Goal: Task Accomplishment & Management: Manage account settings

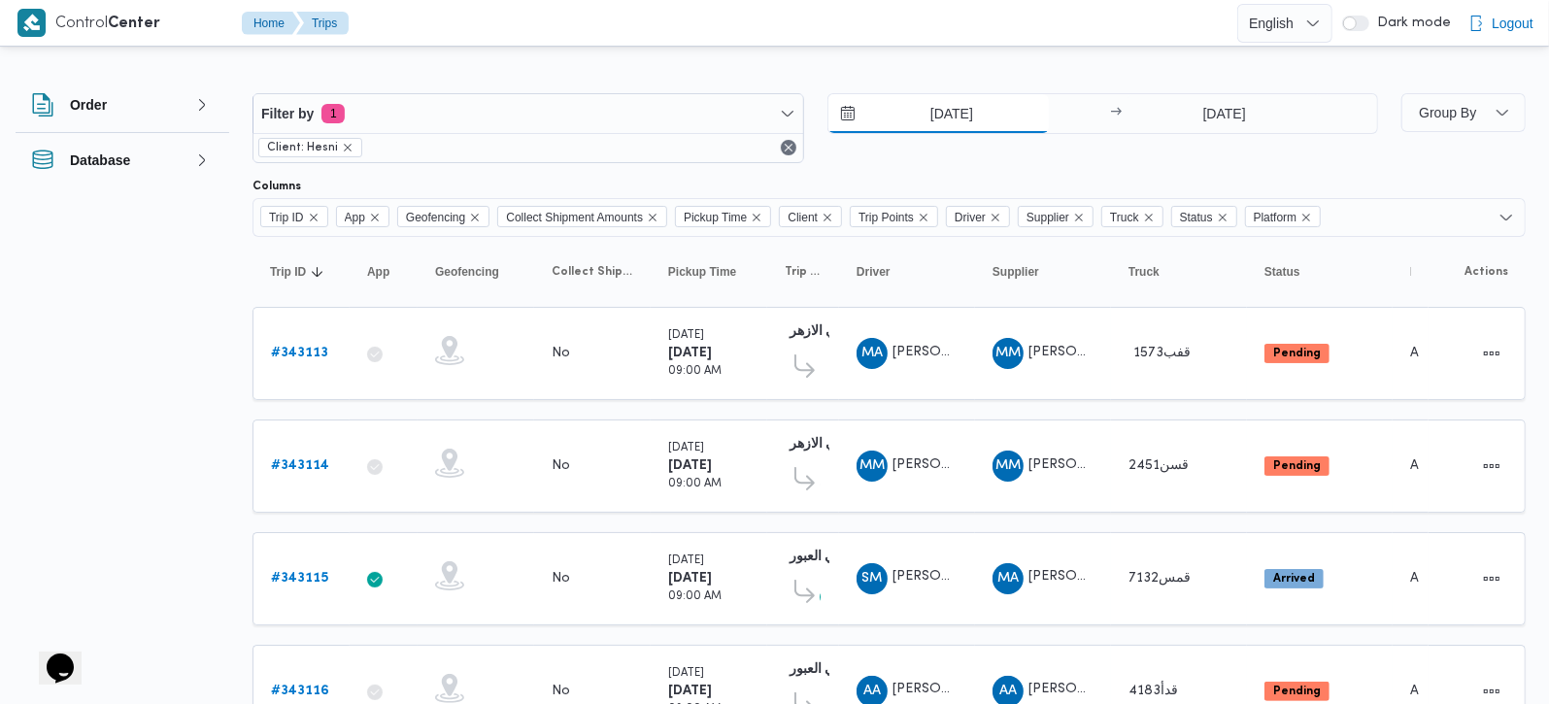
click at [936, 121] on input "14/10/2025" at bounding box center [939, 113] width 221 height 39
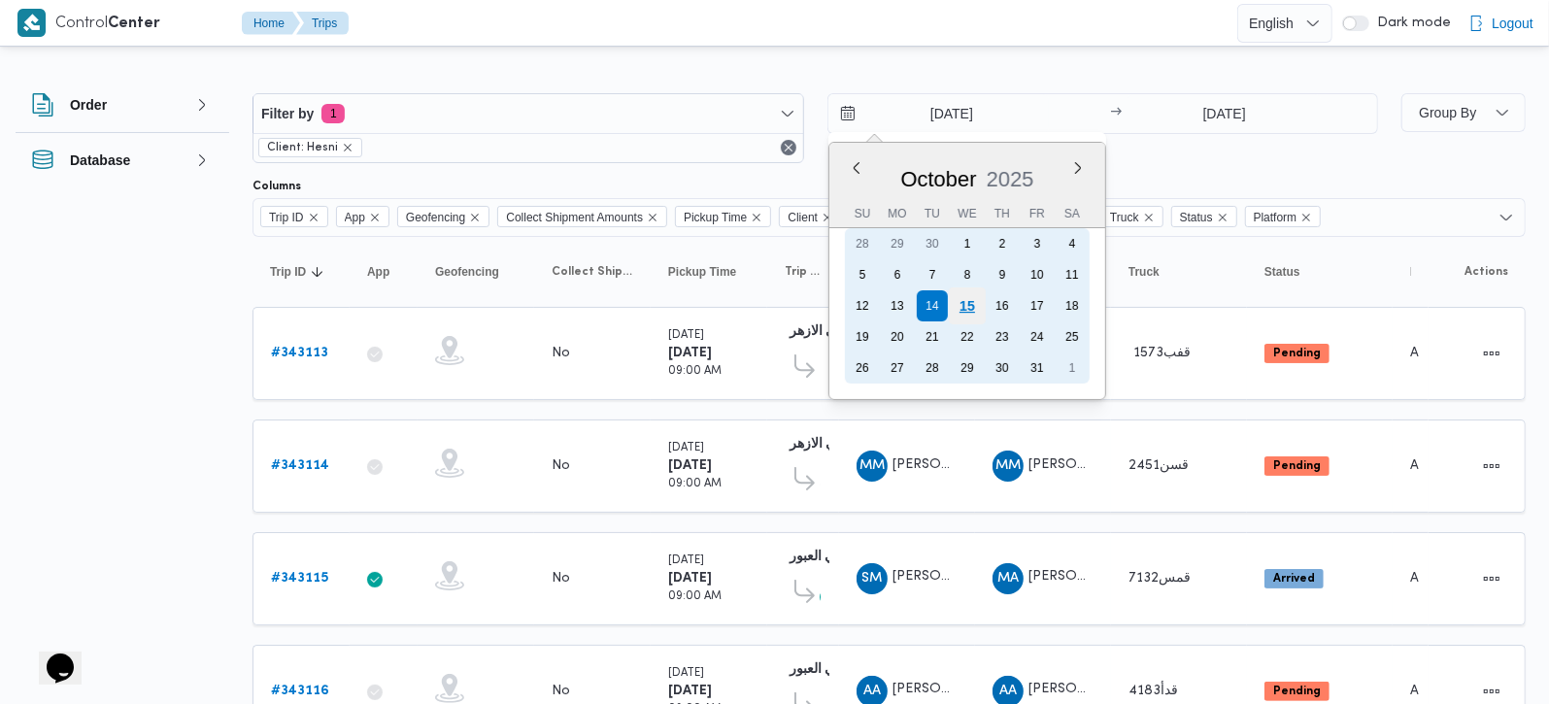
click at [973, 307] on div "15" at bounding box center [966, 306] width 37 height 37
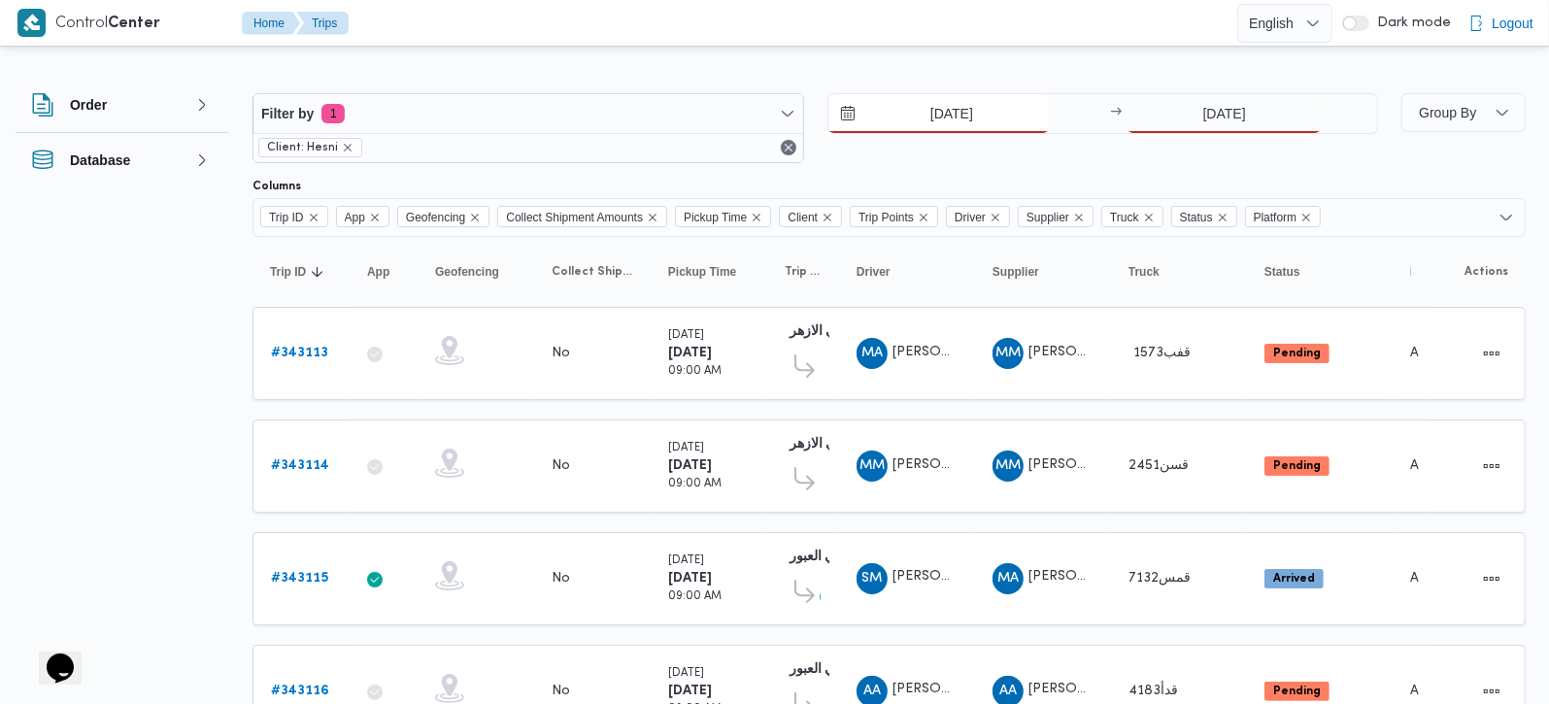
type input "15/10/2025"
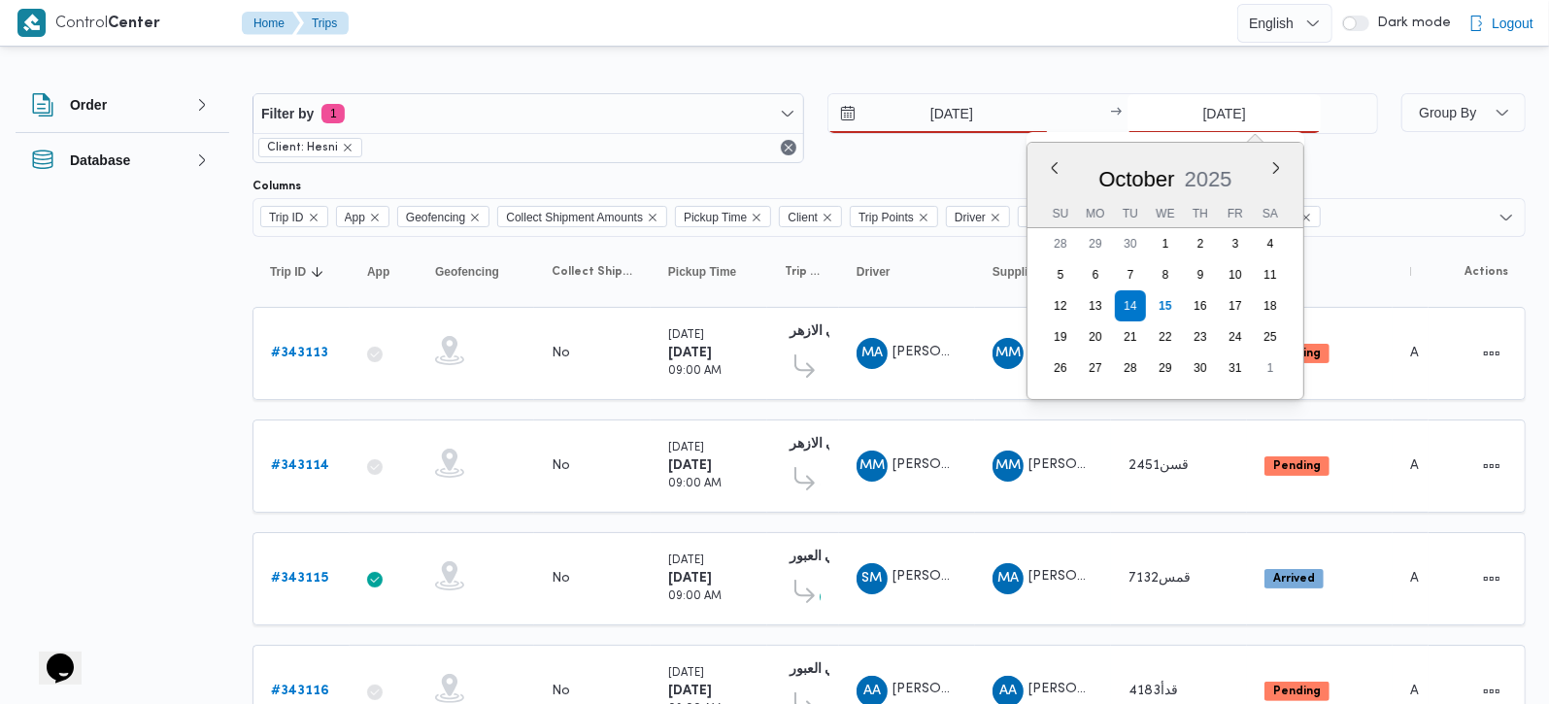
click at [1254, 100] on input "14/10/2025" at bounding box center [1224, 113] width 193 height 39
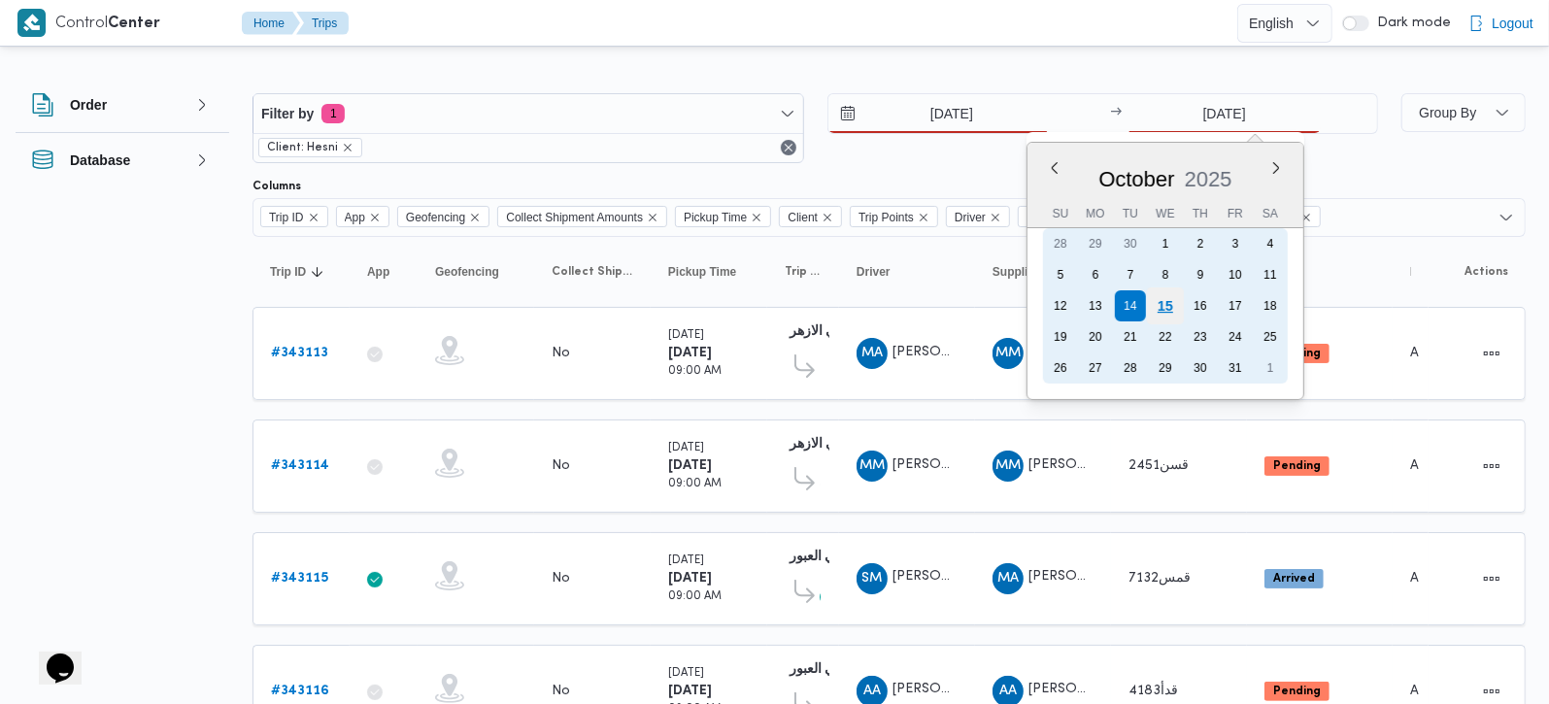
click at [1171, 295] on div "15" at bounding box center [1165, 306] width 37 height 37
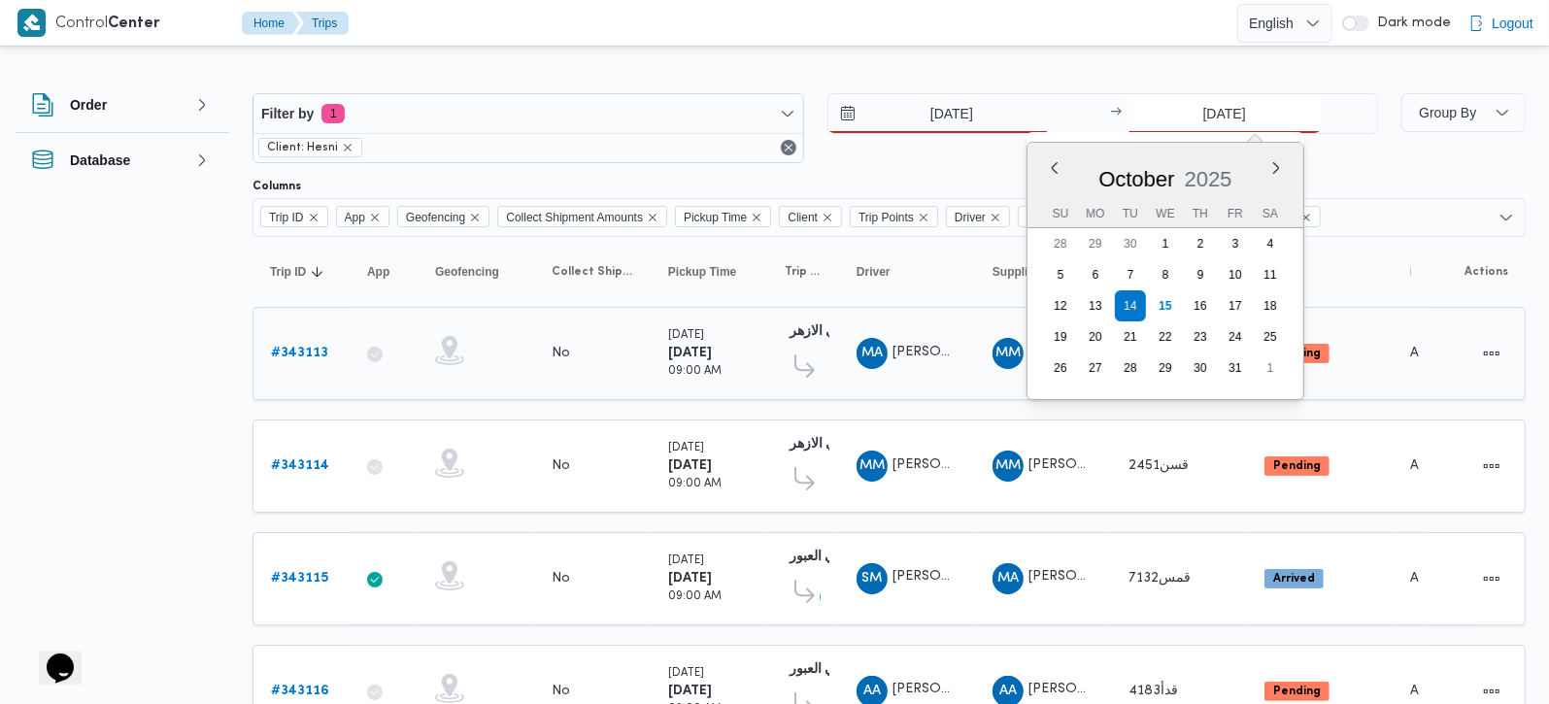
type input "15/10/2025"
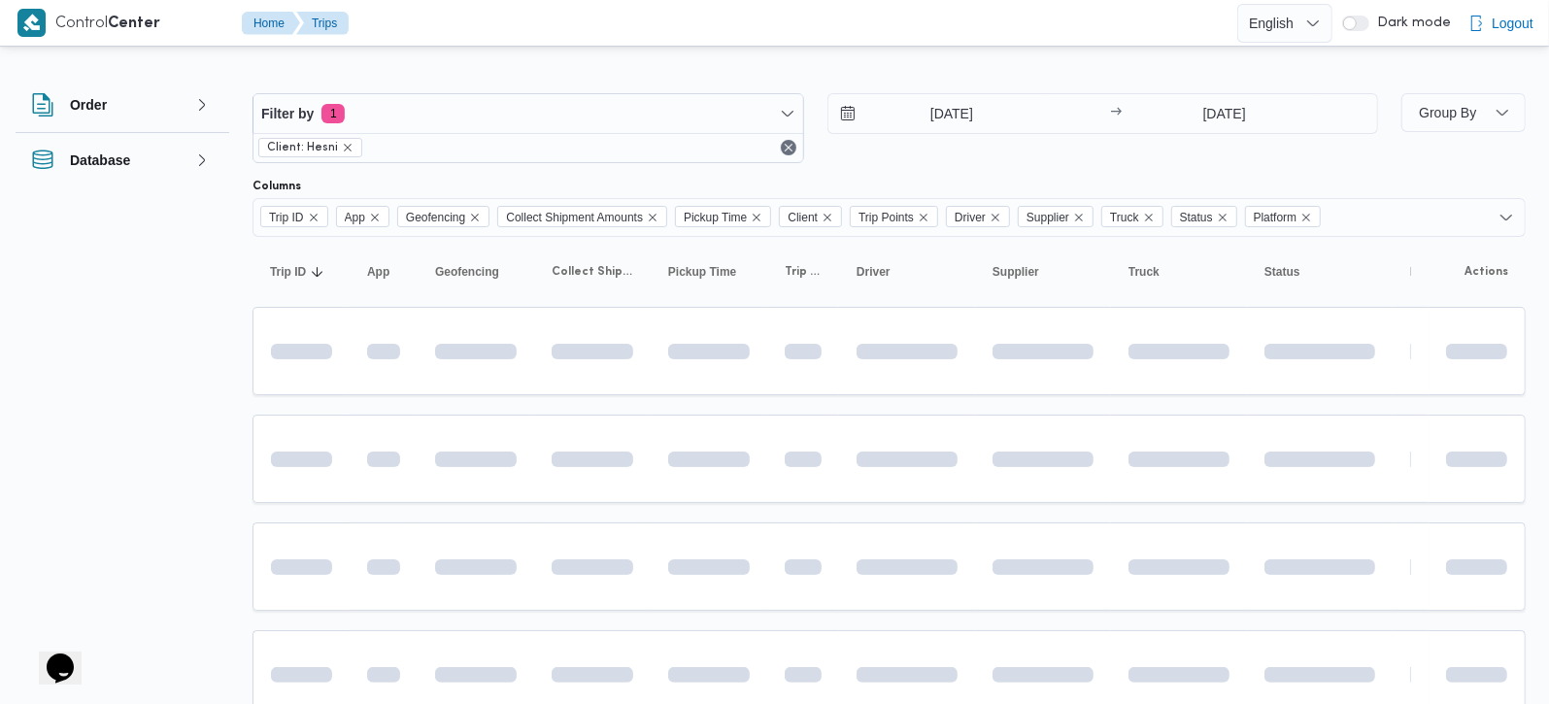
click at [158, 367] on div "Filter by 1 Client: Hesni 15/10/2025 → 15/10/2025 Group By Columns Trip ID App …" at bounding box center [762, 418] width 1549 height 735
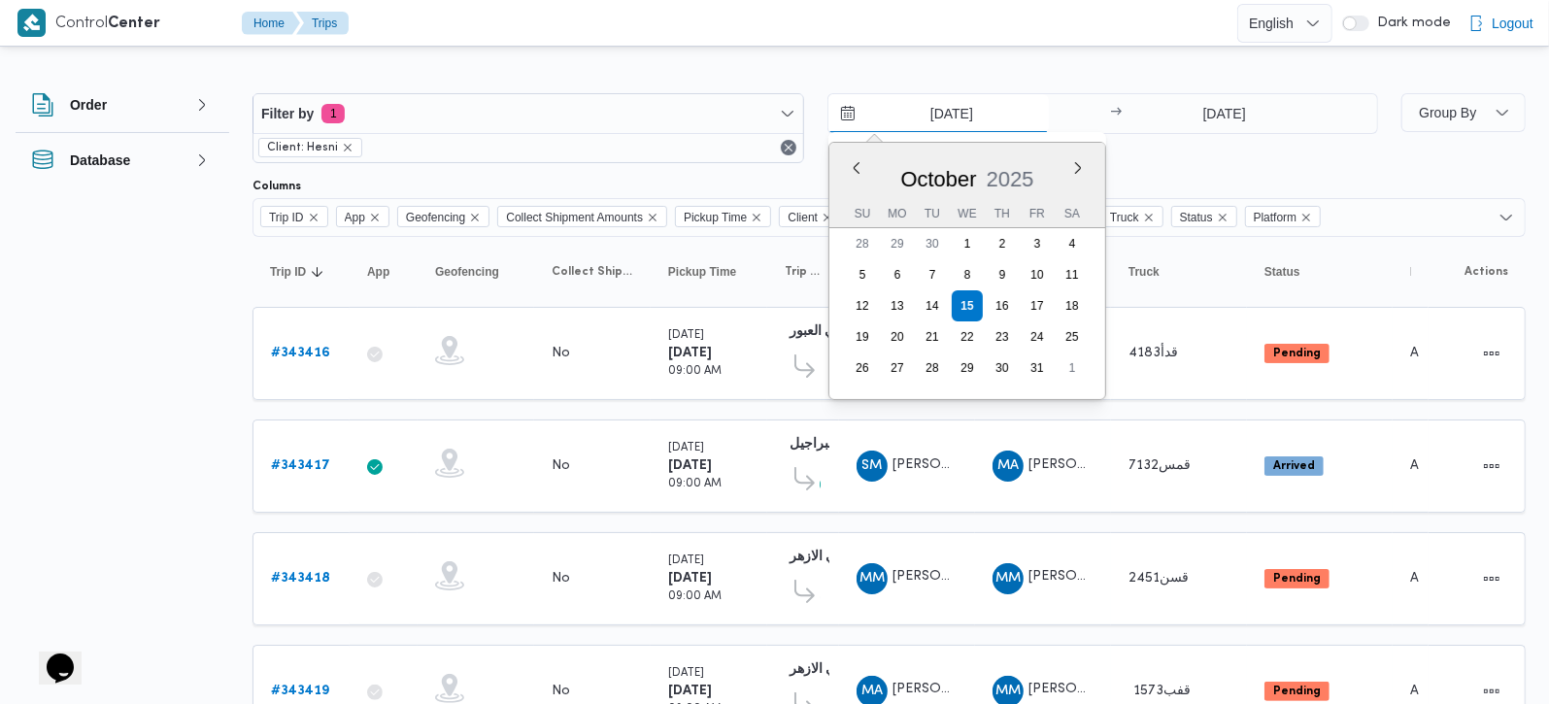
click at [943, 102] on input "[DATE]" at bounding box center [939, 113] width 221 height 39
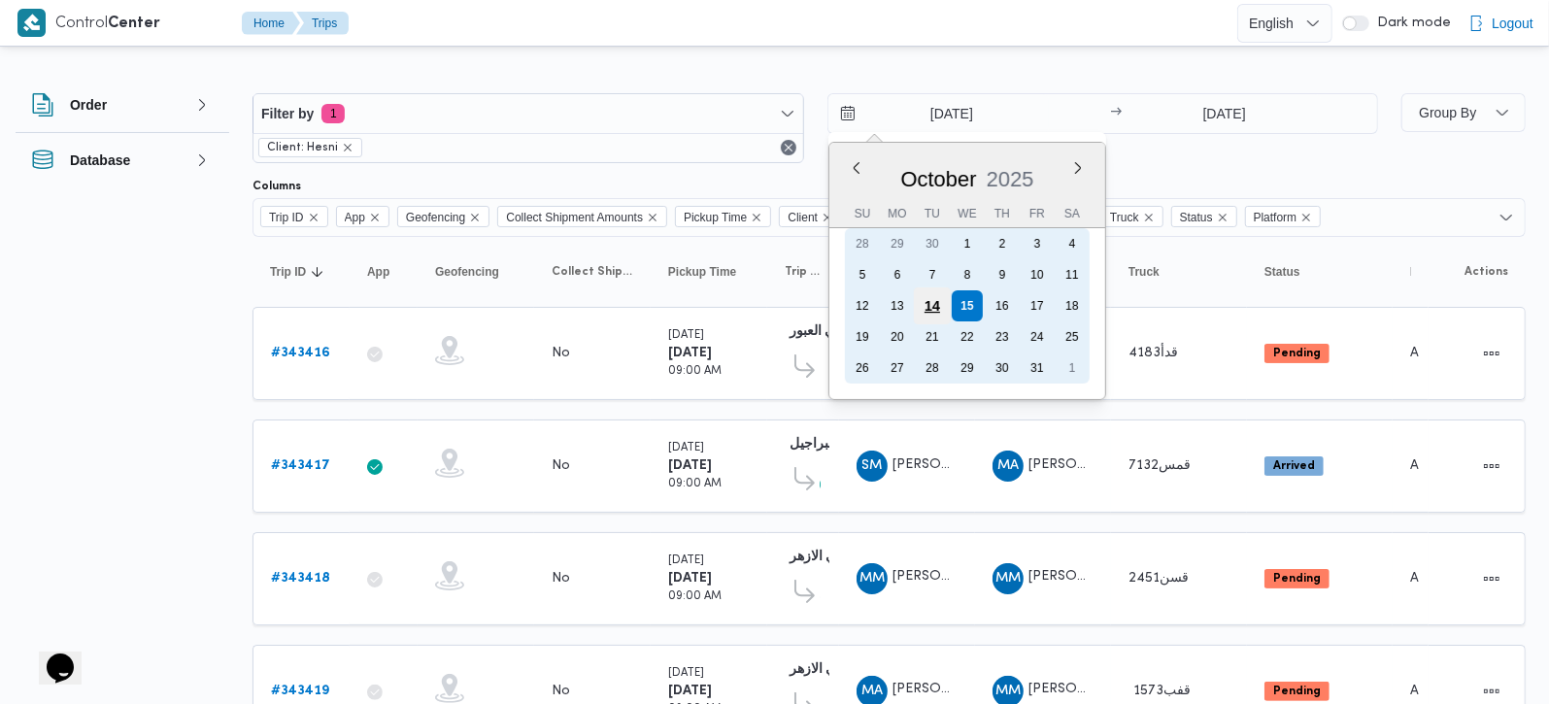
click at [927, 306] on div "14" at bounding box center [931, 306] width 37 height 37
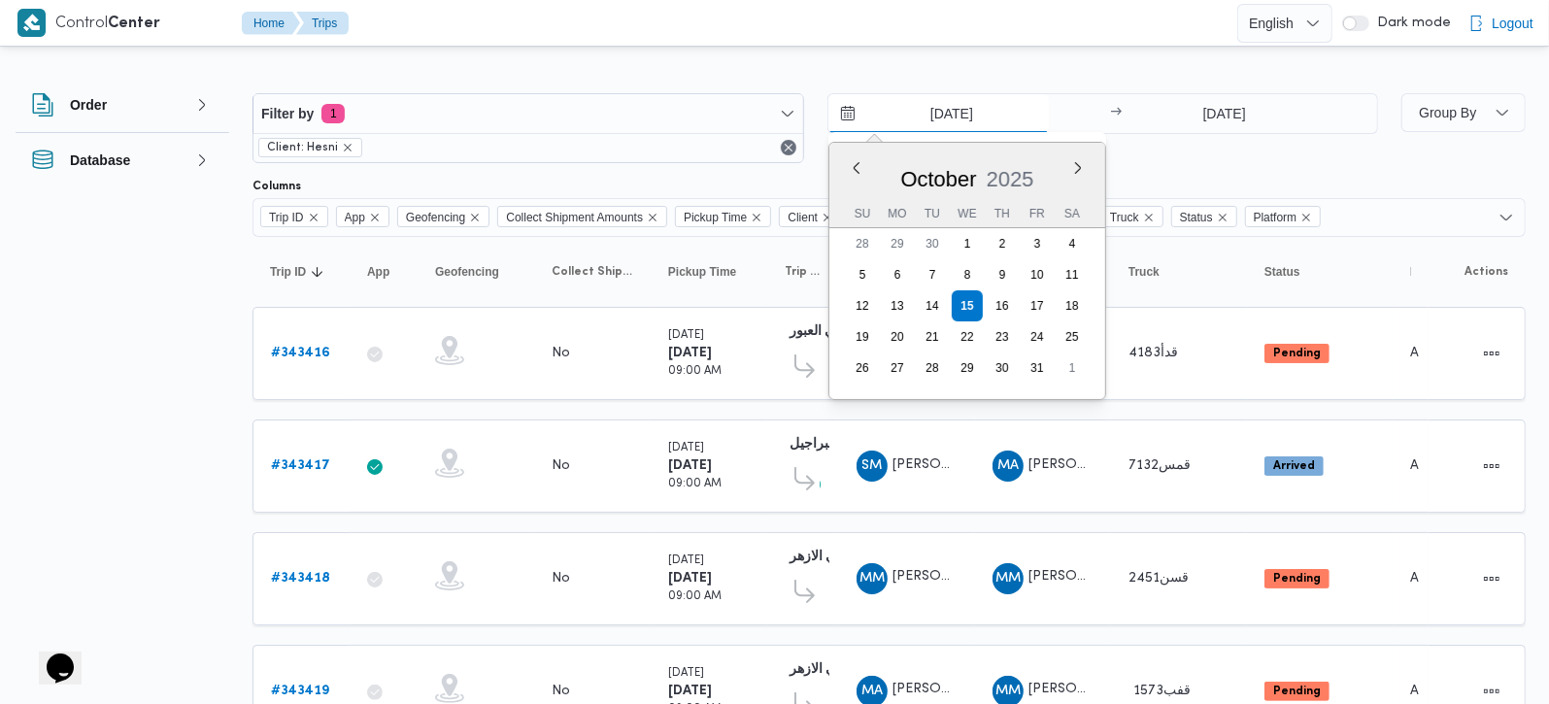
type input "14/10/2025"
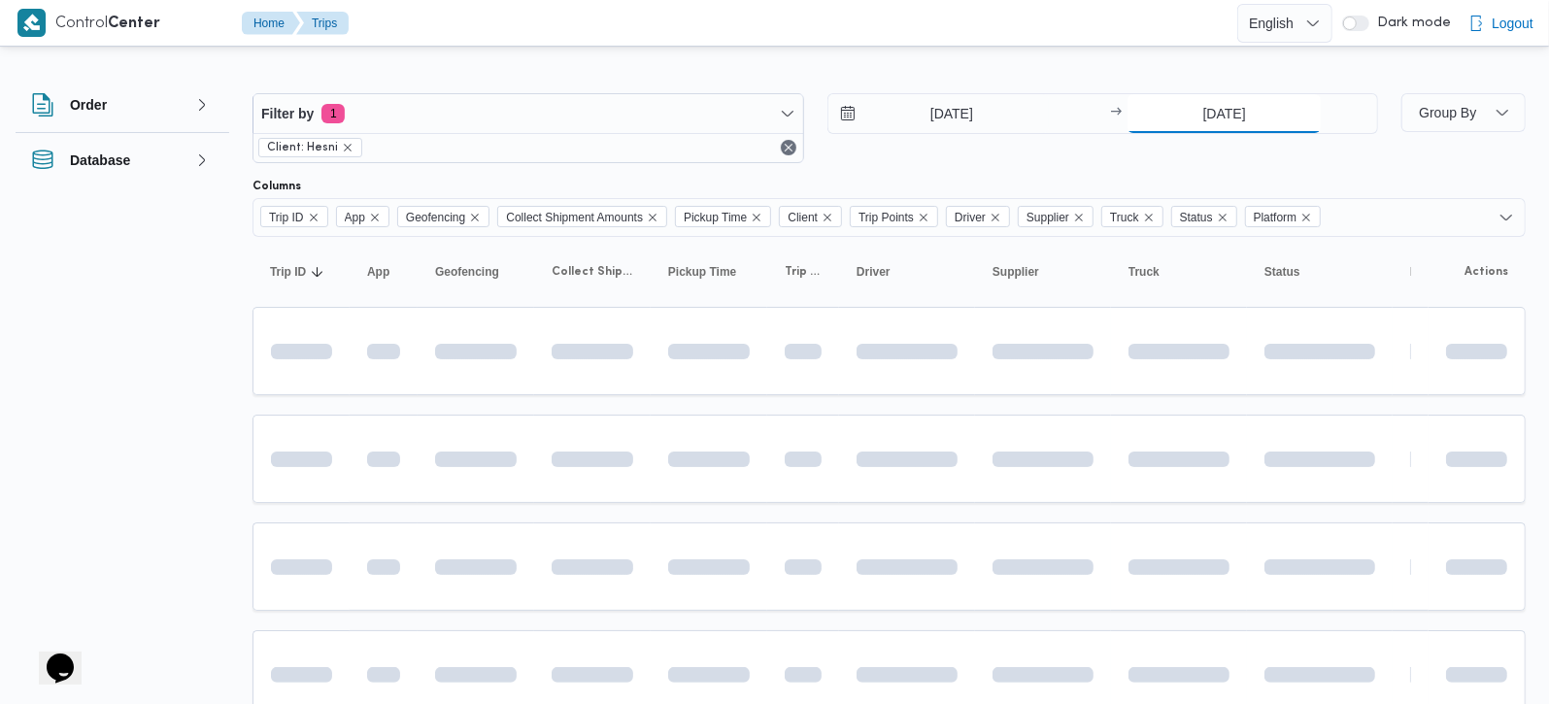
click at [1245, 102] on input "15/10/2025" at bounding box center [1224, 113] width 193 height 39
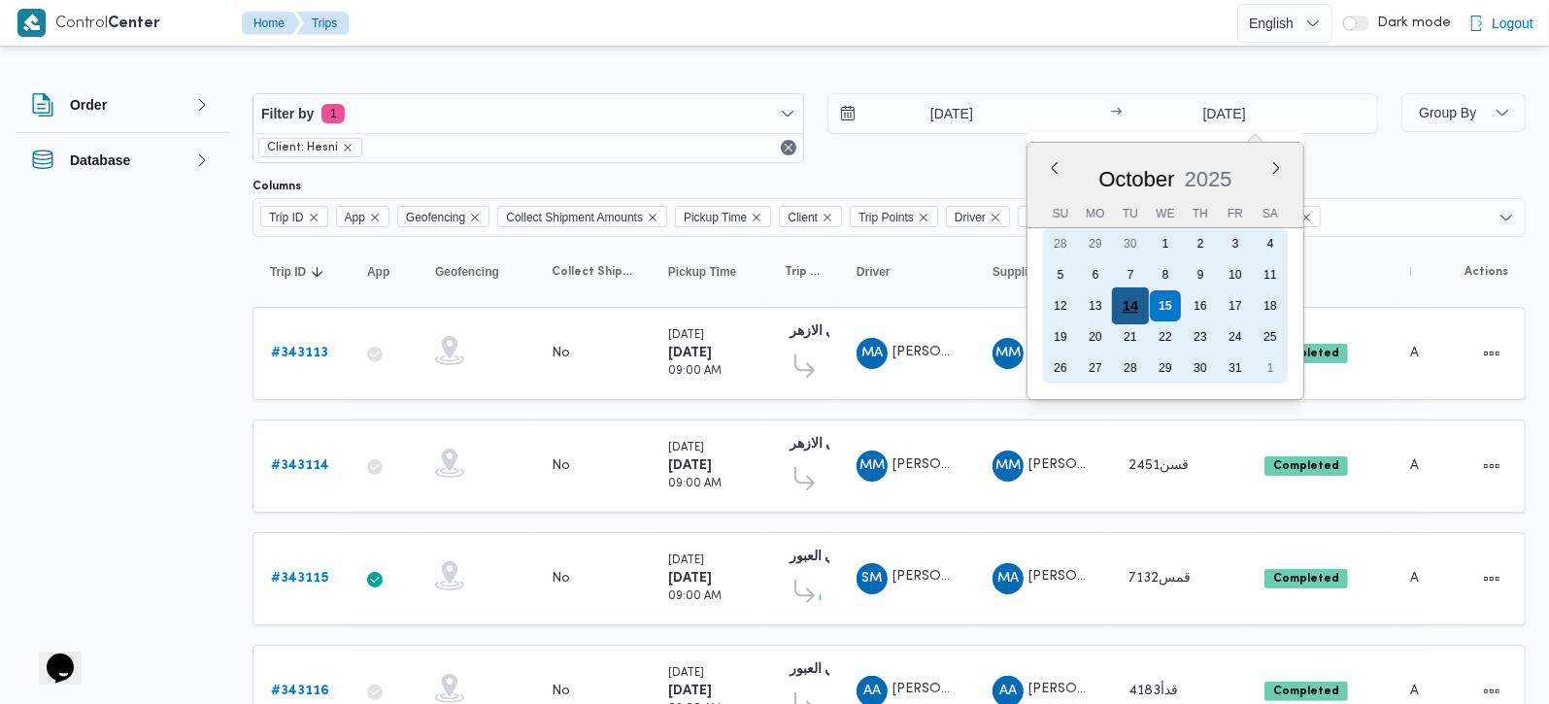
click at [1121, 310] on div "14" at bounding box center [1130, 306] width 37 height 37
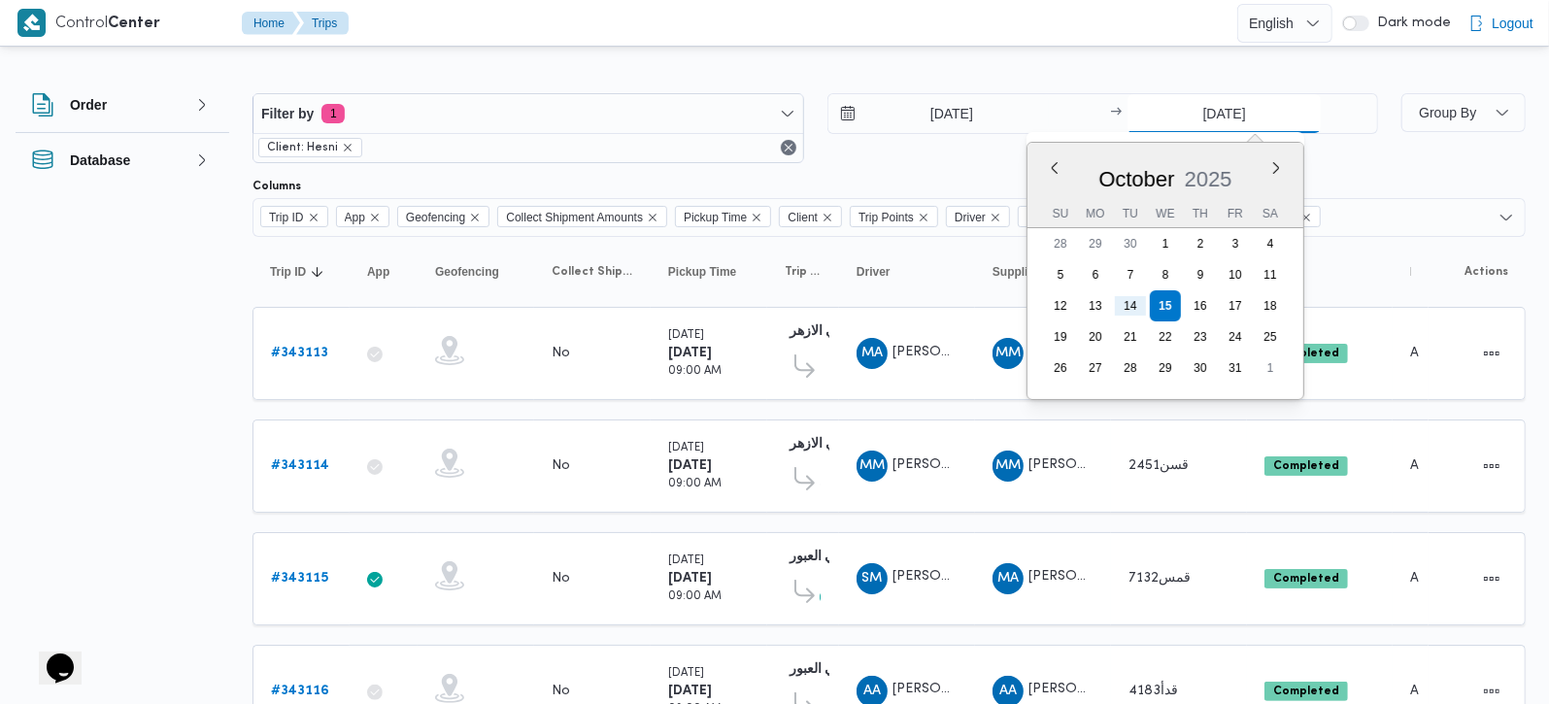
type input "14/10/2025"
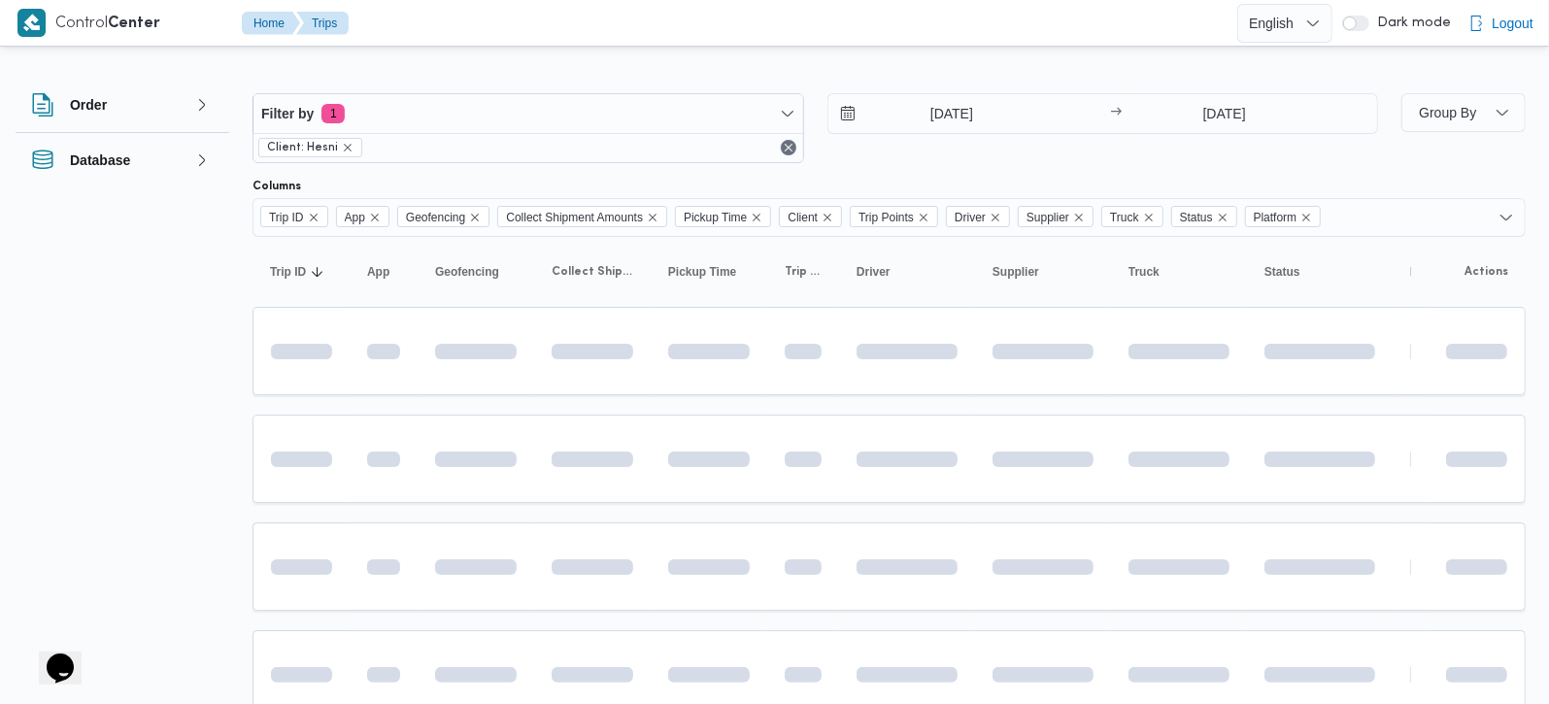
click at [950, 53] on div "Filter by 1 Client: Hesni 14/10/2025 → 14/10/2025 Group By Columns Trip ID App …" at bounding box center [762, 634] width 1549 height 1167
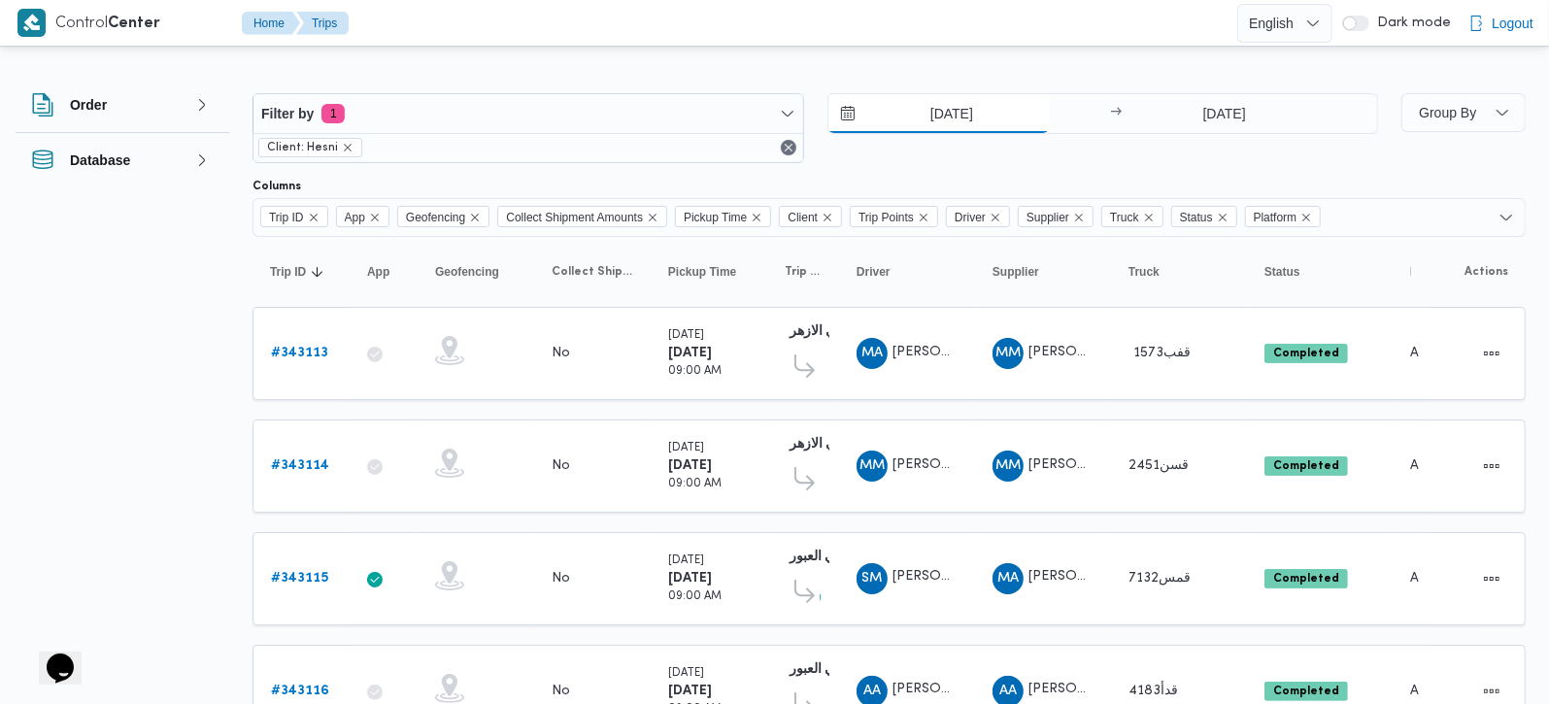
click at [951, 108] on input "14/10/2025" at bounding box center [939, 113] width 221 height 39
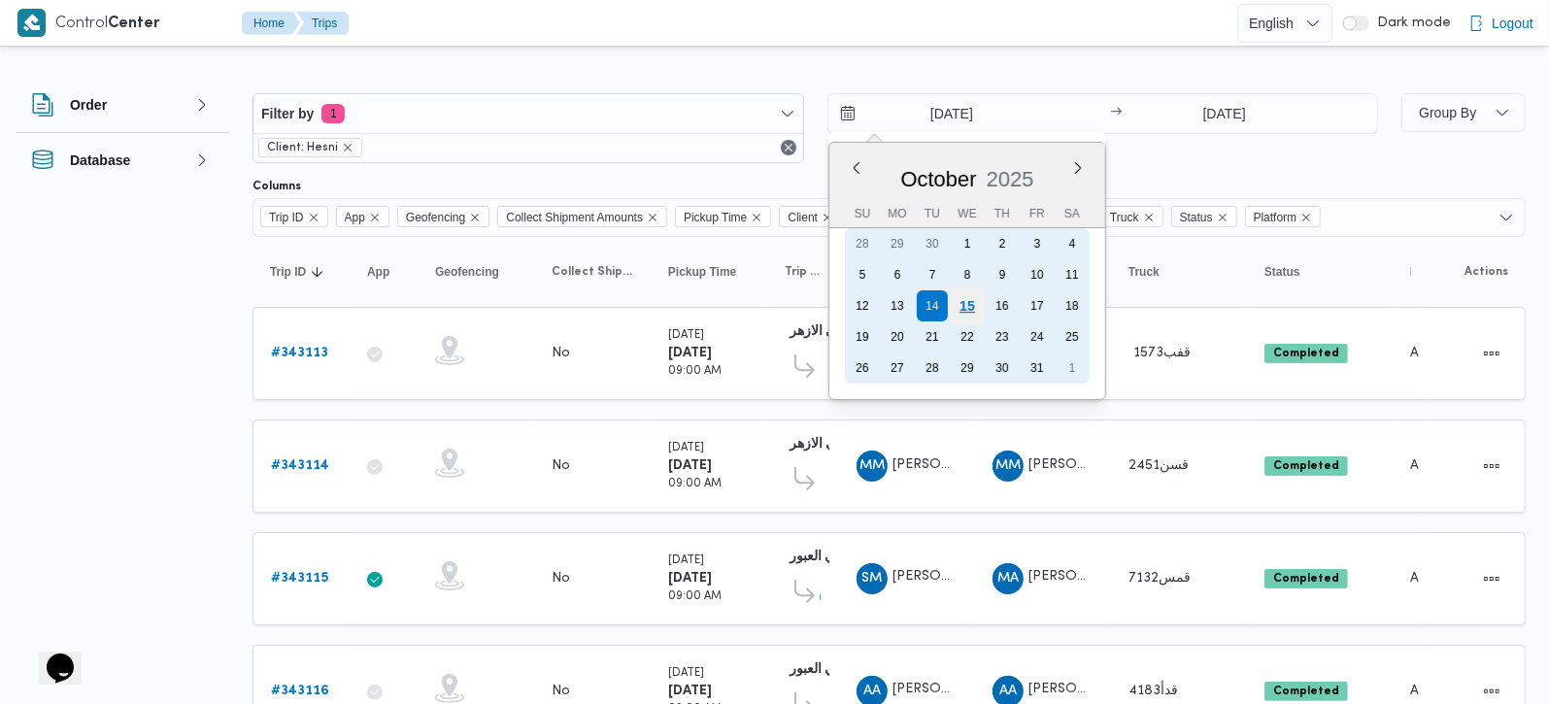
click at [963, 300] on div "15" at bounding box center [966, 306] width 37 height 37
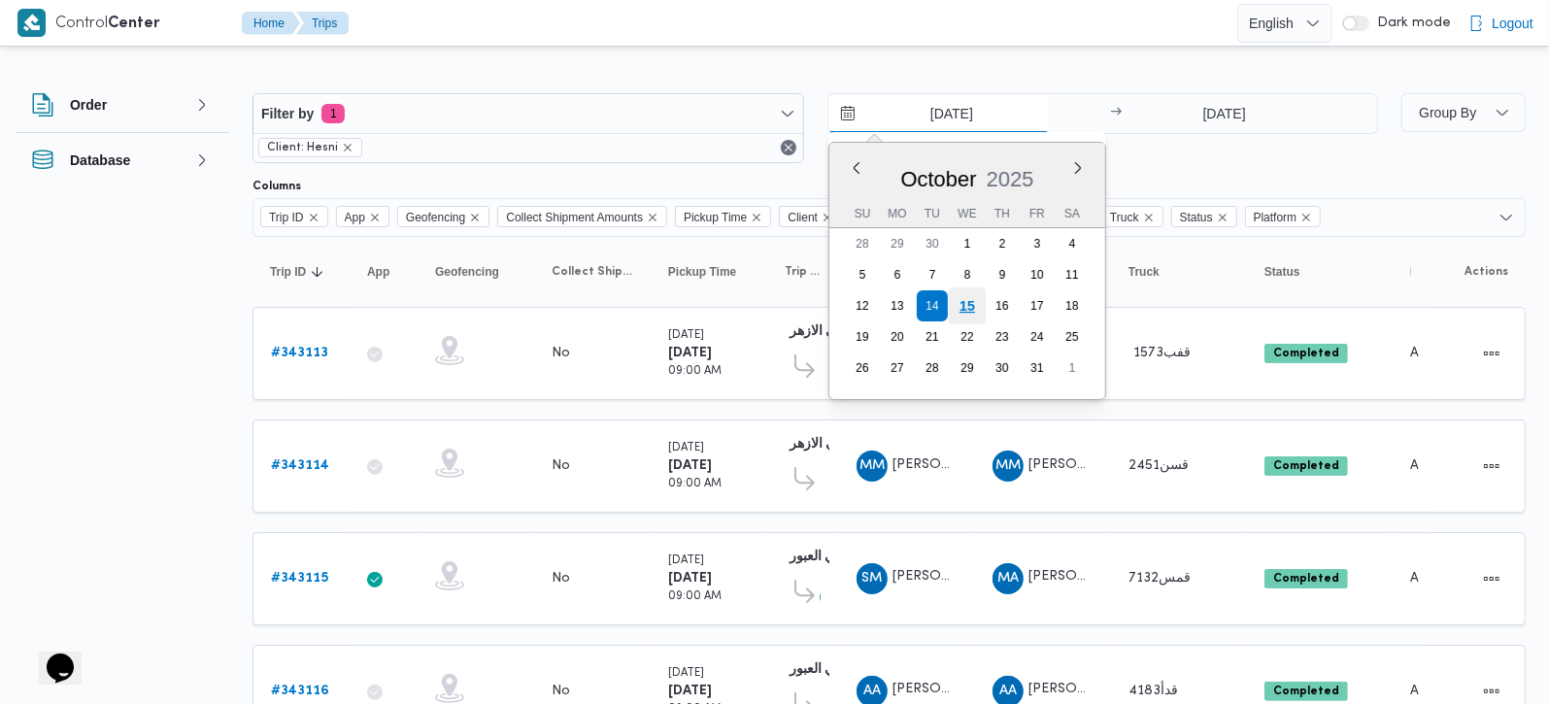
type input "15/10/2025"
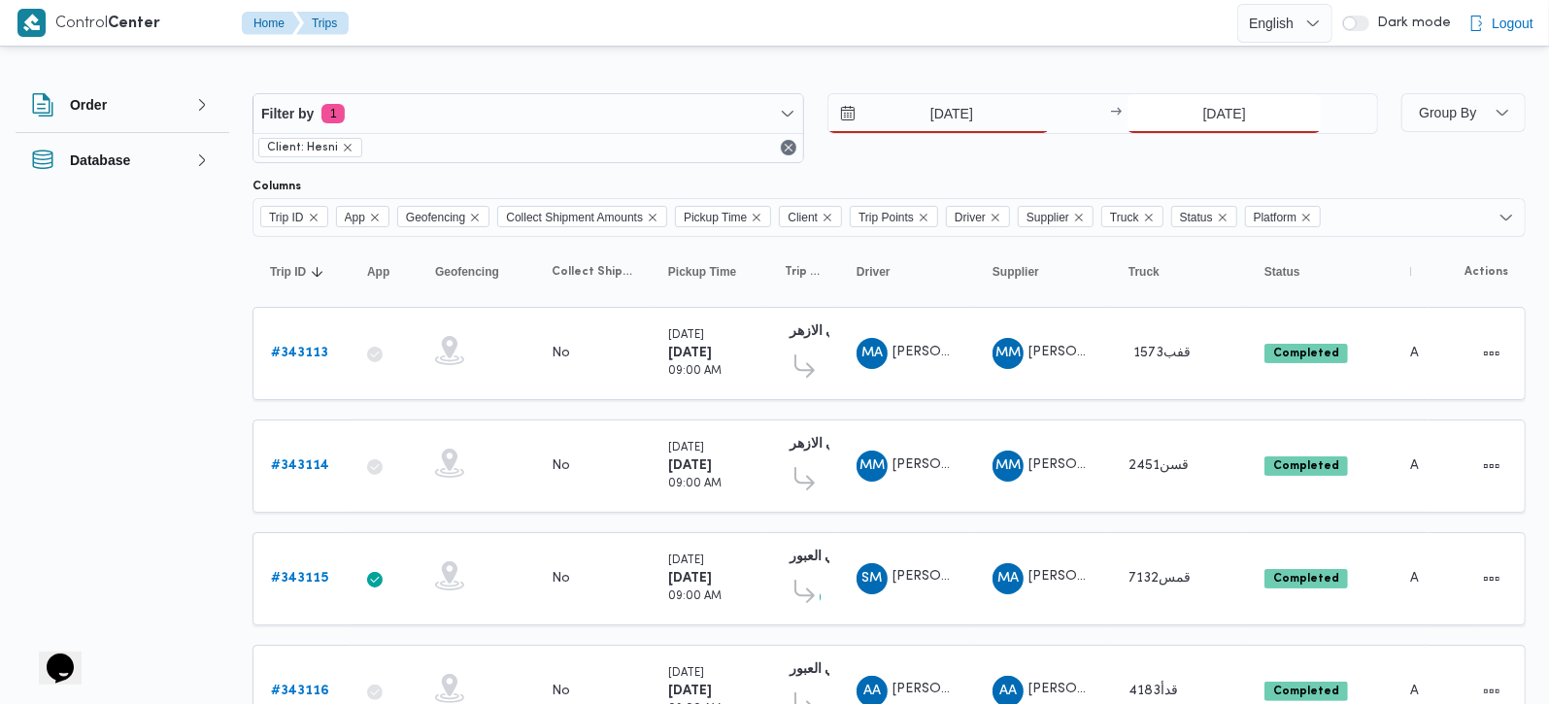
click at [1241, 112] on input "14/10/2025" at bounding box center [1224, 113] width 193 height 39
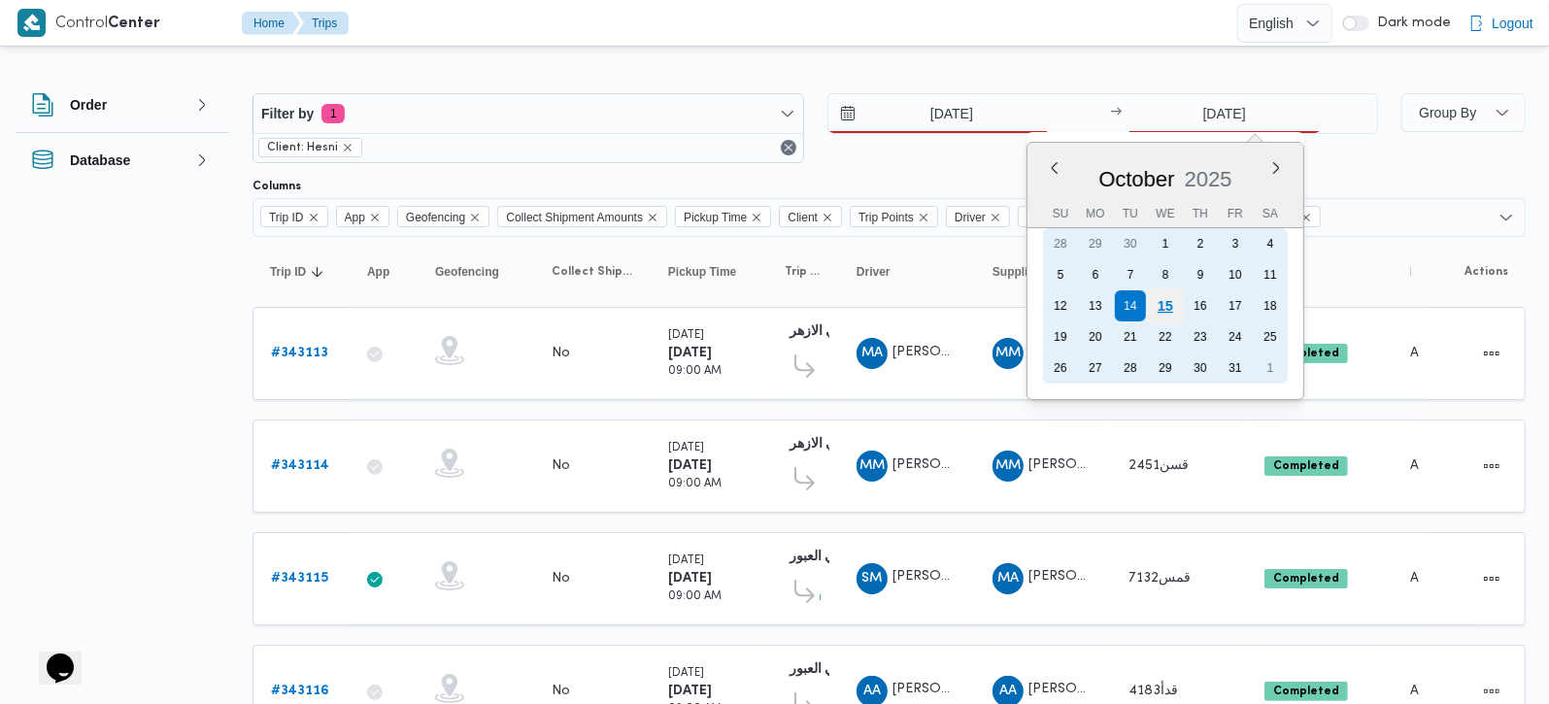
click at [1158, 300] on div "15" at bounding box center [1165, 306] width 37 height 37
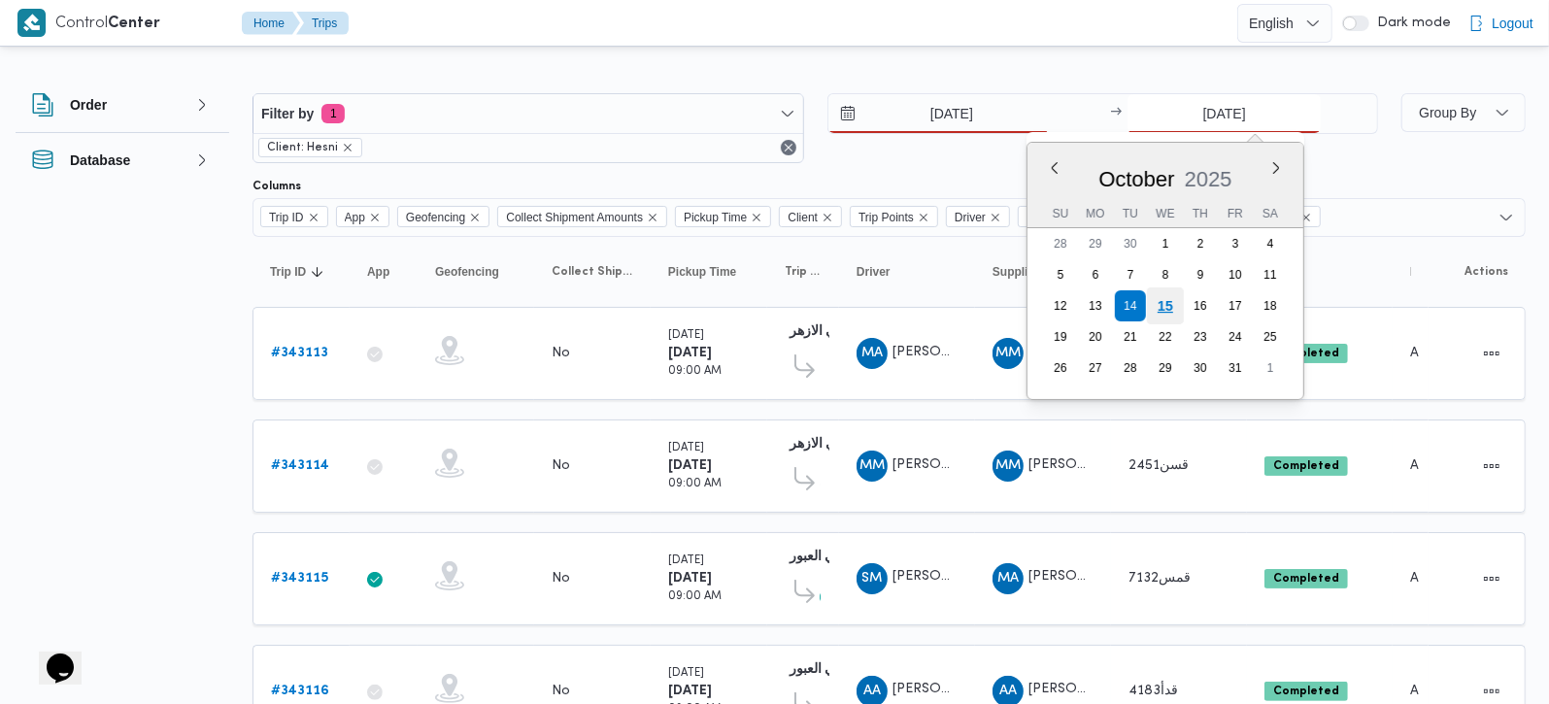
type input "15/10/2025"
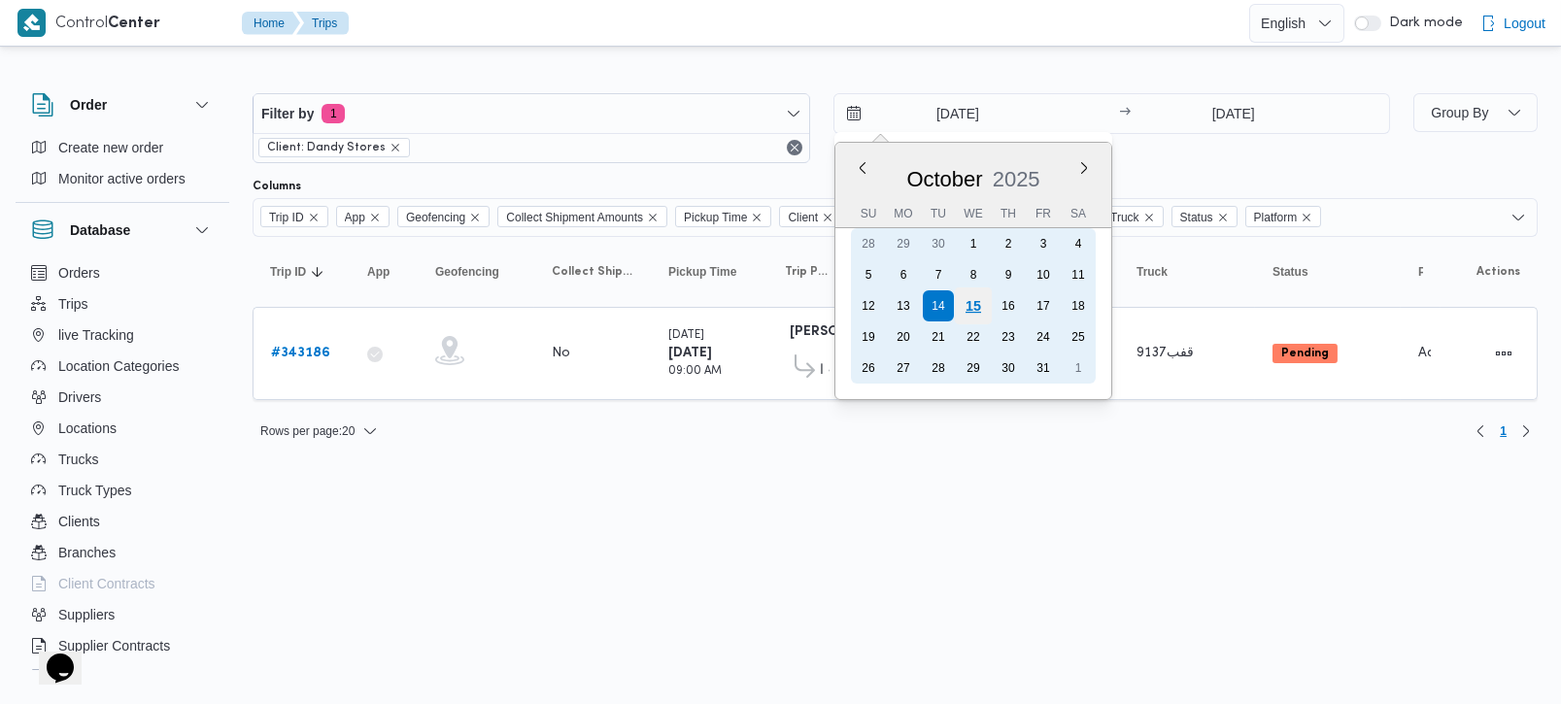
click at [969, 309] on div "15" at bounding box center [972, 306] width 37 height 37
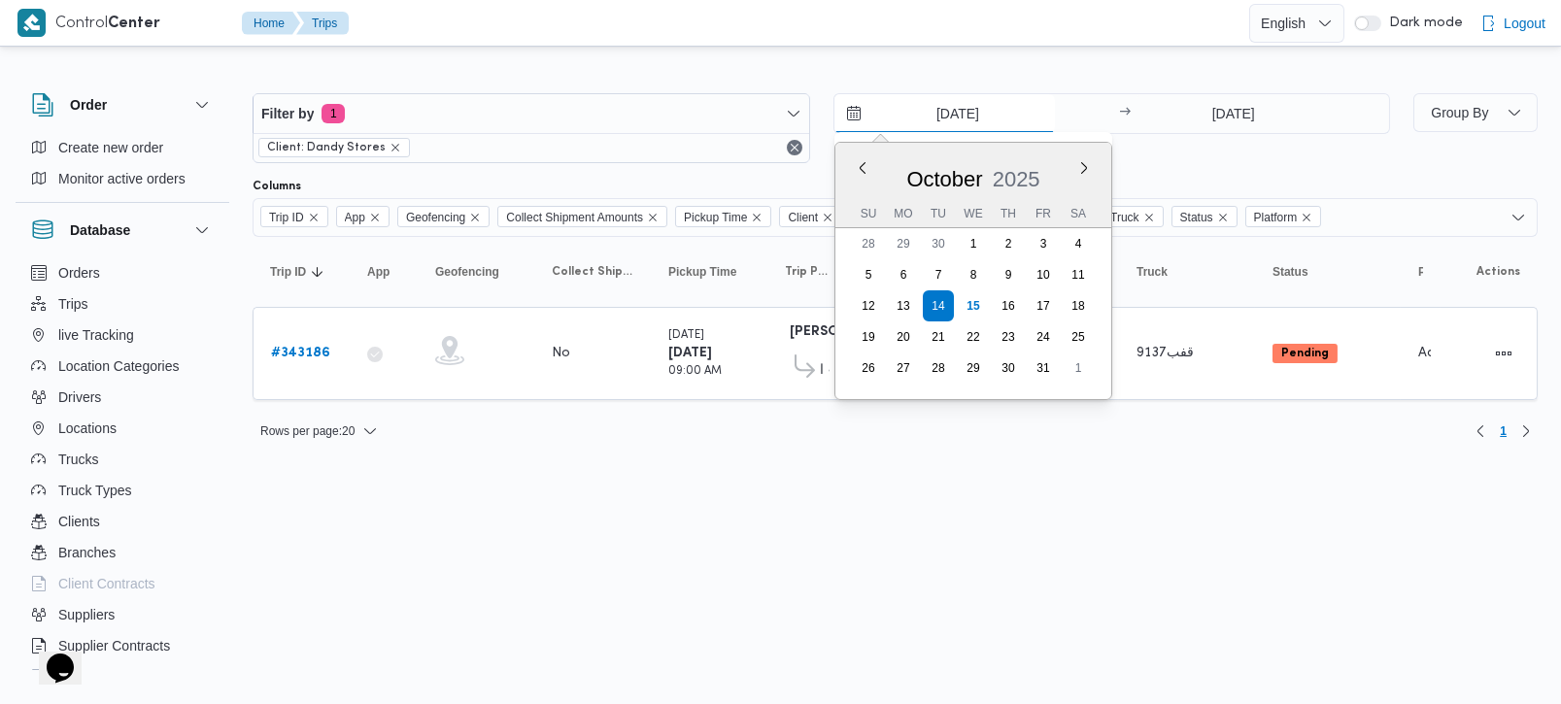
type input "[DATE]"
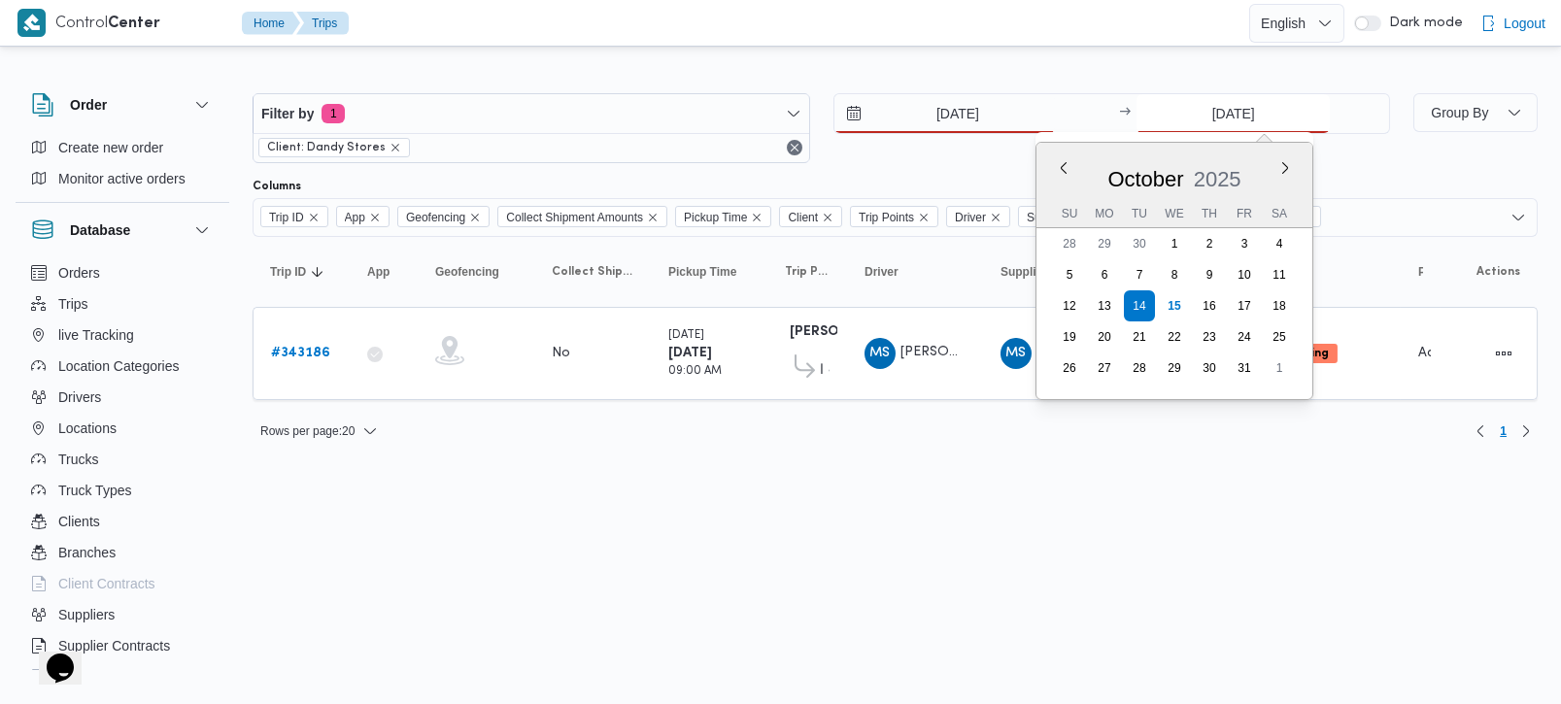
click at [1232, 101] on input "[DATE]" at bounding box center [1233, 113] width 193 height 39
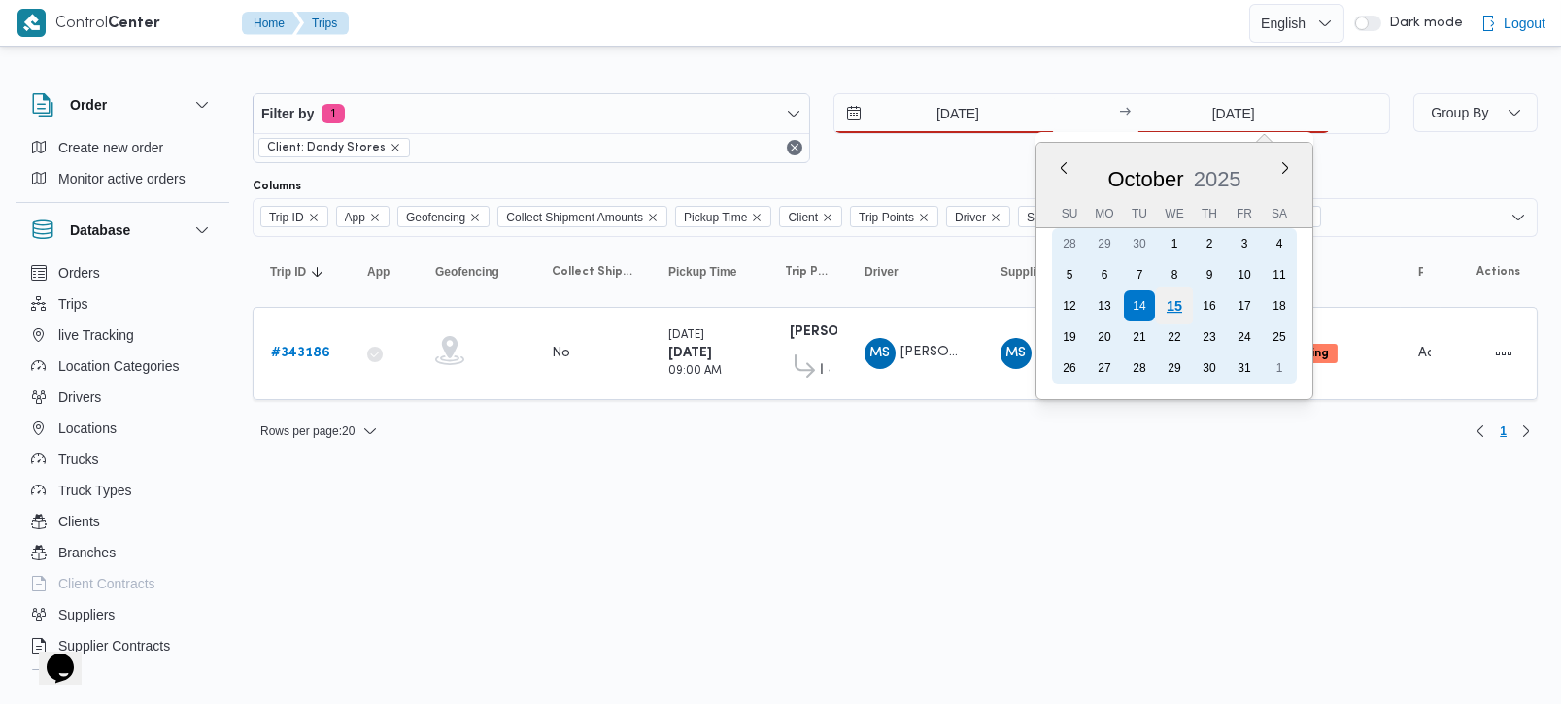
click at [1171, 299] on div "15" at bounding box center [1174, 306] width 37 height 37
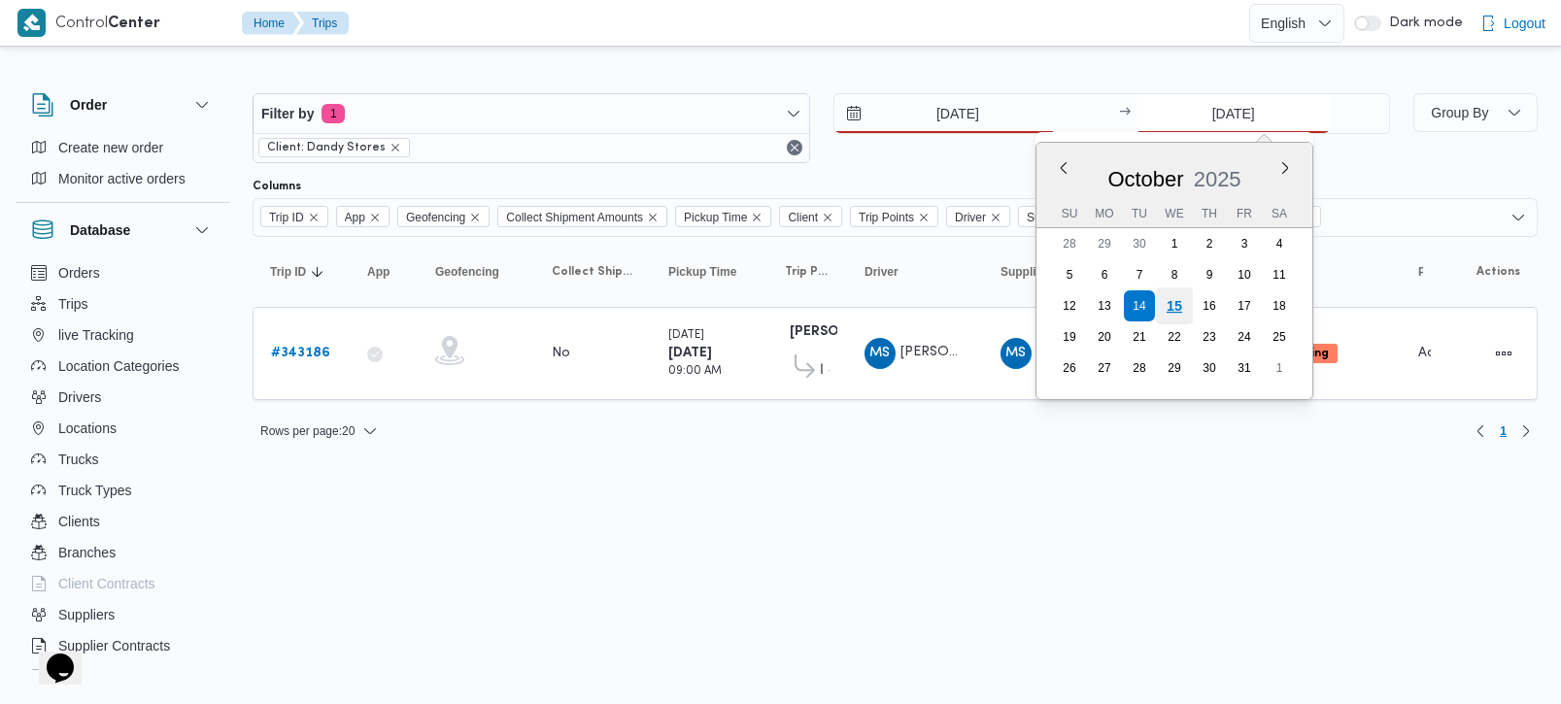
type input "[DATE]"
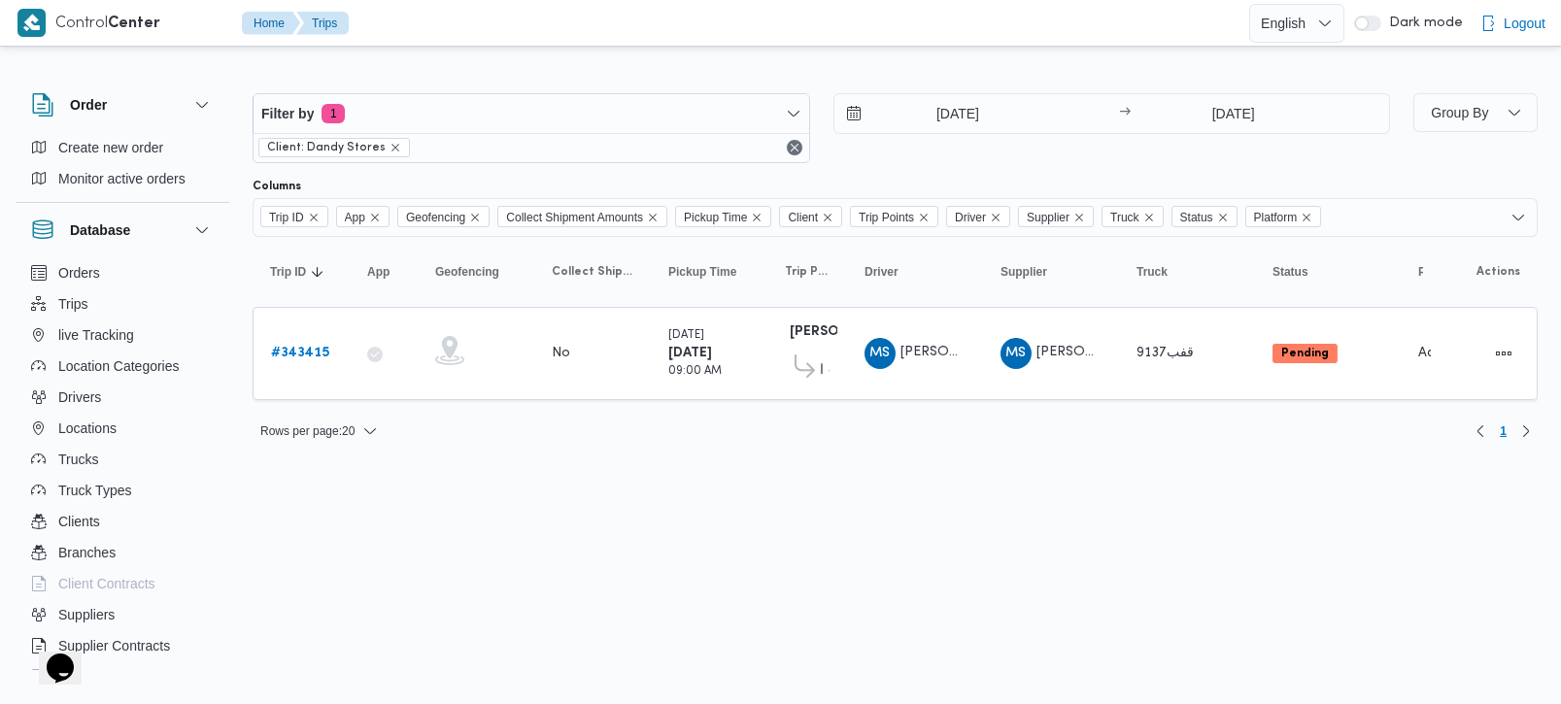
click at [500, 454] on div "Filter by 1 Client: Dandy Stores 15/10/2025 → 15/10/2025 Group By Columns Trip …" at bounding box center [768, 259] width 1561 height 417
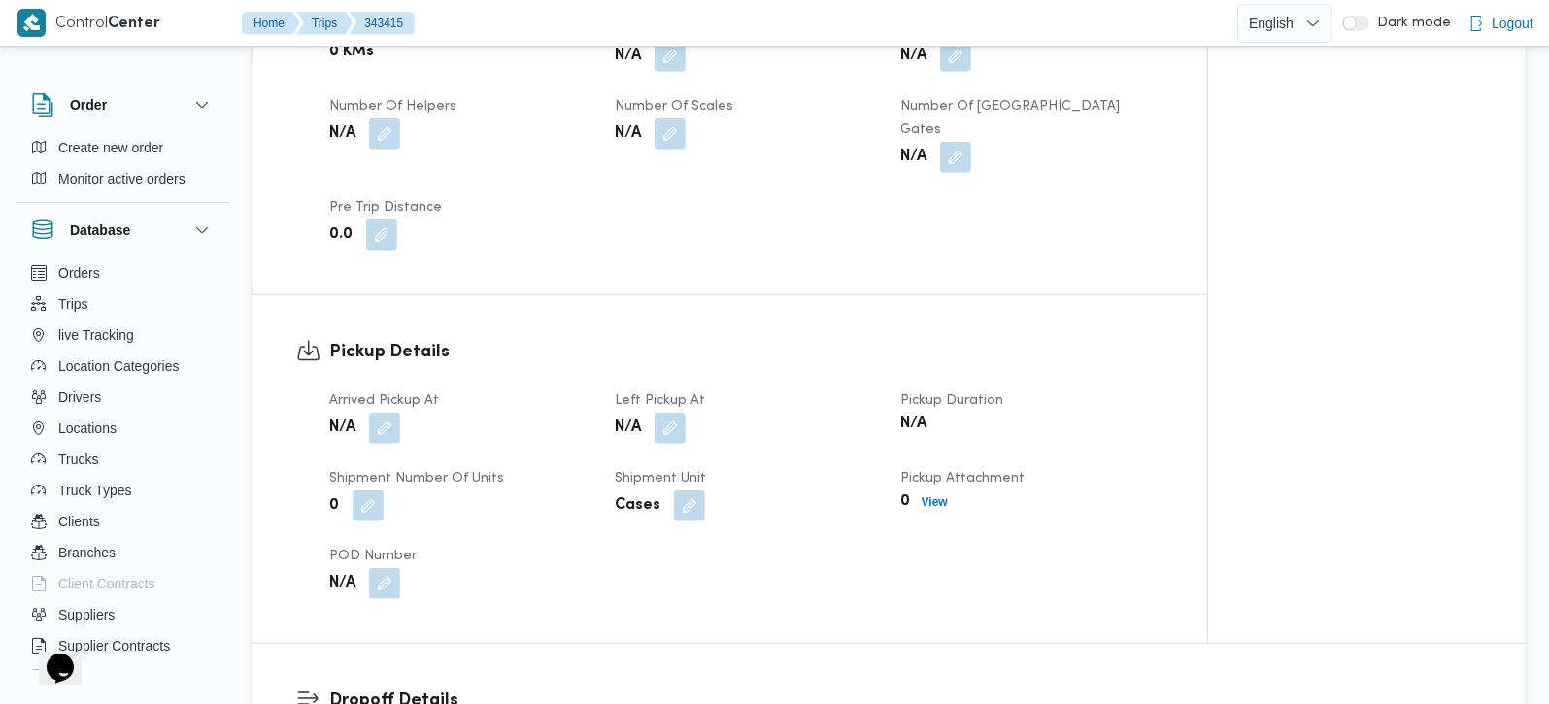
scroll to position [1028, 0]
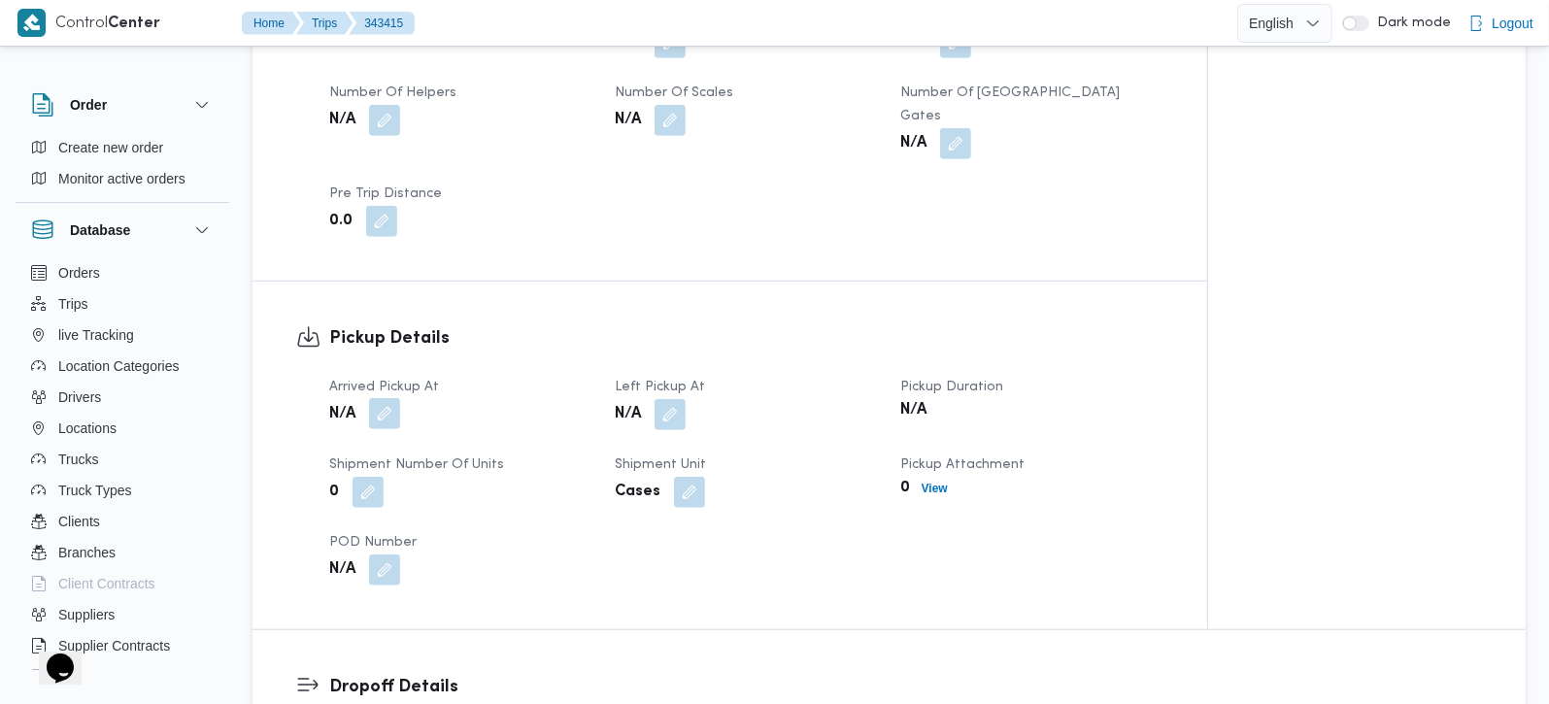
click at [383, 398] on button "button" at bounding box center [384, 413] width 31 height 31
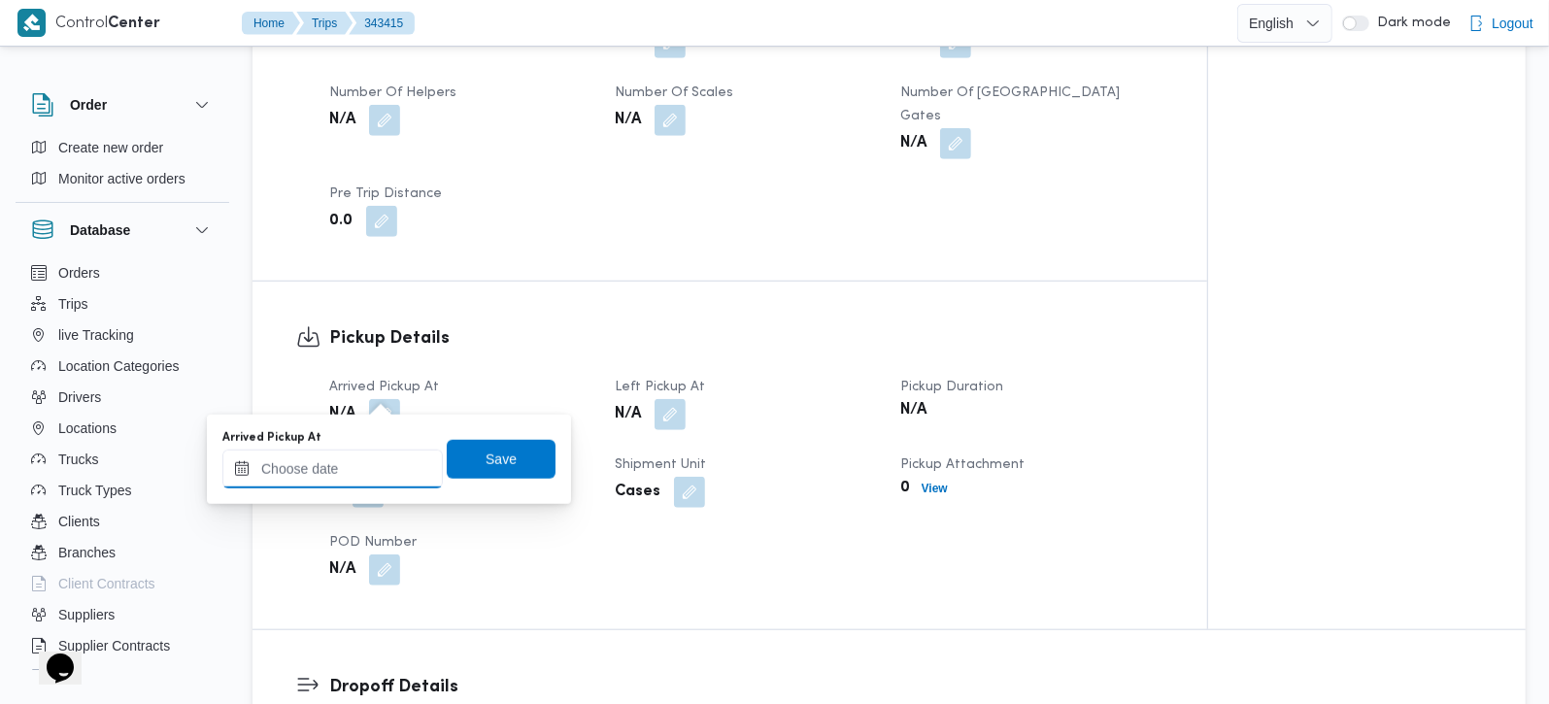
click at [363, 465] on input "Arrived Pickup At" at bounding box center [332, 469] width 221 height 39
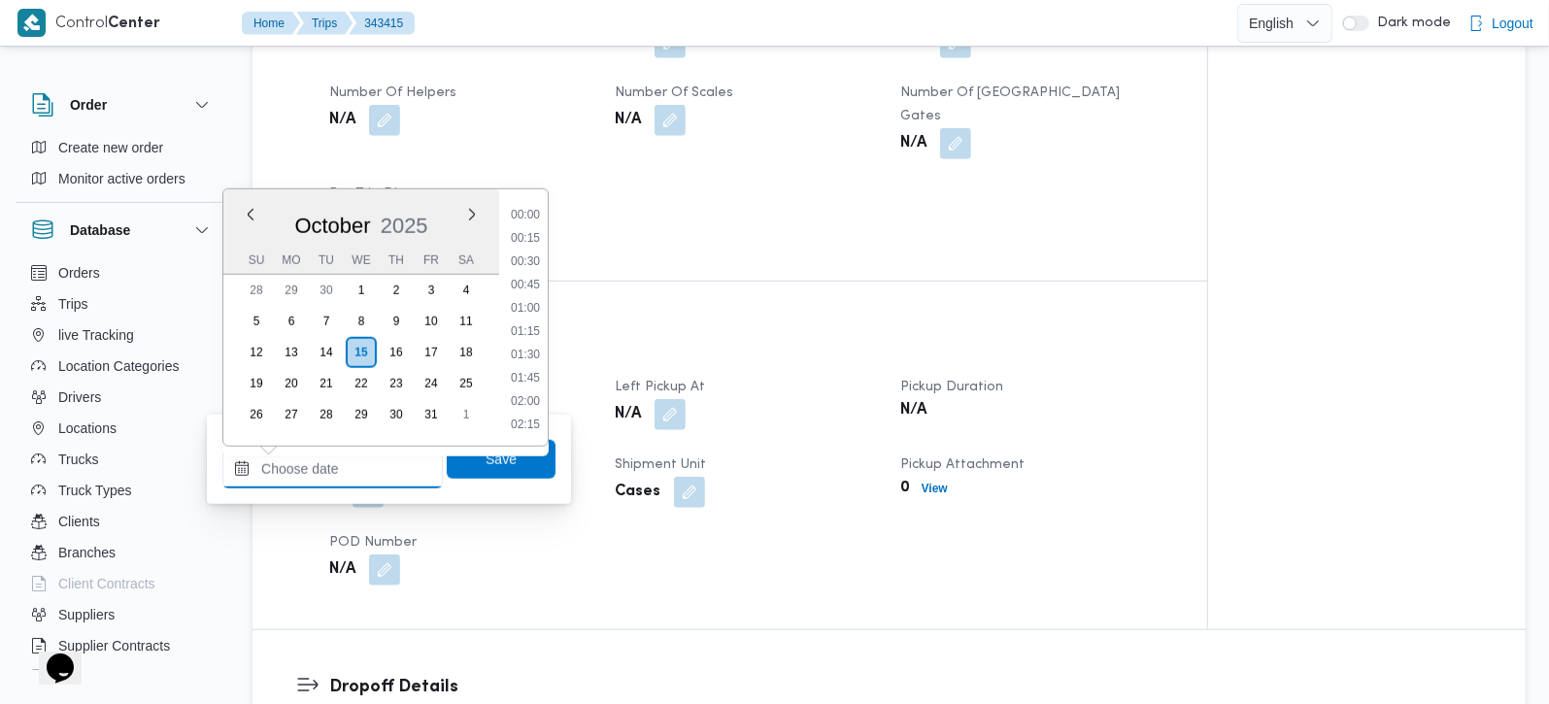
scroll to position [886, 0]
click at [533, 256] on li "10:00" at bounding box center [525, 261] width 45 height 19
type input "15/10/2025 10:00"
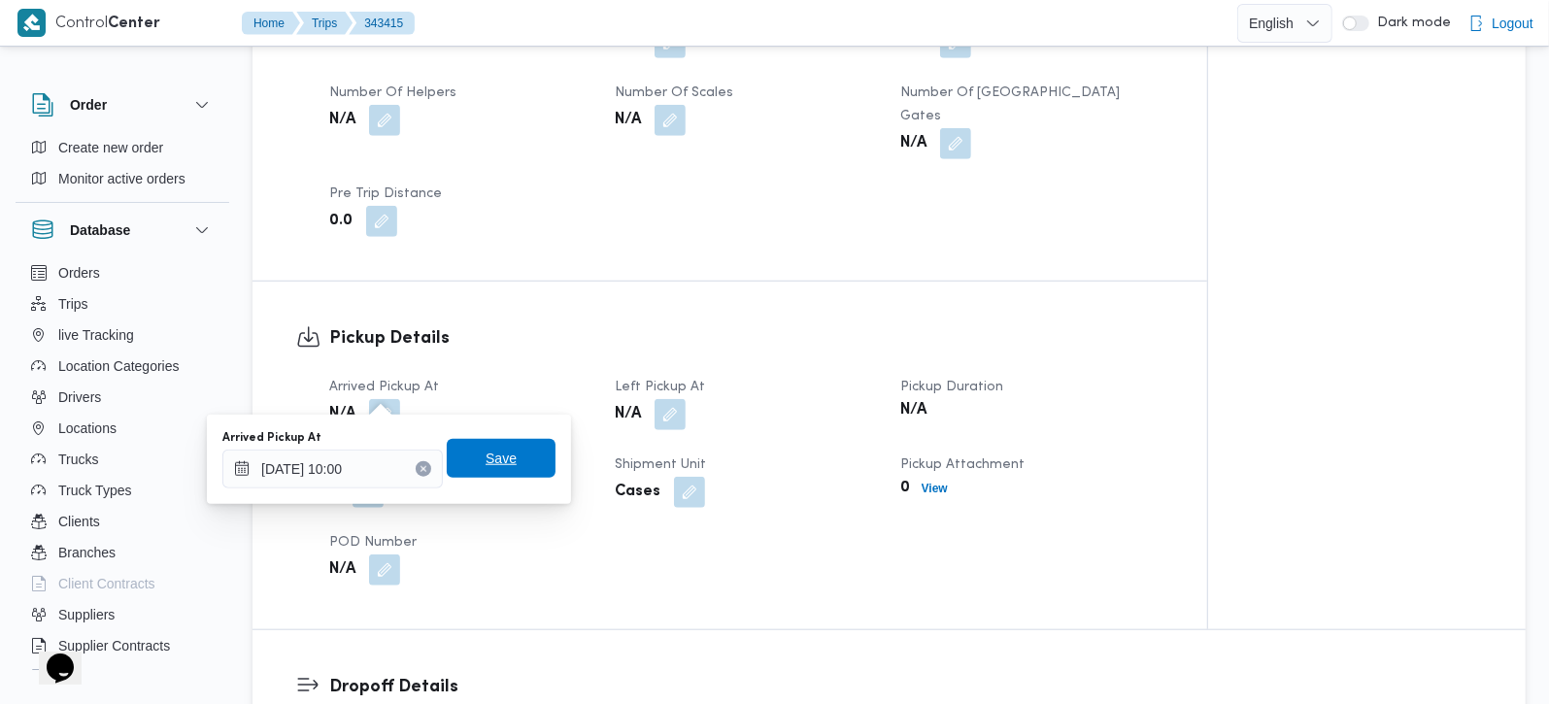
click at [521, 449] on span "Save" at bounding box center [501, 458] width 109 height 39
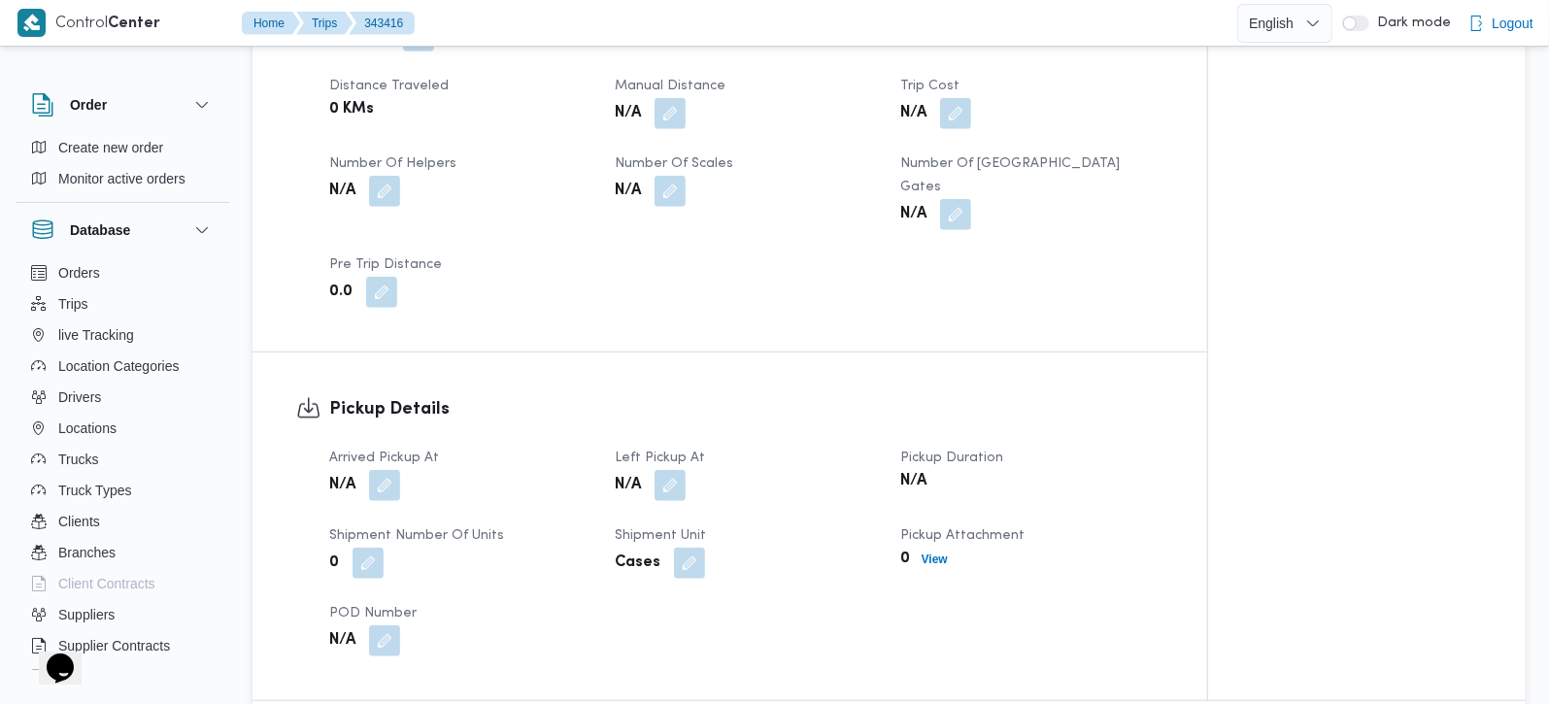
scroll to position [1028, 0]
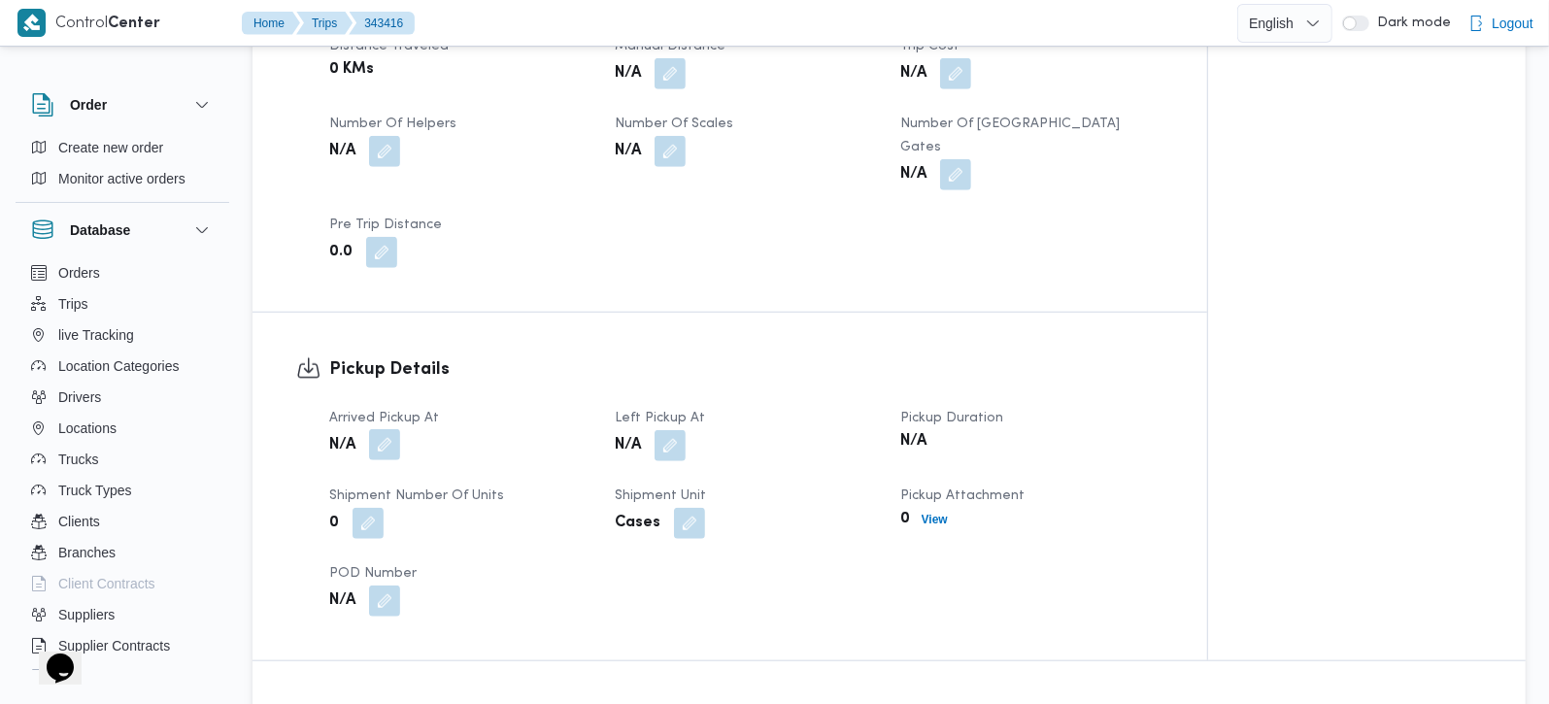
click at [390, 429] on button "button" at bounding box center [384, 444] width 31 height 31
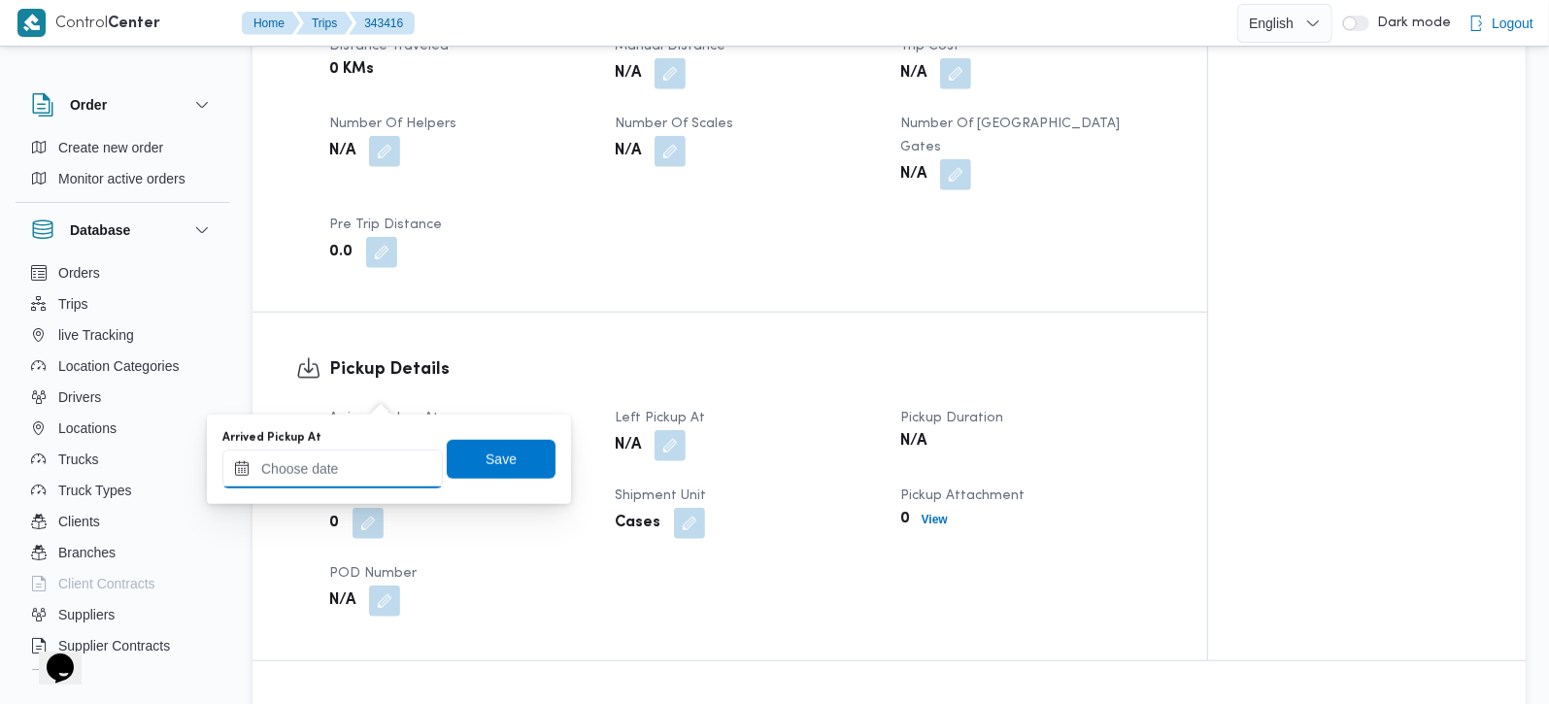
click at [363, 455] on div at bounding box center [332, 469] width 221 height 39
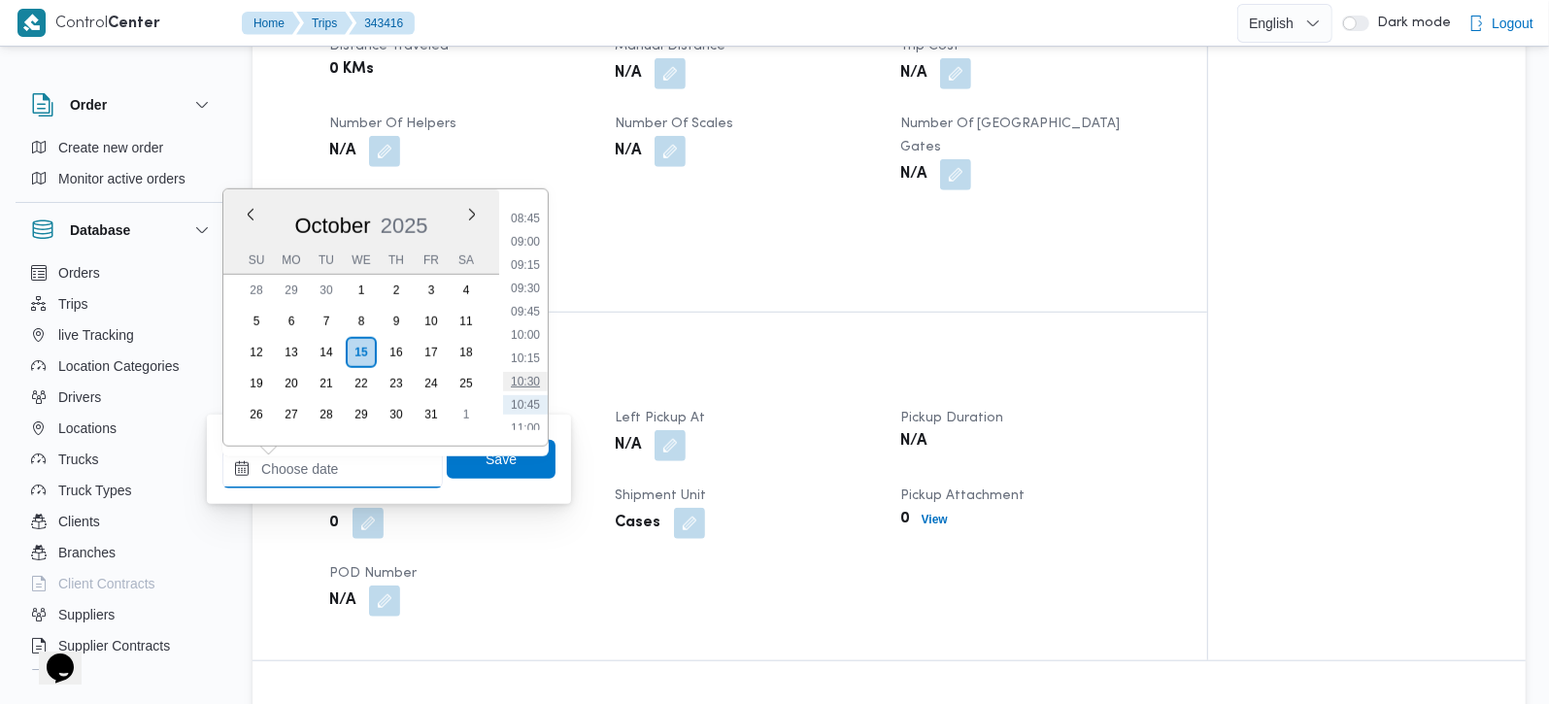
scroll to position [772, 0]
click at [541, 273] on li "09:00" at bounding box center [525, 281] width 45 height 19
type input "15/10/2025 09:00"
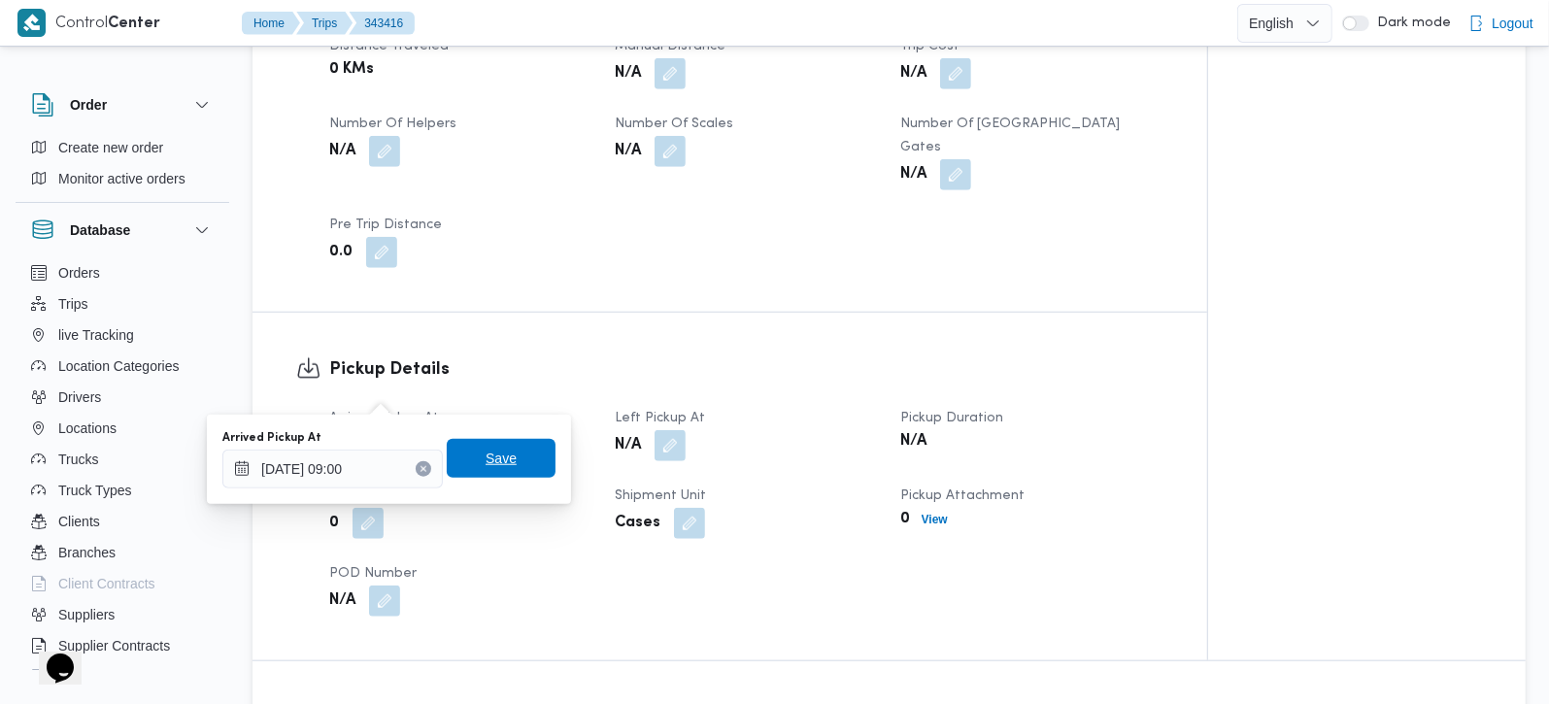
click at [533, 470] on span "Save" at bounding box center [501, 458] width 109 height 39
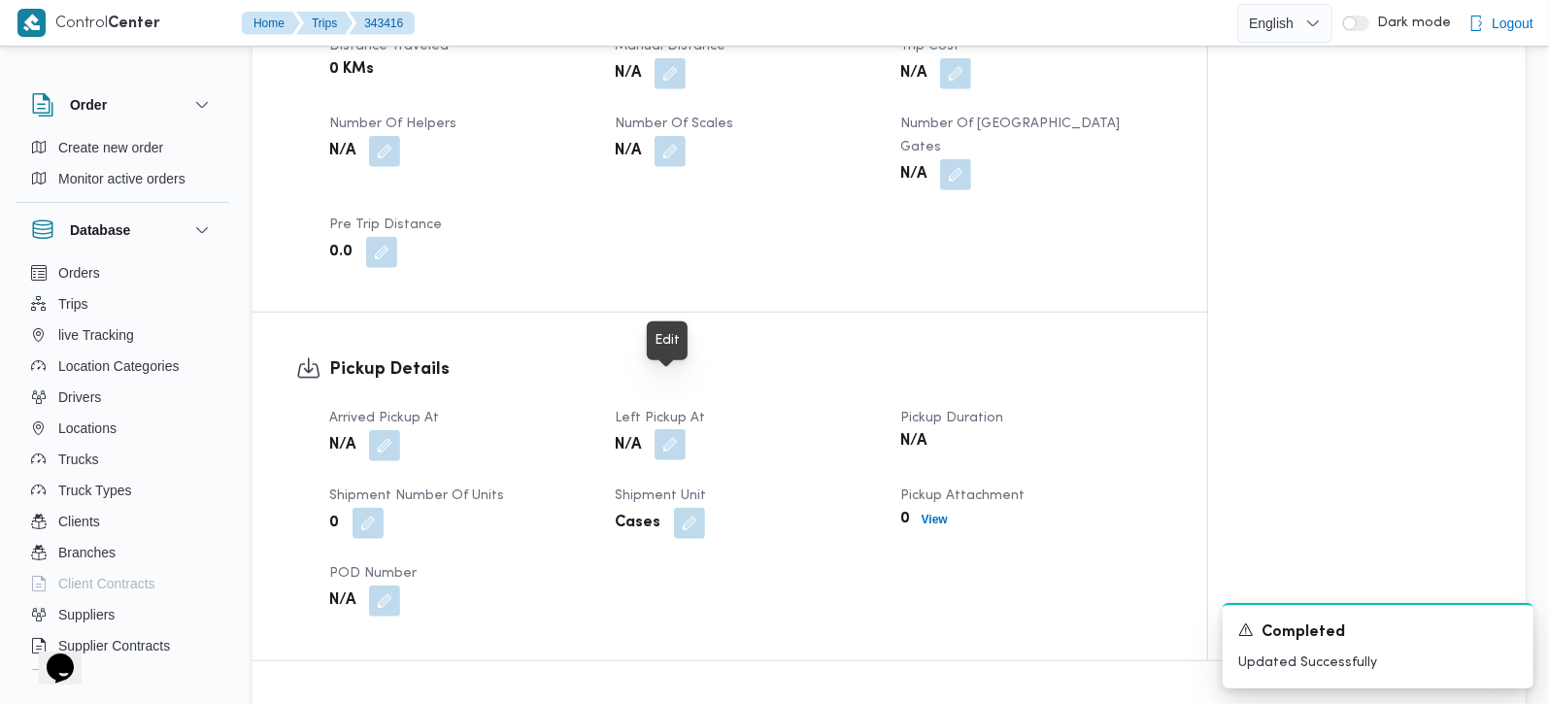
click at [675, 429] on button "button" at bounding box center [670, 444] width 31 height 31
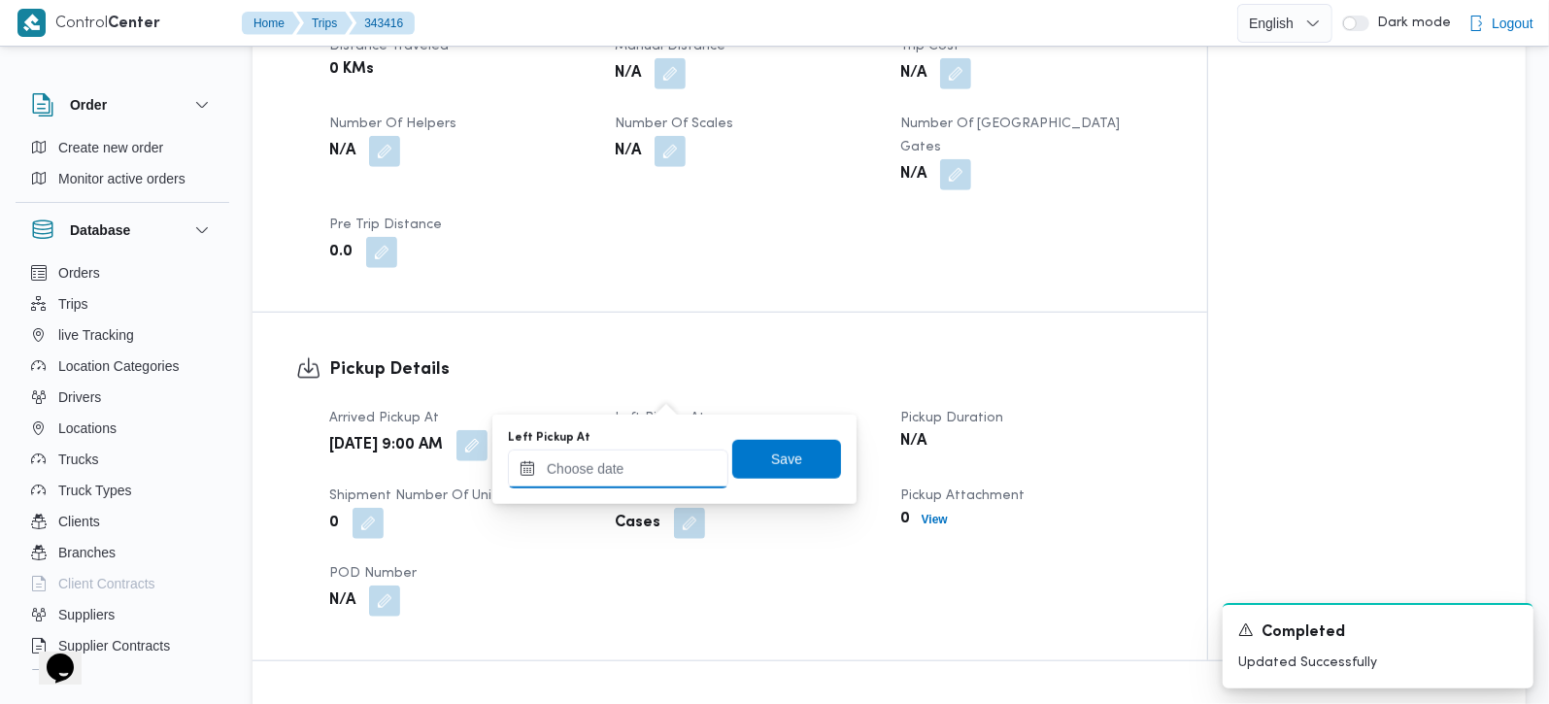
click at [663, 469] on input "Left Pickup At" at bounding box center [618, 469] width 221 height 39
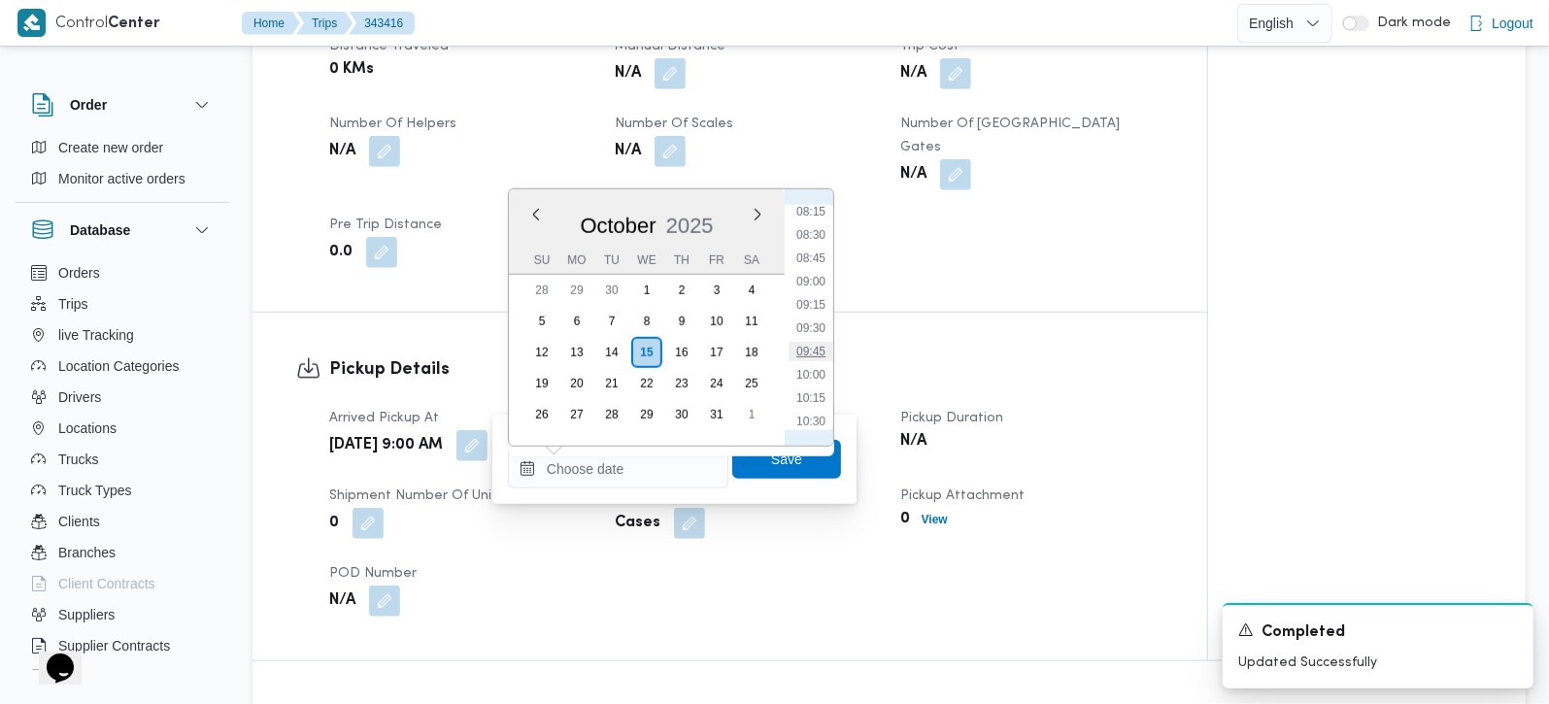
click at [815, 342] on li "09:45" at bounding box center [811, 351] width 45 height 19
type input "15/10/2025 09:45"
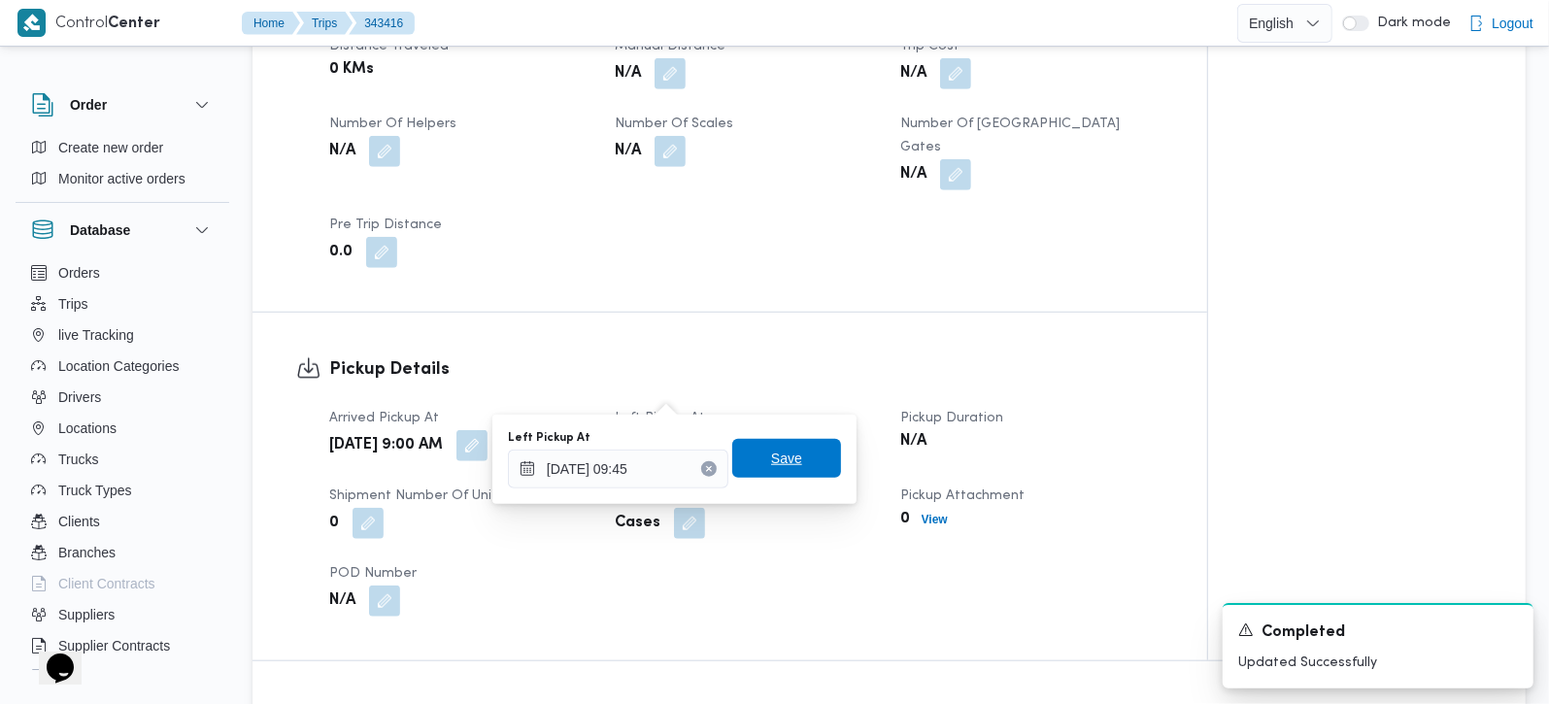
click at [789, 474] on span "Save" at bounding box center [786, 458] width 109 height 39
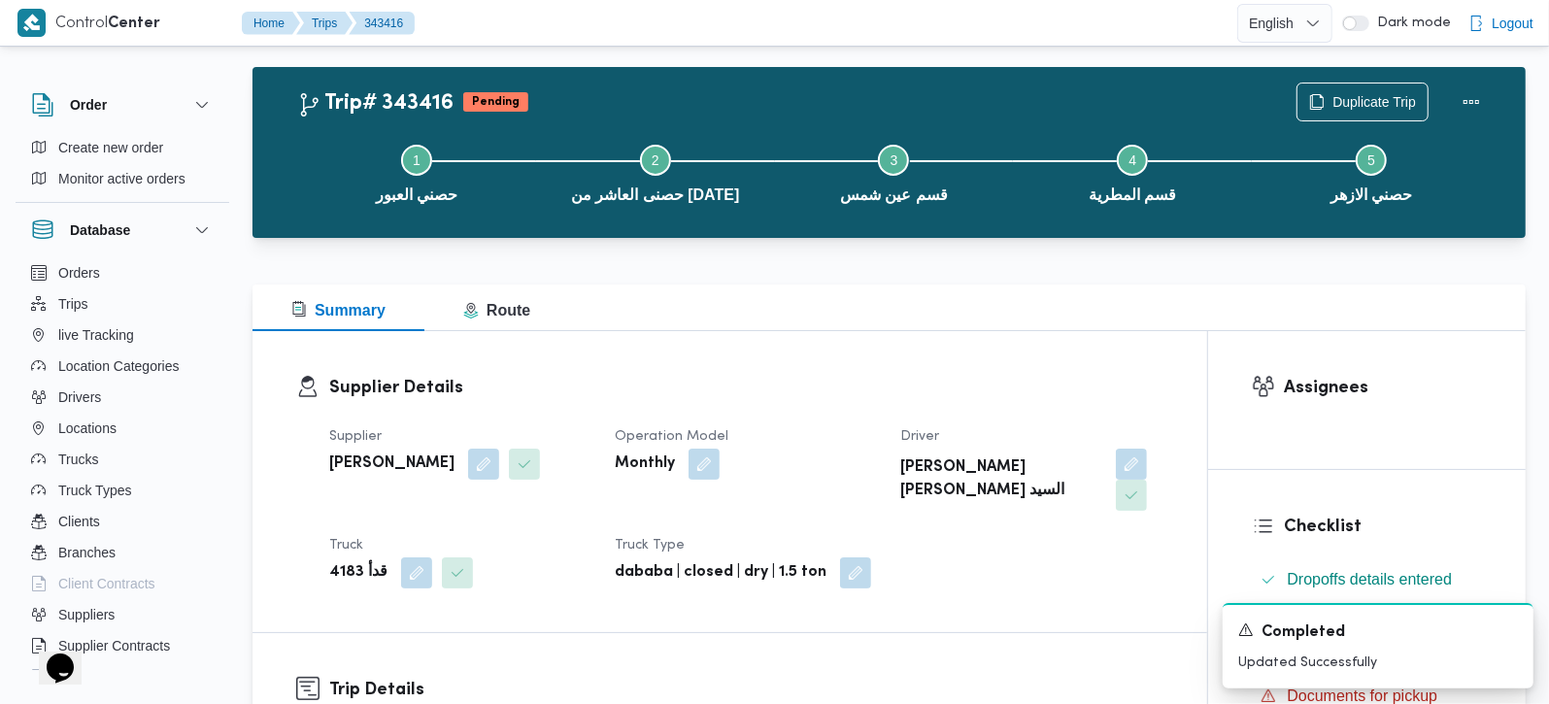
scroll to position [0, 0]
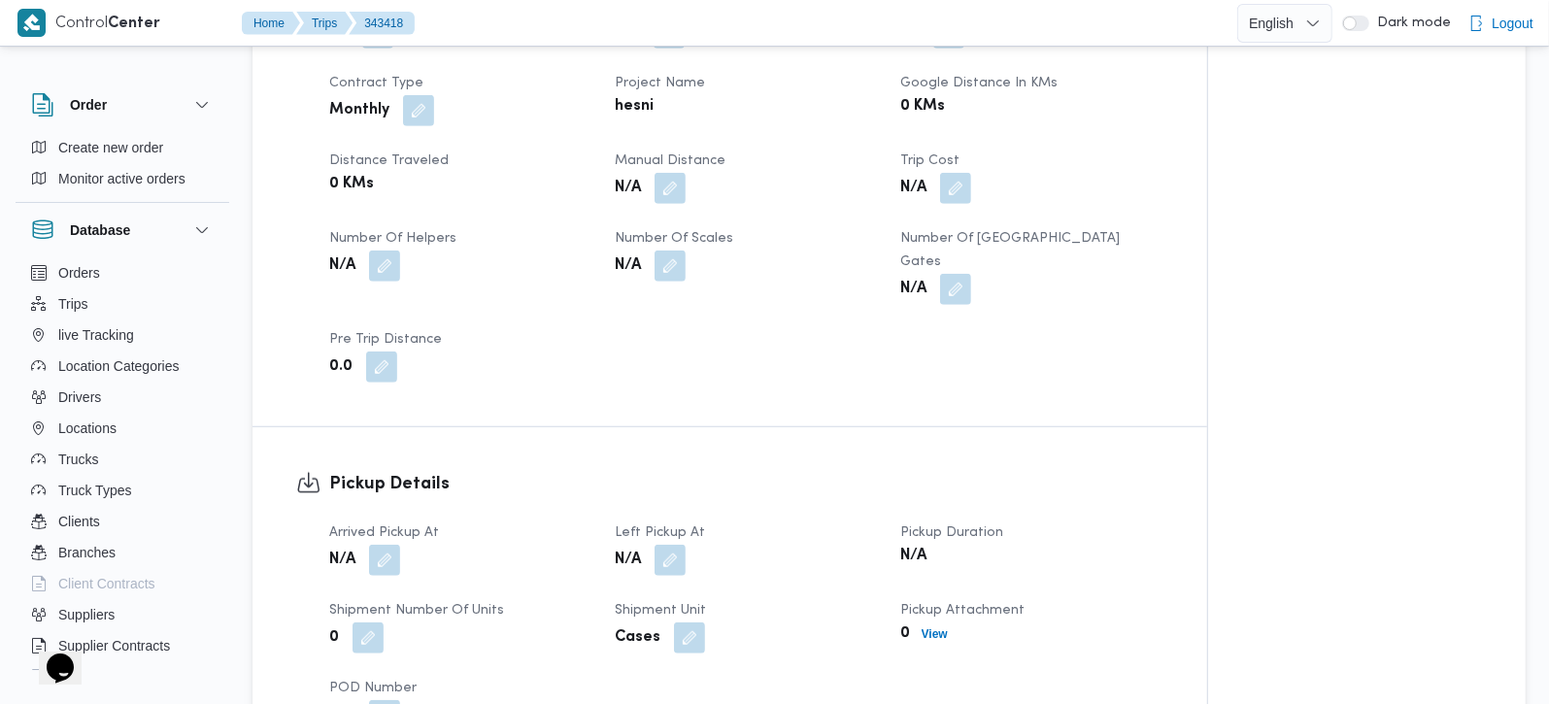
scroll to position [914, 0]
click at [391, 522] on div "Arrived Pickup At N/A Left Pickup At N/A Pickup Duration N/A Shipment Number of…" at bounding box center [747, 625] width 858 height 233
click at [391, 544] on span at bounding box center [379, 559] width 41 height 31
click at [522, 470] on h3 "Pickup Details" at bounding box center [746, 483] width 834 height 26
click at [390, 543] on button "button" at bounding box center [384, 558] width 31 height 31
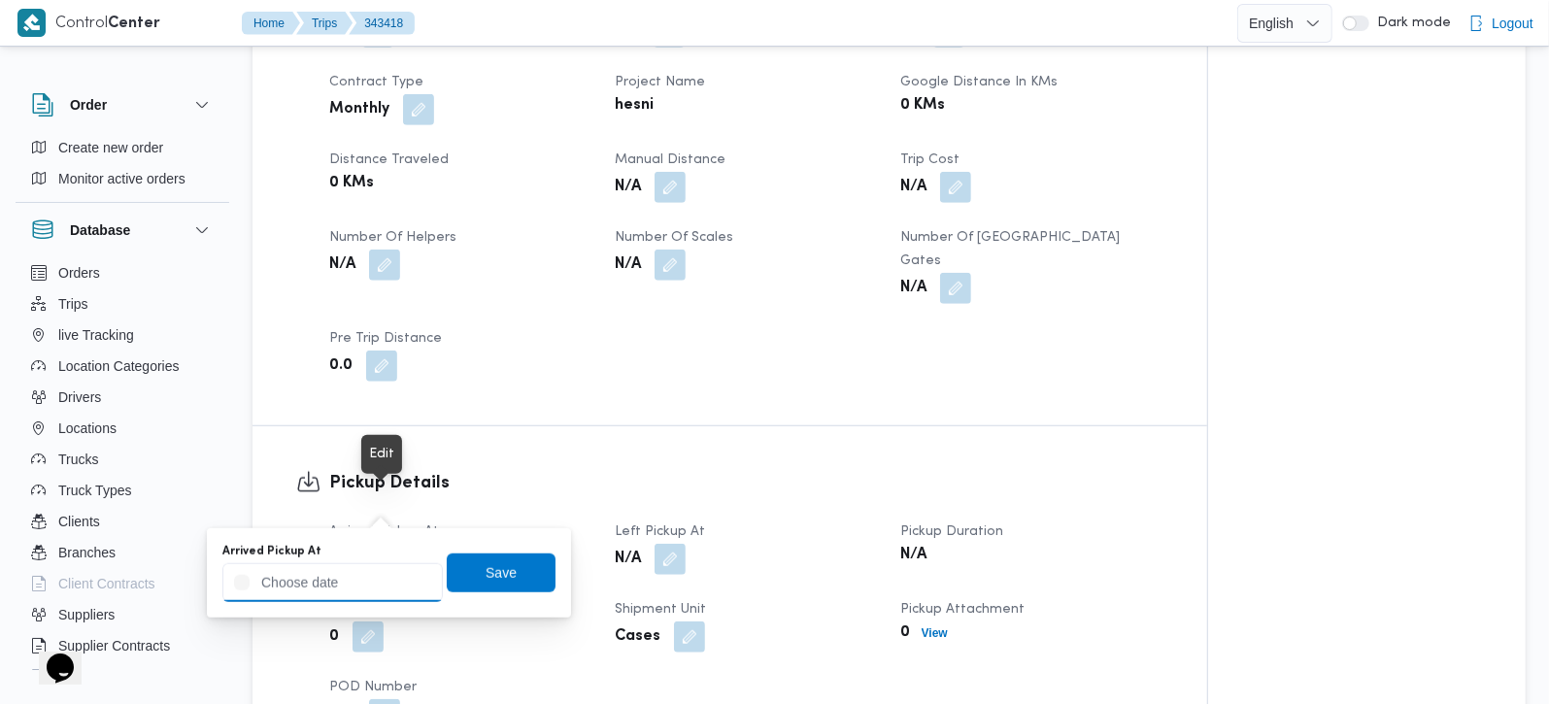
click at [367, 566] on div at bounding box center [332, 582] width 221 height 39
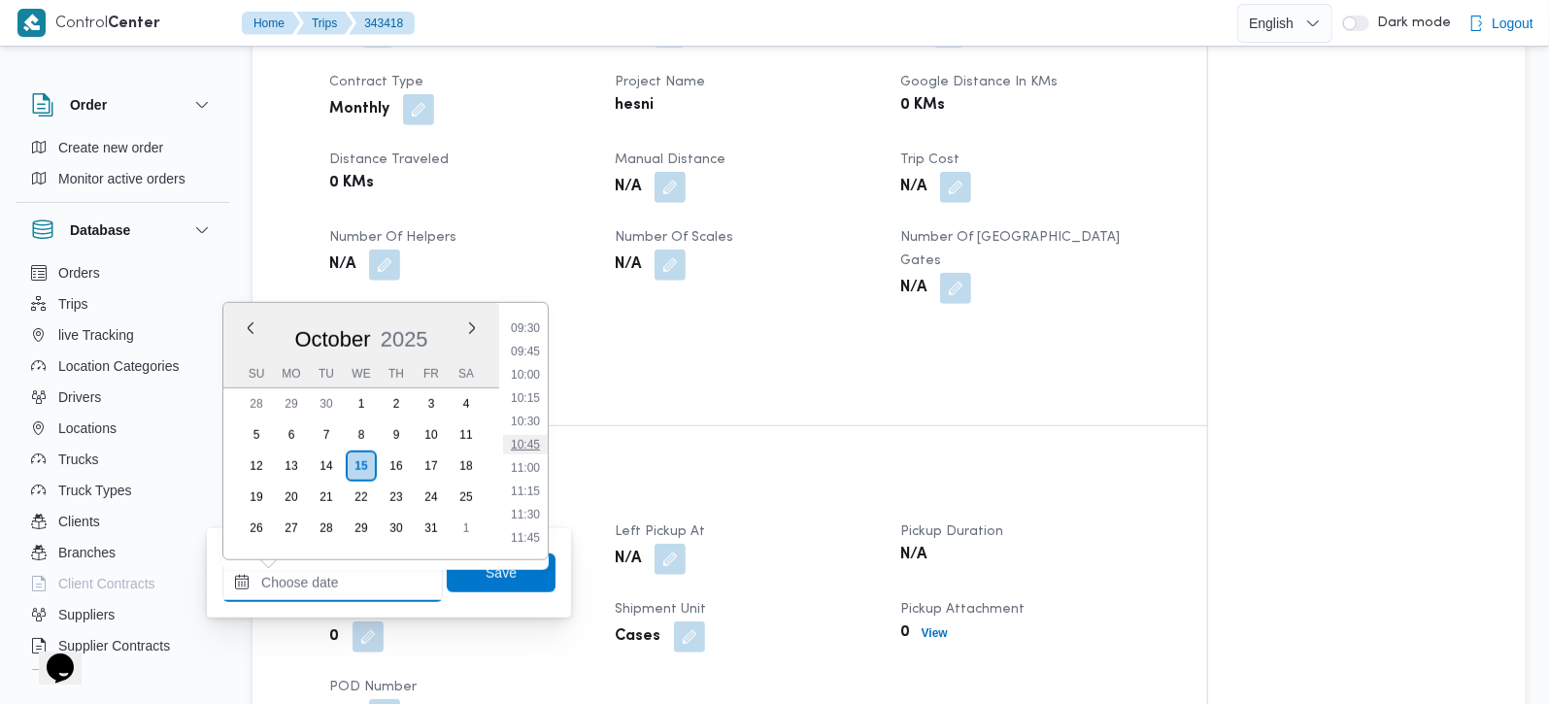
scroll to position [772, 0]
click at [528, 415] on li "09:15" at bounding box center [525, 418] width 45 height 19
type input "15/10/2025 09:15"
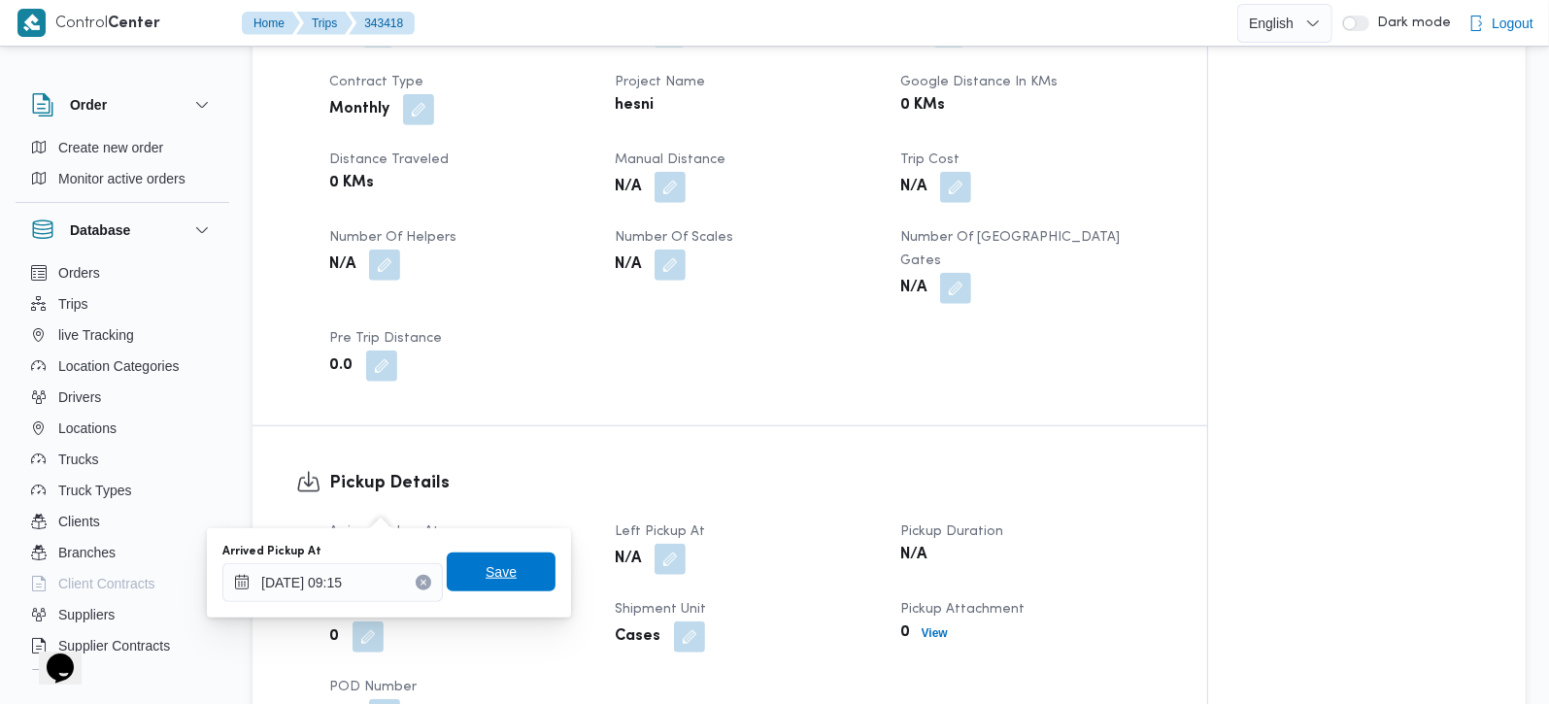
click at [496, 573] on span "Save" at bounding box center [501, 572] width 31 height 23
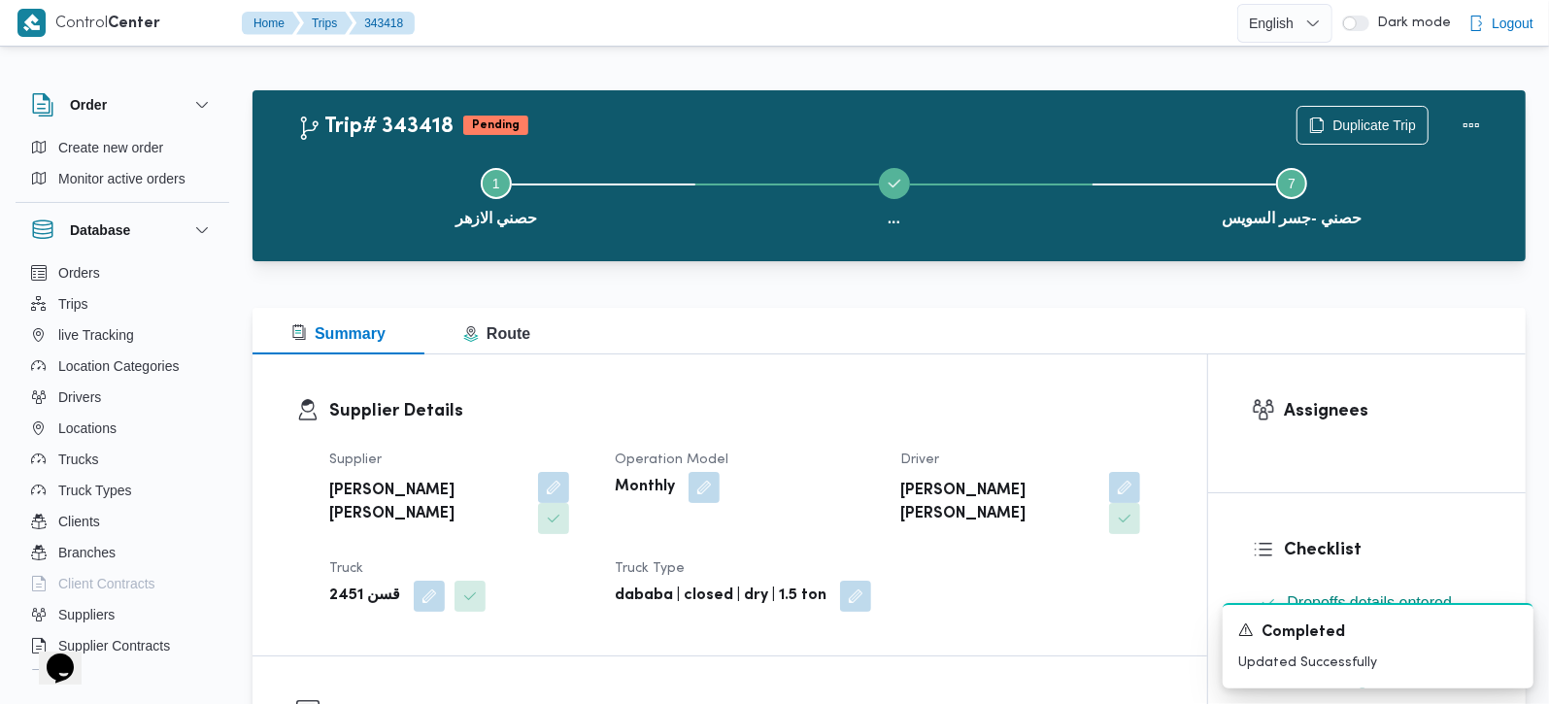
scroll to position [0, 0]
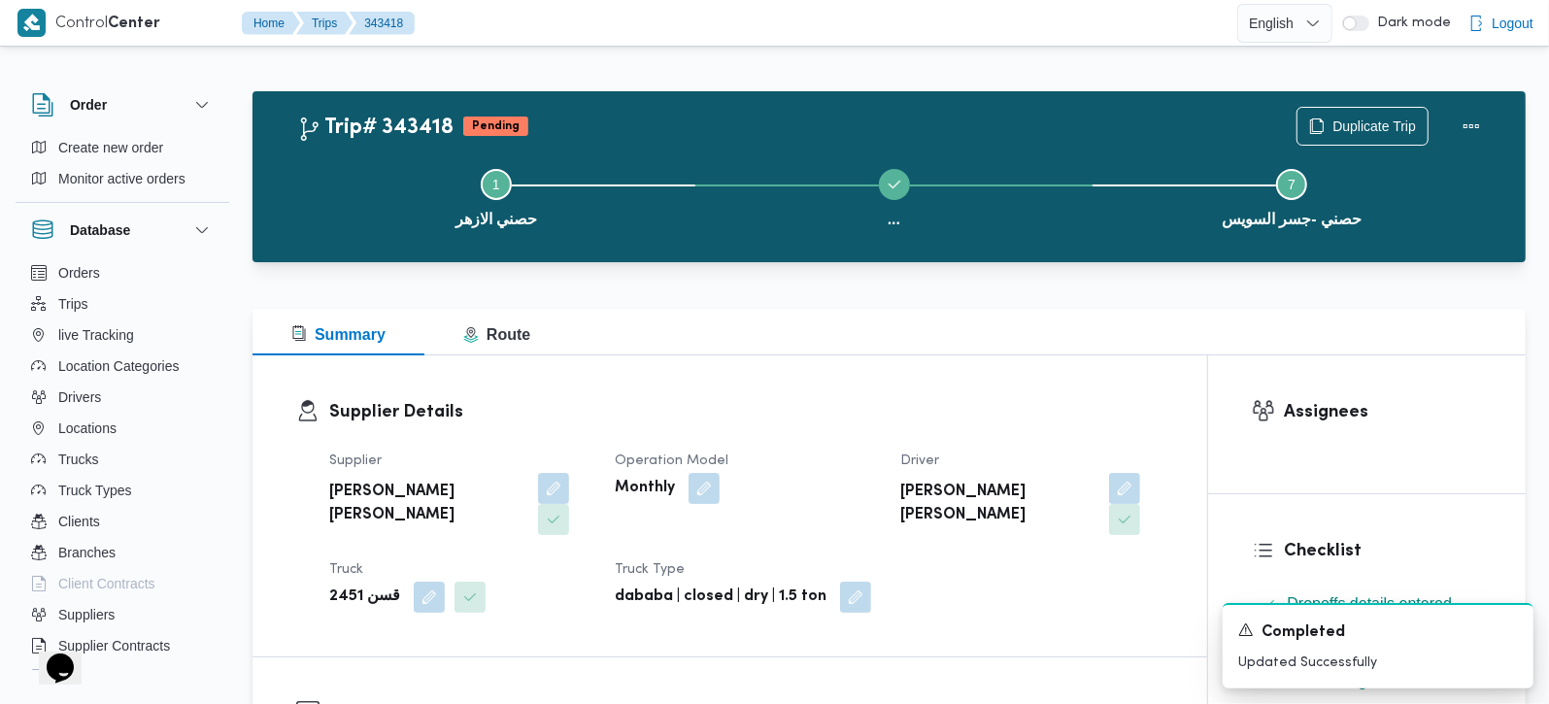
click at [990, 481] on b "محمد منيب محمد عبدالمقصود" at bounding box center [998, 504] width 195 height 47
copy div "محمد منيب محمد عبدالمقصود"
click at [1022, 327] on div "Summary Route" at bounding box center [890, 332] width 1274 height 47
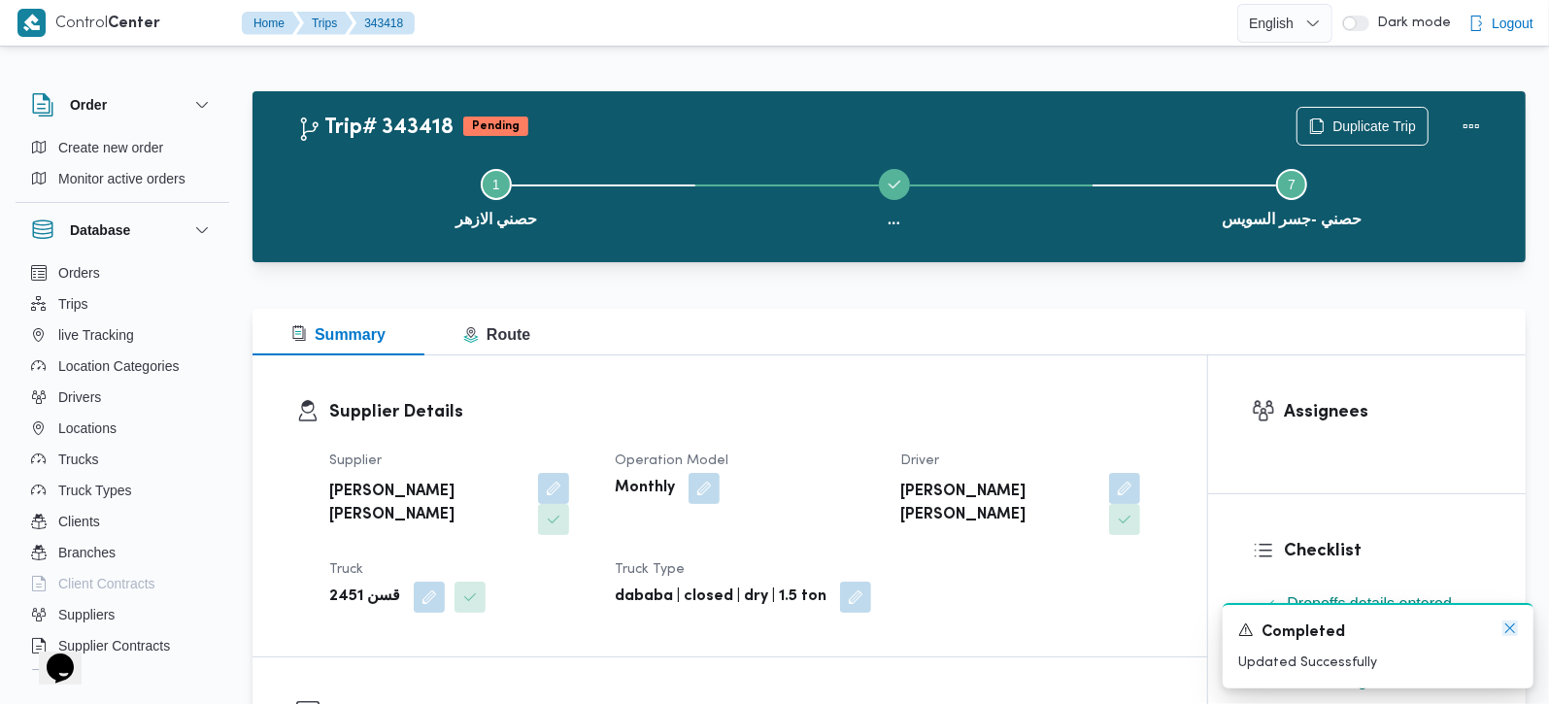
click at [1511, 632] on icon "Dismiss toast" at bounding box center [1511, 629] width 16 height 16
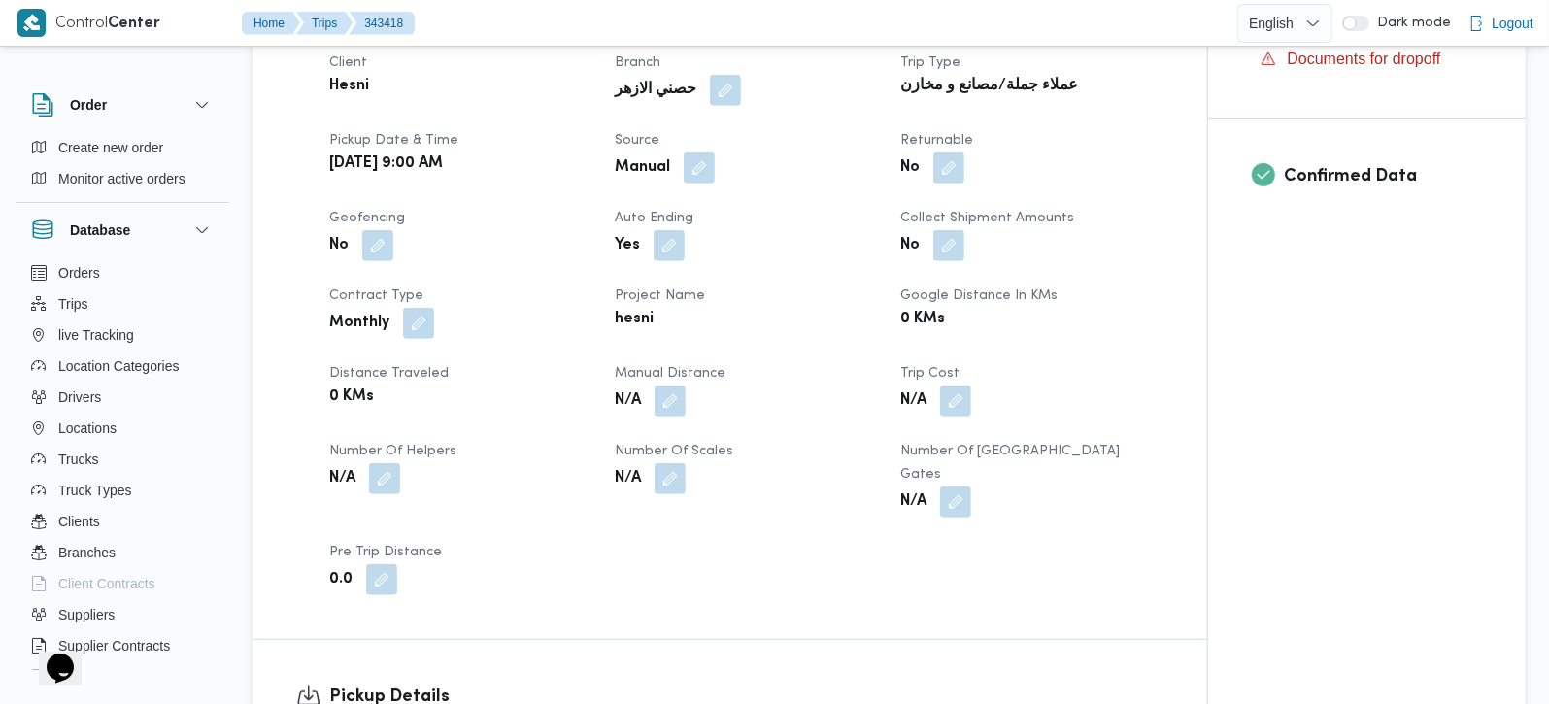
scroll to position [1028, 0]
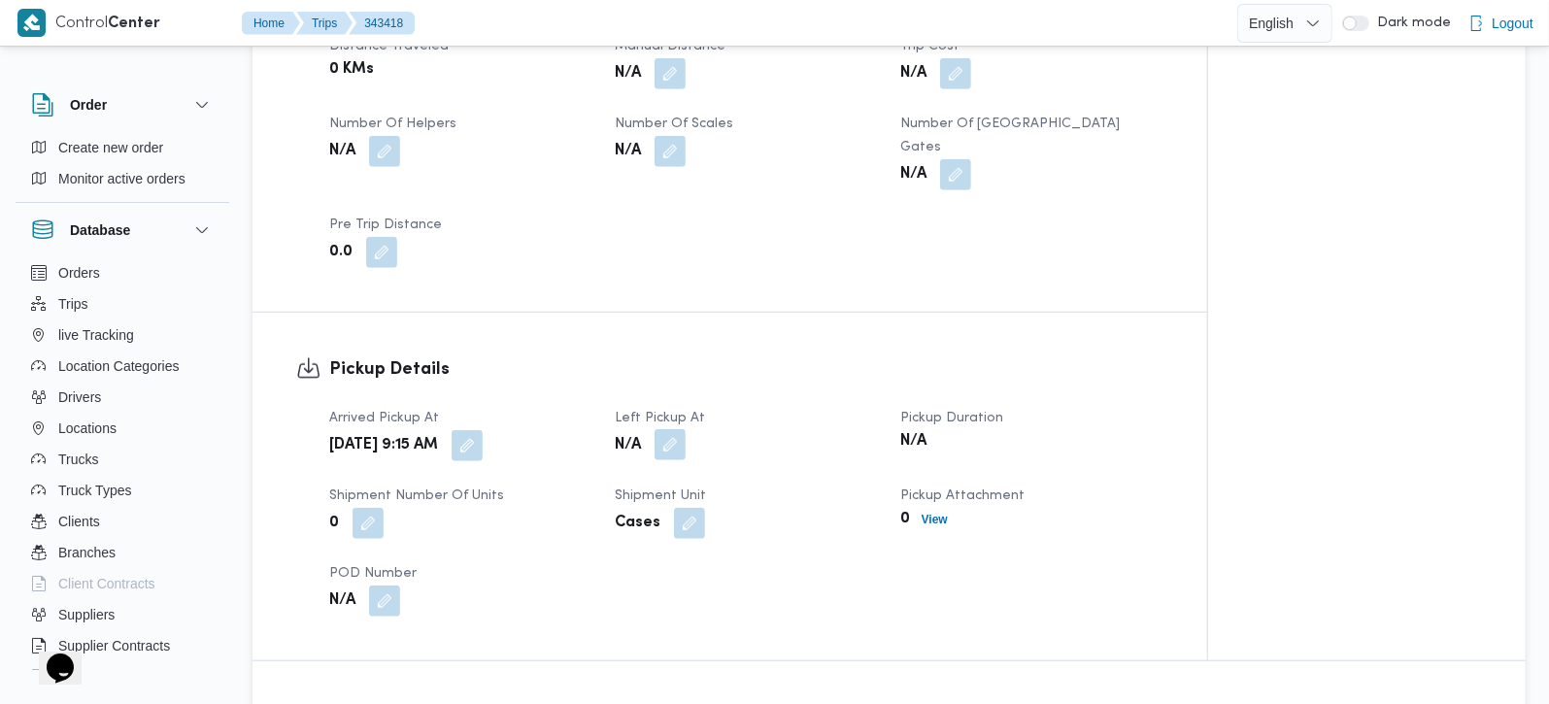
click at [667, 429] on button "button" at bounding box center [670, 444] width 31 height 31
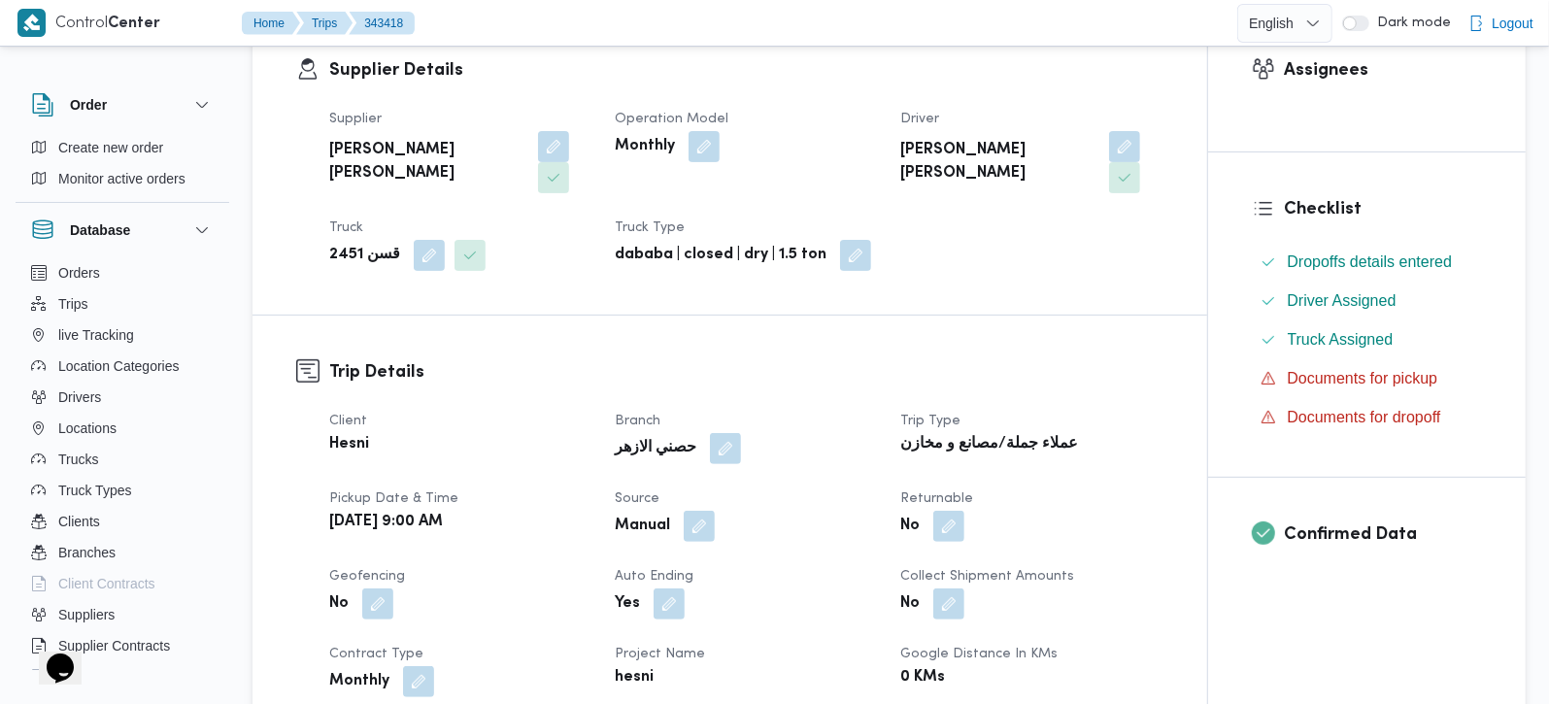
scroll to position [0, 0]
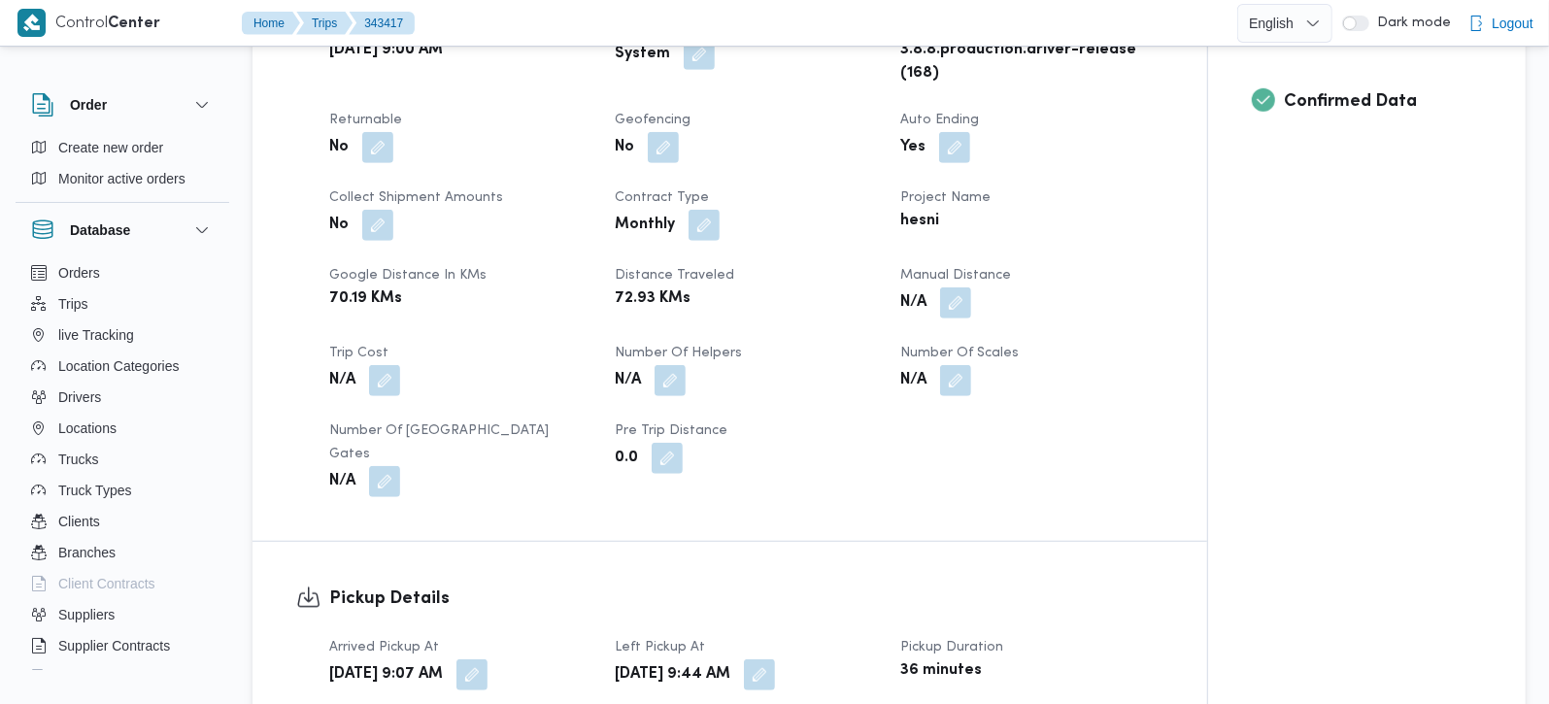
scroll to position [799, 0]
click at [488, 658] on button "button" at bounding box center [472, 673] width 31 height 31
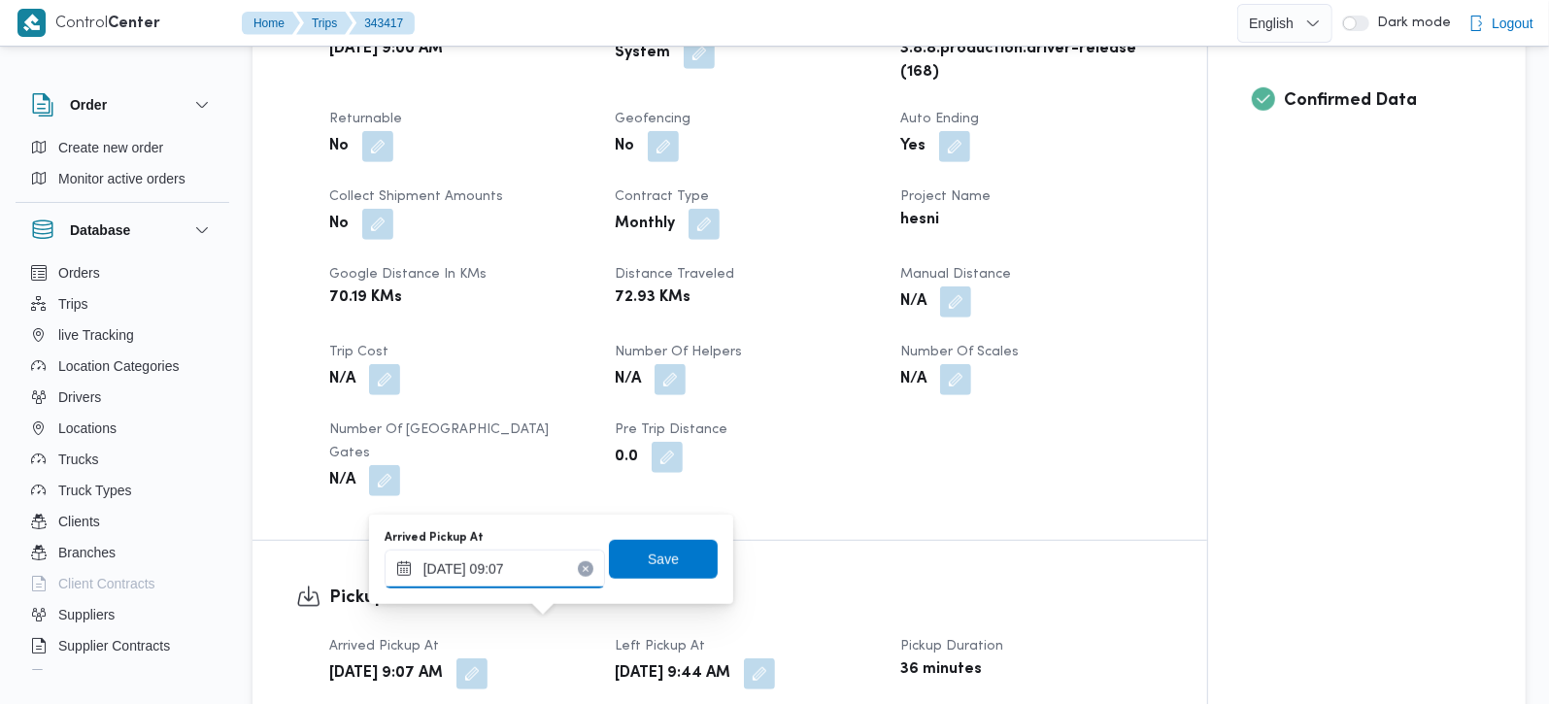
click at [513, 582] on input "[DATE] 09:07" at bounding box center [495, 569] width 221 height 39
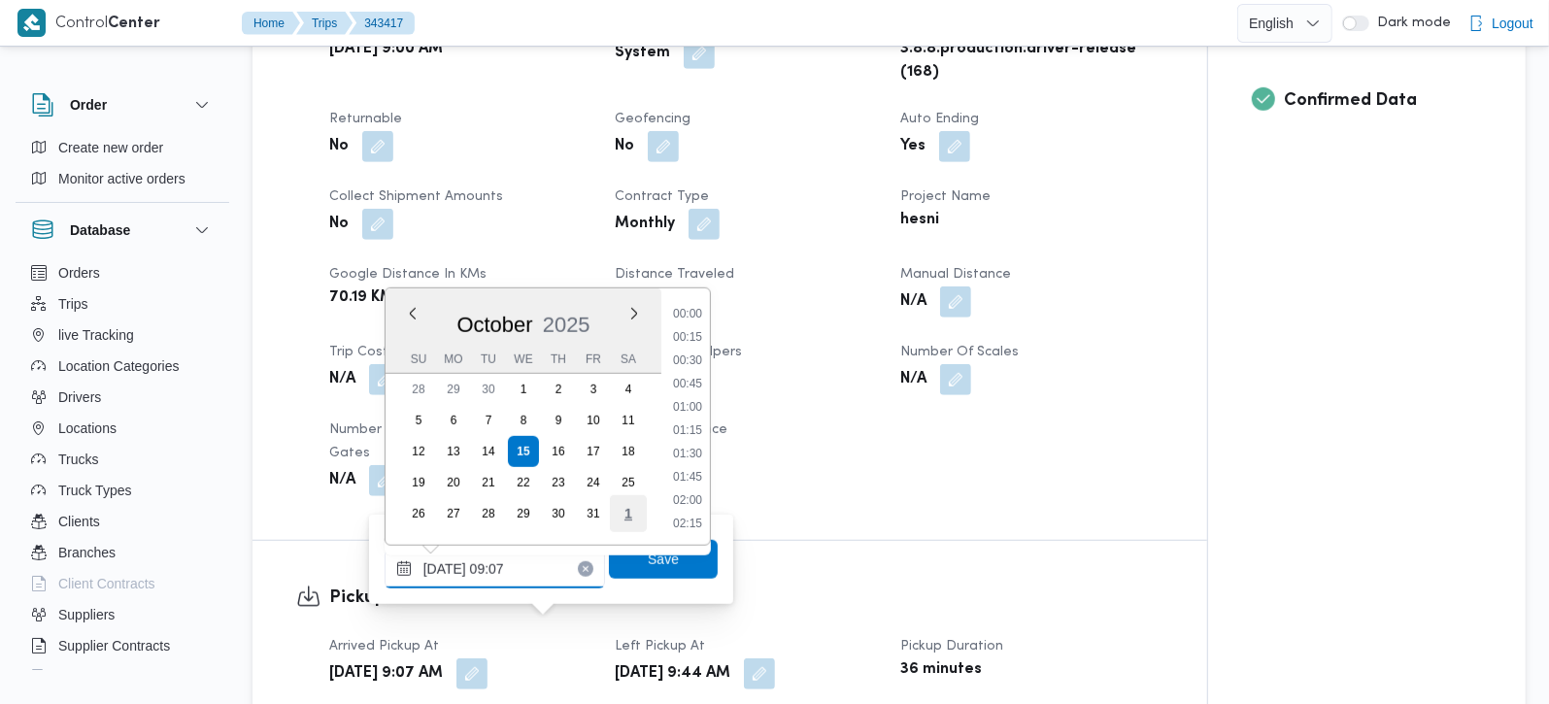
scroll to position [722, 0]
click at [697, 340] on li "08:00" at bounding box center [687, 337] width 45 height 19
type input "15/10/2025 08:00"
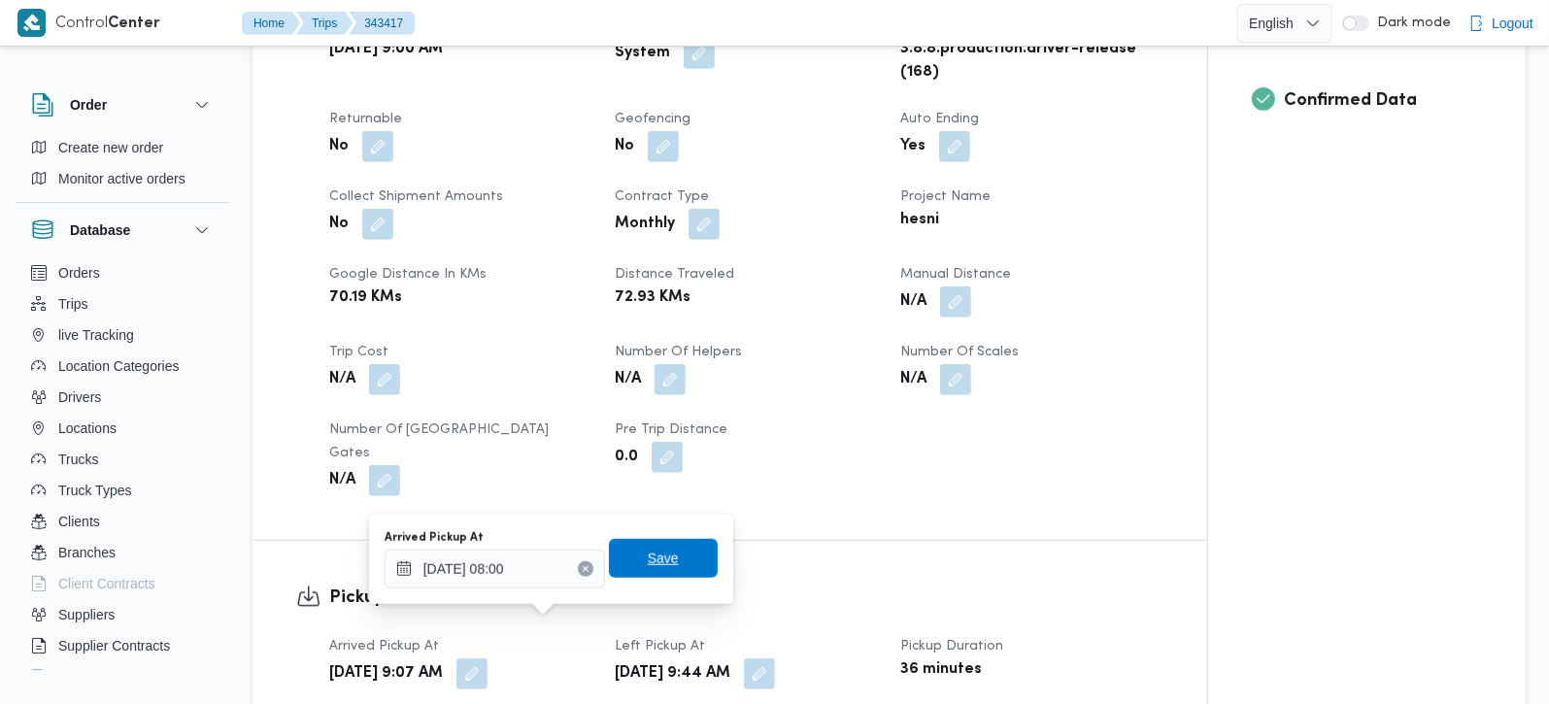
click at [656, 554] on span "Save" at bounding box center [663, 558] width 31 height 23
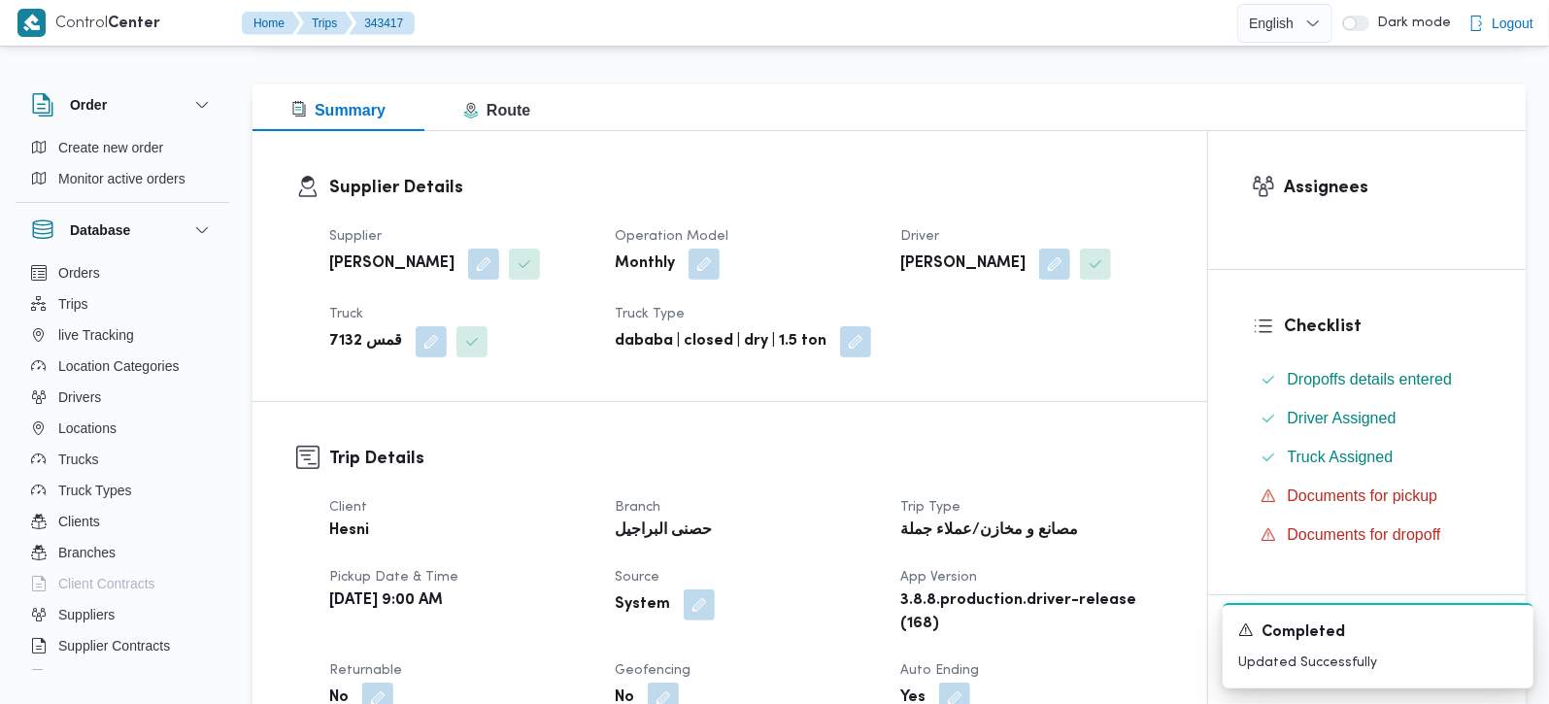
scroll to position [0, 0]
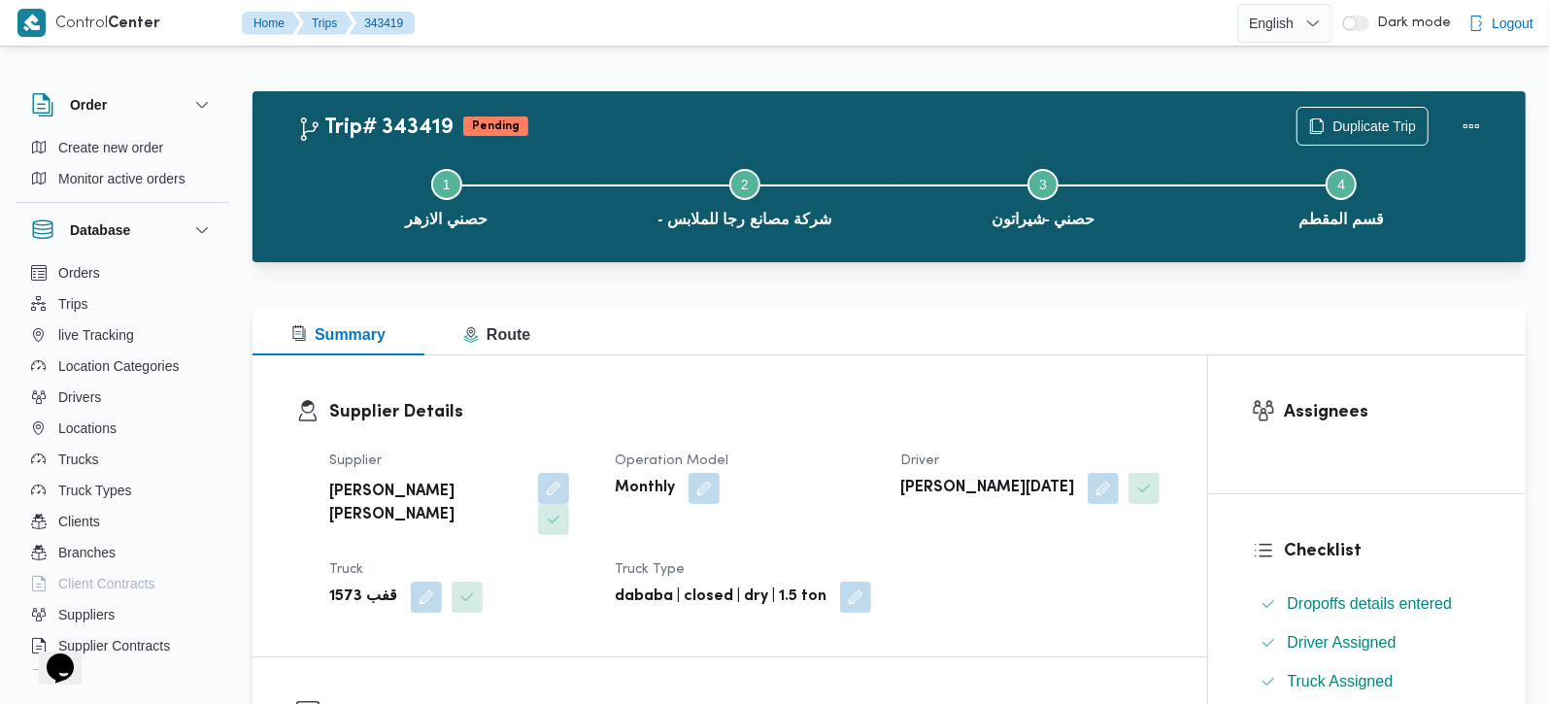
drag, startPoint x: 936, startPoint y: 603, endPoint x: 927, endPoint y: 682, distance: 79.3
click at [936, 603] on div "Supplier Details Supplier [PERSON_NAME] [PERSON_NAME] Operation Model Monthly D…" at bounding box center [730, 506] width 955 height 301
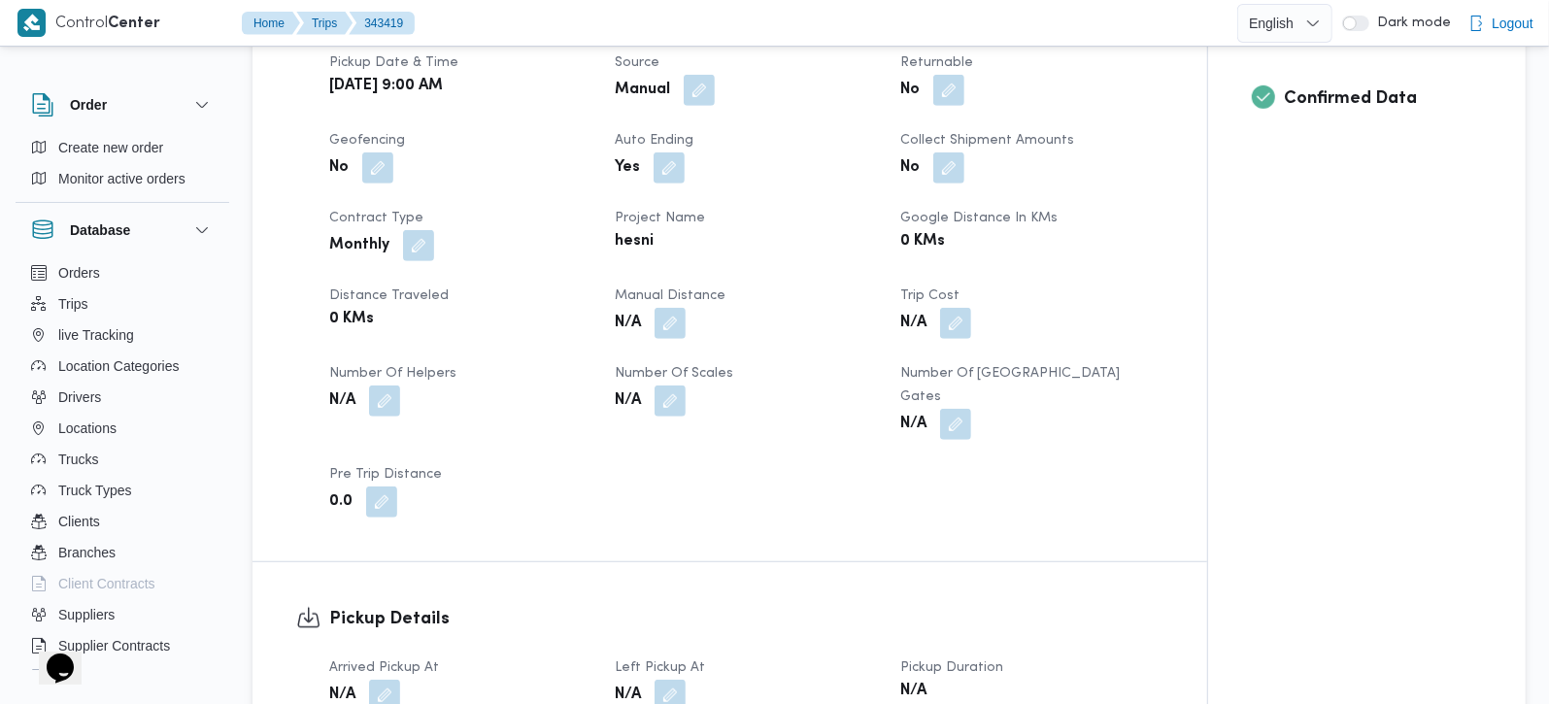
scroll to position [799, 0]
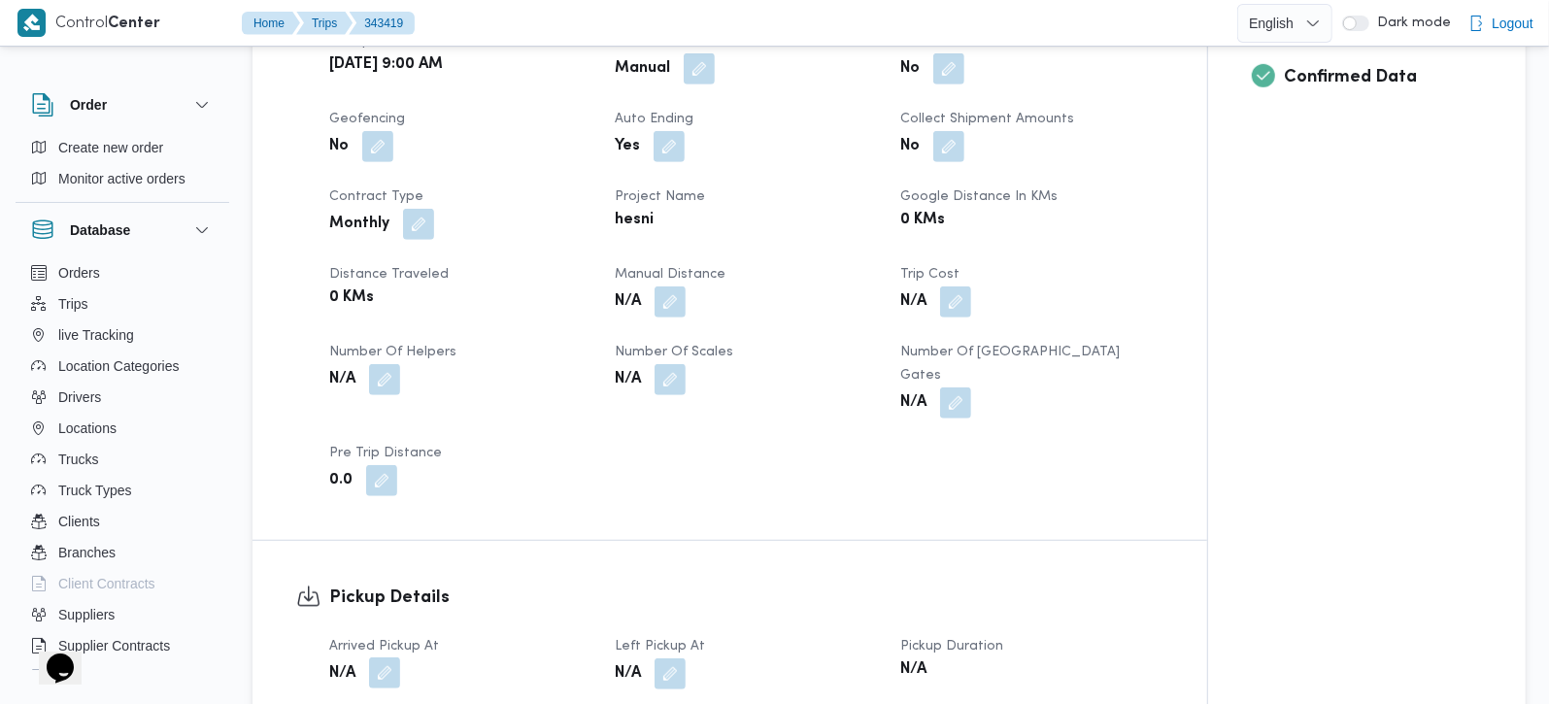
click at [391, 658] on button "button" at bounding box center [384, 673] width 31 height 31
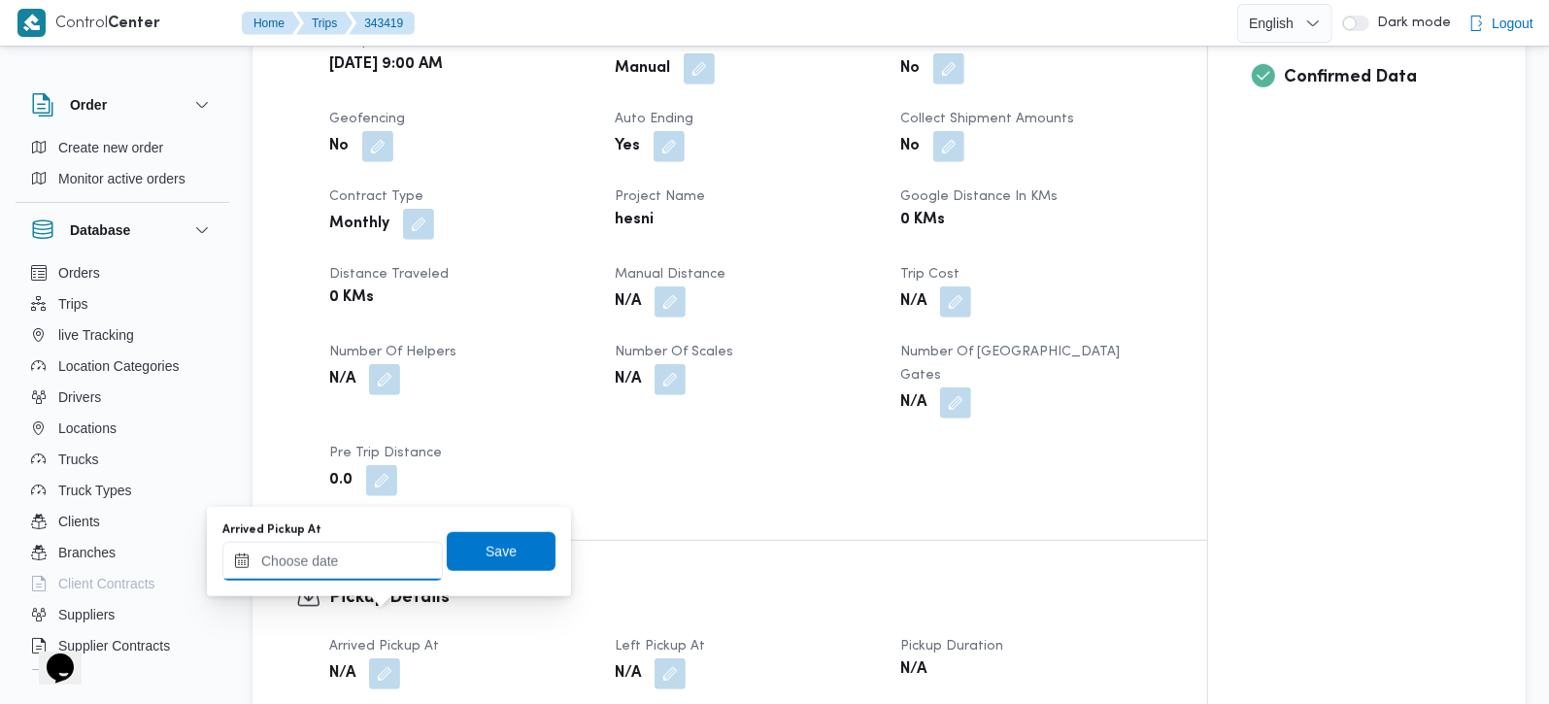
click at [372, 552] on input "Arrived Pickup At" at bounding box center [332, 561] width 221 height 39
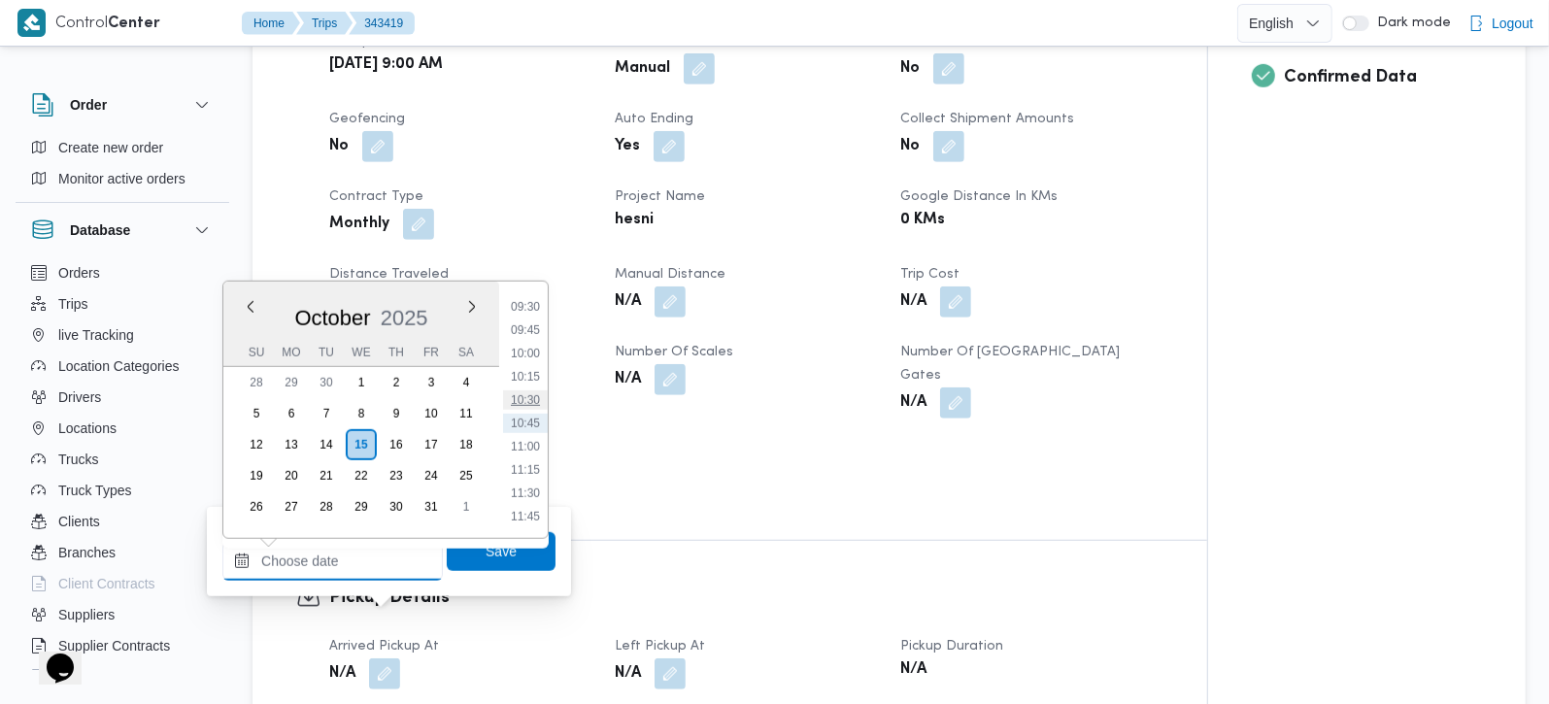
scroll to position [772, 0]
click at [534, 370] on li "09:00" at bounding box center [525, 373] width 45 height 19
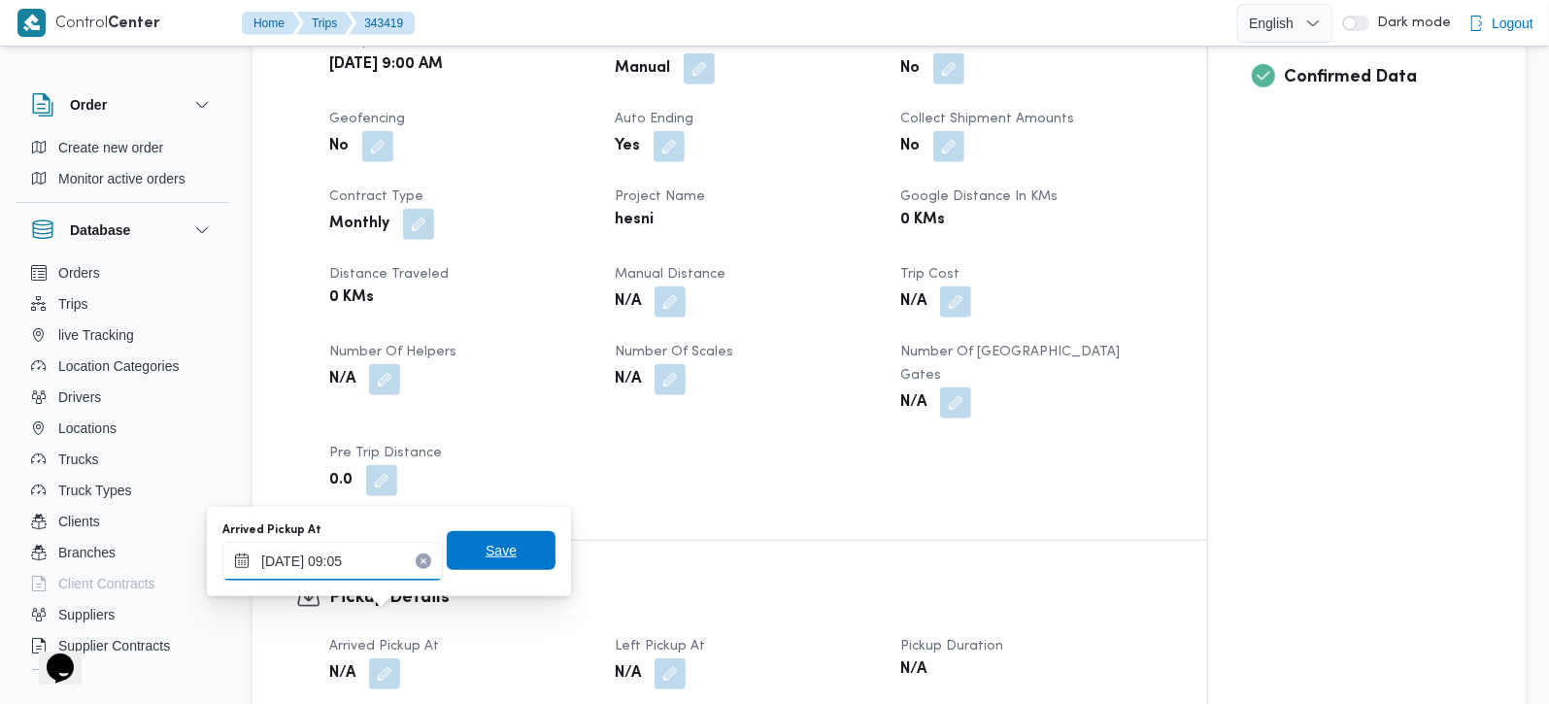
type input "[DATE] 09:05"
click at [509, 535] on span "Save" at bounding box center [501, 550] width 109 height 39
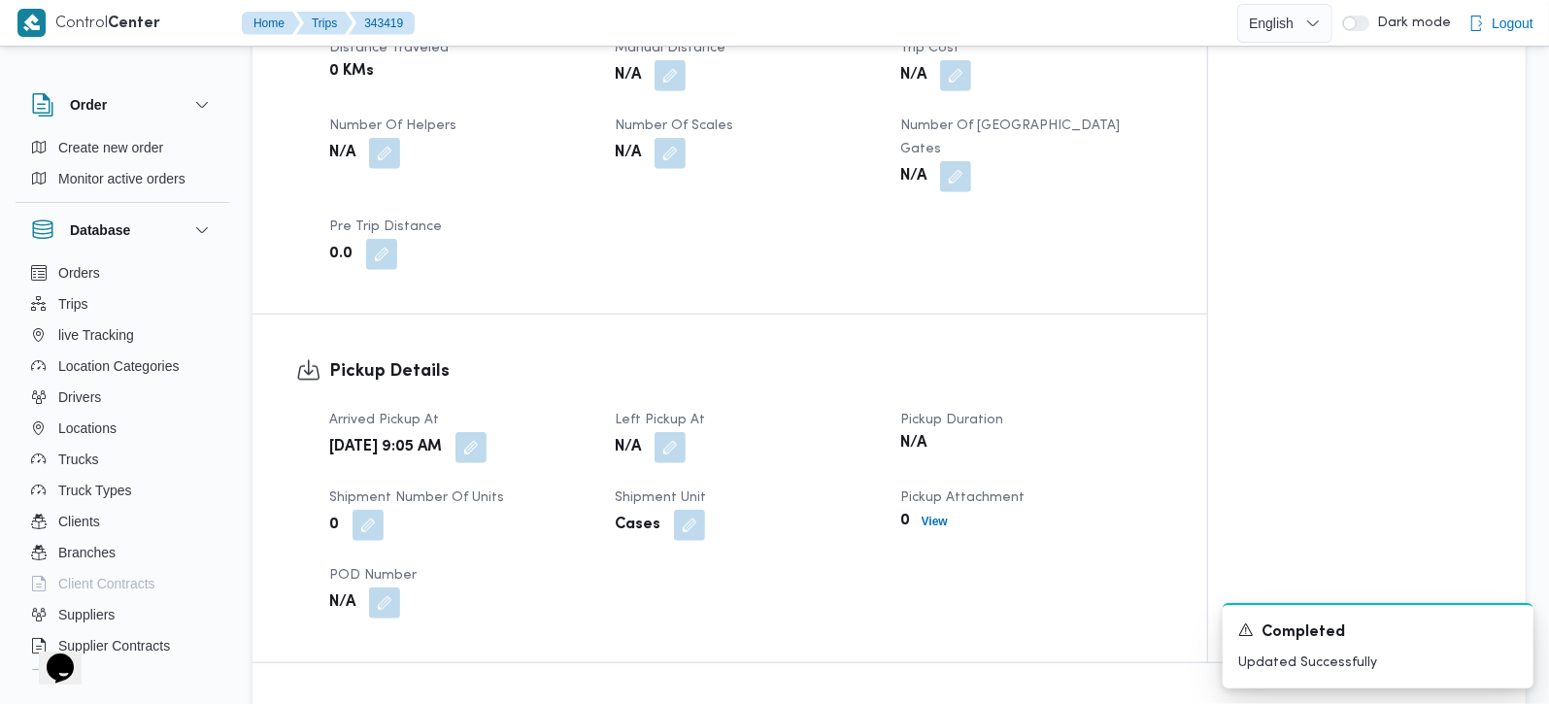
scroll to position [1028, 0]
click at [672, 429] on button "button" at bounding box center [670, 444] width 31 height 31
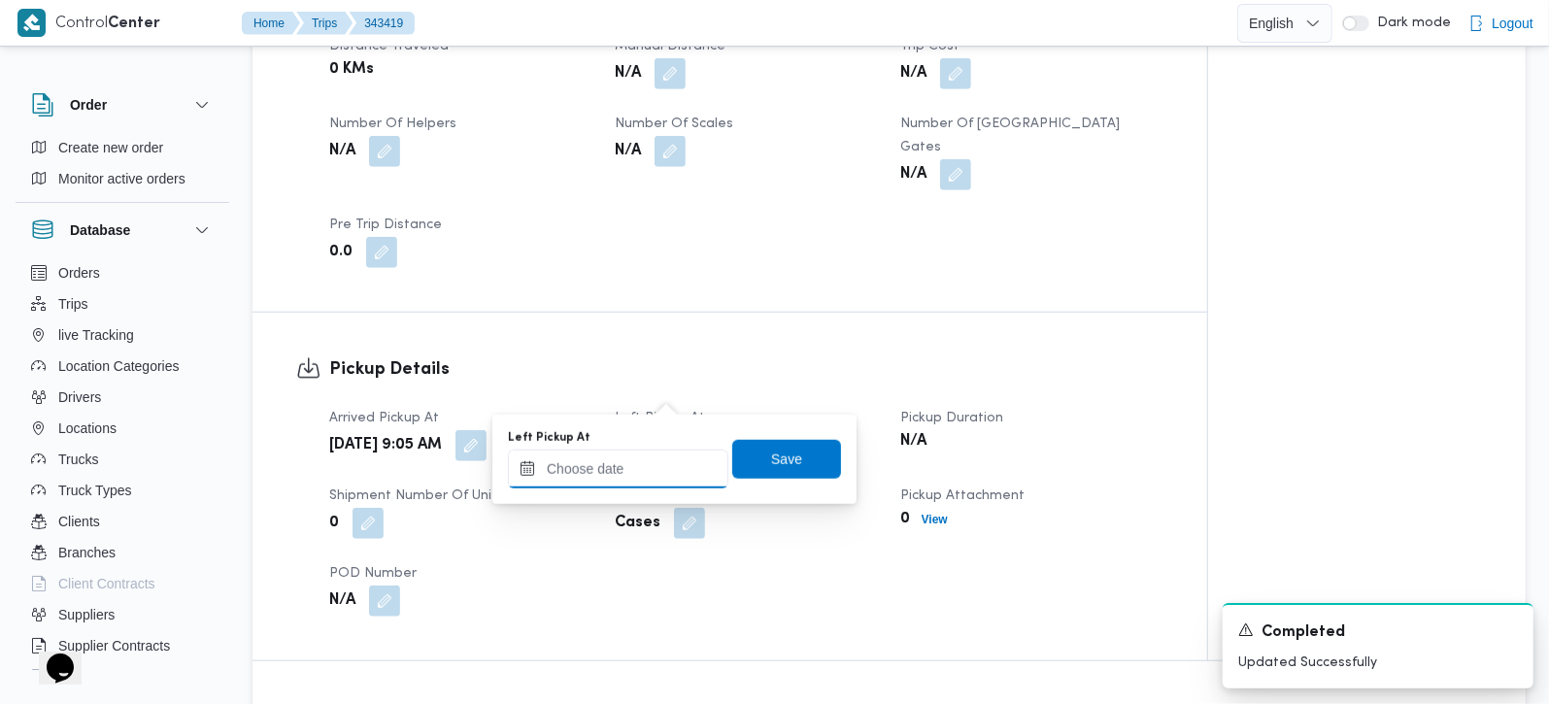
drag, startPoint x: 674, startPoint y: 399, endPoint x: 671, endPoint y: 462, distance: 63.2
click at [643, 474] on input "Left Pickup At" at bounding box center [618, 469] width 221 height 39
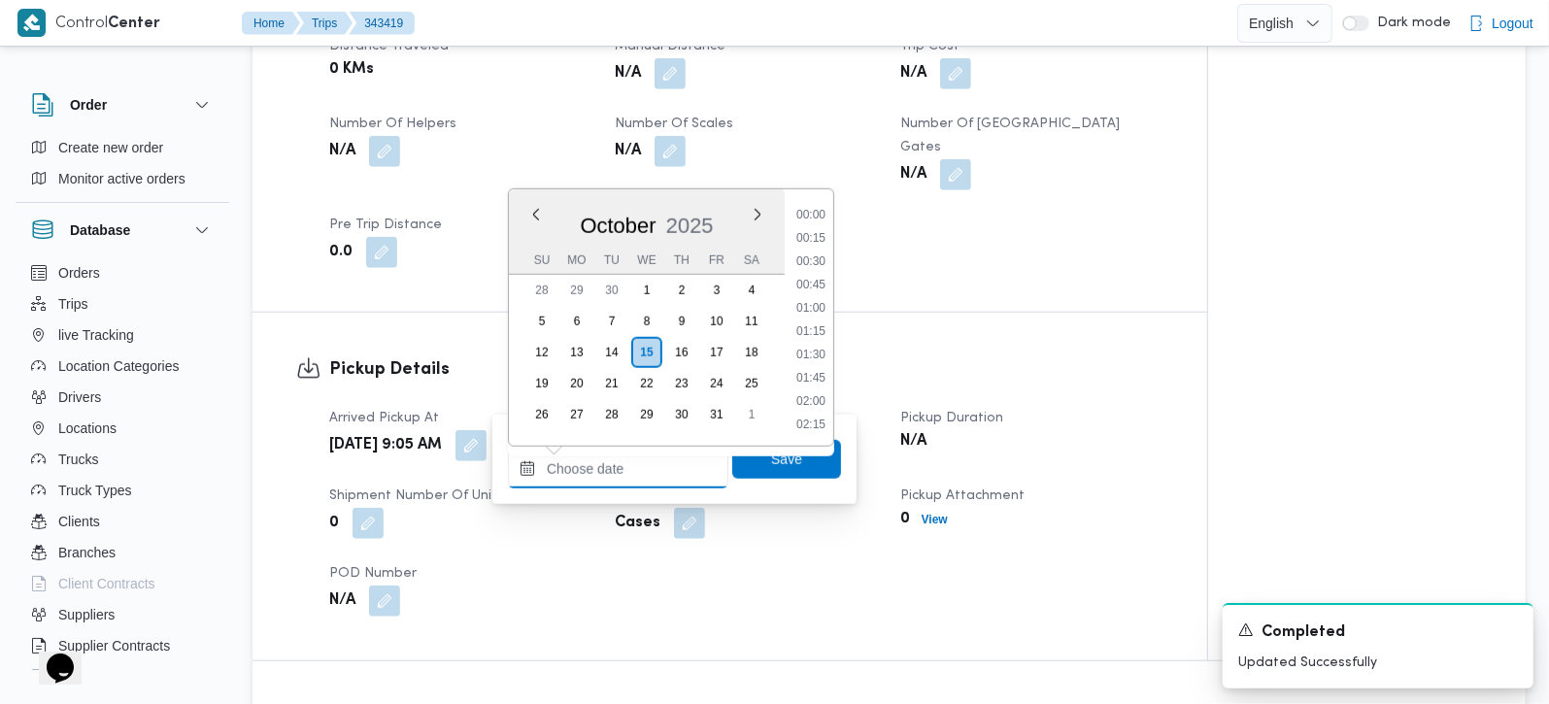
scroll to position [886, 0]
drag, startPoint x: 827, startPoint y: 280, endPoint x: 827, endPoint y: 299, distance: 19.4
click at [827, 280] on li "10:15" at bounding box center [811, 284] width 45 height 19
type input "15/10/2025 10:15"
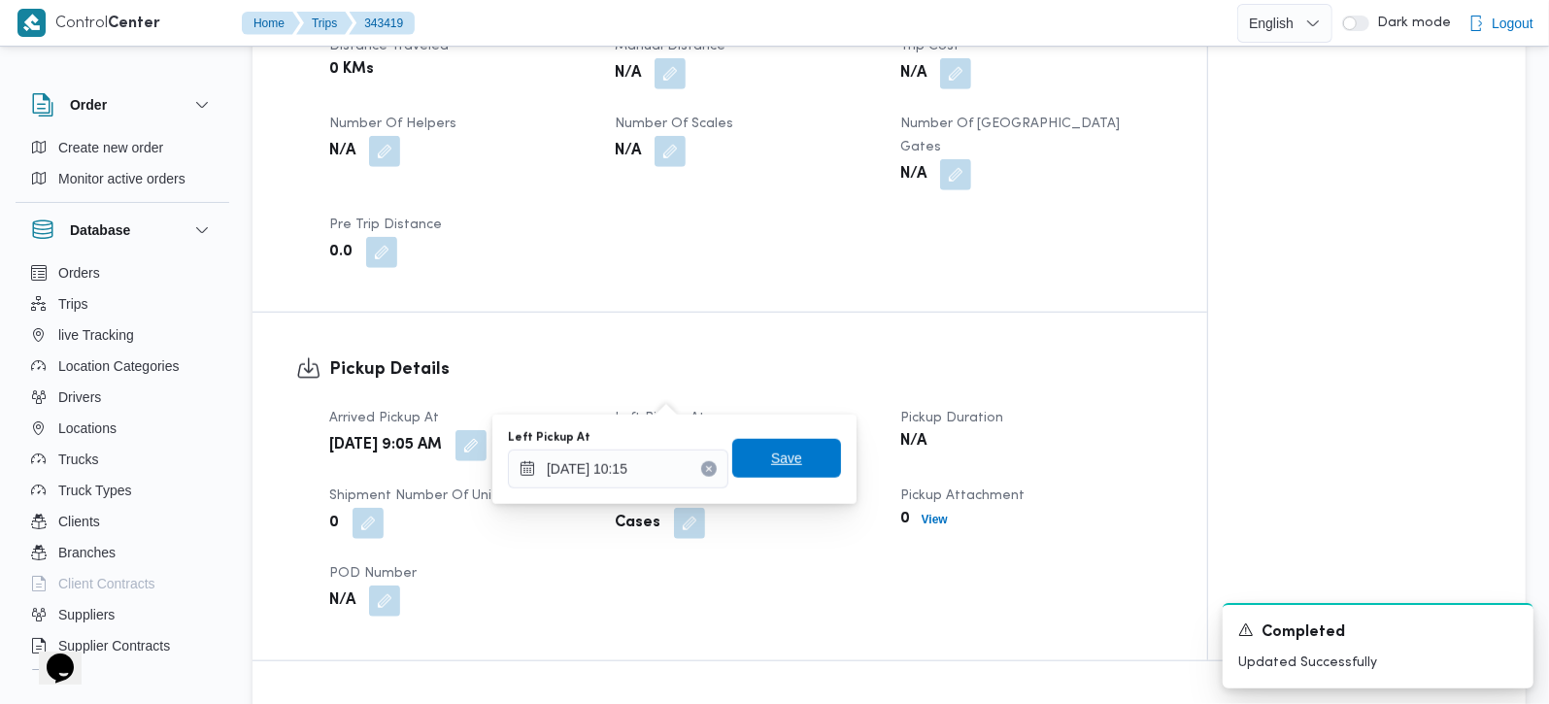
click at [787, 474] on span "Save" at bounding box center [786, 458] width 109 height 39
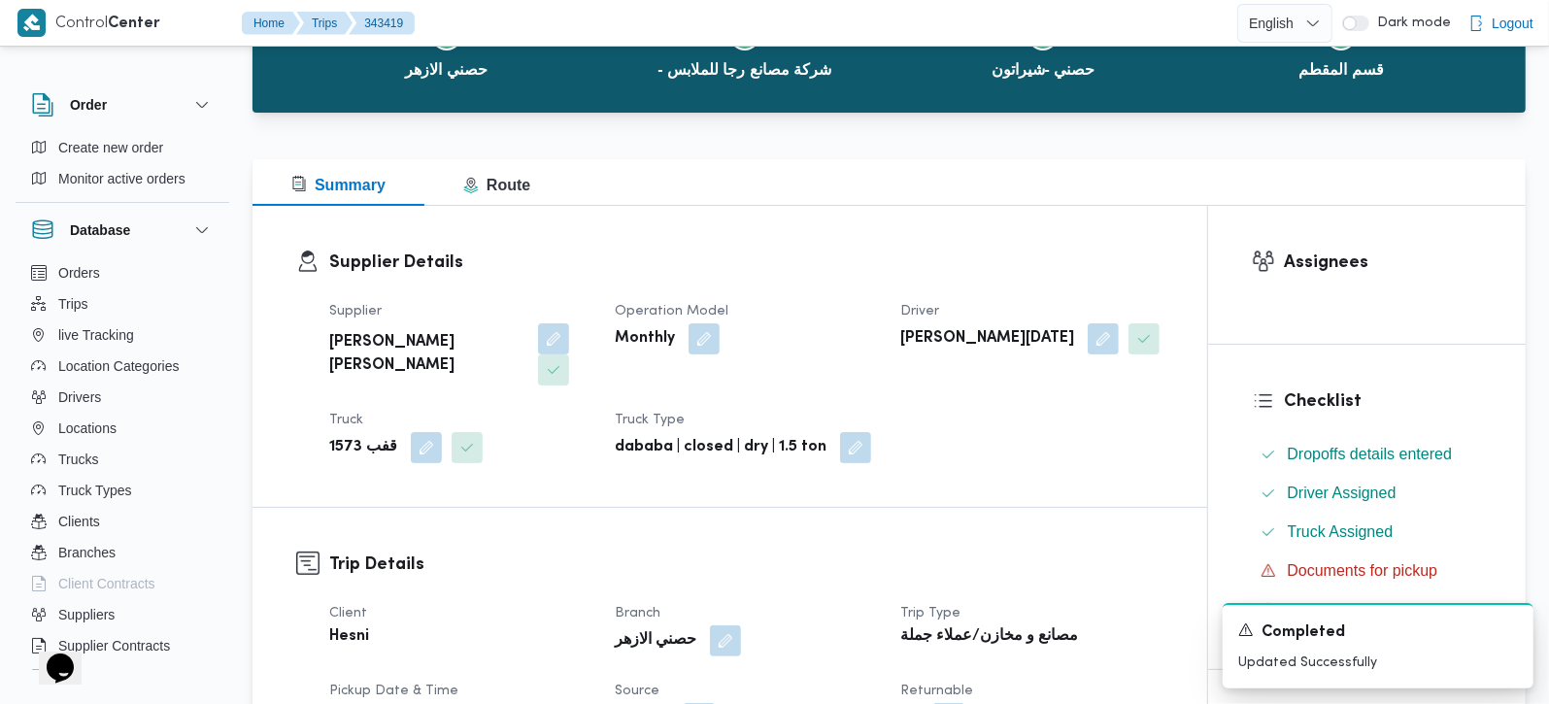
scroll to position [0, 0]
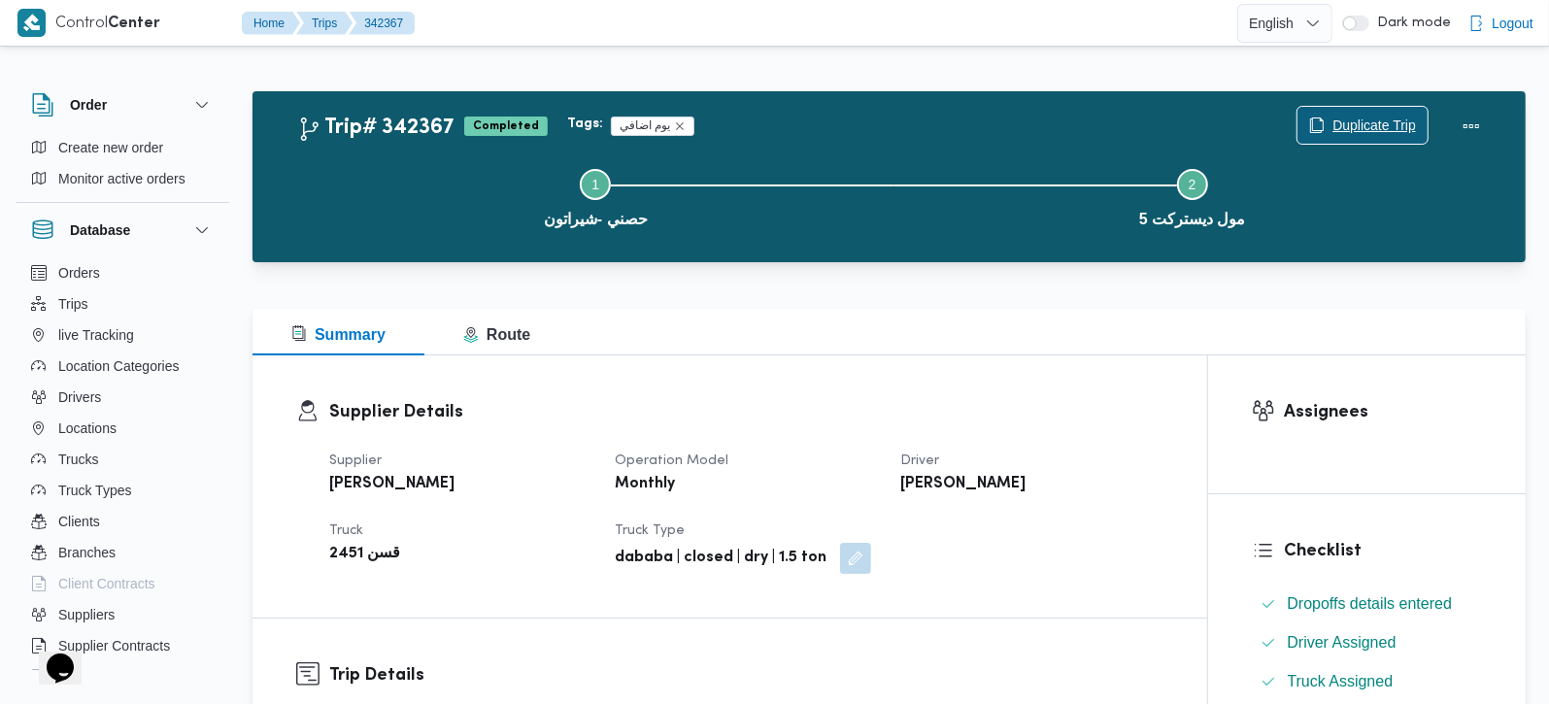
click at [1349, 128] on span "Duplicate Trip" at bounding box center [1375, 125] width 84 height 23
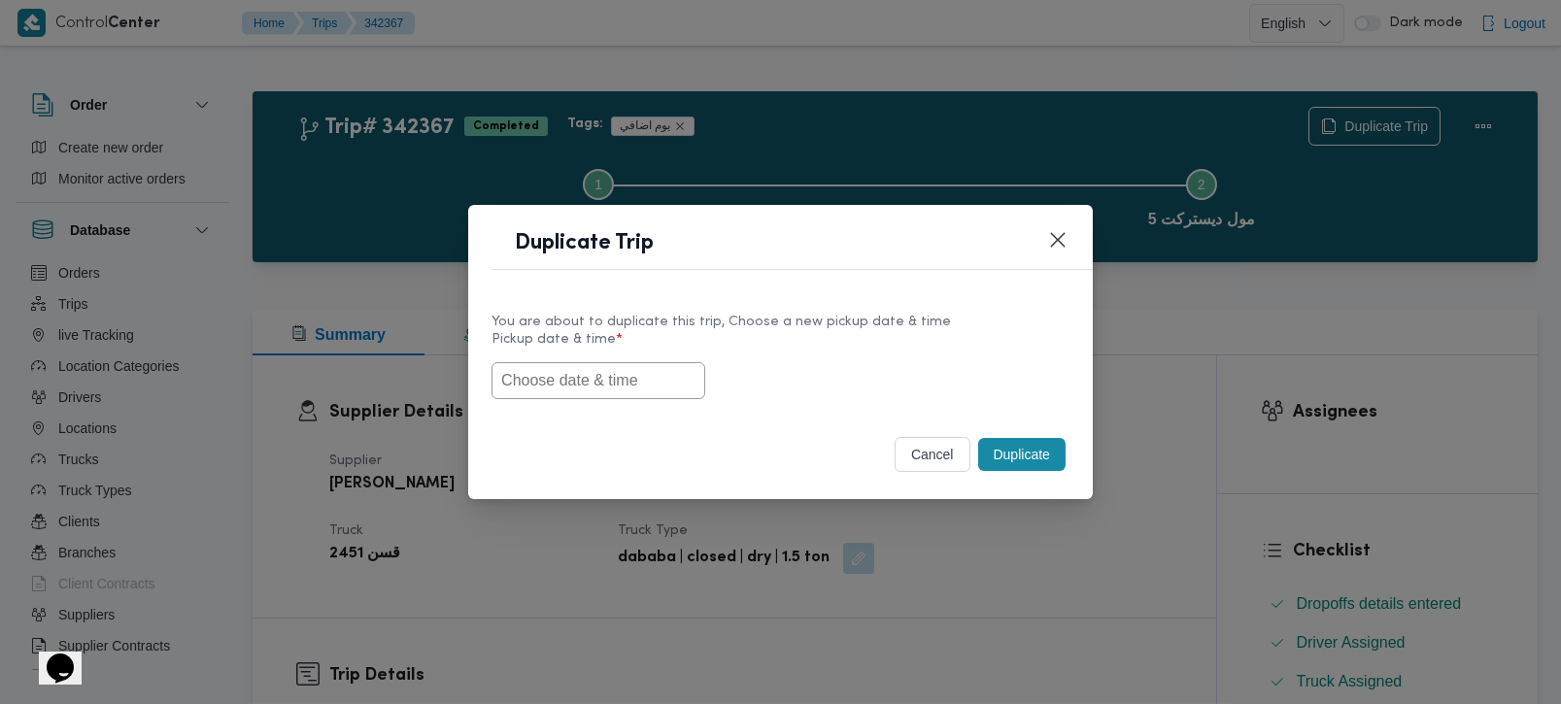
click at [598, 368] on input "text" at bounding box center [599, 380] width 214 height 37
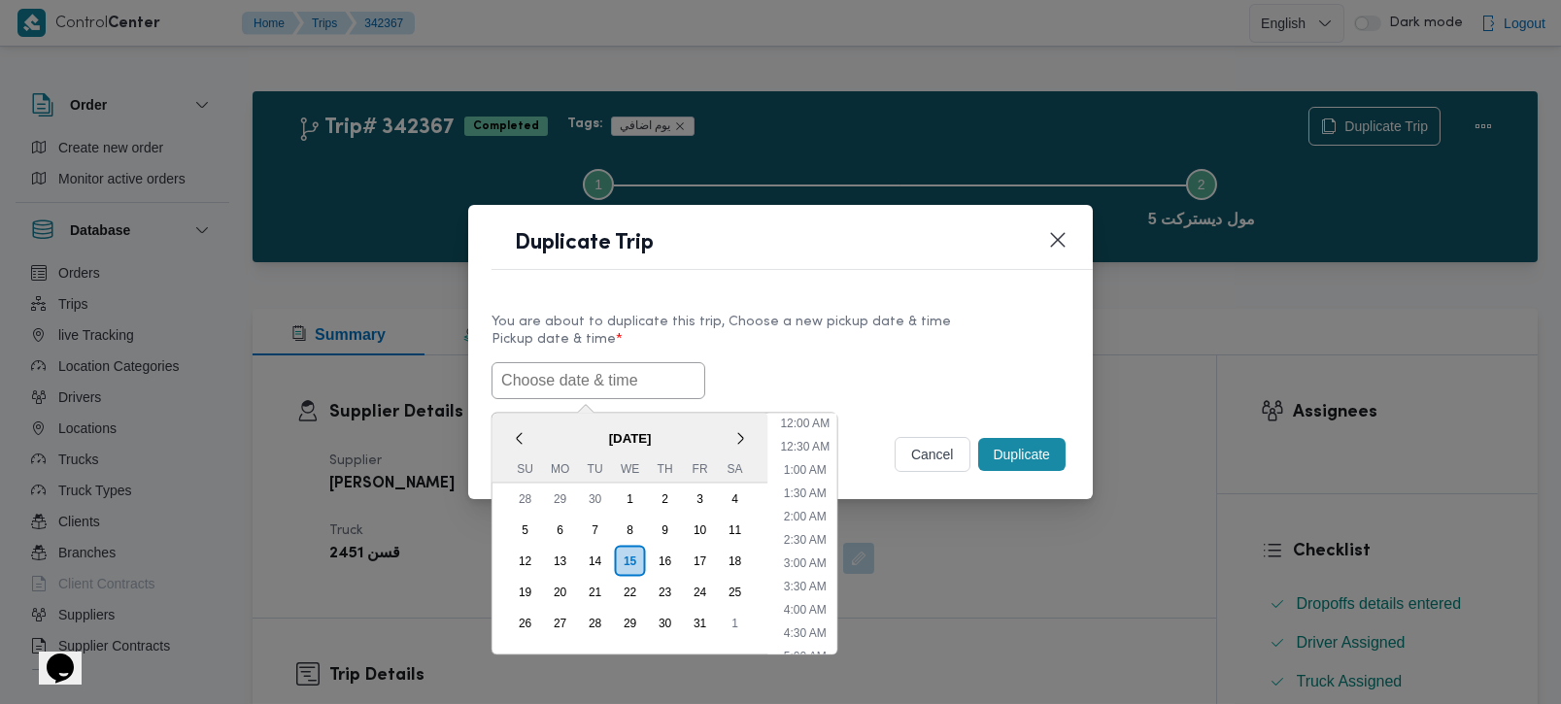
scroll to position [381, 0]
click at [547, 425] on span "[DATE]" at bounding box center [631, 438] width 276 height 34
click at [603, 561] on div "14" at bounding box center [594, 560] width 37 height 37
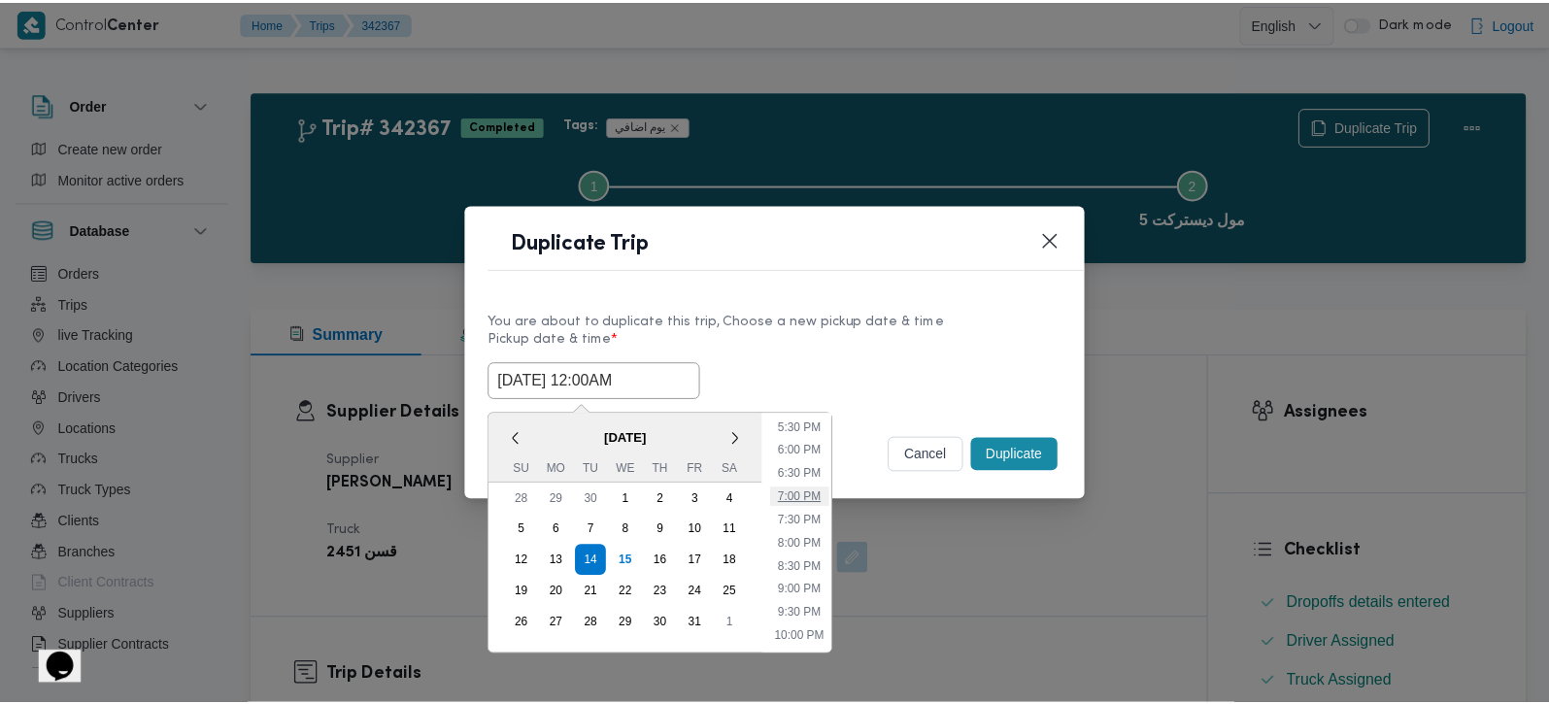
scroll to position [882, 0]
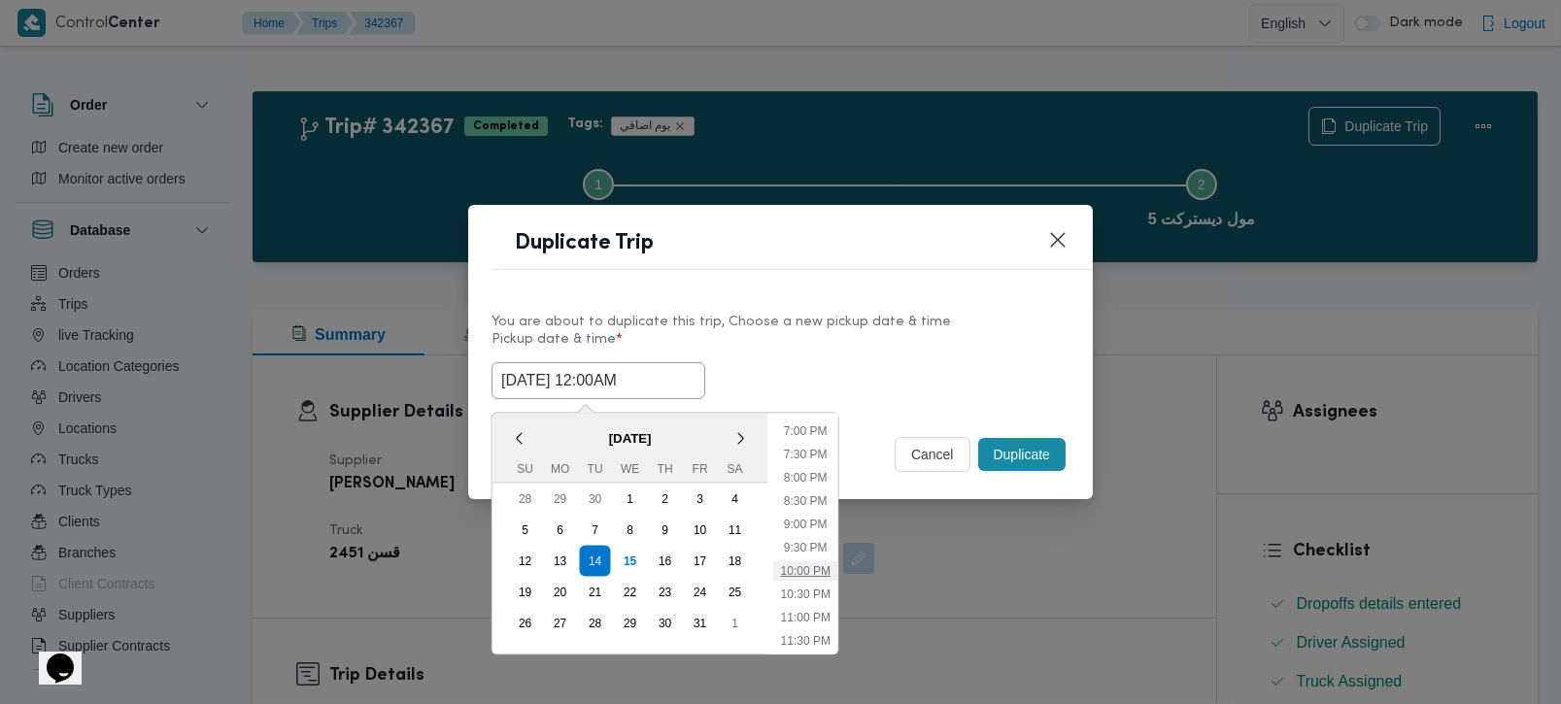
click at [813, 561] on li "10:00 PM" at bounding box center [804, 570] width 65 height 19
type input "14/10/2025 10:00PM"
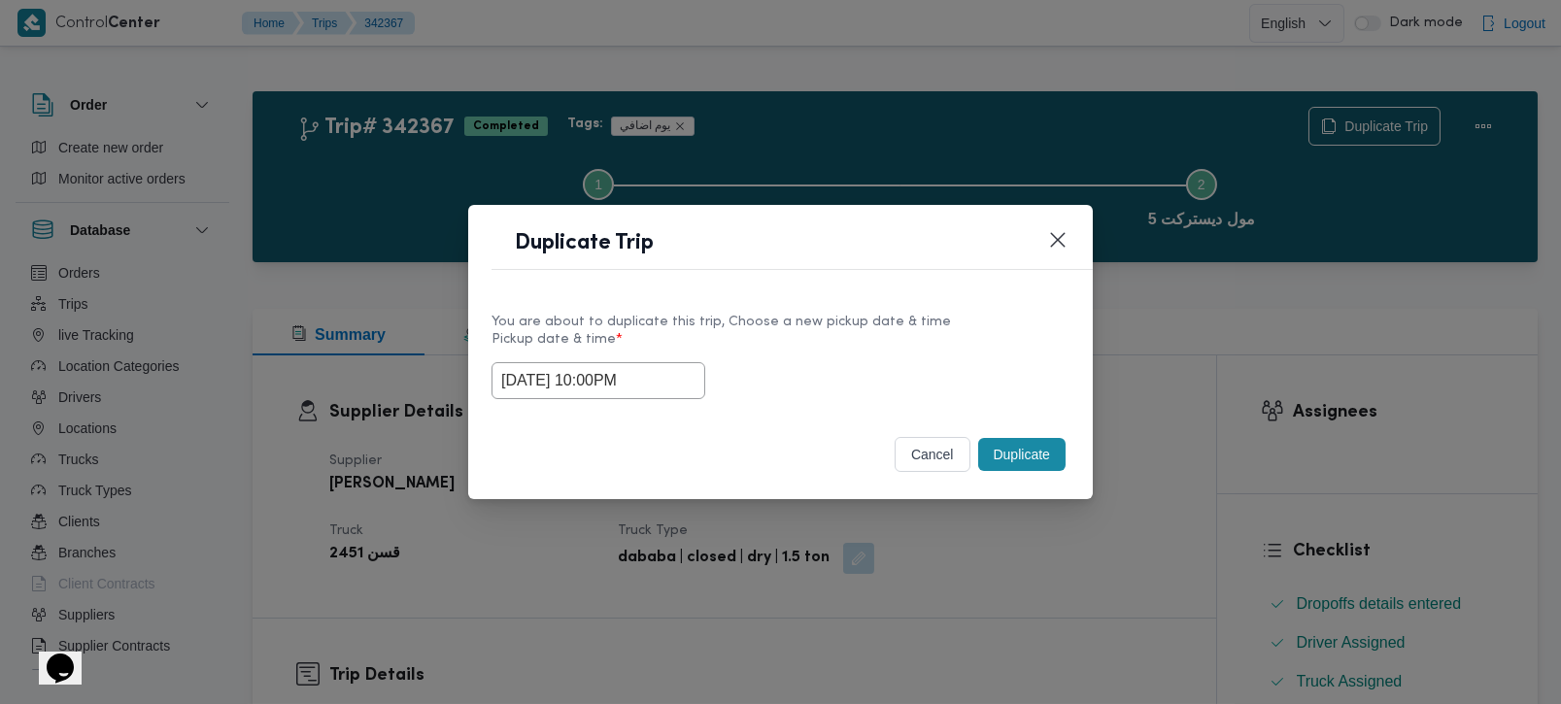
click at [1025, 456] on button "Duplicate" at bounding box center [1021, 454] width 87 height 33
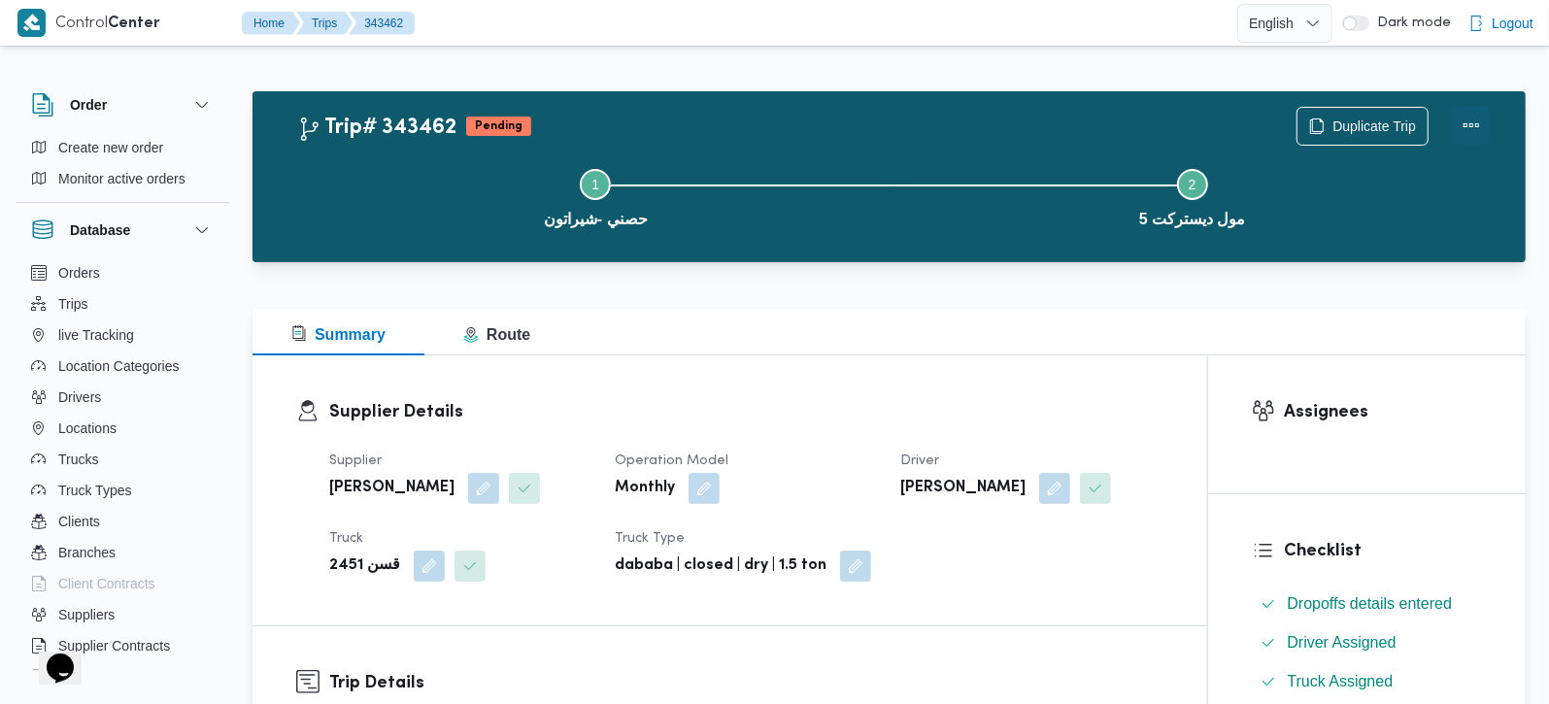
click at [1480, 120] on button "Actions" at bounding box center [1471, 125] width 39 height 39
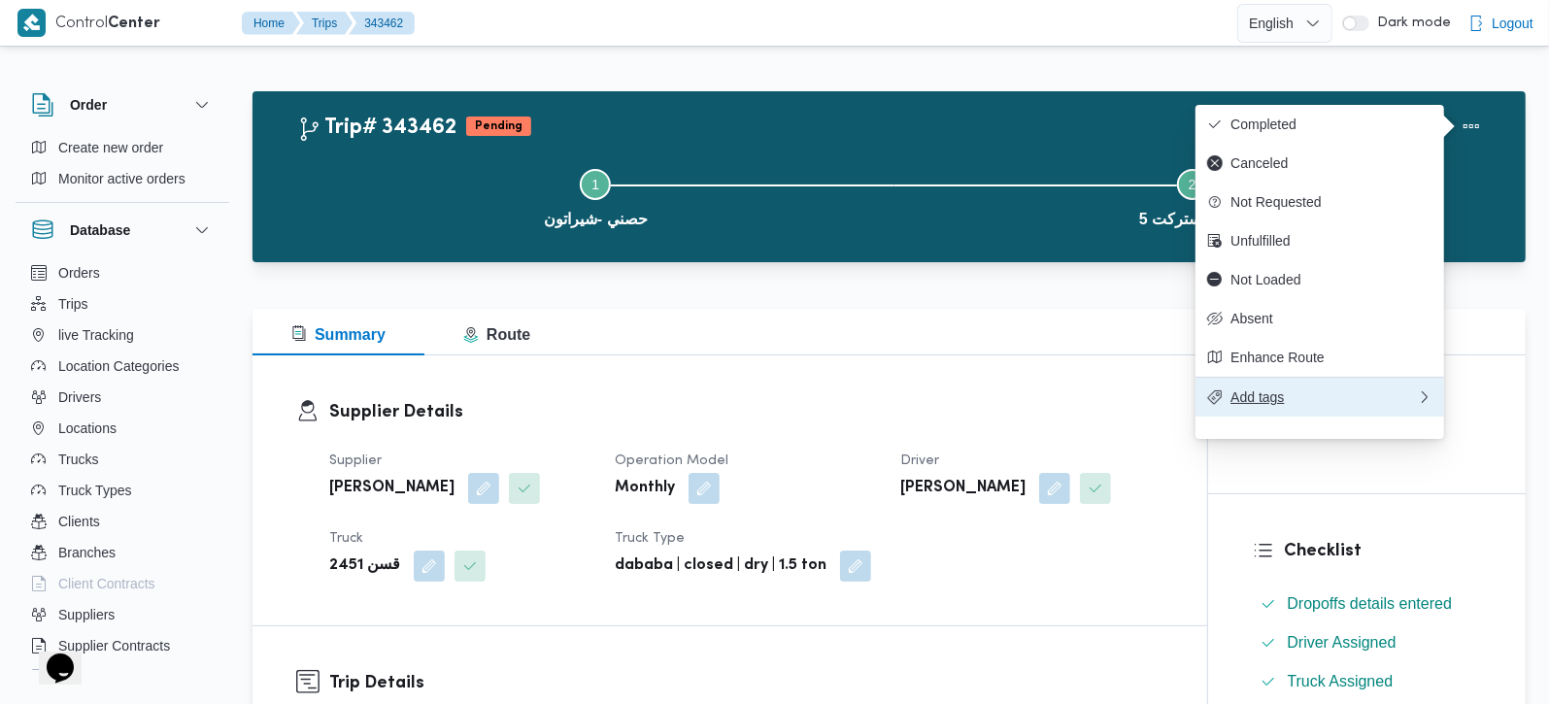
click at [1278, 405] on span "Add tags" at bounding box center [1324, 398] width 187 height 16
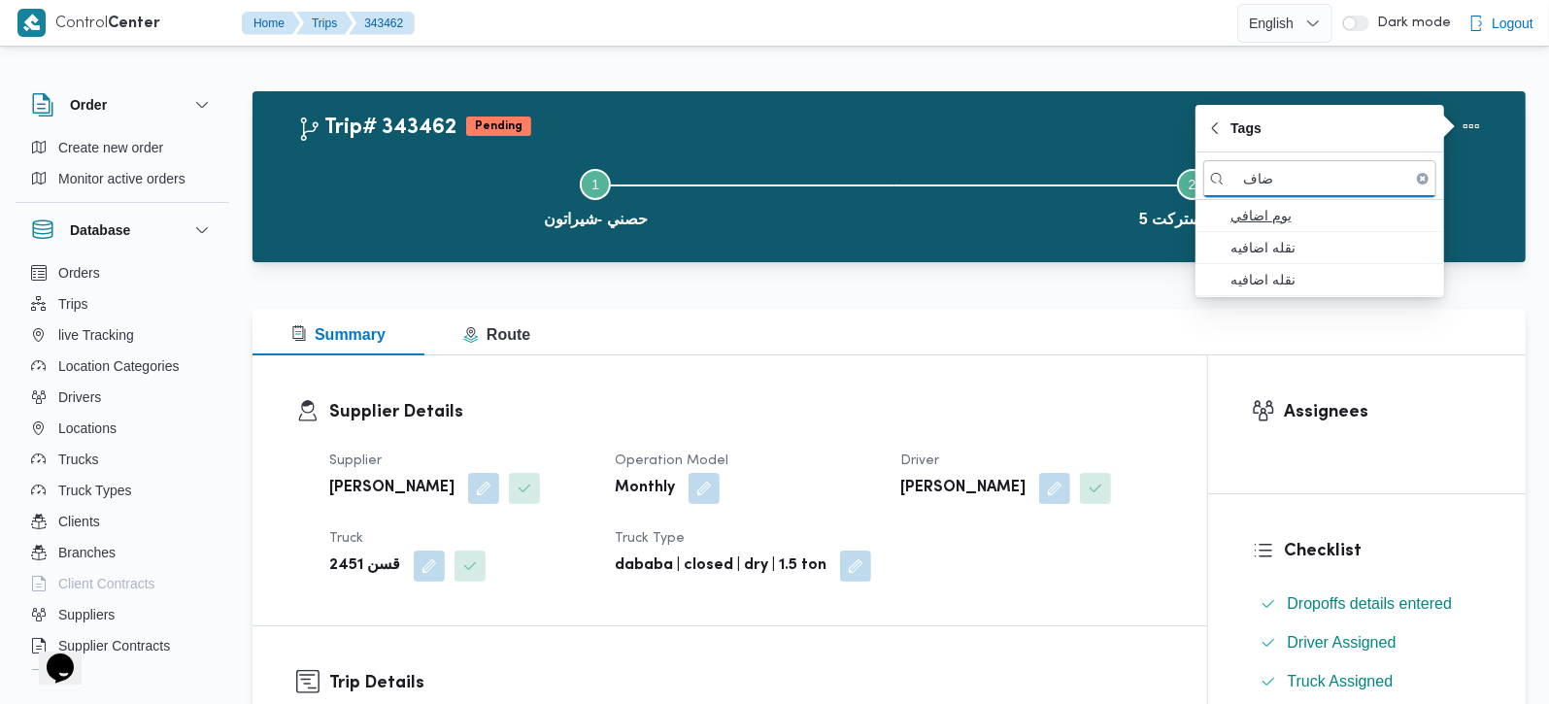
type input "ضاف"
click at [1284, 213] on span "يوم اضافي" at bounding box center [1332, 215] width 202 height 23
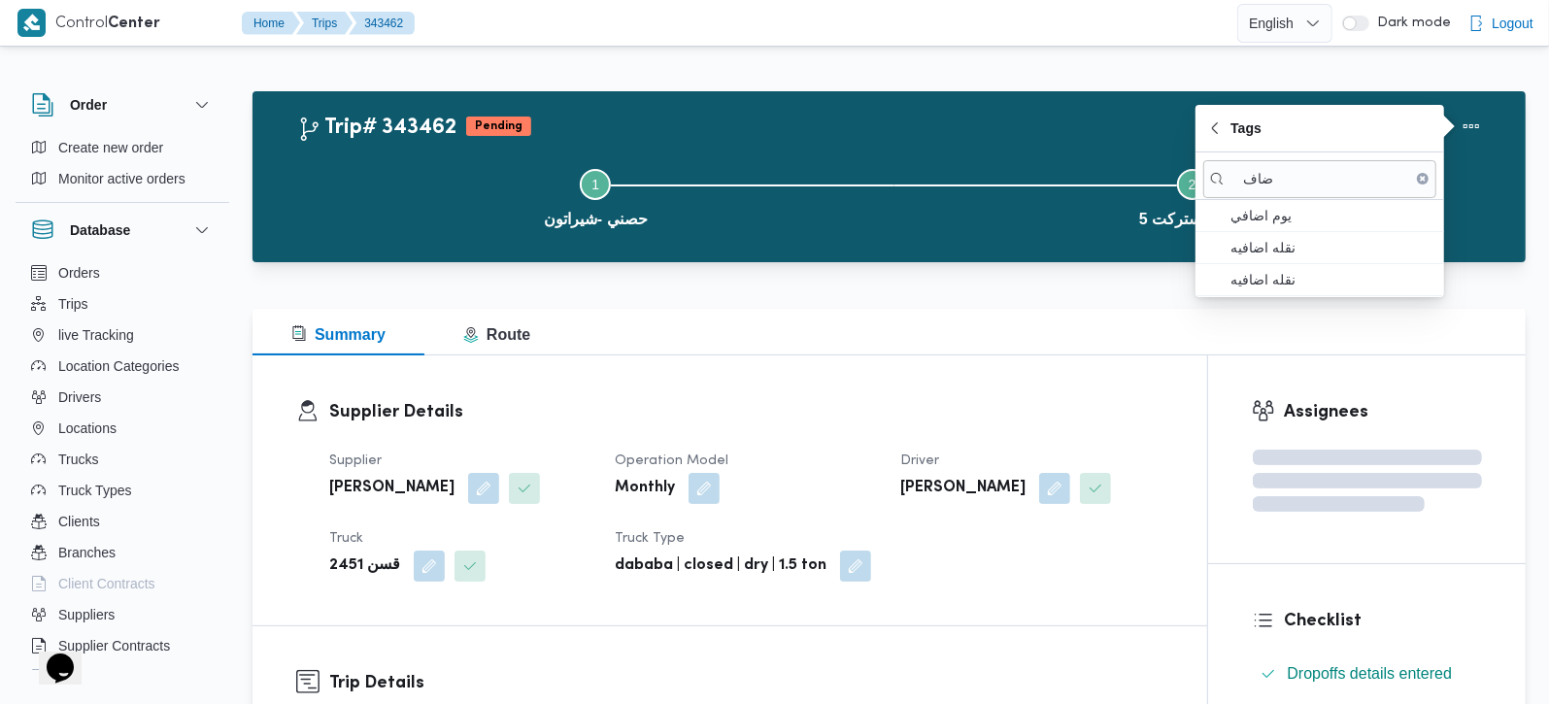
click at [818, 346] on div "Summary Route" at bounding box center [890, 332] width 1274 height 47
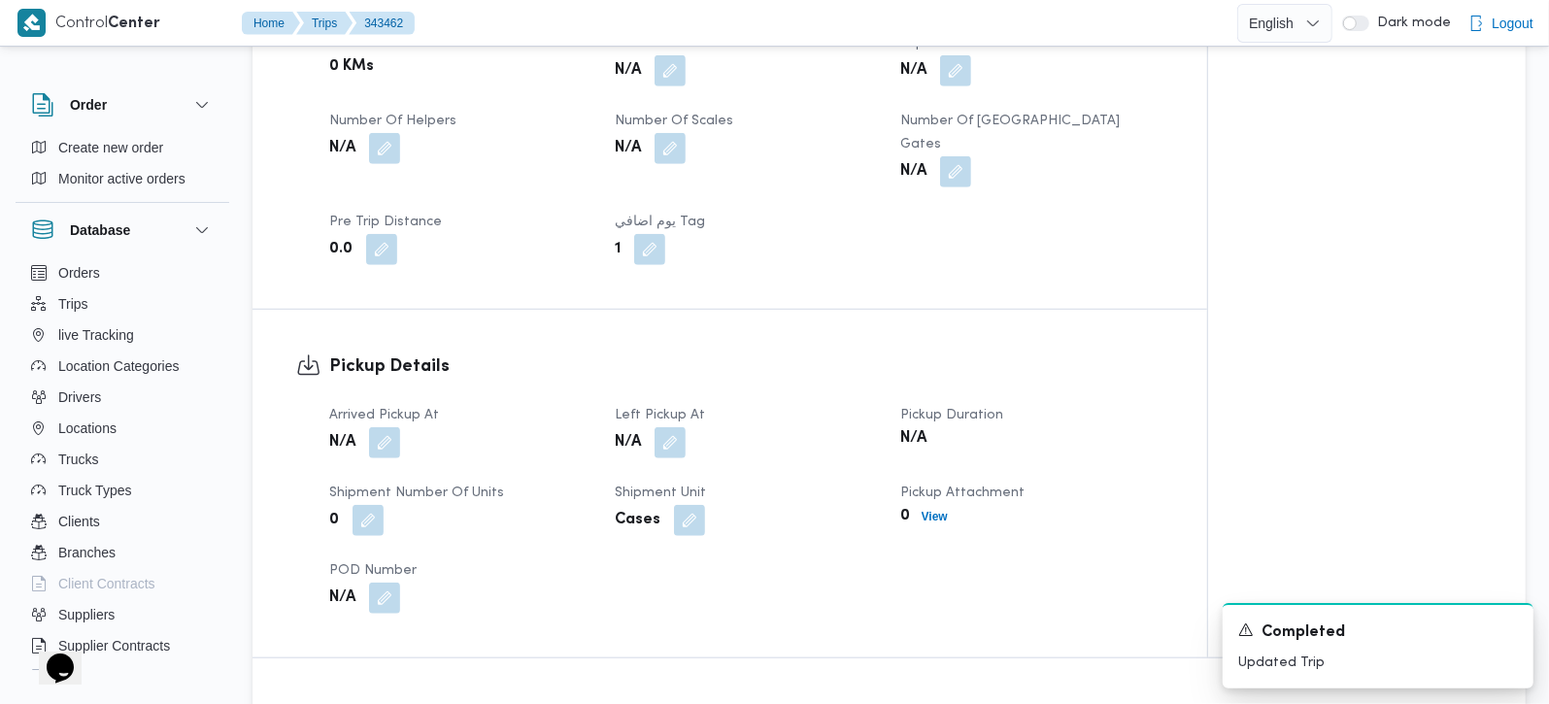
scroll to position [1028, 0]
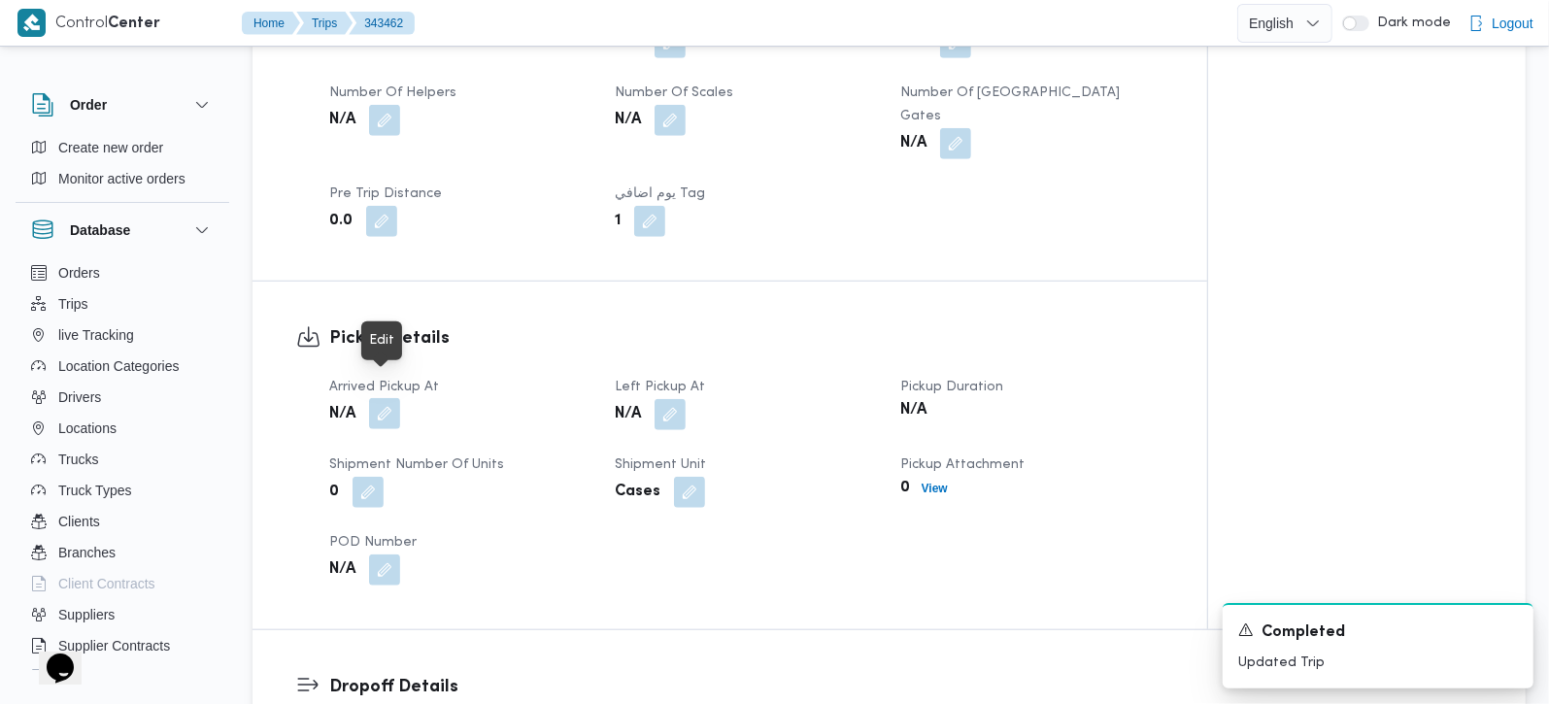
click at [396, 398] on button "button" at bounding box center [384, 413] width 31 height 31
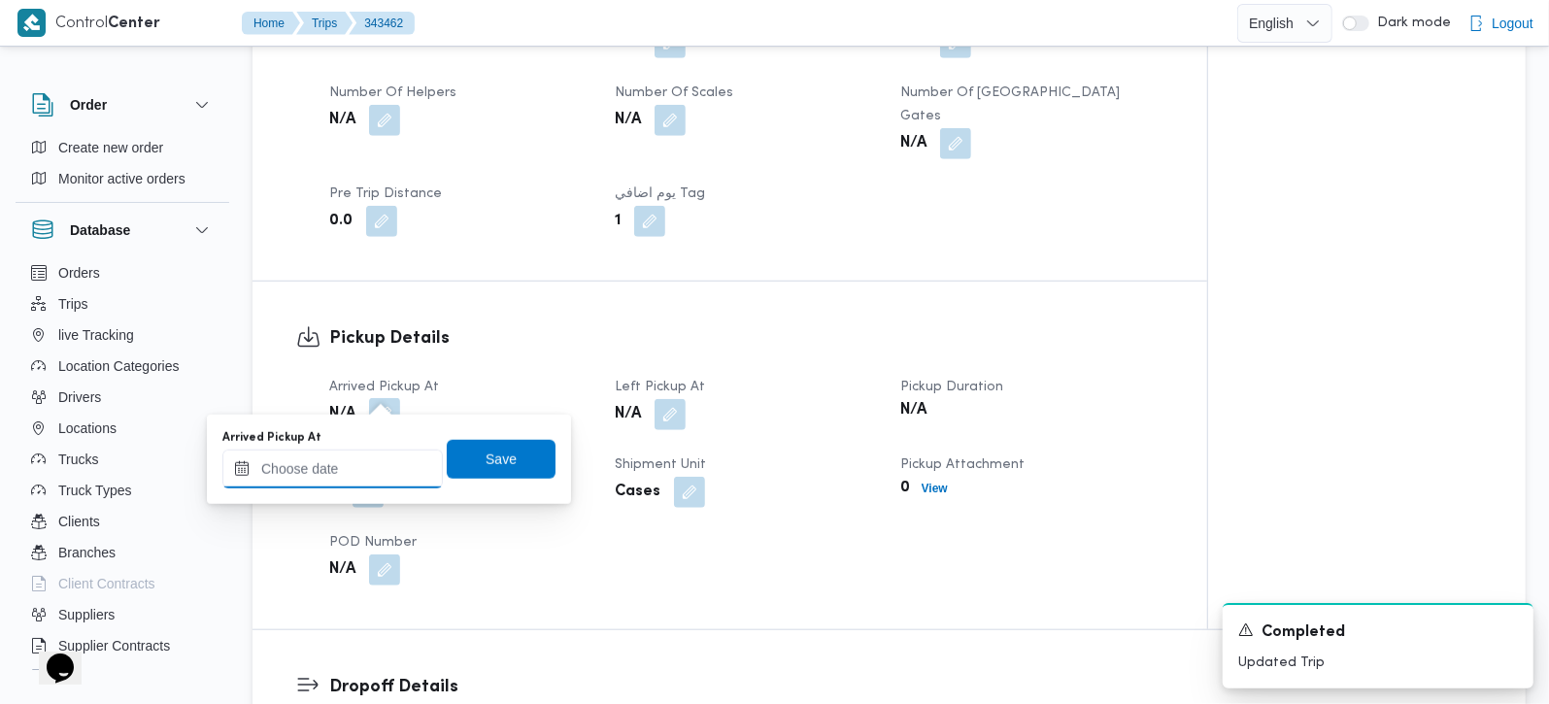
click at [355, 457] on div at bounding box center [332, 469] width 221 height 39
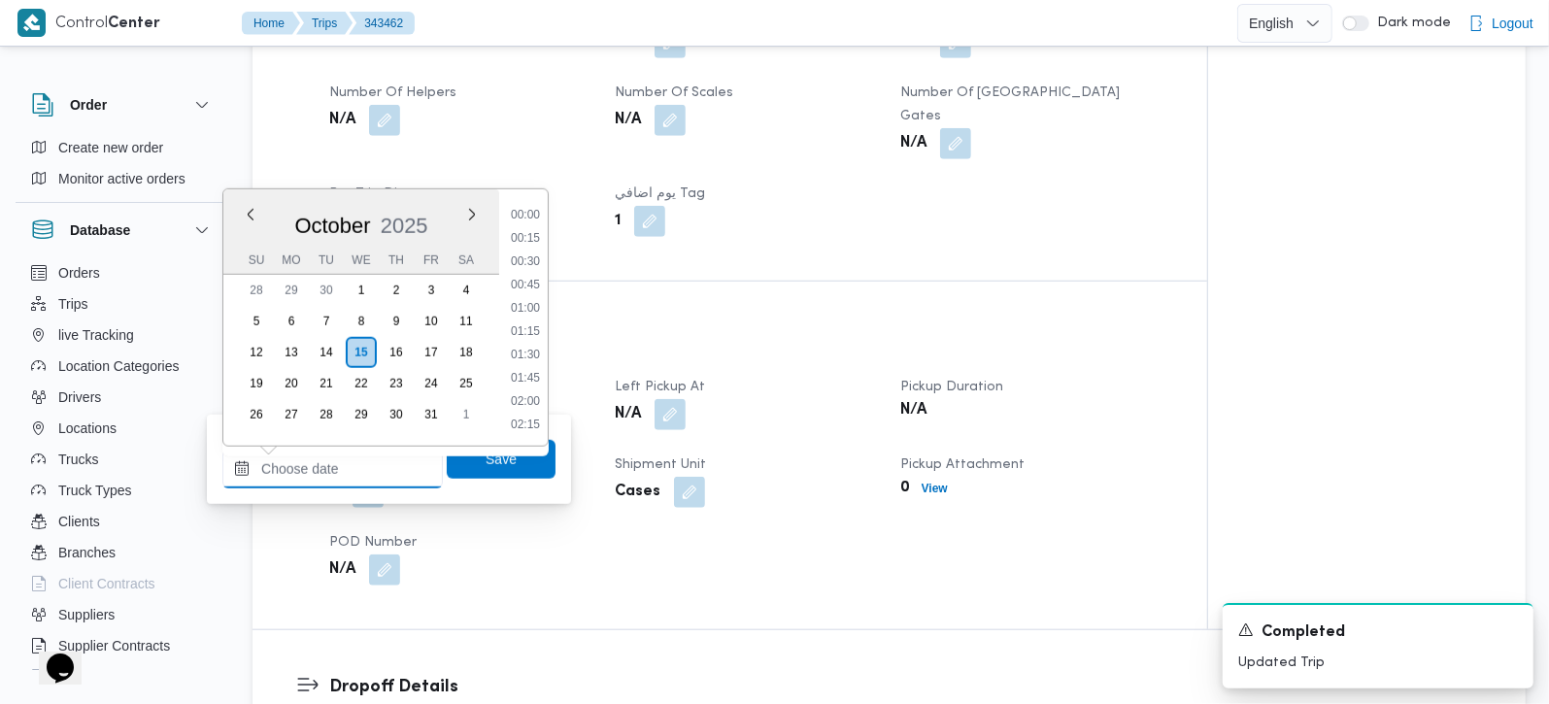
scroll to position [886, 0]
click at [532, 228] on li "09:45" at bounding box center [525, 237] width 45 height 19
type input "15/10/2025 09:45"
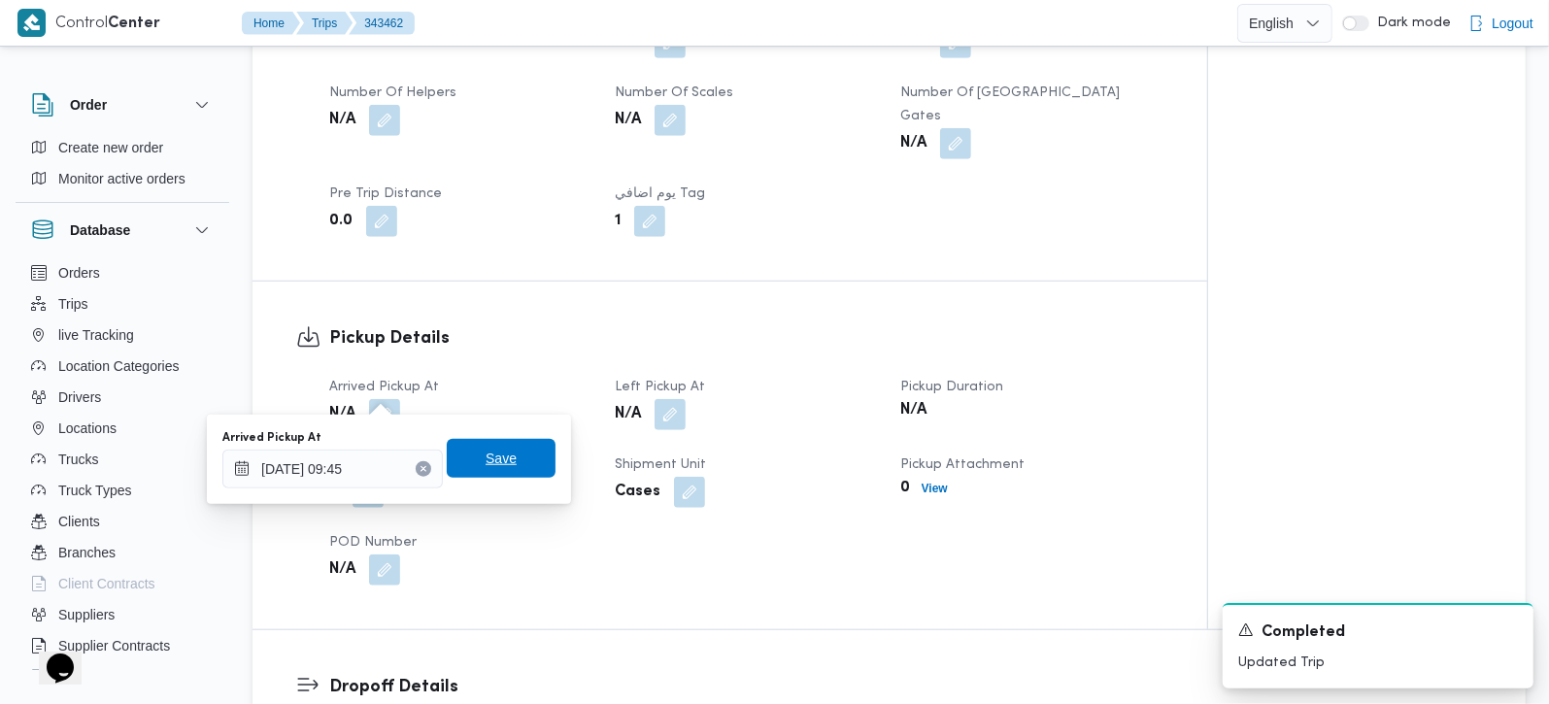
click at [486, 467] on span "Save" at bounding box center [501, 458] width 31 height 23
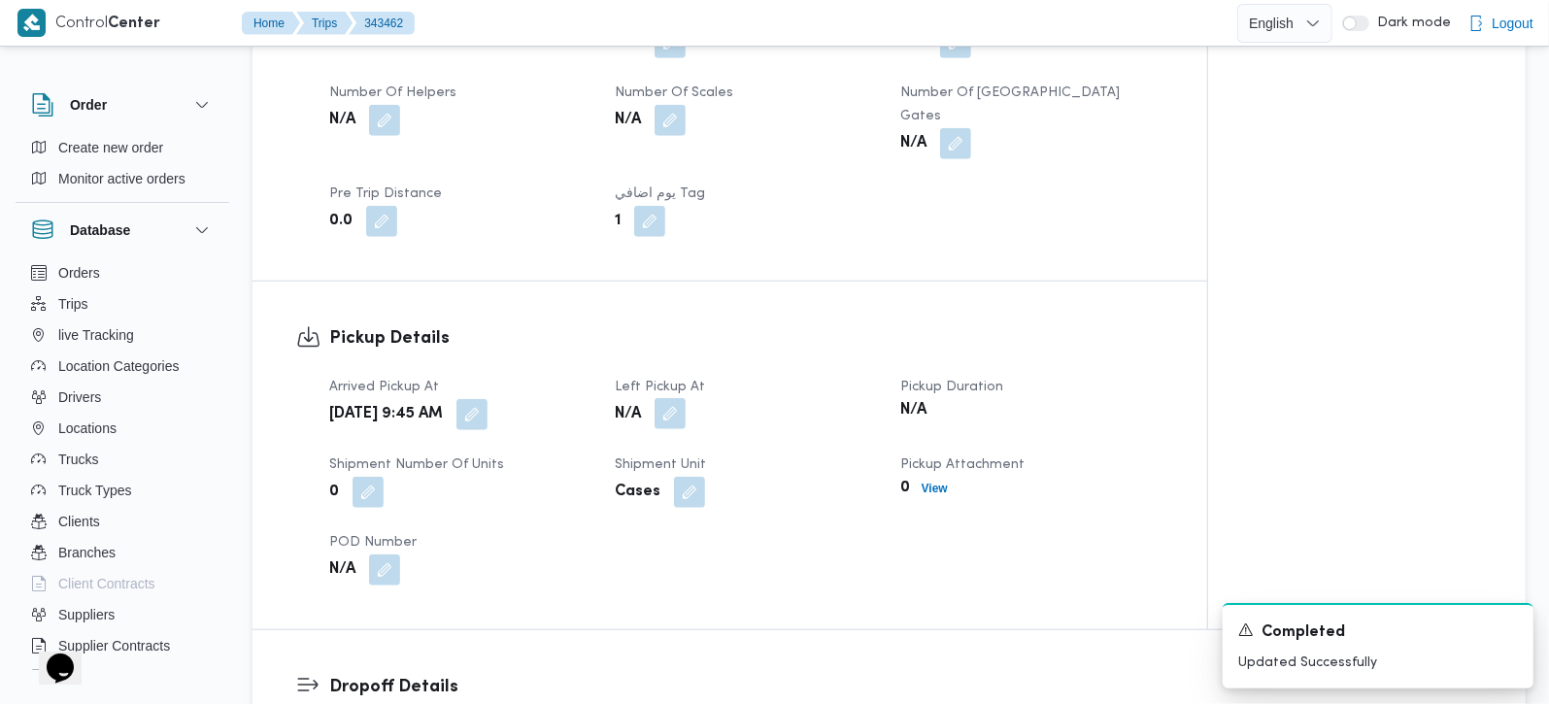
click at [682, 398] on button "button" at bounding box center [670, 413] width 31 height 31
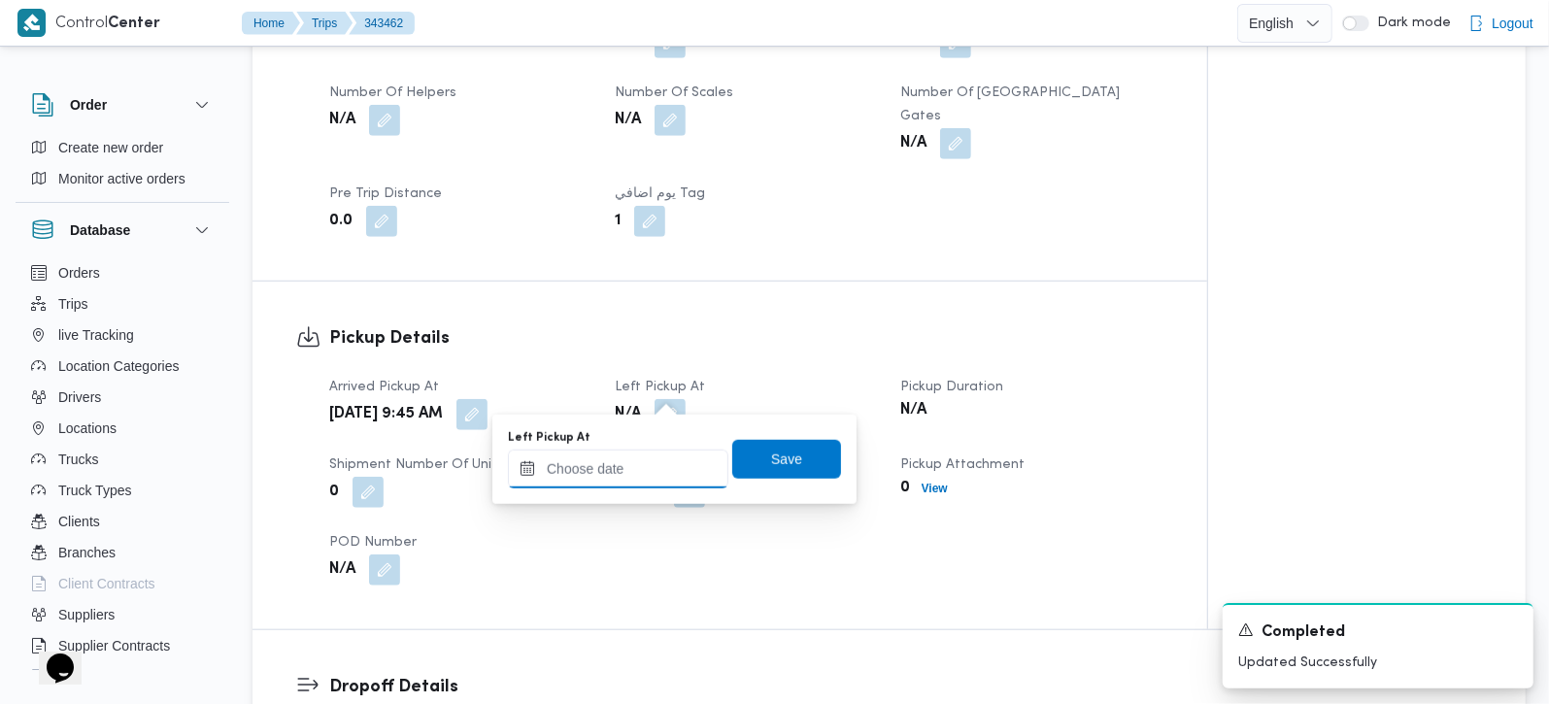
click at [653, 463] on input "Left Pickup At" at bounding box center [618, 469] width 221 height 39
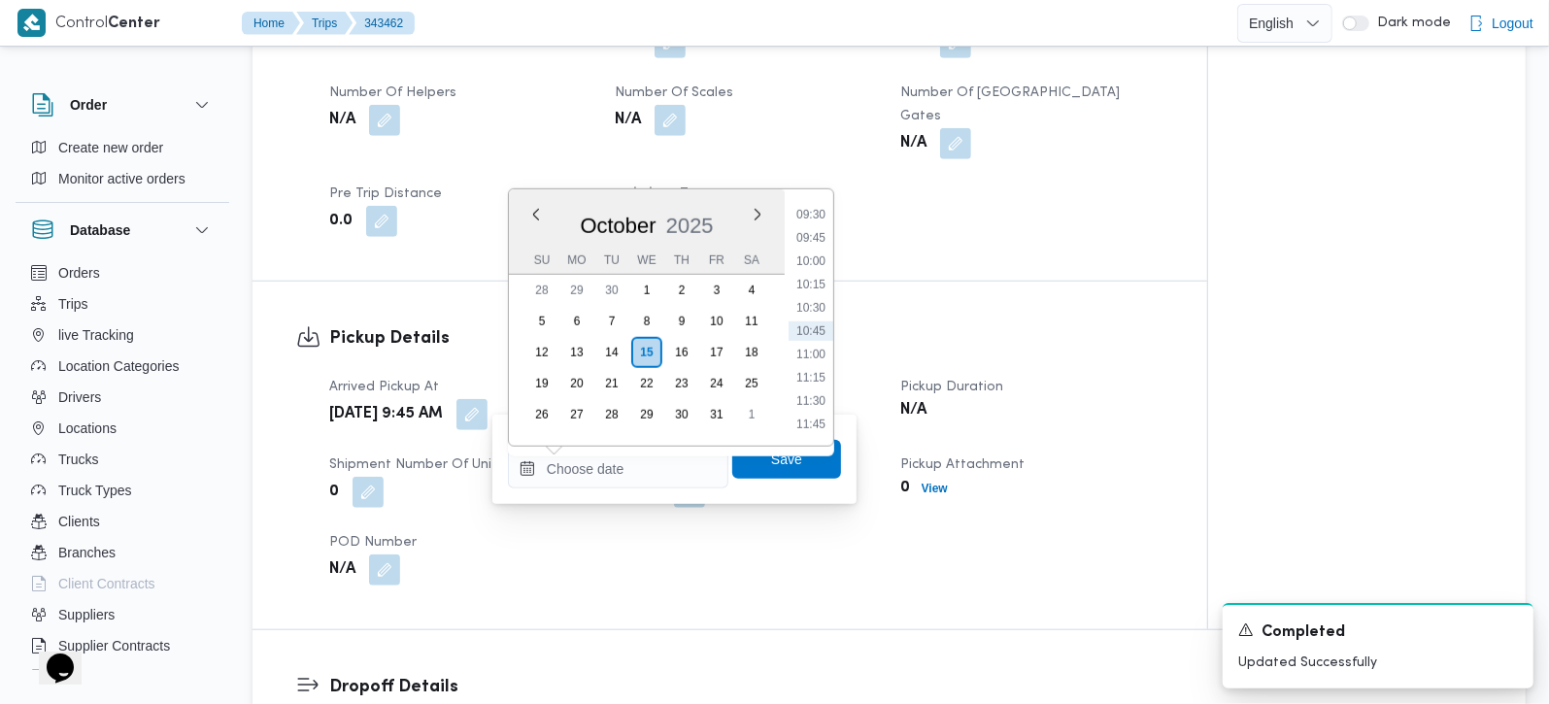
drag, startPoint x: 396, startPoint y: 308, endPoint x: 534, endPoint y: 426, distance: 181.9
click at [396, 325] on h3 "Pickup Details" at bounding box center [746, 338] width 834 height 26
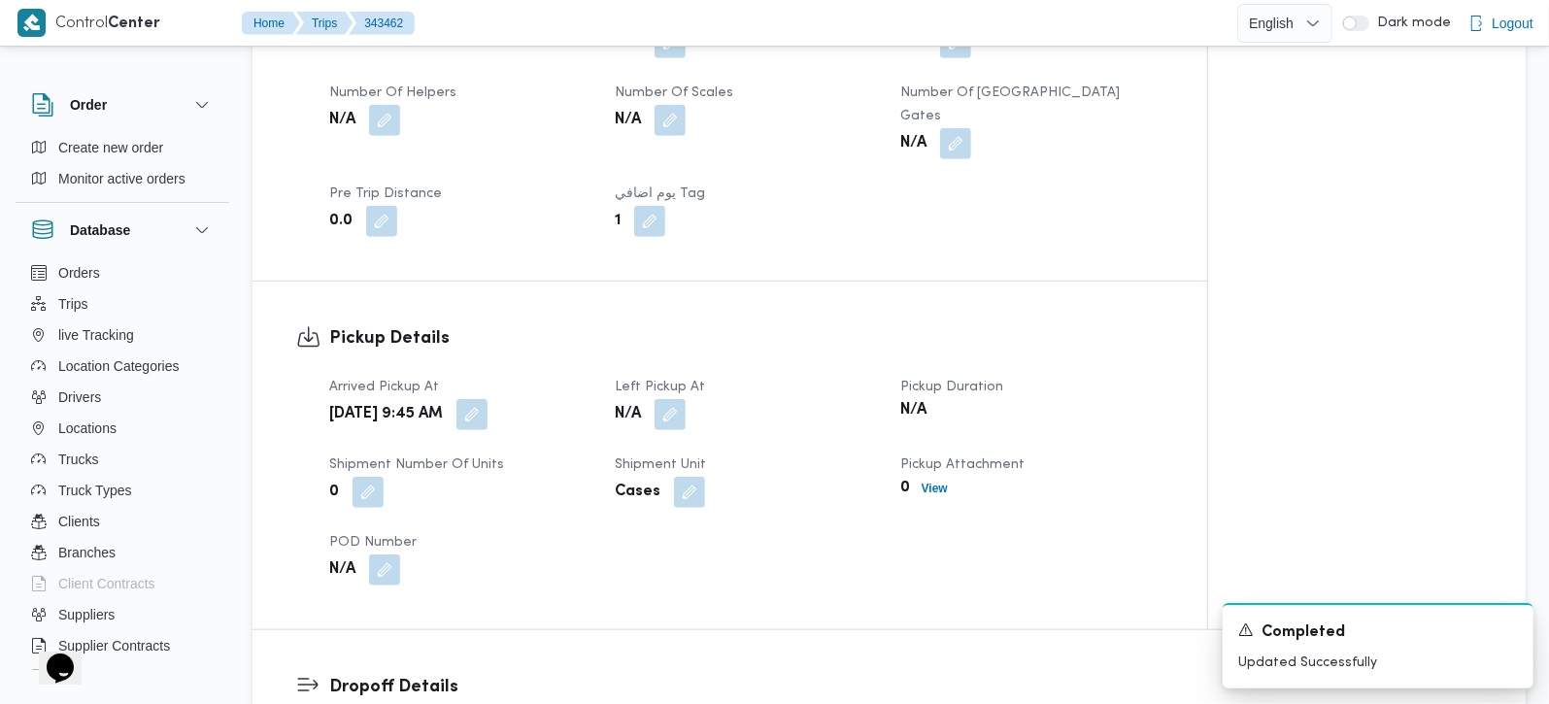
scroll to position [0, 0]
click at [488, 398] on button "button" at bounding box center [472, 413] width 31 height 31
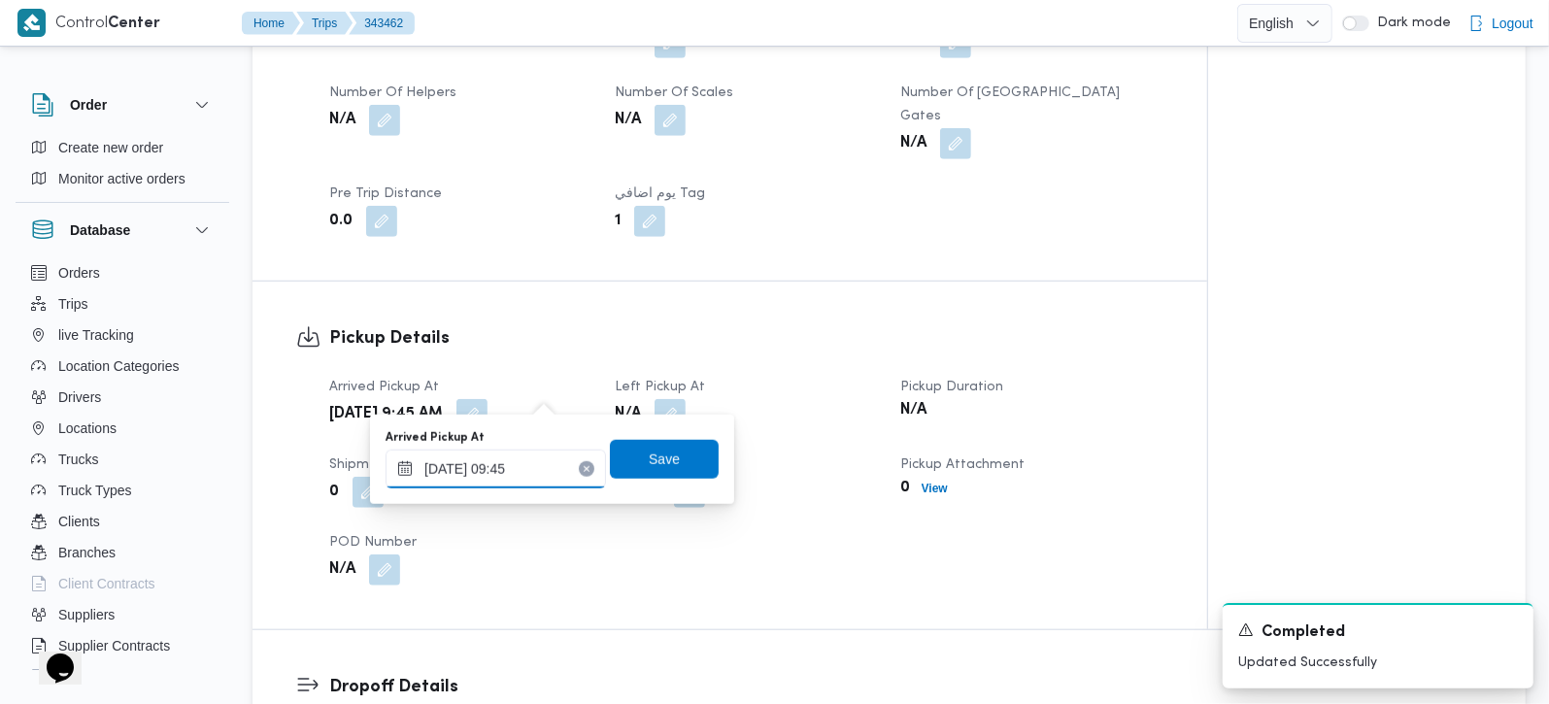
click at [487, 473] on input "15/10/2025 09:45" at bounding box center [496, 469] width 221 height 39
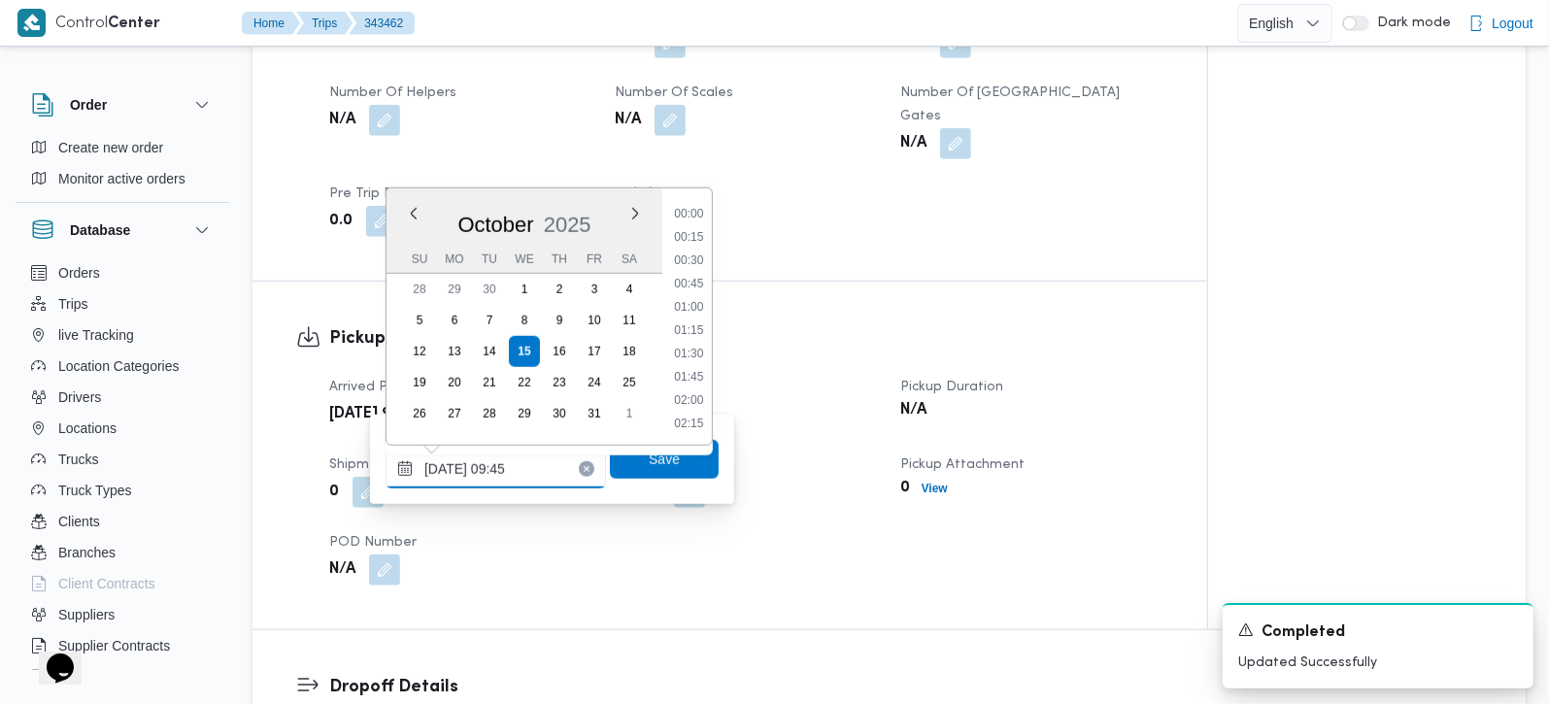
scroll to position [793, 0]
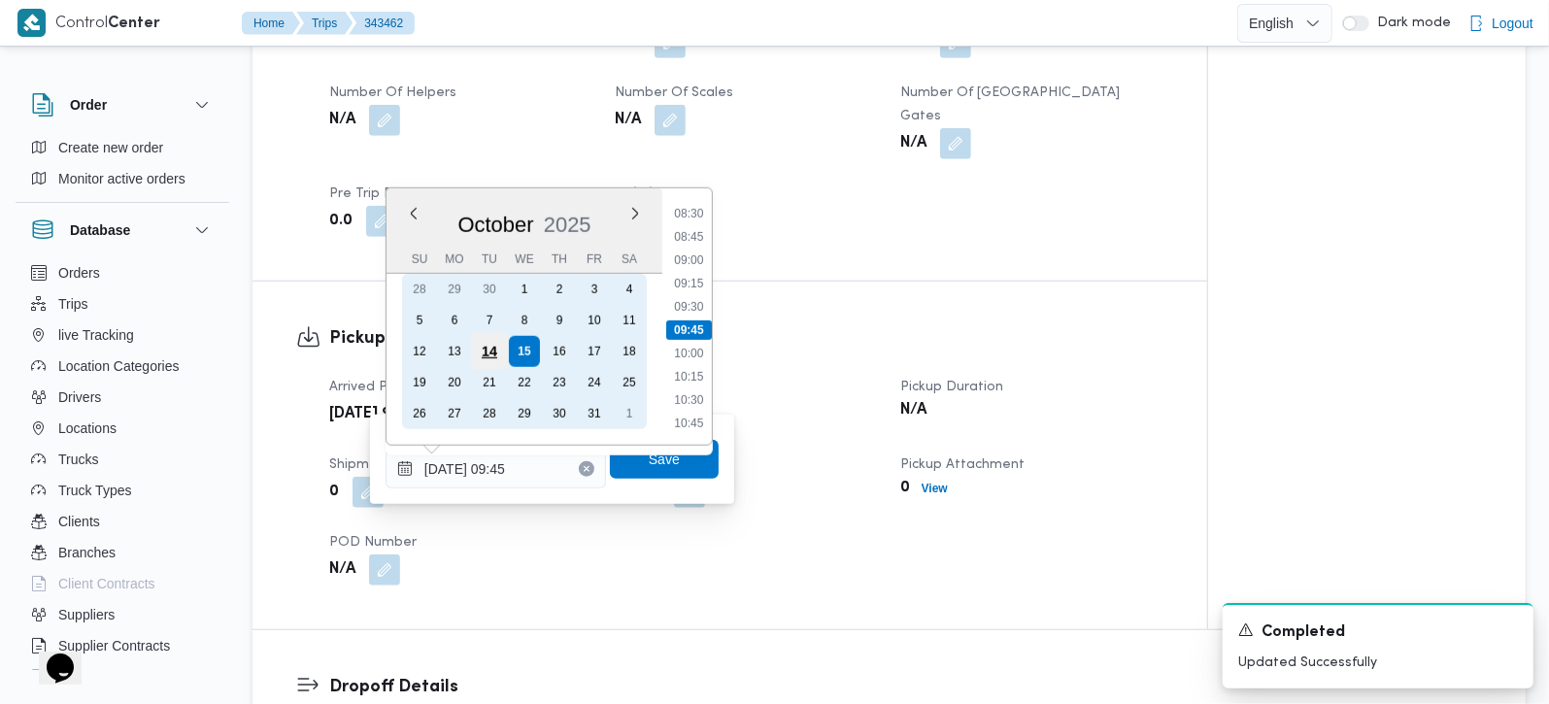
click at [483, 348] on div "14" at bounding box center [489, 350] width 37 height 37
type input "15/10/2025 09:45"
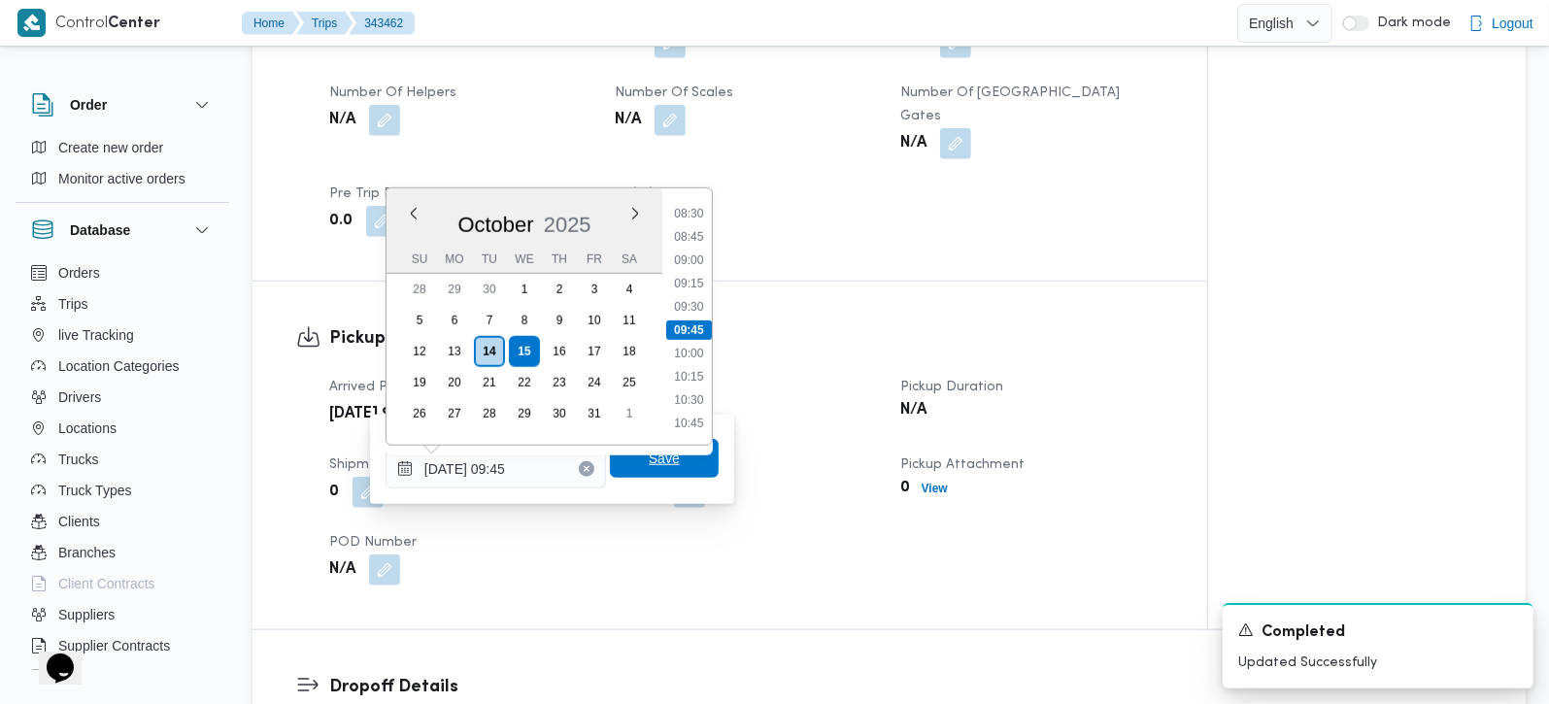
click at [649, 461] on span "Save" at bounding box center [664, 458] width 31 height 23
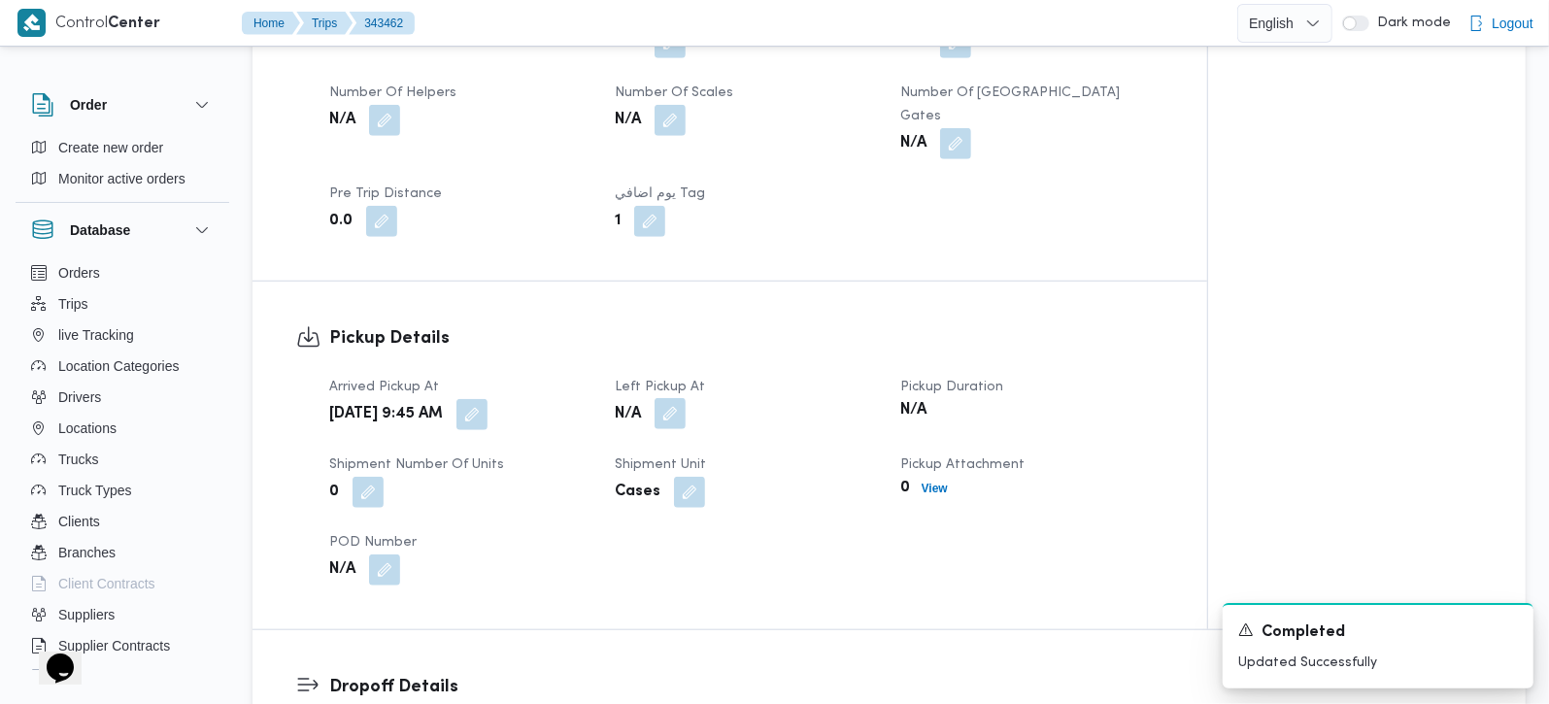
click at [676, 398] on button "button" at bounding box center [670, 413] width 31 height 31
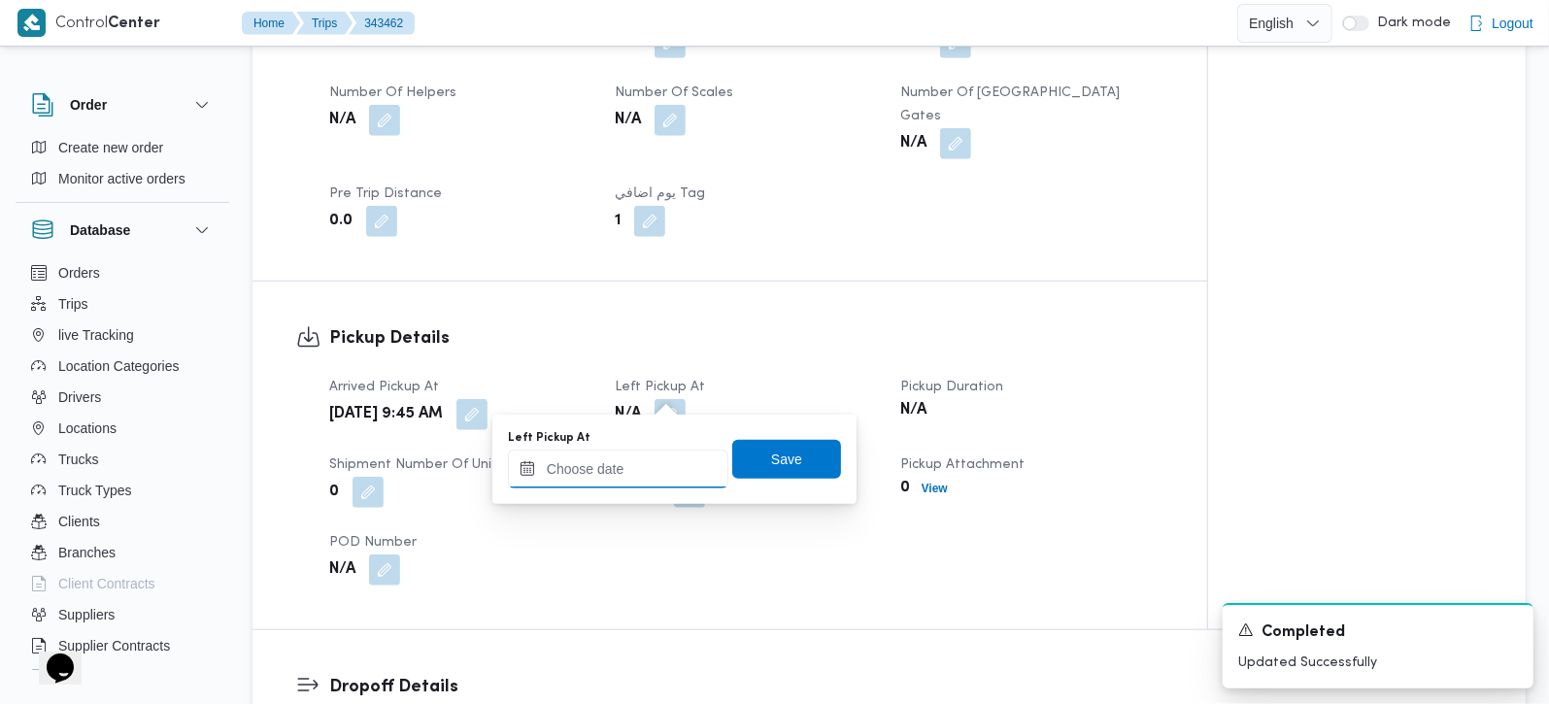
click at [648, 460] on input "Left Pickup At" at bounding box center [618, 469] width 221 height 39
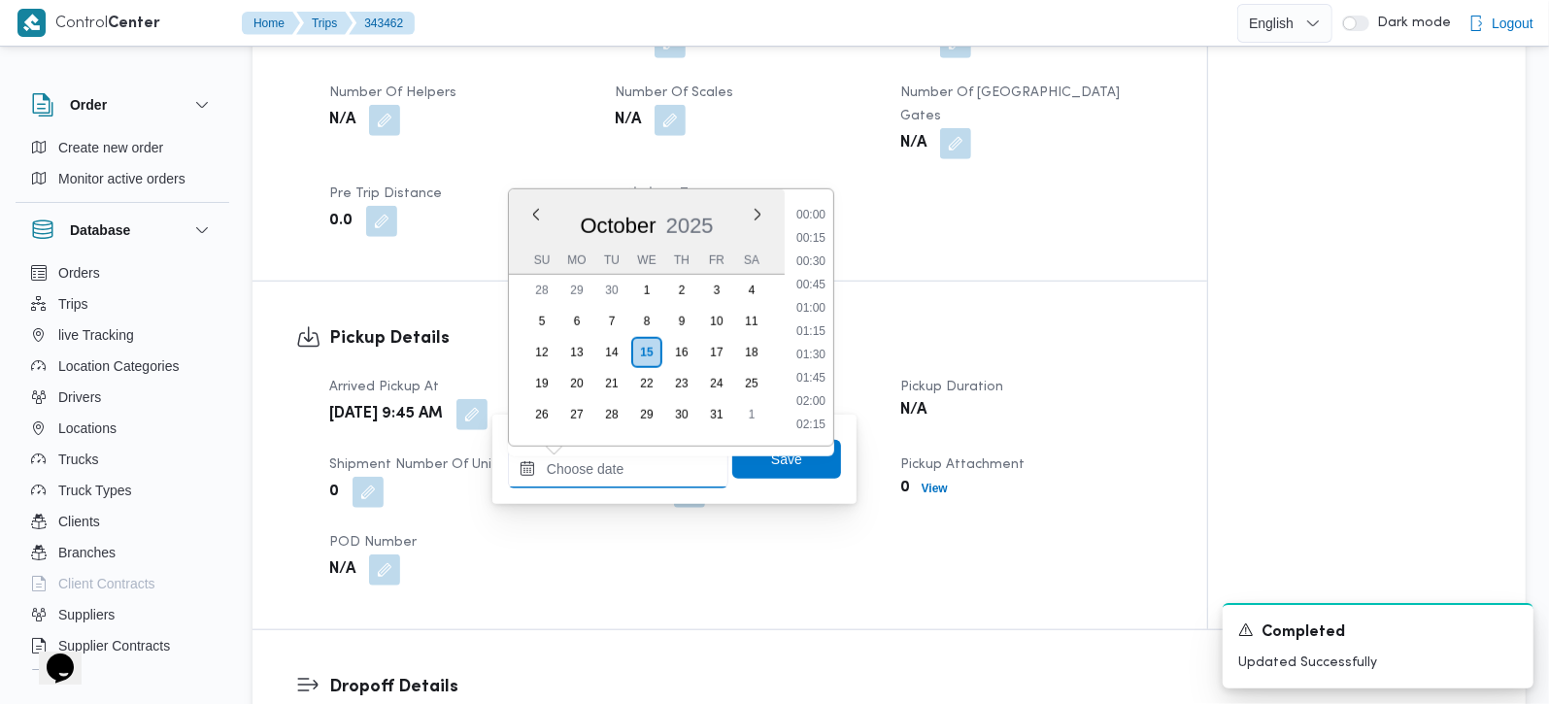
scroll to position [886, 0]
drag, startPoint x: 571, startPoint y: 195, endPoint x: 579, endPoint y: 213, distance: 19.1
click at [571, 197] on div "[DATE]" at bounding box center [647, 222] width 276 height 50
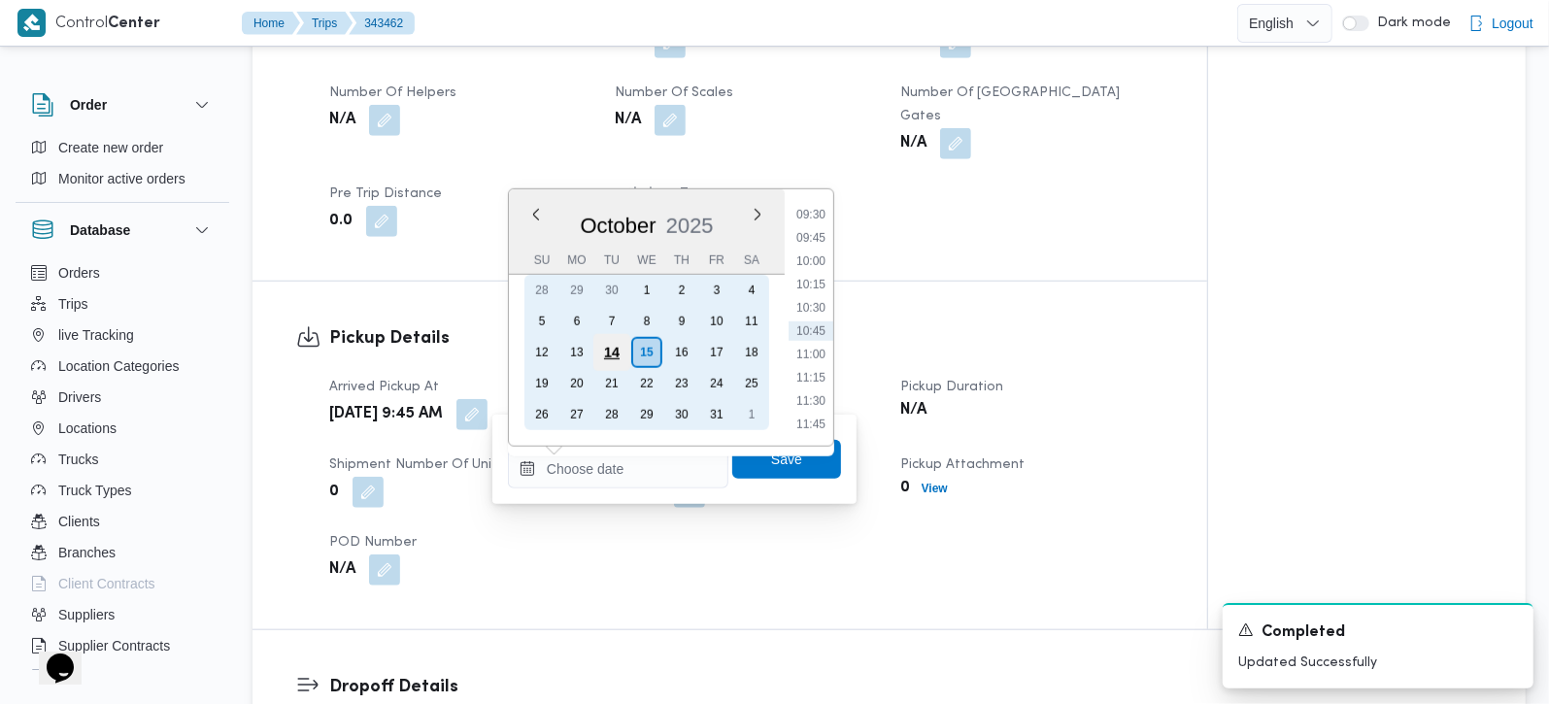
click at [613, 352] on div "14" at bounding box center [612, 351] width 37 height 37
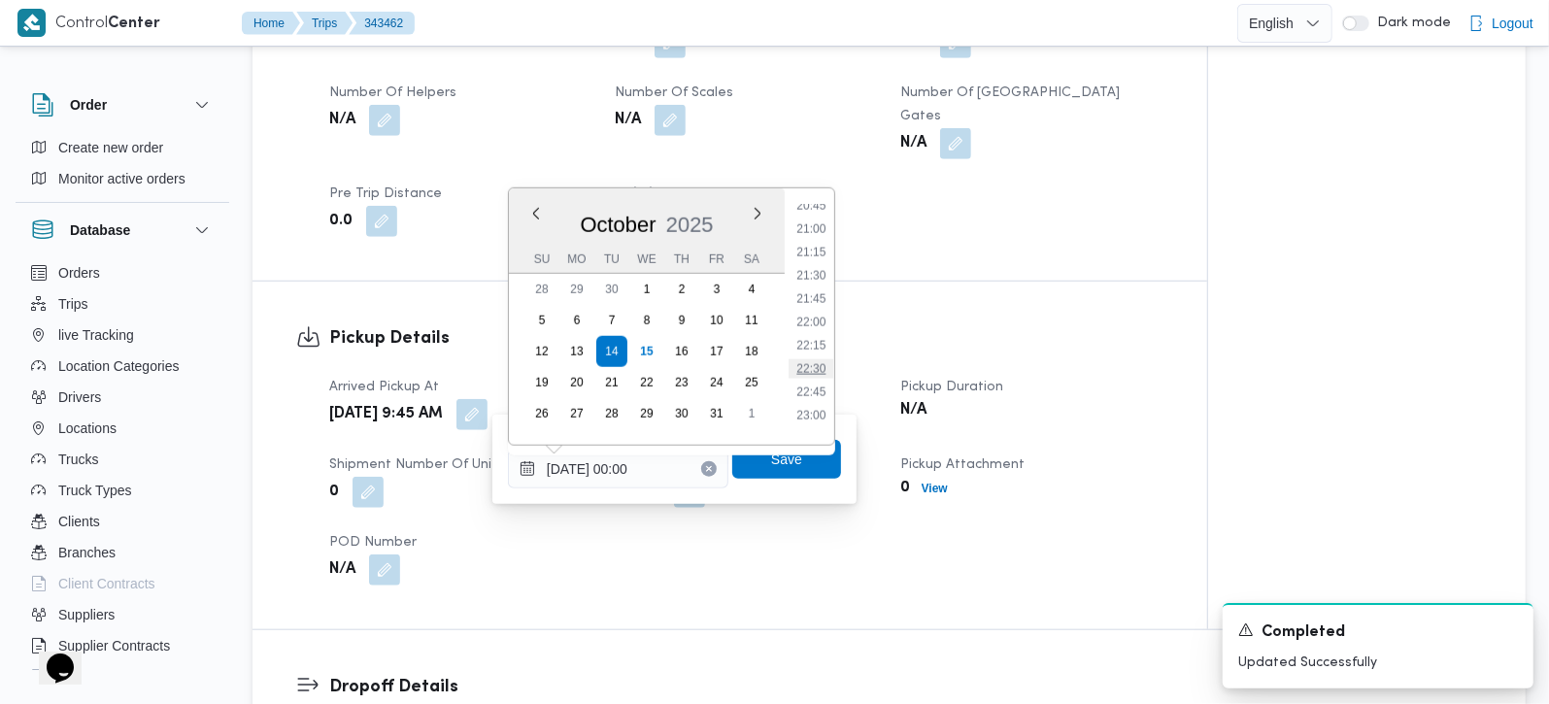
click at [820, 363] on li "22:30" at bounding box center [811, 368] width 45 height 19
type input "14/10/2025 22:30"
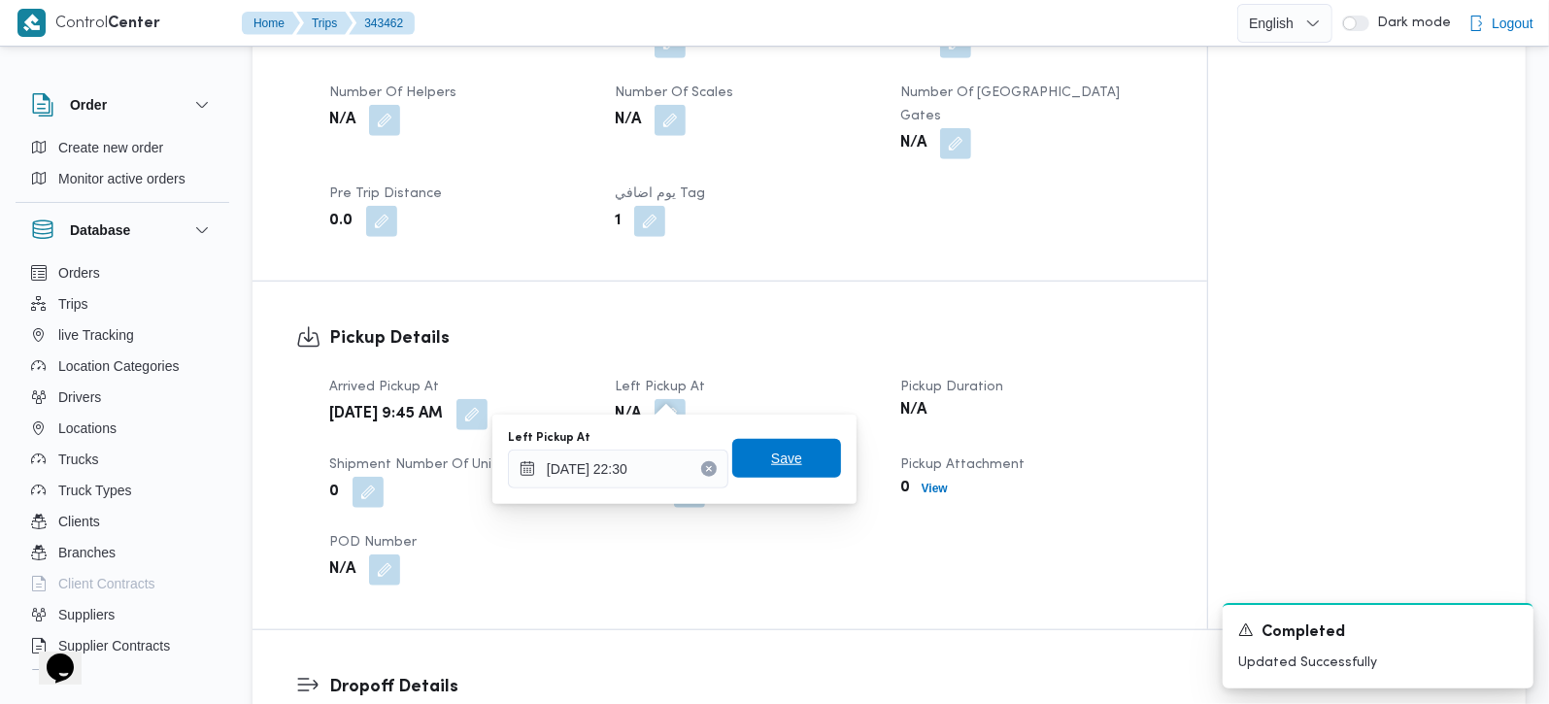
click at [778, 467] on span "Save" at bounding box center [786, 458] width 31 height 23
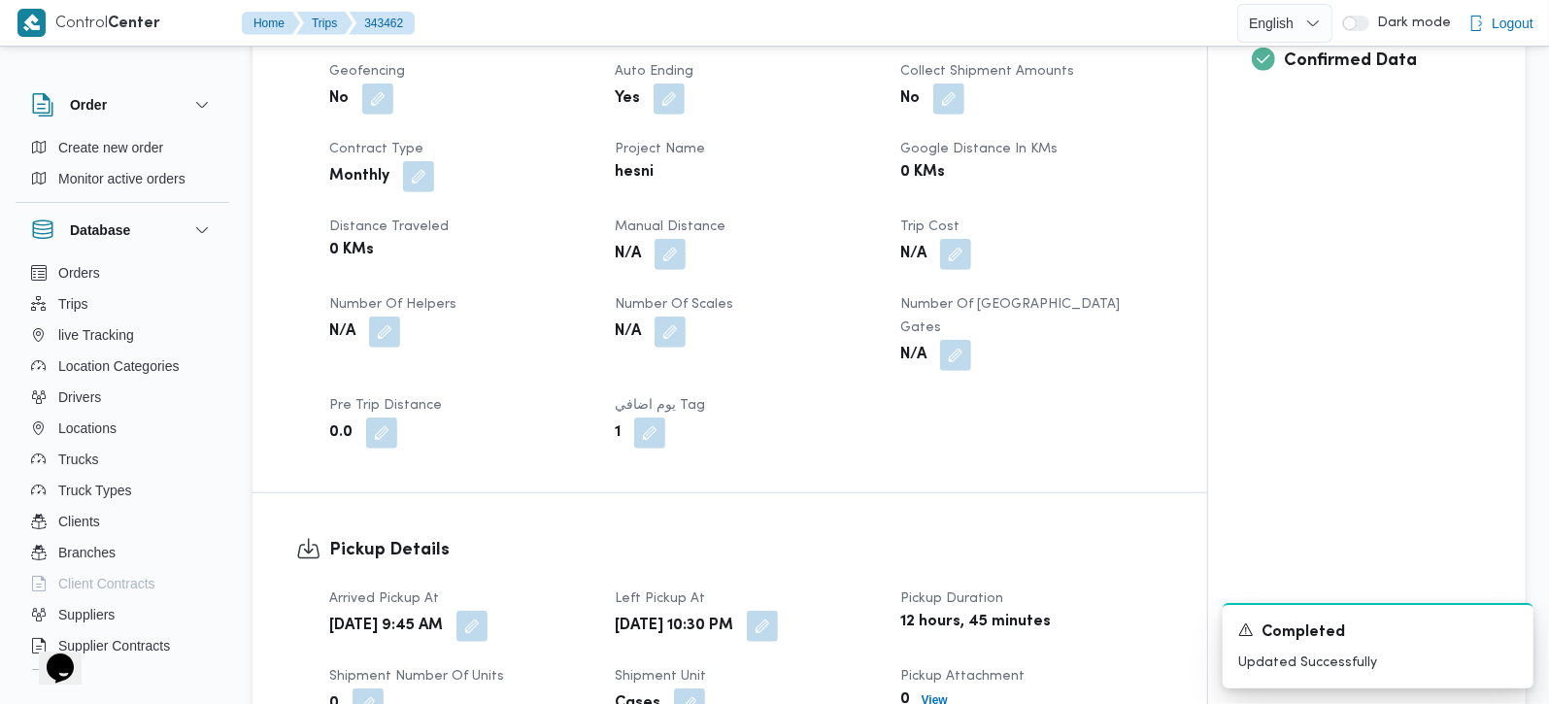
scroll to position [685, 0]
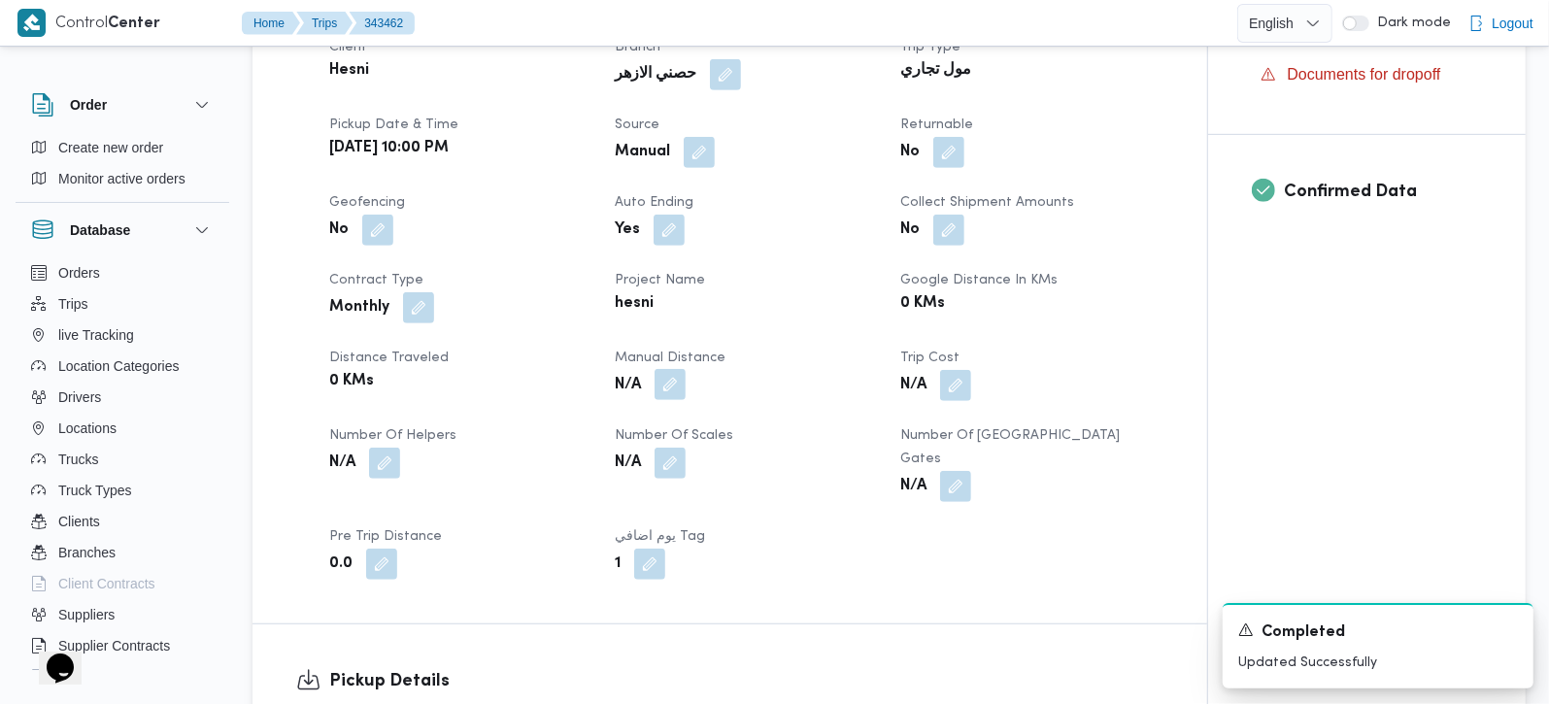
click at [663, 388] on button "button" at bounding box center [670, 384] width 31 height 31
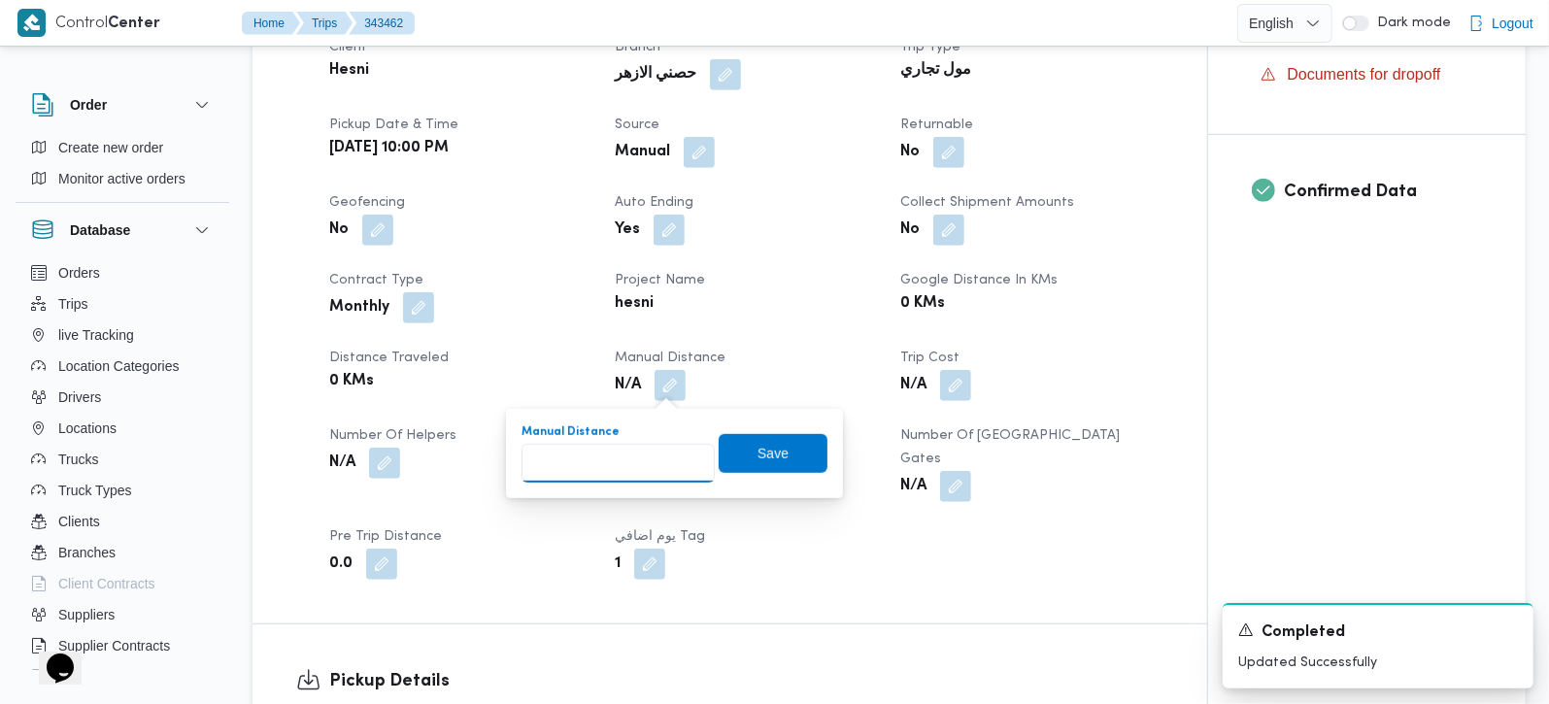
click at [620, 470] on input "Manual Distance" at bounding box center [618, 463] width 193 height 39
type input "40"
click at [735, 460] on span "Save" at bounding box center [773, 452] width 109 height 39
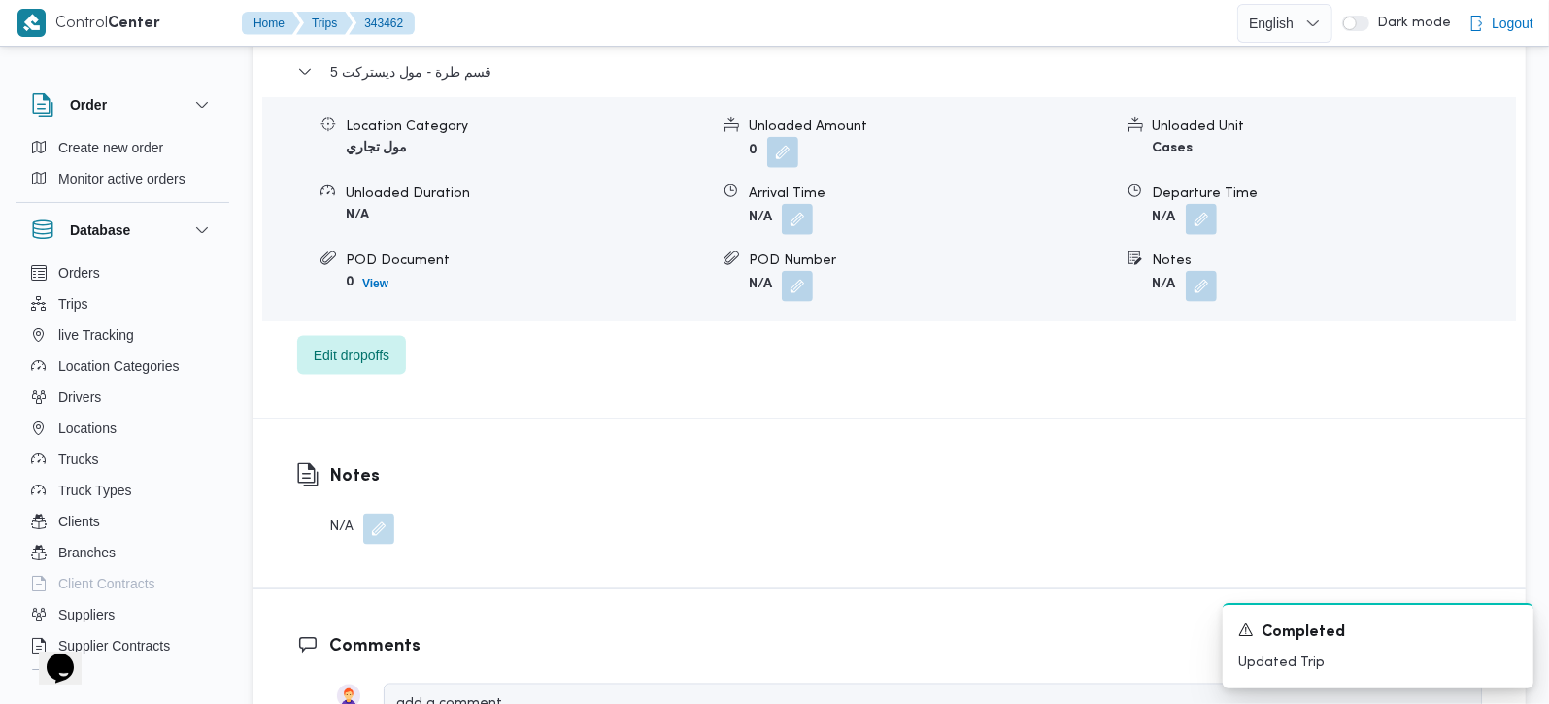
scroll to position [1714, 0]
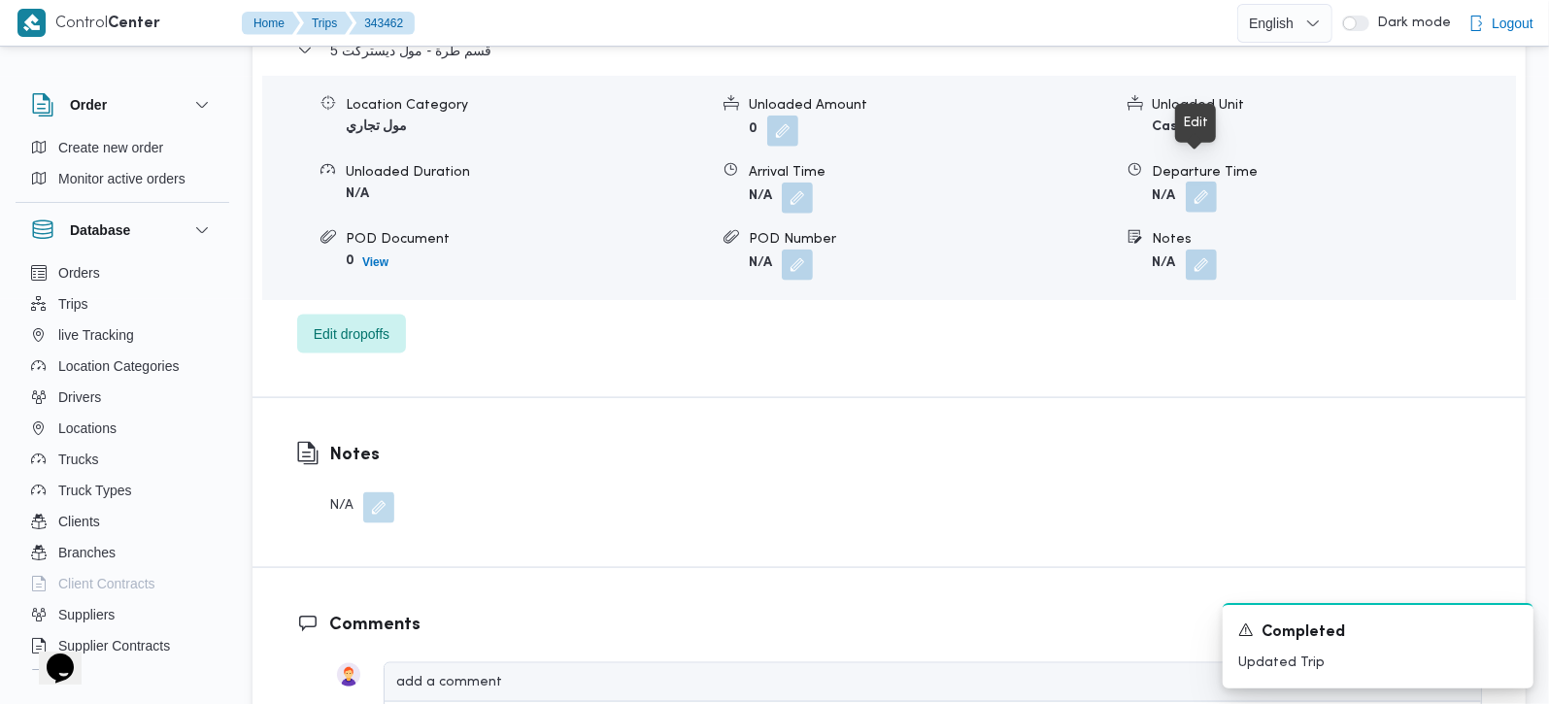
click at [1200, 182] on button "button" at bounding box center [1201, 197] width 31 height 31
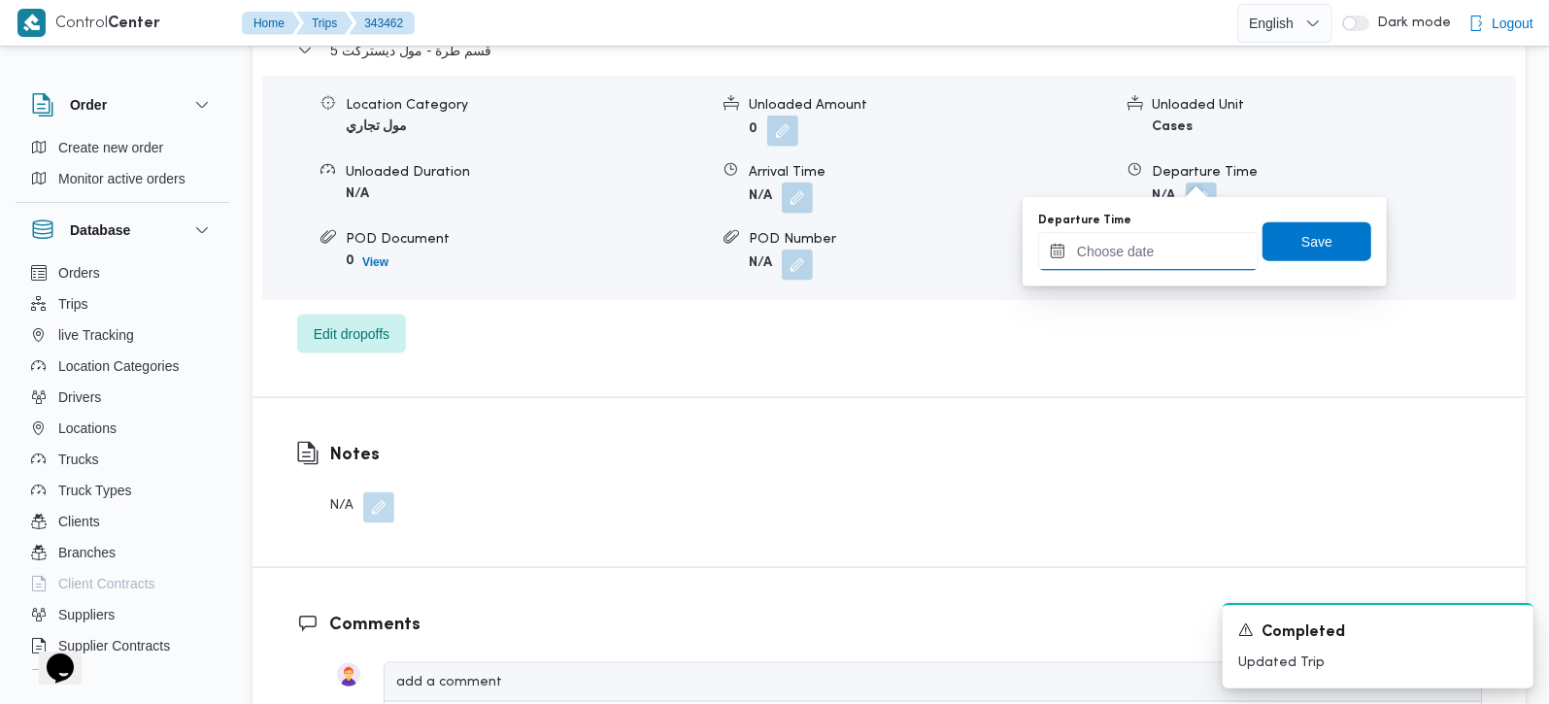
click at [1124, 255] on input "Departure Time" at bounding box center [1148, 251] width 221 height 39
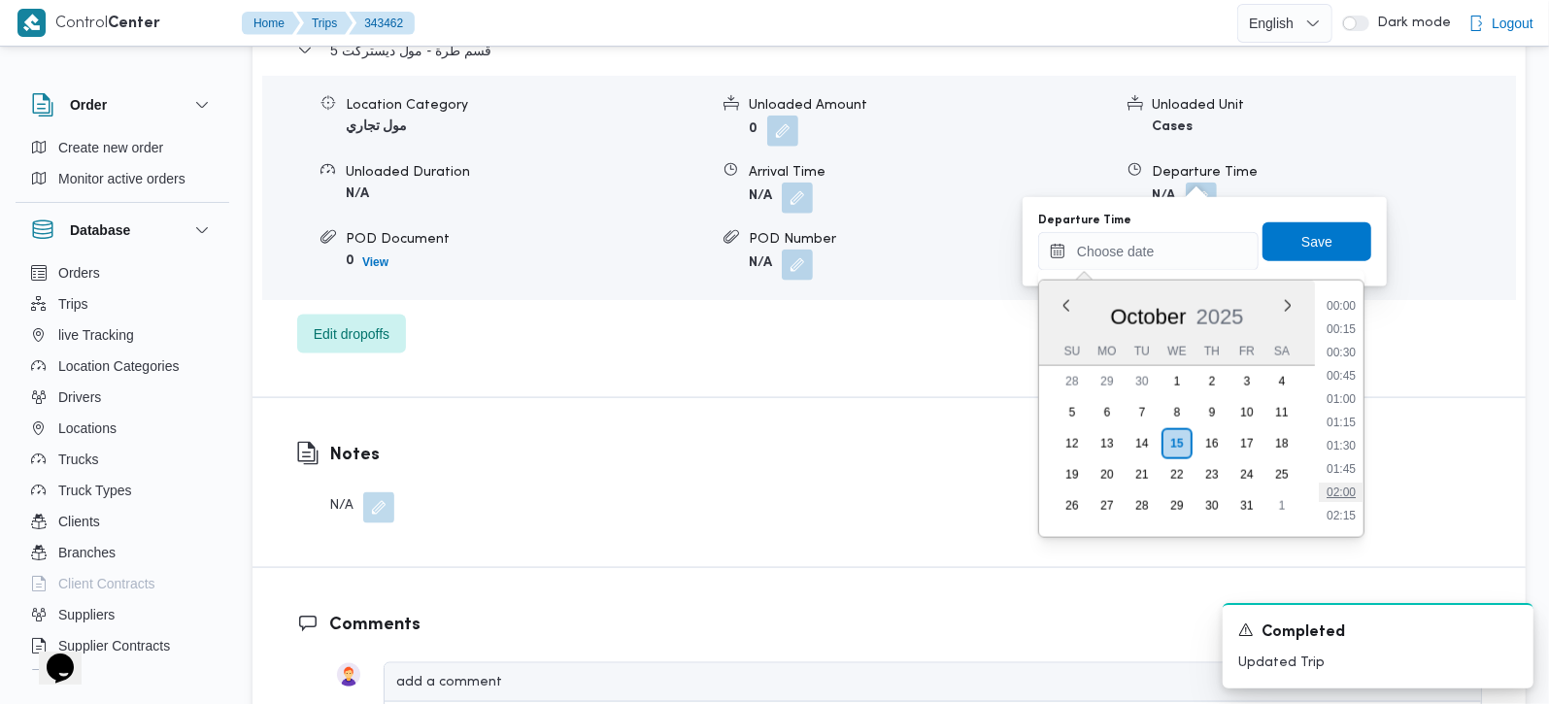
click at [1345, 493] on li "02:00" at bounding box center [1341, 492] width 45 height 19
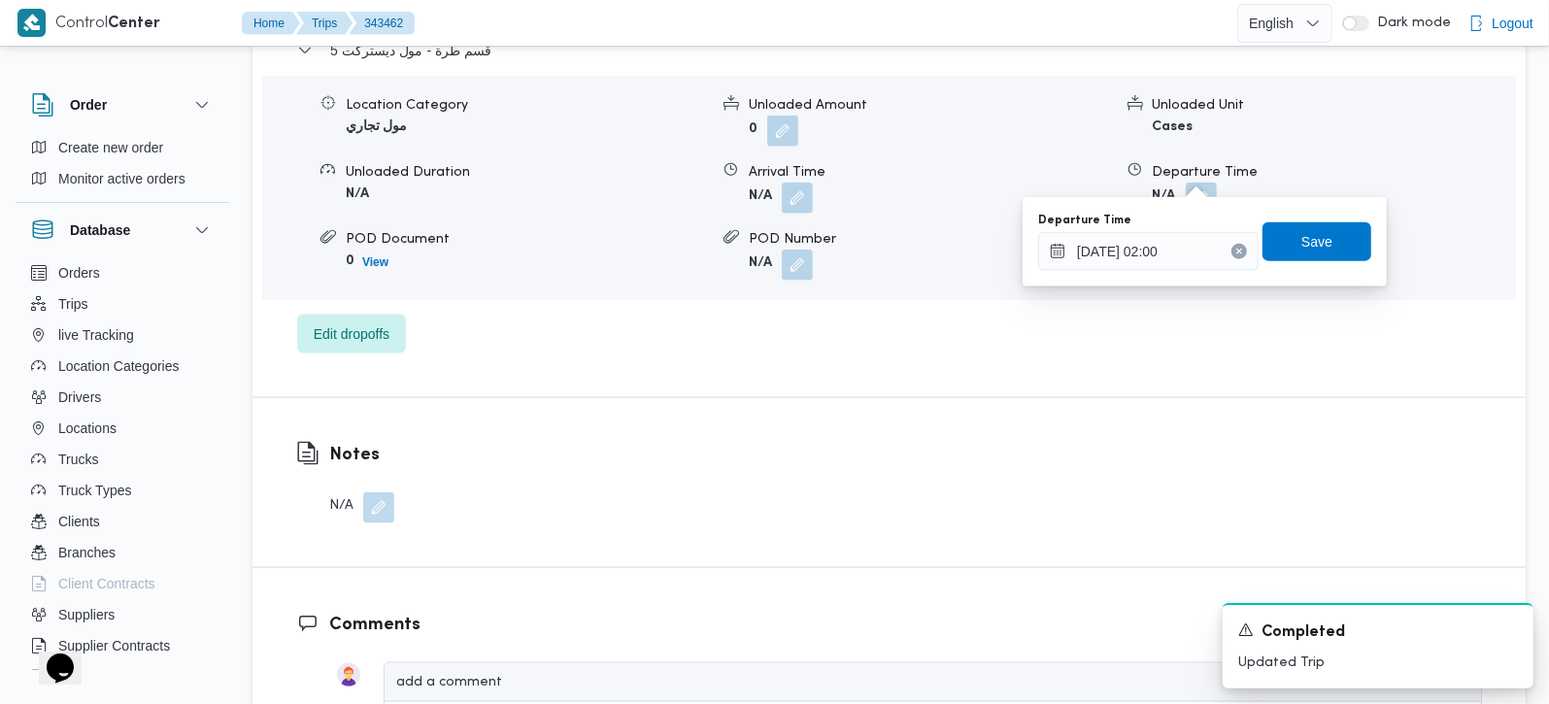
click at [1328, 218] on div "Departure Time 15/10/2025 02:00 Save" at bounding box center [1205, 242] width 337 height 62
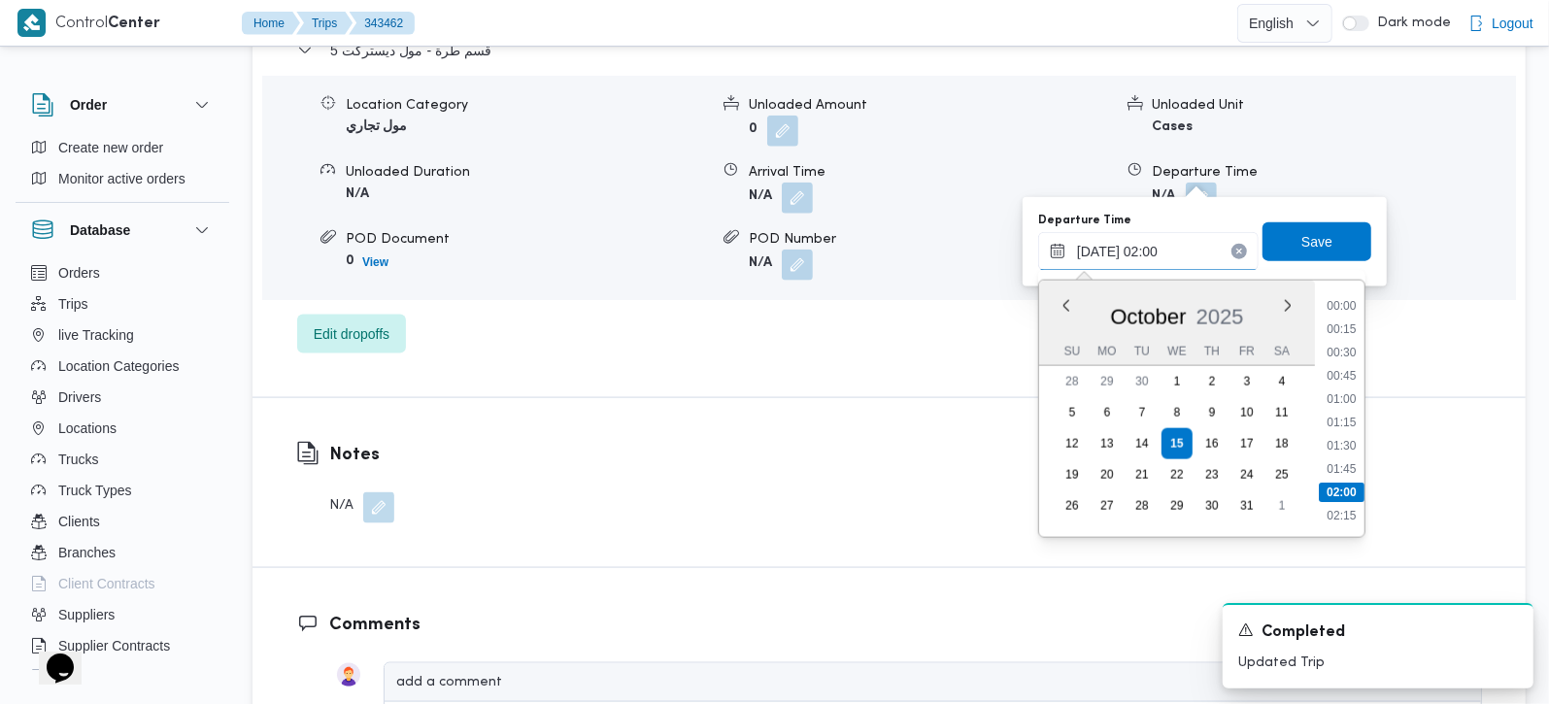
click at [1143, 248] on input "15/10/2025 02:00" at bounding box center [1148, 251] width 221 height 39
click at [1348, 399] on li "03:00" at bounding box center [1341, 400] width 45 height 19
type input "15/10/2025 03:00"
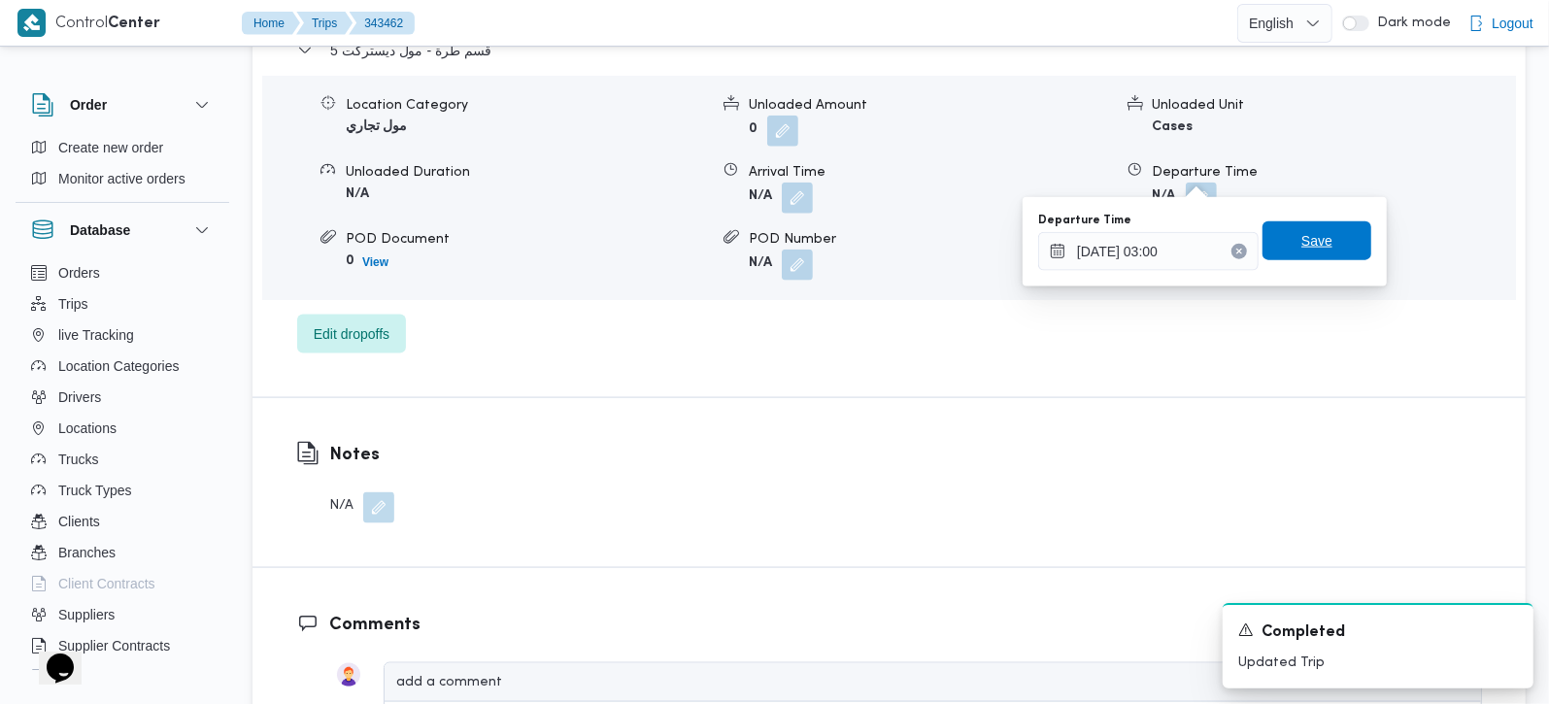
click at [1320, 227] on span "Save" at bounding box center [1317, 240] width 109 height 39
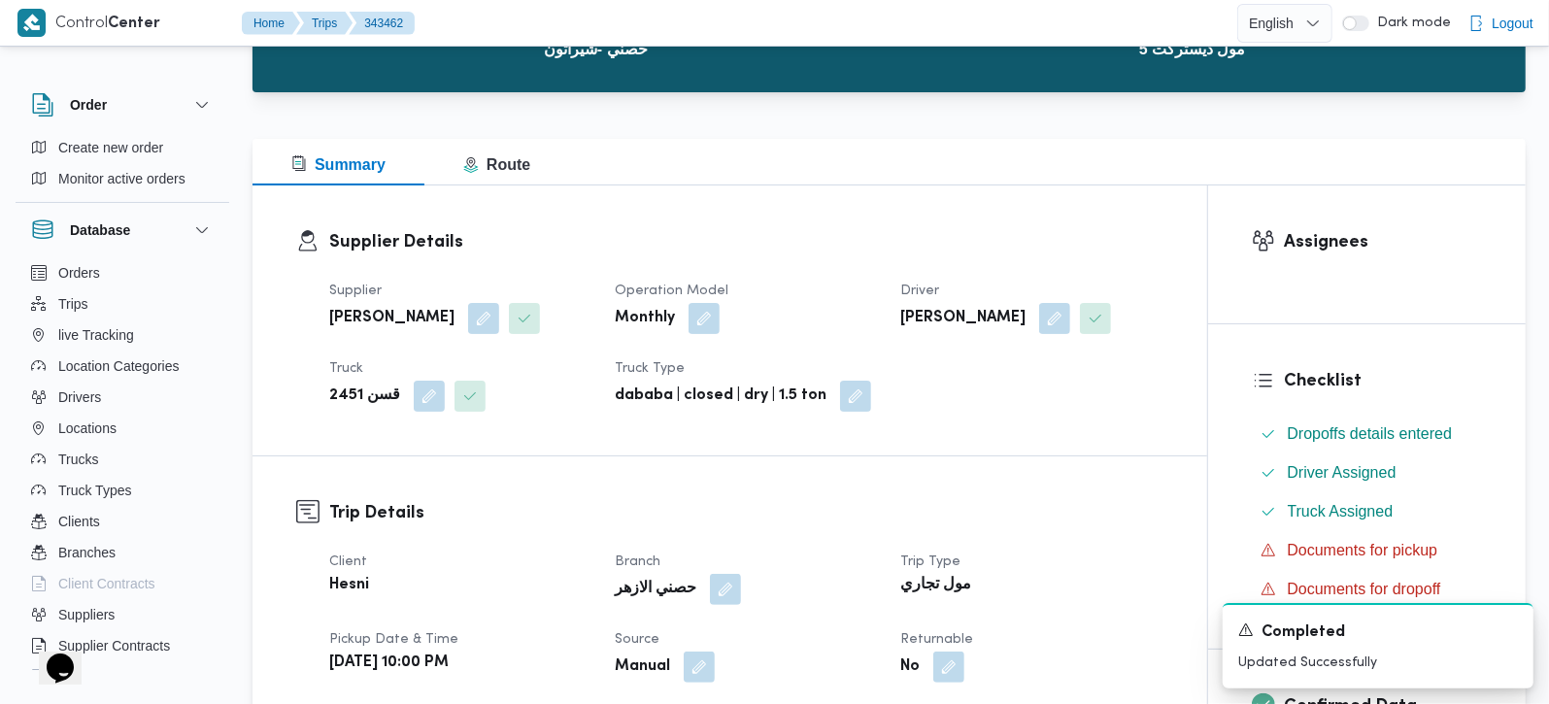
scroll to position [0, 0]
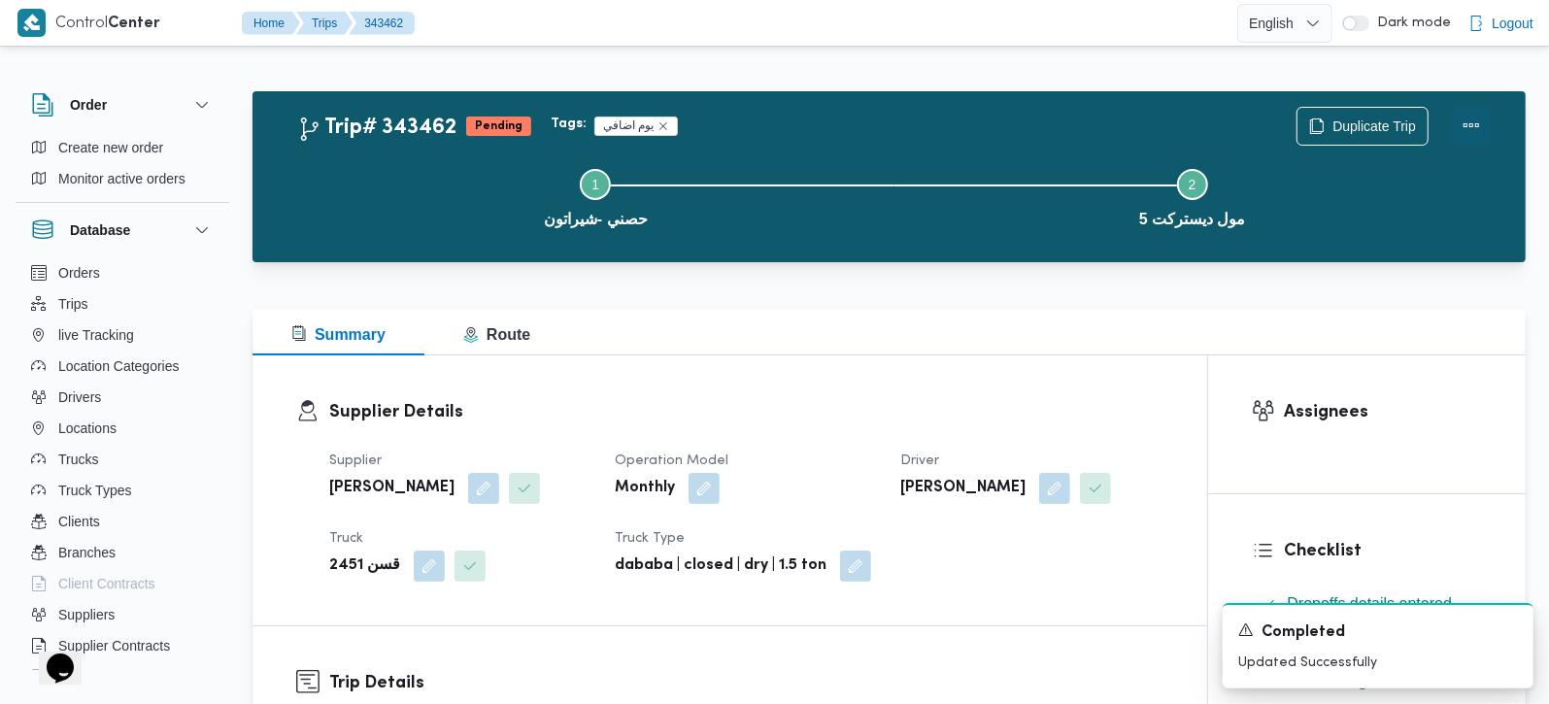
click at [1458, 139] on button "Actions" at bounding box center [1471, 125] width 39 height 39
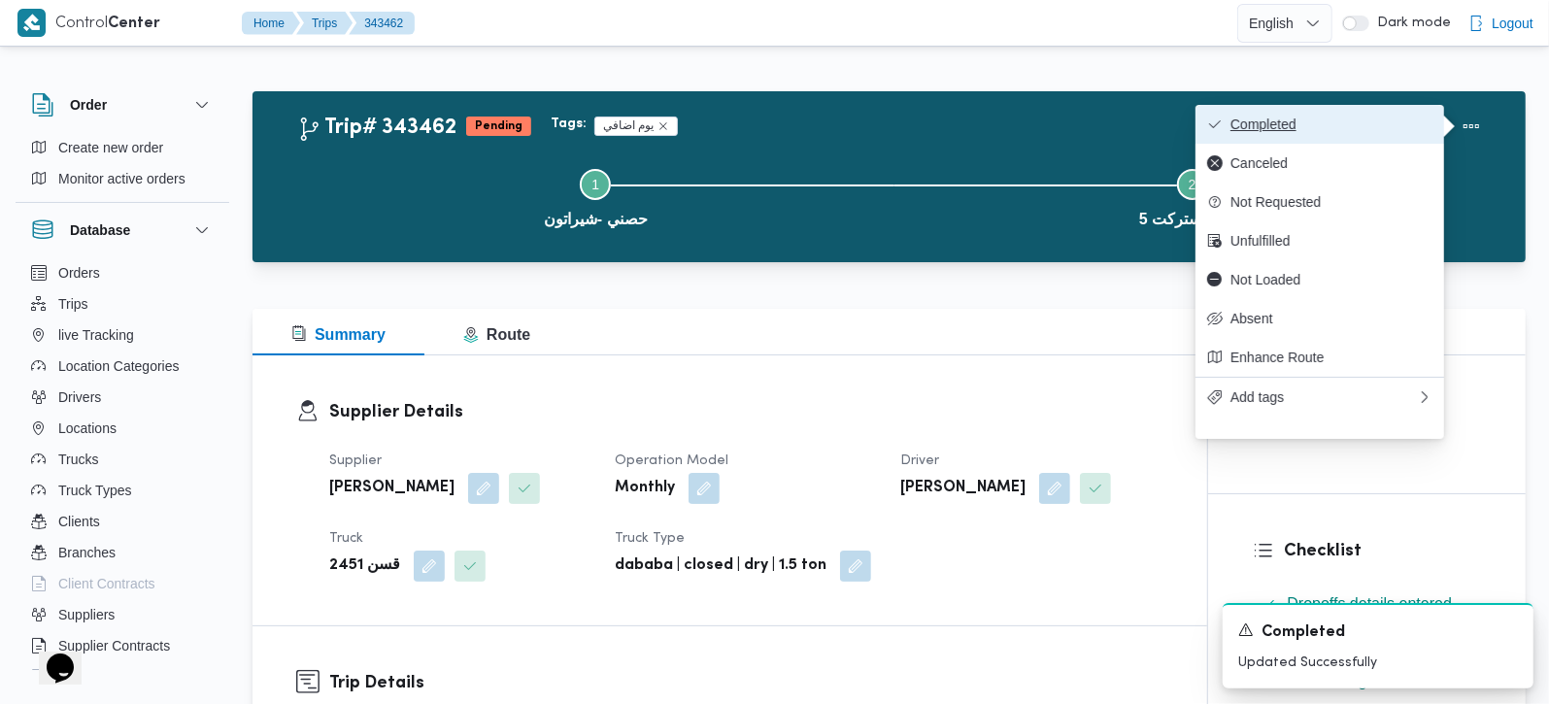
click at [1326, 127] on span "Completed" at bounding box center [1332, 125] width 202 height 16
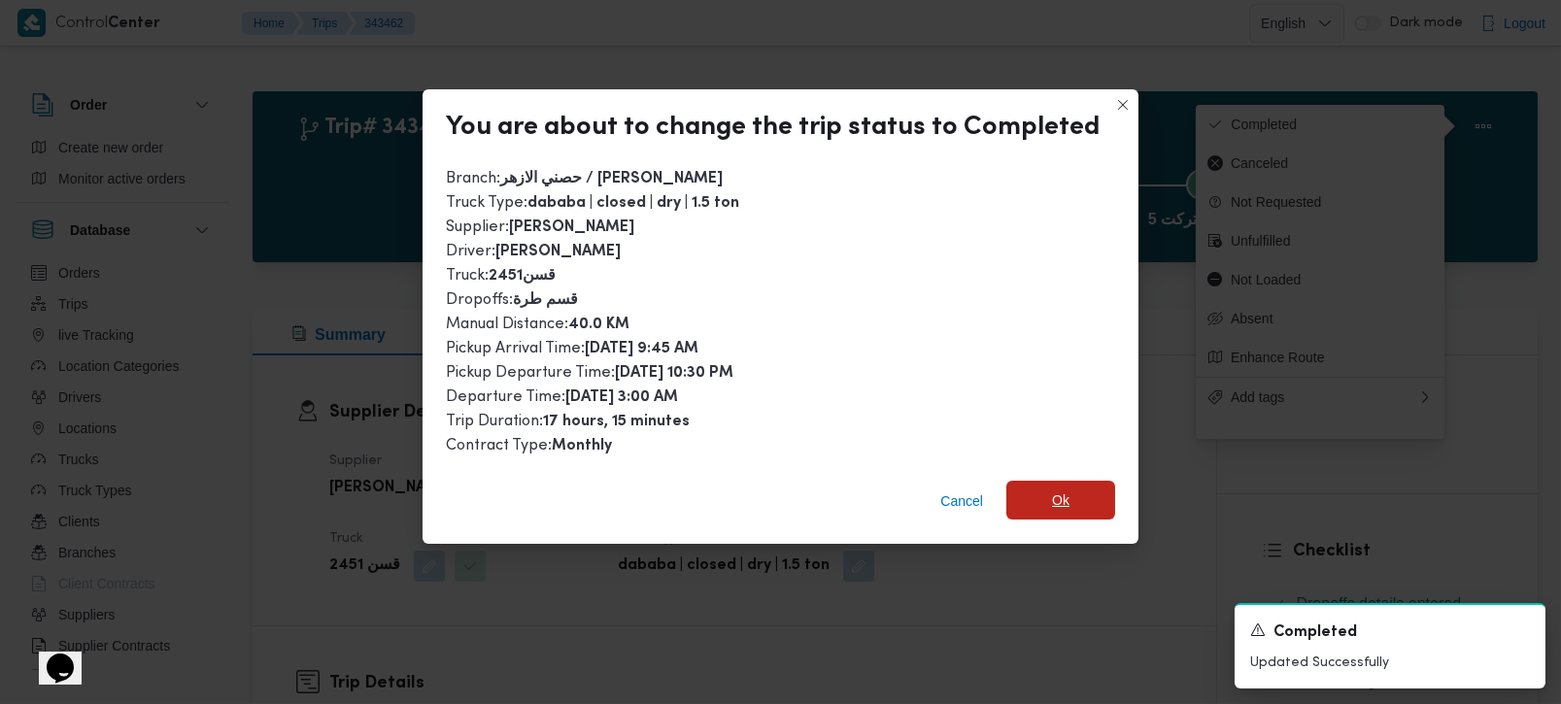
click at [1031, 493] on span "Ok" at bounding box center [1060, 500] width 109 height 39
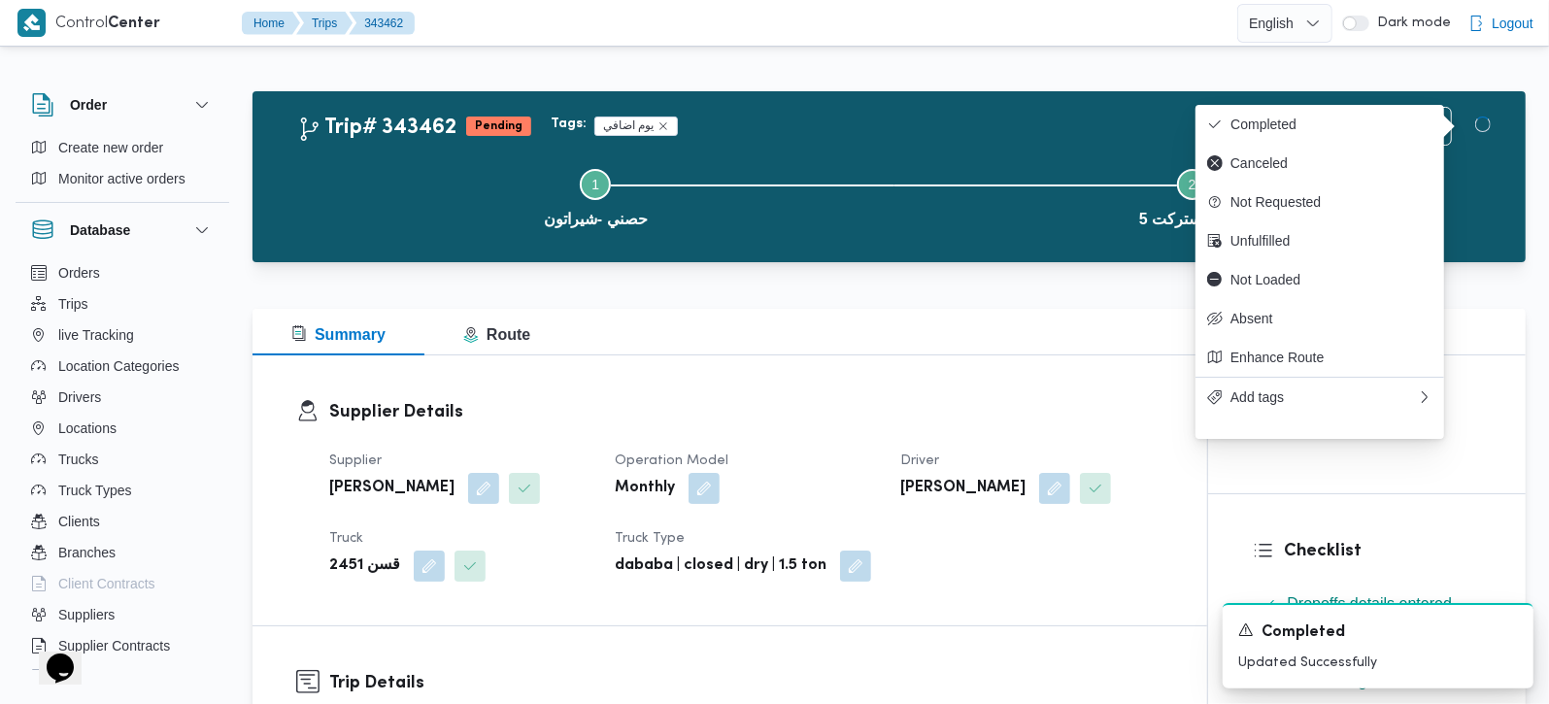
click at [969, 377] on div "Supplier Details Supplier محمود محمد احمد محمود خشان Operation Model Monthly Dr…" at bounding box center [730, 491] width 955 height 270
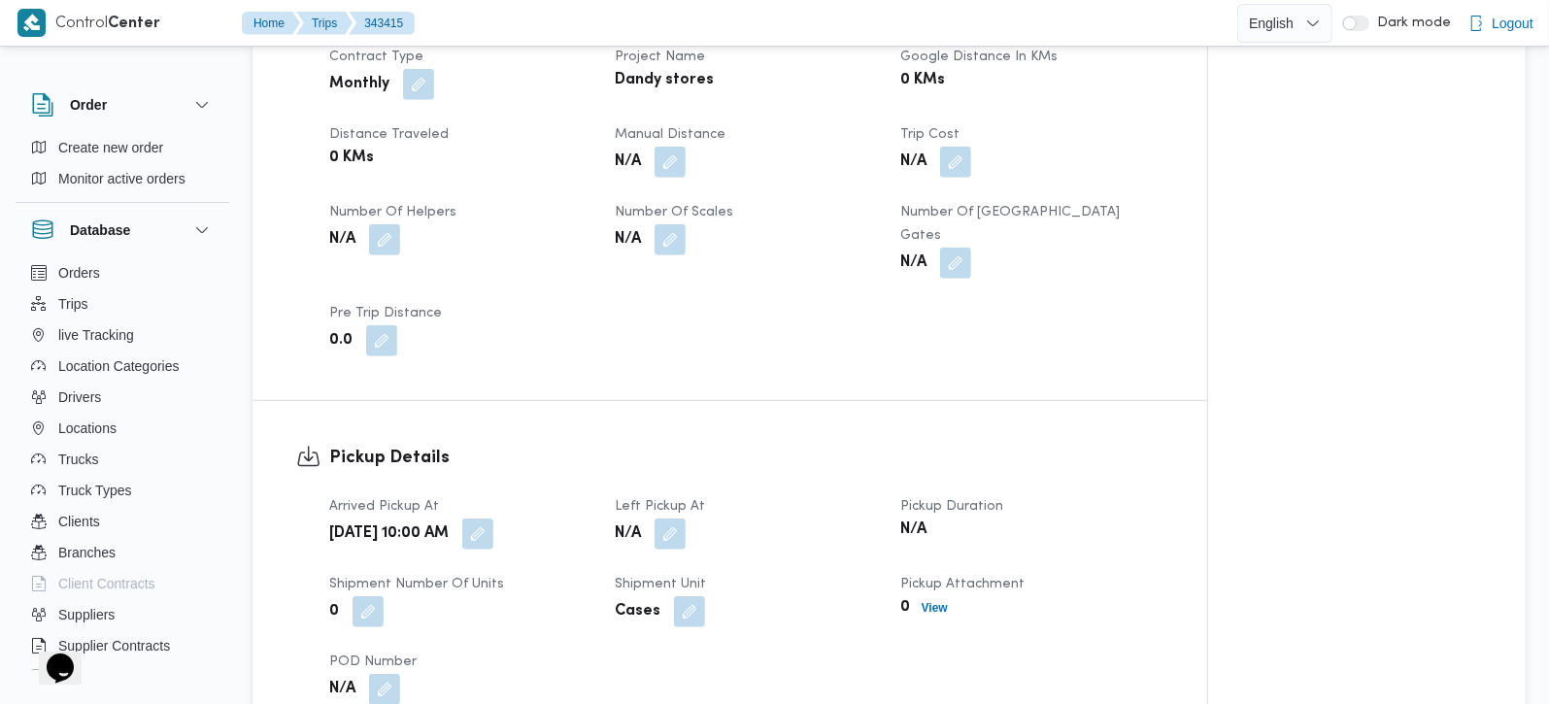
scroll to position [1028, 0]
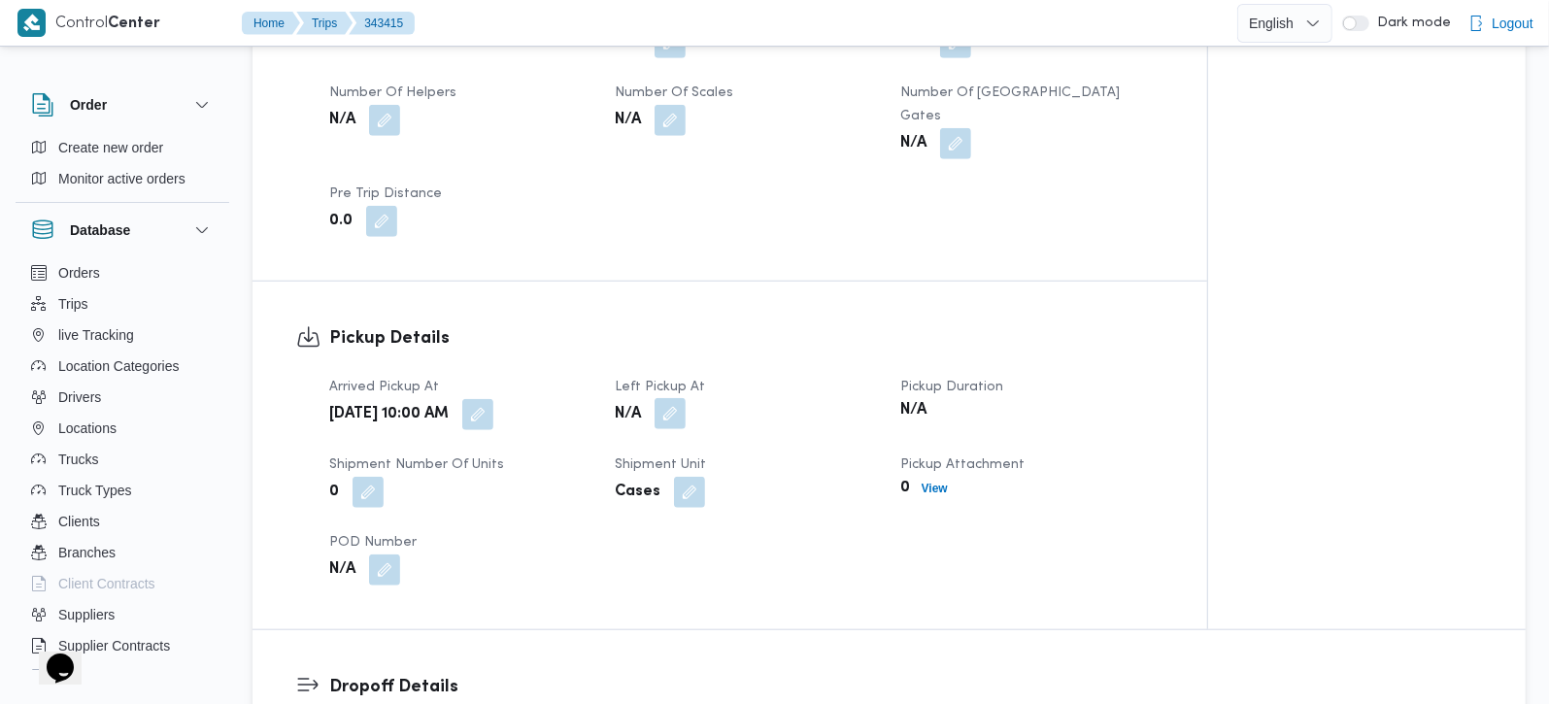
click at [668, 398] on button "button" at bounding box center [670, 413] width 31 height 31
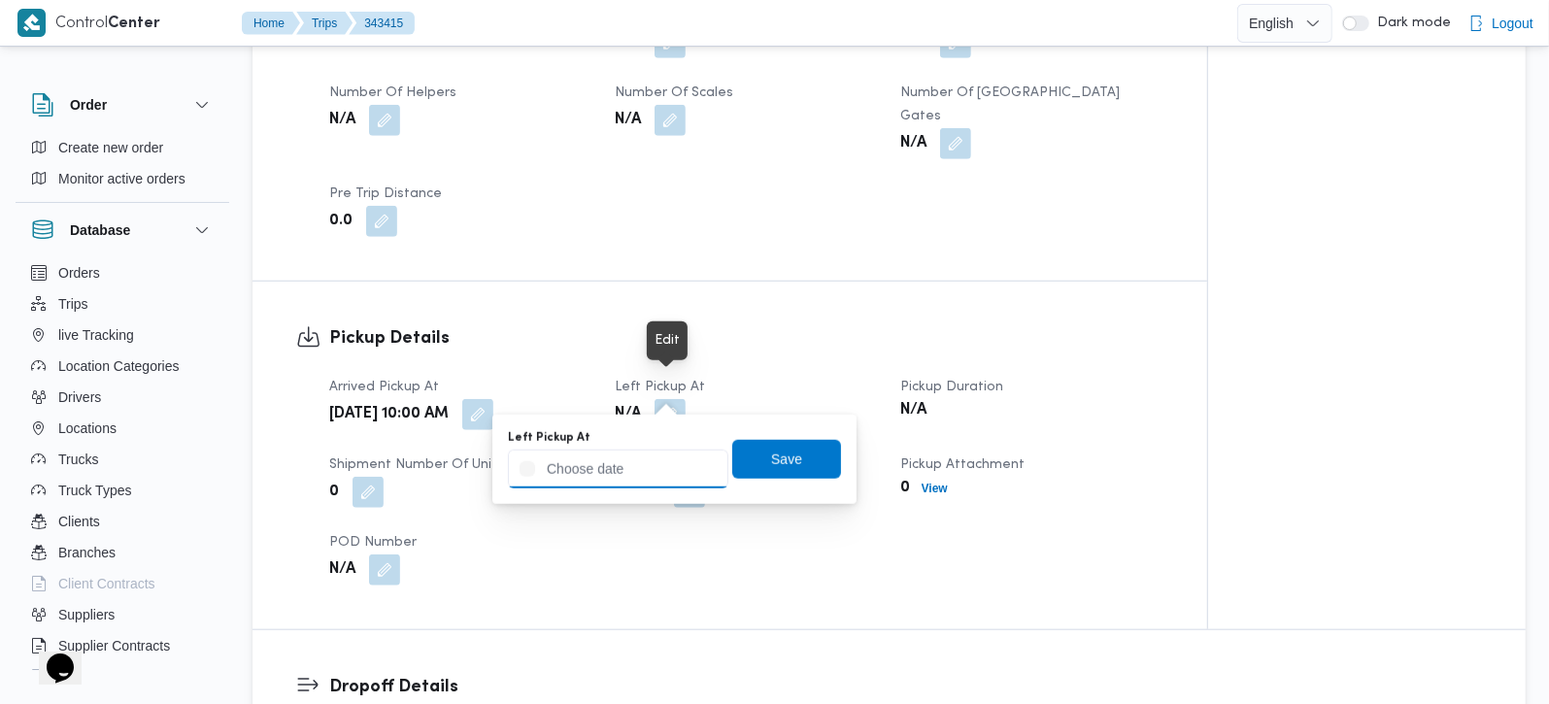
click at [632, 468] on input "Left Pickup At" at bounding box center [618, 469] width 221 height 39
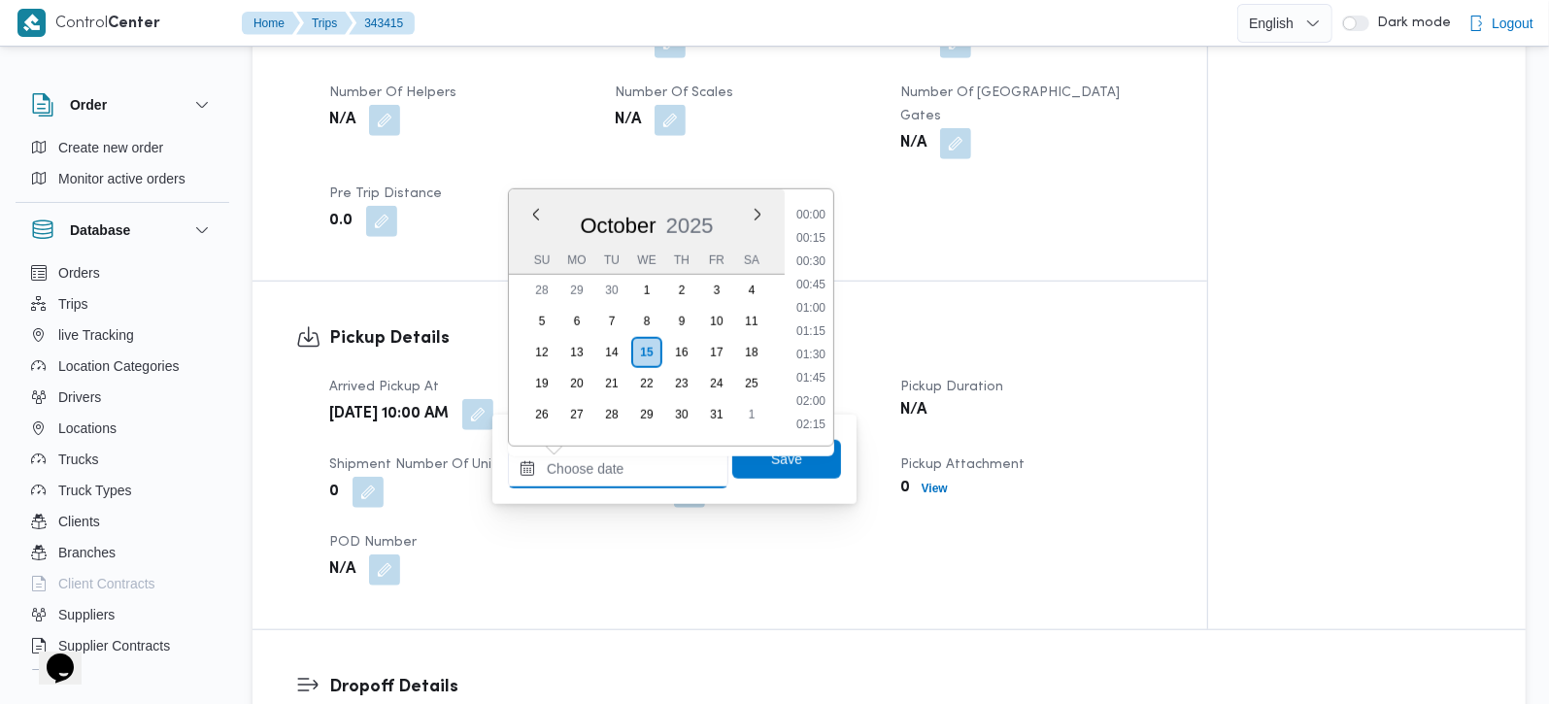
scroll to position [886, 0]
click at [814, 323] on li "10:45" at bounding box center [811, 331] width 45 height 19
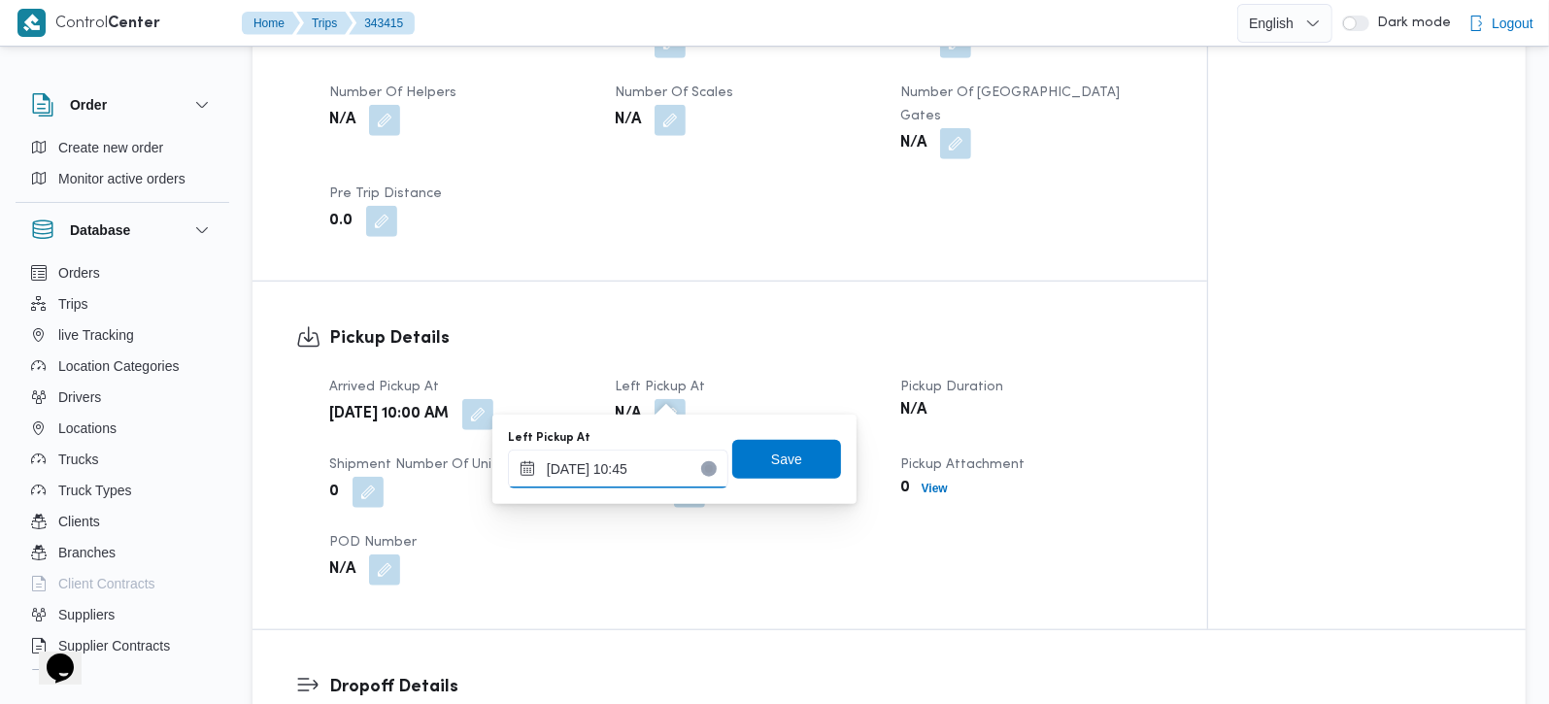
type input "[DATE] 10:45"
click at [789, 444] on span "Save" at bounding box center [786, 458] width 109 height 39
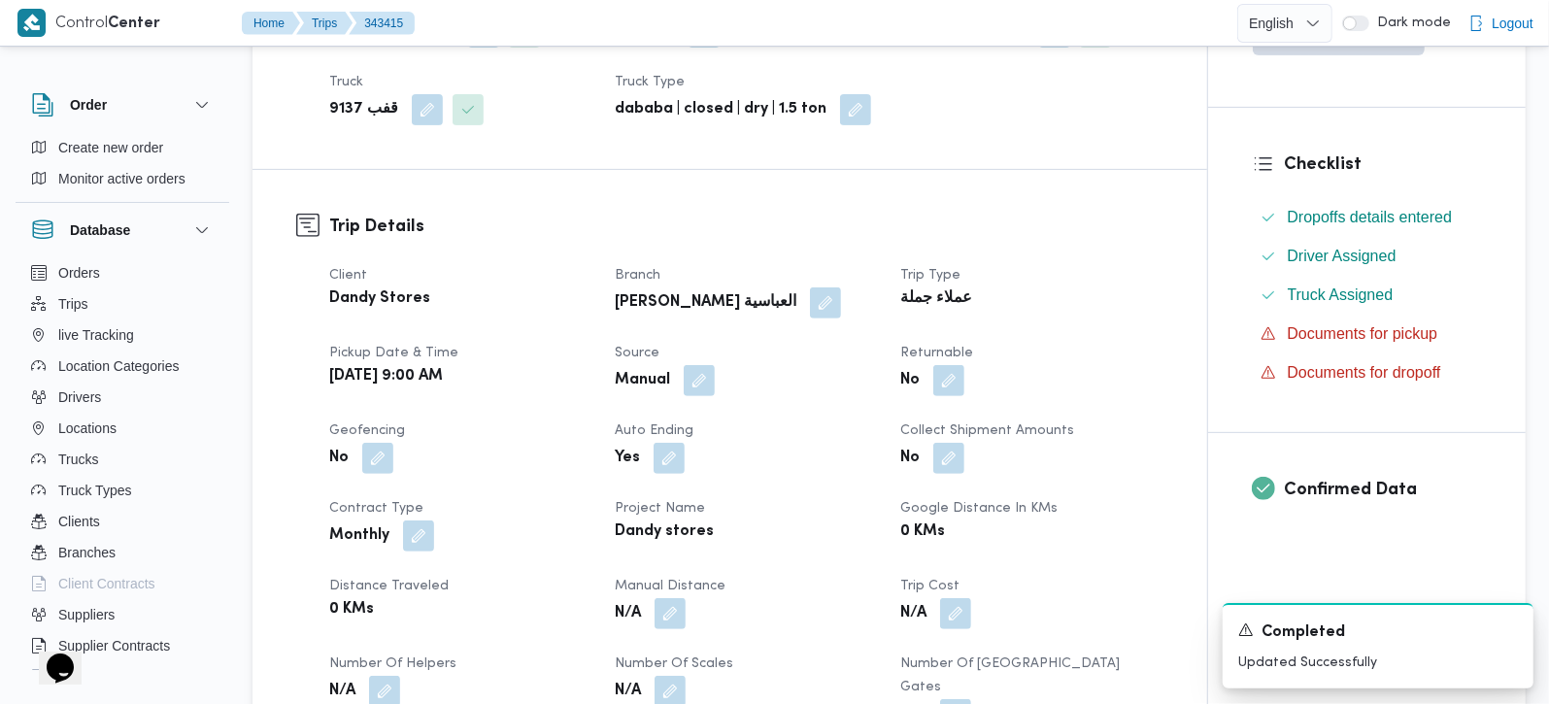
scroll to position [0, 0]
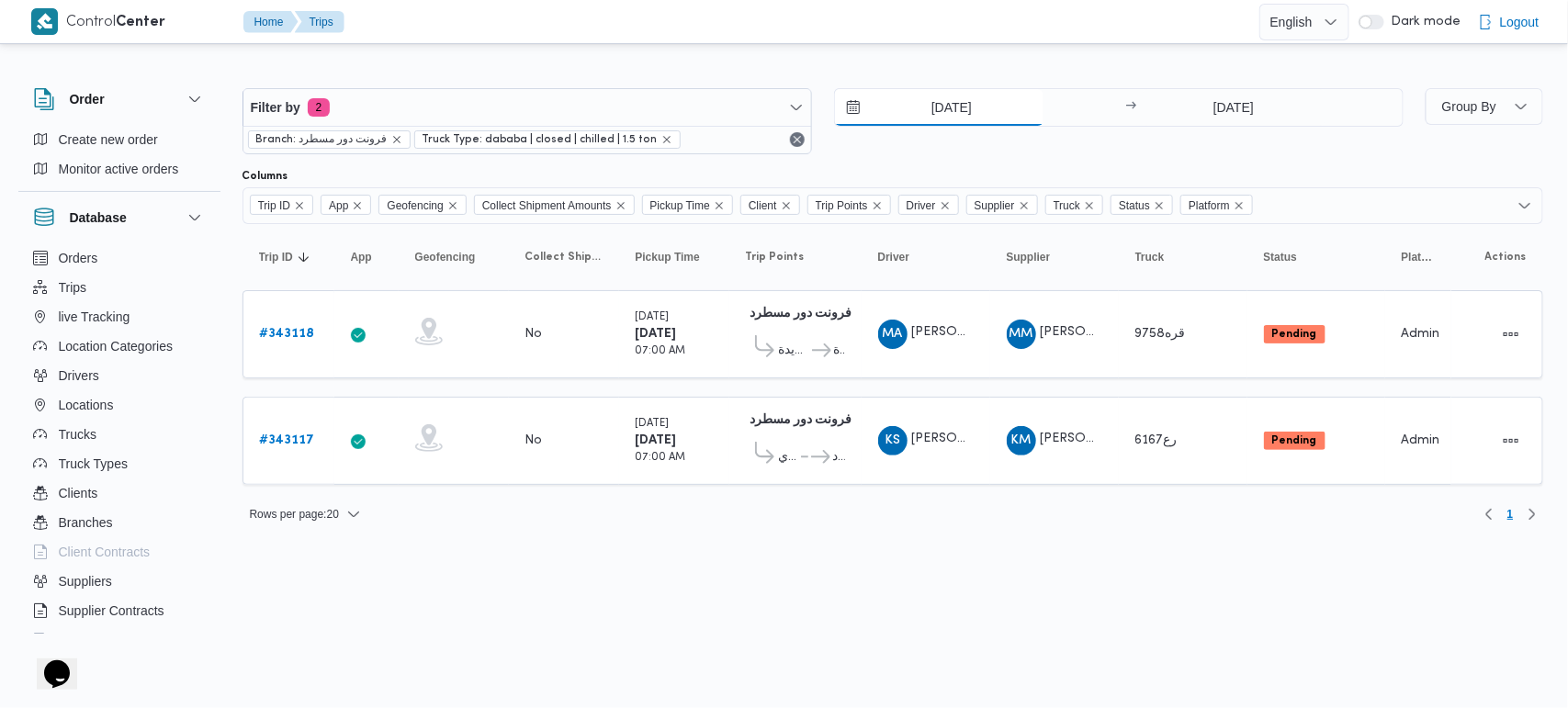
click at [957, 101] on input "[DATE]" at bounding box center [939, 107] width 209 height 37
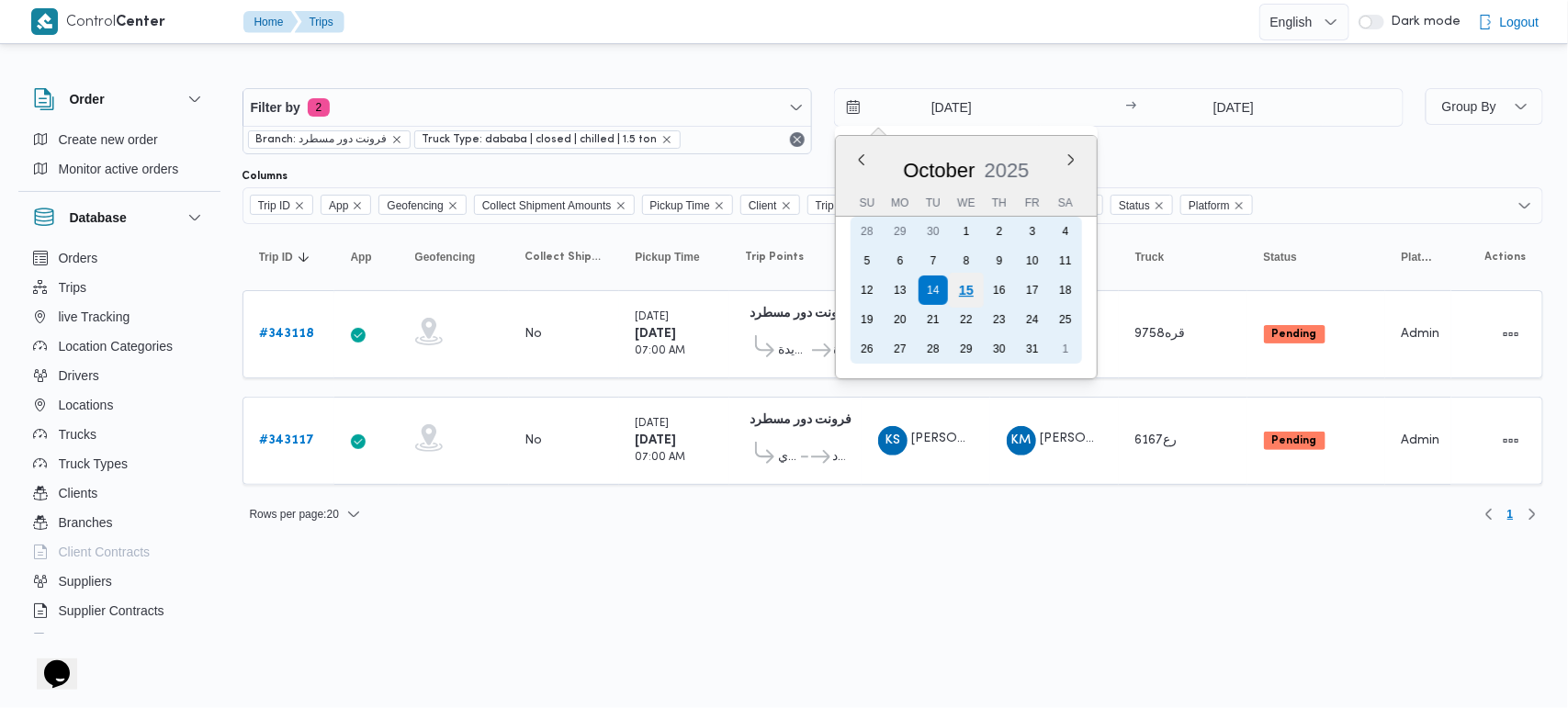
click at [967, 292] on div "15" at bounding box center [966, 290] width 35 height 35
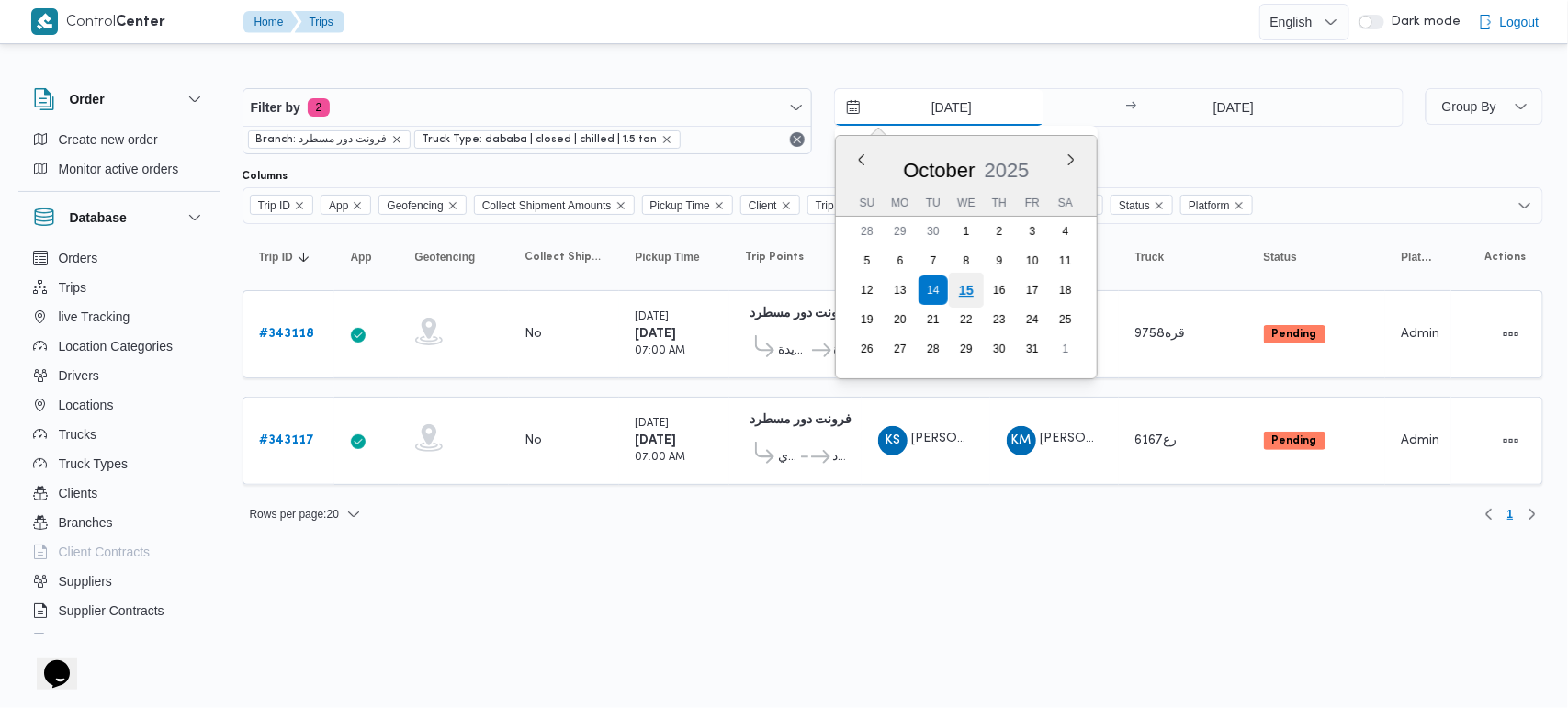
type input "[DATE]"
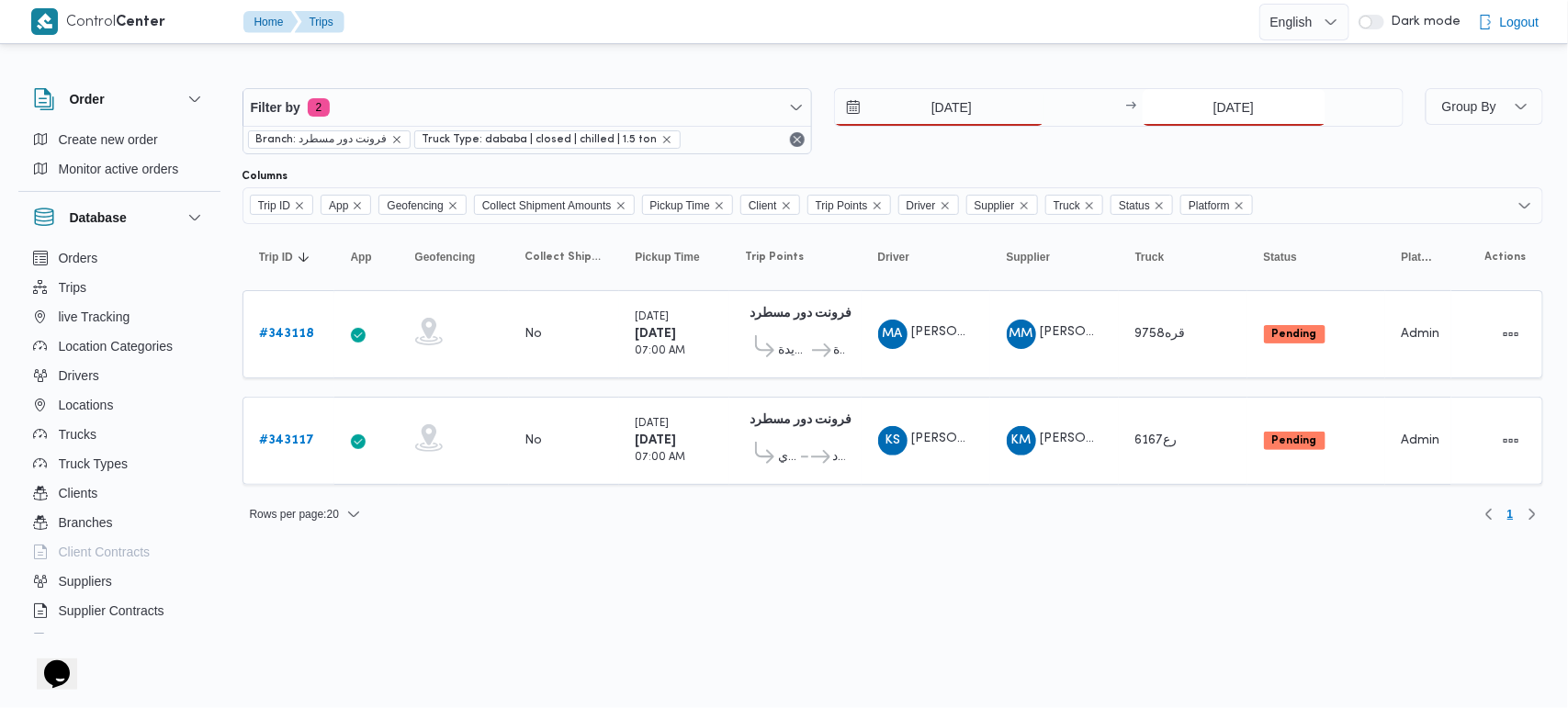
click at [1191, 98] on input "[DATE]" at bounding box center [1233, 107] width 183 height 37
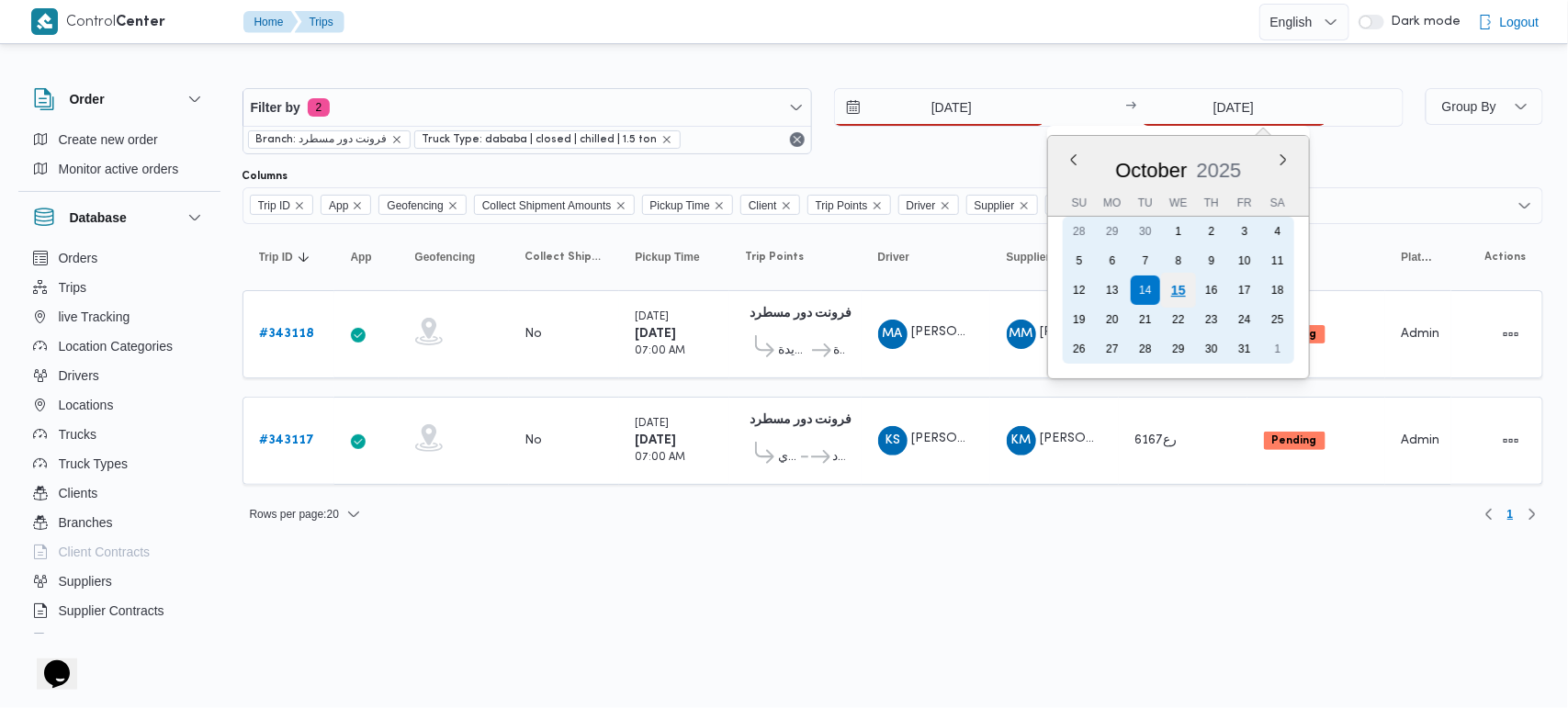
click at [1173, 278] on div "15" at bounding box center [1177, 290] width 35 height 35
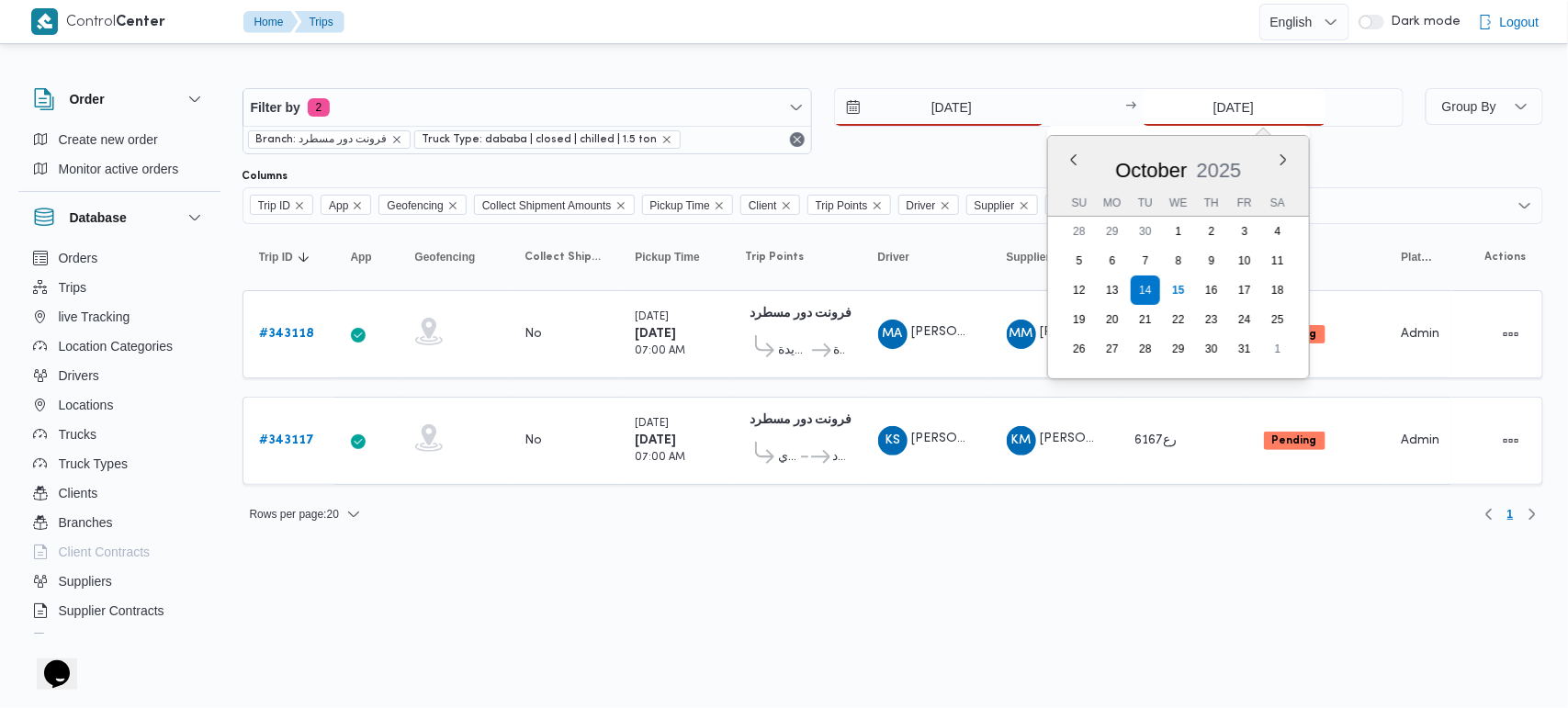
type input "[DATE]"
click at [755, 501] on div "Rows per page : 20 1" at bounding box center [893, 514] width 1323 height 44
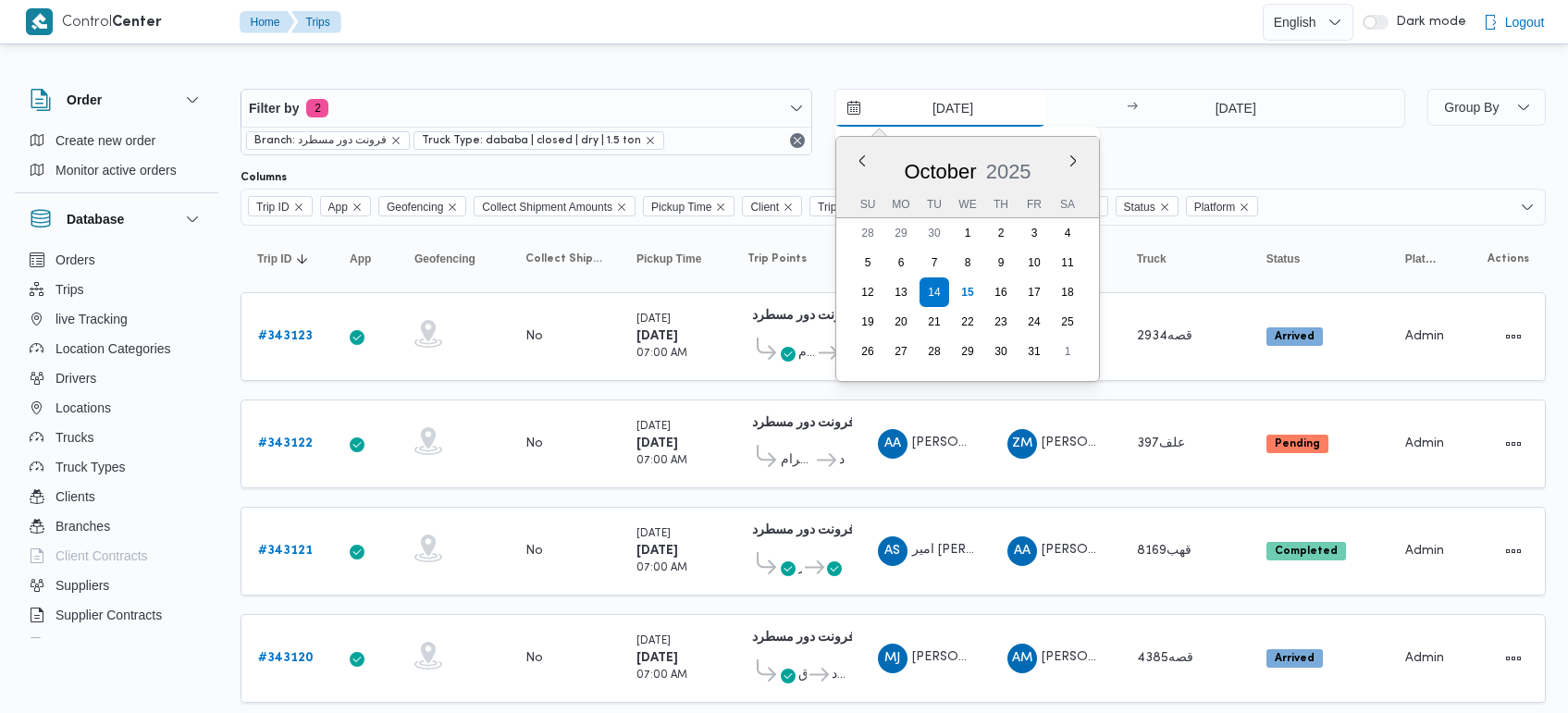
click at [987, 111] on input "[DATE]" at bounding box center [940, 108] width 210 height 37
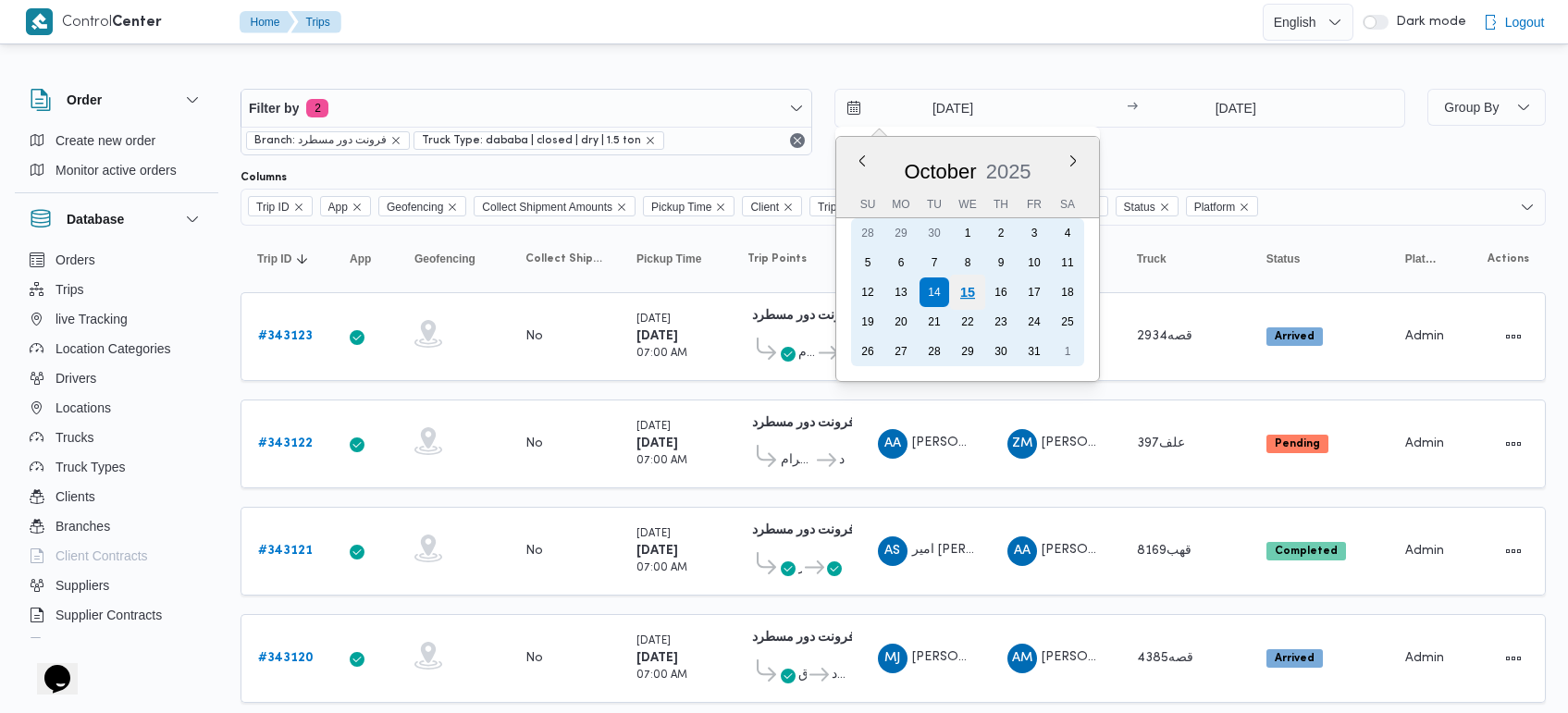
click at [969, 294] on div "15" at bounding box center [966, 292] width 35 height 35
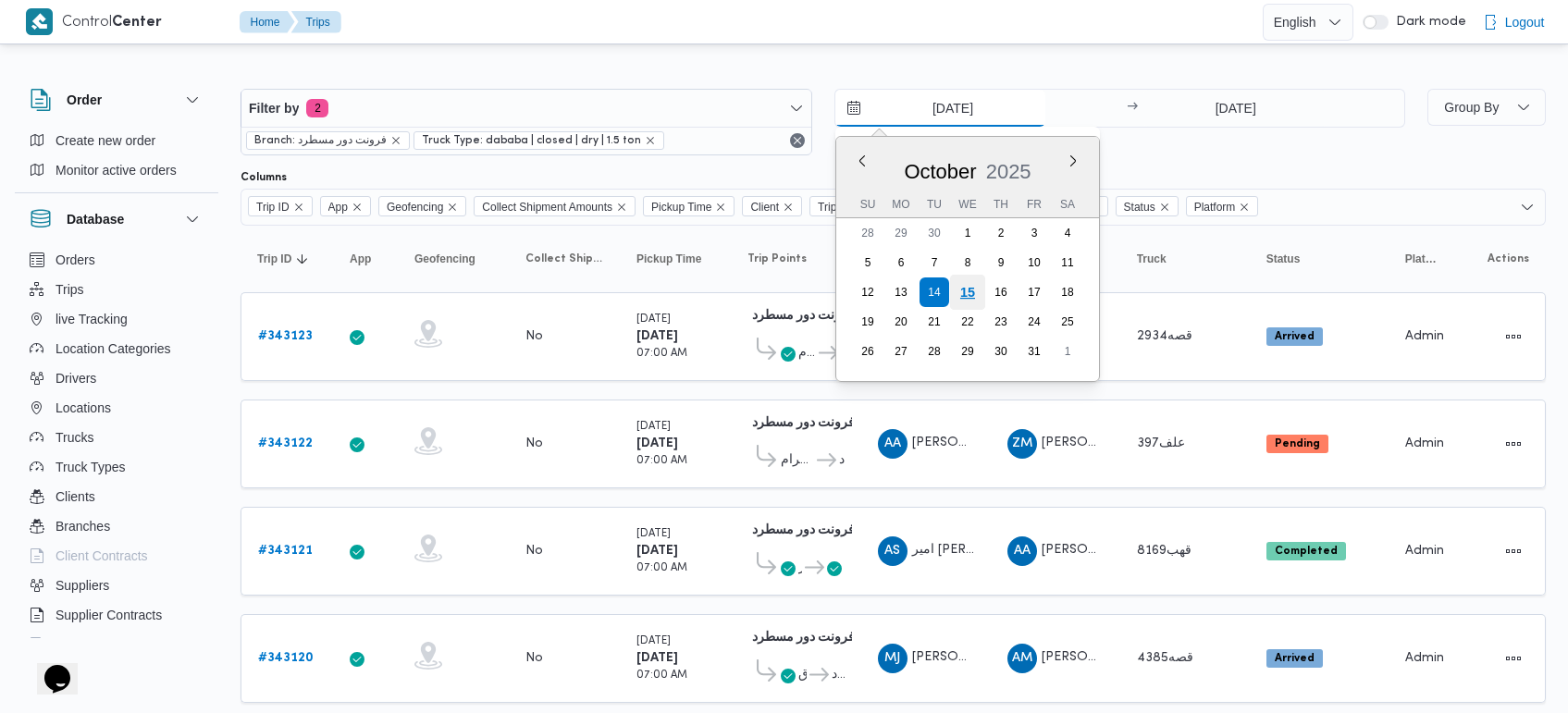
type input "[DATE]"
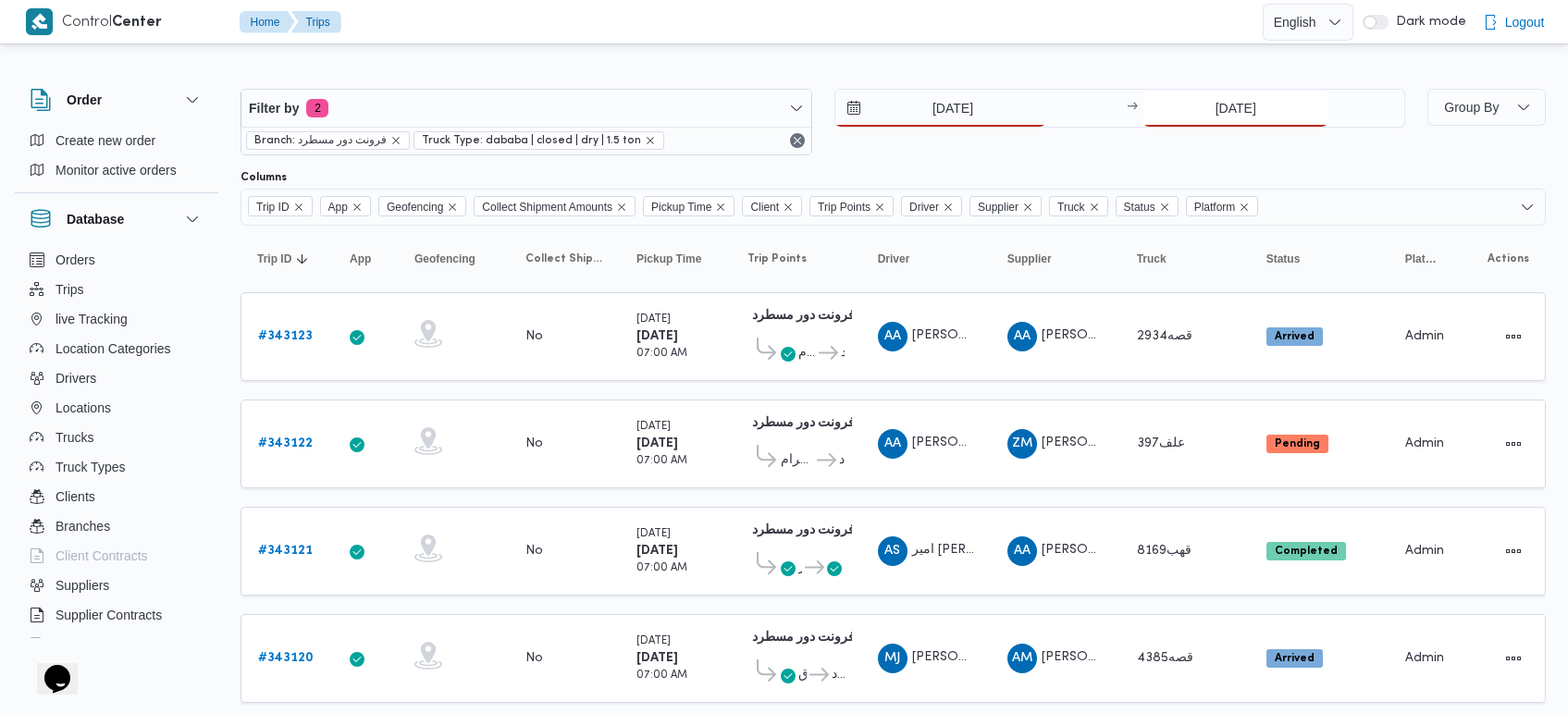
click at [1216, 109] on input "[DATE]" at bounding box center [1235, 108] width 184 height 37
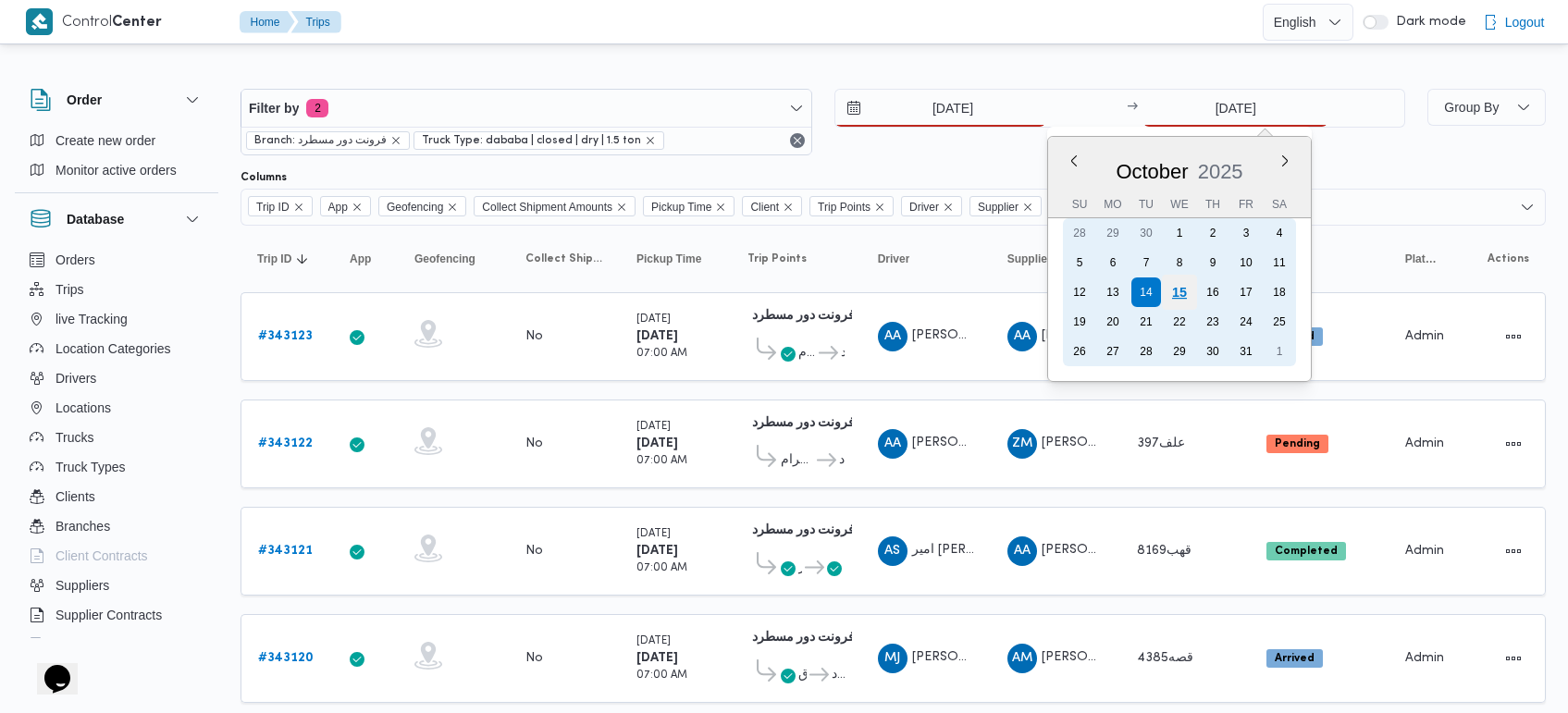
click at [1181, 287] on div "15" at bounding box center [1179, 292] width 35 height 35
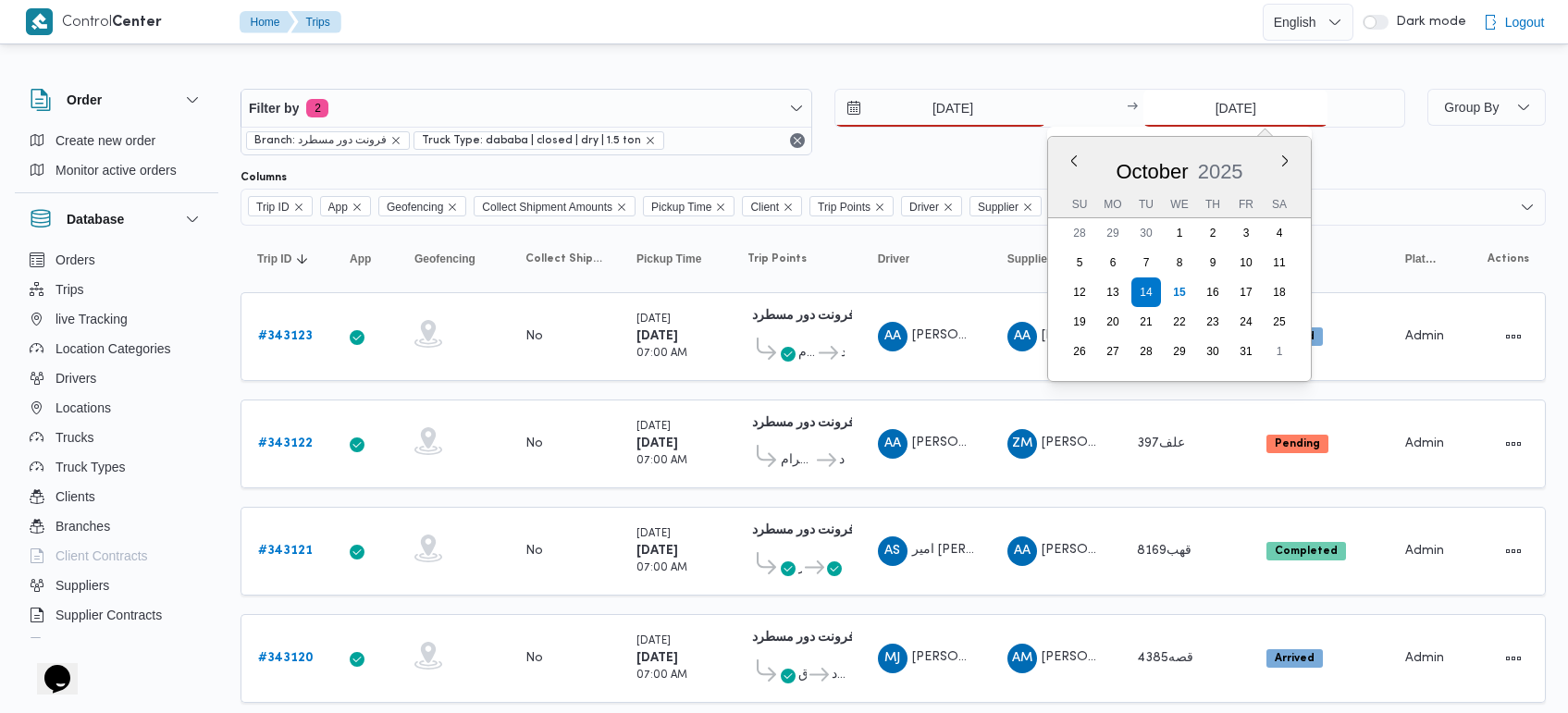
type input "[DATE]"
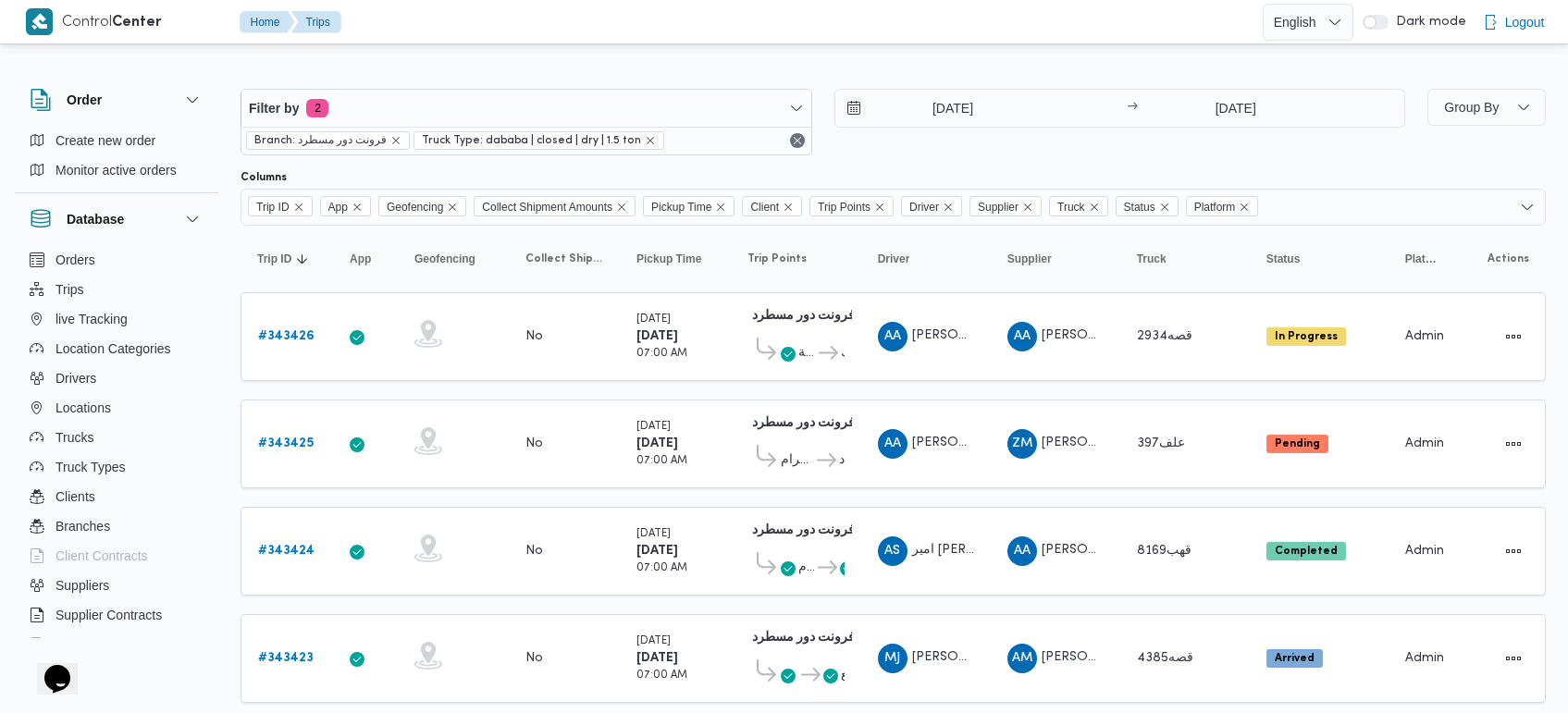
click at [550, 63] on div at bounding box center [893, 73] width 1305 height 30
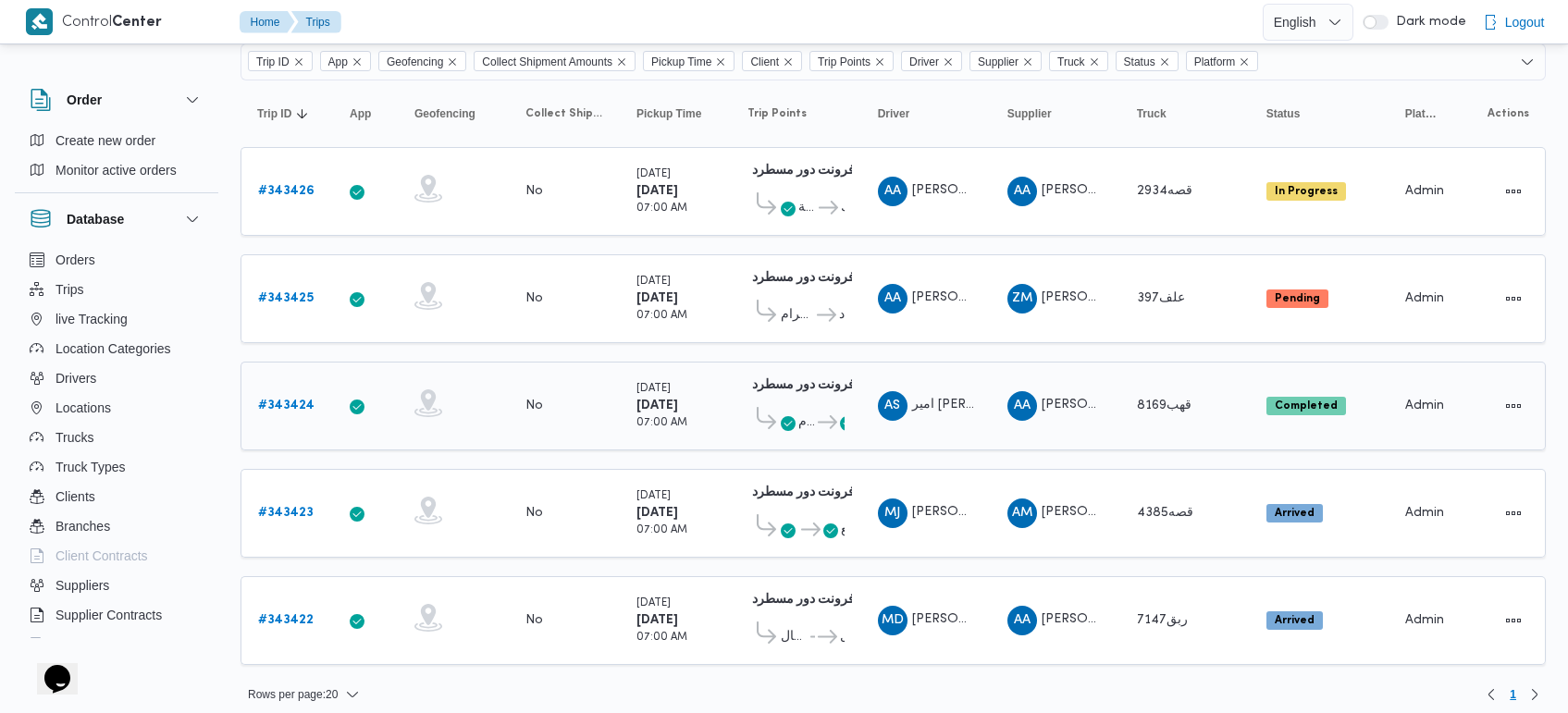
scroll to position [153, 0]
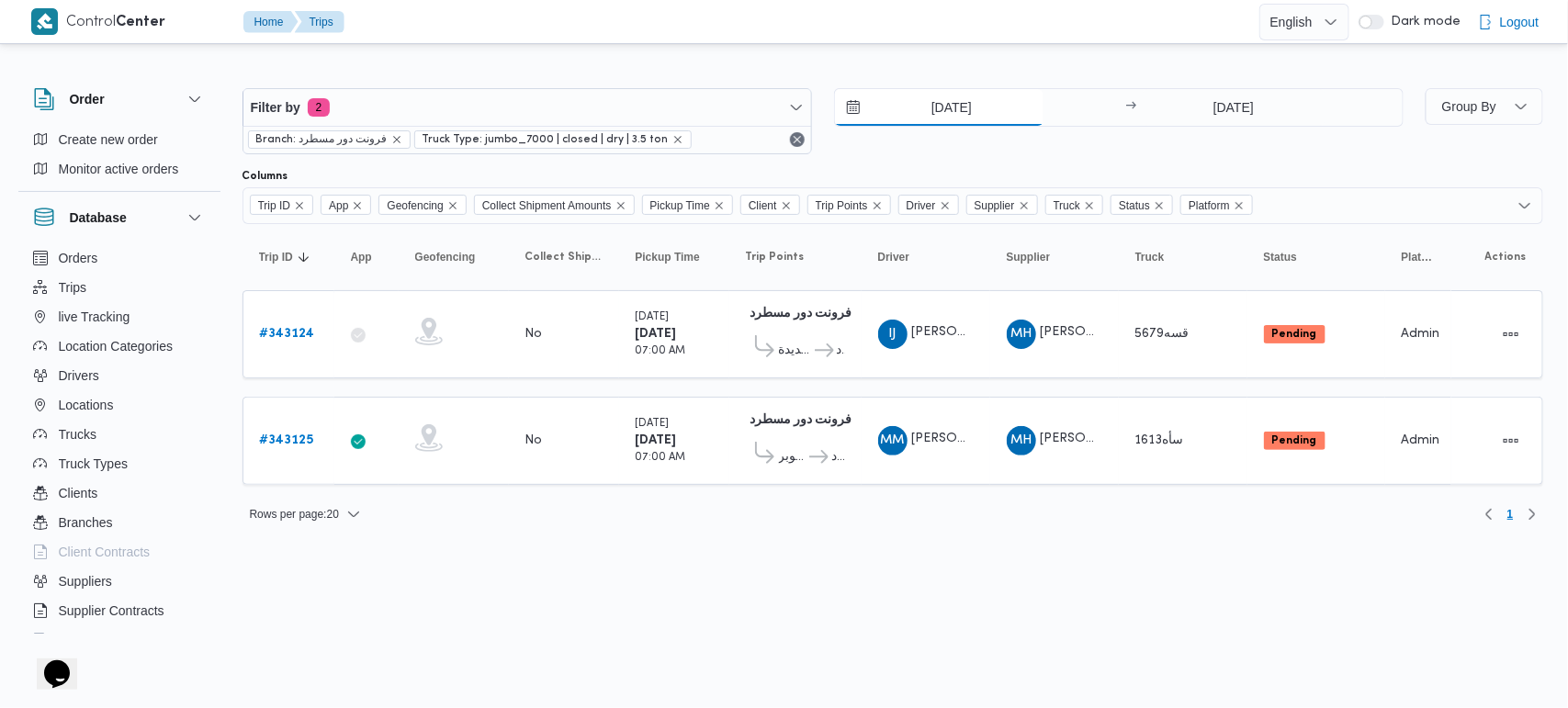
click at [950, 106] on input "[DATE]" at bounding box center [939, 107] width 209 height 37
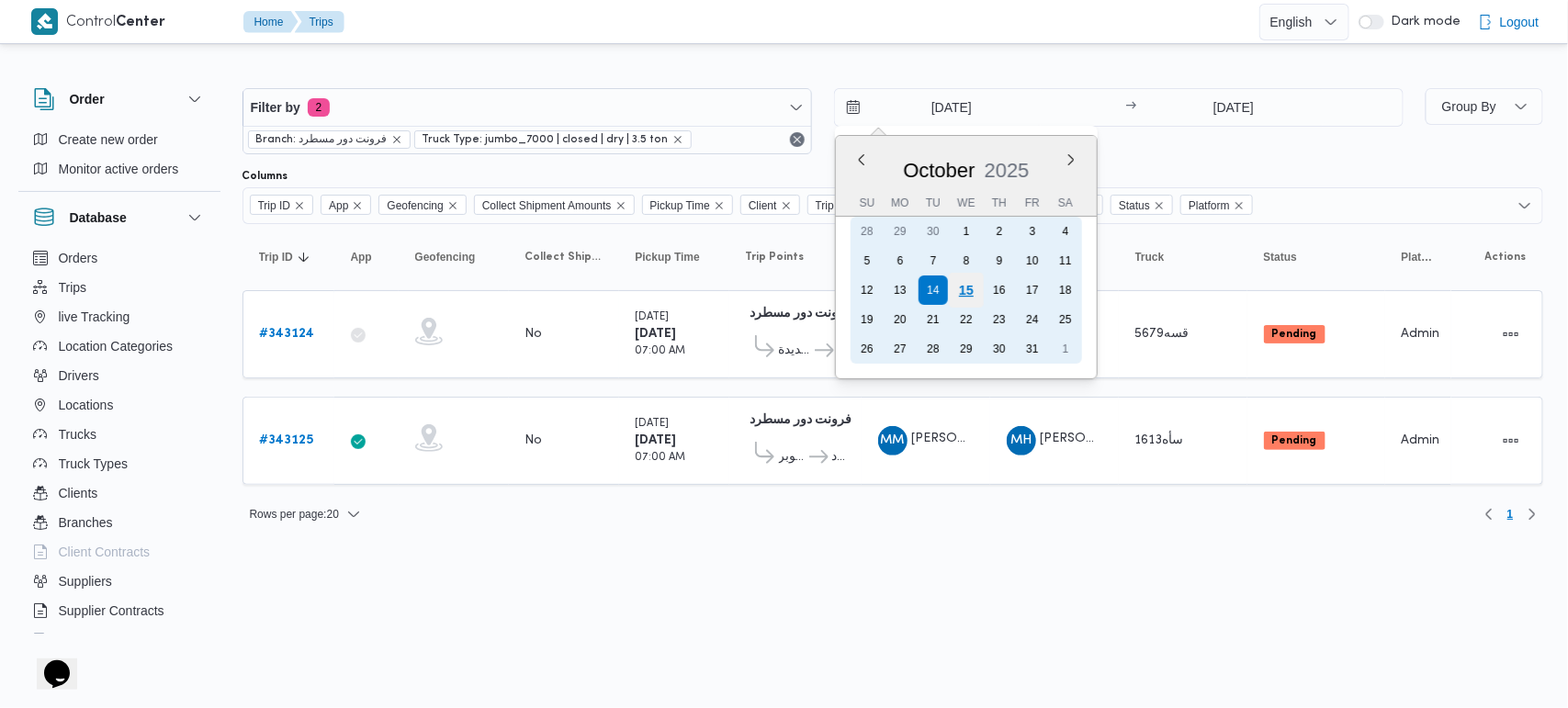
click at [963, 297] on div "15" at bounding box center [966, 290] width 35 height 35
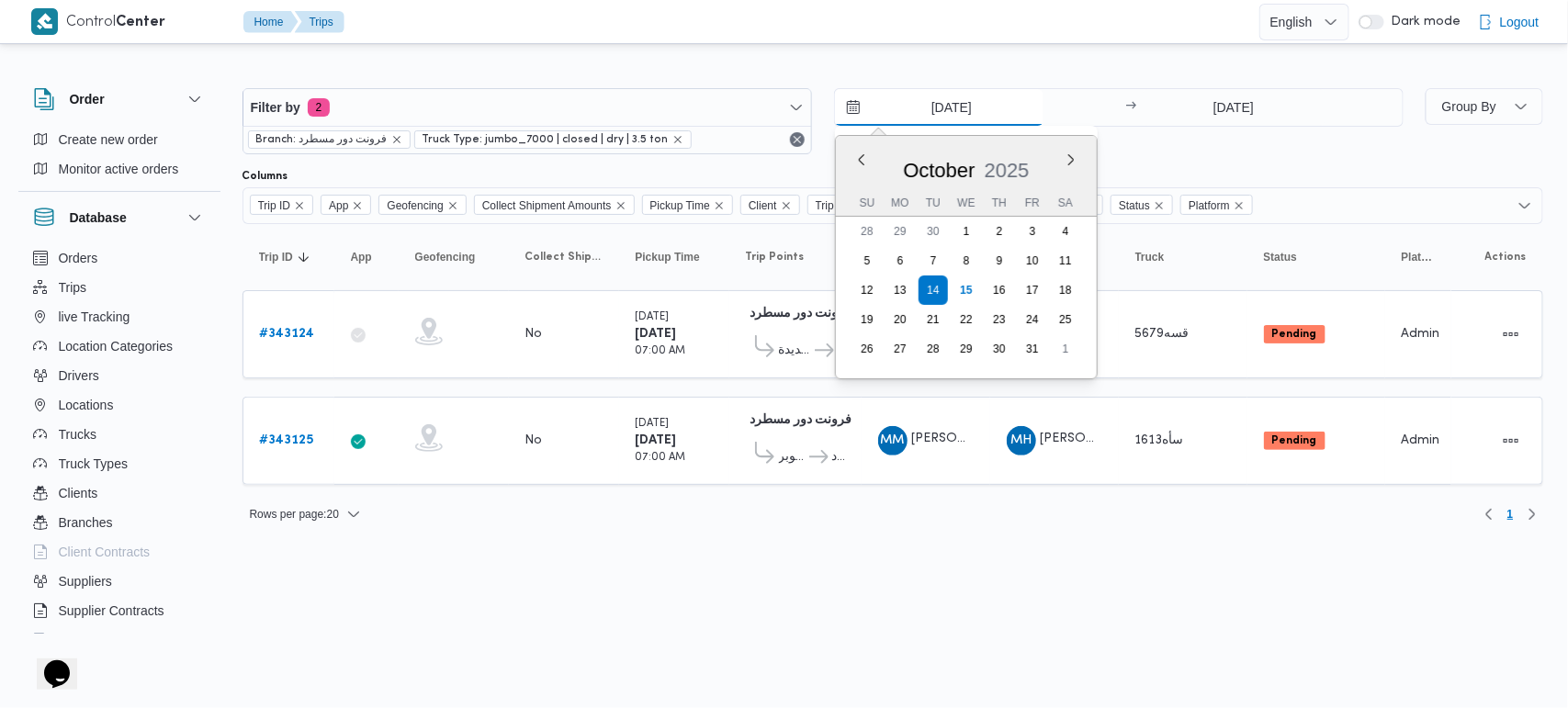
type input "15/10/2025"
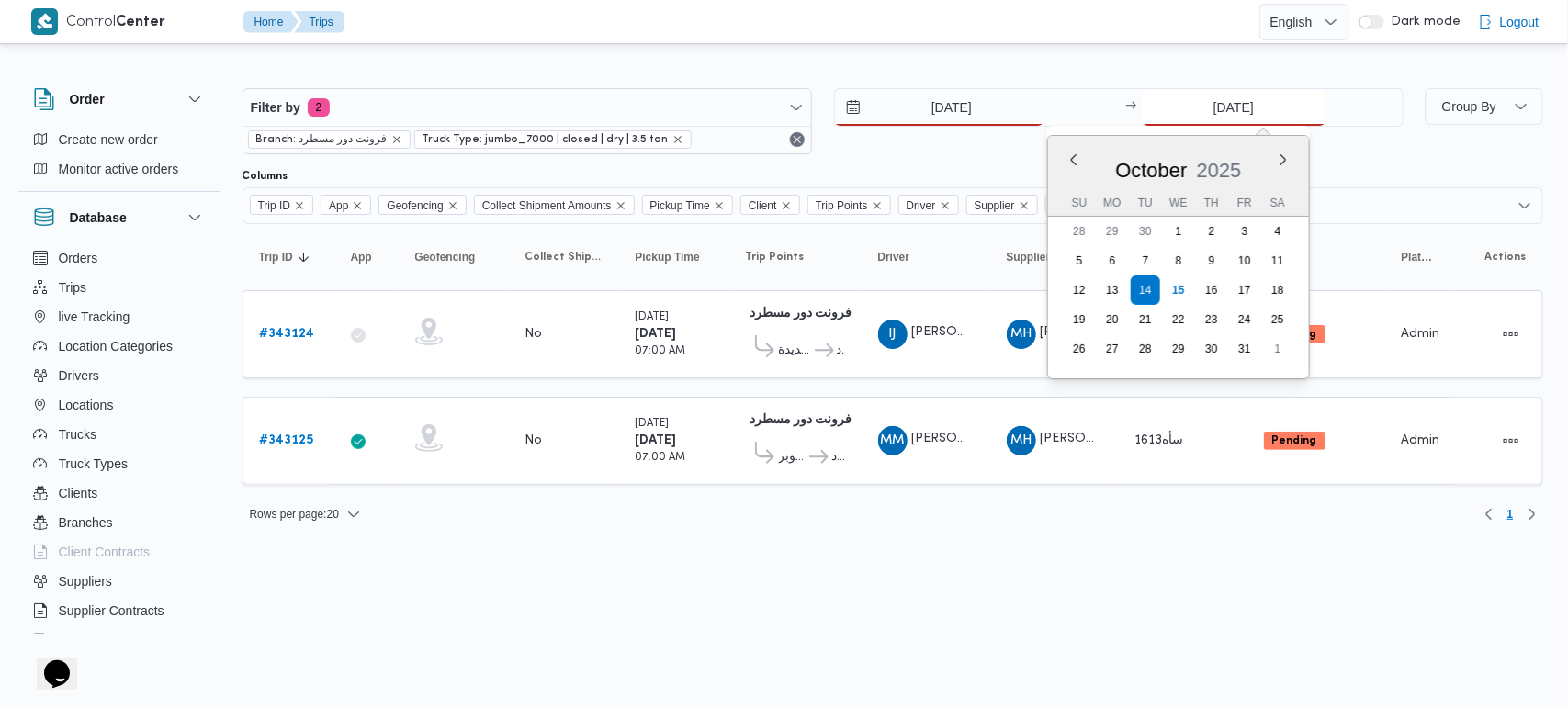
click at [1195, 112] on input "14/10/2025" at bounding box center [1233, 107] width 183 height 37
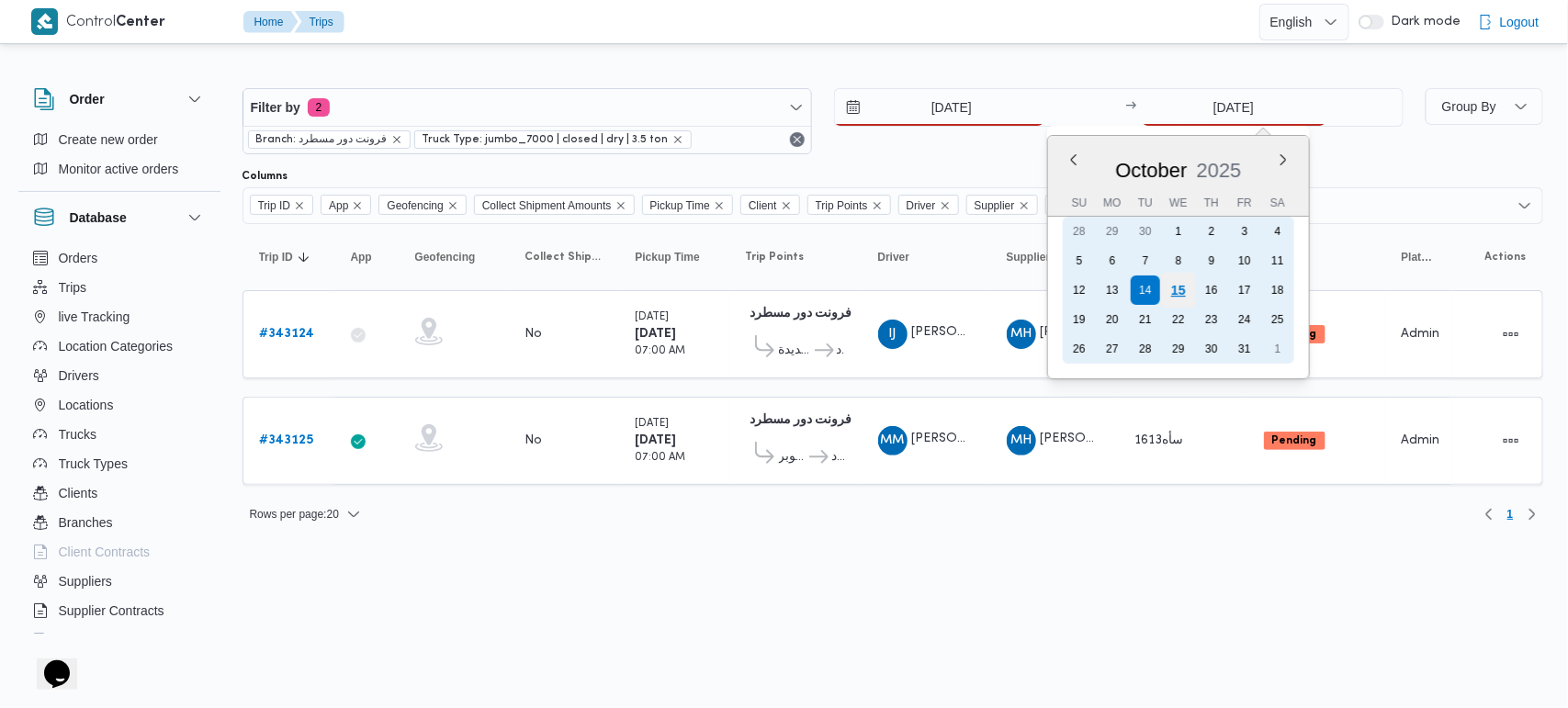
click at [1183, 286] on div "15" at bounding box center [1177, 290] width 35 height 35
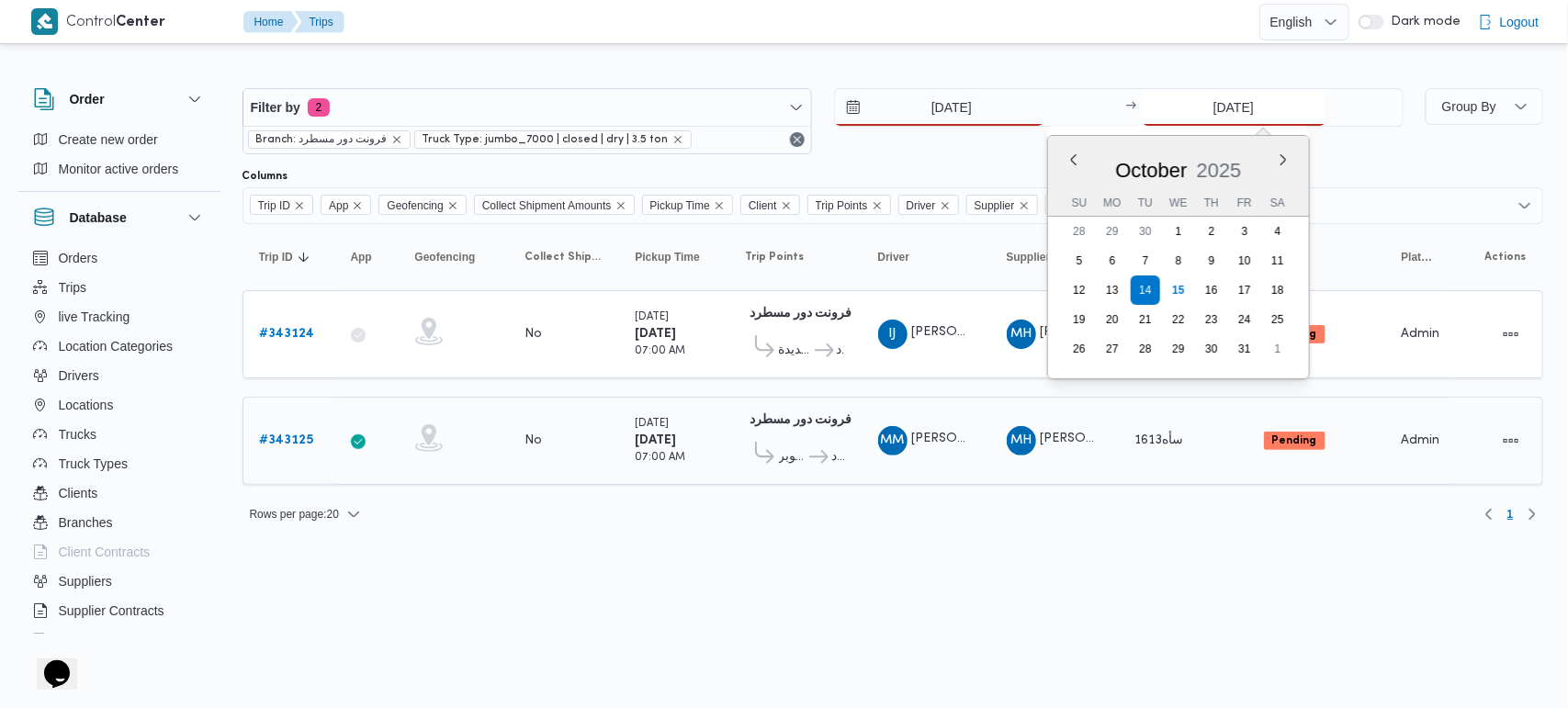
type input "15/10/2025"
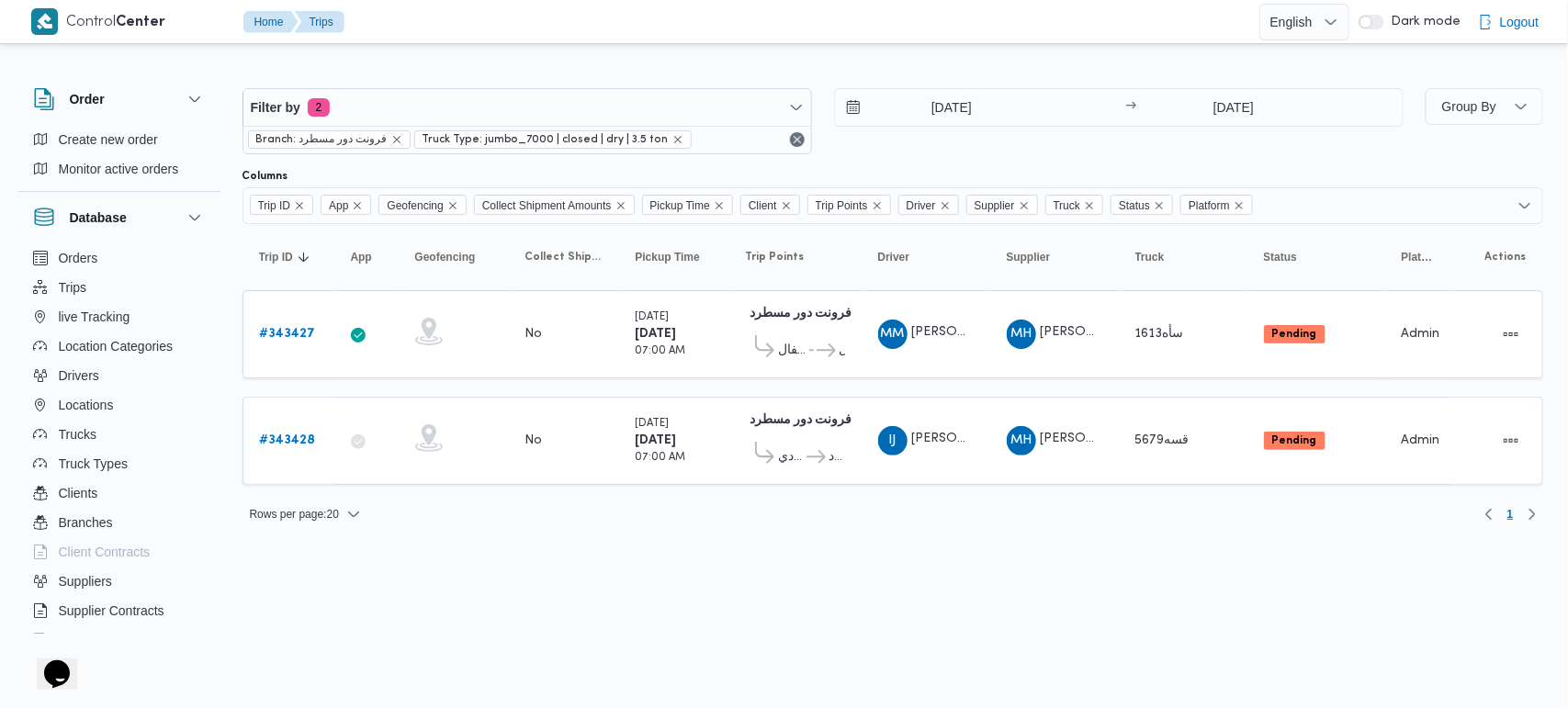
click at [857, 584] on html "Control Center Home Trips English عربي Dark mode Logout Order Create new order …" at bounding box center [784, 354] width 1568 height 708
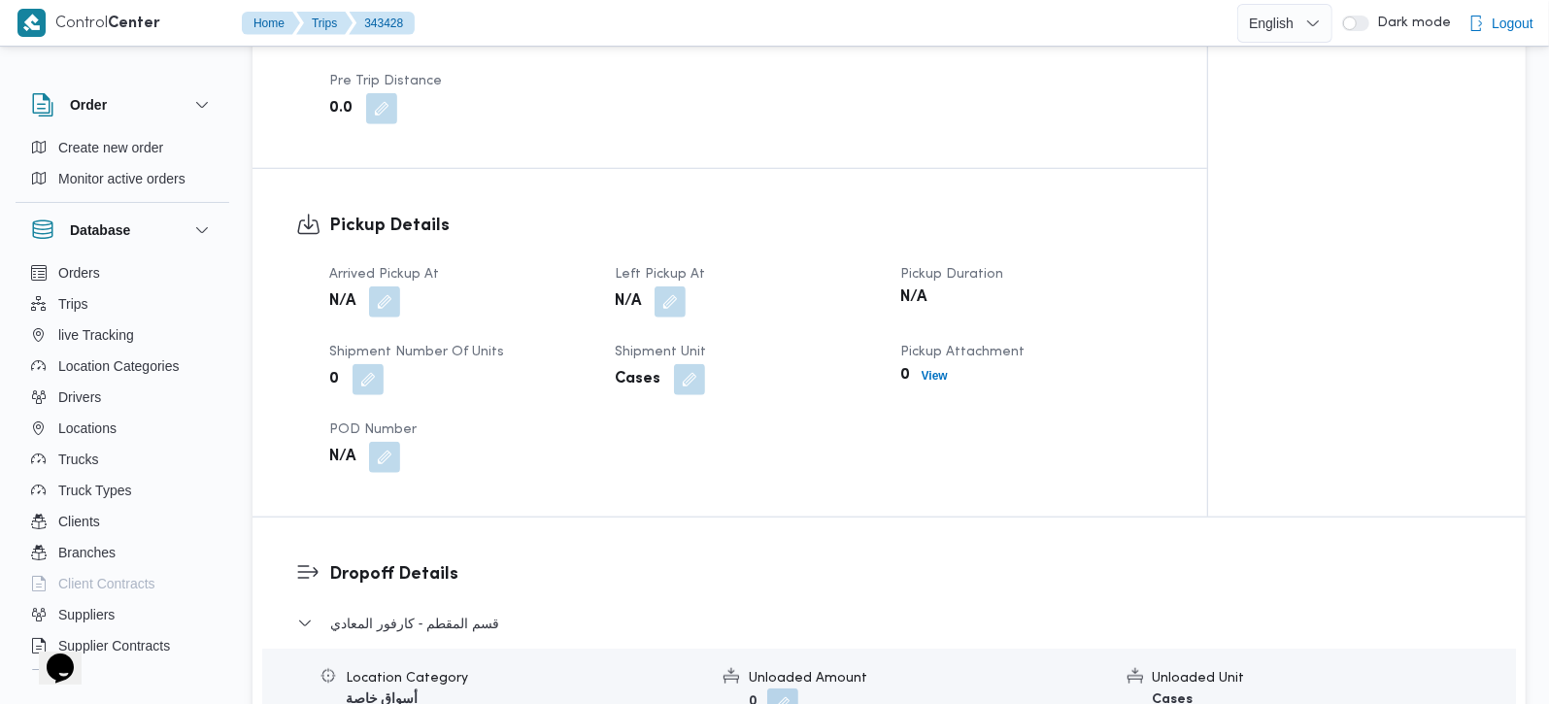
scroll to position [1485, 0]
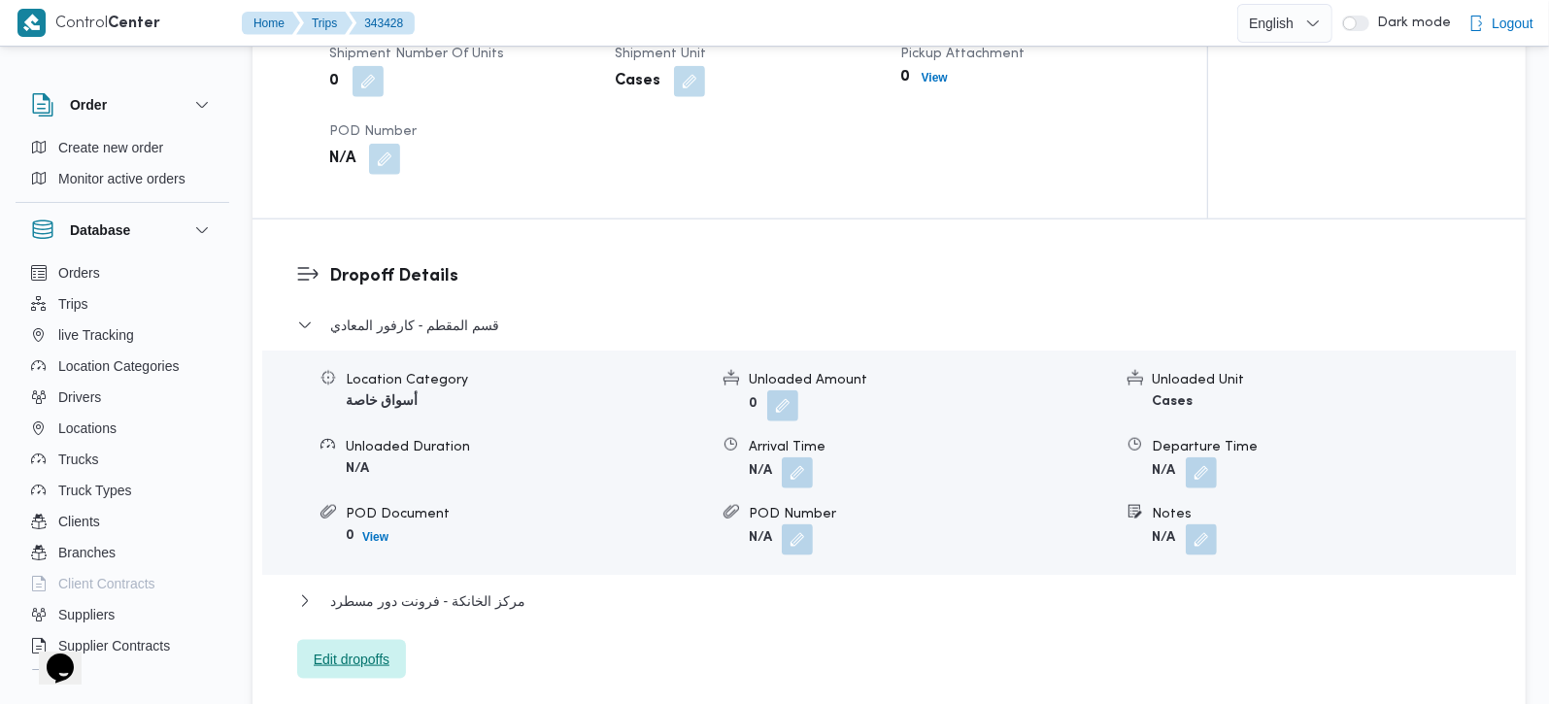
click at [368, 648] on span "Edit dropoffs" at bounding box center [352, 659] width 76 height 23
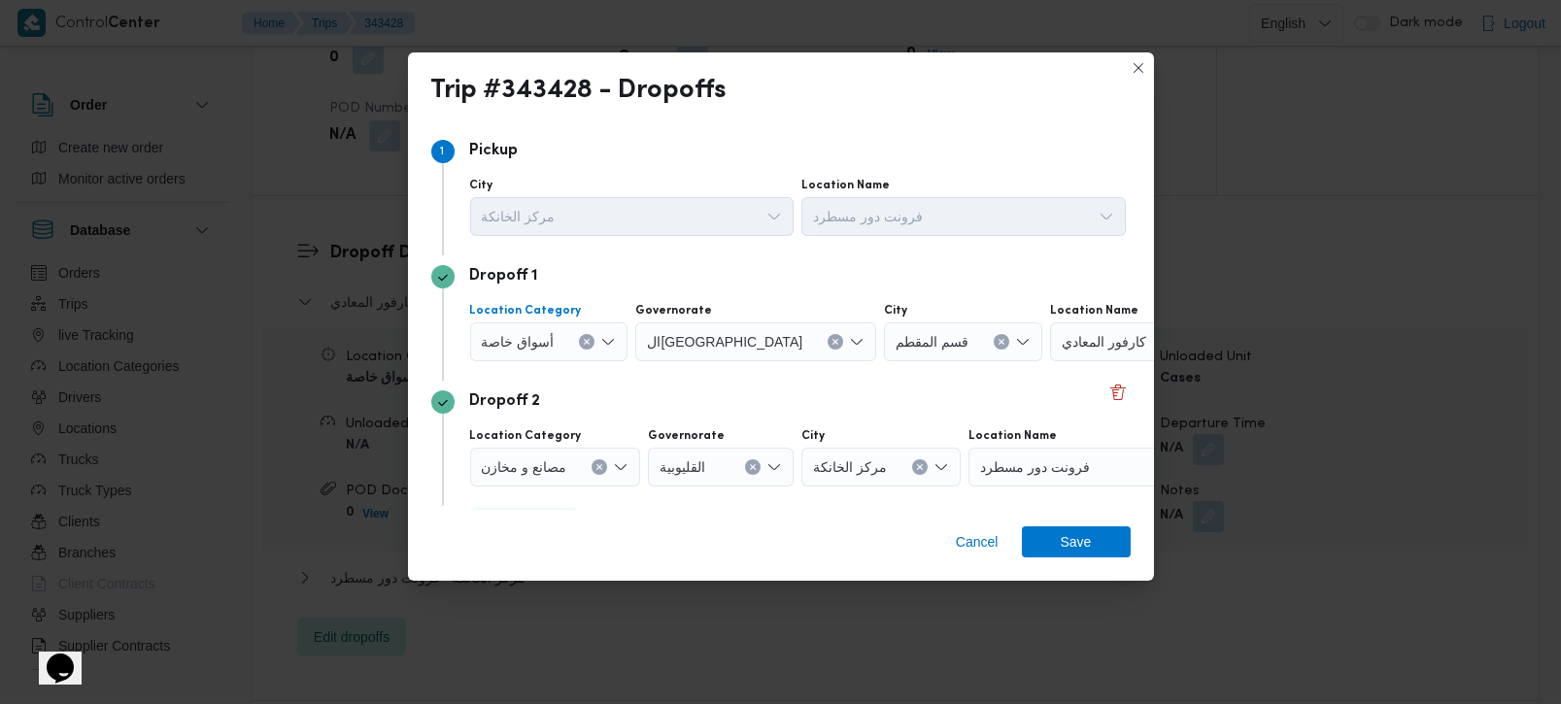
click at [587, 340] on icon "Clear input" at bounding box center [587, 342] width 5 height 5
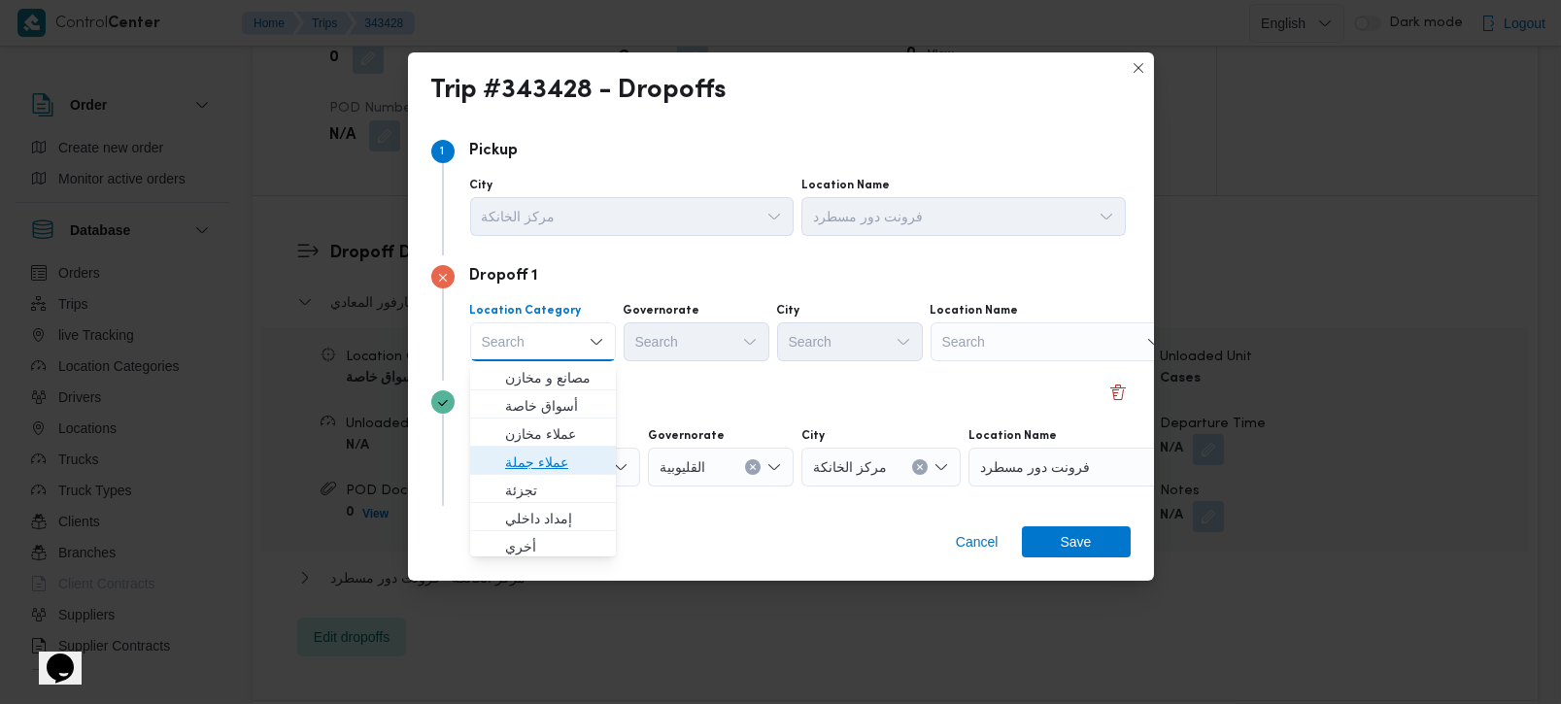
click at [524, 468] on span "عملاء جملة" at bounding box center [554, 462] width 99 height 23
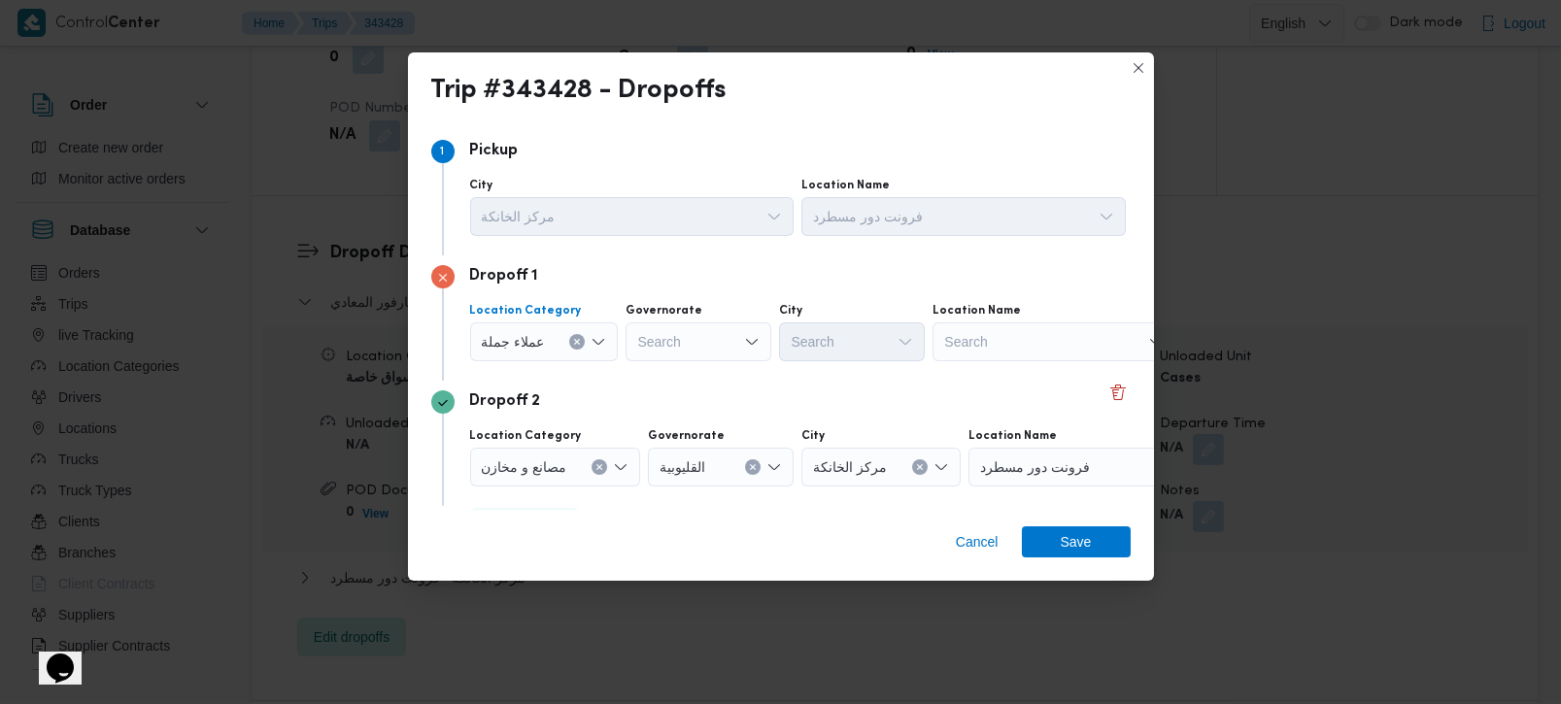
click at [703, 339] on div "Search" at bounding box center [699, 342] width 146 height 39
type input "[DEMOGRAPHIC_DATA]"
click at [697, 367] on span "الجي زة" at bounding box center [708, 377] width 99 height 23
click at [787, 344] on div at bounding box center [792, 341] width 10 height 31
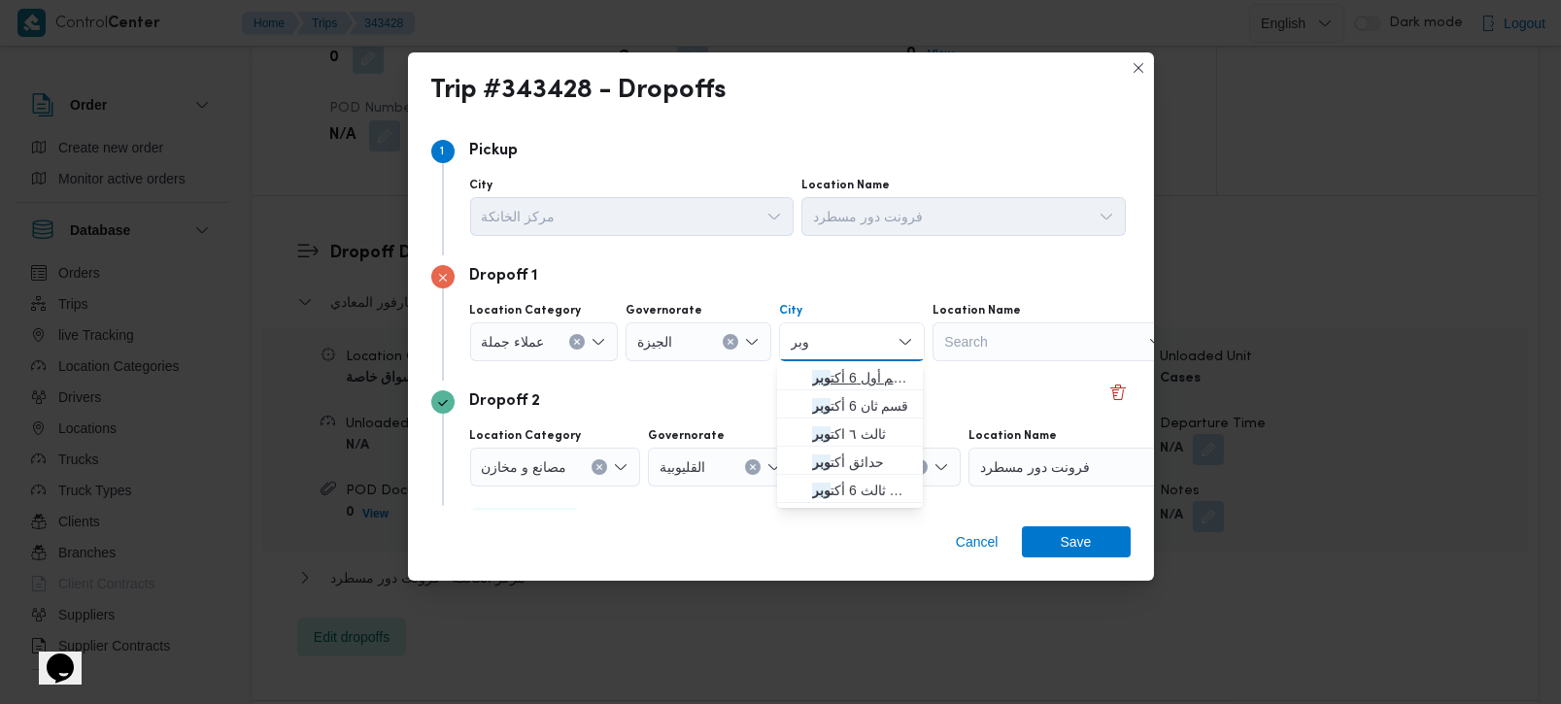
type input "وبر"
click at [858, 368] on span "قسم أول 6 أكت وبر" at bounding box center [861, 377] width 99 height 23
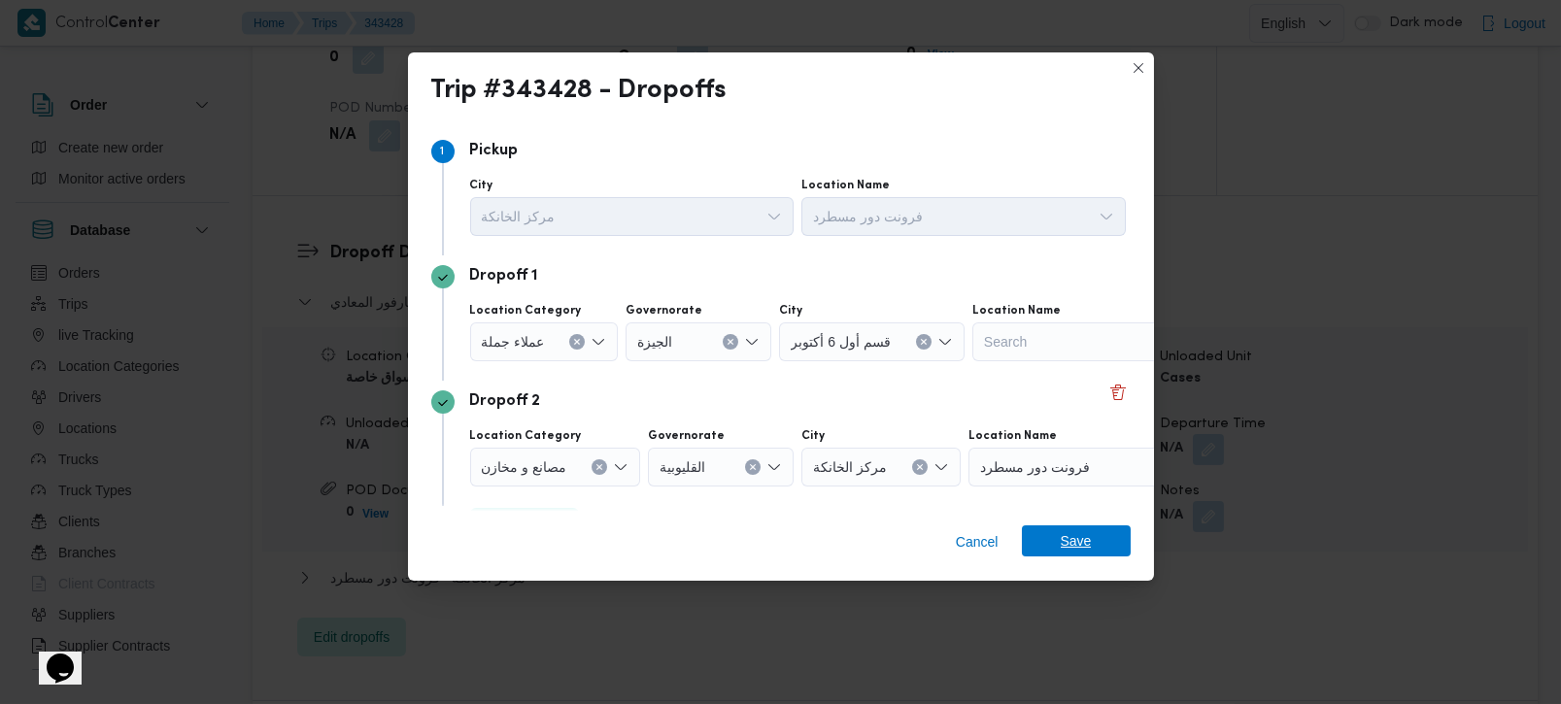
click at [1051, 535] on span "Save" at bounding box center [1076, 541] width 109 height 31
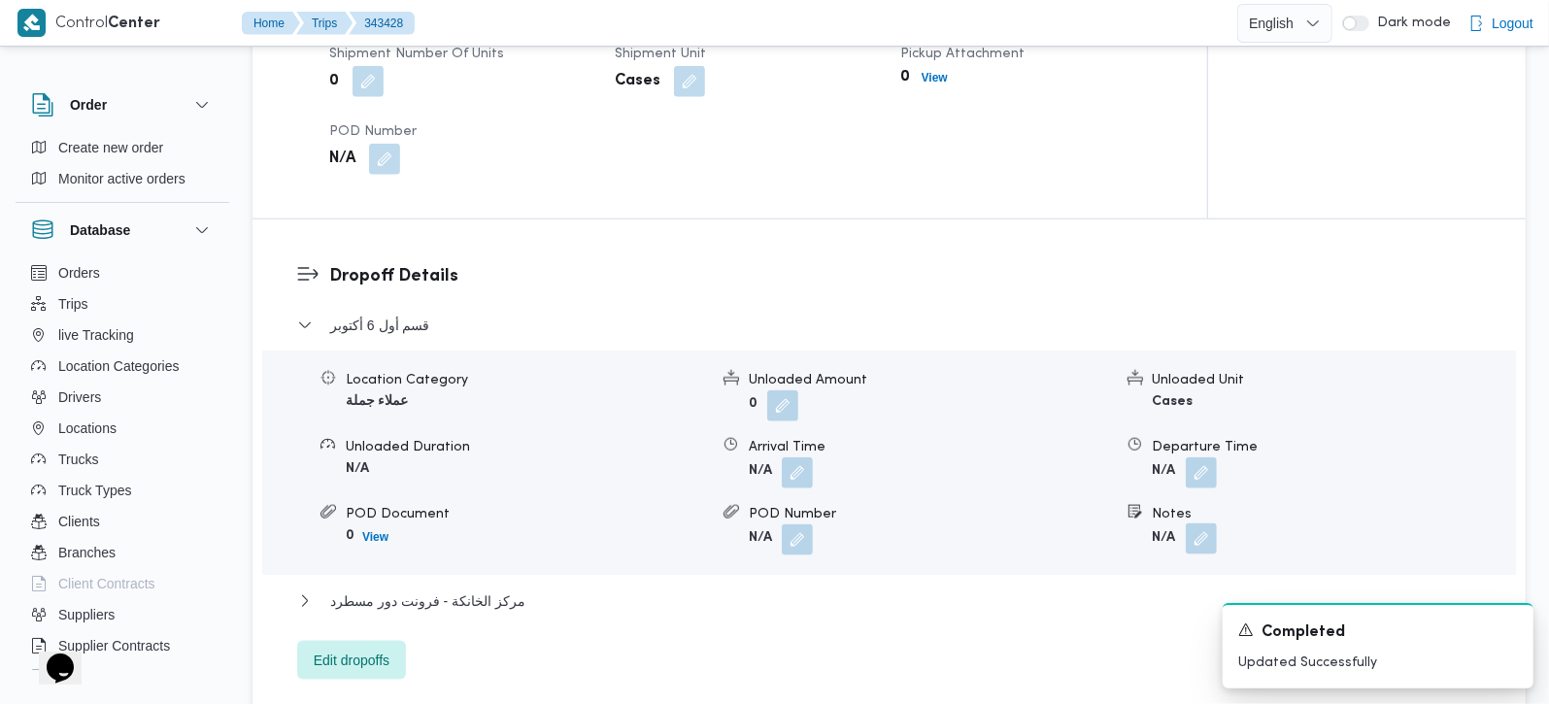
click at [1196, 524] on button "button" at bounding box center [1201, 539] width 31 height 31
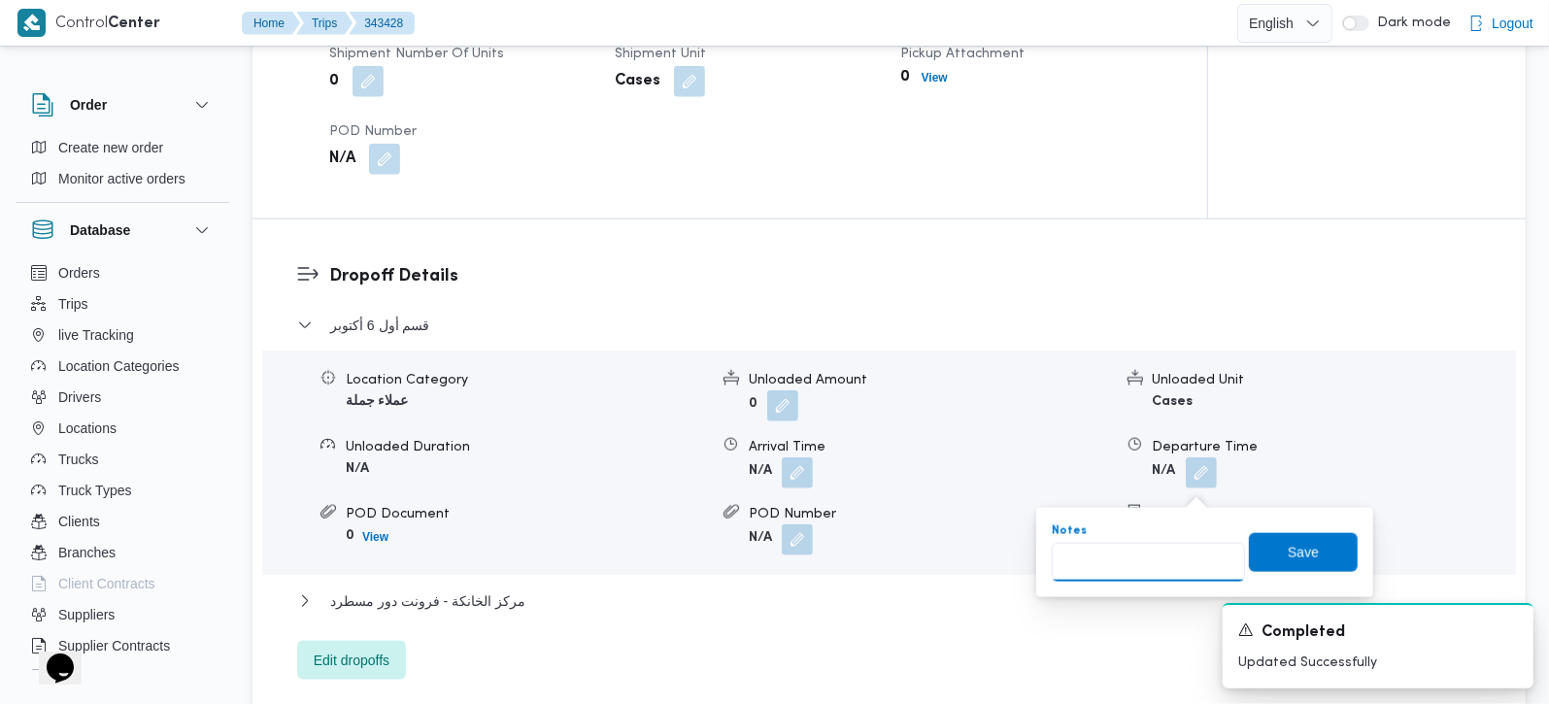
click at [1153, 554] on input "Notes" at bounding box center [1148, 562] width 193 height 39
type input "ويست واي للاستثمار و العثيم"
click at [1288, 547] on span "Save" at bounding box center [1303, 551] width 31 height 23
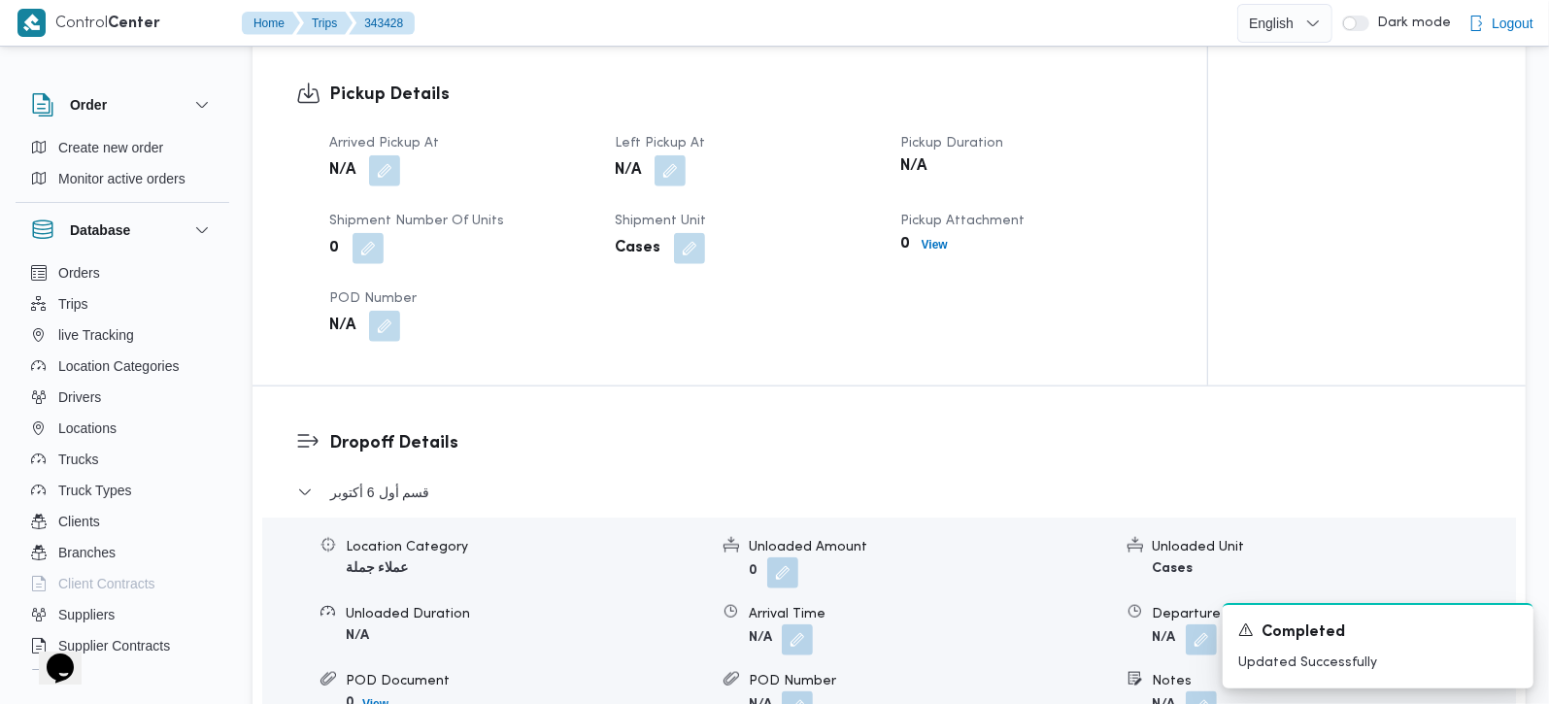
scroll to position [1028, 0]
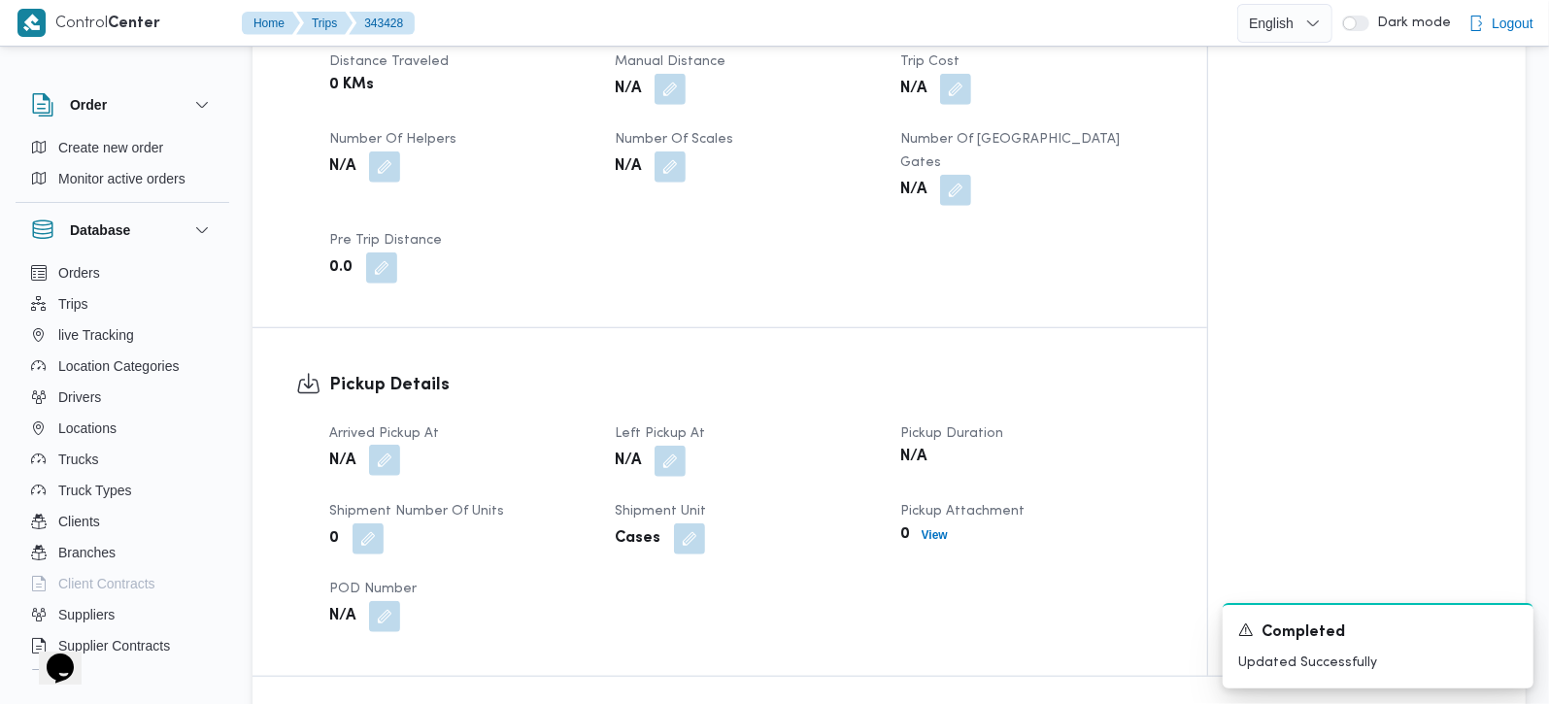
click at [384, 445] on button "button" at bounding box center [384, 460] width 31 height 31
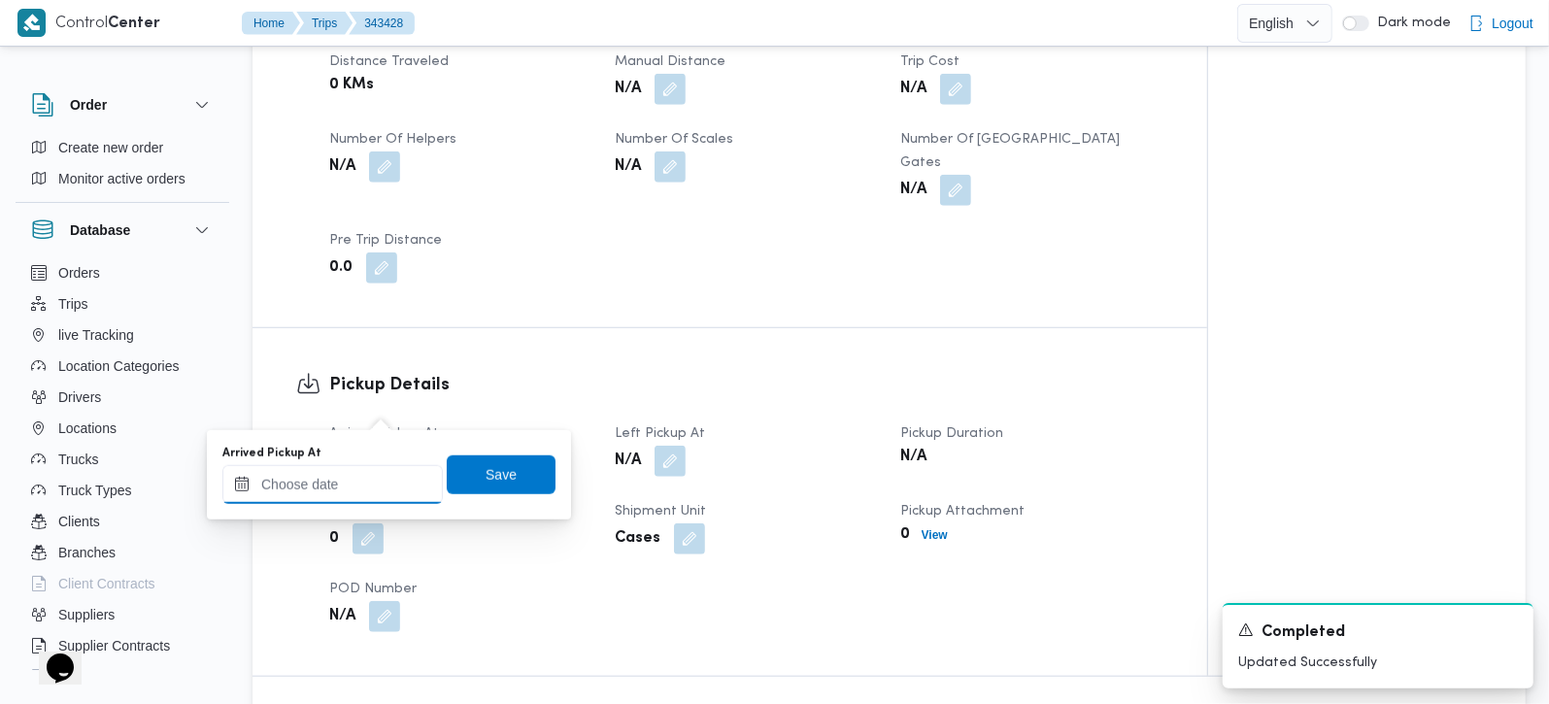
click at [360, 474] on input "Arrived Pickup At" at bounding box center [332, 484] width 221 height 39
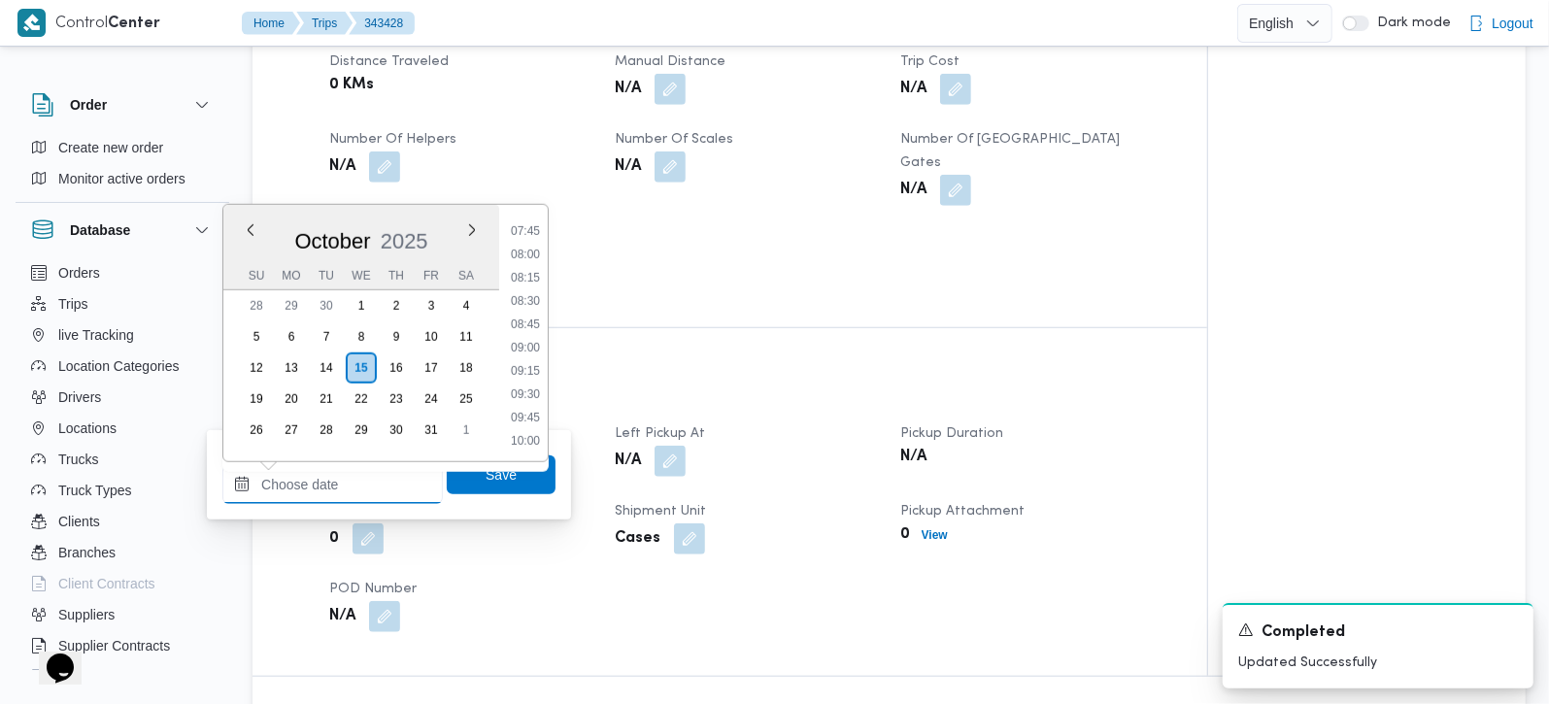
scroll to position [681, 0]
drag, startPoint x: 526, startPoint y: 228, endPoint x: 524, endPoint y: 306, distance: 77.7
click at [526, 228] on li "07:15" at bounding box center [525, 225] width 45 height 19
type input "[DATE] 07:15"
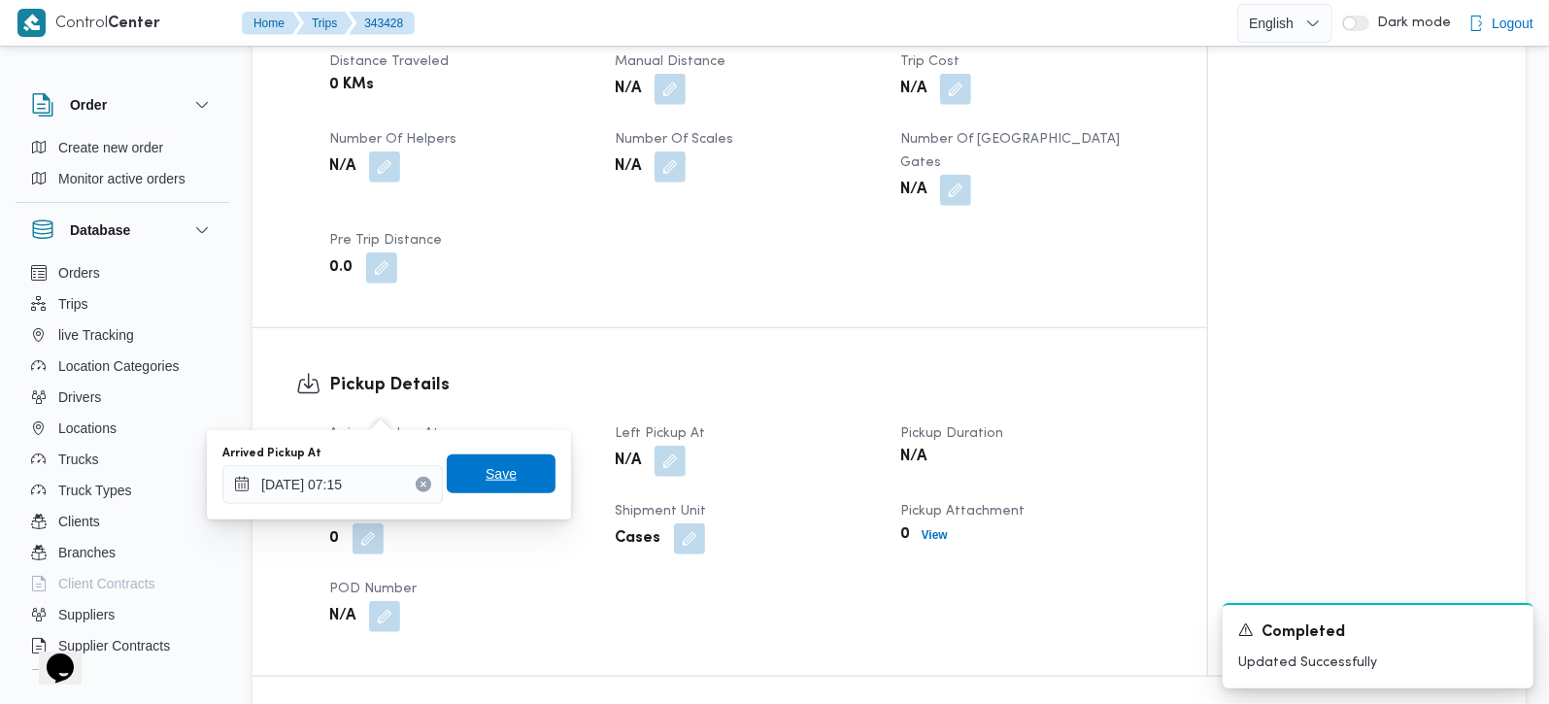
click at [506, 478] on span "Save" at bounding box center [501, 474] width 109 height 39
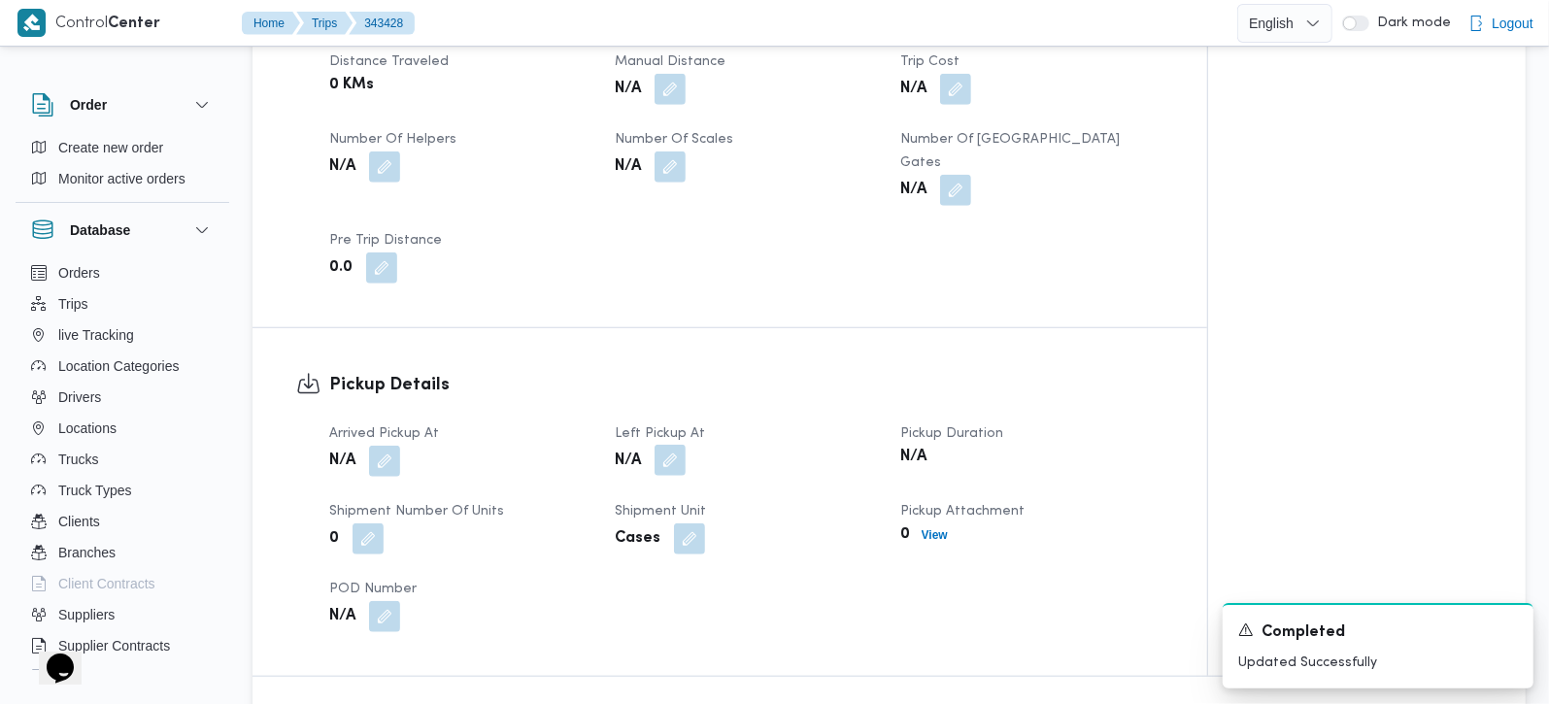
click at [671, 445] on button "button" at bounding box center [670, 460] width 31 height 31
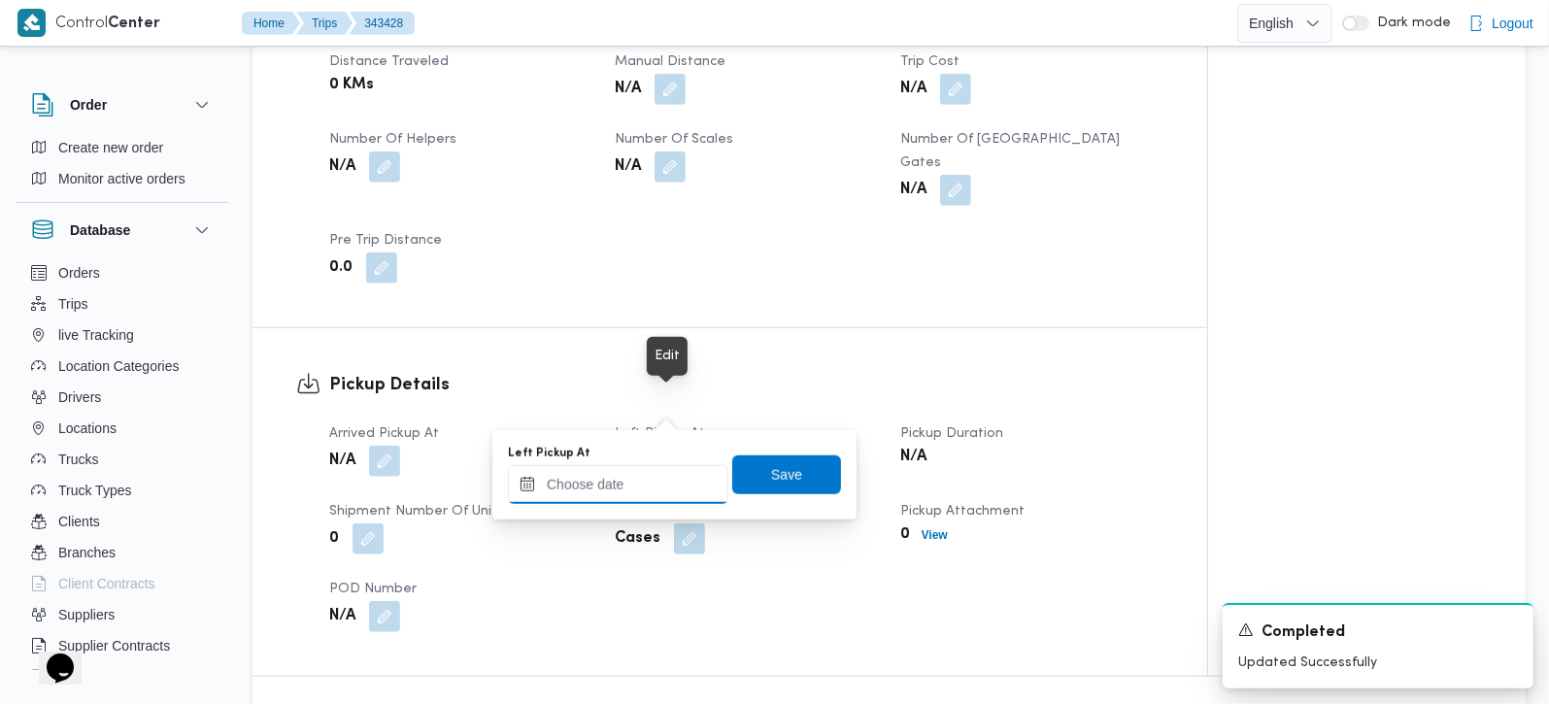
click at [653, 477] on input "Left Pickup At" at bounding box center [618, 484] width 221 height 39
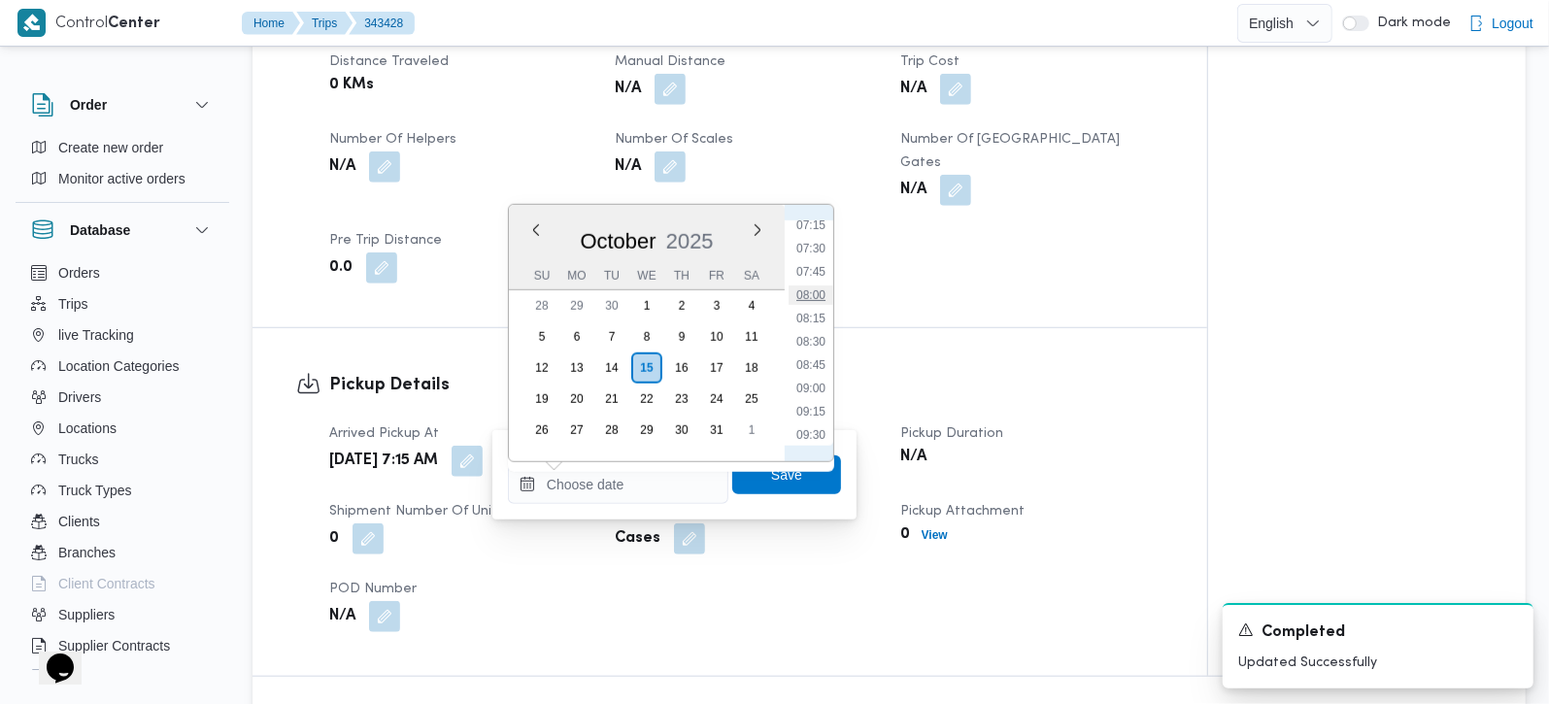
click at [815, 289] on li "08:00" at bounding box center [811, 295] width 45 height 19
type input "15/10/2025 08:00"
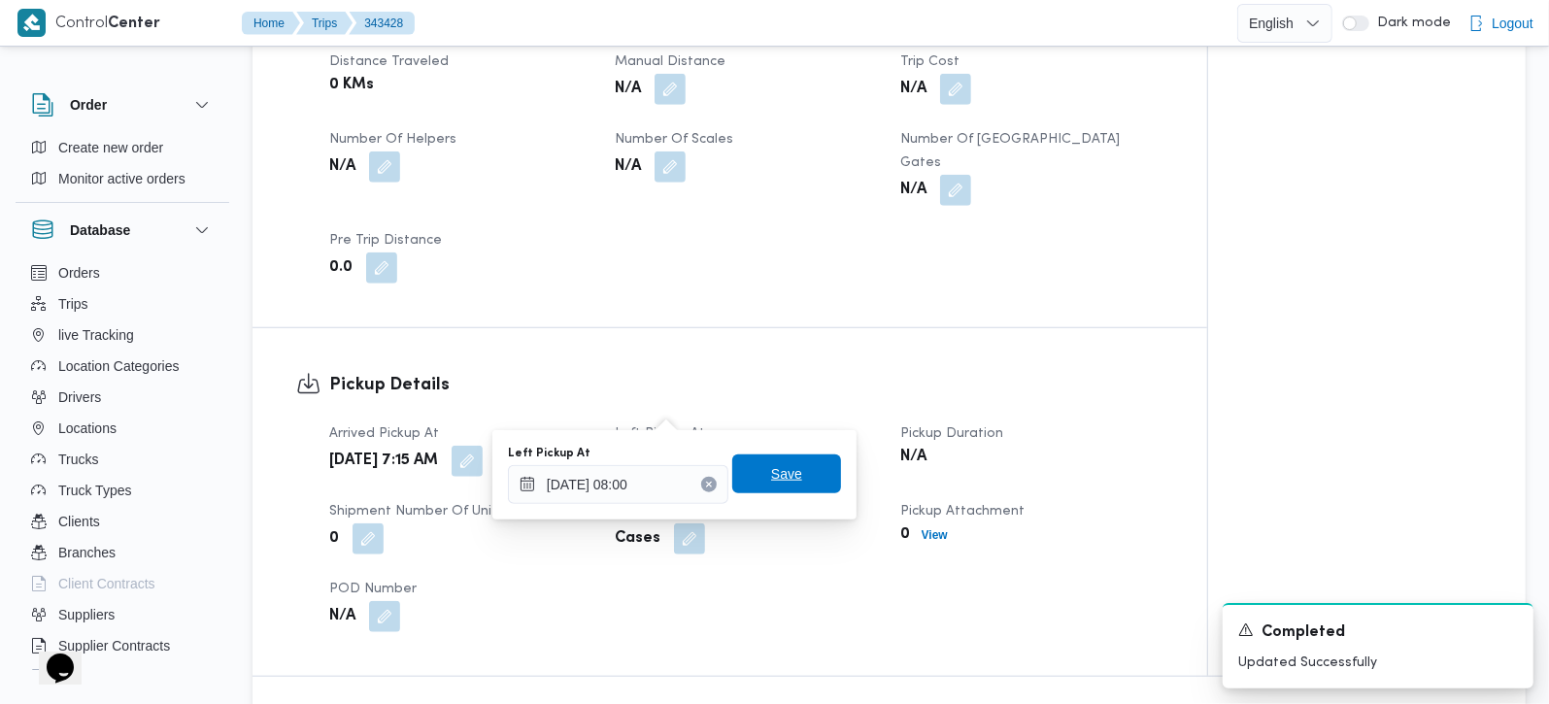
click at [782, 467] on span "Save" at bounding box center [786, 473] width 31 height 23
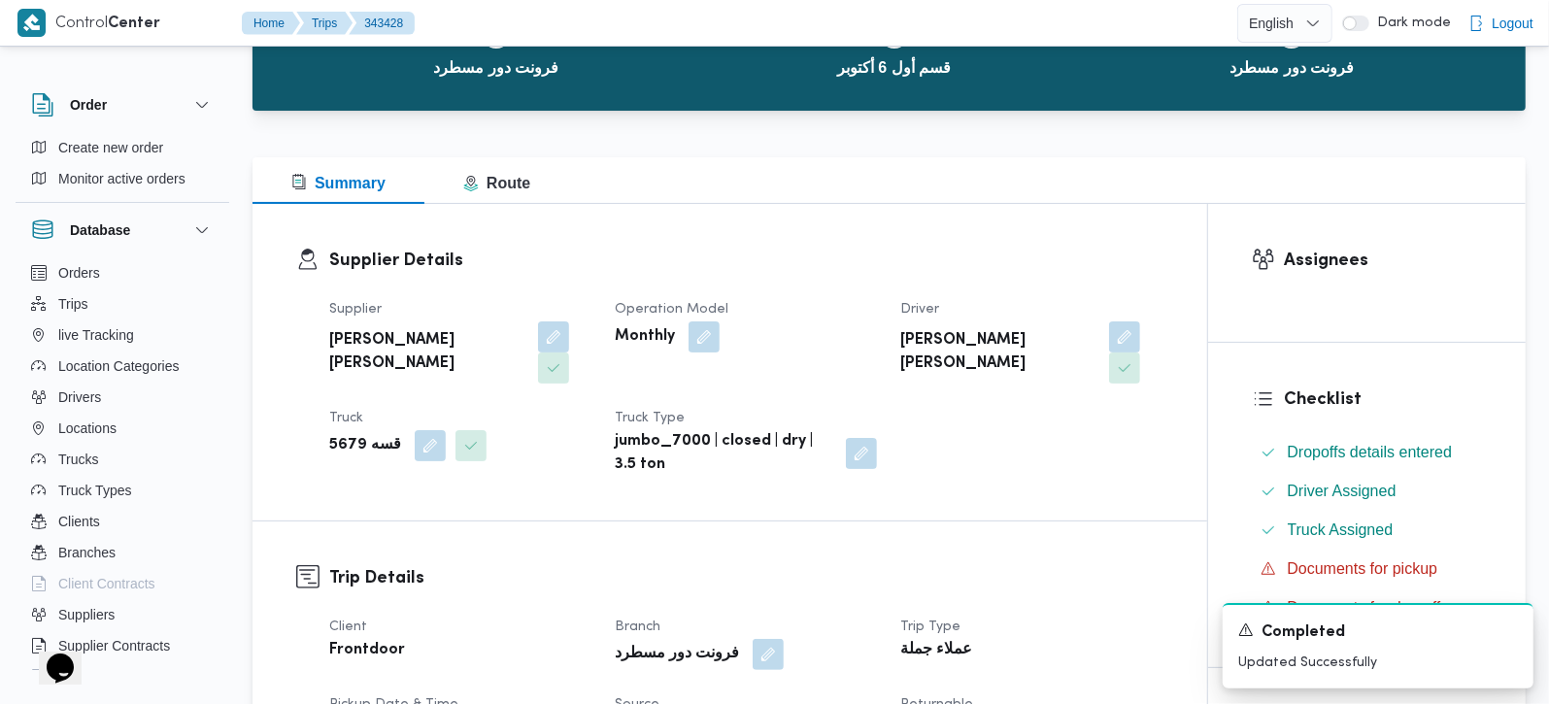
scroll to position [0, 0]
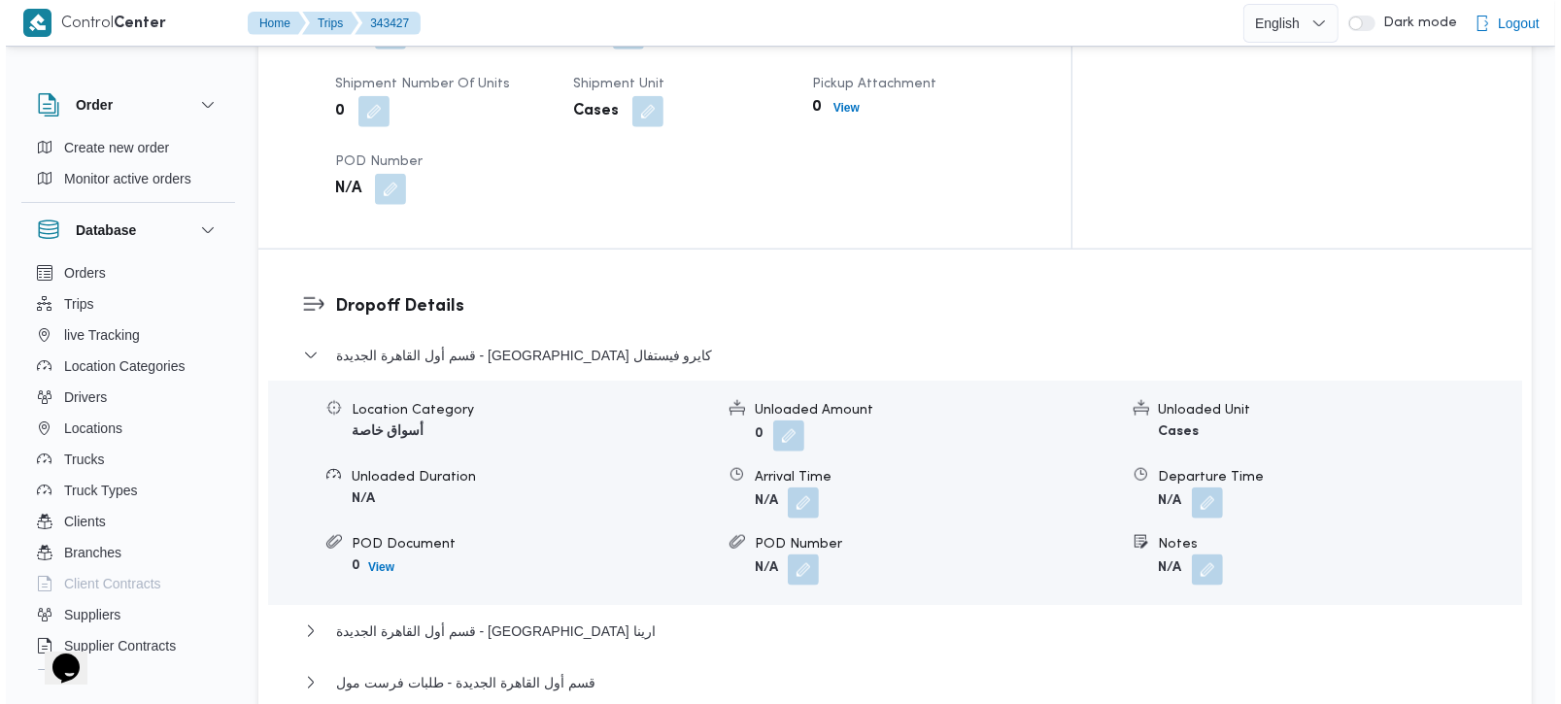
scroll to position [1600, 0]
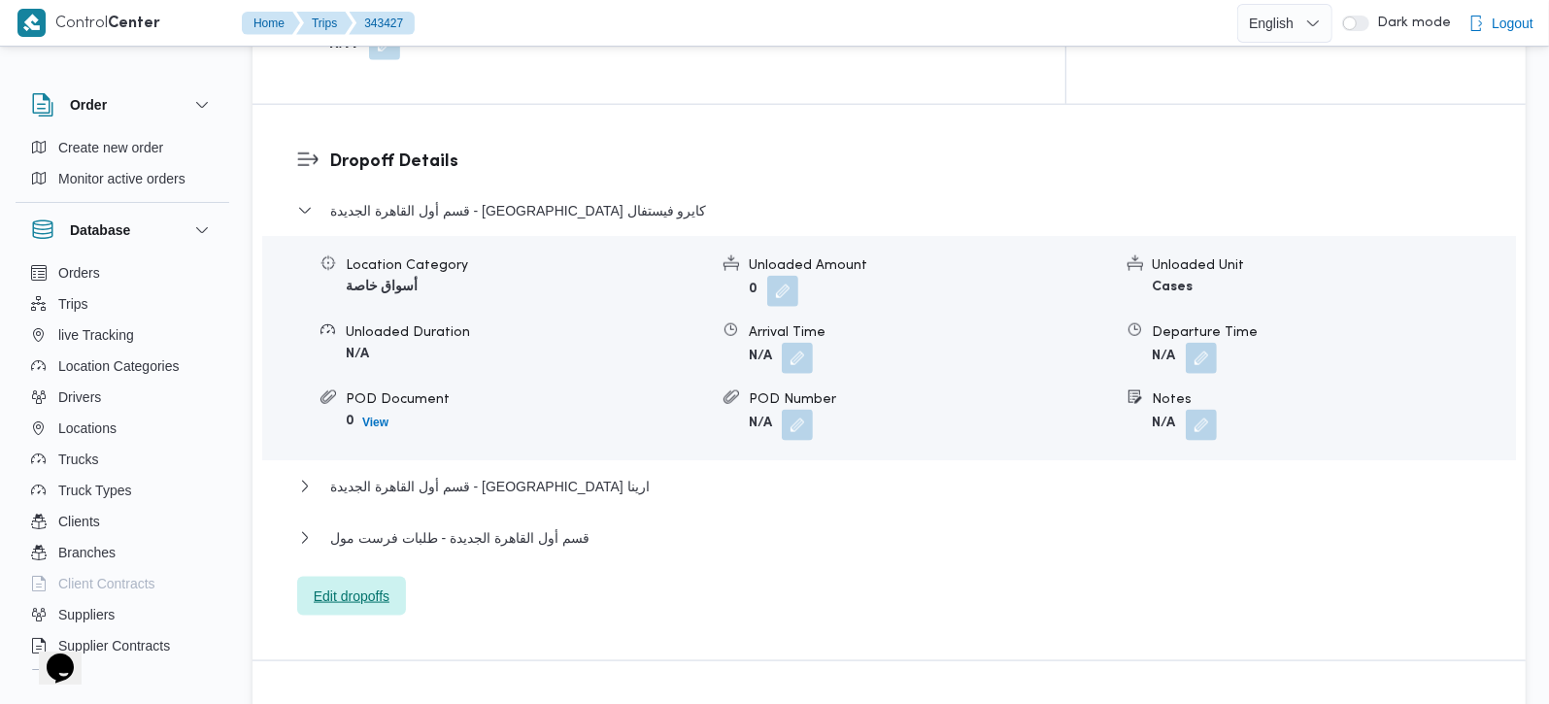
click at [370, 585] on span "Edit dropoffs" at bounding box center [352, 596] width 76 height 23
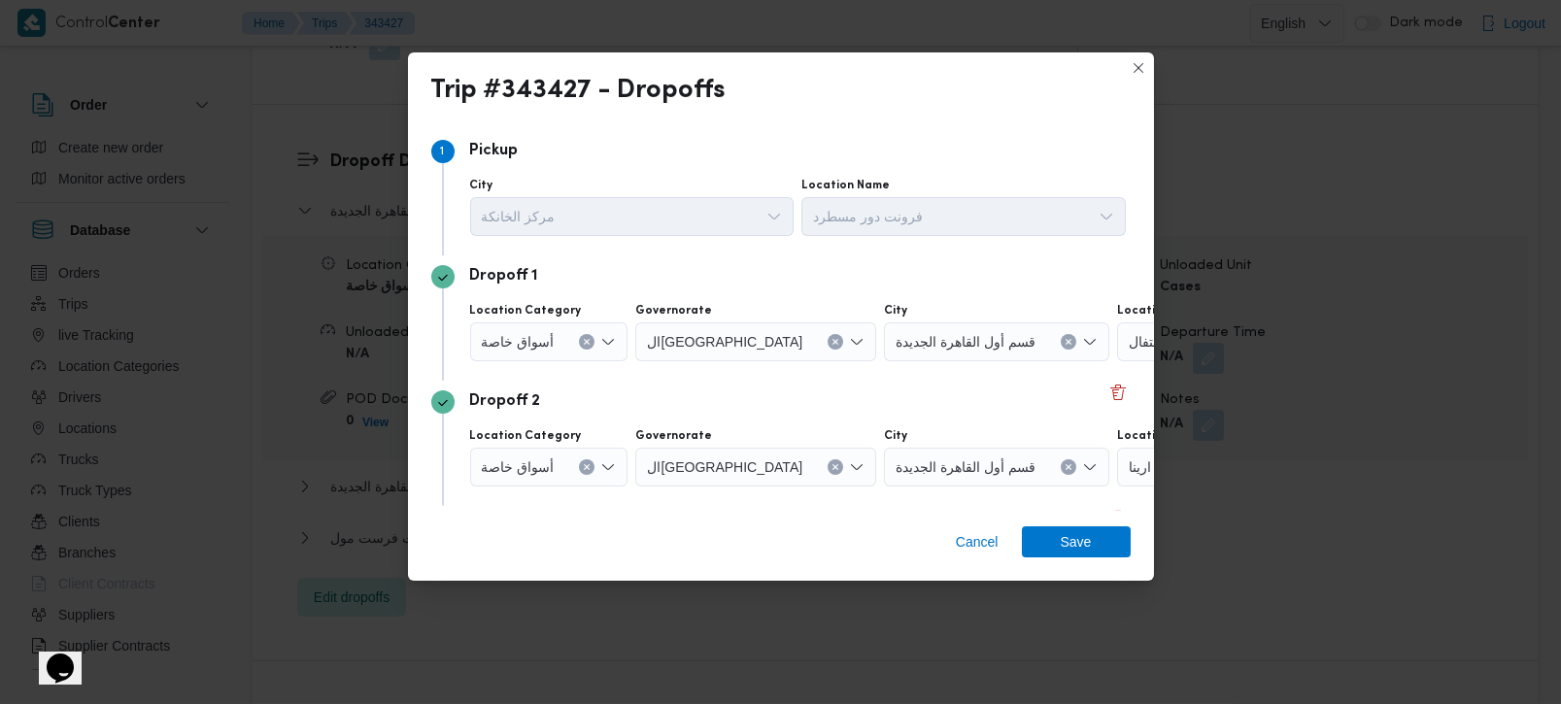
click at [582, 333] on div "أسواق خاصة" at bounding box center [549, 342] width 158 height 39
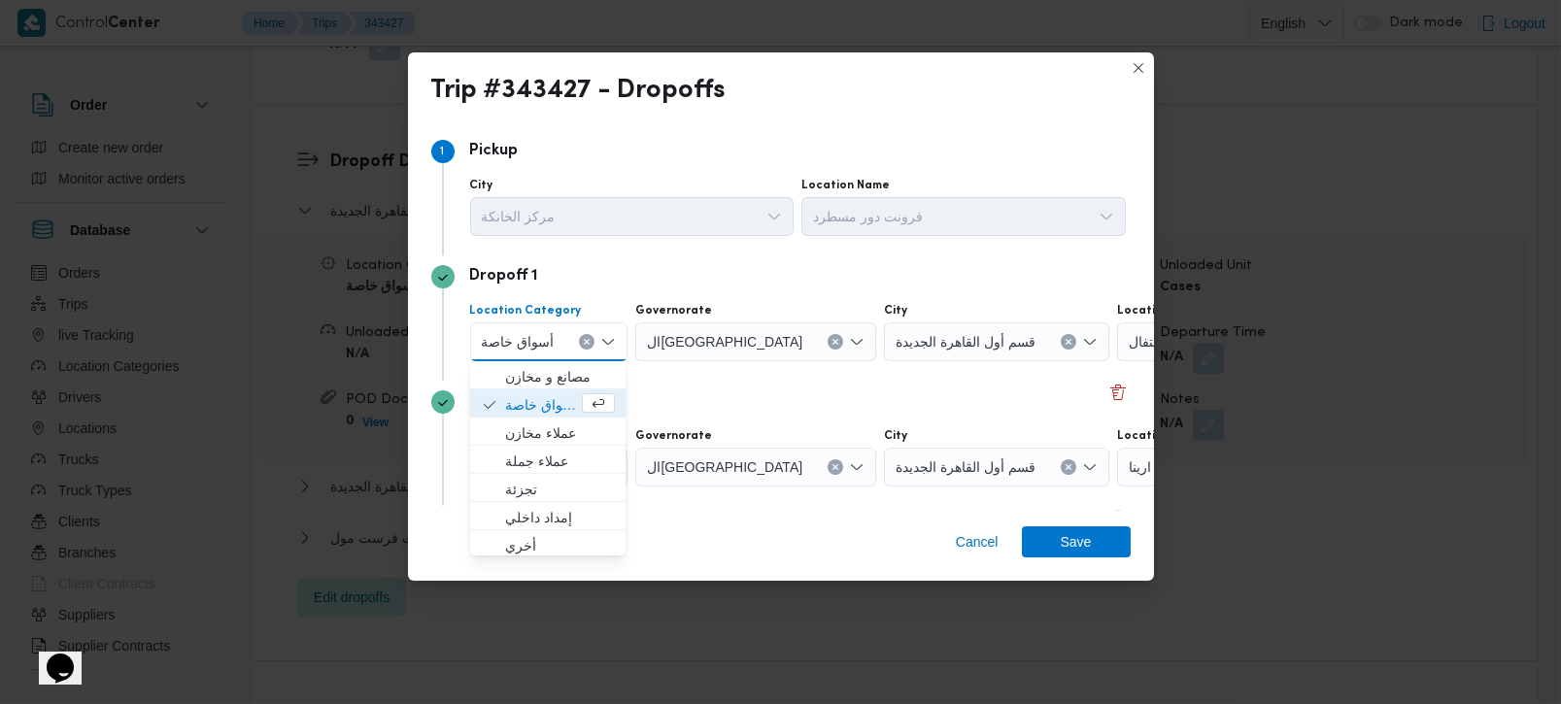
click at [585, 341] on icon "Clear input" at bounding box center [587, 342] width 5 height 5
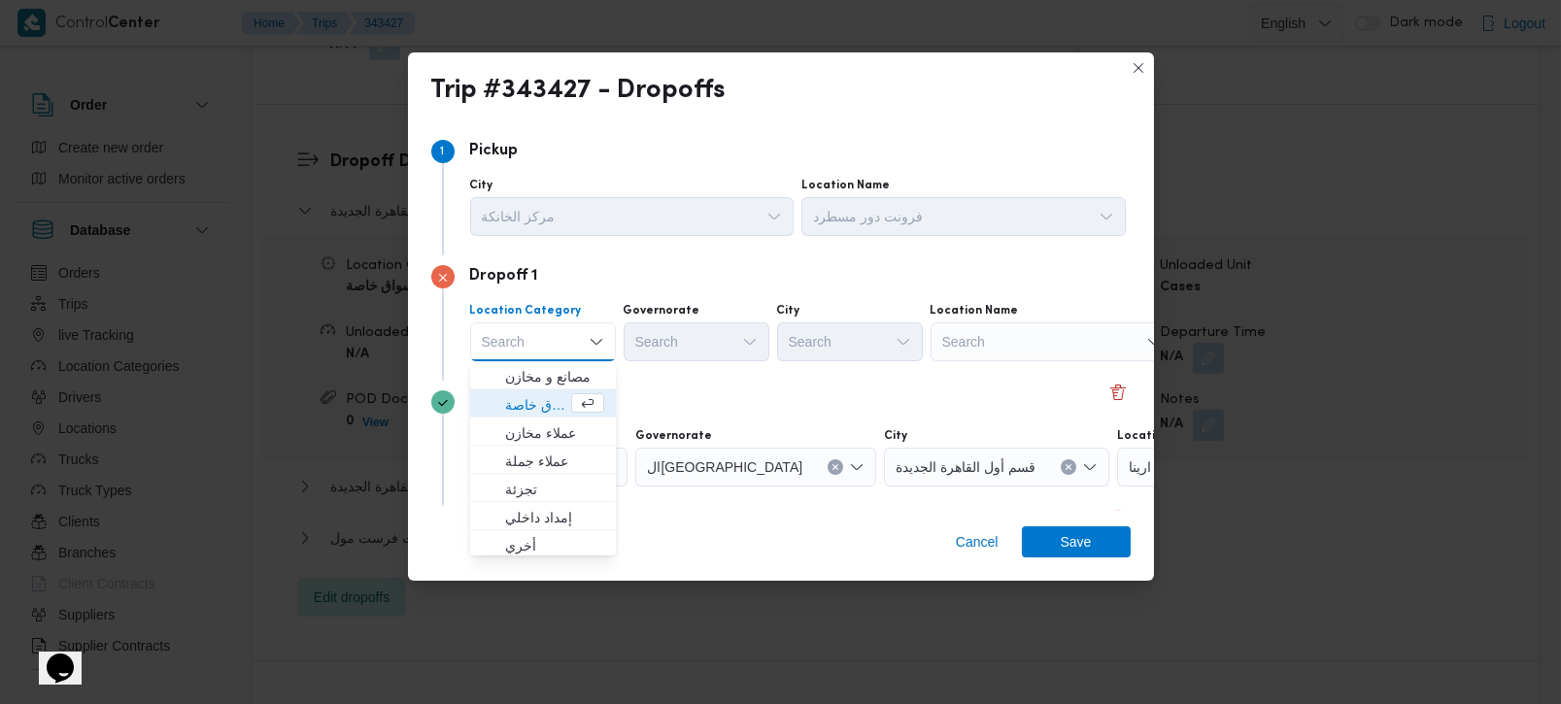
click at [973, 344] on div "Search" at bounding box center [1052, 342] width 243 height 39
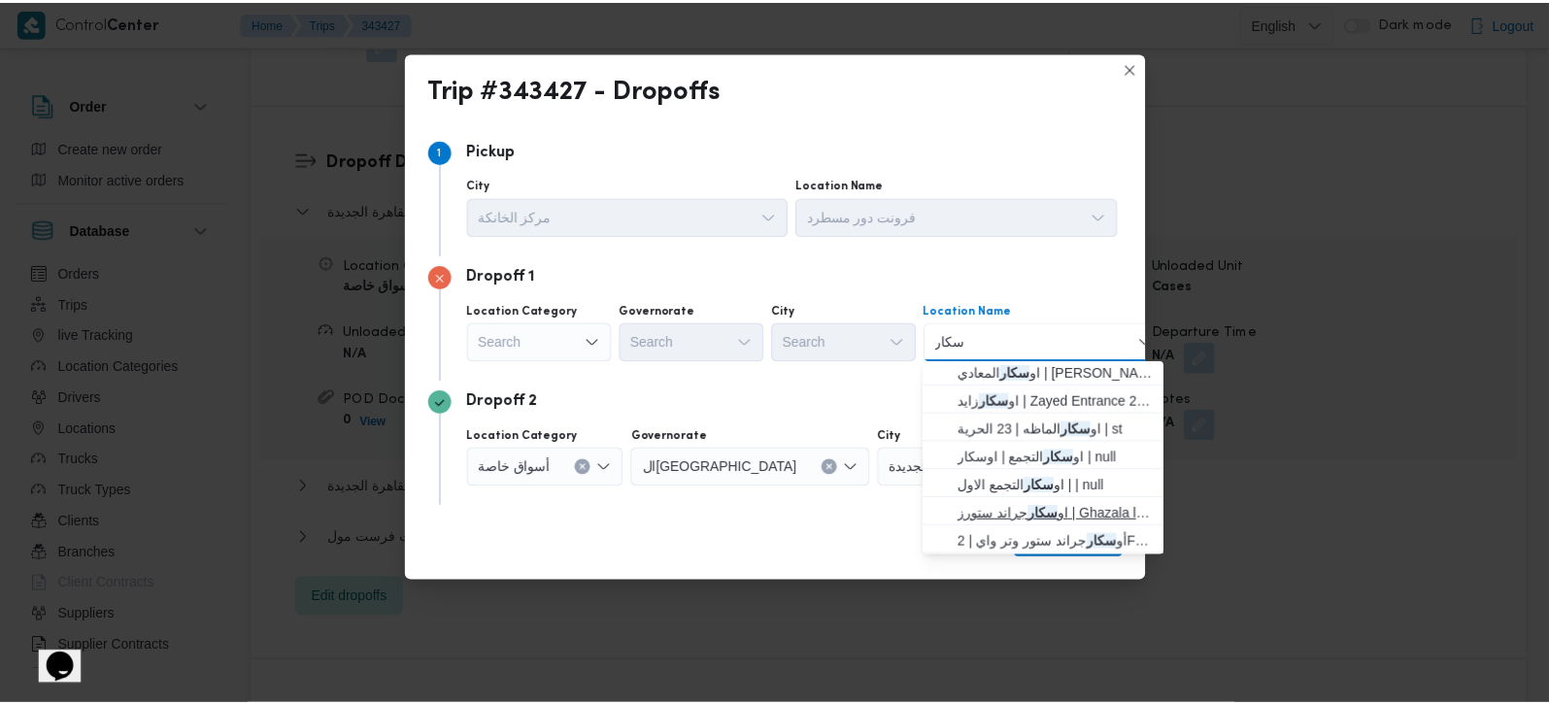
scroll to position [0, 0]
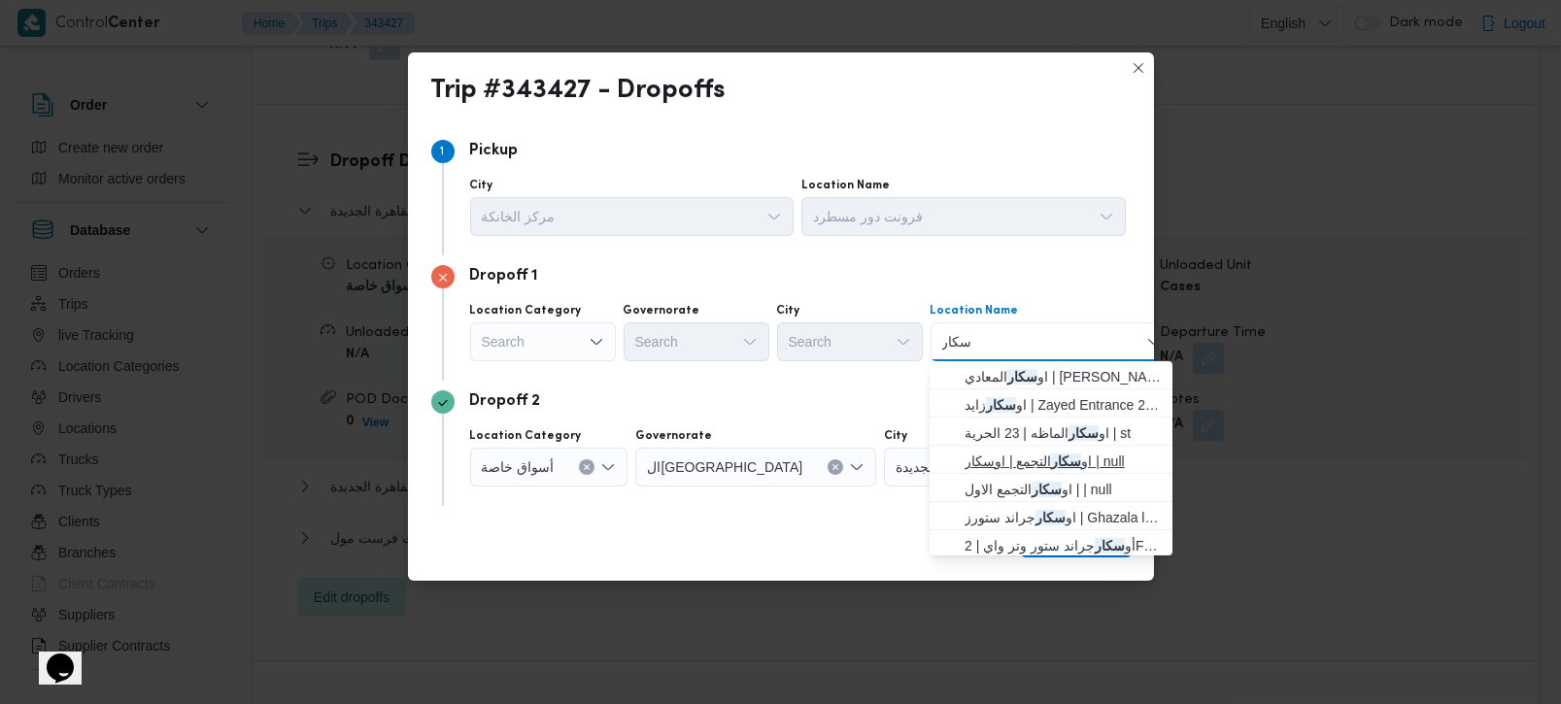
type input "سكار"
click at [1056, 468] on mark "سكار" at bounding box center [1067, 462] width 30 height 16
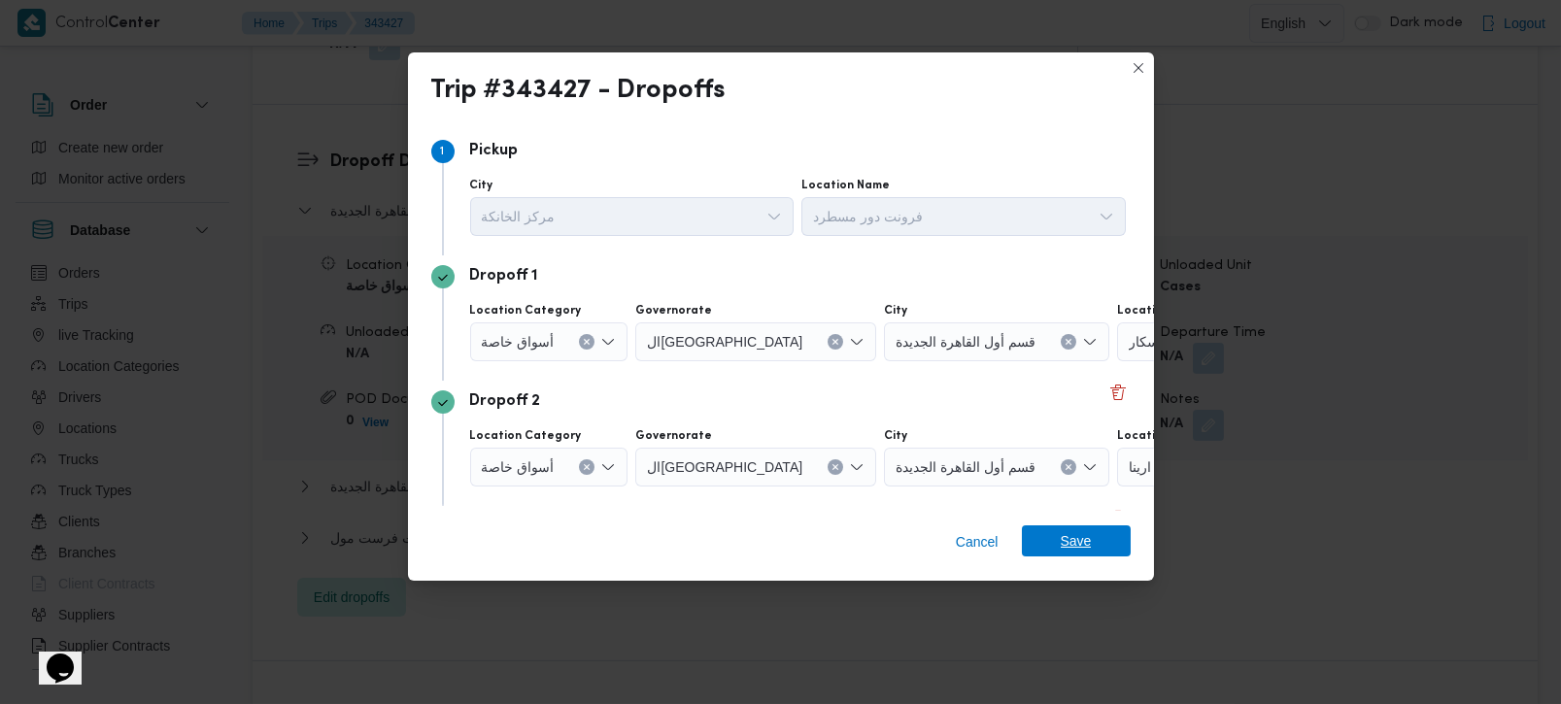
click at [1075, 527] on div "Cancel Save" at bounding box center [781, 546] width 746 height 70
click at [1082, 540] on span "Save" at bounding box center [1076, 541] width 31 height 31
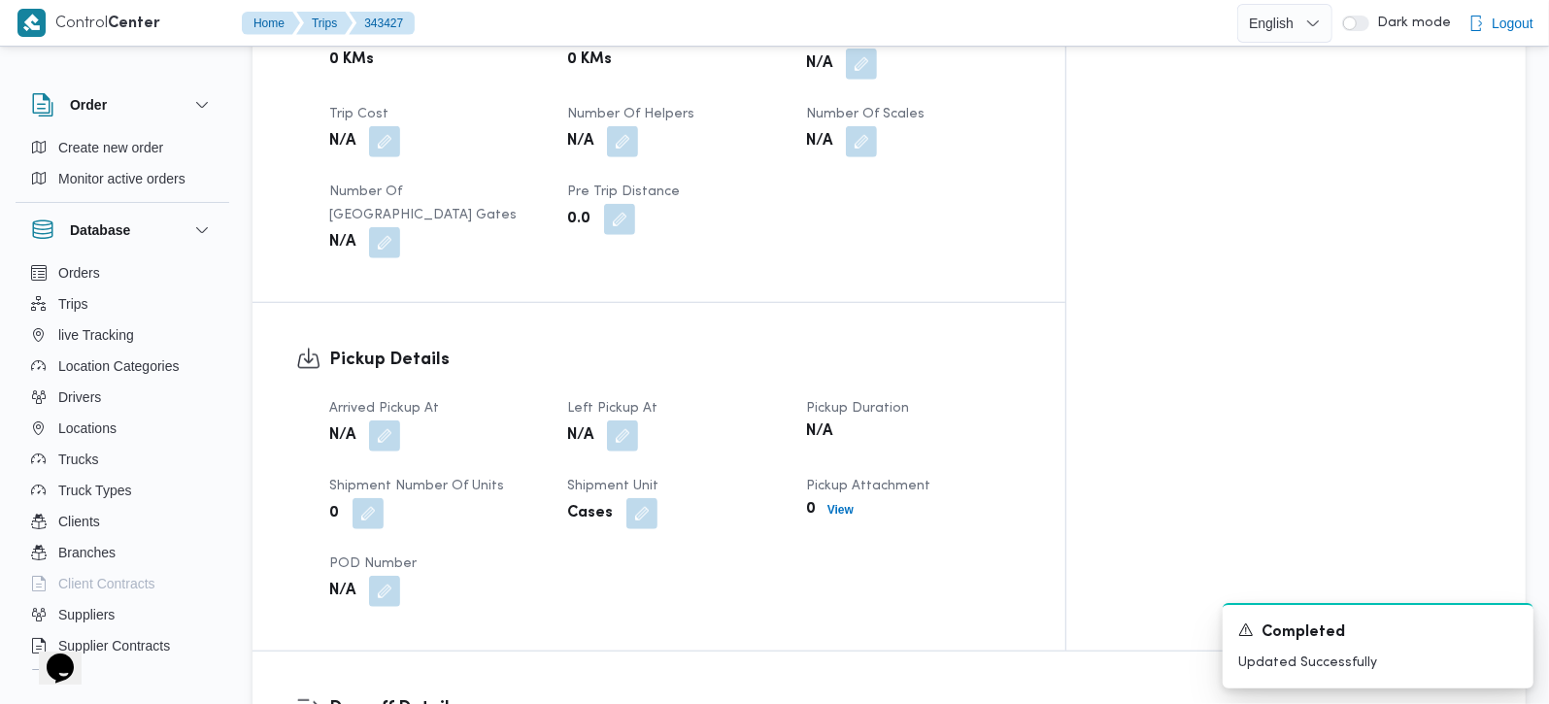
scroll to position [1028, 0]
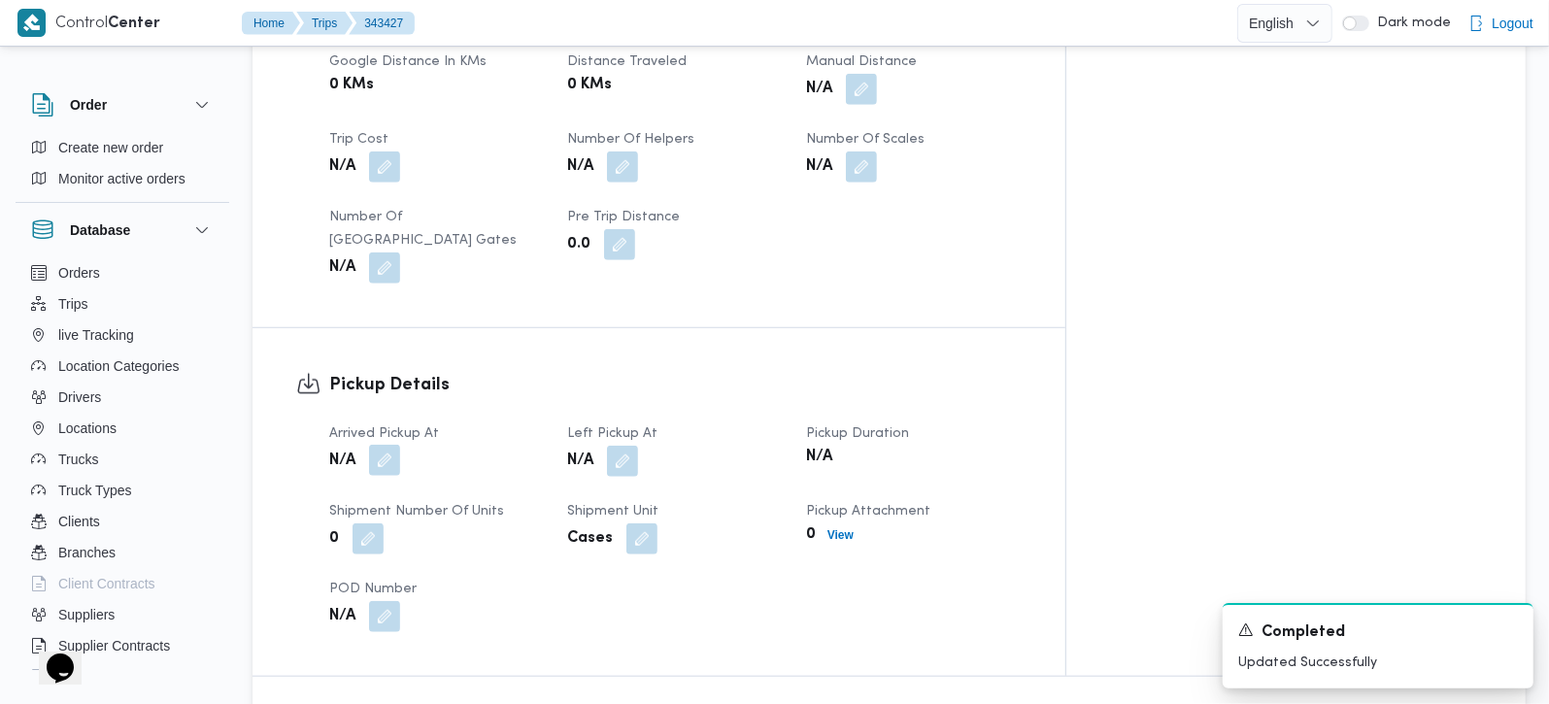
click at [386, 445] on button "button" at bounding box center [384, 460] width 31 height 31
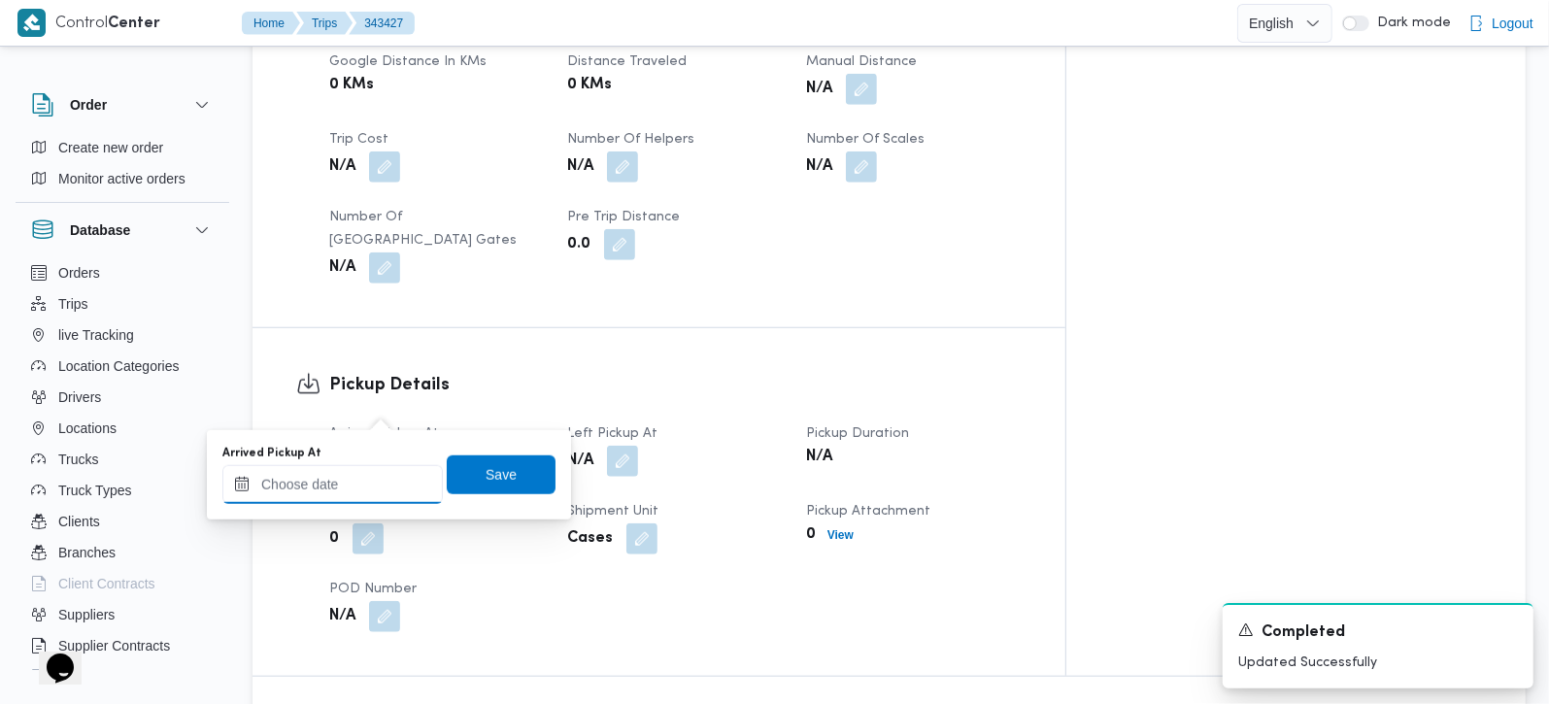
click at [373, 493] on input "Arrived Pickup At" at bounding box center [332, 484] width 221 height 39
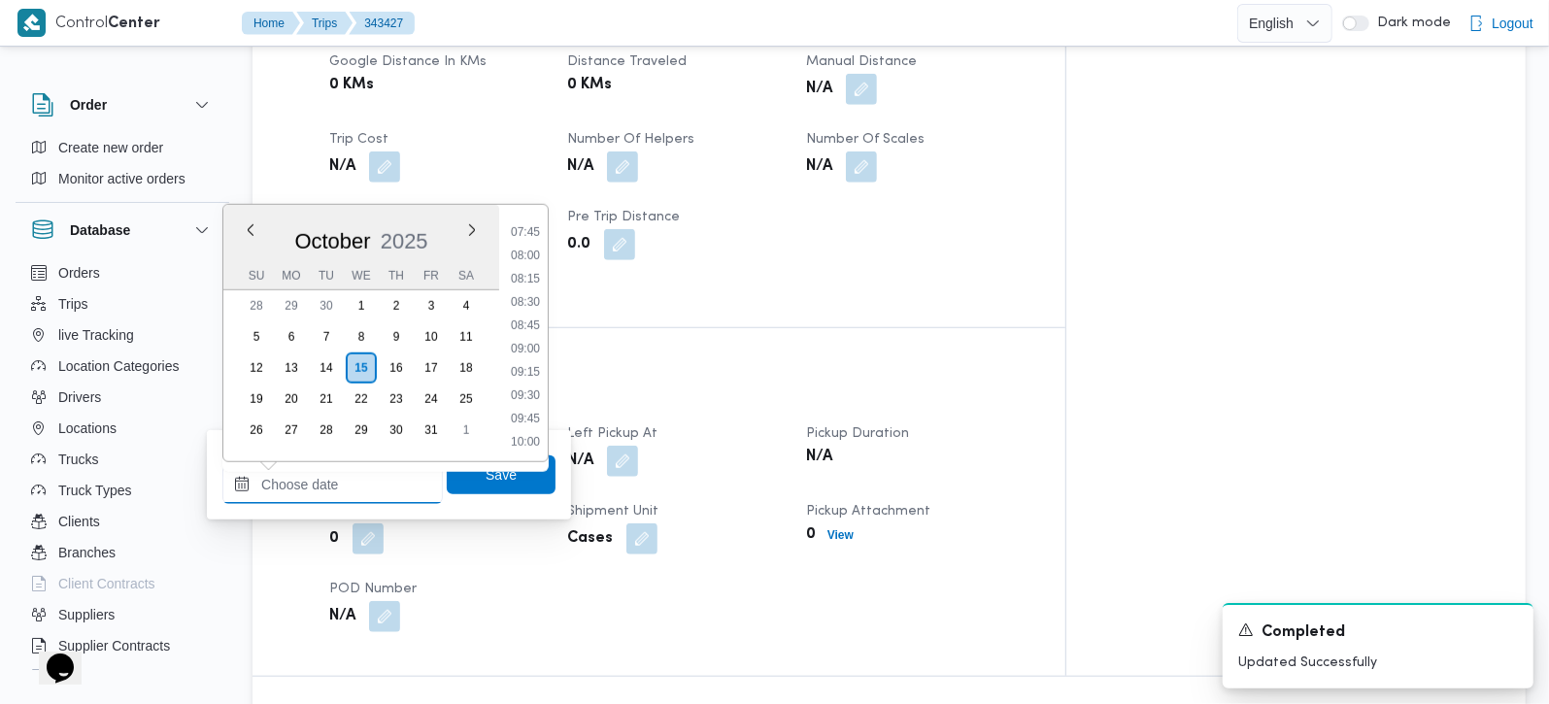
scroll to position [681, 0]
click at [527, 230] on li "07:15" at bounding box center [525, 225] width 45 height 19
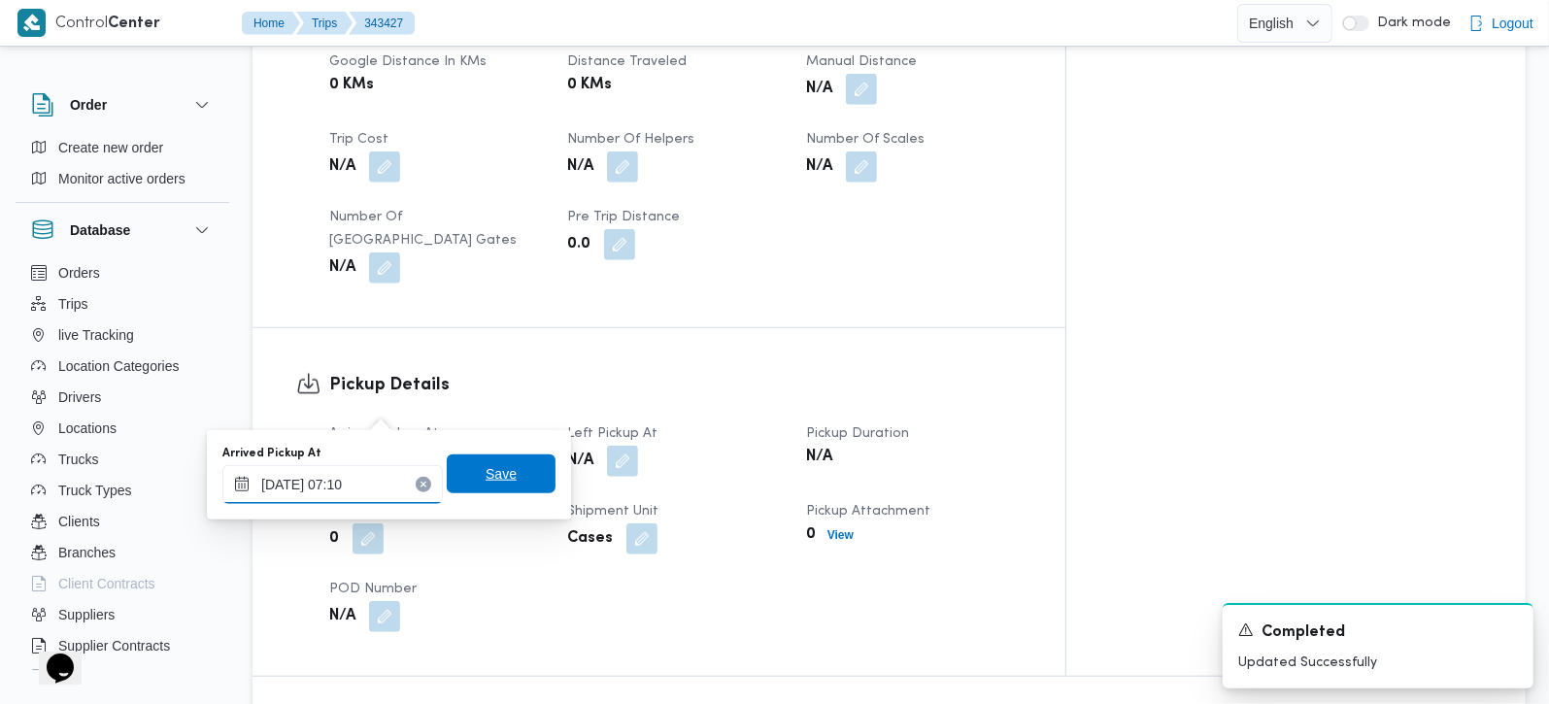
type input "15/10/2025 07:10"
click at [494, 482] on span "Save" at bounding box center [501, 474] width 31 height 23
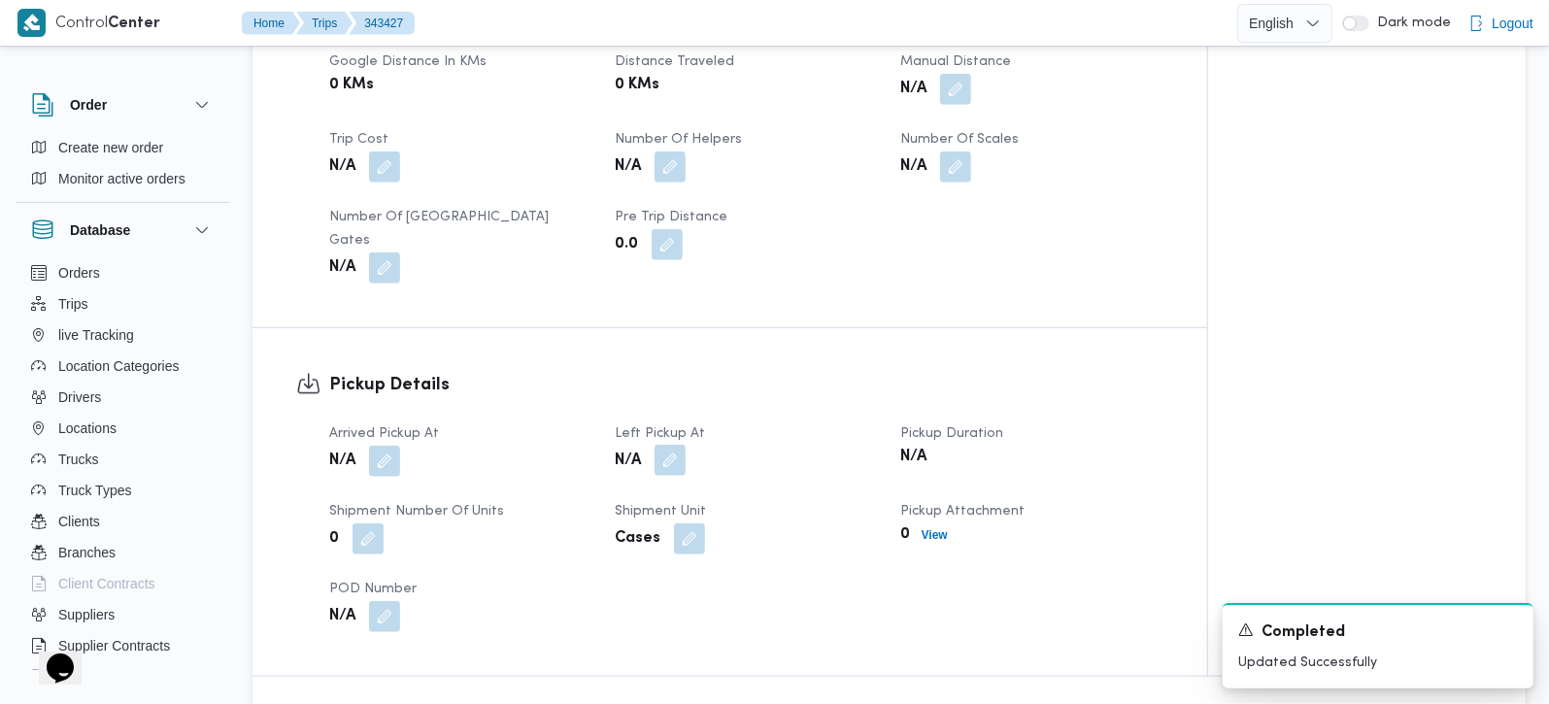
click at [664, 445] on button "button" at bounding box center [670, 460] width 31 height 31
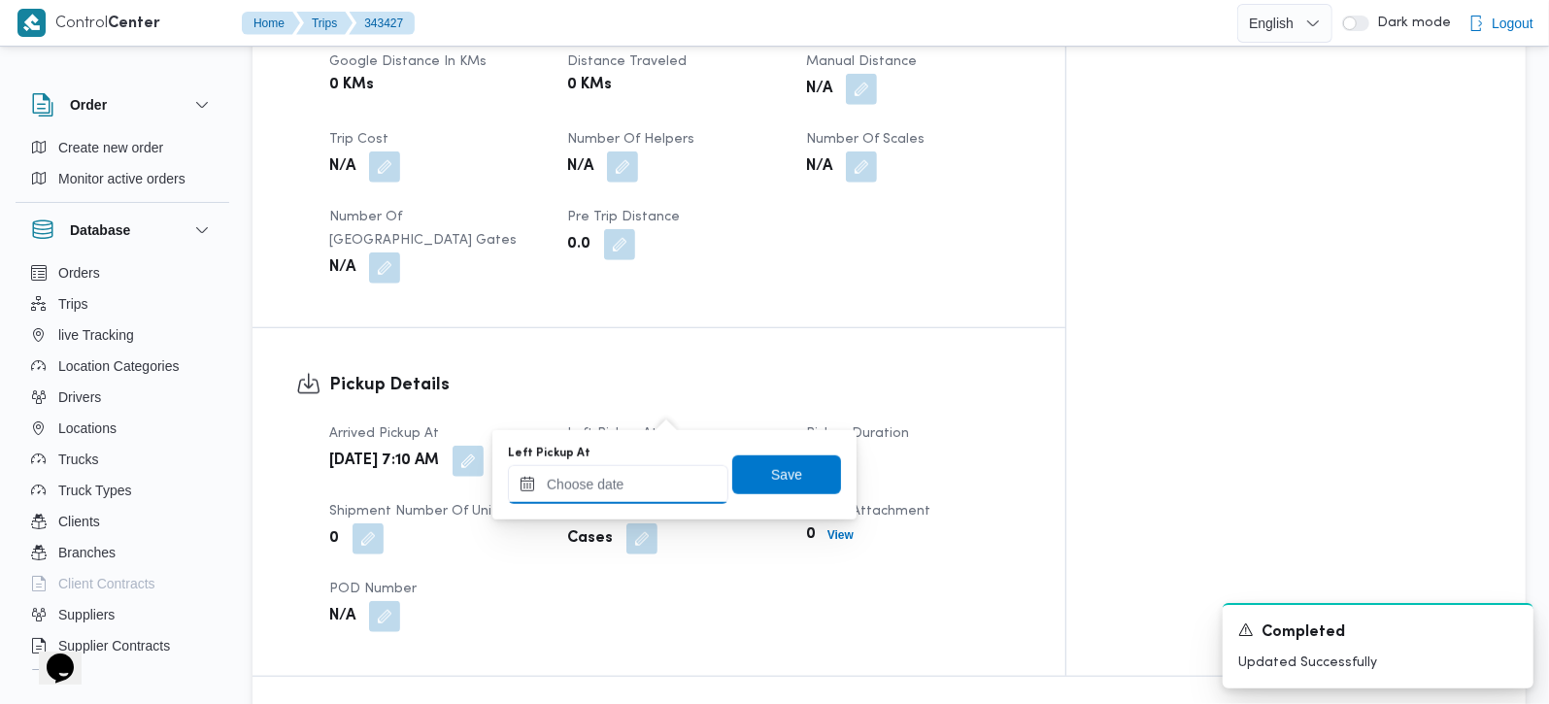
drag, startPoint x: 642, startPoint y: 465, endPoint x: 677, endPoint y: 469, distance: 35.2
click at [642, 468] on input "Left Pickup At" at bounding box center [618, 484] width 221 height 39
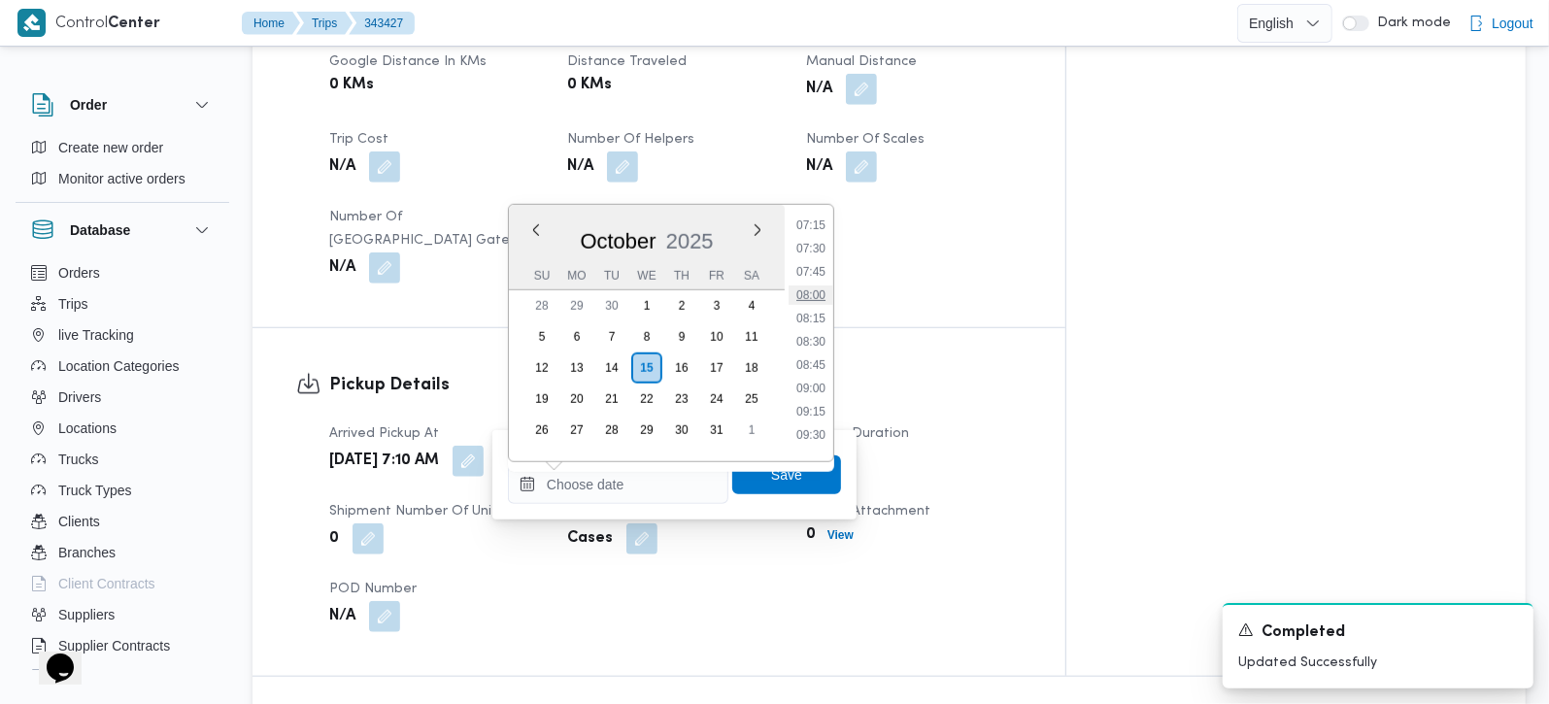
click at [813, 287] on li "08:00" at bounding box center [811, 295] width 45 height 19
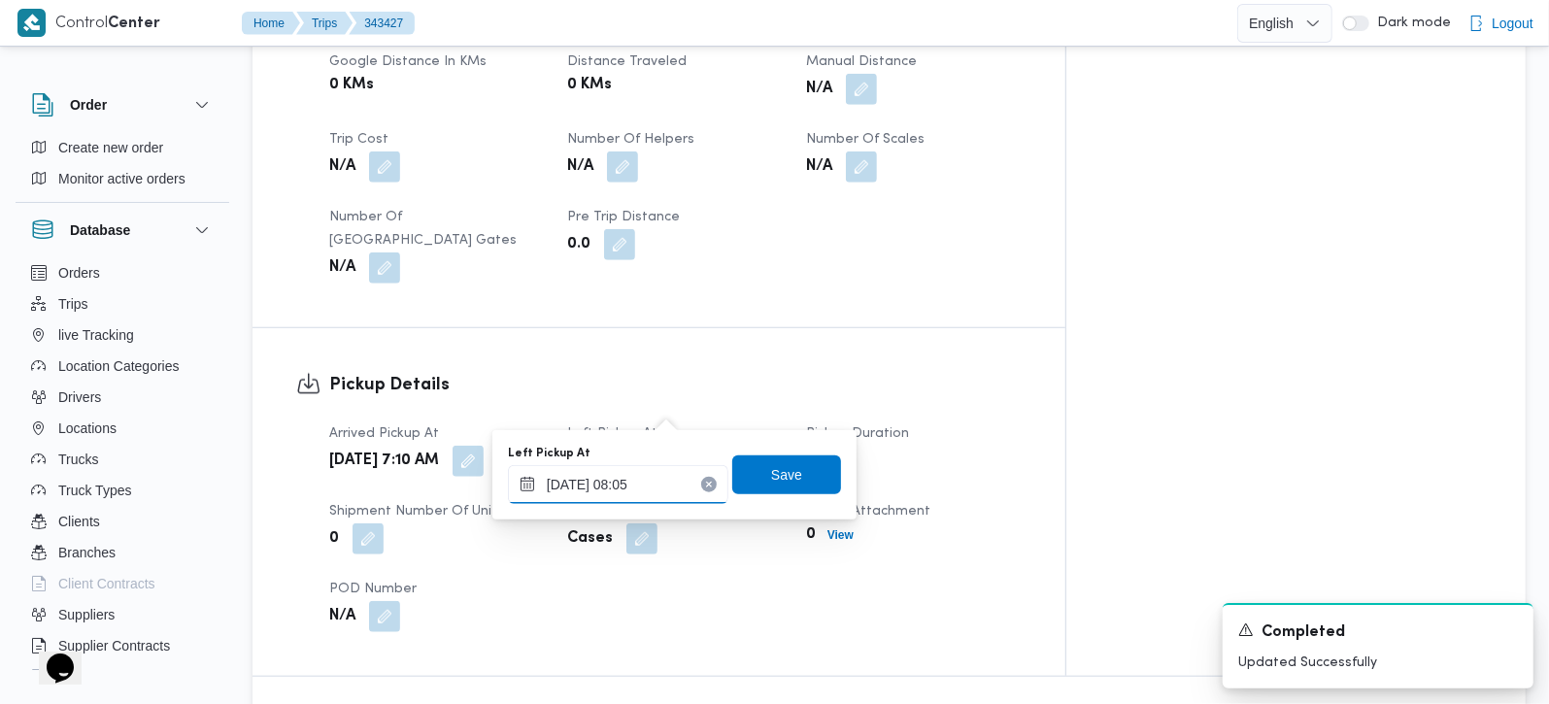
type input "15/10/2025 08:05"
click at [826, 456] on div "Left Pickup At 15/10/2025 08:05 Save" at bounding box center [674, 475] width 337 height 62
click at [807, 457] on span "Save" at bounding box center [786, 474] width 109 height 39
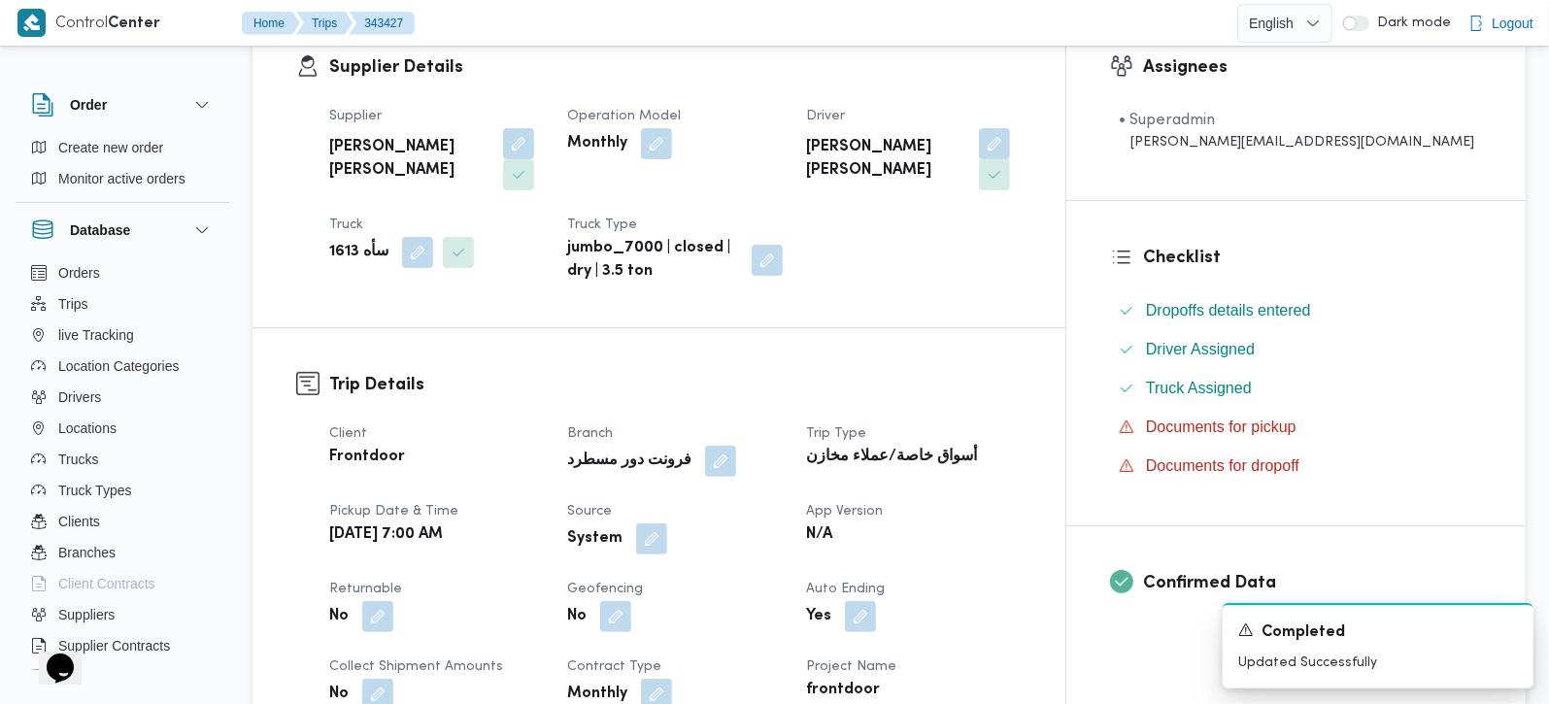
scroll to position [342, 0]
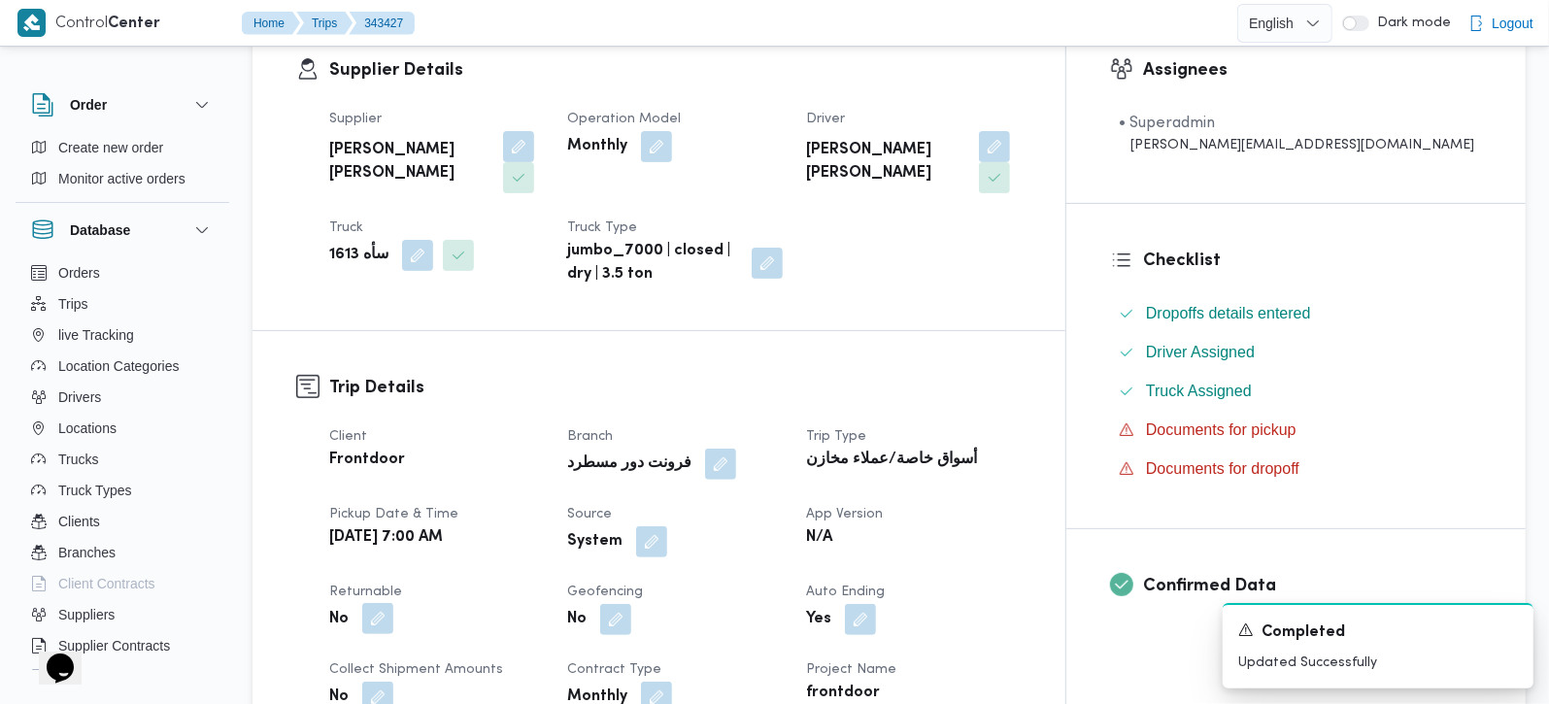
click at [380, 603] on button "button" at bounding box center [377, 618] width 31 height 31
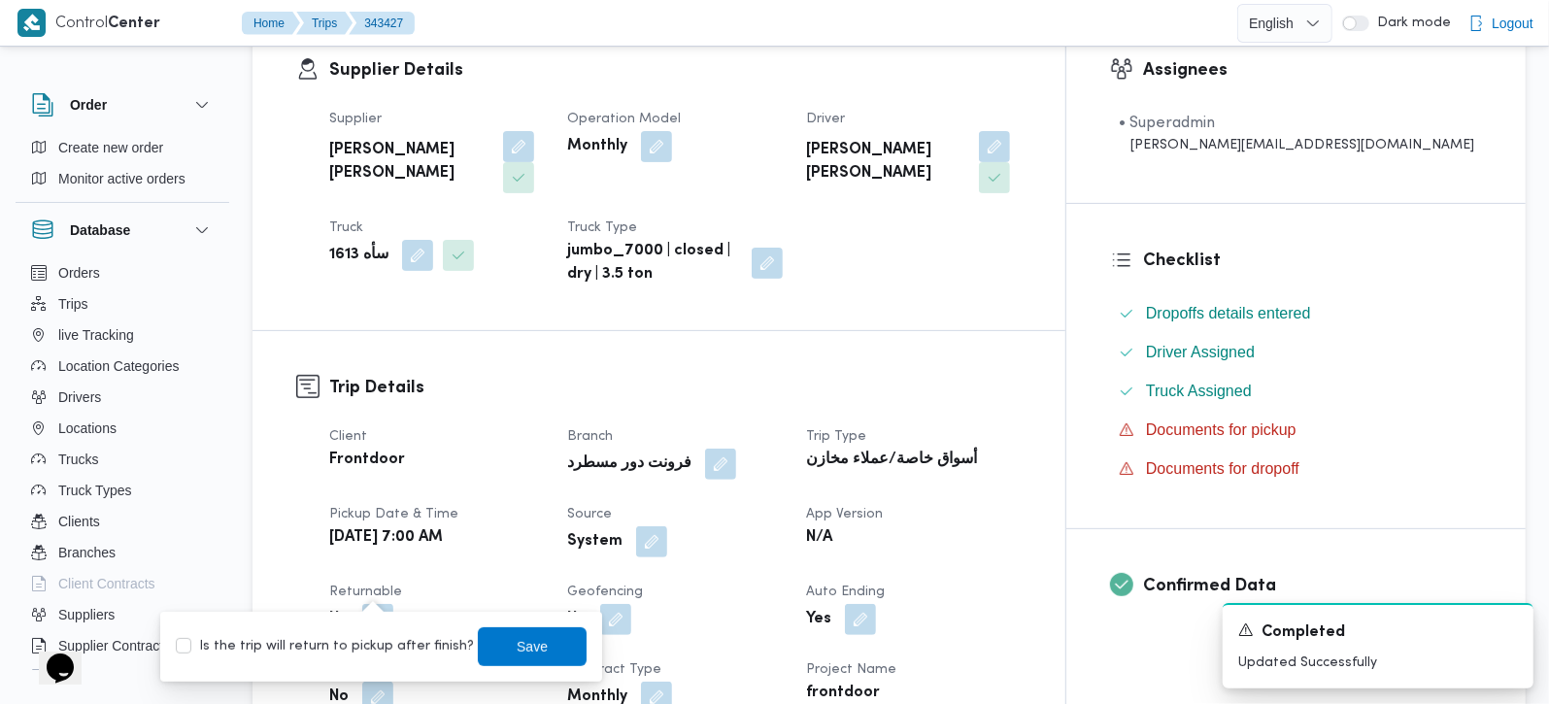
click at [400, 635] on label "Is the trip will return to pickup after finish?" at bounding box center [325, 646] width 298 height 23
checkbox input "true"
click at [478, 642] on span "Save" at bounding box center [532, 646] width 109 height 39
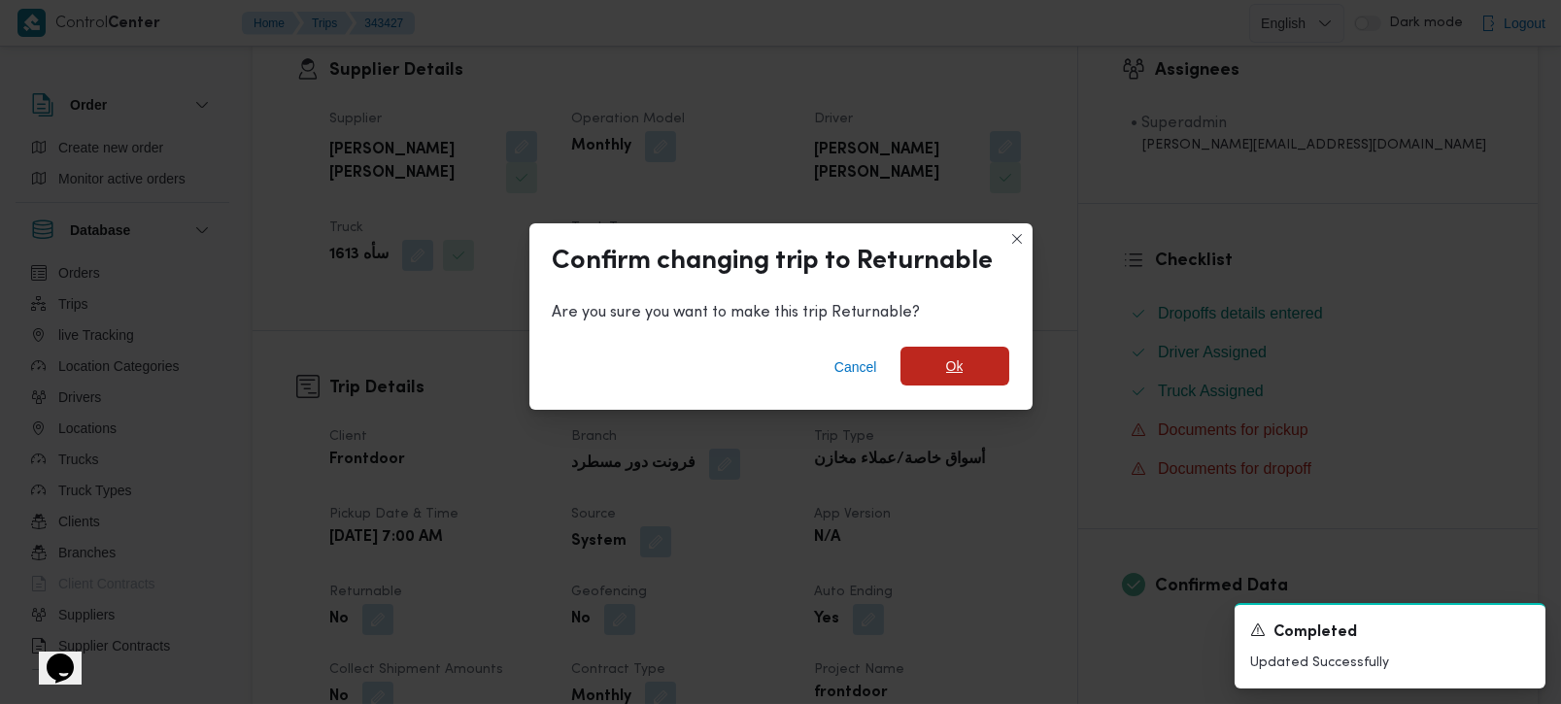
click at [969, 367] on span "Ok" at bounding box center [955, 366] width 109 height 39
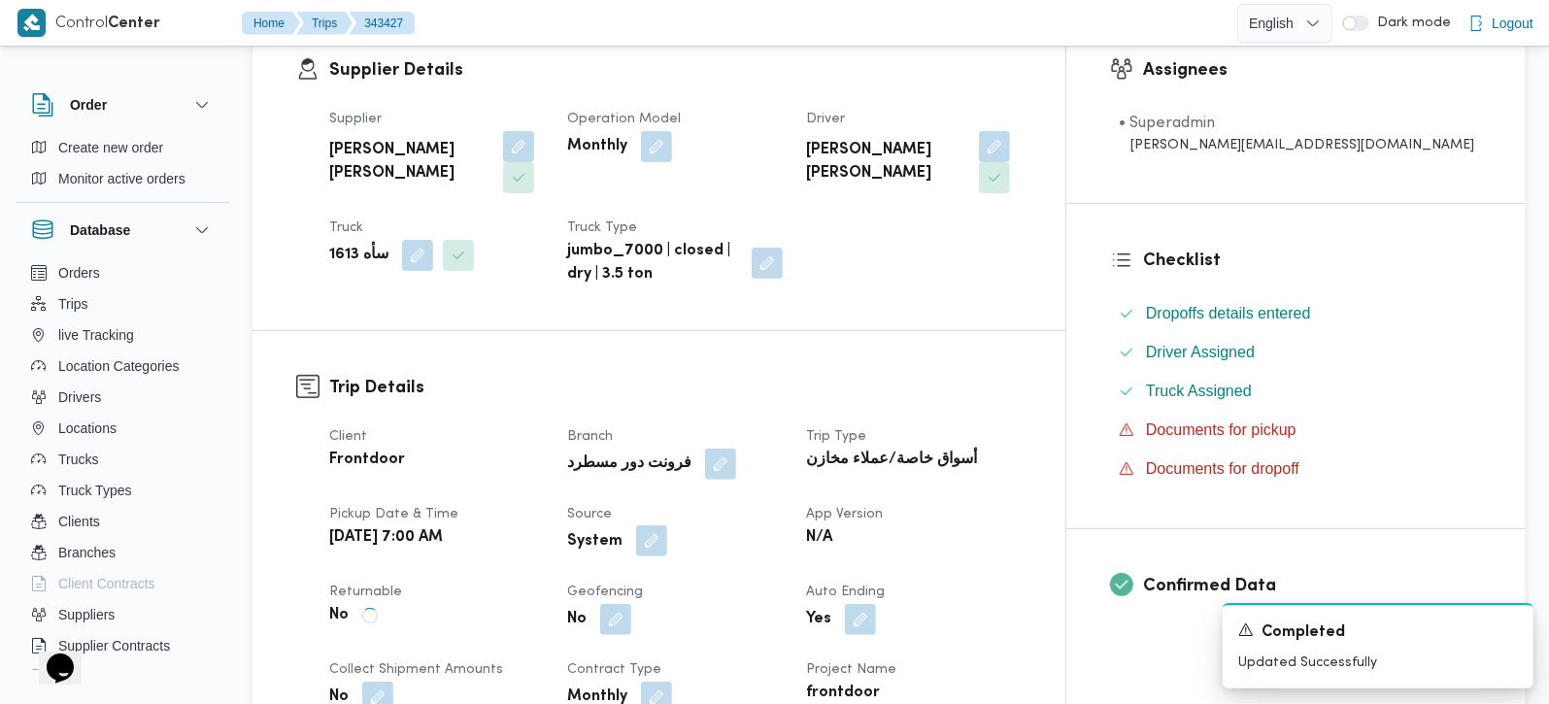
click at [667, 526] on button "button" at bounding box center [651, 541] width 31 height 31
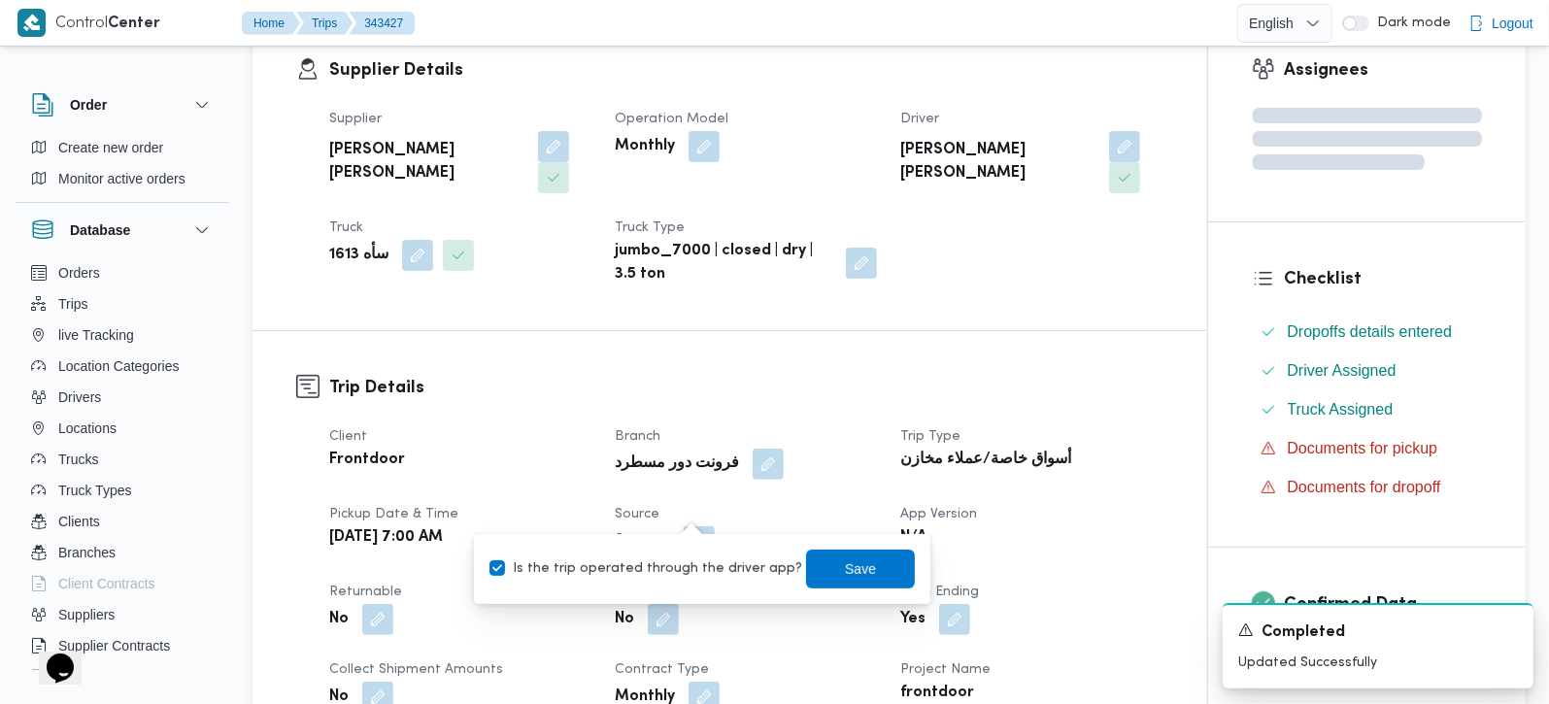
click at [688, 561] on label "Is the trip operated through the driver app?" at bounding box center [646, 569] width 313 height 23
checkbox input "false"
click at [806, 552] on span "Save" at bounding box center [860, 568] width 109 height 39
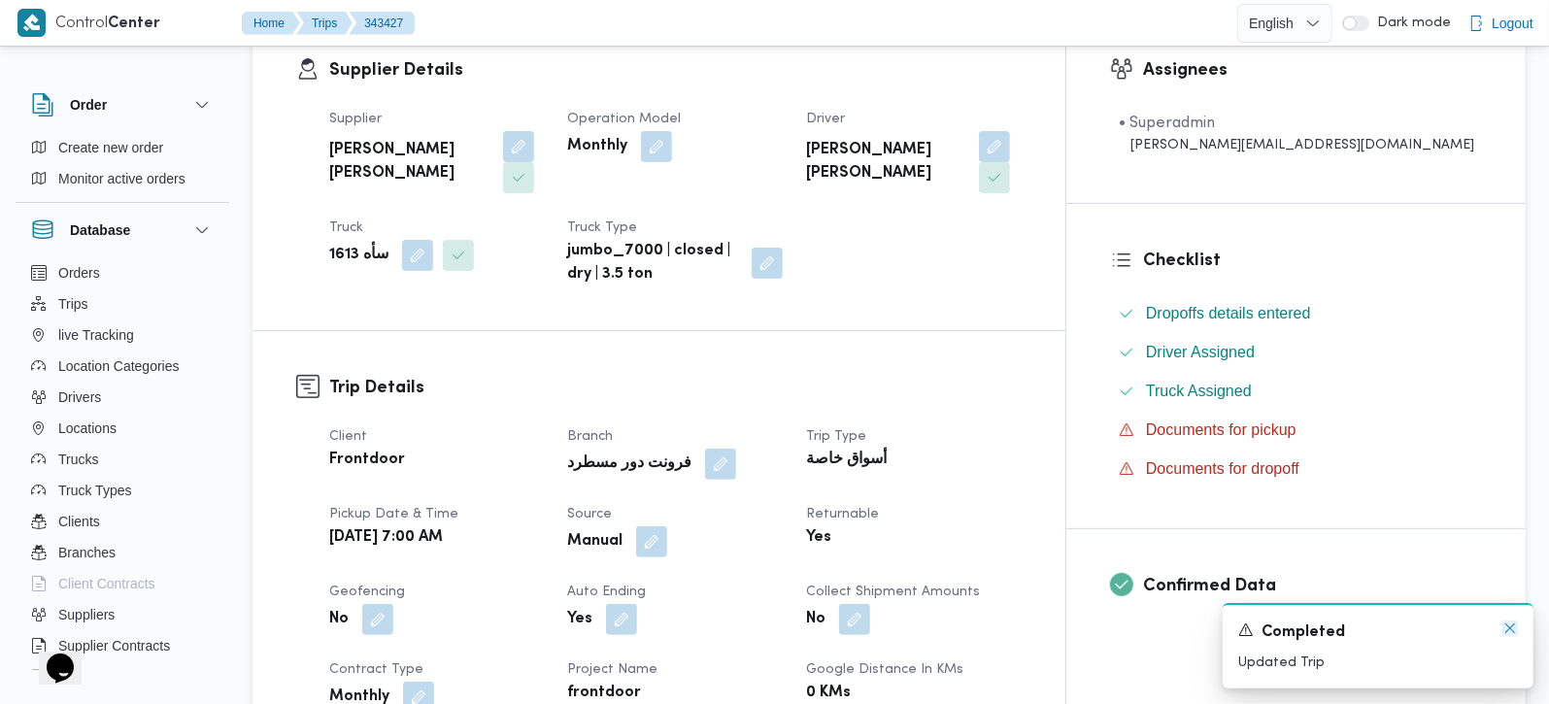
click at [1504, 632] on icon "Dismiss toast" at bounding box center [1511, 629] width 16 height 16
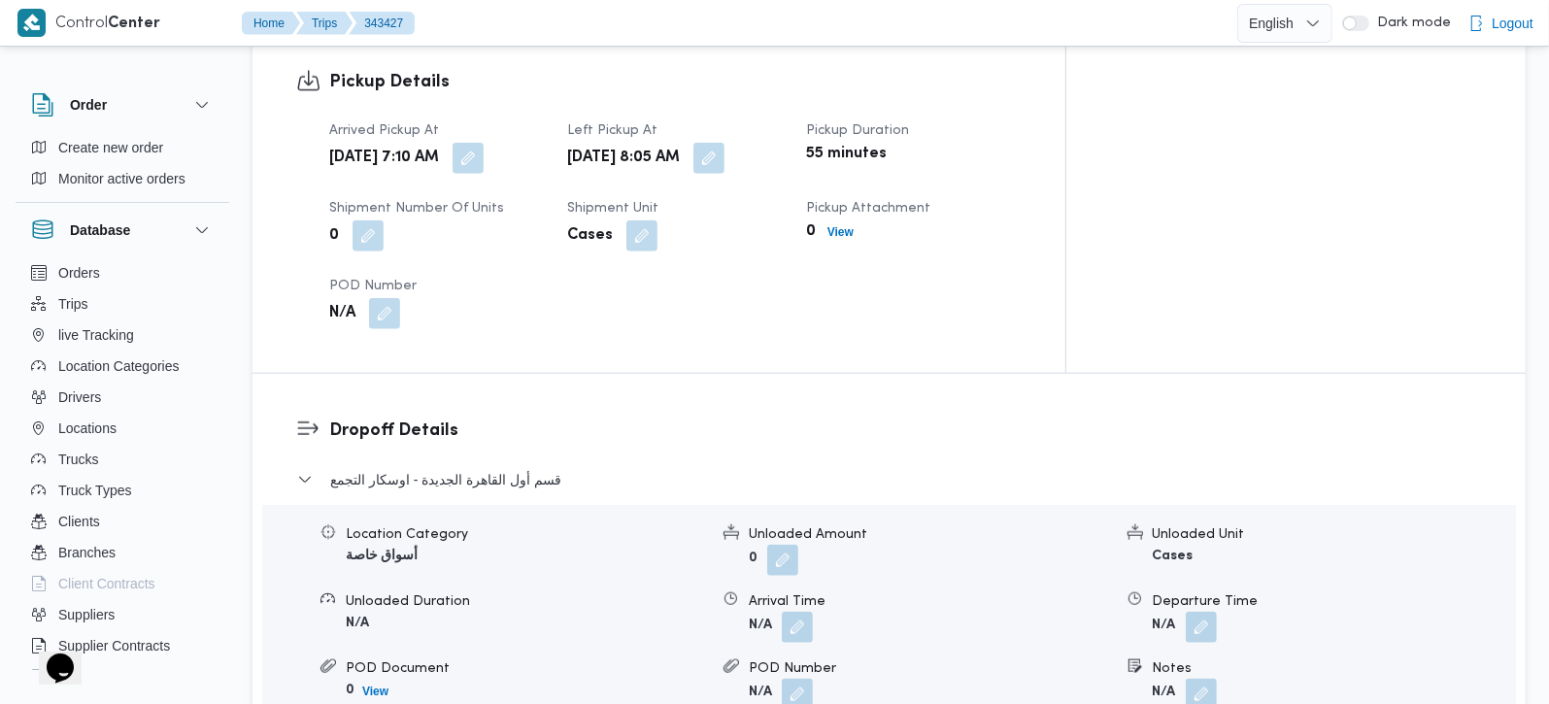
scroll to position [1371, 0]
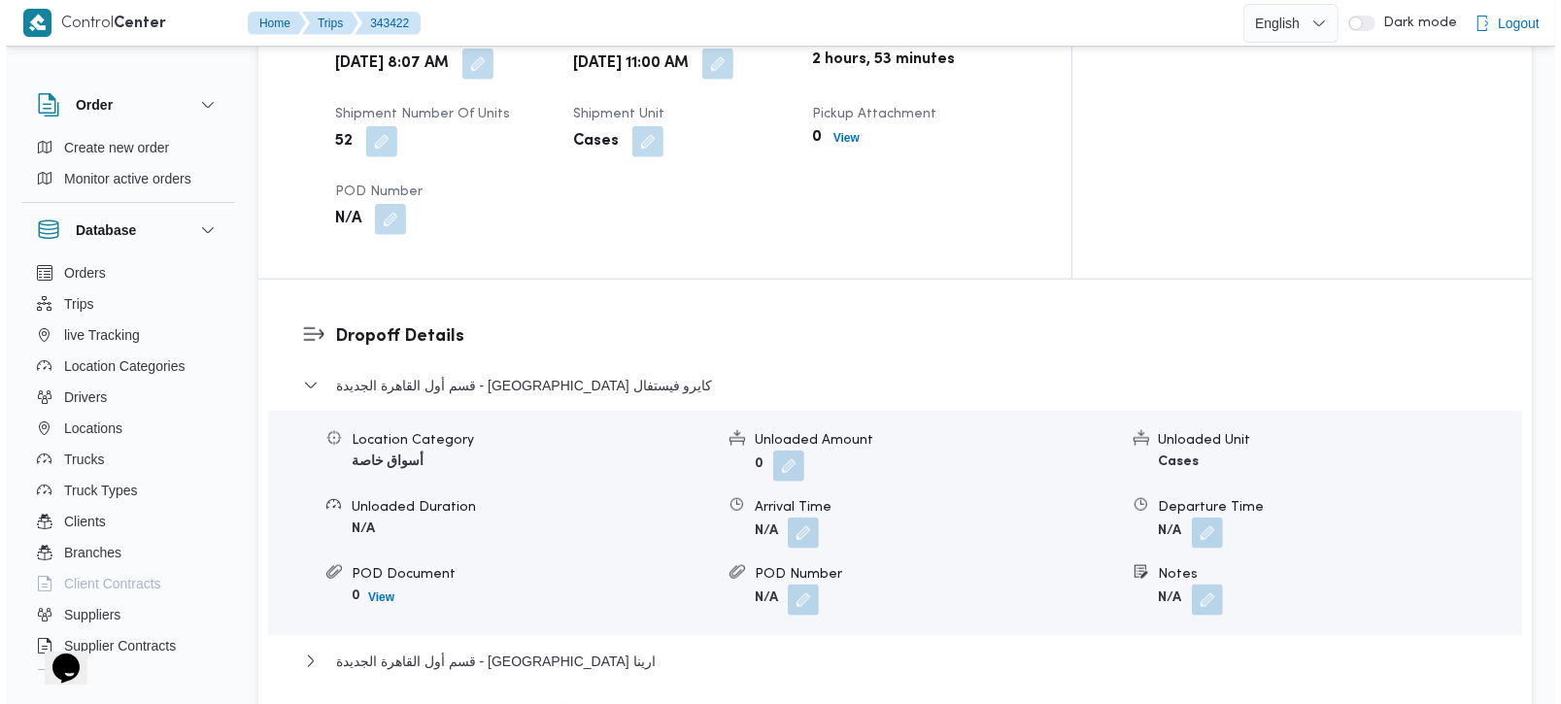
scroll to position [1485, 0]
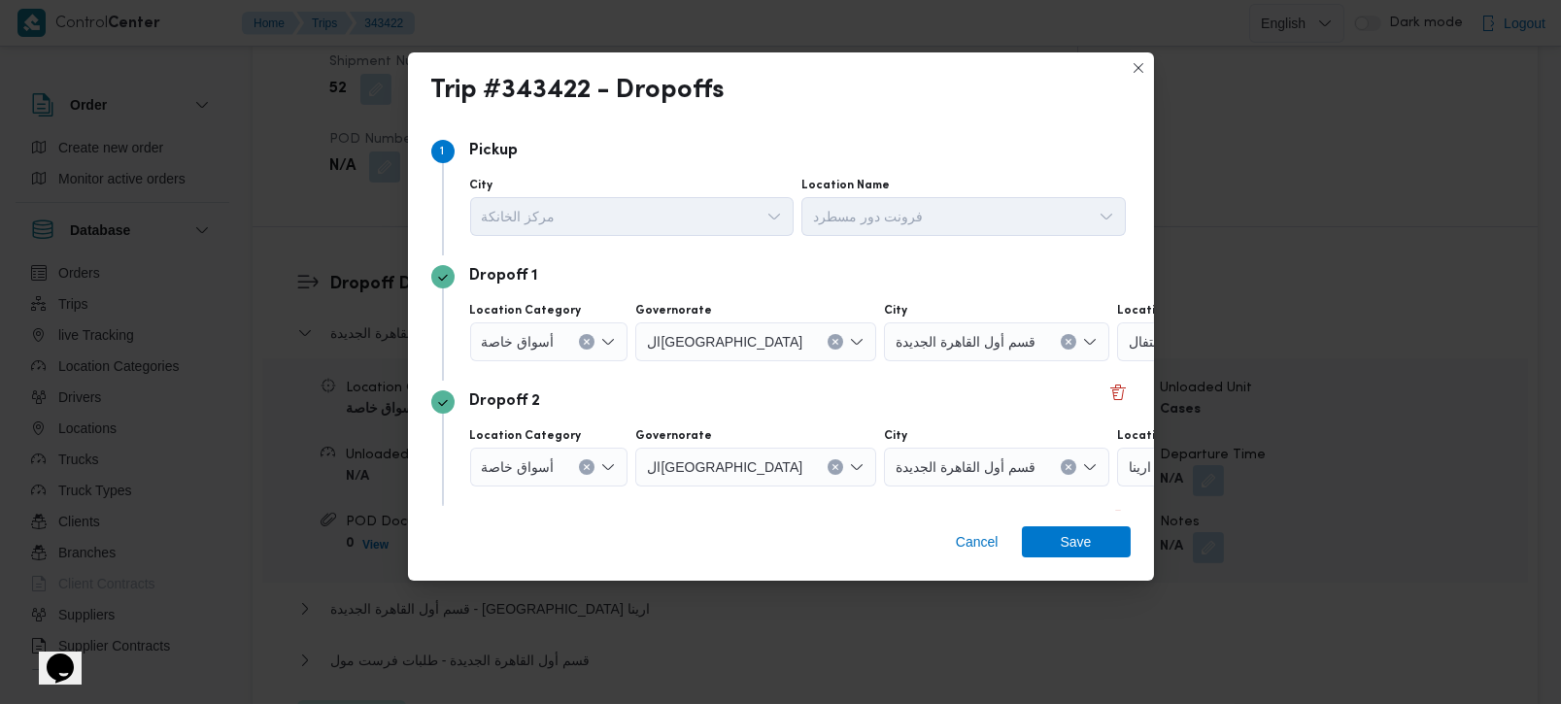
click at [584, 345] on icon "Clear input" at bounding box center [587, 342] width 8 height 8
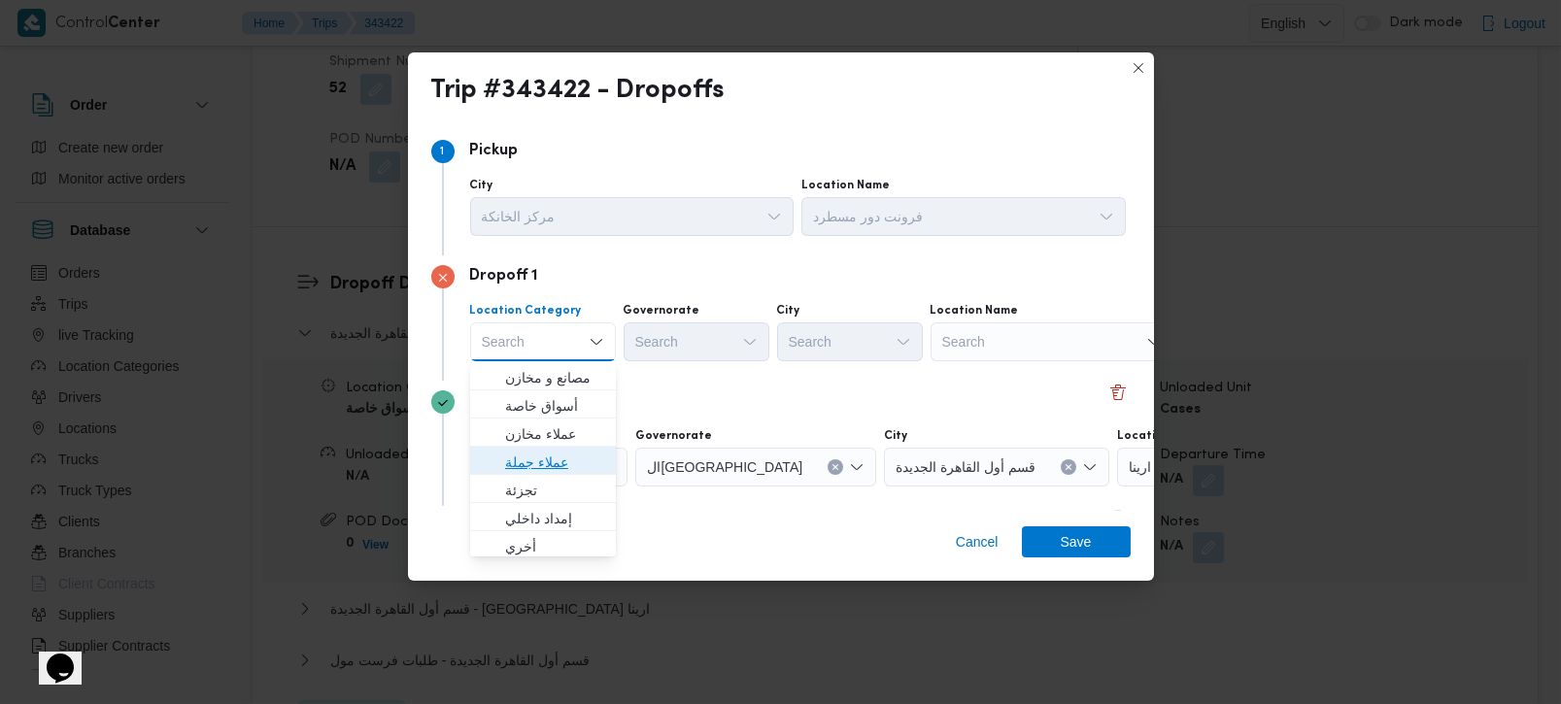
click at [536, 465] on span "عملاء جملة" at bounding box center [554, 462] width 99 height 23
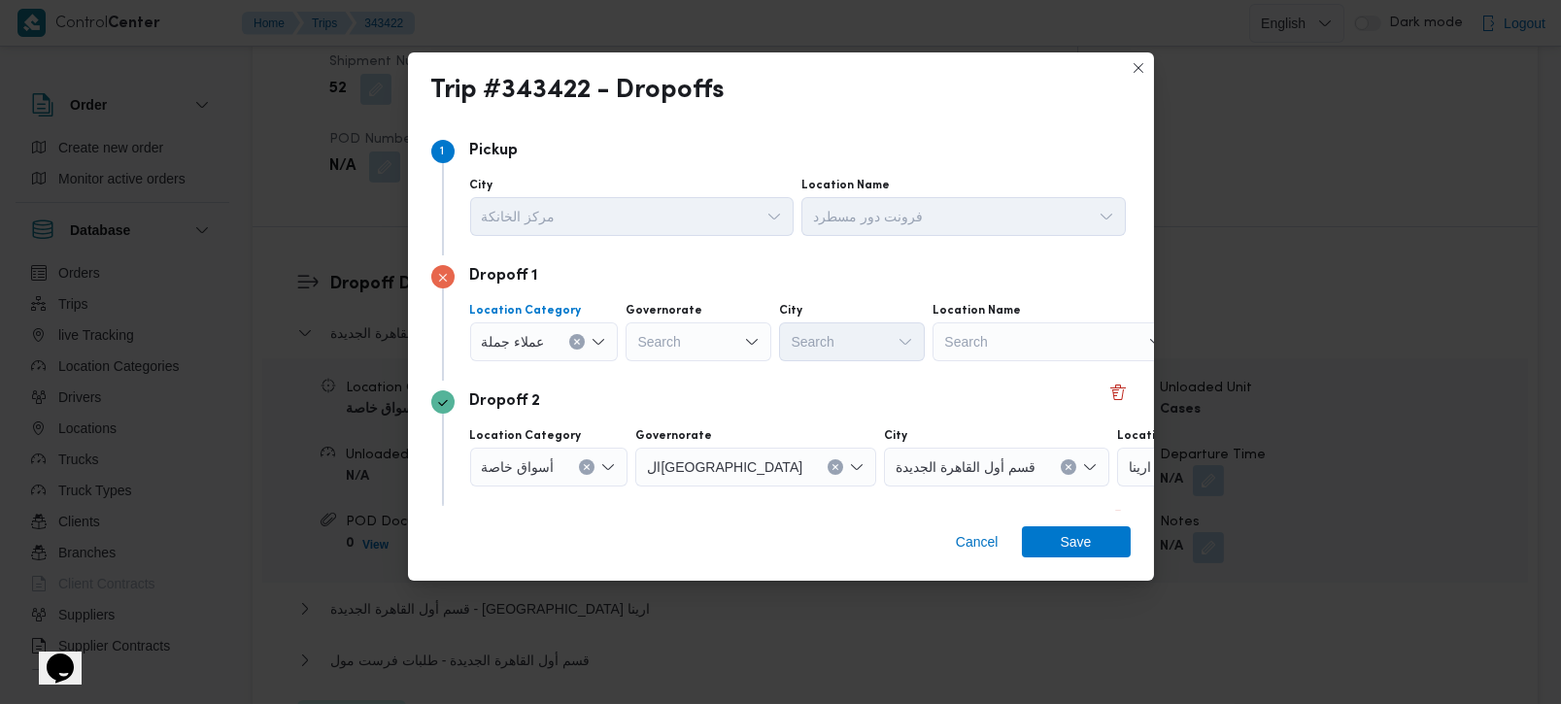
click at [683, 335] on div "Search" at bounding box center [699, 342] width 146 height 39
type input "رة"
click at [734, 344] on icon "Clear input" at bounding box center [738, 342] width 8 height 8
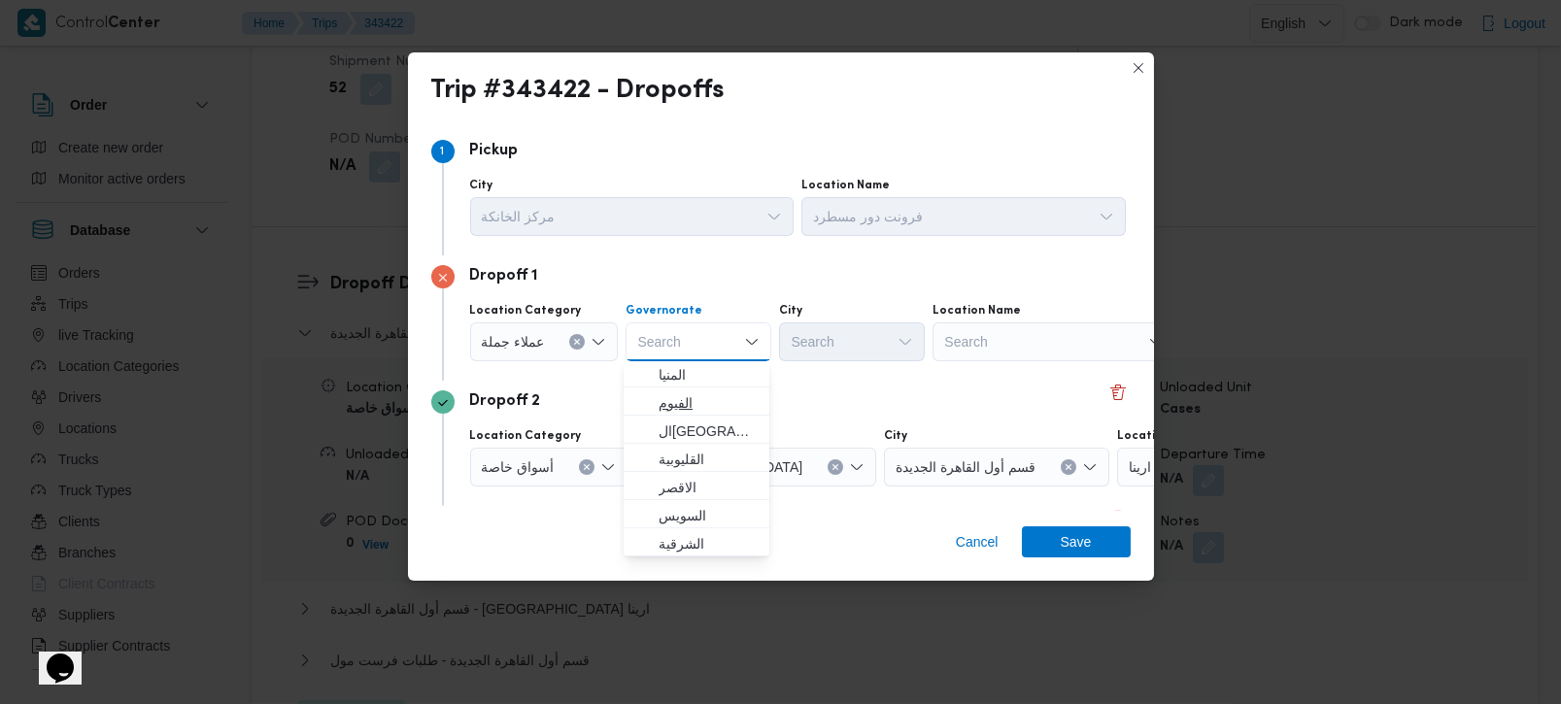
scroll to position [114, 0]
click at [682, 535] on span "ال[GEOGRAPHIC_DATA]" at bounding box center [708, 545] width 99 height 23
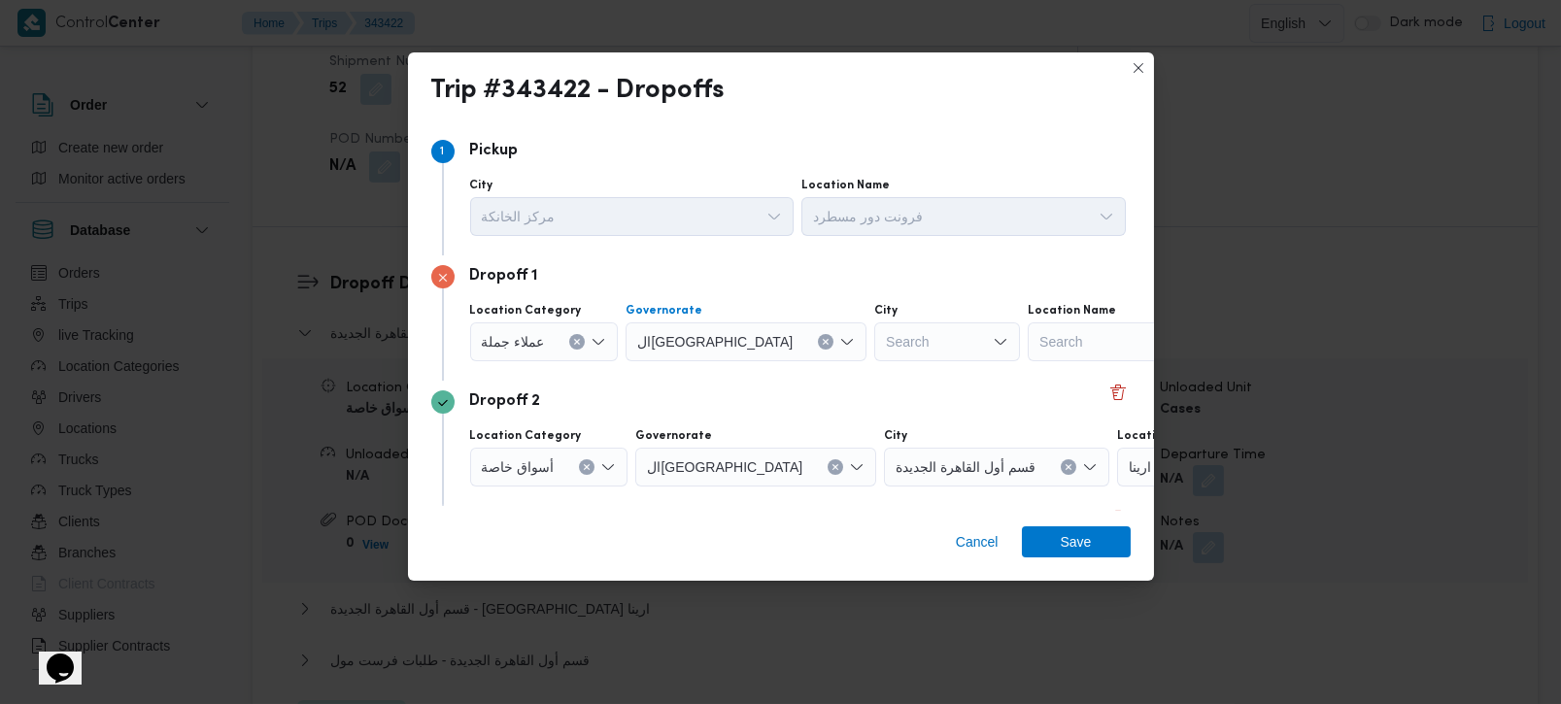
click at [874, 345] on div "Search" at bounding box center [947, 342] width 146 height 39
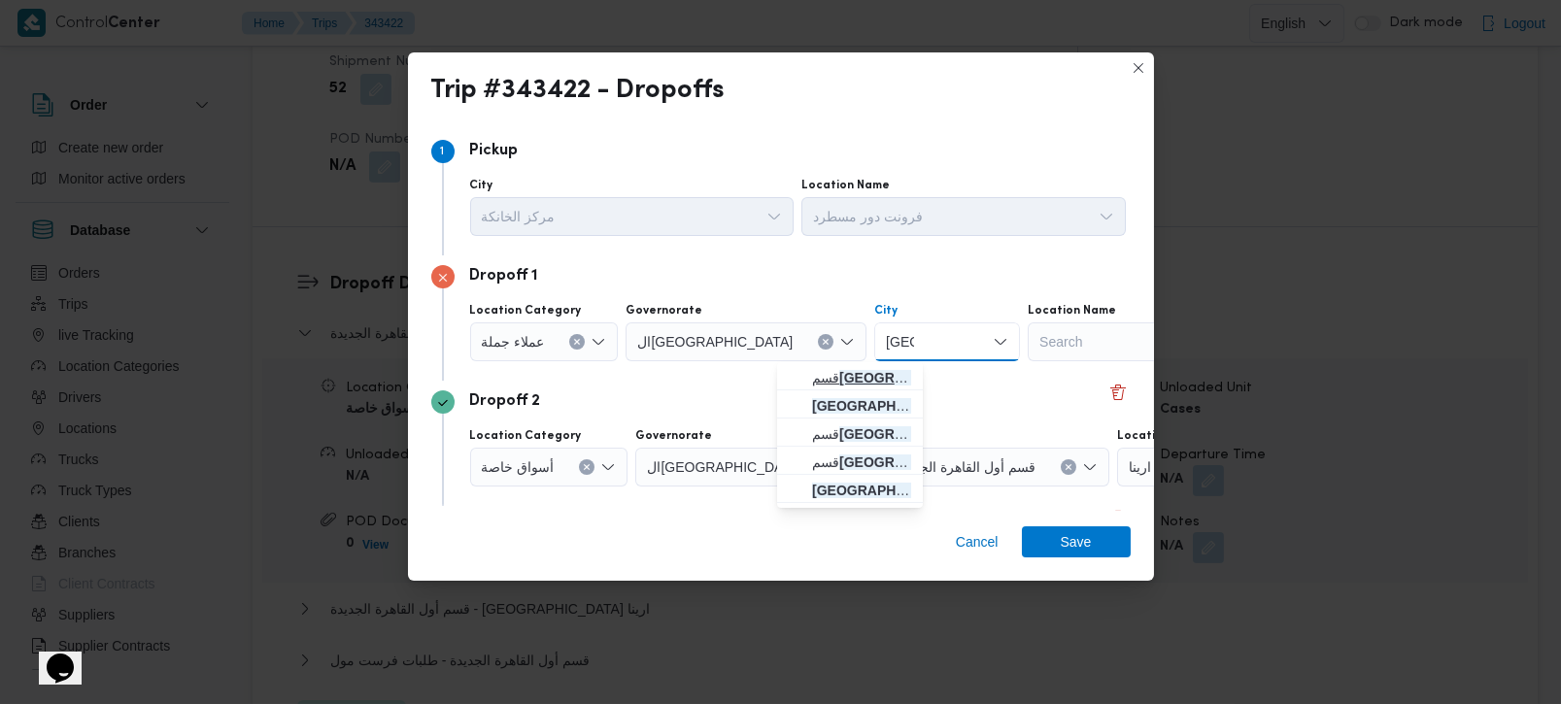
type input "مصر"
click at [827, 370] on span "قسم مصر الجديدة" at bounding box center [861, 377] width 99 height 23
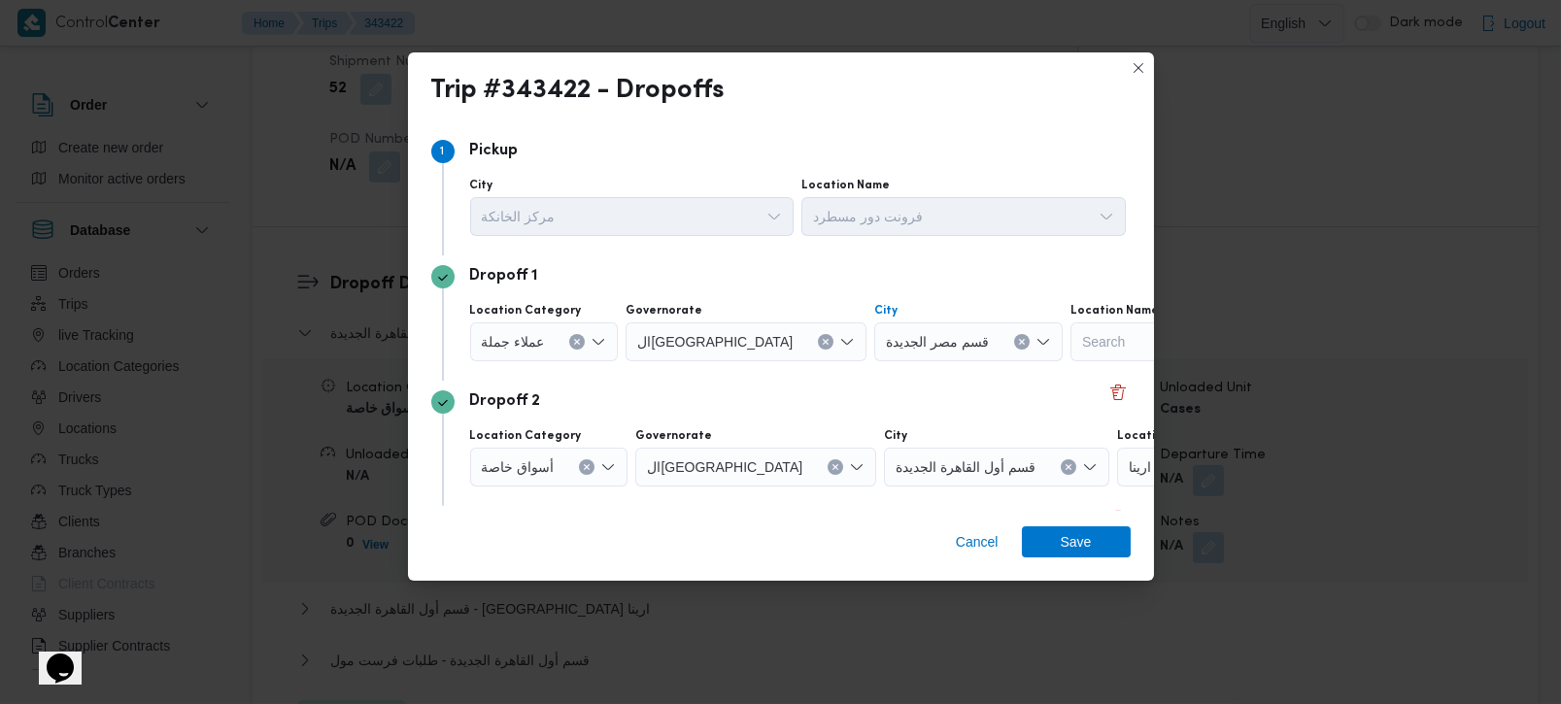
click at [583, 468] on icon "Clear input" at bounding box center [587, 467] width 8 height 8
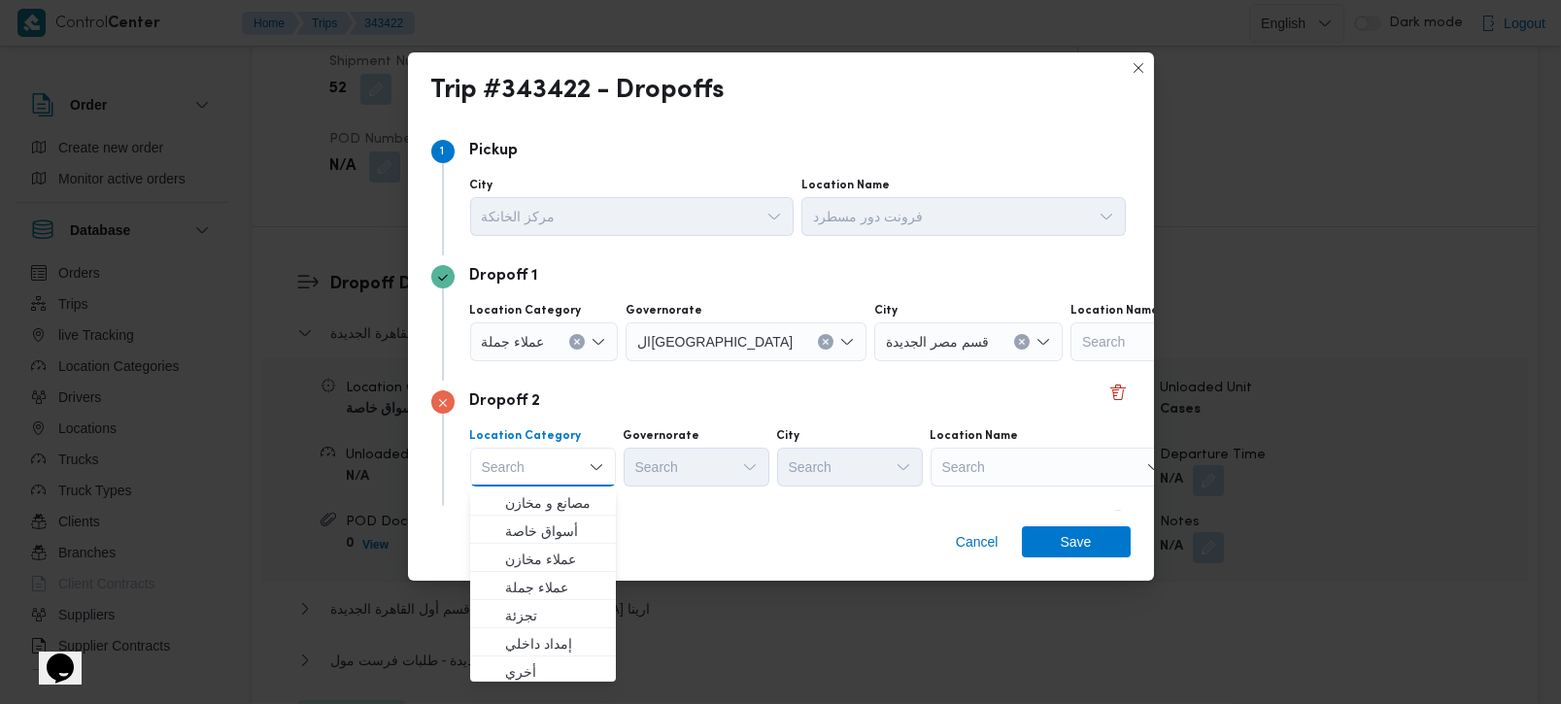
click at [1096, 456] on div "Search" at bounding box center [1052, 467] width 243 height 39
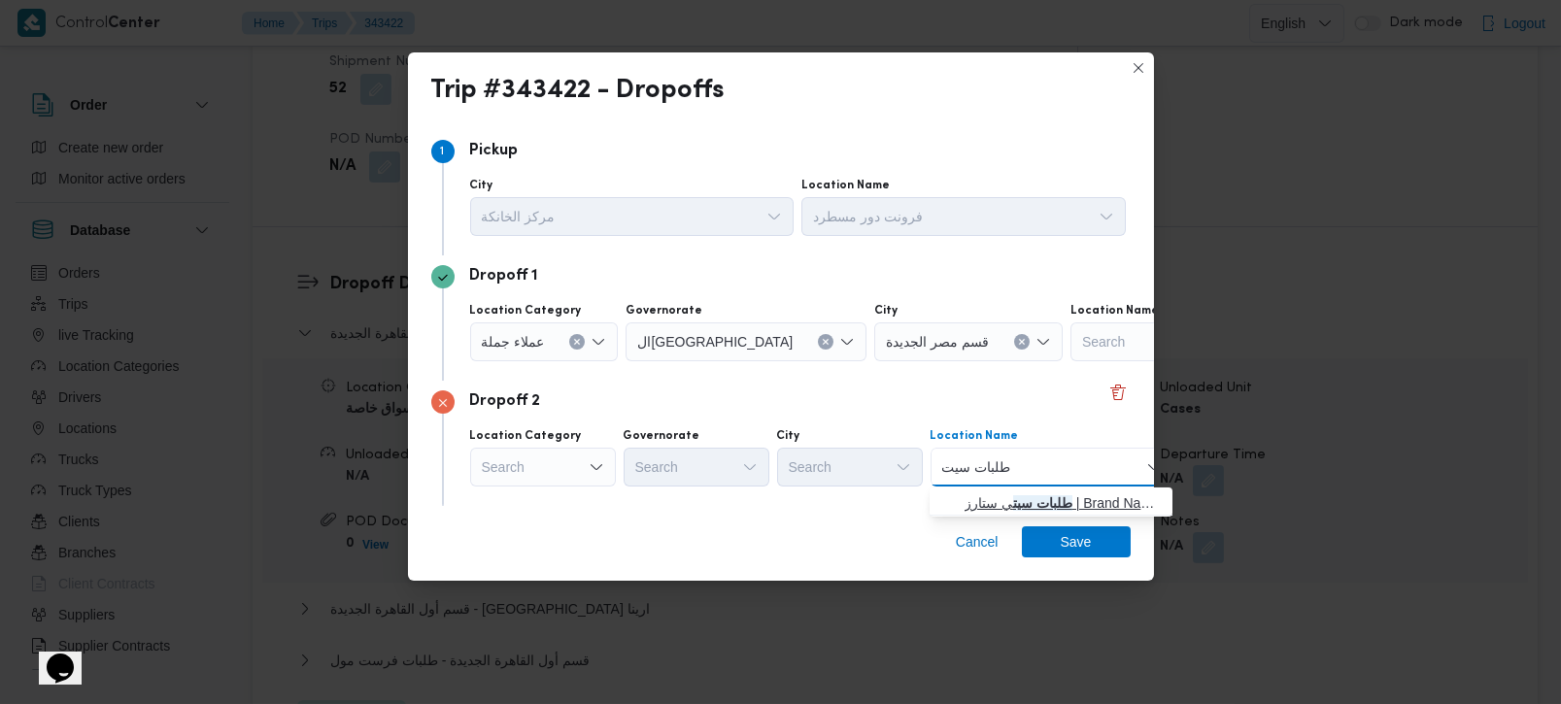
type input "طلبات سيت"
click at [1071, 506] on span "طلبات سيت ي ستارز | Brand Names | مساكن المهندسين" at bounding box center [1063, 503] width 196 height 23
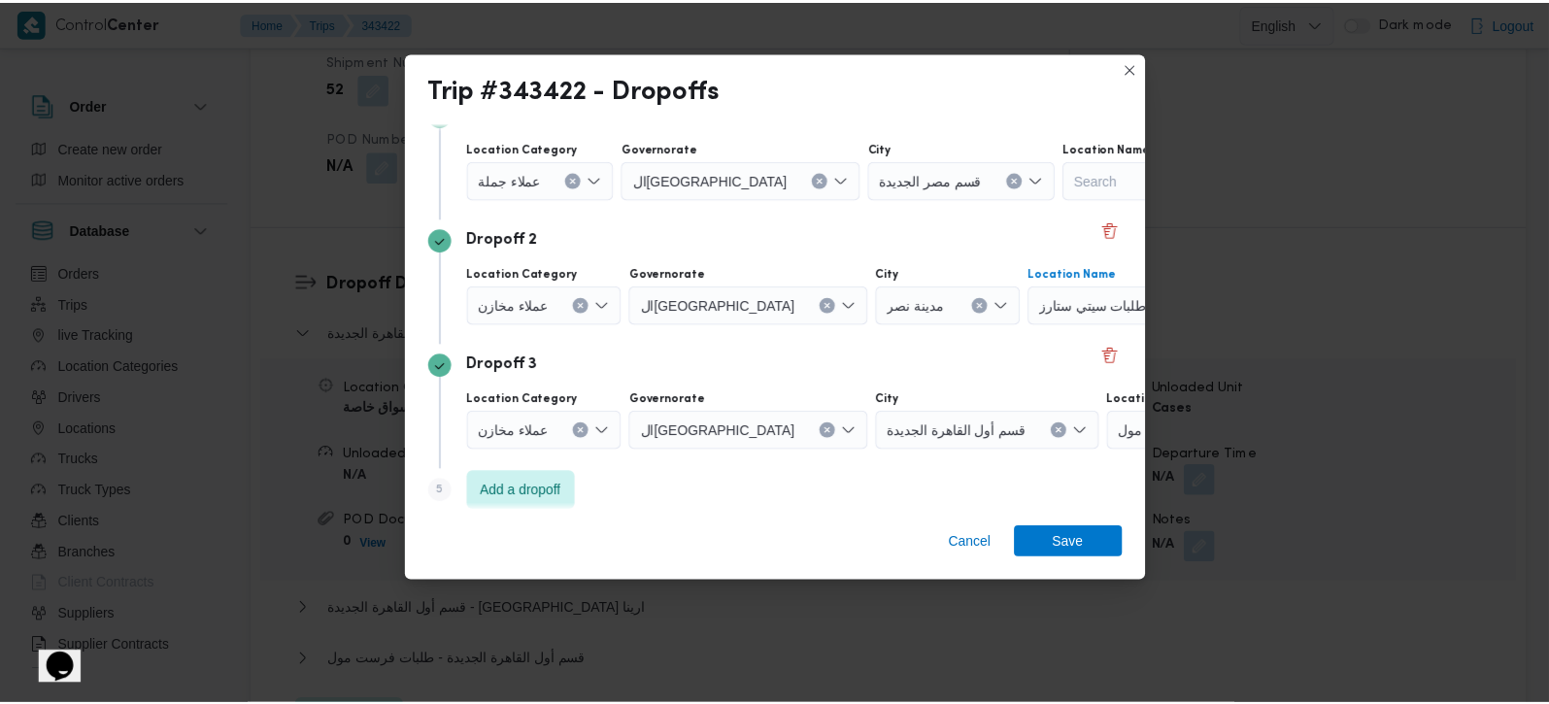
scroll to position [178, 0]
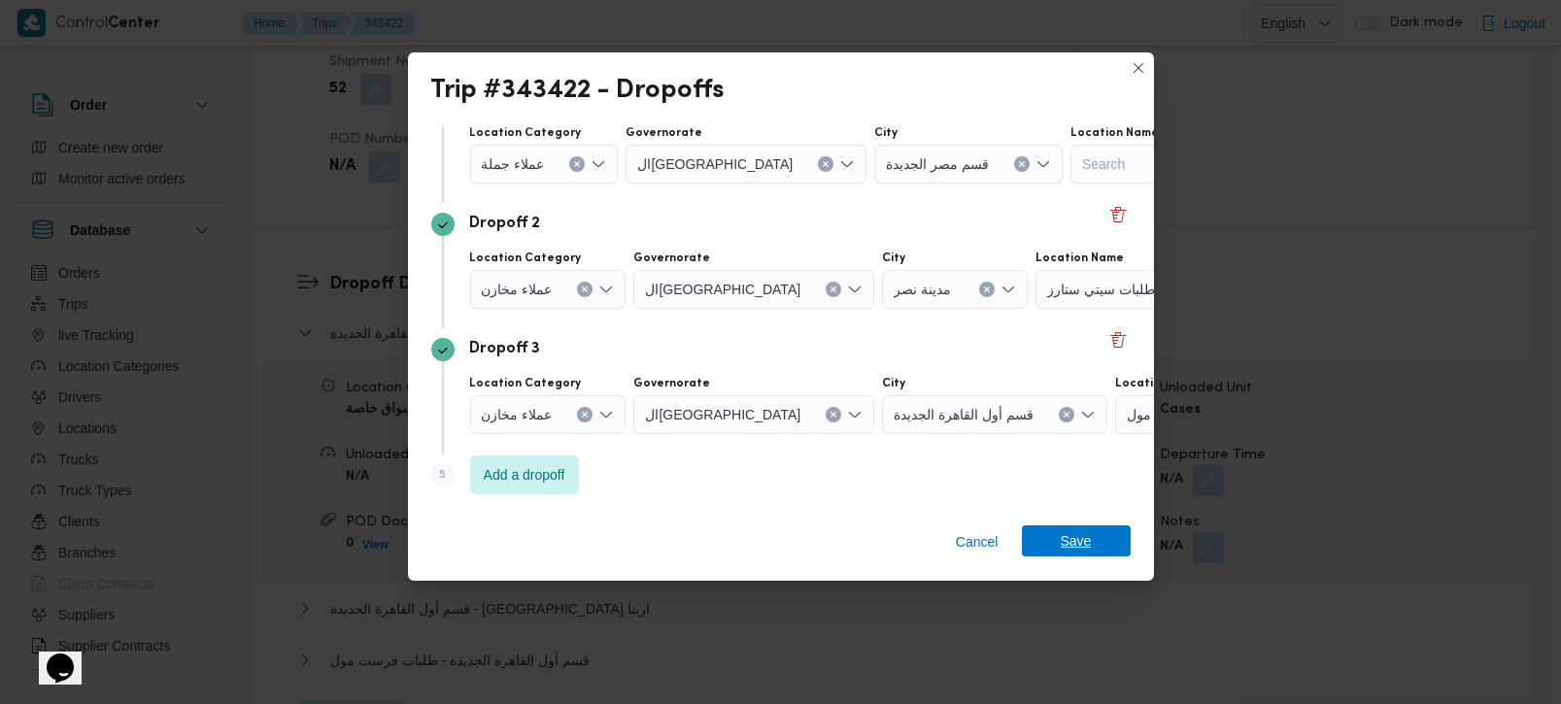
click at [1099, 534] on span "Save" at bounding box center [1076, 541] width 109 height 31
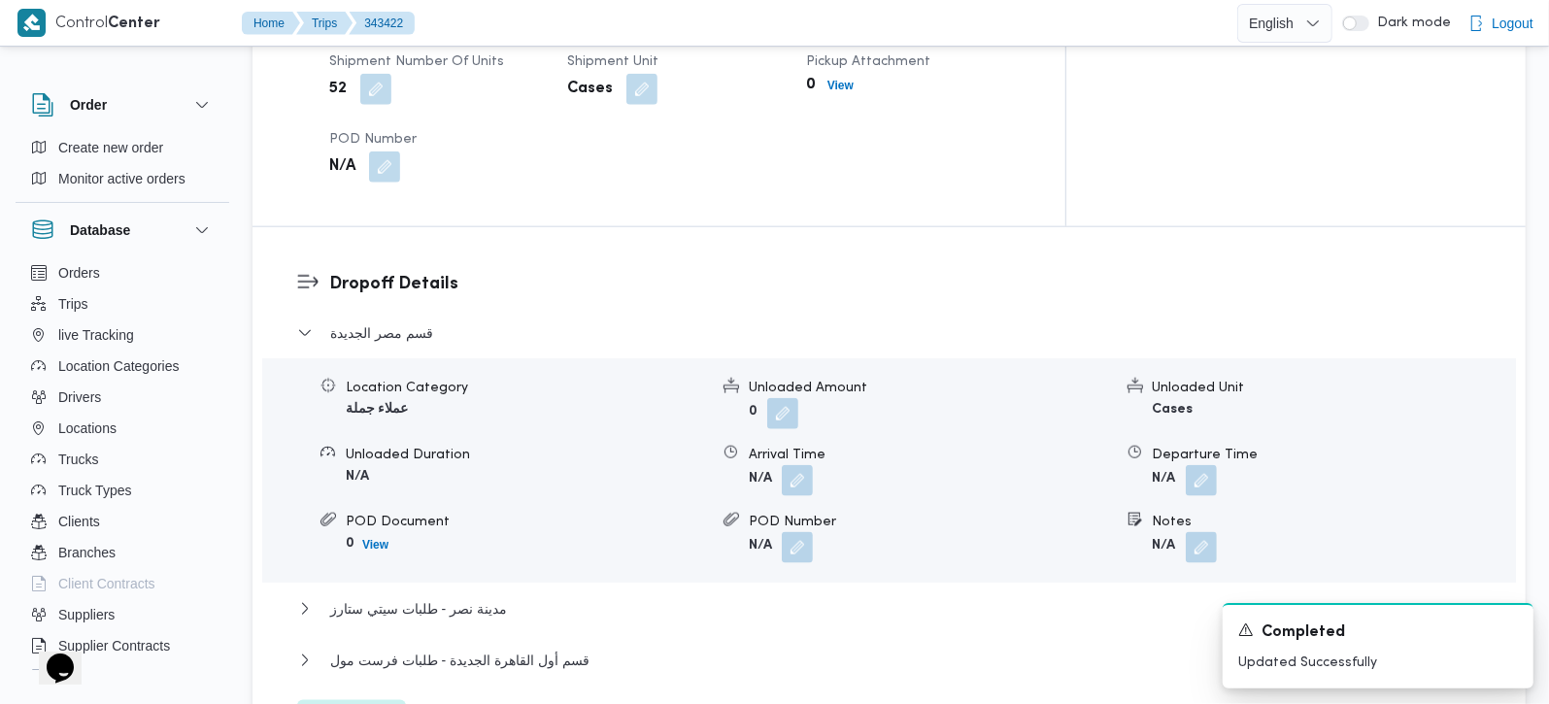
scroll to position [1600, 0]
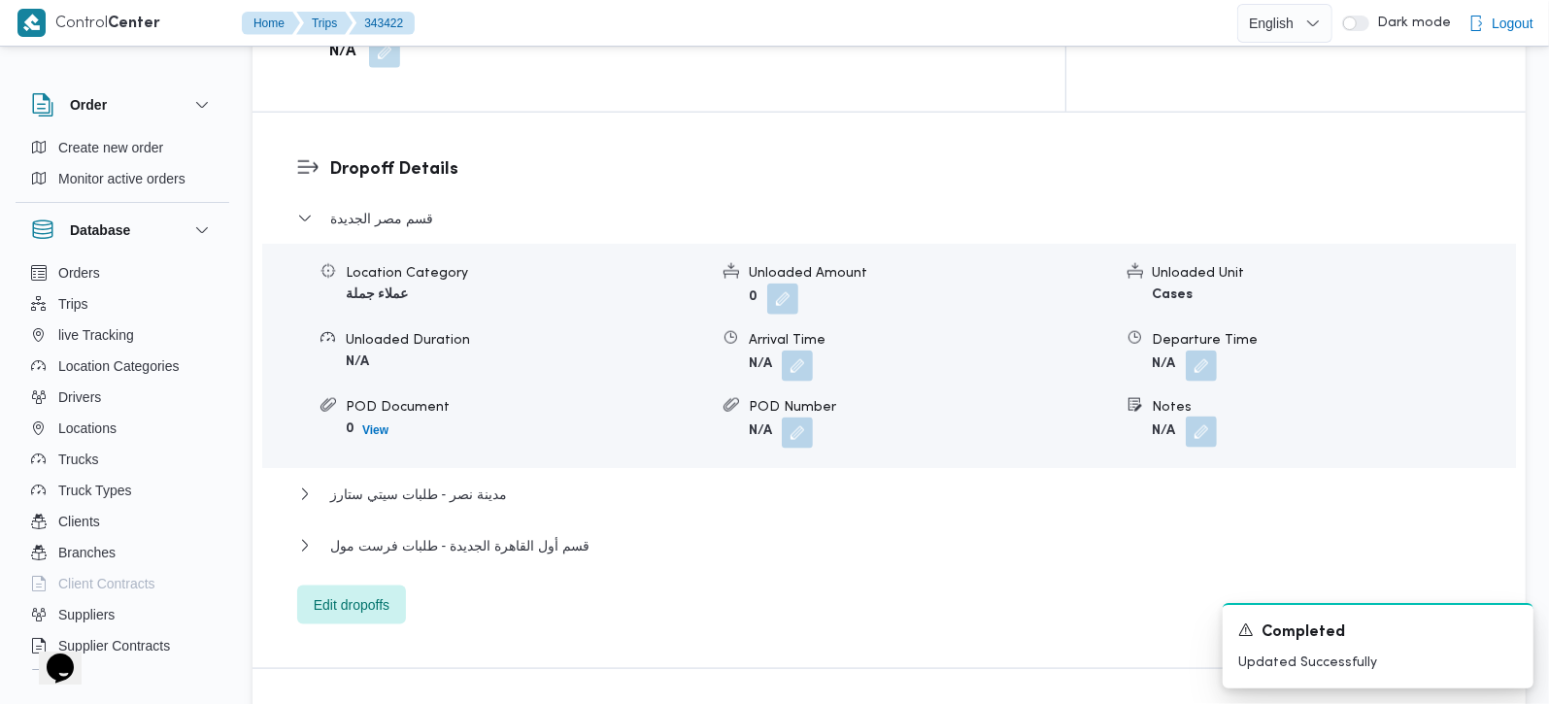
click at [1197, 417] on button "button" at bounding box center [1201, 432] width 31 height 31
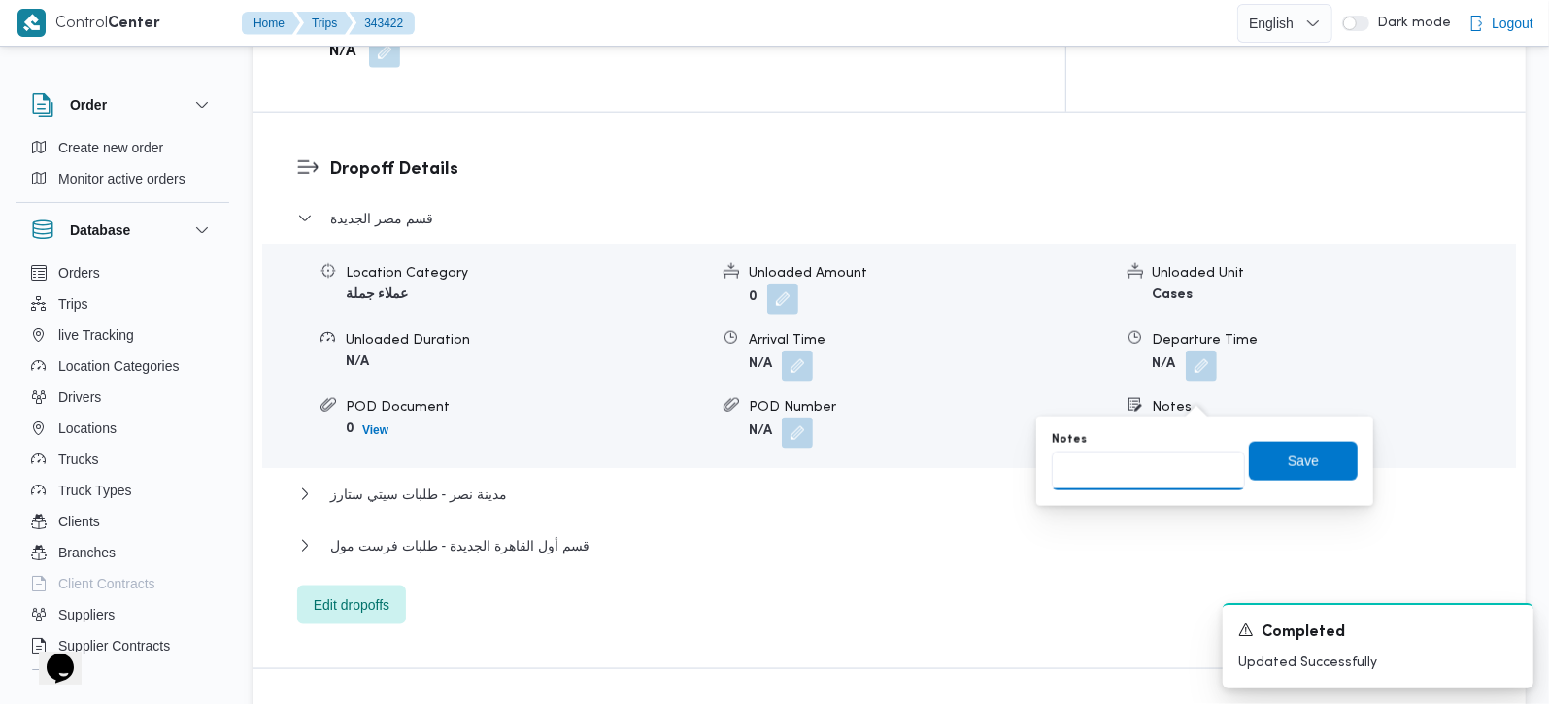
click at [1110, 489] on input "Notes" at bounding box center [1148, 471] width 193 height 39
type input "العروبة و الكوربة"
click at [1228, 454] on input "العروبة و الكوربة" at bounding box center [1148, 471] width 193 height 39
click at [1254, 460] on span "Save" at bounding box center [1303, 460] width 109 height 39
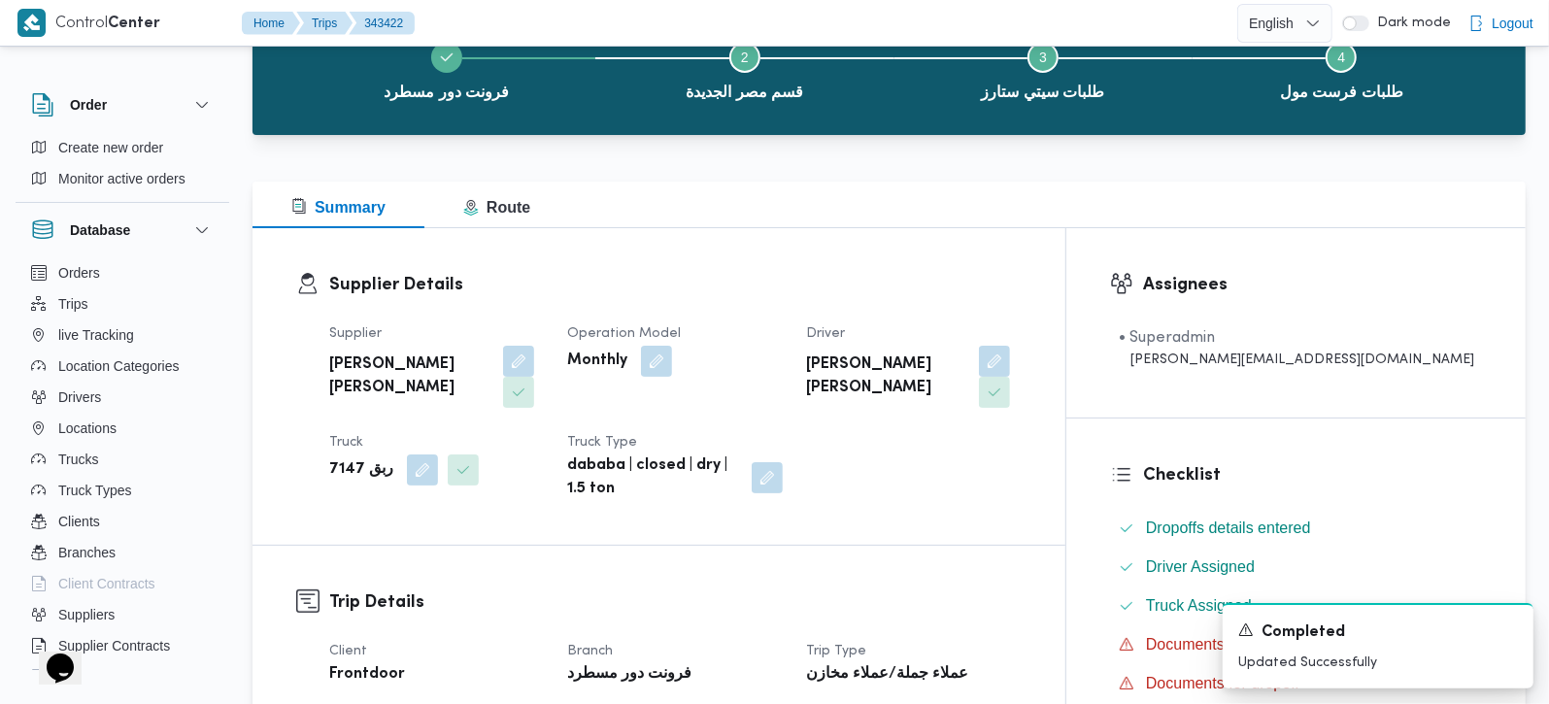
scroll to position [114, 0]
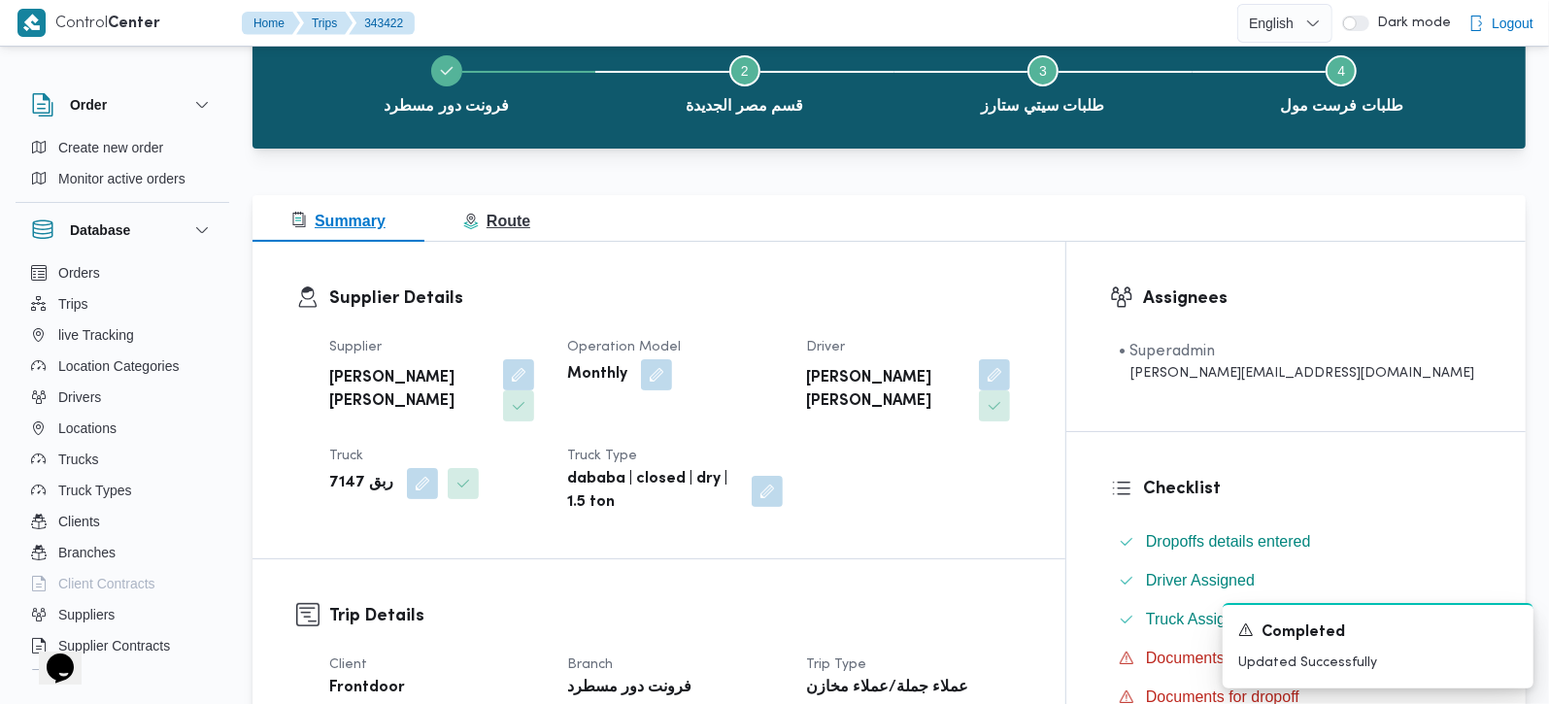
click at [495, 219] on span "Route" at bounding box center [496, 221] width 67 height 17
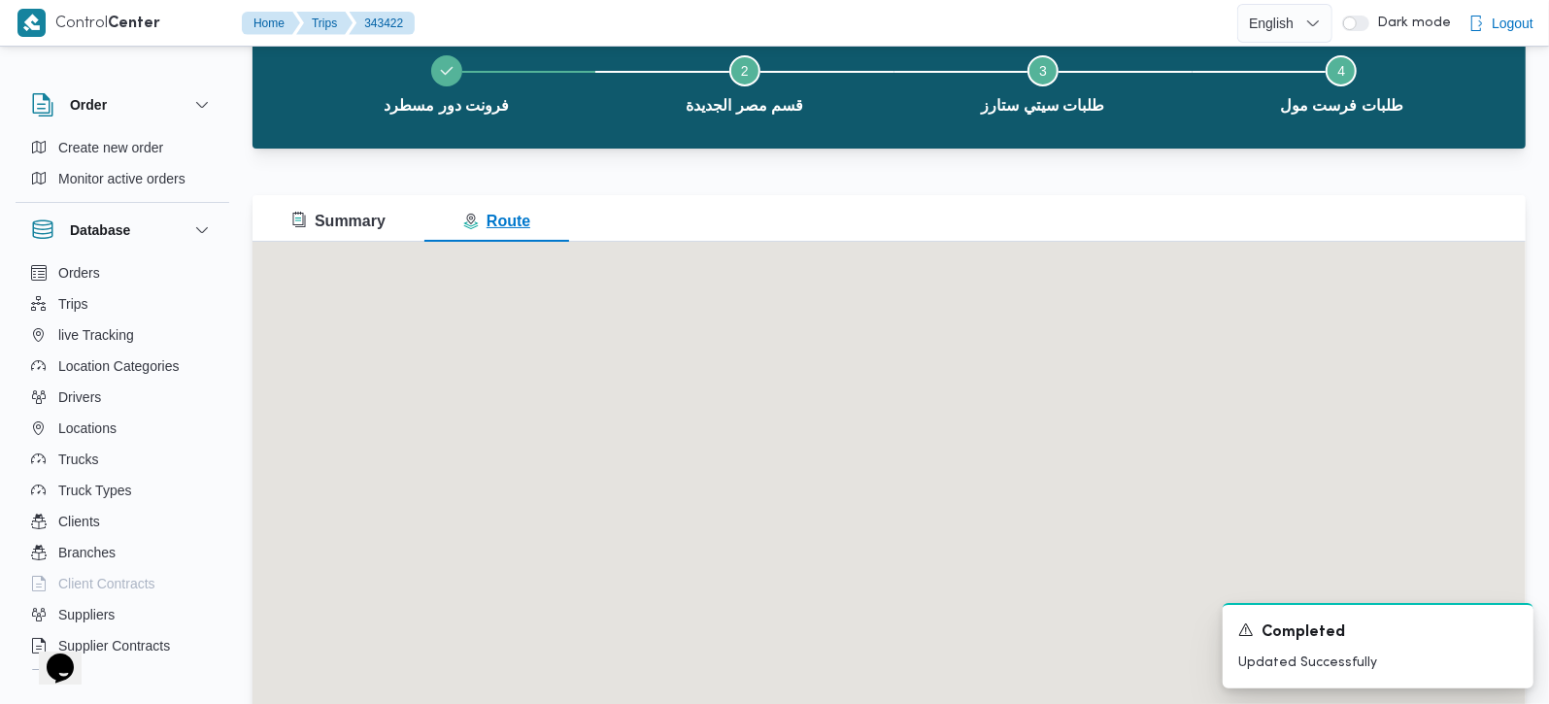
scroll to position [0, 0]
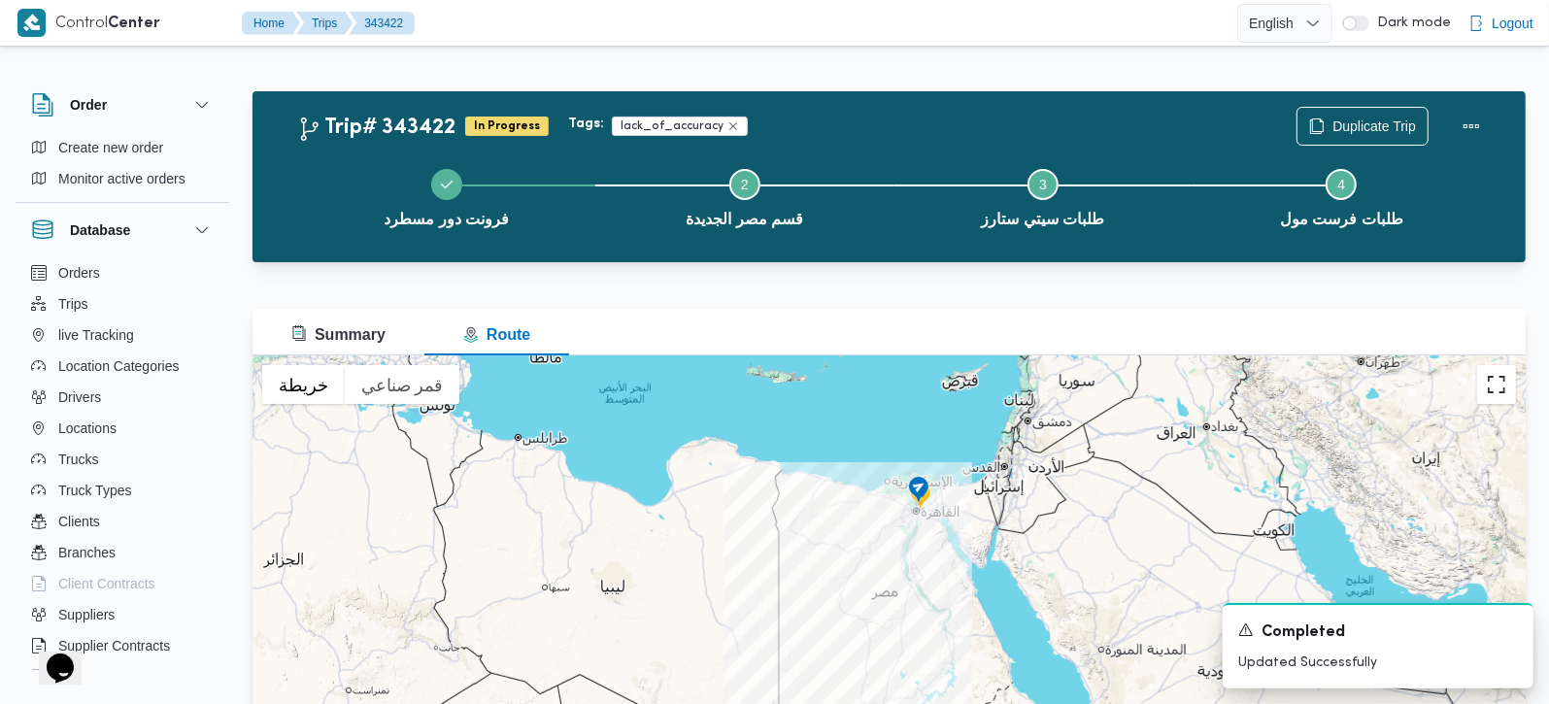
click at [1493, 381] on button "تبديل إلى العرض ملء الشاشة" at bounding box center [1497, 384] width 39 height 39
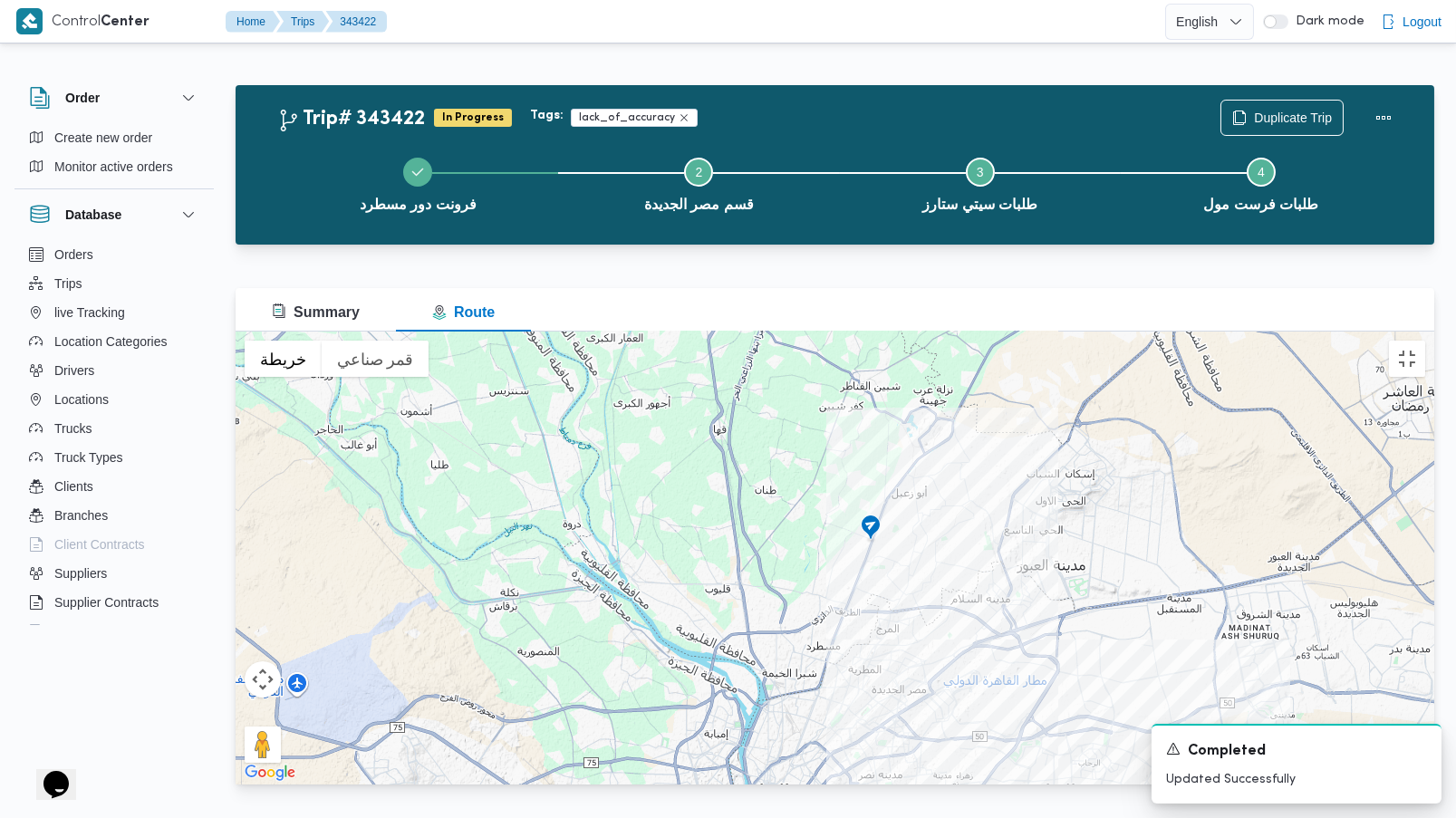
drag, startPoint x: 805, startPoint y: 627, endPoint x: 802, endPoint y: 408, distance: 219.0
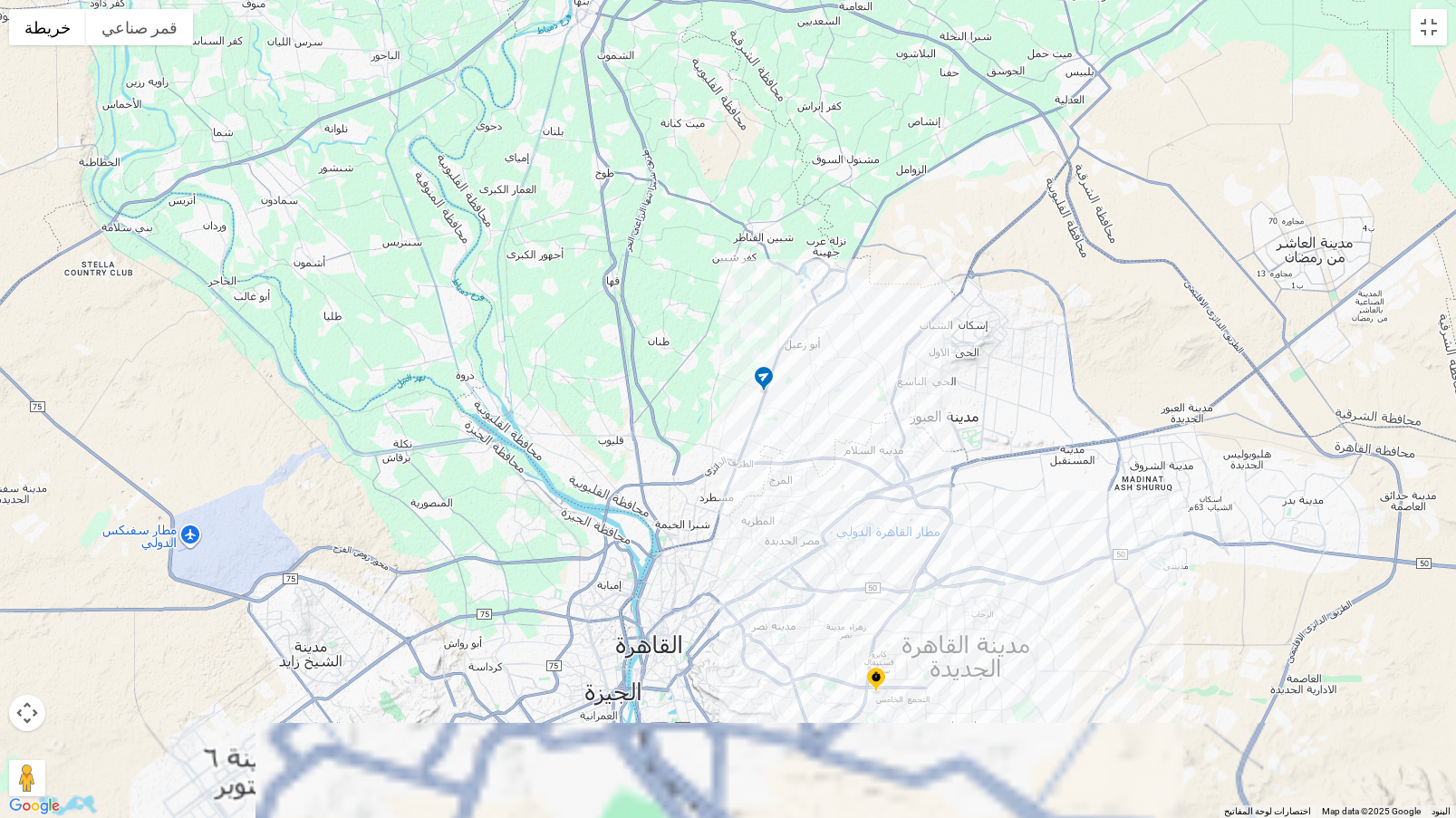
click at [802, 407] on div at bounding box center [728, 409] width 1456 height 818
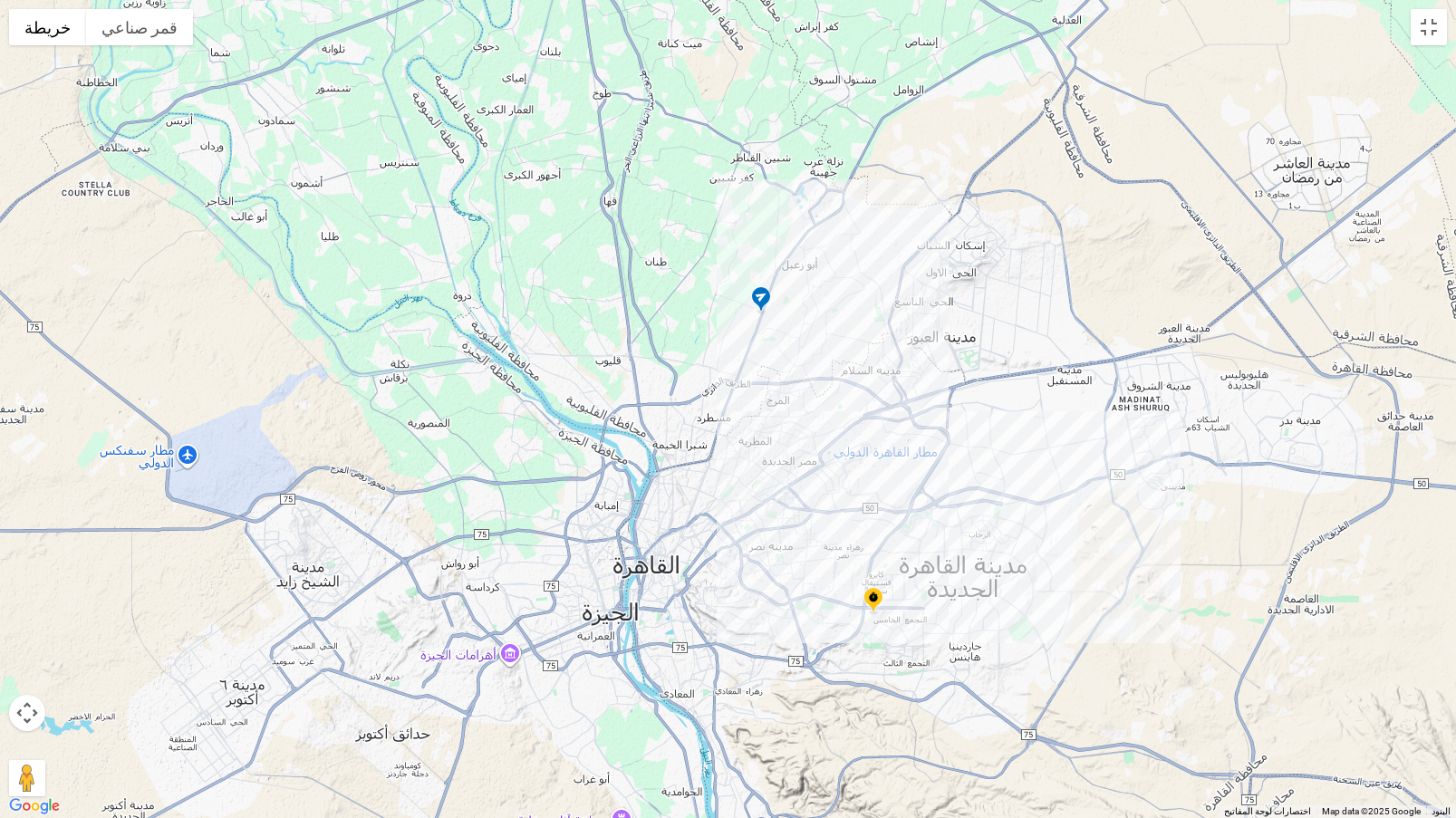
click at [873, 596] on img at bounding box center [873, 602] width 29 height 30
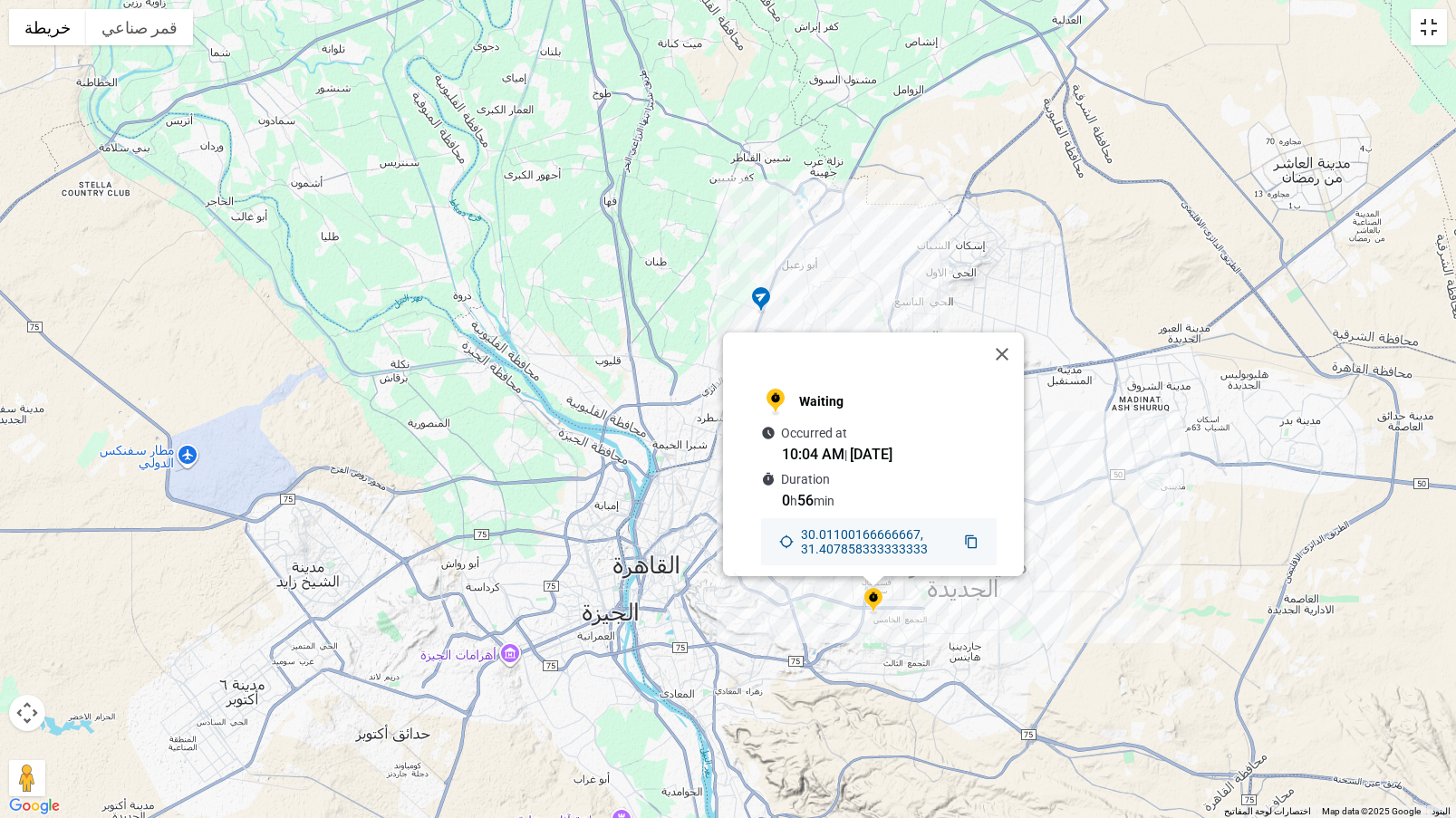
click at [1430, 28] on button "تبديل إلى العرض ملء الشاشة" at bounding box center [1429, 27] width 36 height 36
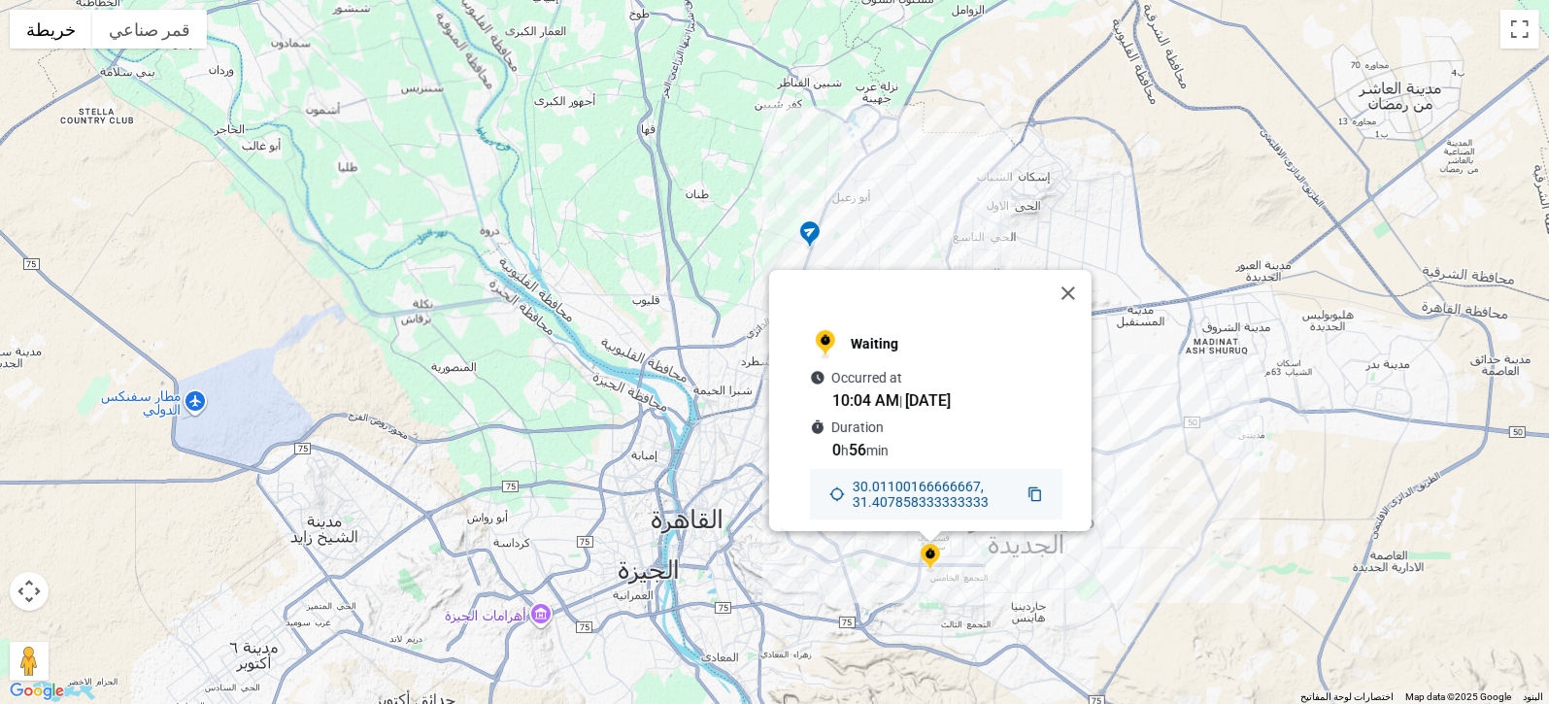
click at [346, 332] on span "Summary" at bounding box center [338, 334] width 94 height 17
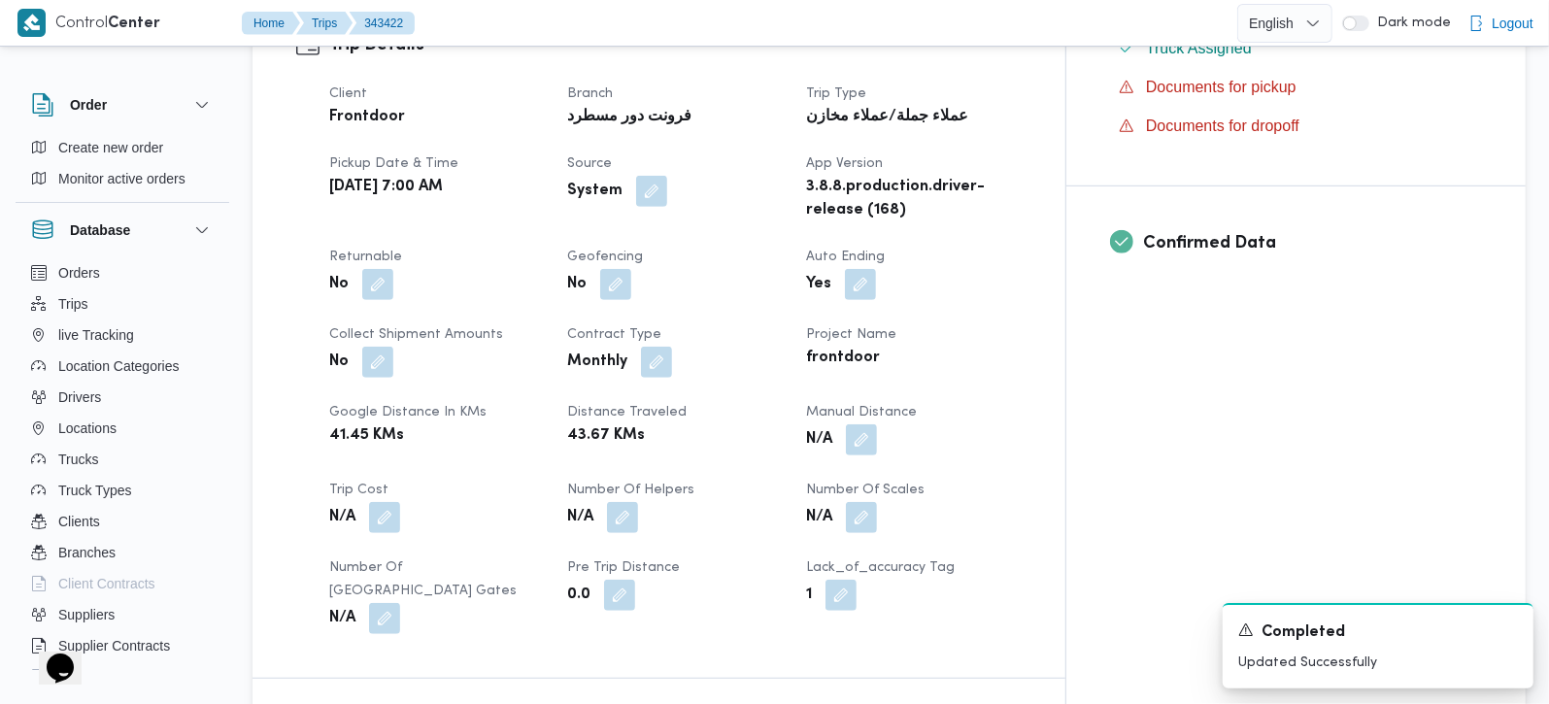
scroll to position [914, 0]
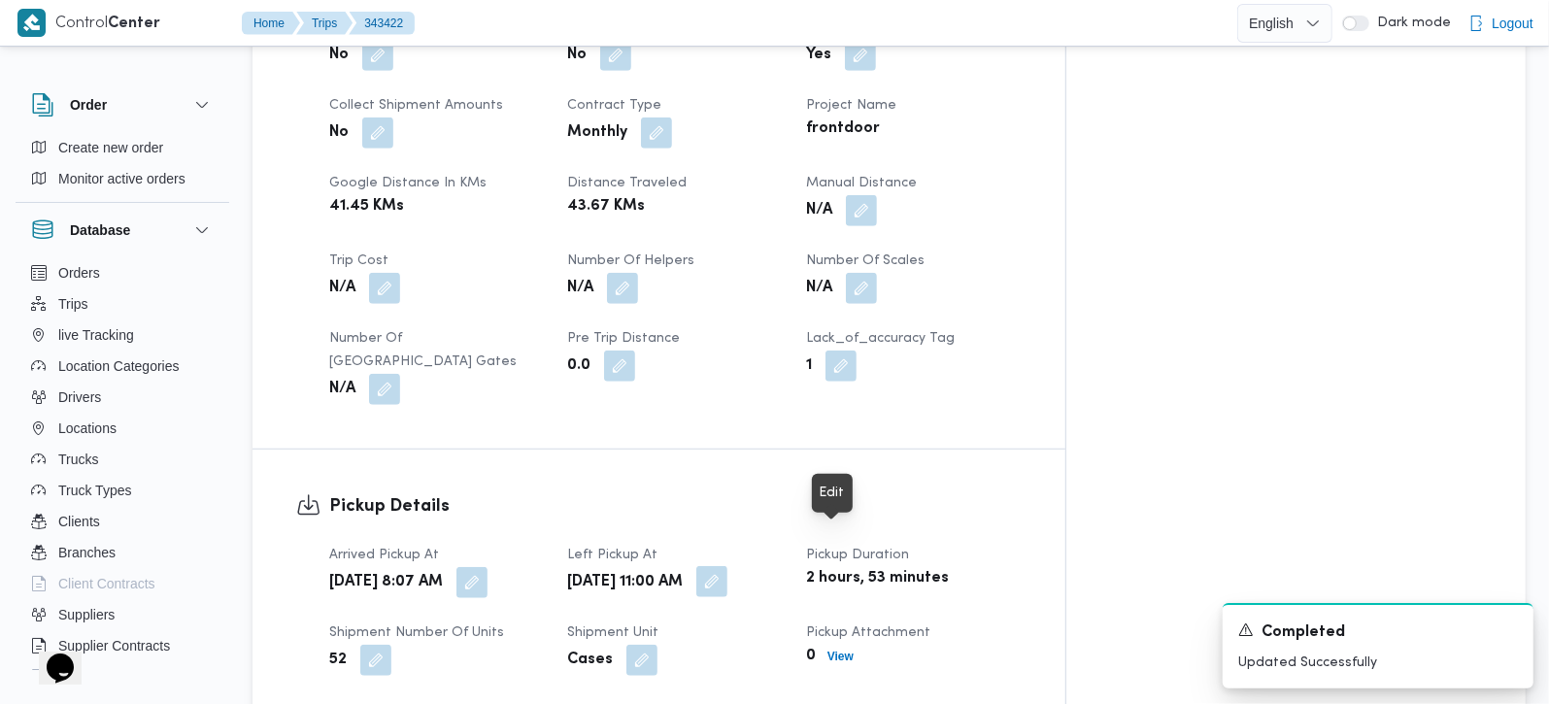
click at [728, 566] on button "button" at bounding box center [712, 581] width 31 height 31
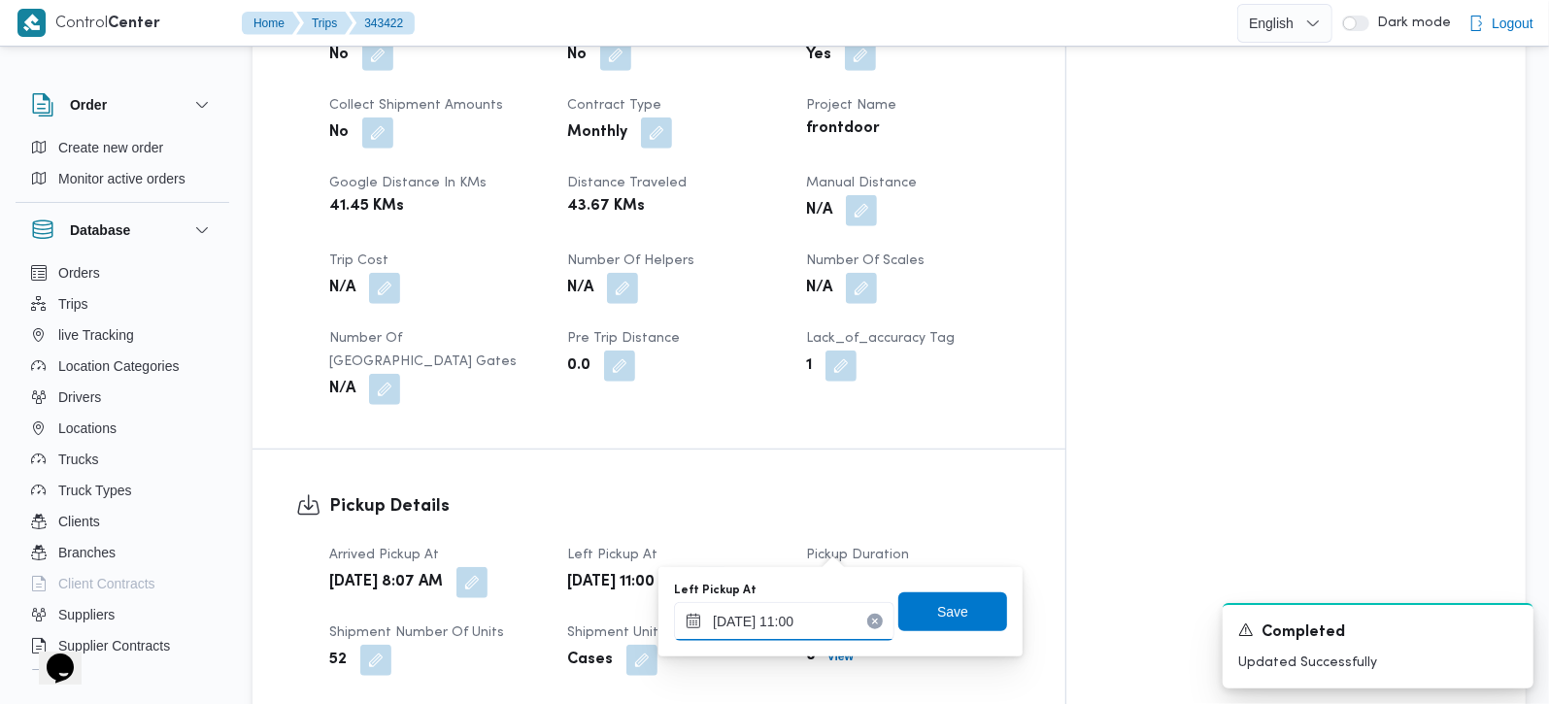
click at [795, 610] on div "15/10/2025 11:00" at bounding box center [784, 621] width 221 height 39
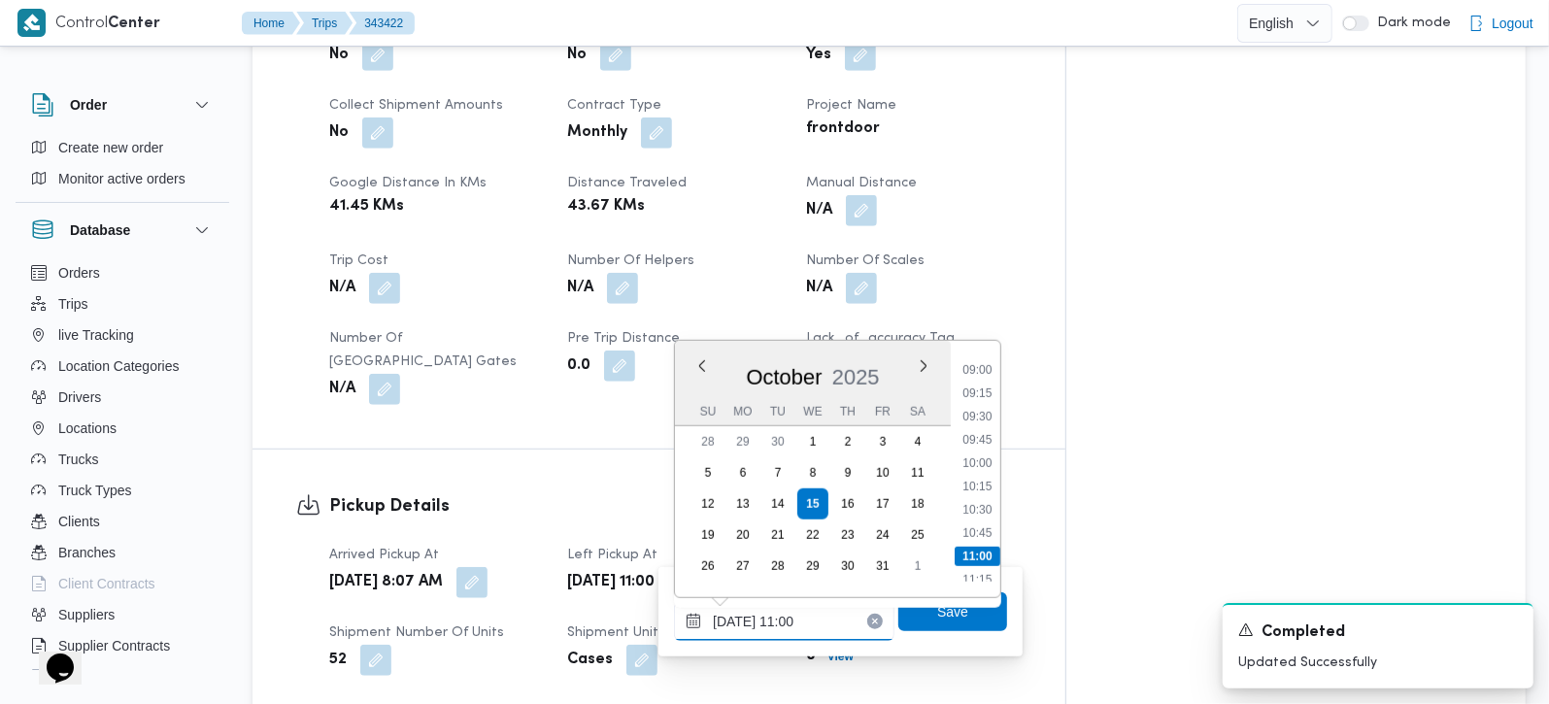
scroll to position [795, 0]
click at [982, 415] on li "09:00" at bounding box center [977, 410] width 45 height 19
type input "15/10/2025 09:00"
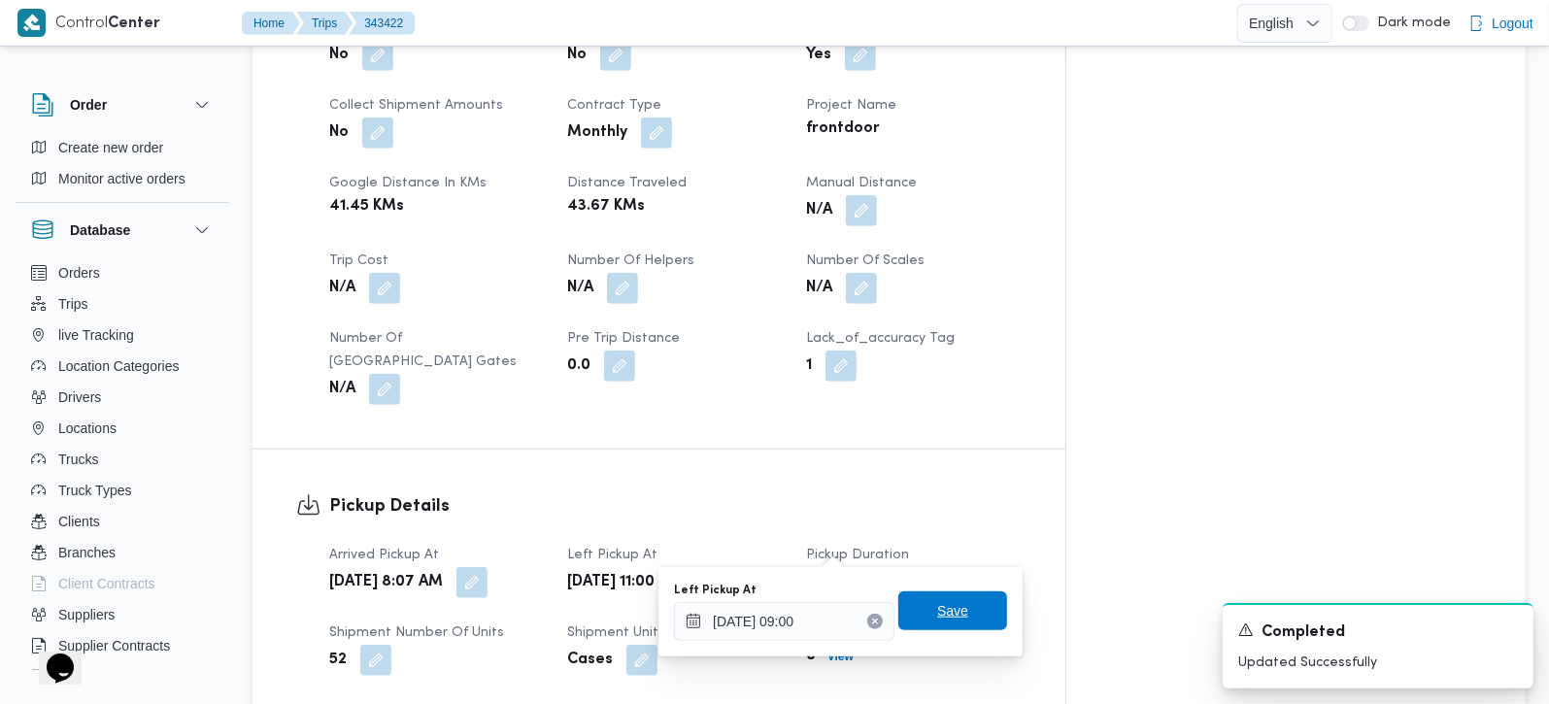
click at [942, 614] on span "Save" at bounding box center [952, 610] width 31 height 23
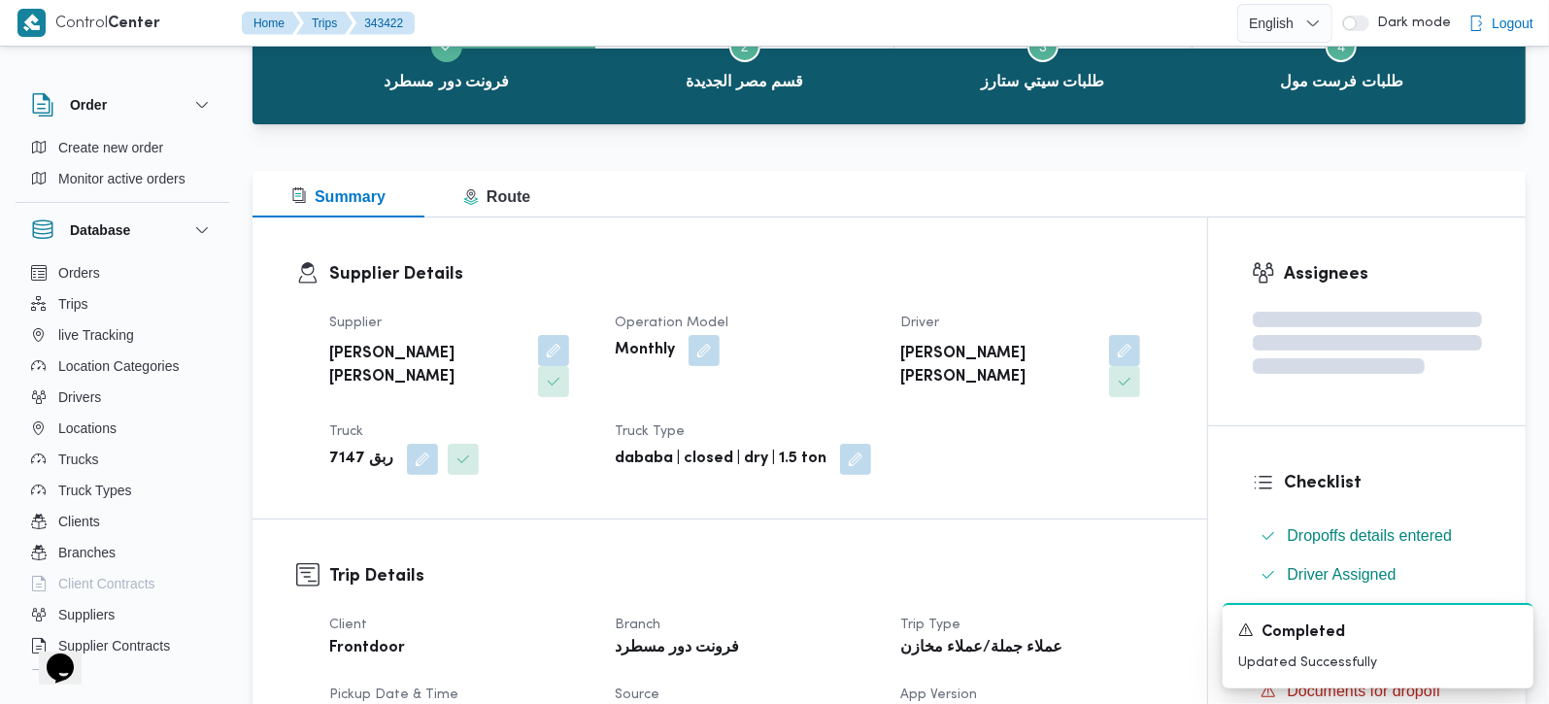
scroll to position [0, 0]
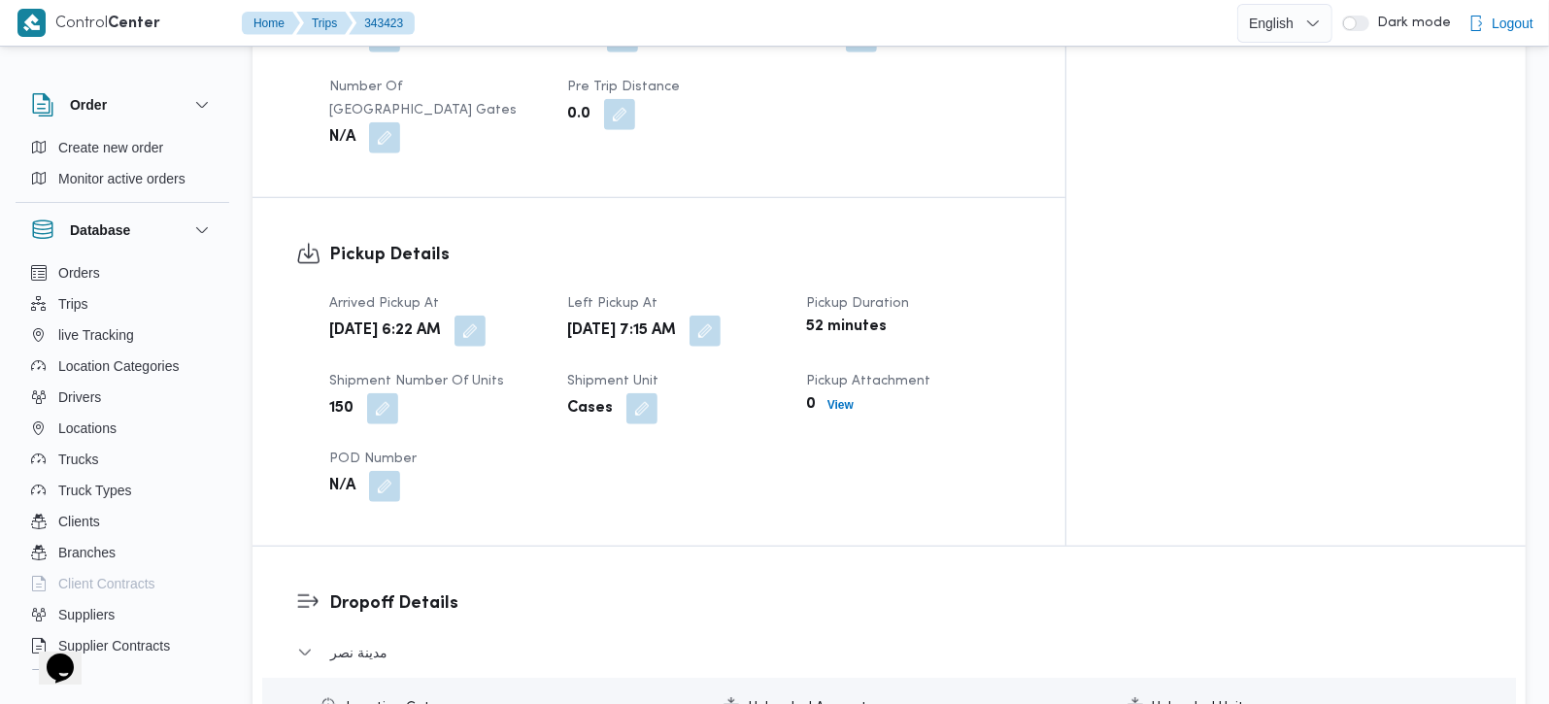
scroll to position [1485, 0]
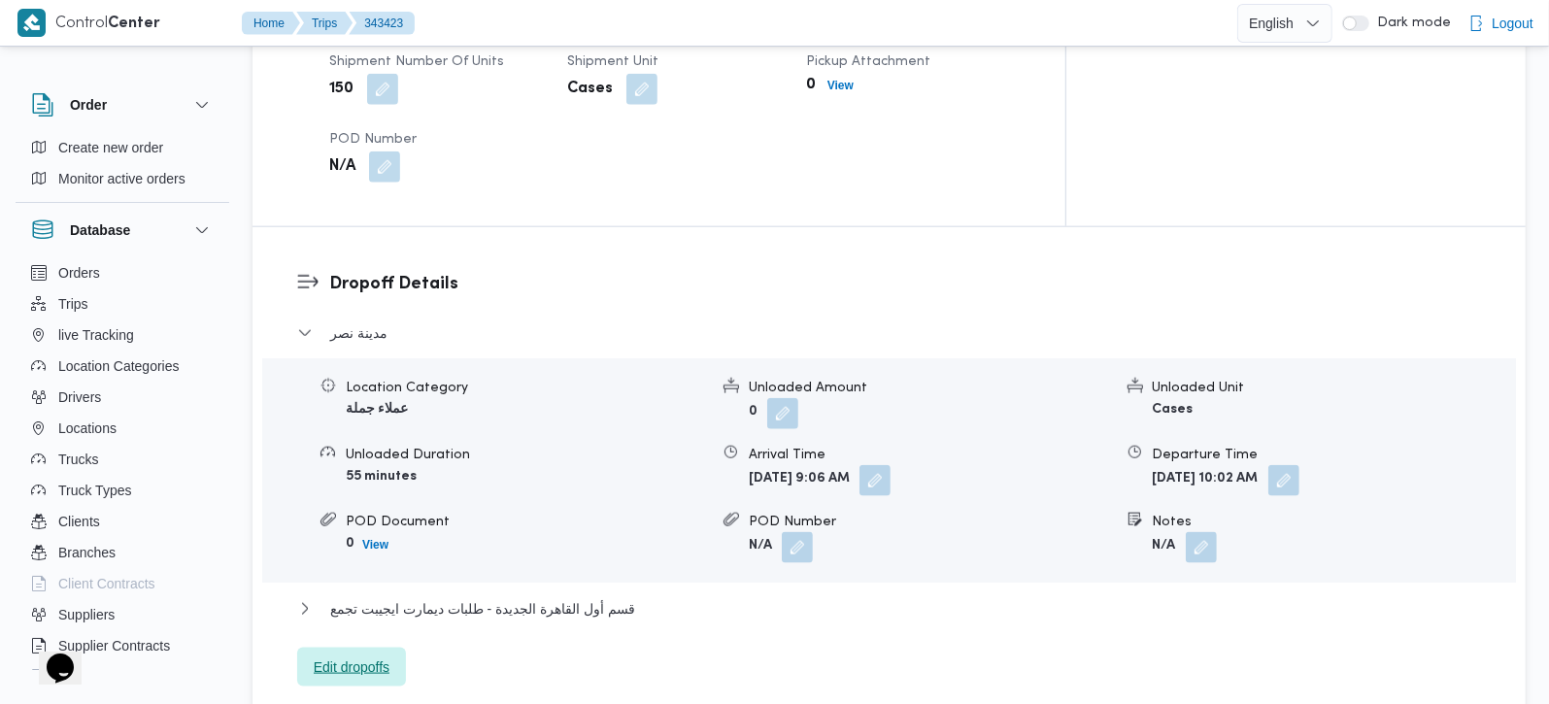
click at [371, 648] on span "Edit dropoffs" at bounding box center [351, 667] width 109 height 39
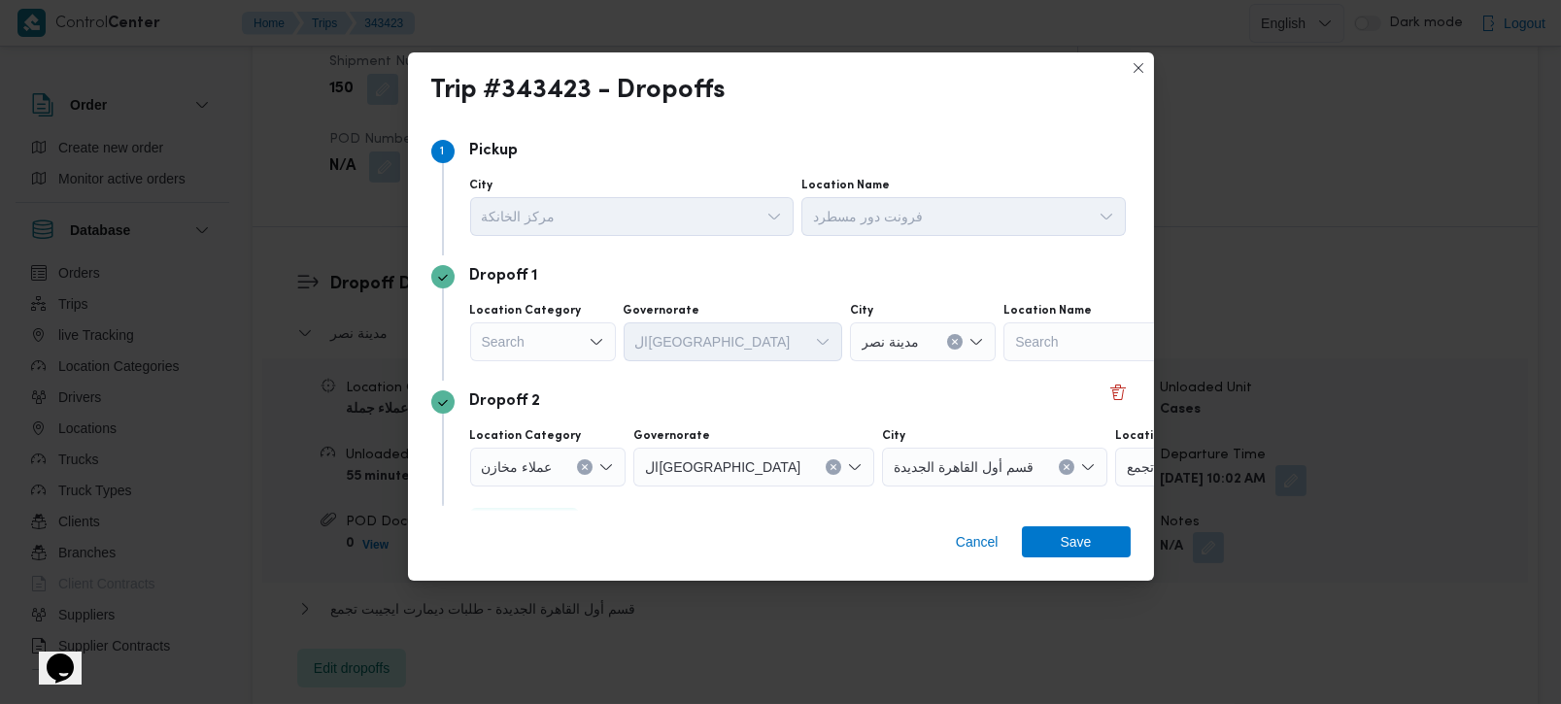
click at [589, 346] on icon "Open list of options" at bounding box center [597, 342] width 16 height 16
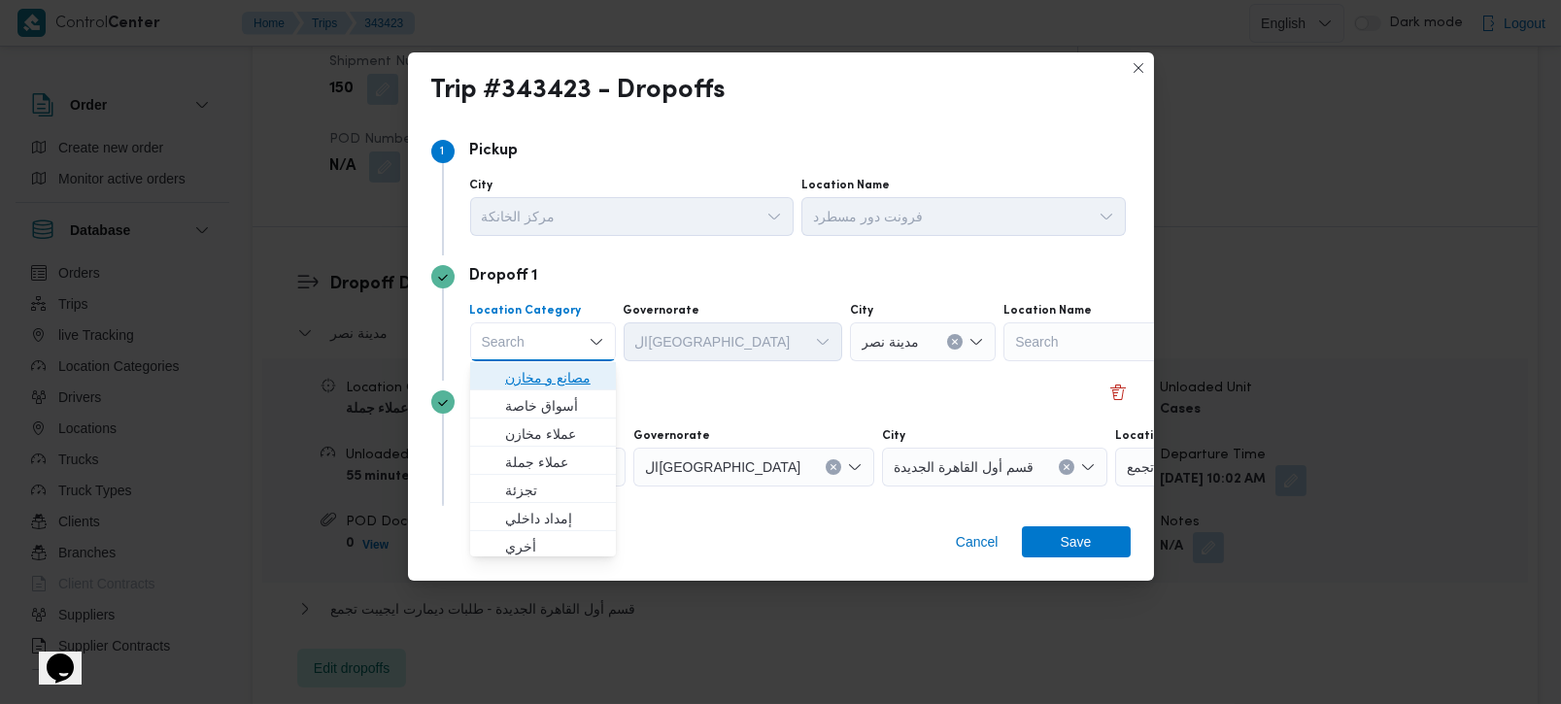
click at [587, 368] on span "مصانع و مخازن" at bounding box center [554, 377] width 99 height 23
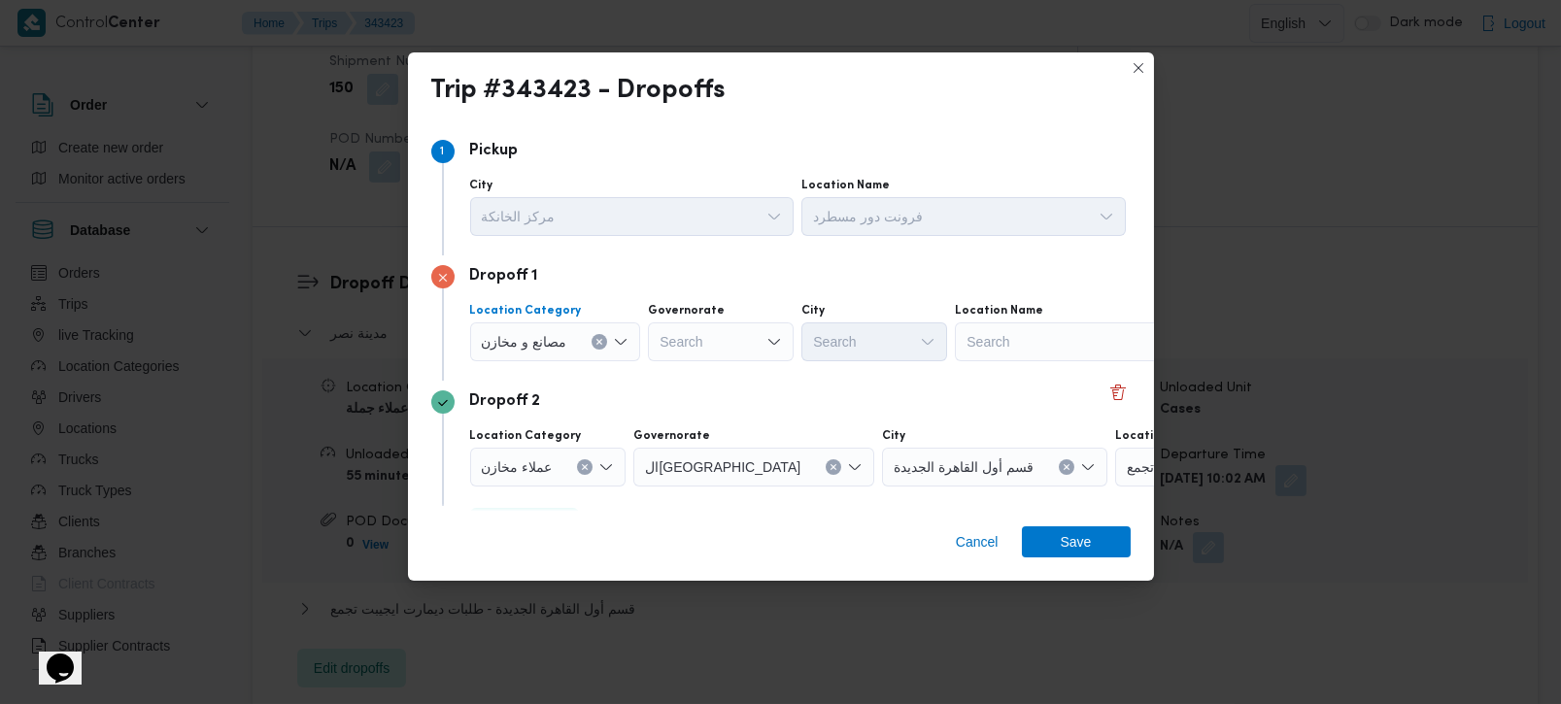
click at [596, 337] on button "Clear input" at bounding box center [600, 342] width 16 height 16
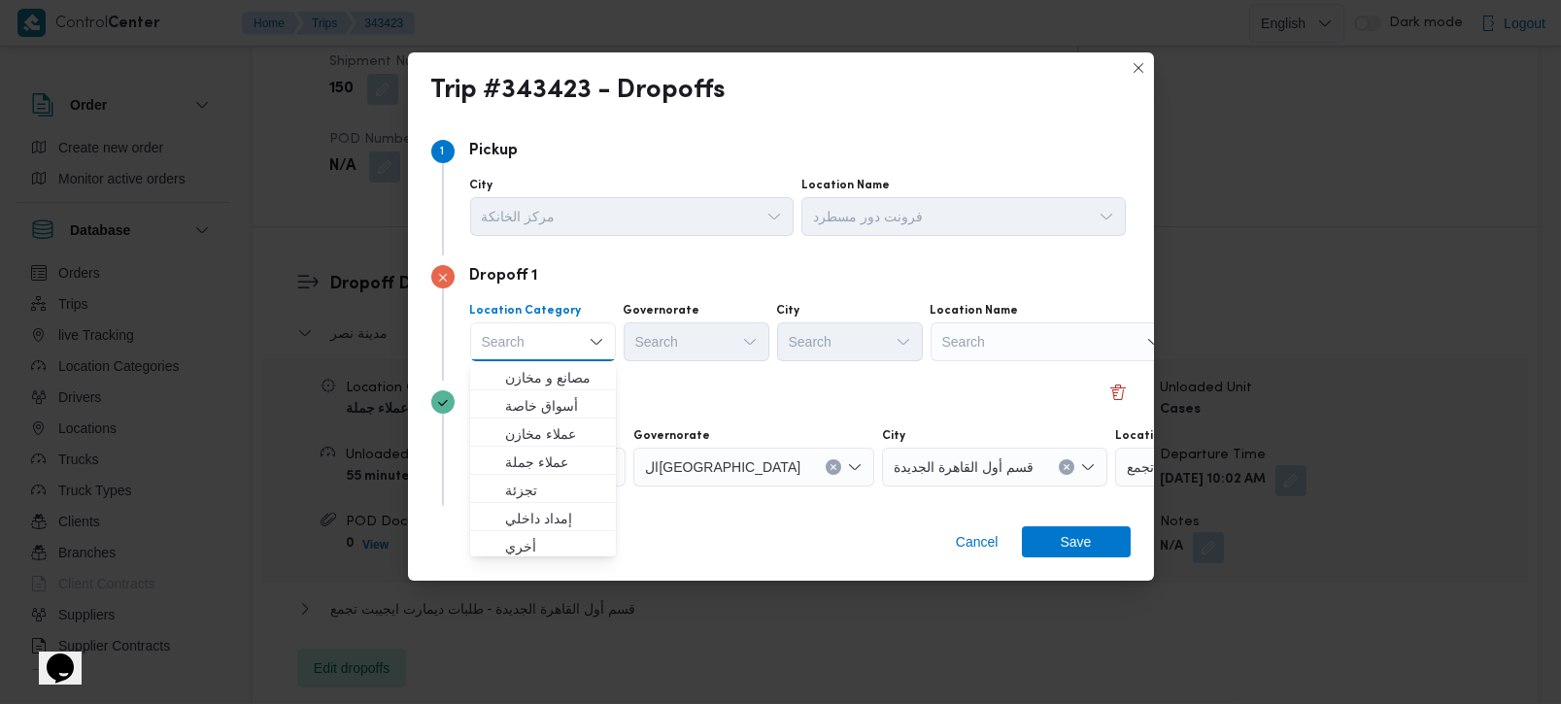
click at [969, 338] on div "Search" at bounding box center [1052, 342] width 243 height 39
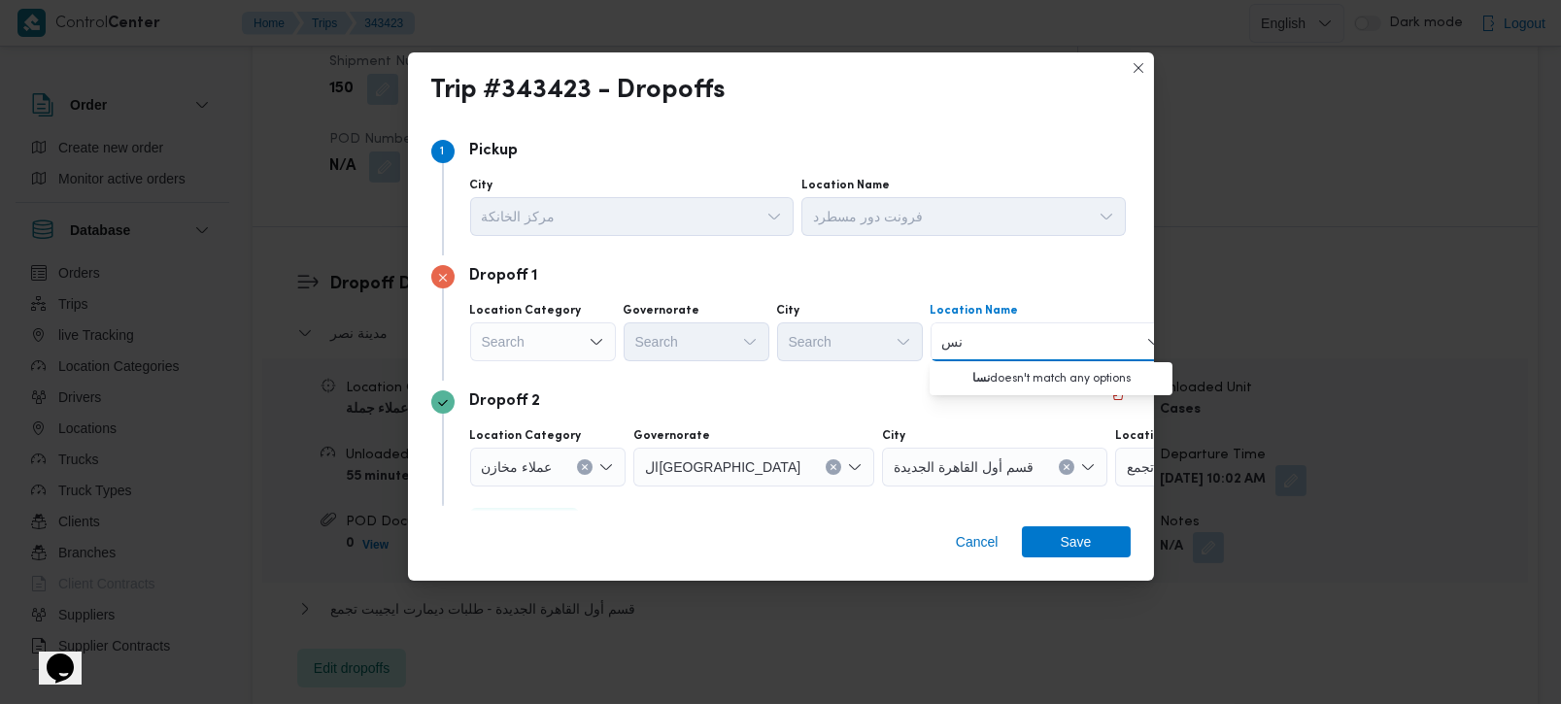
type input "ن"
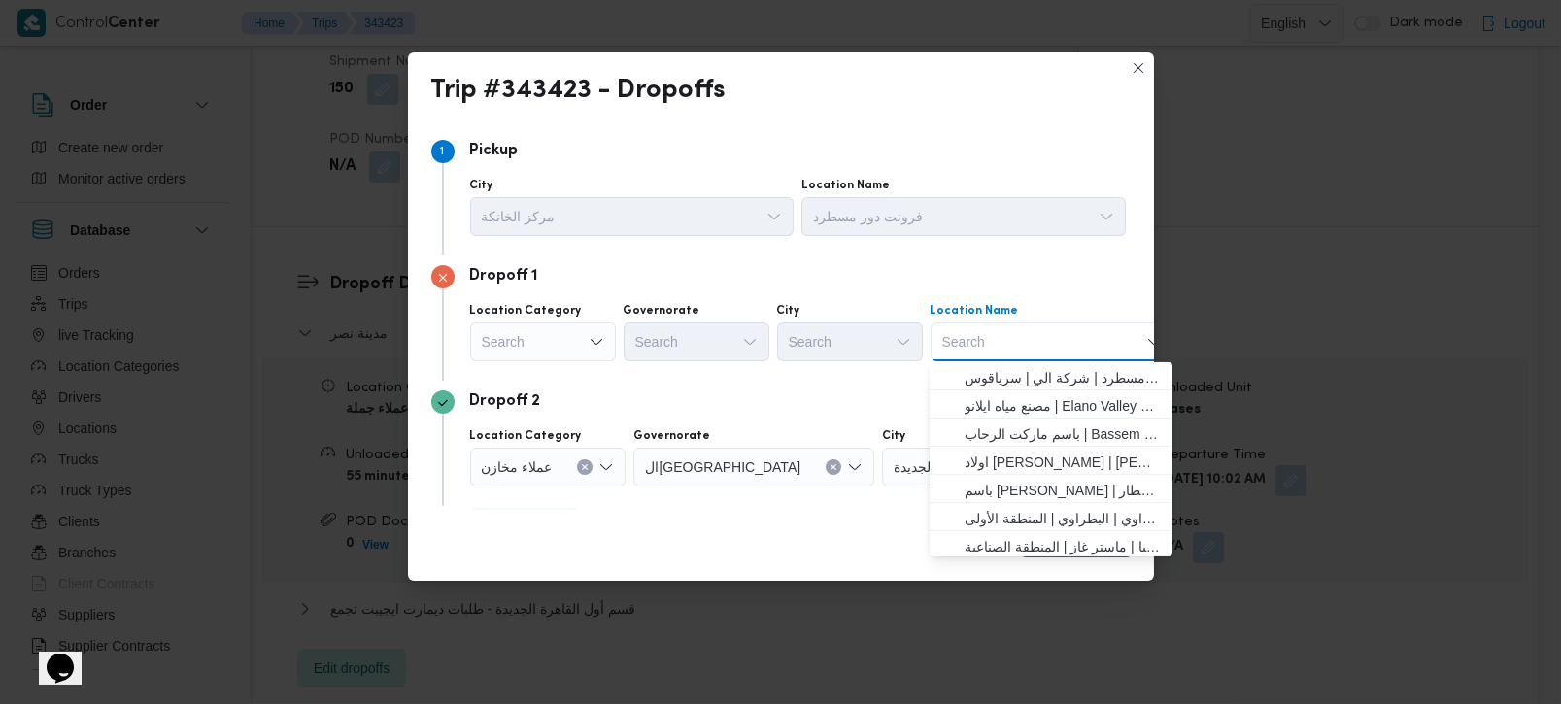
paste input "Nasaem"
type input "Nasaem"
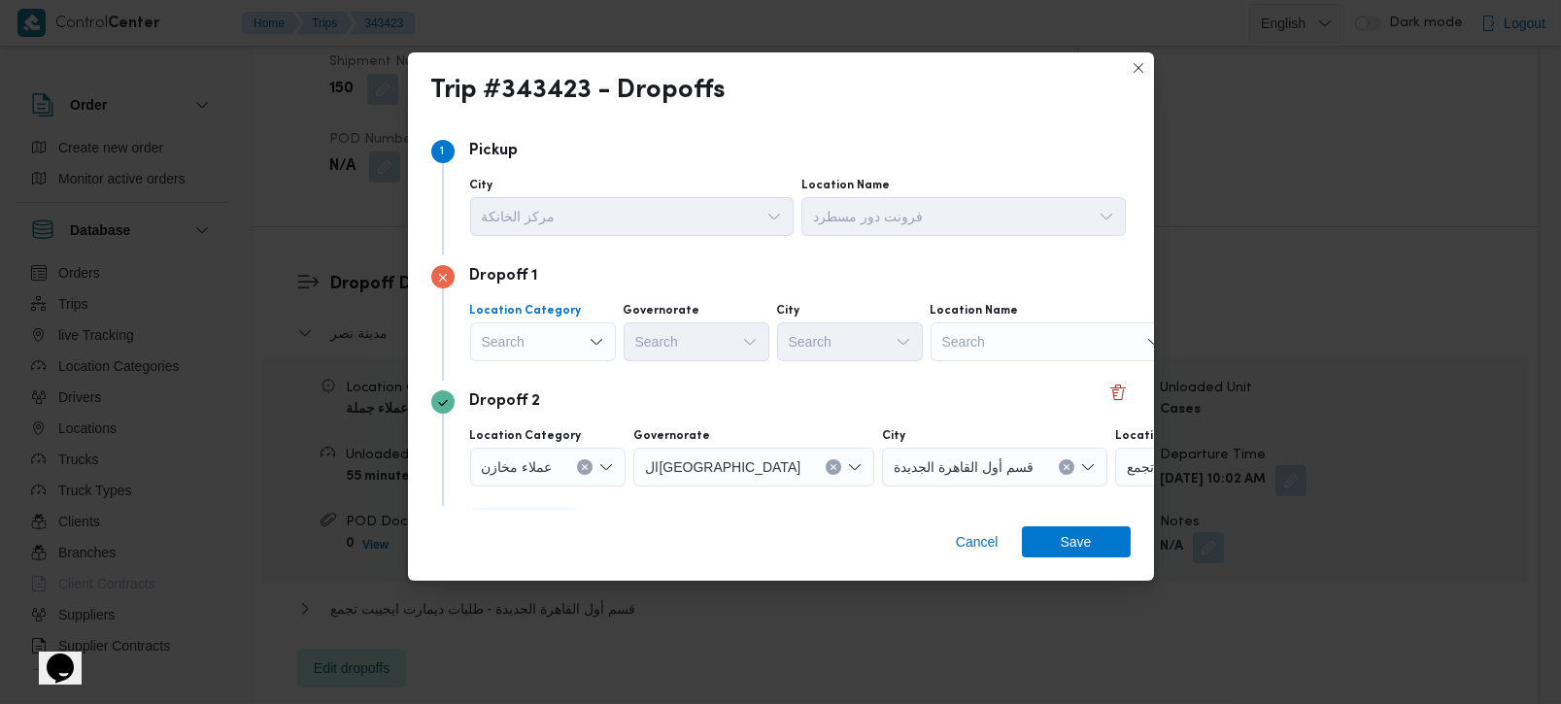
click at [510, 344] on div "Search" at bounding box center [543, 342] width 146 height 39
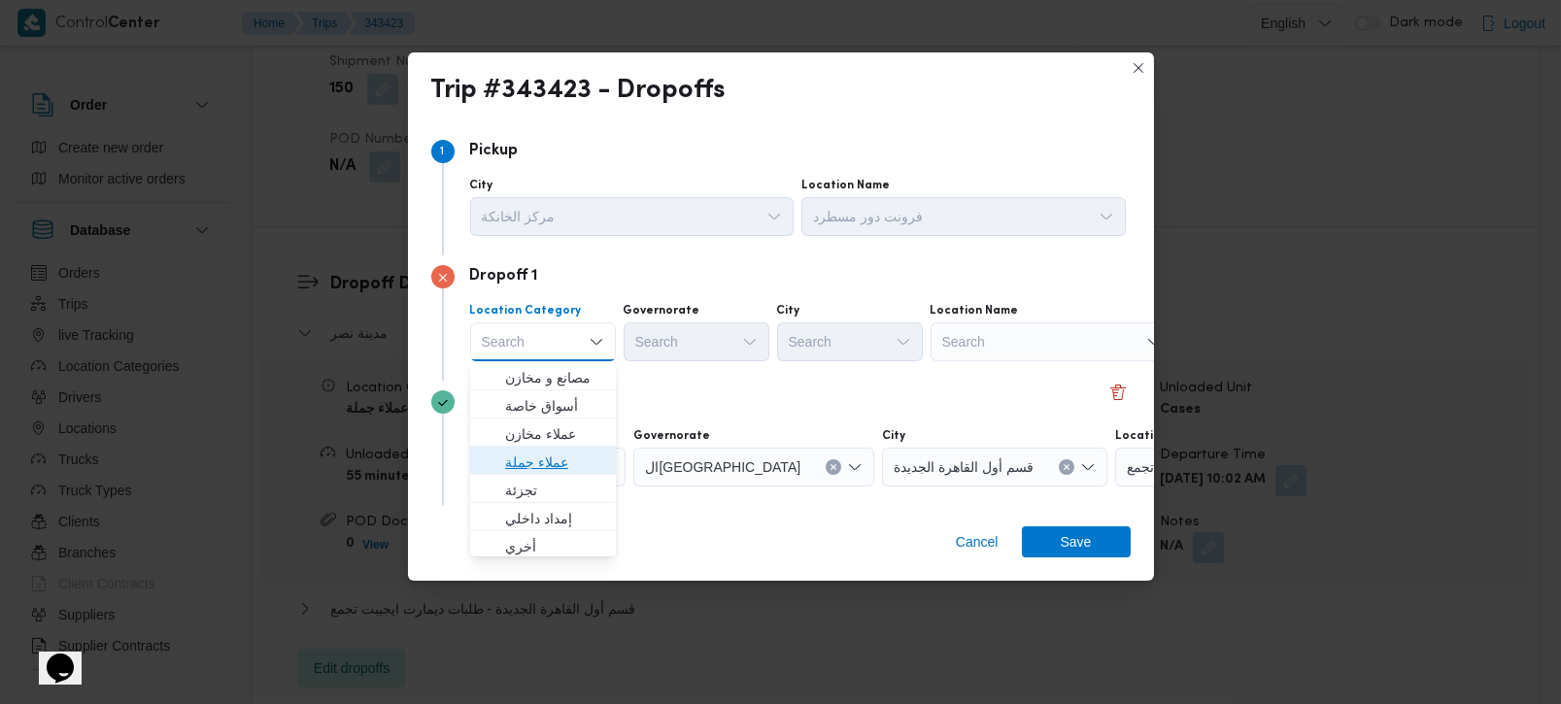
click at [529, 459] on span "عملاء جملة" at bounding box center [554, 462] width 99 height 23
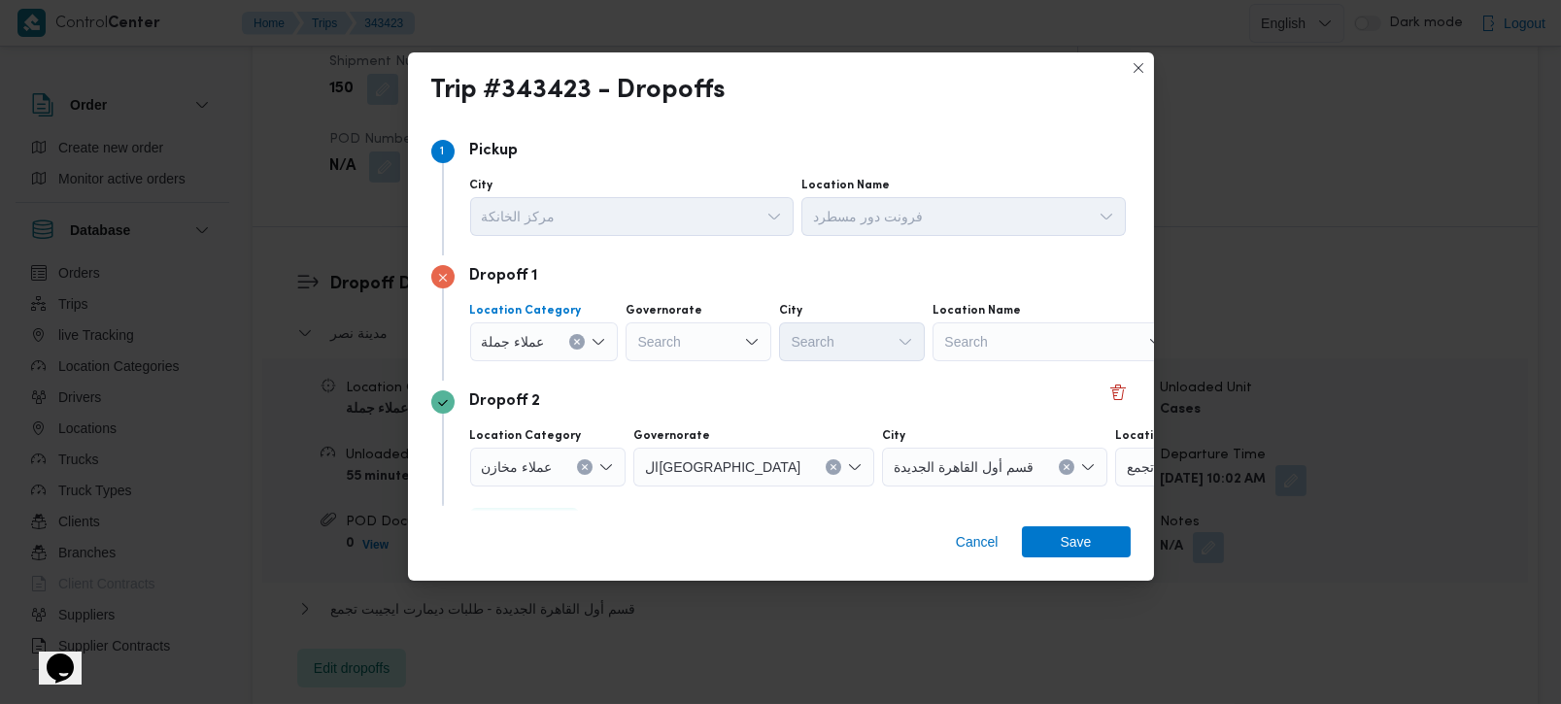
click at [648, 333] on div "Search" at bounding box center [699, 342] width 146 height 39
type input "رة"
click at [700, 402] on span "القاه رة" at bounding box center [708, 405] width 99 height 23
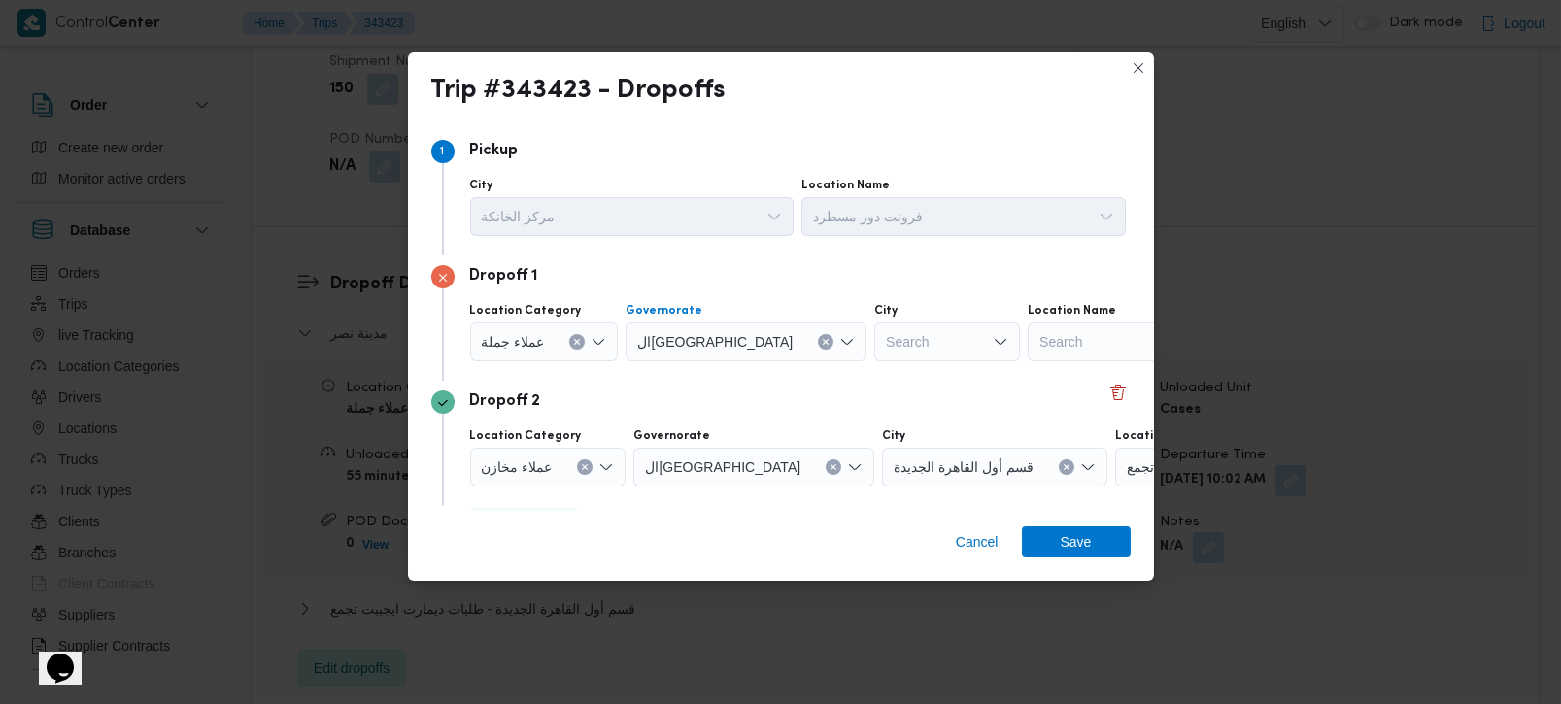
click at [874, 349] on div "Search" at bounding box center [947, 342] width 146 height 39
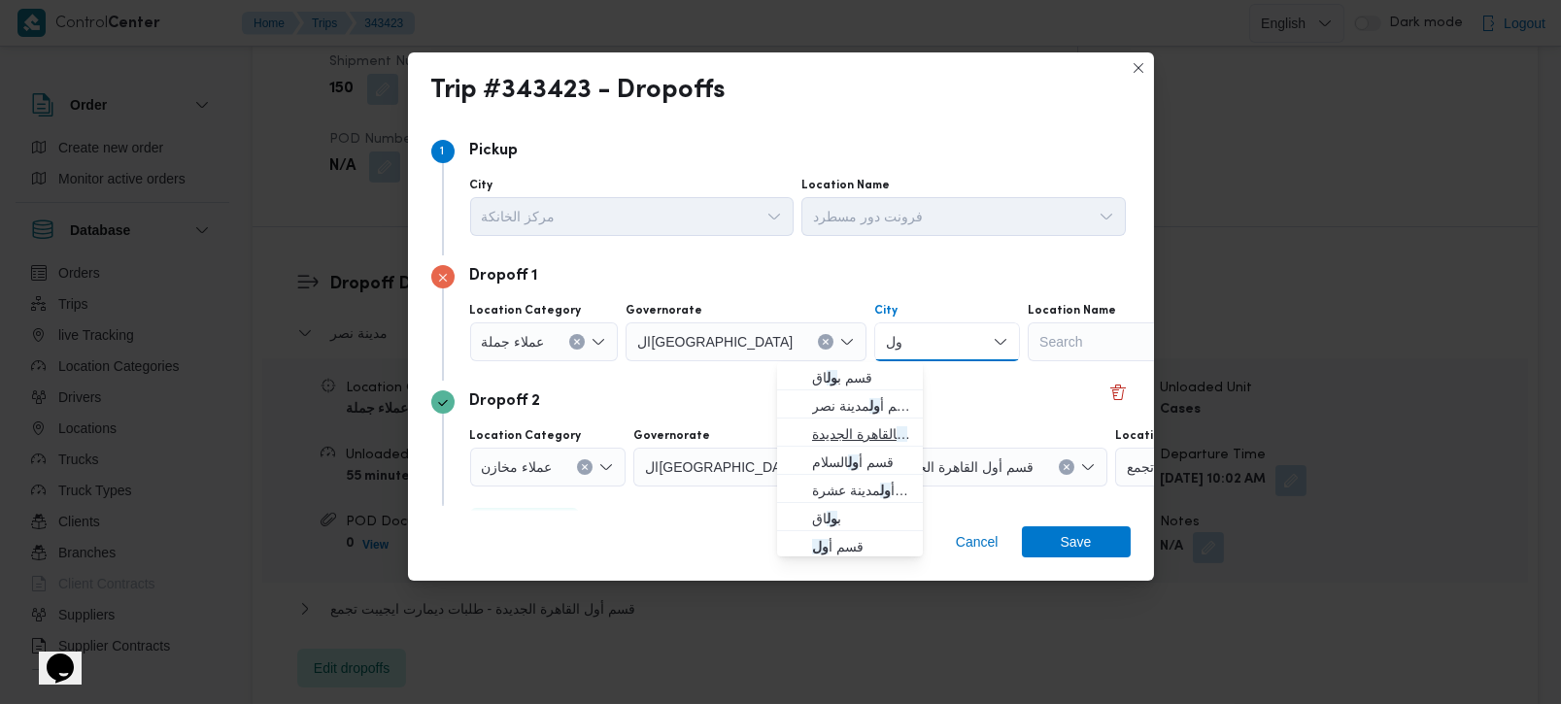
type input "ول"
click at [851, 424] on span "قسم أ ول القاهرة الجديدة" at bounding box center [861, 434] width 99 height 23
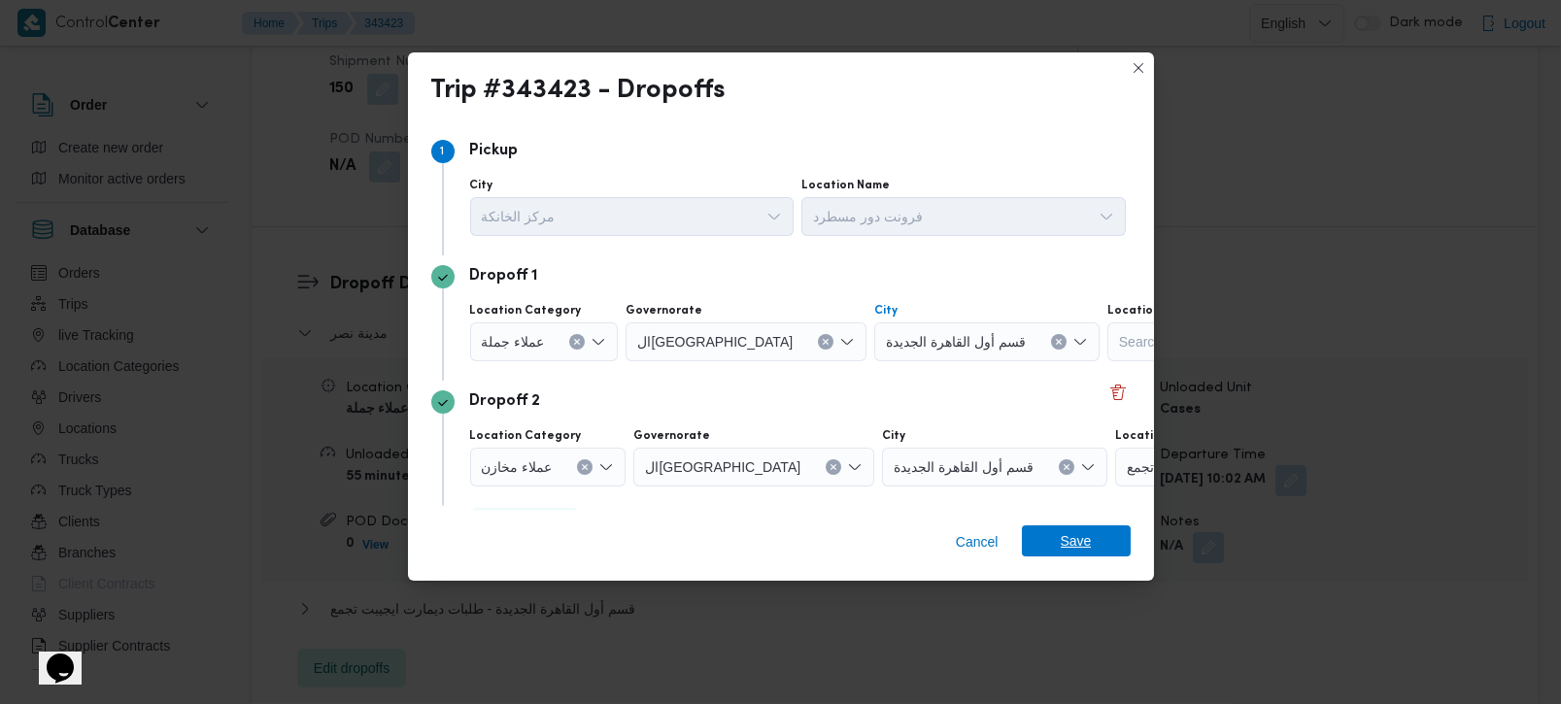
click at [1110, 527] on div "Cancel Save" at bounding box center [781, 546] width 746 height 70
click at [1072, 546] on span "Save" at bounding box center [1076, 541] width 31 height 31
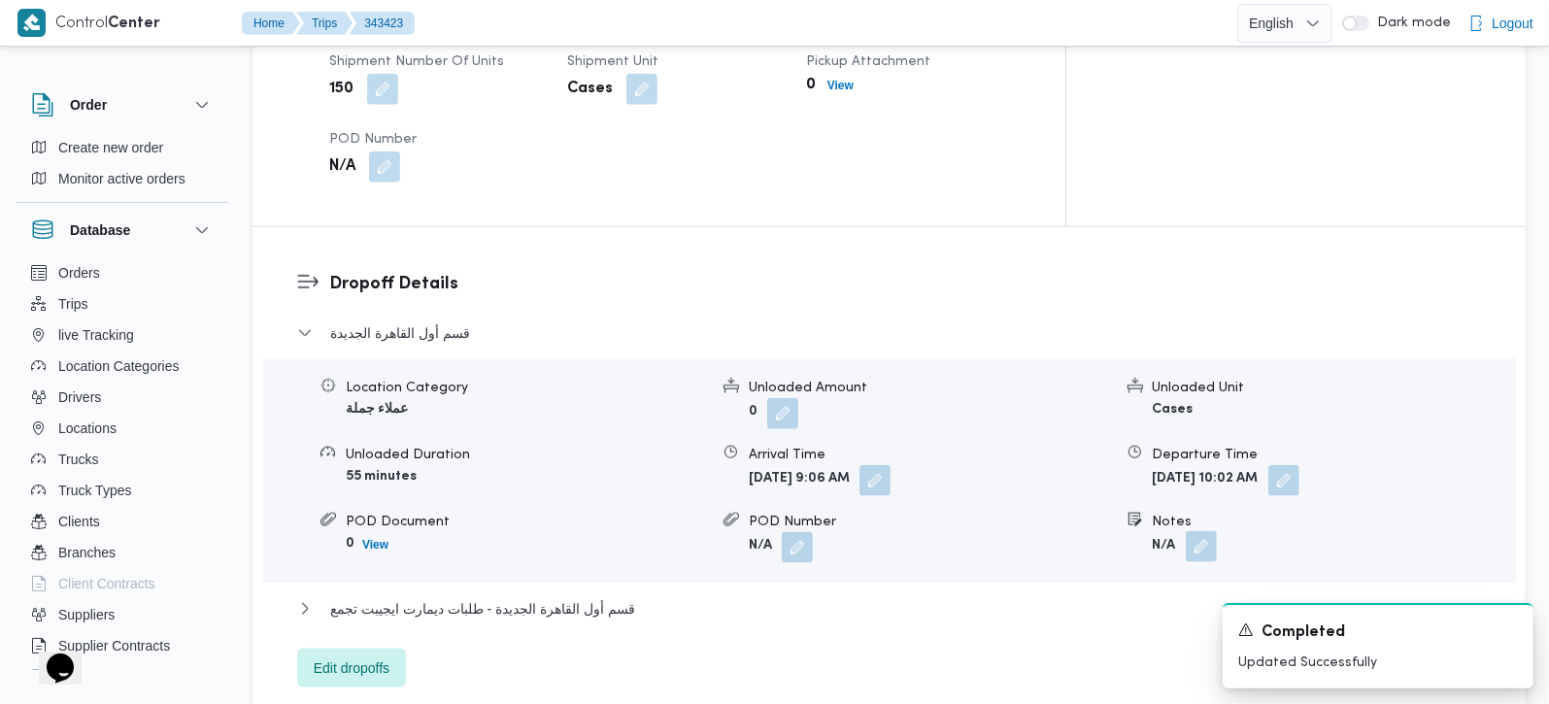
click at [1200, 531] on button "button" at bounding box center [1201, 546] width 31 height 31
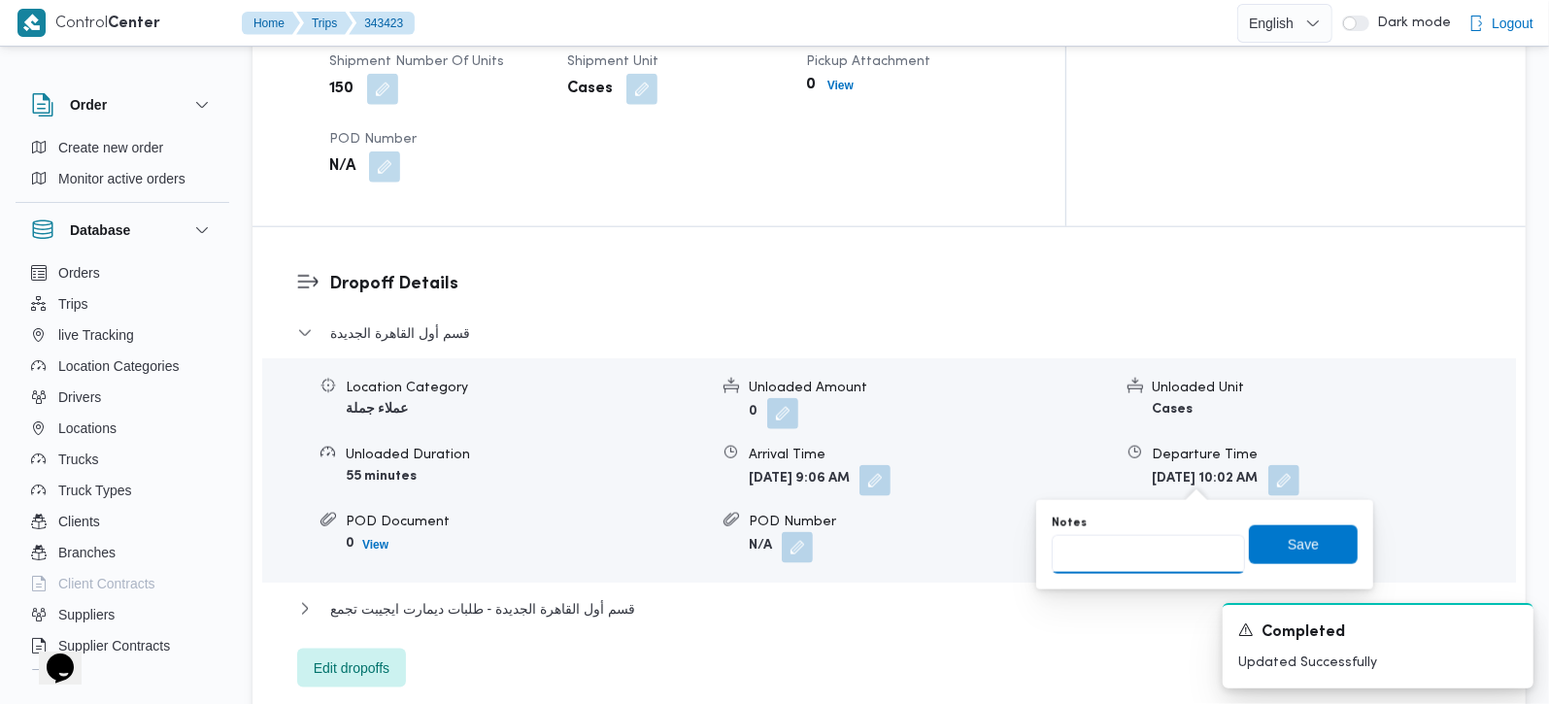
click at [1151, 571] on input "Notes" at bounding box center [1148, 554] width 193 height 39
paste input "Nasaem"
type input "Nasaem"
click at [1309, 547] on span "Save" at bounding box center [1303, 544] width 109 height 39
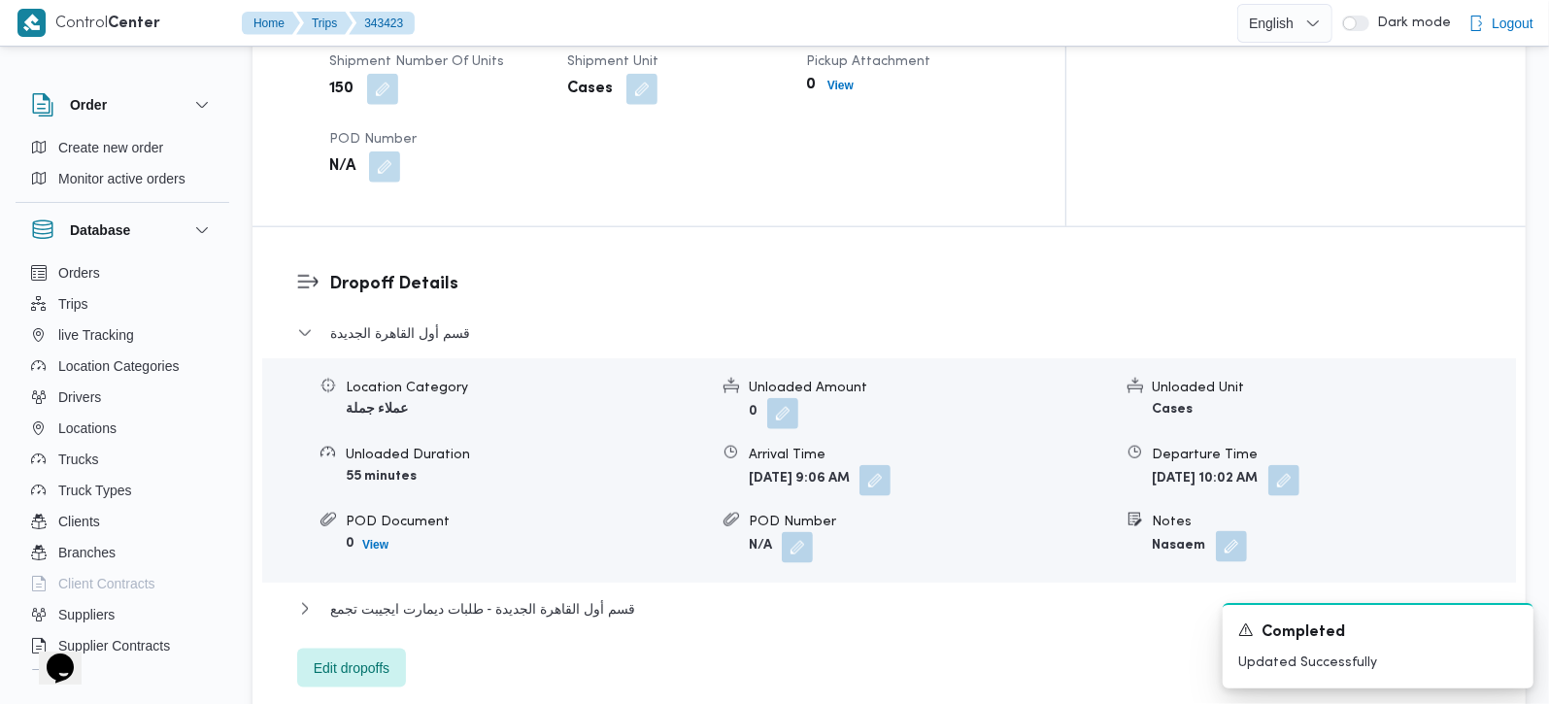
click at [1236, 531] on button "button" at bounding box center [1231, 546] width 31 height 31
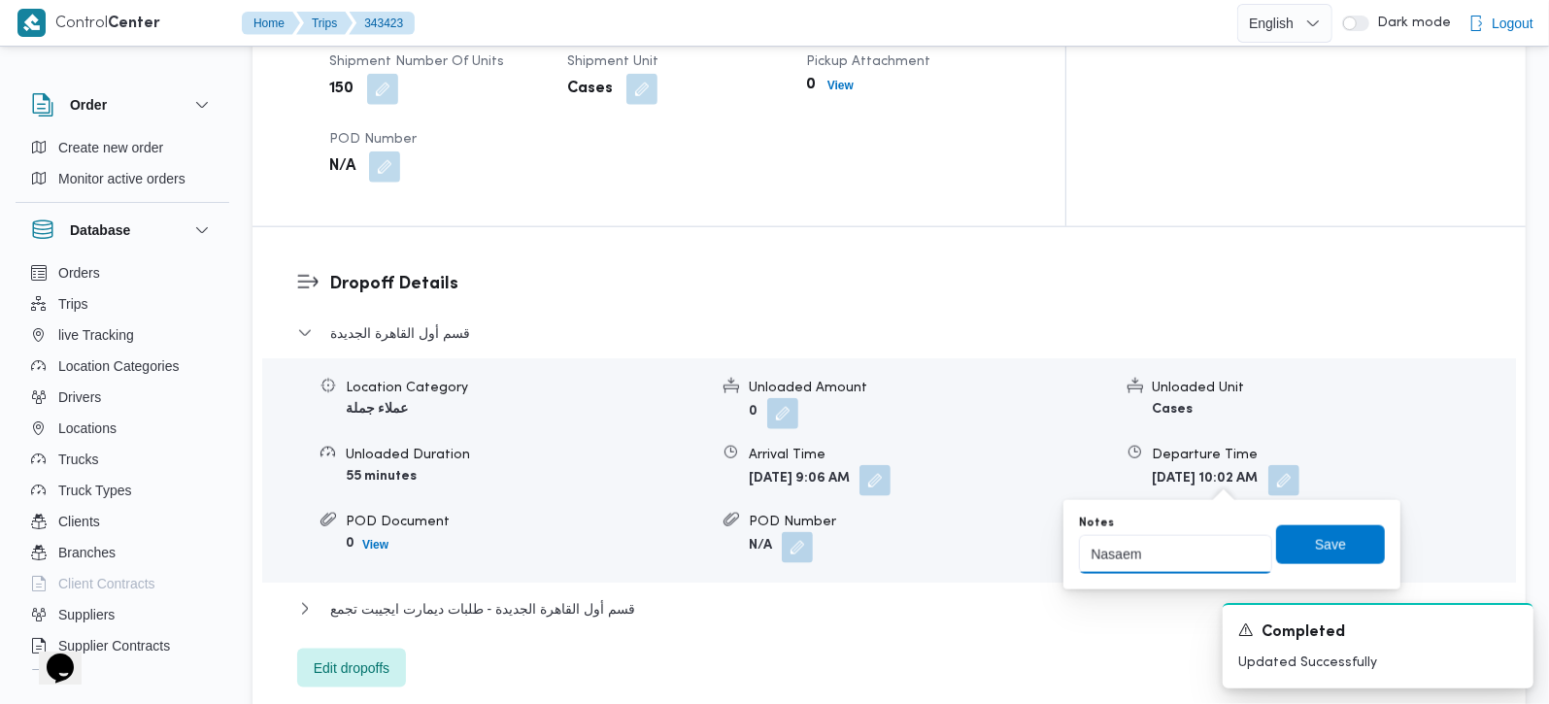
click at [1121, 555] on input "Nasaem" at bounding box center [1175, 554] width 193 height 39
paste input "Medical Services"
type input "Nasaem Medical Services"
click at [1316, 541] on span "Save" at bounding box center [1331, 543] width 31 height 23
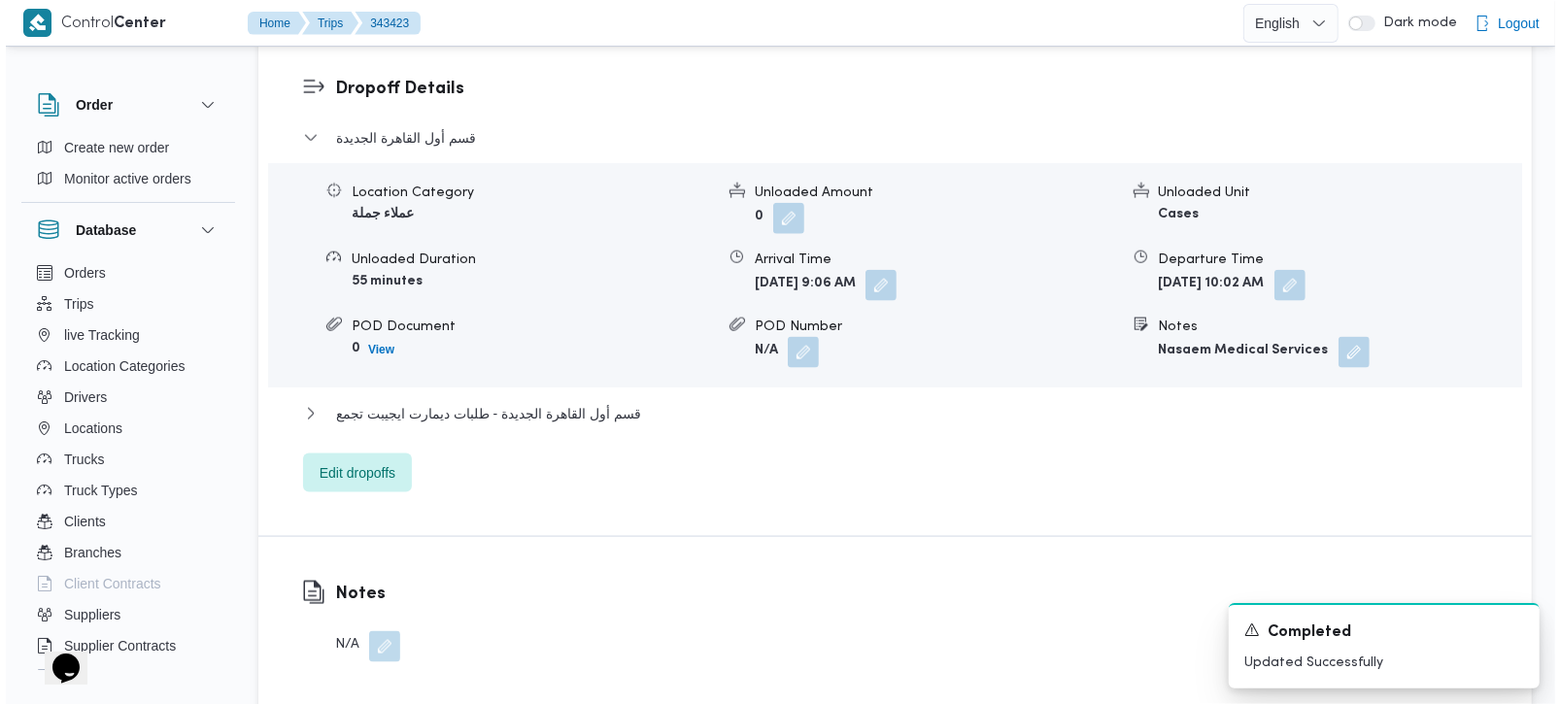
scroll to position [1714, 0]
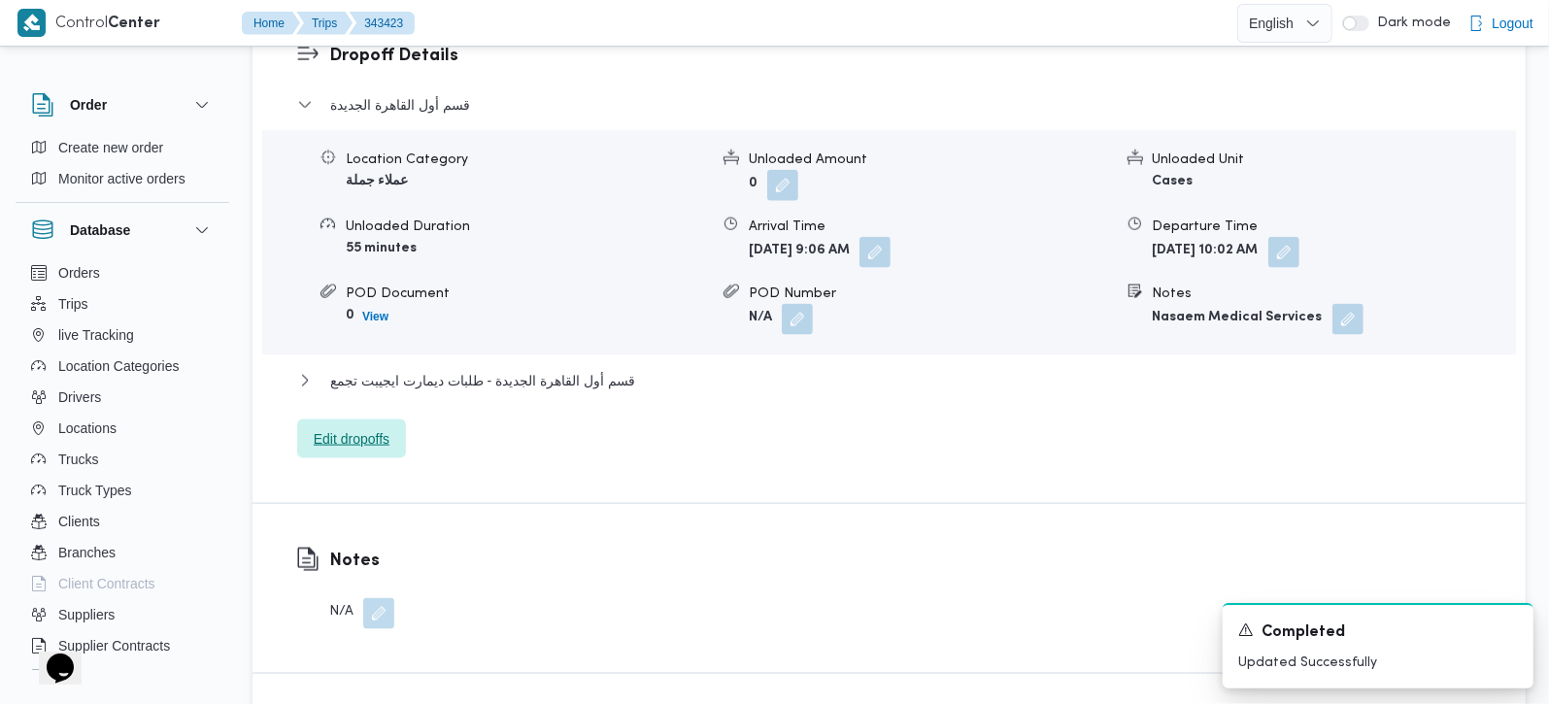
click at [378, 420] on span "Edit dropoffs" at bounding box center [351, 439] width 109 height 39
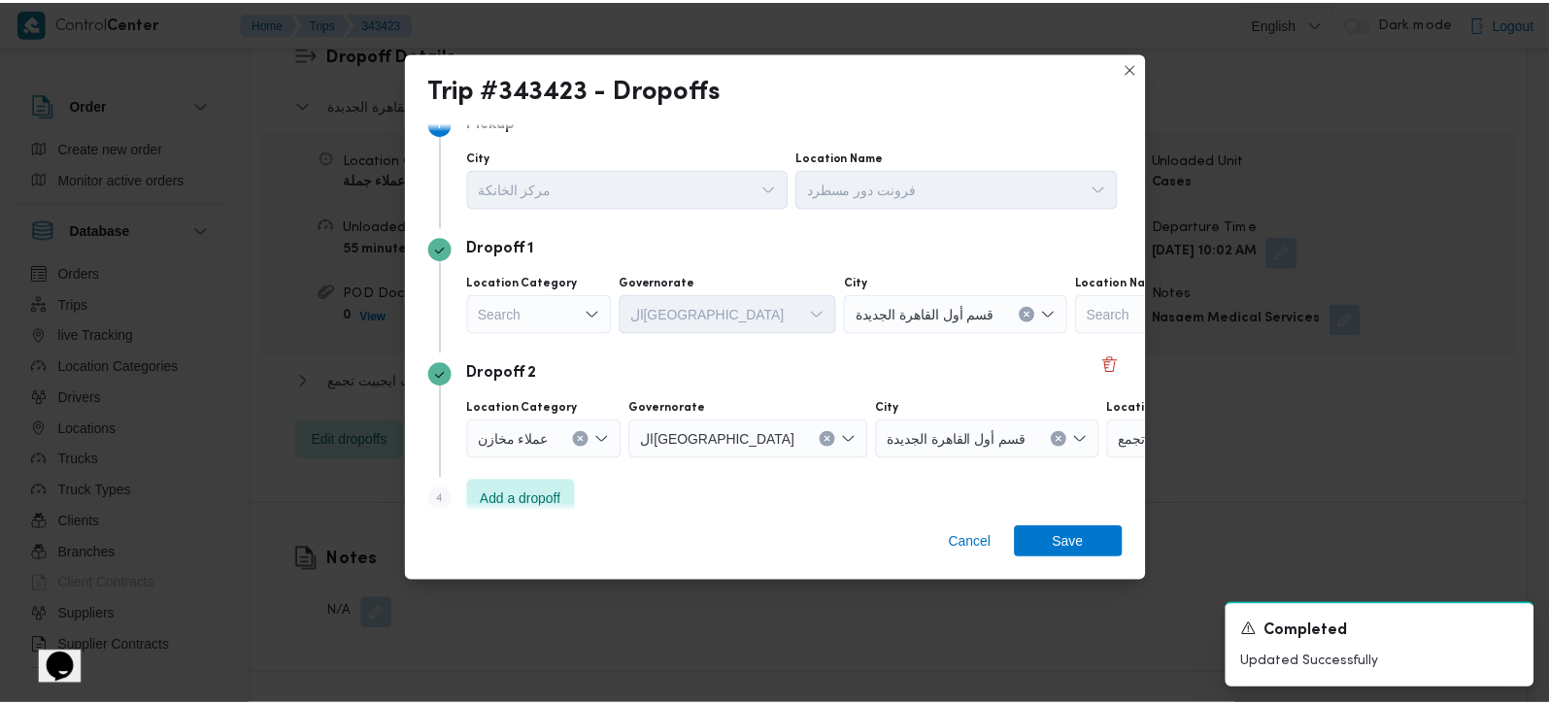
scroll to position [52, 0]
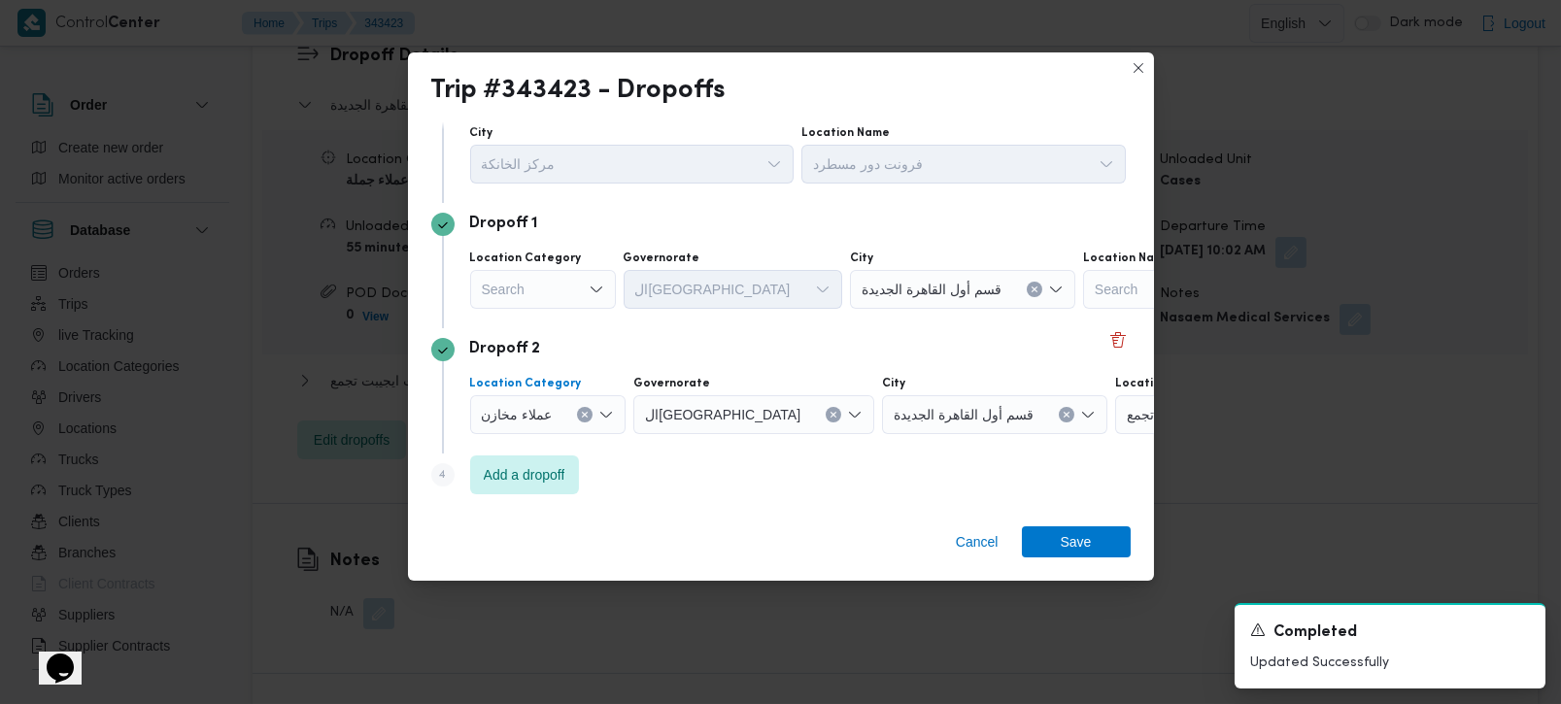
click at [577, 412] on button "Clear input" at bounding box center [585, 415] width 16 height 16
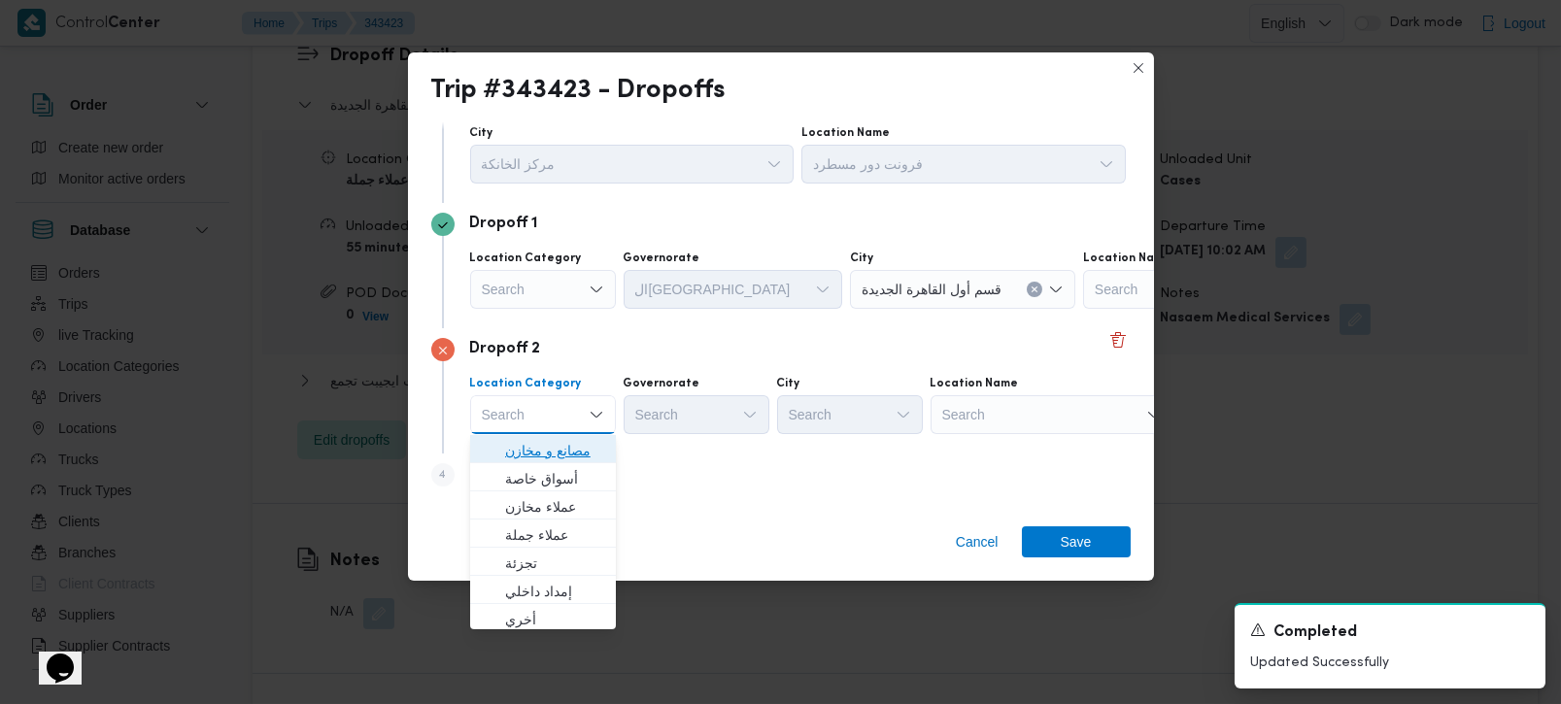
click at [581, 450] on span "مصانع و مخازن" at bounding box center [554, 450] width 99 height 23
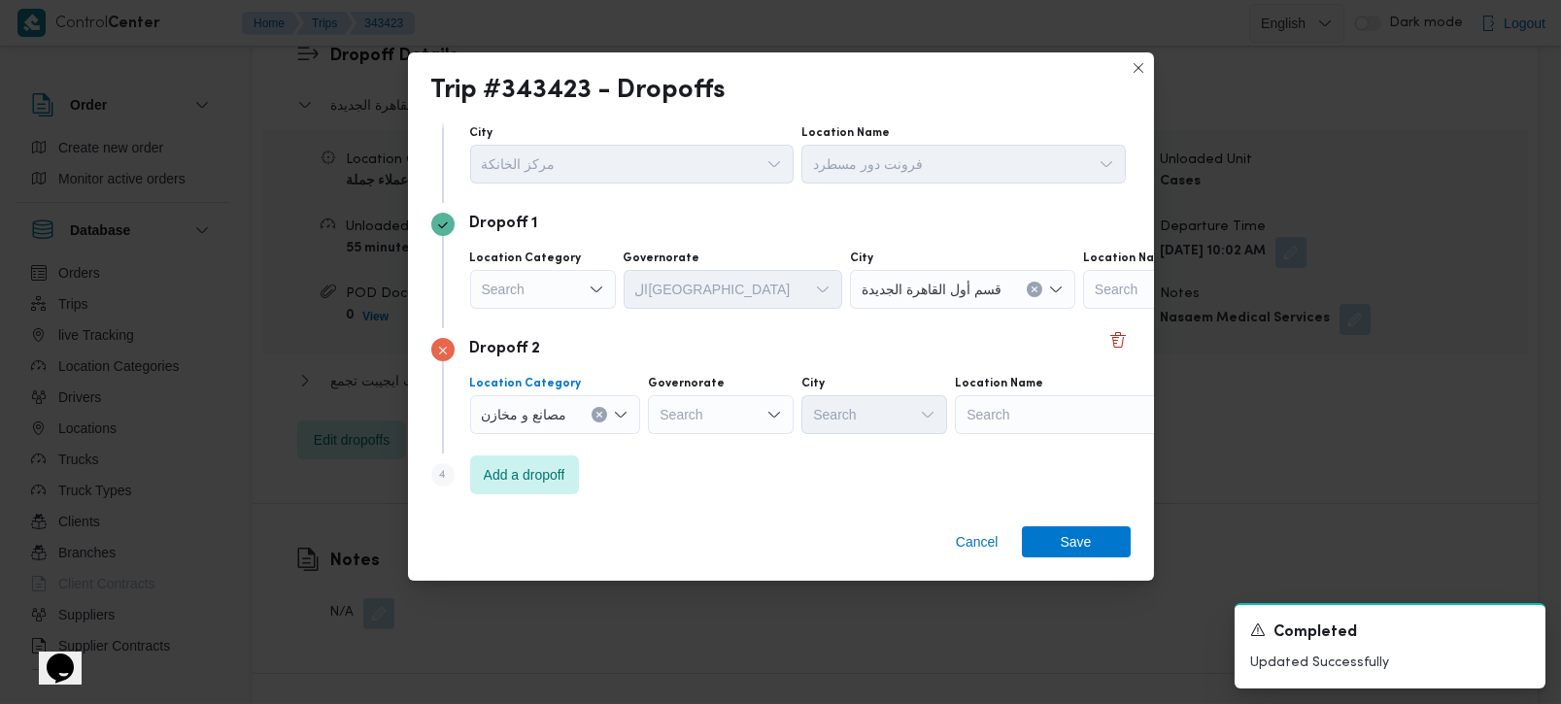
click at [974, 422] on div "Search" at bounding box center [1076, 414] width 243 height 39
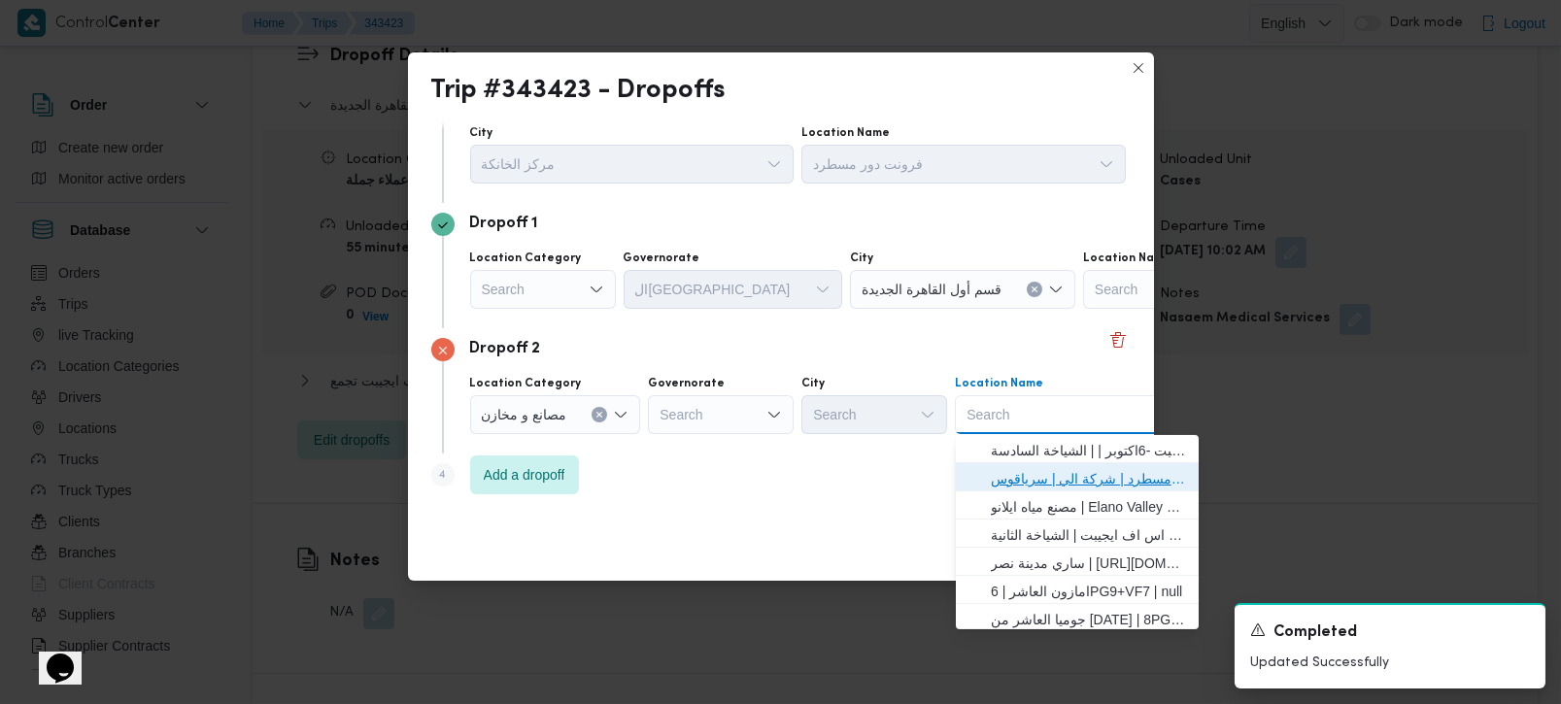
click at [999, 483] on span "فرونت دور مسطرد | شركة الي | سرياقوس" at bounding box center [1089, 478] width 196 height 23
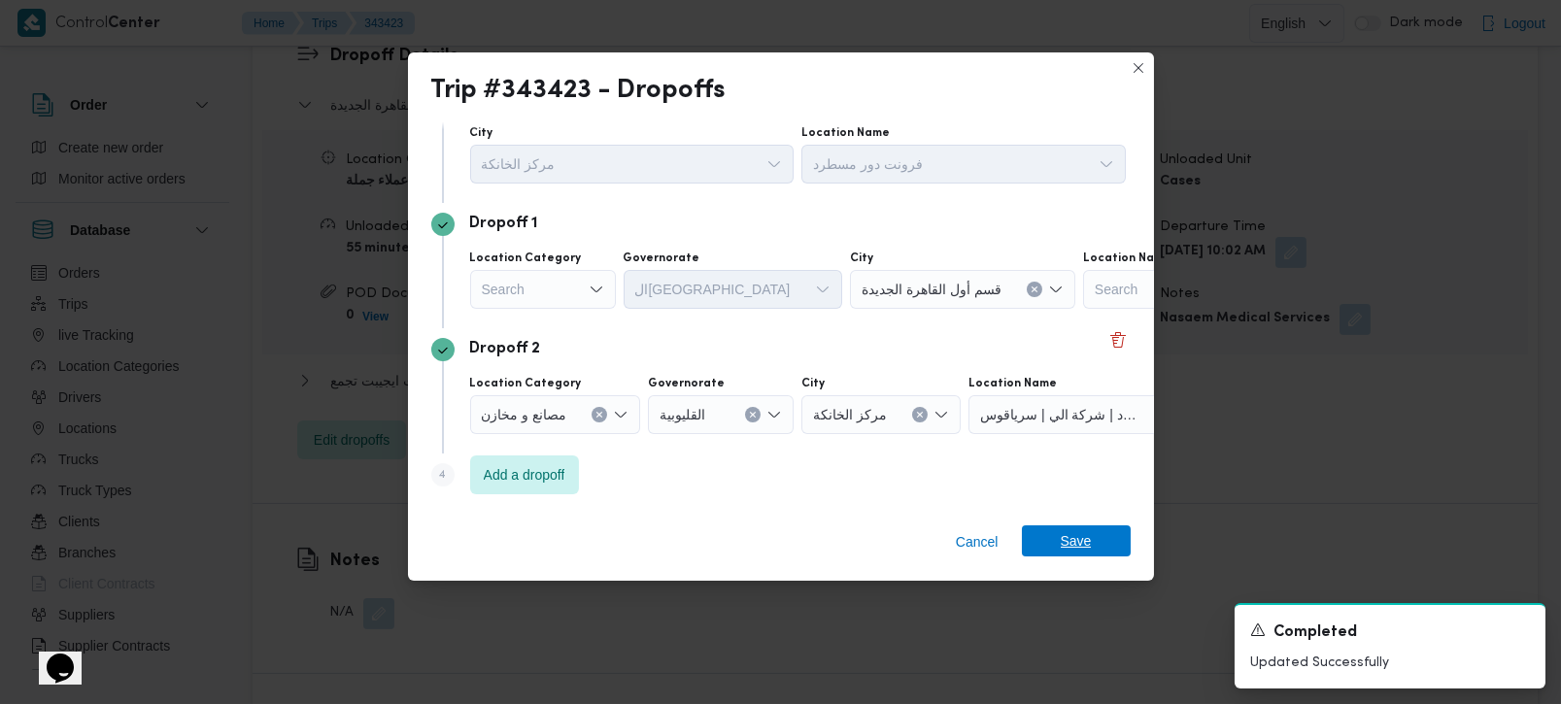
click at [1087, 556] on span "Save" at bounding box center [1076, 541] width 31 height 31
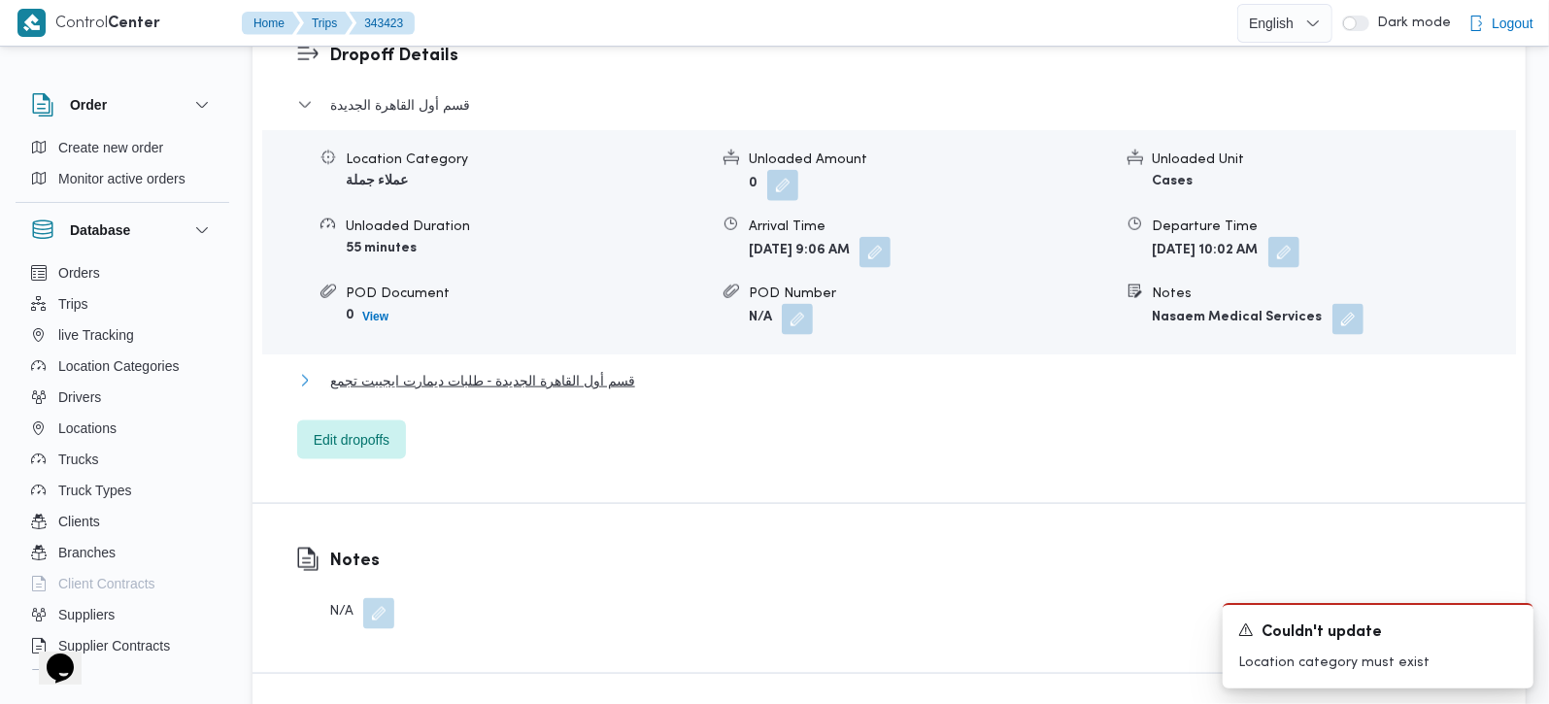
click at [527, 369] on span "قسم أول القاهرة الجديدة - طلبات ديمارت ايجيبت تجمع" at bounding box center [482, 380] width 305 height 23
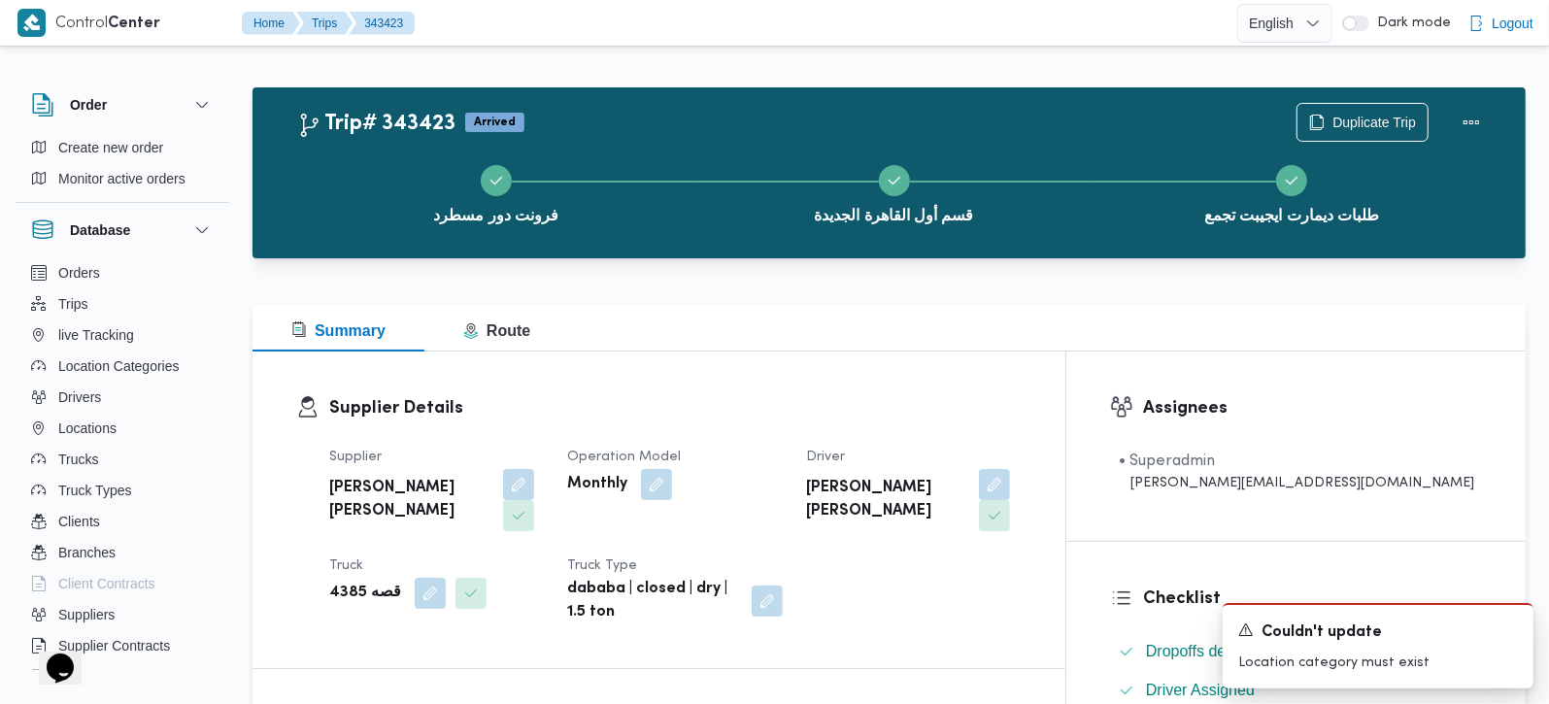
scroll to position [0, 0]
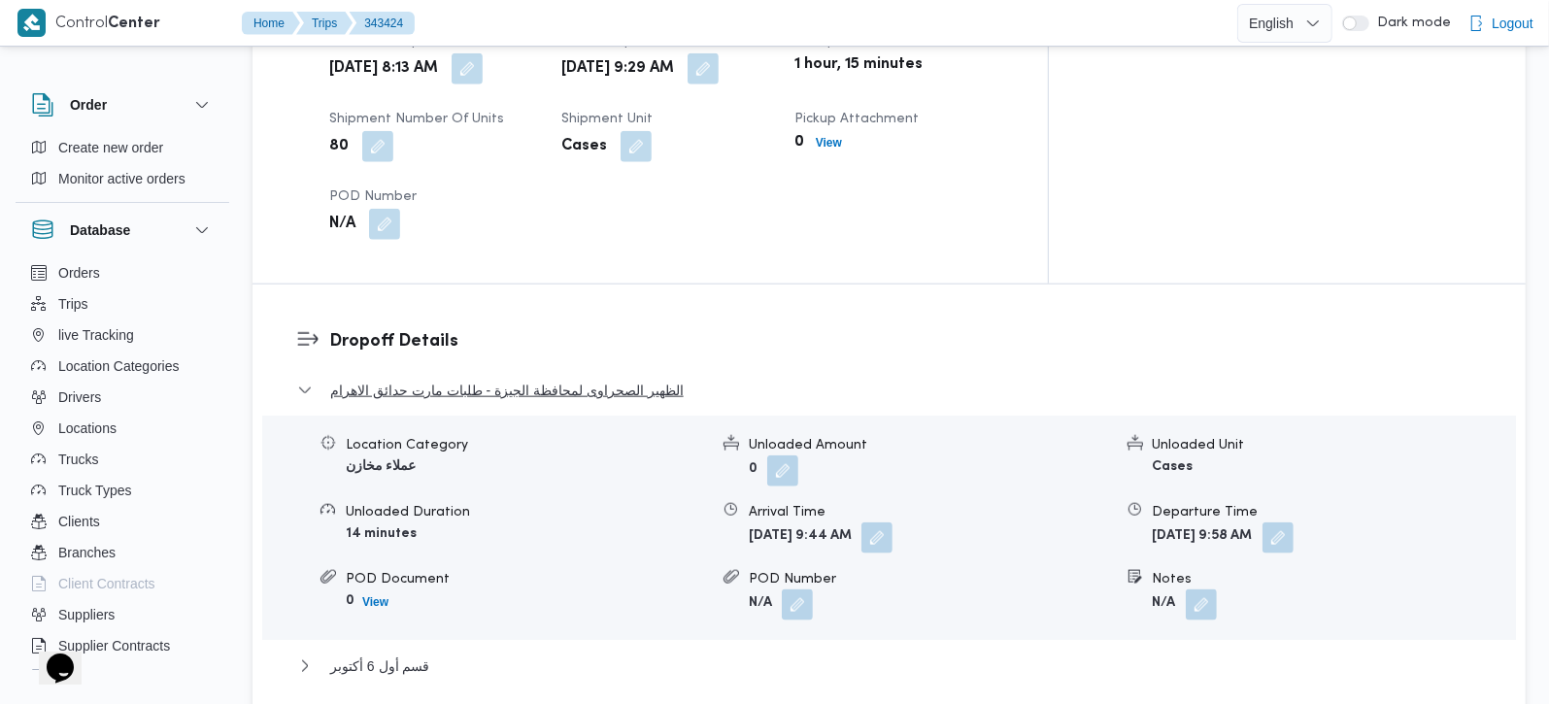
scroll to position [1485, 0]
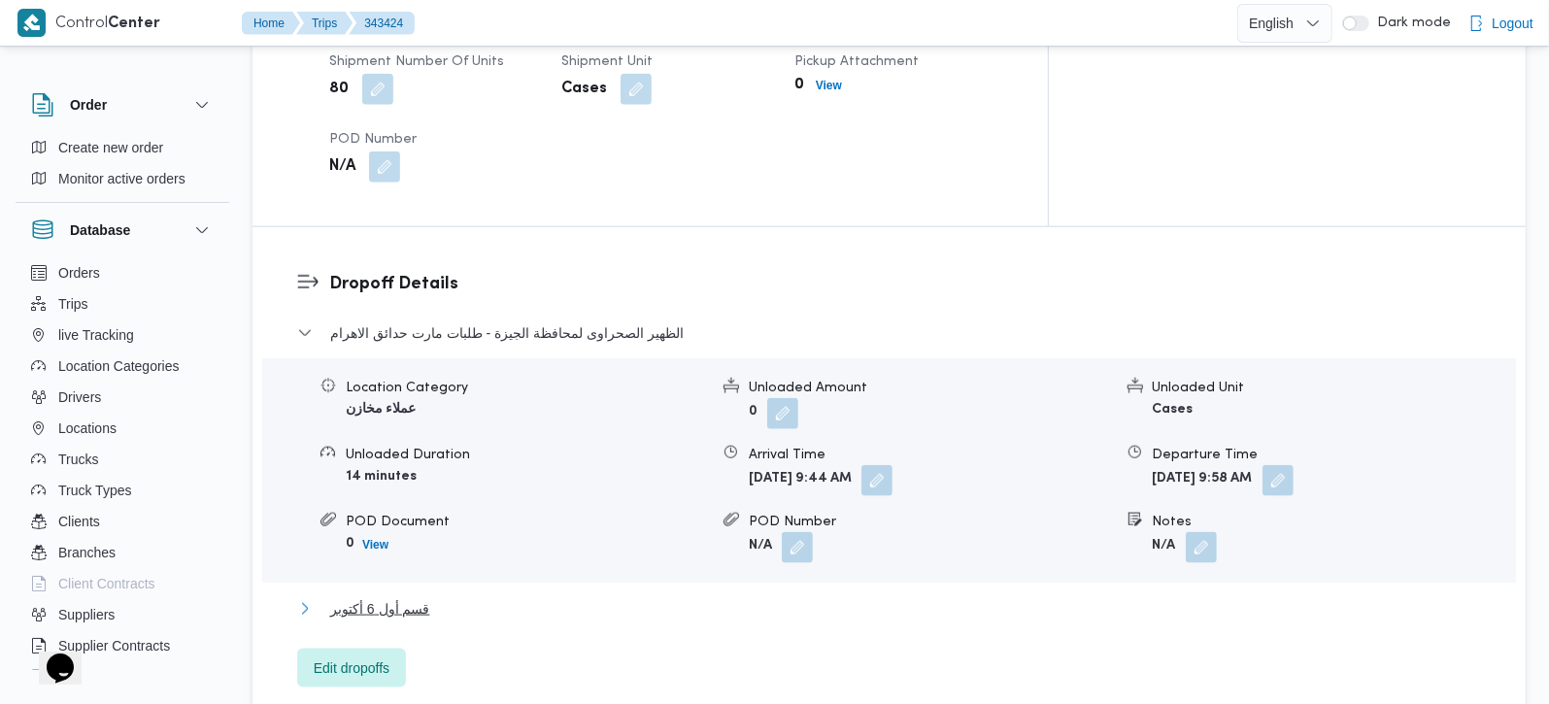
click at [422, 597] on span "قسم أول 6 أكتوبر" at bounding box center [379, 608] width 99 height 23
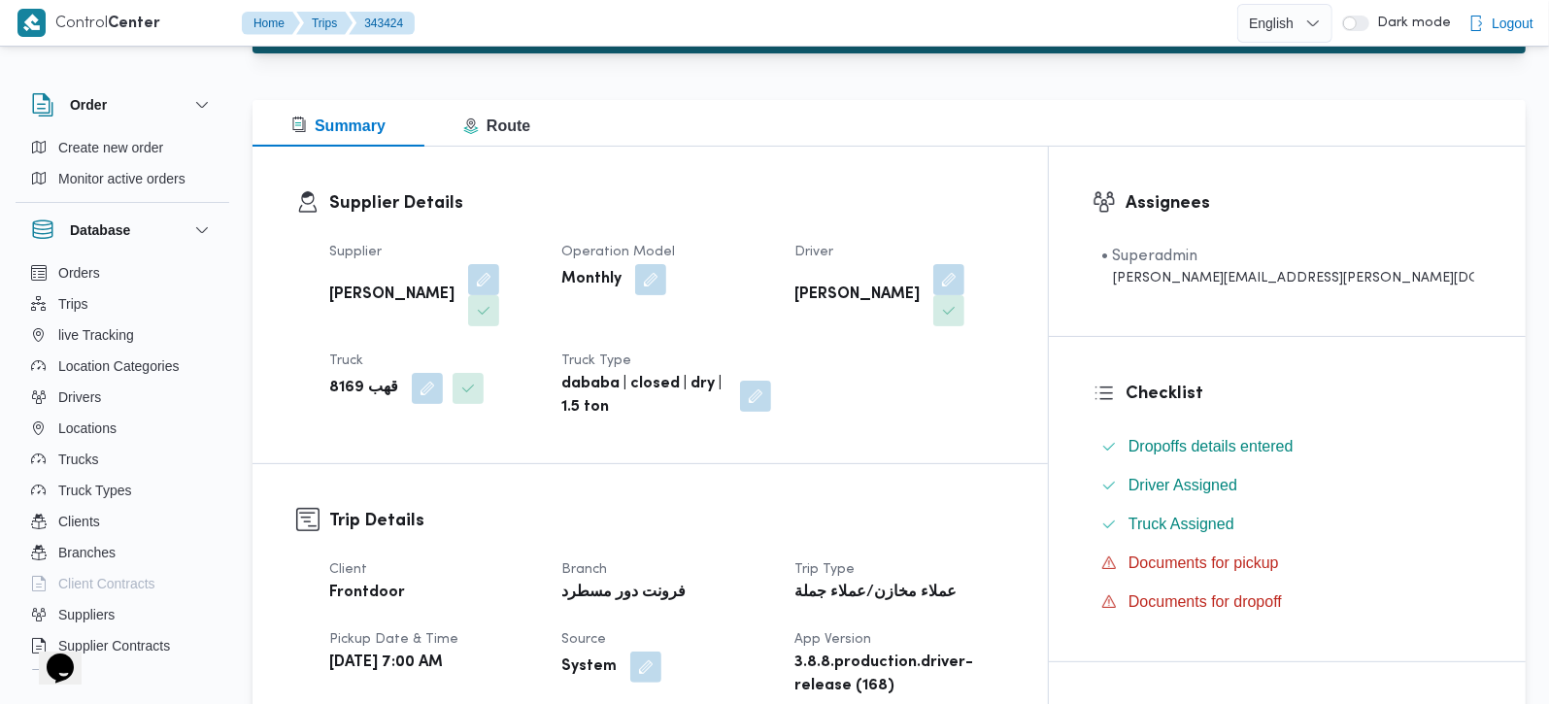
scroll to position [0, 0]
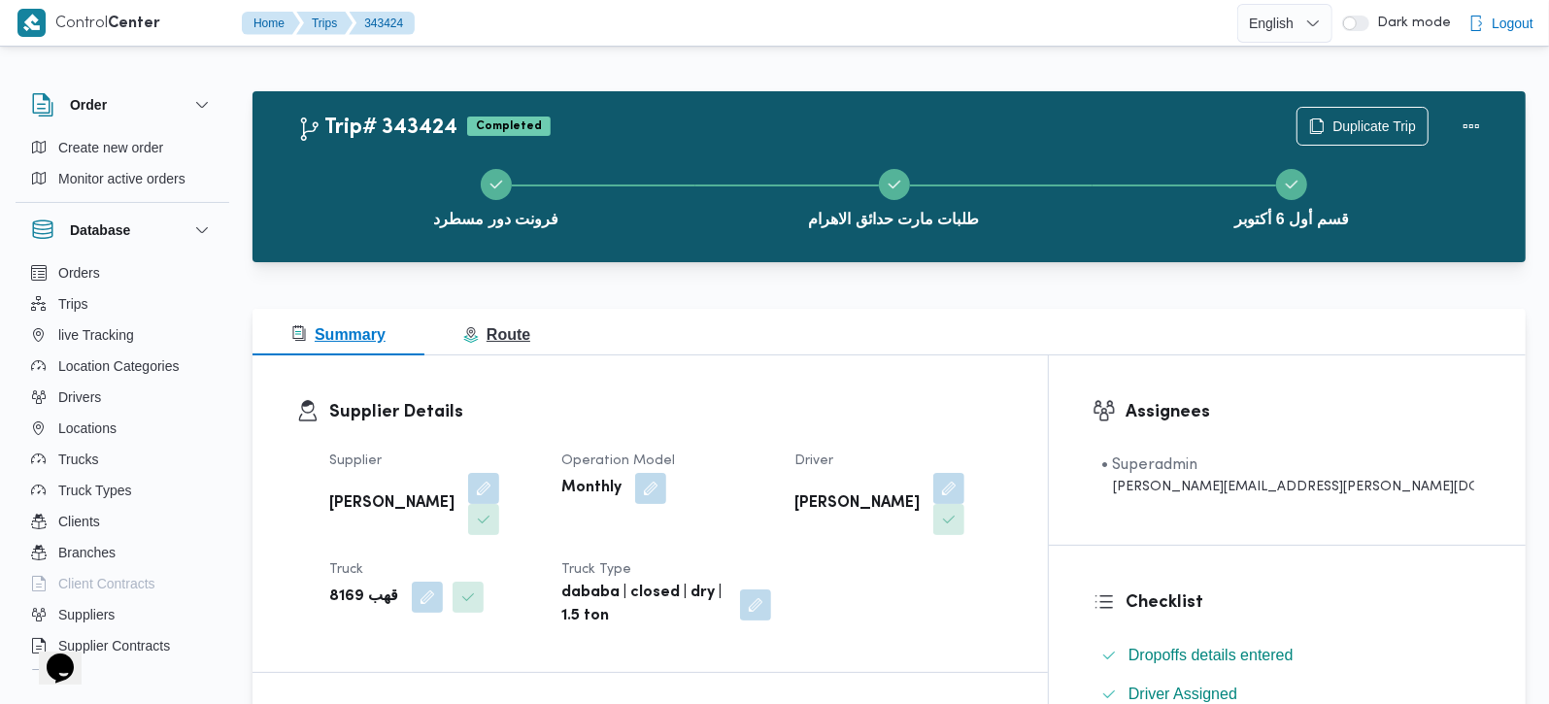
click at [517, 326] on span "Route" at bounding box center [496, 334] width 67 height 17
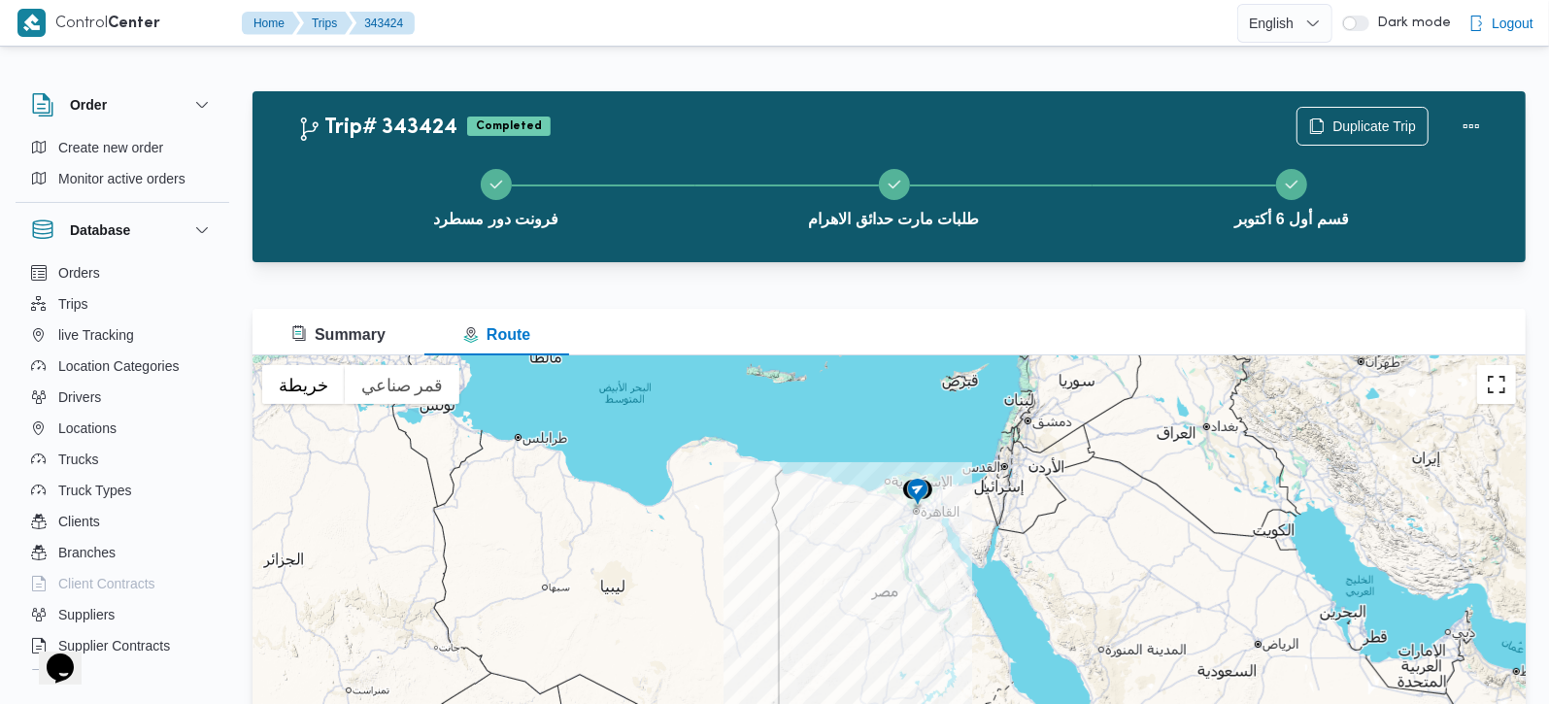
click at [1494, 383] on button "تبديل إلى العرض ملء الشاشة" at bounding box center [1497, 384] width 39 height 39
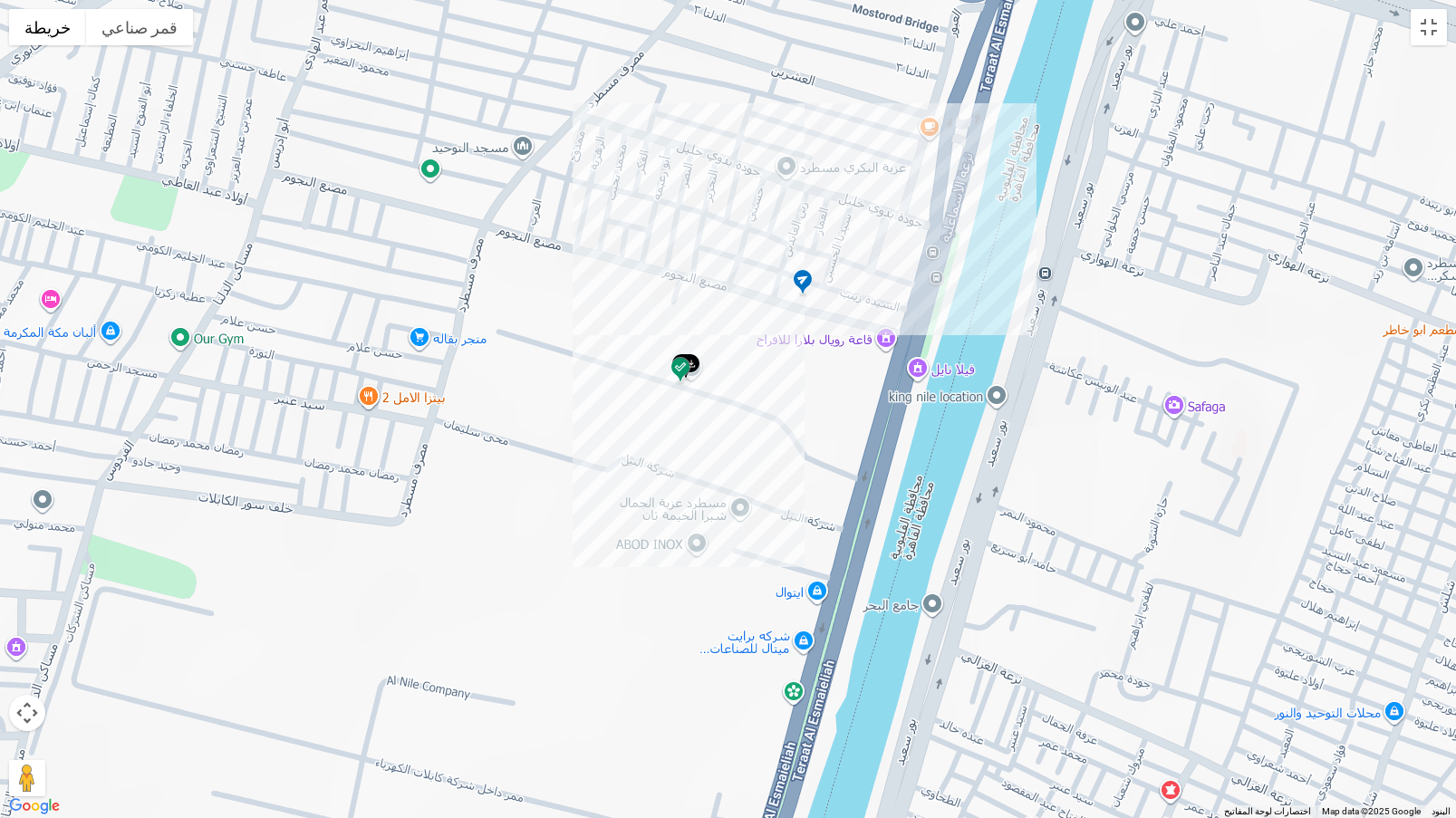
click at [680, 370] on img at bounding box center [680, 371] width 29 height 30
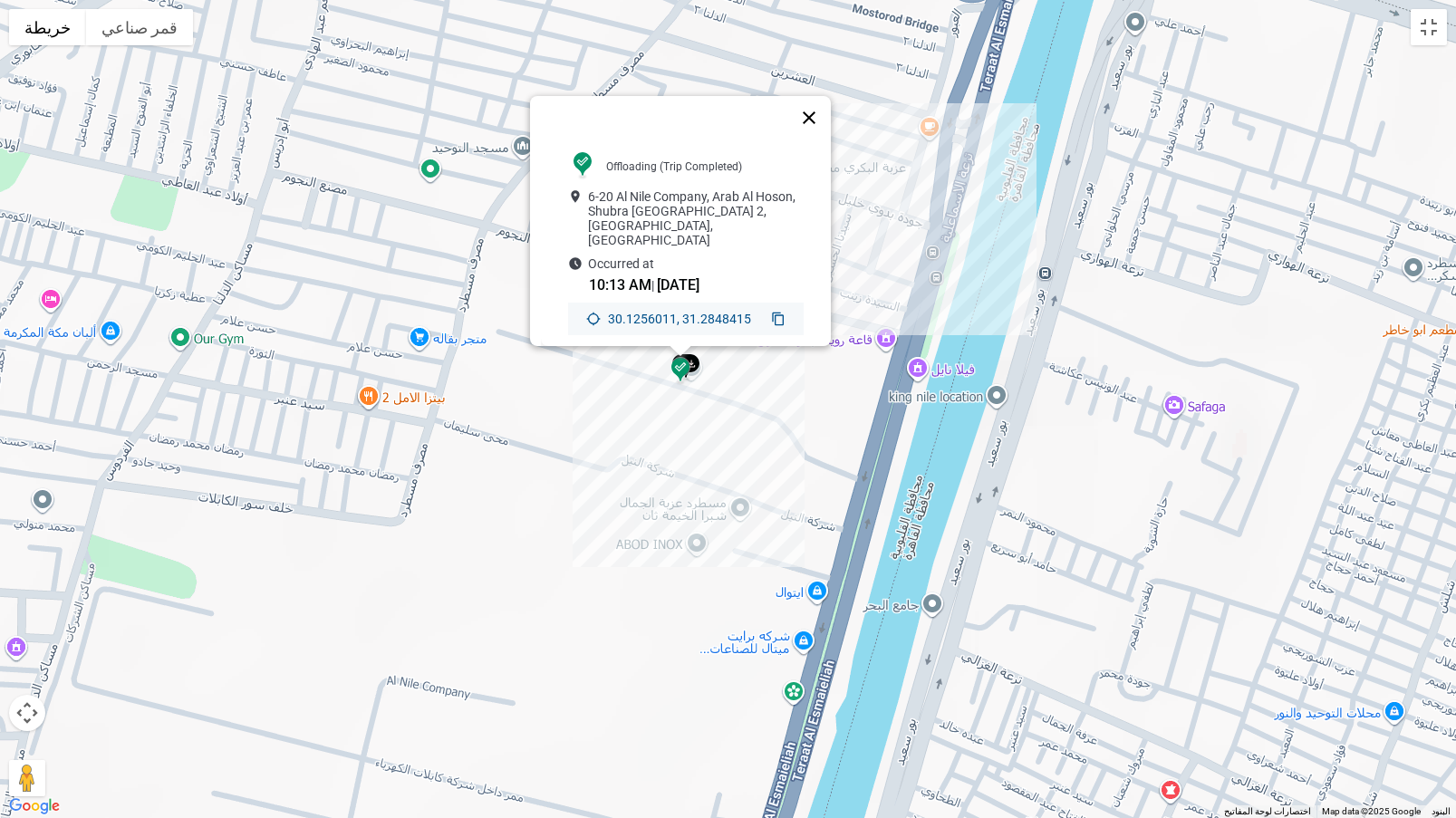
click at [812, 113] on button "إغلاق" at bounding box center [809, 118] width 44 height 44
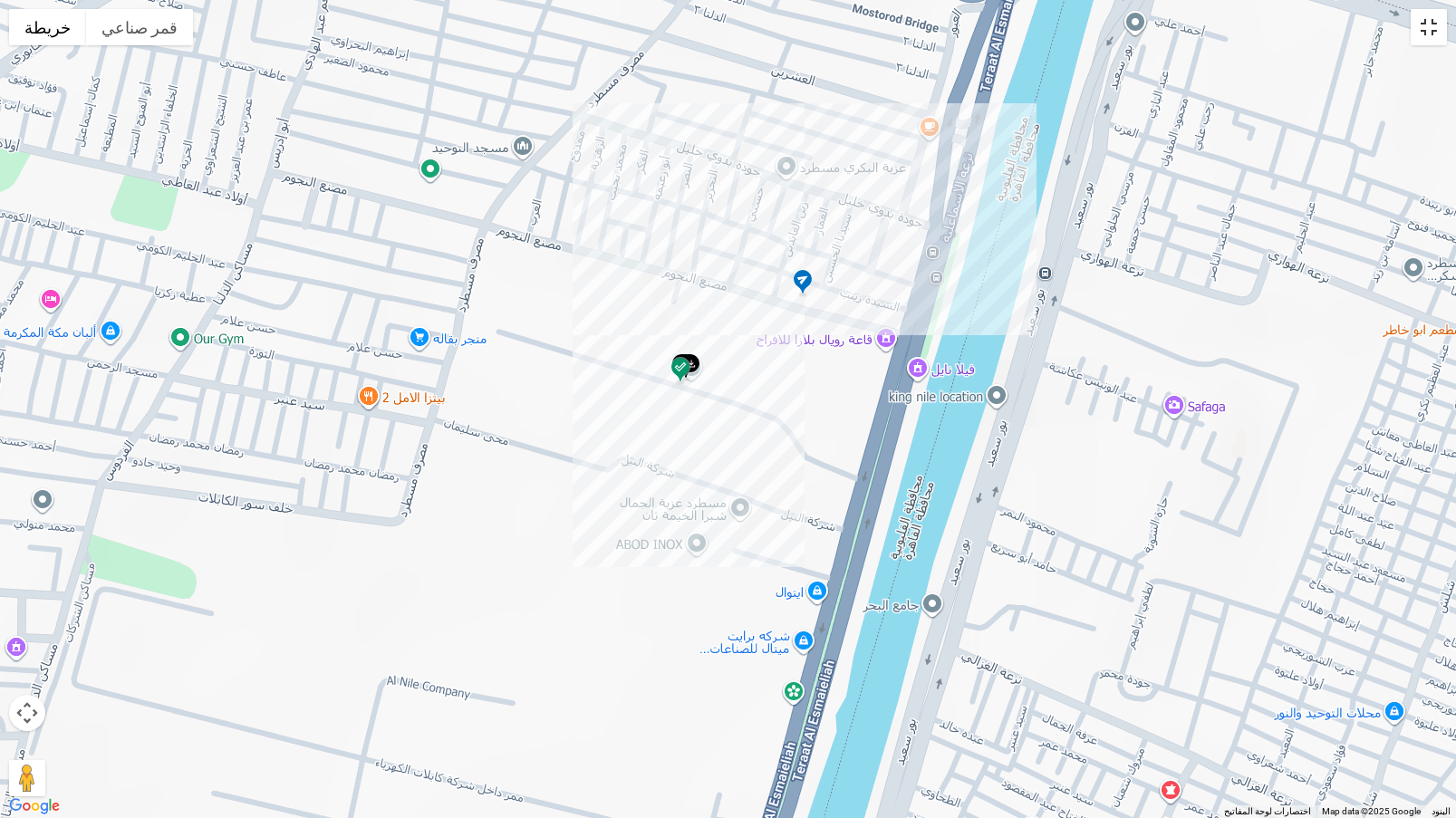
click at [1438, 26] on button "تبديل إلى العرض ملء الشاشة" at bounding box center [1429, 27] width 36 height 36
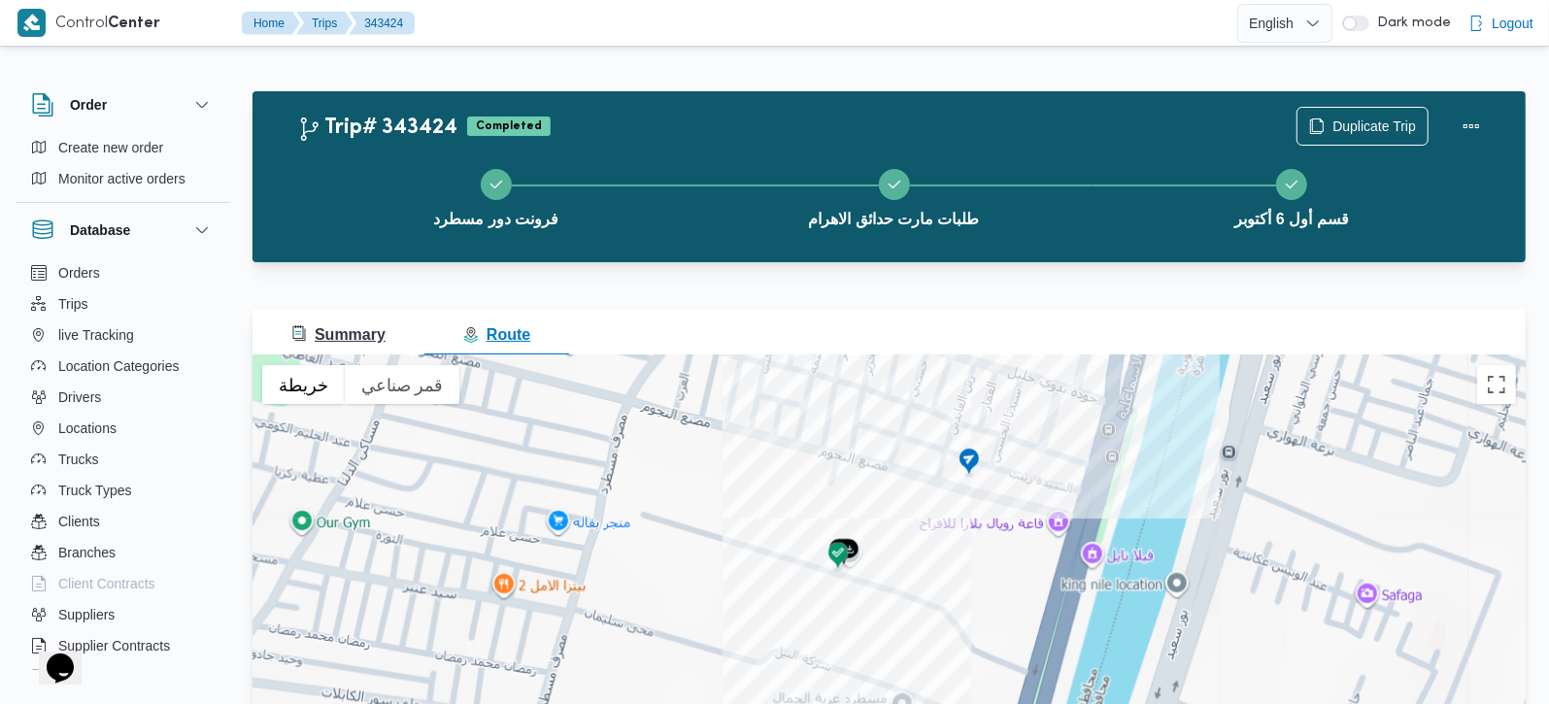
click at [364, 320] on button "Summary" at bounding box center [339, 332] width 172 height 47
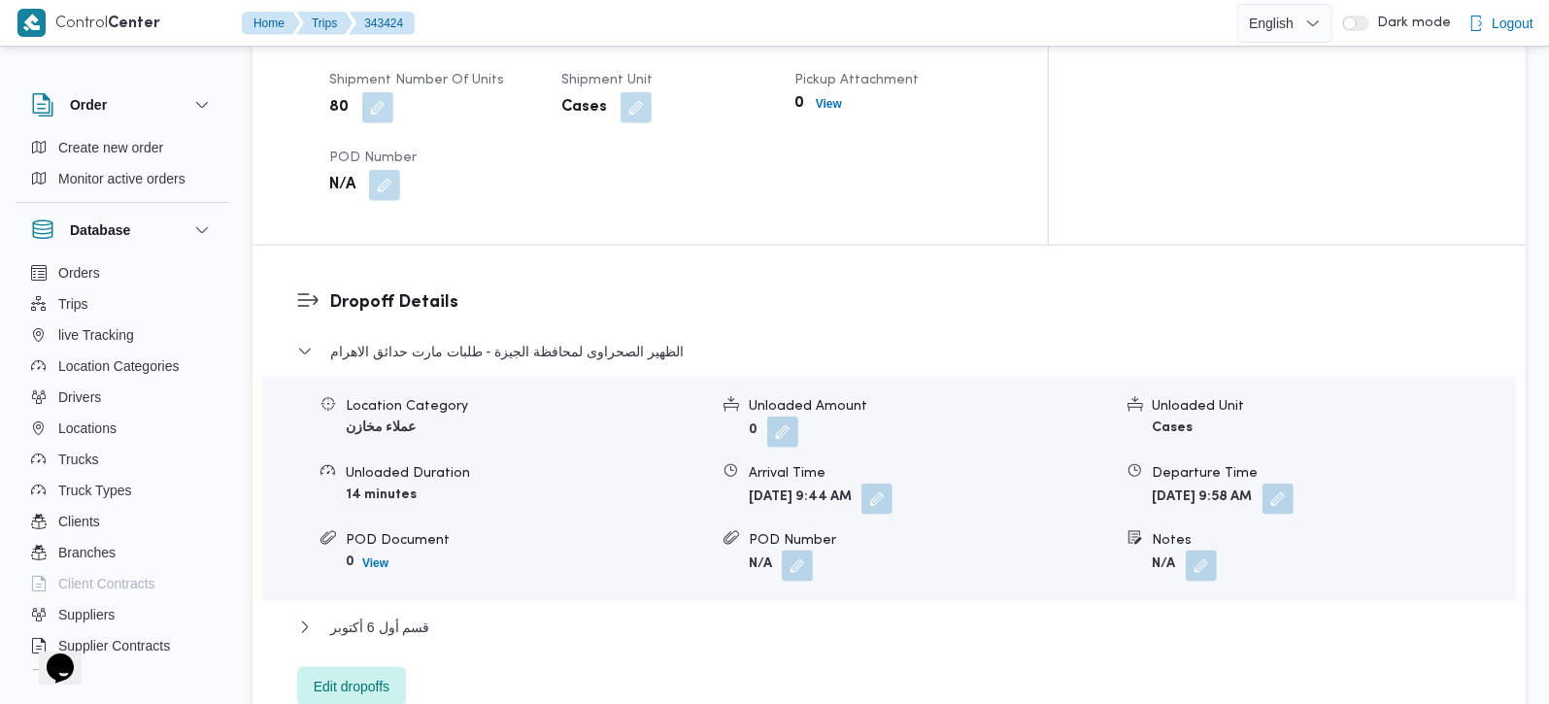
scroll to position [1485, 0]
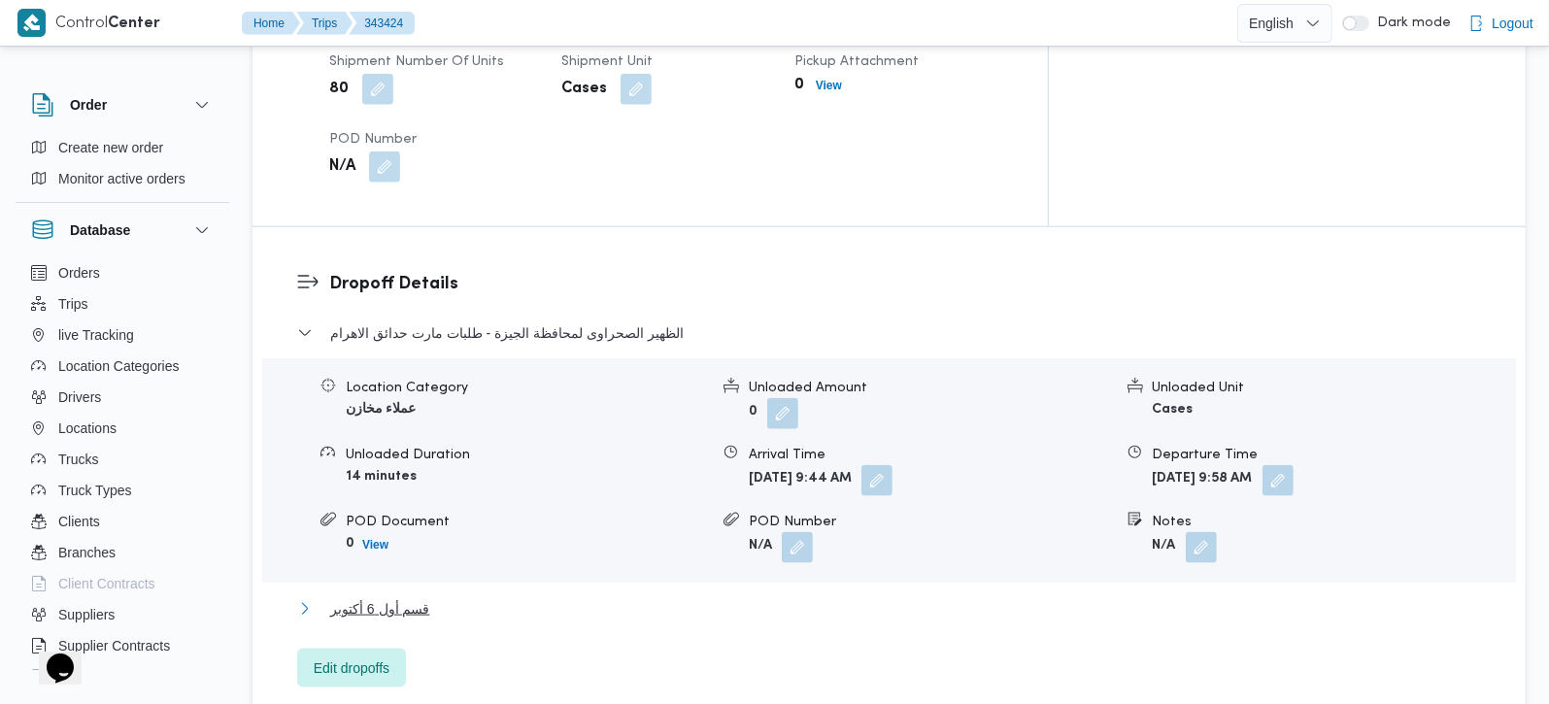
click at [404, 597] on span "قسم أول 6 أكتوبر" at bounding box center [379, 608] width 99 height 23
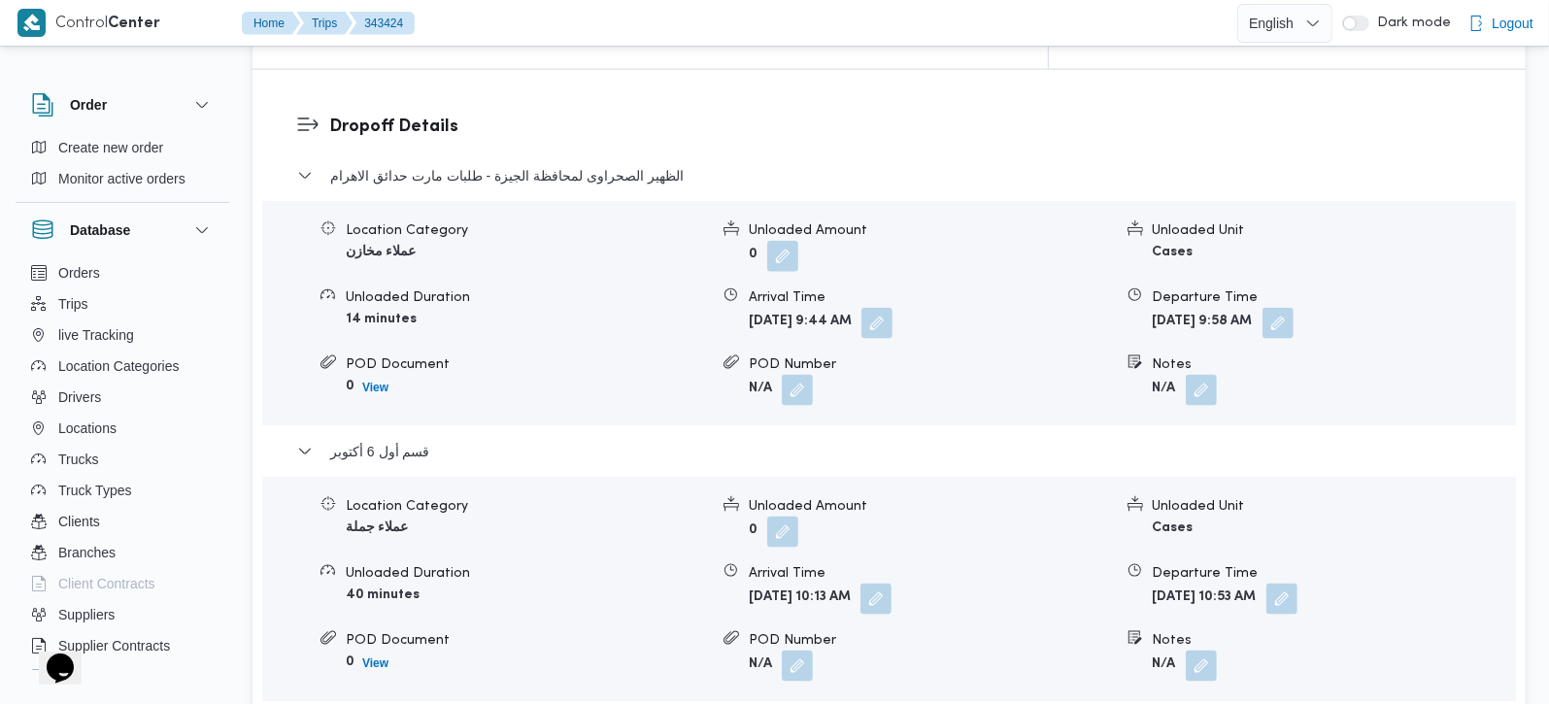
scroll to position [1714, 0]
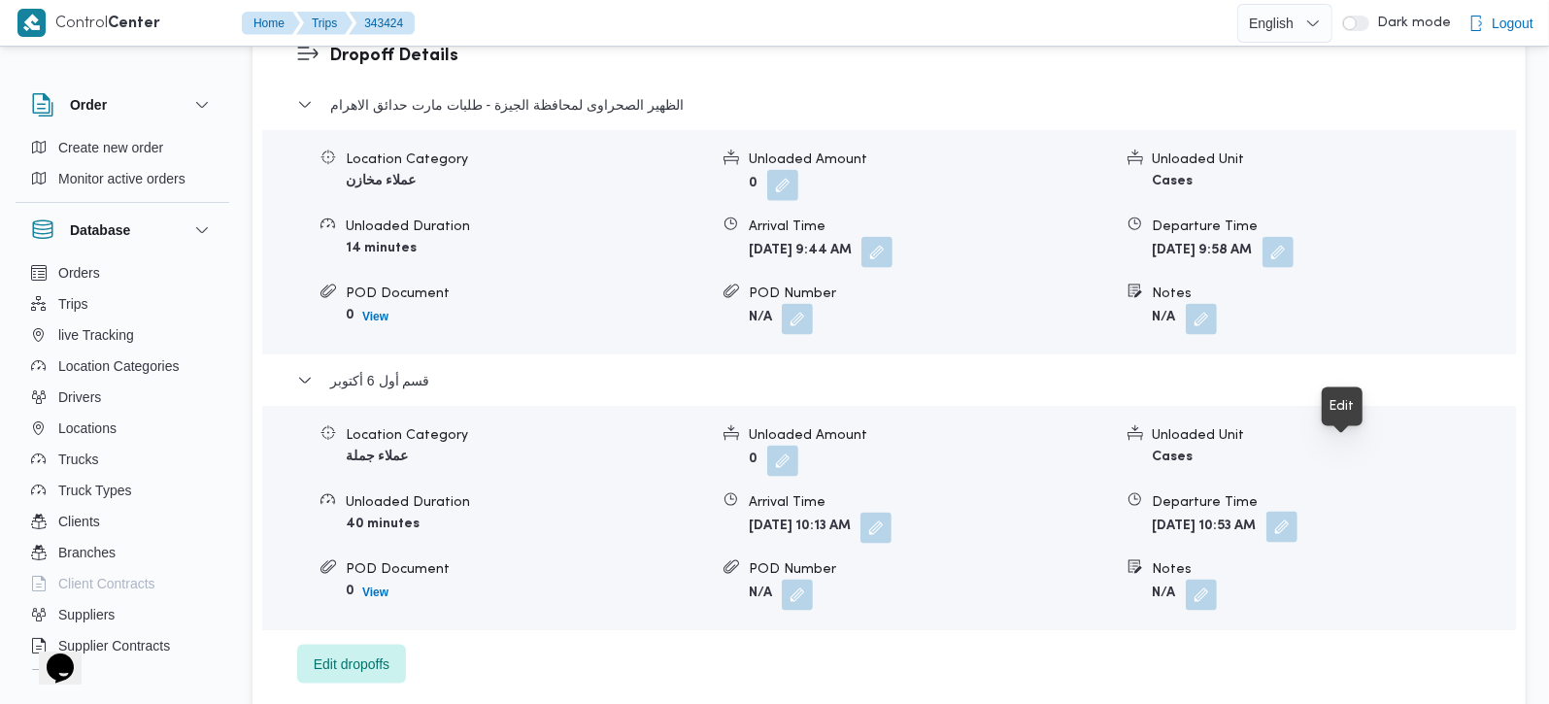
click at [1298, 512] on button "button" at bounding box center [1282, 527] width 31 height 31
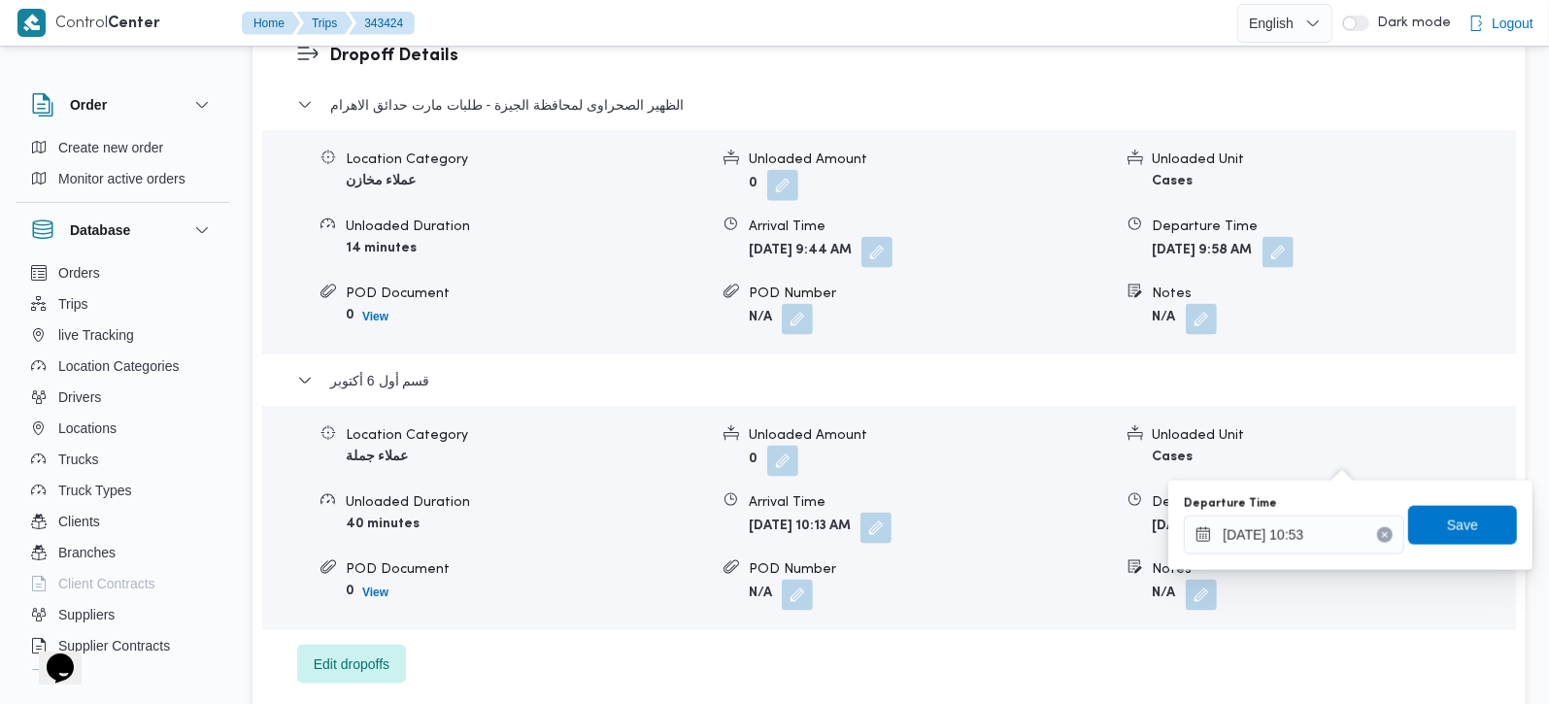
click at [1383, 533] on icon "Clear input" at bounding box center [1385, 535] width 5 height 5
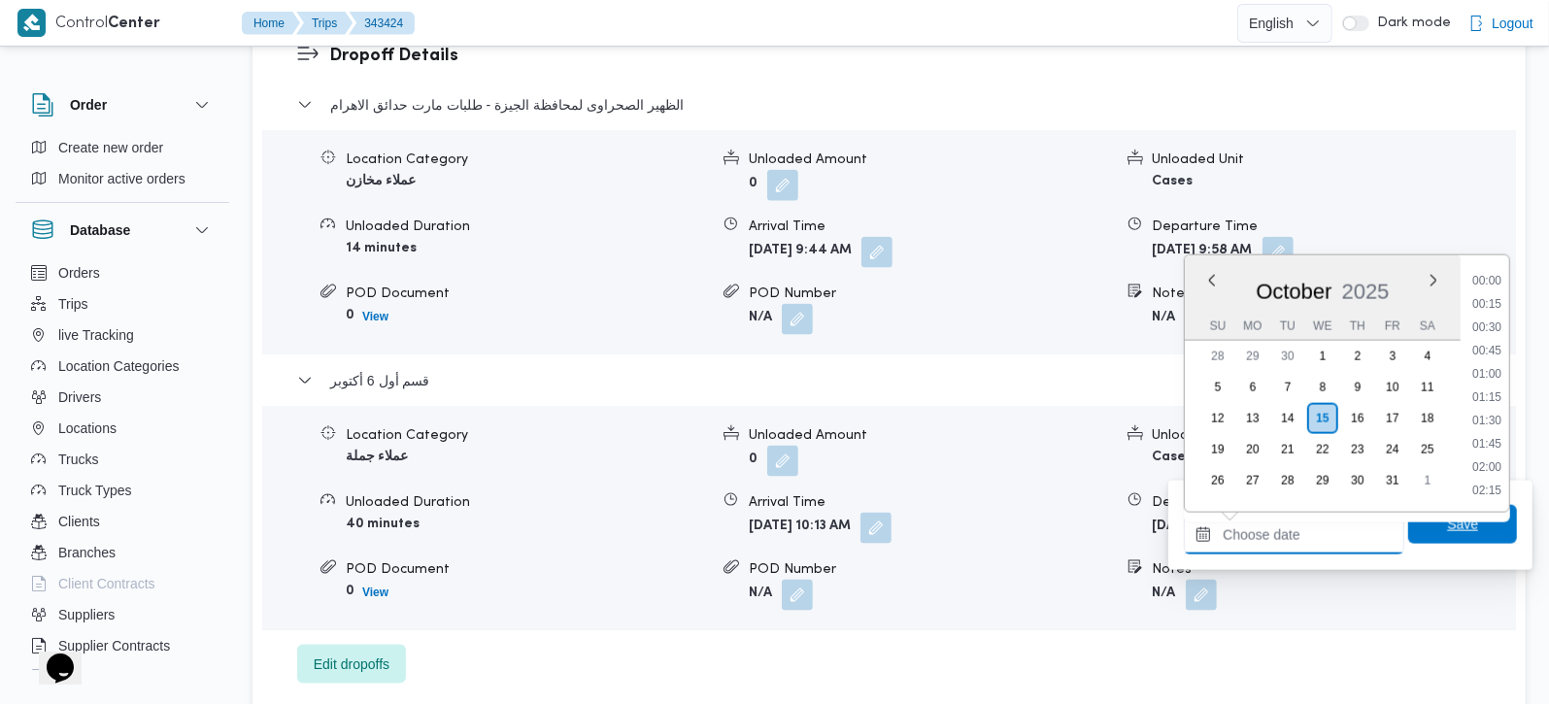
scroll to position [909, 0]
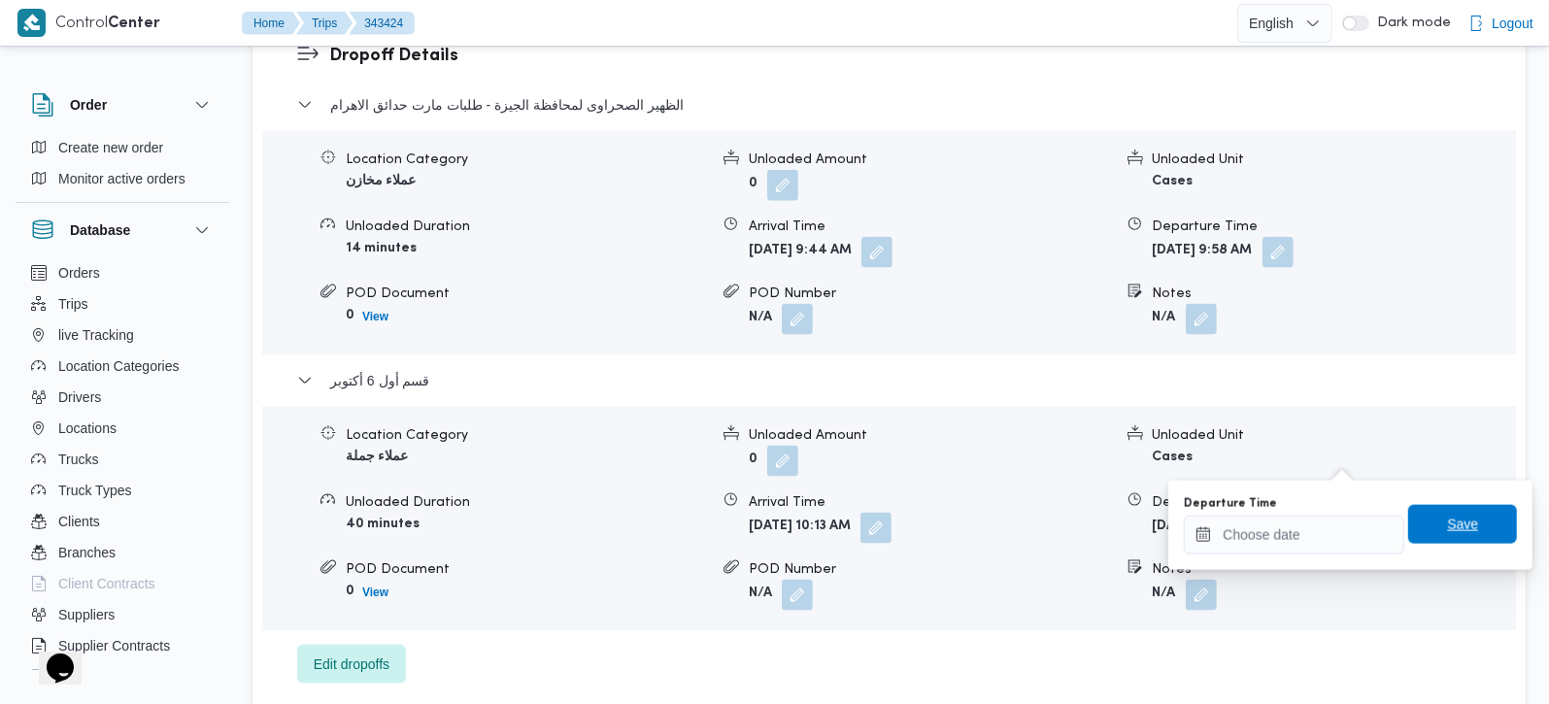
click at [1409, 535] on span "Save" at bounding box center [1463, 524] width 109 height 39
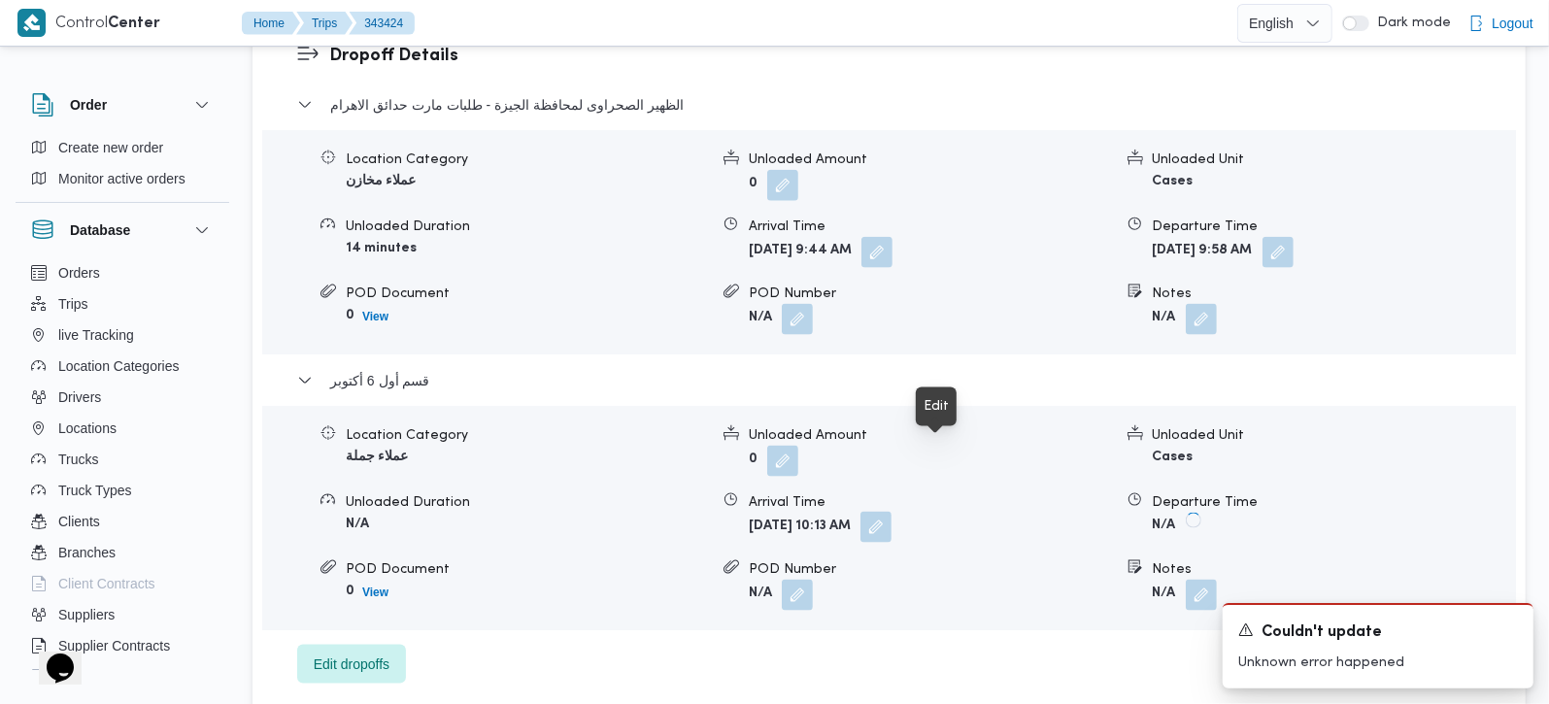
click at [892, 512] on button "button" at bounding box center [876, 527] width 31 height 31
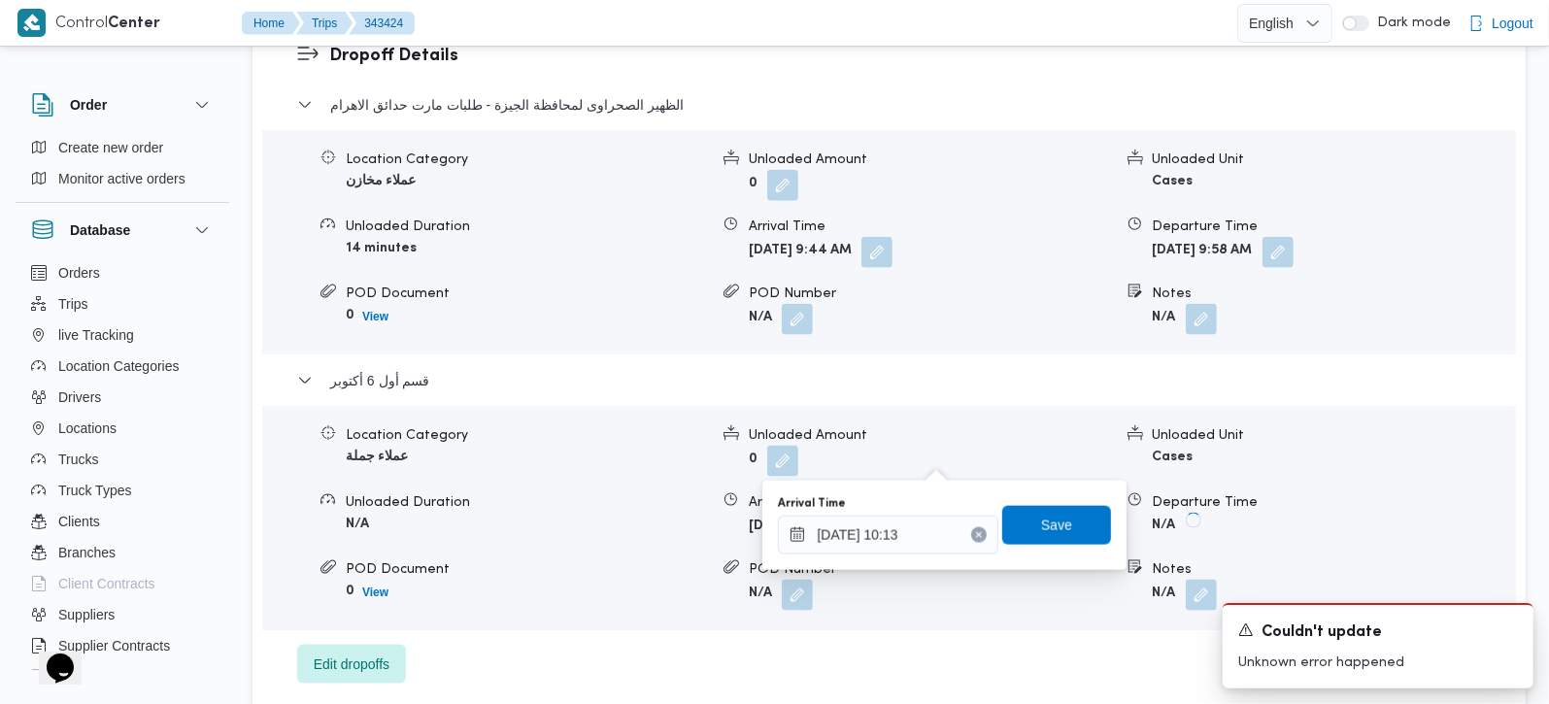
click at [975, 533] on icon "Clear input" at bounding box center [979, 535] width 8 height 8
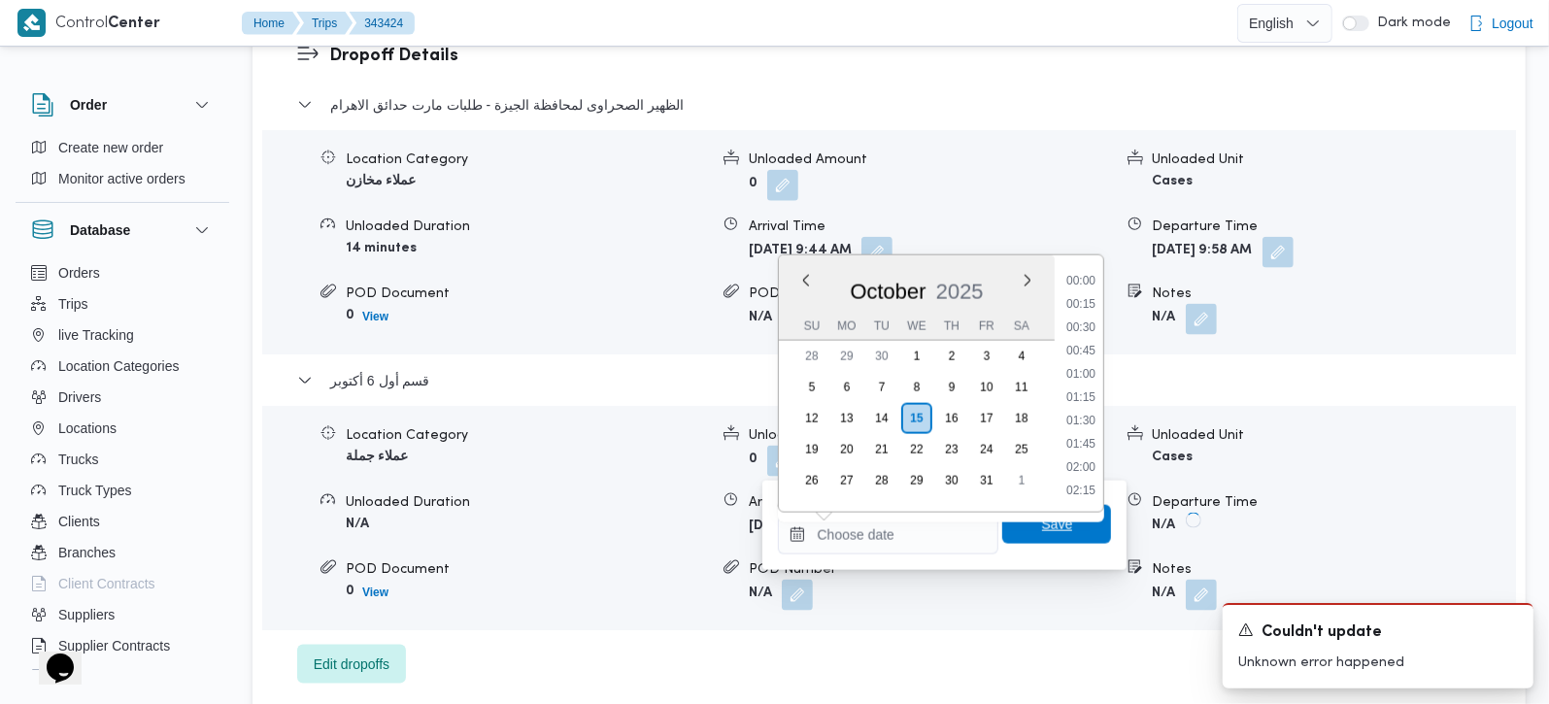
click at [1018, 527] on span "Save" at bounding box center [1057, 524] width 109 height 39
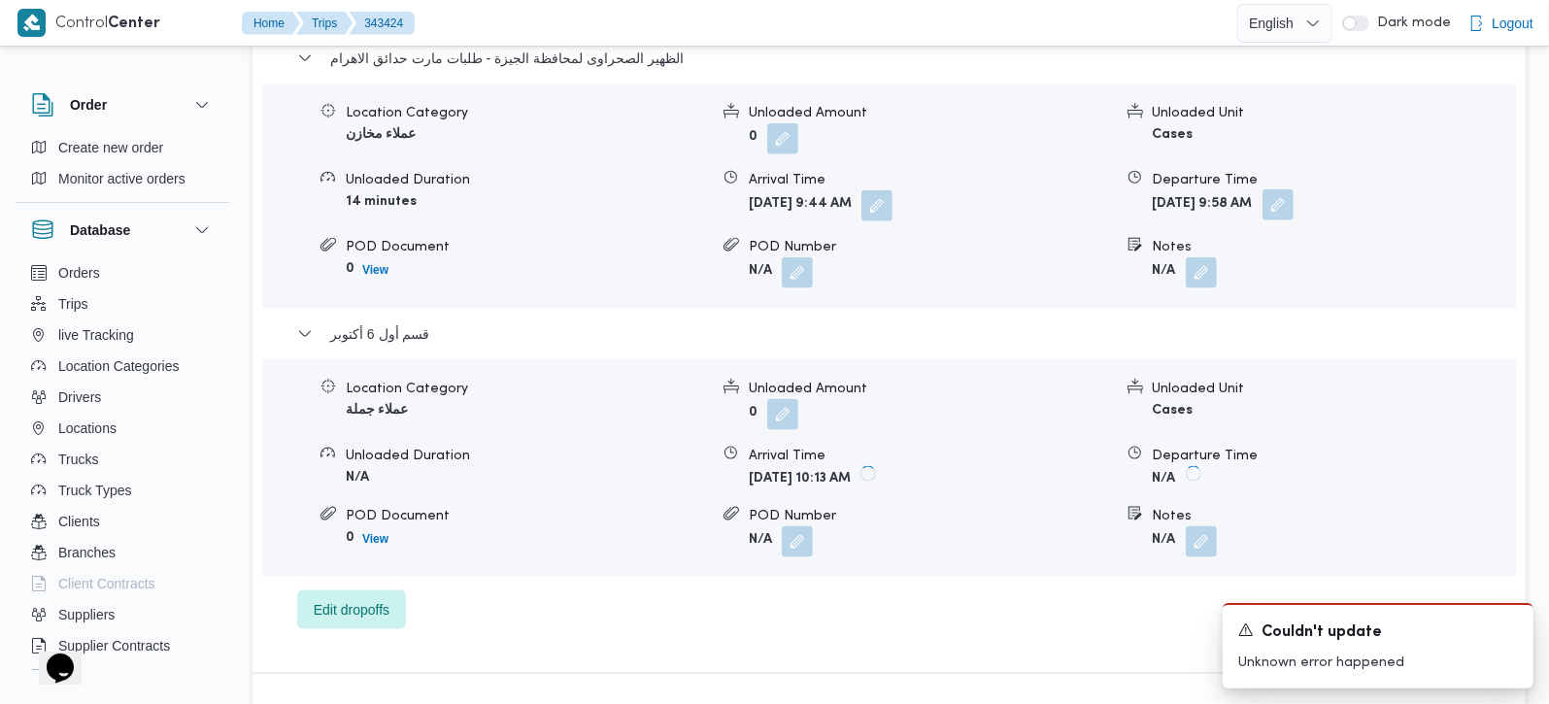
click at [1294, 189] on button "button" at bounding box center [1278, 204] width 31 height 31
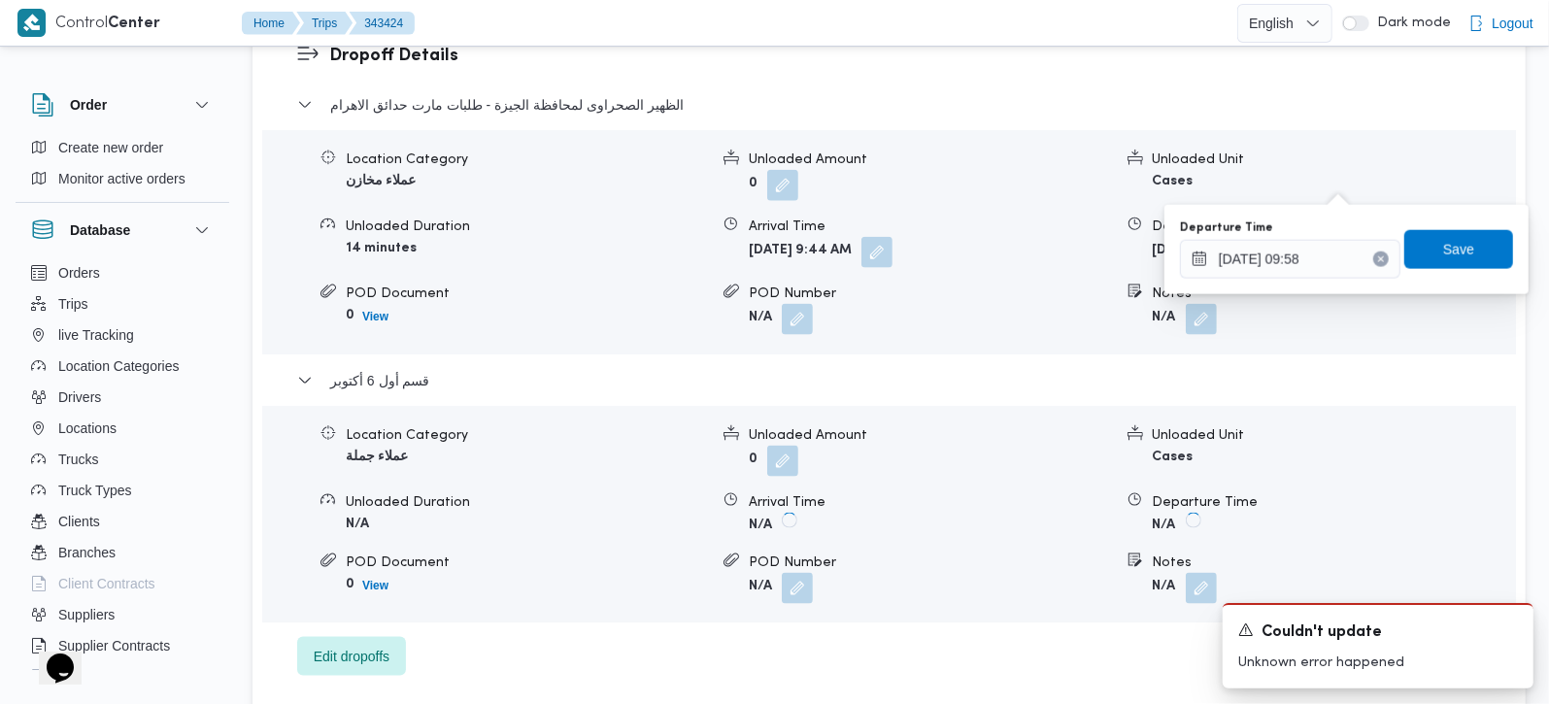
click at [1378, 257] on icon "Clear input" at bounding box center [1380, 259] width 5 height 5
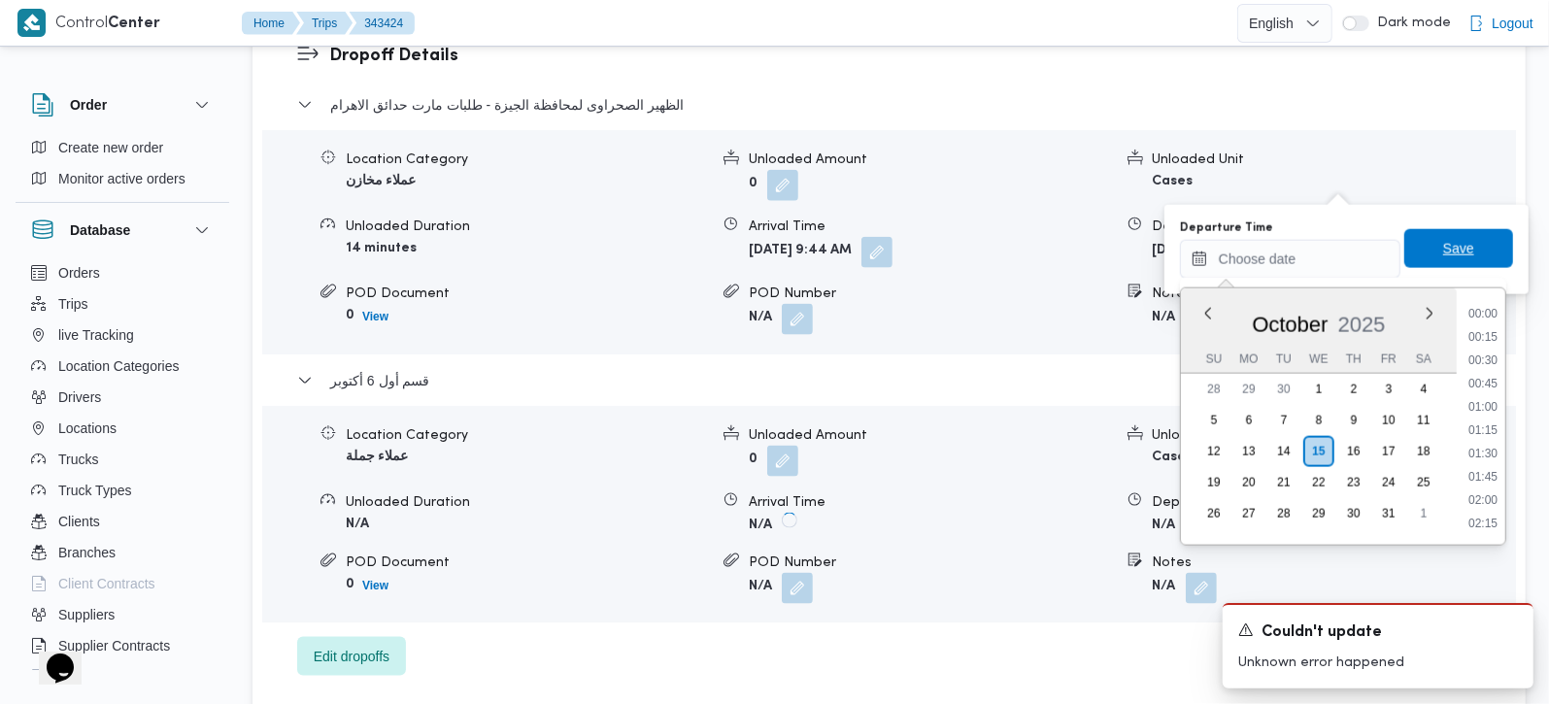
click at [1411, 255] on span "Save" at bounding box center [1459, 248] width 109 height 39
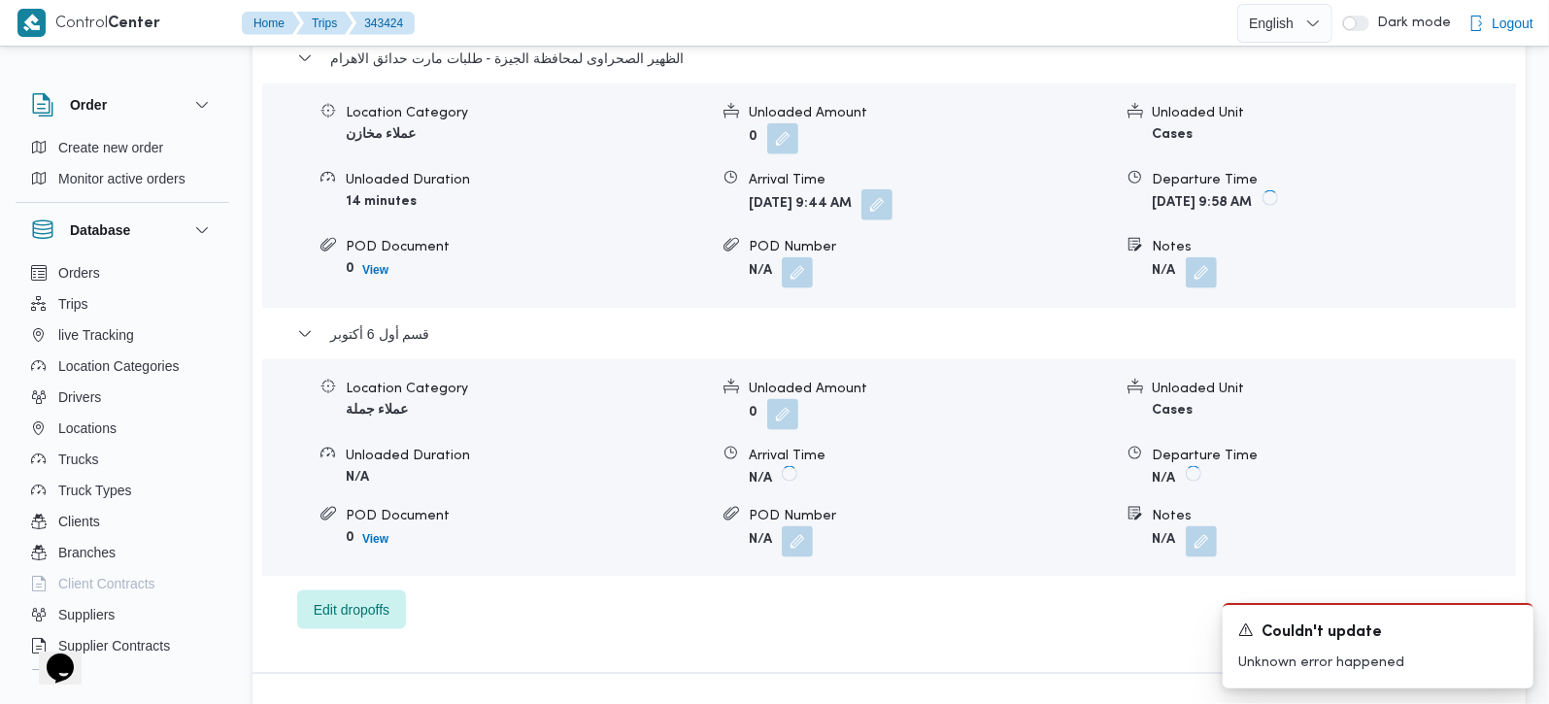
click at [893, 189] on button "button" at bounding box center [877, 204] width 31 height 31
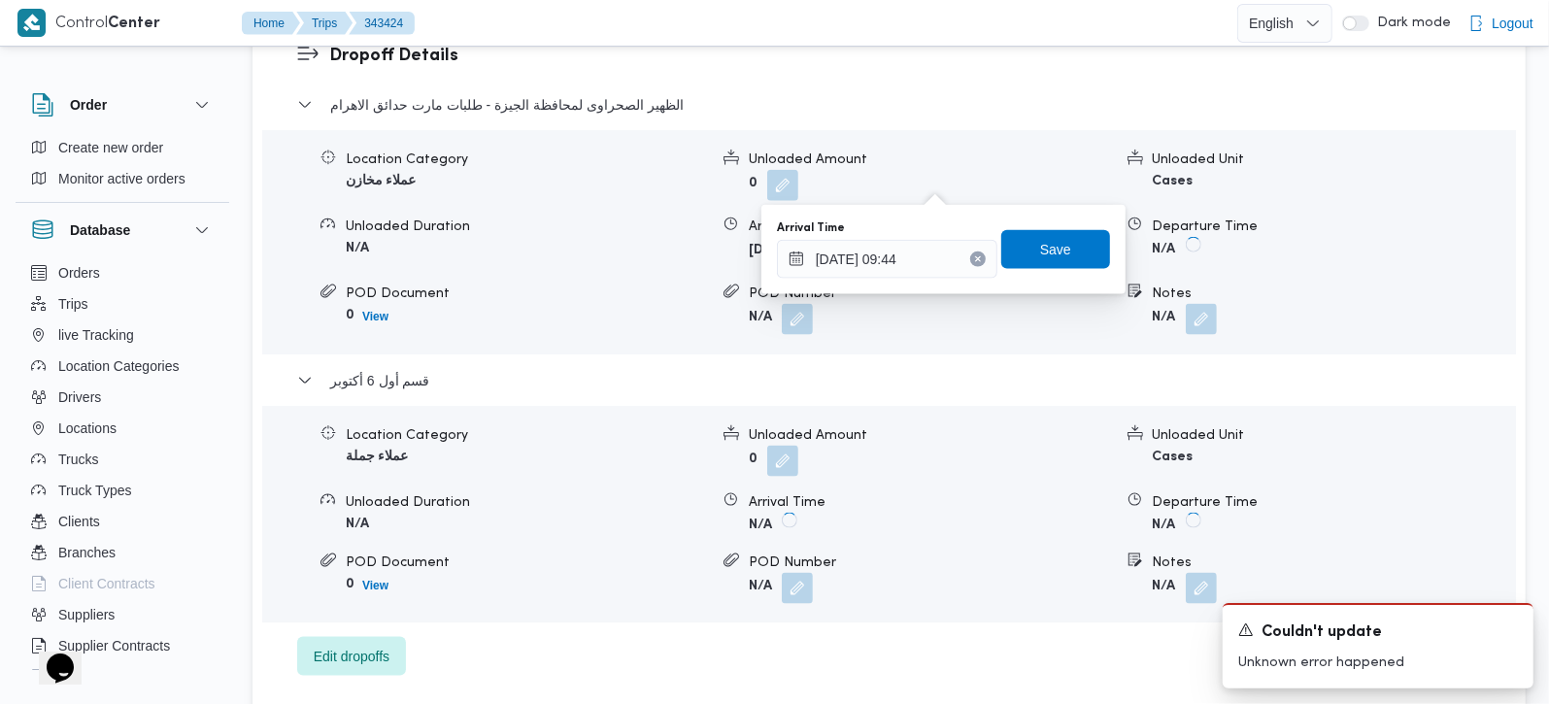
click at [975, 257] on icon "Clear input" at bounding box center [977, 259] width 5 height 5
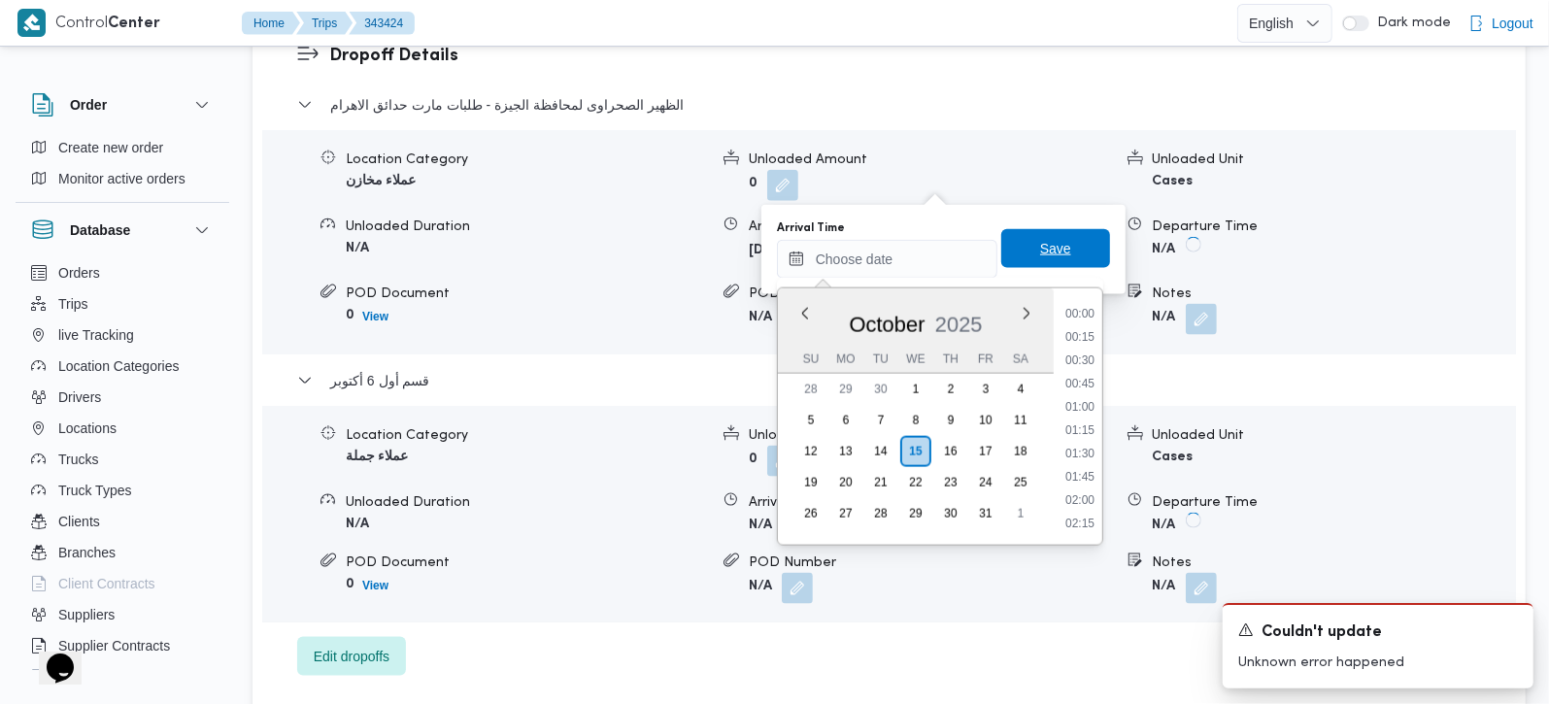
click at [1040, 245] on span "Save" at bounding box center [1055, 248] width 31 height 23
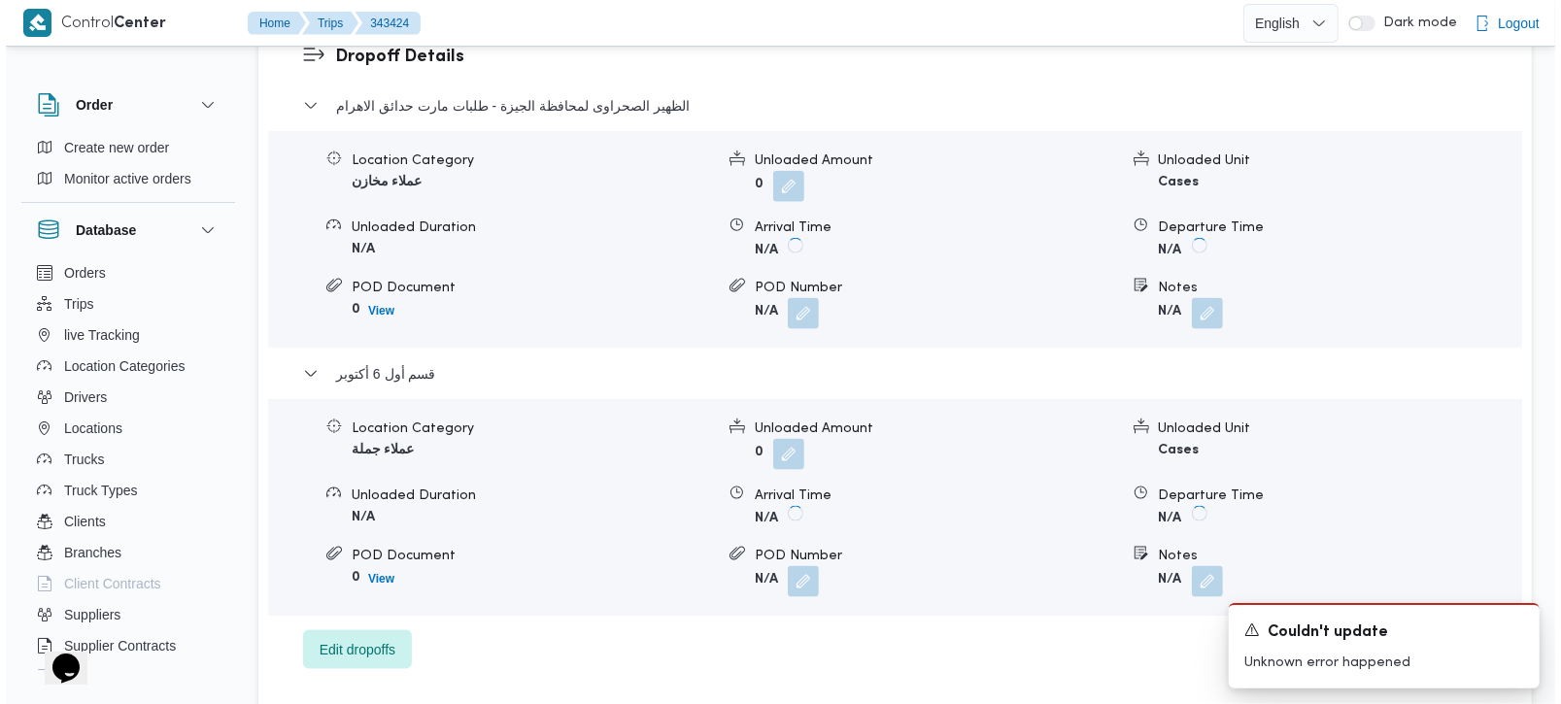
scroll to position [1714, 0]
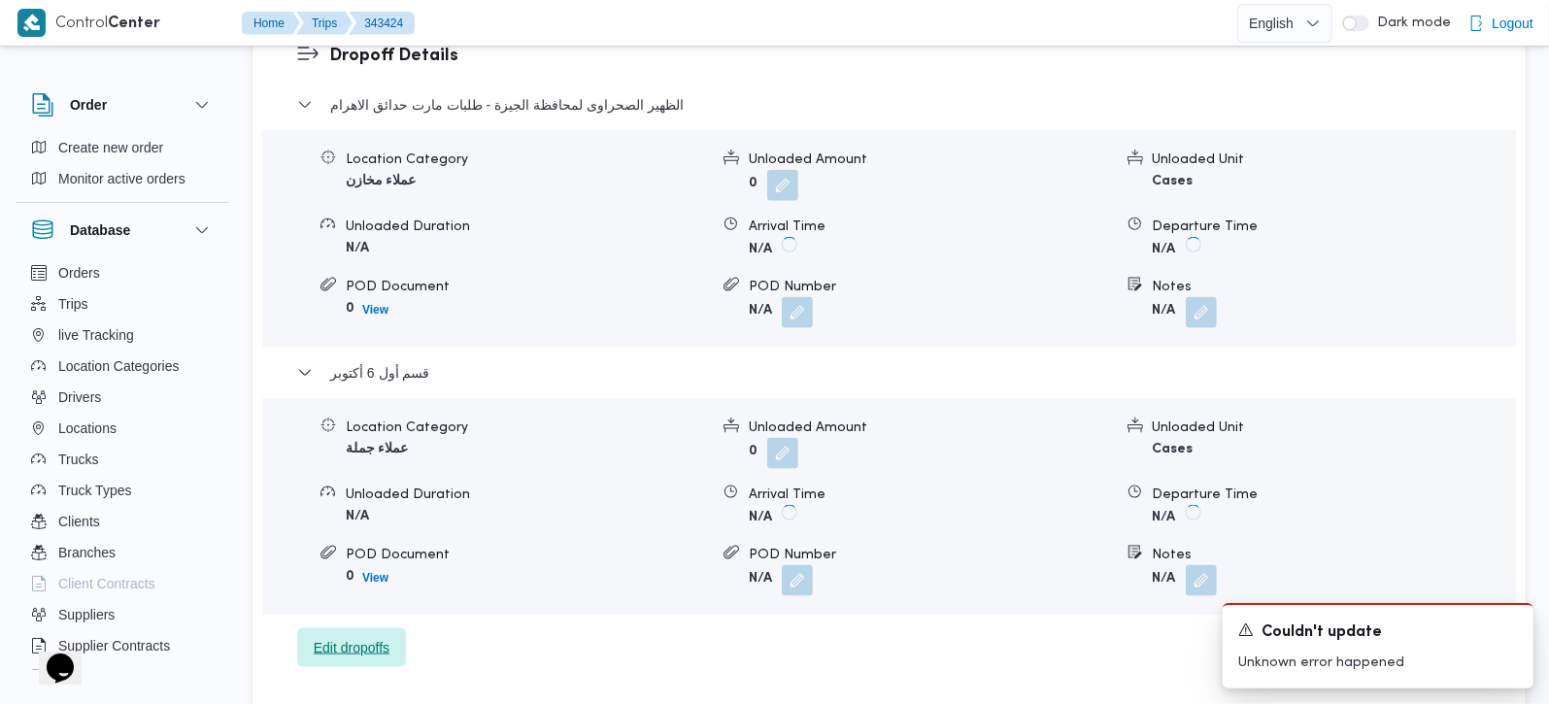
click at [365, 629] on span "Edit dropoffs" at bounding box center [351, 648] width 109 height 39
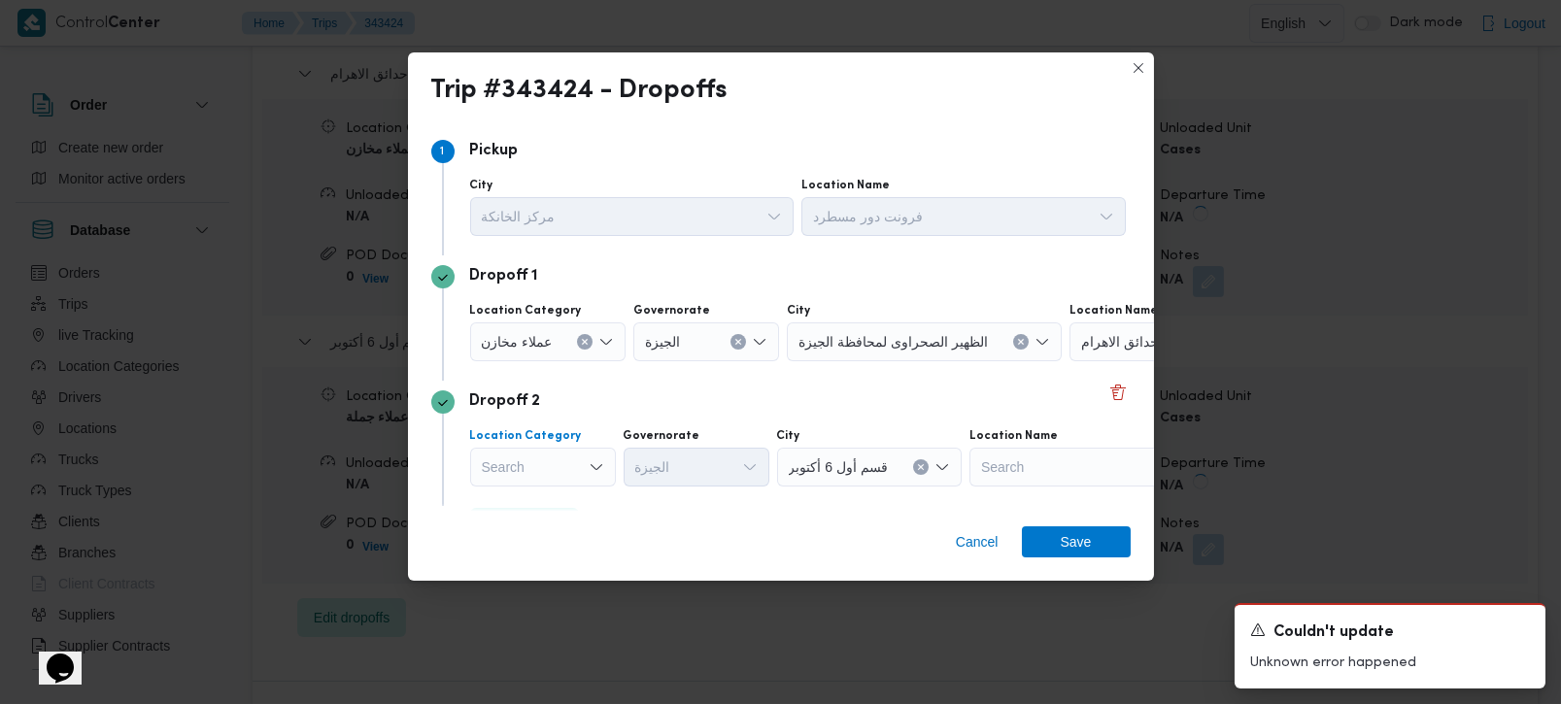
click at [586, 458] on div "Search" at bounding box center [543, 467] width 146 height 39
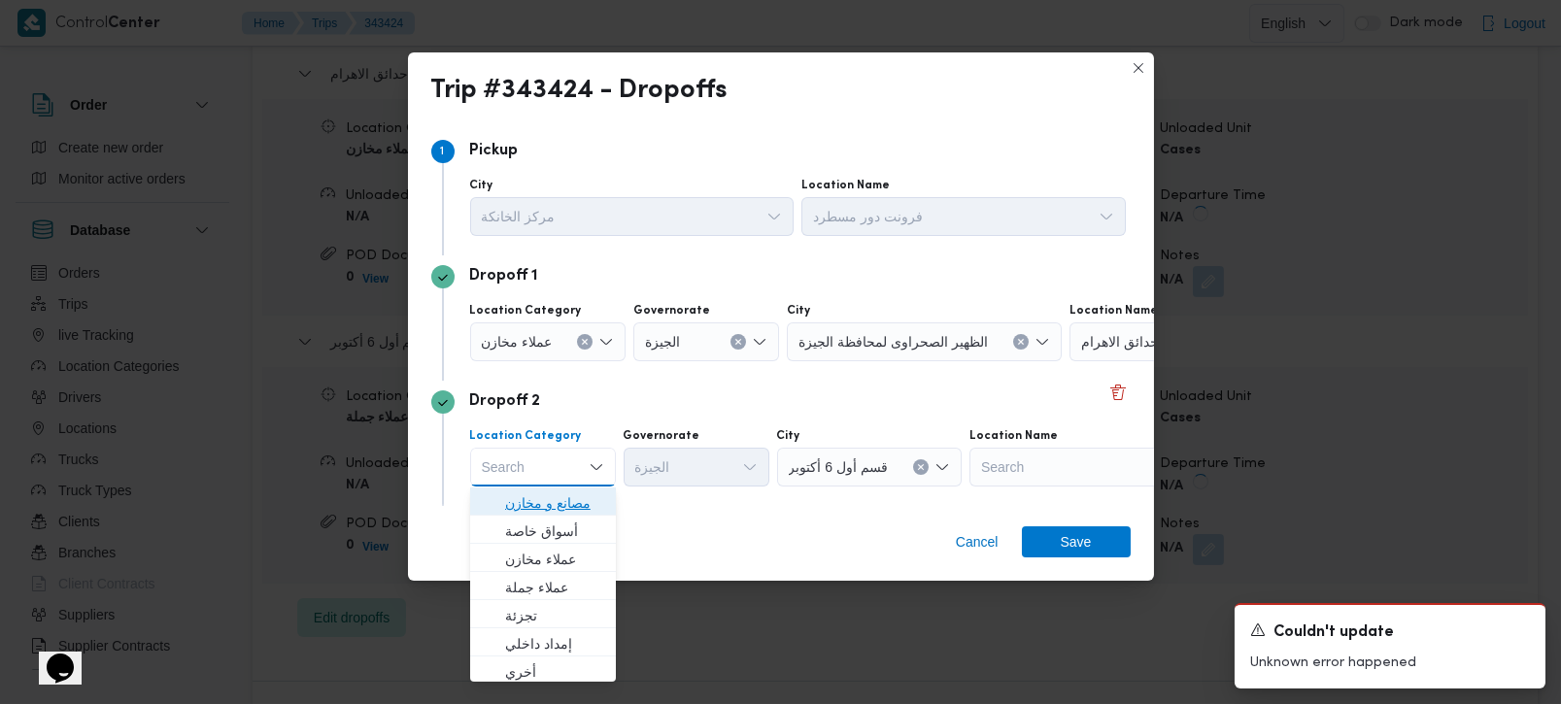
click at [565, 499] on span "مصانع و مخازن" at bounding box center [554, 503] width 99 height 23
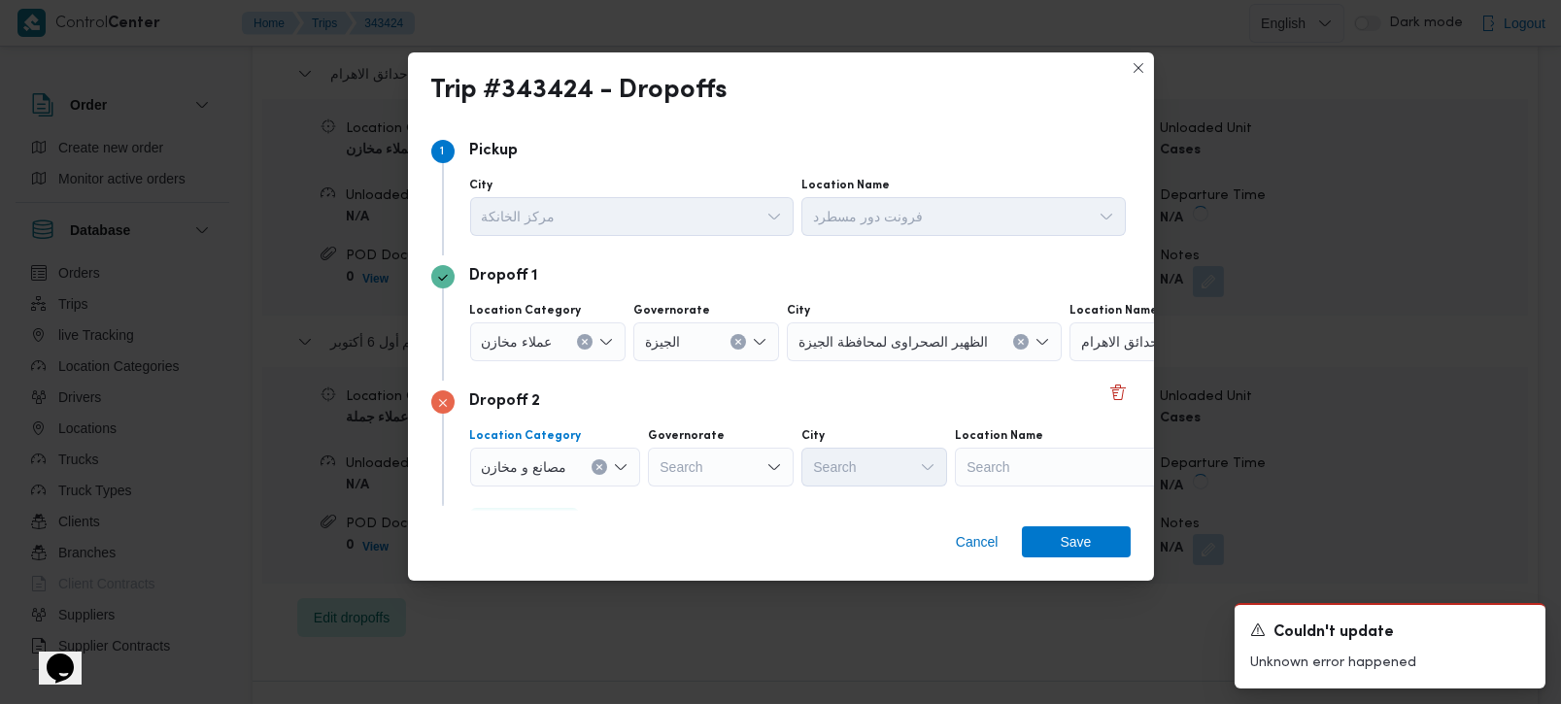
click at [597, 463] on icon "Clear input" at bounding box center [599, 467] width 8 height 8
click at [963, 473] on div "Search" at bounding box center [1052, 467] width 243 height 39
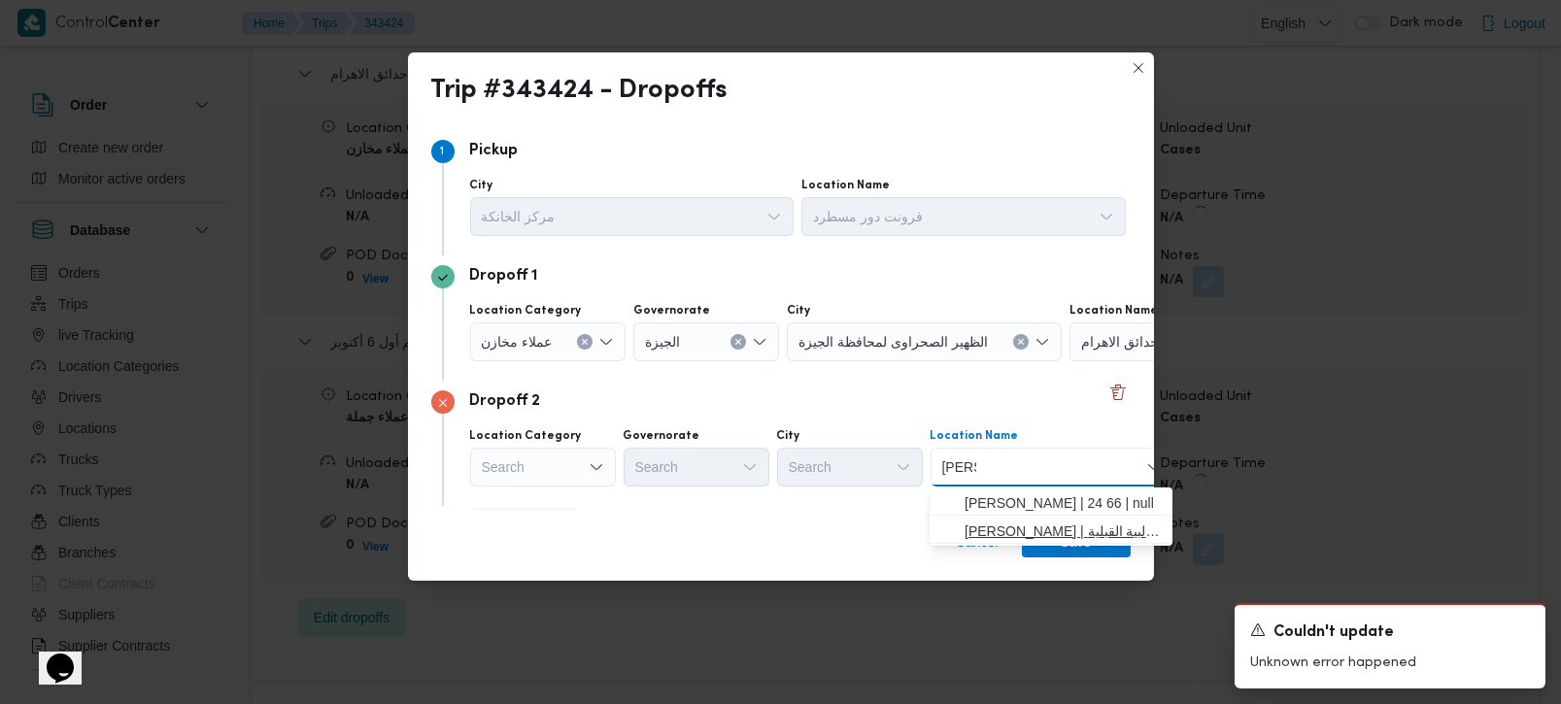
type input "molis"
click at [1014, 521] on span "موليز الهرم | الهرم | الطالبية القبلية" at bounding box center [1063, 531] width 196 height 23
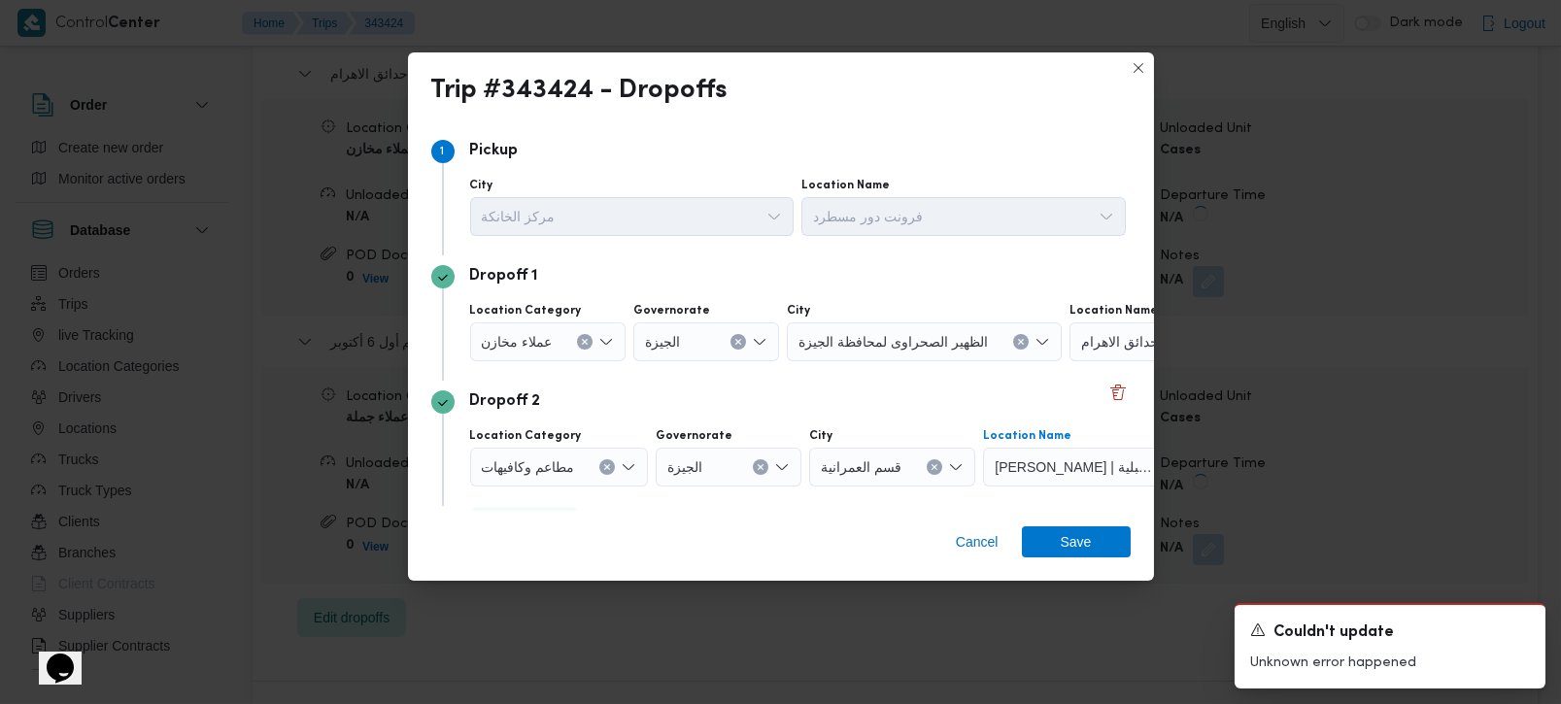
scroll to position [52, 0]
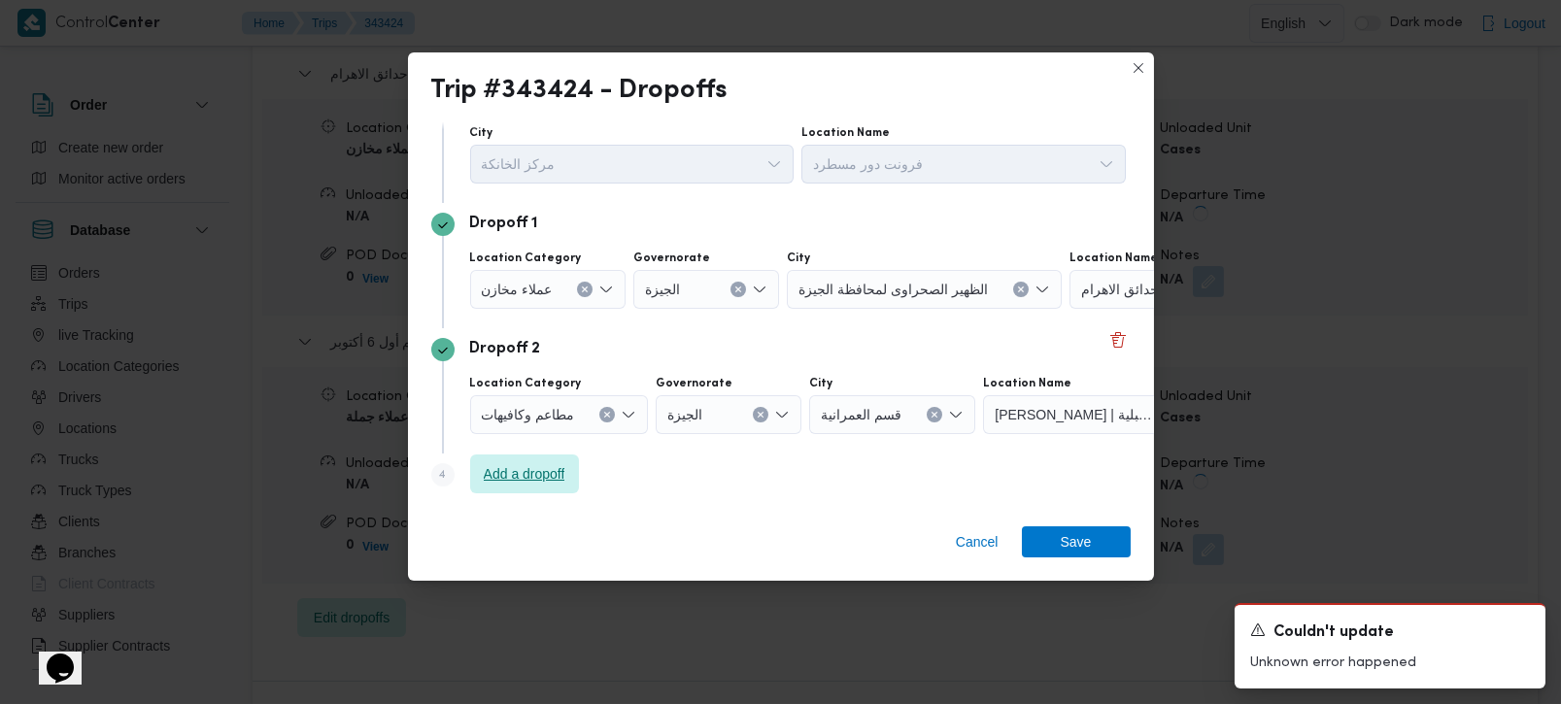
click at [538, 474] on span "Add a dropoff" at bounding box center [525, 473] width 82 height 23
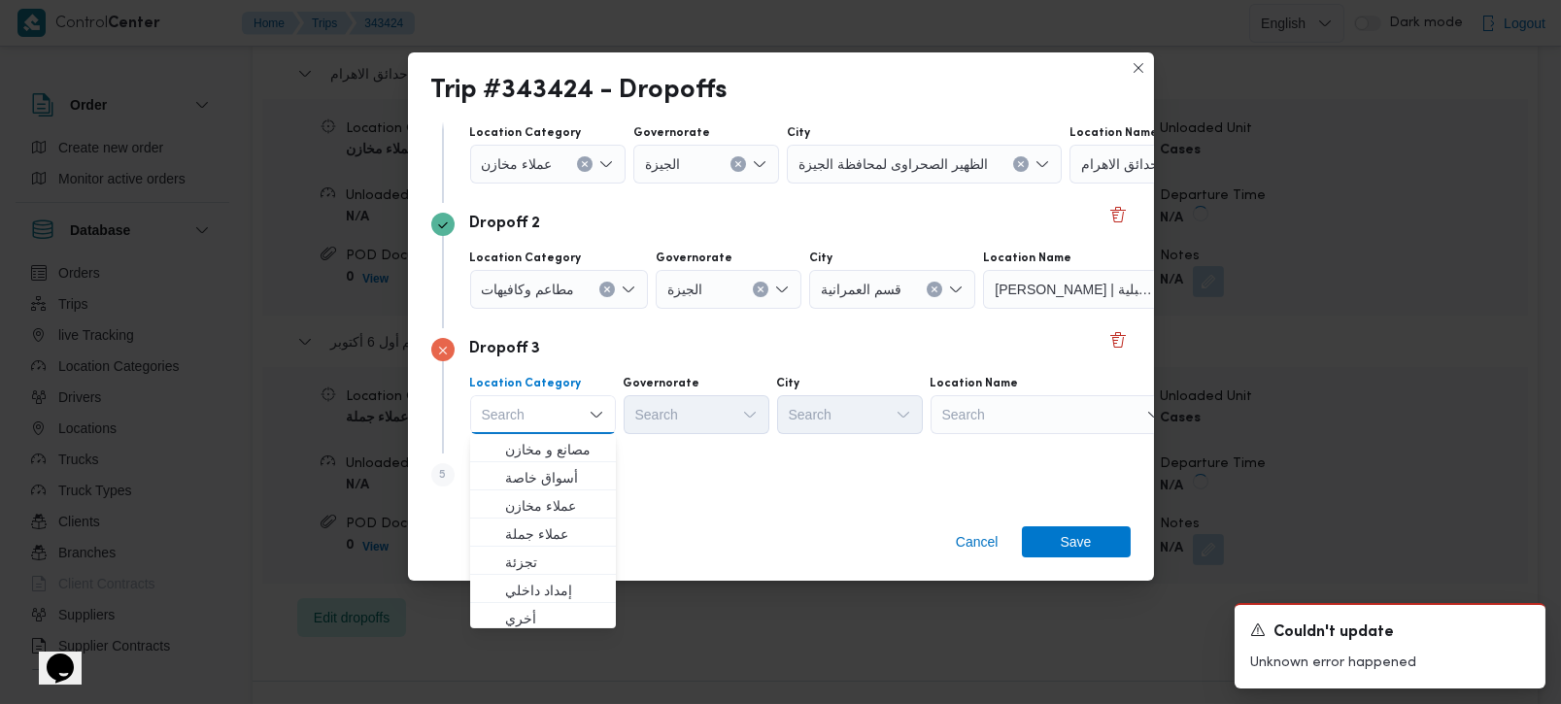
click at [774, 482] on div "Step 5 is disabled 5 Add a dropoff" at bounding box center [780, 479] width 699 height 51
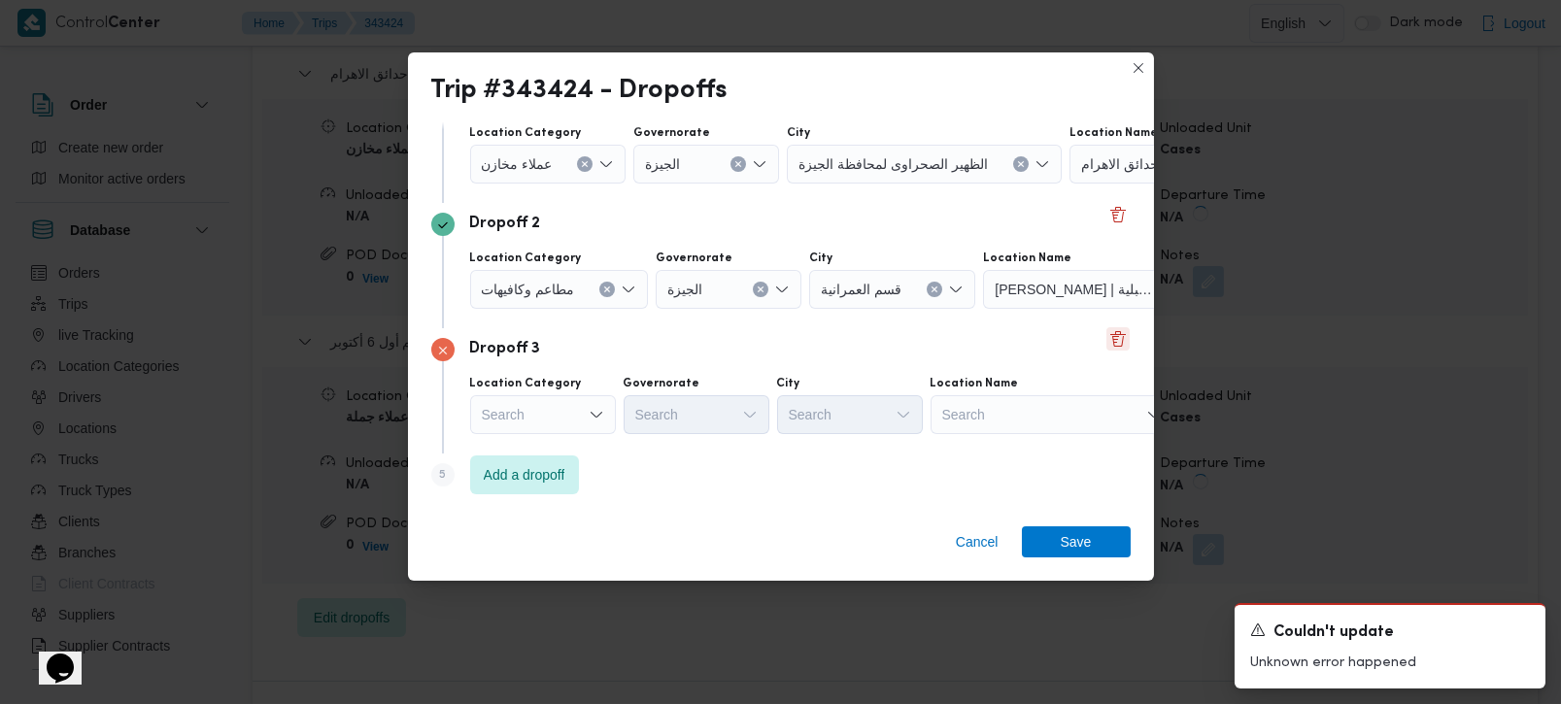
click at [1106, 341] on button "Delete" at bounding box center [1117, 338] width 23 height 23
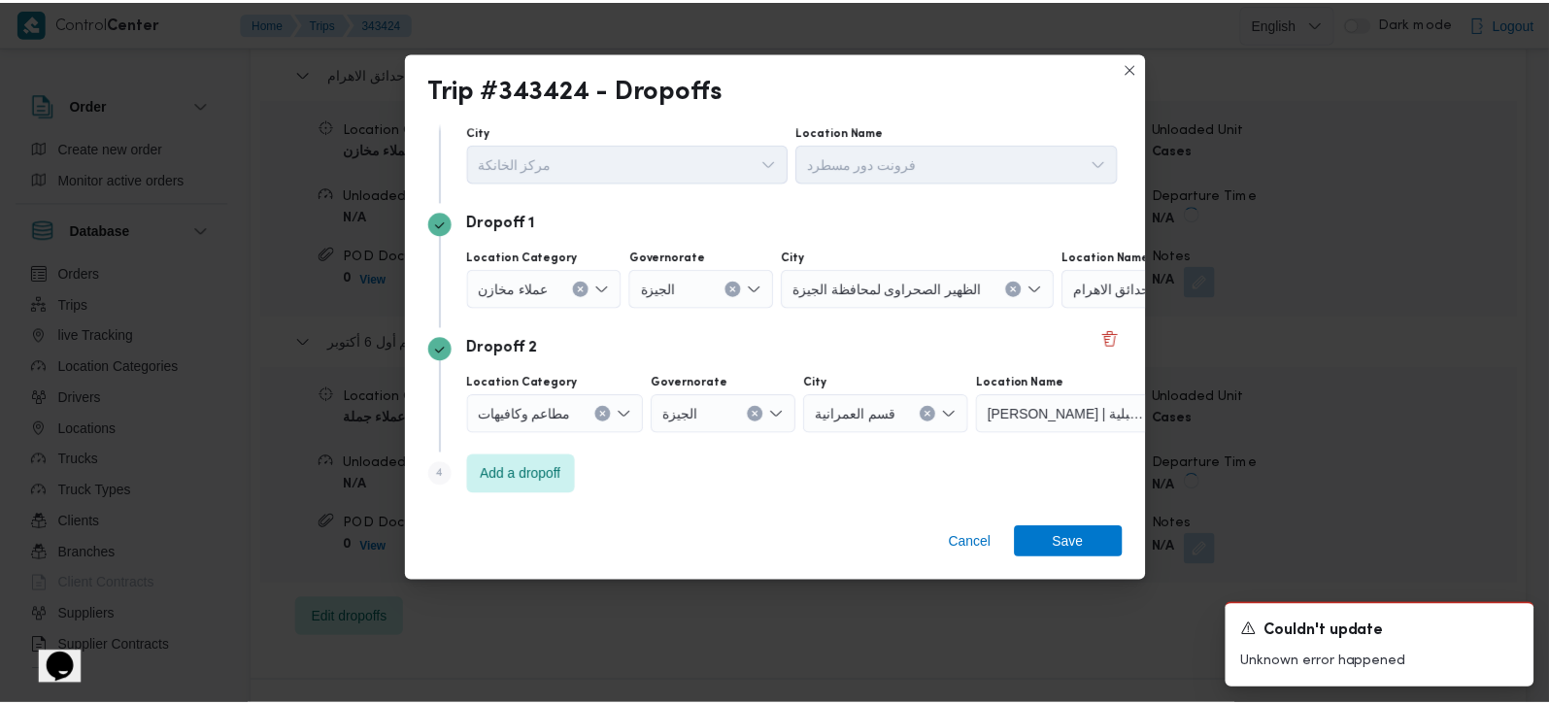
scroll to position [53, 0]
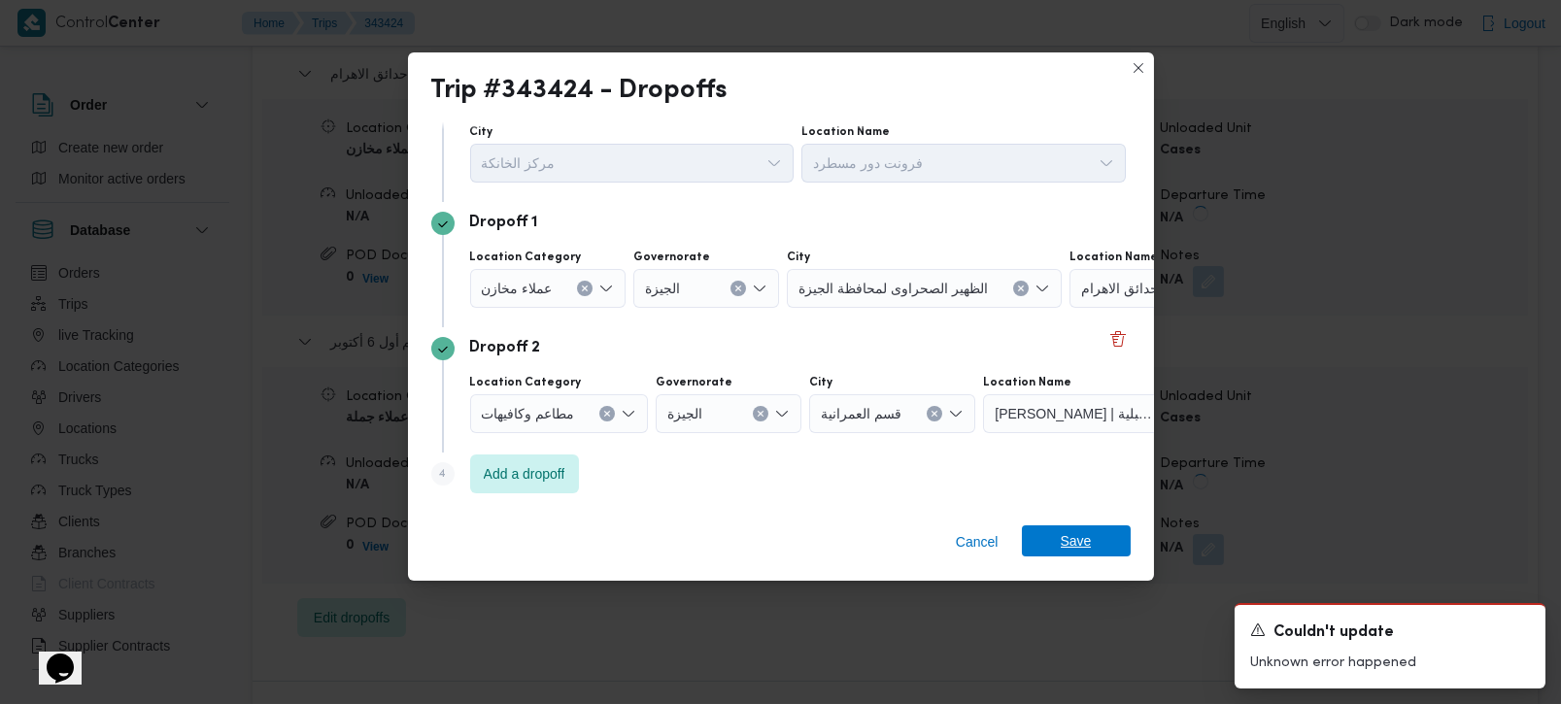
click at [1054, 551] on span "Save" at bounding box center [1076, 541] width 109 height 31
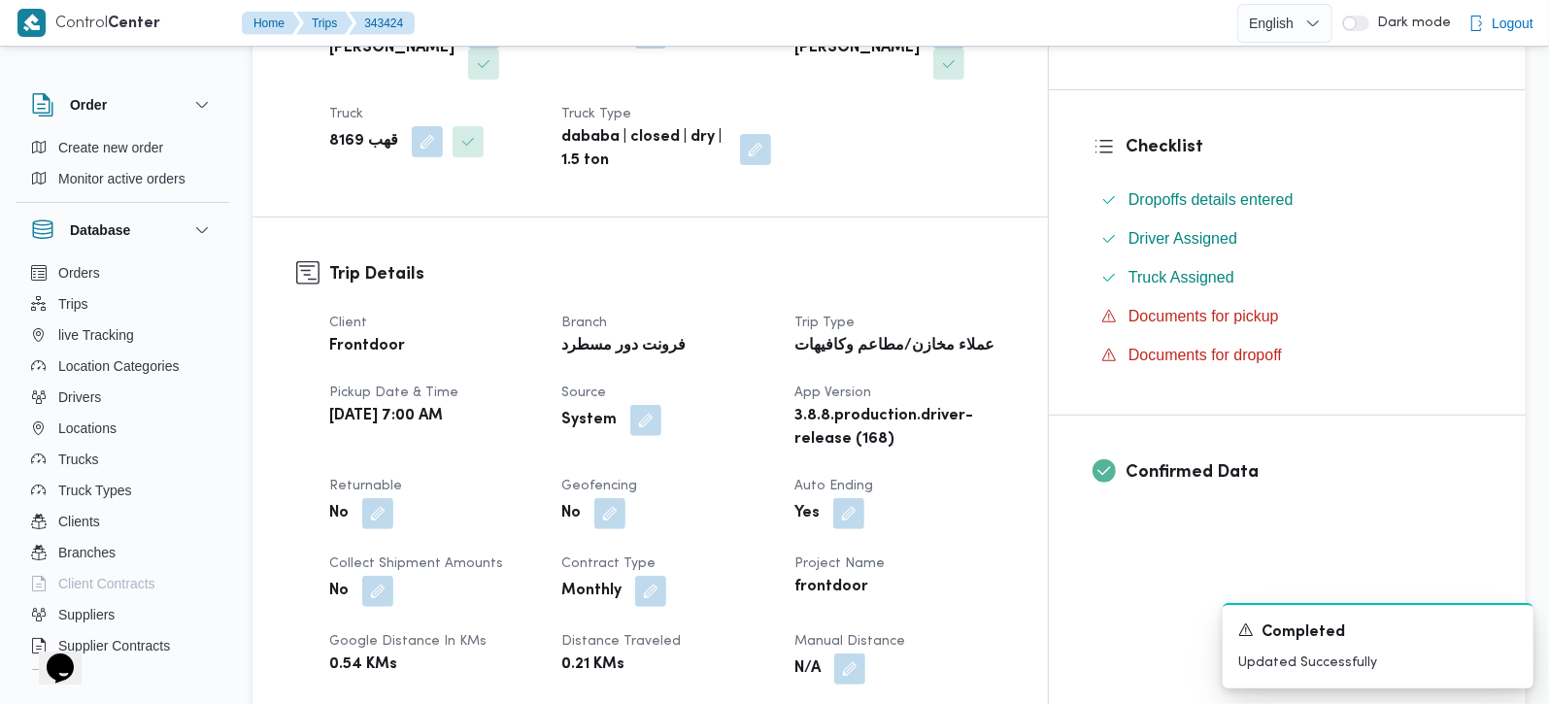
scroll to position [457, 0]
click at [377, 496] on button "button" at bounding box center [377, 511] width 31 height 31
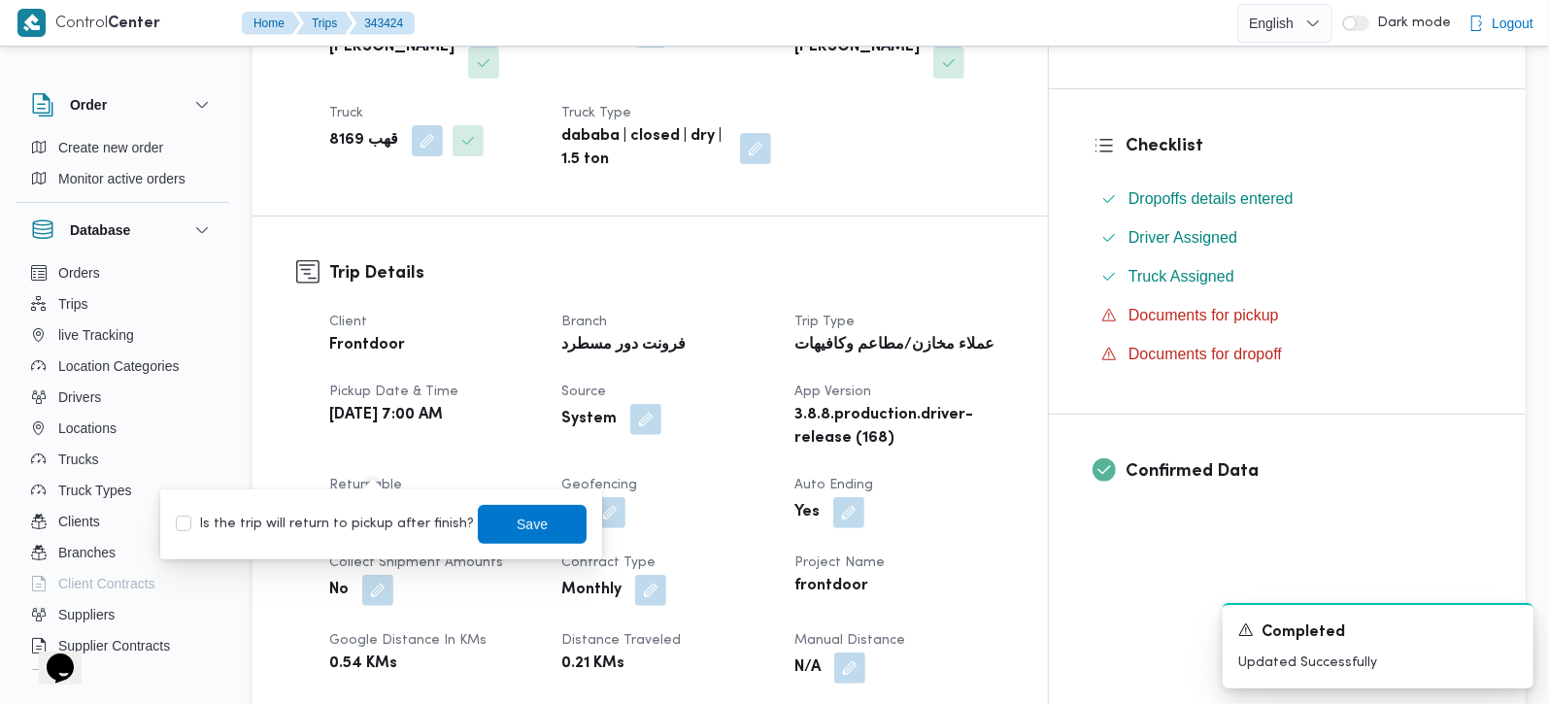
click at [371, 521] on label "Is the trip will return to pickup after finish?" at bounding box center [325, 524] width 298 height 23
checkbox input "true"
click at [528, 510] on span "Save" at bounding box center [532, 523] width 109 height 39
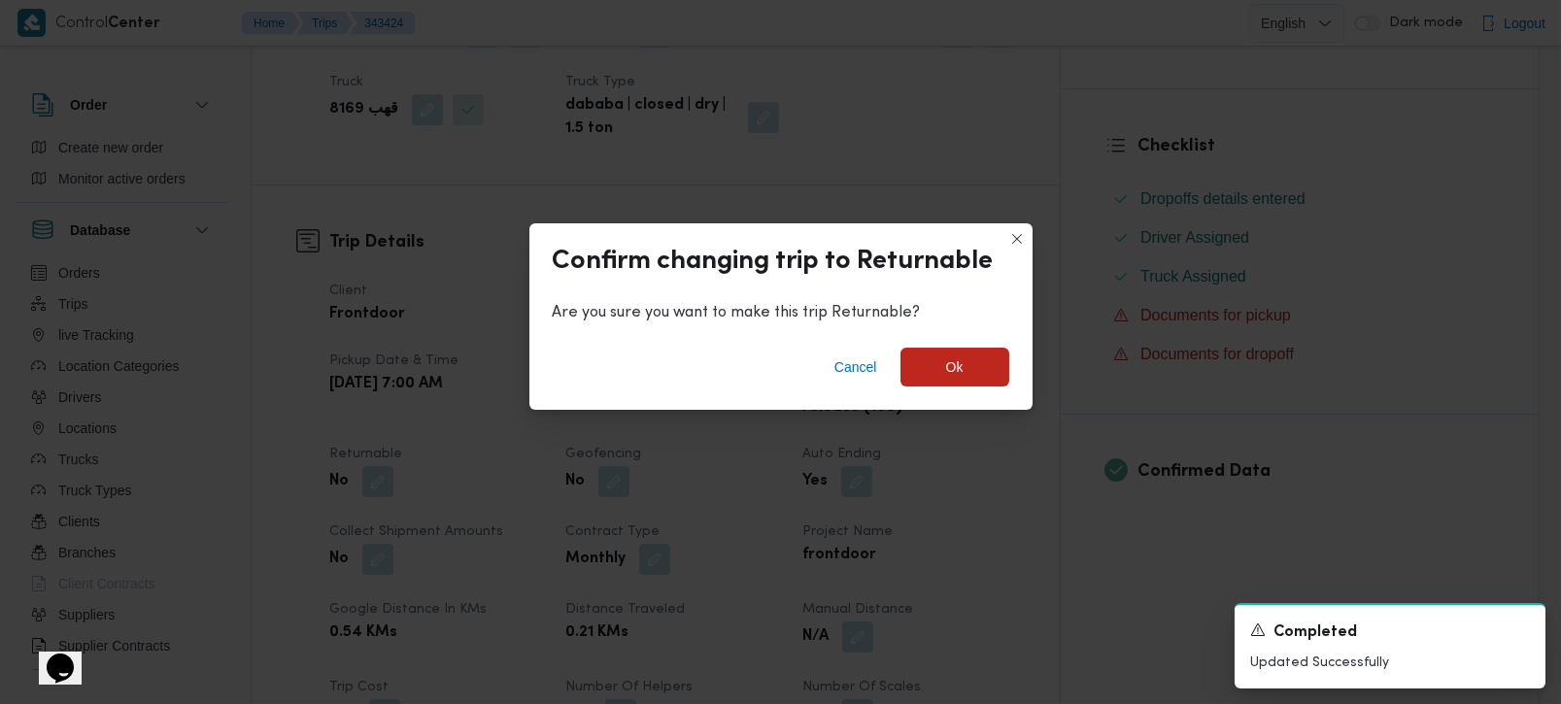
click at [1008, 363] on div "Cancel Ok" at bounding box center [780, 371] width 503 height 78
click at [980, 364] on span "Ok" at bounding box center [955, 366] width 109 height 39
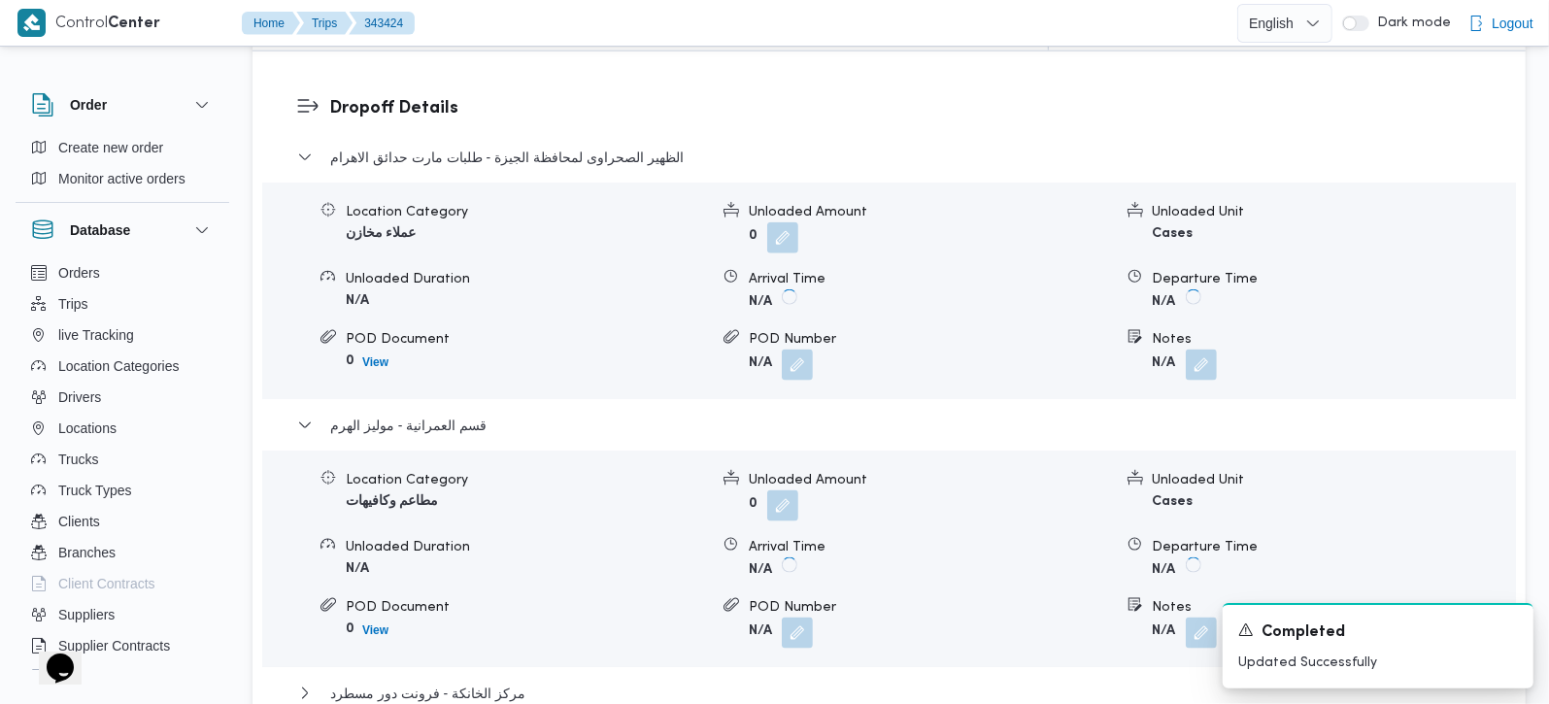
scroll to position [1828, 0]
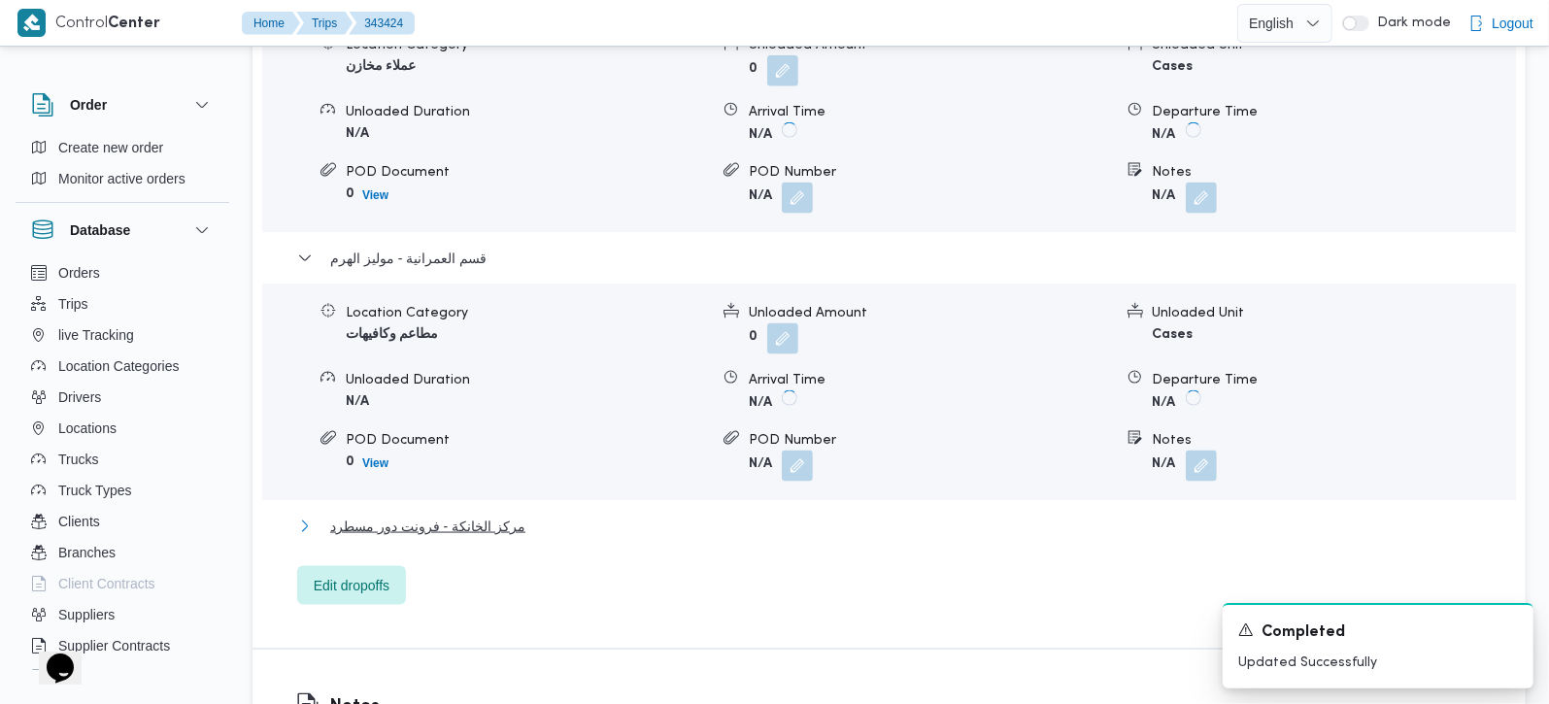
click at [424, 515] on span "مركز الخانكة - فرونت دور مسطرد" at bounding box center [427, 526] width 195 height 23
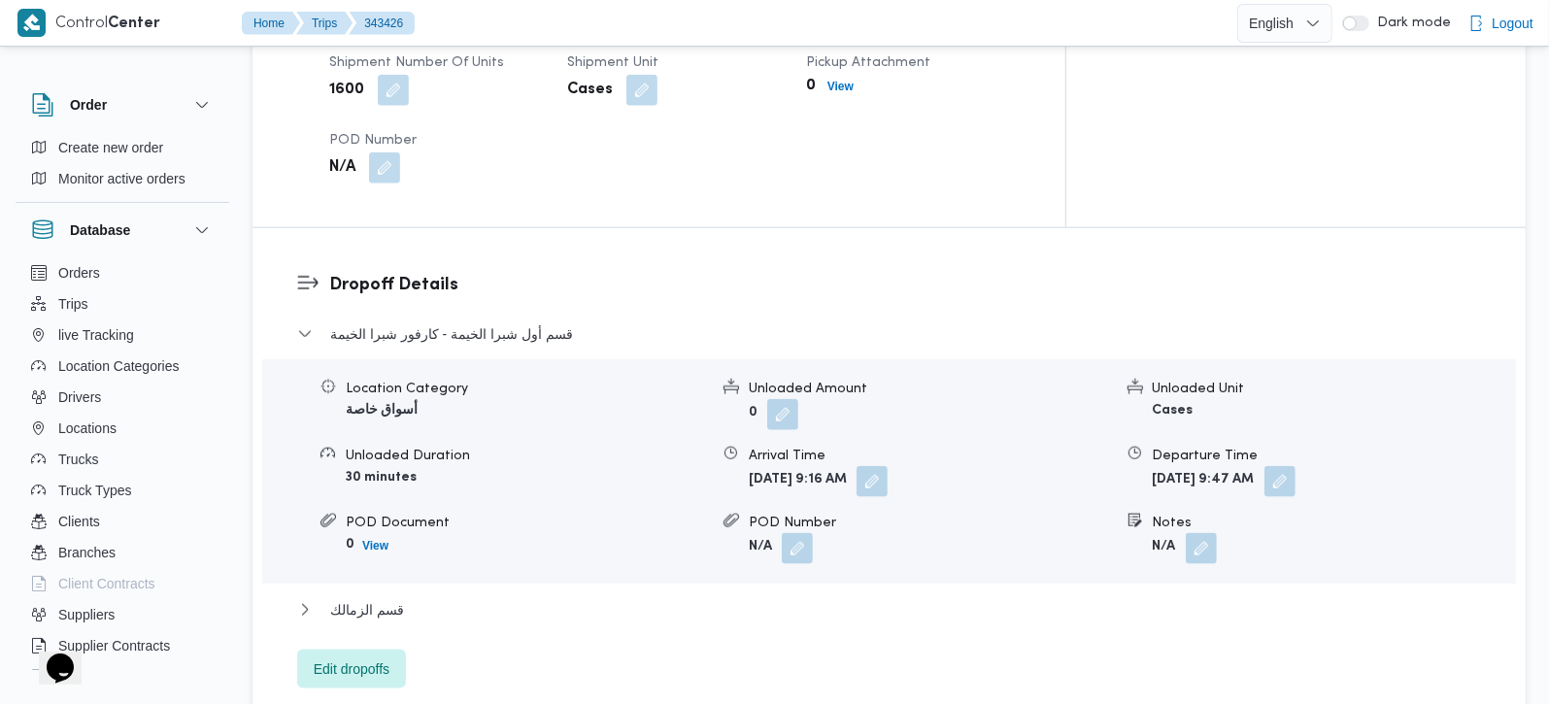
scroll to position [1485, 0]
click at [374, 656] on span "Edit dropoffs" at bounding box center [352, 667] width 76 height 23
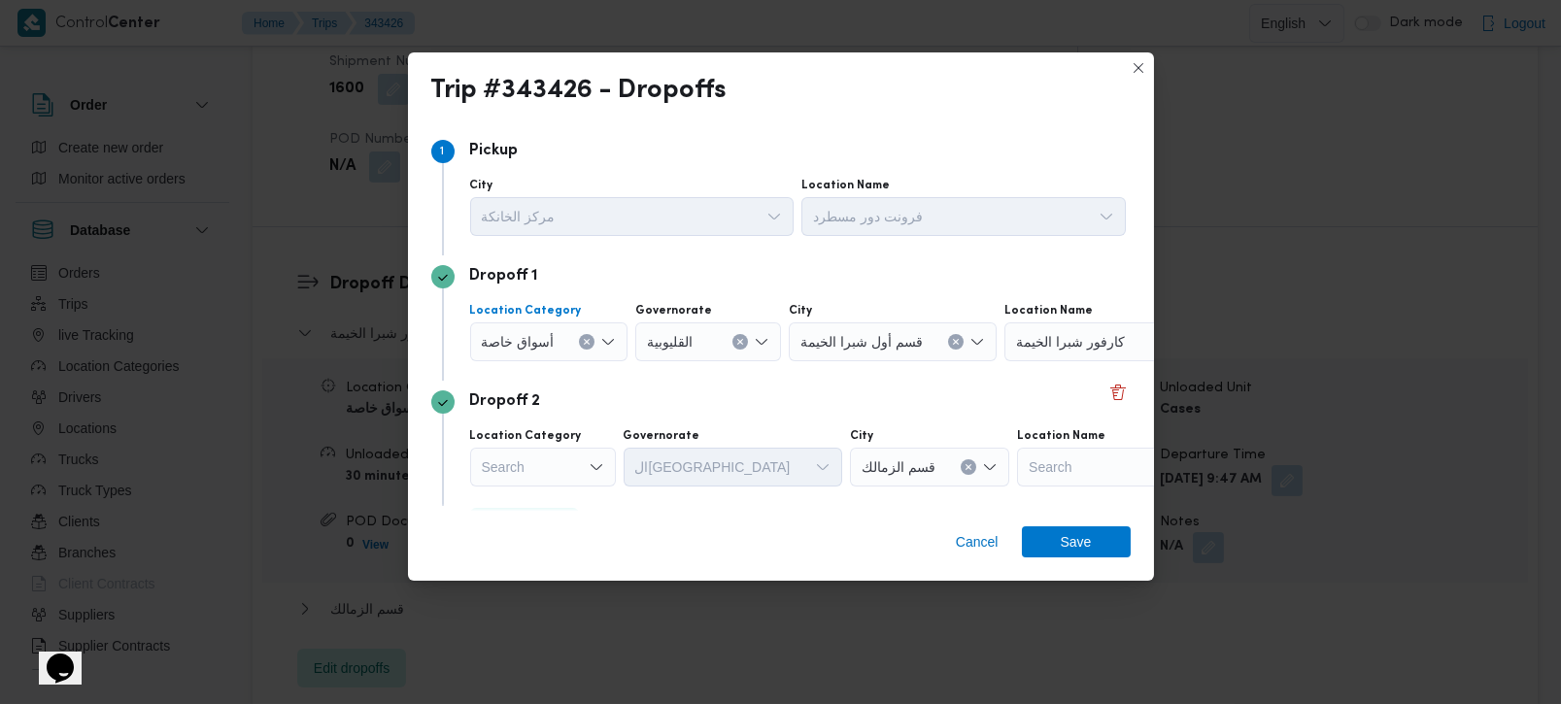
click at [590, 338] on button "Clear input" at bounding box center [587, 342] width 16 height 16
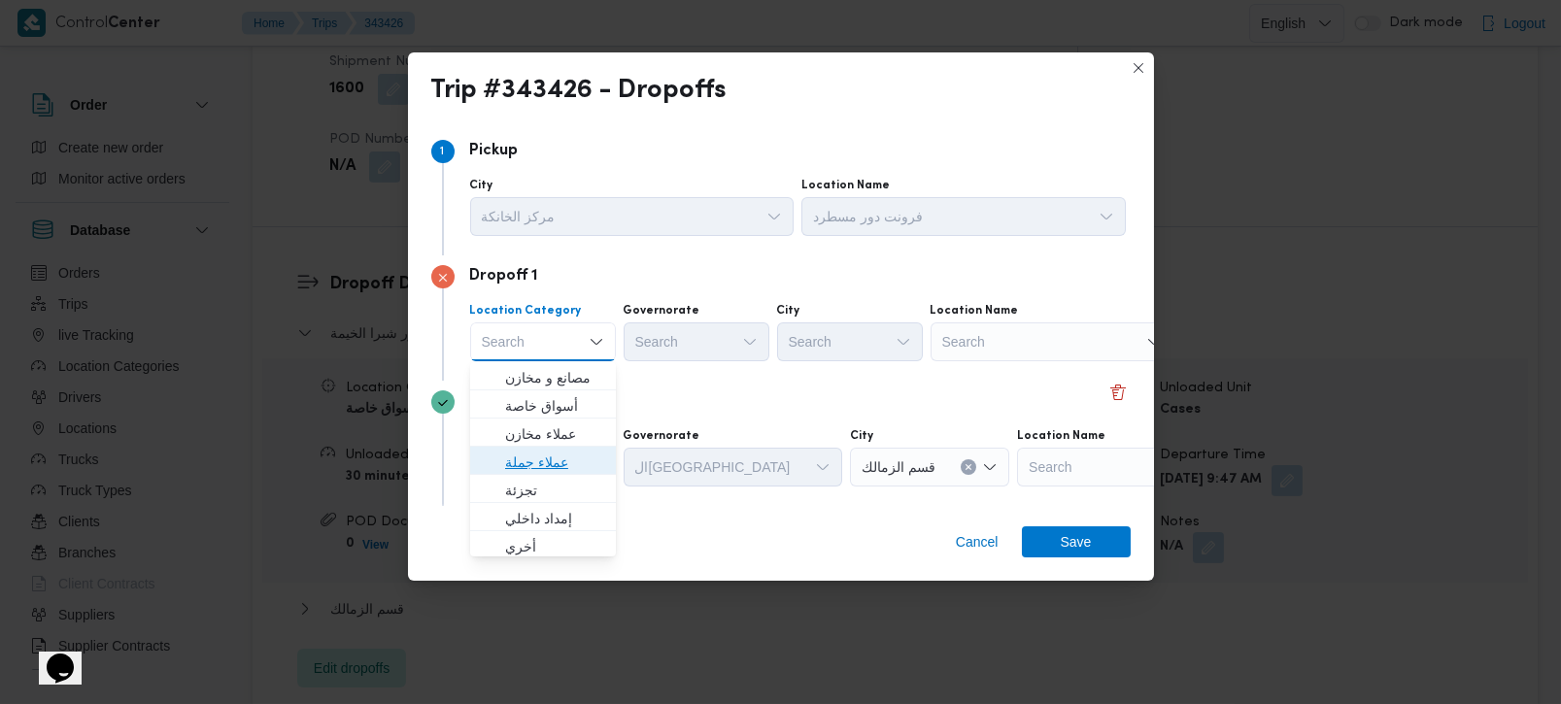
click at [565, 459] on span "عملاء جملة" at bounding box center [554, 462] width 99 height 23
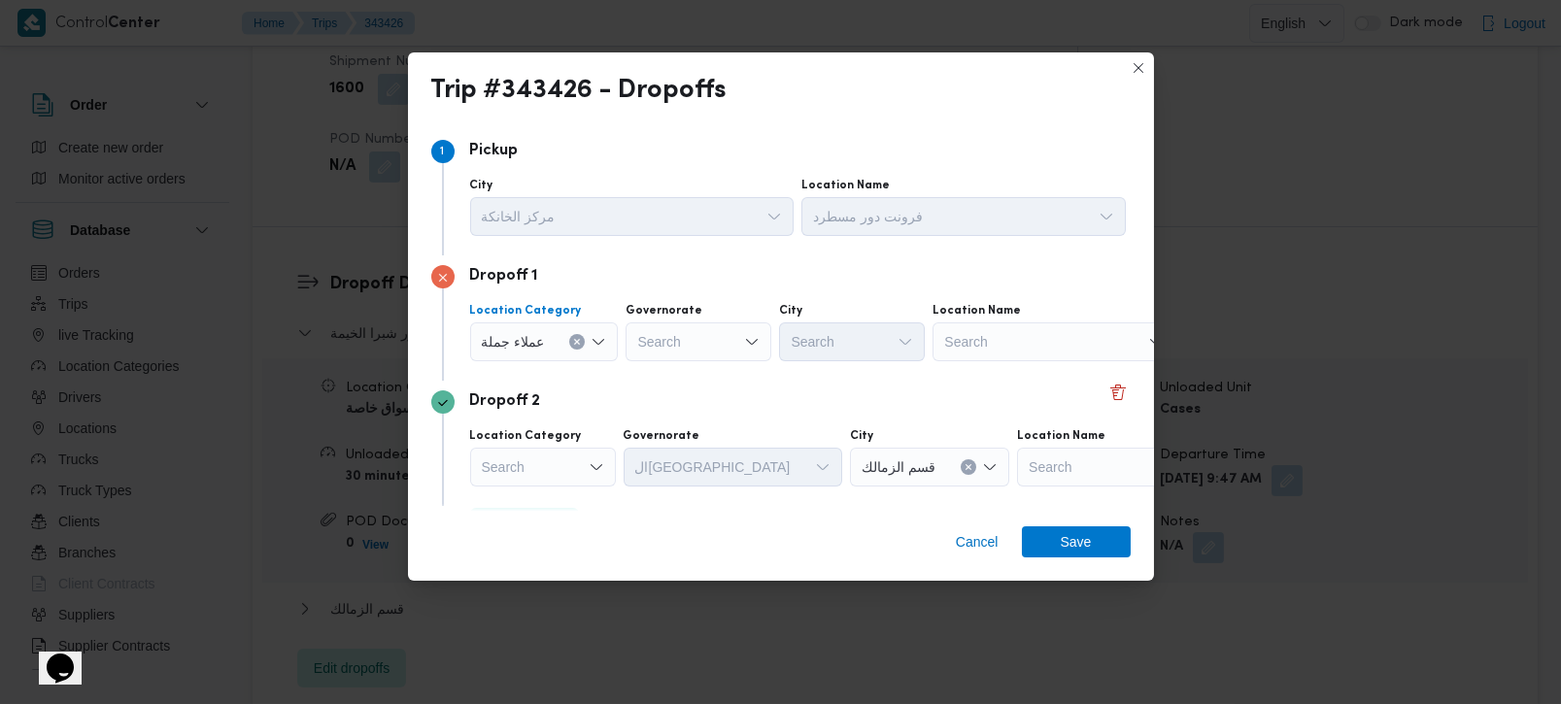
click at [721, 337] on div "Search" at bounding box center [699, 342] width 146 height 39
type input "رة"
click at [691, 397] on span "القاه رة" at bounding box center [708, 405] width 99 height 23
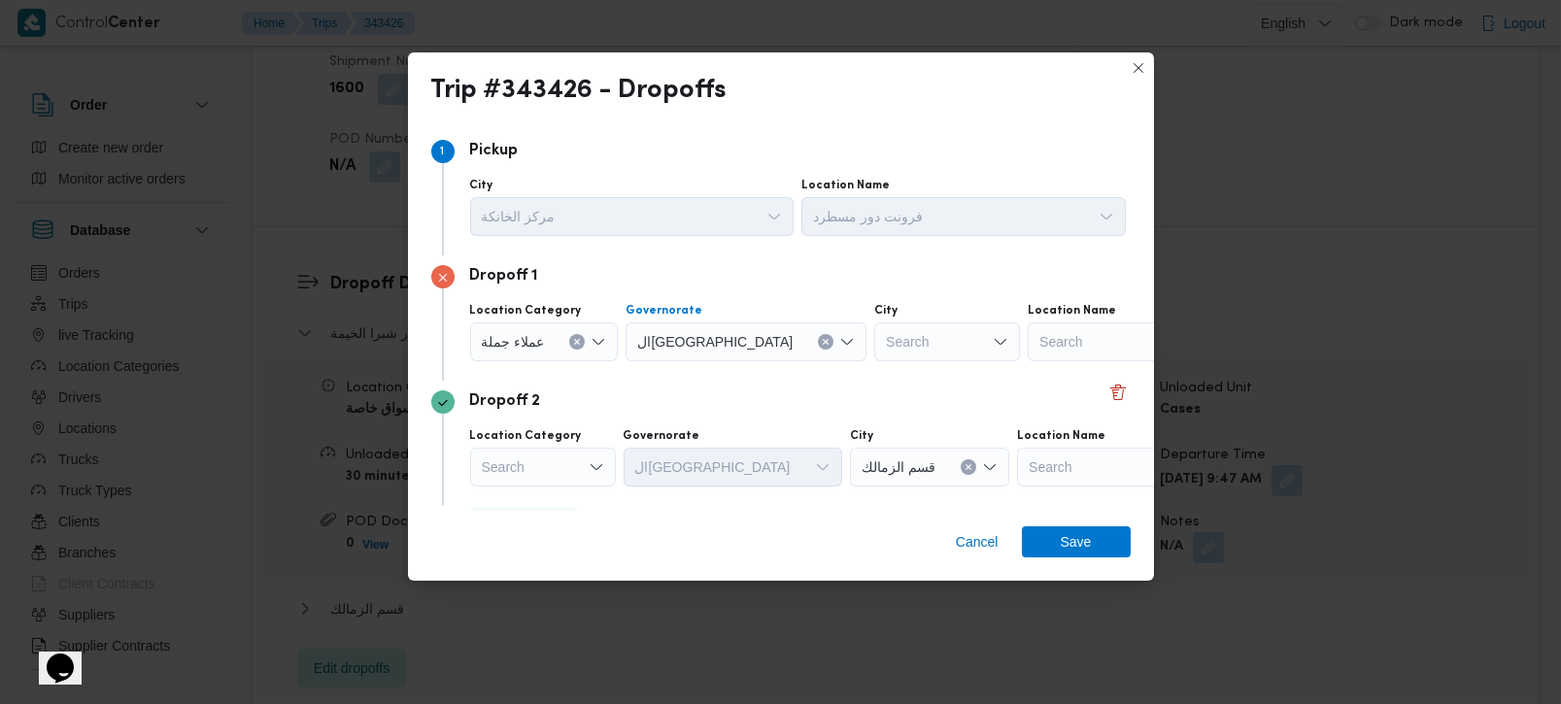
click at [874, 337] on div "Search" at bounding box center [947, 342] width 146 height 39
type input "زما"
click at [832, 373] on mark "زما" at bounding box center [830, 378] width 19 height 16
click at [983, 344] on icon "Clear input" at bounding box center [987, 342] width 8 height 8
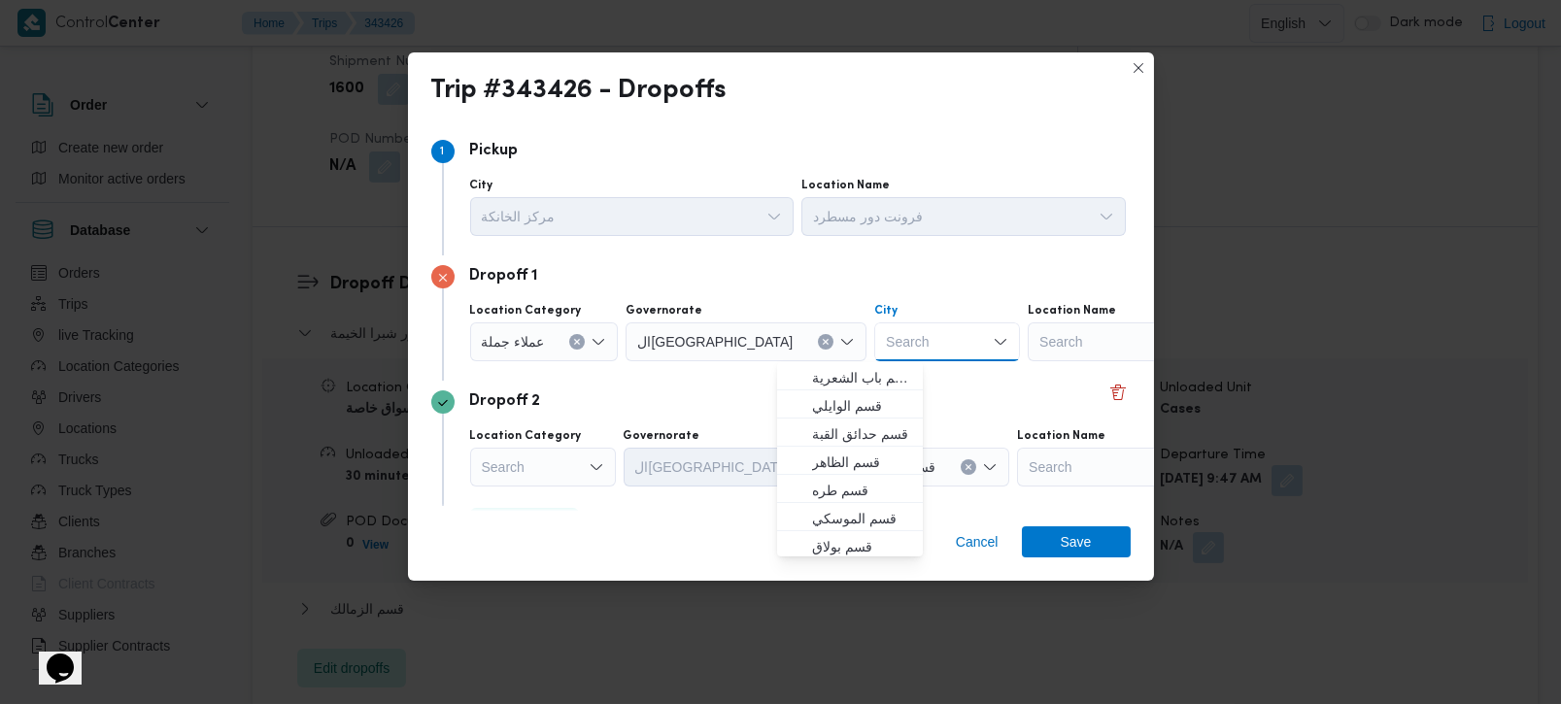
type input "و"
type input "زمال"
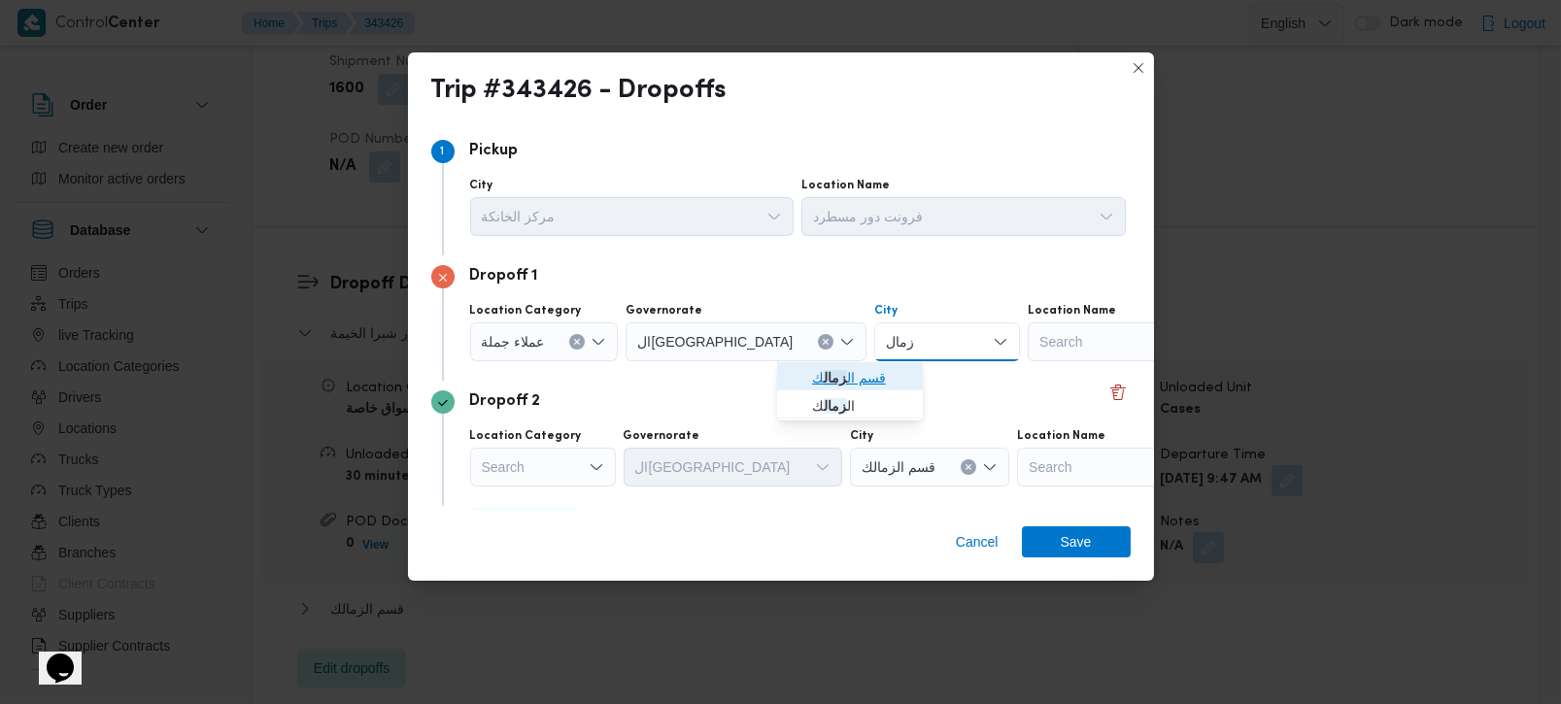
click at [878, 367] on span "قسم ال زمال ك" at bounding box center [861, 377] width 99 height 23
click at [1072, 534] on span "Save" at bounding box center [1076, 541] width 31 height 31
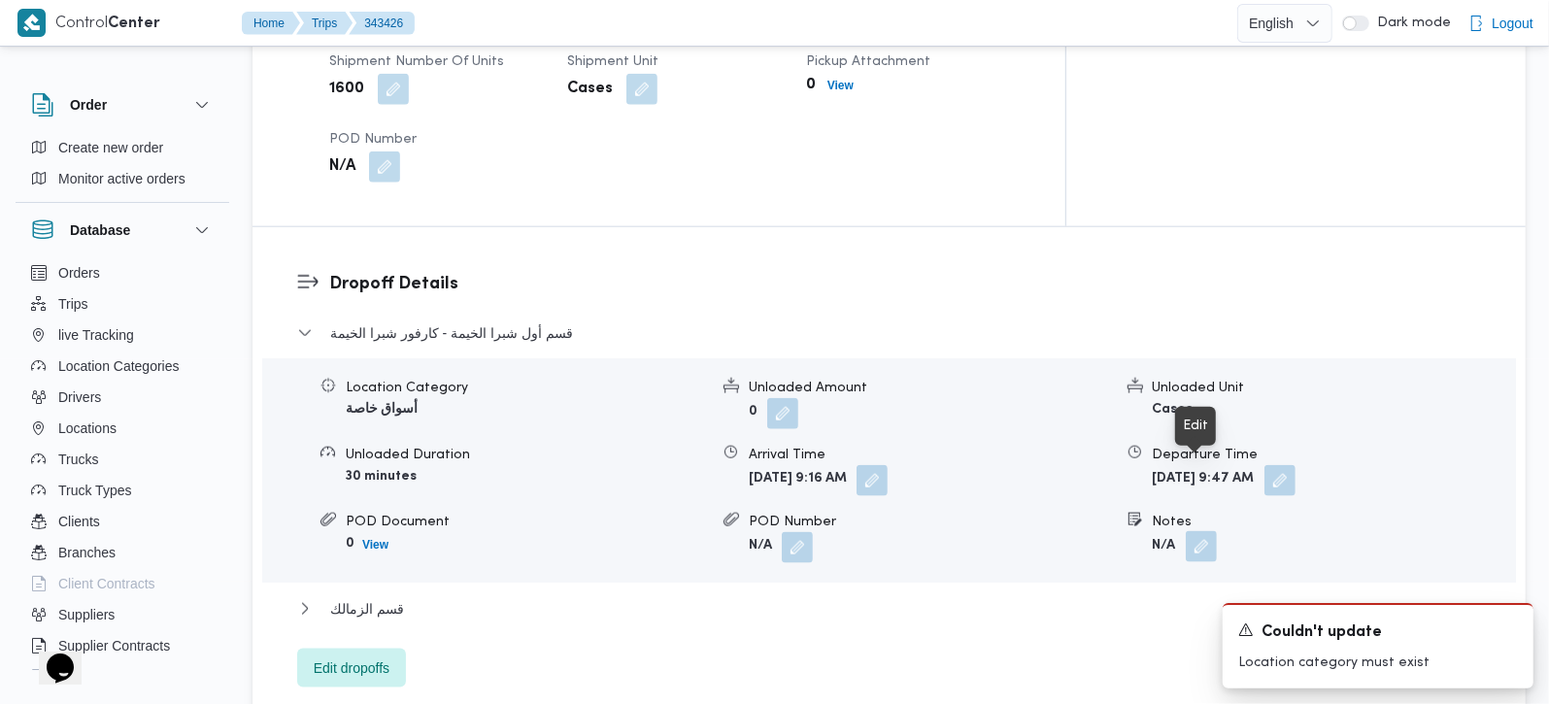
click at [1207, 531] on button "button" at bounding box center [1201, 546] width 31 height 31
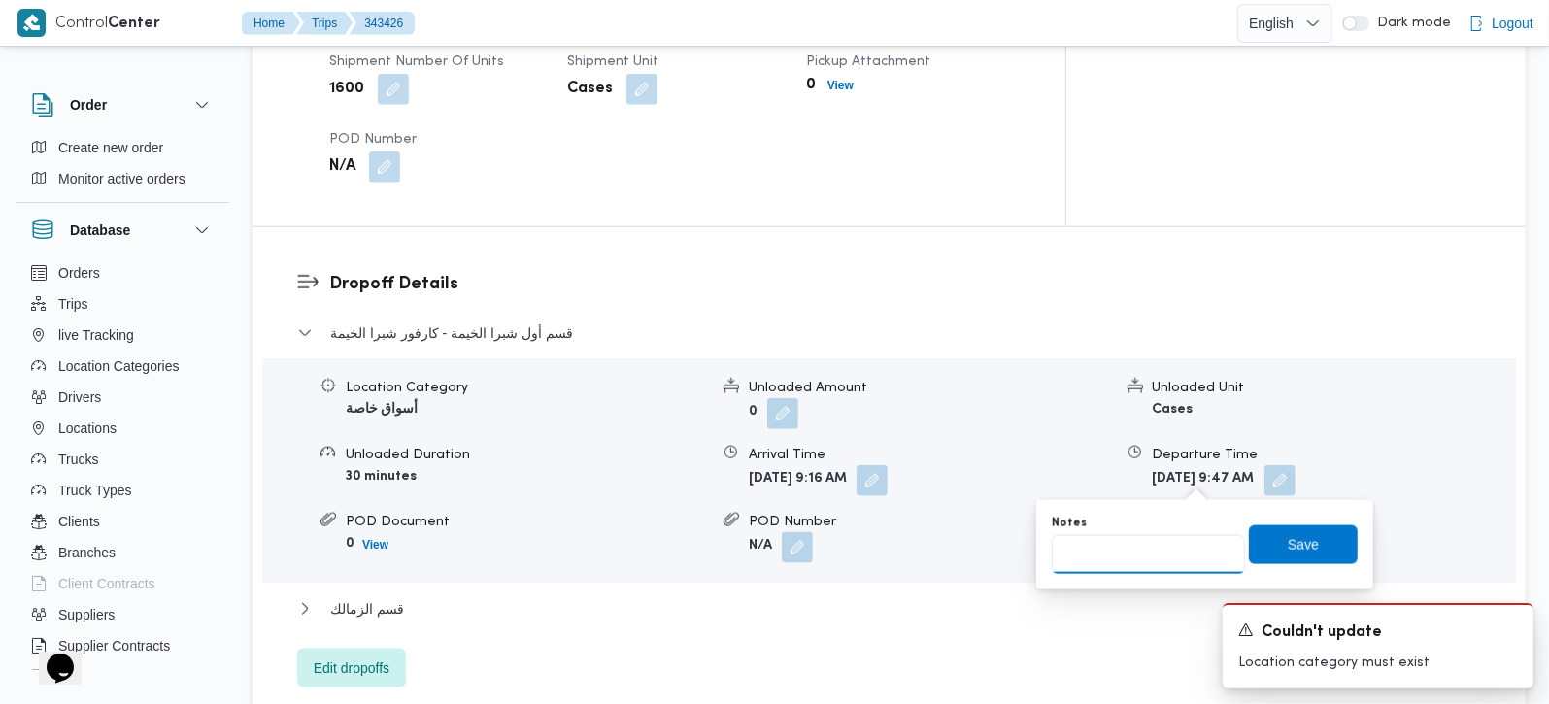
click at [1154, 556] on input "Notes" at bounding box center [1148, 554] width 193 height 39
type input "سعودي و جورمييه"
click at [1281, 561] on span "Save" at bounding box center [1303, 544] width 109 height 39
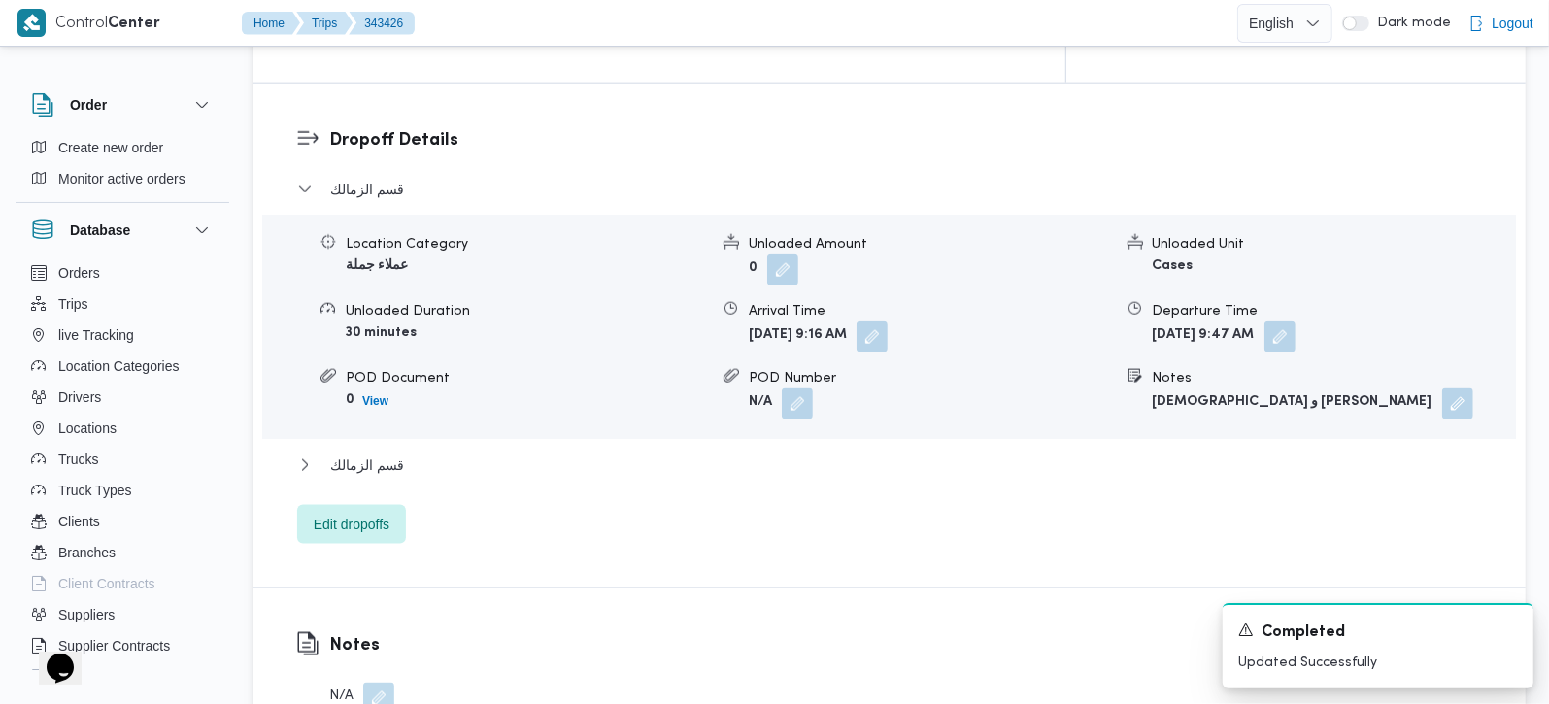
scroll to position [1943, 0]
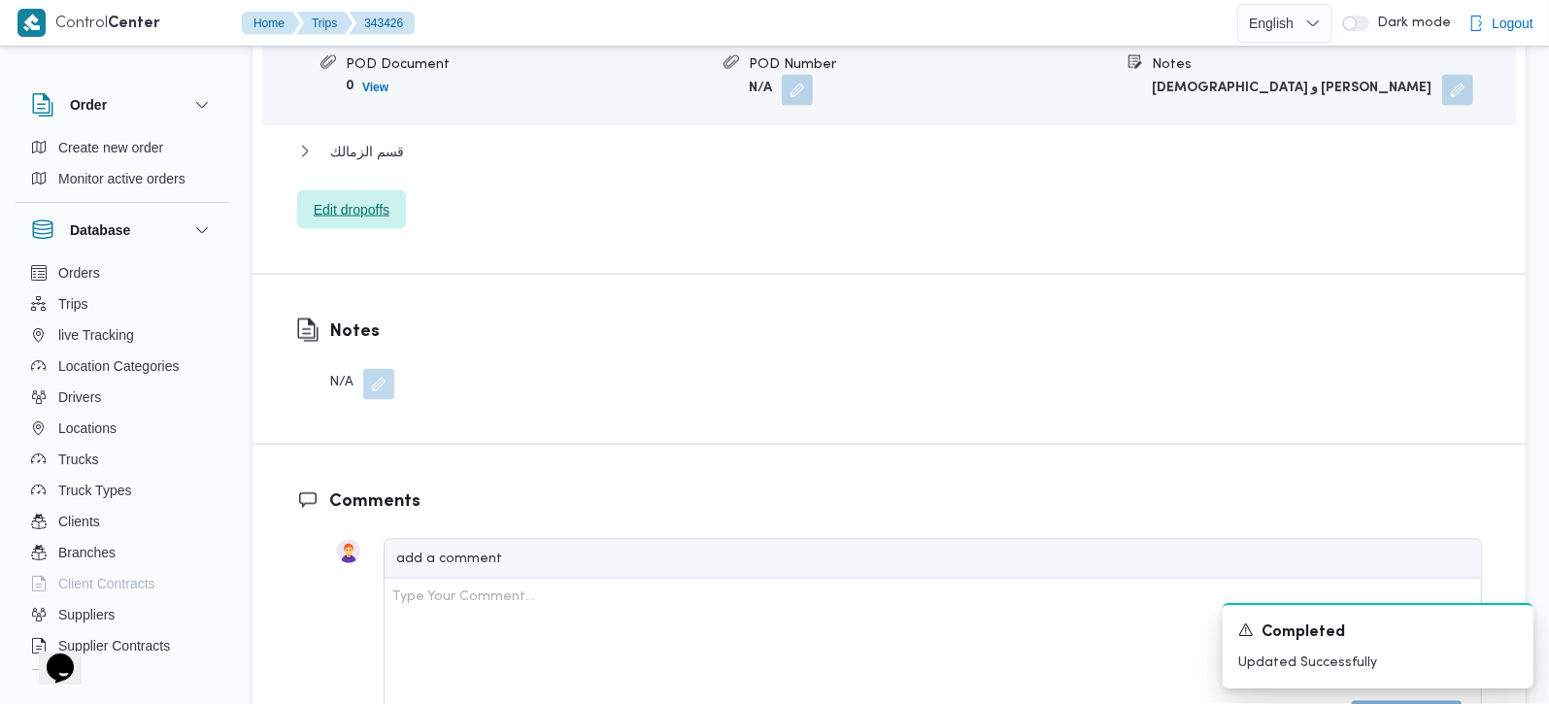
click at [376, 198] on span "Edit dropoffs" at bounding box center [352, 209] width 76 height 23
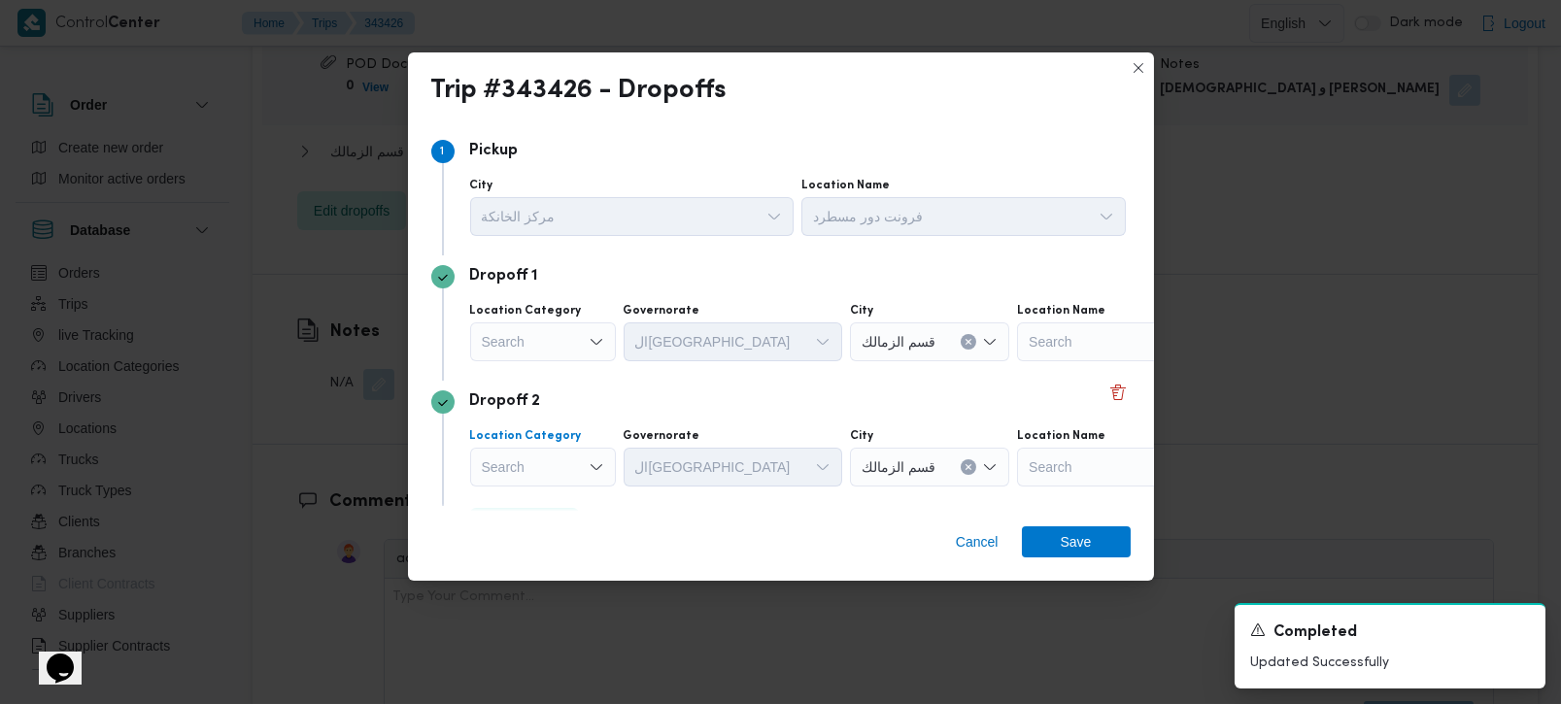
click at [582, 461] on div "Search" at bounding box center [543, 467] width 146 height 39
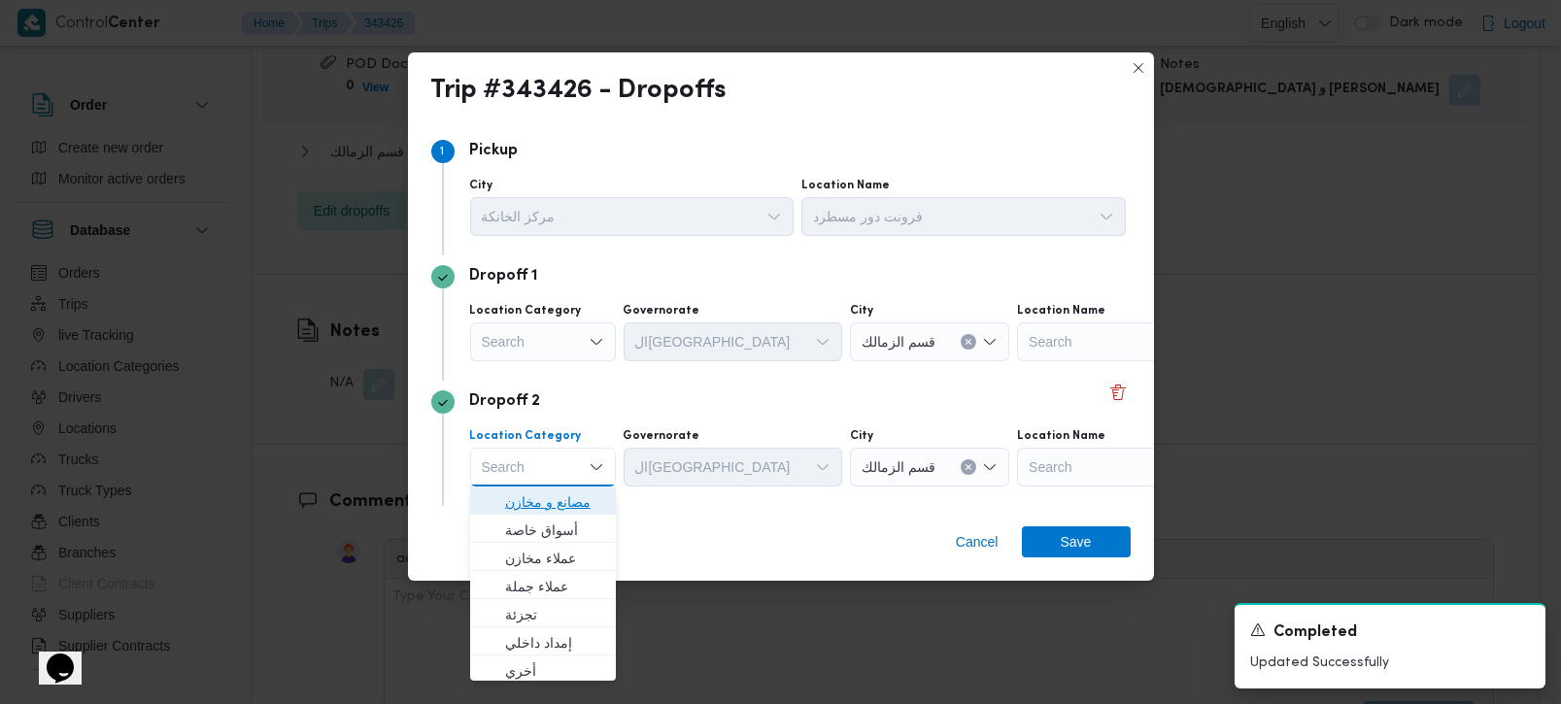
click at [573, 495] on span "مصانع و مخازن" at bounding box center [554, 502] width 99 height 23
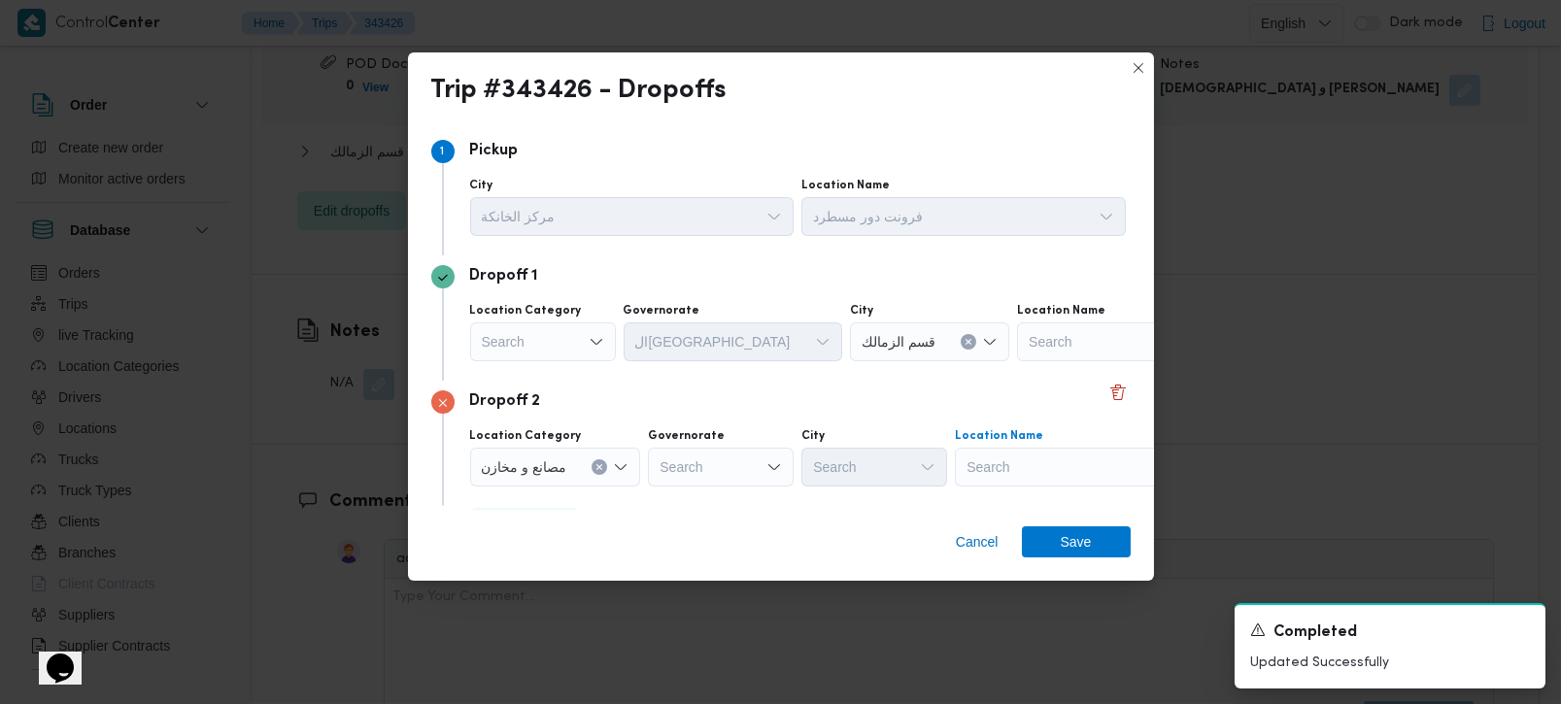
click at [1050, 473] on div "Search" at bounding box center [1076, 467] width 243 height 39
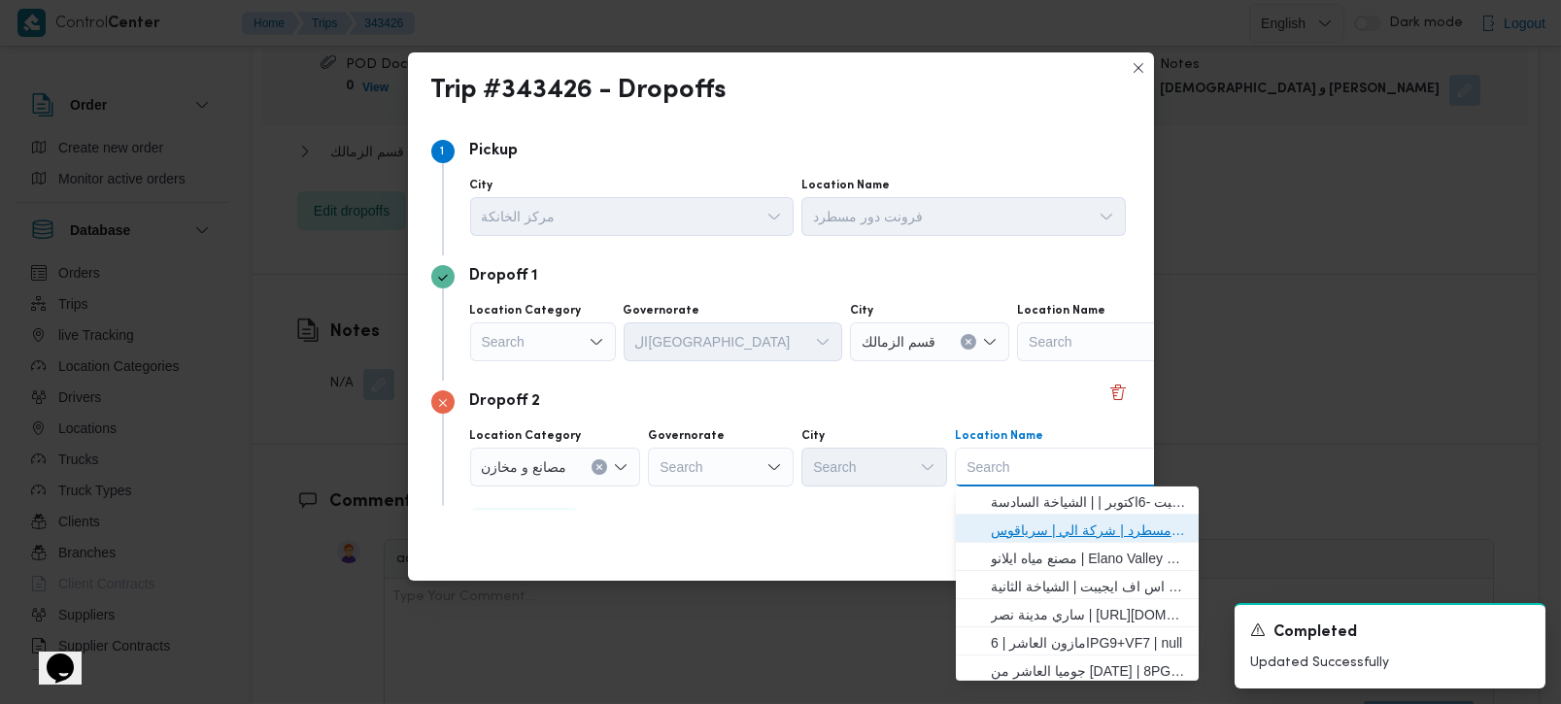
click at [1026, 532] on span "فرونت دور مسطرد | شركة الي | سرياقوس" at bounding box center [1089, 530] width 196 height 23
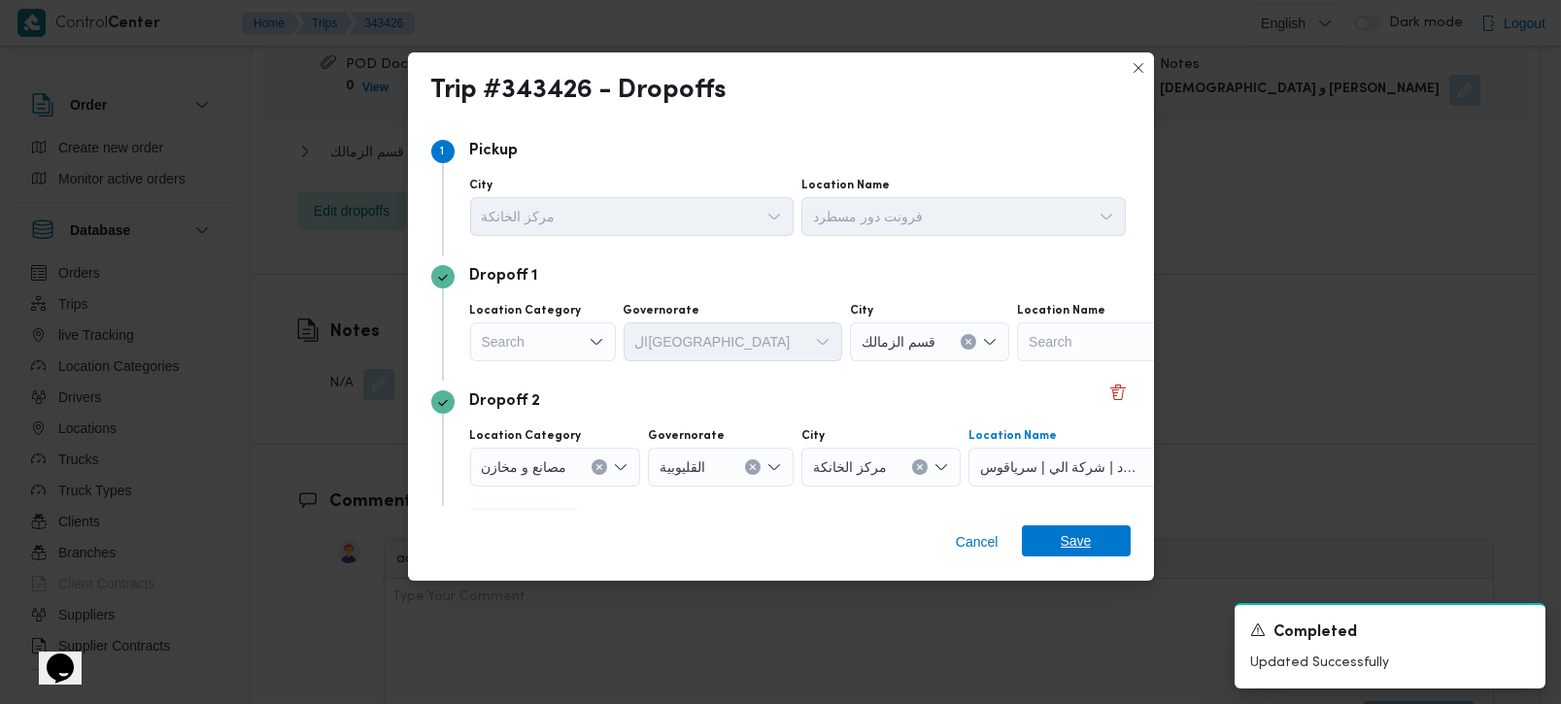
click at [1063, 549] on span "Save" at bounding box center [1076, 541] width 31 height 31
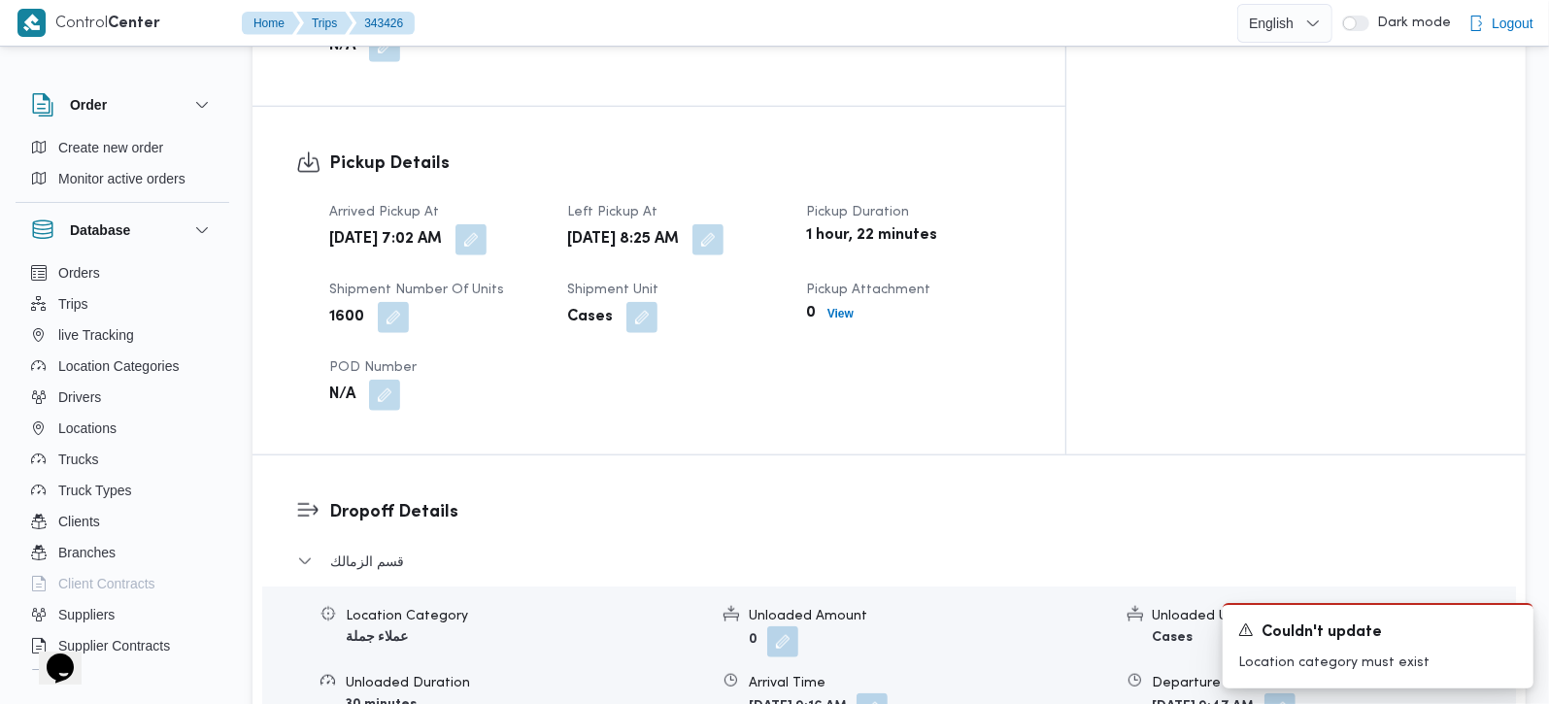
scroll to position [1485, 0]
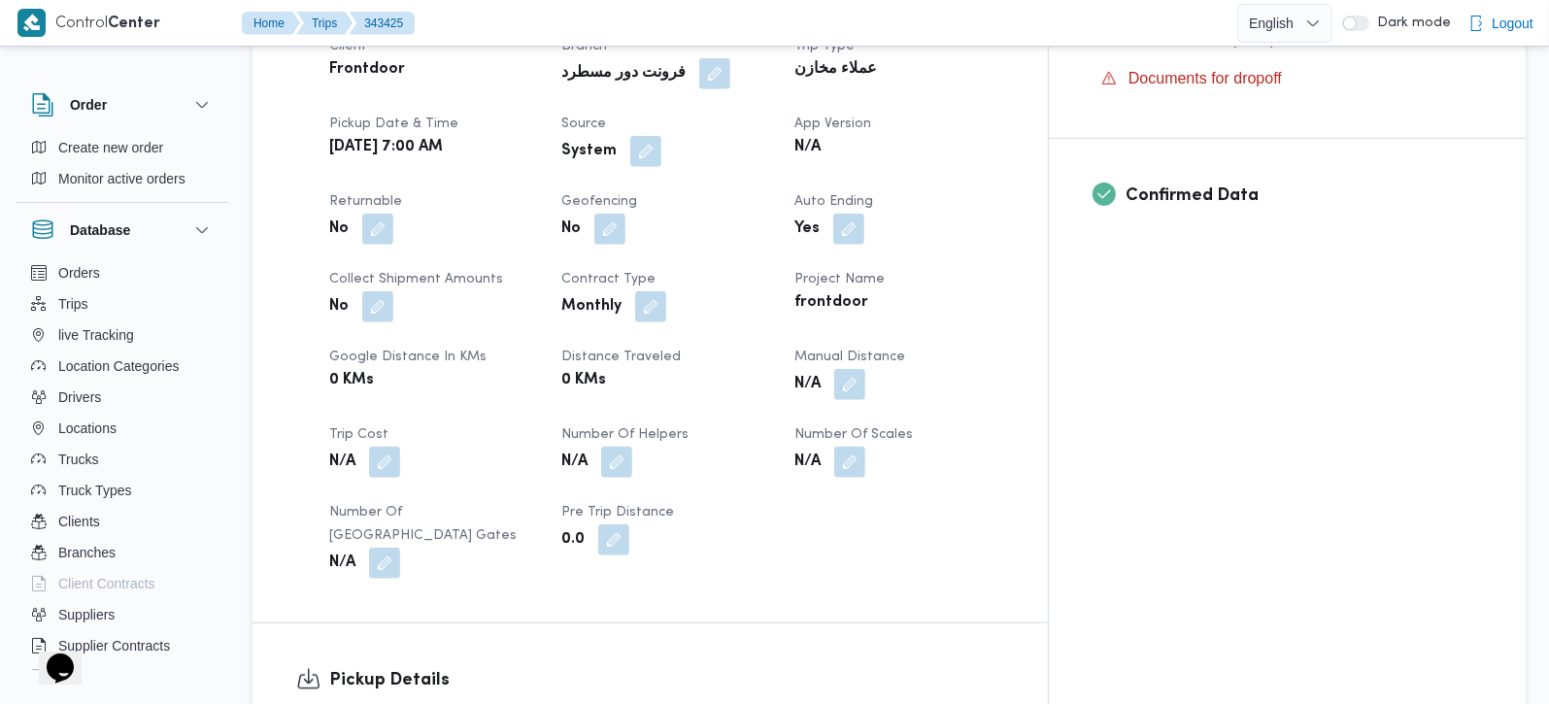
scroll to position [685, 0]
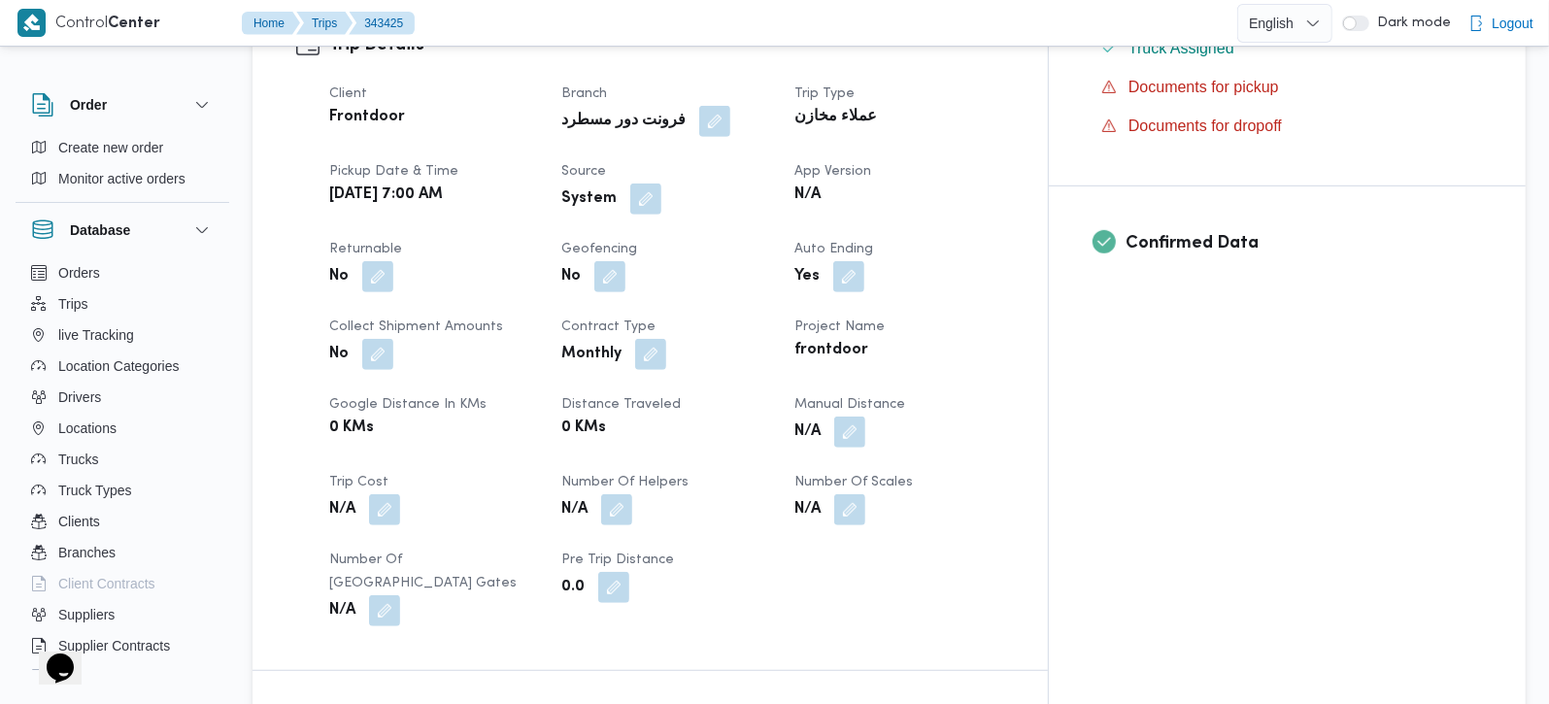
click at [662, 184] on button "button" at bounding box center [645, 199] width 31 height 31
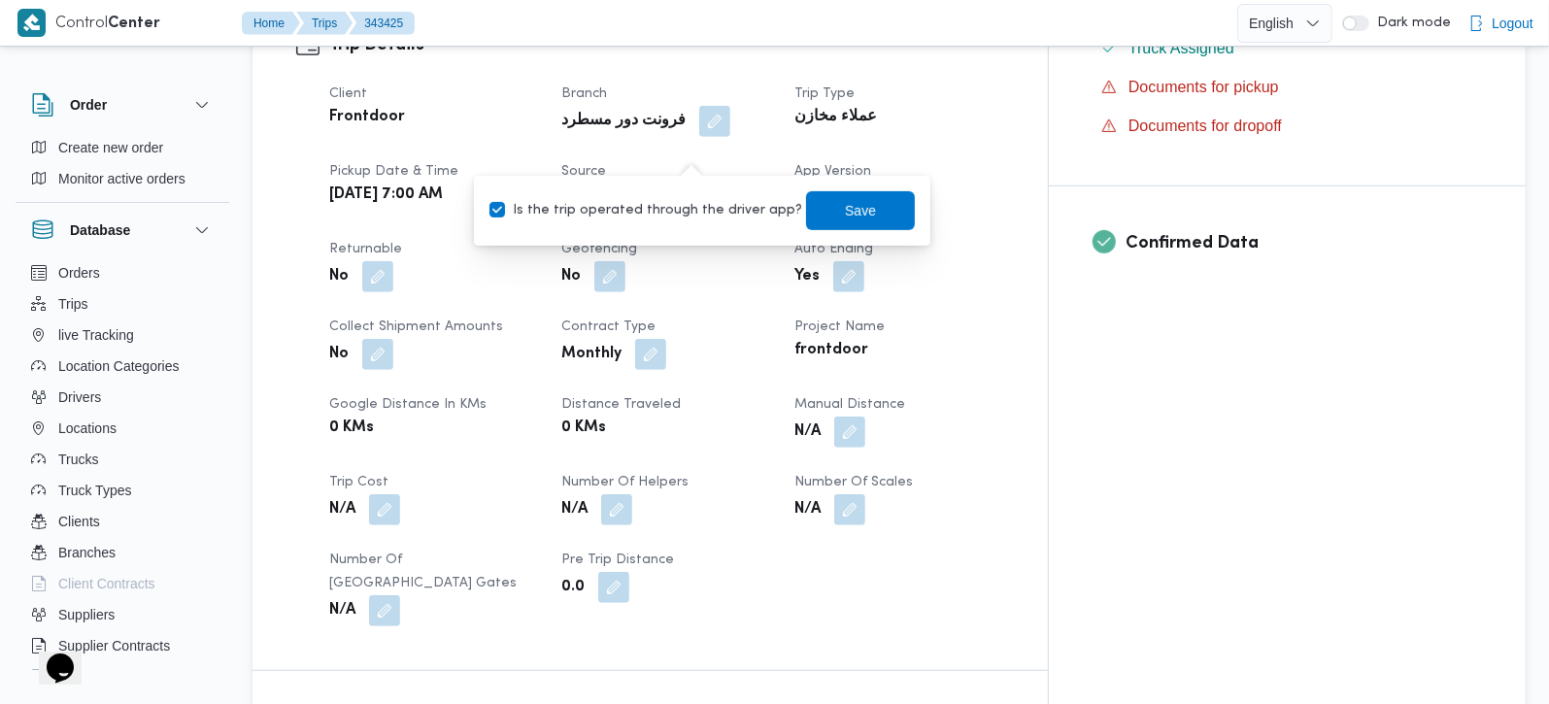
click at [674, 212] on label "Is the trip operated through the driver app?" at bounding box center [646, 210] width 313 height 23
checkbox input "false"
click at [806, 199] on span "Save" at bounding box center [860, 209] width 109 height 39
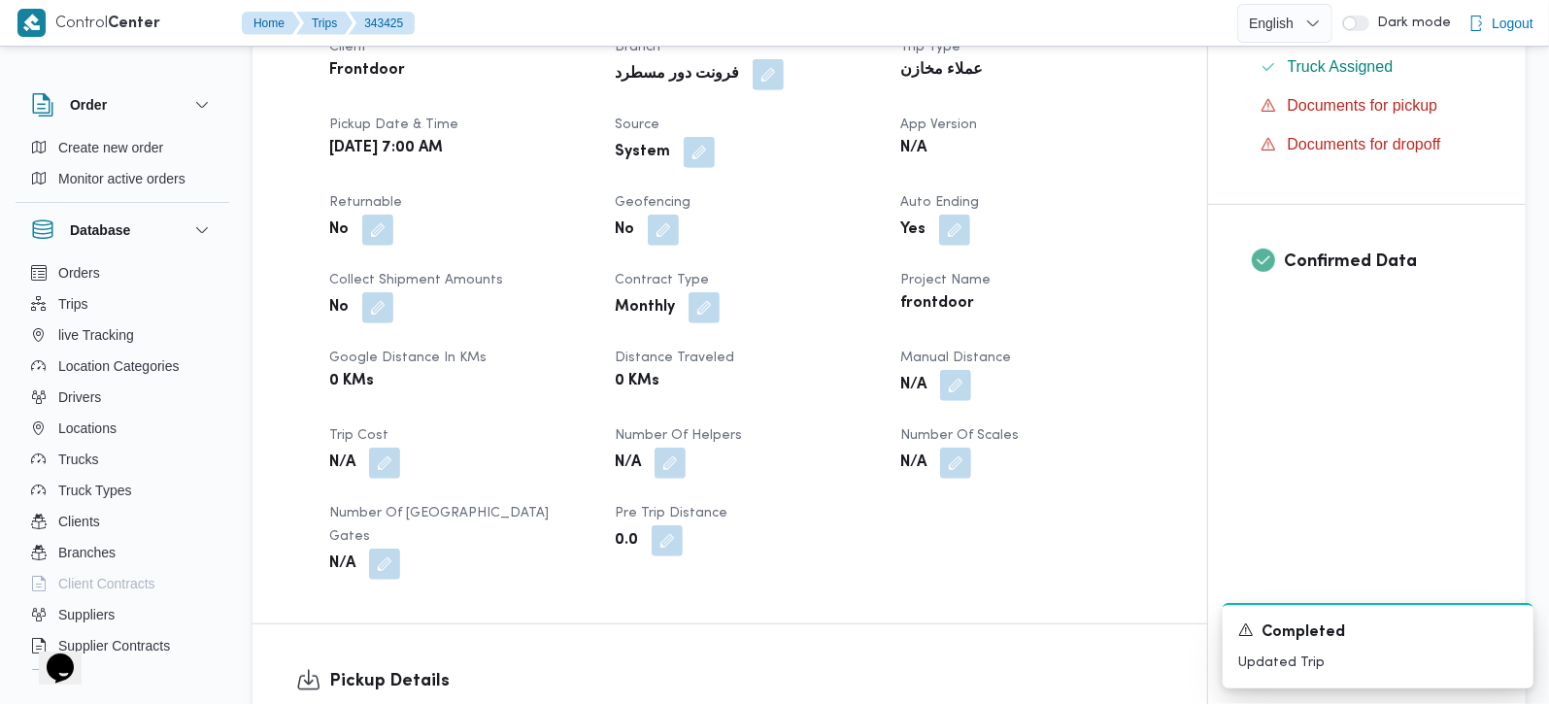
scroll to position [1028, 0]
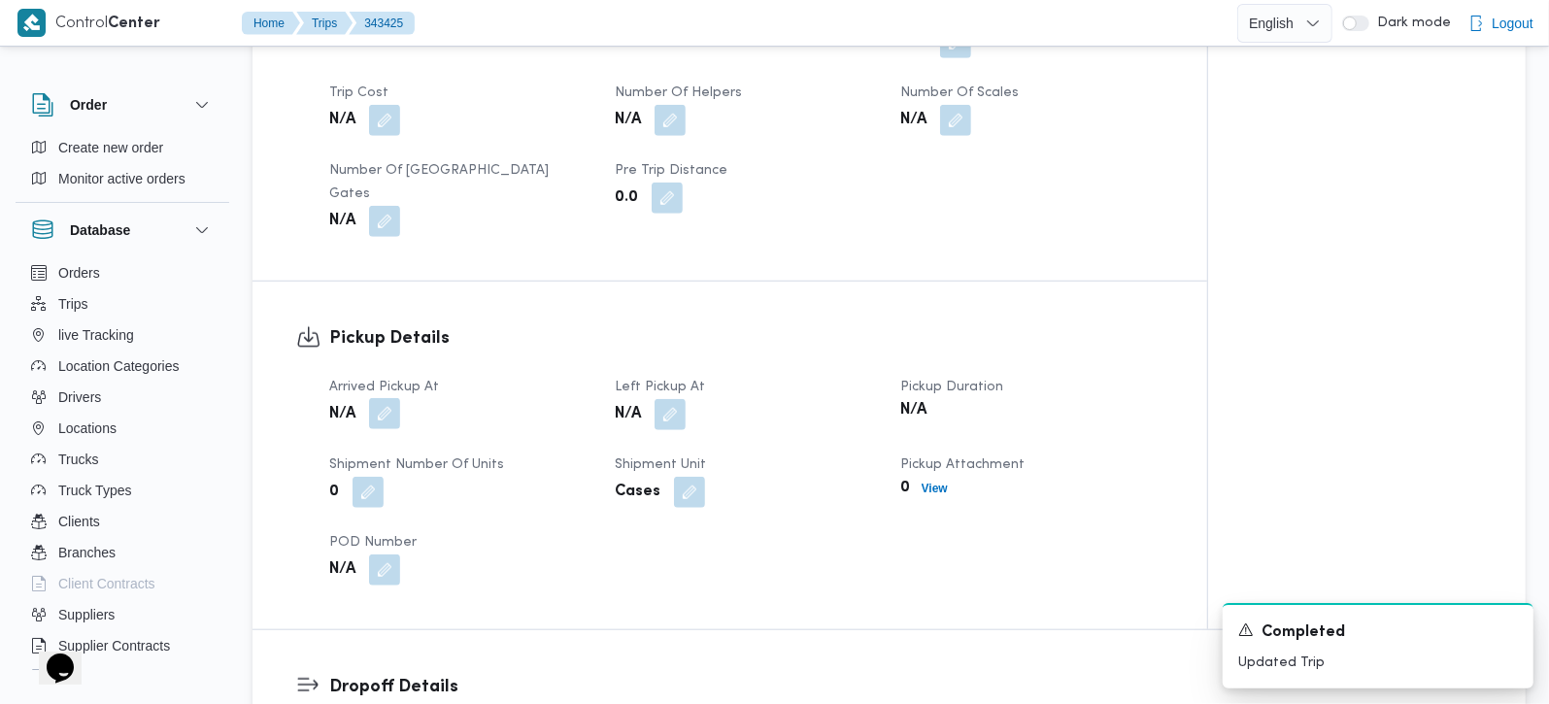
click at [392, 398] on button "button" at bounding box center [384, 413] width 31 height 31
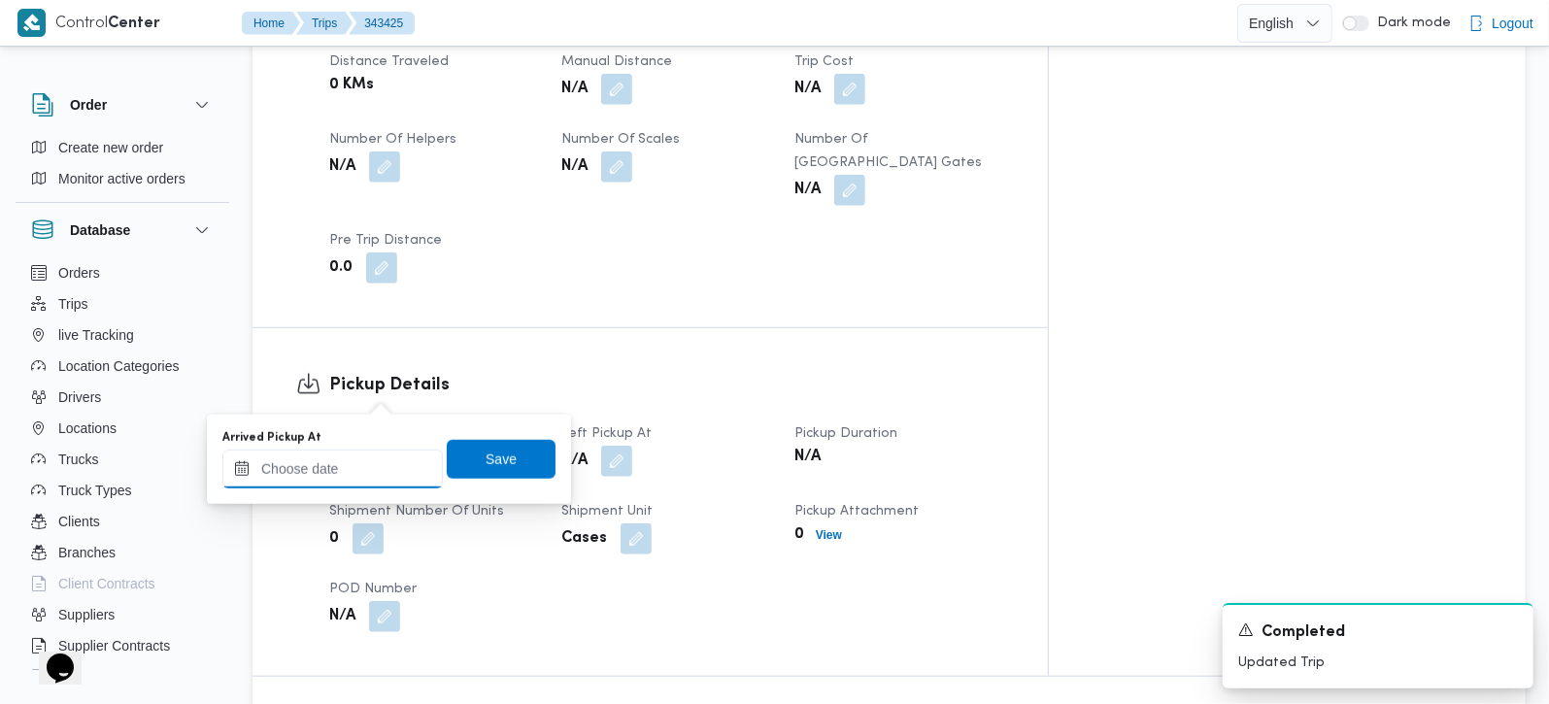
click at [366, 470] on input "Arrived Pickup At" at bounding box center [332, 469] width 221 height 39
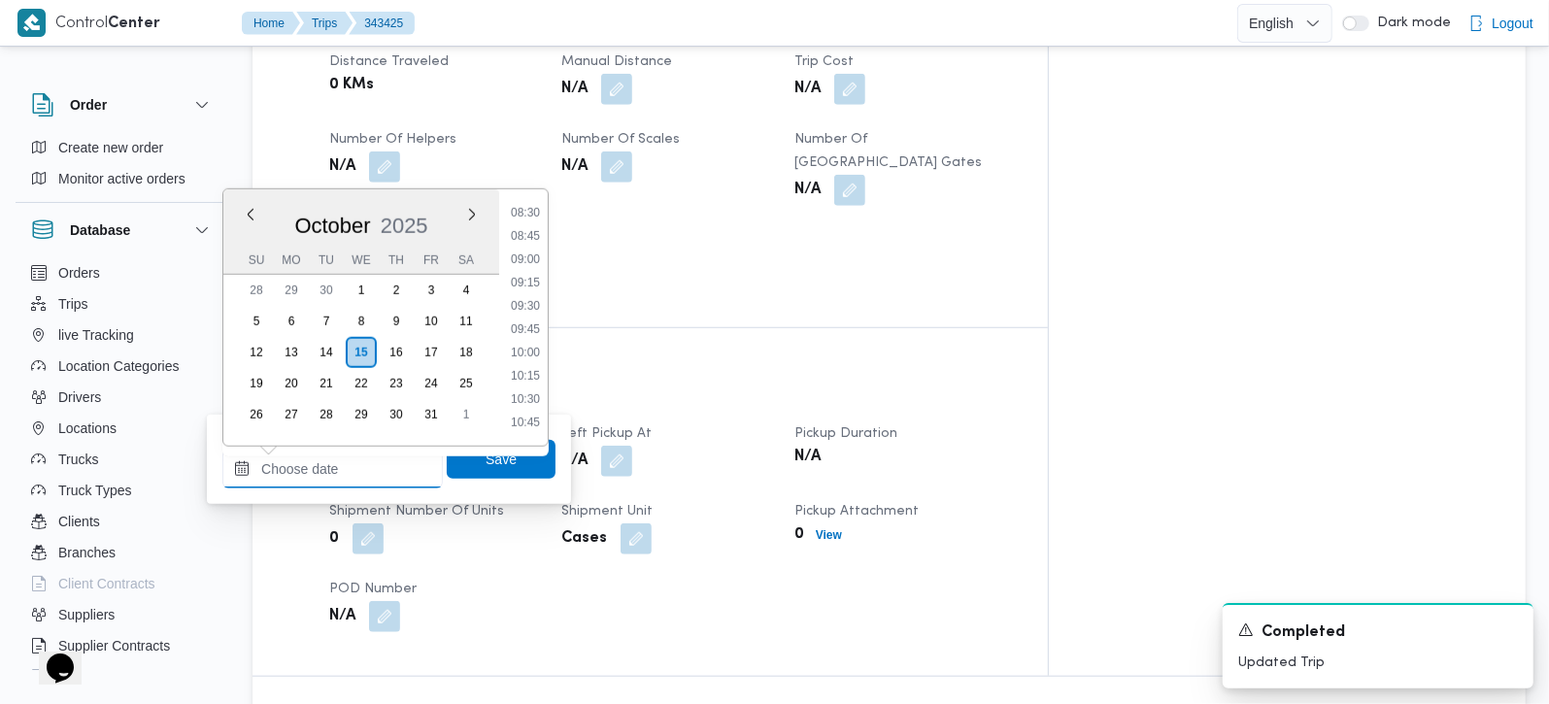
scroll to position [681, 0]
click at [529, 238] on li "07:30" at bounding box center [525, 232] width 45 height 19
type input "15/10/2025 07:30"
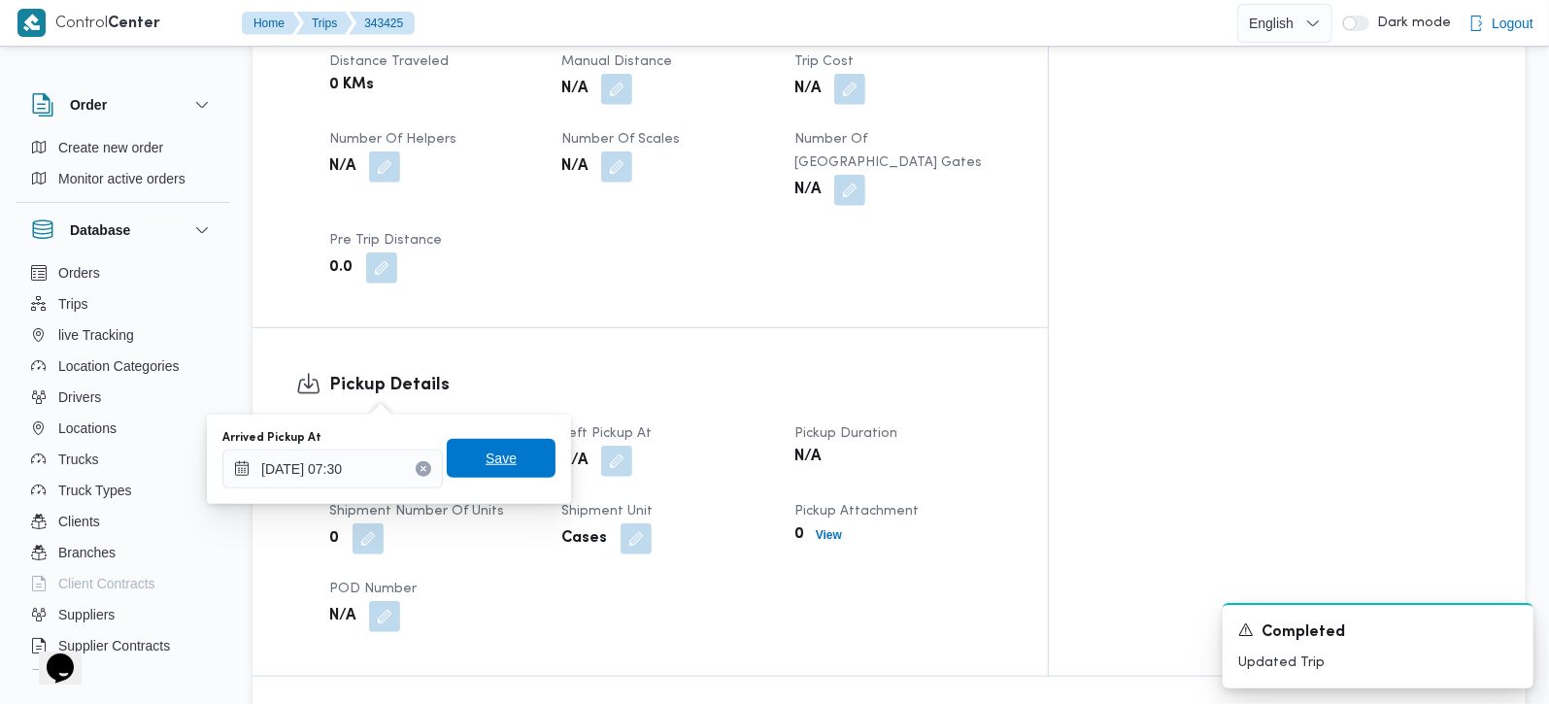
click at [506, 462] on span "Save" at bounding box center [501, 458] width 109 height 39
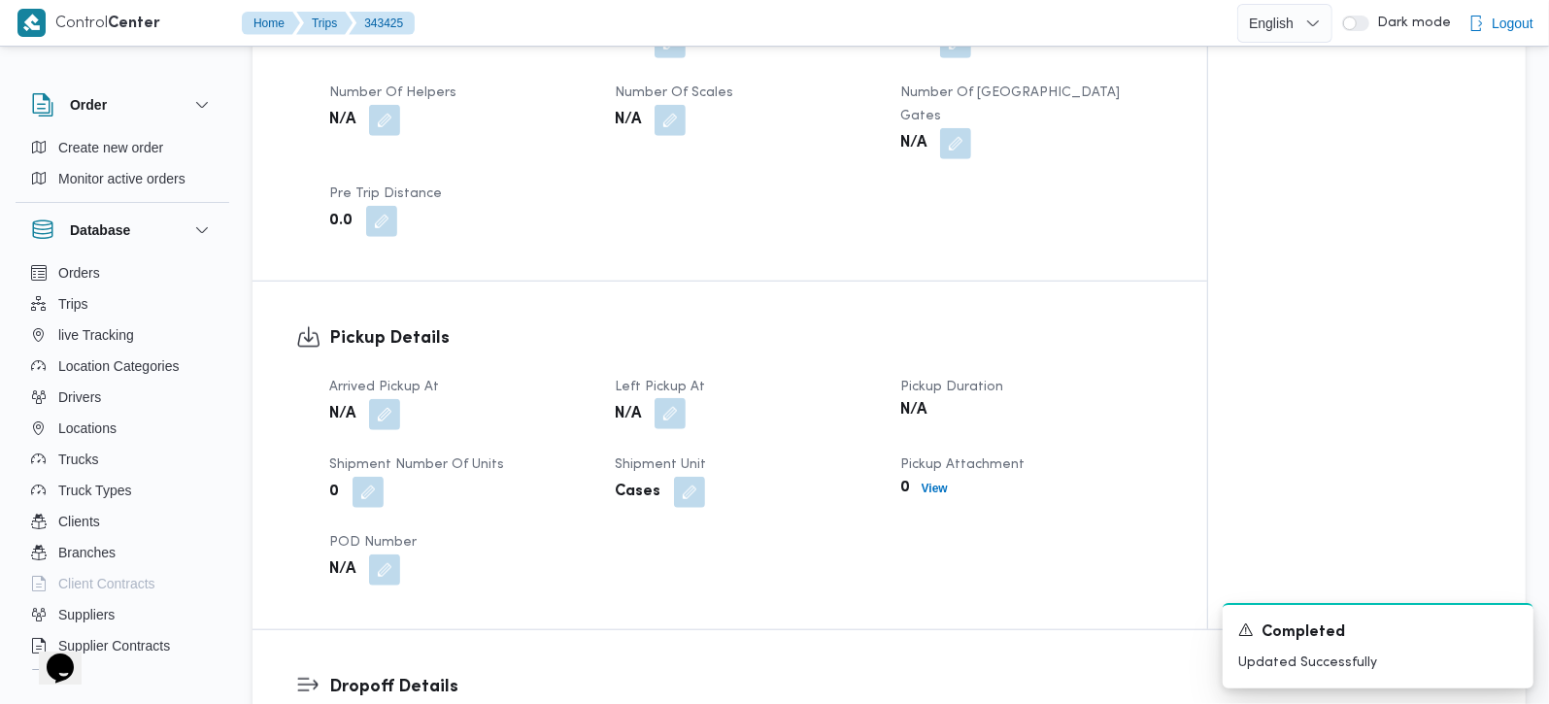
click at [684, 398] on button "button" at bounding box center [670, 413] width 31 height 31
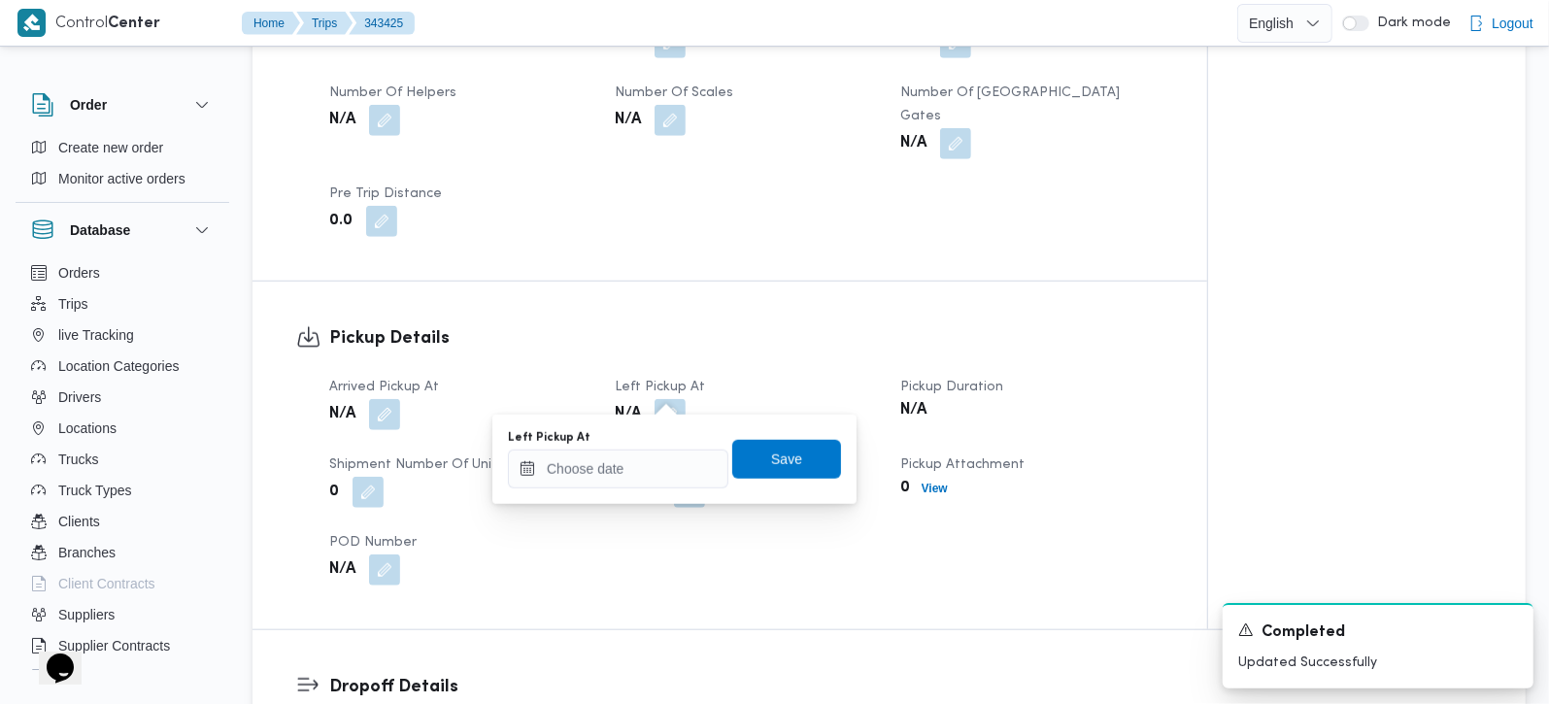
click at [652, 491] on div "You are in a dialog. To close this dialog, hit escape. Left Pickup At Save" at bounding box center [675, 459] width 364 height 89
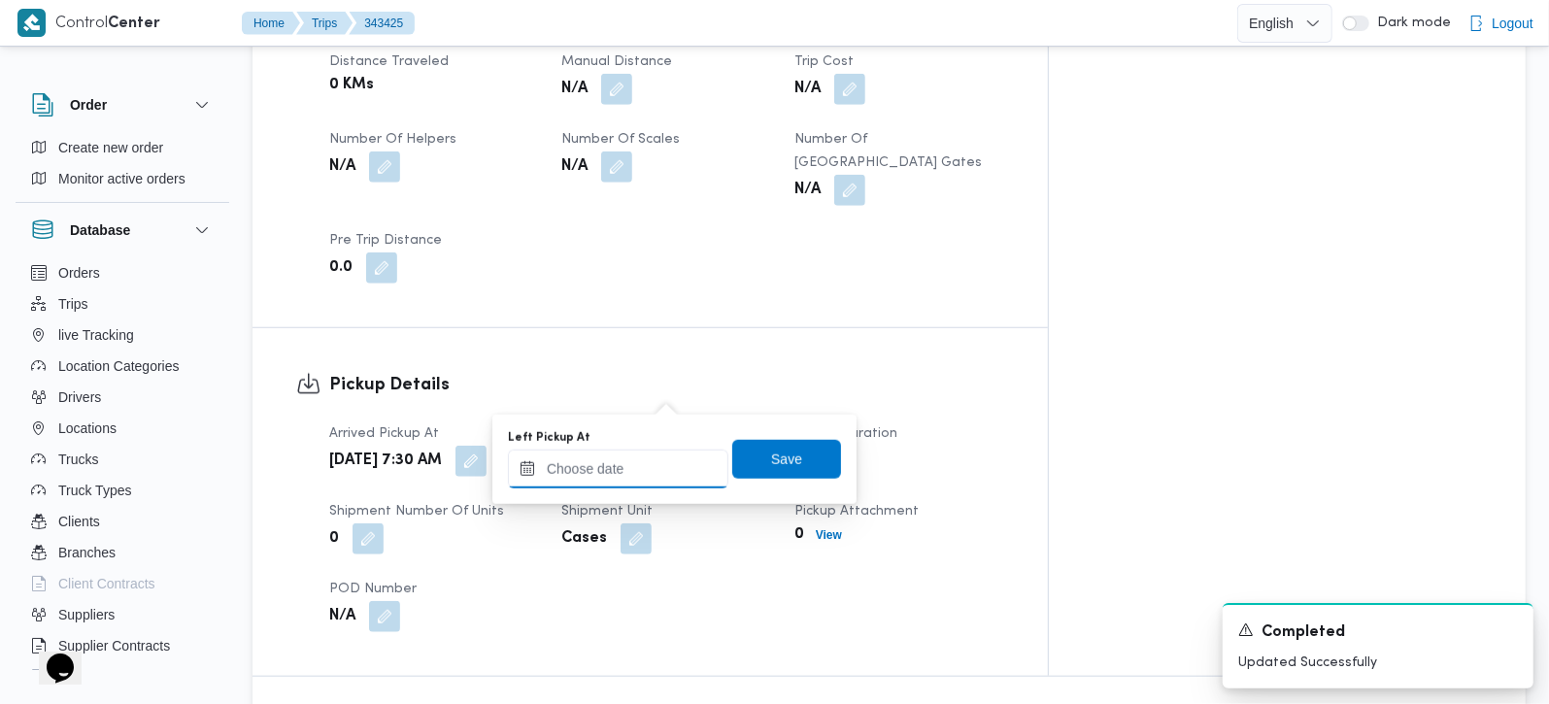
drag, startPoint x: 617, startPoint y: 473, endPoint x: 626, endPoint y: 467, distance: 10.5
click at [617, 473] on input "Left Pickup At" at bounding box center [618, 469] width 221 height 39
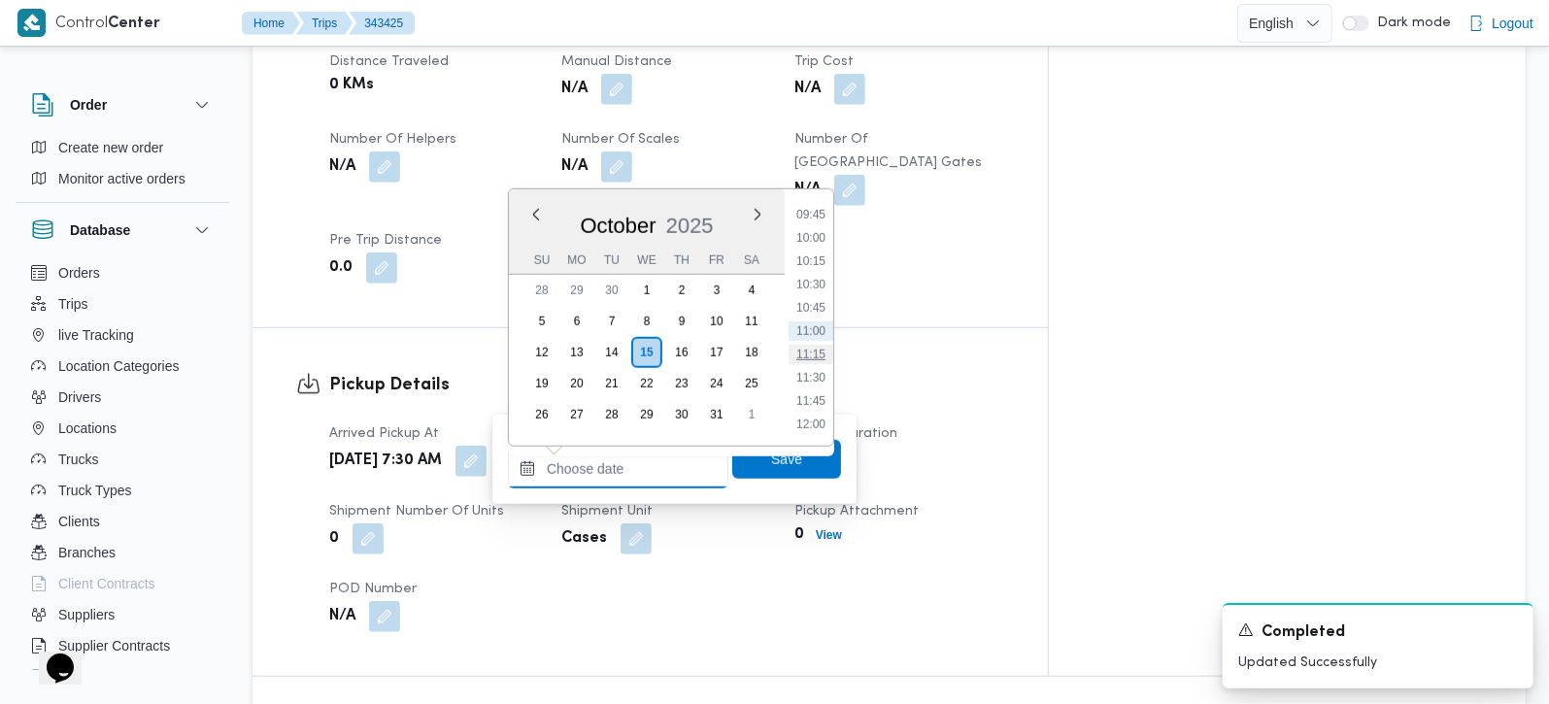
scroll to position [795, 0]
click at [819, 203] on li "08:30" at bounding box center [811, 212] width 45 height 19
type input "[DATE] 08:30"
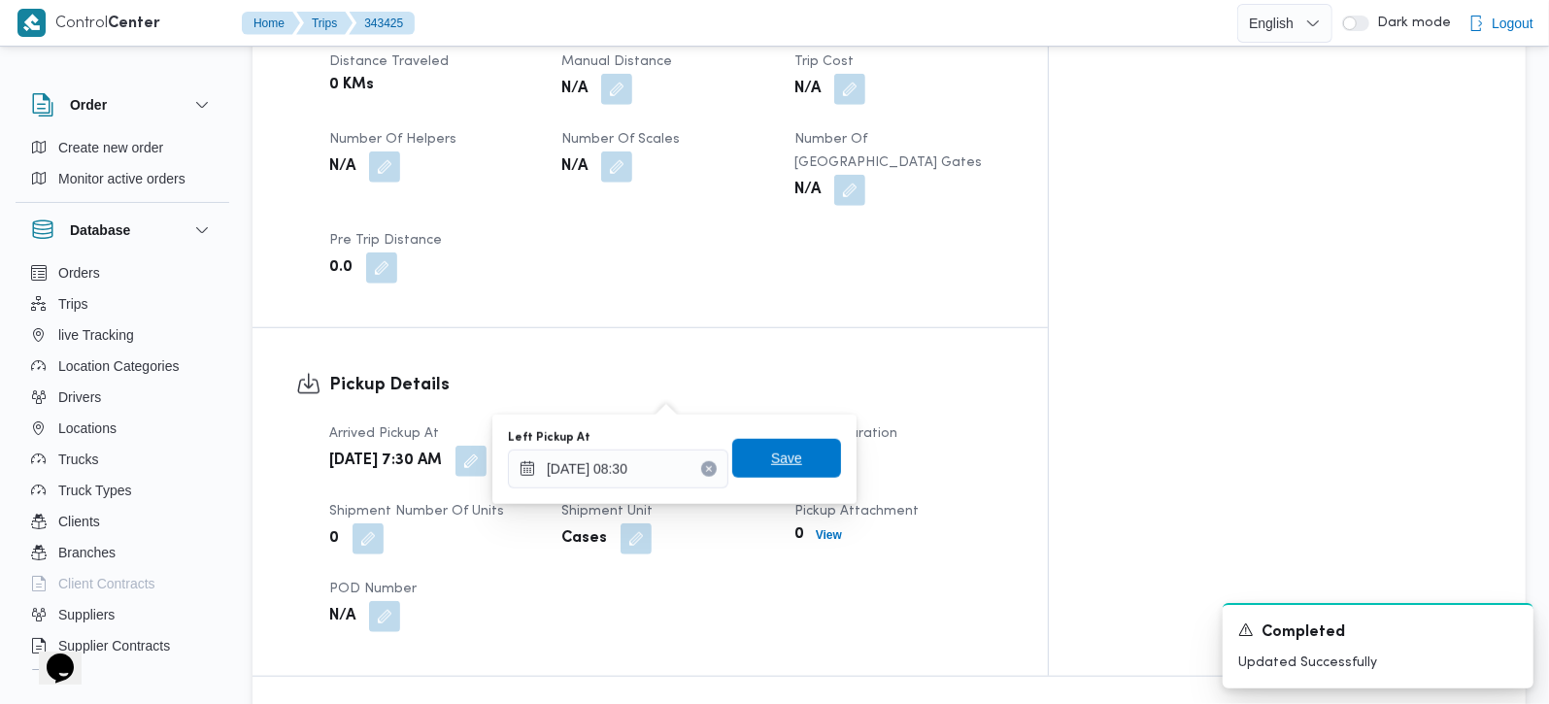
click at [784, 455] on span "Save" at bounding box center [786, 458] width 31 height 23
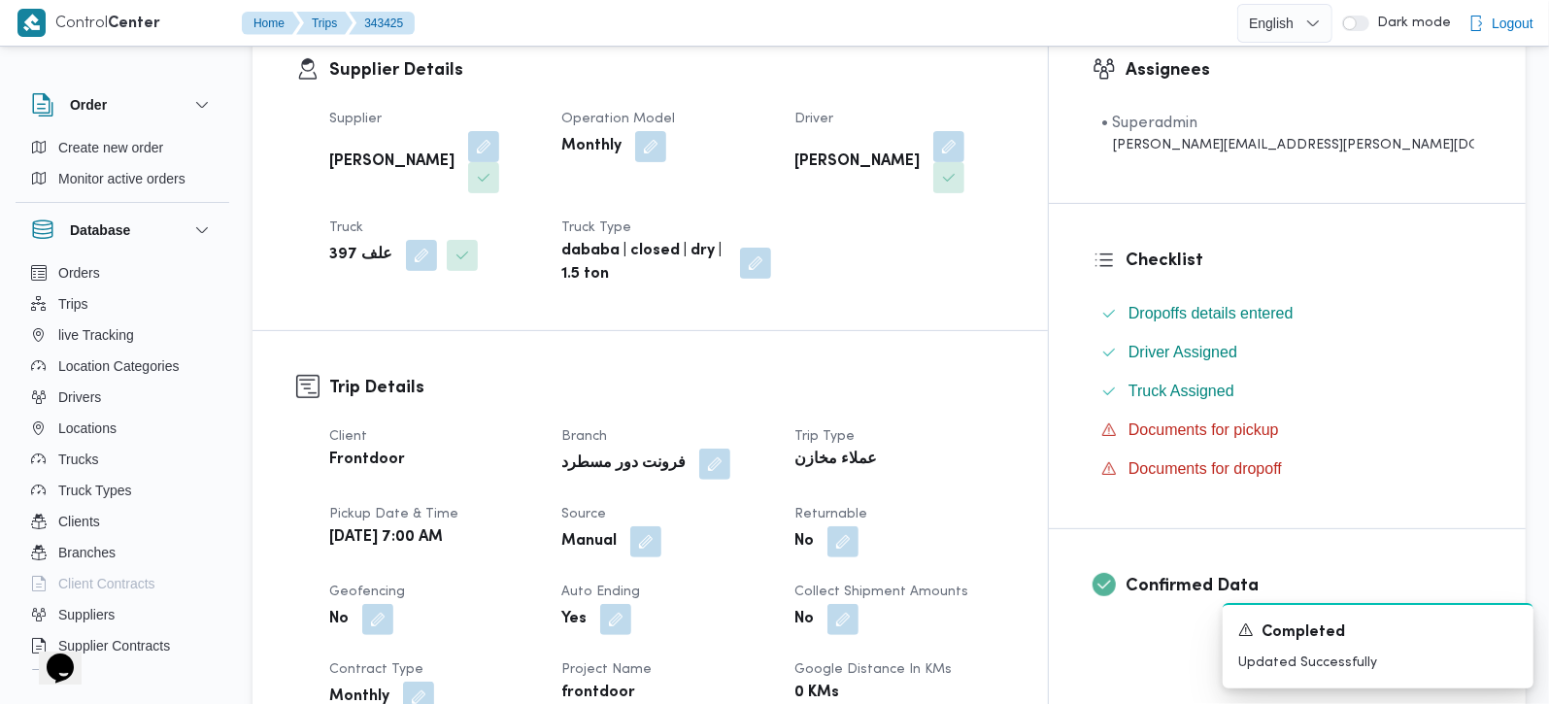
scroll to position [0, 0]
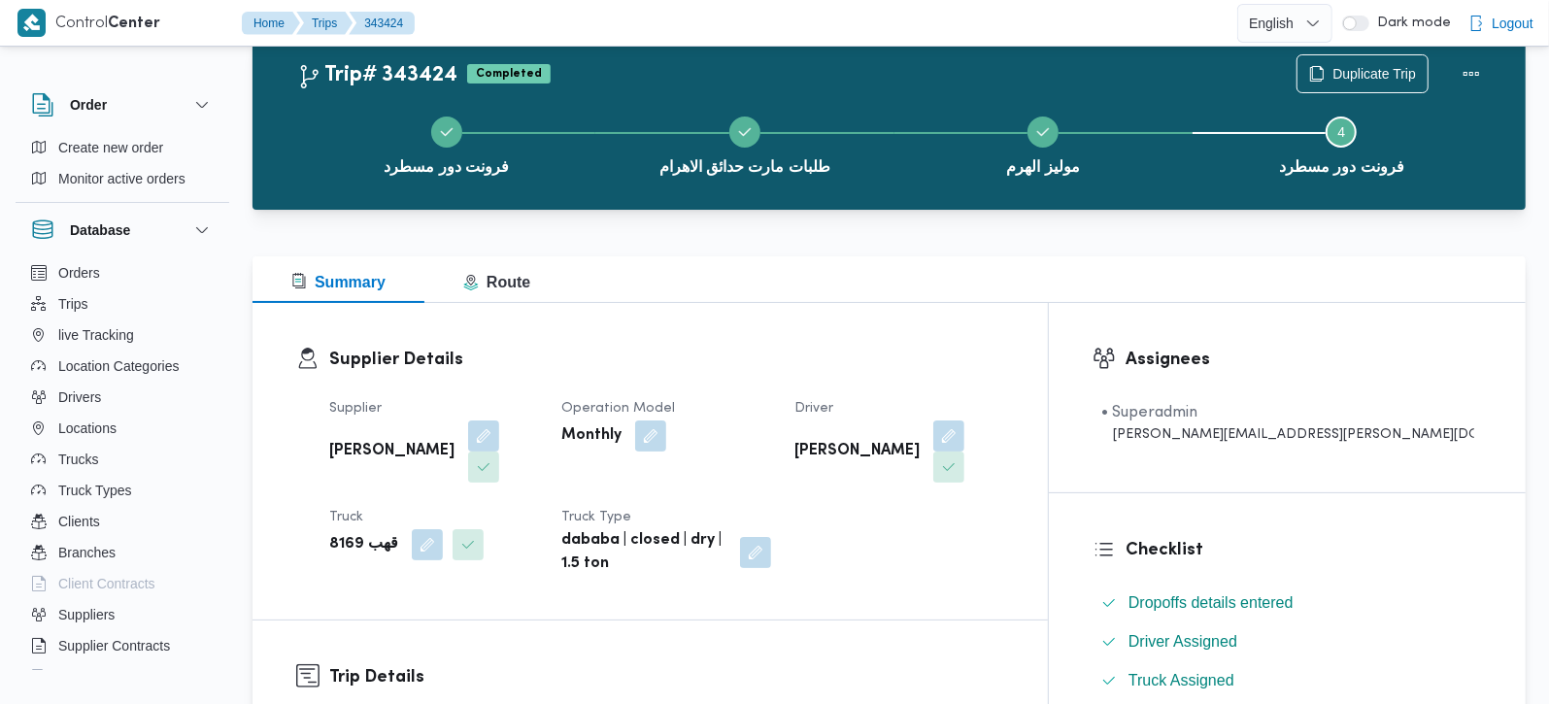
scroll to position [52, 0]
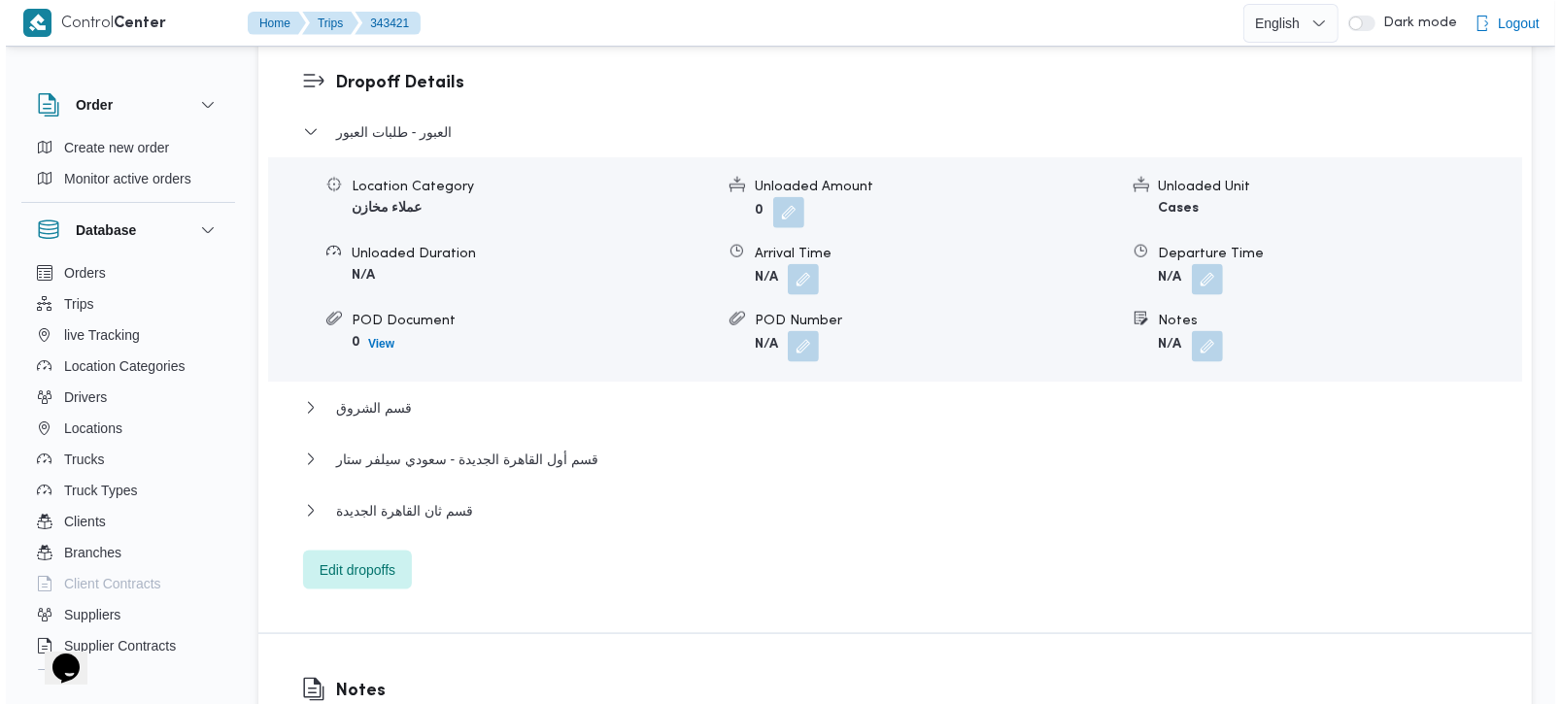
scroll to position [1714, 0]
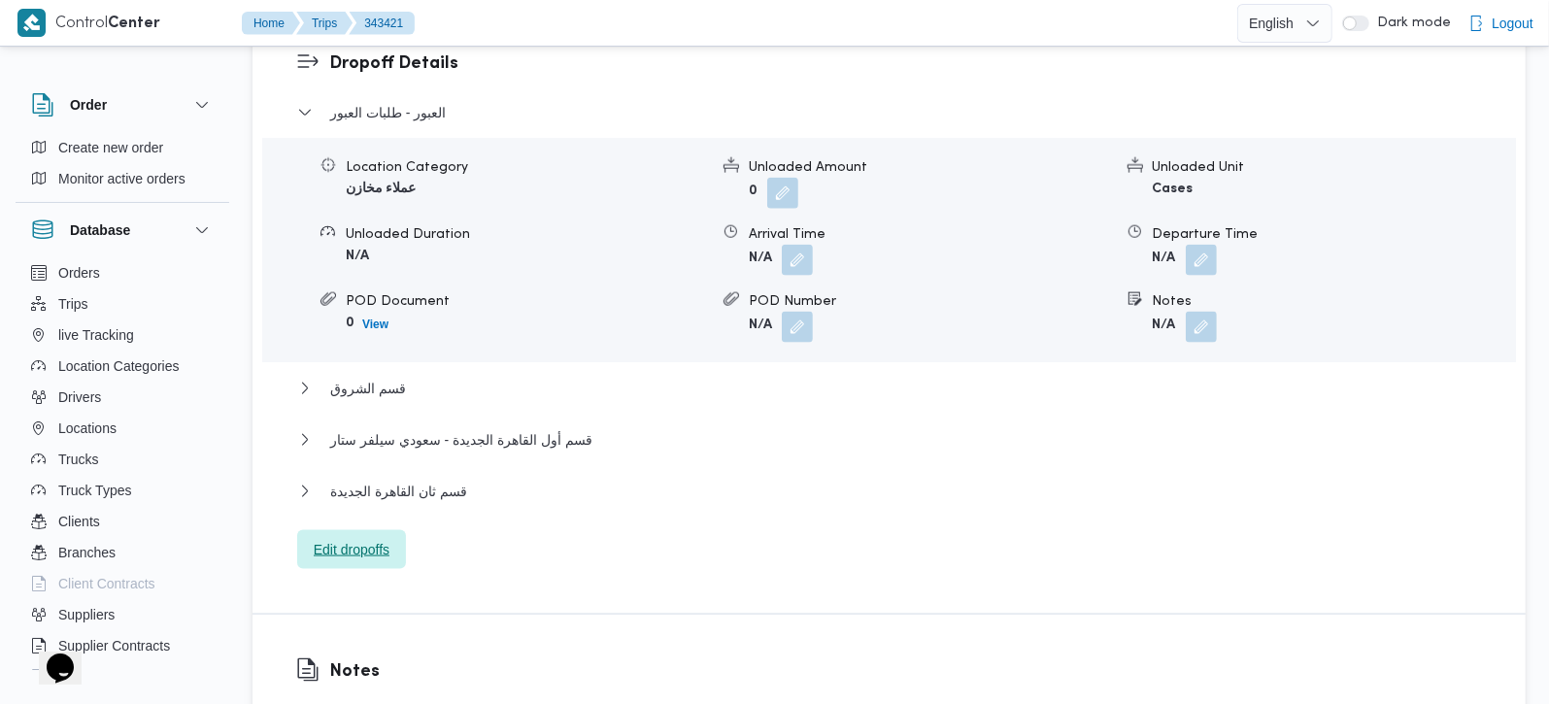
click at [365, 538] on span "Edit dropoffs" at bounding box center [352, 549] width 76 height 23
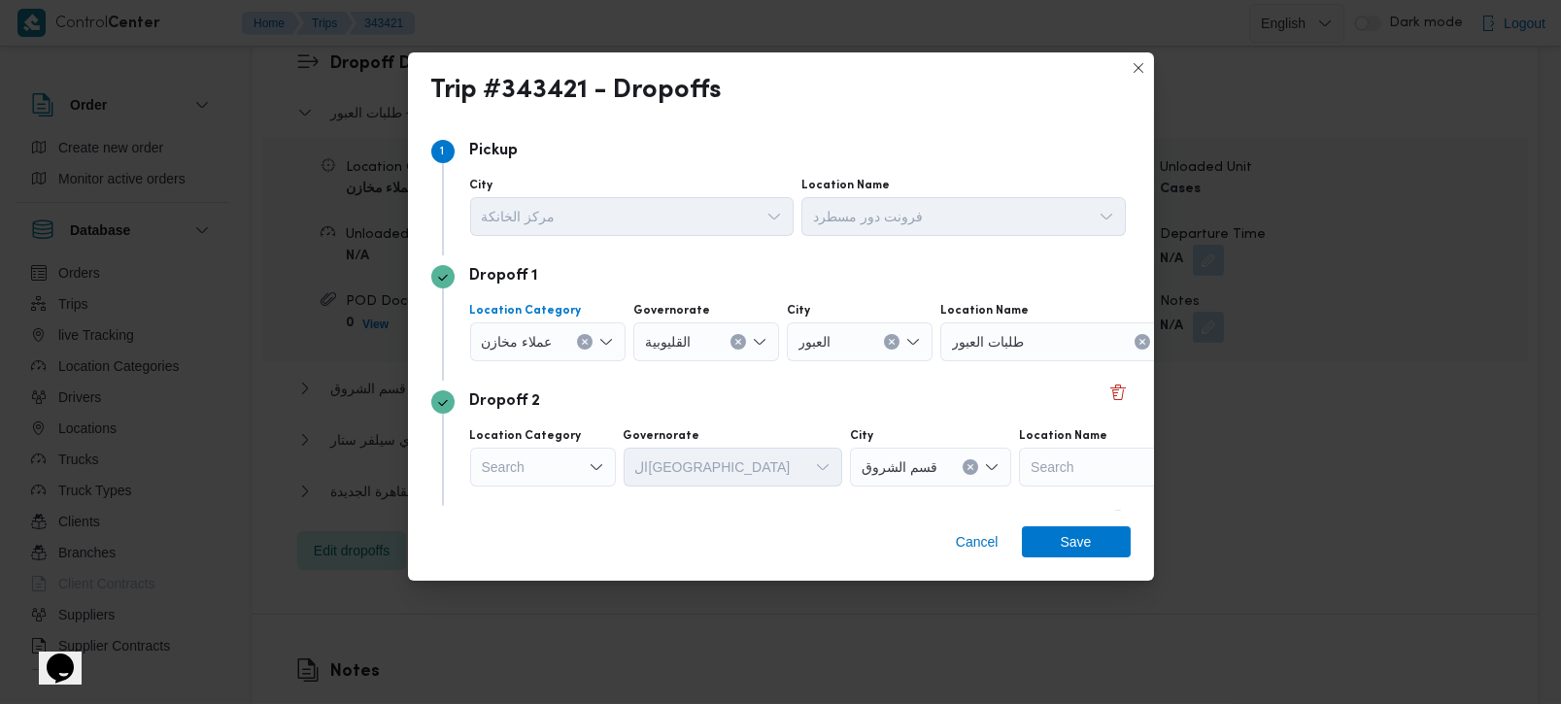
click at [587, 342] on button "Clear input" at bounding box center [585, 342] width 16 height 16
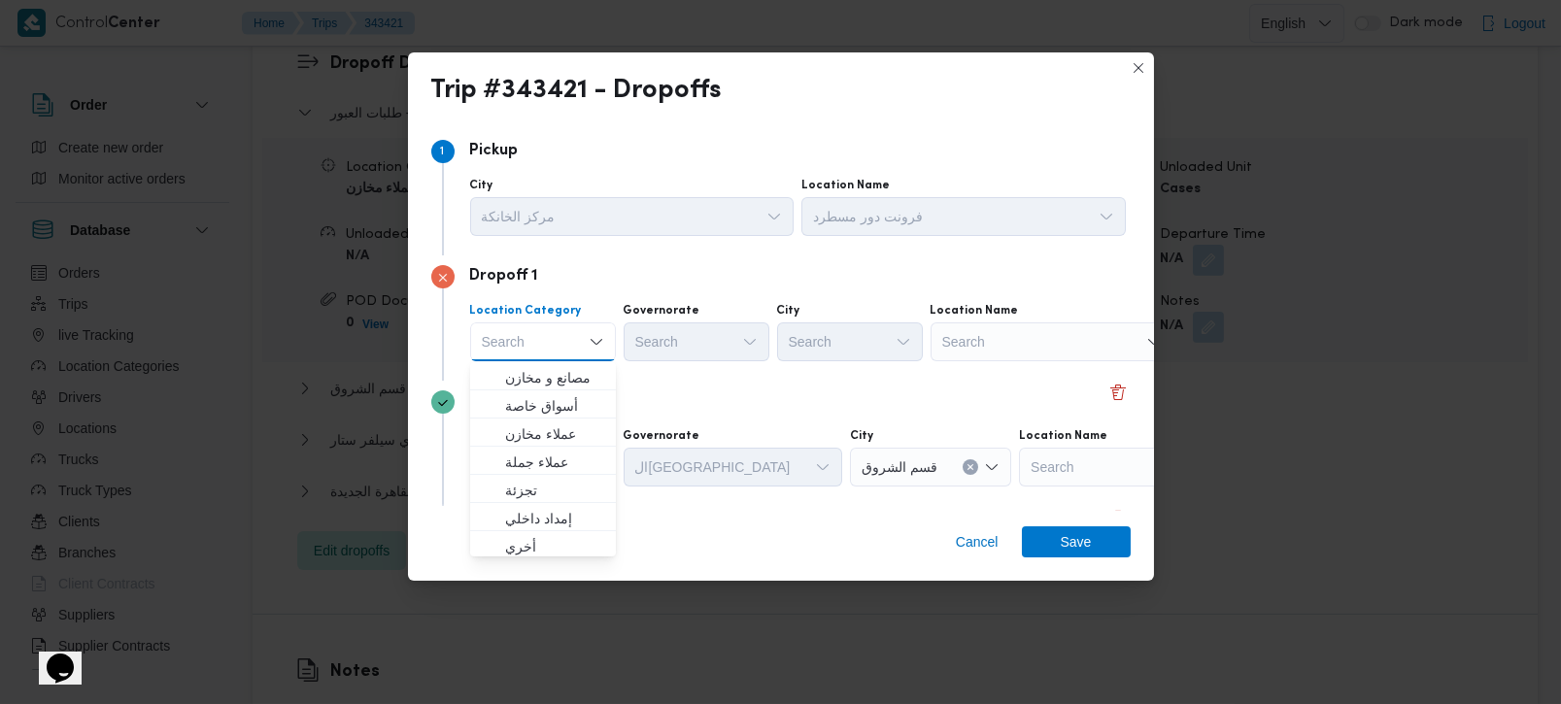
click at [961, 349] on div "Search" at bounding box center [1052, 342] width 243 height 39
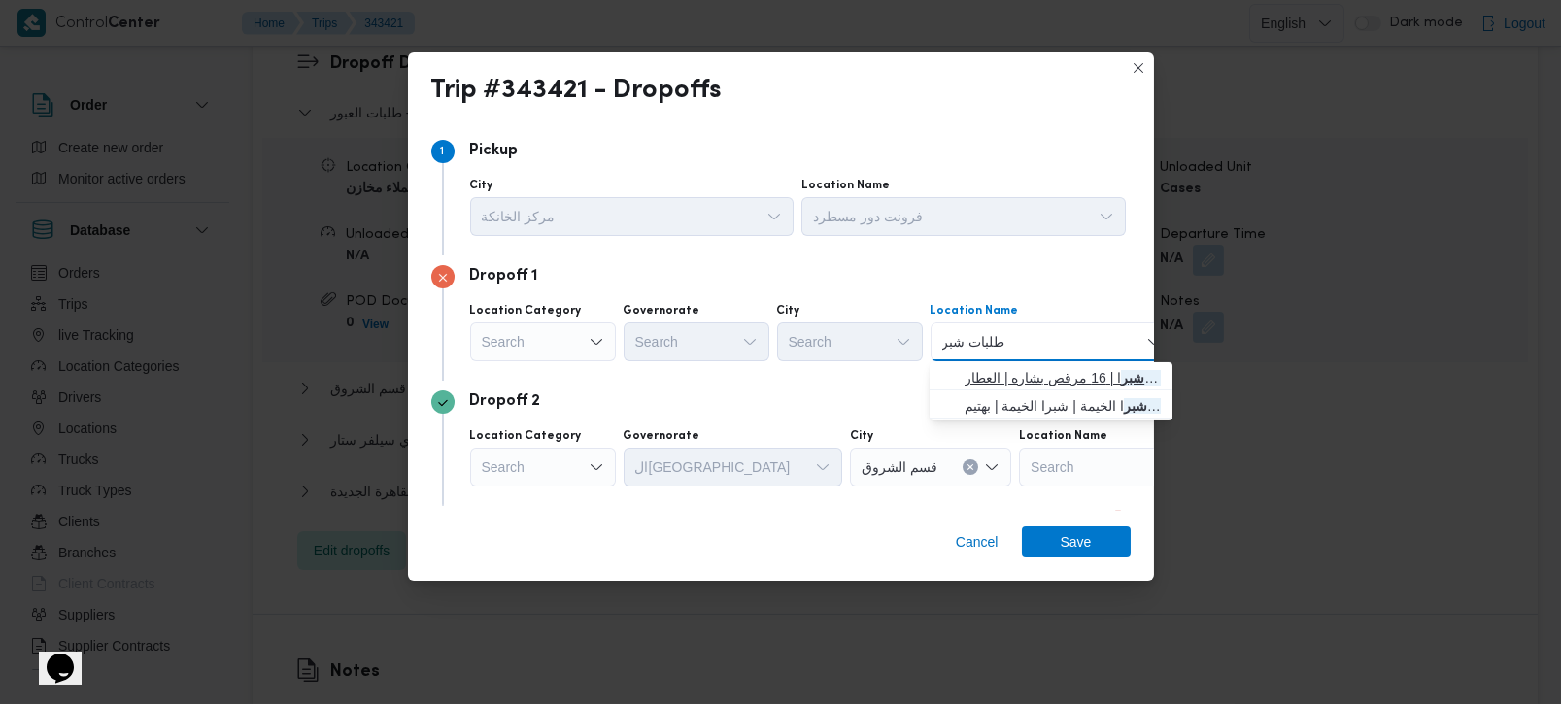
type input "طلبات شبر"
click at [1015, 380] on span "طلبات شبر ا | 16 مرقص بشاره | العطار" at bounding box center [1063, 377] width 196 height 23
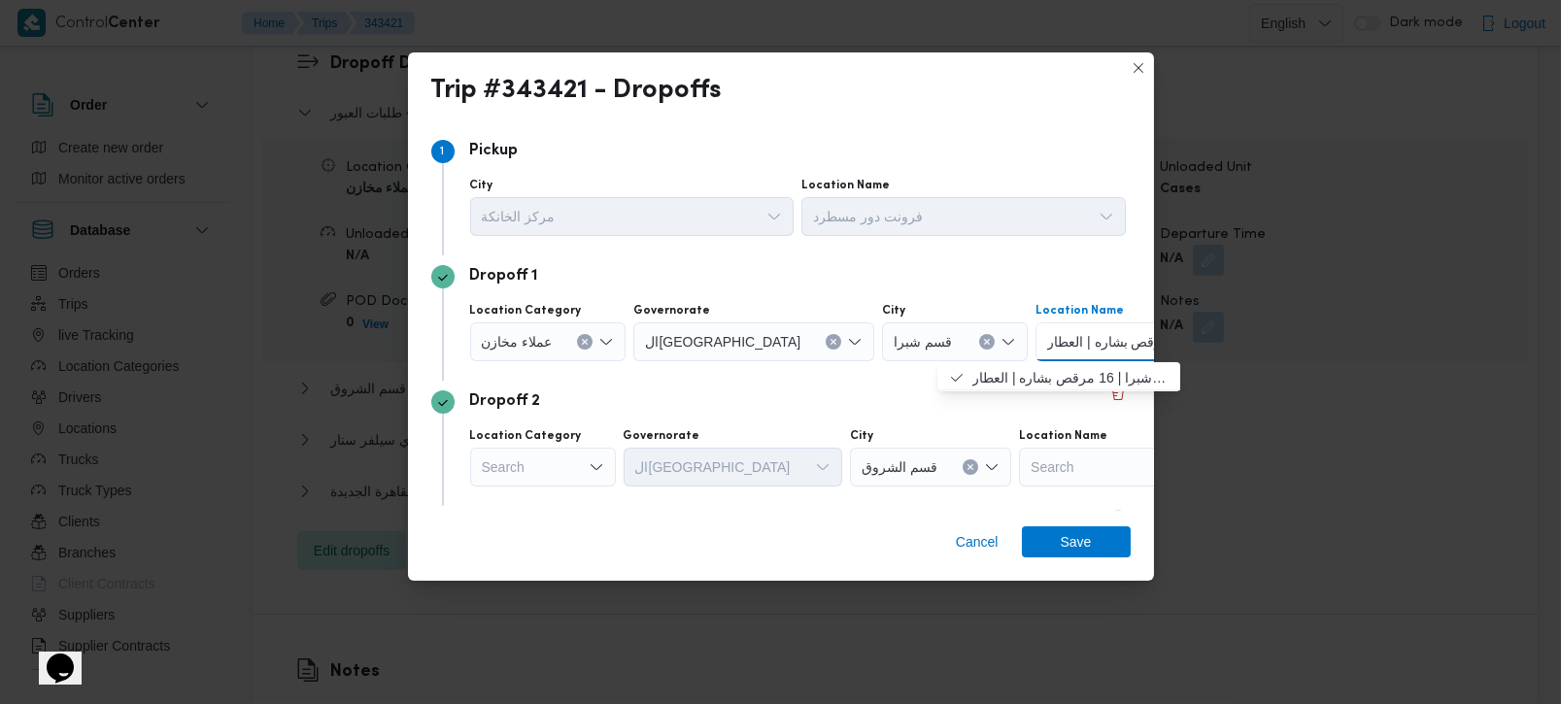
click at [562, 460] on div "Search" at bounding box center [543, 467] width 146 height 39
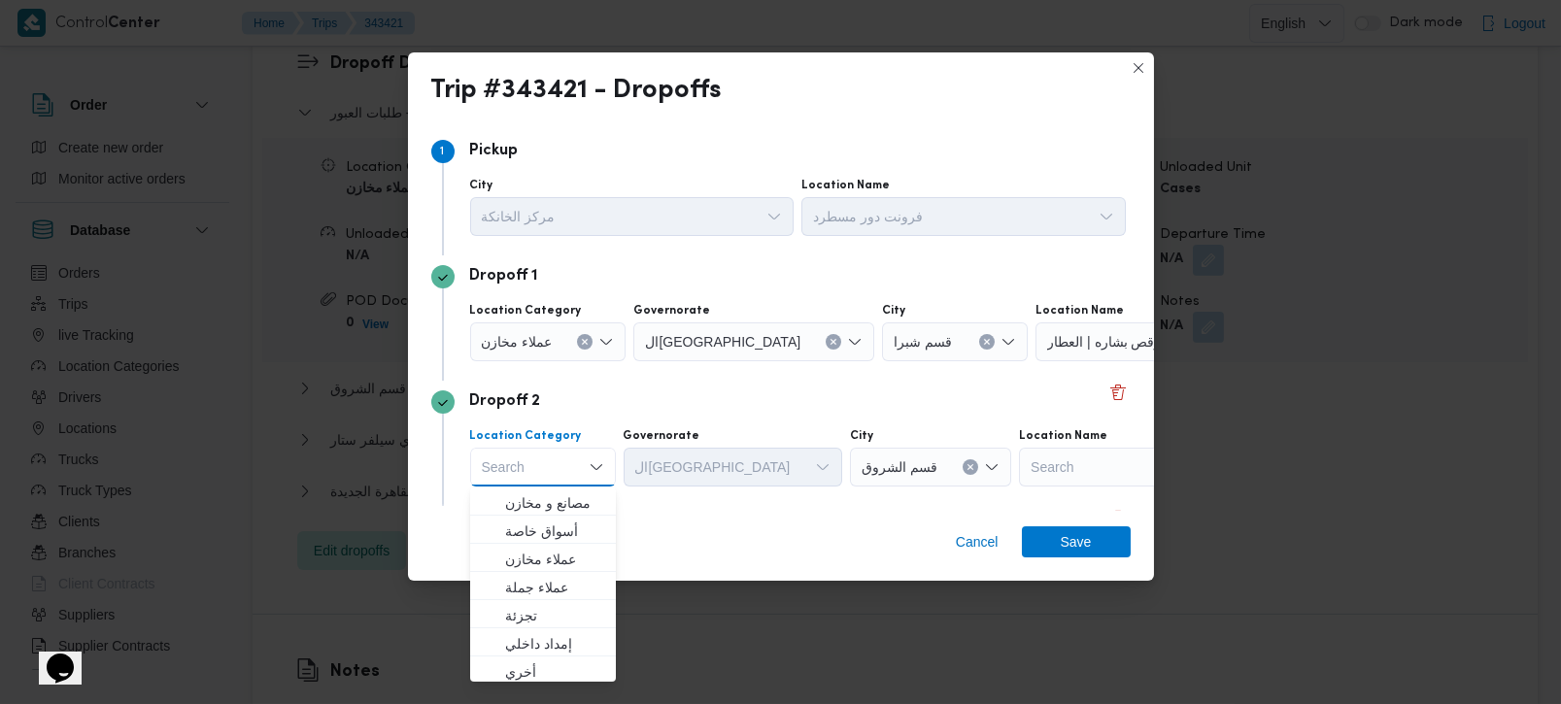
click at [1019, 464] on div "Search" at bounding box center [1140, 467] width 243 height 39
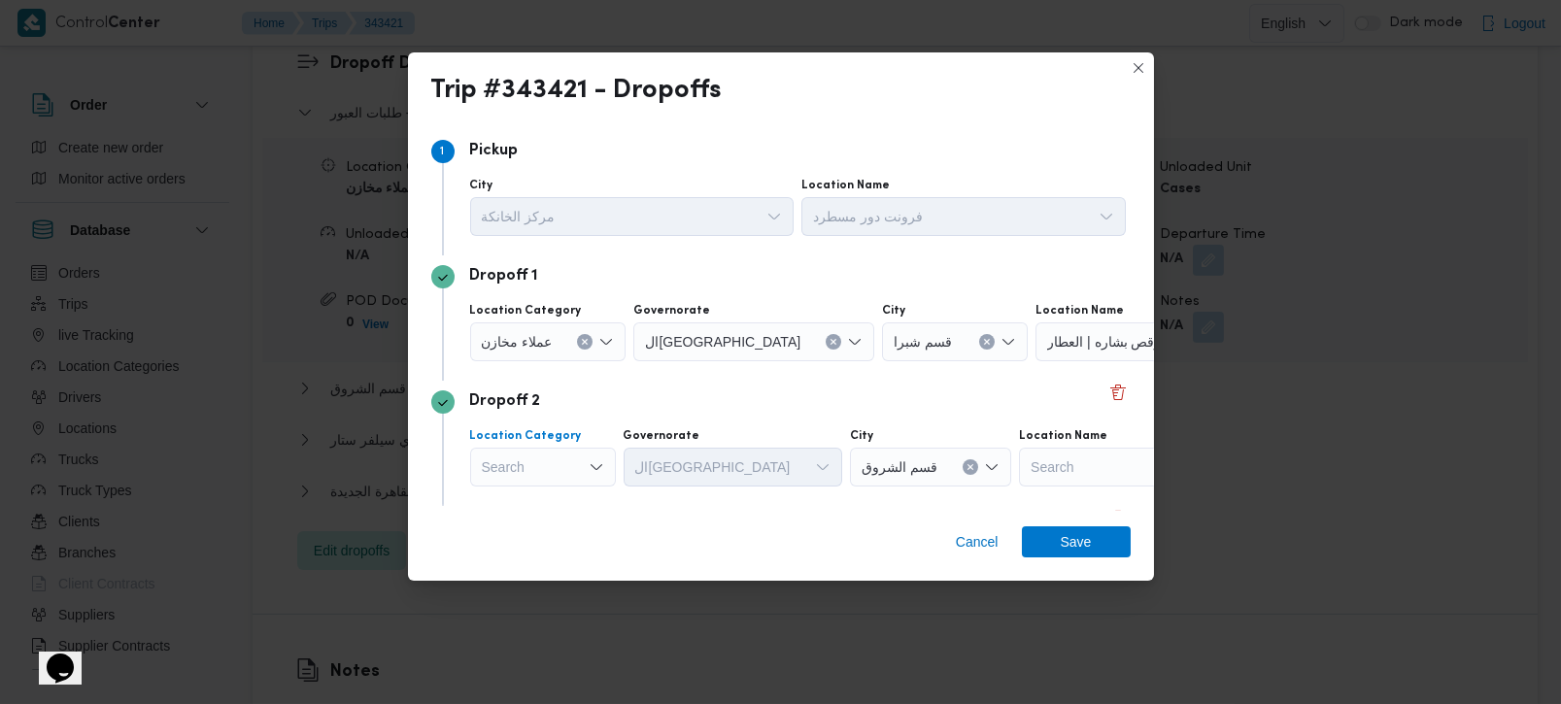
click at [493, 458] on div "Search" at bounding box center [543, 467] width 146 height 39
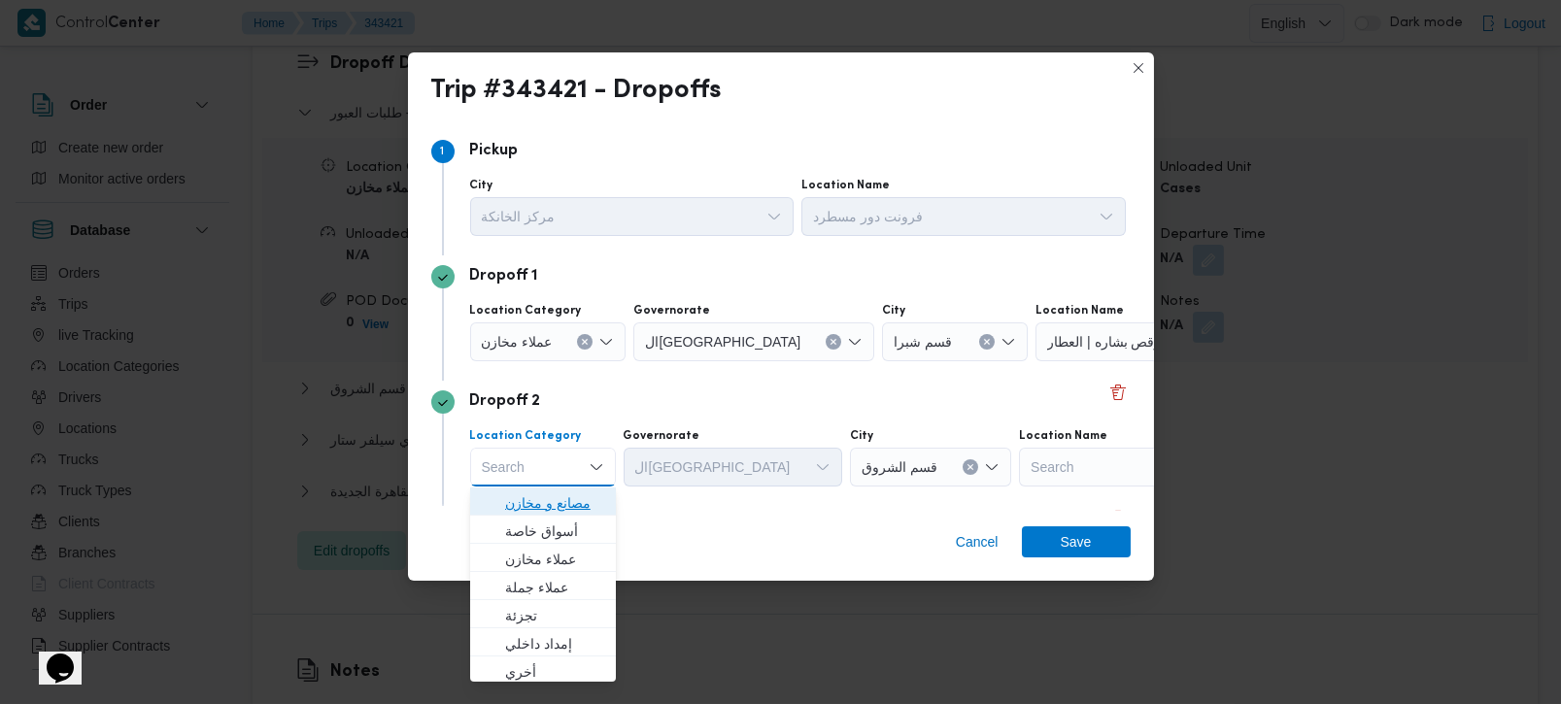
click at [523, 499] on span "مصانع و مخازن" at bounding box center [554, 503] width 99 height 23
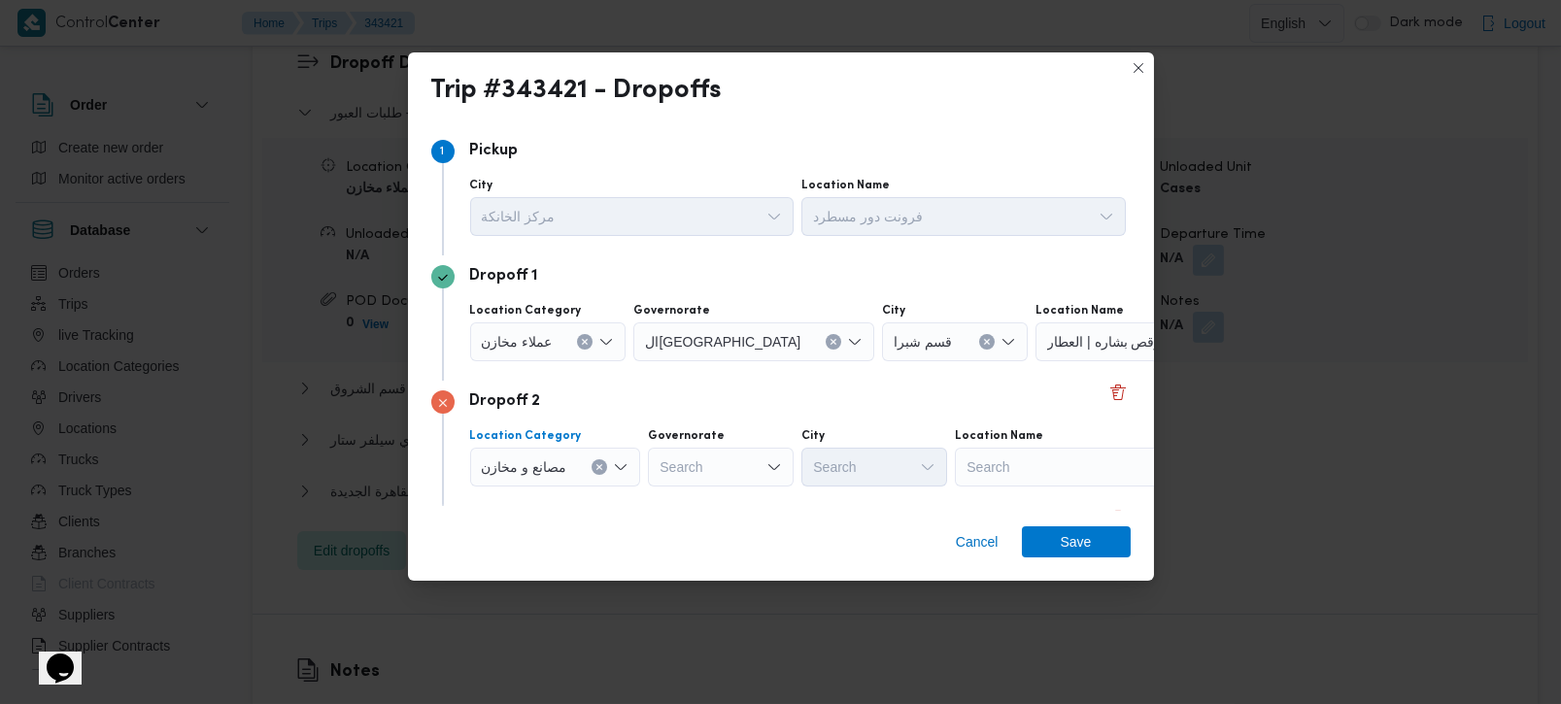
click at [594, 463] on button "Clear input" at bounding box center [600, 467] width 16 height 16
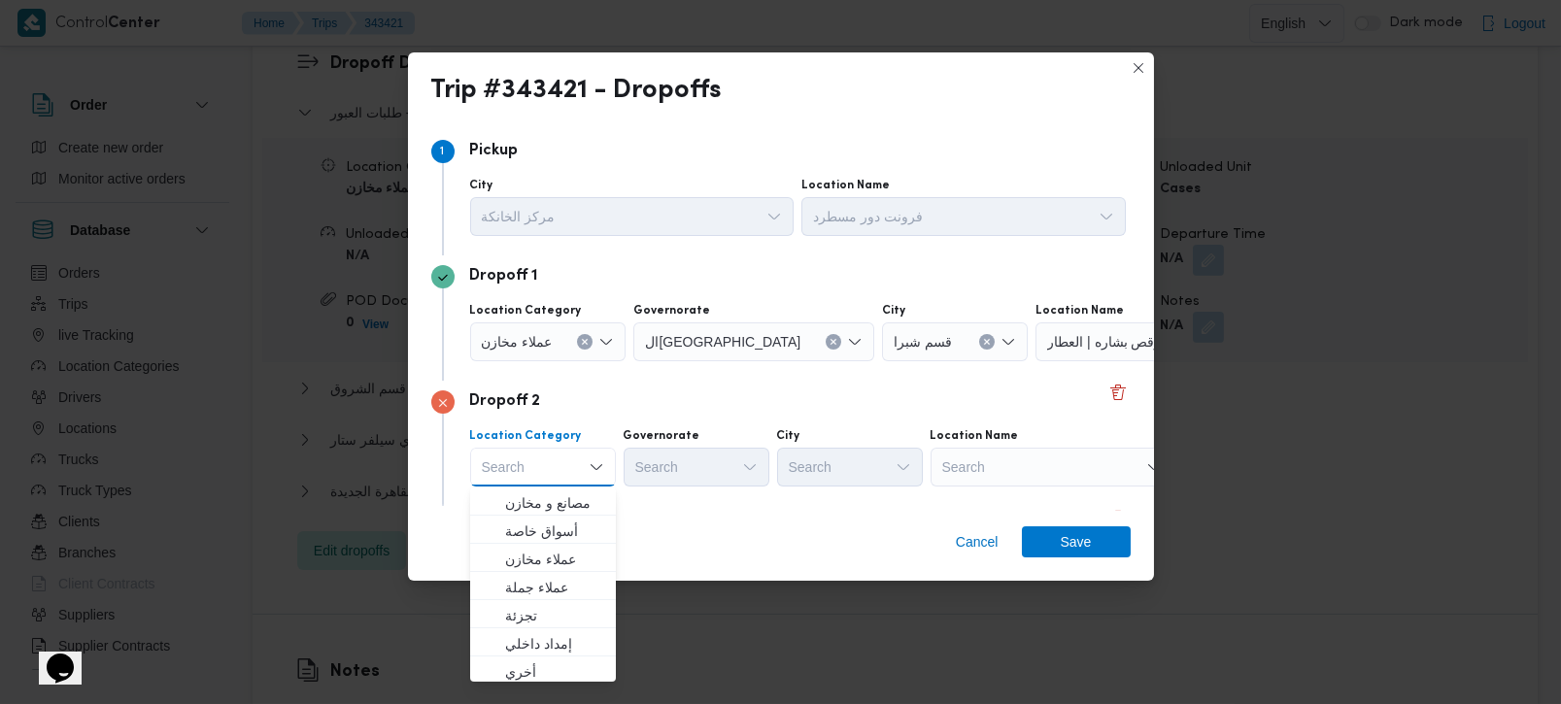
click at [1041, 478] on div "Search" at bounding box center [1052, 467] width 243 height 39
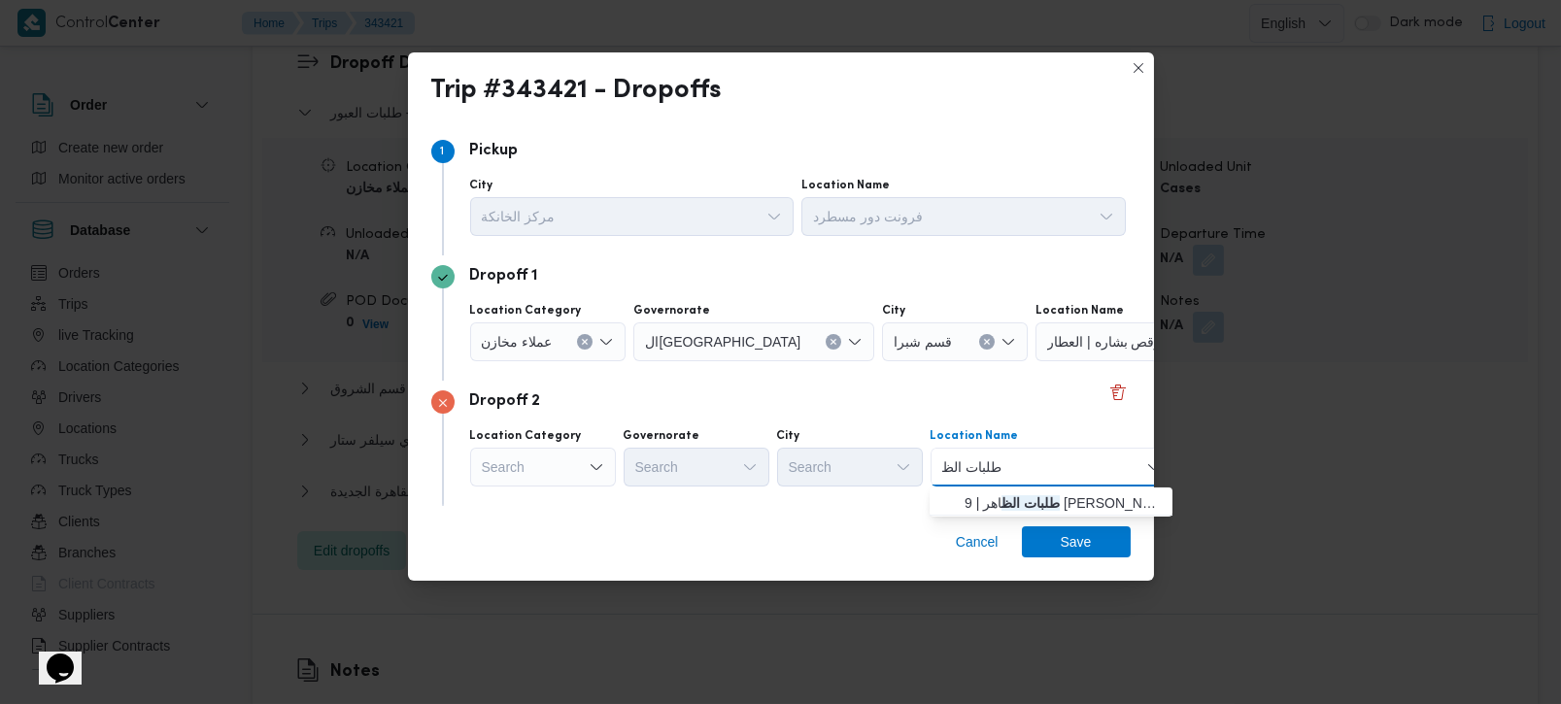
type input "طلبات الظ"
click at [1043, 499] on span "طلبات الظ اهر | 9 يوسف إدريس | القبيسي" at bounding box center [1063, 503] width 196 height 23
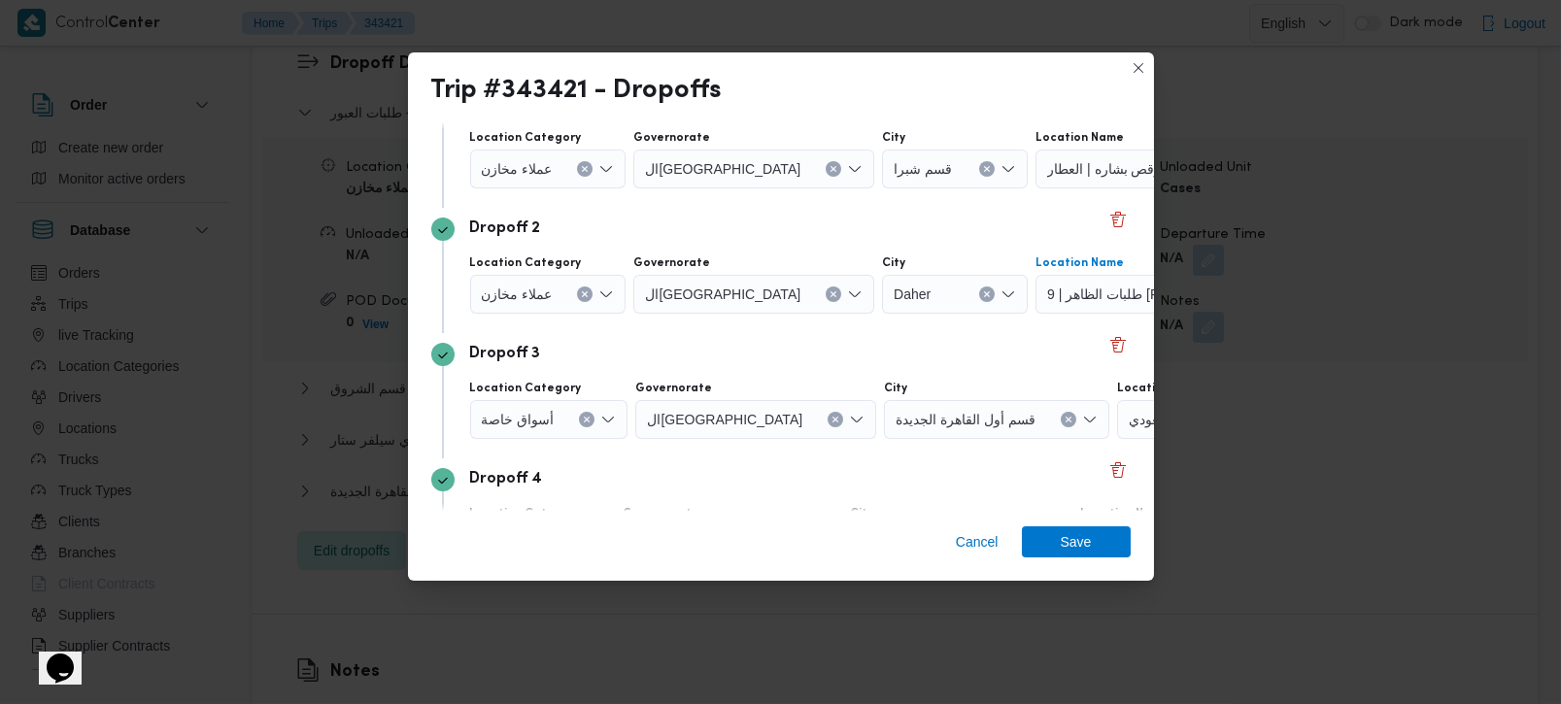
scroll to position [228, 0]
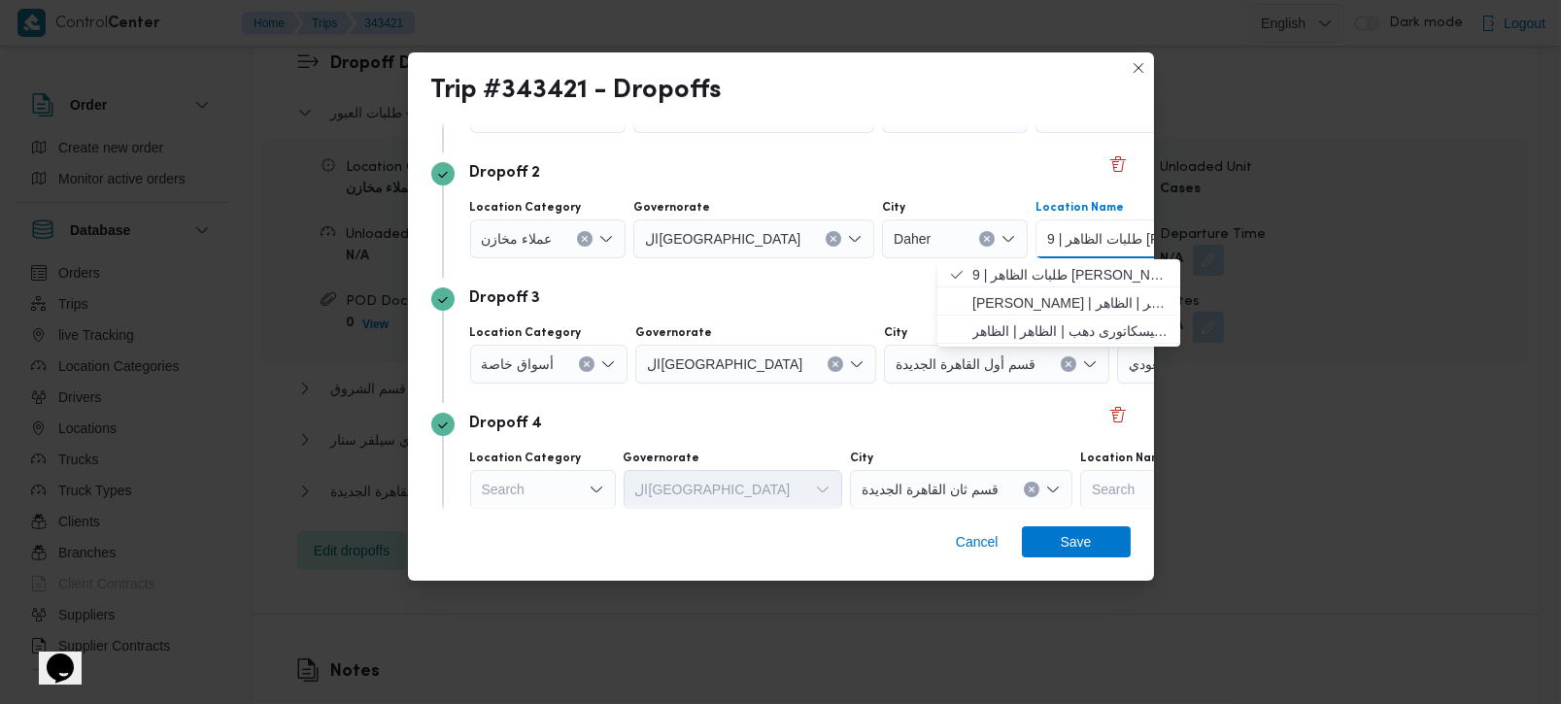
click at [864, 292] on div "Dropoff 3" at bounding box center [780, 299] width 699 height 23
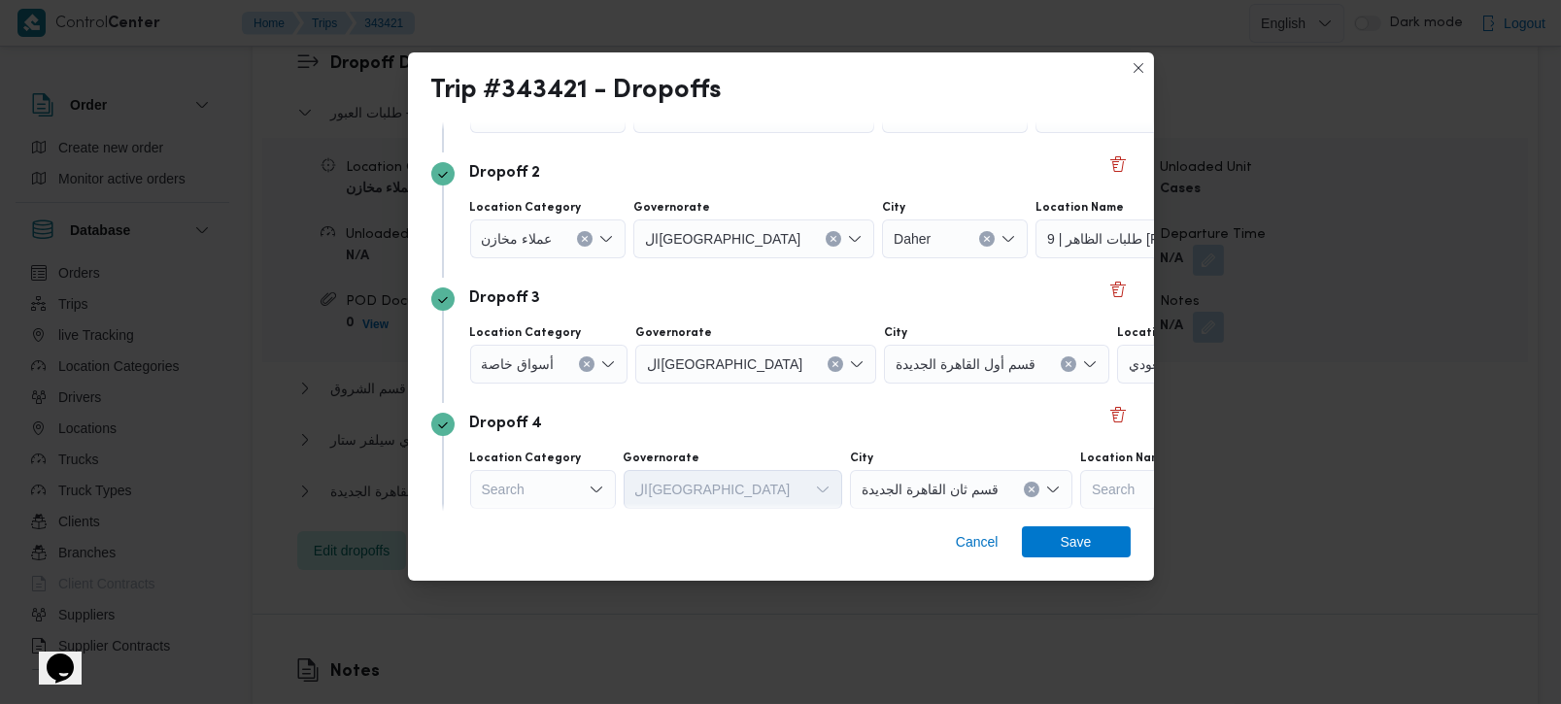
scroll to position [302, 0]
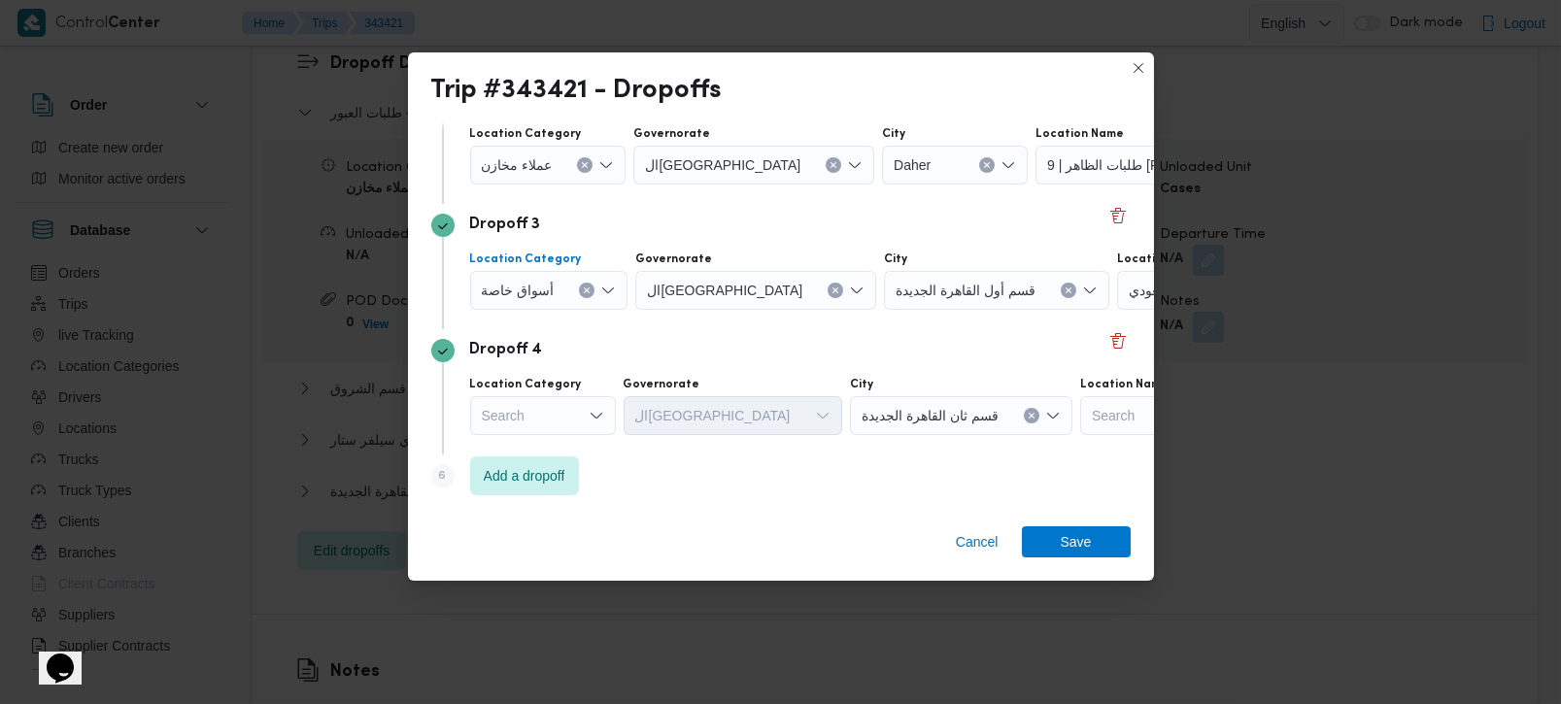
click at [590, 284] on button "Clear input" at bounding box center [587, 291] width 16 height 16
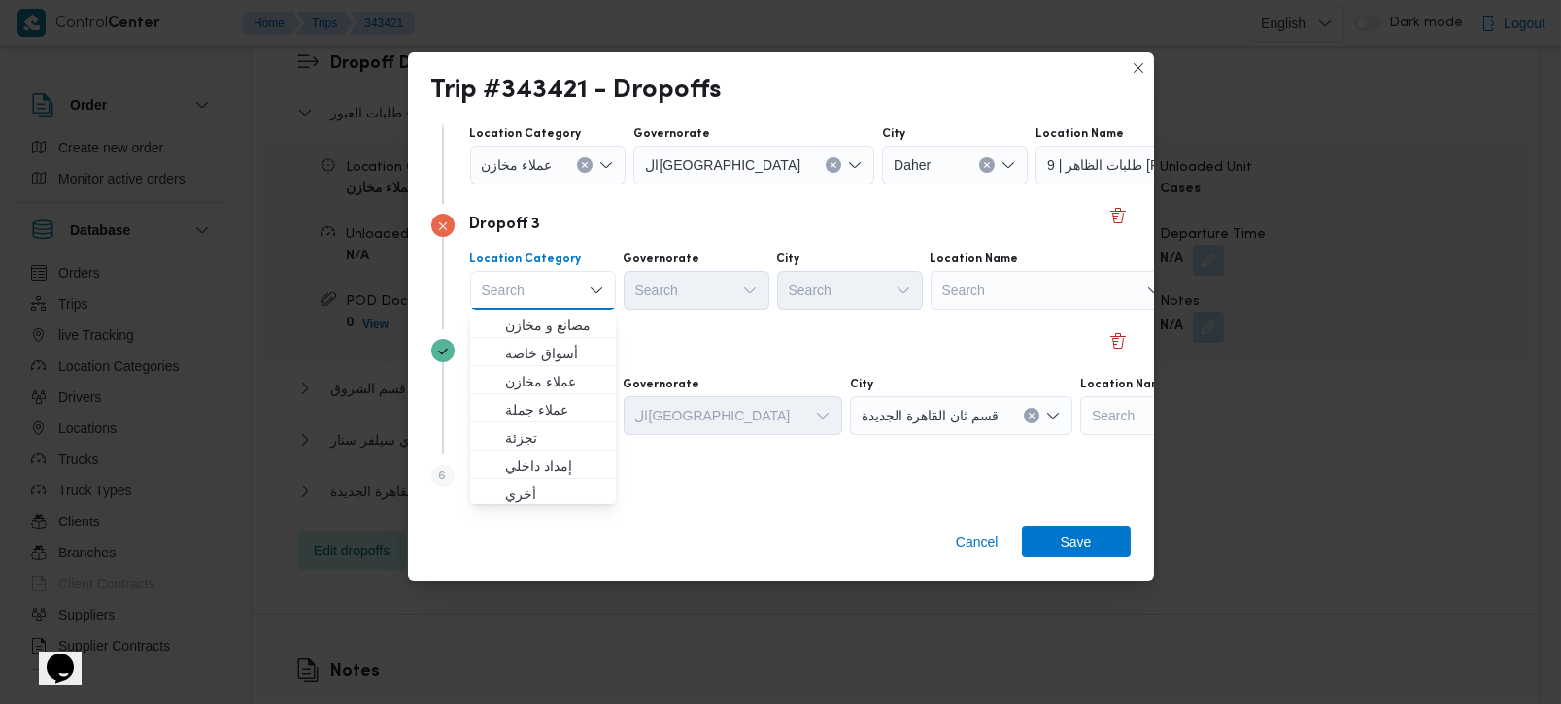
click at [1020, 296] on div "Search" at bounding box center [1052, 290] width 243 height 39
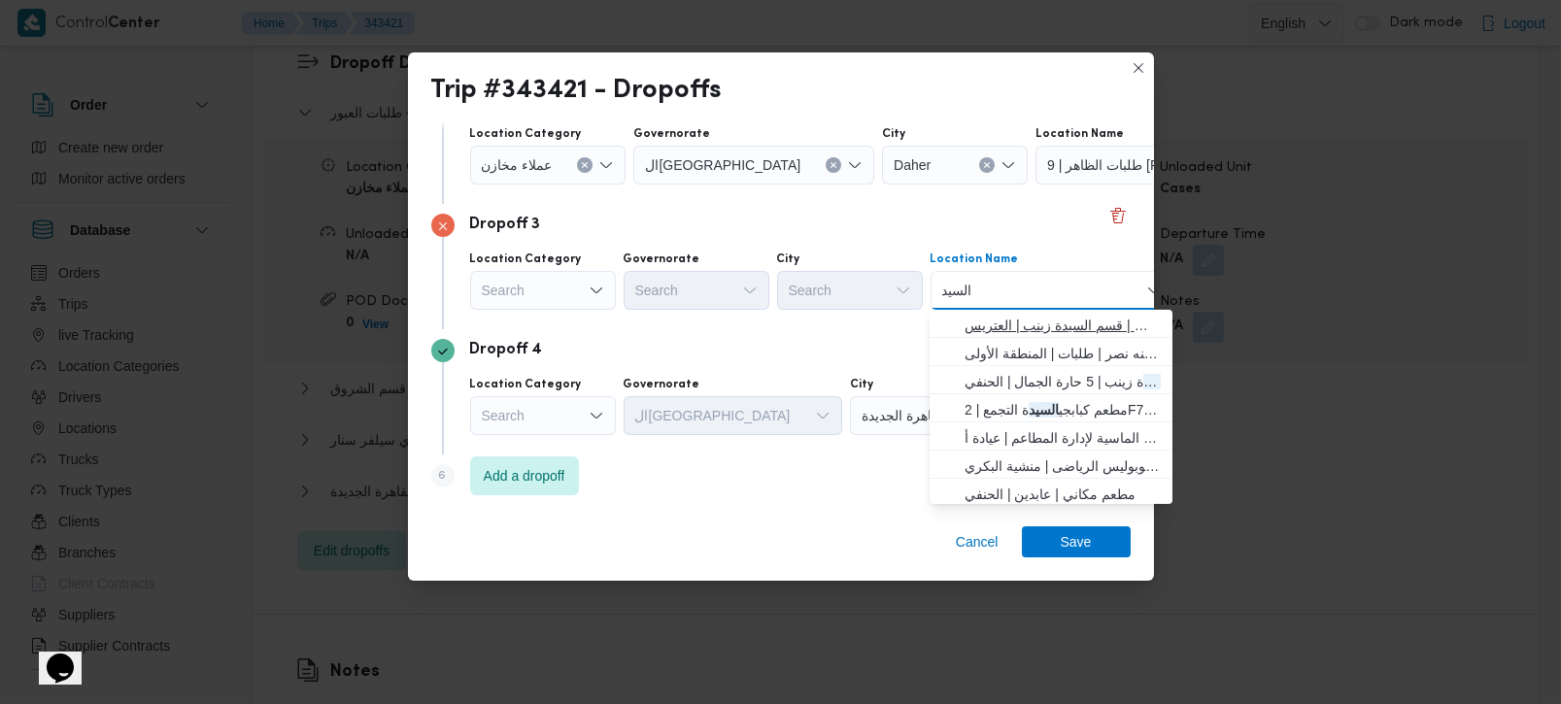
type input "السيد"
click at [1046, 333] on span "طلبات مارت - السيد ه زينب | قسم السيدة زينب | العتريس" at bounding box center [1063, 325] width 196 height 23
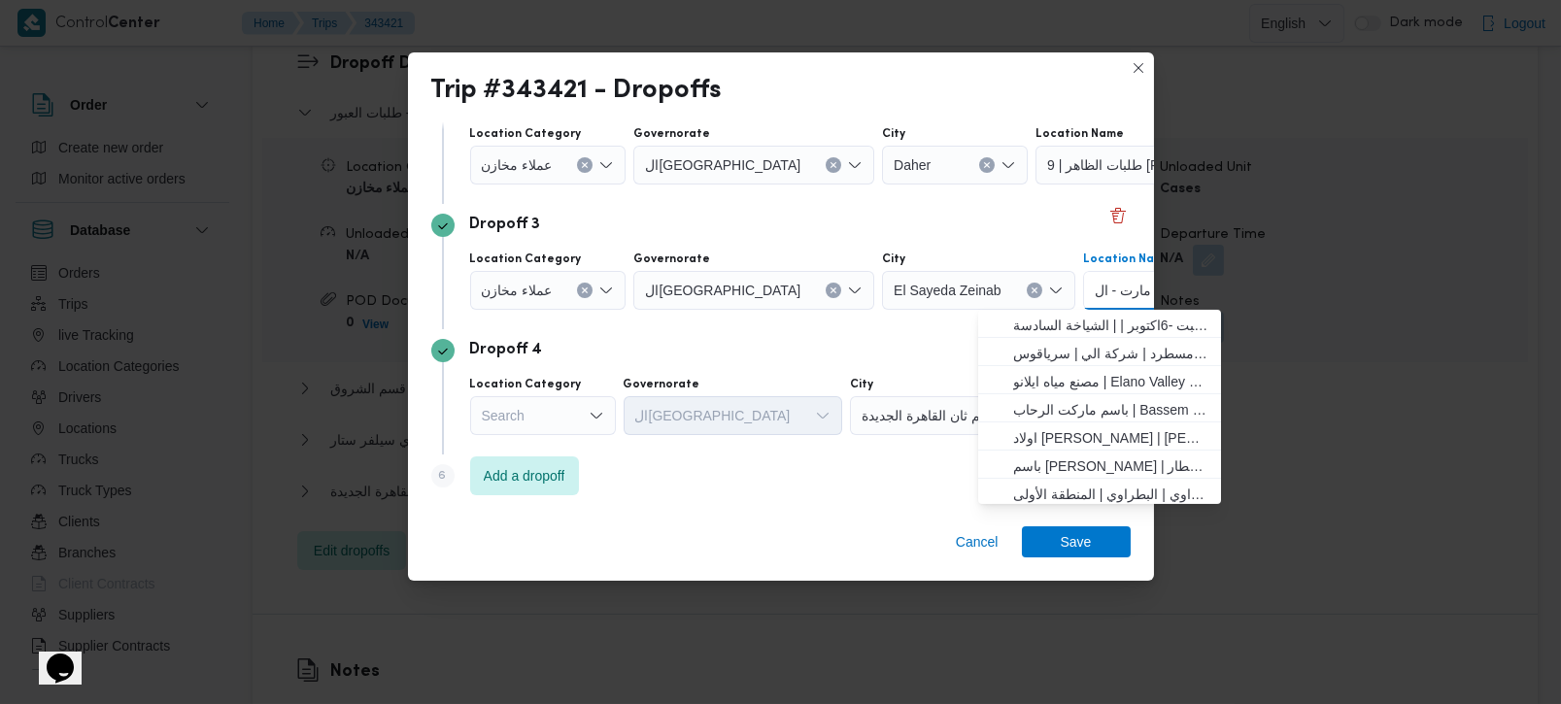
click at [703, 357] on div "Dropoff 4" at bounding box center [780, 350] width 699 height 23
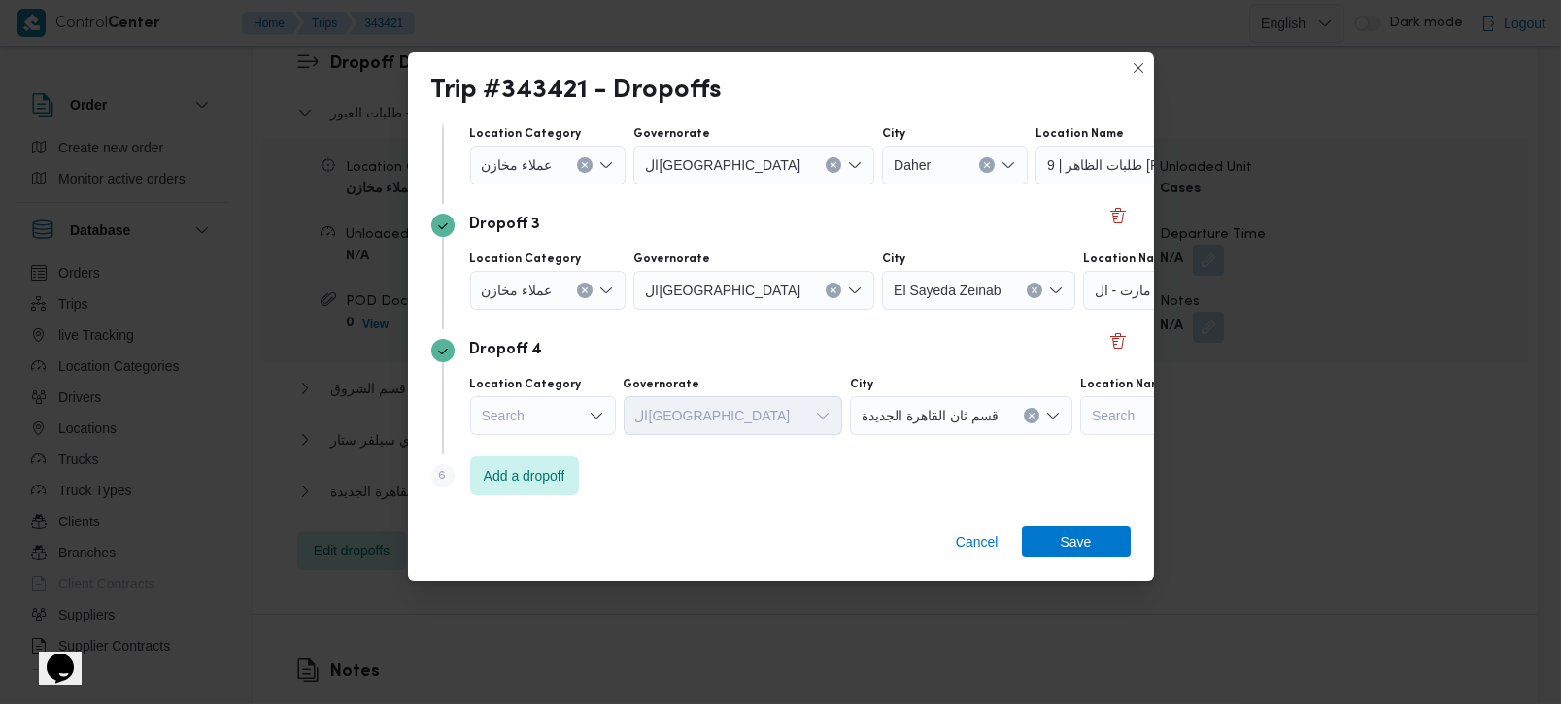
click at [582, 410] on div "Search" at bounding box center [543, 415] width 146 height 39
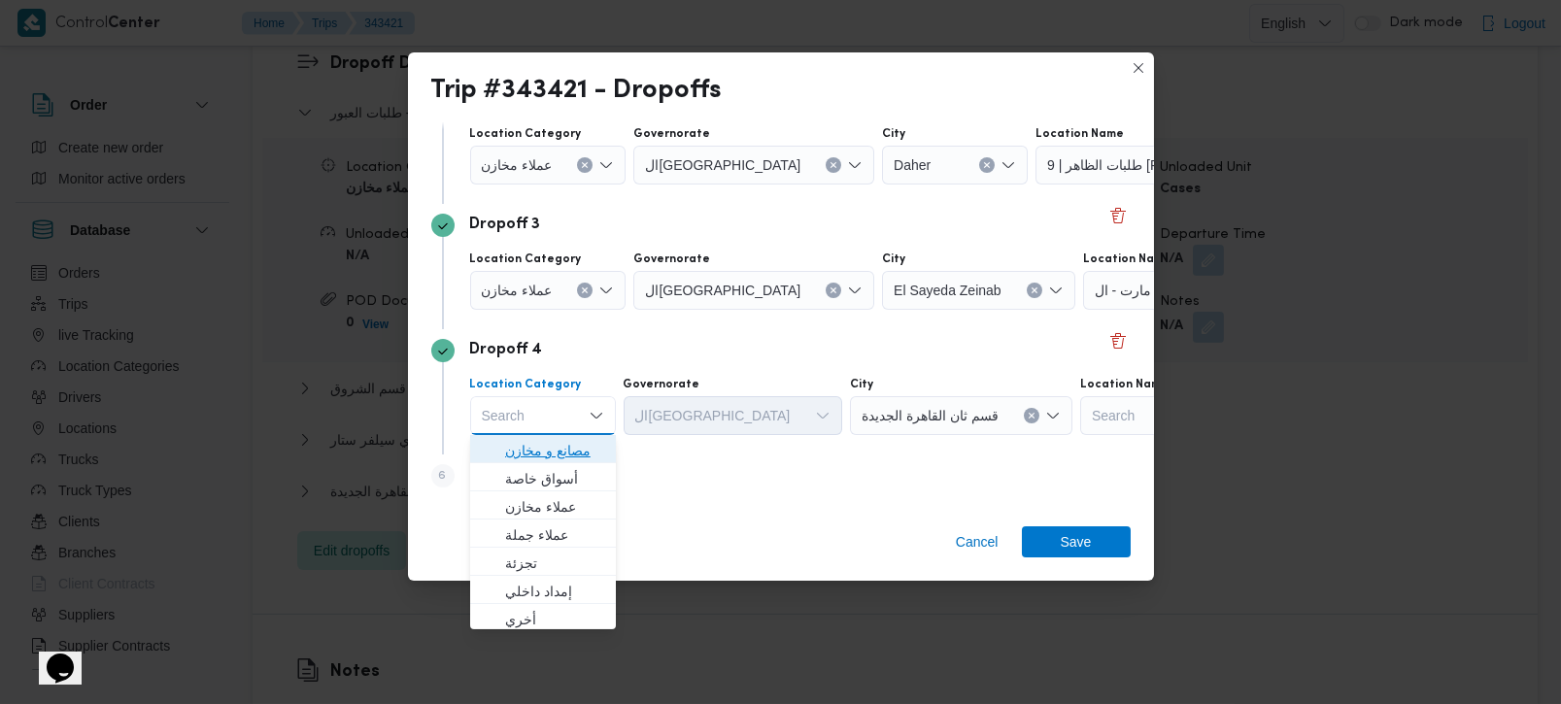
click at [582, 441] on span "مصانع و مخازن" at bounding box center [554, 450] width 99 height 23
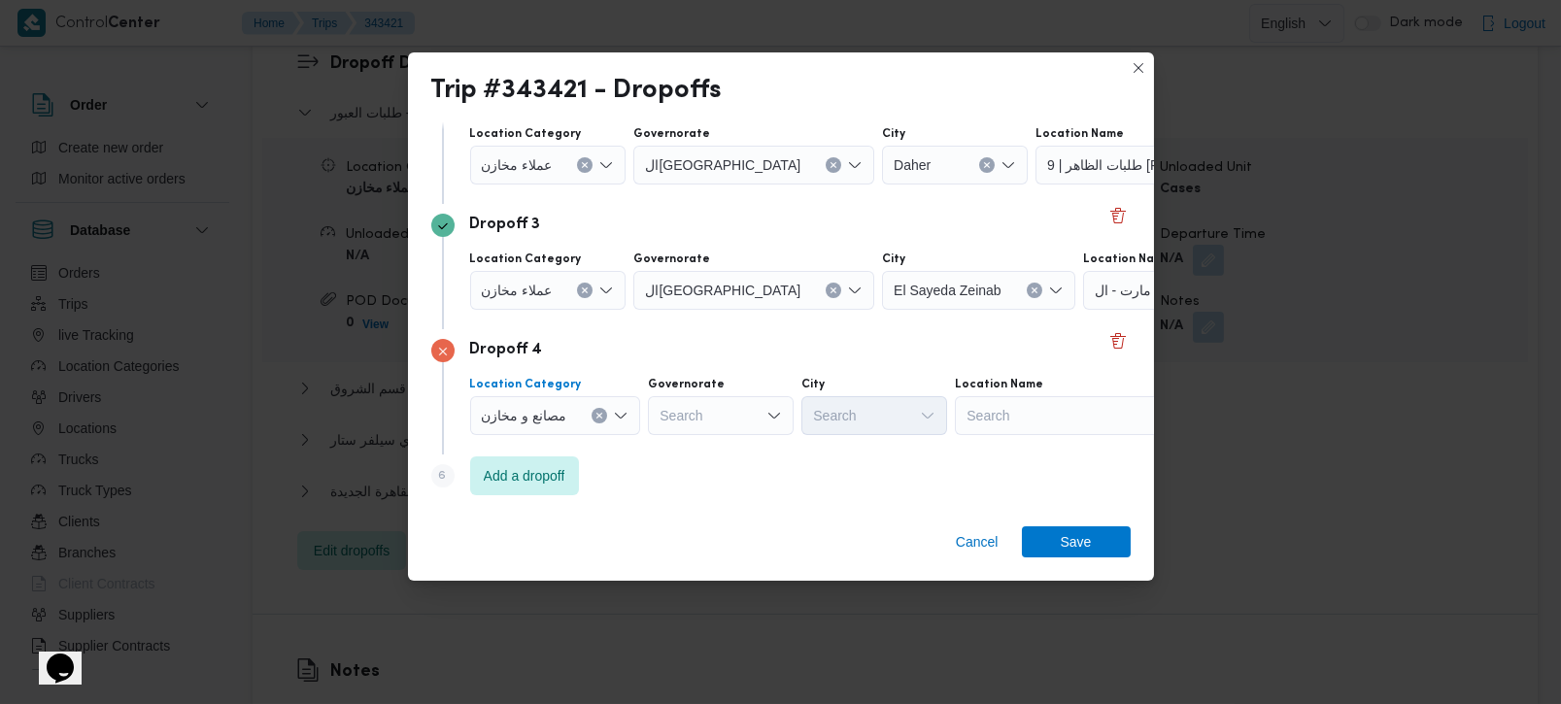
click at [601, 405] on div "مصانع و مخازن" at bounding box center [555, 415] width 171 height 39
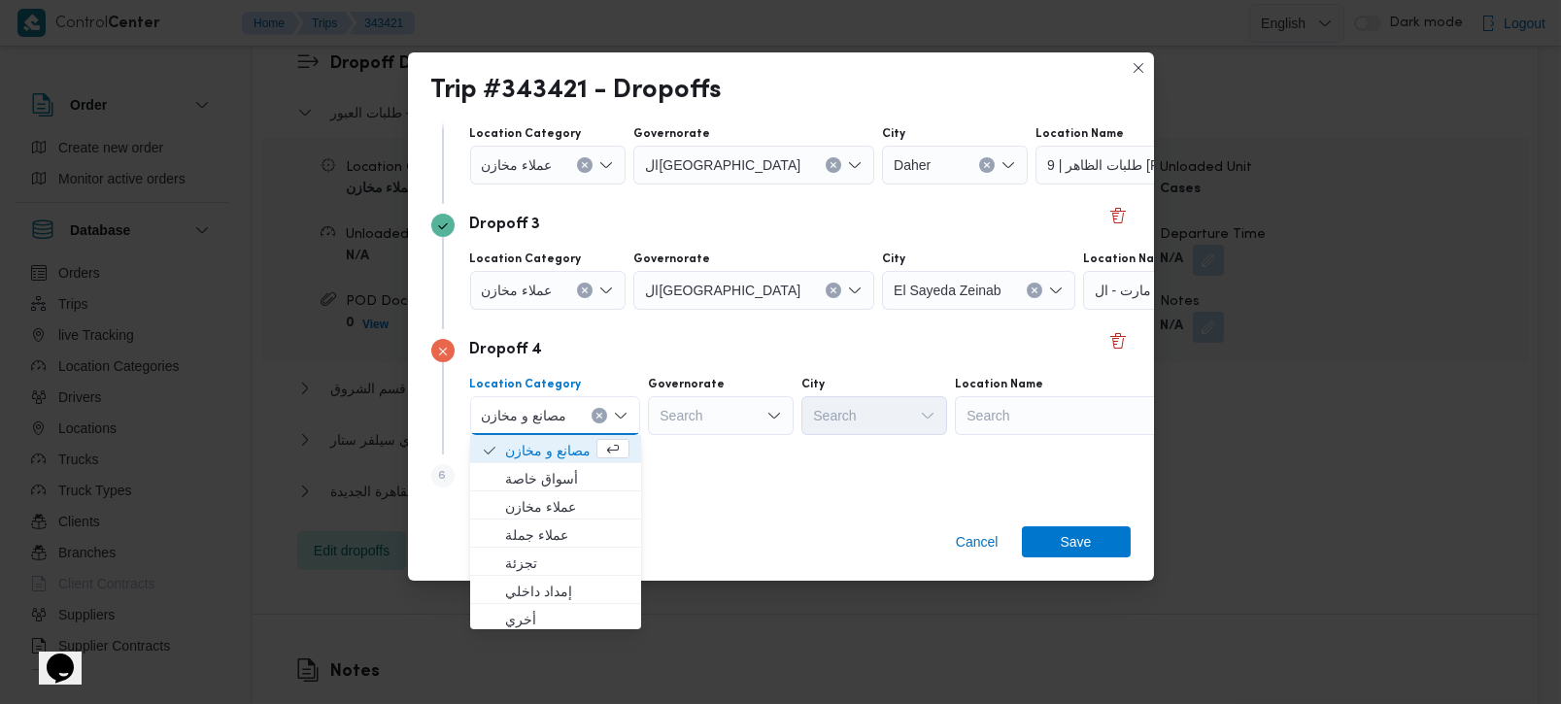
click at [599, 415] on icon "Clear input" at bounding box center [599, 416] width 5 height 5
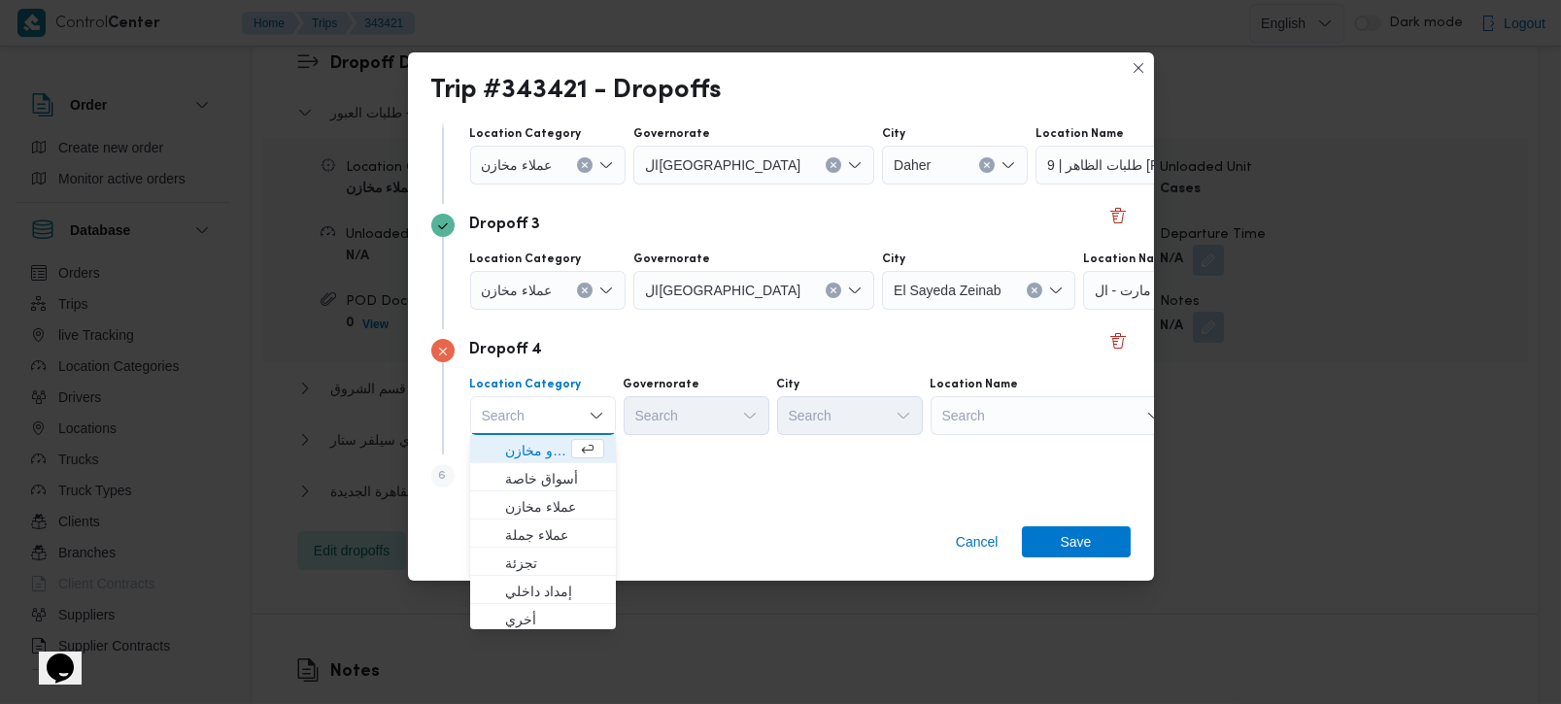
click at [1020, 426] on div "Search" at bounding box center [1052, 415] width 243 height 39
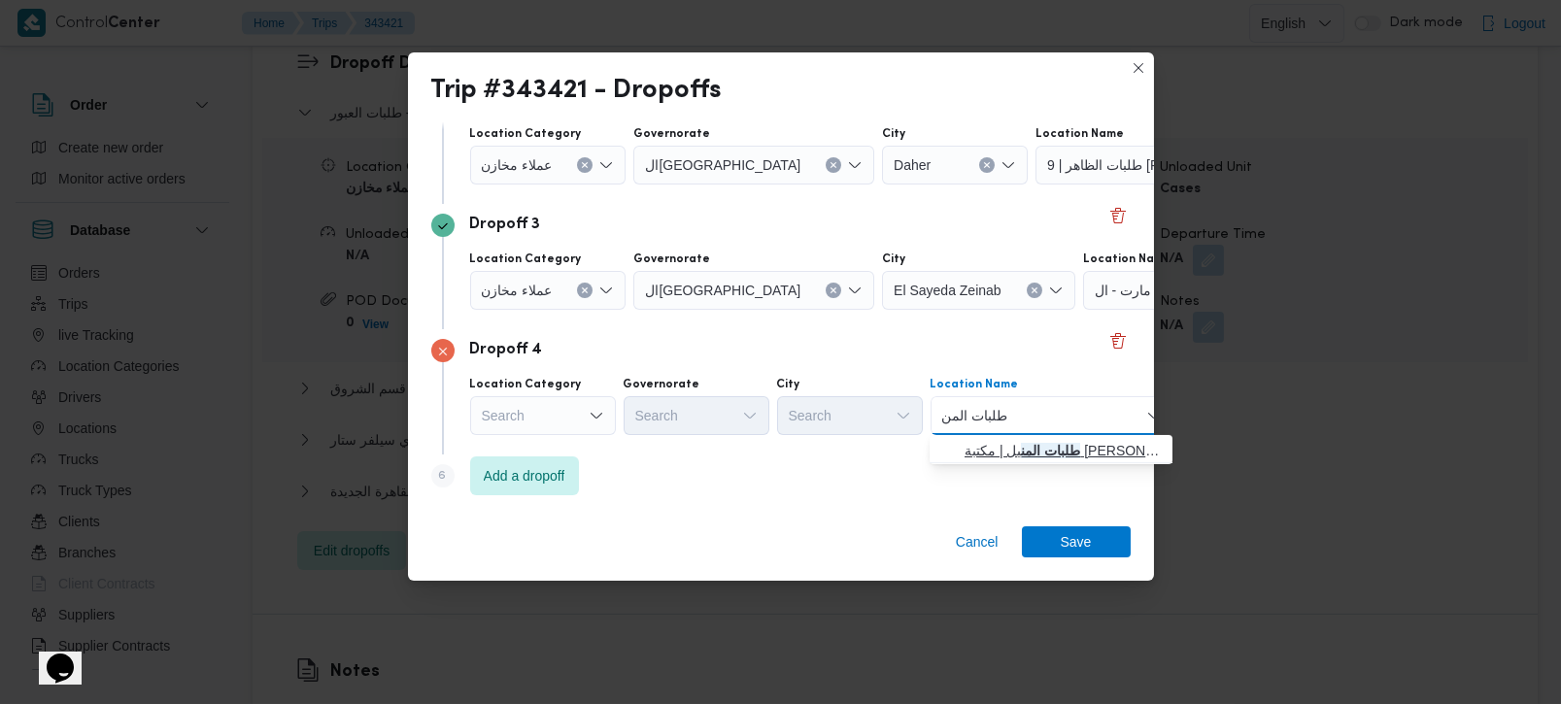
type input "طلبات المن"
click at [1035, 450] on span "طلبات المن يل | مكتبة مونديال كوبي . المنيل | المنيل الغربي" at bounding box center [1063, 450] width 196 height 23
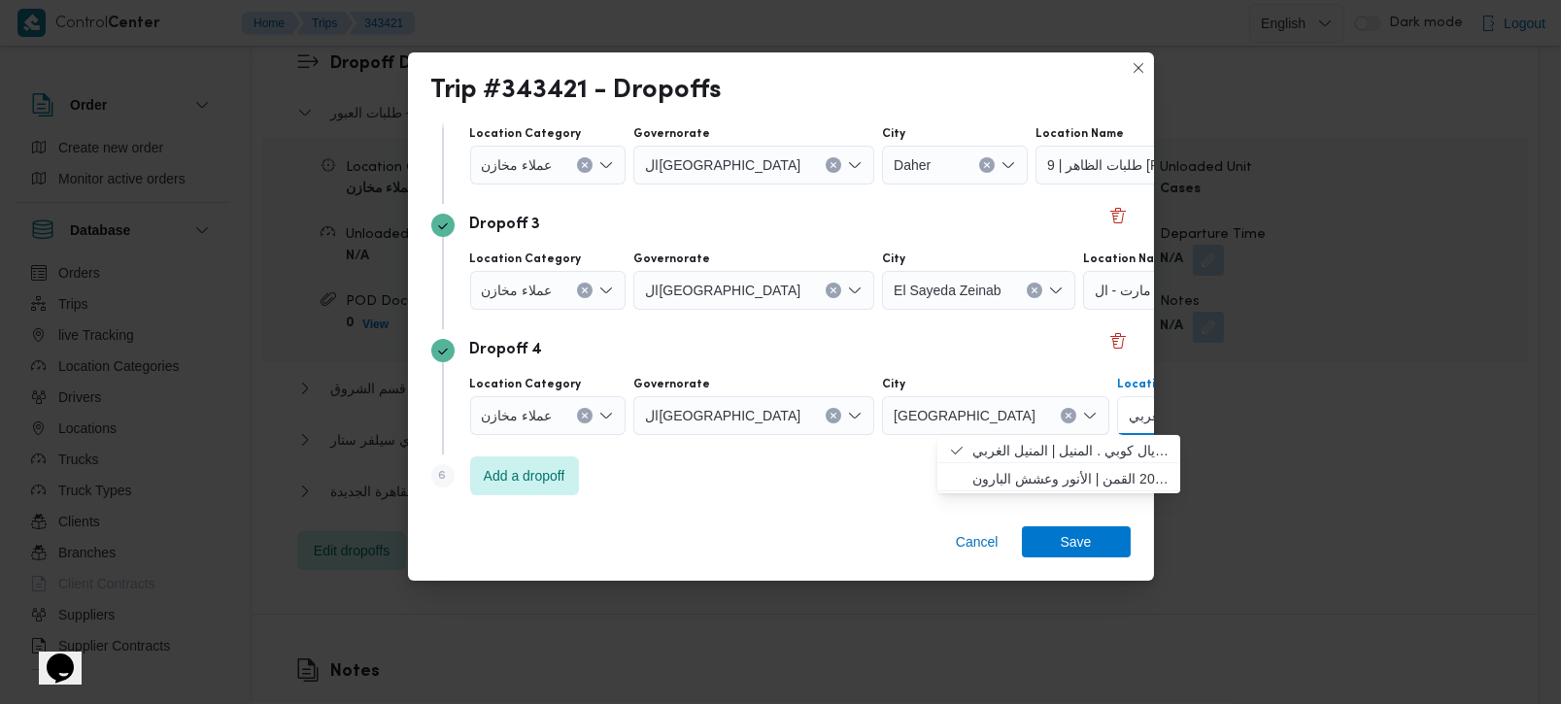
click at [653, 357] on div "Dropoff 4" at bounding box center [780, 350] width 699 height 23
click at [575, 469] on span "Add a dropoff" at bounding box center [524, 475] width 109 height 39
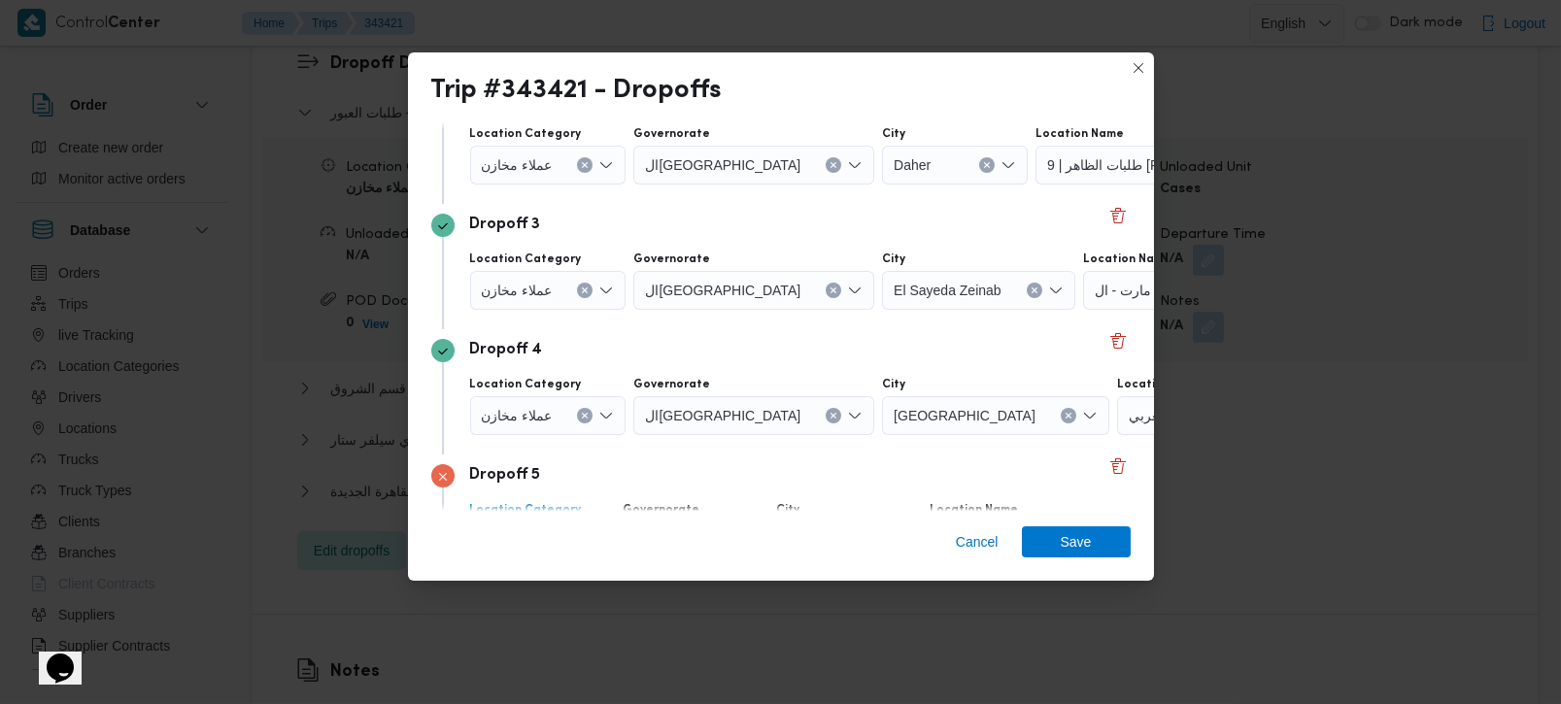
scroll to position [428, 0]
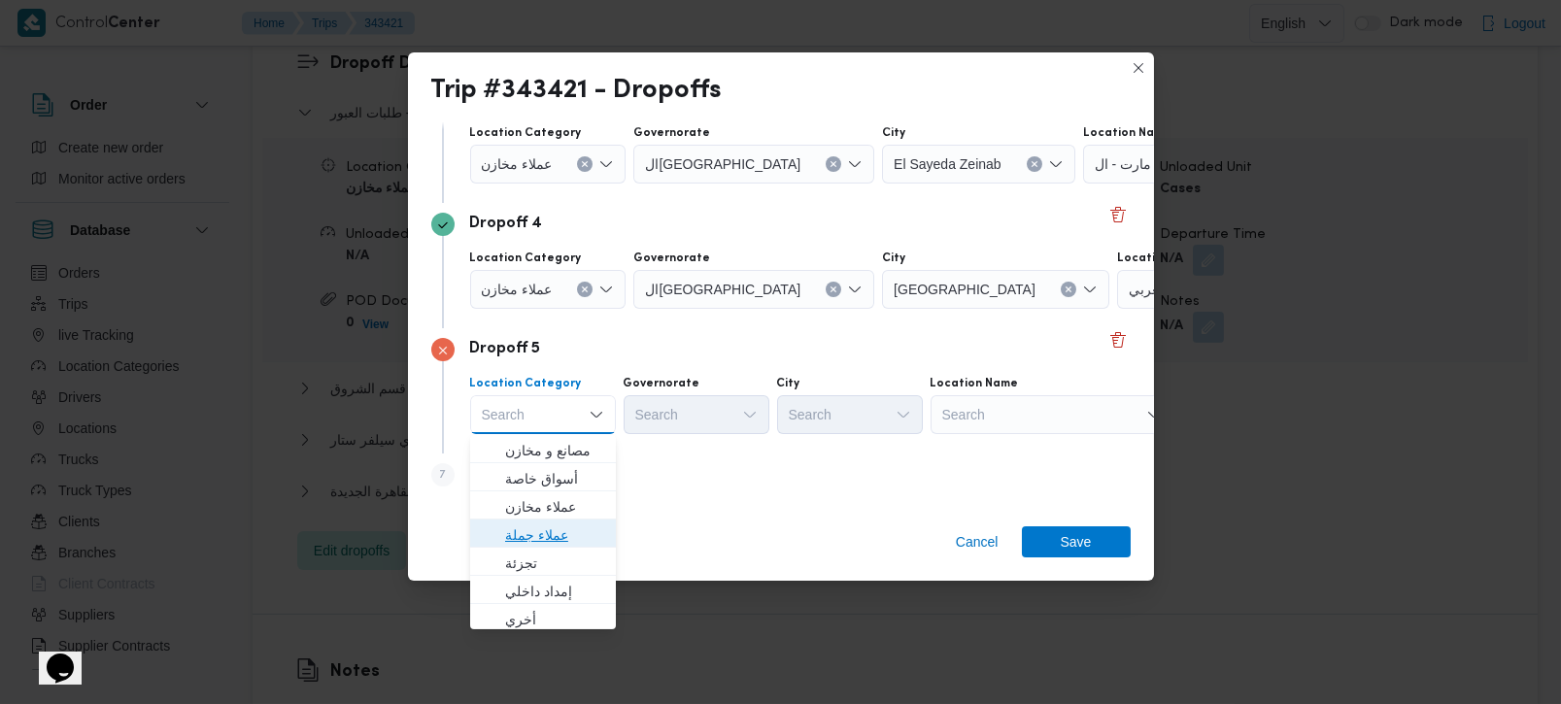
click at [551, 526] on span "عملاء جملة" at bounding box center [554, 535] width 99 height 23
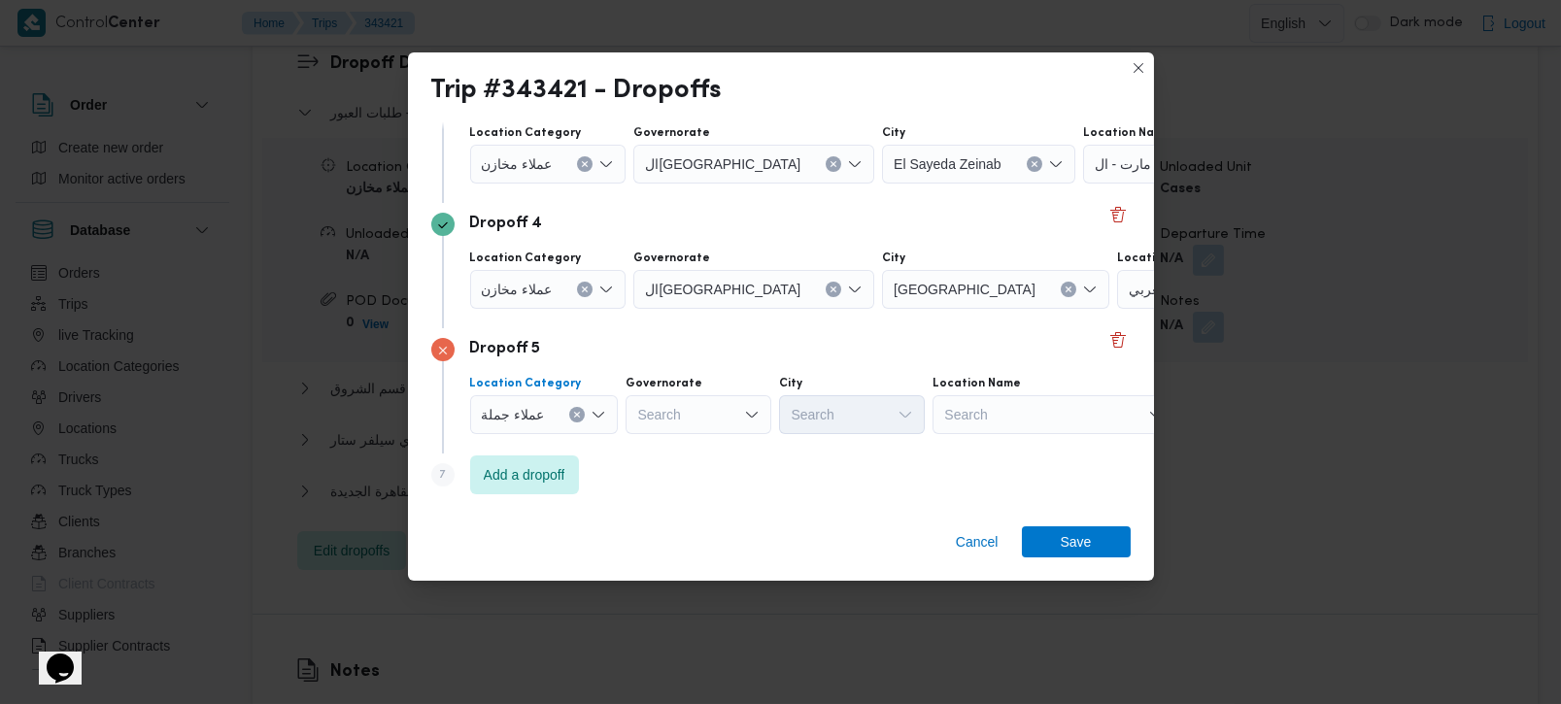
click at [667, 406] on div "Search" at bounding box center [699, 414] width 146 height 39
type input "[DEMOGRAPHIC_DATA]"
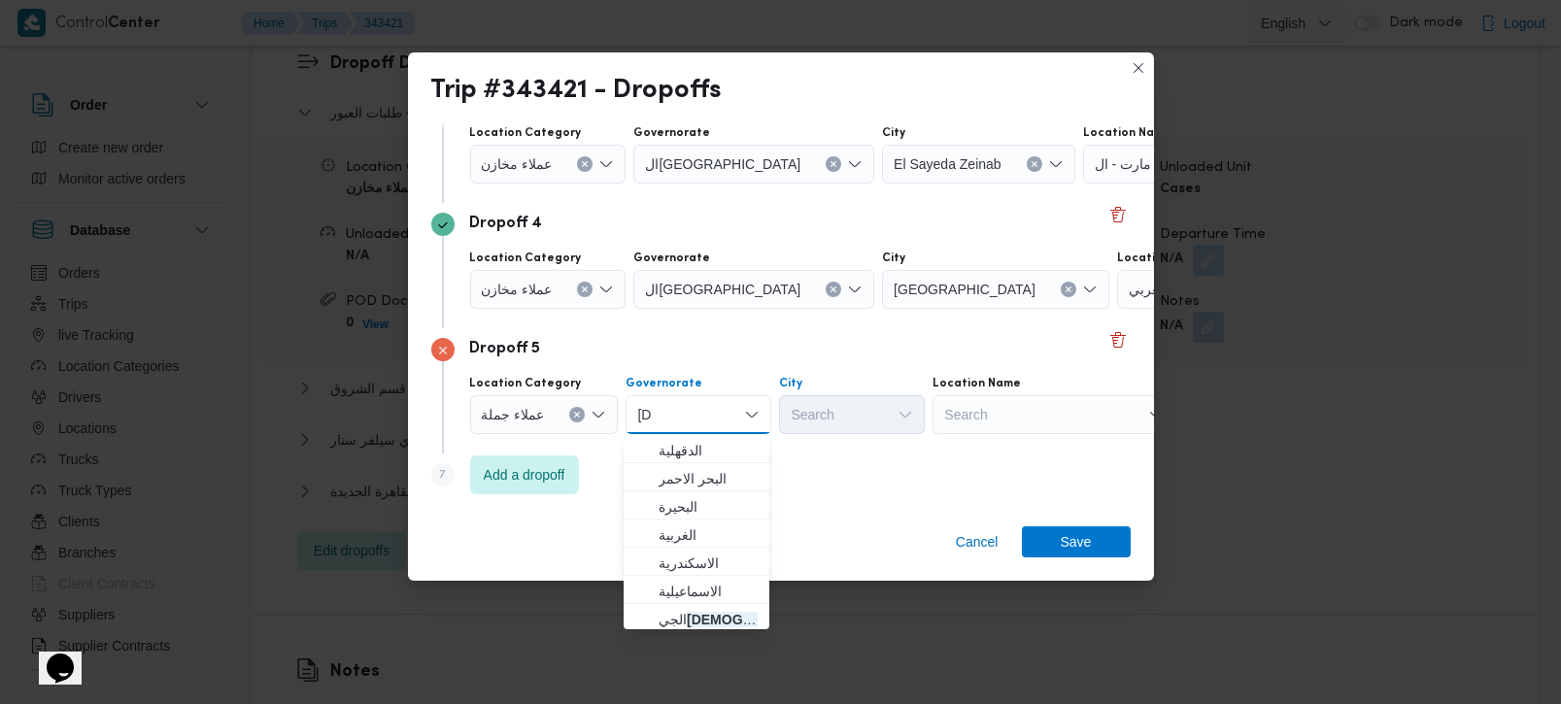
click at [836, 417] on div "Search" at bounding box center [852, 414] width 146 height 39
click at [678, 618] on span "الجي زة" at bounding box center [708, 619] width 99 height 23
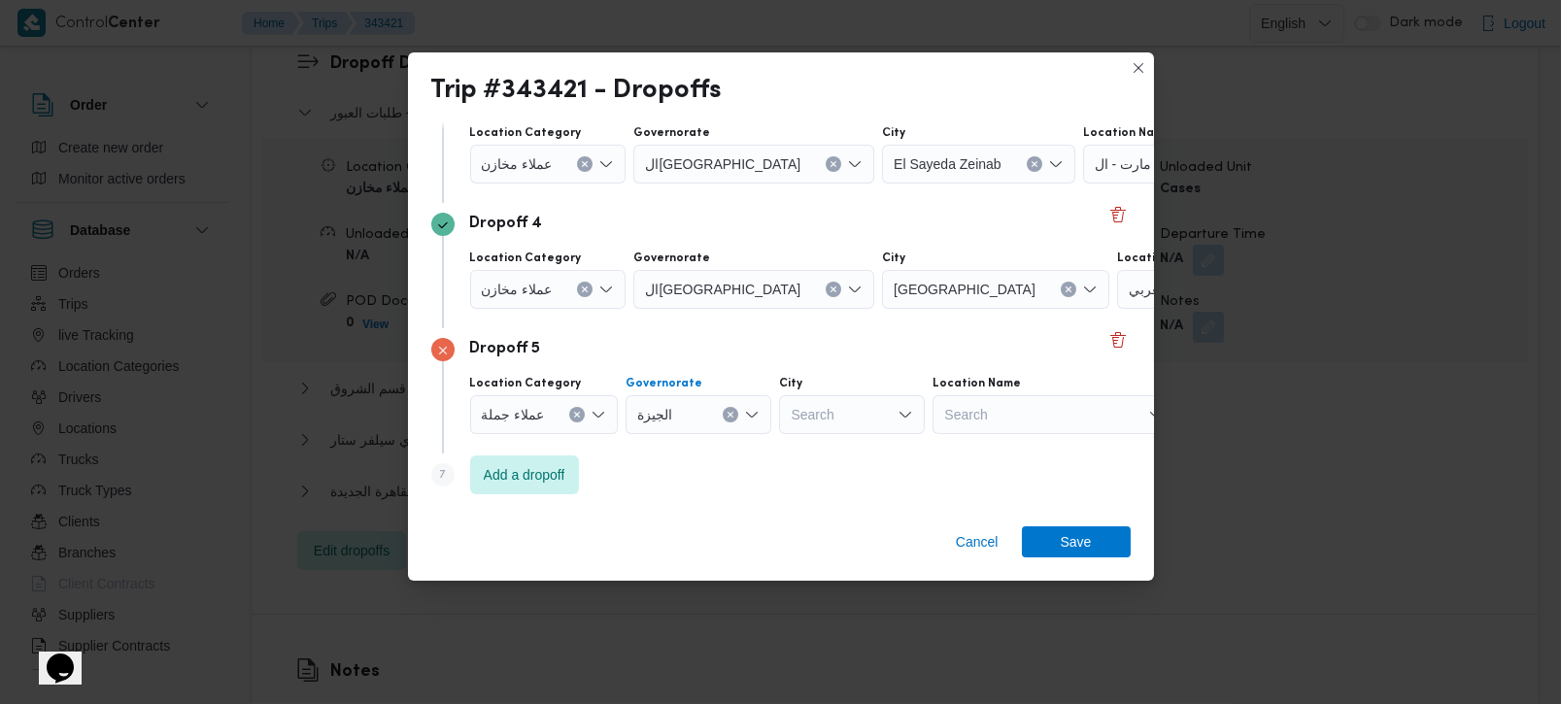
click at [812, 410] on div "Search" at bounding box center [852, 414] width 146 height 39
type input "فيص"
click at [833, 451] on mark "فيص" at bounding box center [834, 451] width 22 height 16
click at [523, 470] on span "Add a dropoff" at bounding box center [525, 473] width 82 height 23
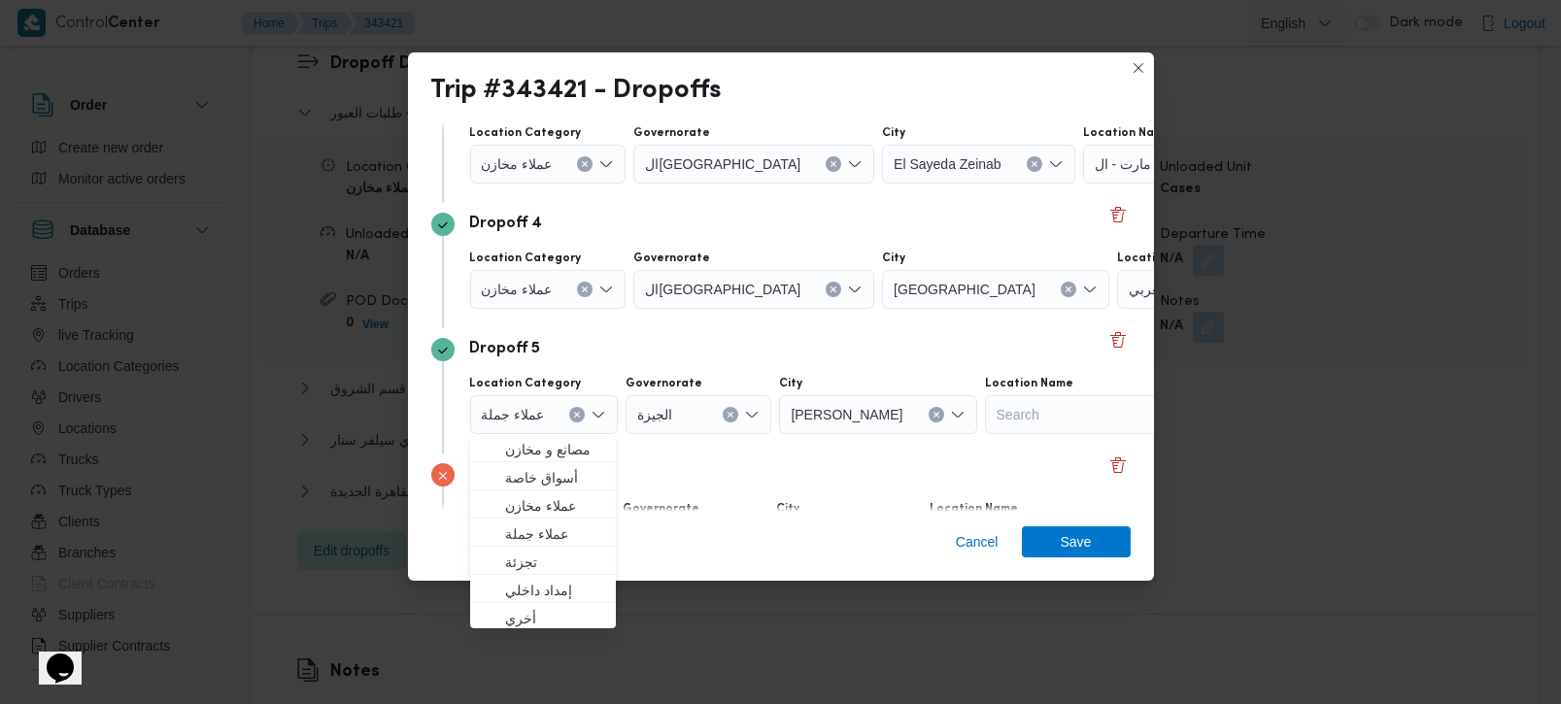
scroll to position [554, 0]
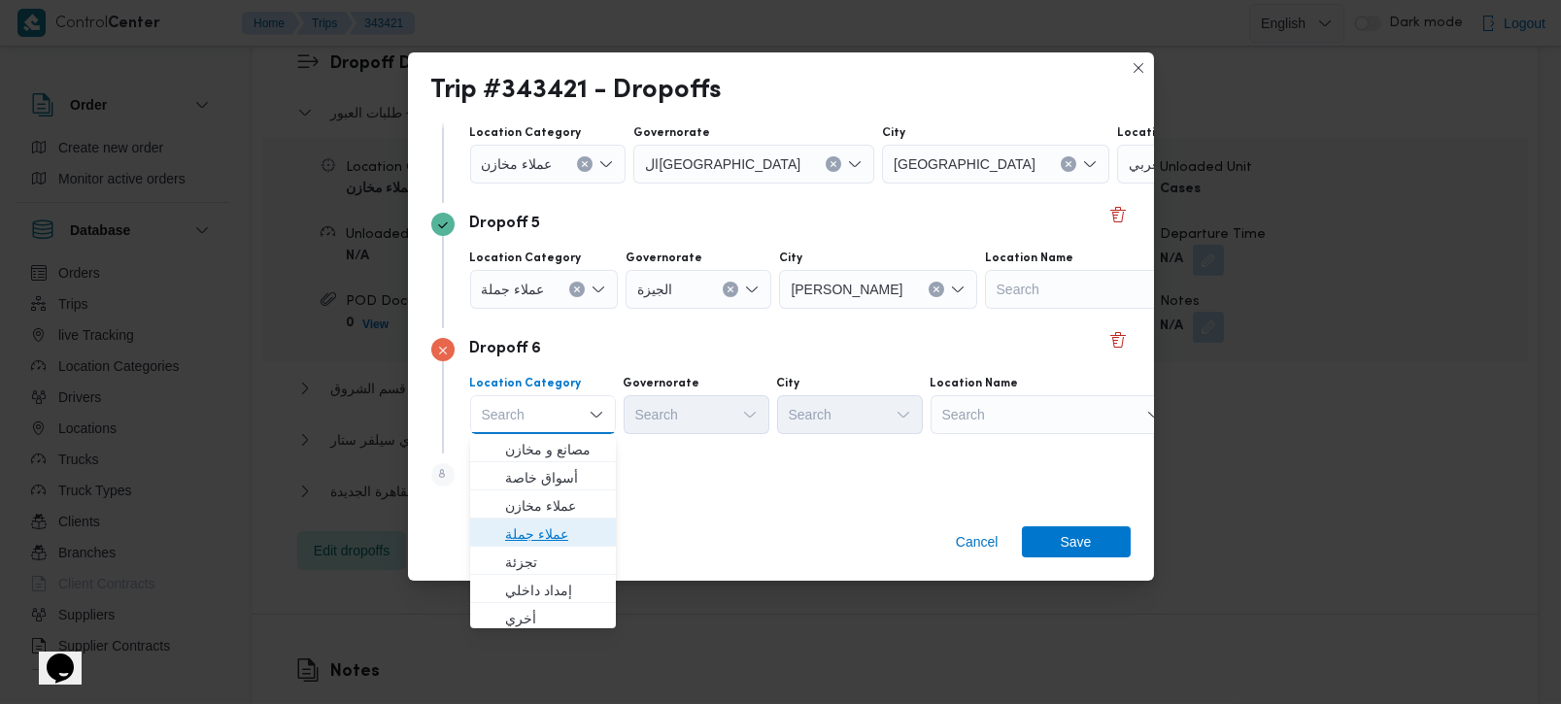
click at [533, 529] on span "عملاء جملة" at bounding box center [554, 534] width 99 height 23
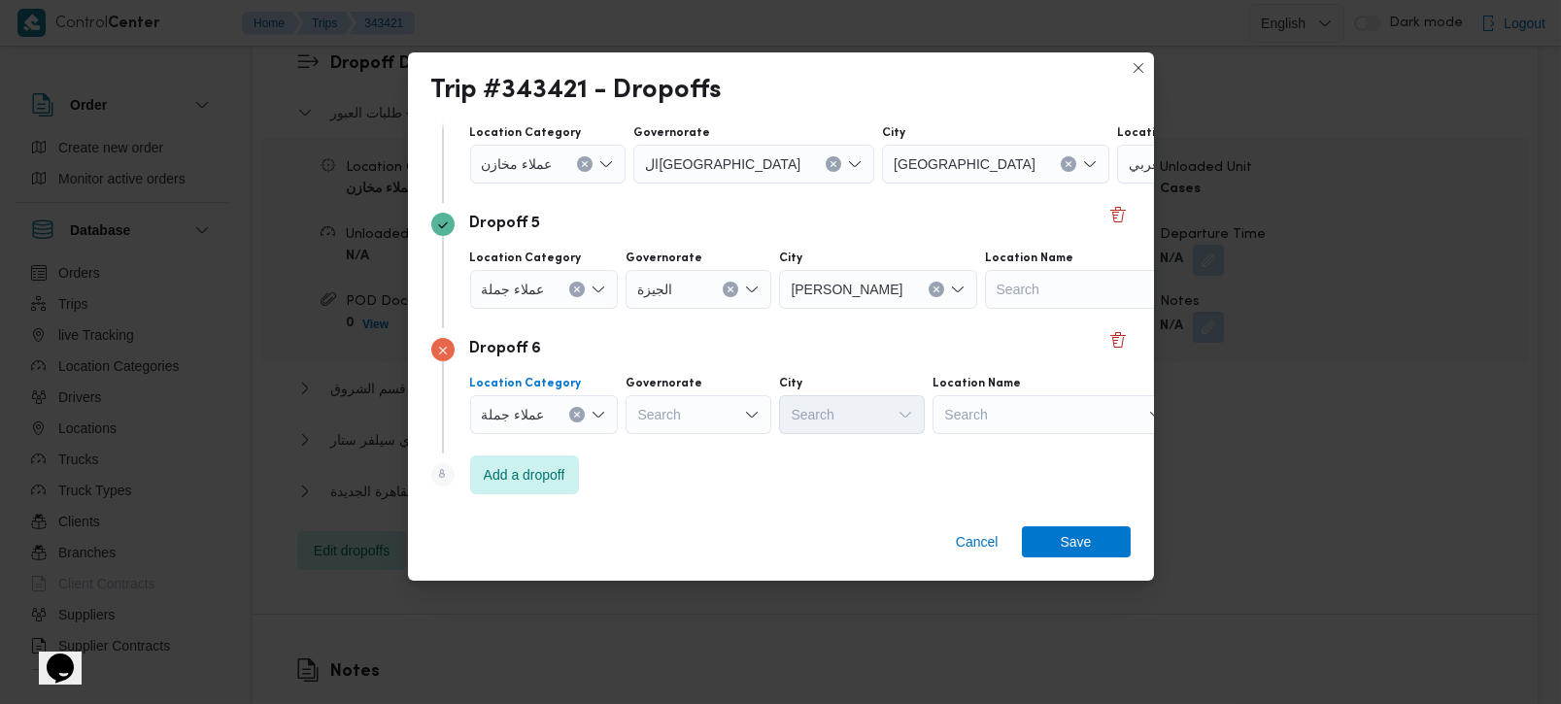
click at [651, 419] on div "Search" at bounding box center [699, 414] width 146 height 39
type input "[DEMOGRAPHIC_DATA]"
drag, startPoint x: 678, startPoint y: 446, endPoint x: 795, endPoint y: 419, distance: 119.7
click at [679, 448] on span "الجي زة" at bounding box center [708, 449] width 99 height 23
click at [830, 395] on div "Search" at bounding box center [852, 414] width 146 height 39
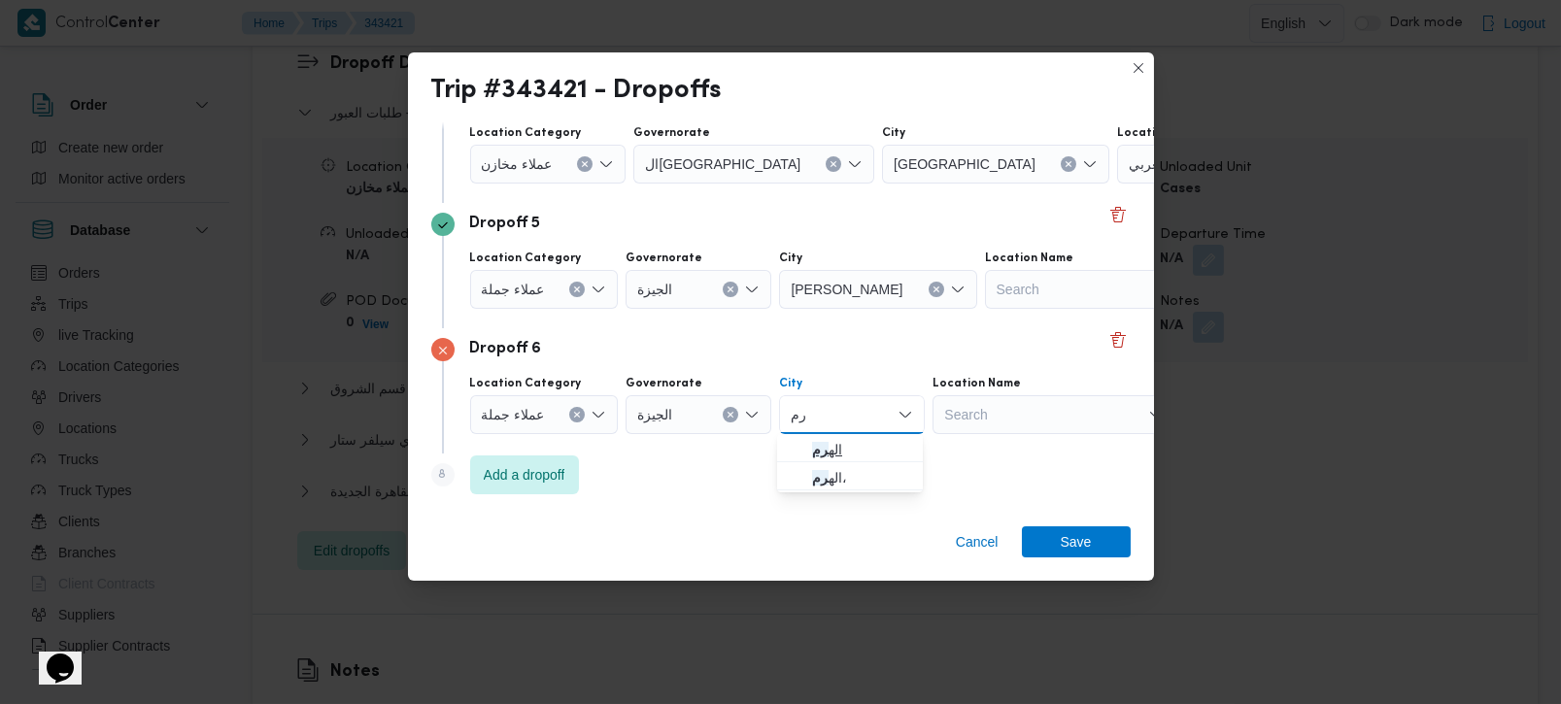
type input "رم"
click at [842, 445] on span "اله رم" at bounding box center [861, 449] width 99 height 23
click at [826, 494] on div "Step 8 is disabled 8 Add a dropoff" at bounding box center [780, 479] width 699 height 51
click at [533, 483] on span "Add a dropoff" at bounding box center [525, 473] width 82 height 23
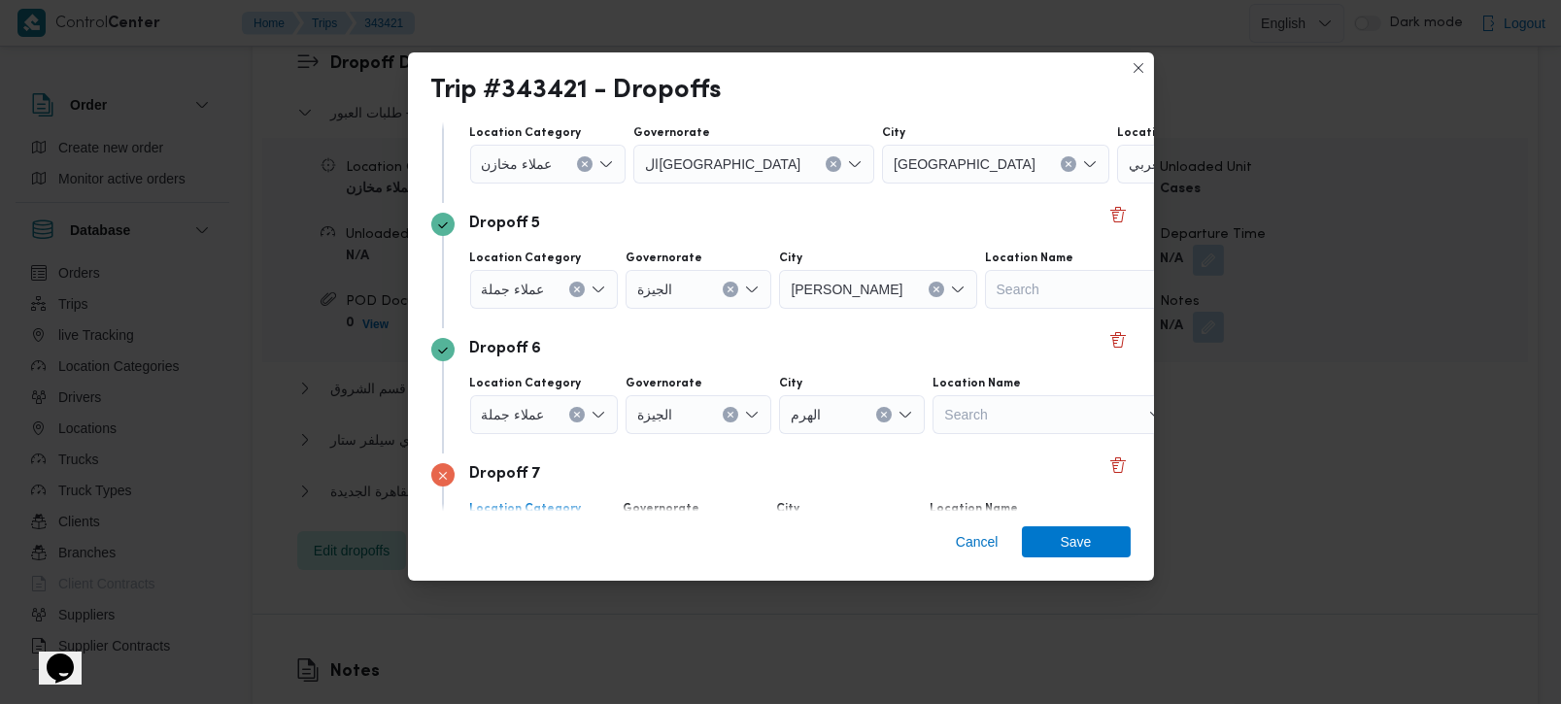
scroll to position [680, 0]
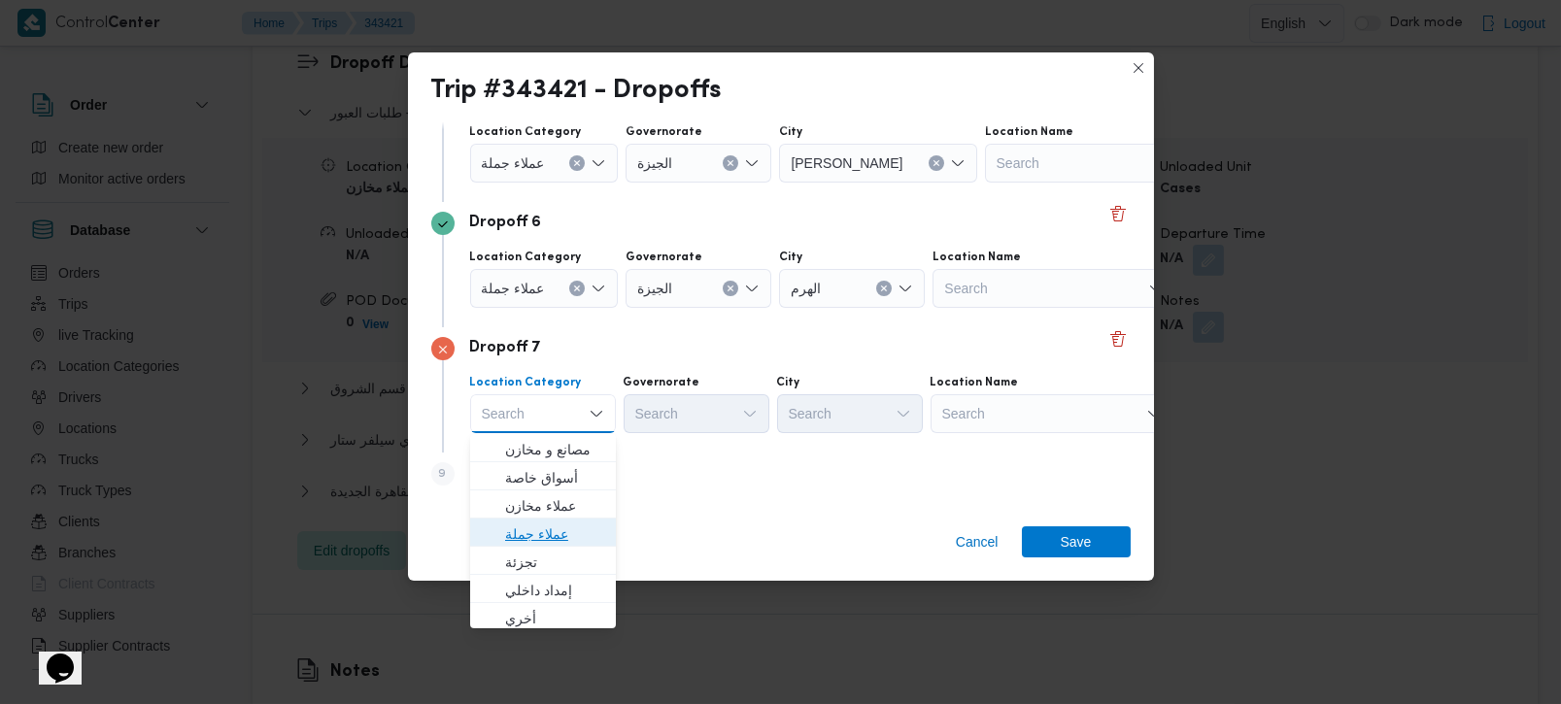
click at [538, 523] on span "عملاء جملة" at bounding box center [554, 534] width 99 height 23
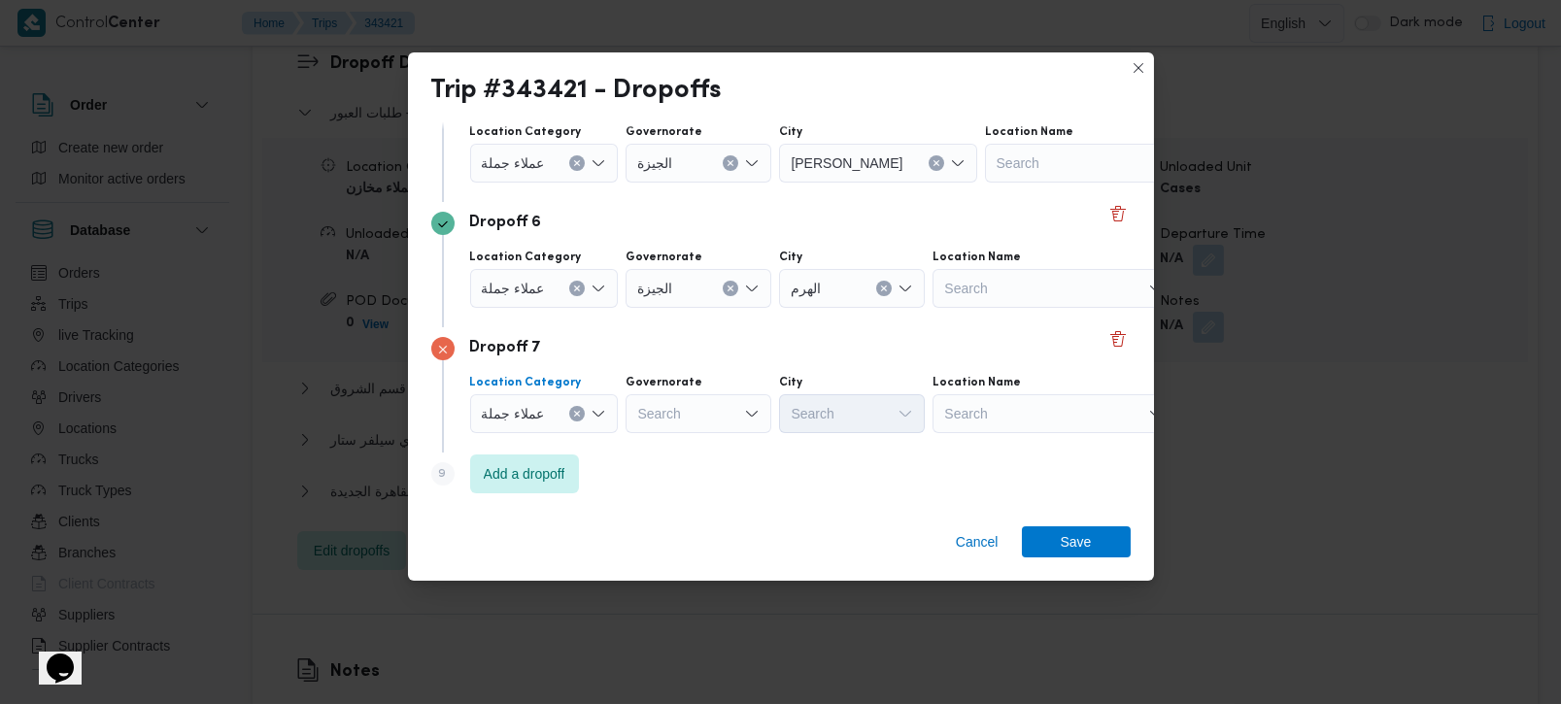
click at [575, 411] on icon "Clear input" at bounding box center [577, 414] width 8 height 8
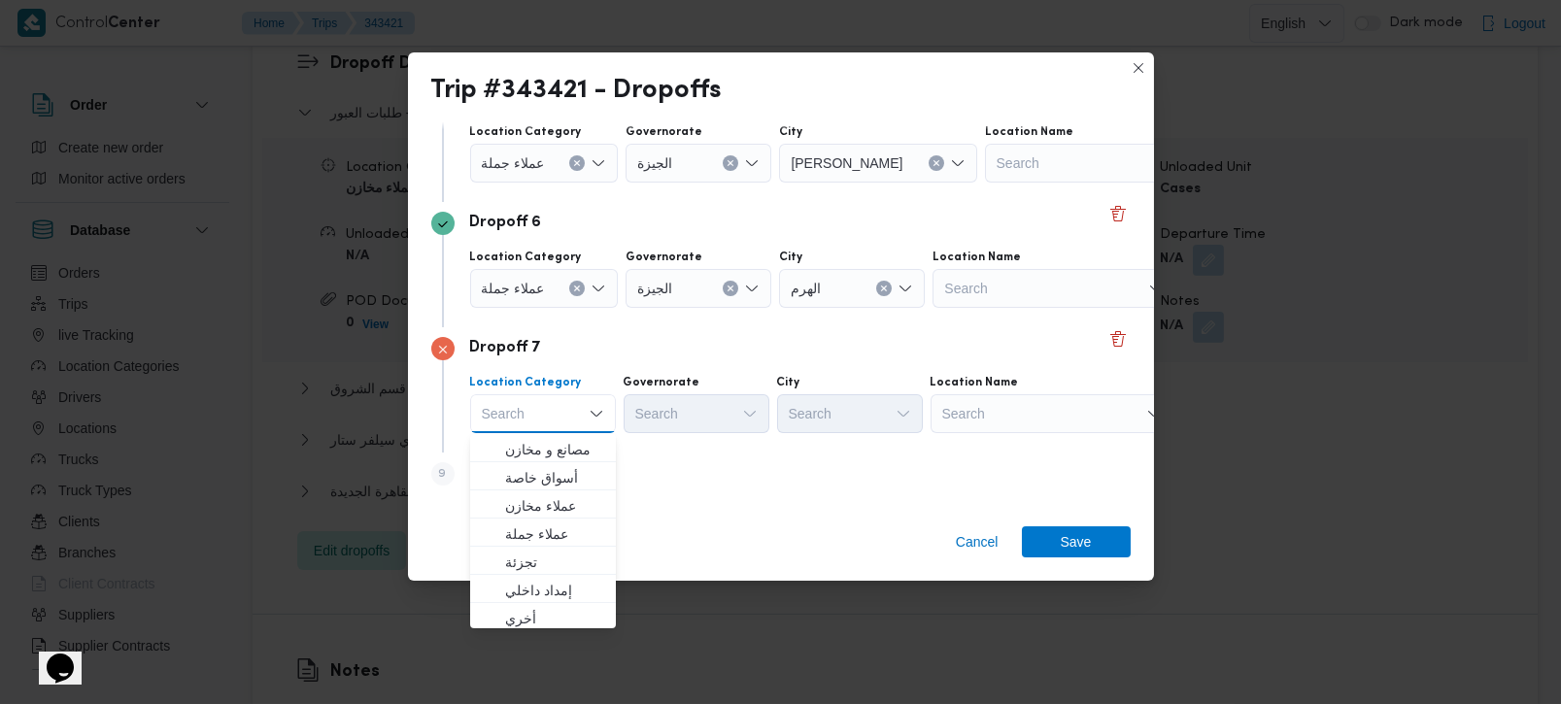
click at [1034, 424] on div "Search" at bounding box center [1052, 413] width 243 height 39
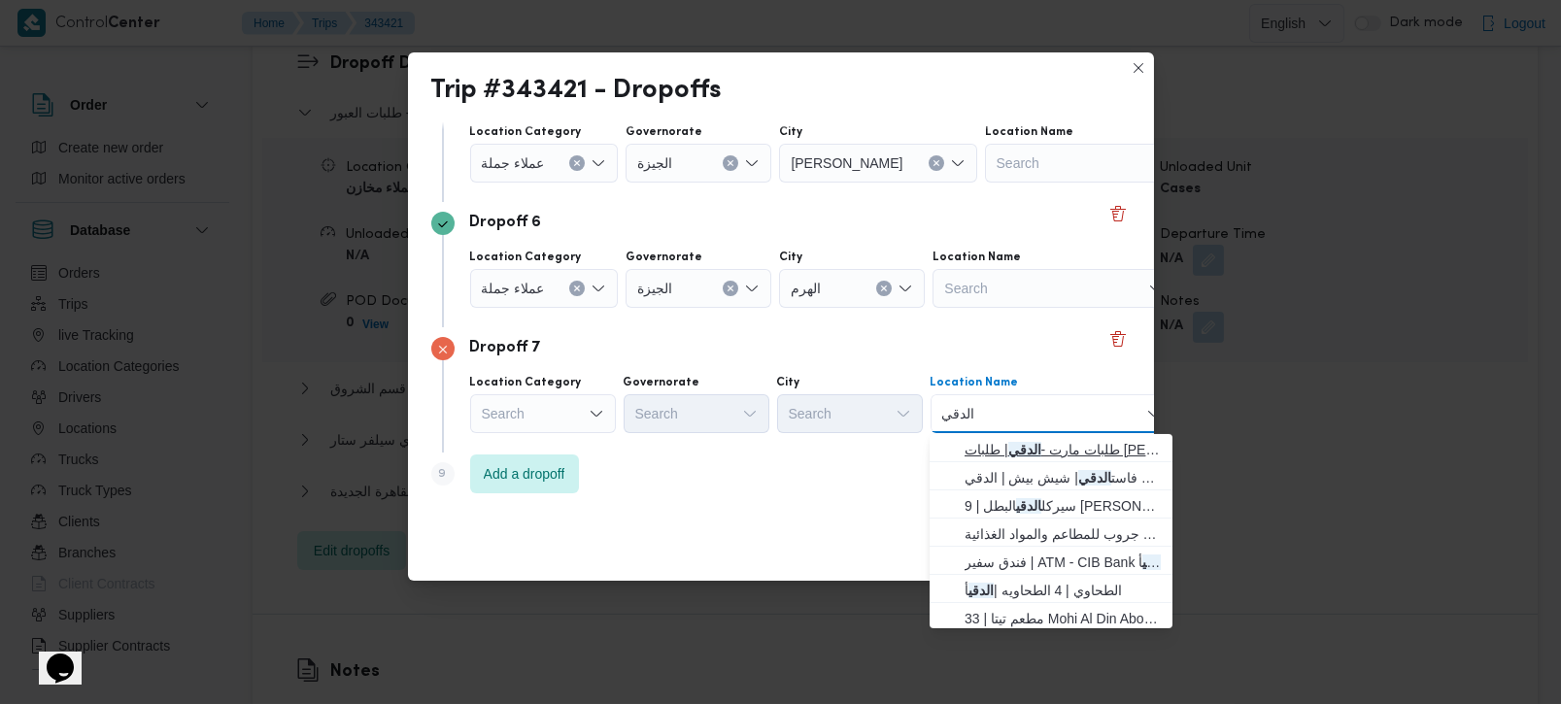
type input "الدقي"
drag, startPoint x: 1028, startPoint y: 443, endPoint x: 954, endPoint y: 457, distance: 75.1
click at [1028, 443] on span "طلبات مارت - الدقي | طلبات مارت مصدق | الدقي" at bounding box center [1063, 449] width 196 height 23
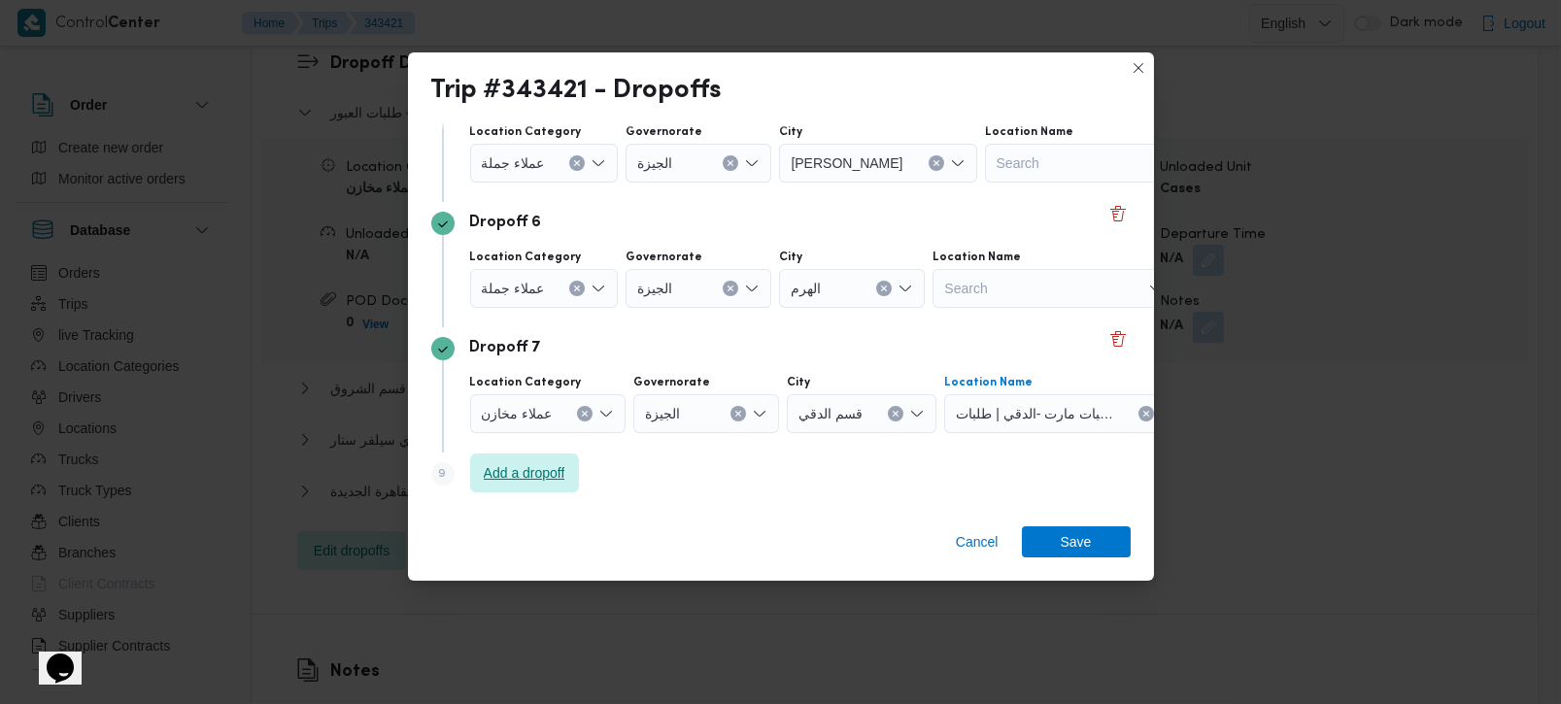
click at [558, 488] on span "Add a dropoff" at bounding box center [524, 473] width 109 height 39
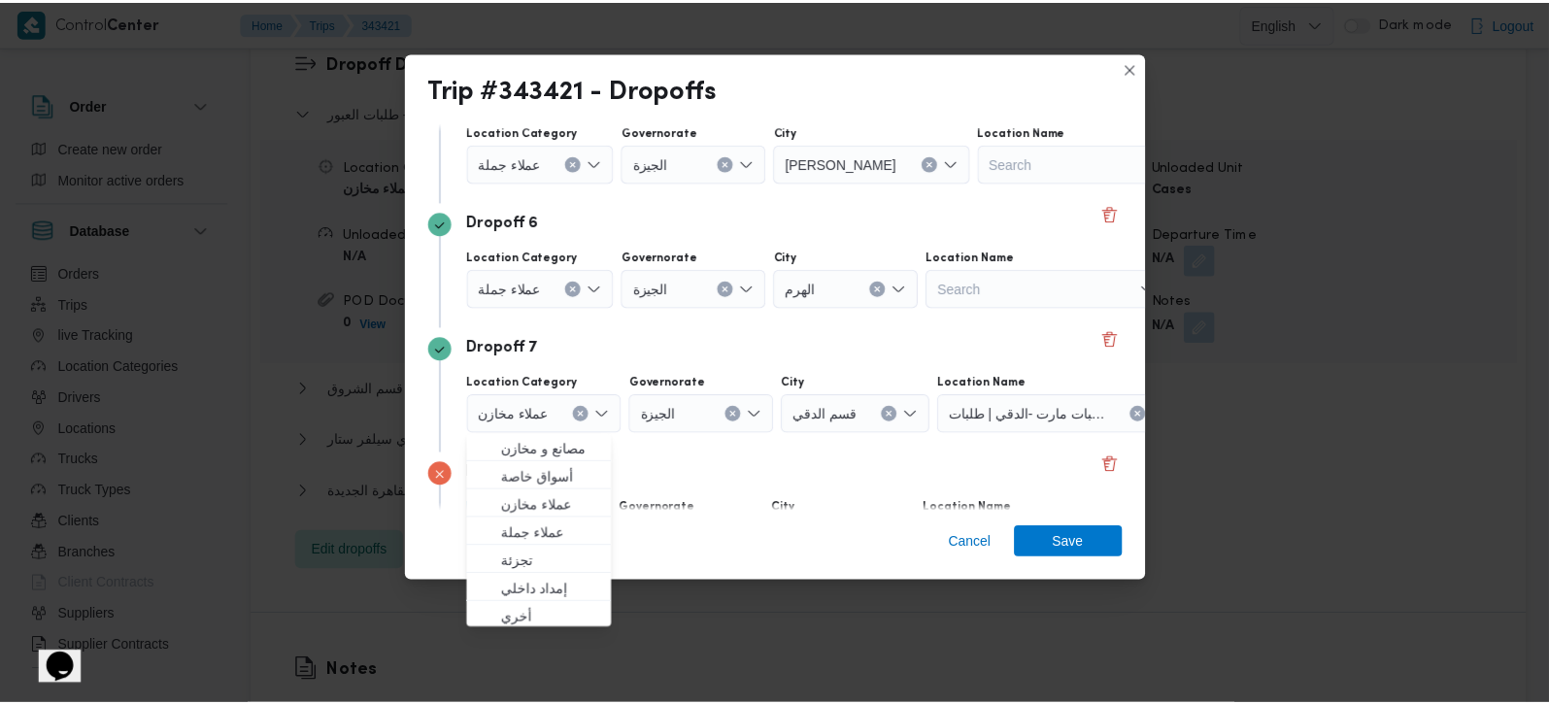
scroll to position [804, 0]
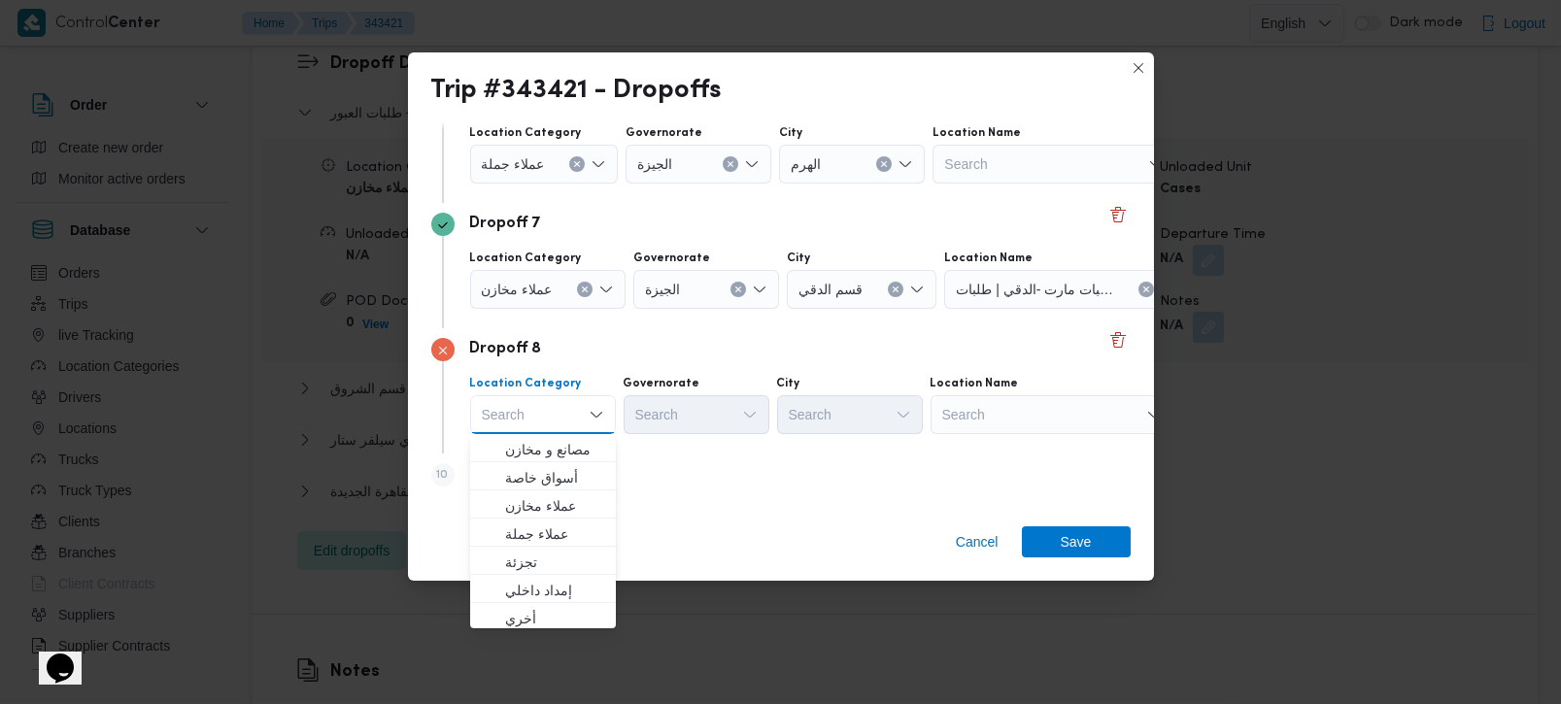
click at [989, 392] on div "Location Name Search" at bounding box center [1052, 405] width 243 height 58
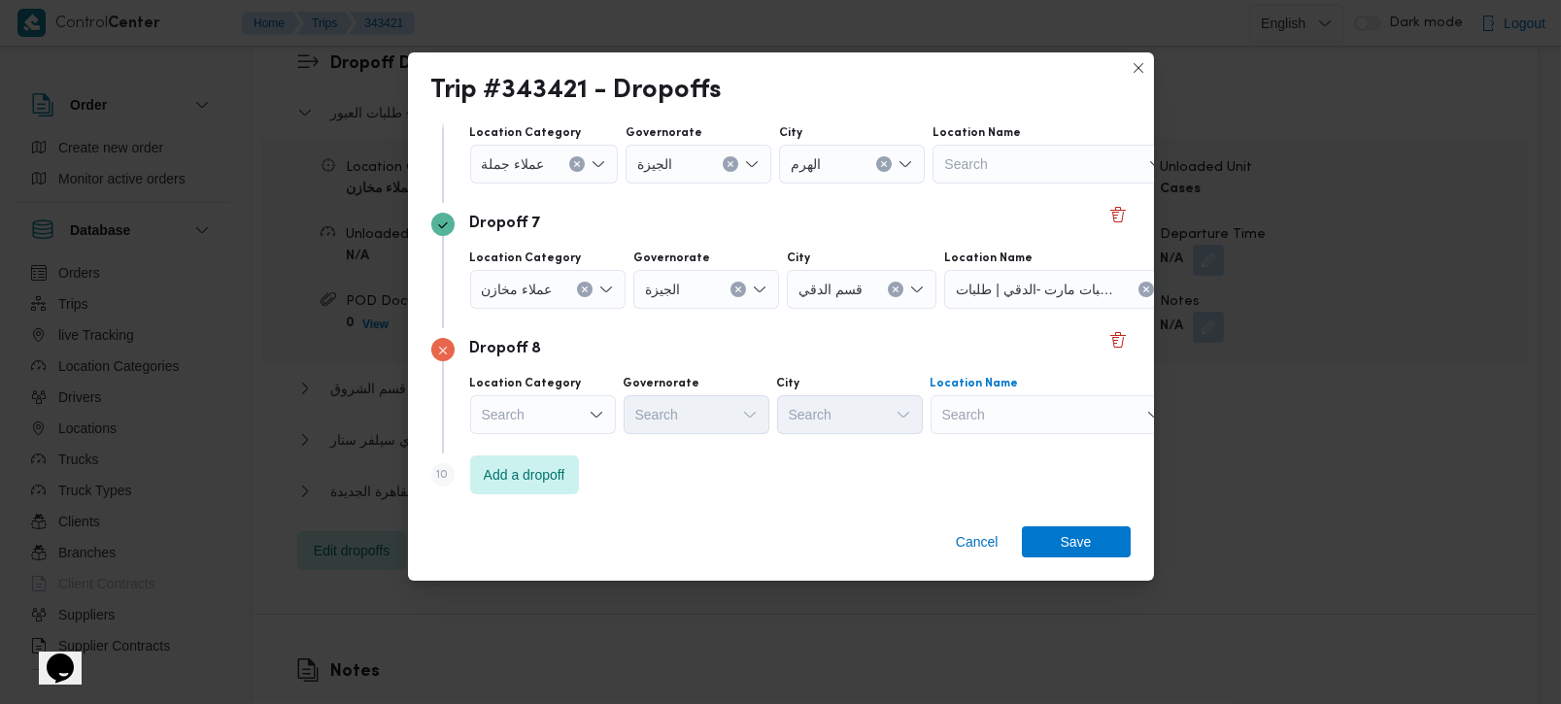
click at [989, 404] on div "Search" at bounding box center [1052, 414] width 243 height 39
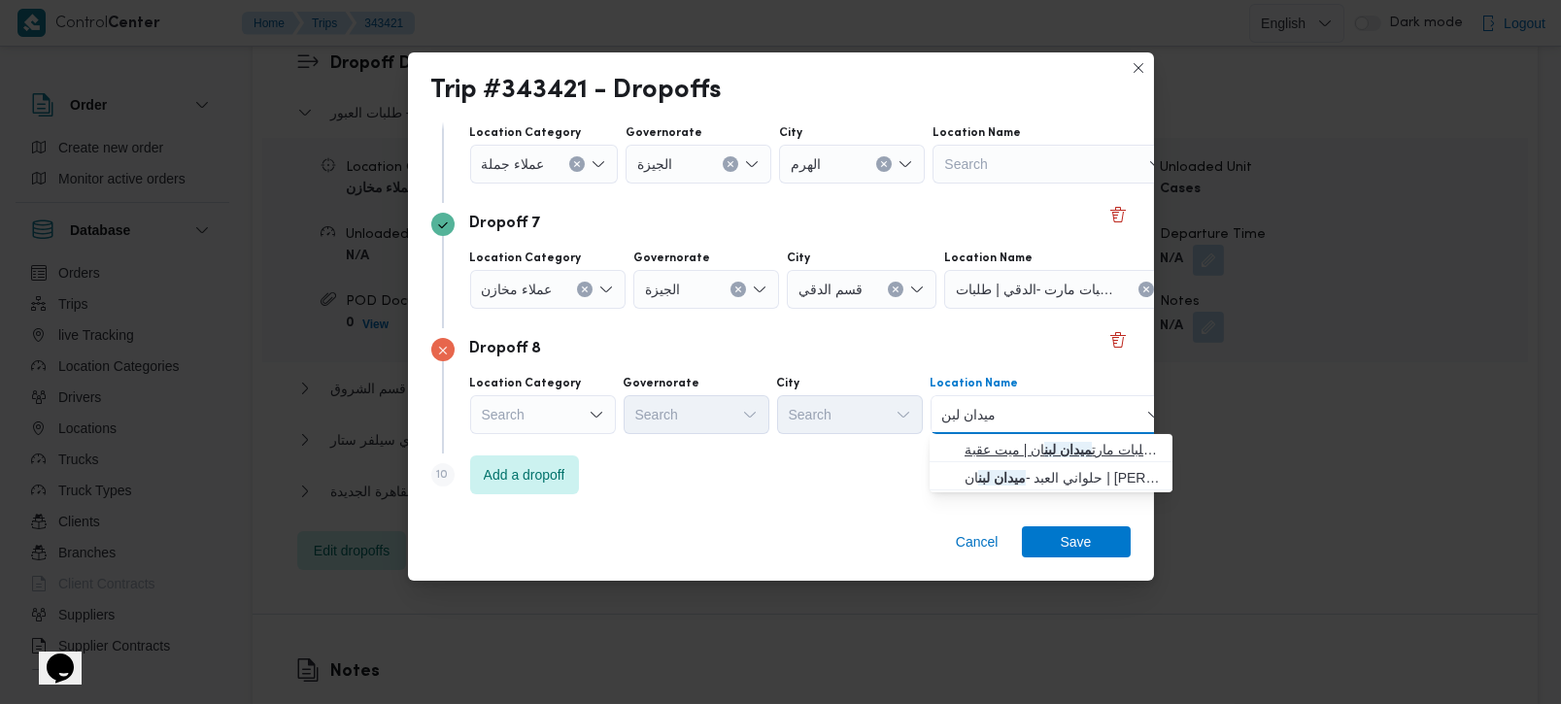
type input "ميدان لبن"
drag, startPoint x: 1015, startPoint y: 448, endPoint x: 989, endPoint y: 463, distance: 30.5
click at [1015, 448] on span "طلبات مارت - العجوزه | طلبات مارت ميدان لبن ان | ميت عقبة" at bounding box center [1063, 449] width 196 height 23
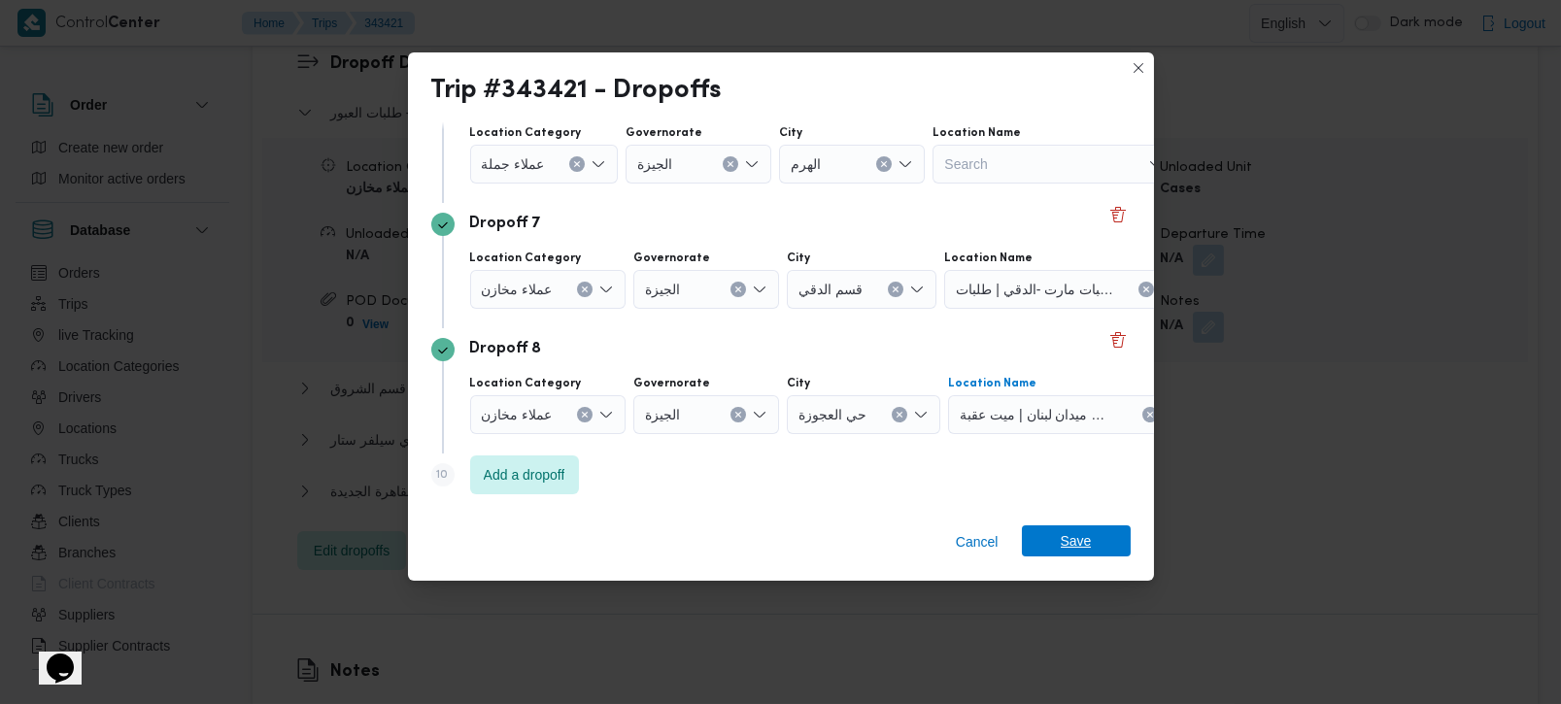
click at [1037, 532] on span "Save" at bounding box center [1076, 541] width 109 height 31
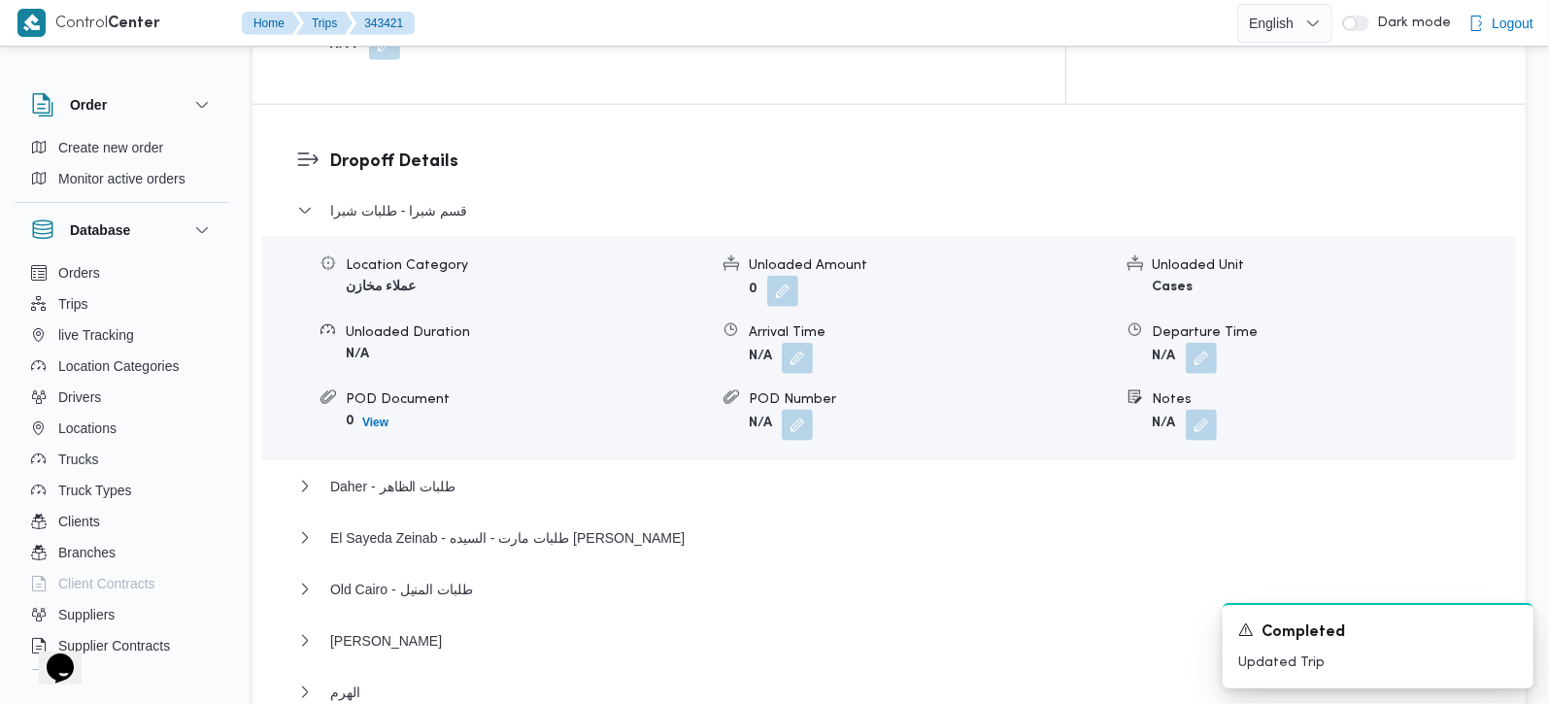
scroll to position [1714, 0]
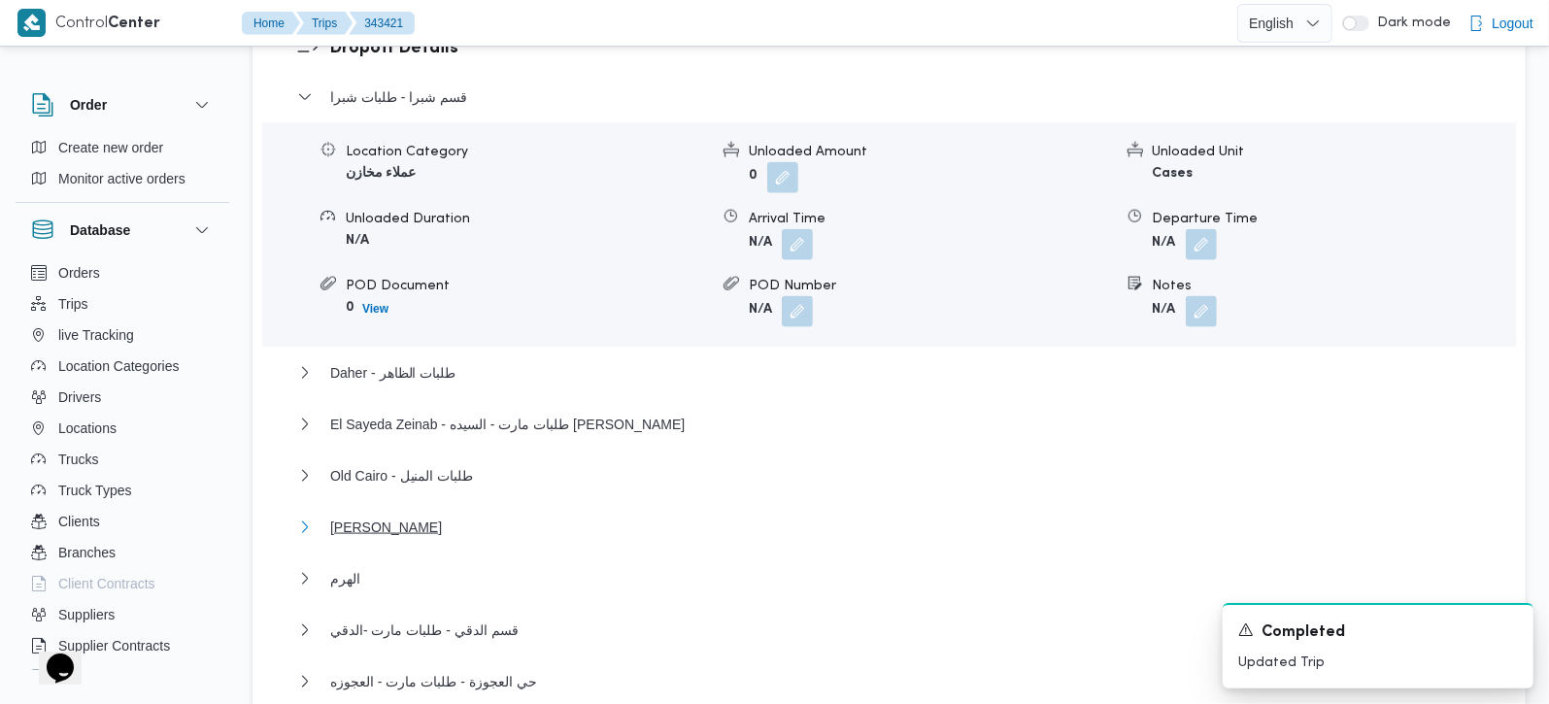
click at [357, 516] on span "فيصل" at bounding box center [386, 527] width 112 height 23
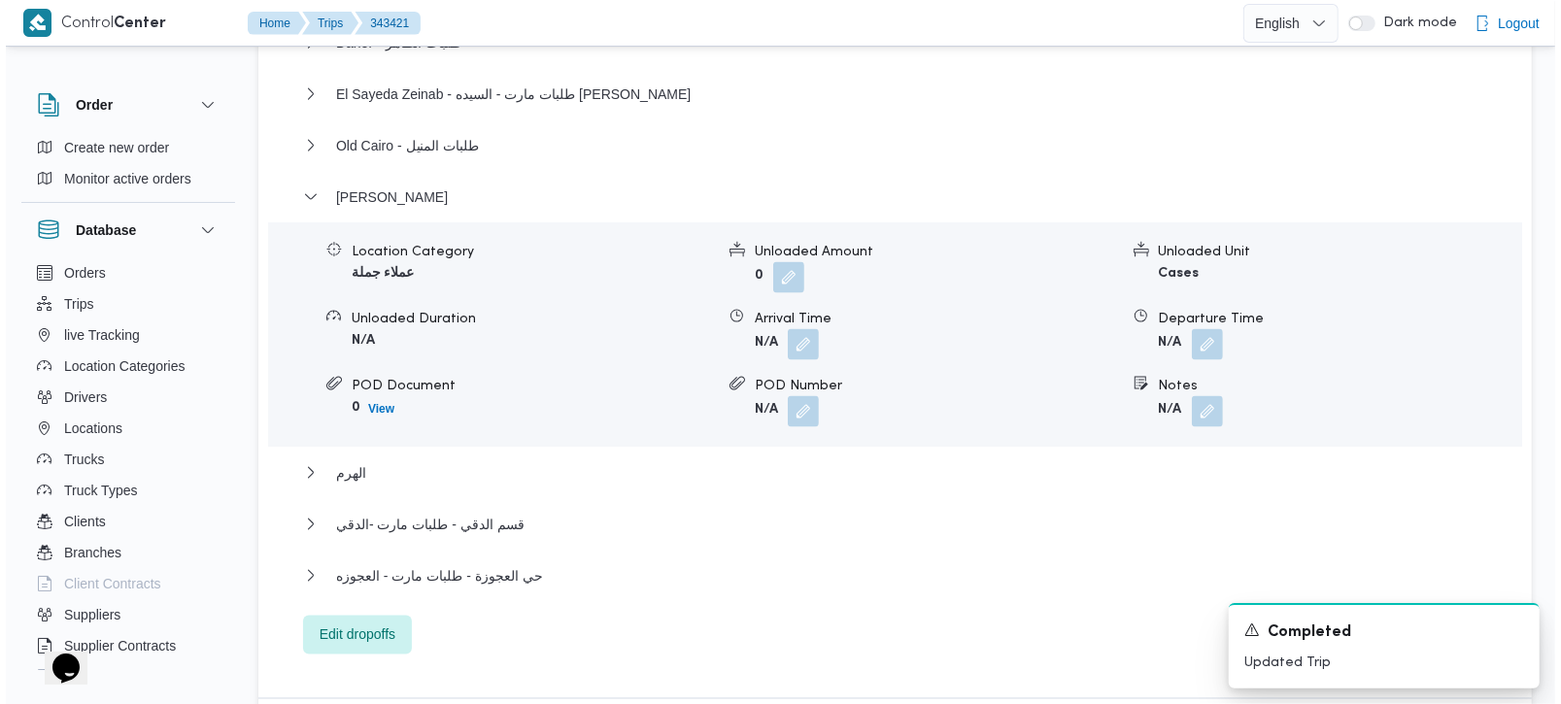
scroll to position [2057, 0]
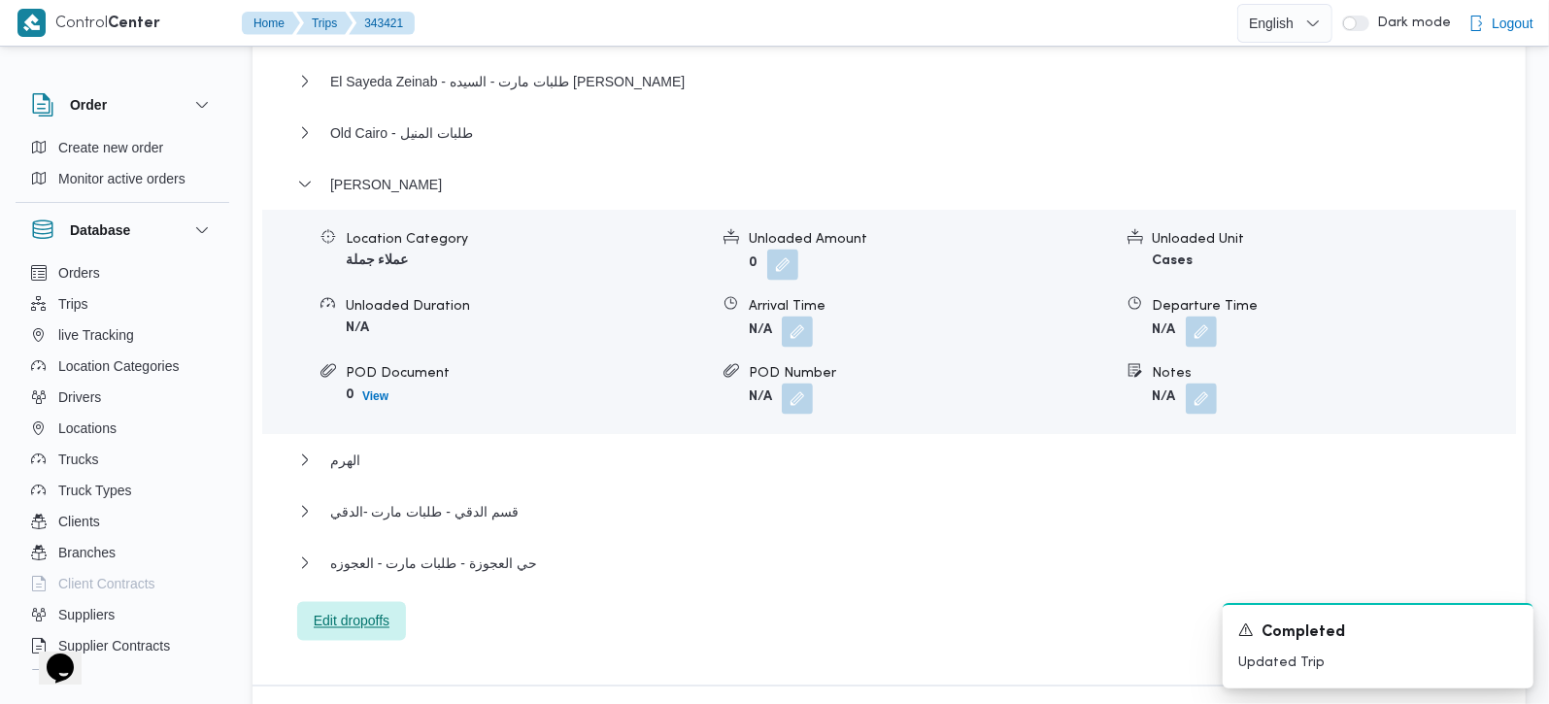
click at [402, 602] on span "Edit dropoffs" at bounding box center [351, 621] width 109 height 39
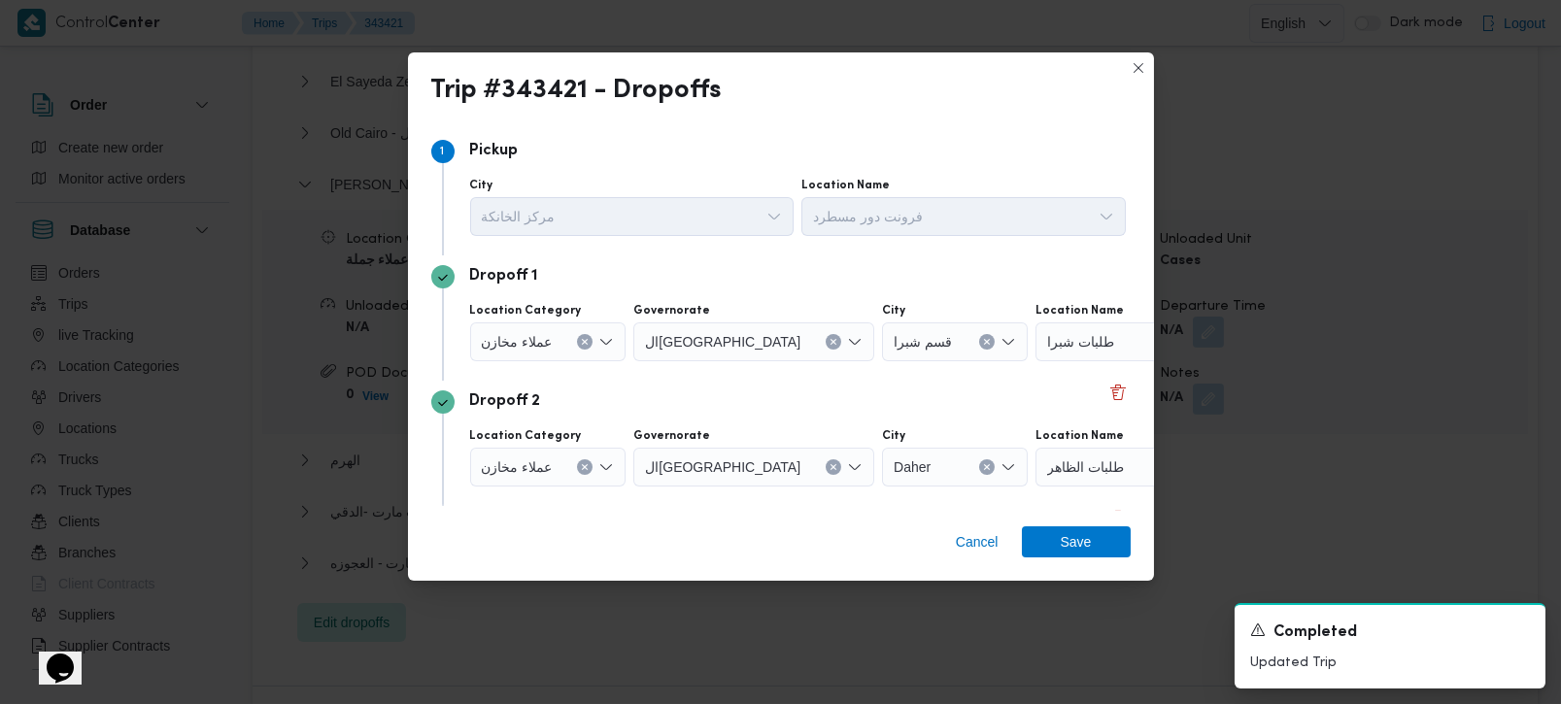
click at [387, 567] on div "Trip #343421 - Dropoffs Step 1 1 Pickup City مركز الخانكة Location Name فرونت د…" at bounding box center [780, 352] width 1561 height 704
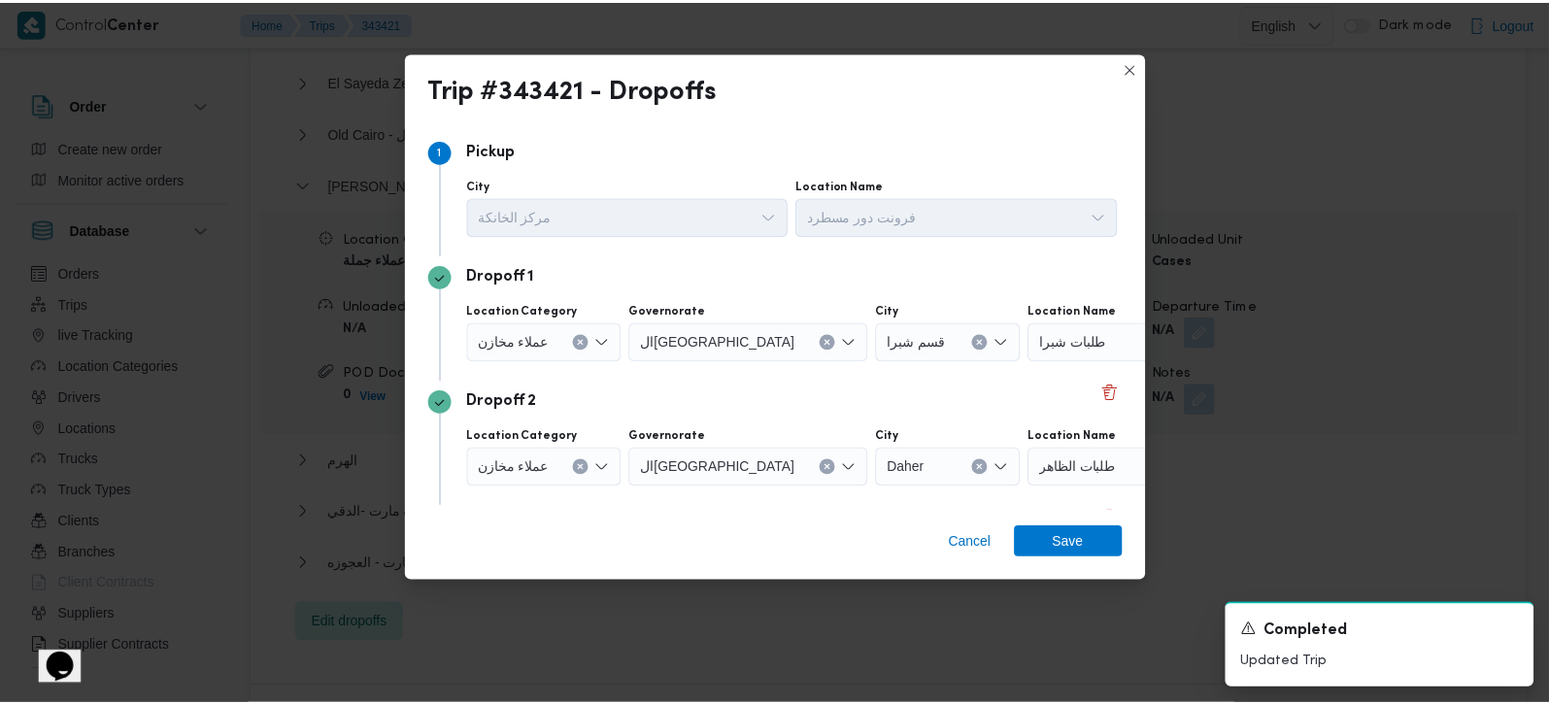
scroll to position [685, 0]
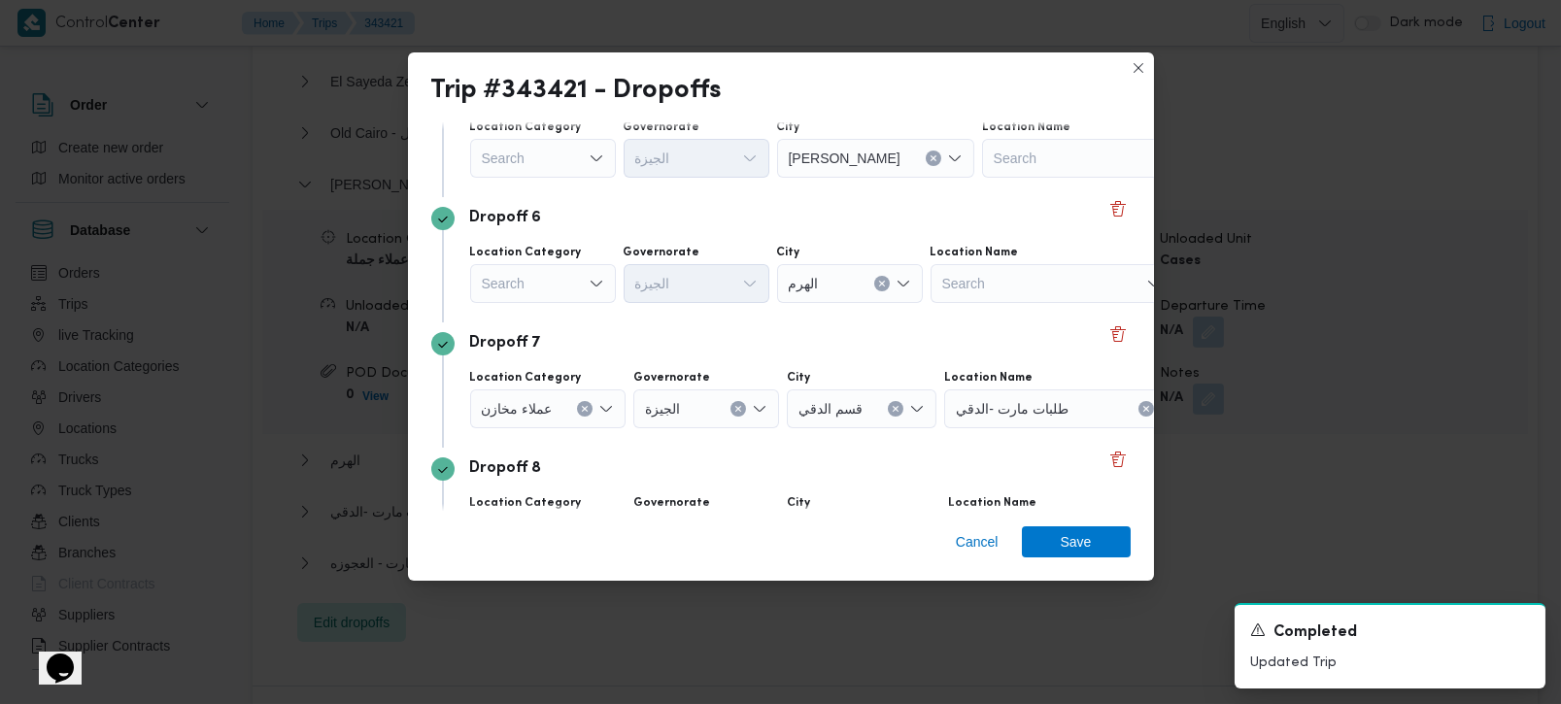
click at [561, 154] on div "Search" at bounding box center [543, 158] width 146 height 39
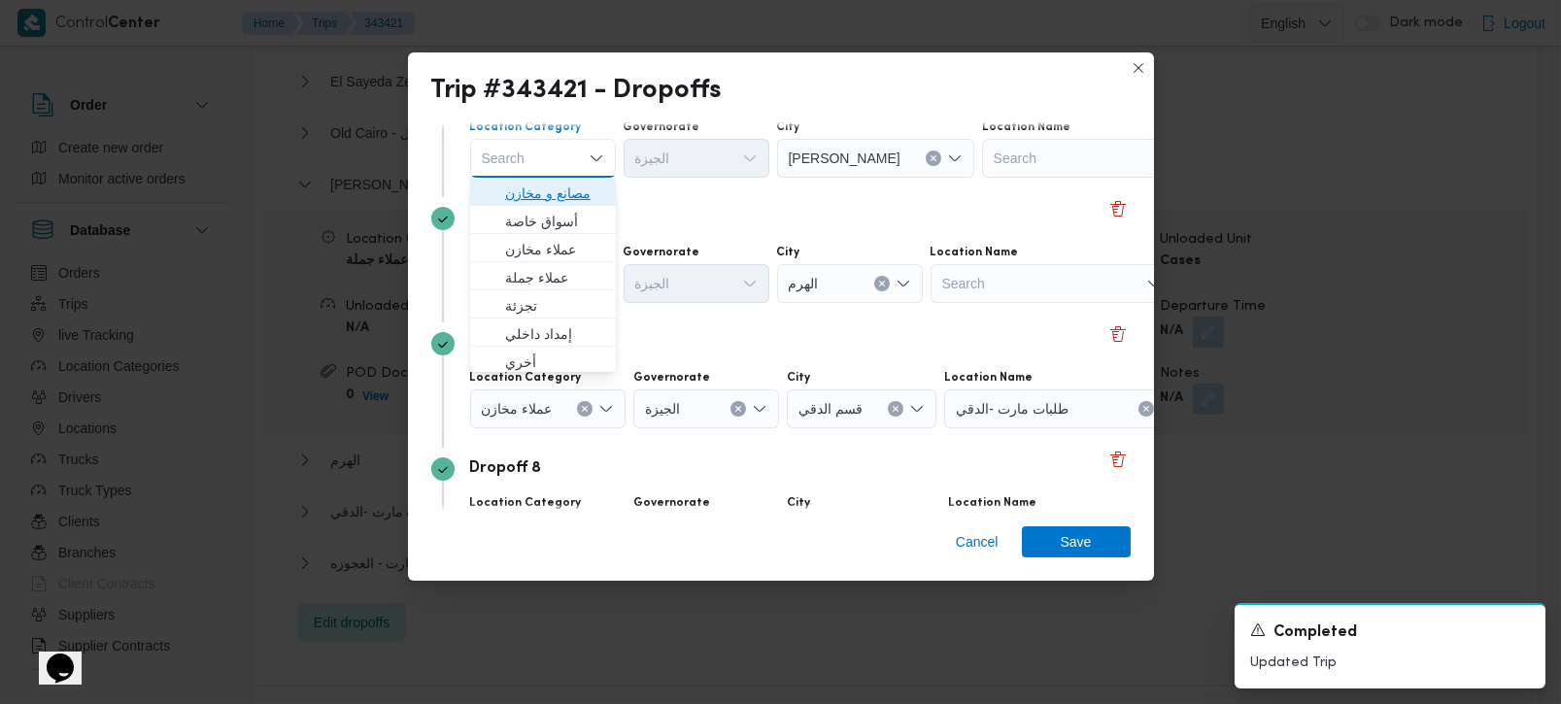
click at [556, 185] on span "مصانع و مخازن" at bounding box center [554, 193] width 99 height 23
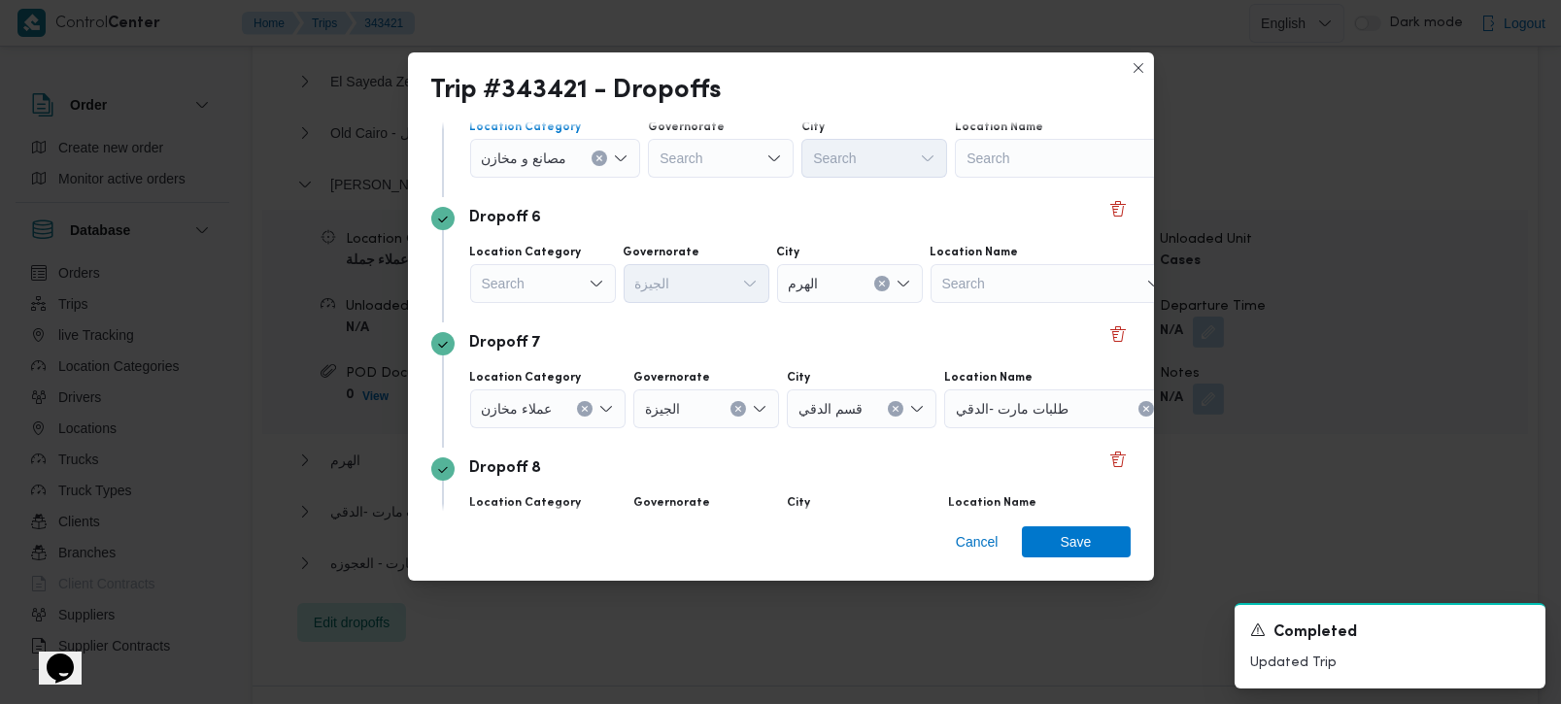
click at [597, 162] on button "Clear input" at bounding box center [600, 159] width 16 height 16
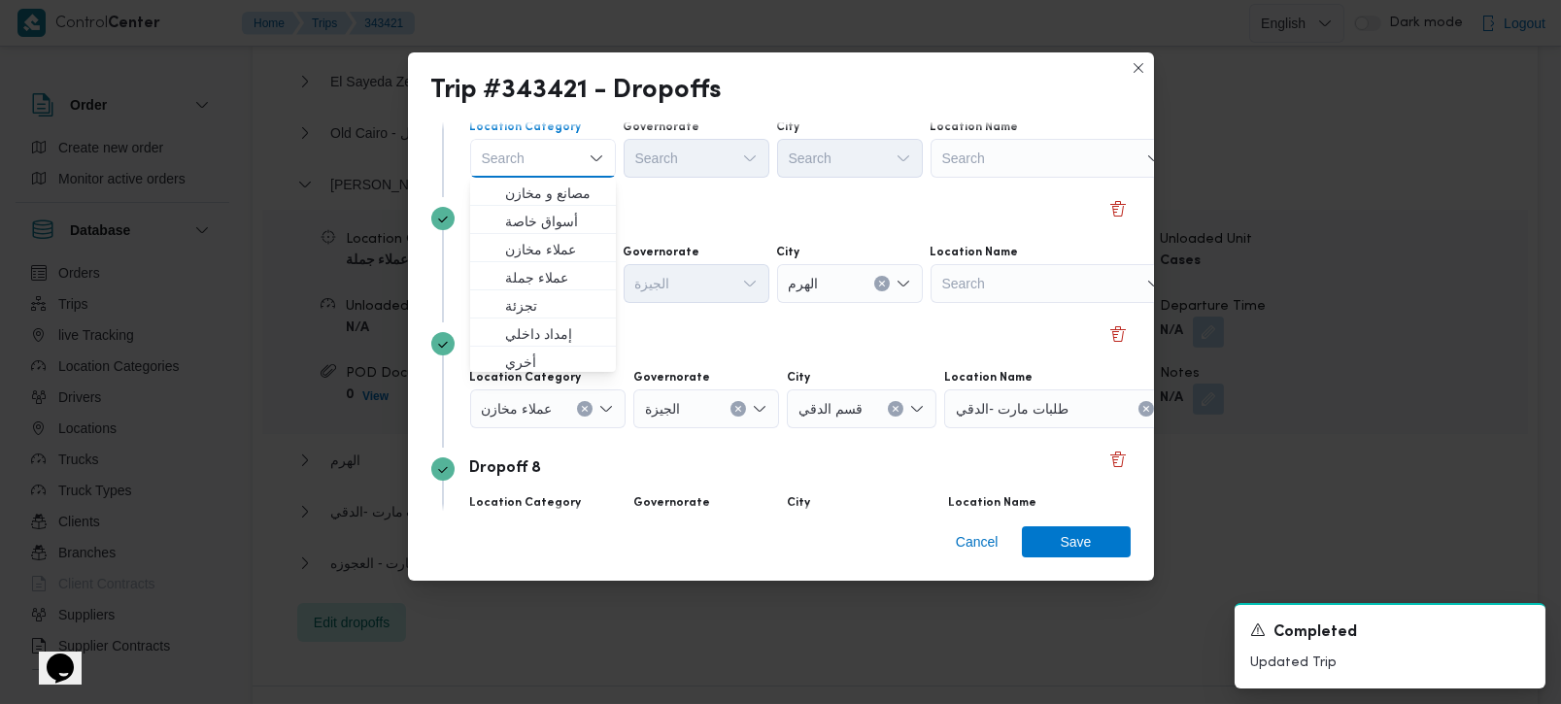
click at [974, 160] on div "Search" at bounding box center [1052, 158] width 243 height 39
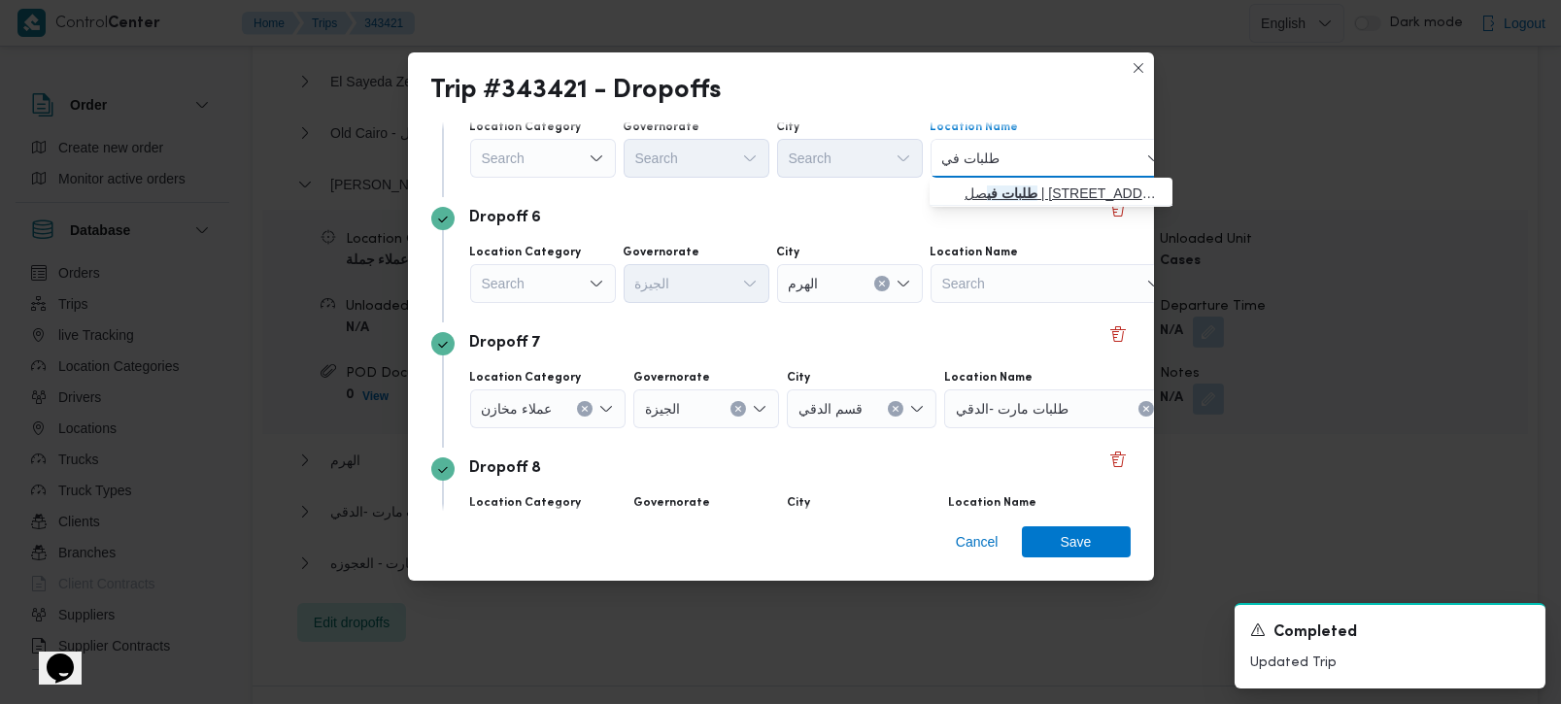
type input "طلبات في"
click at [1060, 197] on span "طلبات في صل | 225 شارع الملك فيصل | منشأة البكاري" at bounding box center [1063, 193] width 196 height 23
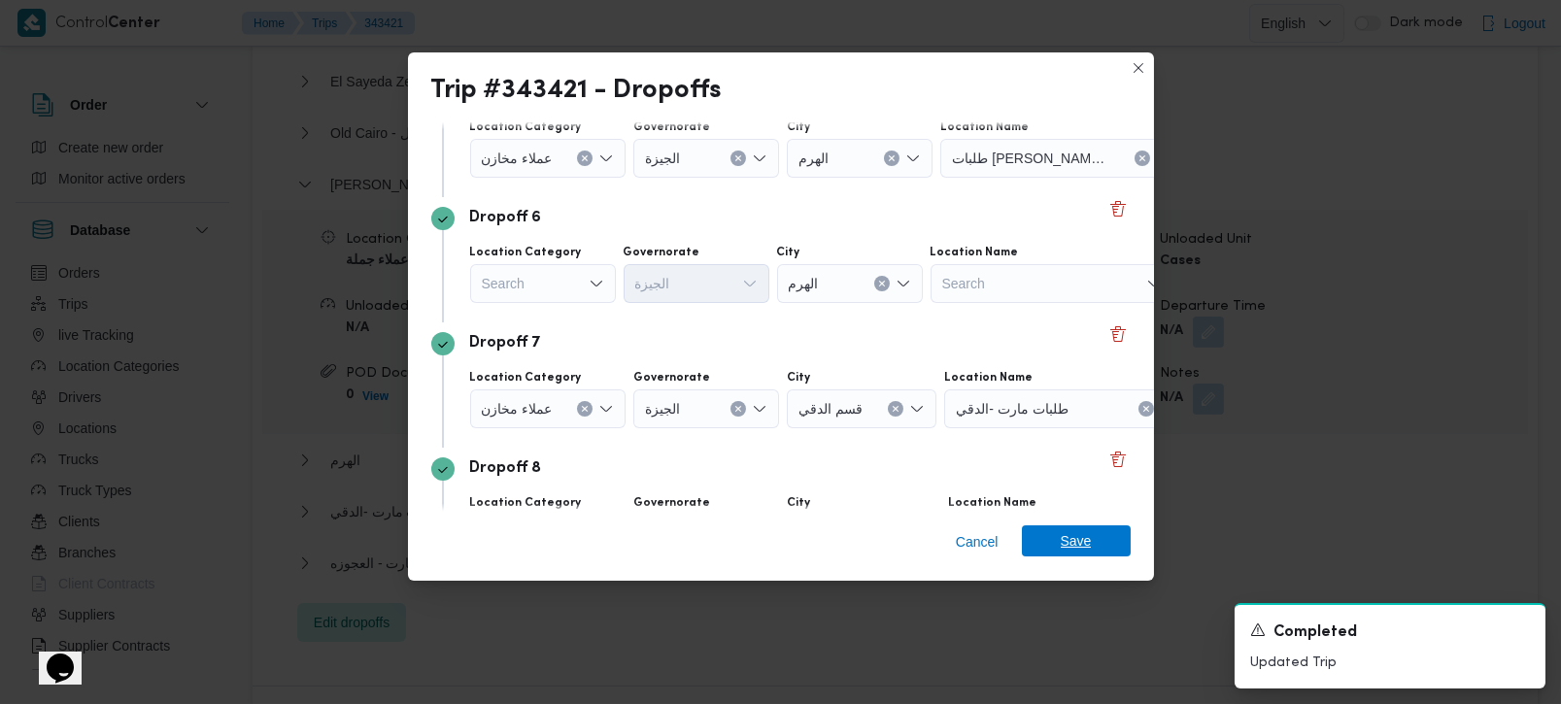
click at [1086, 533] on span "Save" at bounding box center [1076, 541] width 31 height 31
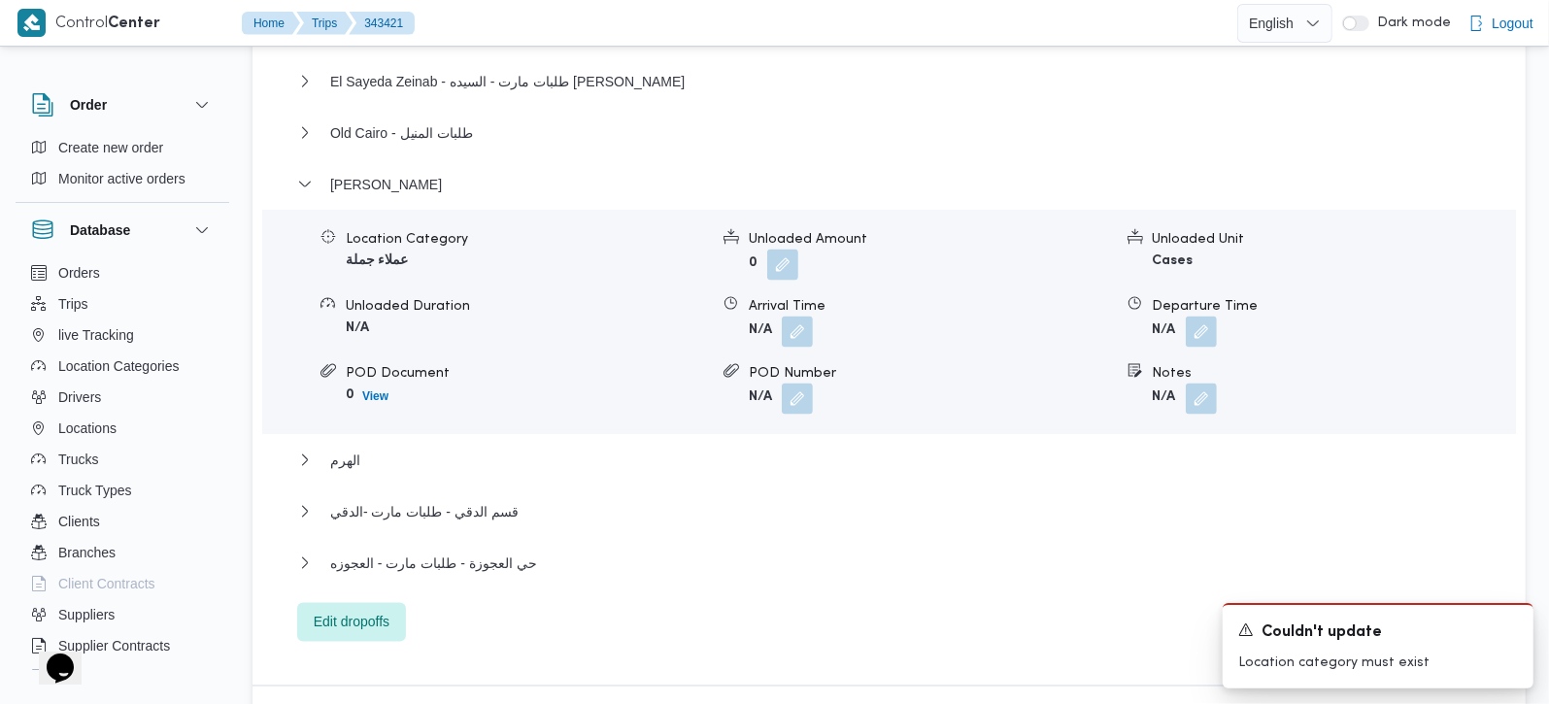
click at [365, 391] on div "قسم شبرا - طلبات شبرا Location Category عملاء مخازن Unloaded Amount 0 Unloaded …" at bounding box center [889, 193] width 1185 height 900
click at [348, 449] on span "الهرم" at bounding box center [345, 460] width 30 height 23
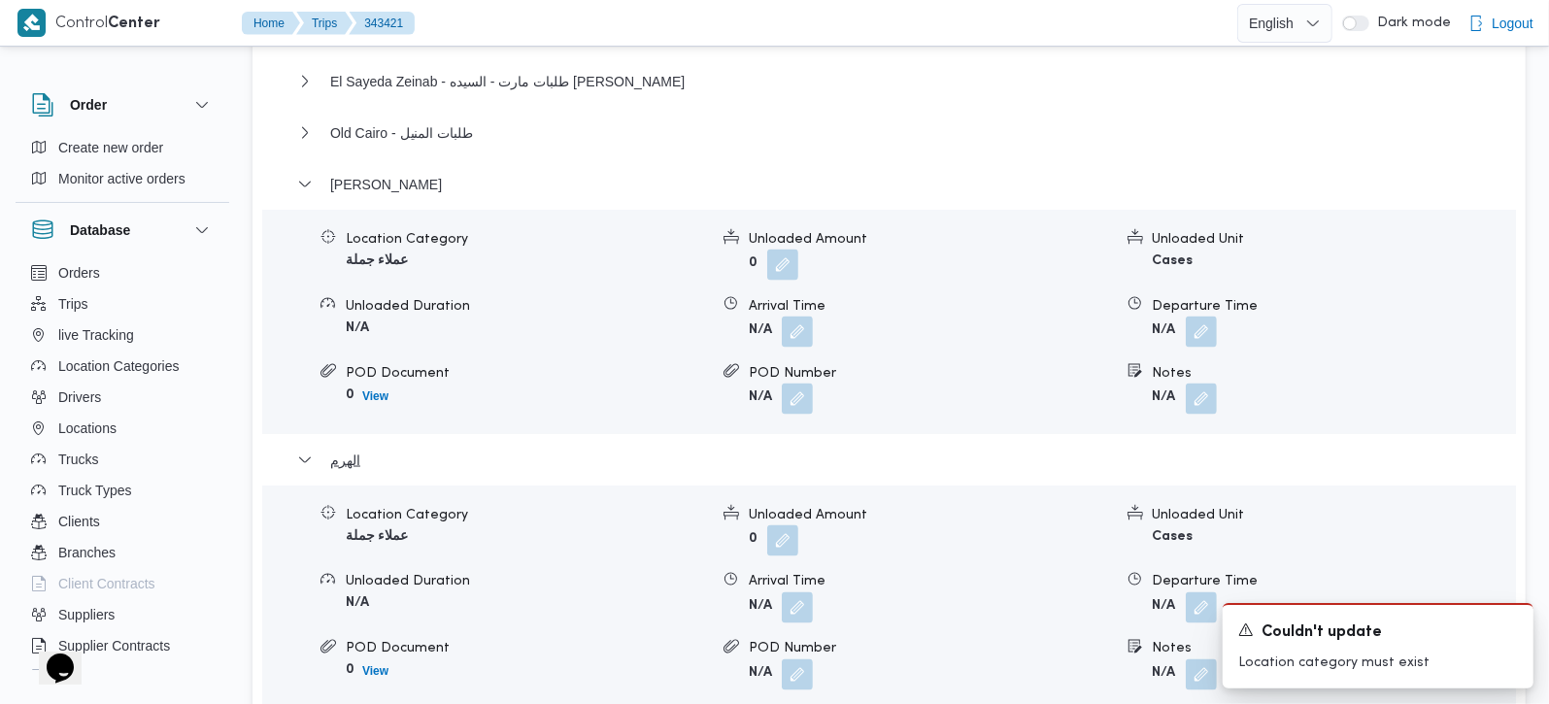
scroll to position [2171, 0]
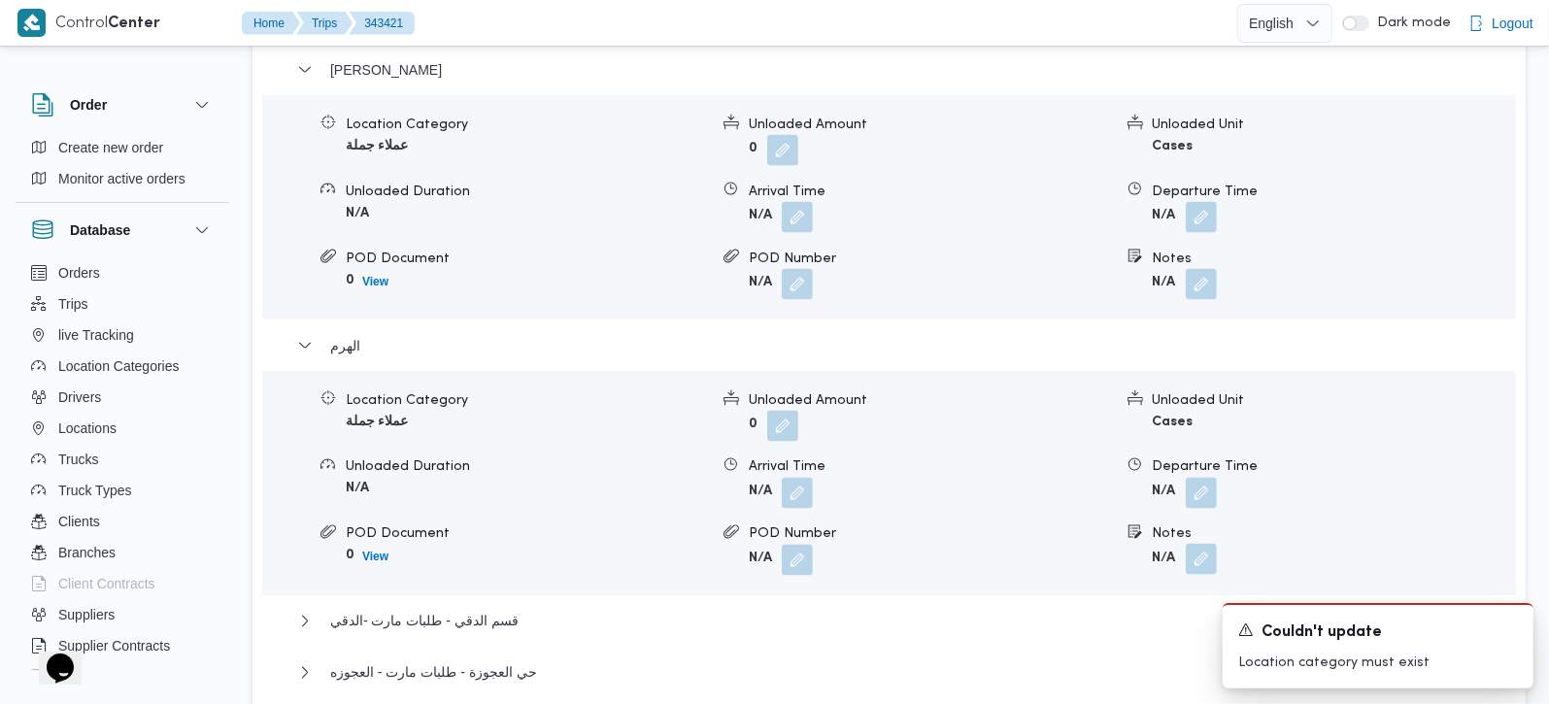
click at [1194, 544] on button "button" at bounding box center [1201, 559] width 31 height 31
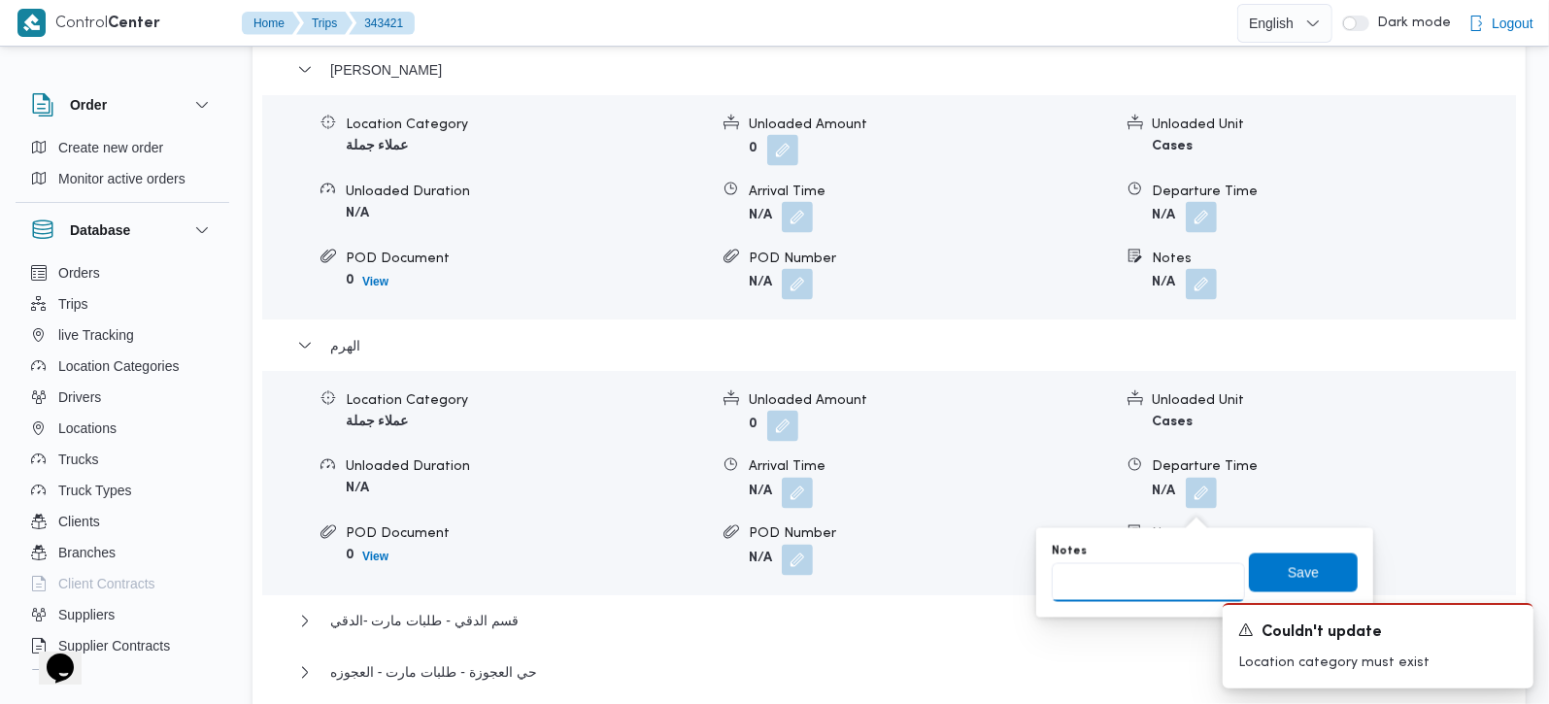
click at [1162, 579] on input "Notes" at bounding box center [1148, 582] width 193 height 39
type input "طلبات ترسا و المريوطية"
click at [1270, 575] on span "Save" at bounding box center [1303, 572] width 109 height 39
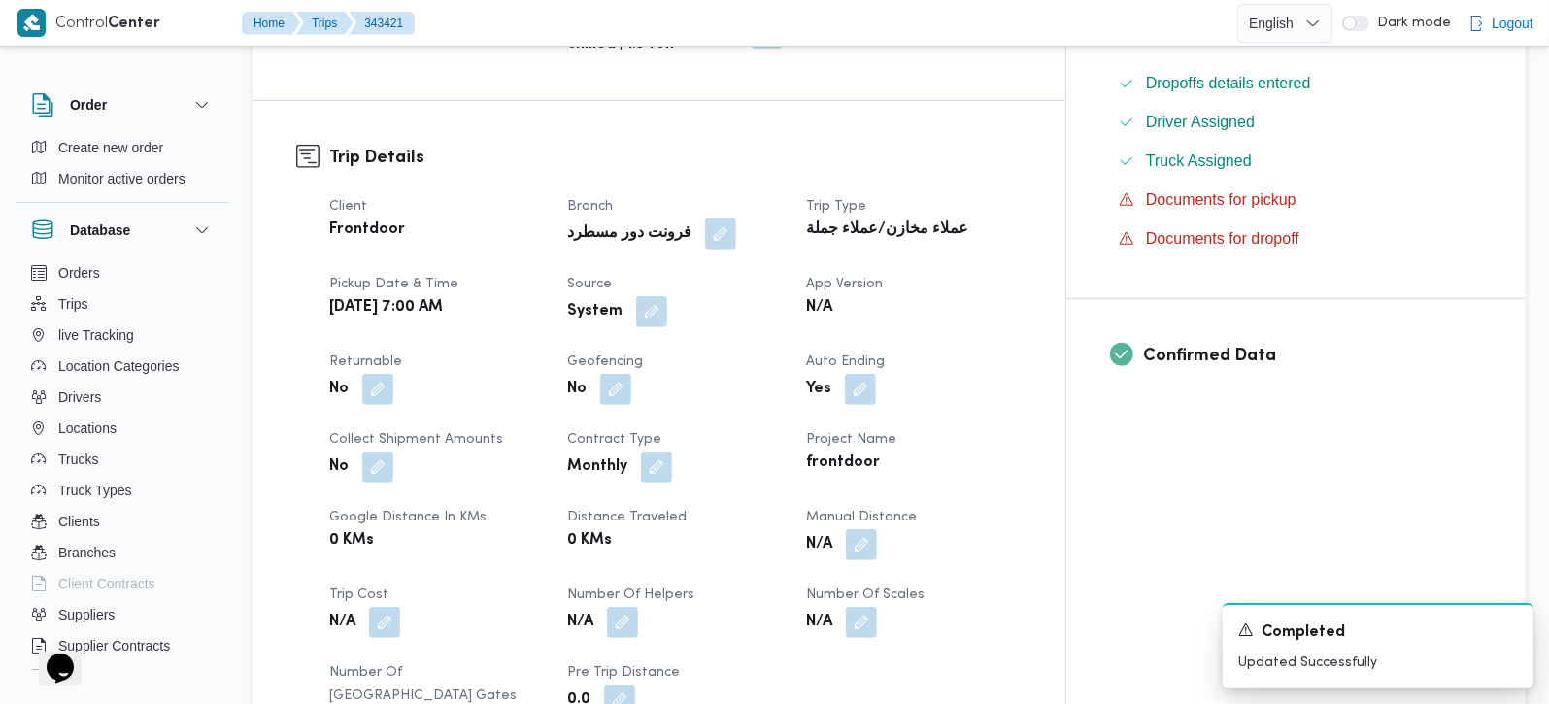
scroll to position [571, 0]
click at [377, 374] on button "button" at bounding box center [377, 389] width 31 height 31
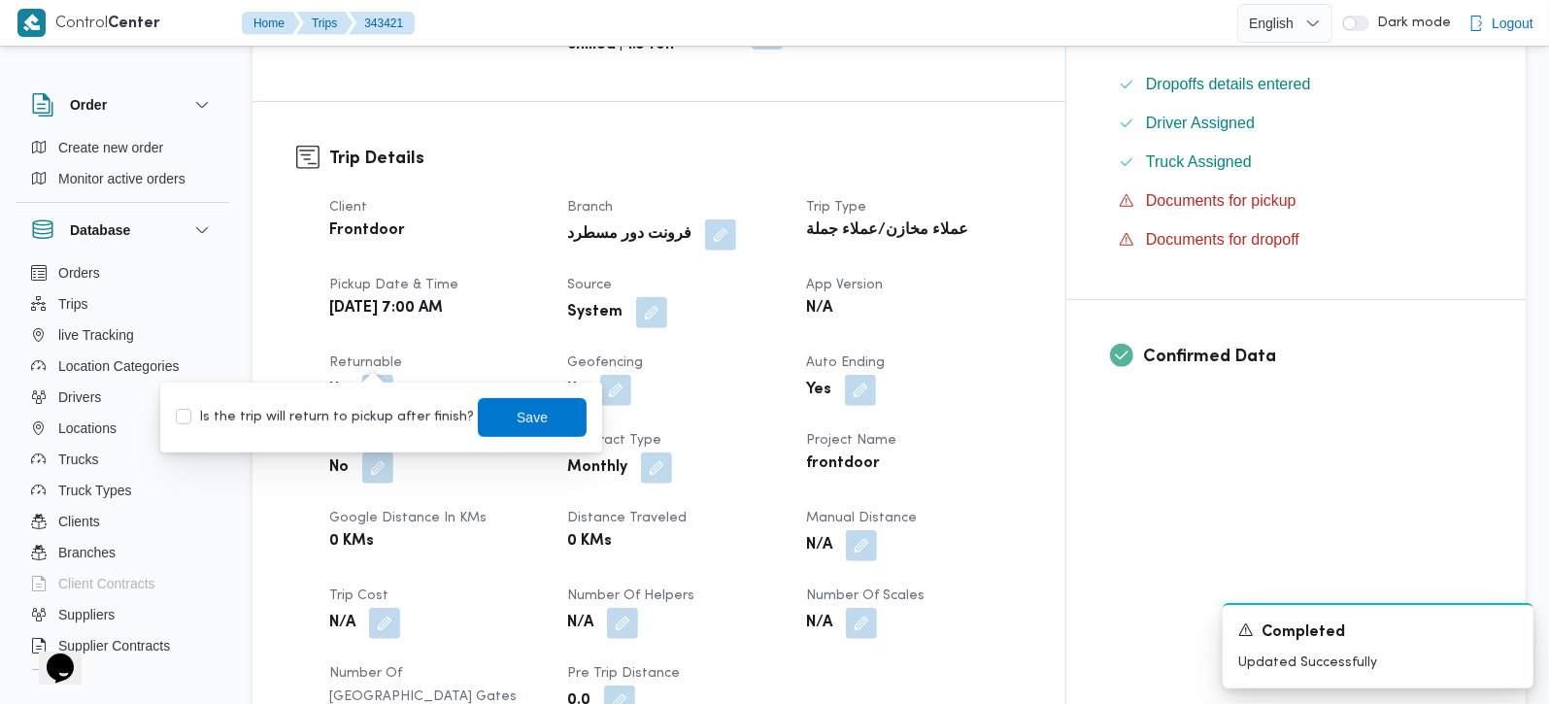
click at [363, 416] on label "Is the trip will return to pickup after finish?" at bounding box center [325, 417] width 298 height 23
checkbox input "true"
click at [496, 428] on span "Save" at bounding box center [532, 416] width 109 height 39
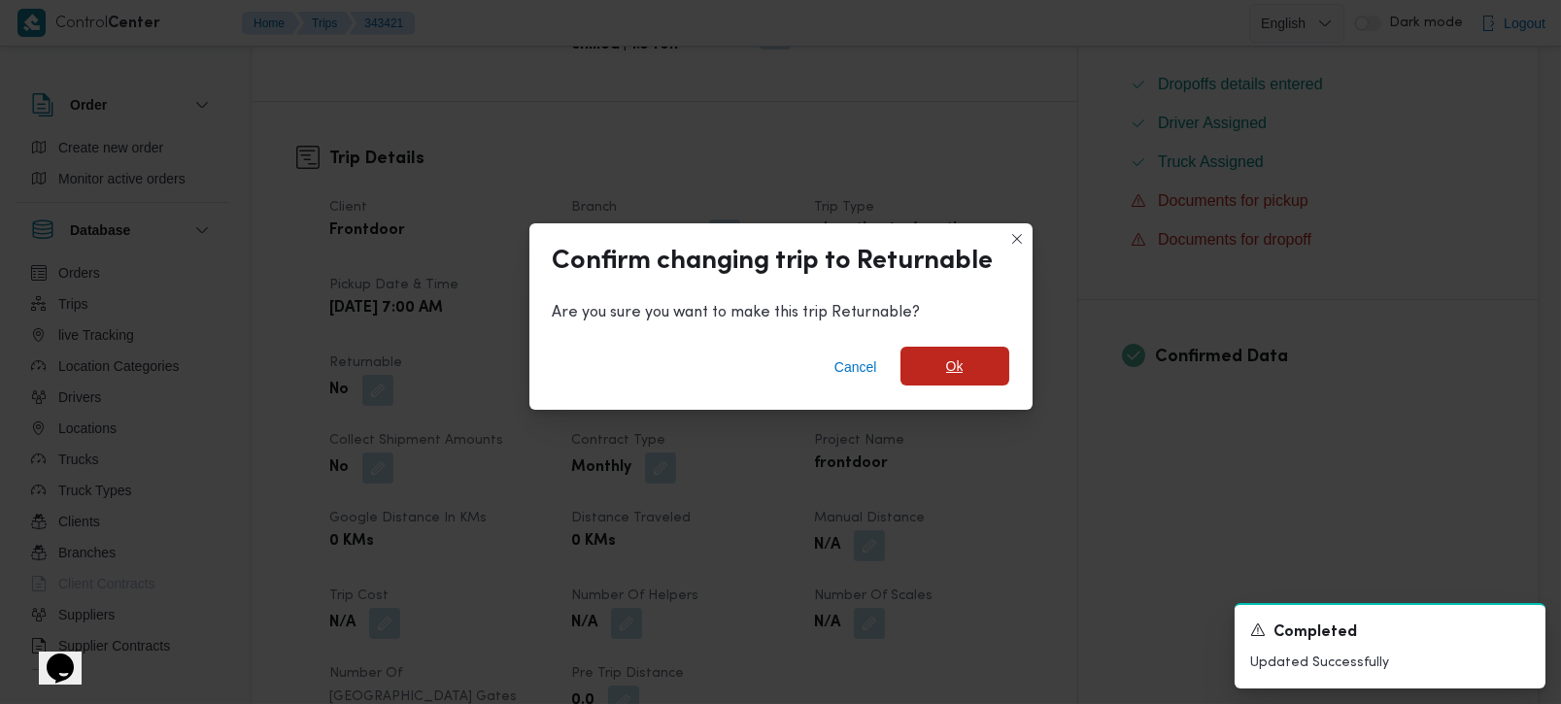
click at [961, 366] on span "Ok" at bounding box center [954, 366] width 17 height 23
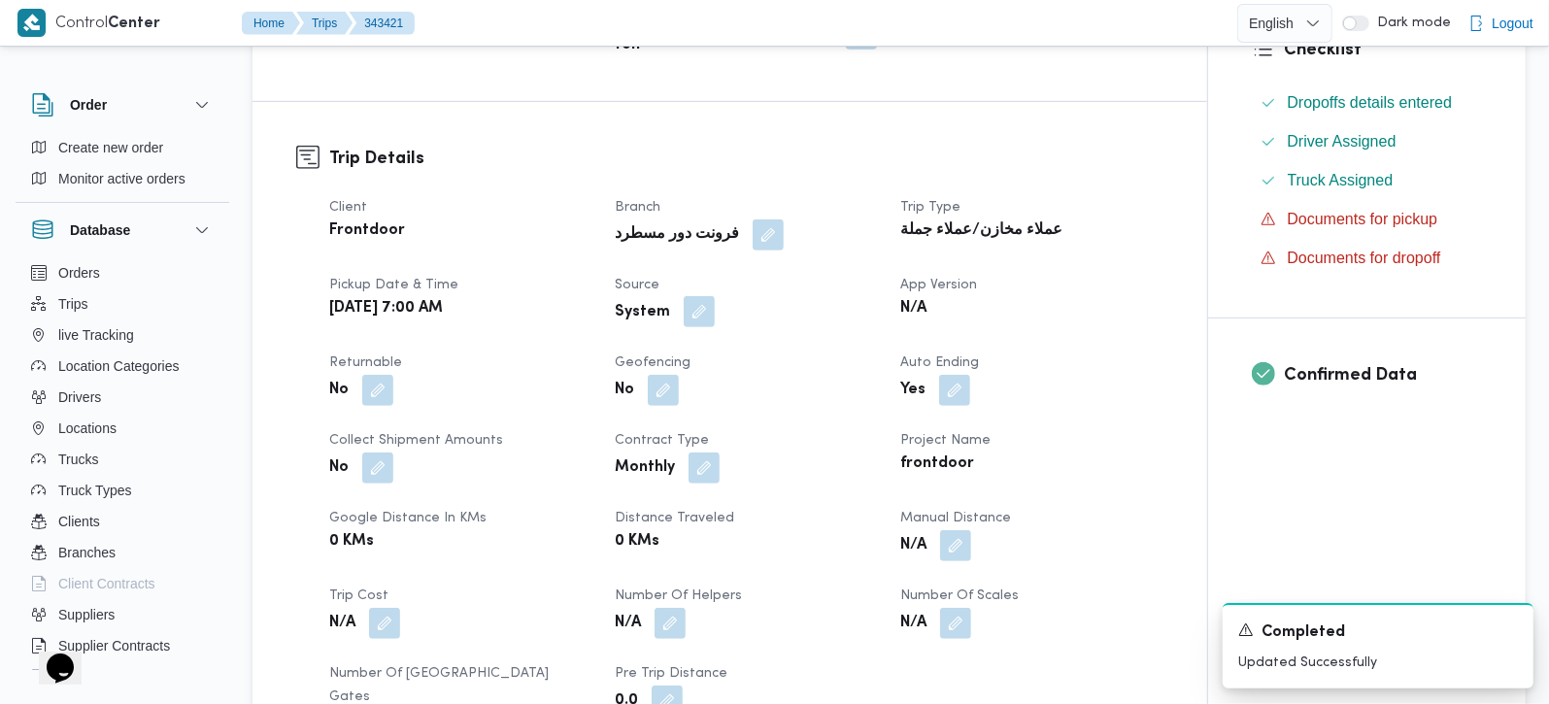
click at [697, 296] on button "button" at bounding box center [699, 311] width 31 height 31
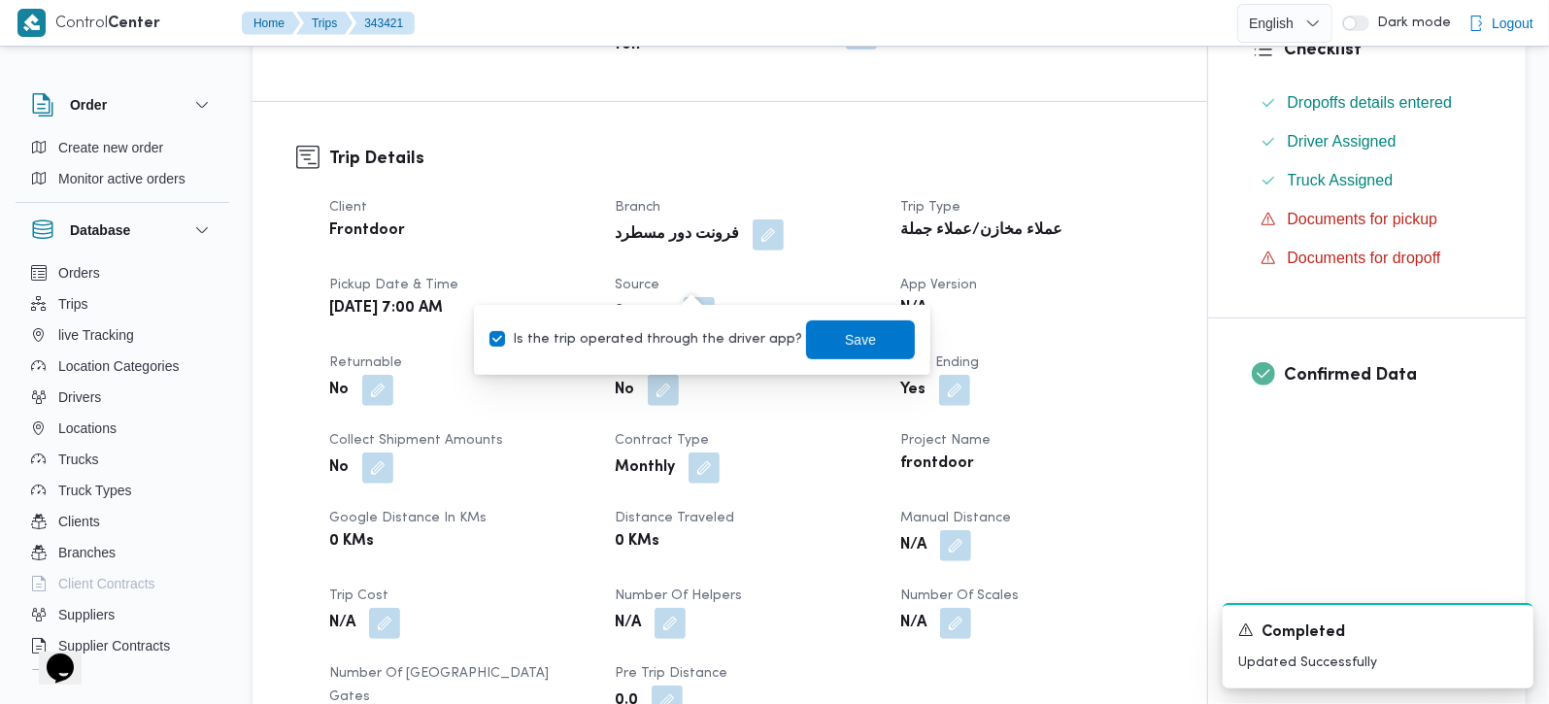
click at [689, 328] on label "Is the trip operated through the driver app?" at bounding box center [646, 339] width 313 height 23
checkbox input "false"
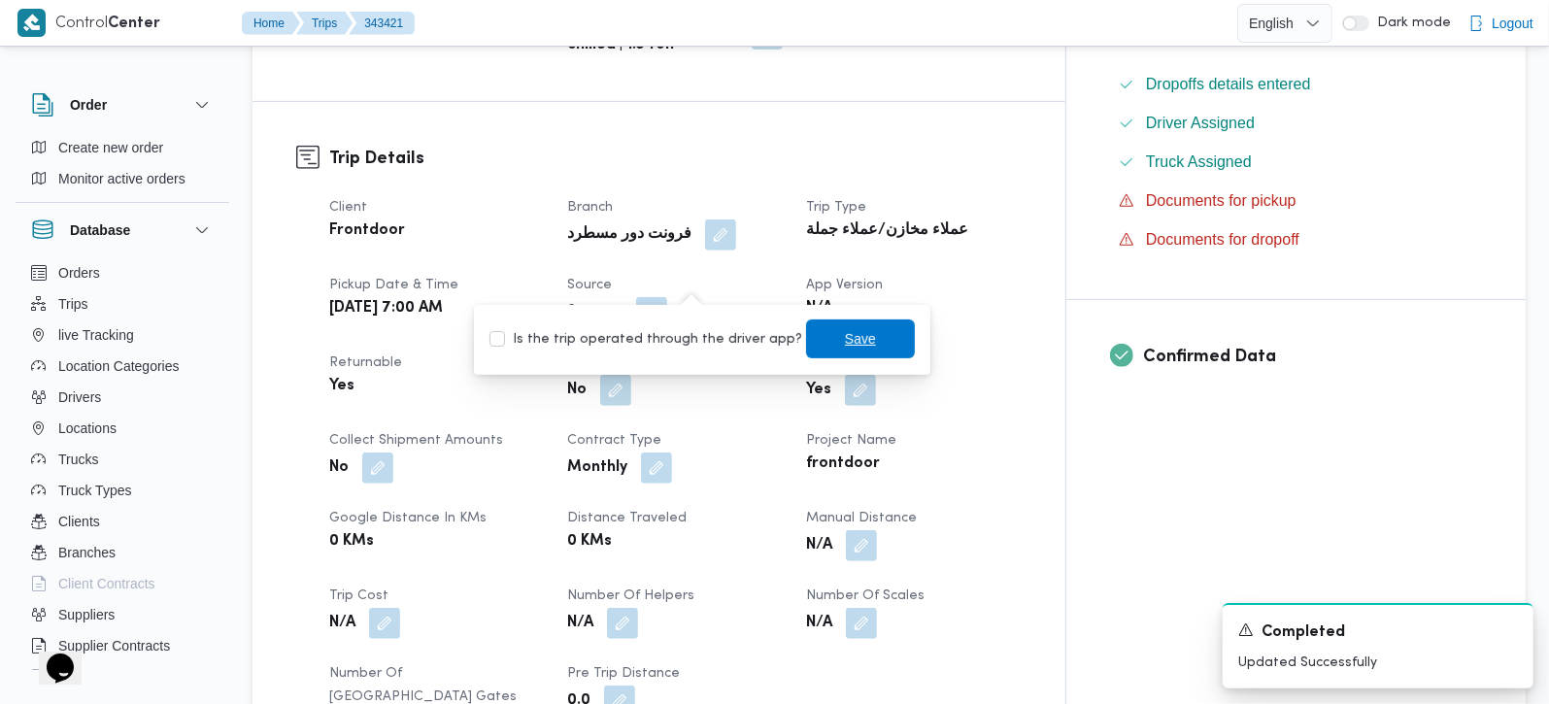
click at [845, 340] on span "Save" at bounding box center [860, 338] width 31 height 23
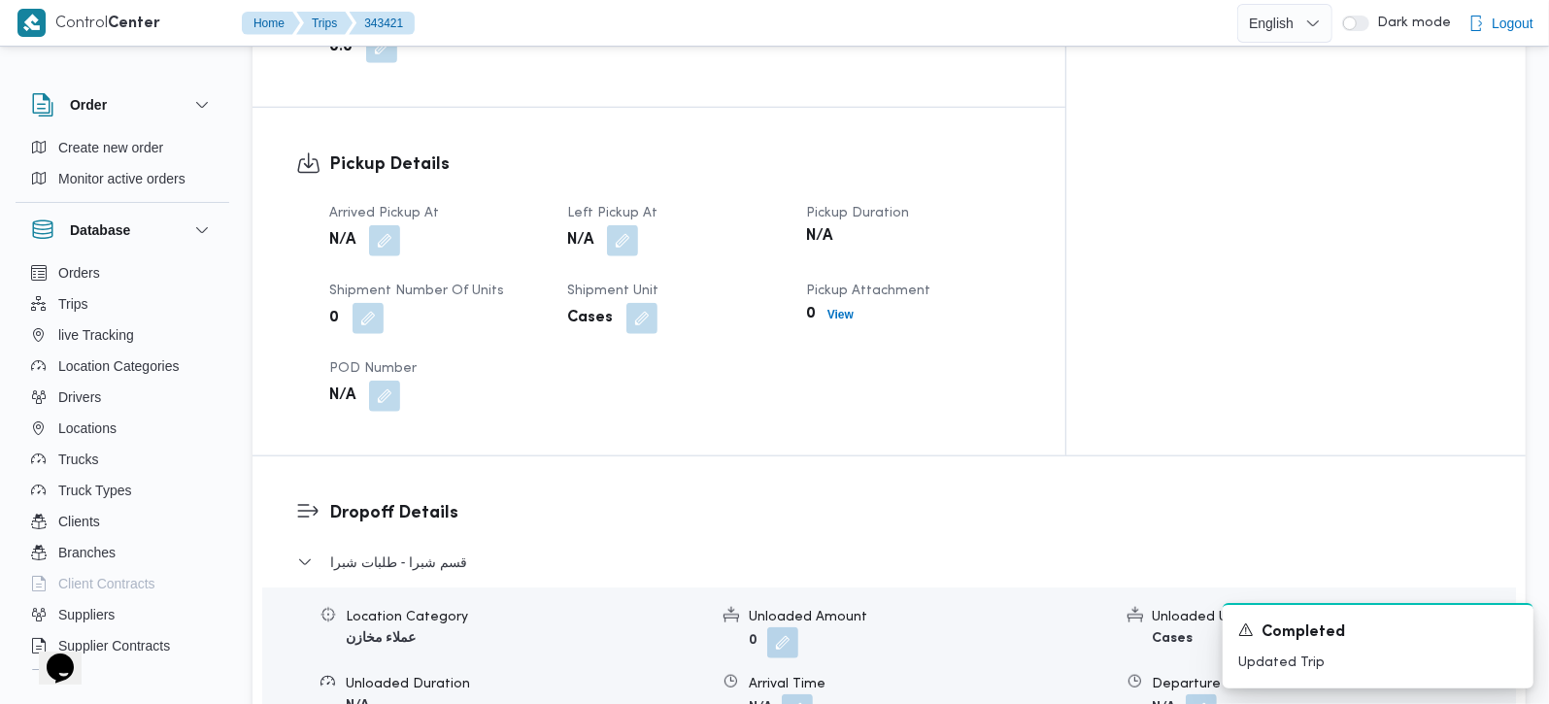
scroll to position [1028, 0]
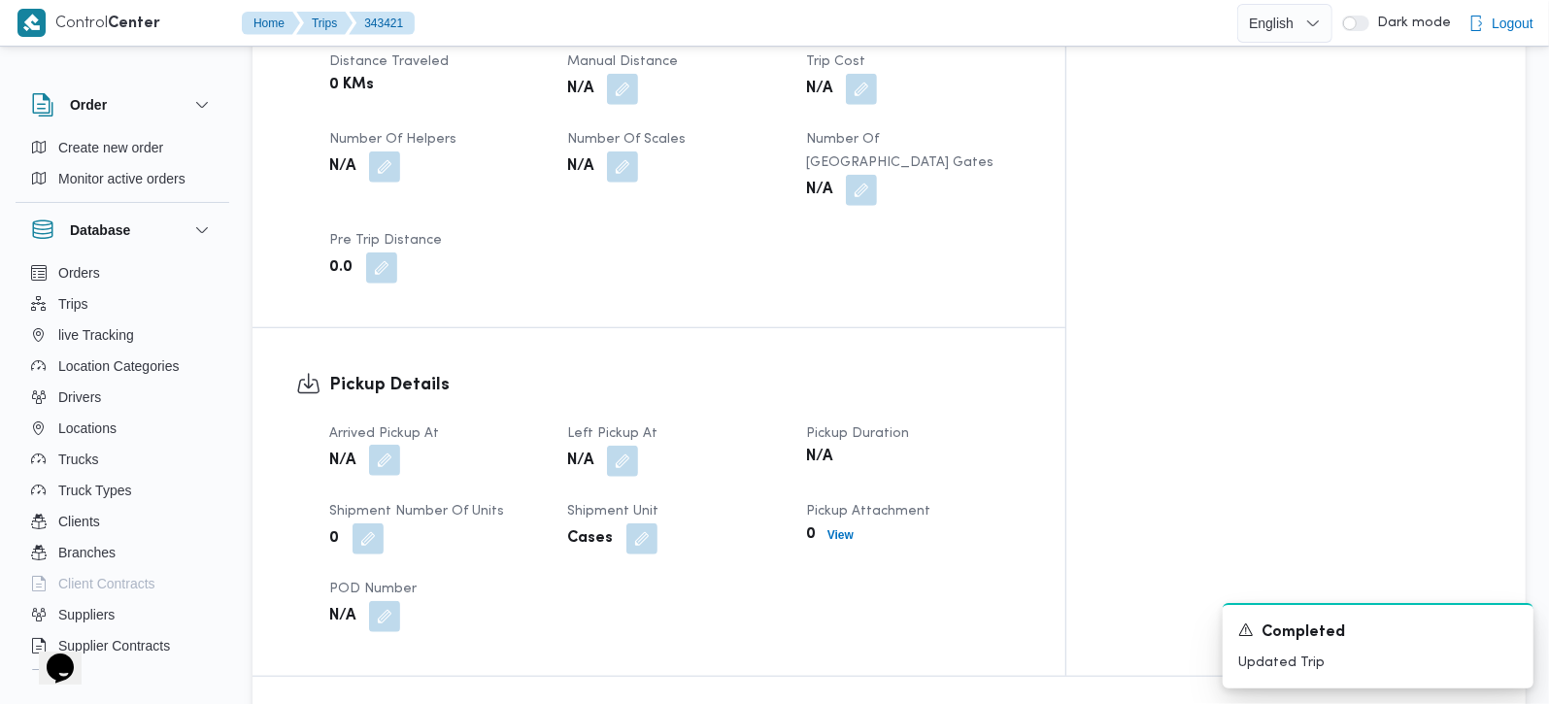
click at [392, 445] on button "button" at bounding box center [384, 460] width 31 height 31
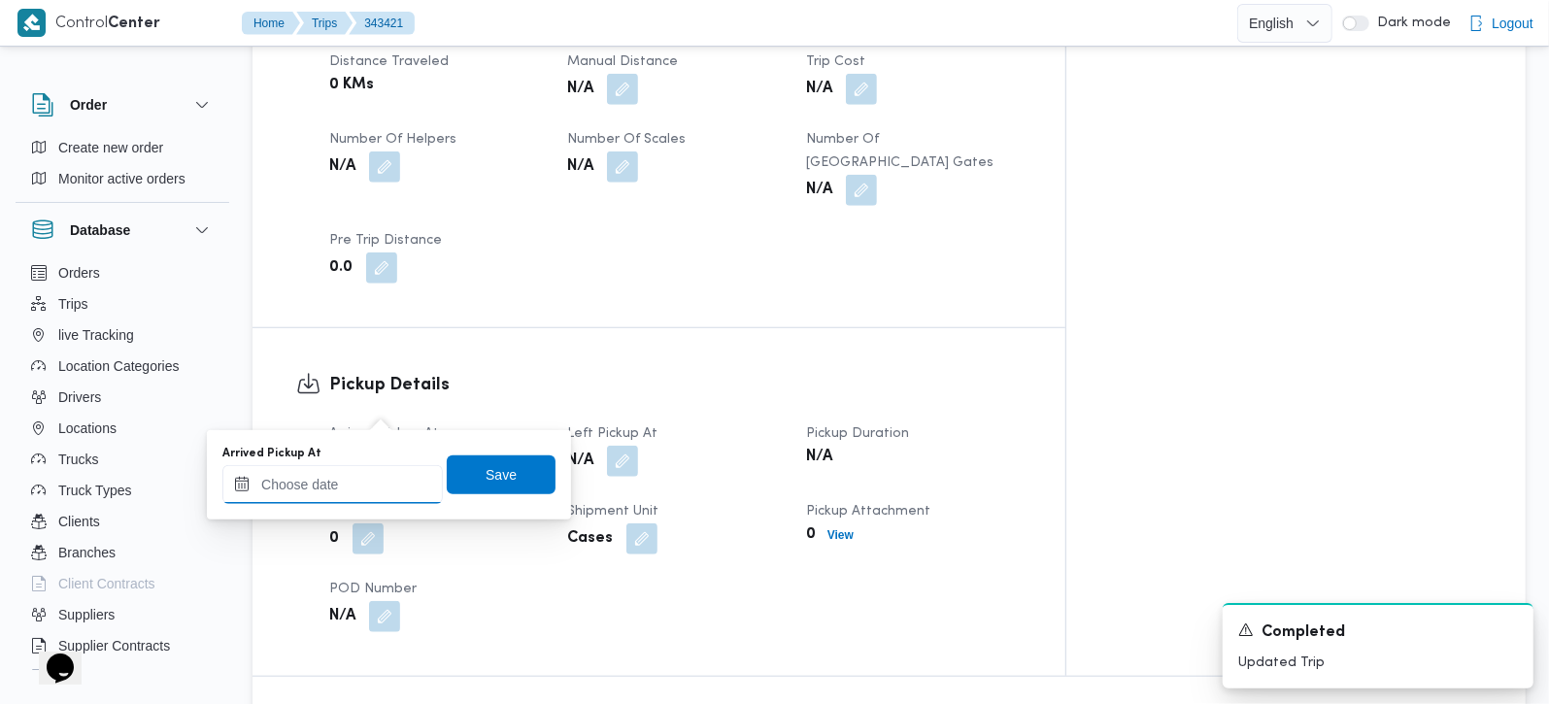
click at [359, 465] on input "Arrived Pickup At" at bounding box center [332, 484] width 221 height 39
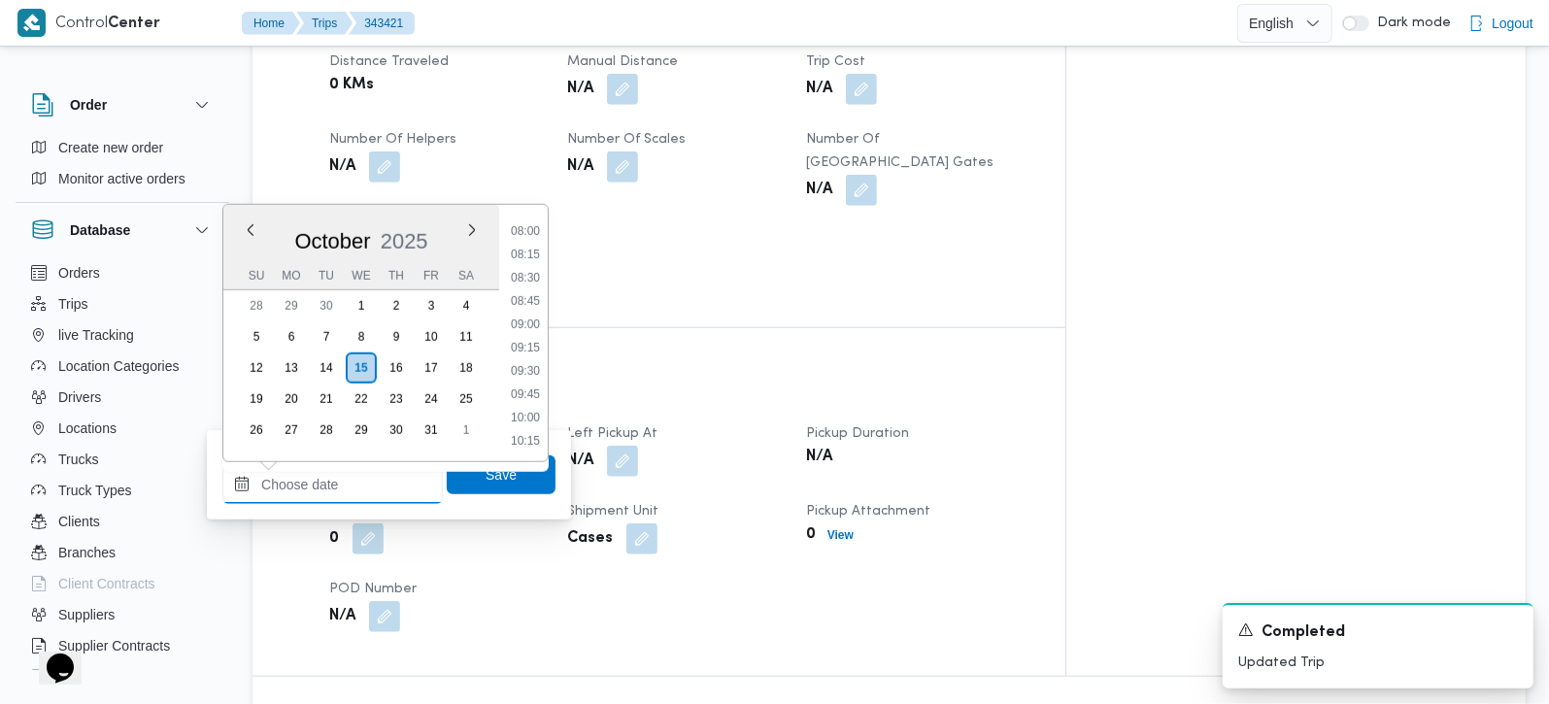
scroll to position [704, 0]
drag, startPoint x: 531, startPoint y: 307, endPoint x: 527, endPoint y: 385, distance: 77.8
click at [531, 309] on li "08:30" at bounding box center [525, 318] width 45 height 19
type input "15/10/2025 08:30"
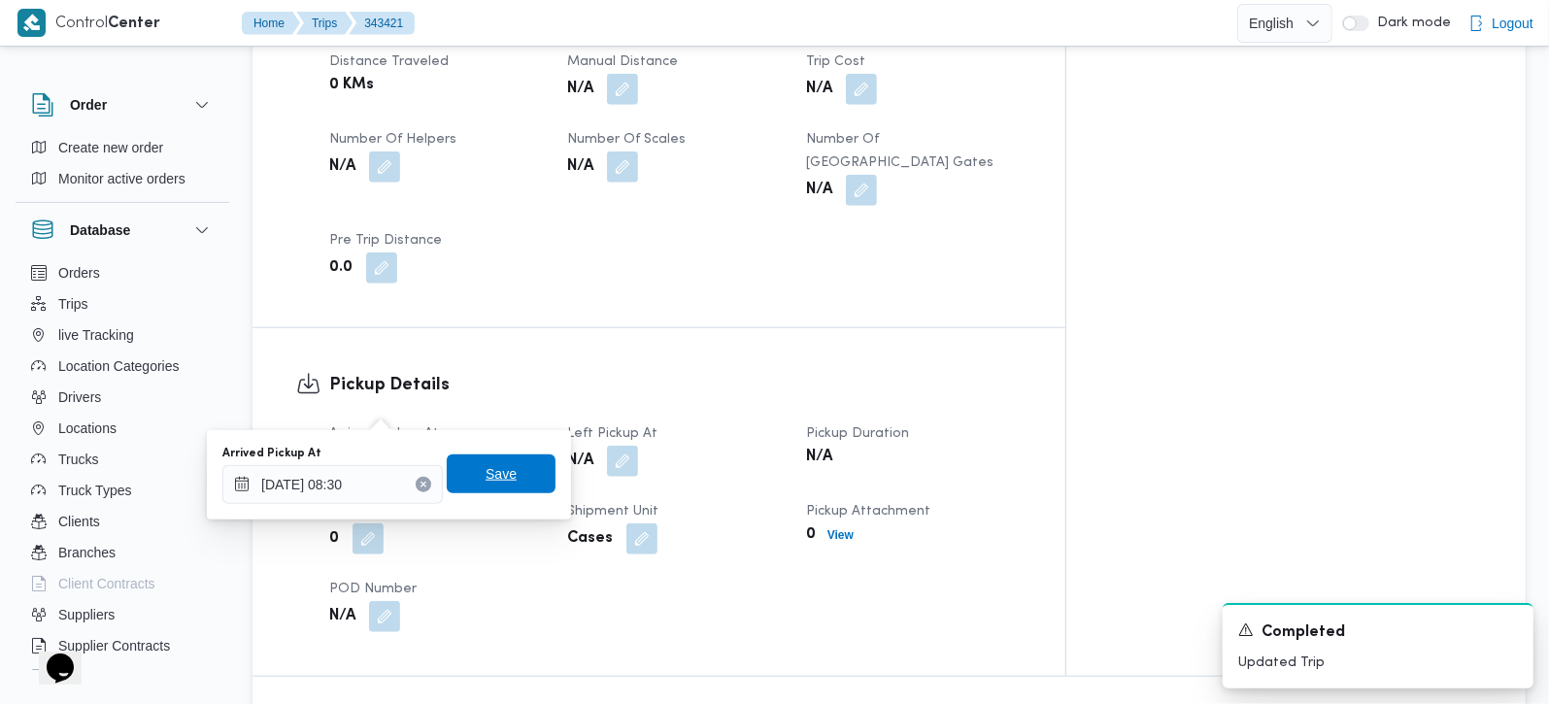
click at [493, 480] on span "Save" at bounding box center [501, 473] width 31 height 23
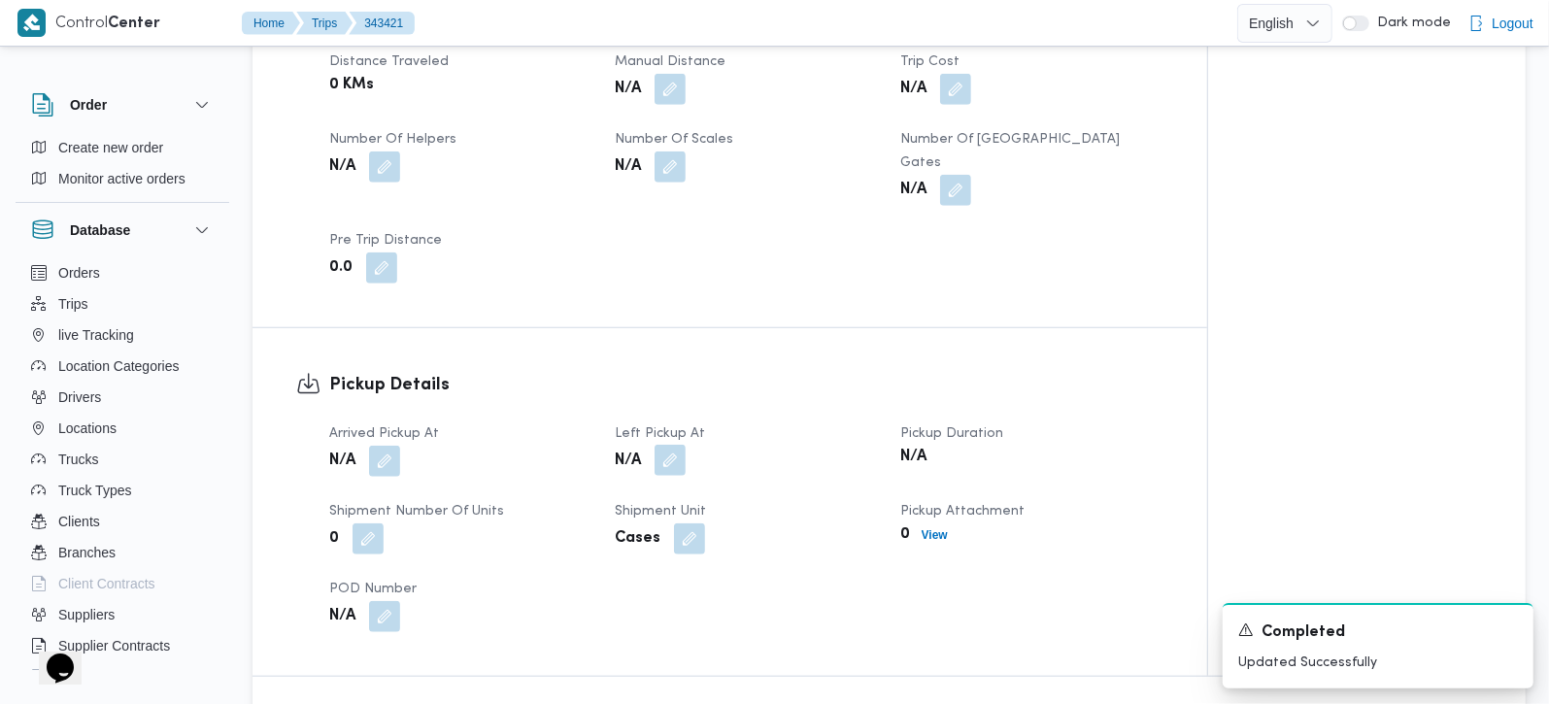
click at [667, 445] on button "button" at bounding box center [670, 460] width 31 height 31
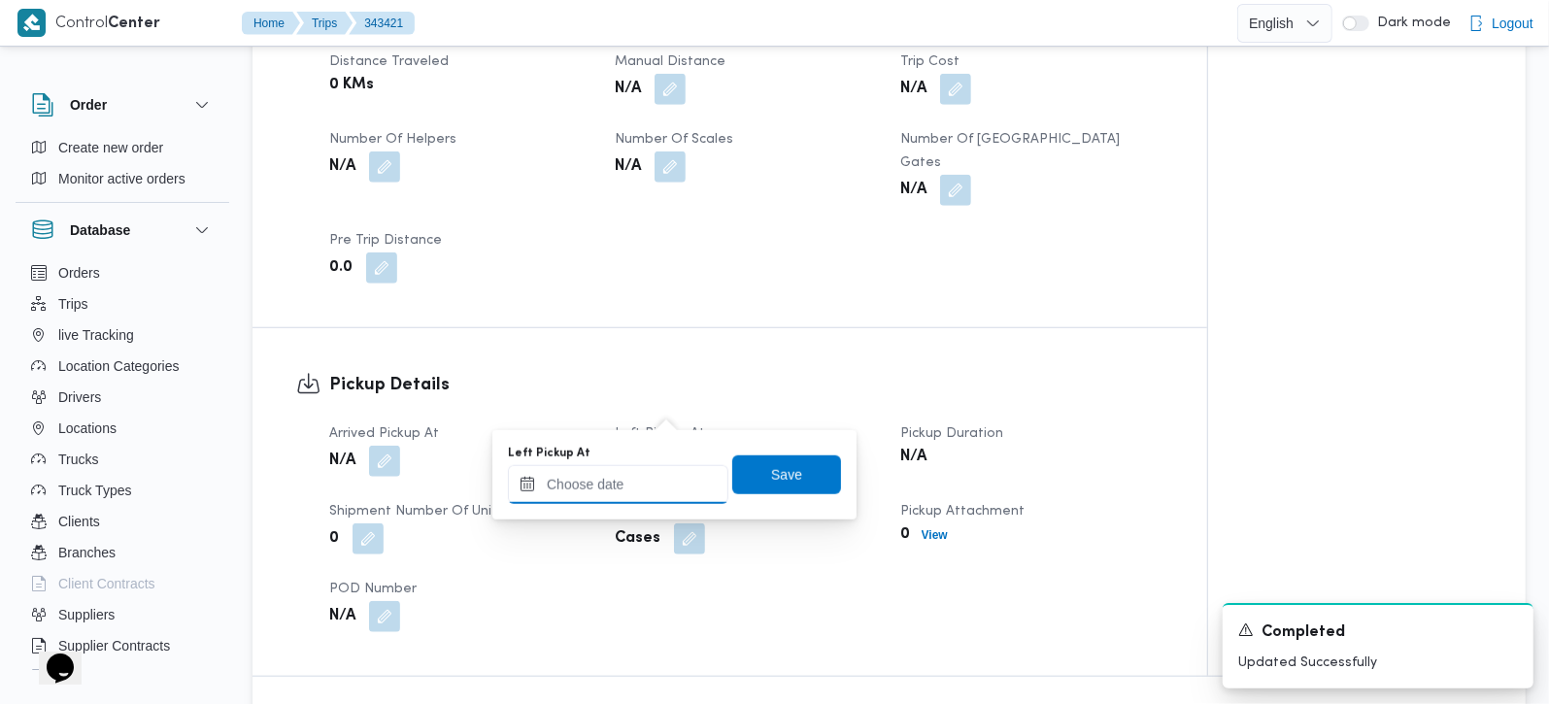
click at [638, 497] on input "Left Pickup At" at bounding box center [618, 484] width 221 height 39
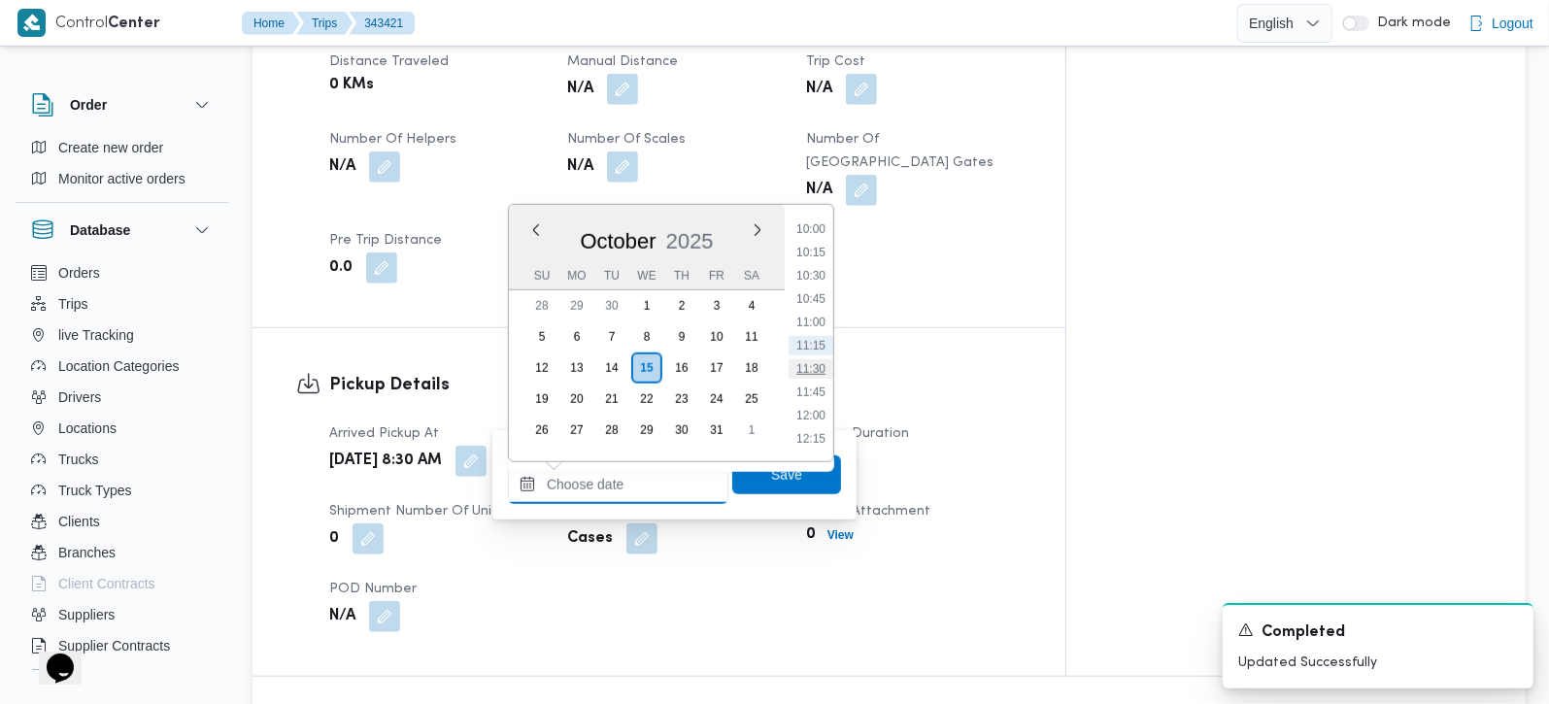
scroll to position [819, 0]
drag, startPoint x: 808, startPoint y: 293, endPoint x: 808, endPoint y: 353, distance: 59.3
click at [808, 293] on li "09:30" at bounding box center [811, 297] width 45 height 19
type input "15/10/2025 09:30"
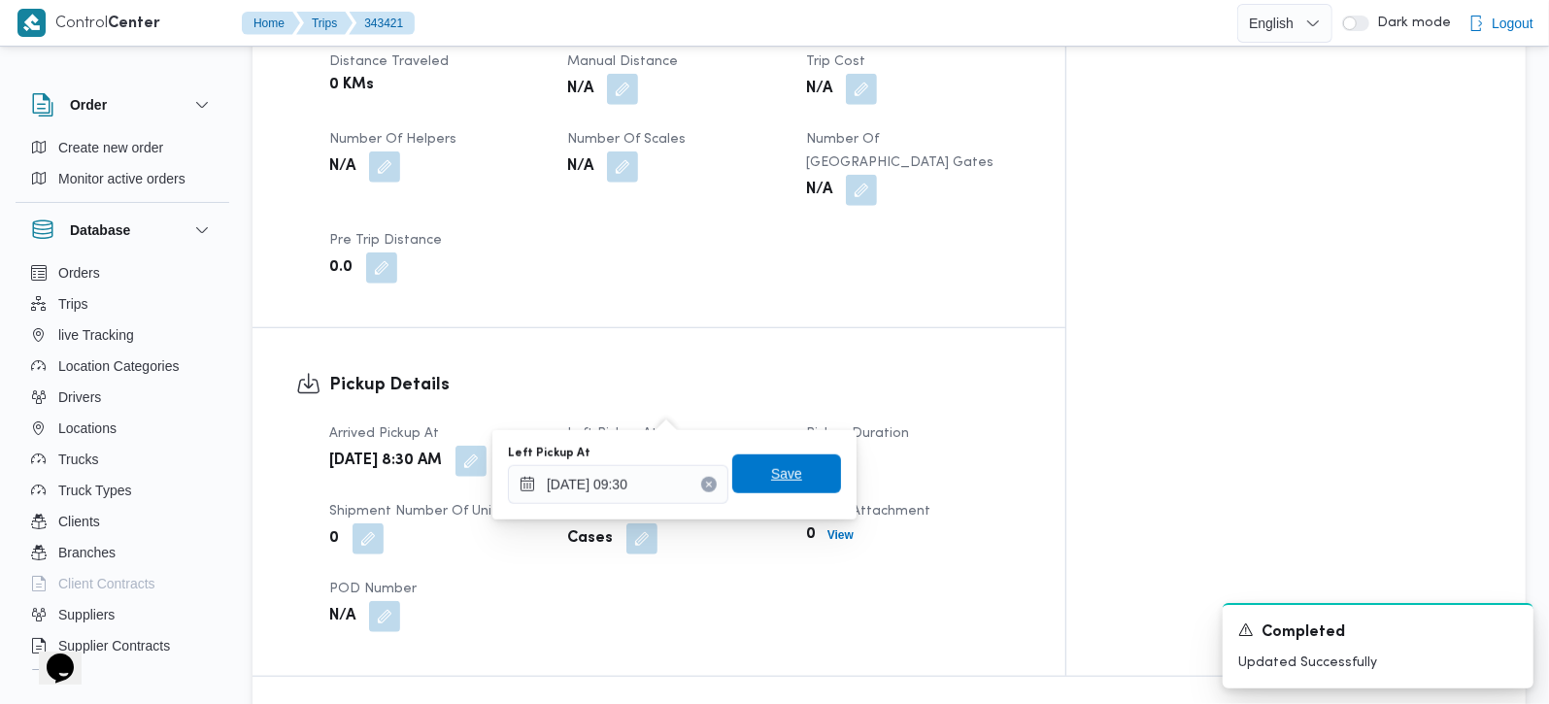
click at [774, 483] on span "Save" at bounding box center [786, 473] width 31 height 23
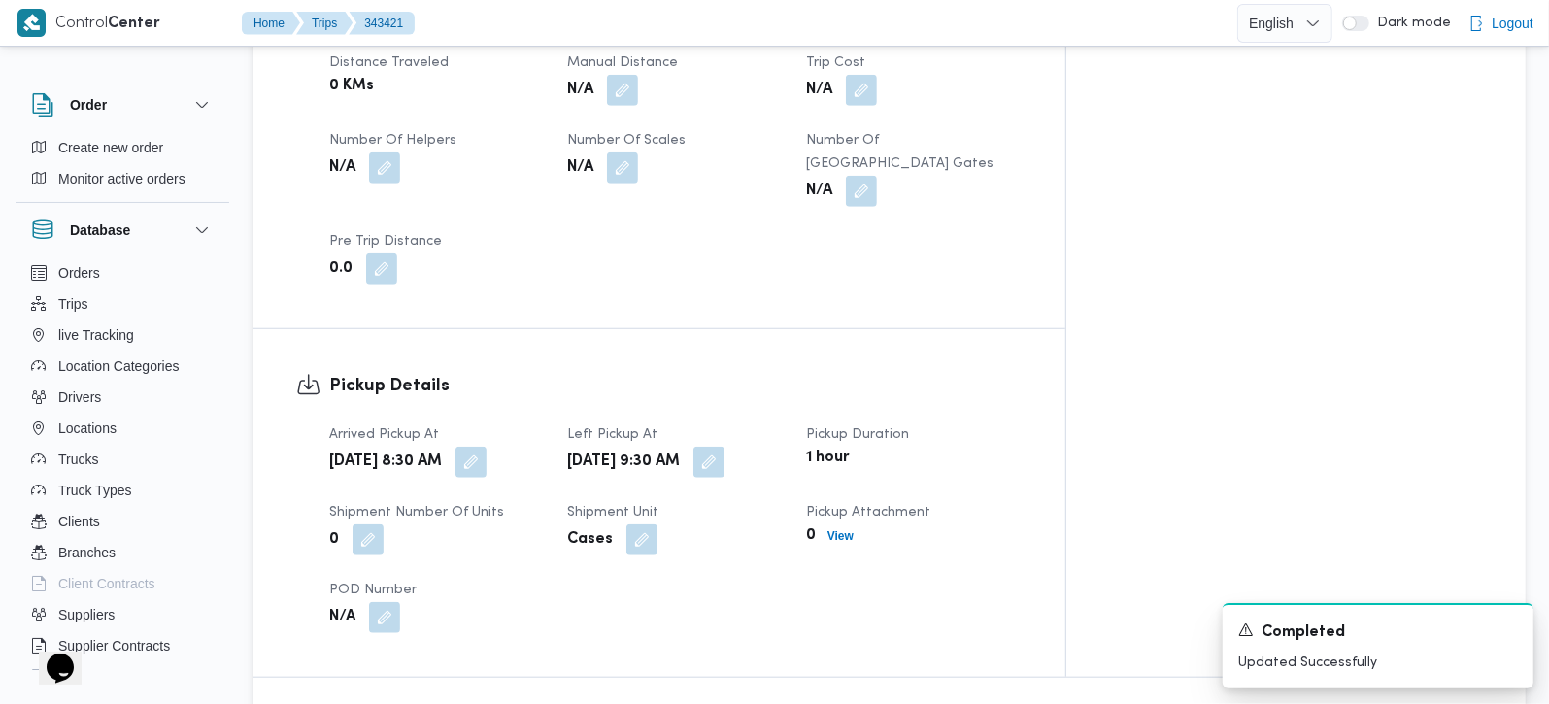
scroll to position [1028, 0]
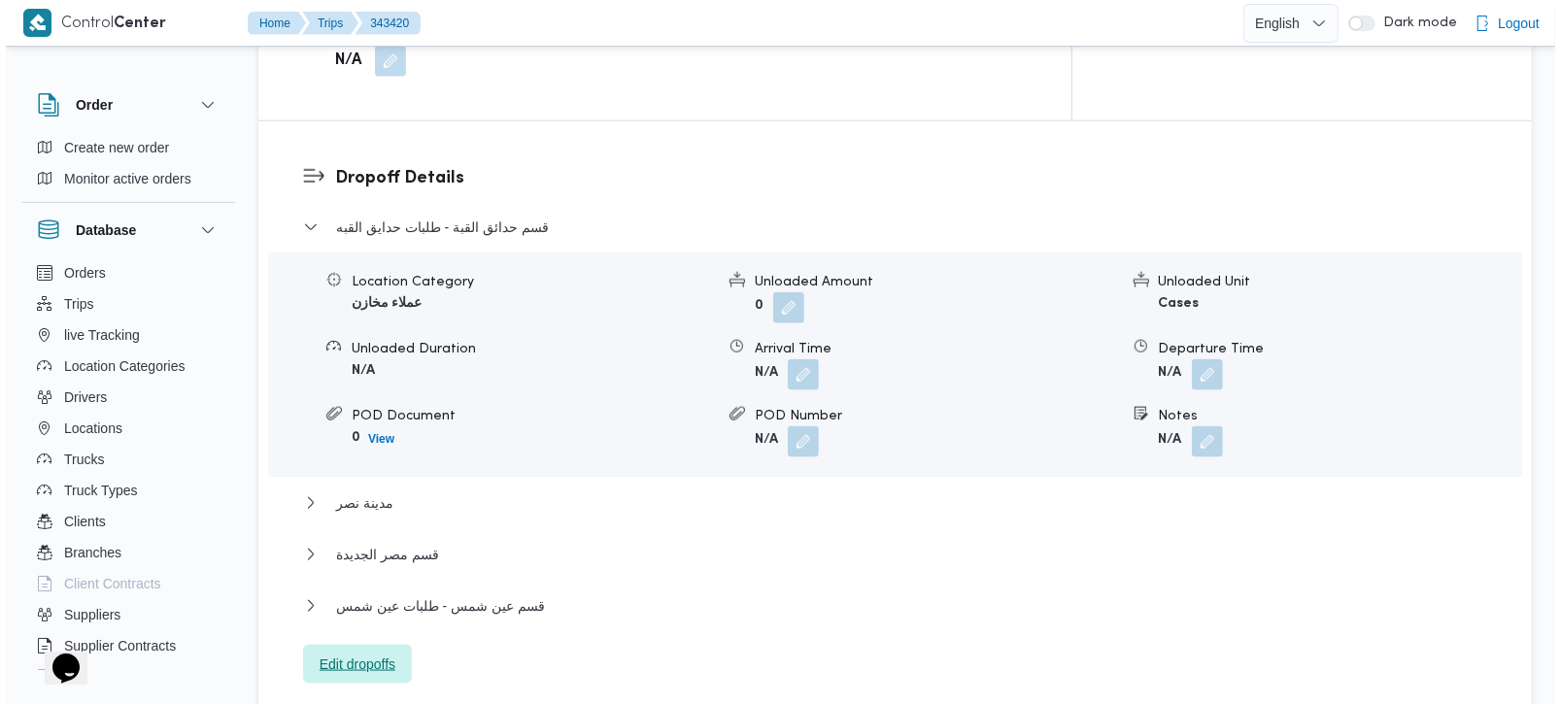
scroll to position [1714, 0]
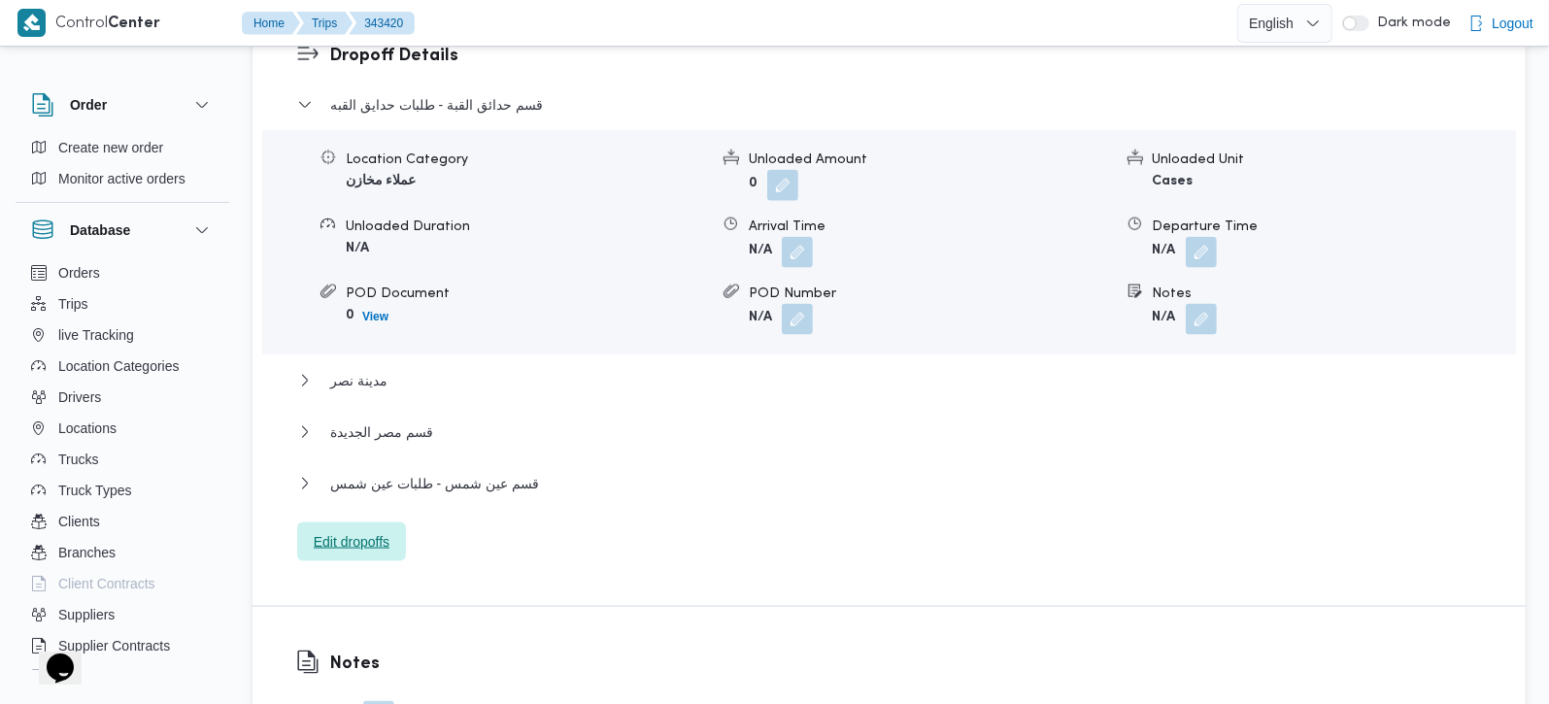
click at [372, 523] on span "Edit dropoffs" at bounding box center [351, 542] width 109 height 39
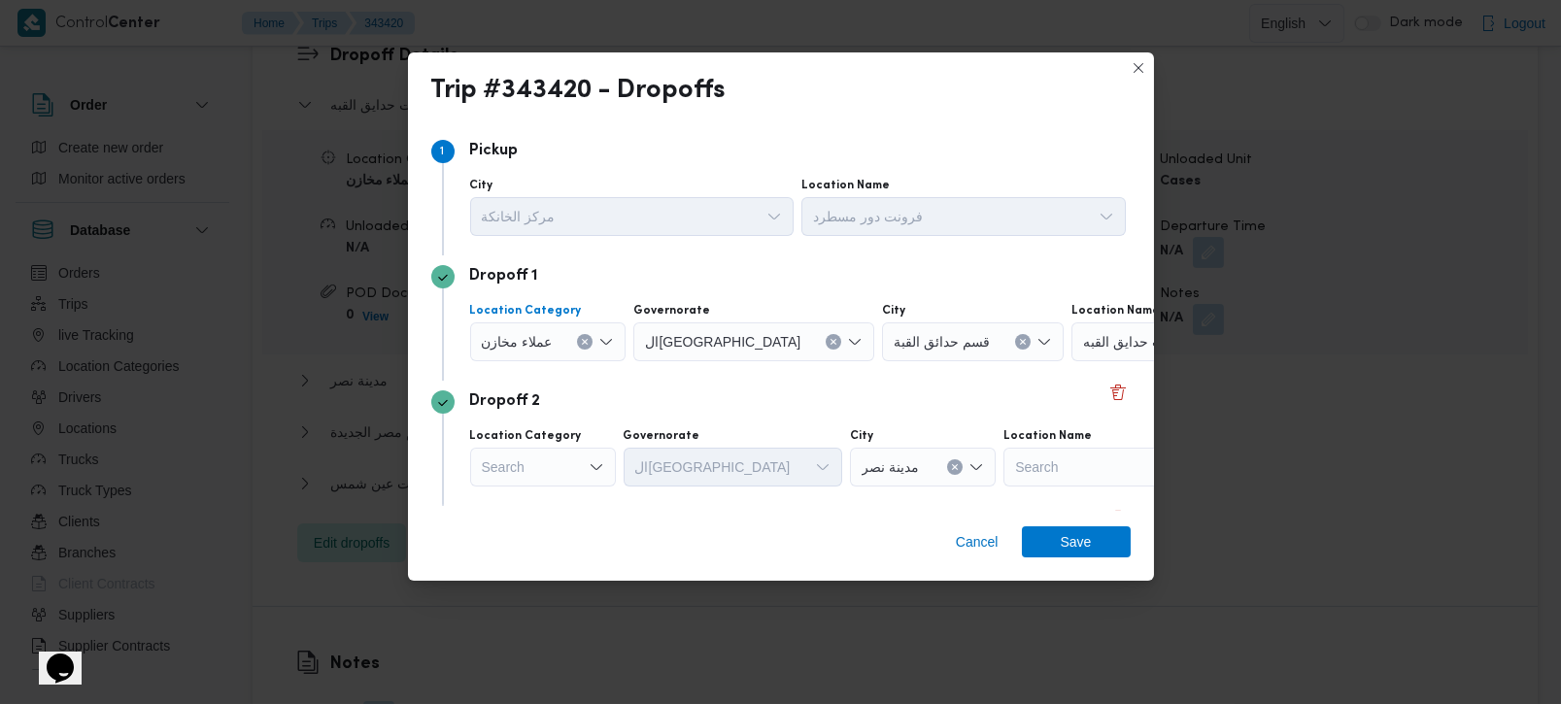
click at [583, 344] on icon "Clear input" at bounding box center [585, 342] width 5 height 5
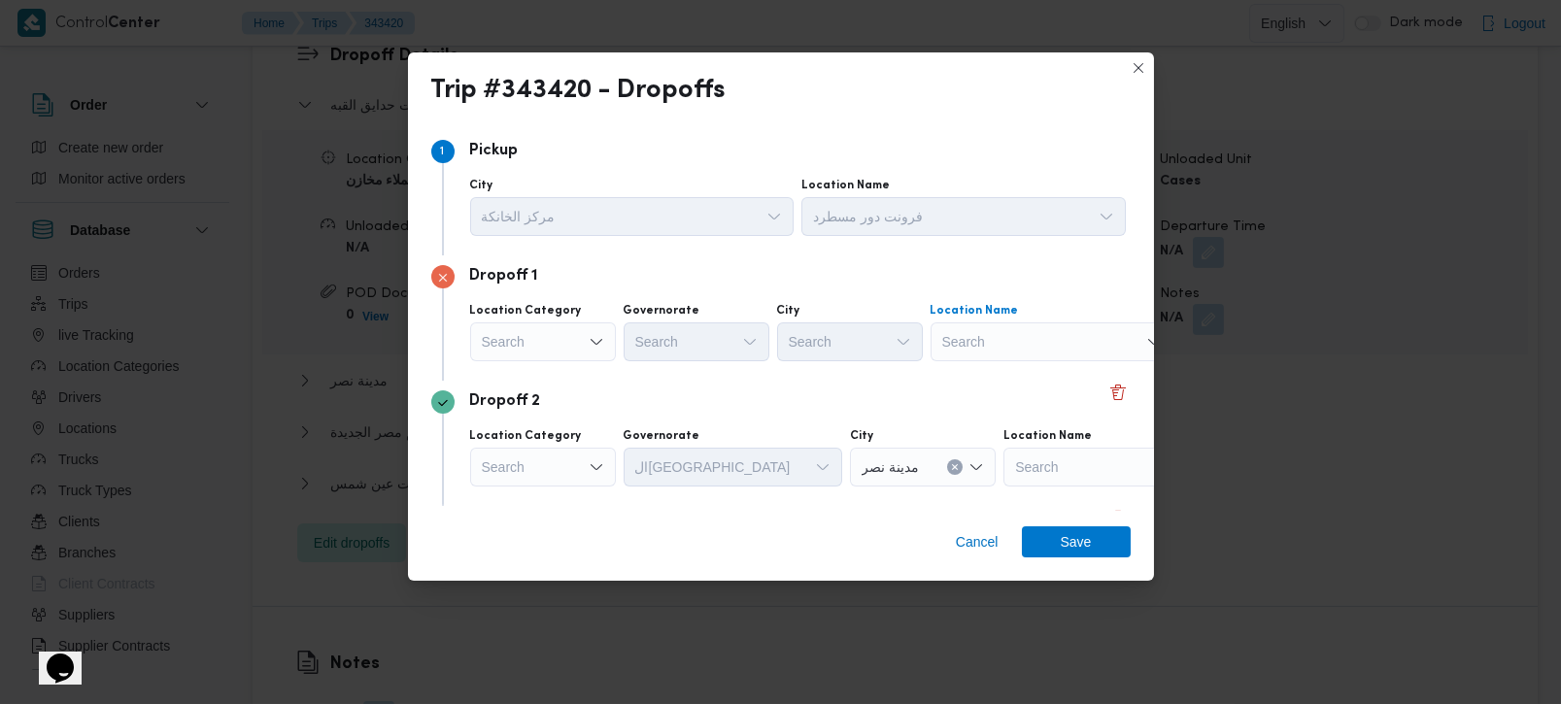
click at [1009, 333] on div "Search" at bounding box center [1052, 342] width 243 height 39
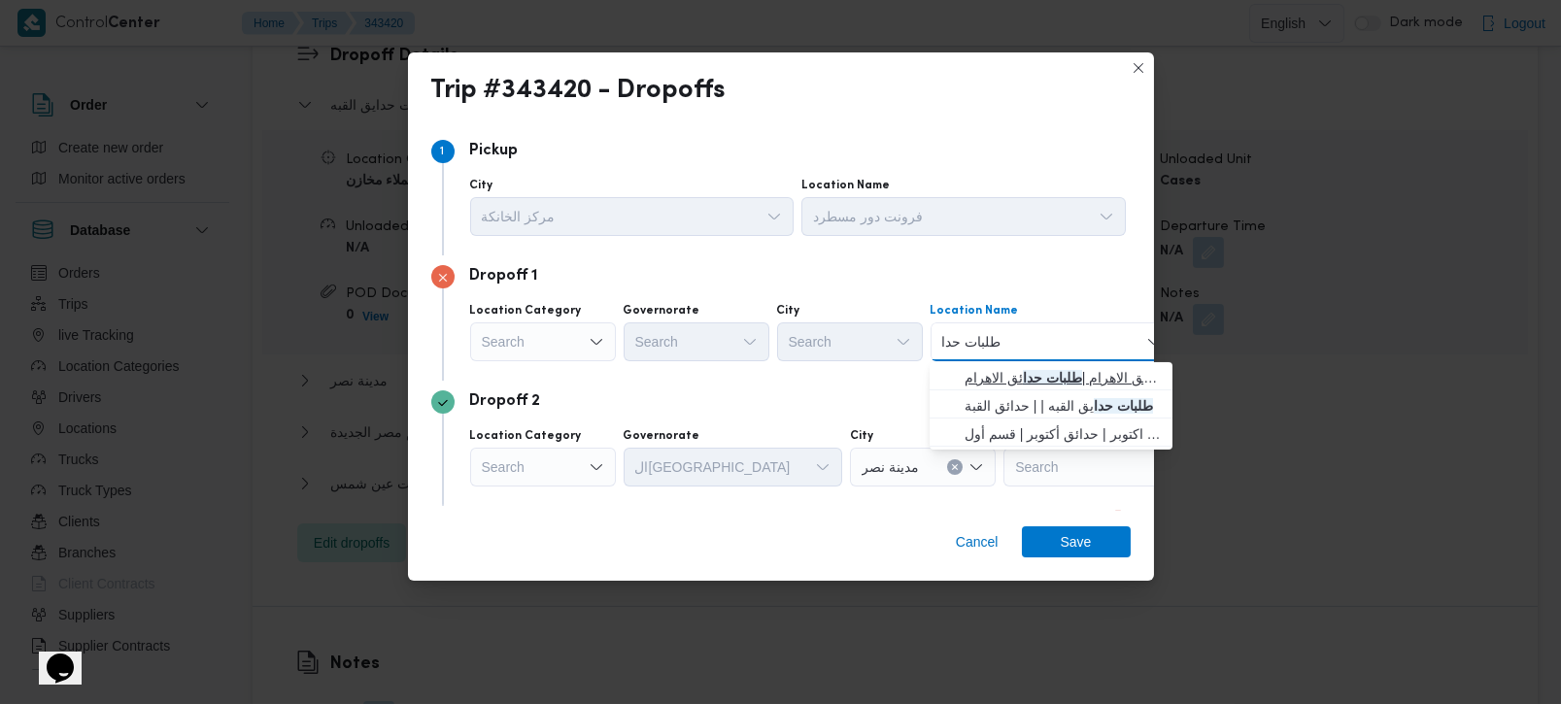
type input "طلبات حدا"
click at [1028, 383] on mark "طلبات حدا" at bounding box center [1052, 378] width 59 height 16
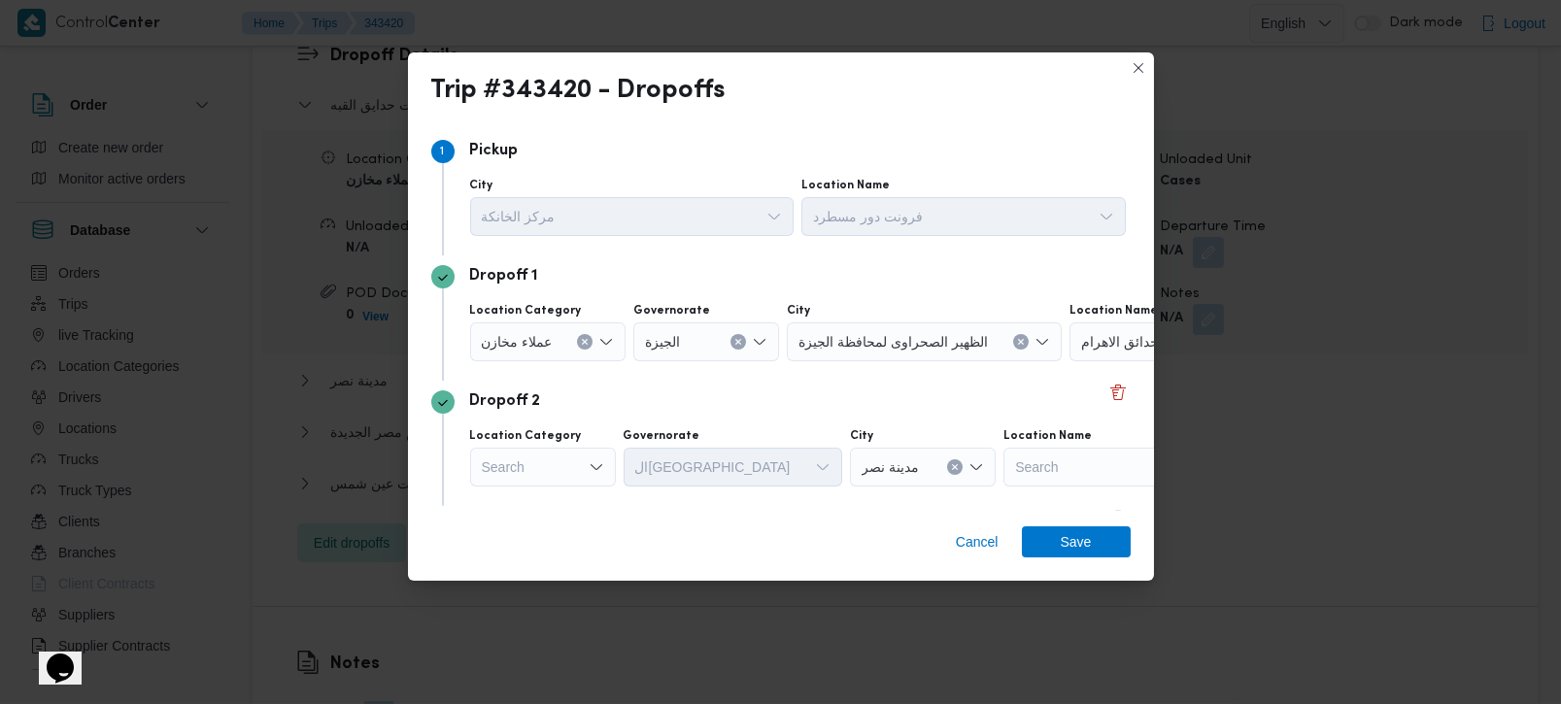
click at [930, 237] on div "City مركز الخانكة Location Name فرونت دور مسطرد" at bounding box center [797, 207] width 663 height 66
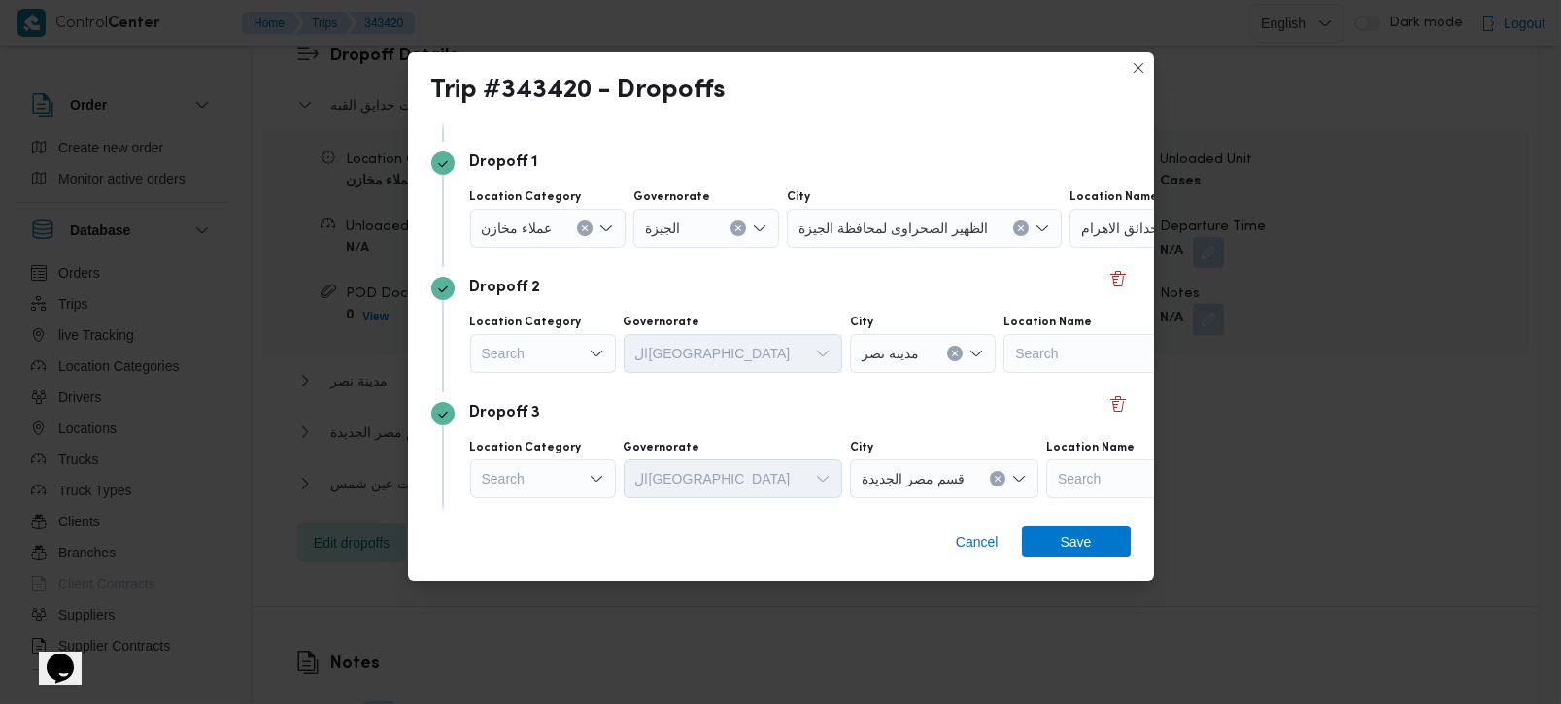
click at [605, 353] on div "Search" at bounding box center [543, 353] width 146 height 39
click at [629, 286] on div "Dropoff 2" at bounding box center [780, 288] width 699 height 23
click at [547, 342] on div "Search" at bounding box center [543, 353] width 146 height 39
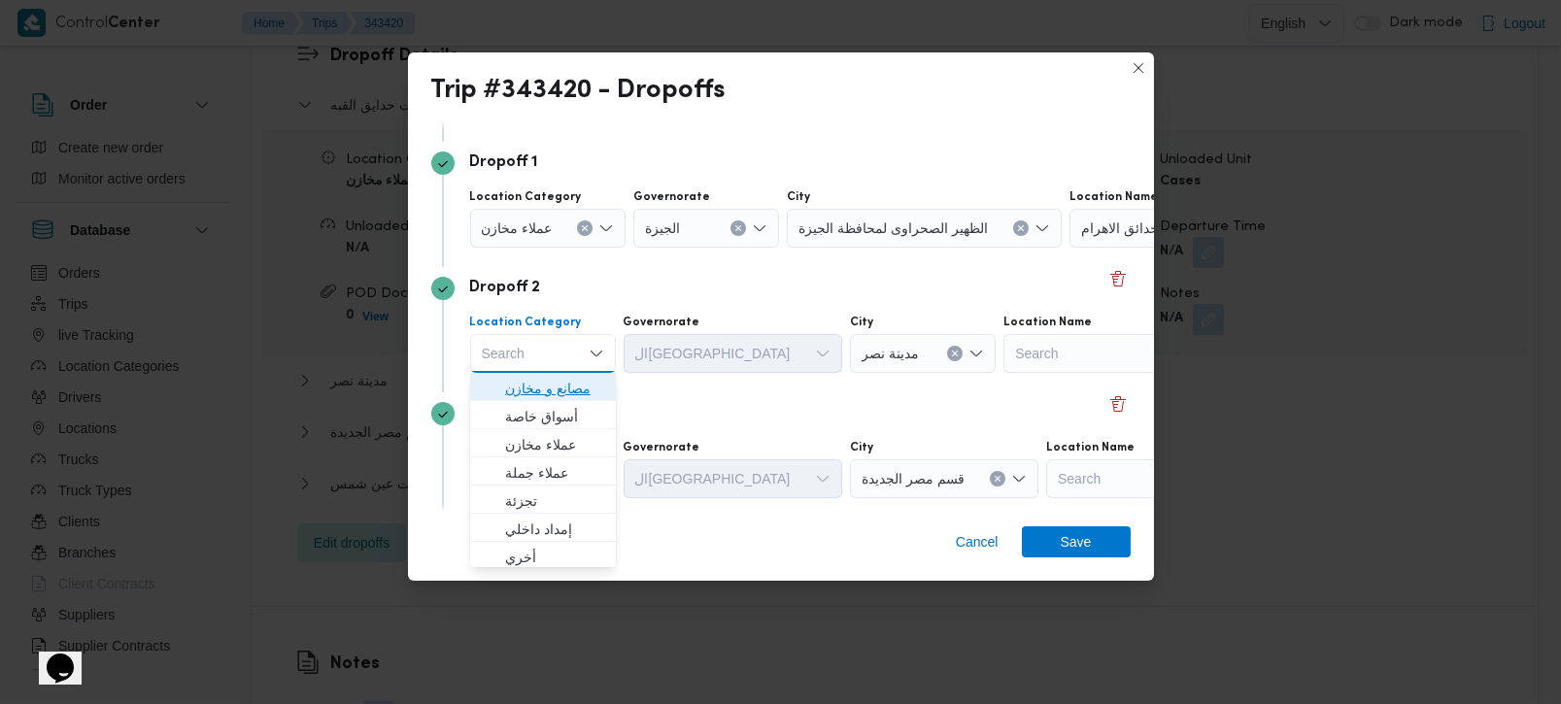
click at [546, 391] on span "مصانع و مخازن" at bounding box center [554, 388] width 99 height 23
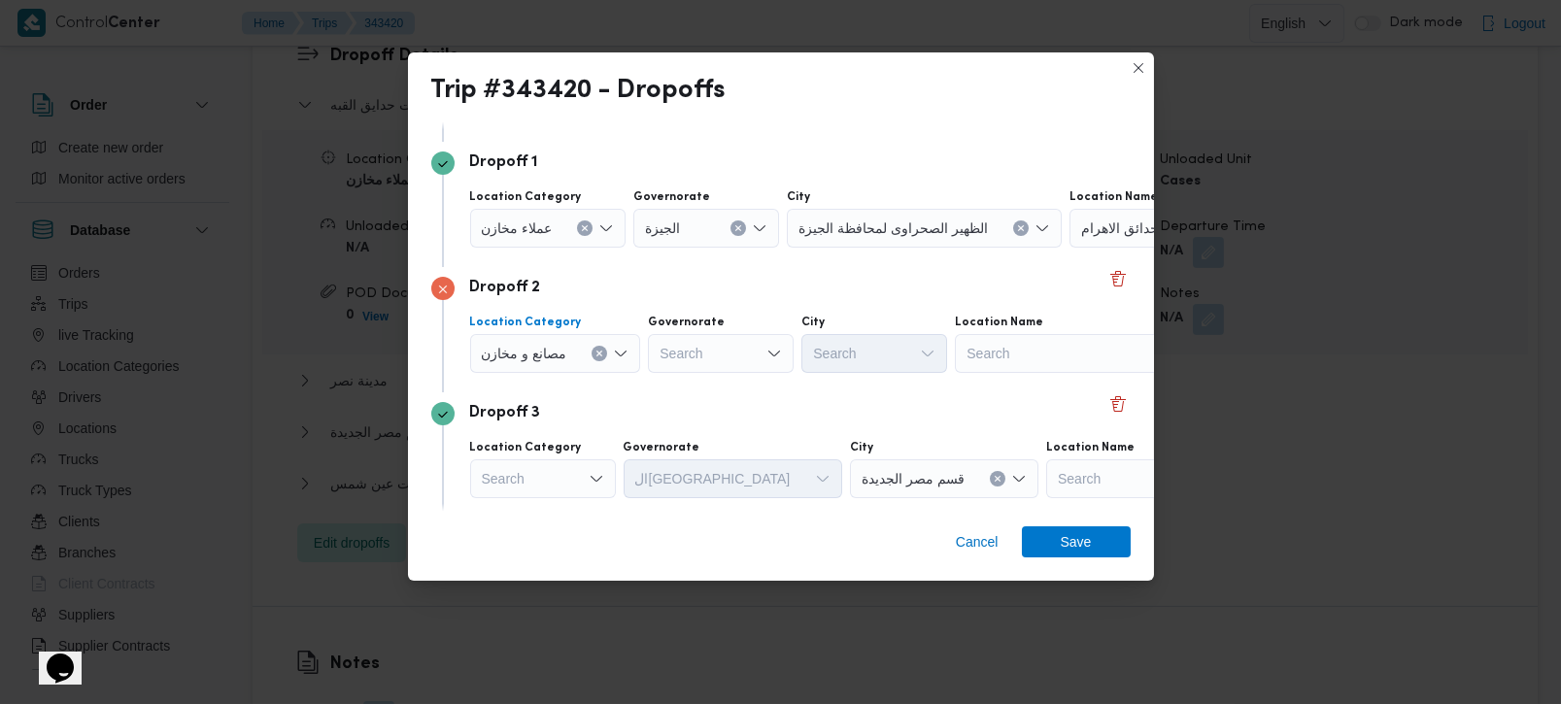
click at [599, 352] on icon "Clear input" at bounding box center [599, 354] width 8 height 8
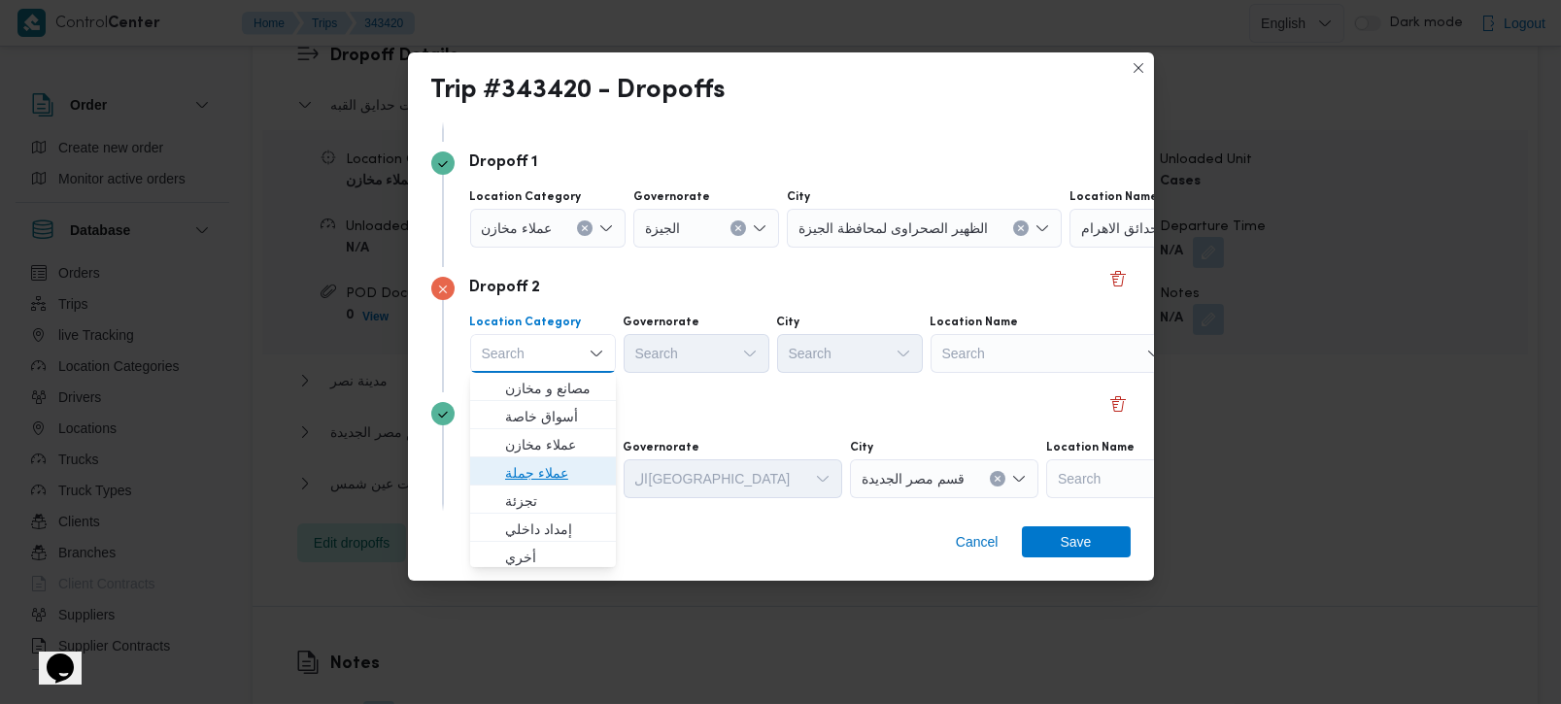
click at [551, 465] on span "عملاء جملة" at bounding box center [554, 472] width 99 height 23
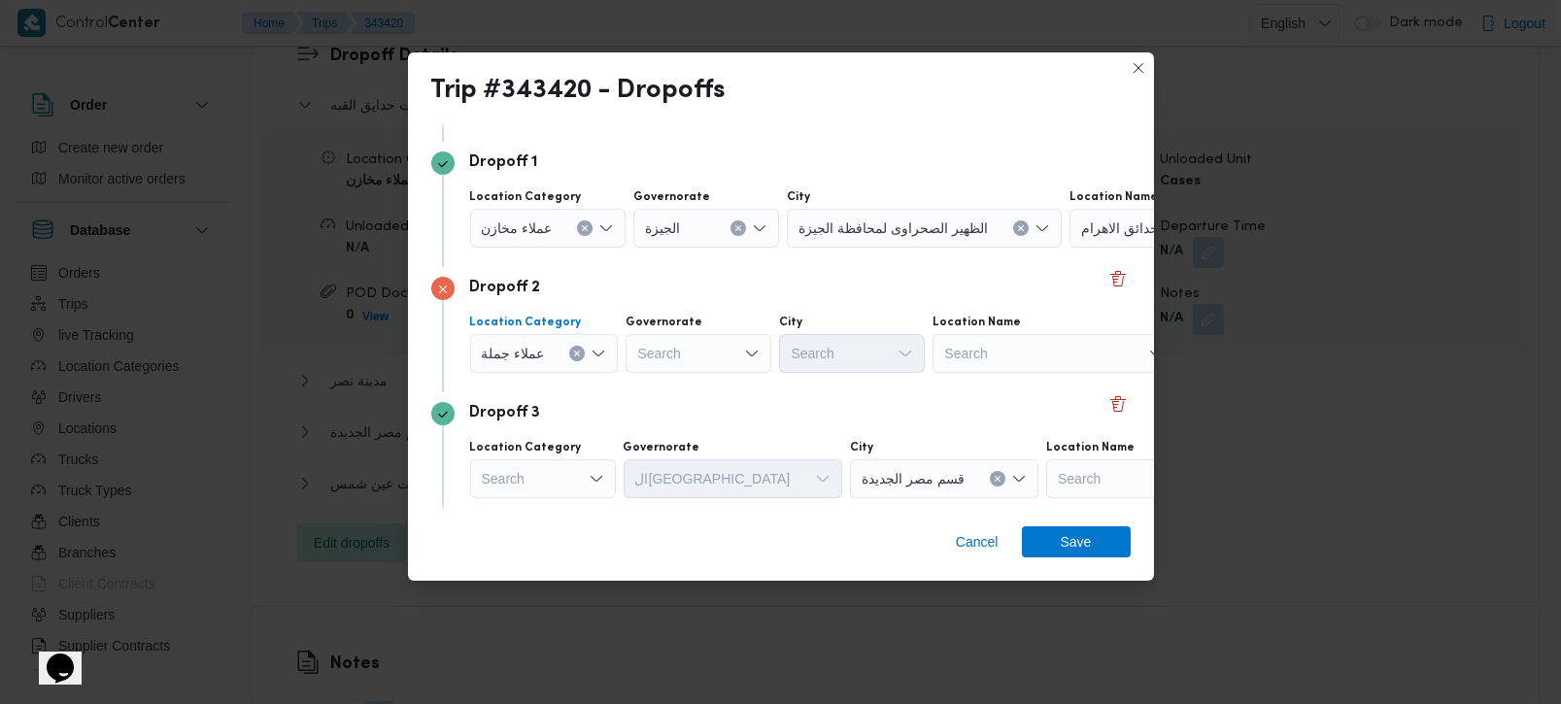
click at [663, 352] on div "Search" at bounding box center [699, 353] width 146 height 39
type input "[DEMOGRAPHIC_DATA]"
click at [674, 378] on span "الجي زة" at bounding box center [708, 388] width 99 height 23
click at [840, 349] on div "Search" at bounding box center [852, 353] width 146 height 39
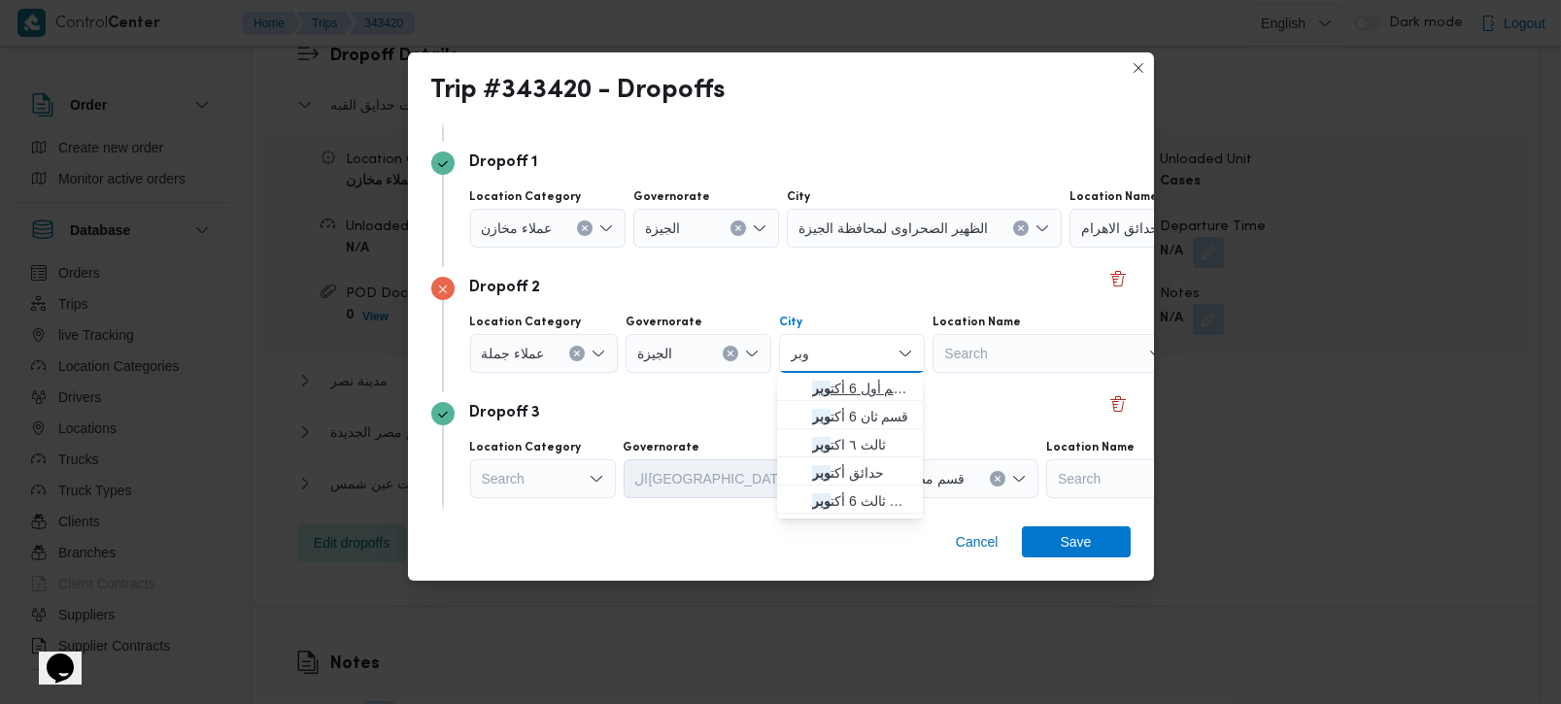
type input "وبر"
click at [856, 378] on span "قسم أول 6 أكت وبر" at bounding box center [861, 388] width 99 height 23
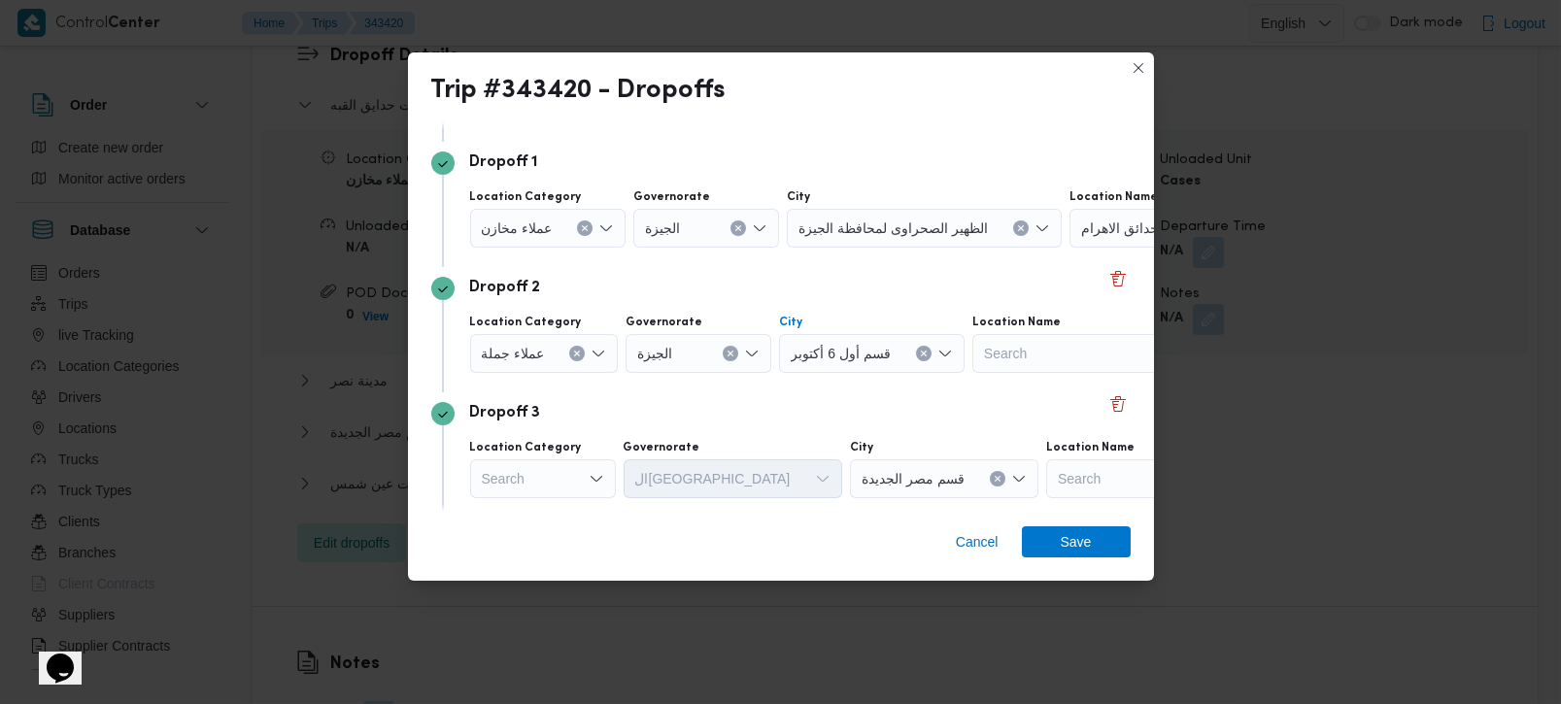
click at [799, 406] on div "Dropoff 3" at bounding box center [780, 413] width 699 height 23
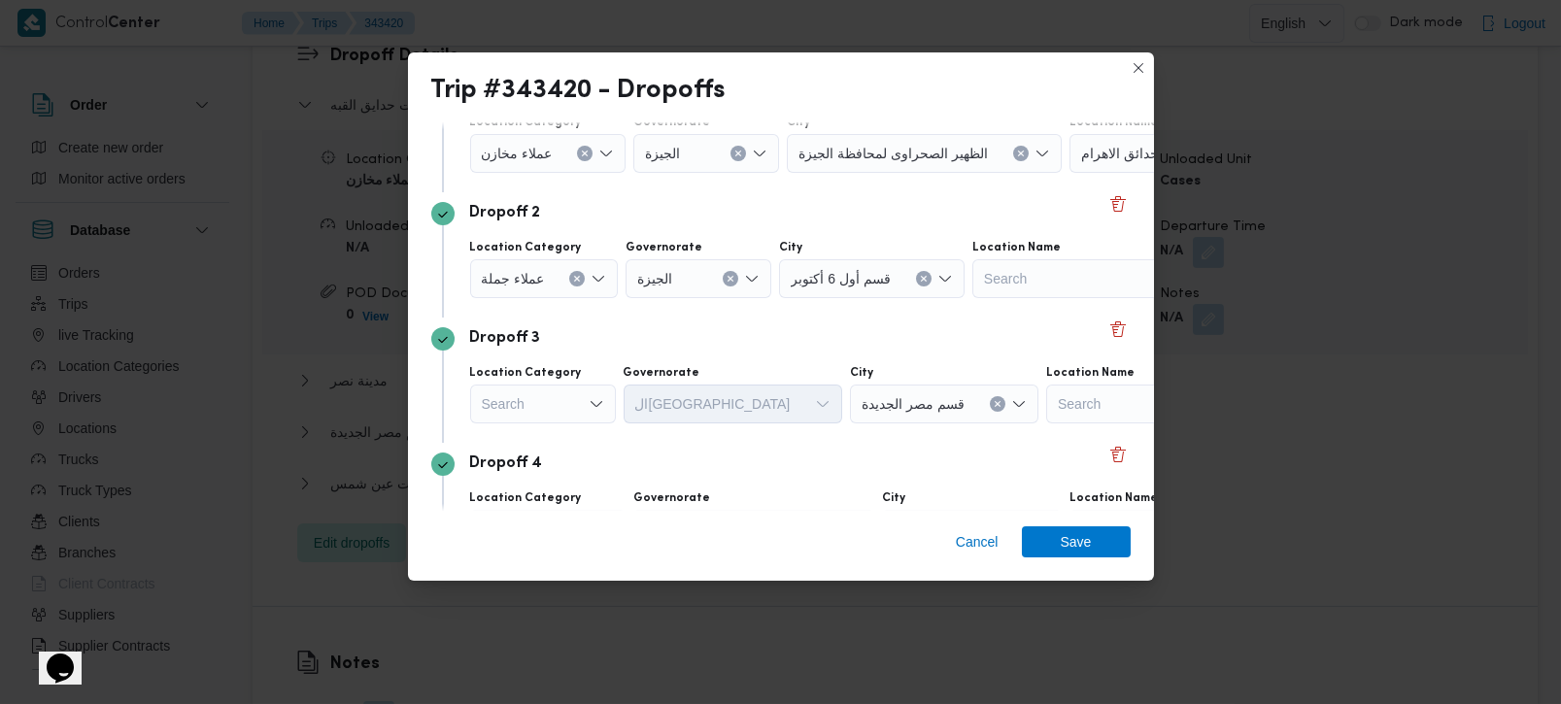
scroll to position [228, 0]
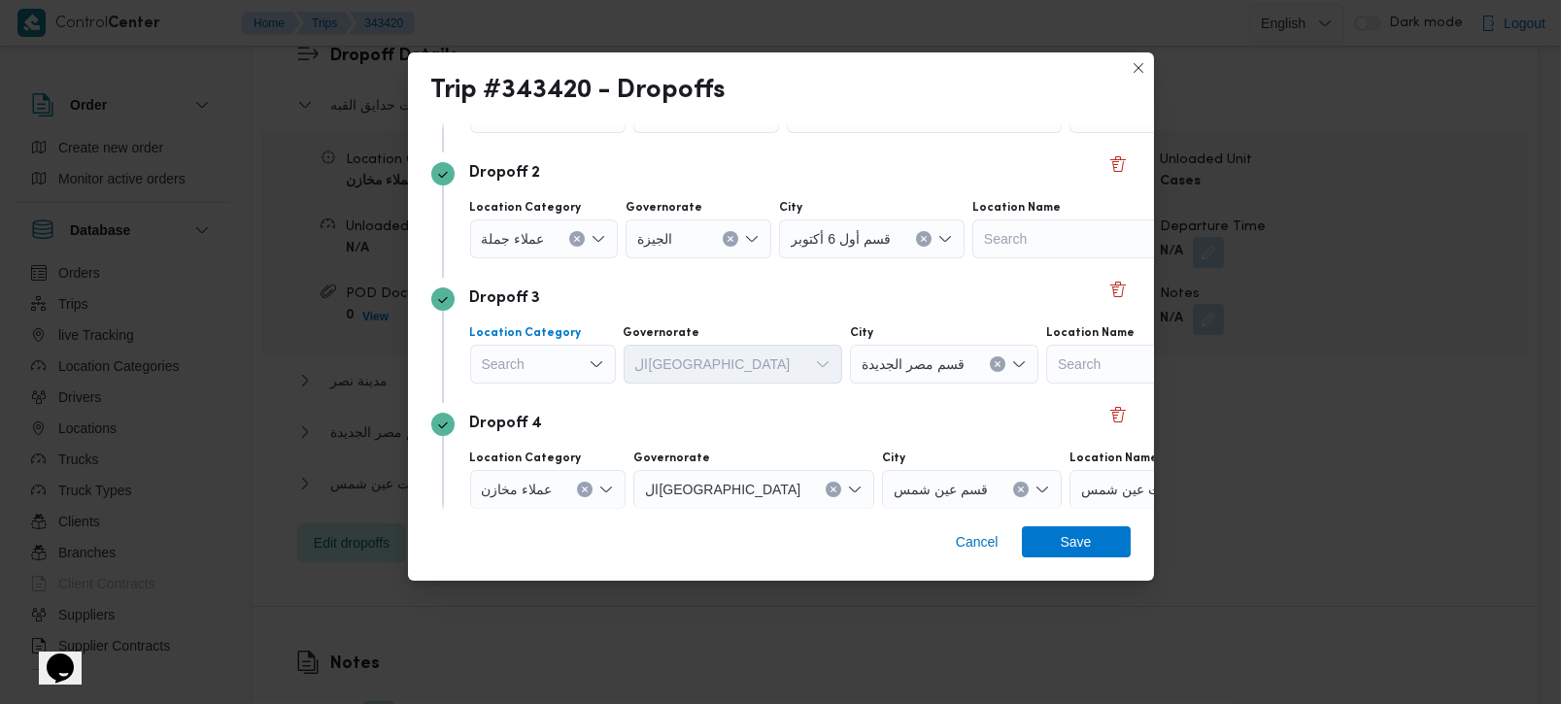
click at [566, 368] on div "Search" at bounding box center [543, 364] width 146 height 39
click at [523, 484] on span "عملاء جملة" at bounding box center [554, 484] width 99 height 23
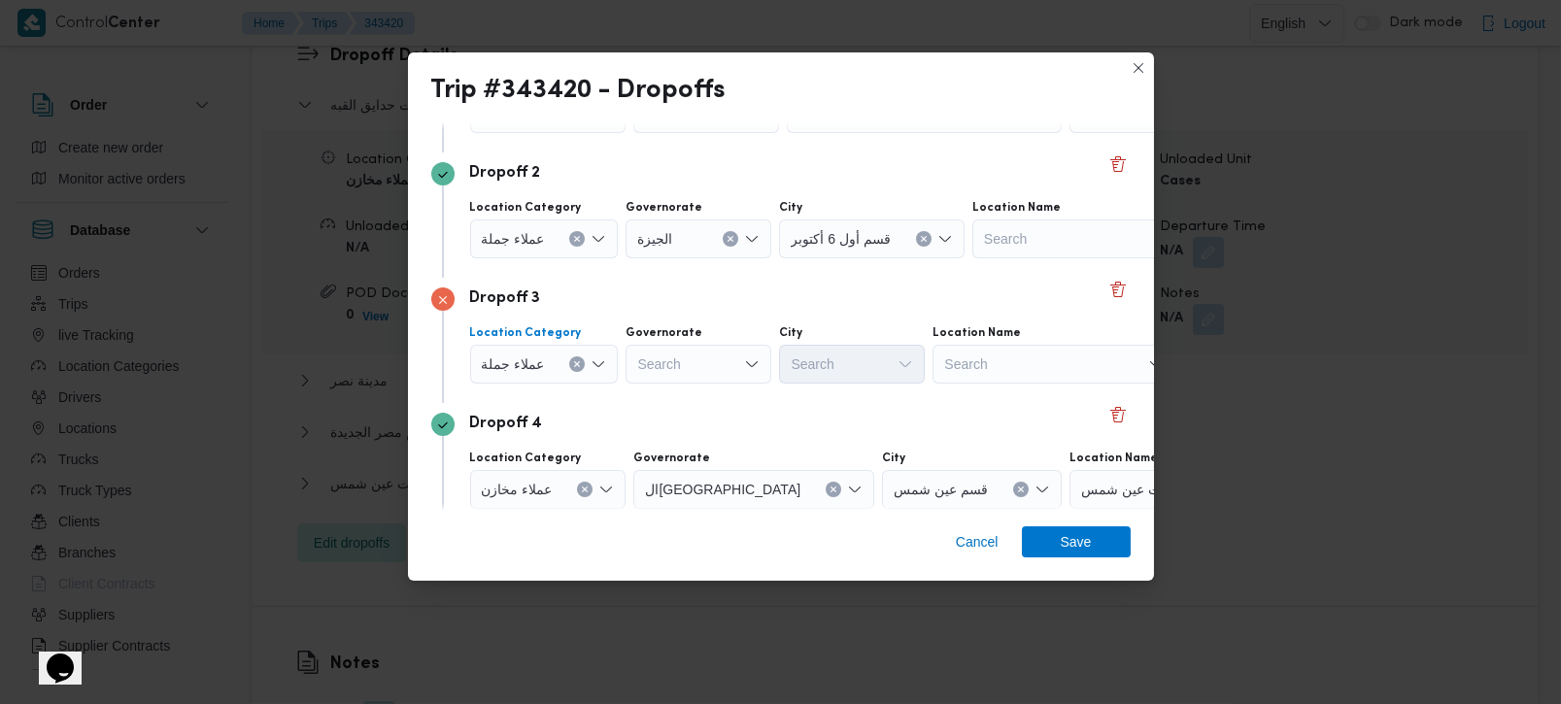
click at [679, 353] on div "Search" at bounding box center [699, 364] width 146 height 39
type input "[DEMOGRAPHIC_DATA]"
click at [713, 395] on span "الجي زة" at bounding box center [708, 400] width 99 height 23
click at [851, 359] on div "Search" at bounding box center [852, 364] width 146 height 39
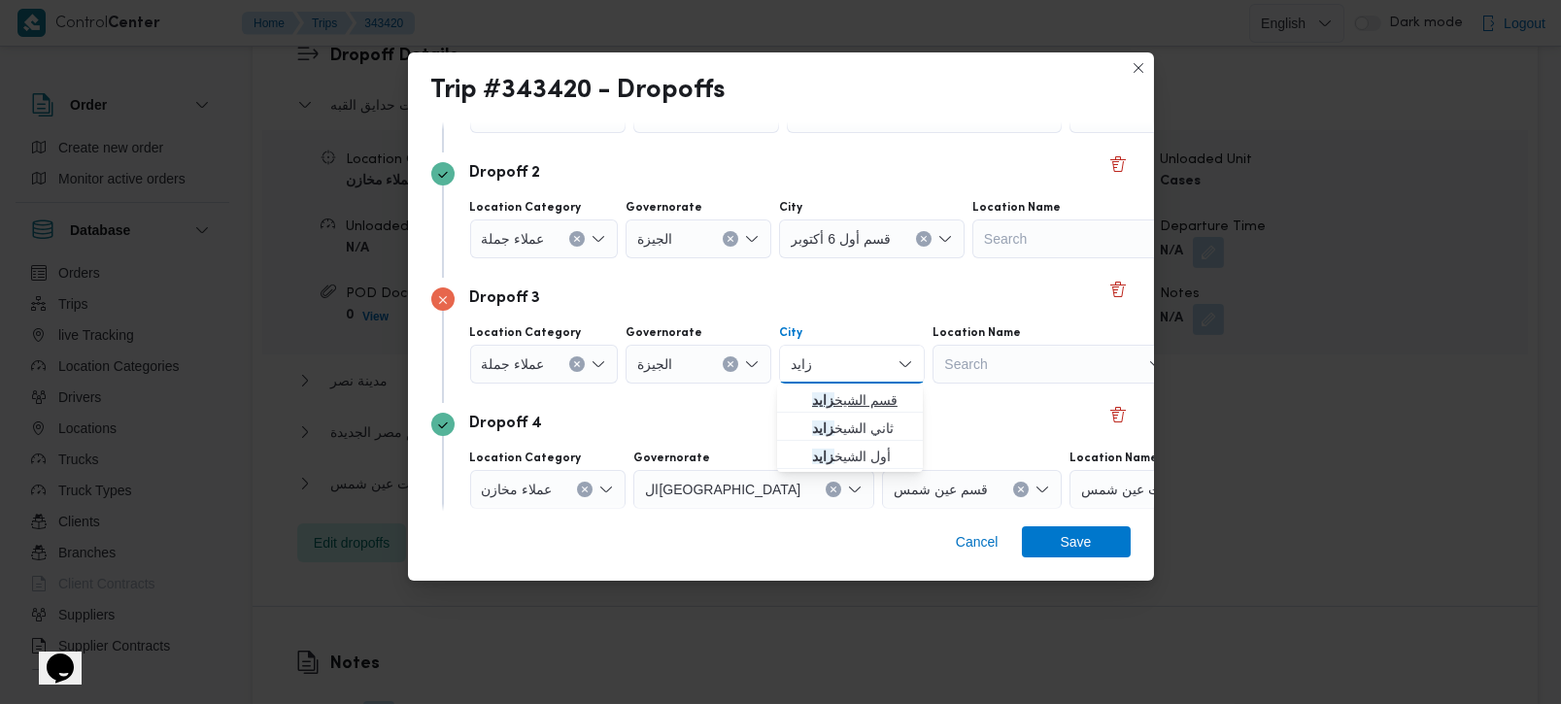
type input "زايد"
click at [852, 389] on span "قسم الشيخ زايد" at bounding box center [861, 400] width 99 height 23
click at [830, 411] on div "Dropoff 4 Location Category عملاء مخازن Governorate القاهرة City قسم عين شمس Lo…" at bounding box center [780, 465] width 699 height 125
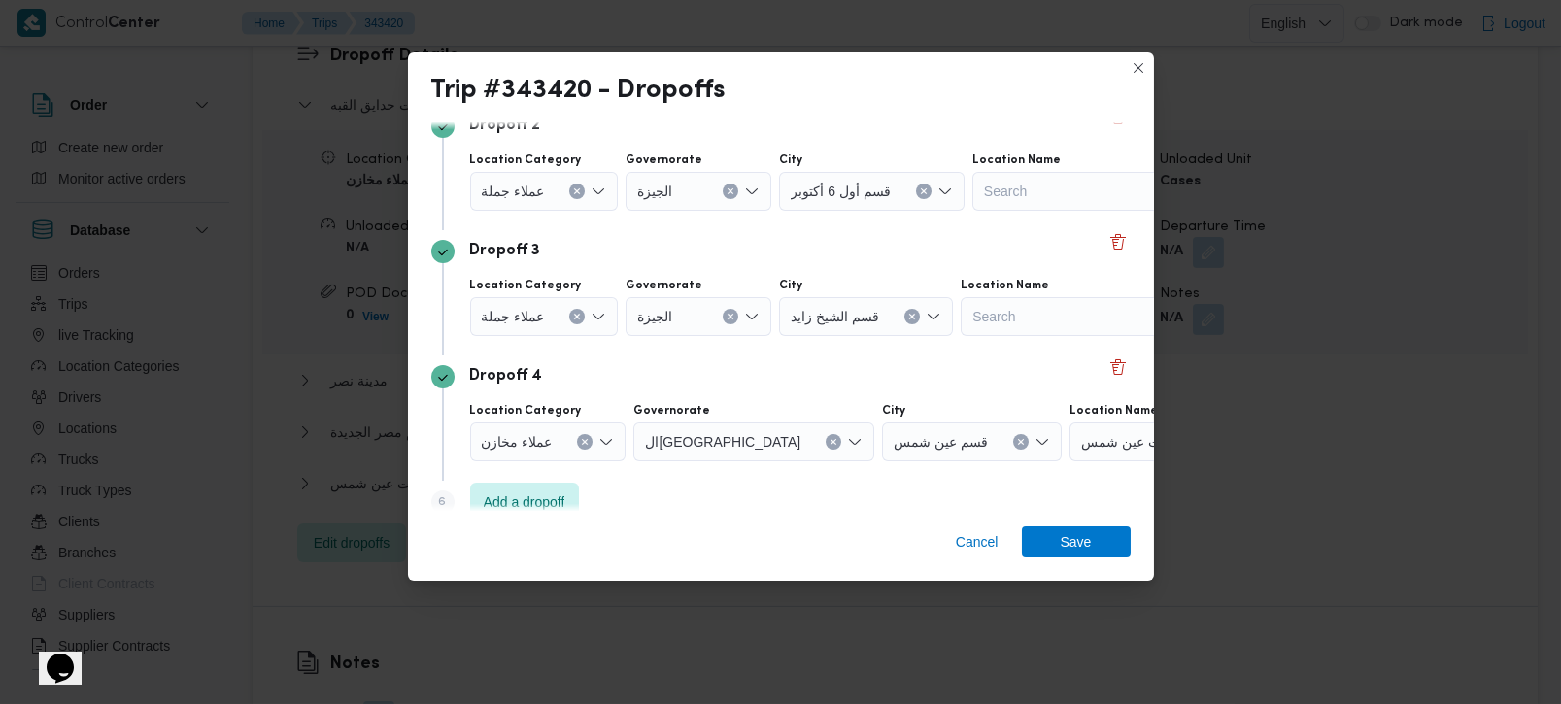
scroll to position [302, 0]
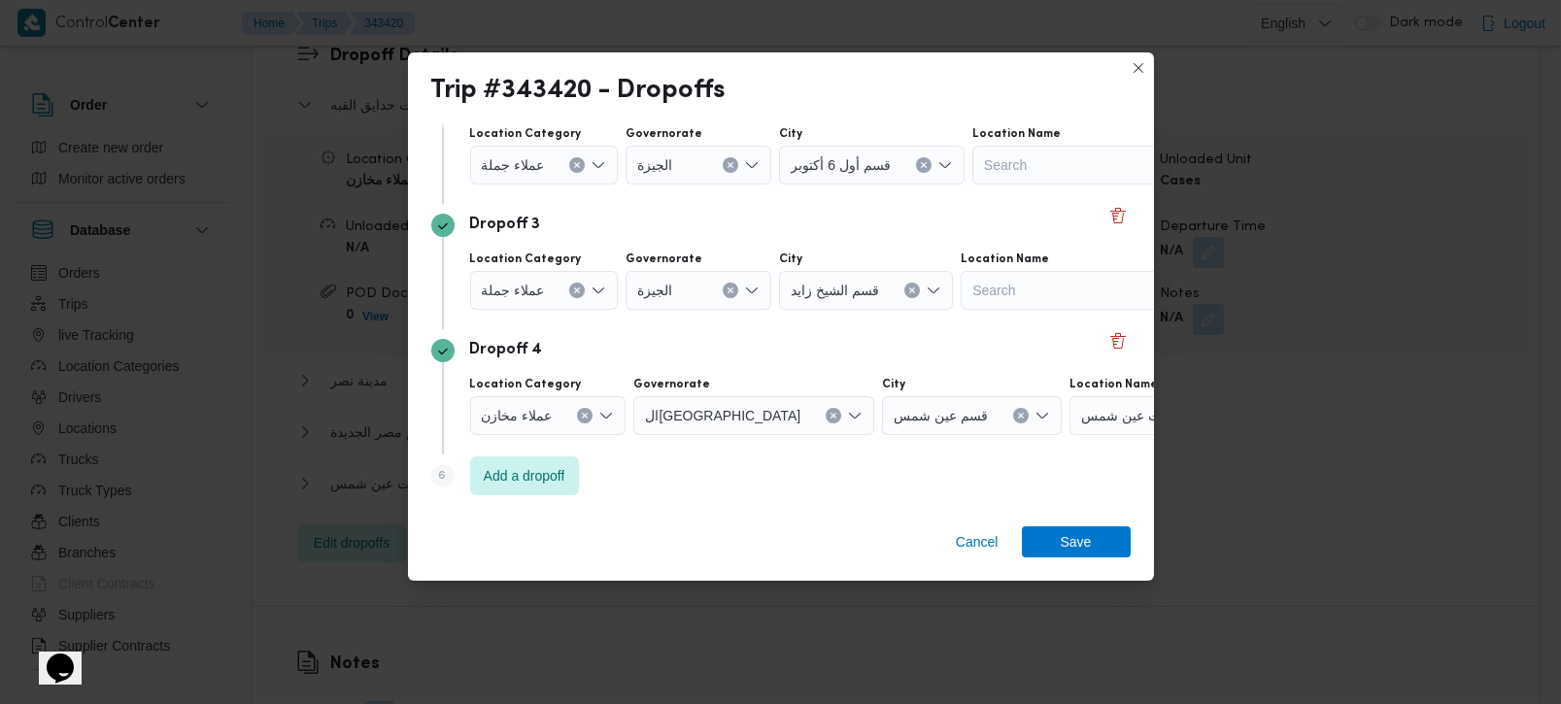
click at [585, 413] on icon "Clear input" at bounding box center [585, 416] width 8 height 8
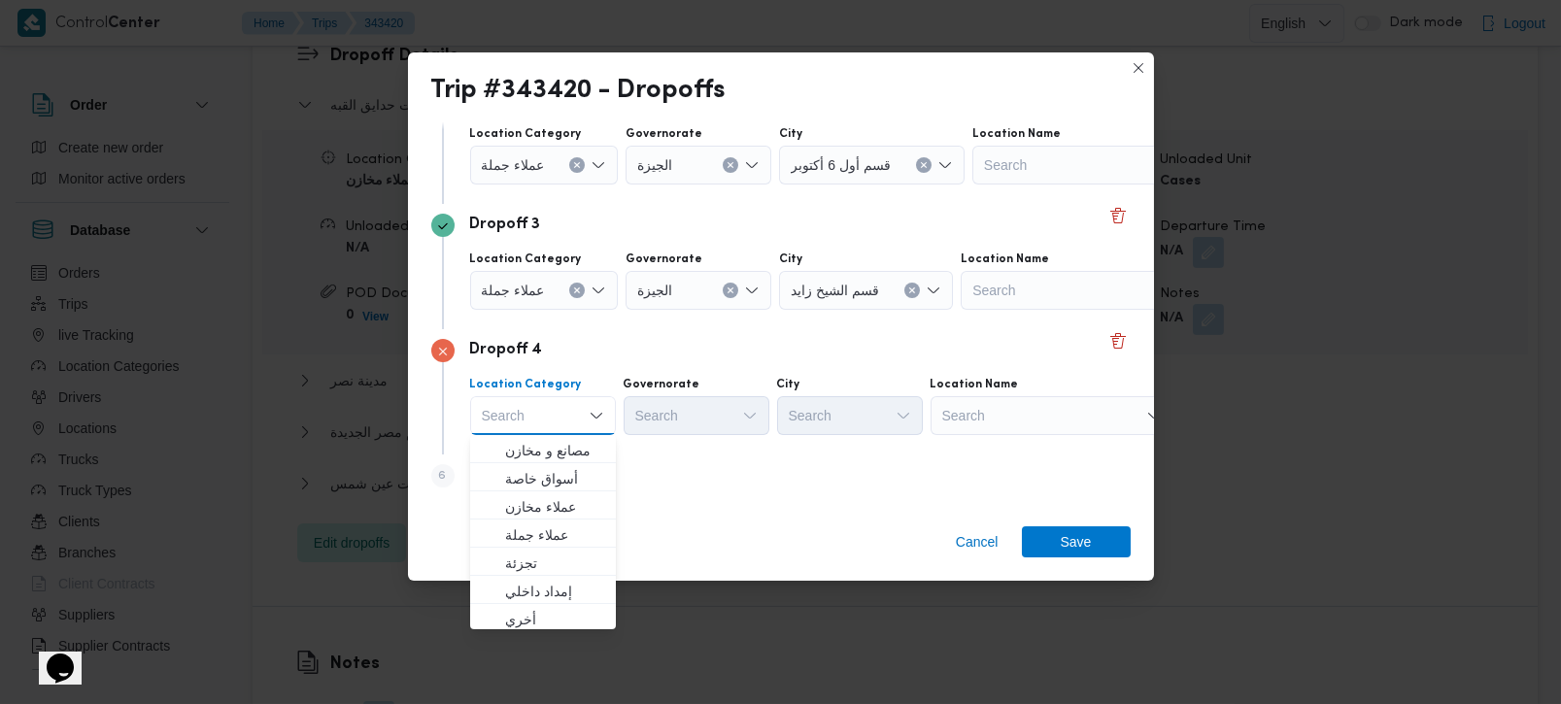
click at [964, 425] on div "Search" at bounding box center [1052, 415] width 243 height 39
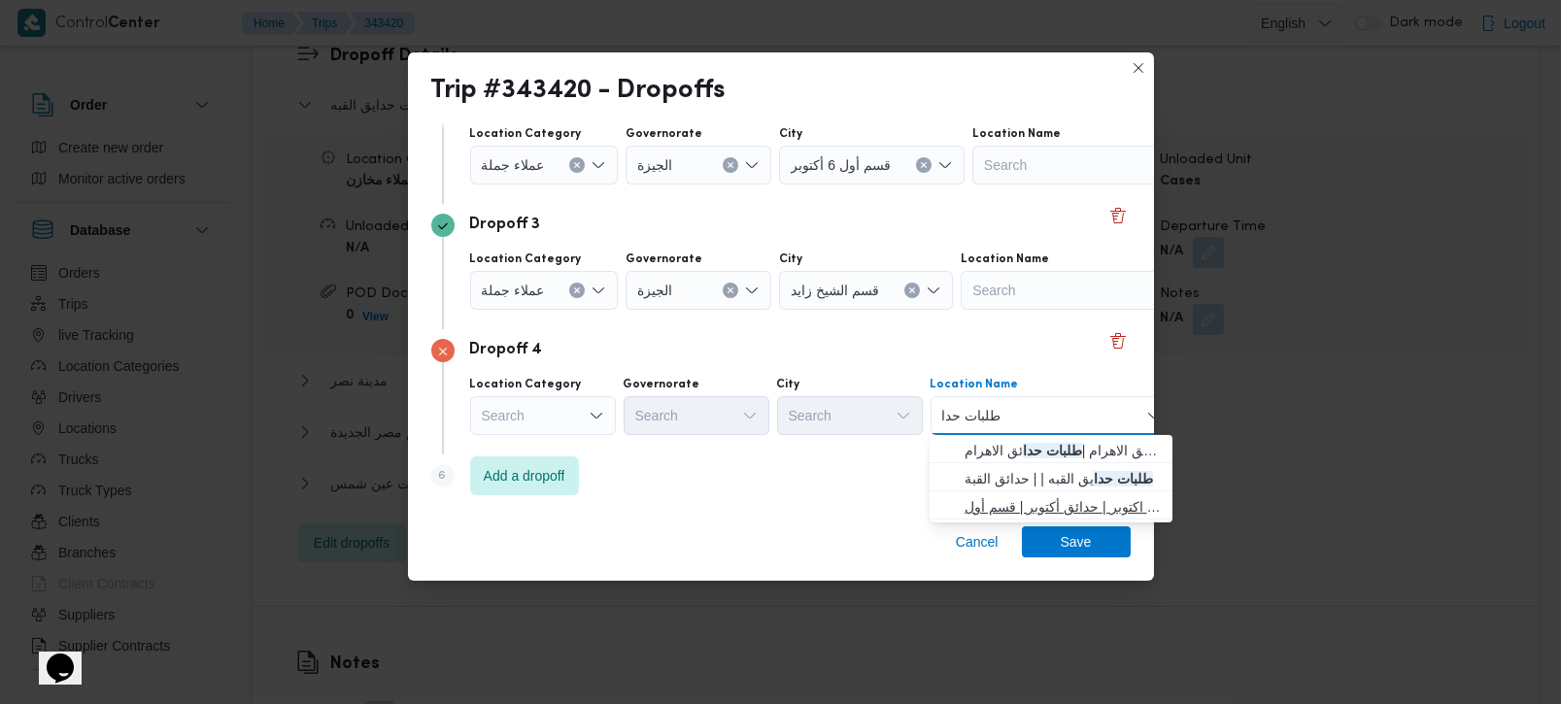
type input "طلبات حدا"
click at [1019, 499] on span "طلبات حدا ئق اكتوبر | حدائق أكتوبر | قسم أول 6 أكتوبر" at bounding box center [1063, 506] width 196 height 23
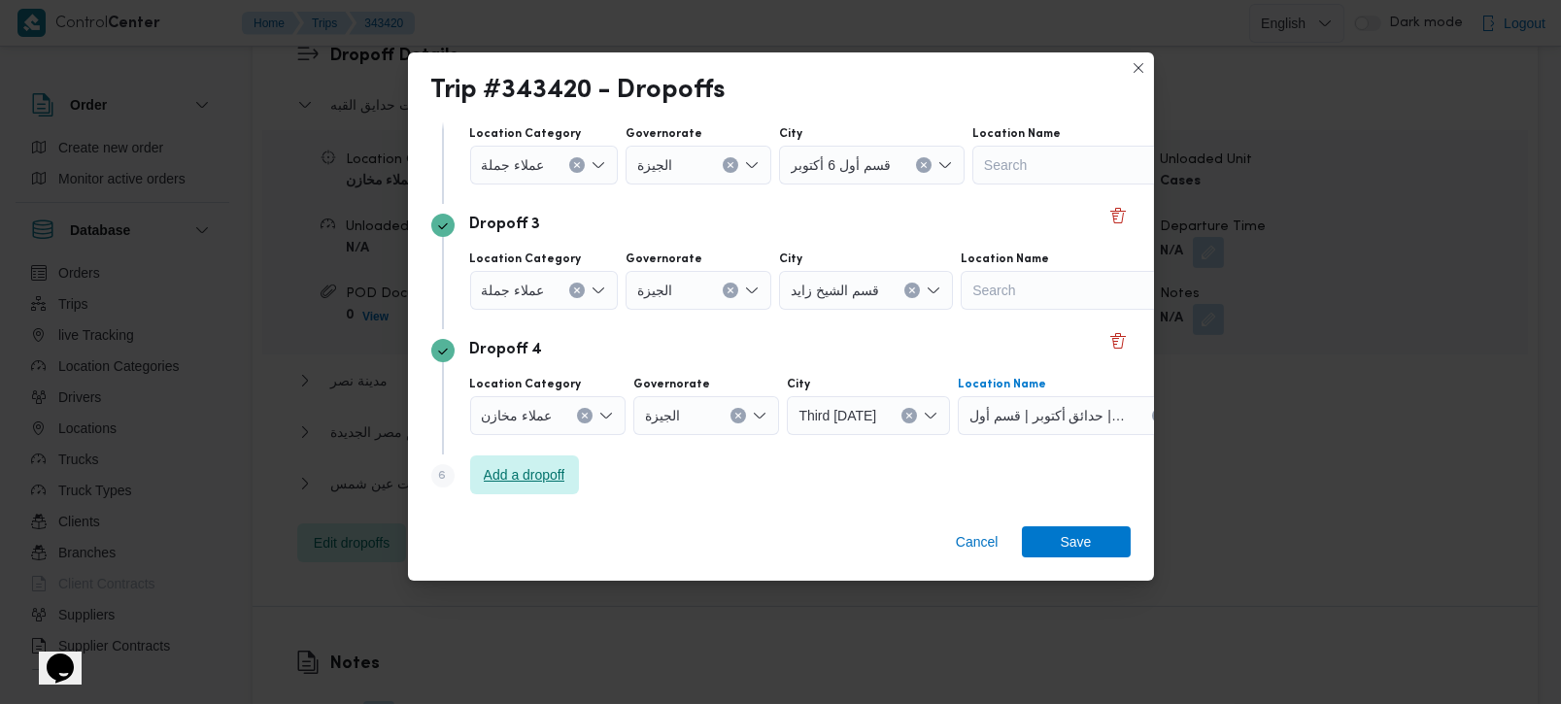
click at [572, 464] on span "Add a dropoff" at bounding box center [524, 475] width 109 height 39
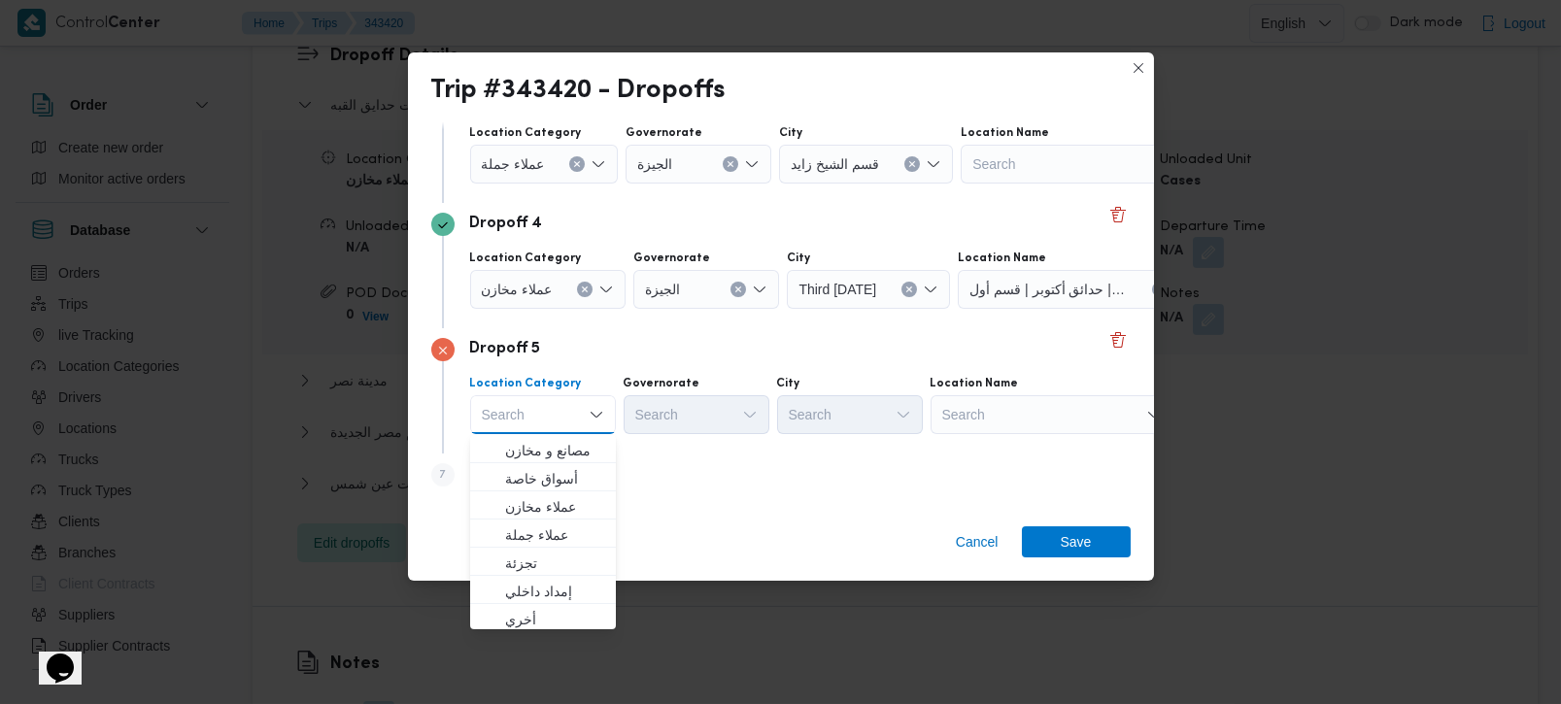
click at [955, 415] on div "Search" at bounding box center [1052, 414] width 243 height 39
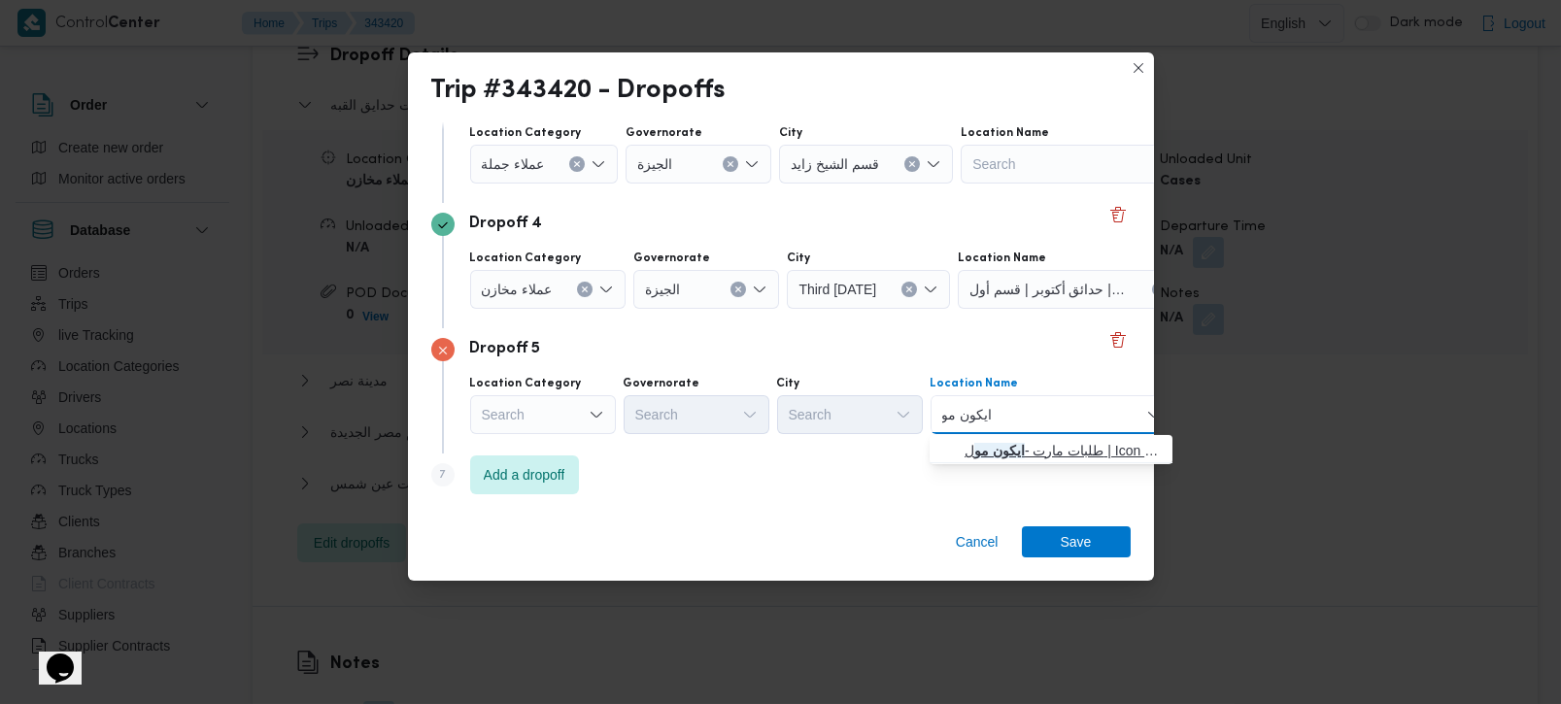
type input "ايكون مو"
click at [989, 439] on span "طلبات مارت - ايكون مو ل | Icon Mall | قسم أول 6 أكتوبر" at bounding box center [1063, 450] width 196 height 23
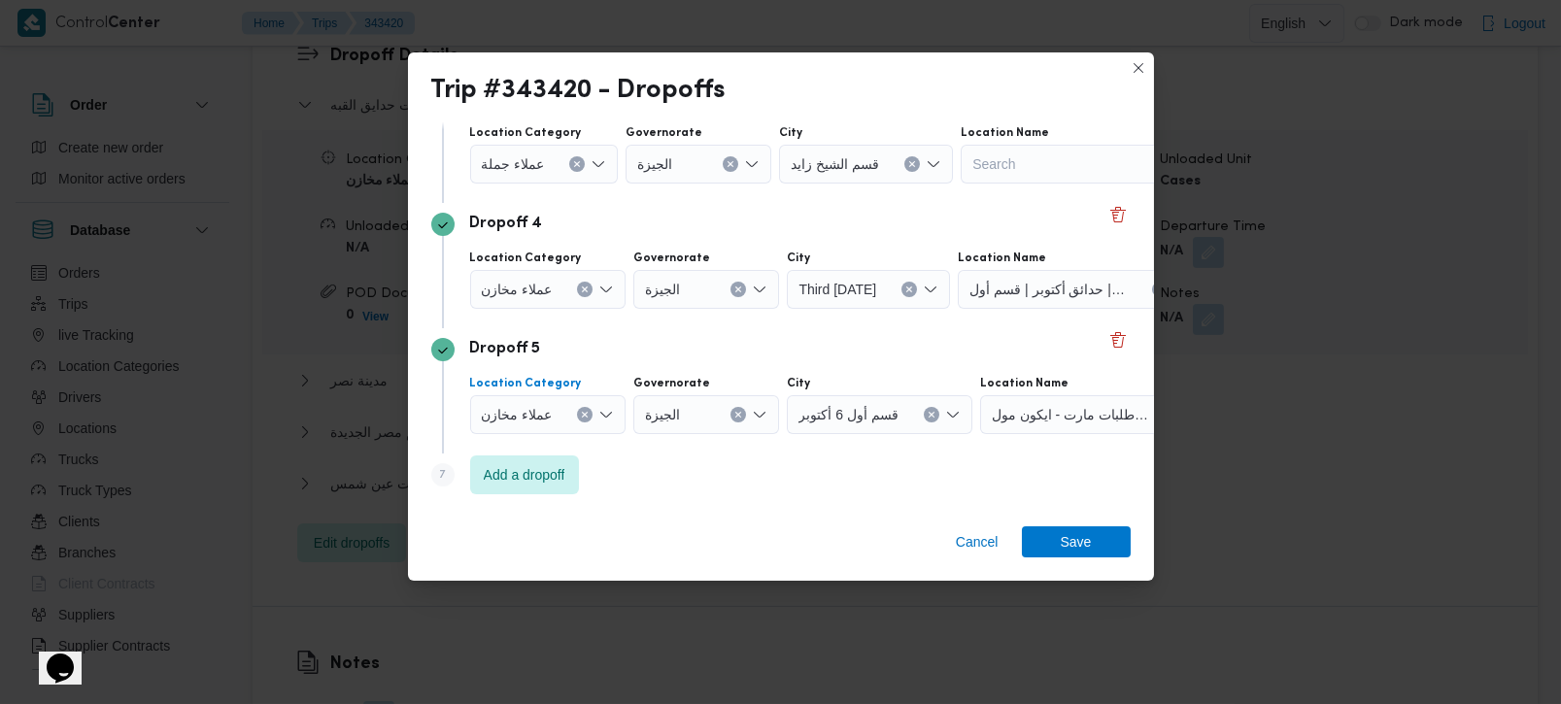
click at [582, 411] on icon "Clear input" at bounding box center [585, 415] width 8 height 8
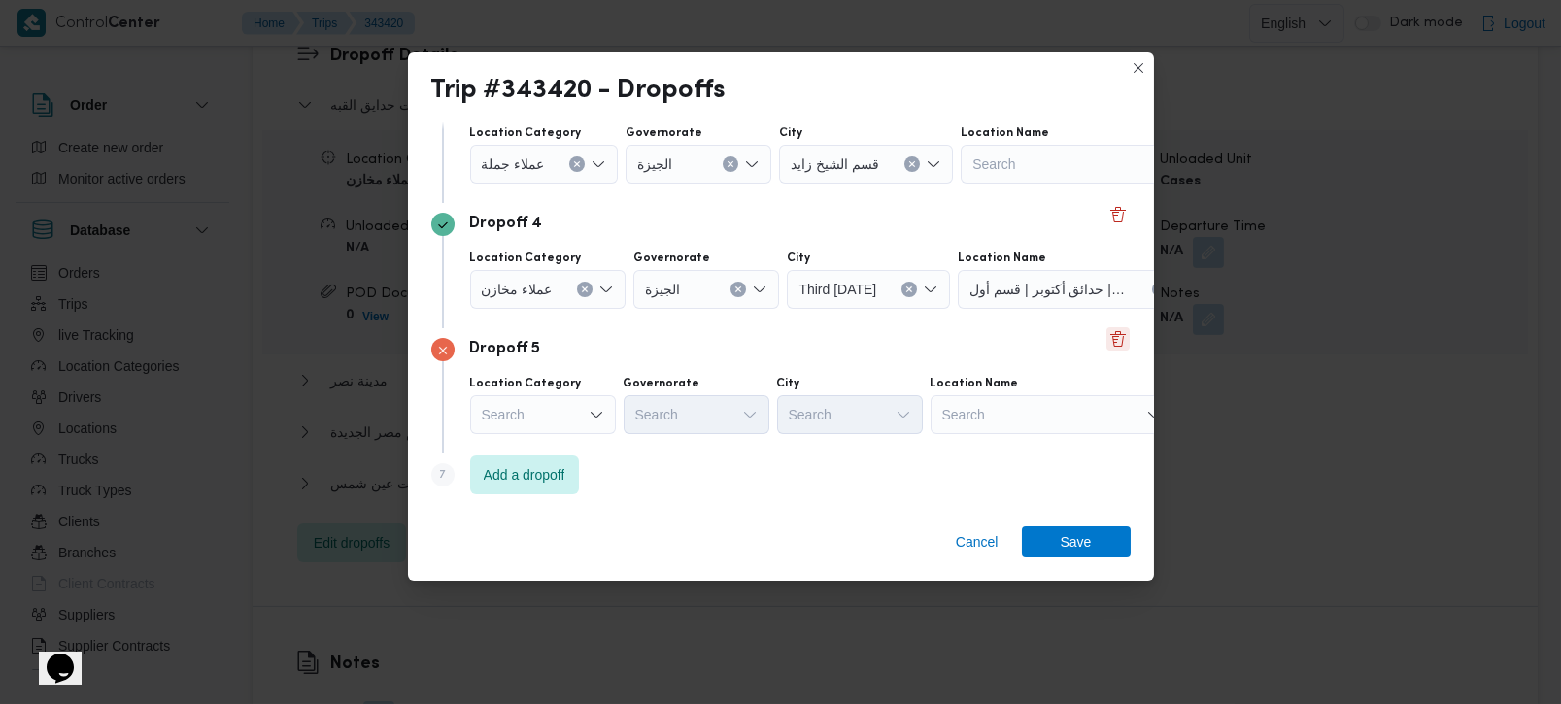
click at [1106, 340] on button "Delete" at bounding box center [1117, 338] width 23 height 23
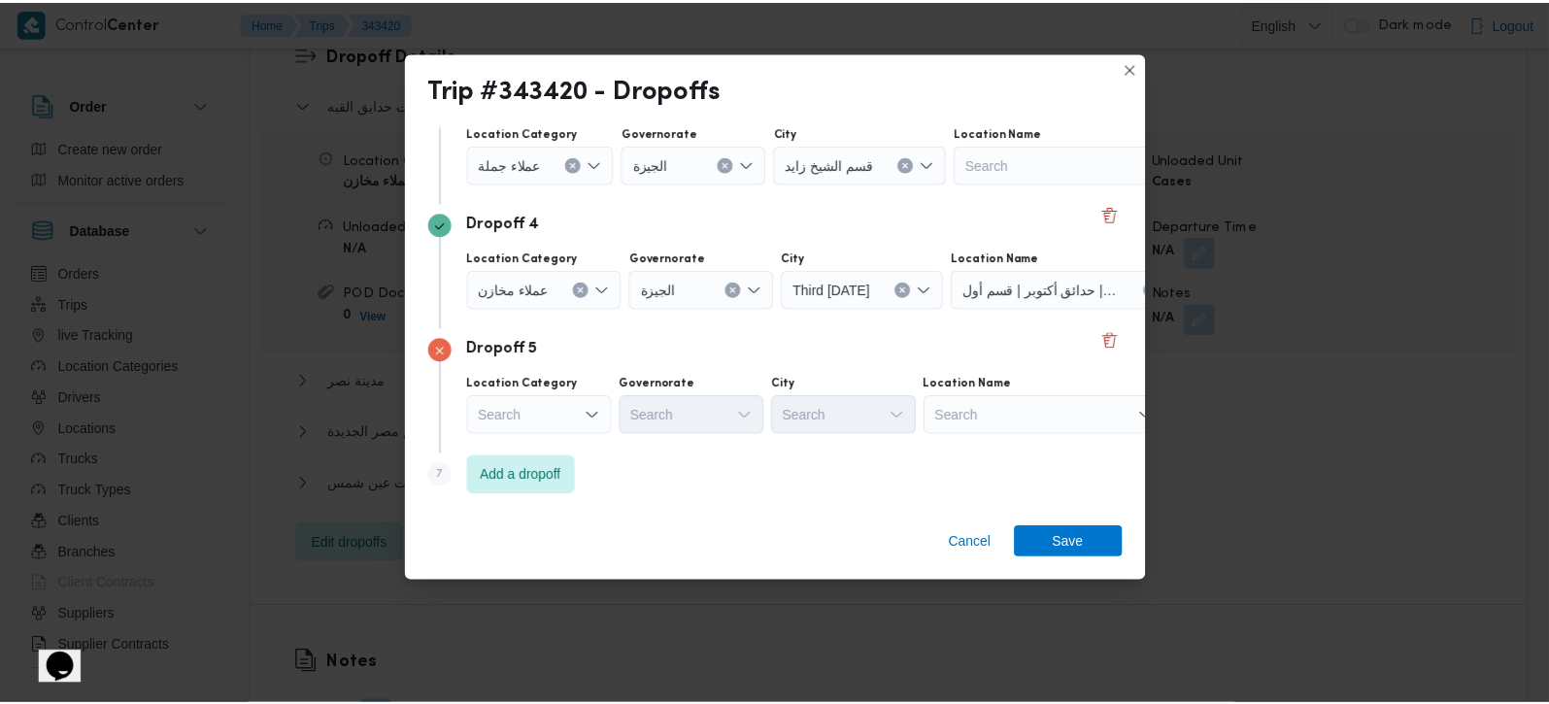
scroll to position [303, 0]
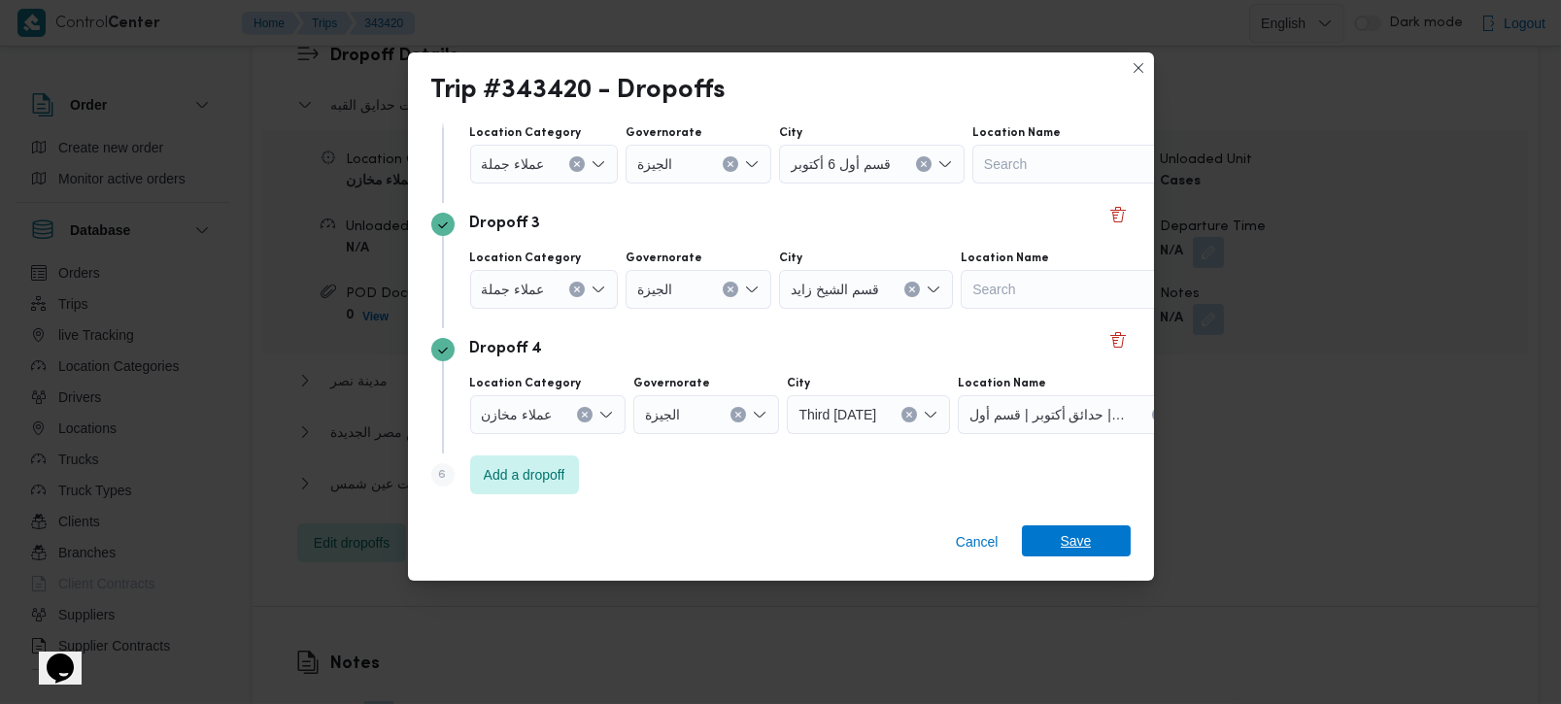
click at [1071, 533] on span "Save" at bounding box center [1076, 541] width 31 height 31
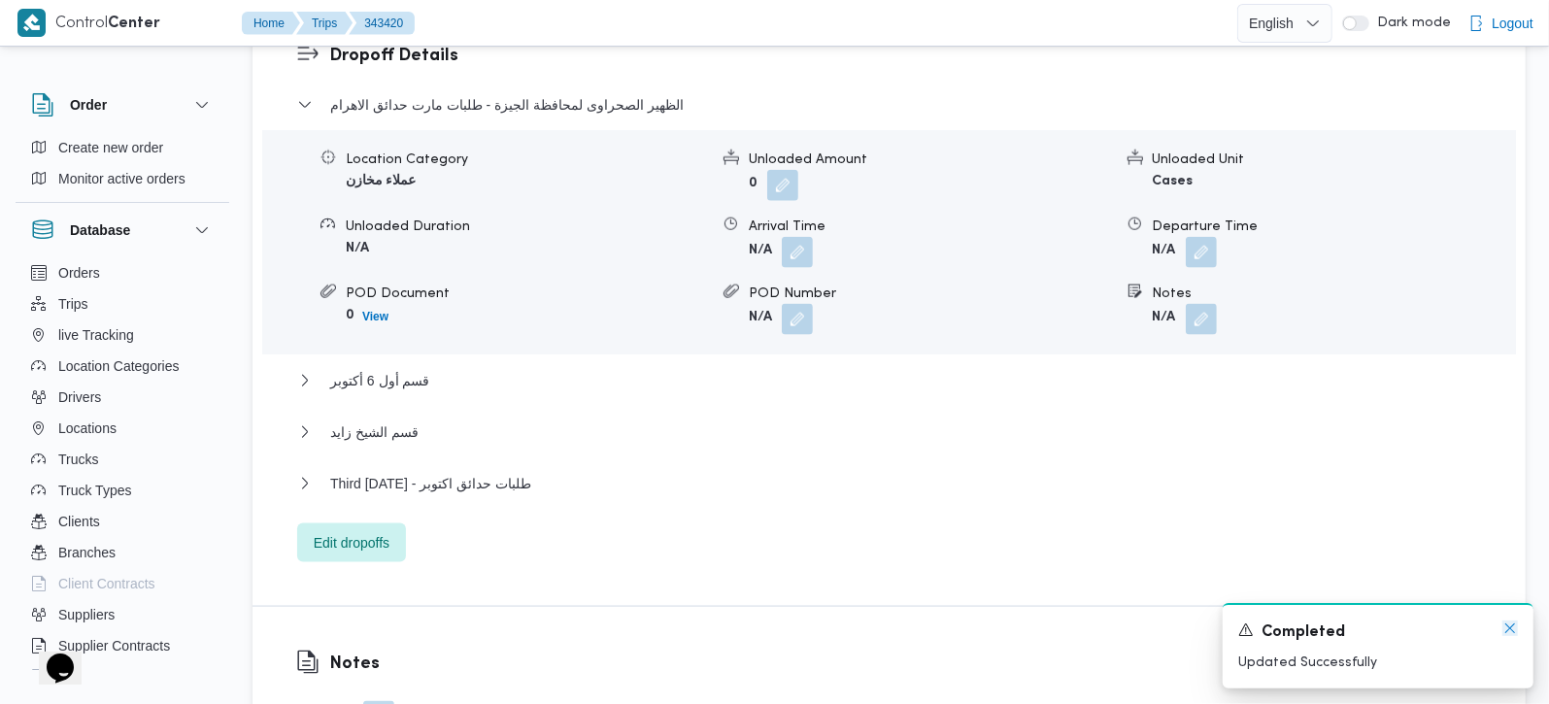
click at [1517, 636] on icon "Dismiss toast" at bounding box center [1511, 629] width 16 height 16
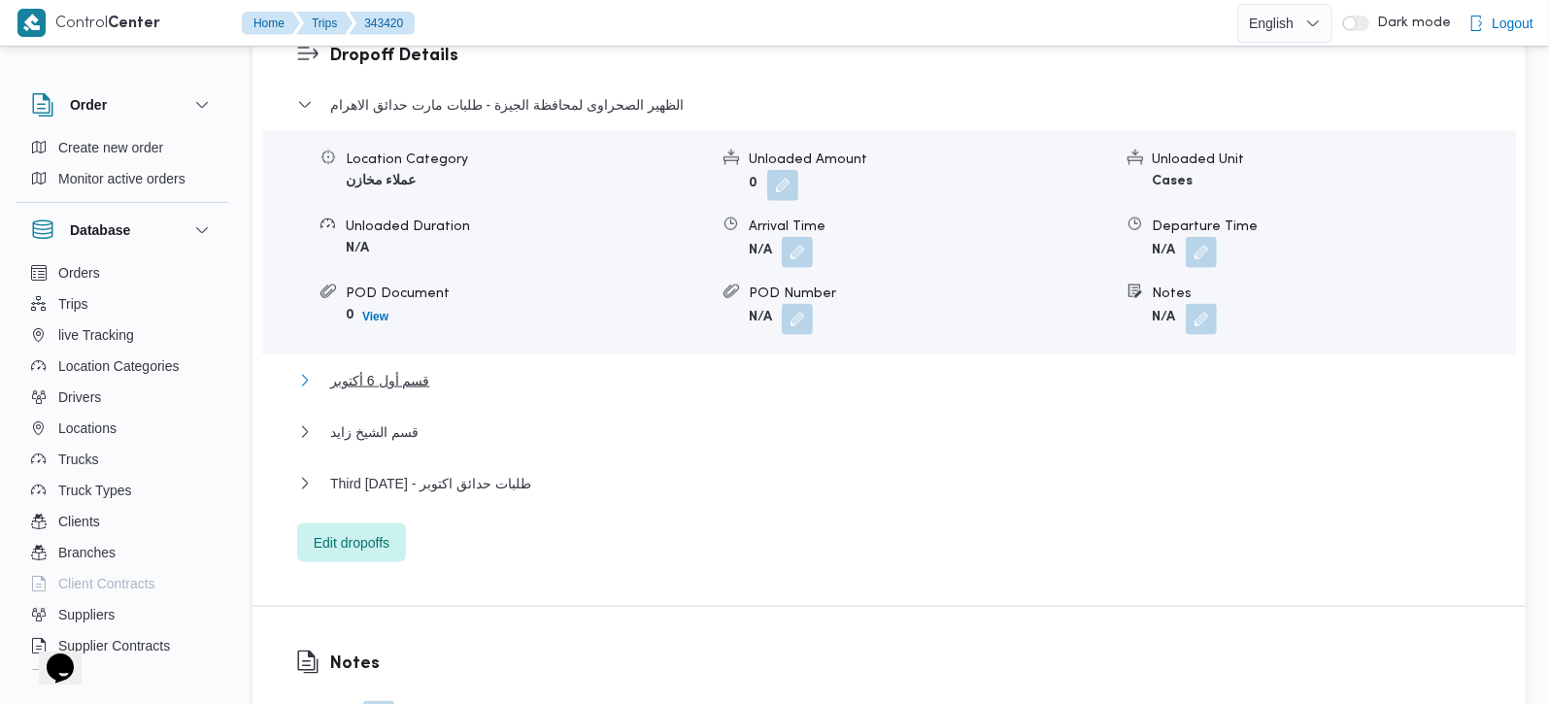
click at [387, 369] on span "قسم أول 6 أكتوبر" at bounding box center [379, 380] width 99 height 23
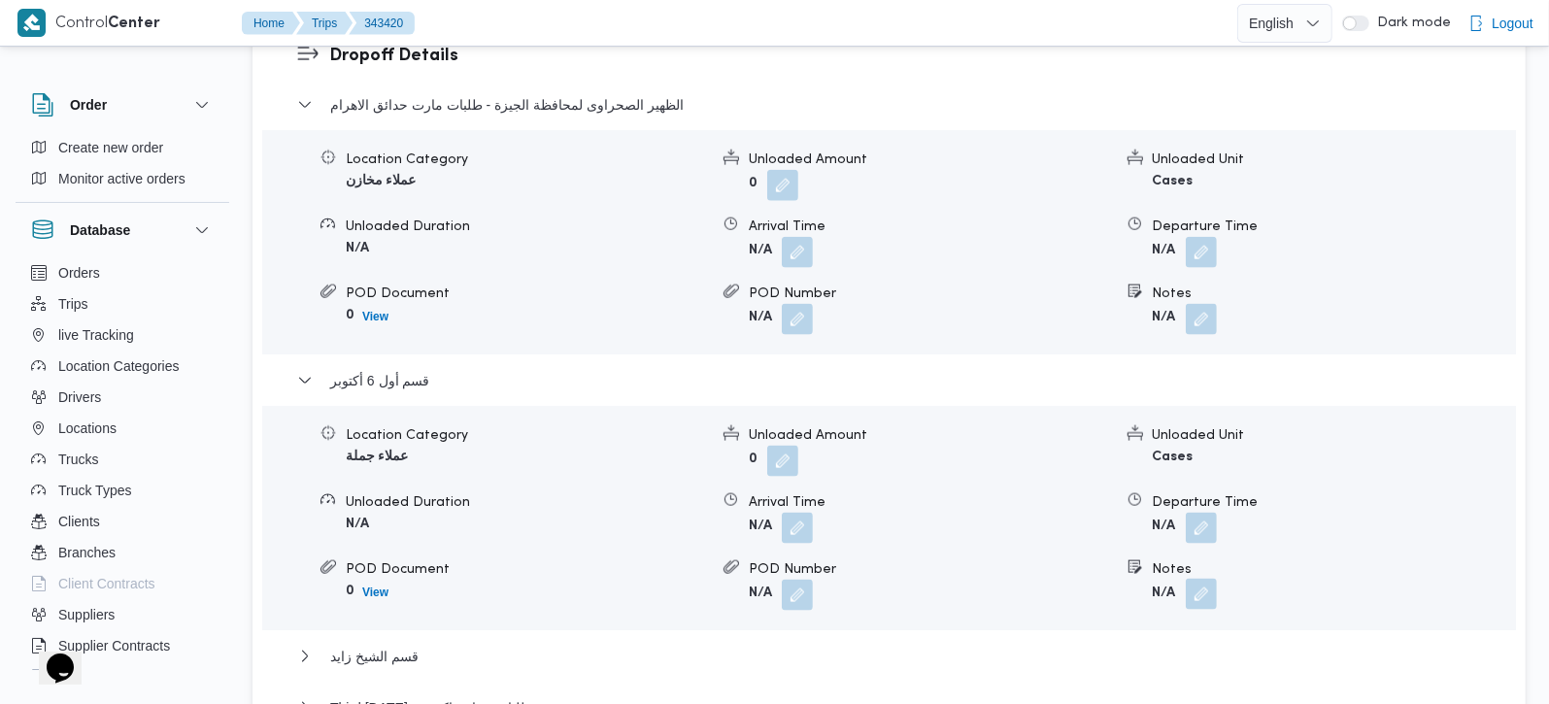
click at [1196, 580] on span at bounding box center [1196, 595] width 41 height 31
click at [1193, 579] on button "button" at bounding box center [1201, 594] width 31 height 31
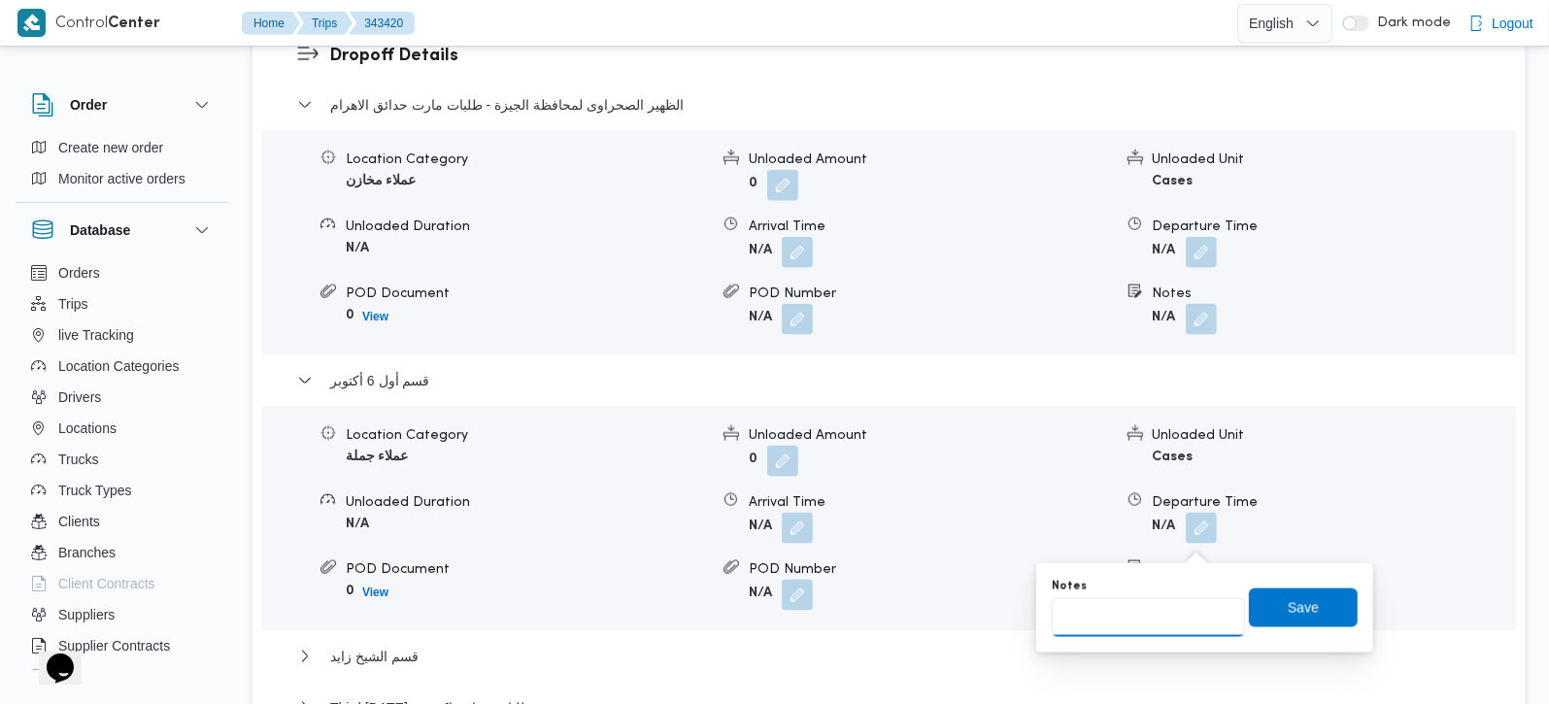
click at [1156, 603] on input "Notes" at bounding box center [1148, 617] width 193 height 39
type input "طلبات برايت ستارز و ايكون مول"
click at [1303, 612] on span "Save" at bounding box center [1303, 607] width 109 height 39
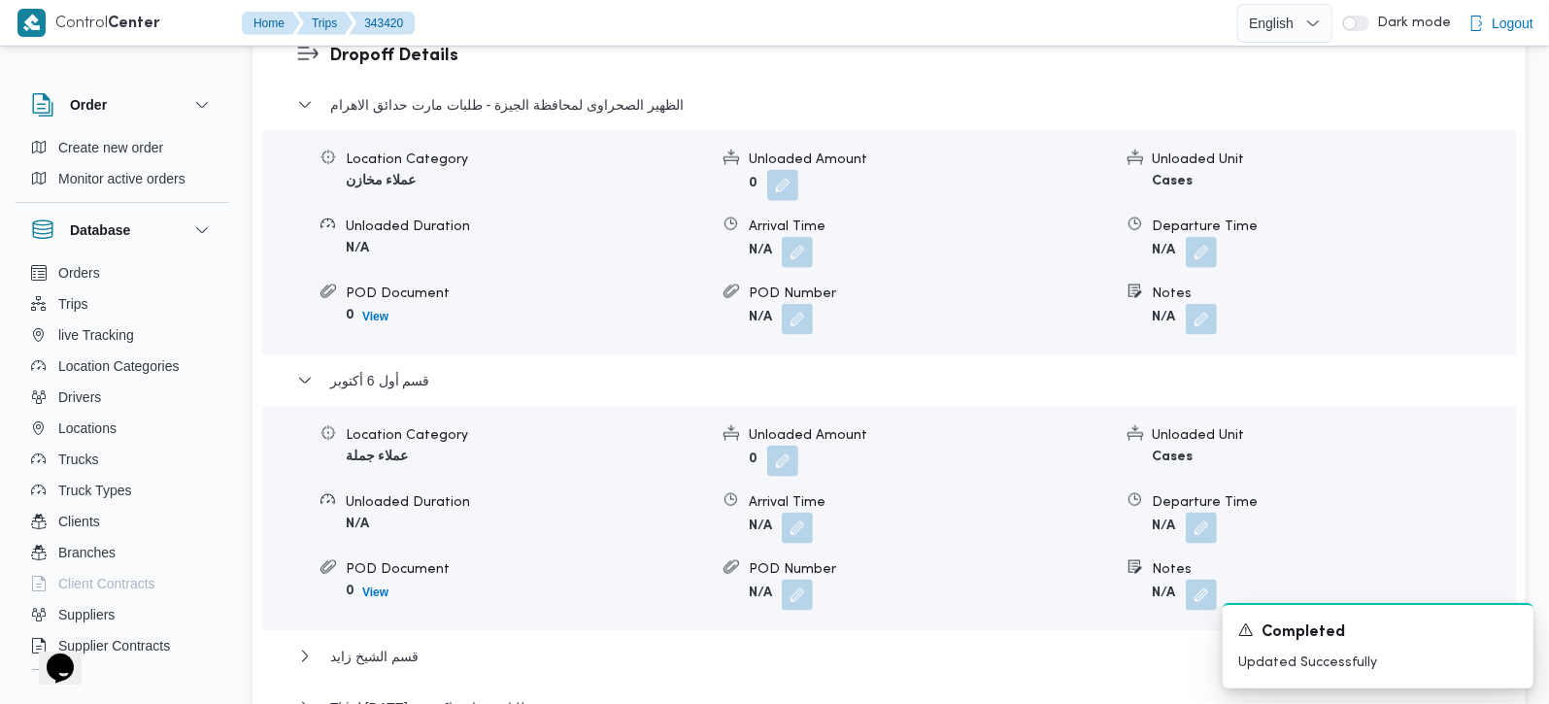
scroll to position [1828, 0]
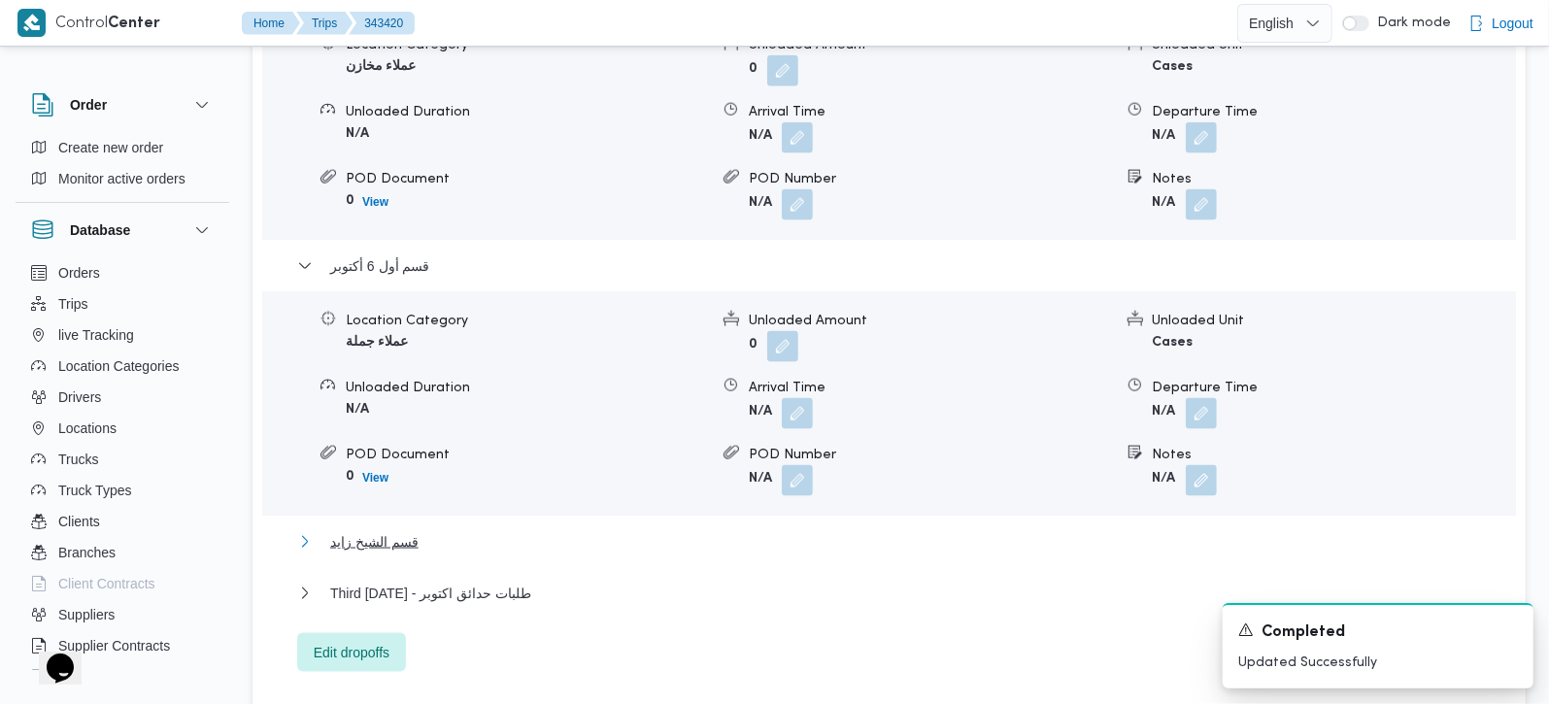
click at [386, 530] on span "قسم الشيخ زايد" at bounding box center [374, 541] width 88 height 23
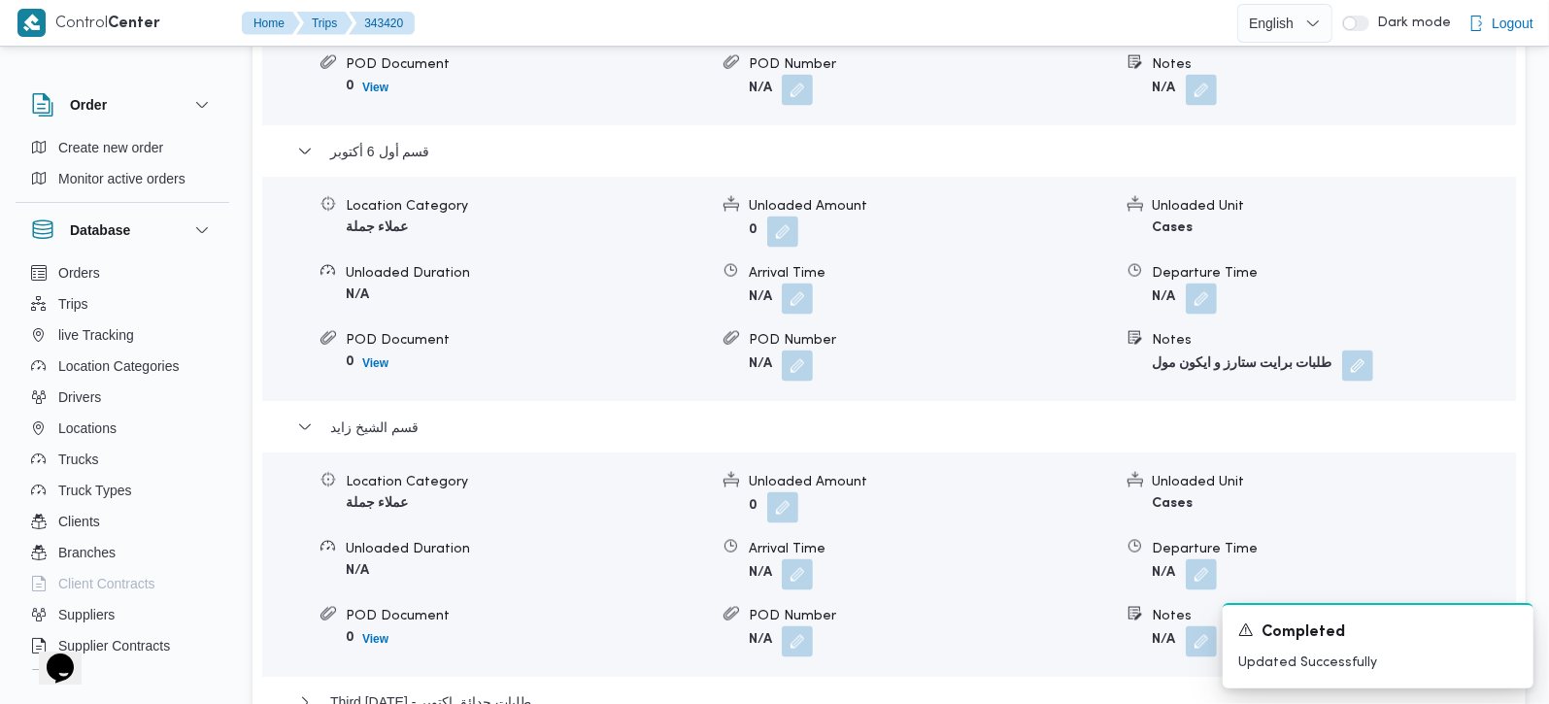
scroll to position [2171, 0]
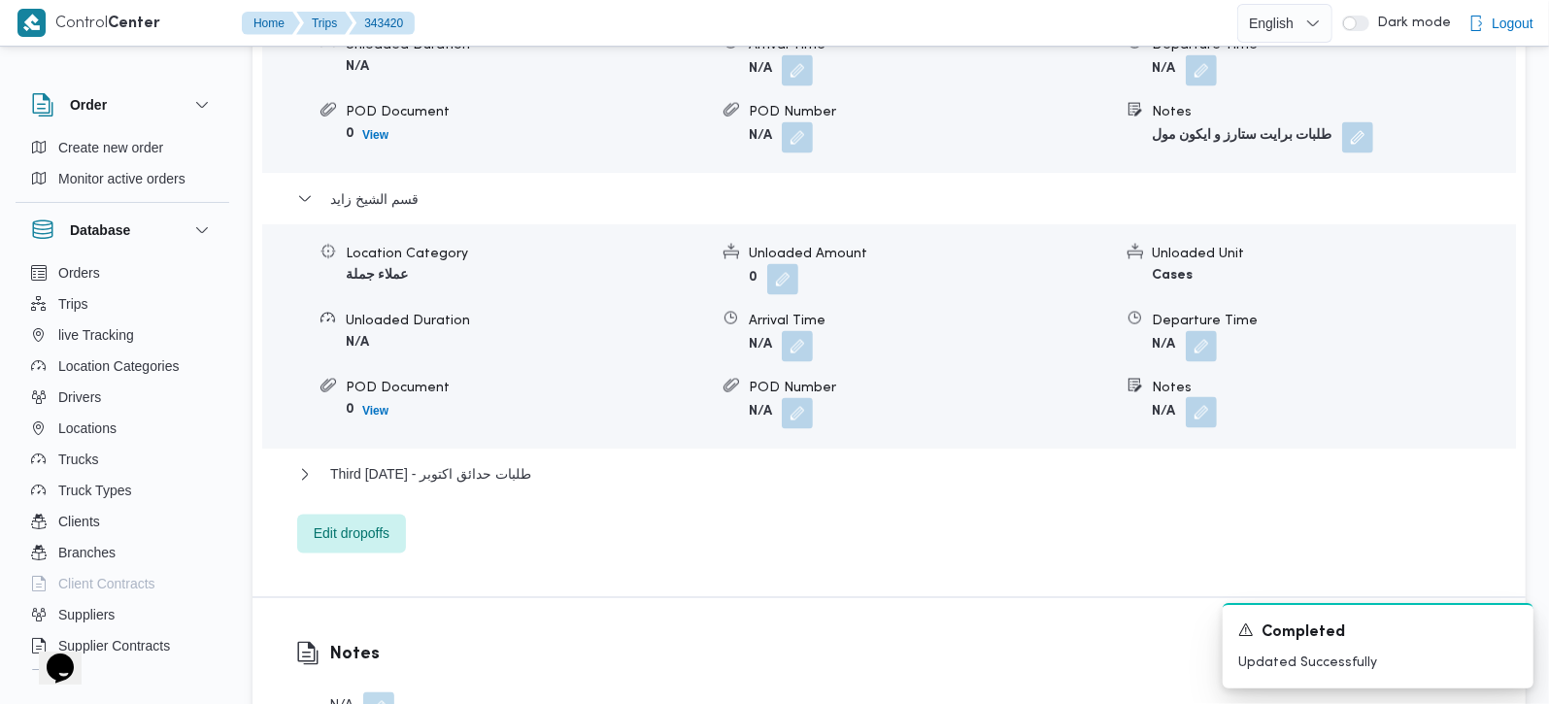
click at [1211, 397] on button "button" at bounding box center [1201, 412] width 31 height 31
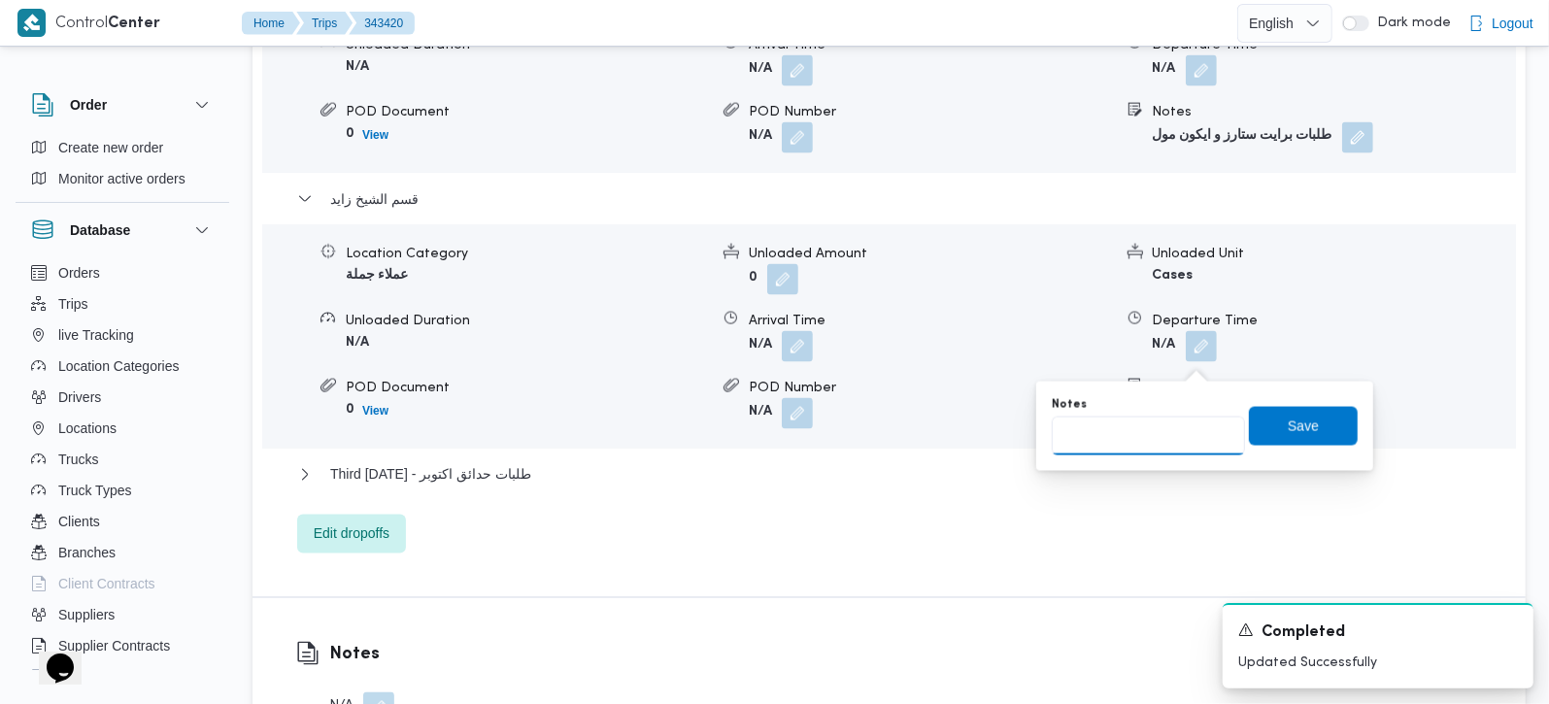
click at [1156, 430] on input "Notes" at bounding box center [1148, 436] width 193 height 39
click at [1082, 432] on input "طلبات زايد و بالم ههيلز" at bounding box center [1148, 436] width 193 height 39
type input "طلبات زايد و بالم هيلز"
click at [1261, 407] on span "Save" at bounding box center [1303, 425] width 109 height 39
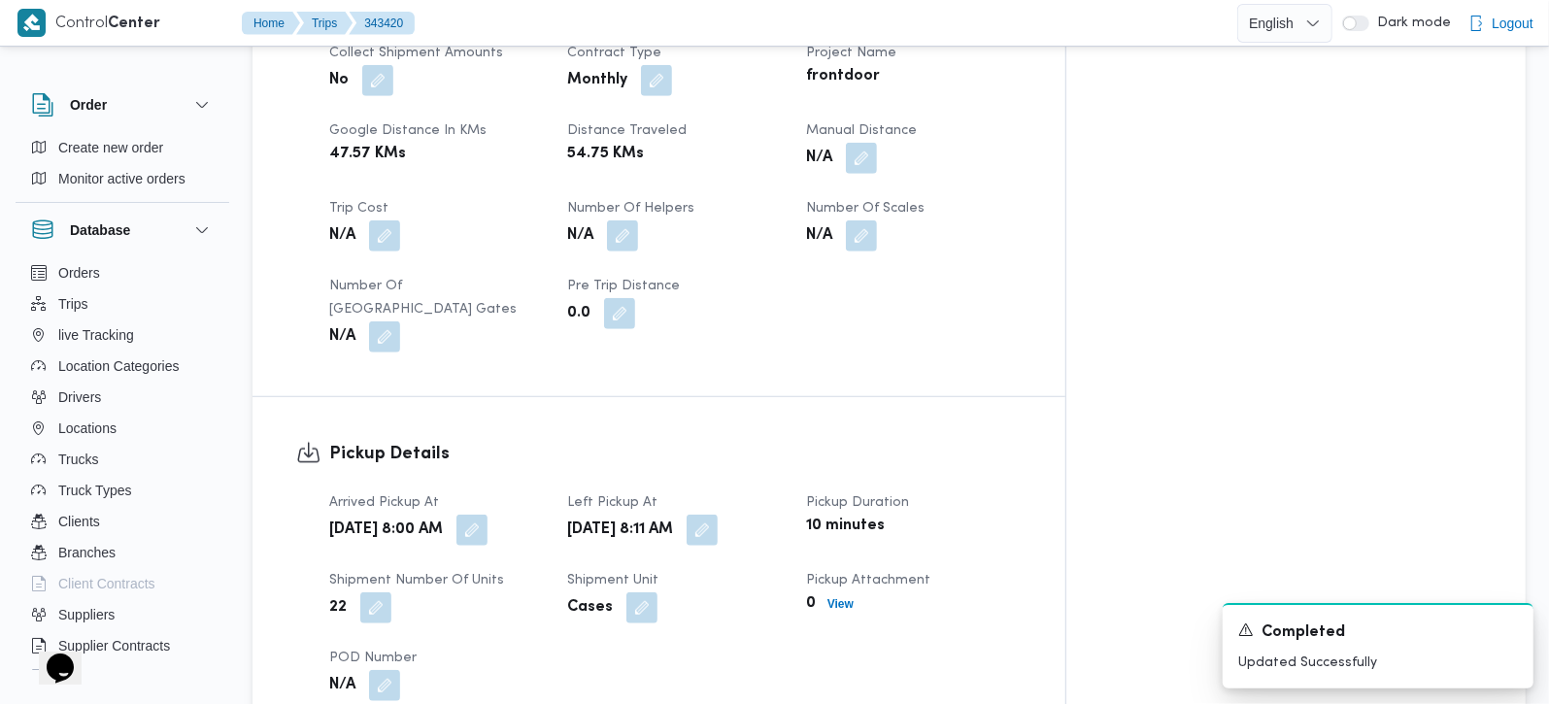
scroll to position [457, 0]
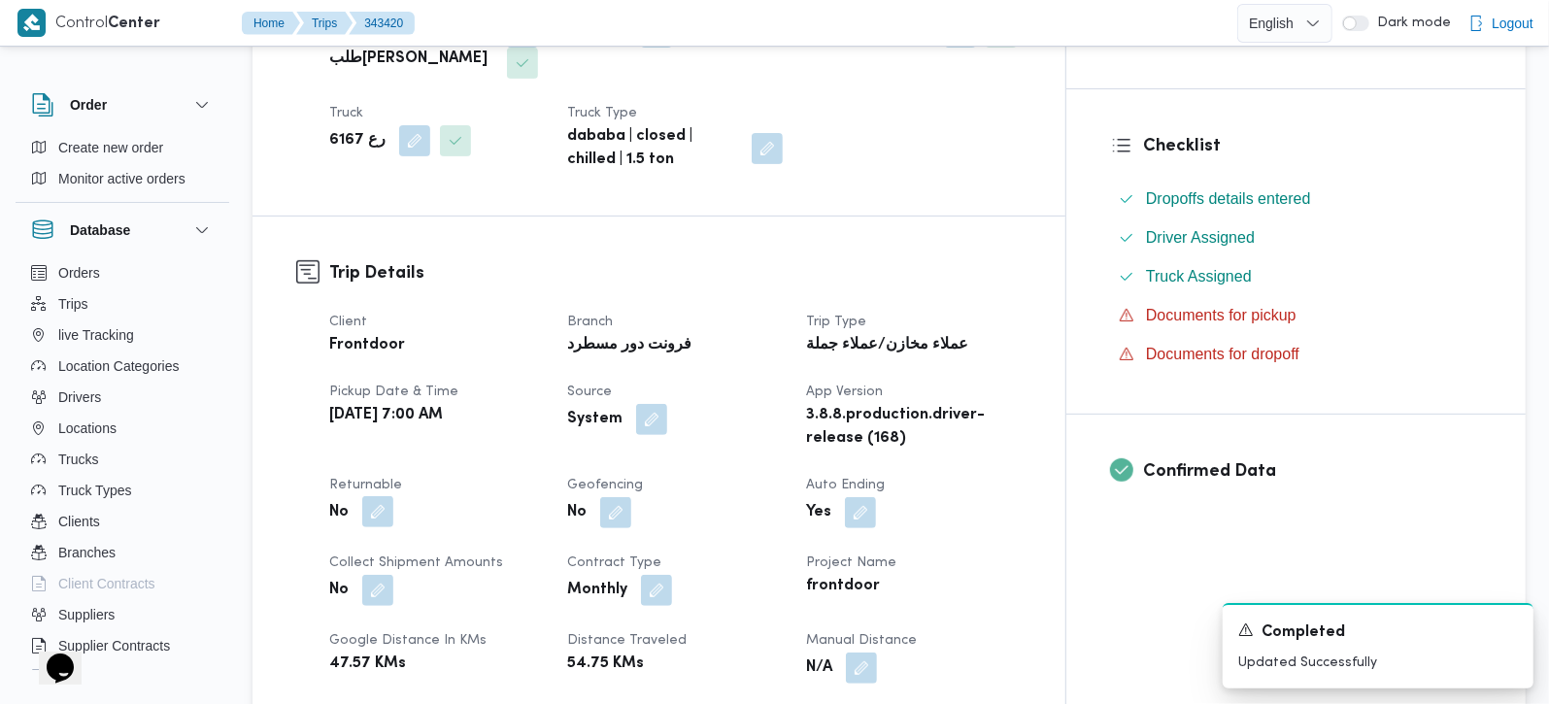
click at [391, 496] on button "button" at bounding box center [377, 511] width 31 height 31
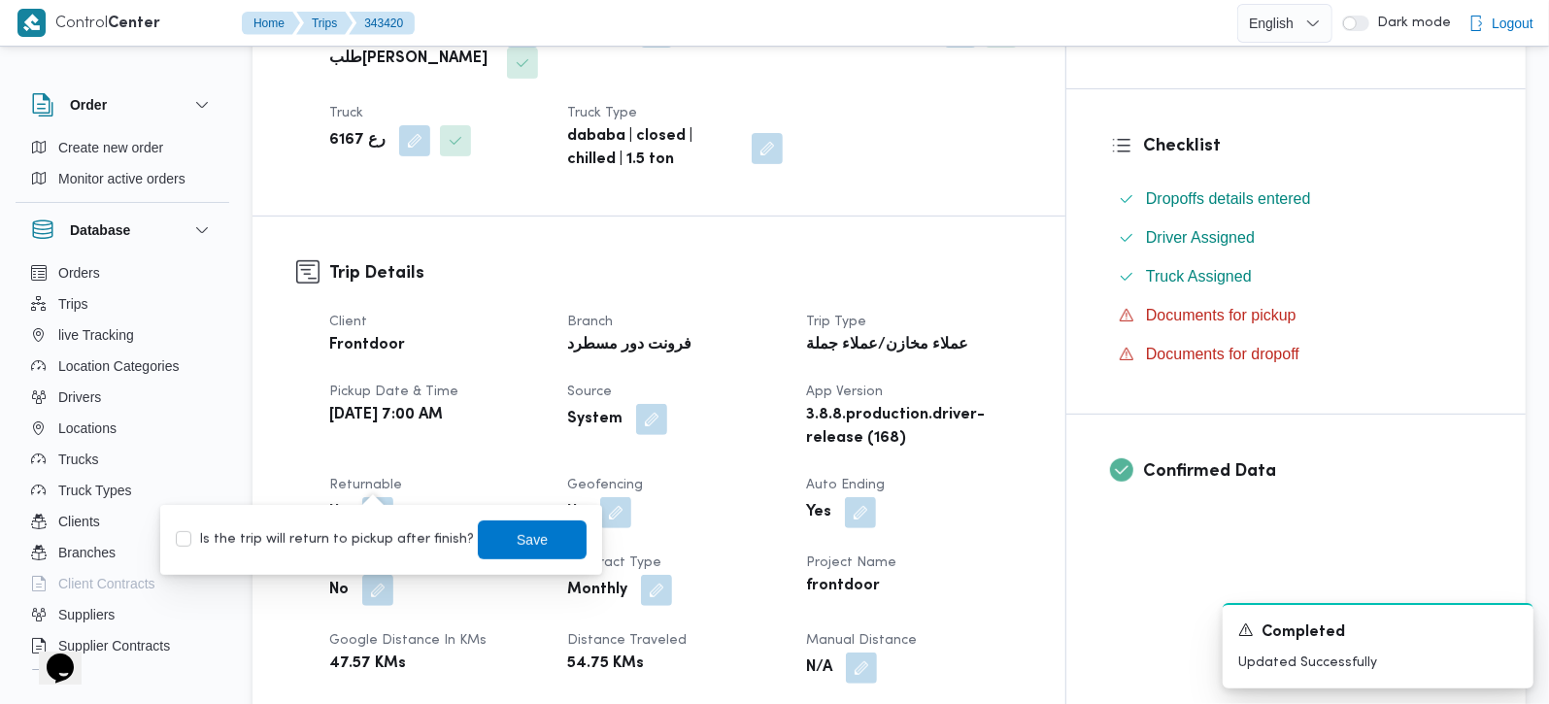
click at [390, 519] on div "Is the trip will return to pickup after finish? Save" at bounding box center [381, 540] width 415 height 43
click at [388, 528] on label "Is the trip will return to pickup after finish?" at bounding box center [325, 539] width 298 height 23
checkbox input "true"
click at [517, 543] on span "Save" at bounding box center [532, 538] width 31 height 23
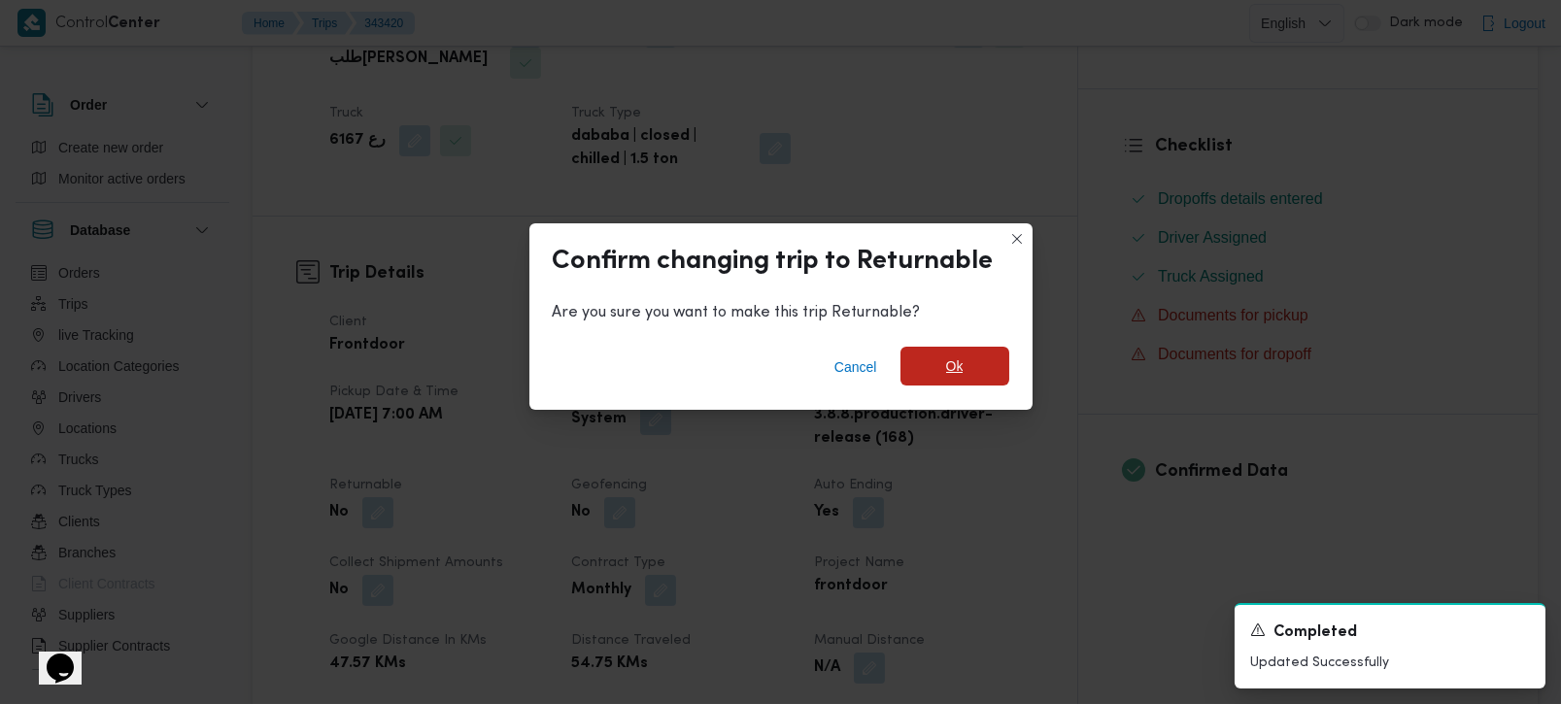
click at [980, 366] on span "Ok" at bounding box center [955, 366] width 109 height 39
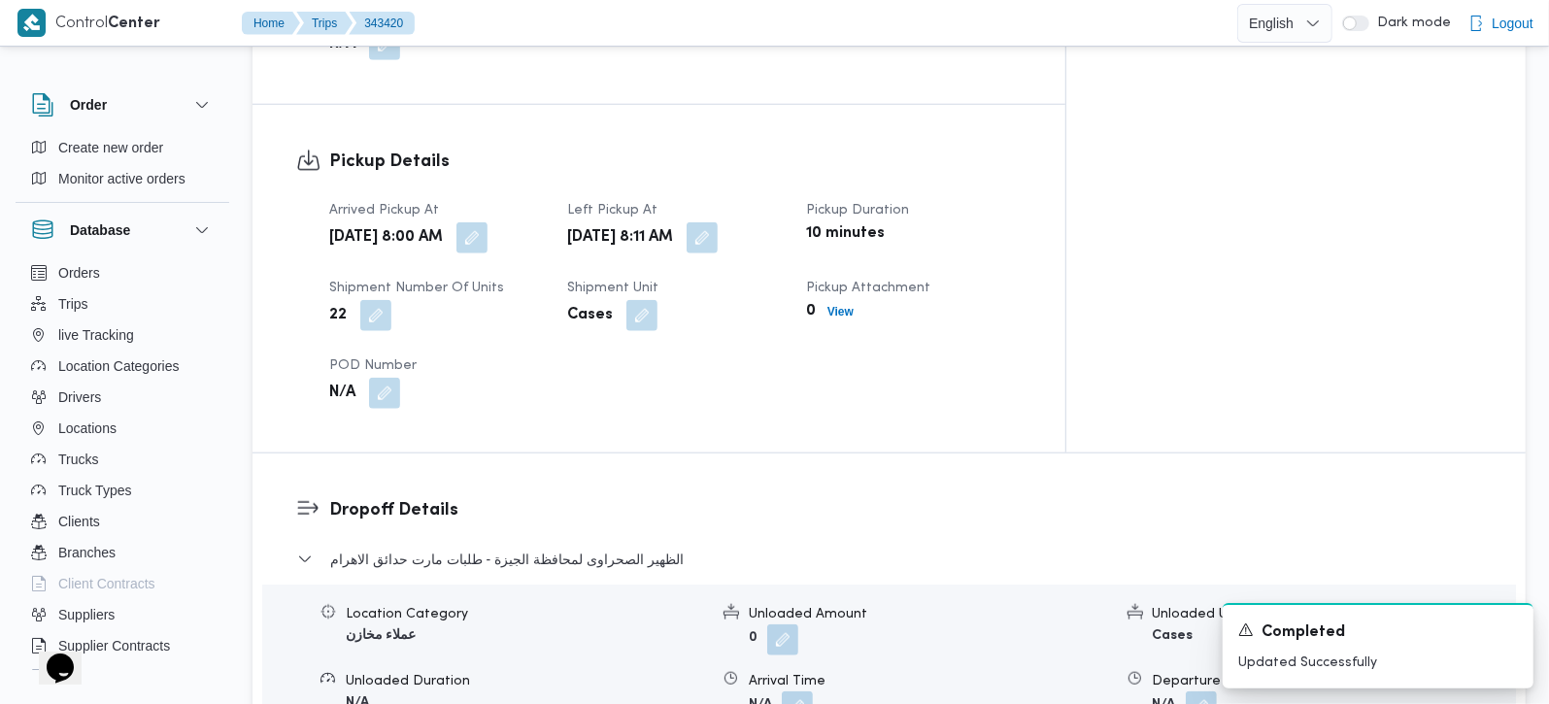
scroll to position [1142, 0]
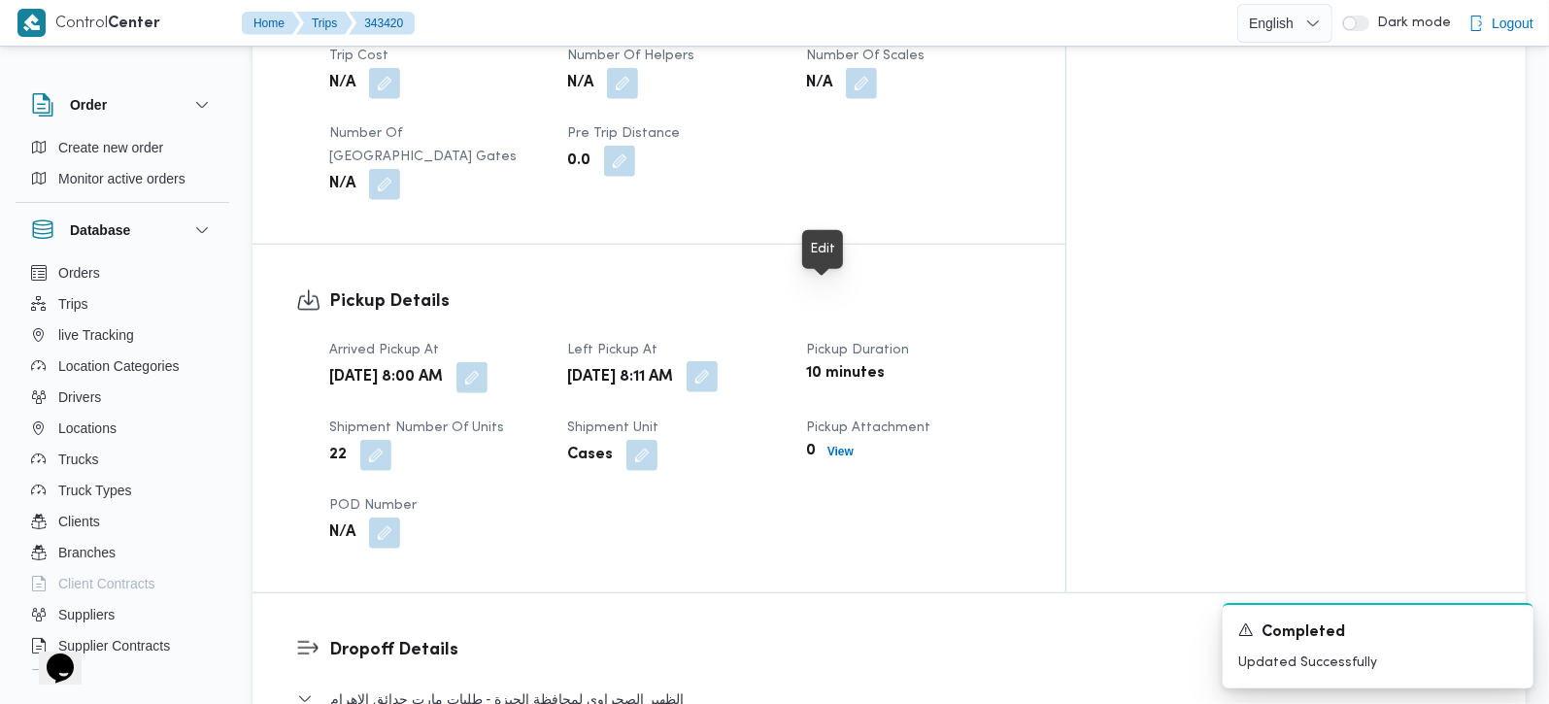
click at [718, 361] on button "button" at bounding box center [702, 376] width 31 height 31
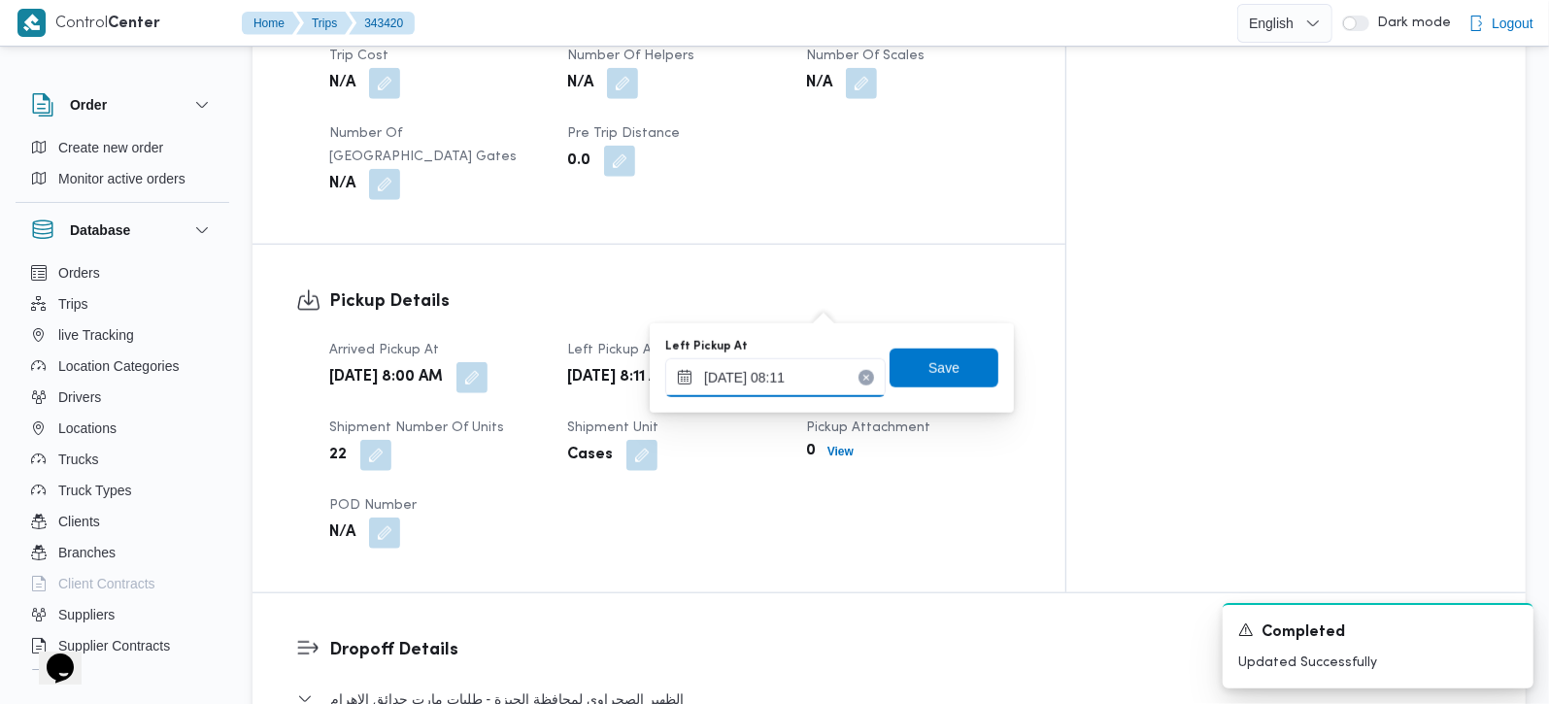
click at [776, 372] on input "15/10/2025 08:11" at bounding box center [775, 377] width 221 height 39
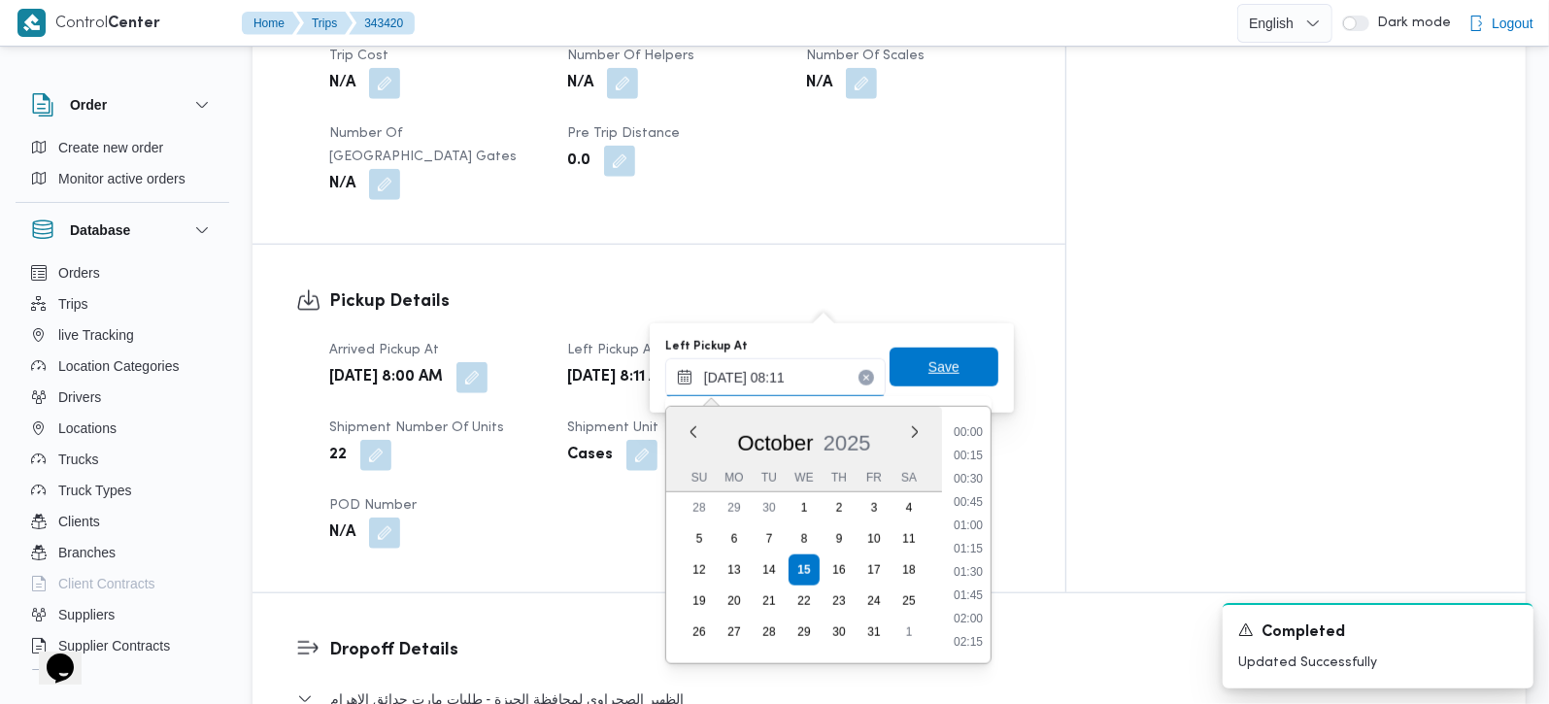
scroll to position [629, 0]
click at [973, 635] on li "09:00" at bounding box center [968, 641] width 45 height 19
type input "15/10/2025 09:00"
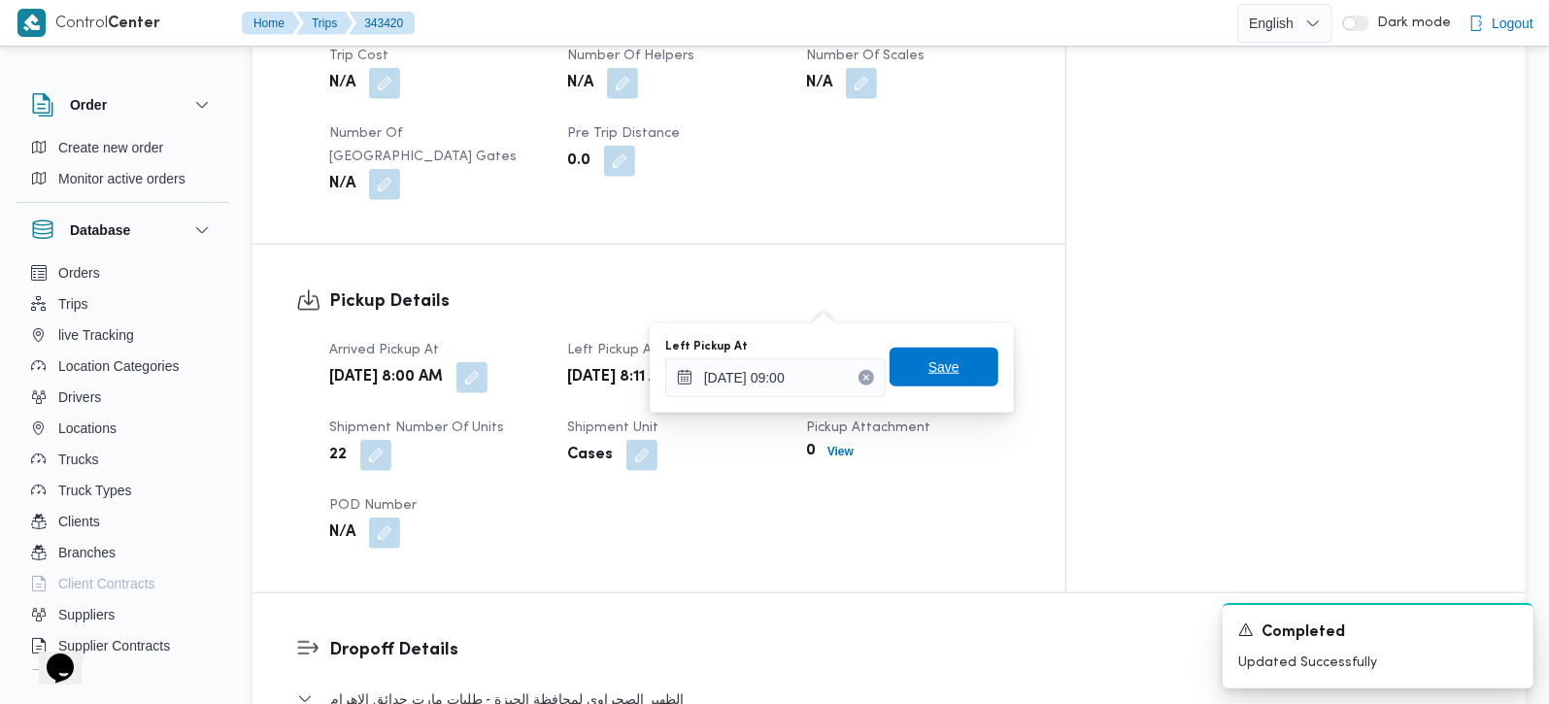
click at [929, 367] on span "Save" at bounding box center [944, 367] width 31 height 23
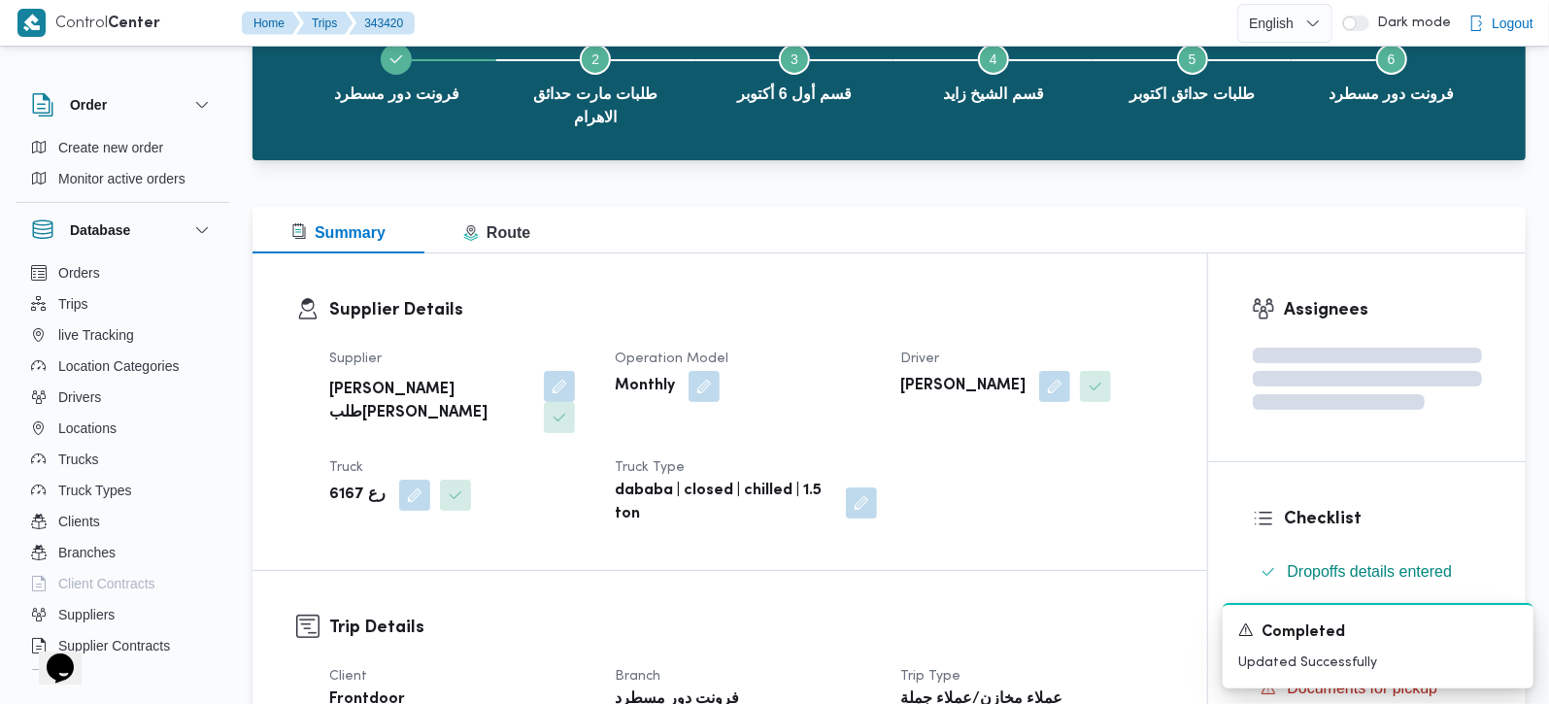
scroll to position [0, 0]
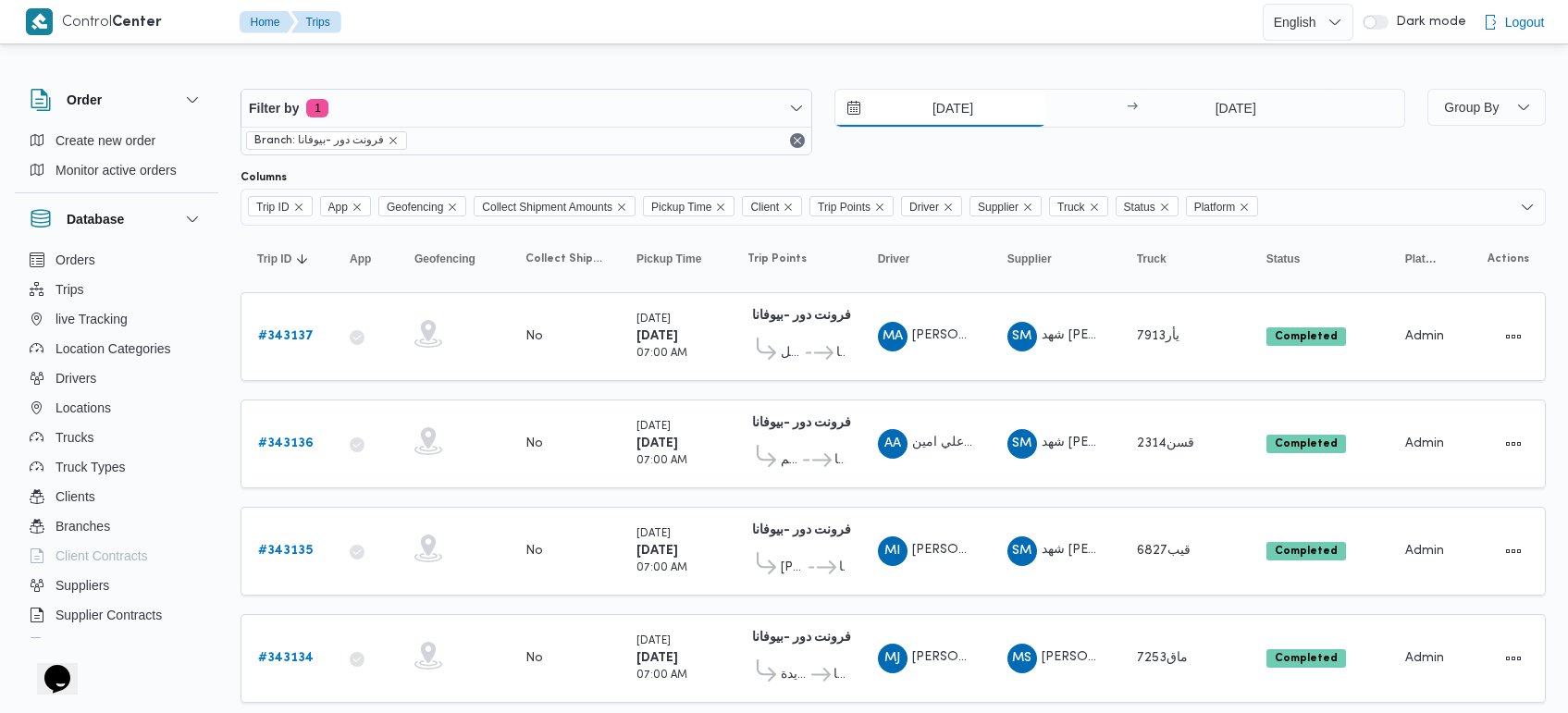
click at [955, 98] on input "14/10/2025" at bounding box center [940, 108] width 210 height 37
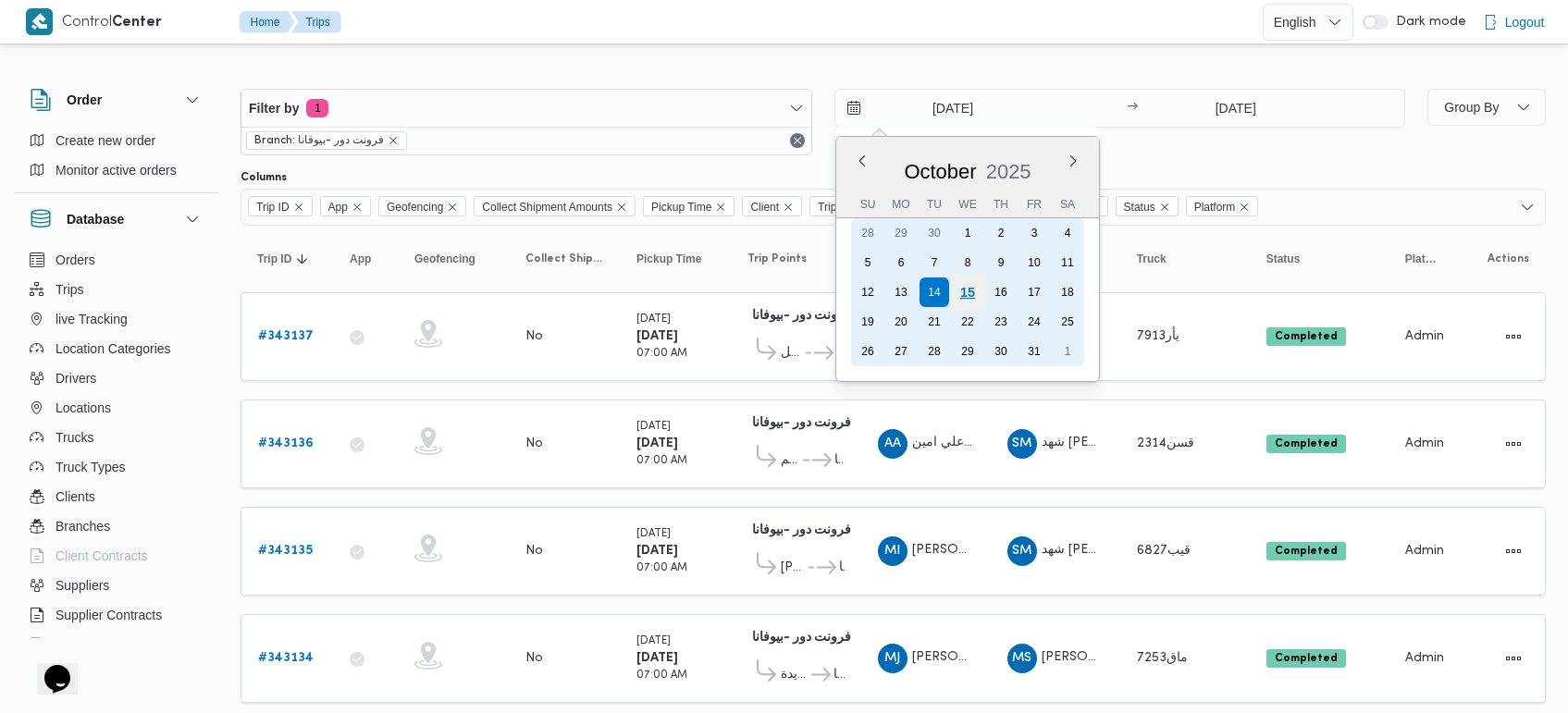
click at [979, 287] on div "15" at bounding box center [966, 292] width 35 height 35
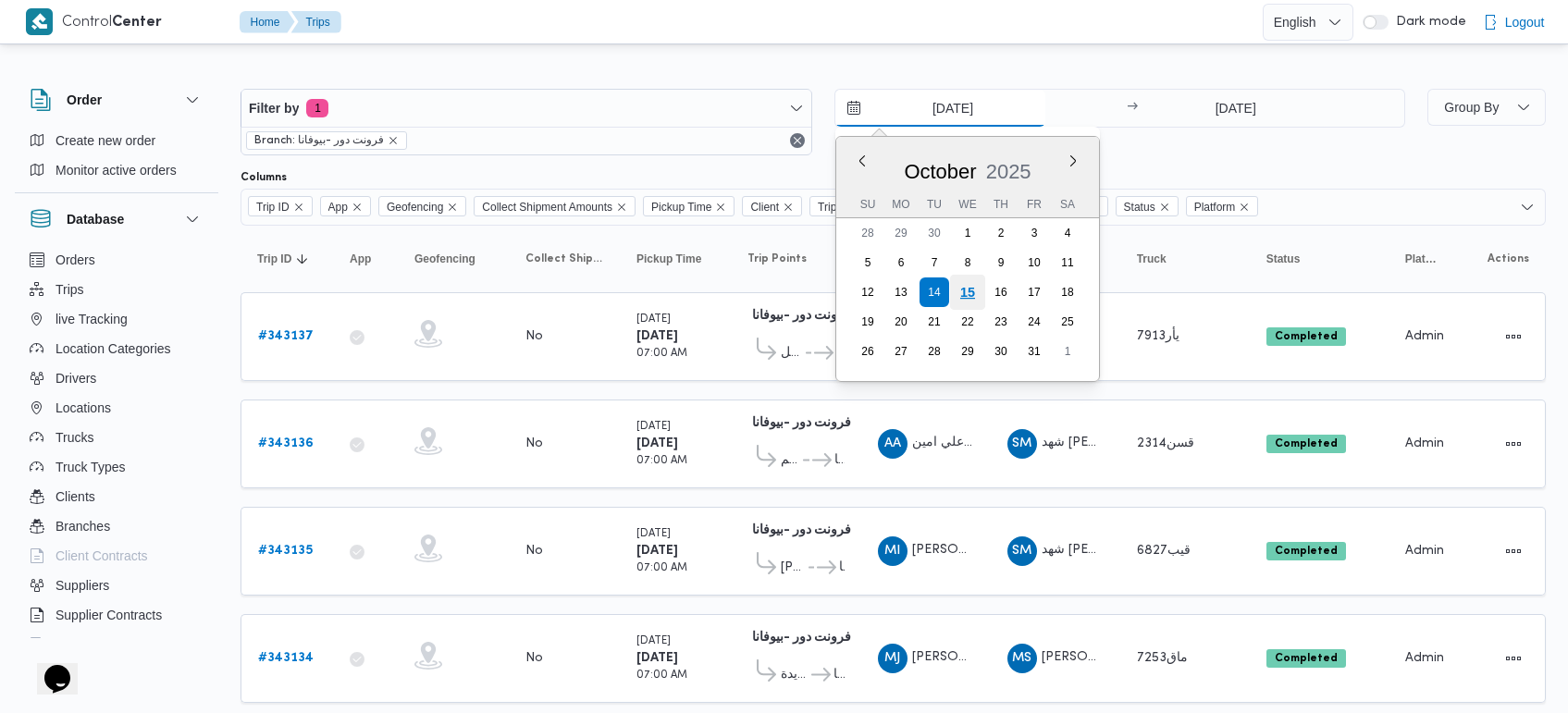
type input "15/10/2025"
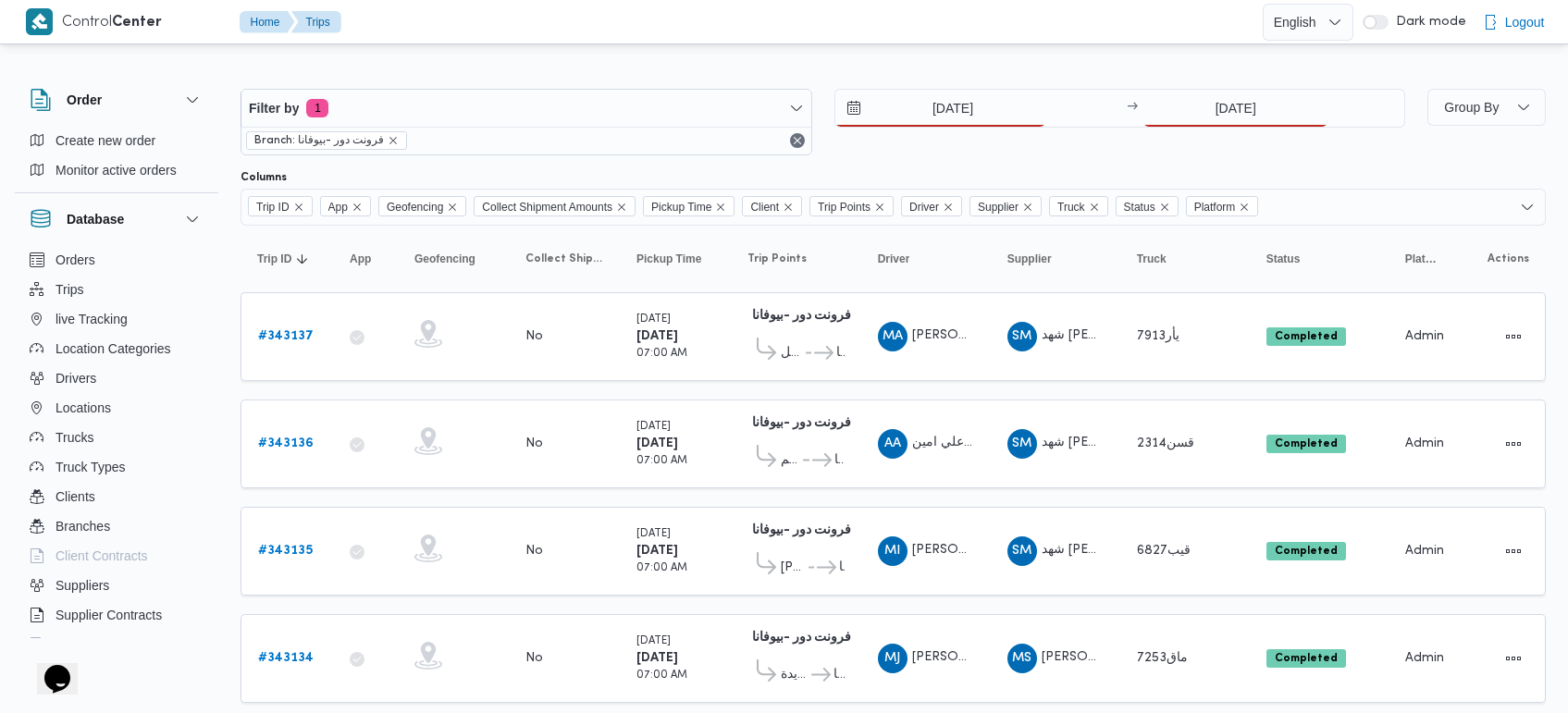
click at [1246, 83] on div "Filter by 1 Branch: فرونت دور -بيوفانا 15/10/2025 → 14/10/2025" at bounding box center [823, 122] width 1186 height 89
click at [1231, 113] on input "14/10/2025" at bounding box center [1235, 108] width 184 height 37
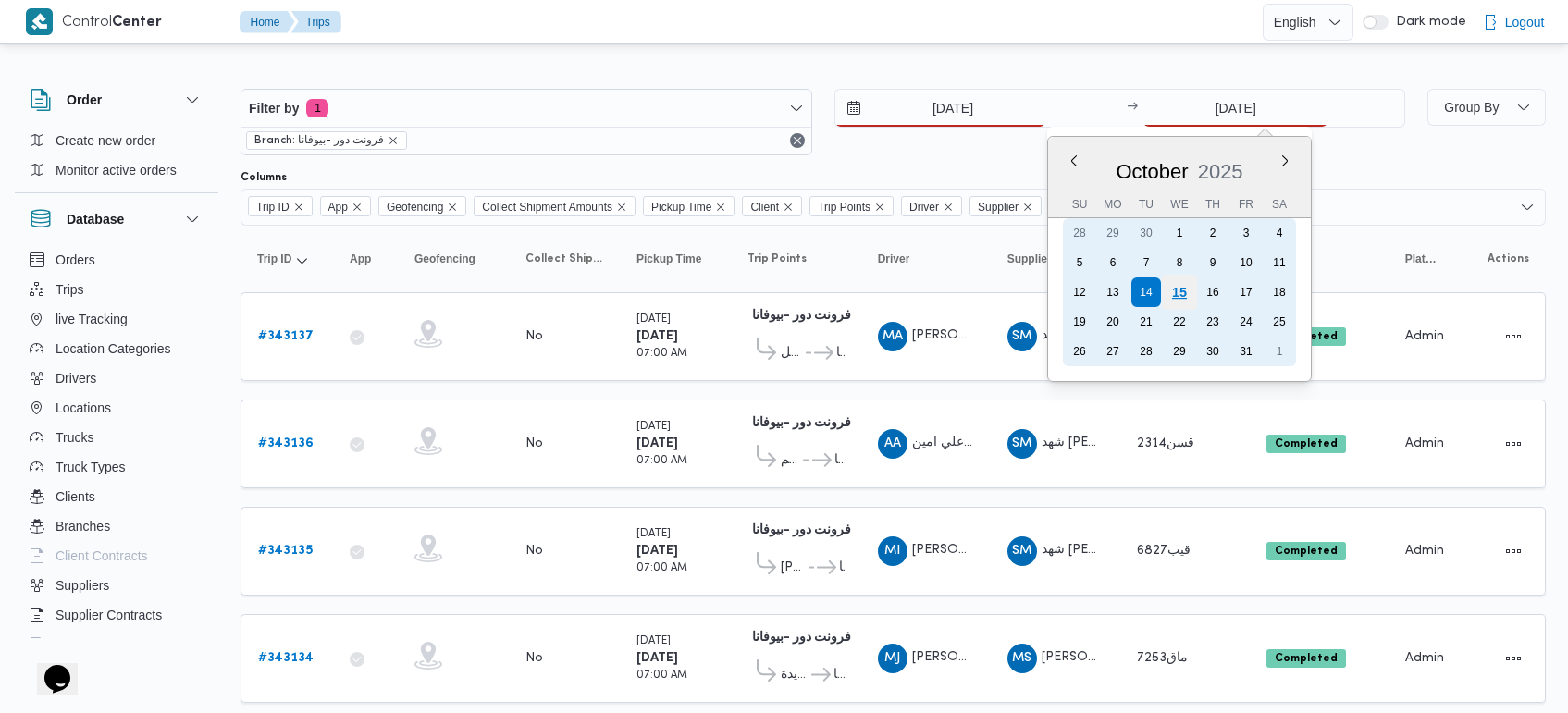
click at [1183, 293] on div "15" at bounding box center [1179, 292] width 35 height 35
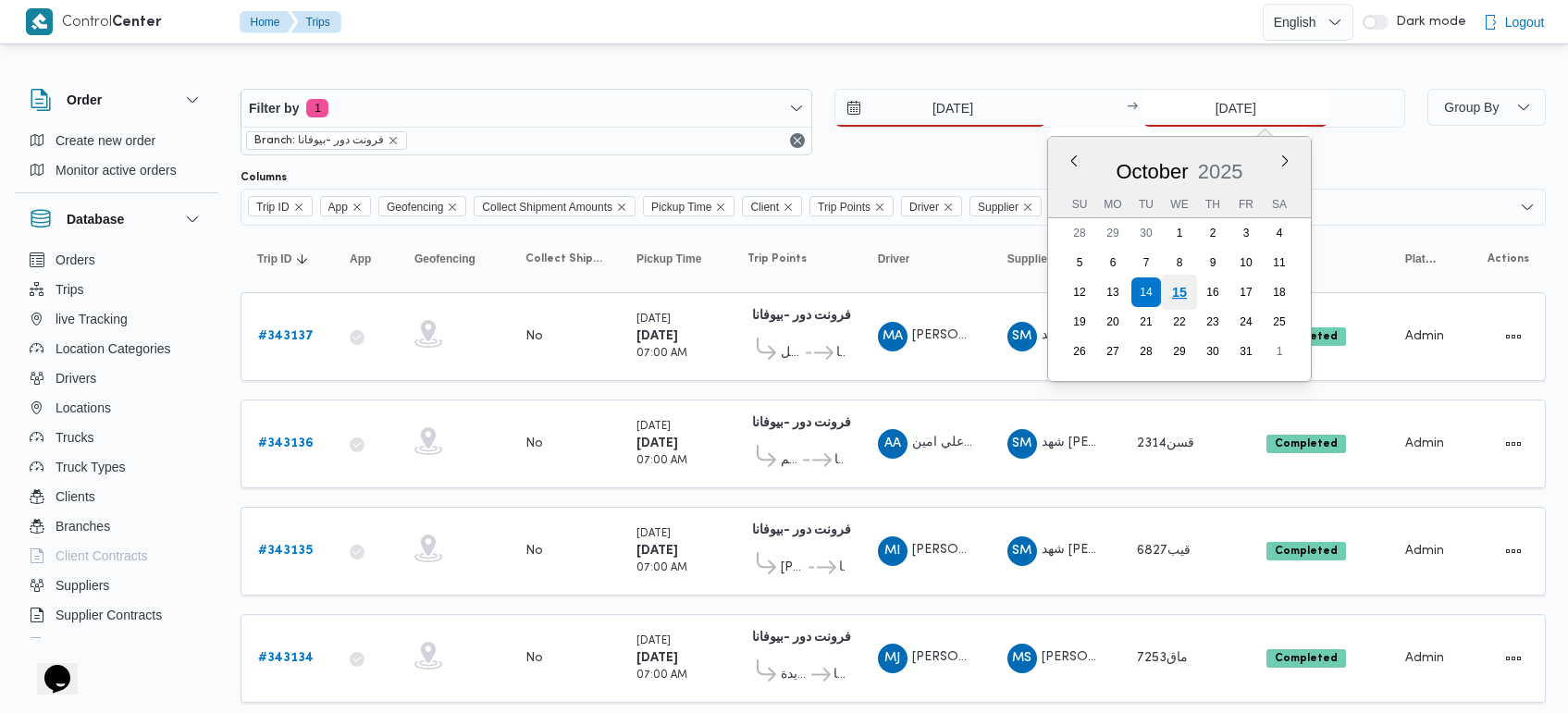
type input "15/10/2025"
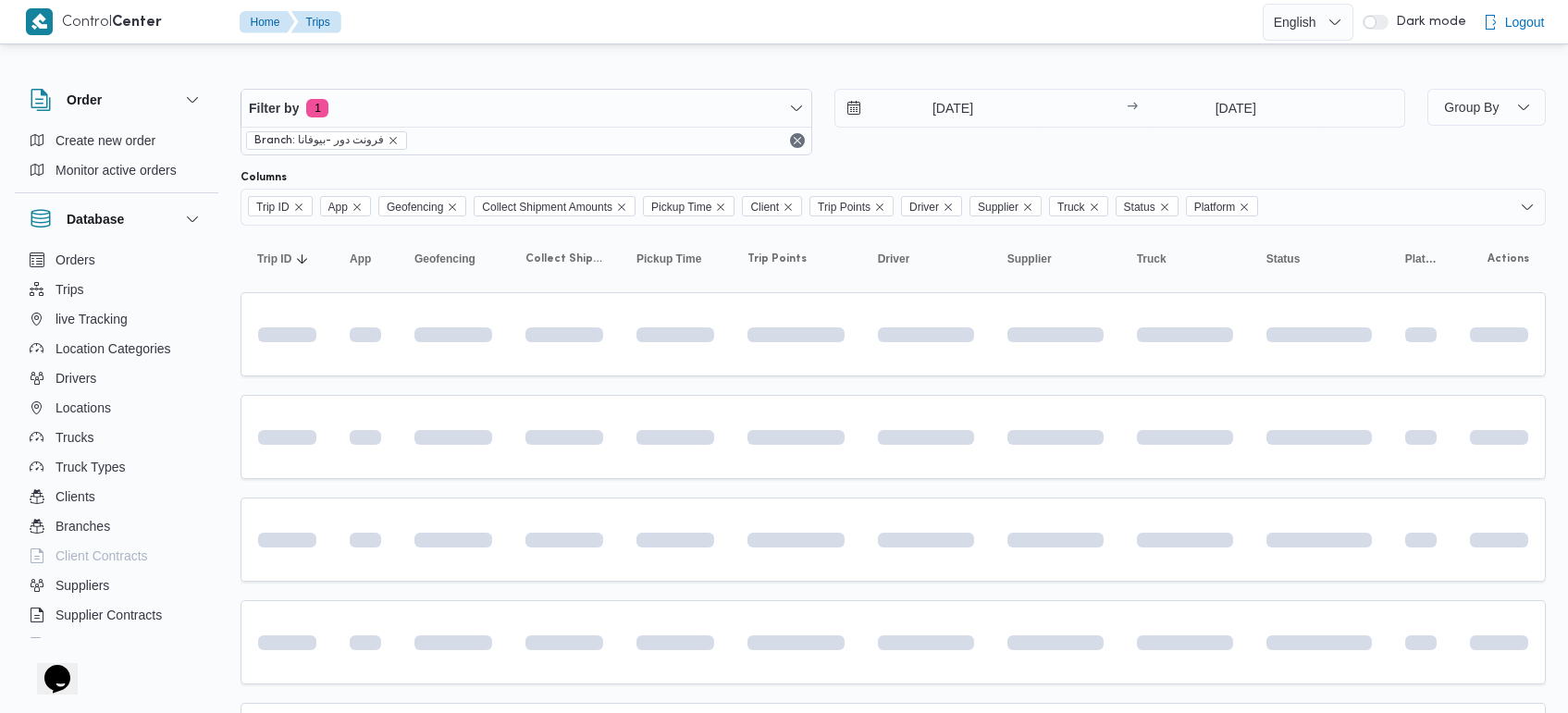
click at [890, 67] on div at bounding box center [893, 73] width 1305 height 30
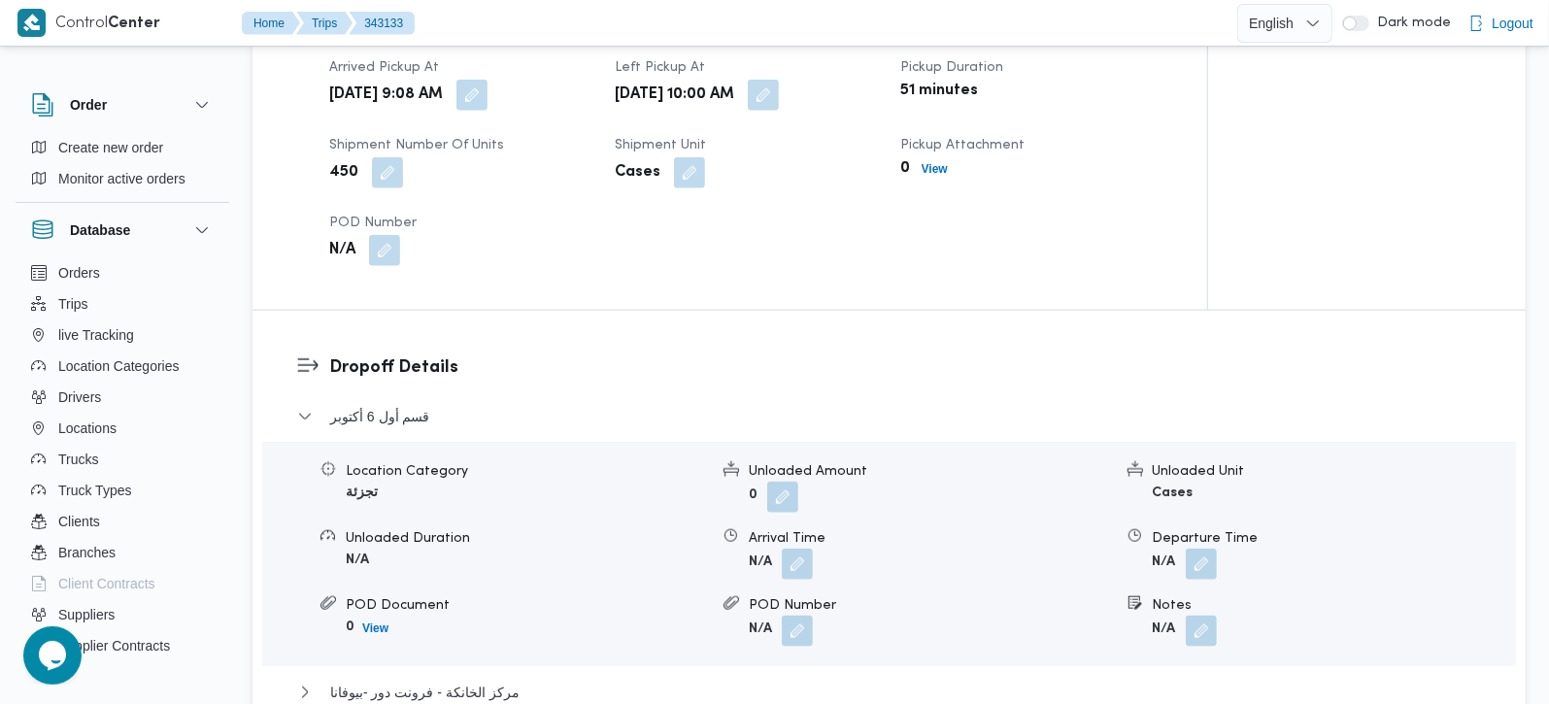
scroll to position [1485, 0]
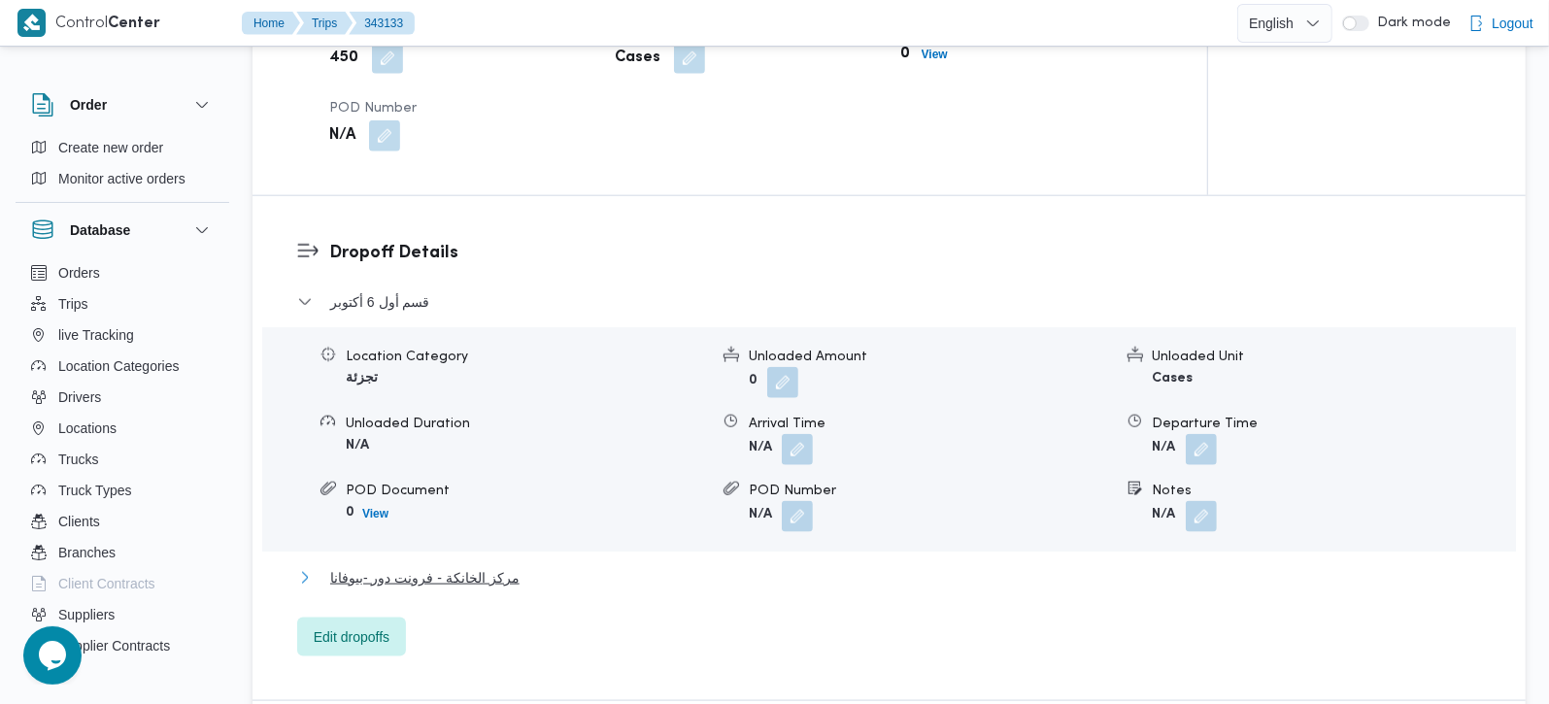
click at [463, 566] on span "مركز الخانكة - فرونت دور -بيوفانا" at bounding box center [424, 577] width 189 height 23
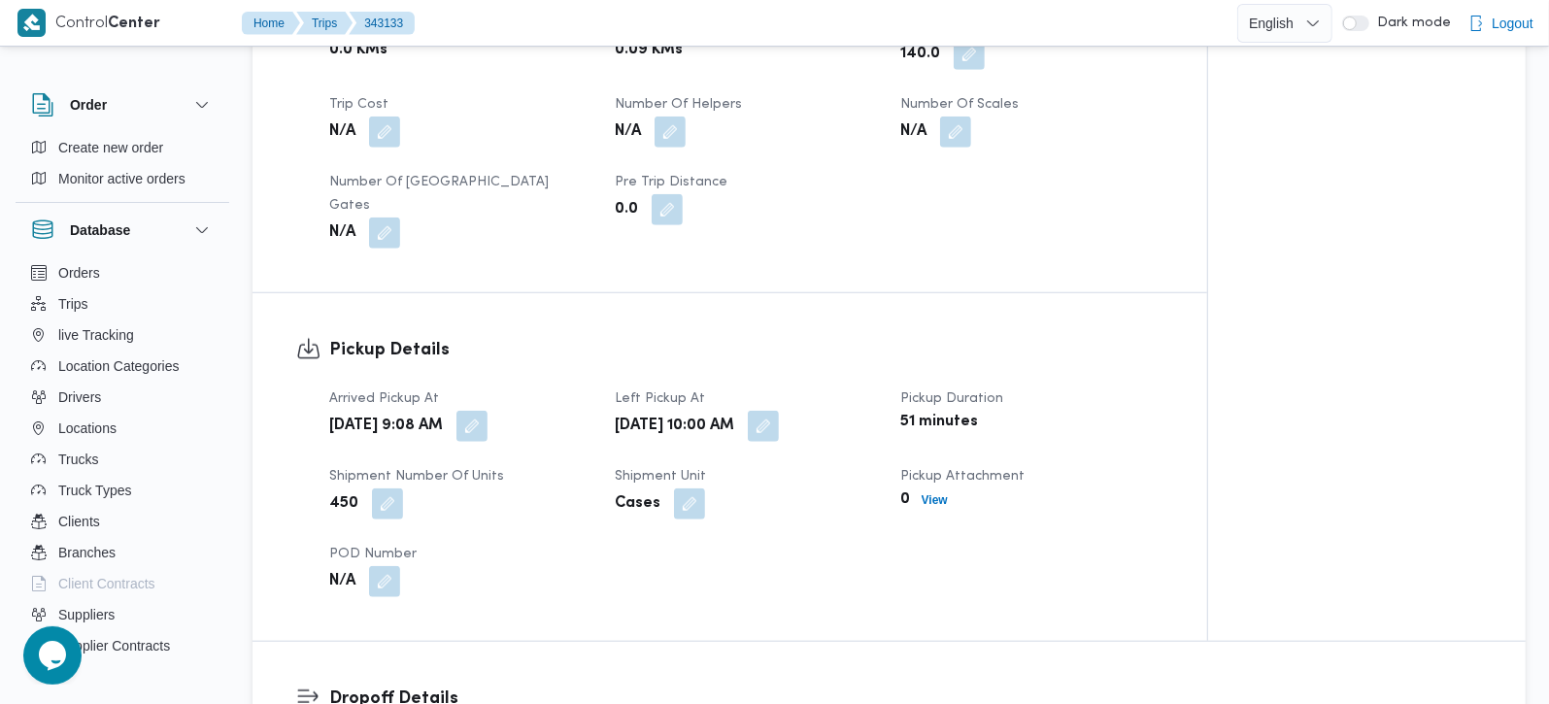
scroll to position [1028, 0]
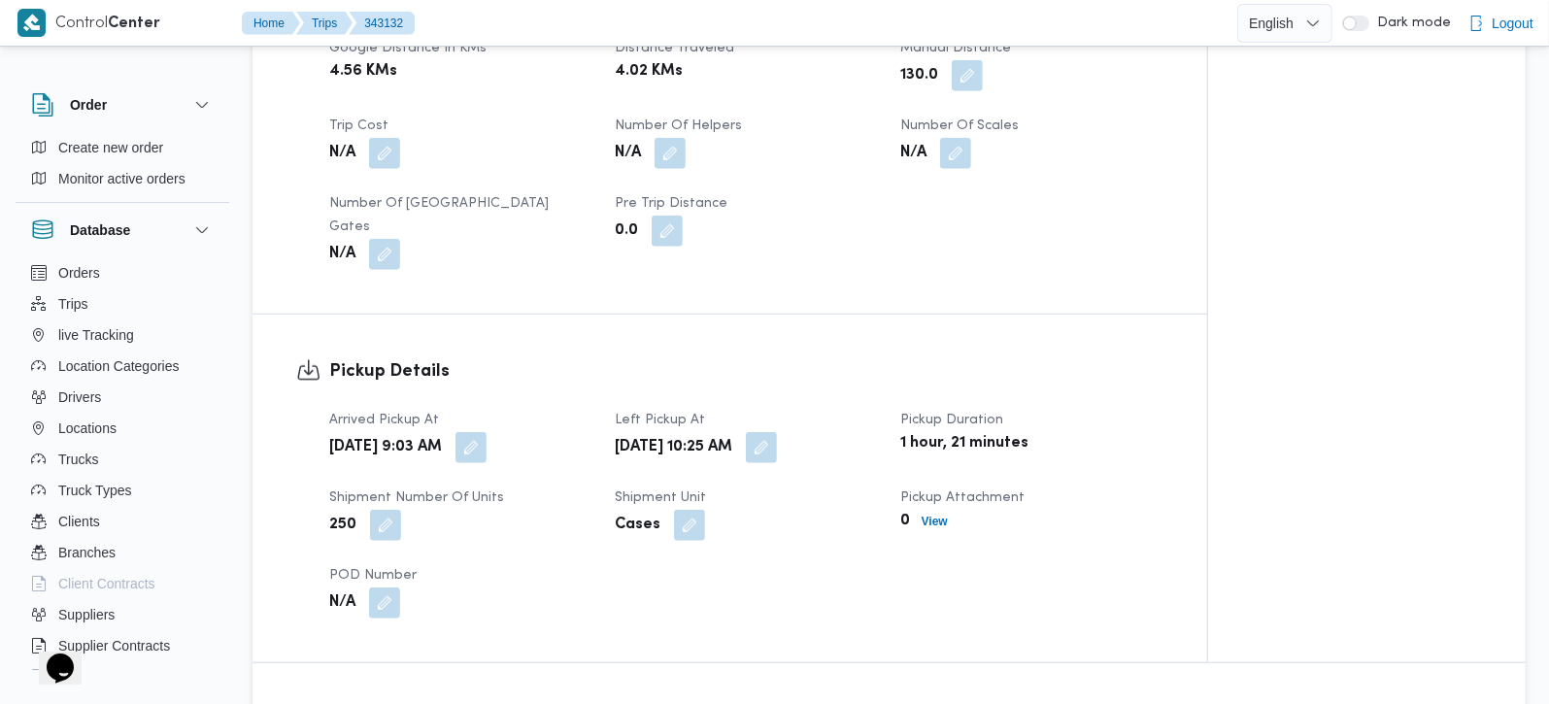
scroll to position [1028, 0]
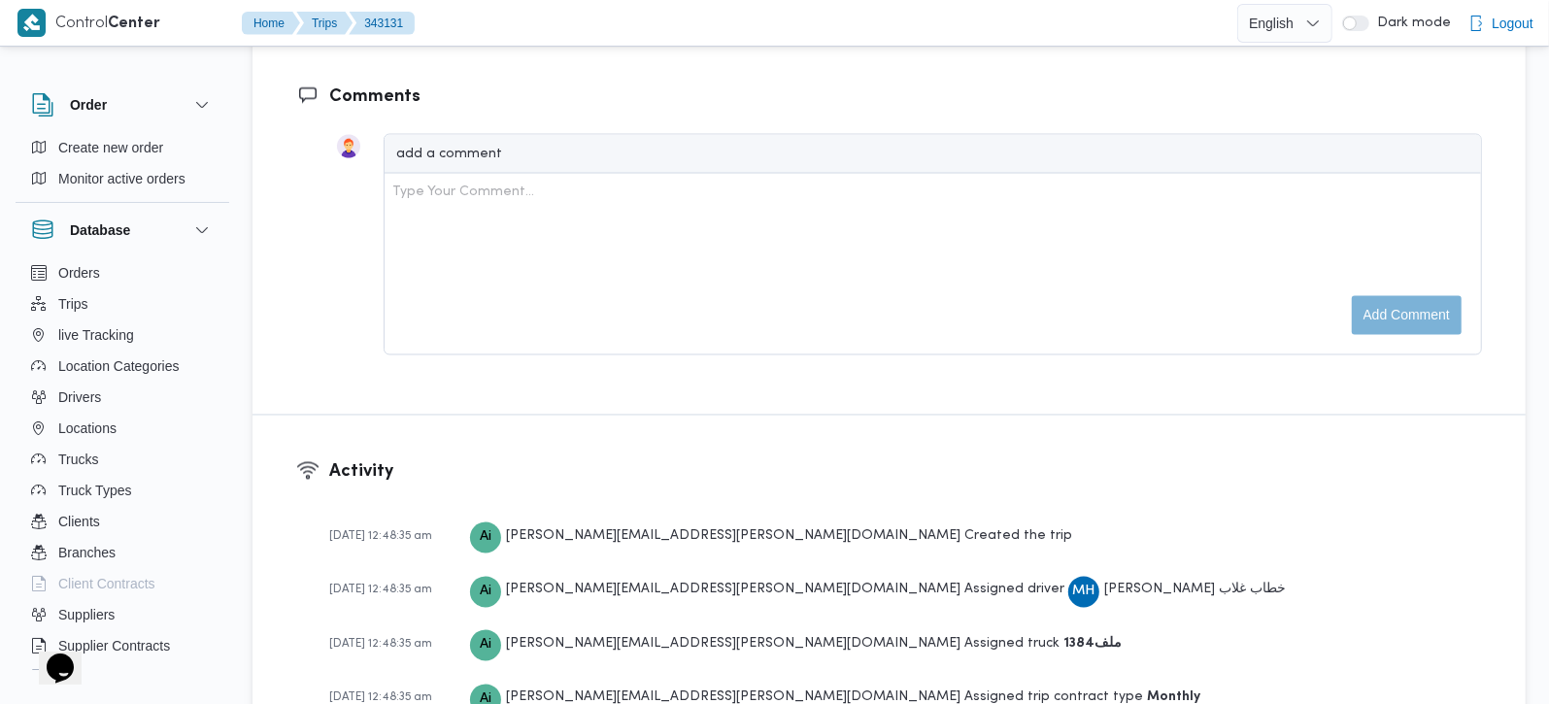
scroll to position [2971, 0]
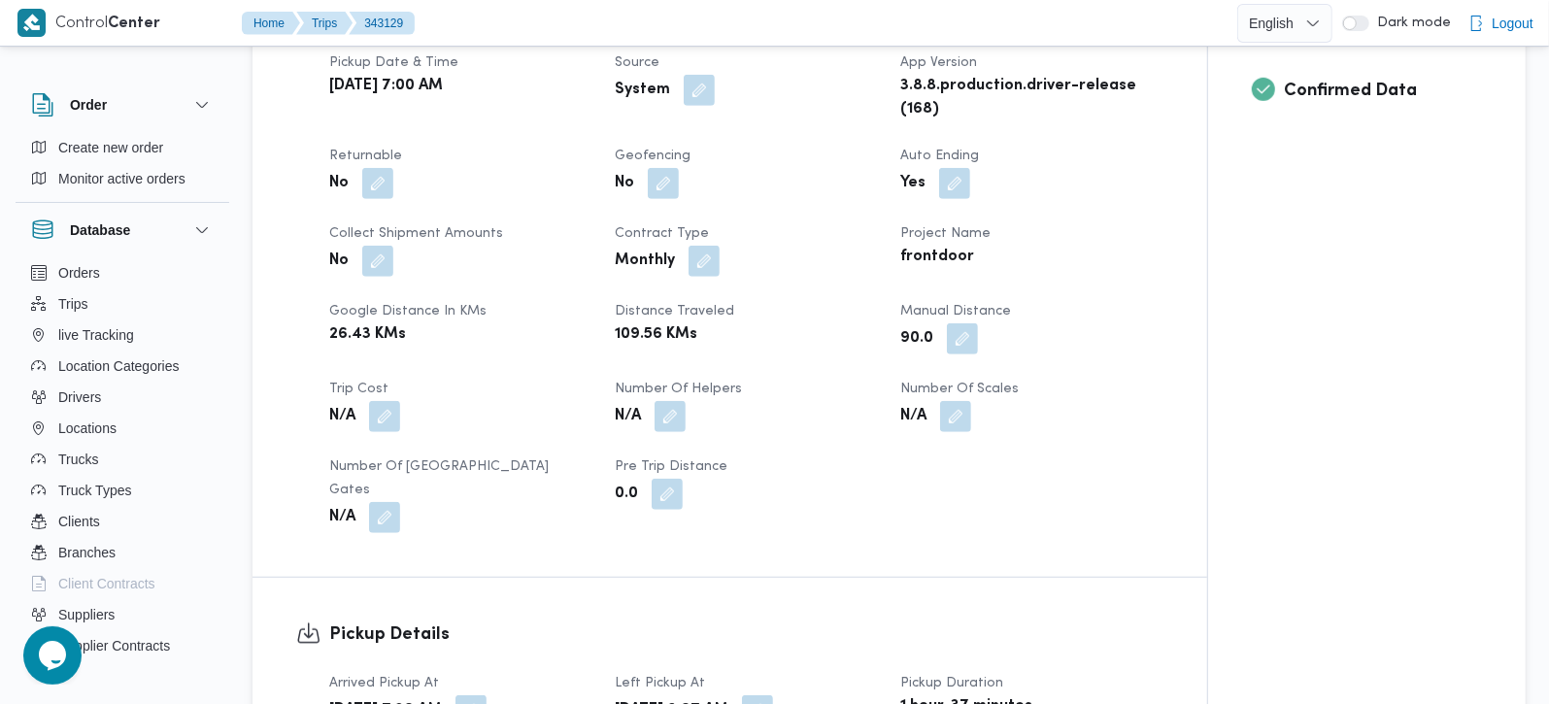
scroll to position [799, 0]
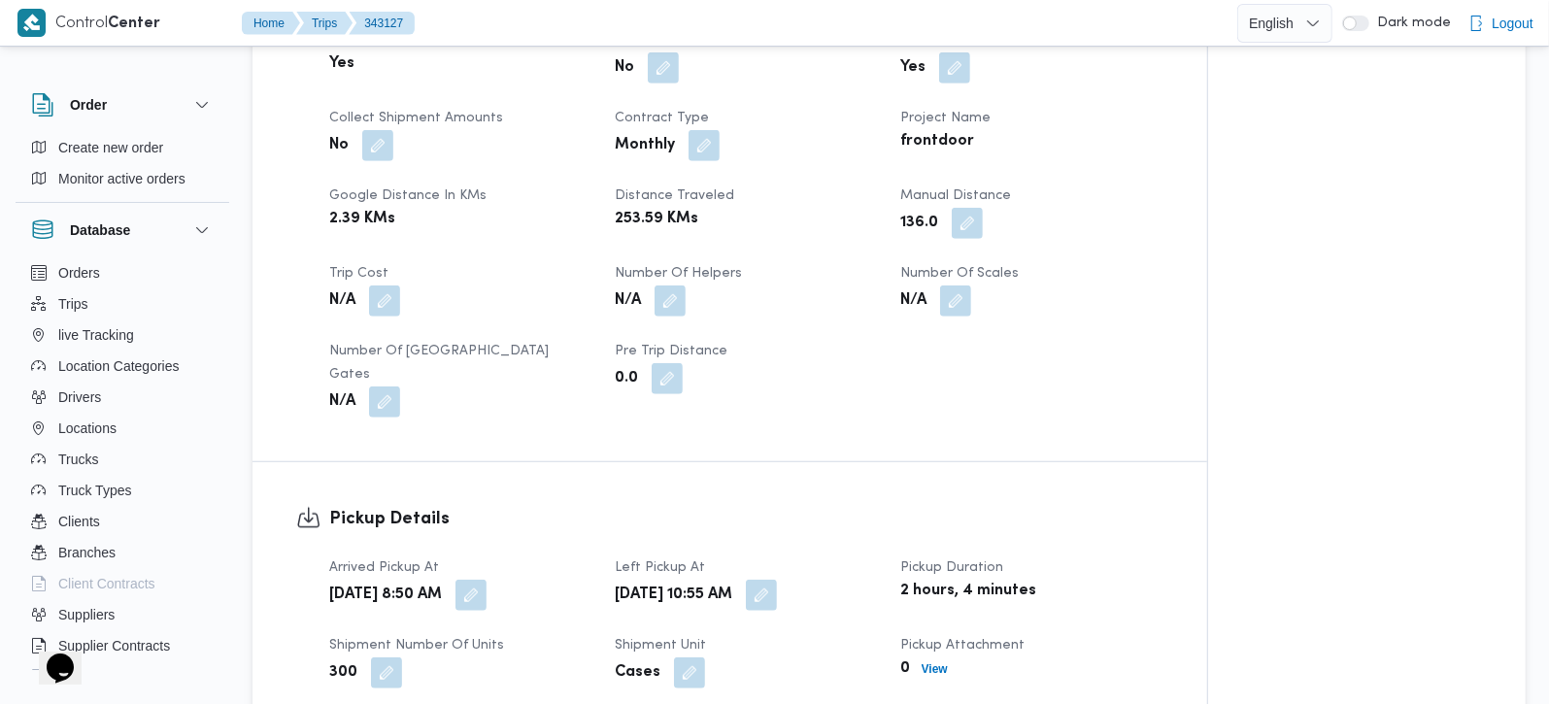
scroll to position [1028, 0]
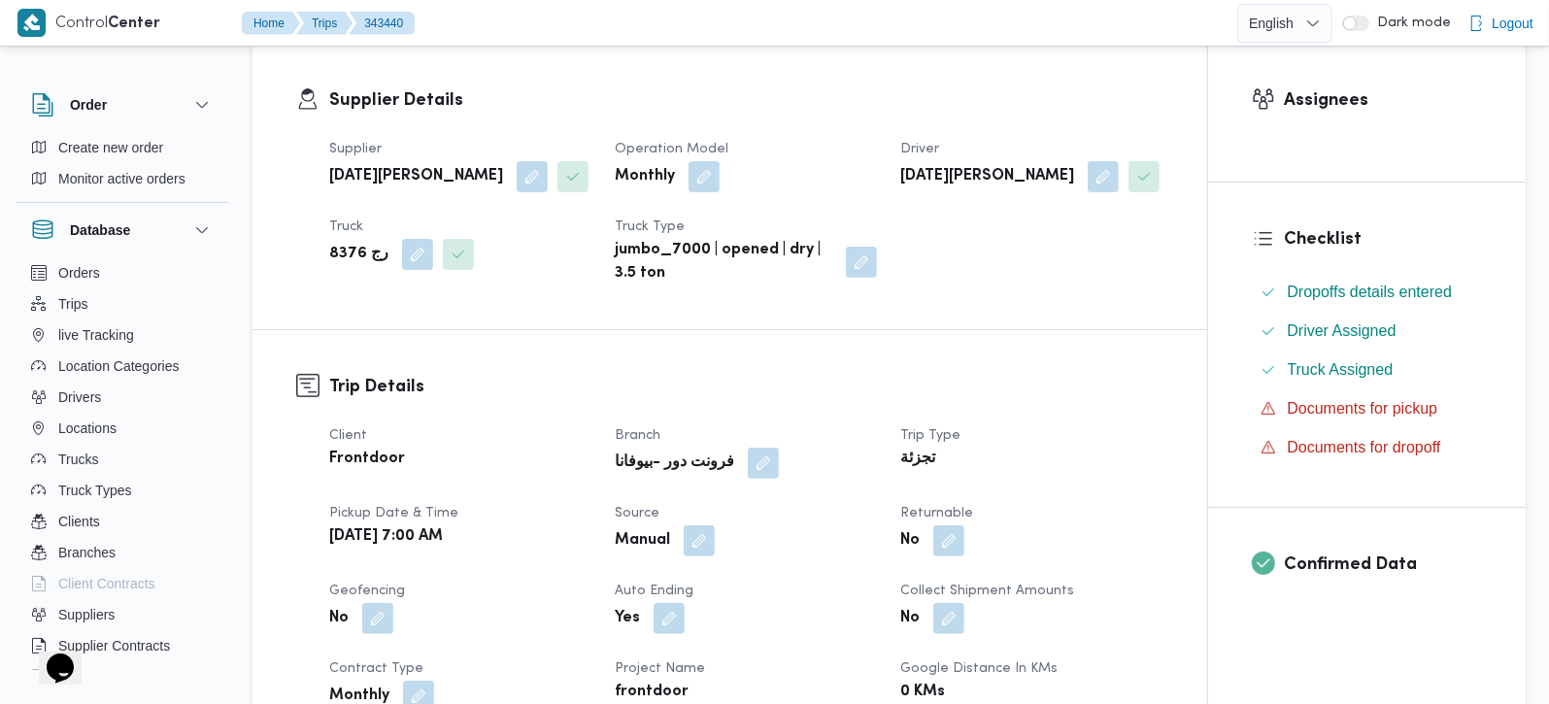
scroll to position [342, 0]
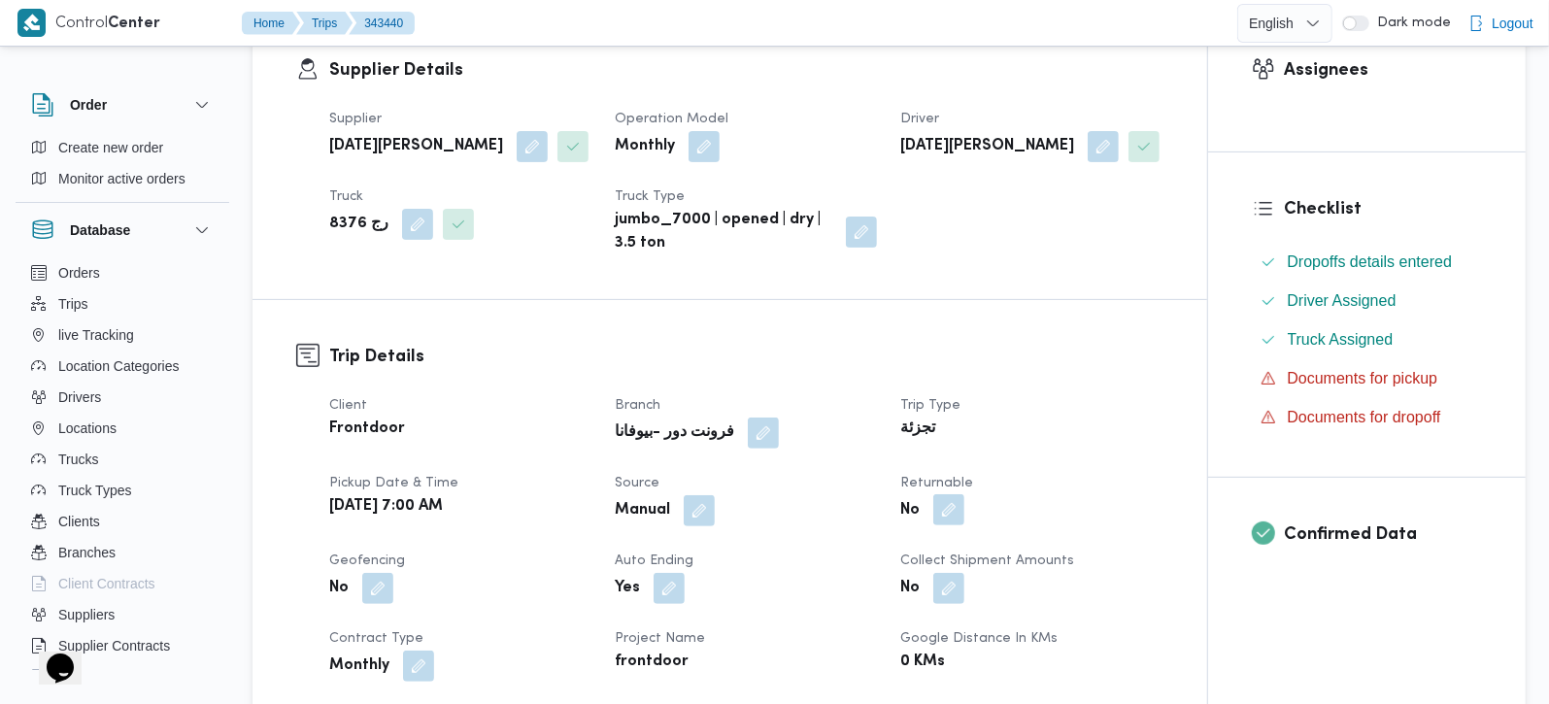
click at [940, 515] on button "button" at bounding box center [949, 509] width 31 height 31
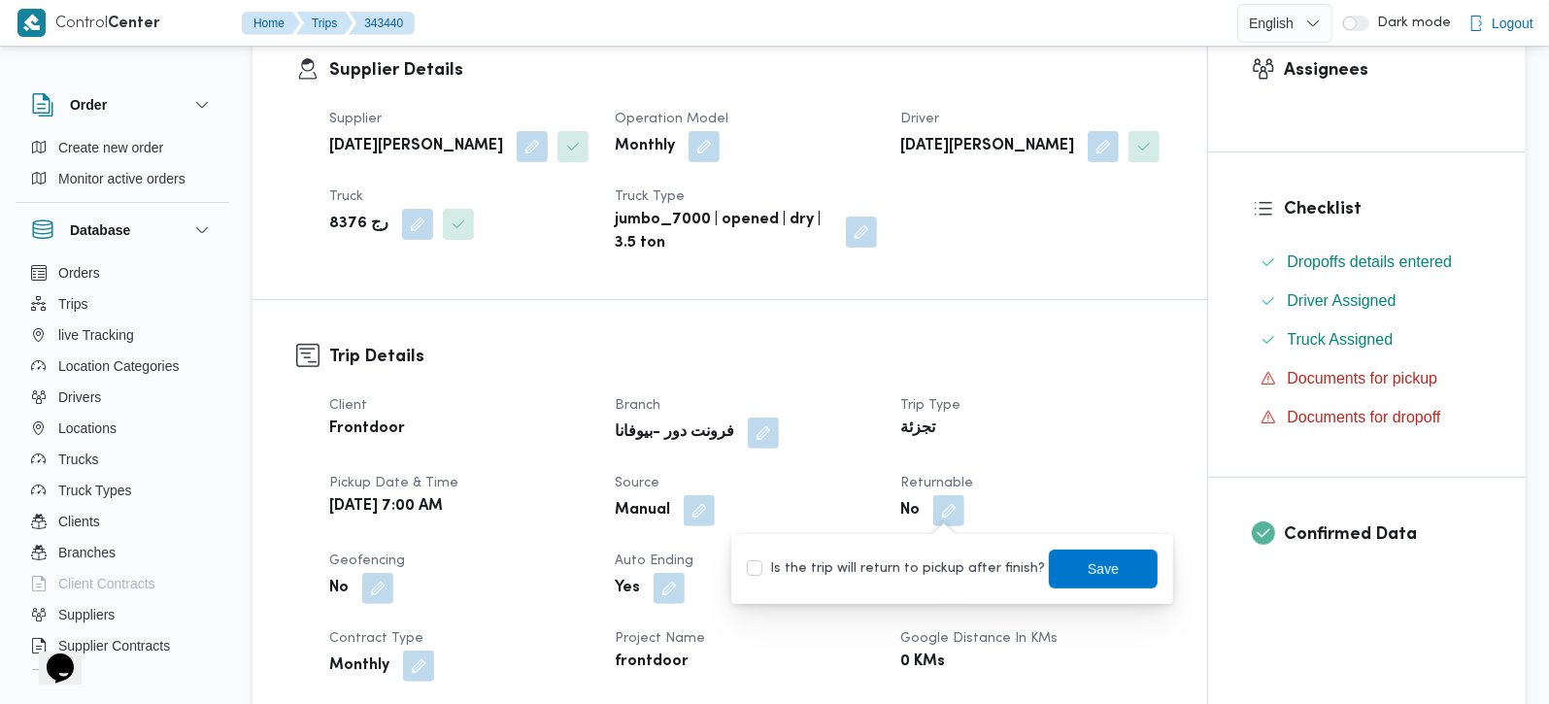
click at [941, 564] on label "Is the trip will return to pickup after finish?" at bounding box center [896, 569] width 298 height 23
checkbox input "true"
click at [1066, 570] on span "Save" at bounding box center [1103, 568] width 109 height 39
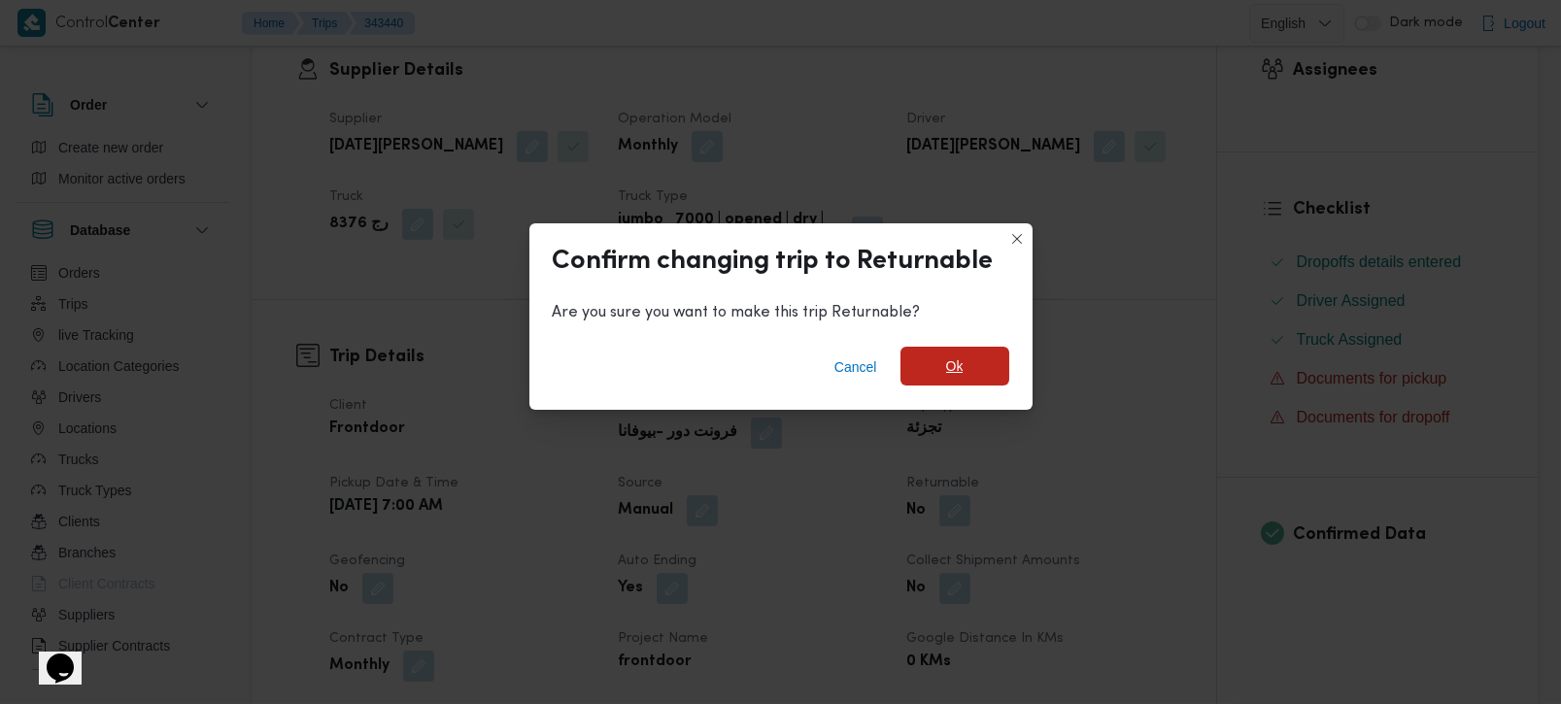
click at [954, 366] on span "Ok" at bounding box center [954, 366] width 17 height 23
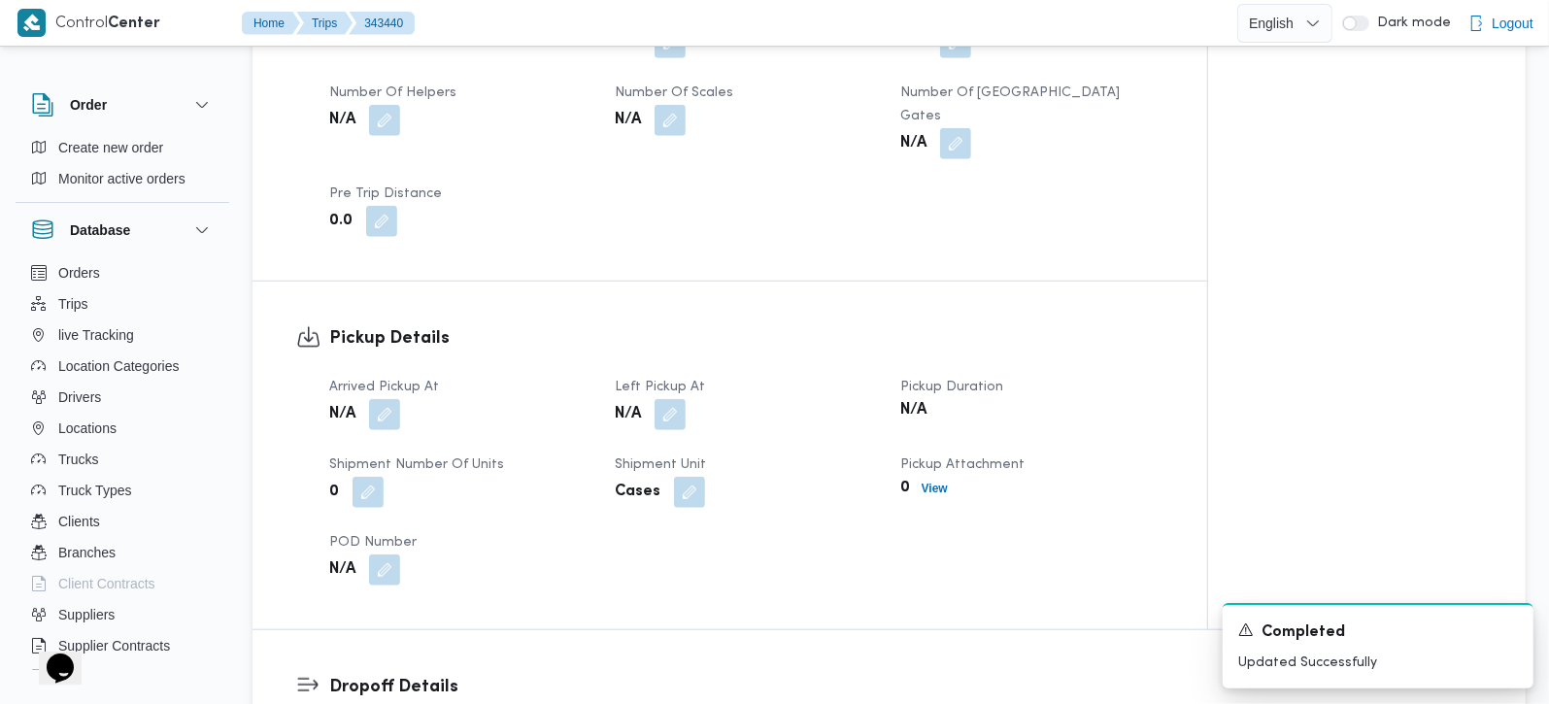
scroll to position [1142, 0]
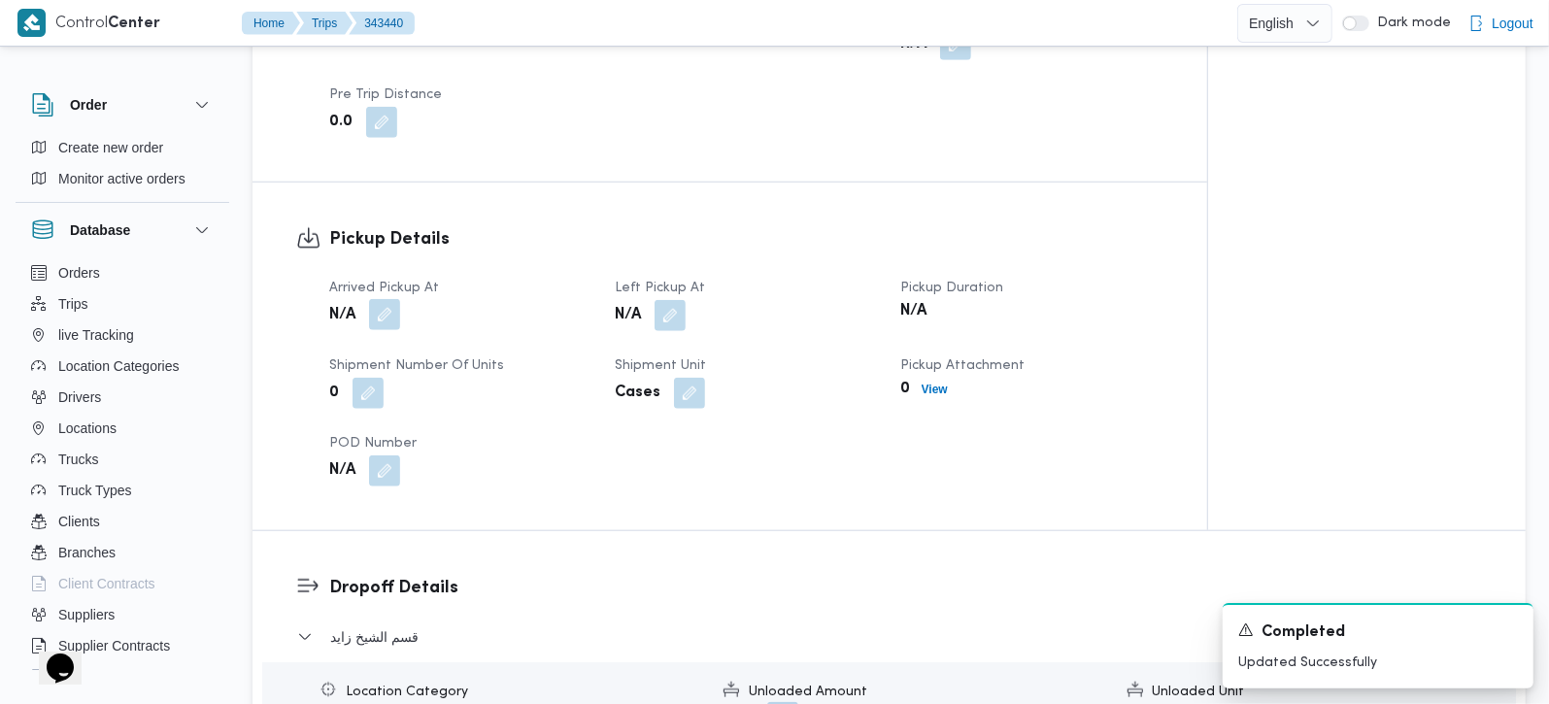
click at [395, 299] on button "button" at bounding box center [384, 314] width 31 height 31
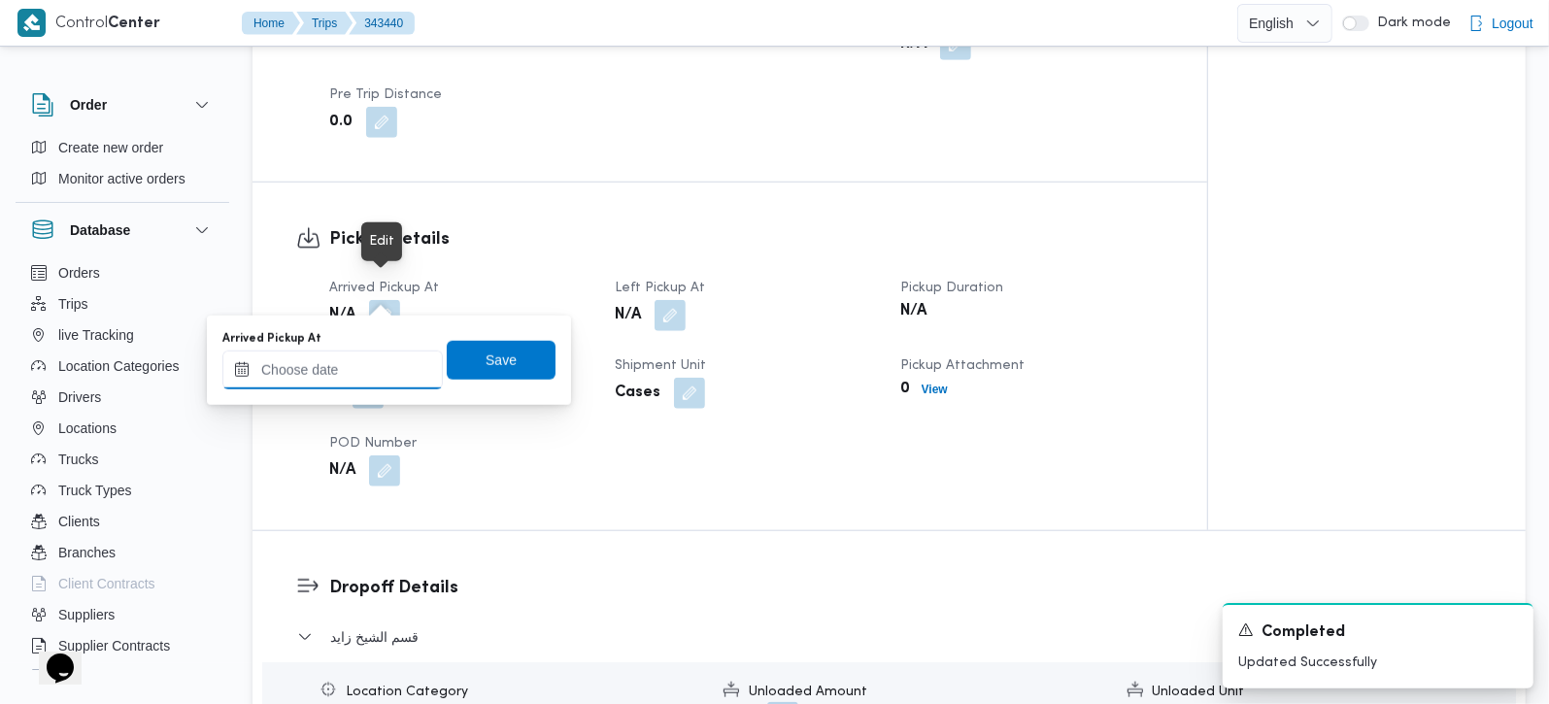
click at [354, 367] on input "Arrived Pickup At" at bounding box center [332, 370] width 221 height 39
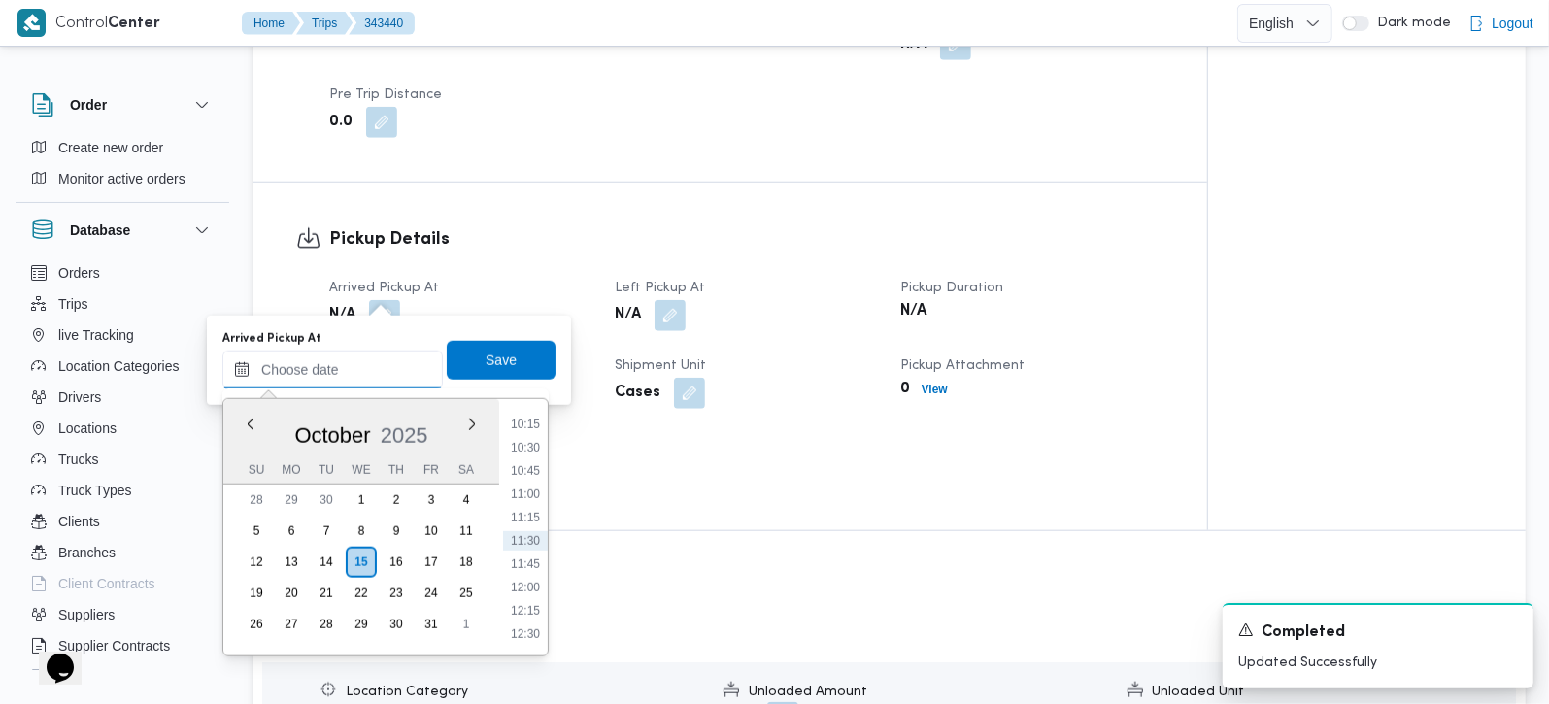
scroll to position [842, 0]
click at [531, 419] on li "09:00" at bounding box center [525, 421] width 45 height 19
type input "[DATE] 09:00"
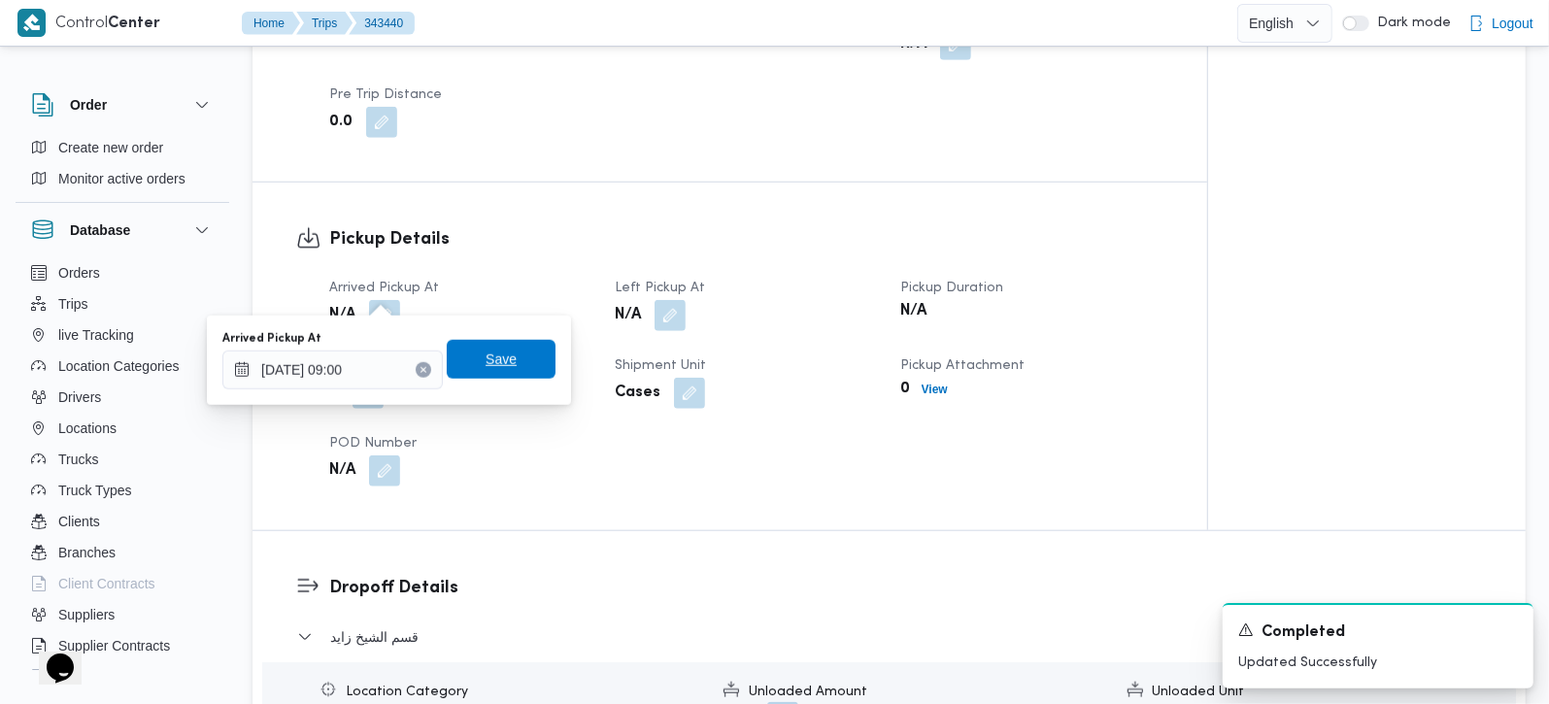
click at [507, 364] on span "Save" at bounding box center [501, 359] width 109 height 39
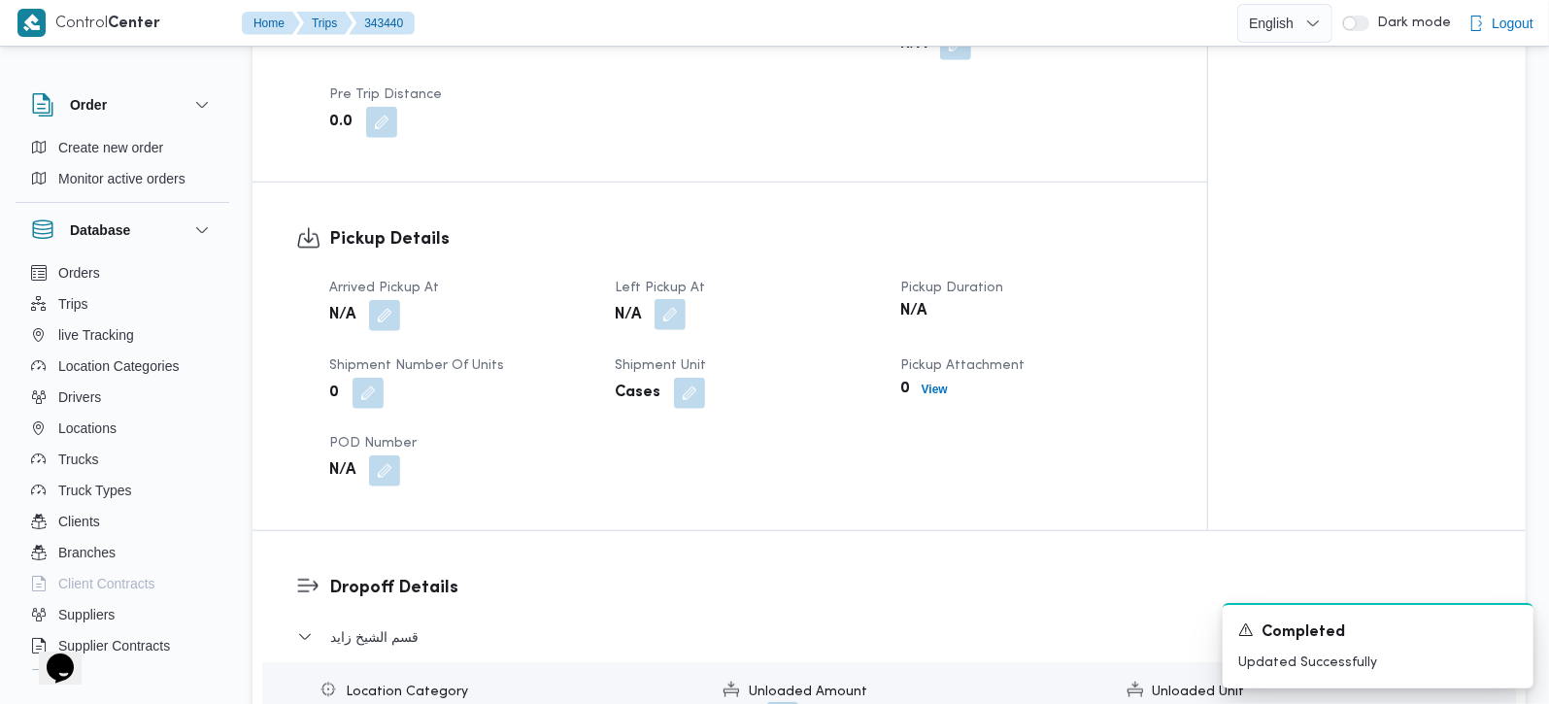
click at [672, 306] on button "button" at bounding box center [670, 314] width 31 height 31
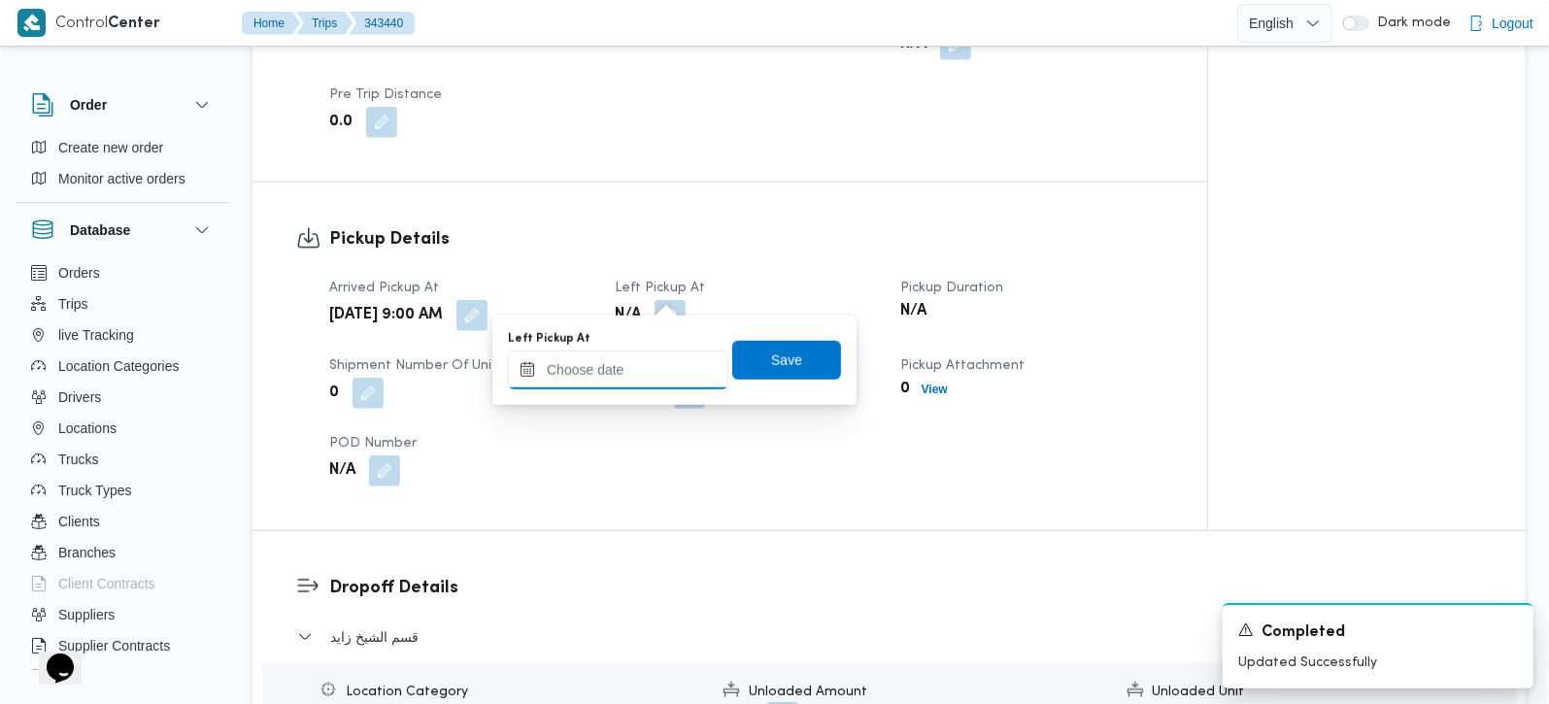
drag, startPoint x: 637, startPoint y: 366, endPoint x: 677, endPoint y: 385, distance: 43.9
click at [637, 366] on input "Left Pickup At" at bounding box center [618, 370] width 221 height 39
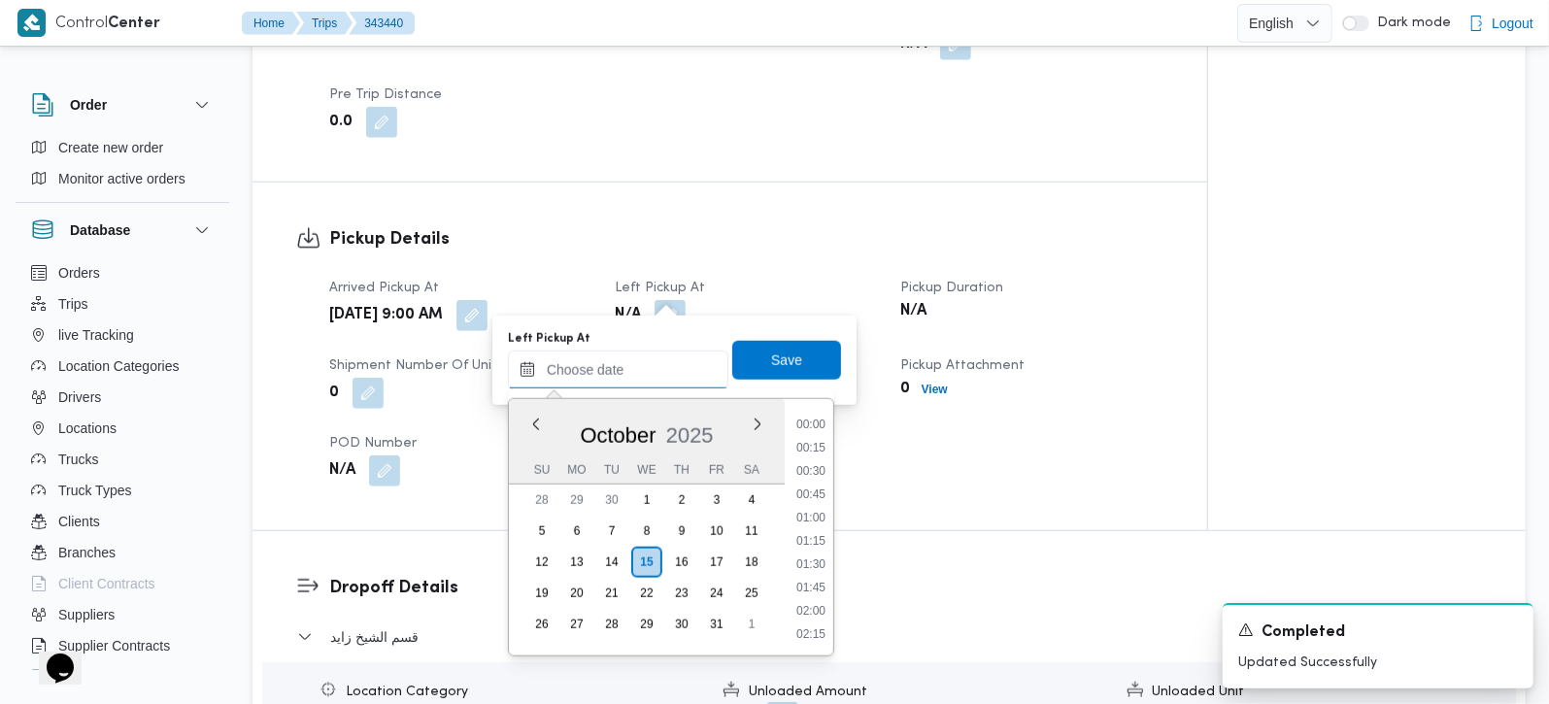
scroll to position [956, 0]
drag, startPoint x: 807, startPoint y: 413, endPoint x: 785, endPoint y: 393, distance: 29.6
click at [807, 415] on li "10:15" at bounding box center [811, 424] width 45 height 19
type input "15/10/2025 10:15"
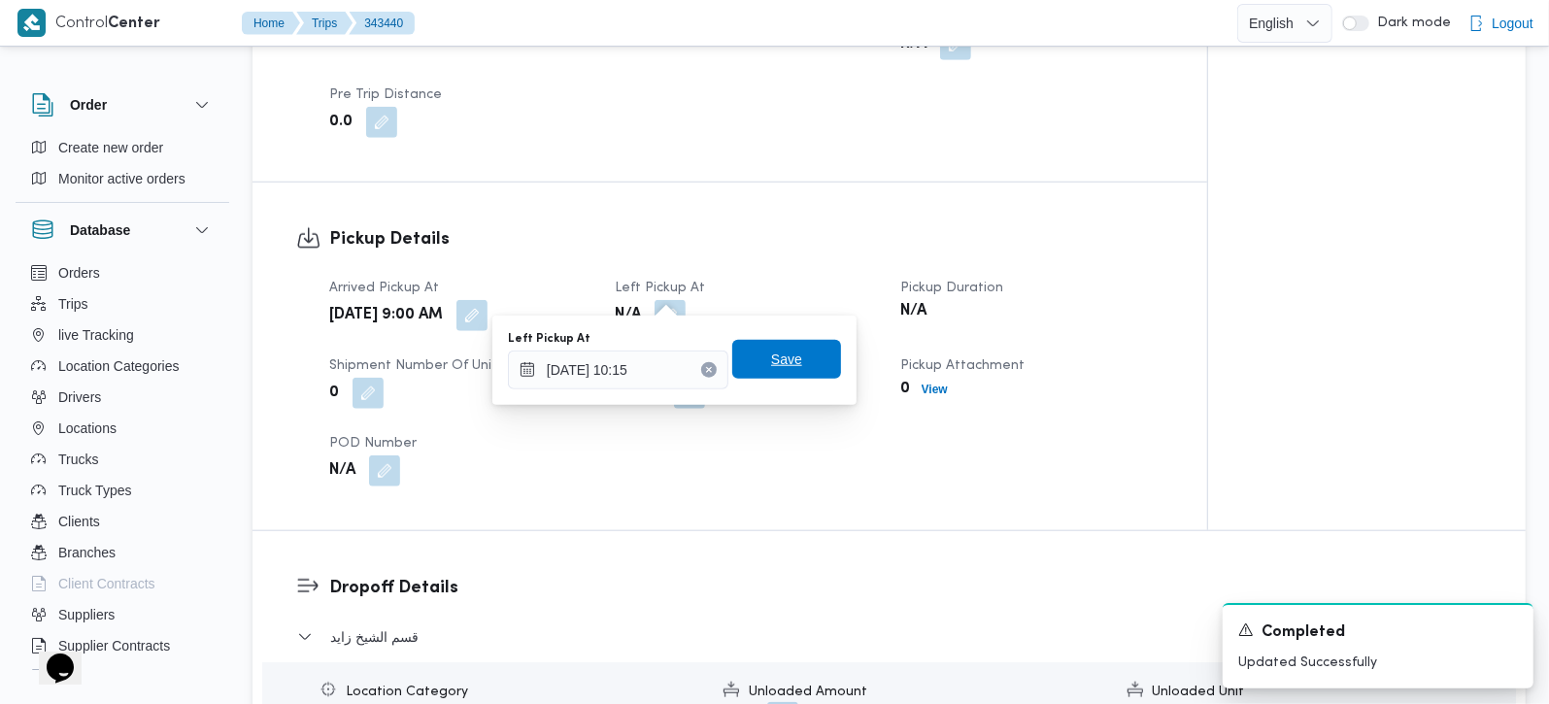
click at [771, 366] on span "Save" at bounding box center [786, 359] width 31 height 23
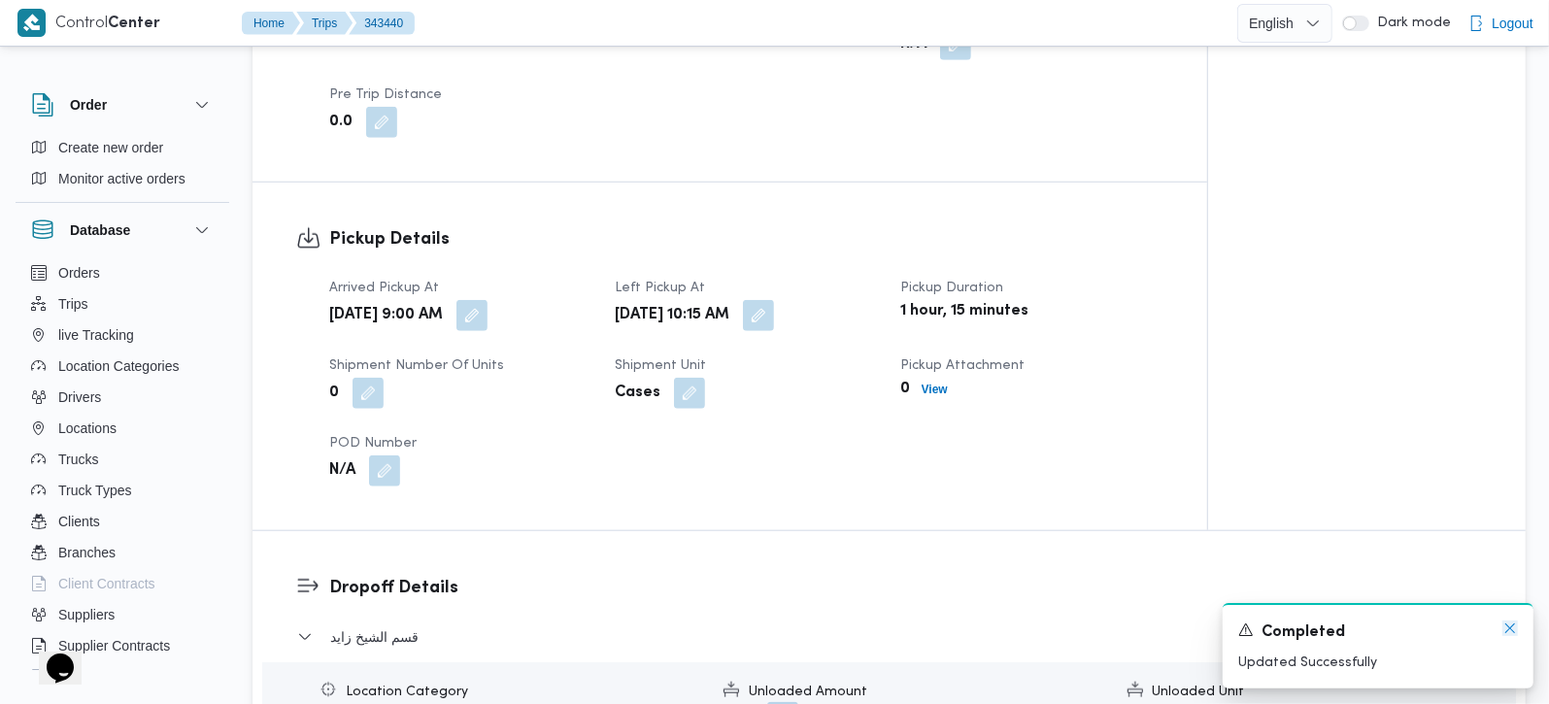
click at [1507, 630] on icon "Dismiss toast" at bounding box center [1511, 629] width 16 height 16
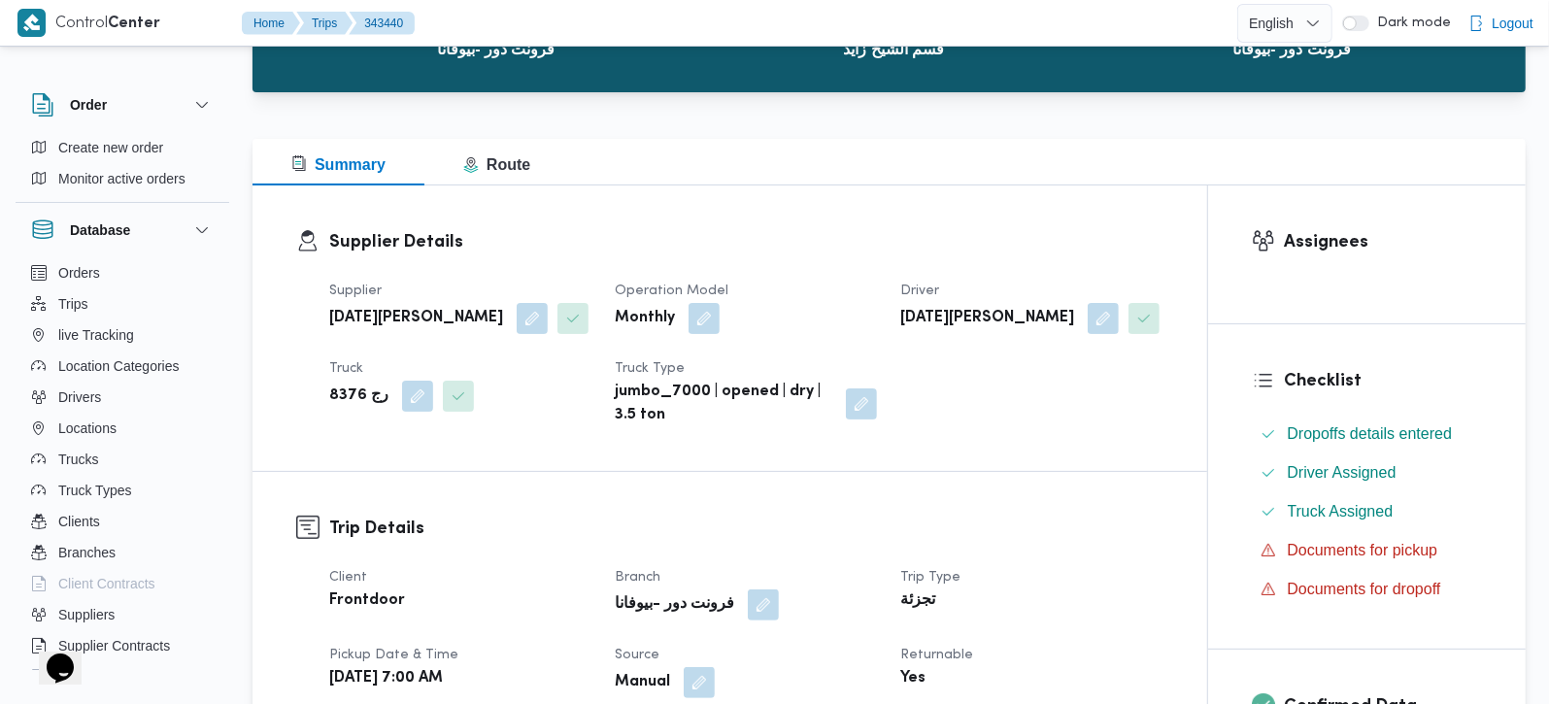
scroll to position [0, 0]
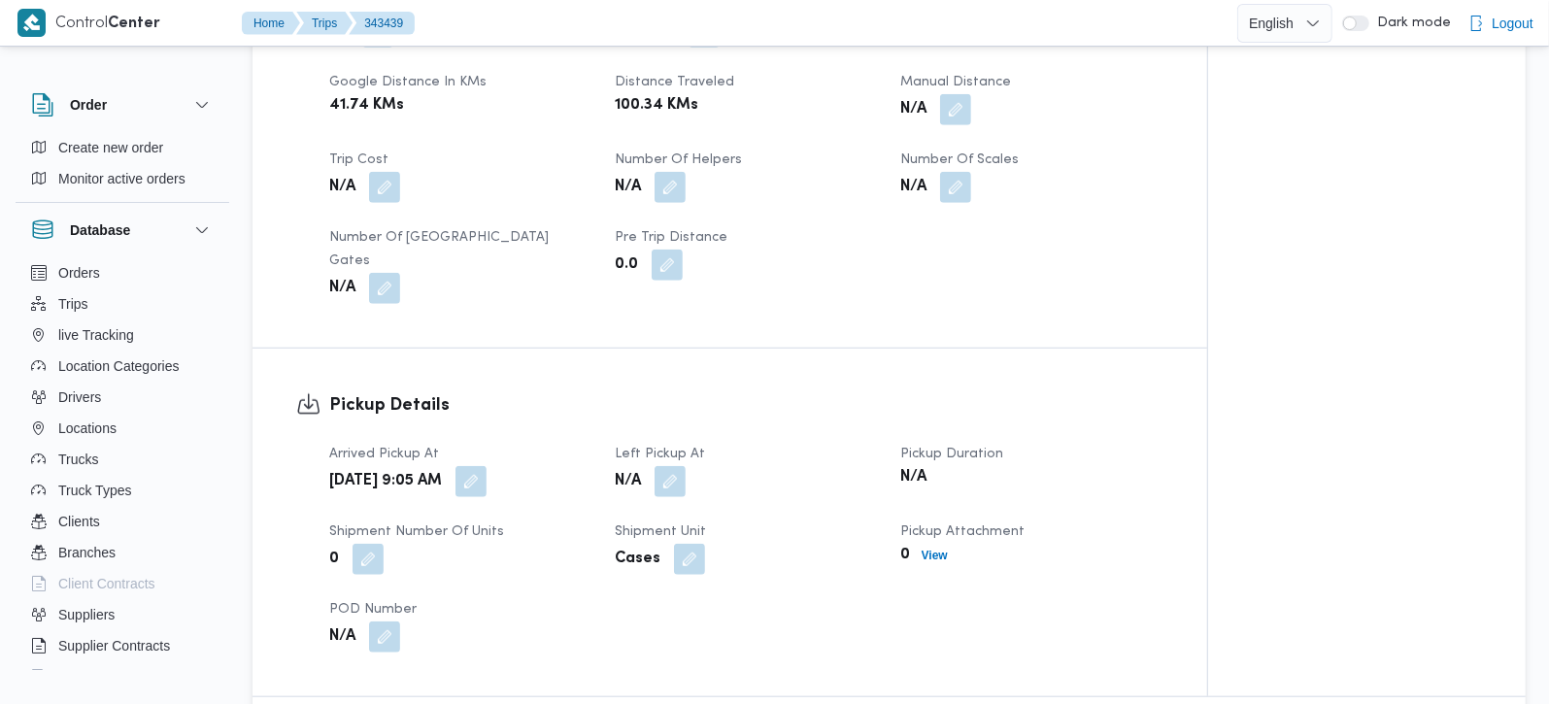
scroll to position [1028, 0]
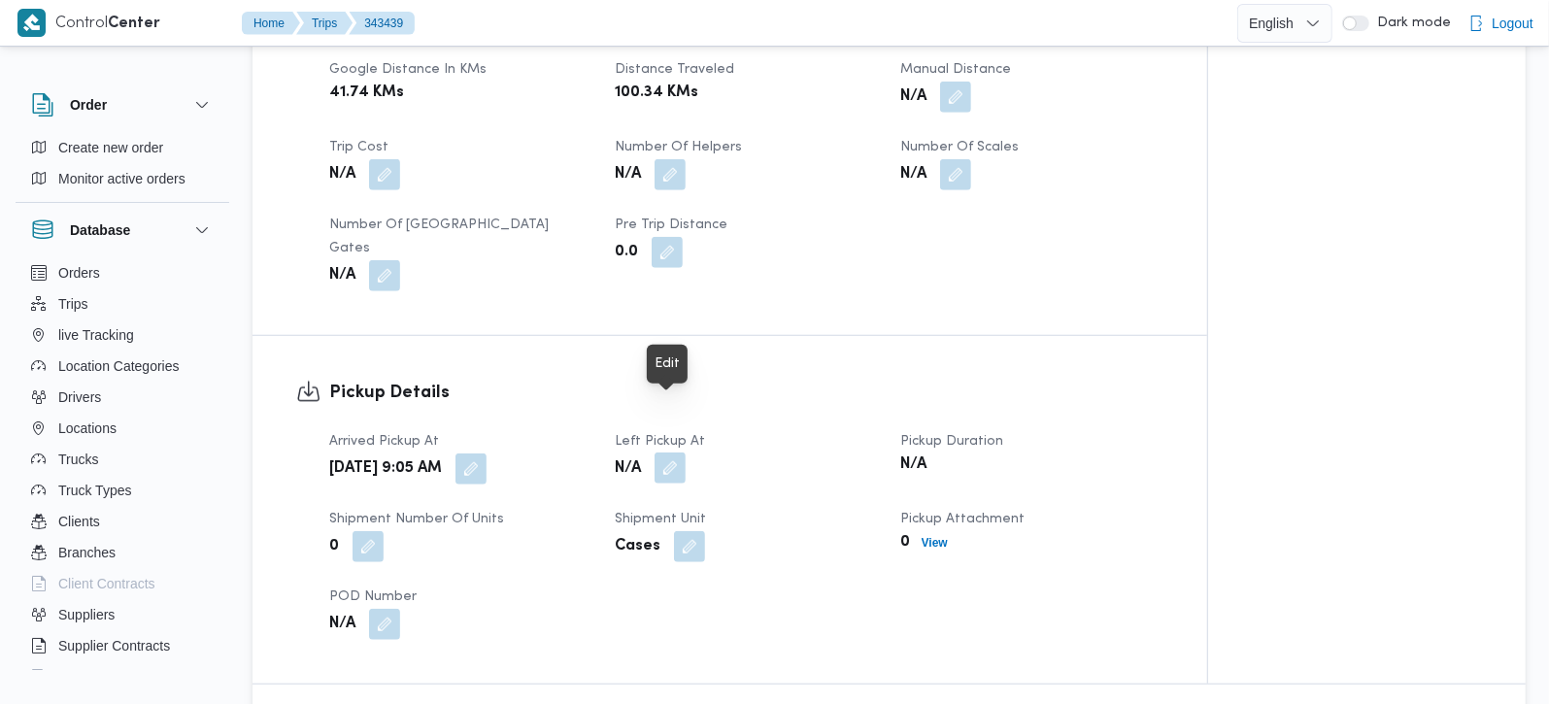
click at [677, 453] on button "button" at bounding box center [670, 468] width 31 height 31
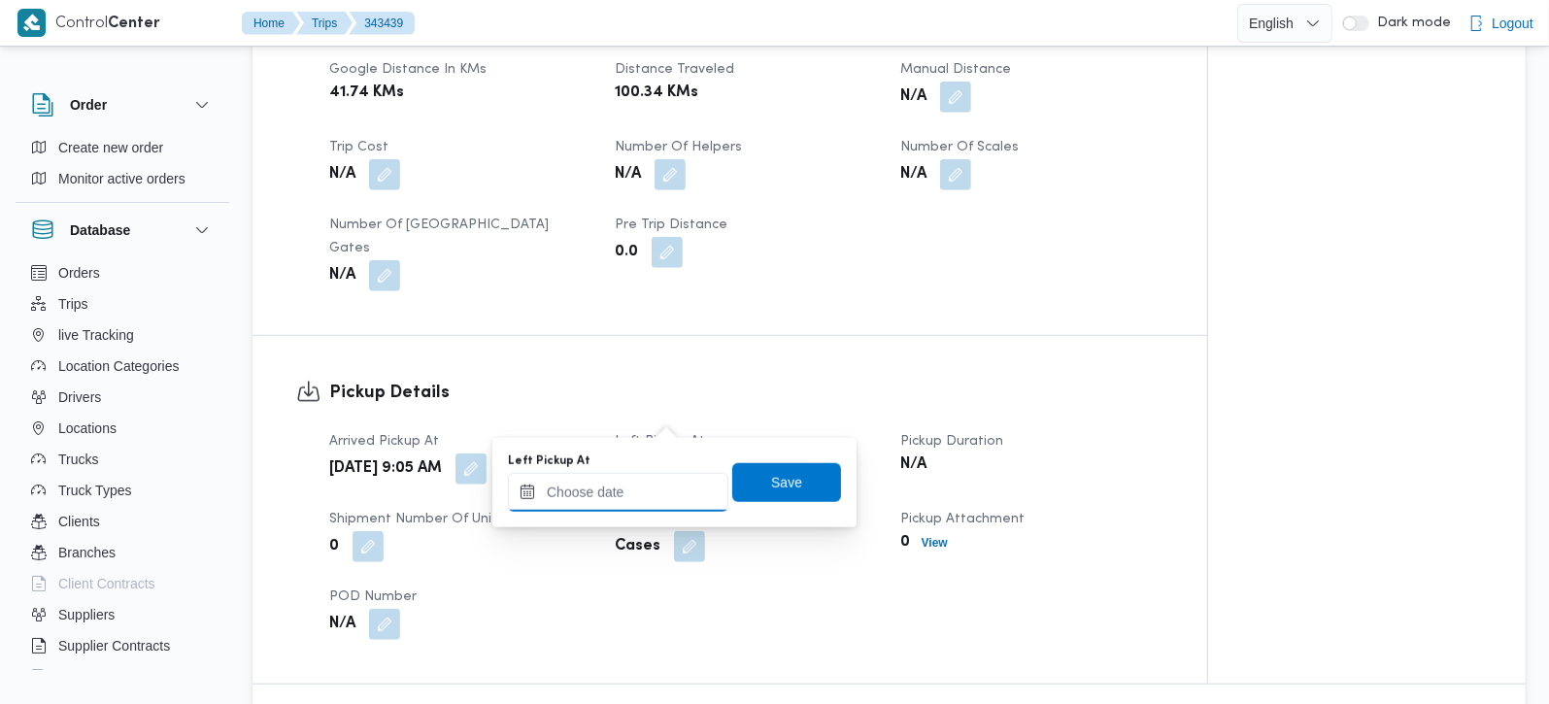
click at [657, 485] on input "Left Pickup At" at bounding box center [618, 492] width 221 height 39
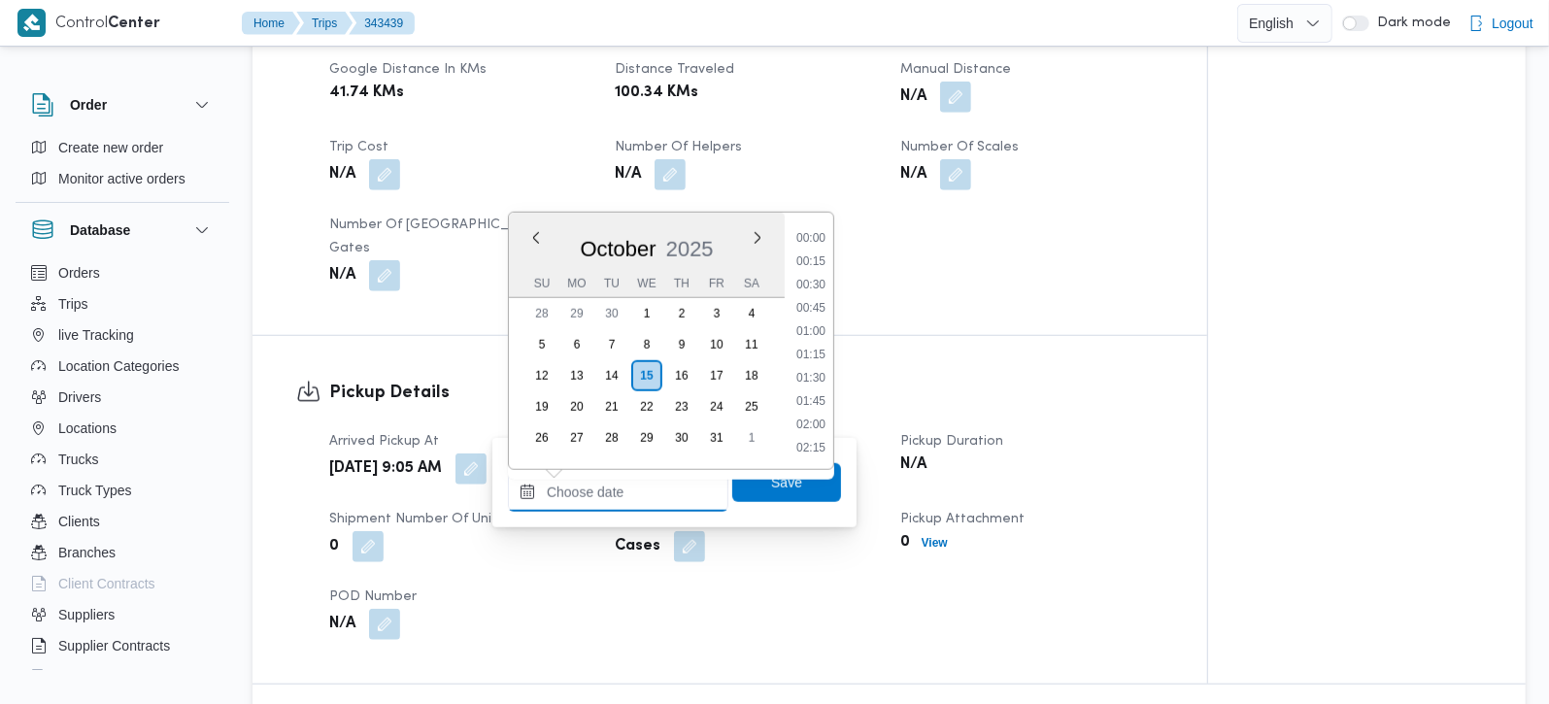
scroll to position [956, 0]
click at [823, 254] on li "10:30" at bounding box center [811, 261] width 45 height 19
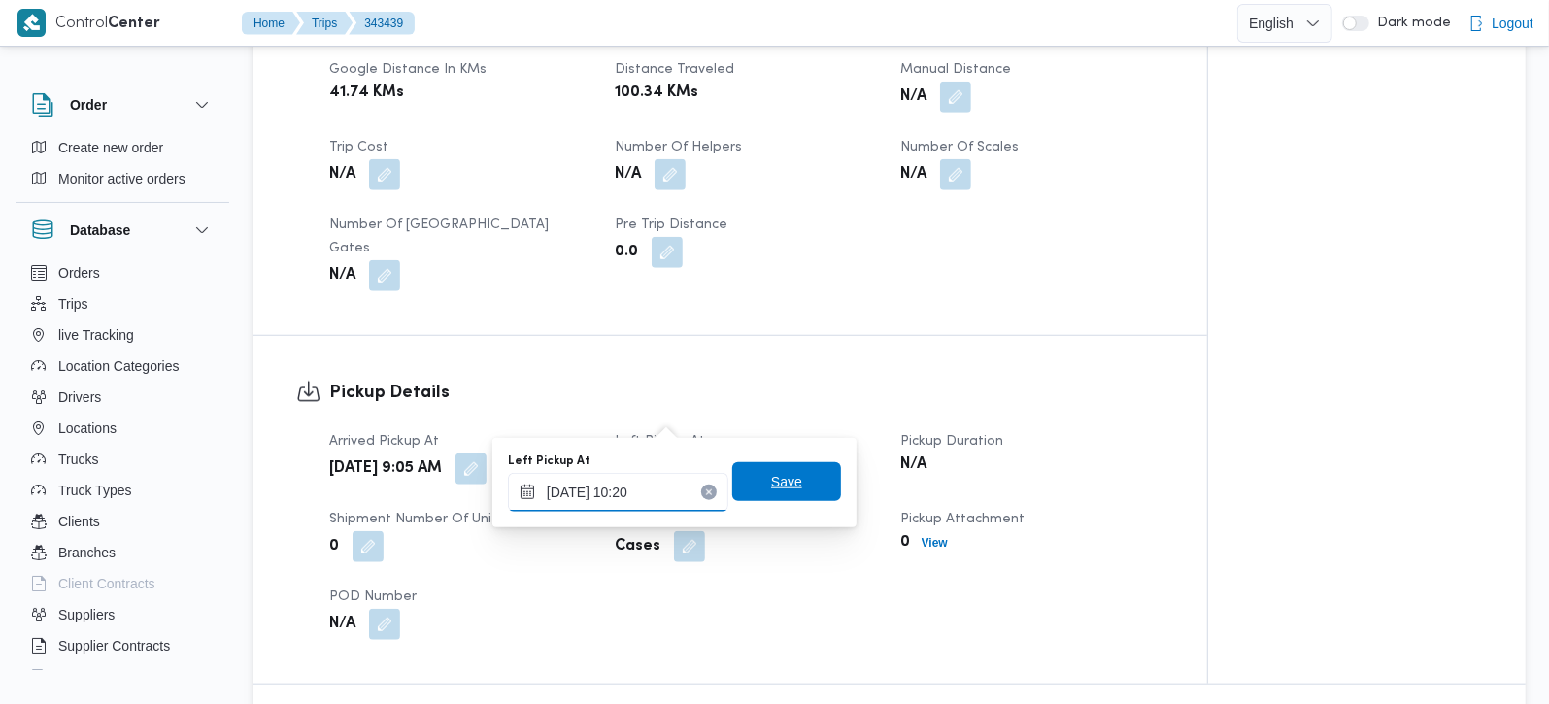
type input "[DATE] 10:20"
click at [805, 483] on span "Save" at bounding box center [786, 481] width 109 height 39
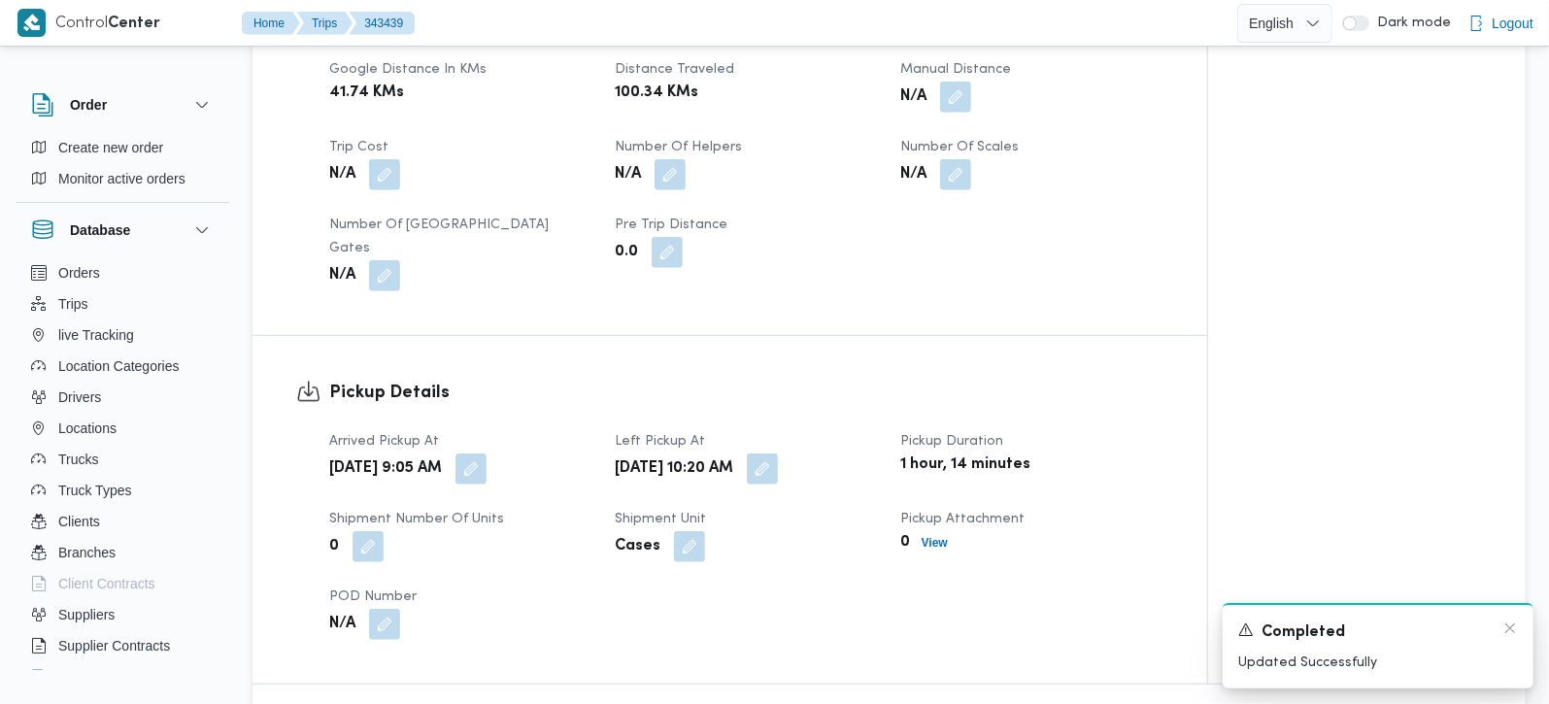
click at [1518, 632] on div "A new notification appears Completed Updated Successfully" at bounding box center [1378, 645] width 311 height 85
click at [1512, 632] on icon "Dismiss toast" at bounding box center [1511, 629] width 16 height 16
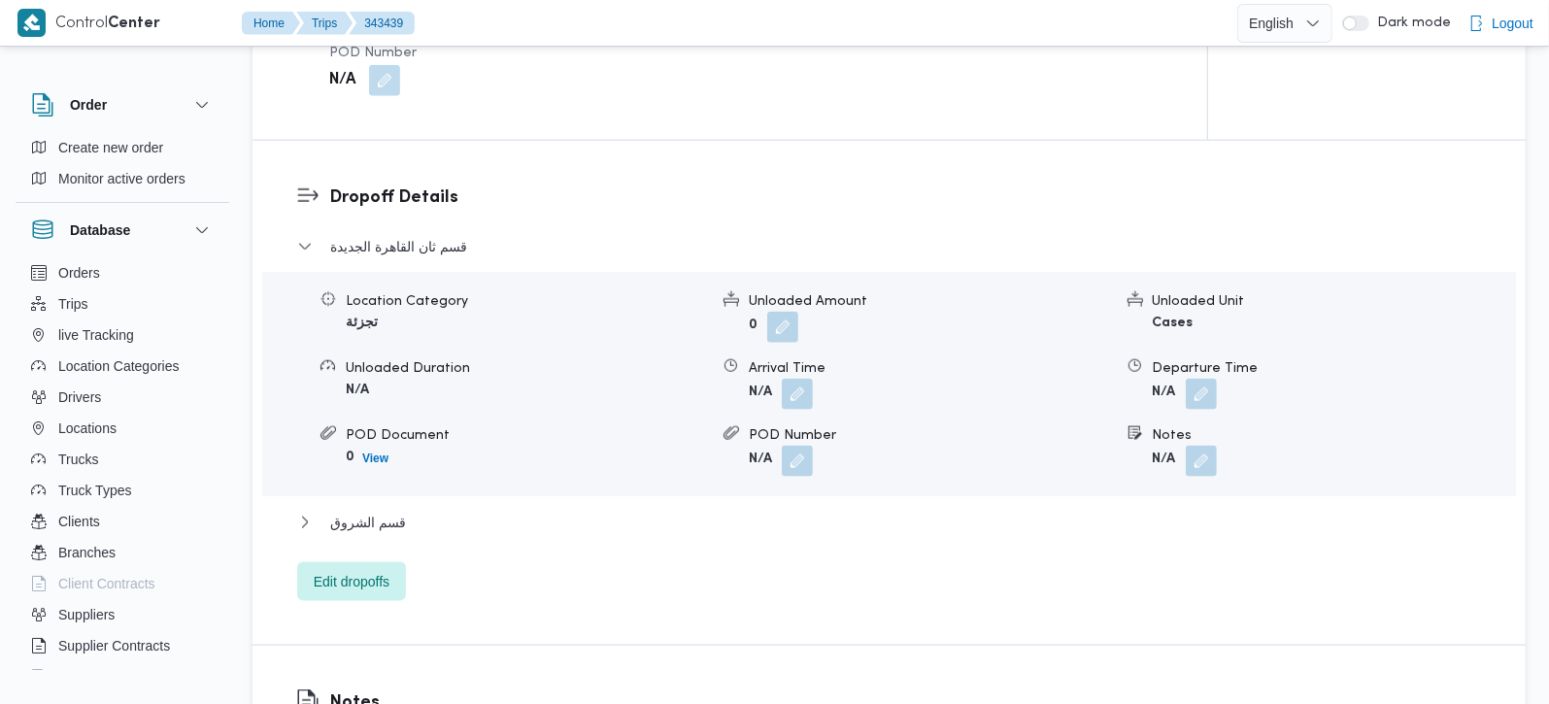
scroll to position [1600, 0]
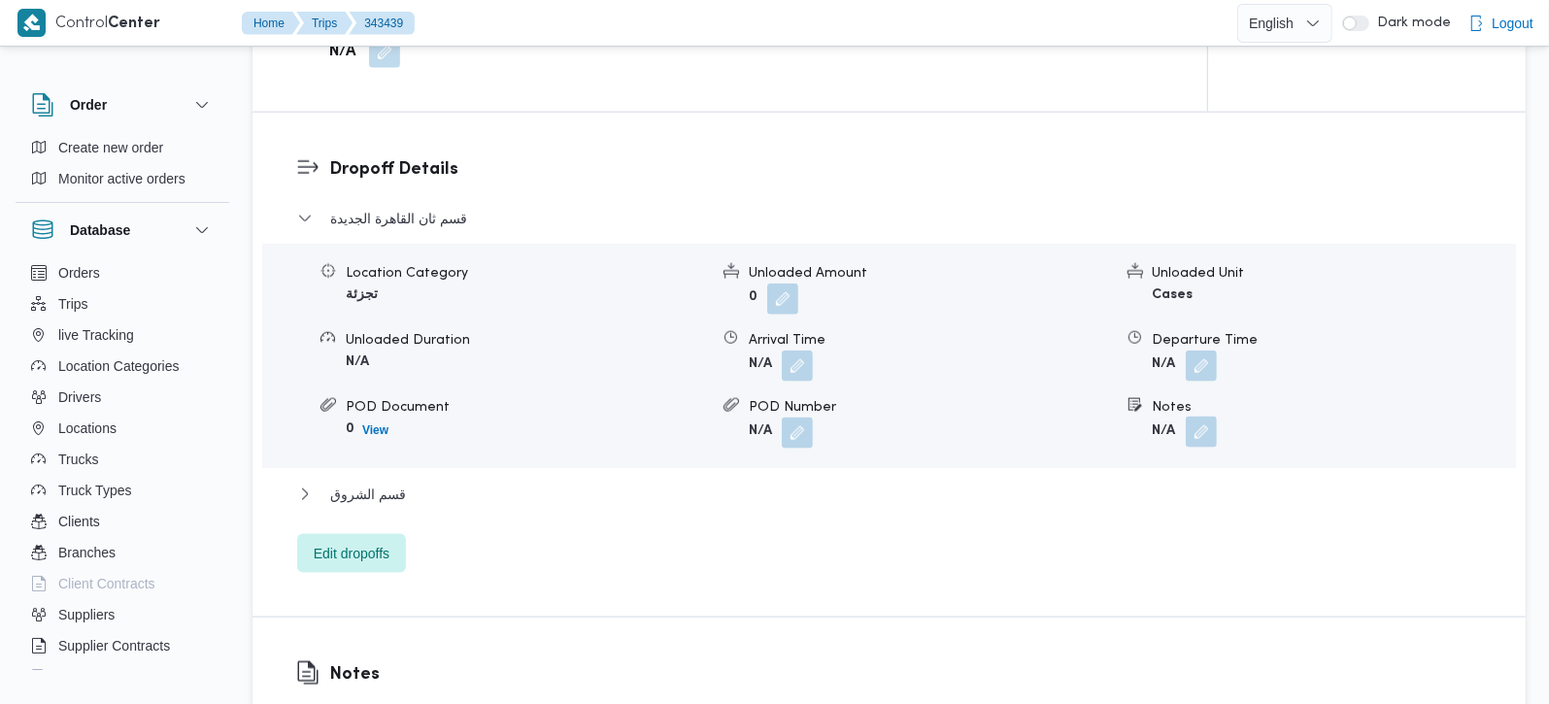
click at [1211, 417] on button "button" at bounding box center [1201, 432] width 31 height 31
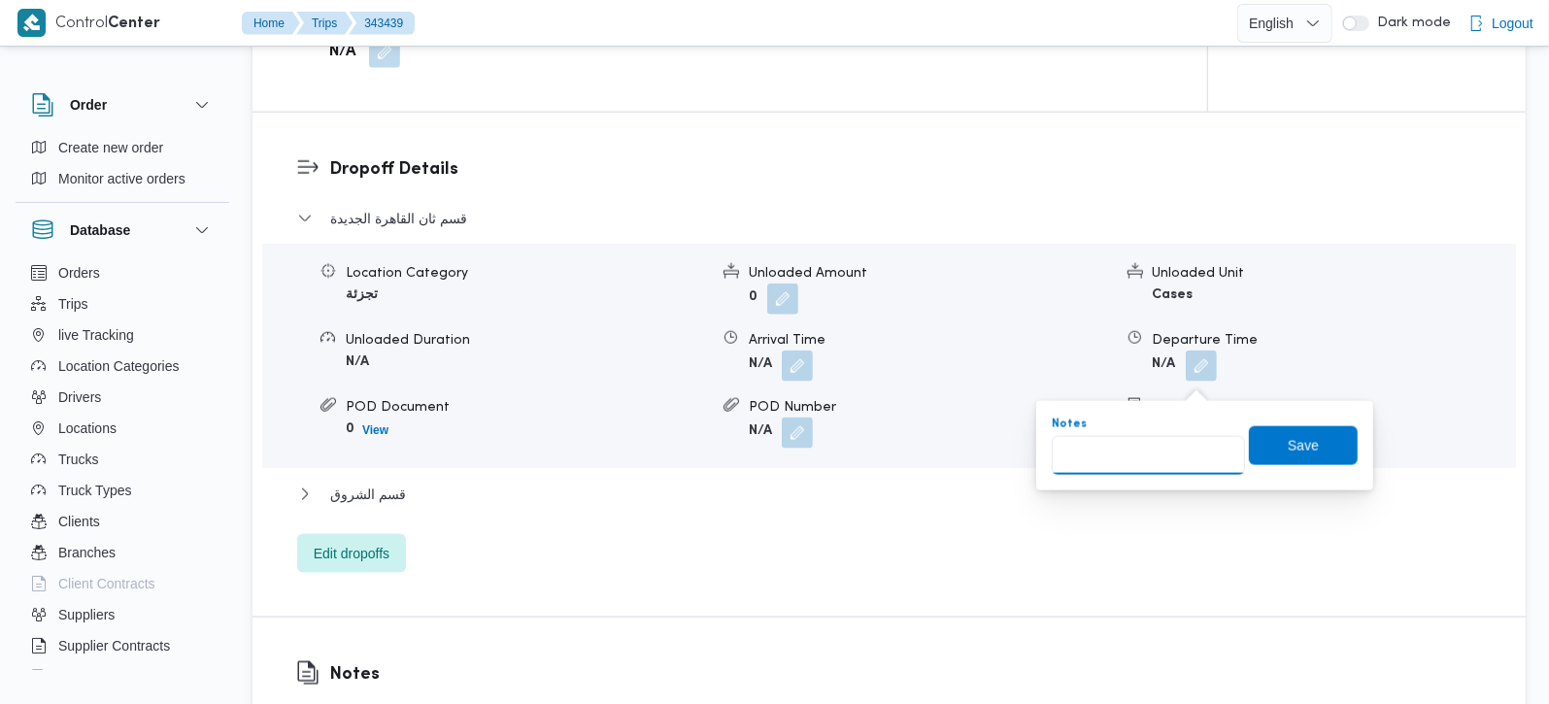
click at [1155, 451] on input "Notes" at bounding box center [1148, 455] width 193 height 39
paste input "مدينتي"
type input "مدينتي"
click at [1268, 442] on span "Save" at bounding box center [1303, 444] width 109 height 39
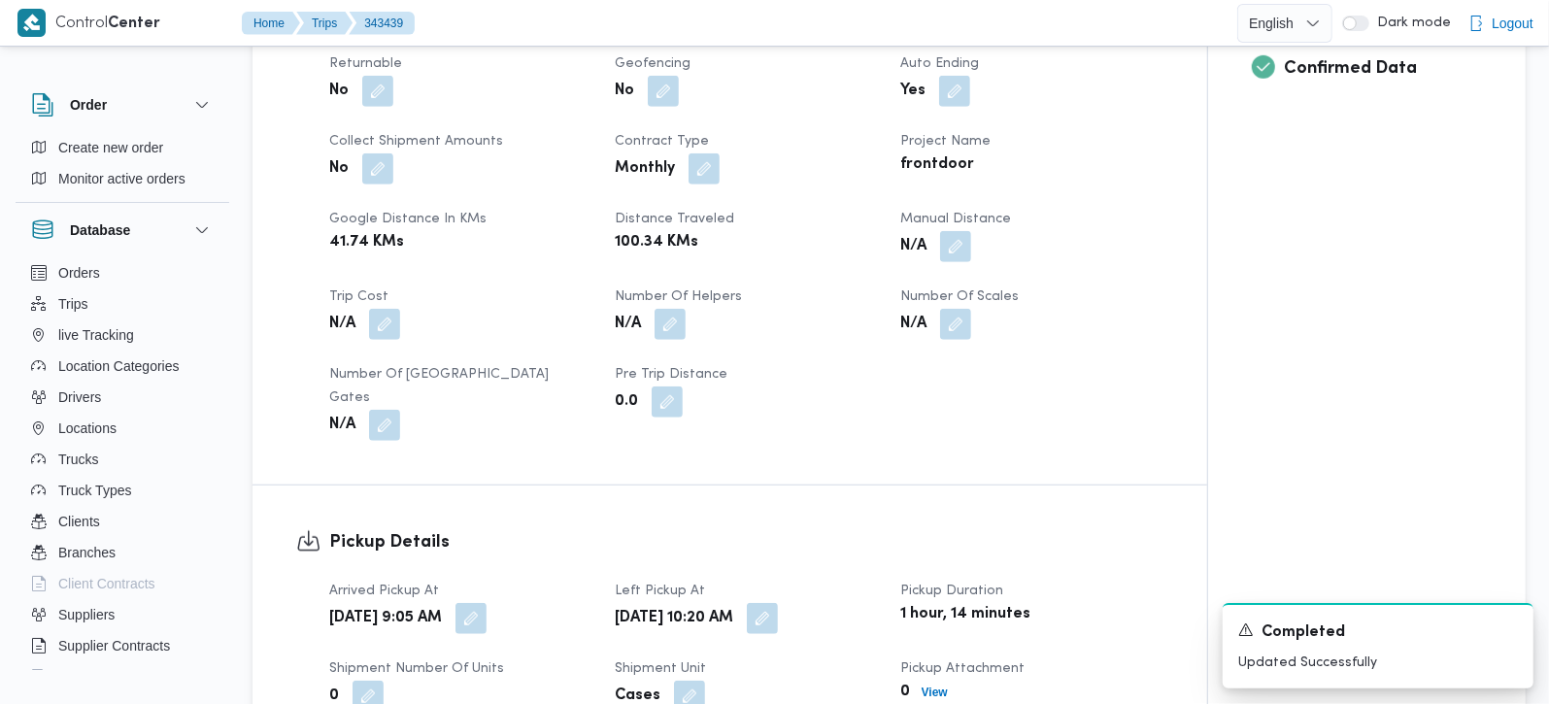
scroll to position [685, 0]
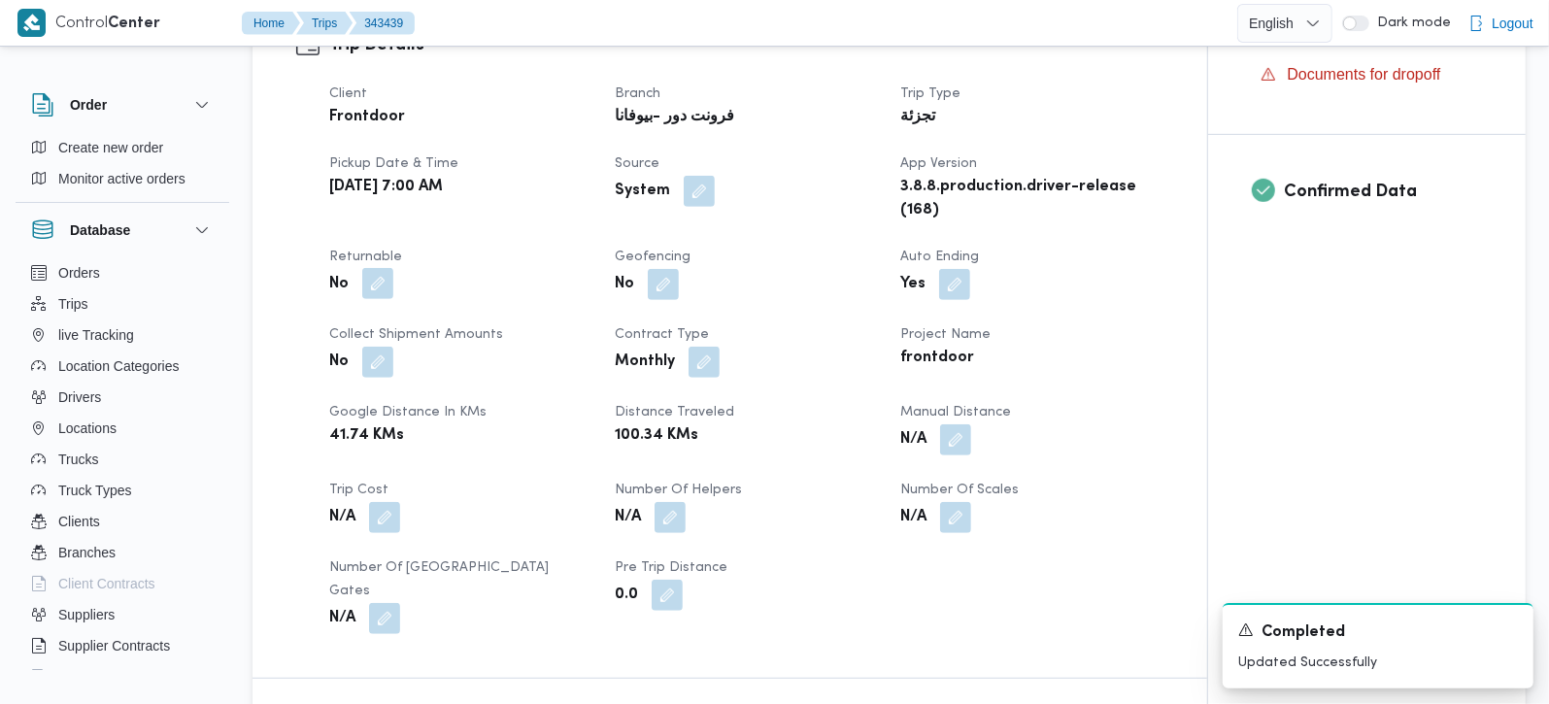
click at [387, 268] on button "button" at bounding box center [377, 283] width 31 height 31
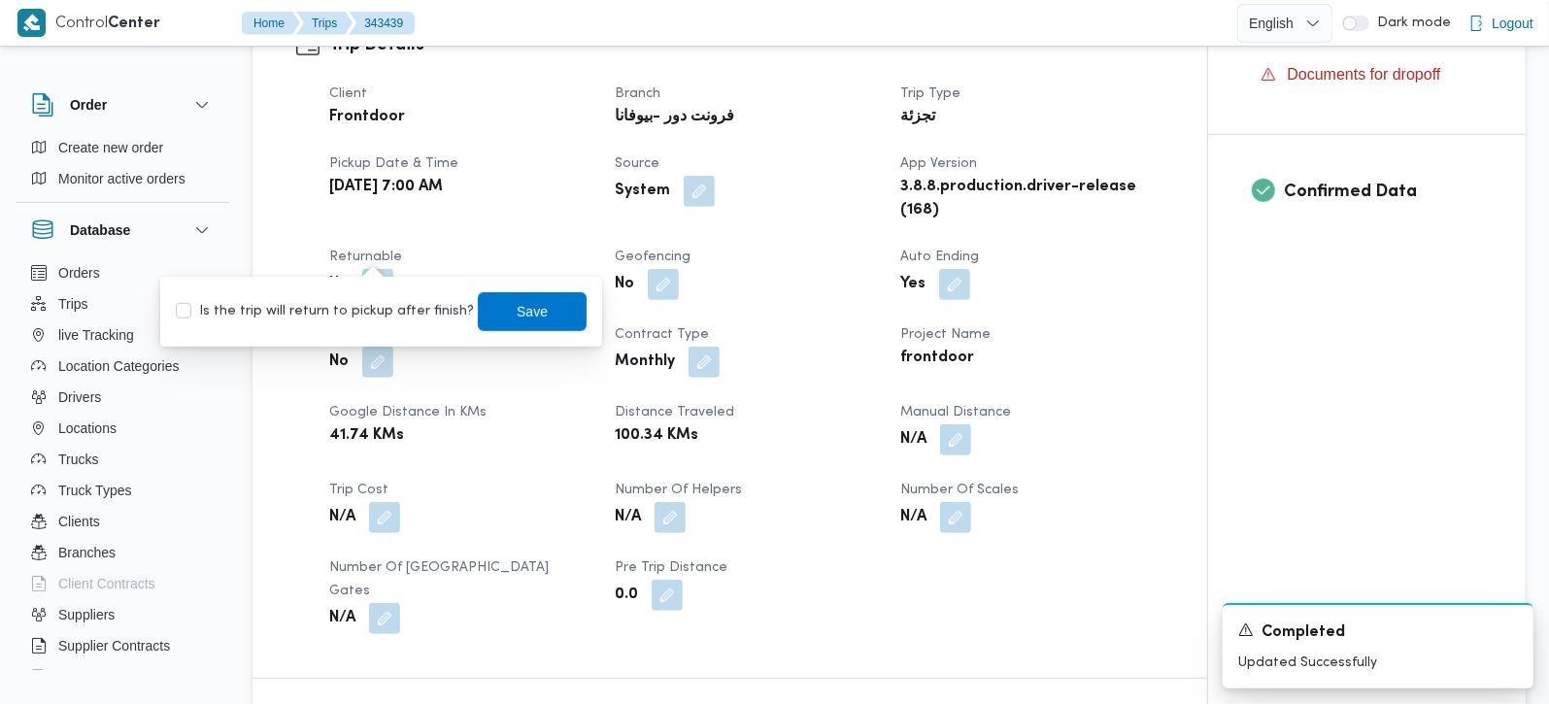
click at [366, 312] on label "Is the trip will return to pickup after finish?" at bounding box center [325, 311] width 298 height 23
checkbox input "true"
click at [533, 309] on span "Save" at bounding box center [532, 310] width 109 height 39
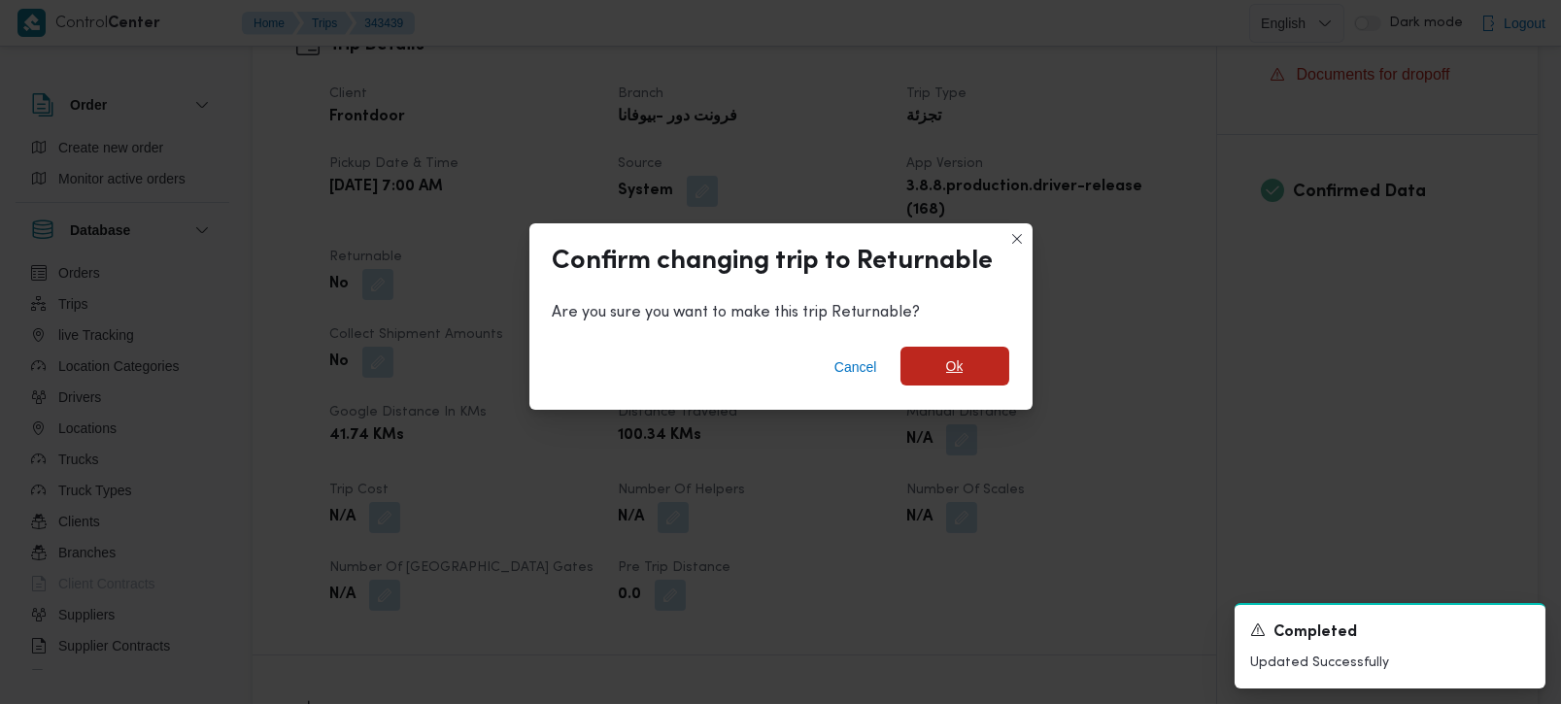
click at [969, 359] on span "Ok" at bounding box center [955, 366] width 109 height 39
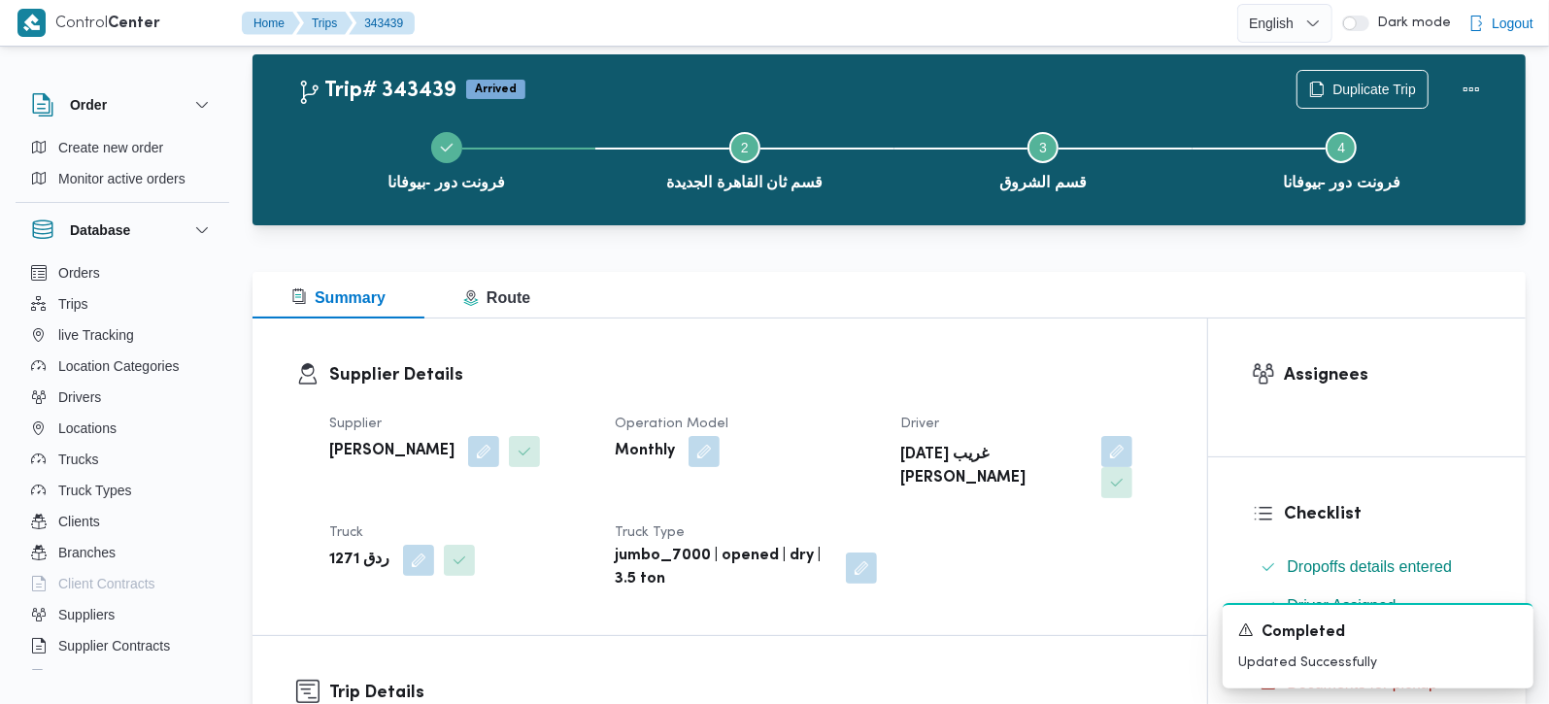
scroll to position [0, 0]
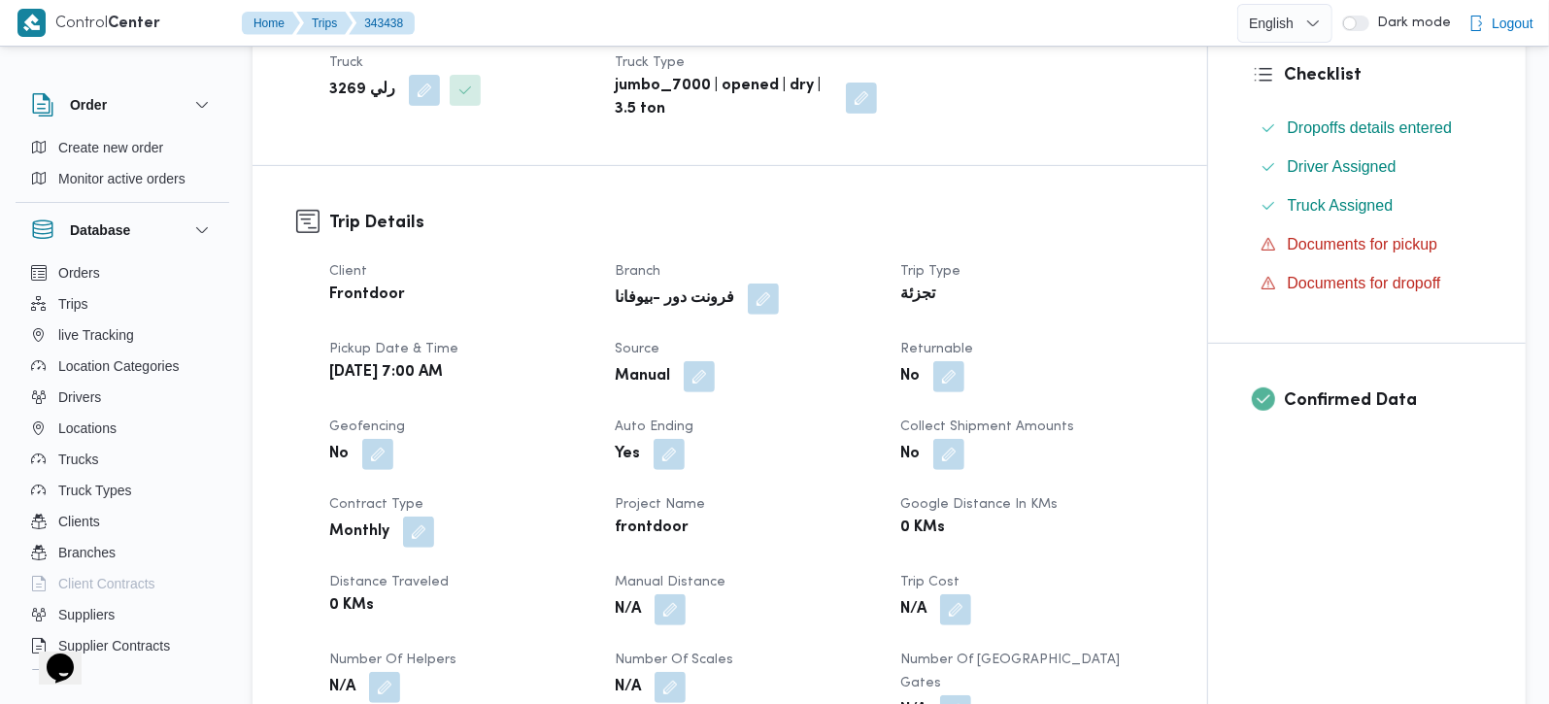
scroll to position [571, 0]
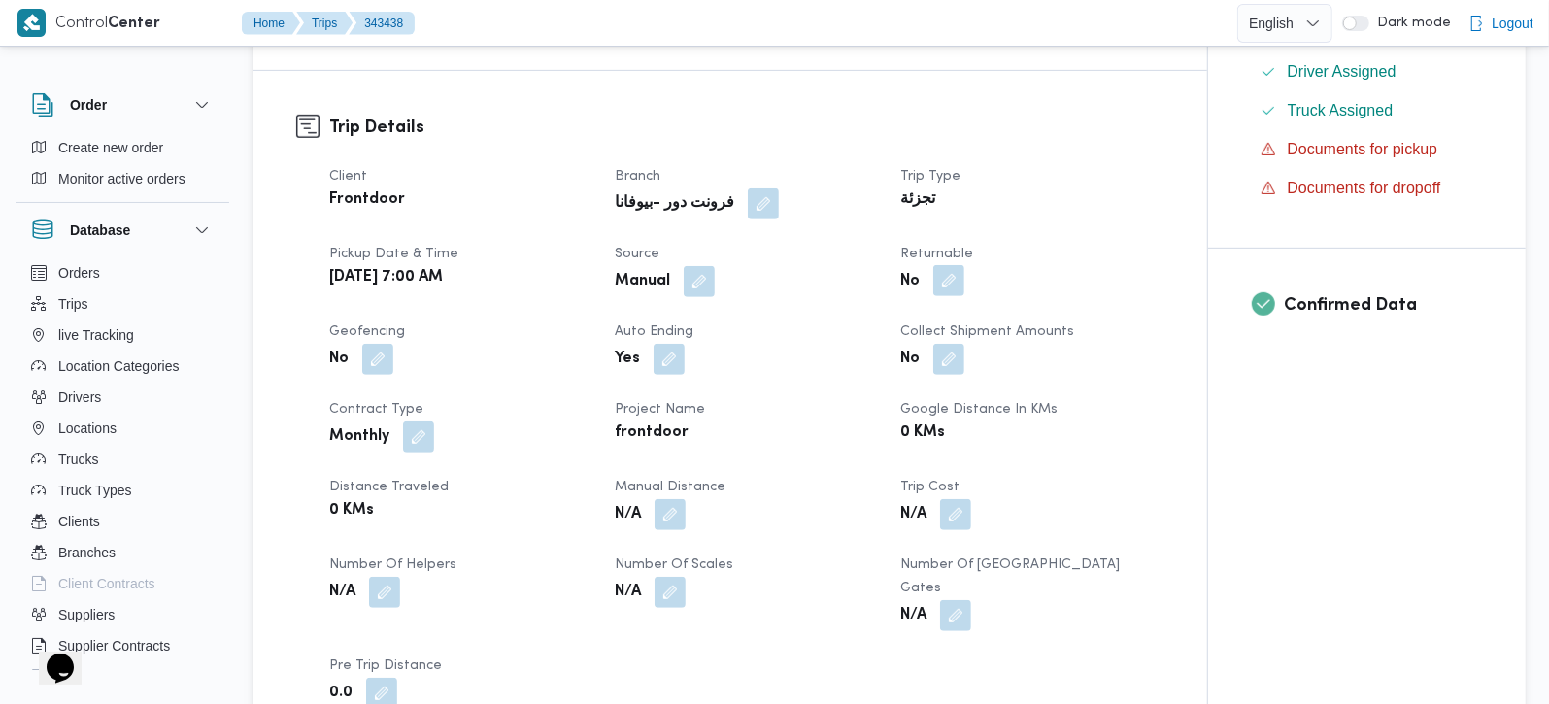
click at [948, 276] on button "button" at bounding box center [949, 280] width 31 height 31
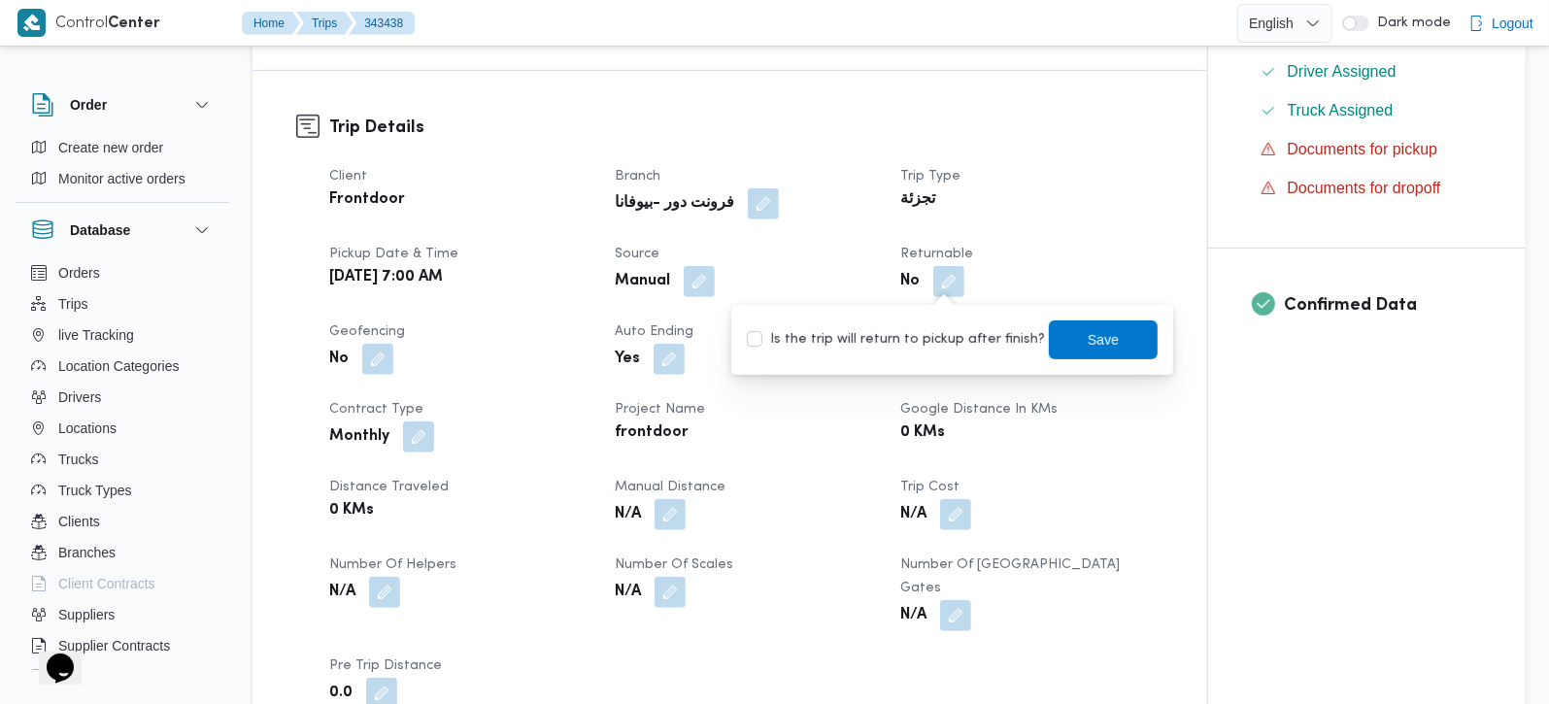
click at [947, 334] on label "Is the trip will return to pickup after finish?" at bounding box center [896, 339] width 298 height 23
checkbox input "true"
click at [1123, 335] on span "Save" at bounding box center [1103, 339] width 109 height 39
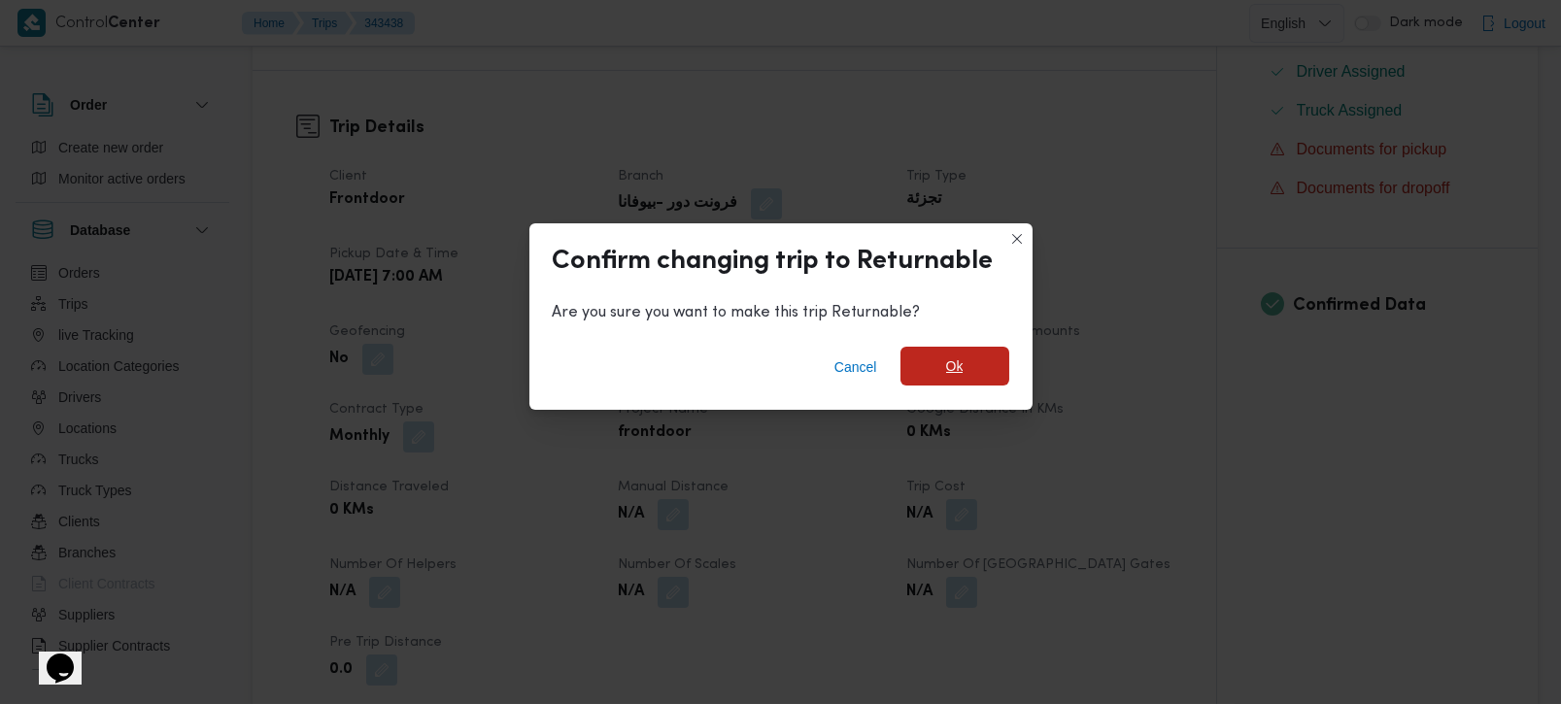
click at [973, 352] on span "Ok" at bounding box center [955, 366] width 109 height 39
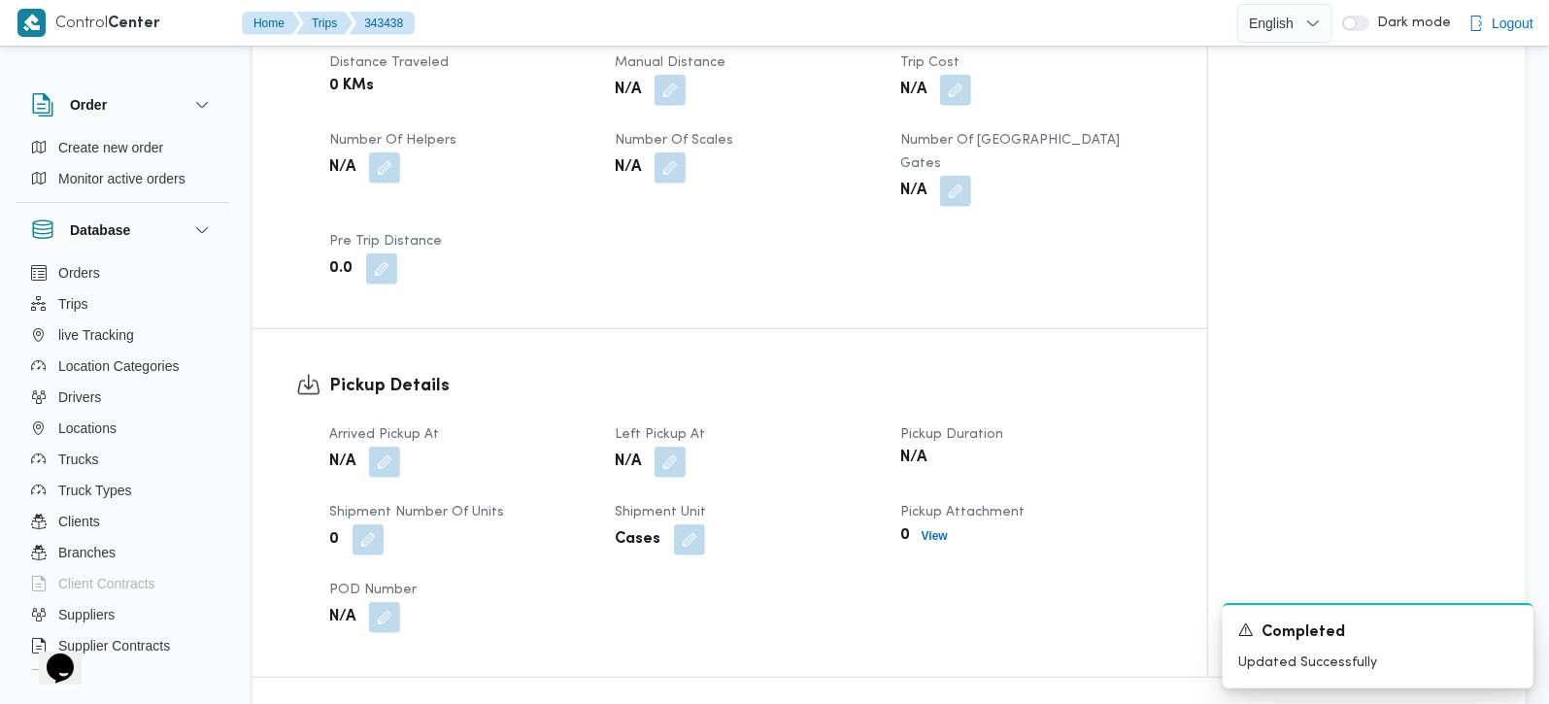
scroll to position [1028, 0]
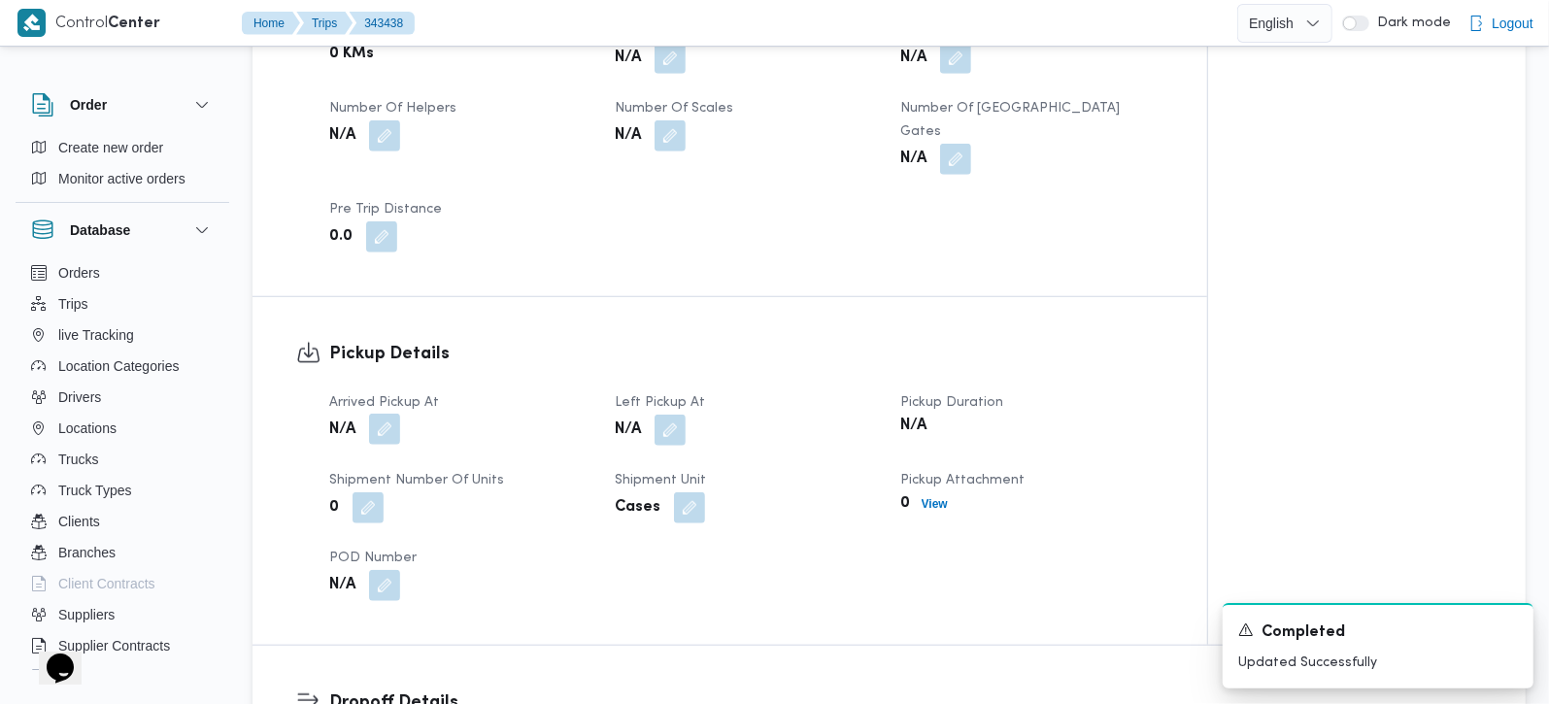
click at [384, 414] on button "button" at bounding box center [384, 429] width 31 height 31
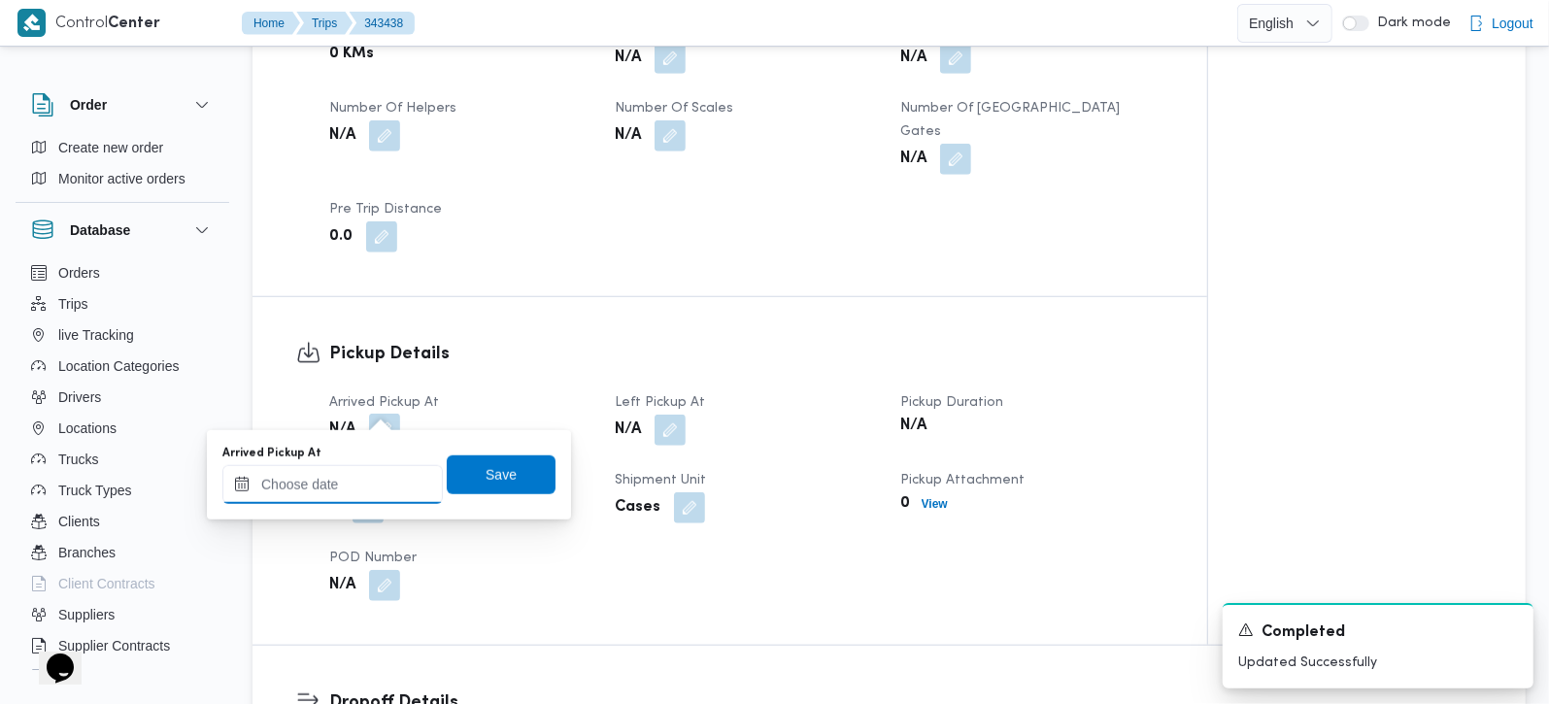
click at [353, 477] on input "Arrived Pickup At" at bounding box center [332, 484] width 221 height 39
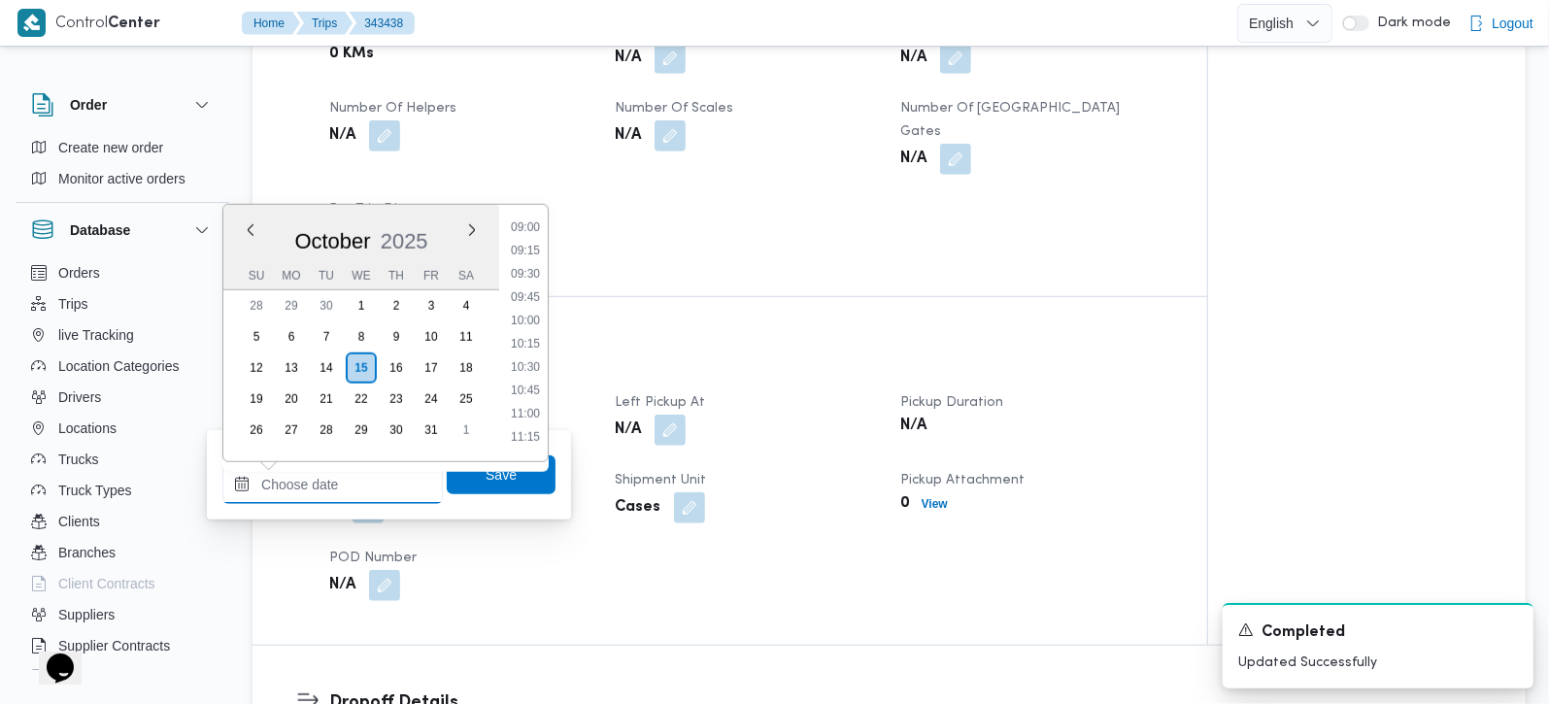
scroll to position [728, 0]
drag, startPoint x: 531, startPoint y: 319, endPoint x: 524, endPoint y: 423, distance: 104.2
click at [531, 319] on li "08:45" at bounding box center [525, 318] width 45 height 19
type input "[DATE] 08:45"
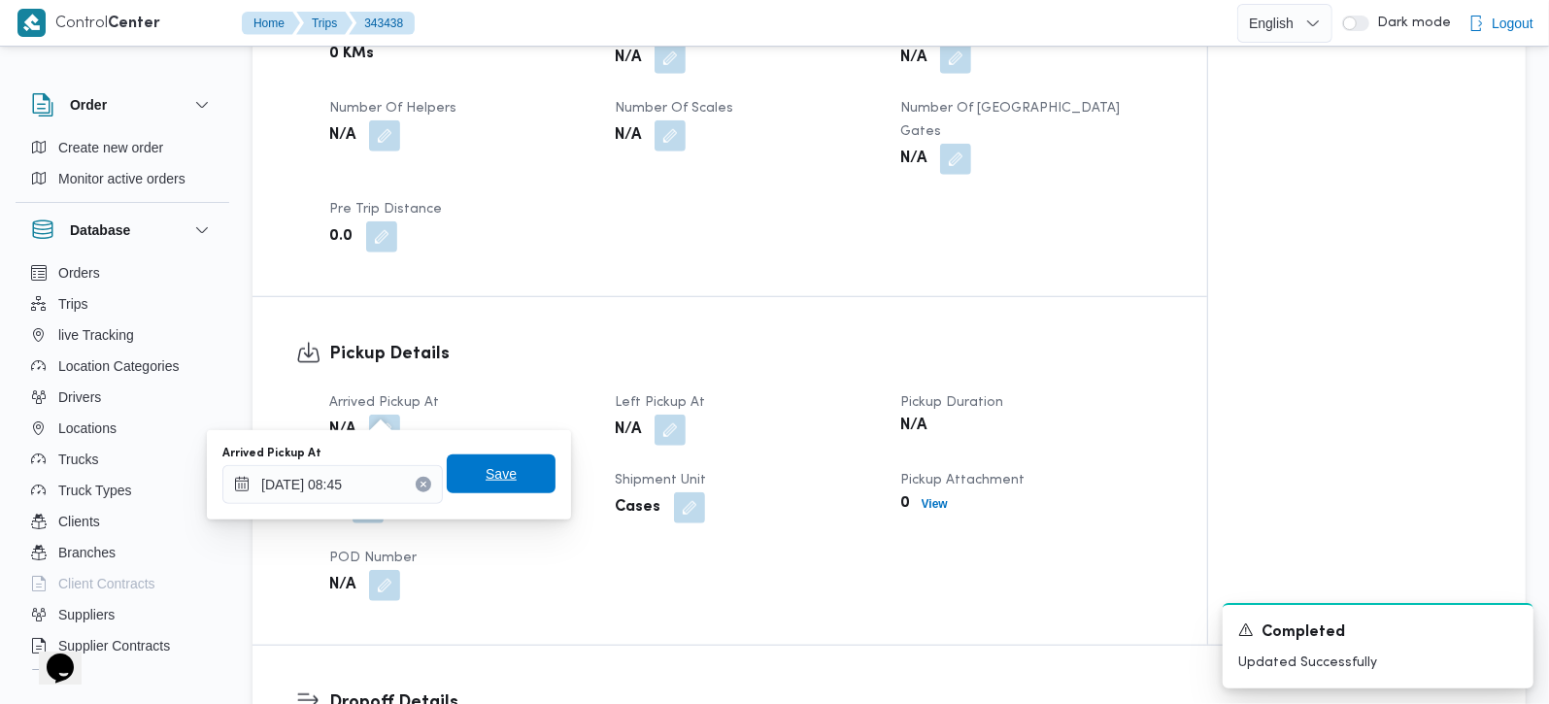
click at [510, 468] on span "Save" at bounding box center [501, 474] width 109 height 39
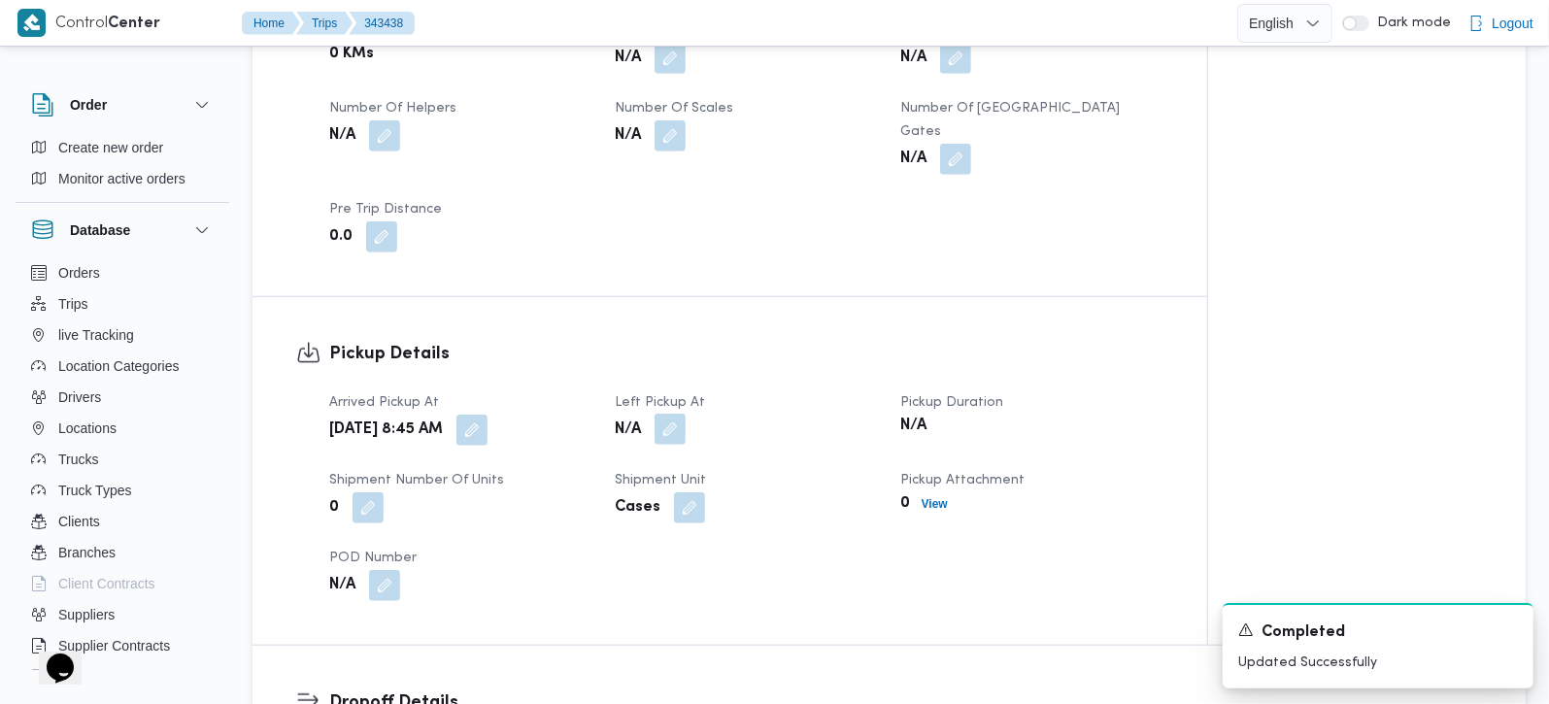
click at [671, 414] on button "button" at bounding box center [670, 429] width 31 height 31
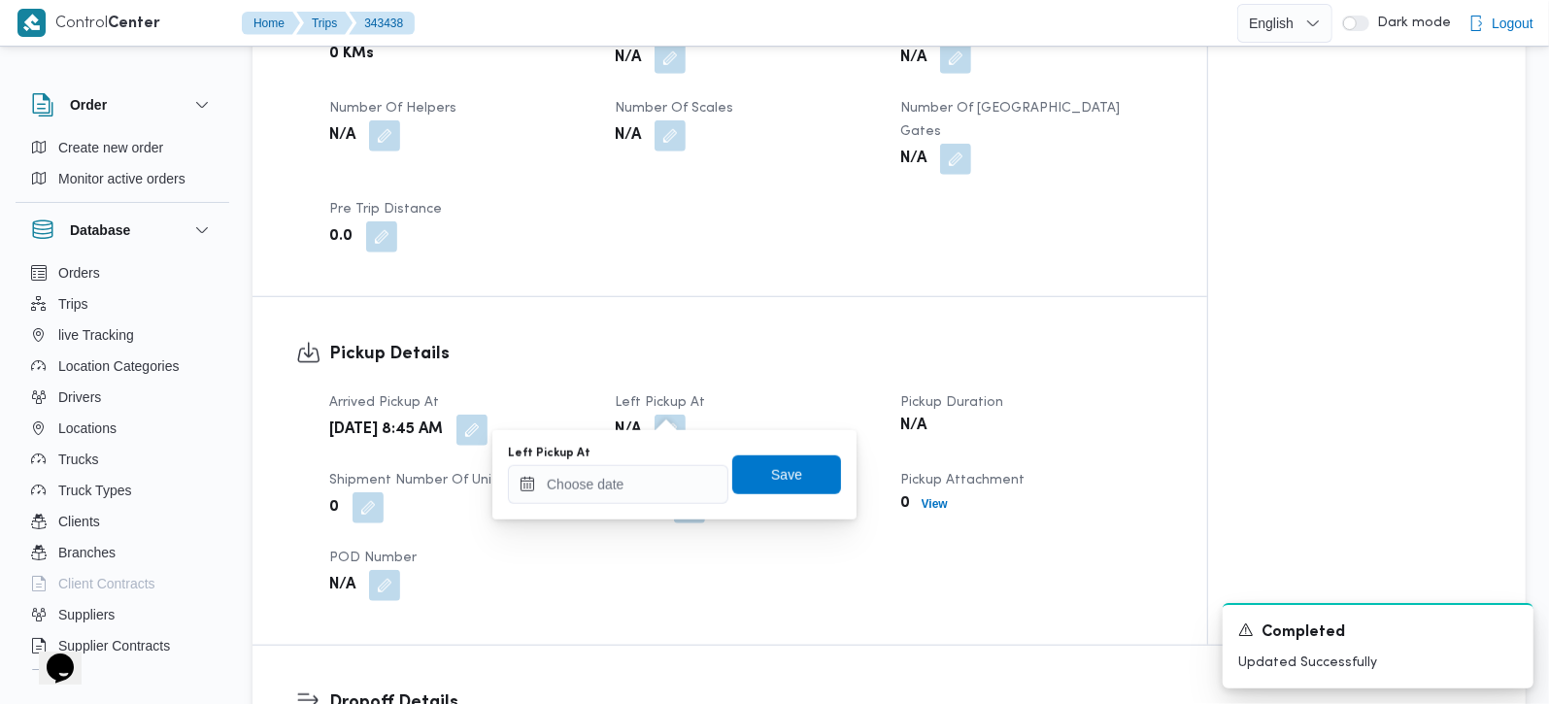
click at [627, 517] on div "Arrived Pickup At [DATE] 8:45 AM Left Pickup At N/A Pickup Duration N/A Shipmen…" at bounding box center [747, 496] width 858 height 233
click at [633, 484] on input "Left Pickup At" at bounding box center [618, 484] width 221 height 39
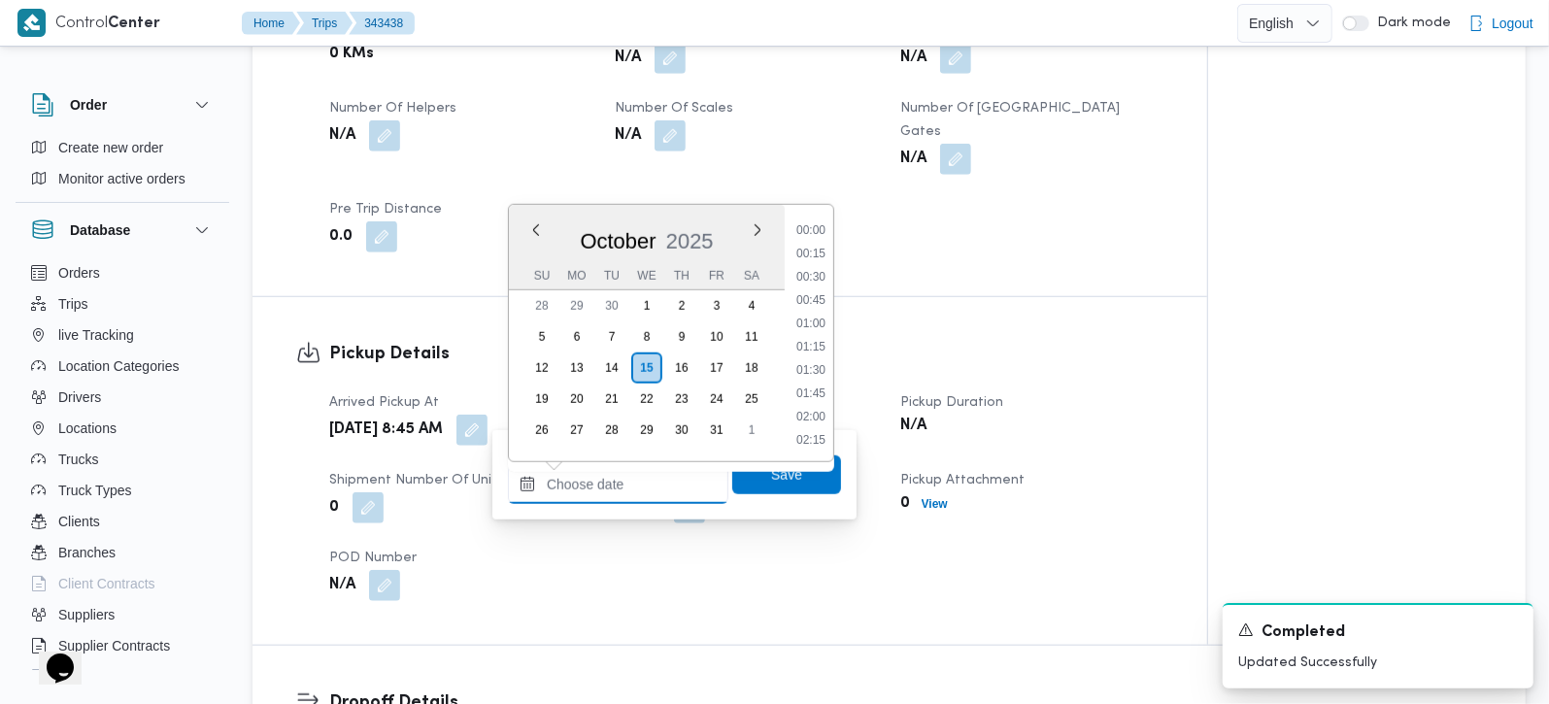
scroll to position [956, 0]
click at [821, 232] on li "10:15" at bounding box center [811, 230] width 45 height 19
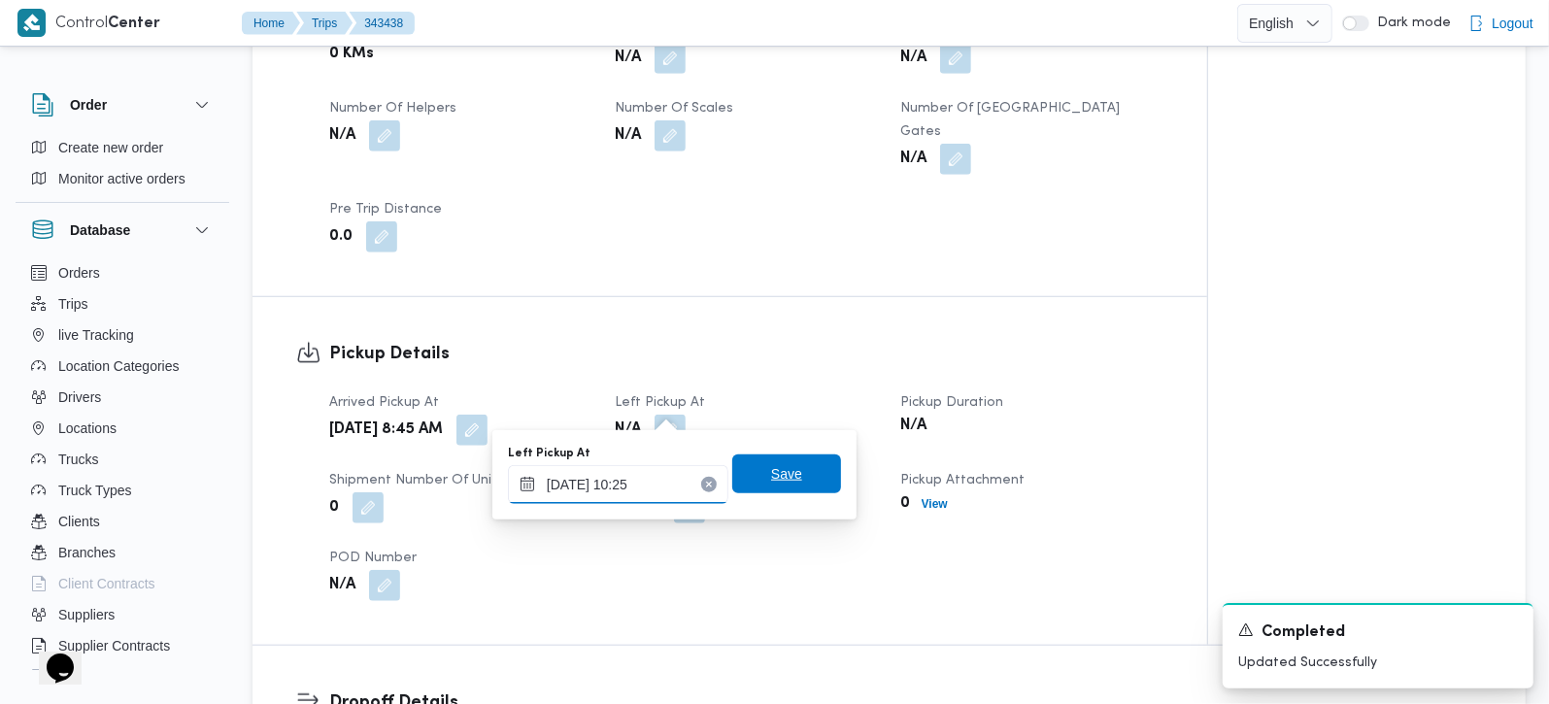
type input "15/10/2025 10:25"
click at [796, 468] on span "Save" at bounding box center [786, 474] width 109 height 39
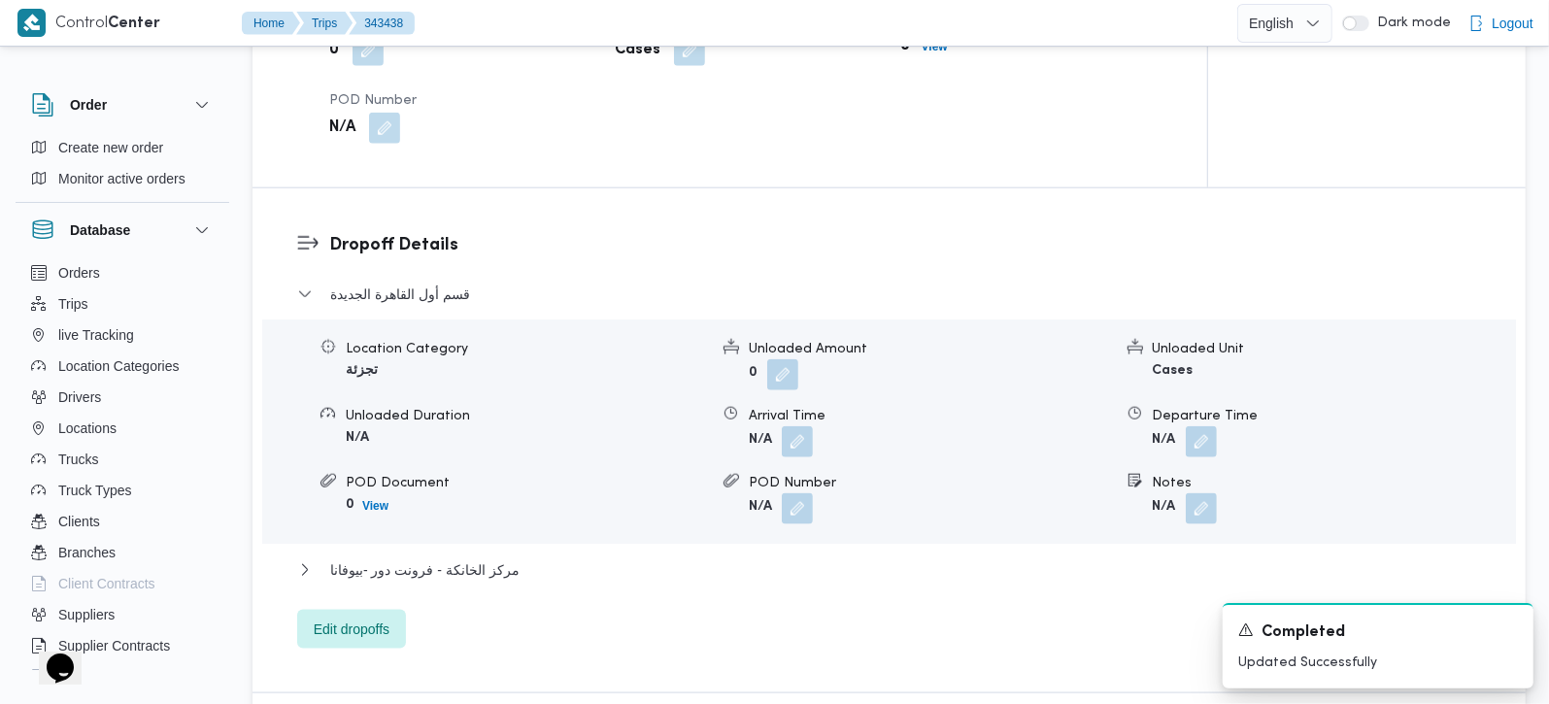
scroll to position [1600, 0]
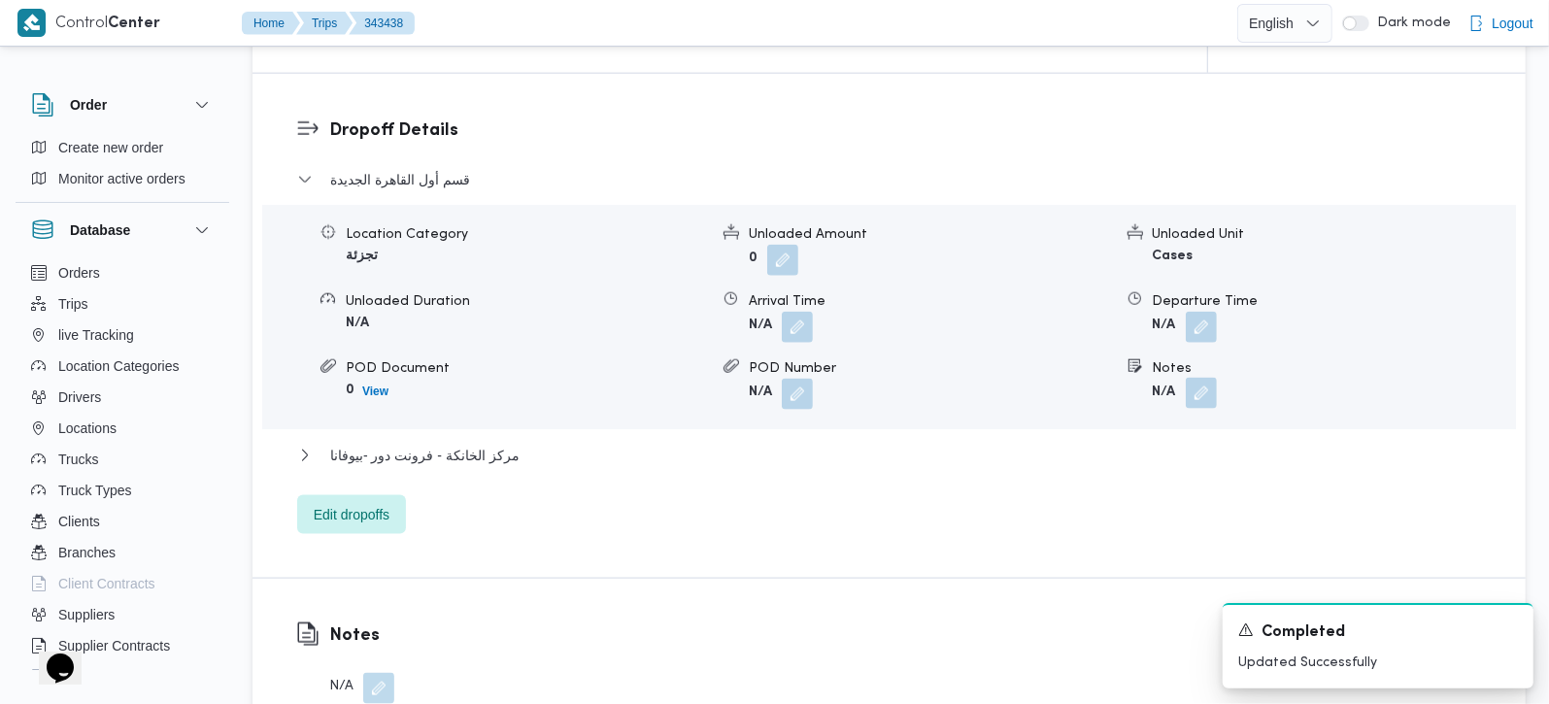
click at [1196, 378] on button "button" at bounding box center [1201, 393] width 31 height 31
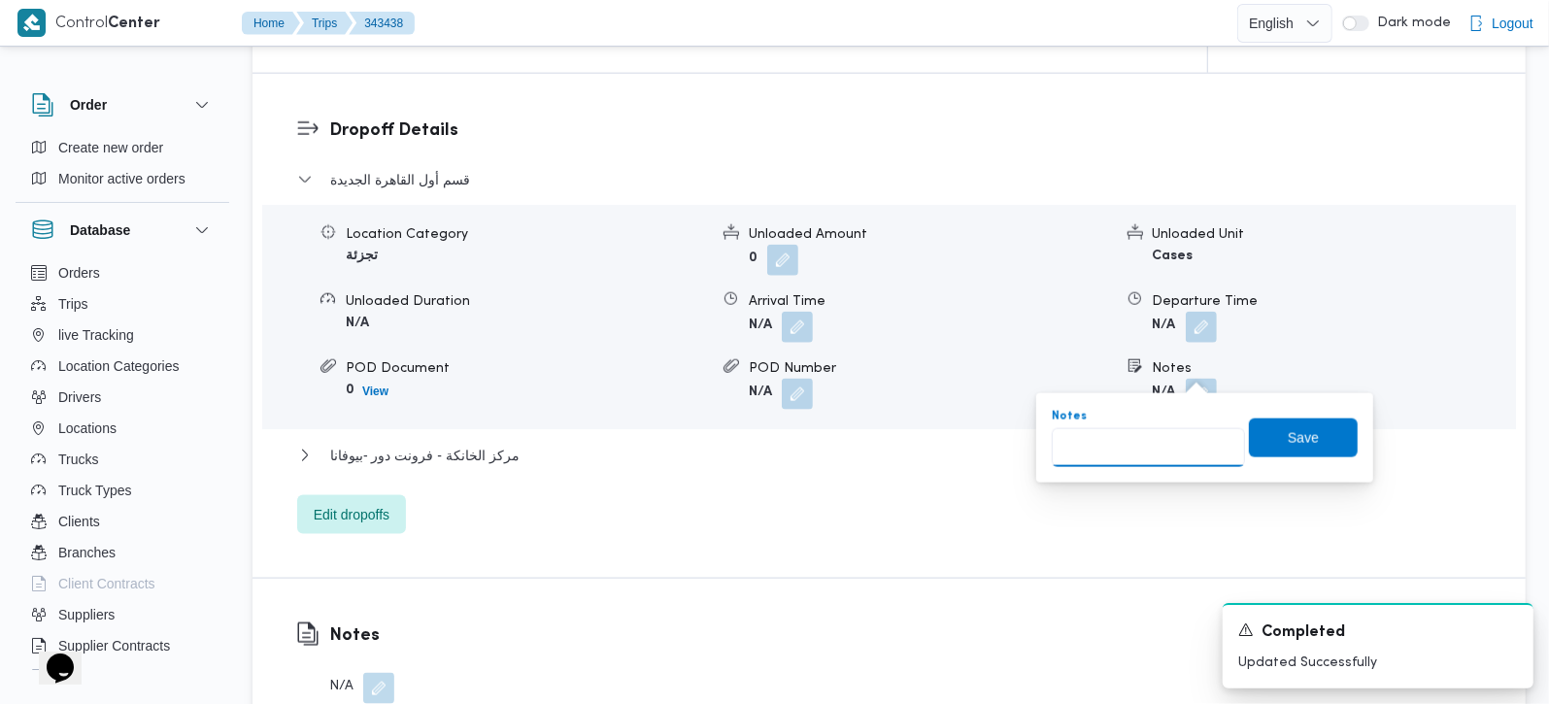
click at [1148, 462] on input "Notes" at bounding box center [1148, 447] width 193 height 39
paste input "التجمع الخامس"
type input "التجمع الخامس"
click at [1312, 422] on span "Save" at bounding box center [1303, 437] width 109 height 39
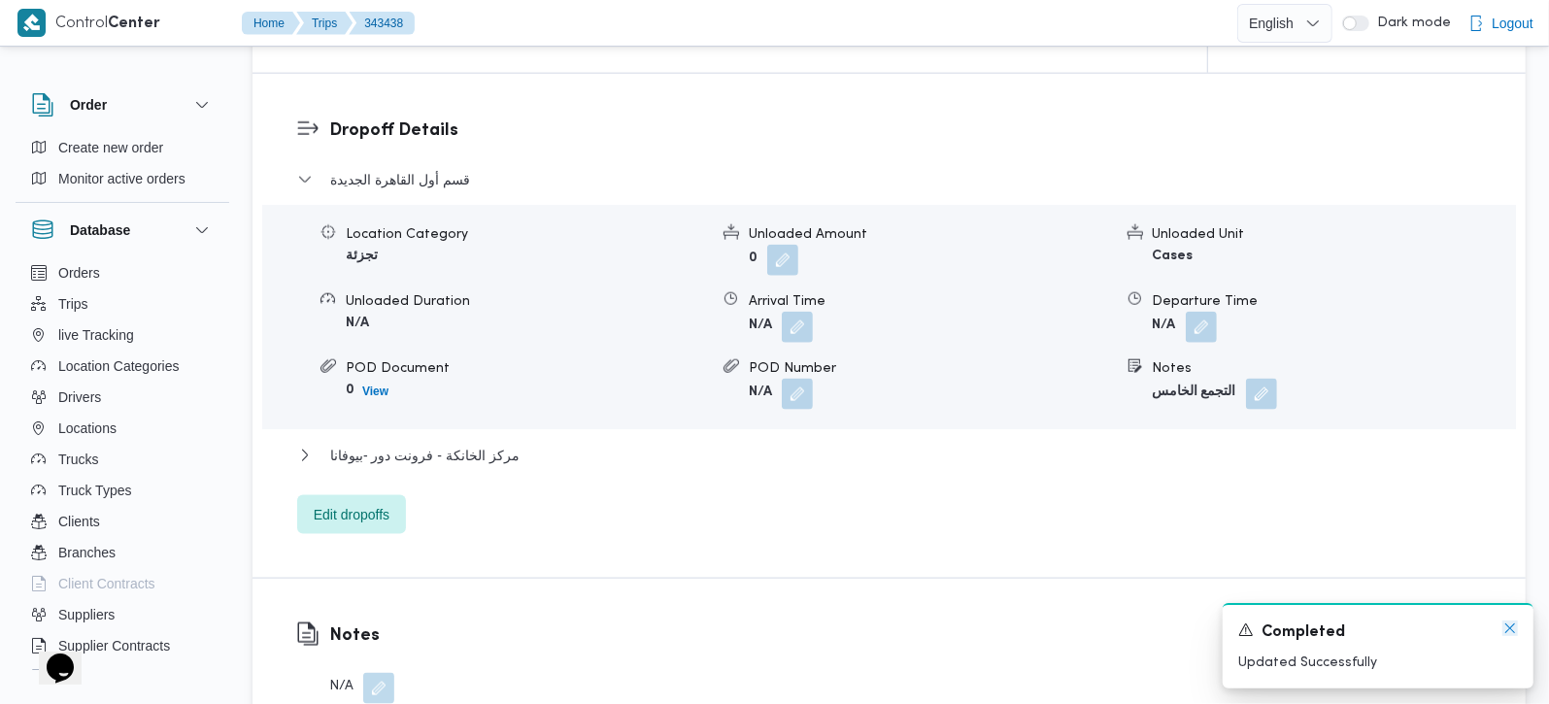
click at [1514, 629] on icon "Dismiss toast" at bounding box center [1511, 629] width 16 height 16
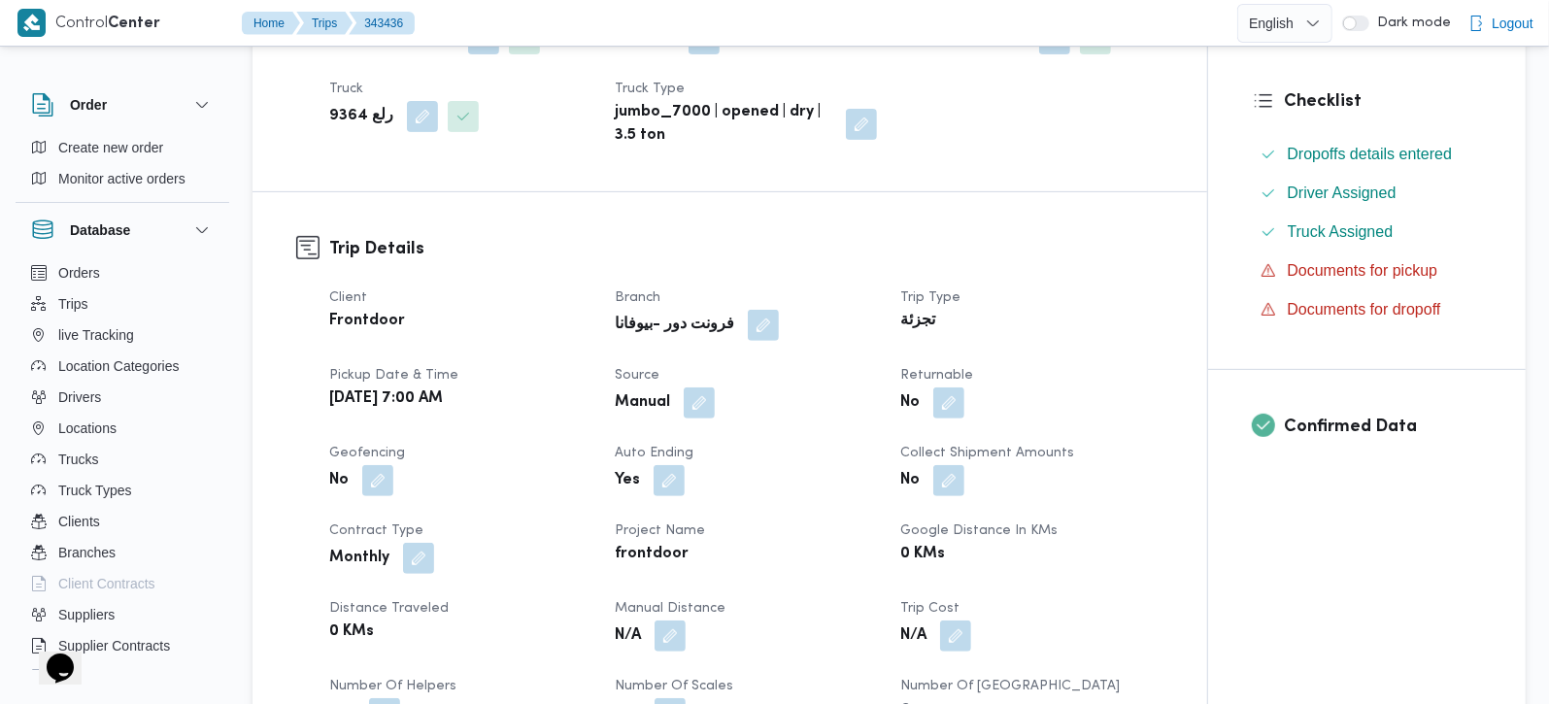
scroll to position [457, 0]
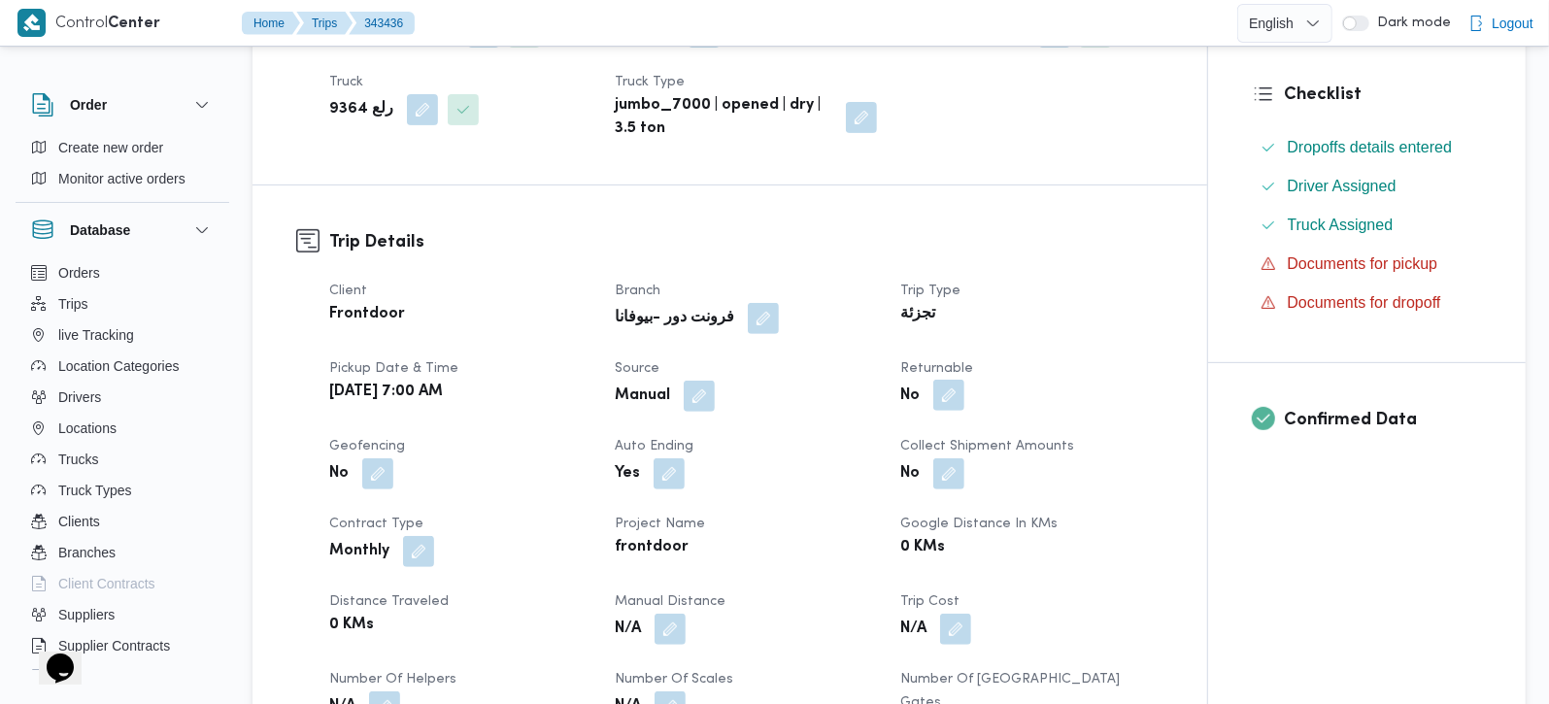
click at [942, 390] on button "button" at bounding box center [949, 395] width 31 height 31
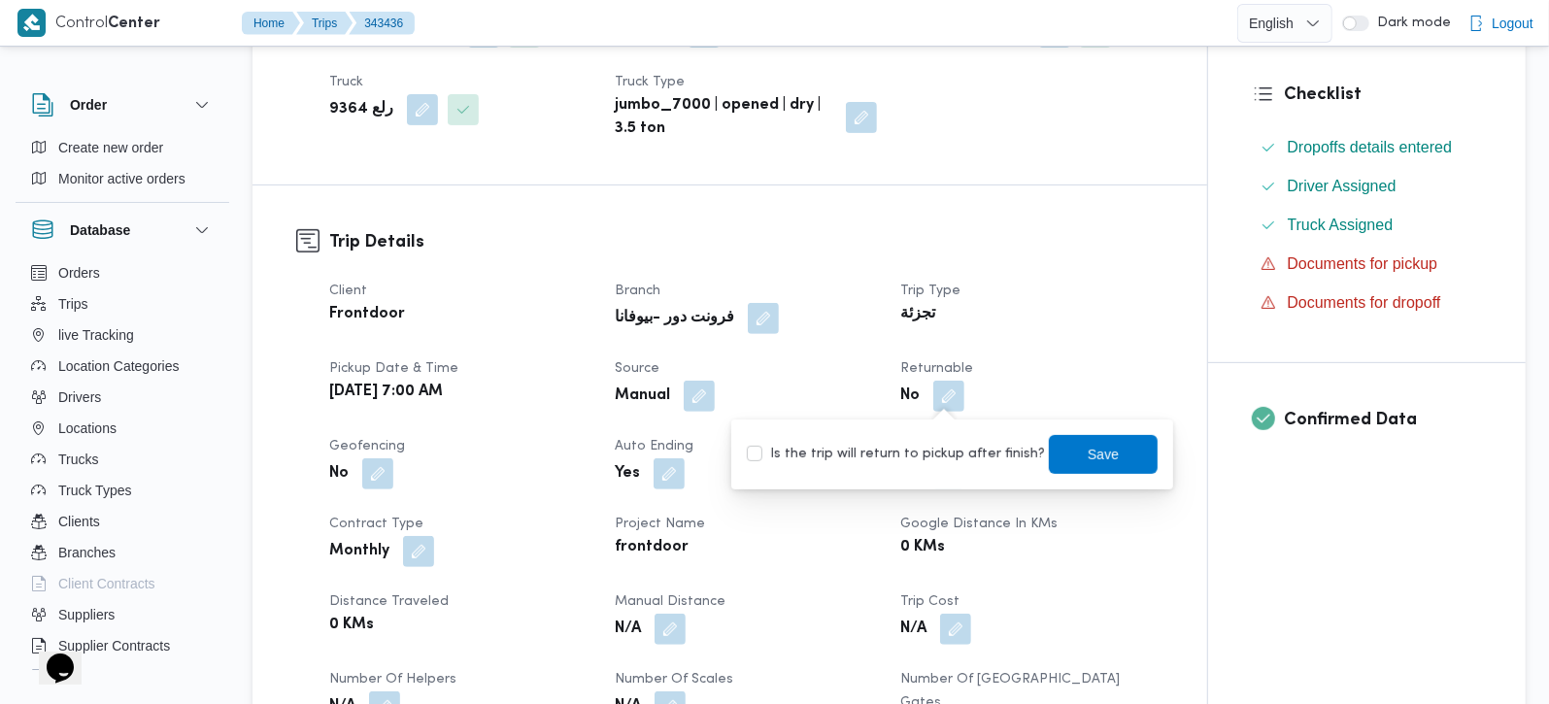
click at [950, 437] on div "Is the trip will return to pickup after finish? Save" at bounding box center [952, 454] width 415 height 43
click at [956, 443] on label "Is the trip will return to pickup after finish?" at bounding box center [896, 454] width 298 height 23
checkbox input "true"
click at [1093, 446] on span "Save" at bounding box center [1103, 453] width 31 height 23
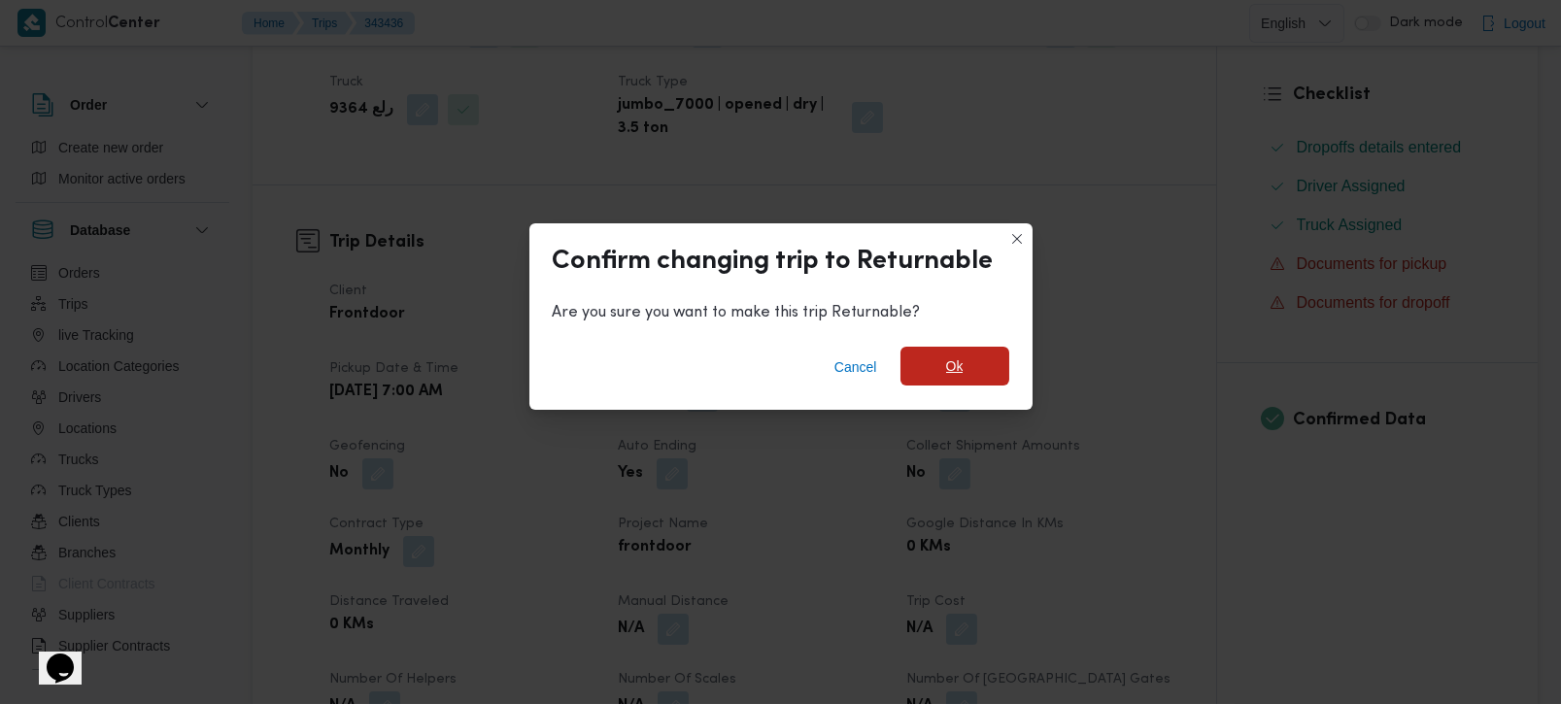
click at [980, 355] on span "Ok" at bounding box center [955, 366] width 109 height 39
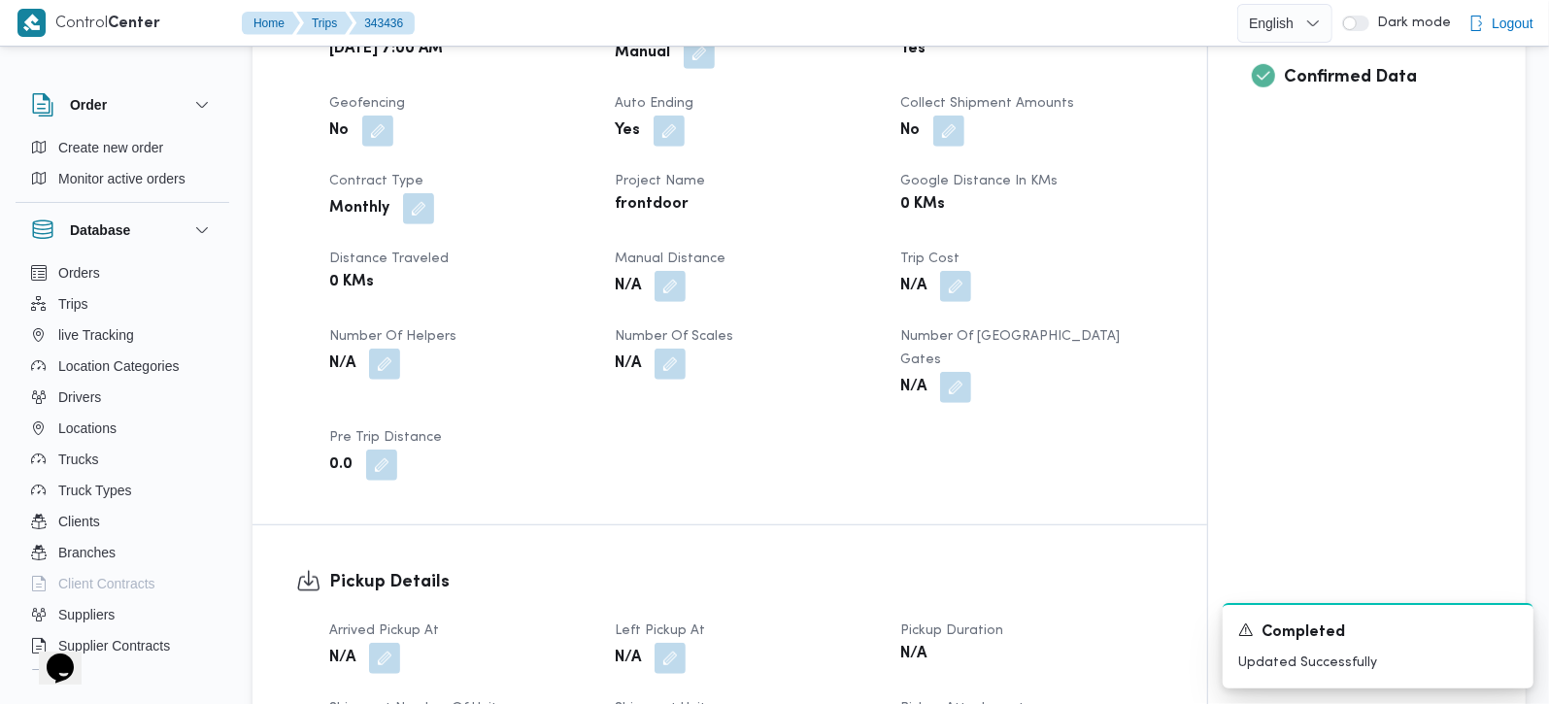
scroll to position [1142, 0]
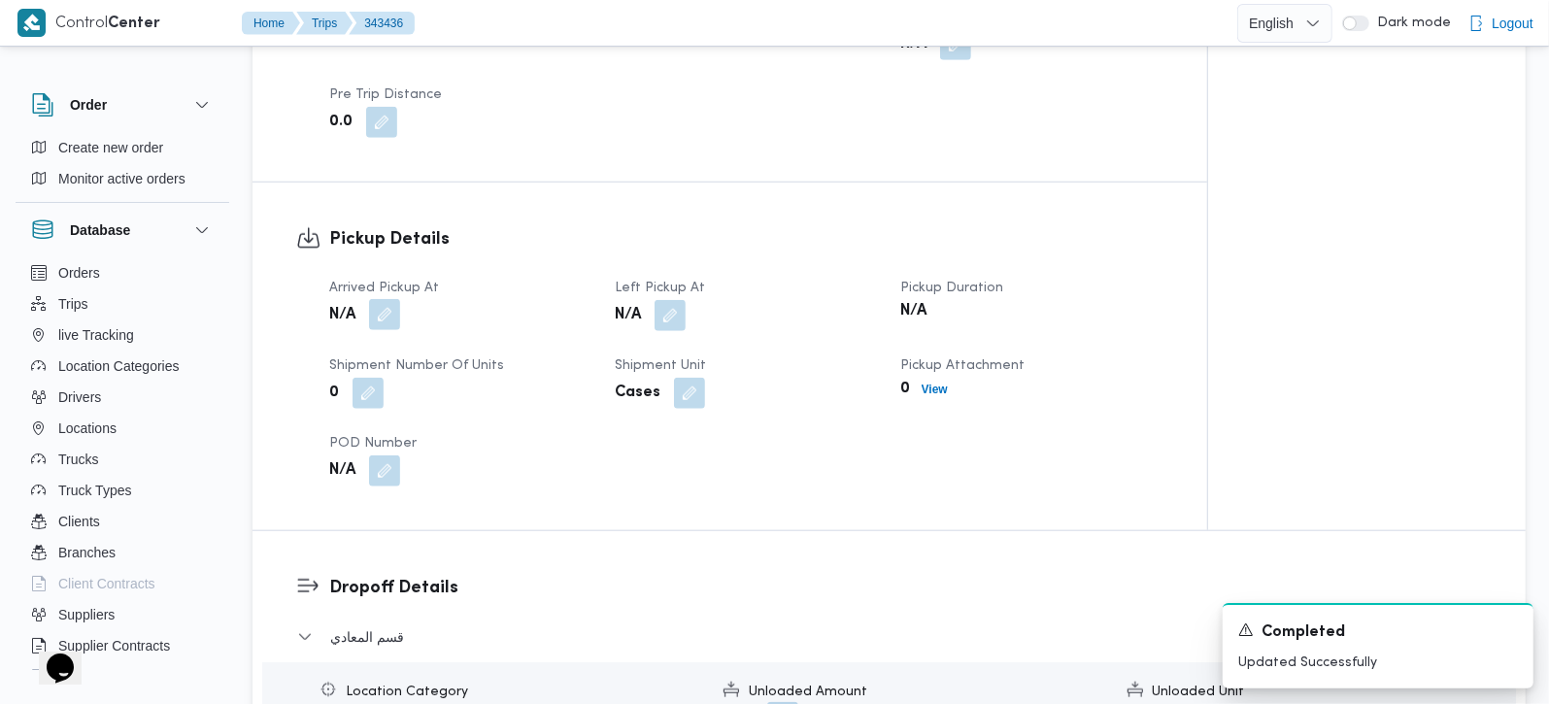
click at [383, 299] on button "button" at bounding box center [384, 314] width 31 height 31
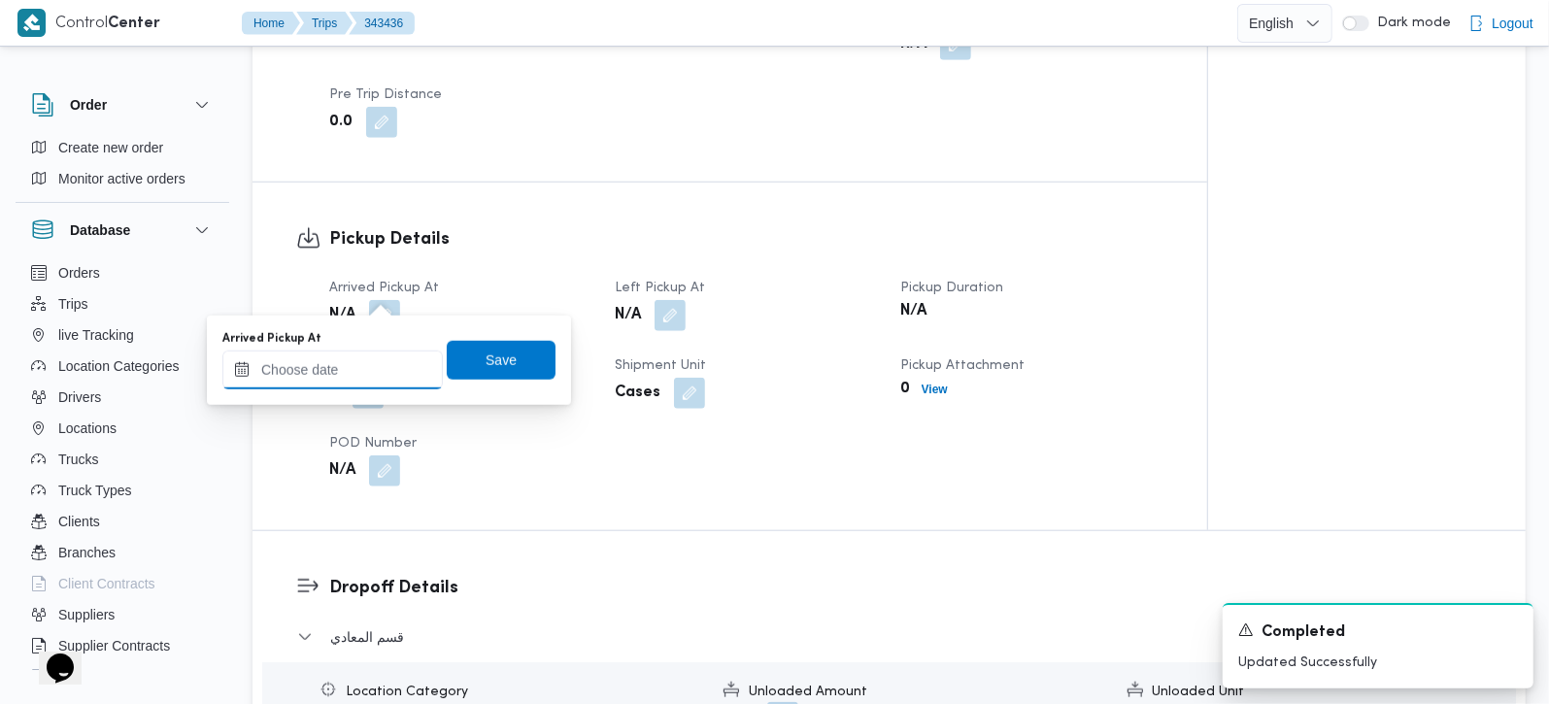
click at [351, 379] on input "Arrived Pickup At" at bounding box center [332, 370] width 221 height 39
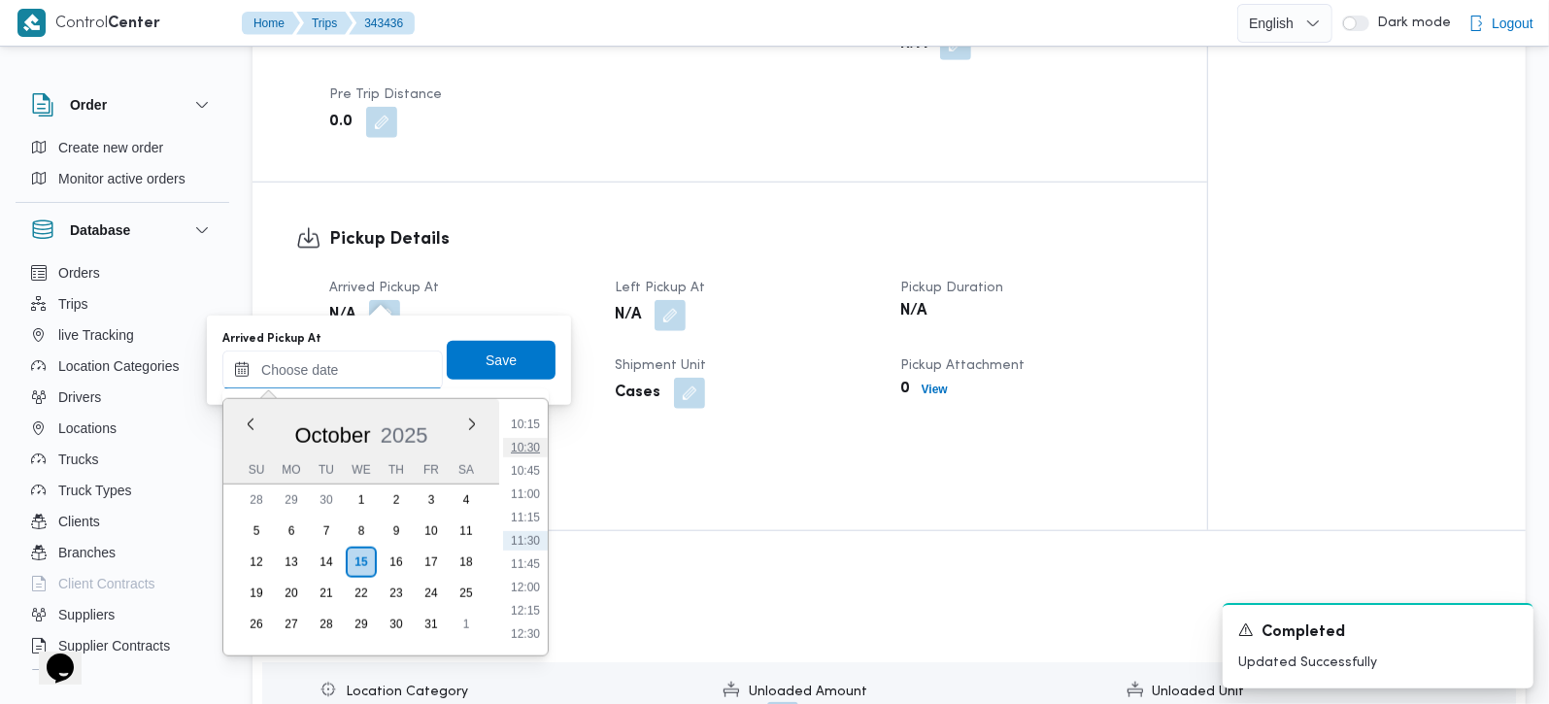
scroll to position [842, 0]
click at [531, 469] on li "09:30" at bounding box center [525, 468] width 45 height 19
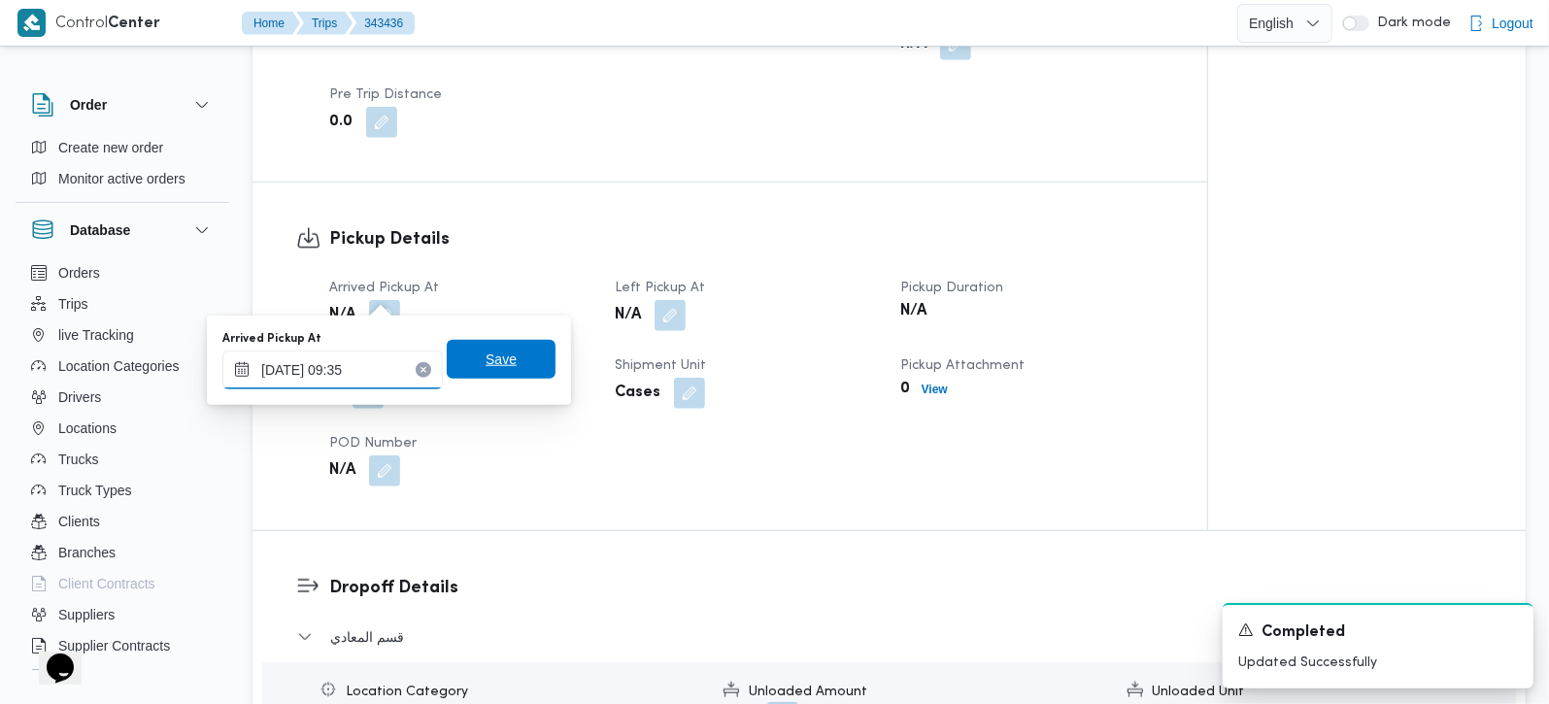
type input "15/10/2025 09:35"
click at [495, 370] on span "Save" at bounding box center [501, 359] width 31 height 23
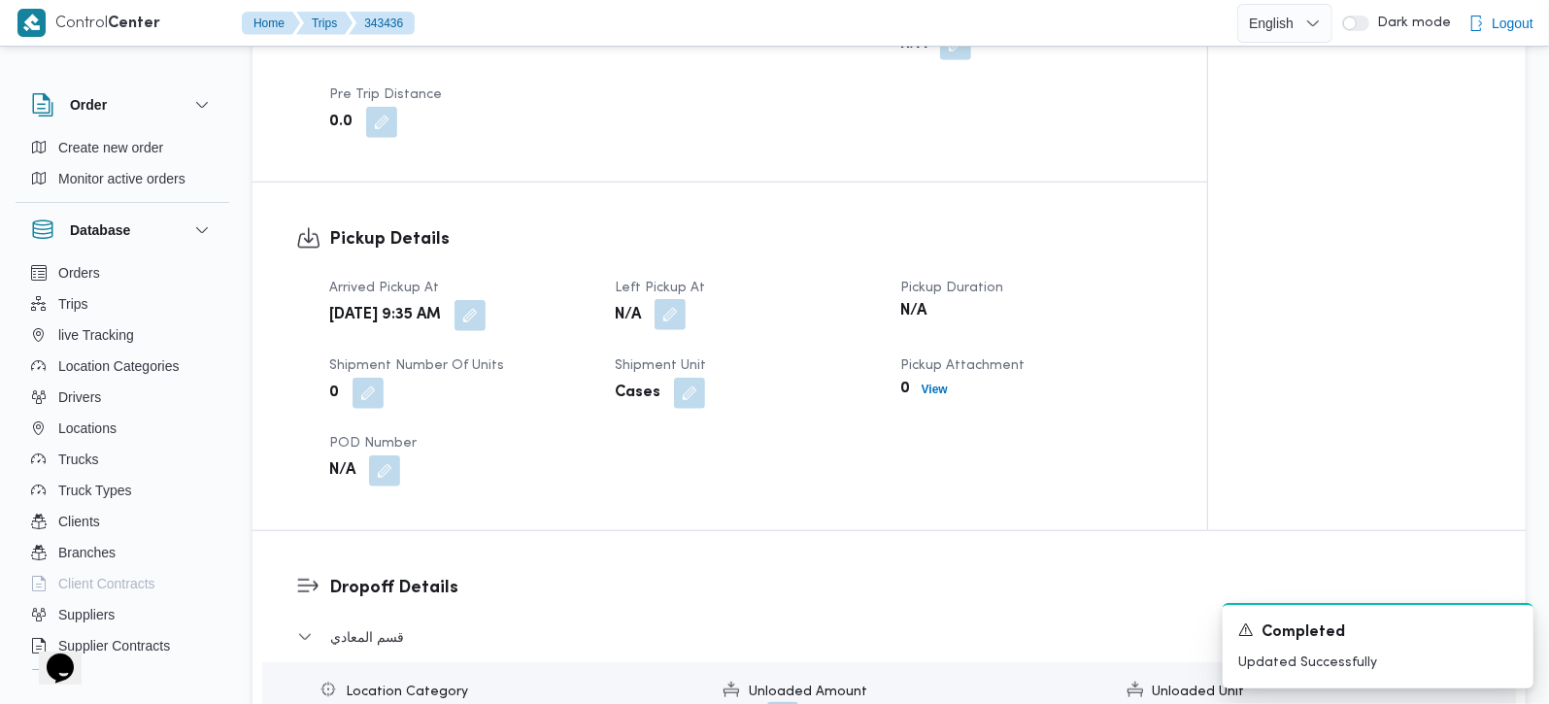
click at [675, 301] on button "button" at bounding box center [670, 314] width 31 height 31
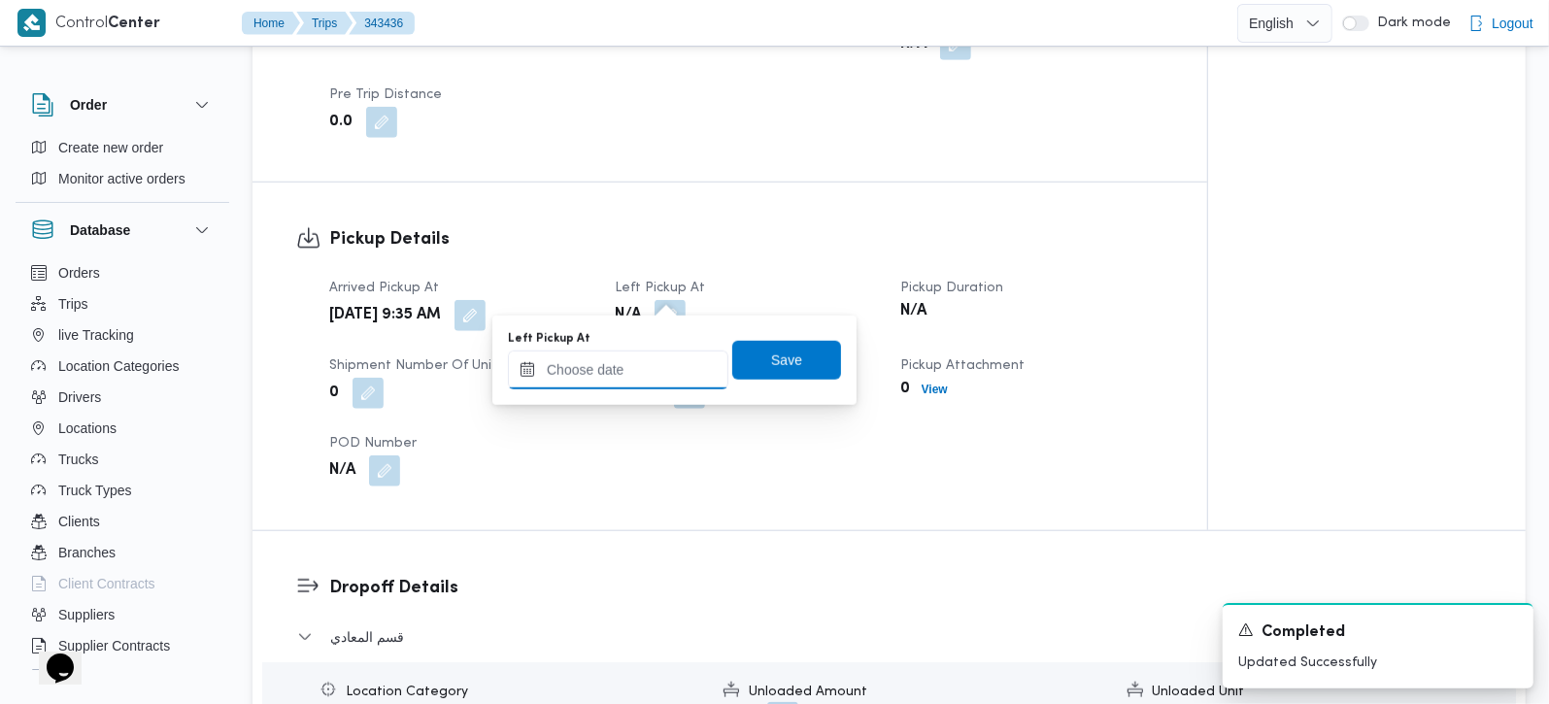
drag, startPoint x: 674, startPoint y: 306, endPoint x: 655, endPoint y: 358, distance: 55.9
click at [655, 358] on input "Left Pickup At" at bounding box center [618, 370] width 221 height 39
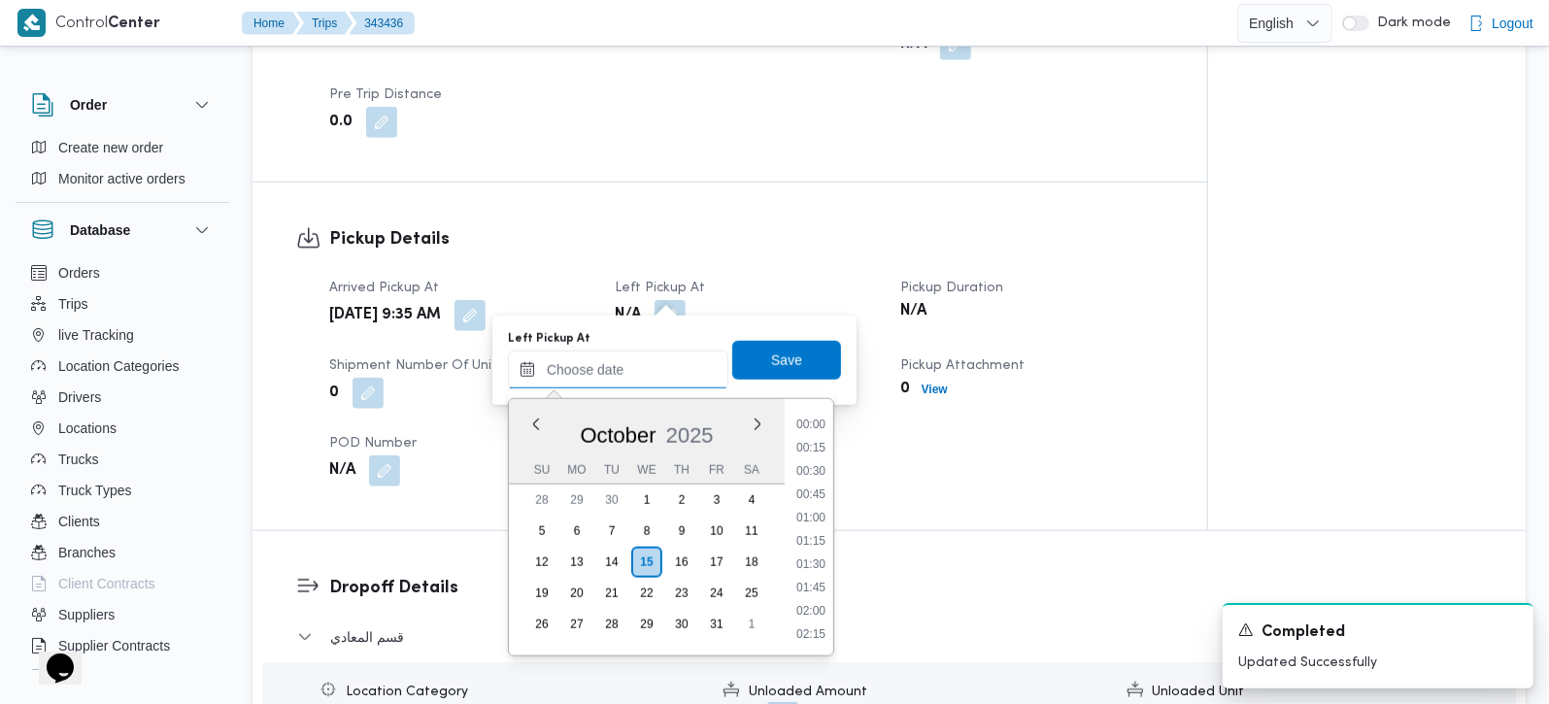
scroll to position [956, 0]
click at [808, 422] on li "10:15" at bounding box center [811, 424] width 45 height 19
type input "15/10/2025 10:15"
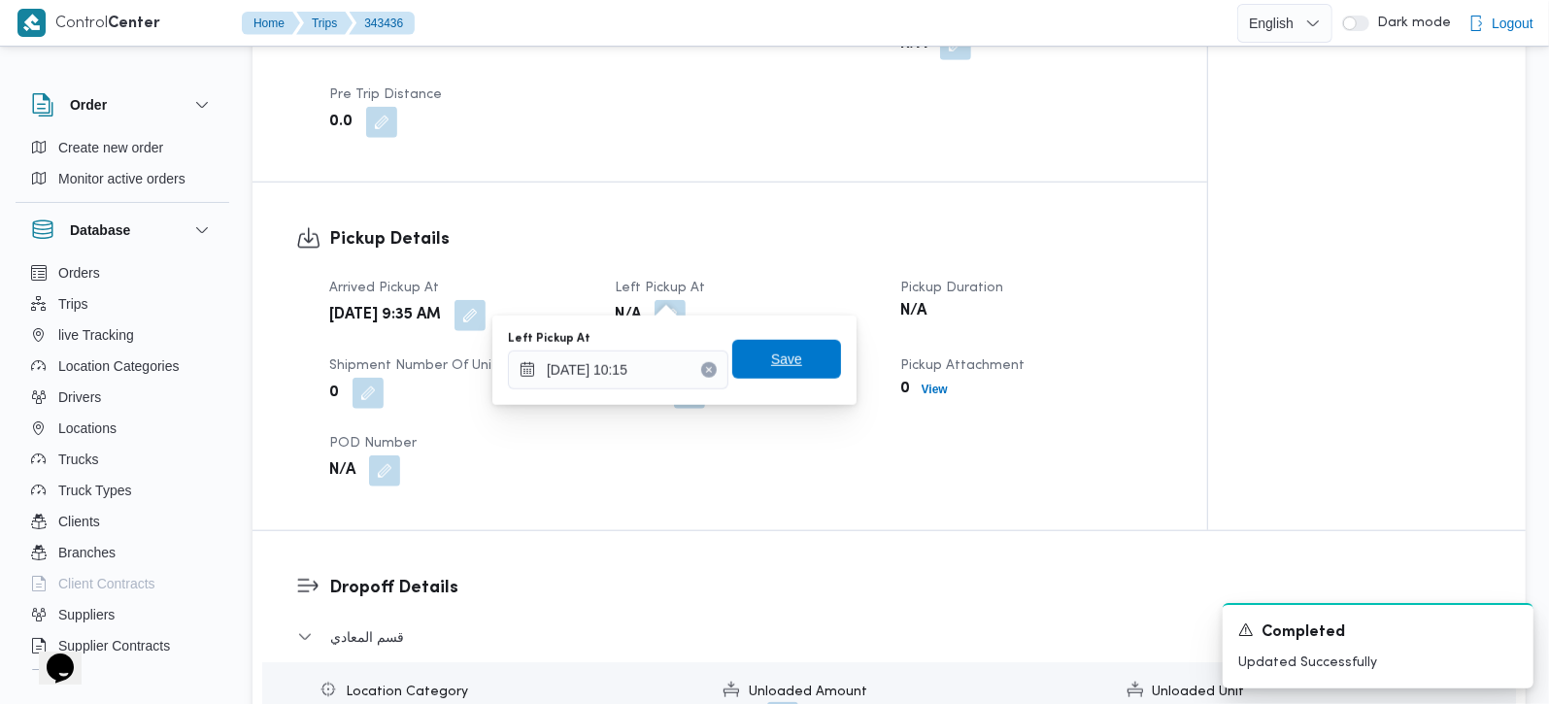
click at [772, 365] on span "Save" at bounding box center [786, 359] width 31 height 23
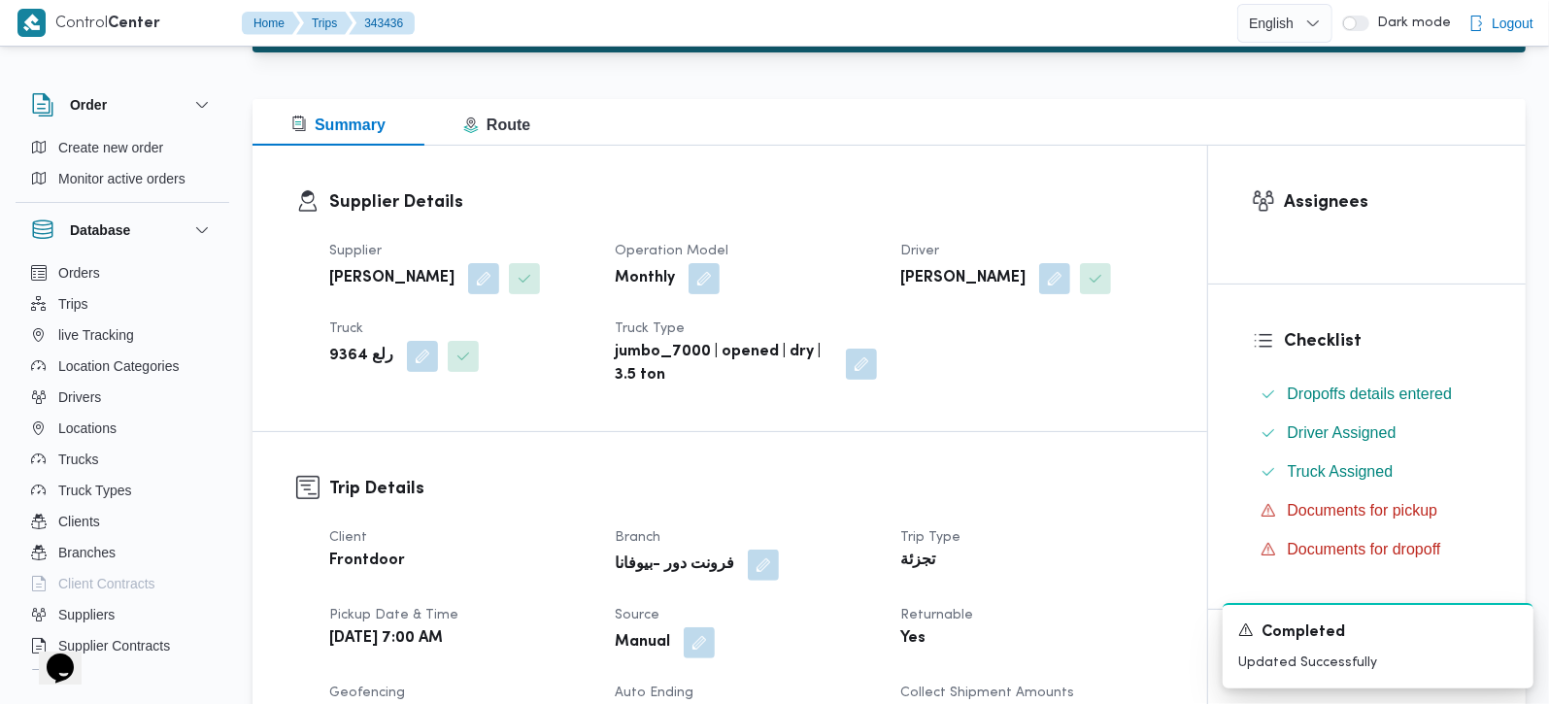
scroll to position [571, 0]
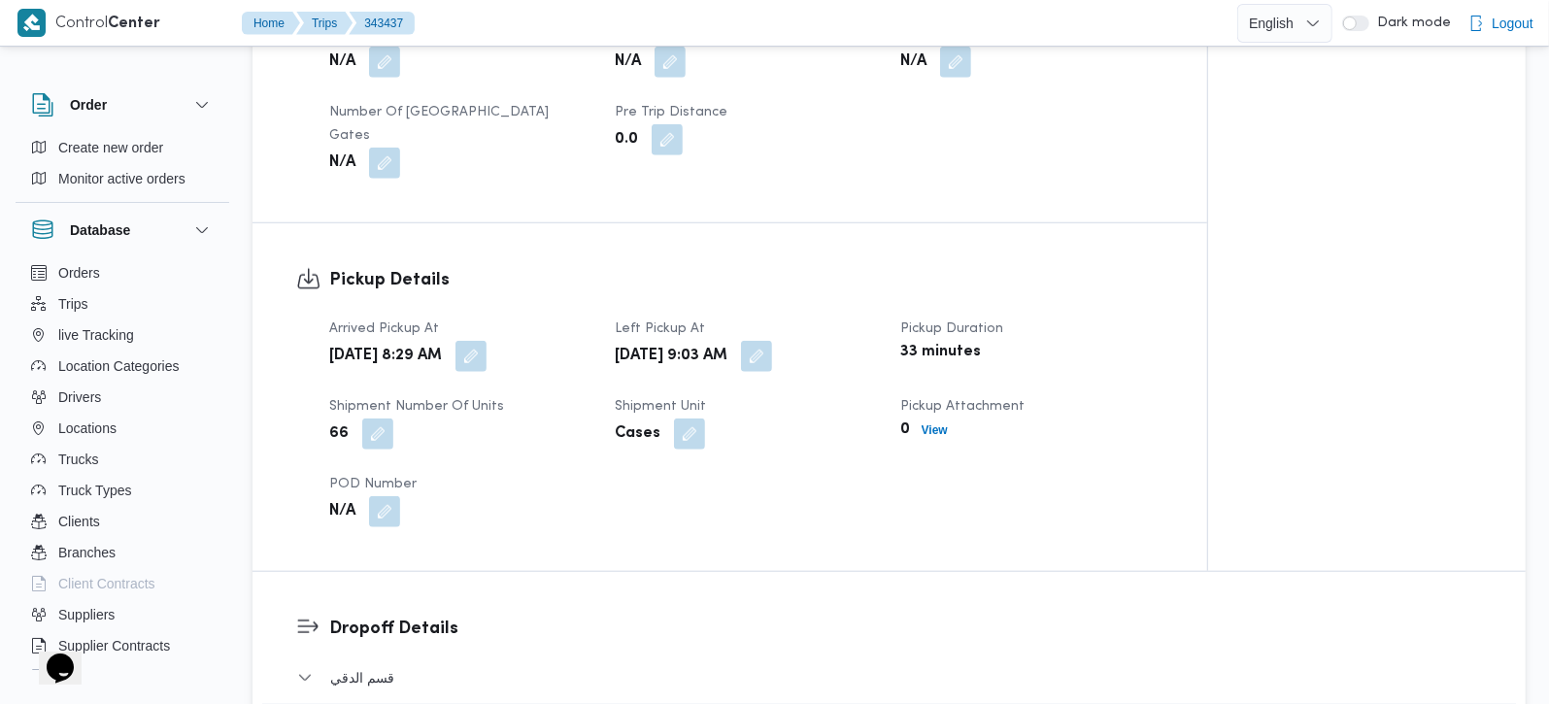
scroll to position [1142, 0]
click at [487, 338] on button "button" at bounding box center [471, 353] width 31 height 31
click at [772, 338] on button "button" at bounding box center [756, 353] width 31 height 31
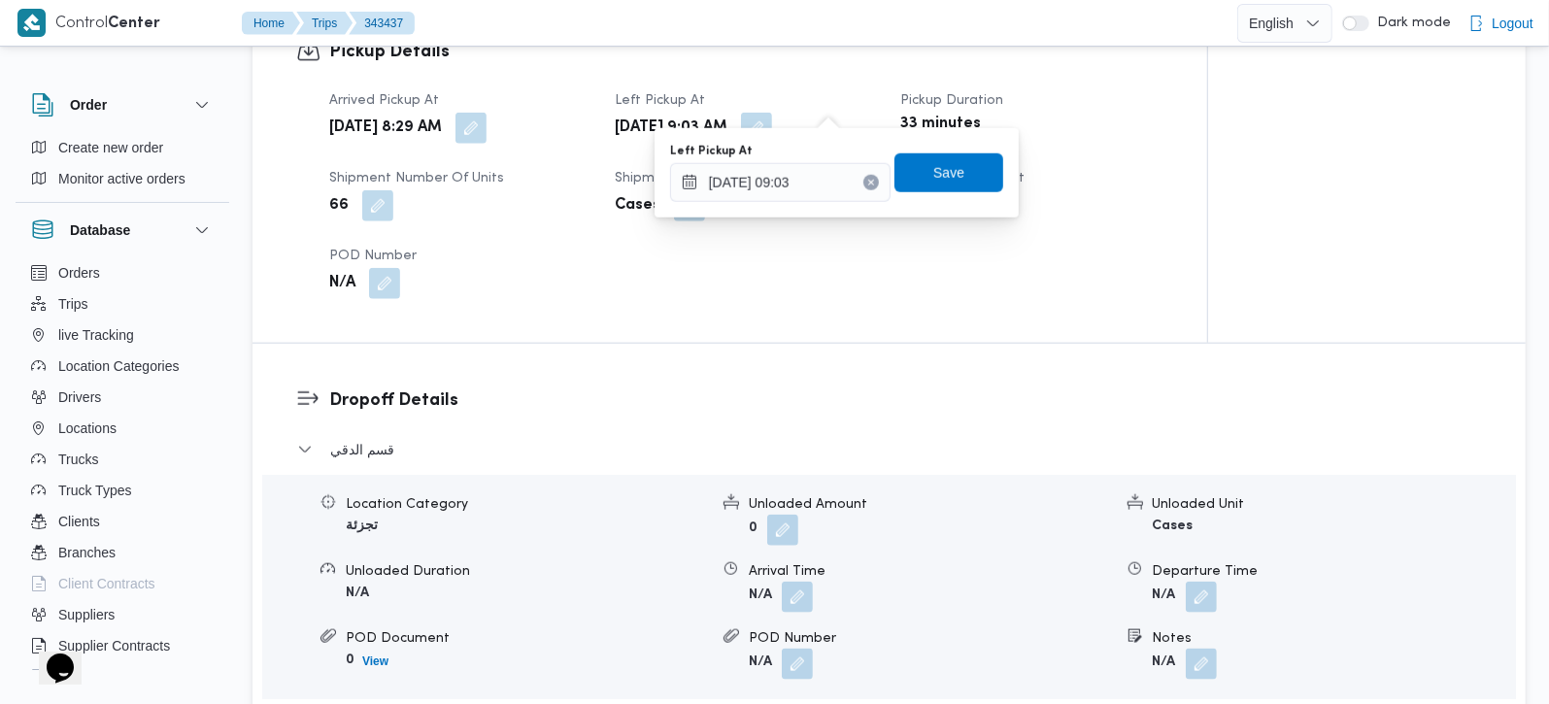
scroll to position [1371, 0]
click at [767, 178] on input "[DATE] 09:03" at bounding box center [780, 180] width 221 height 39
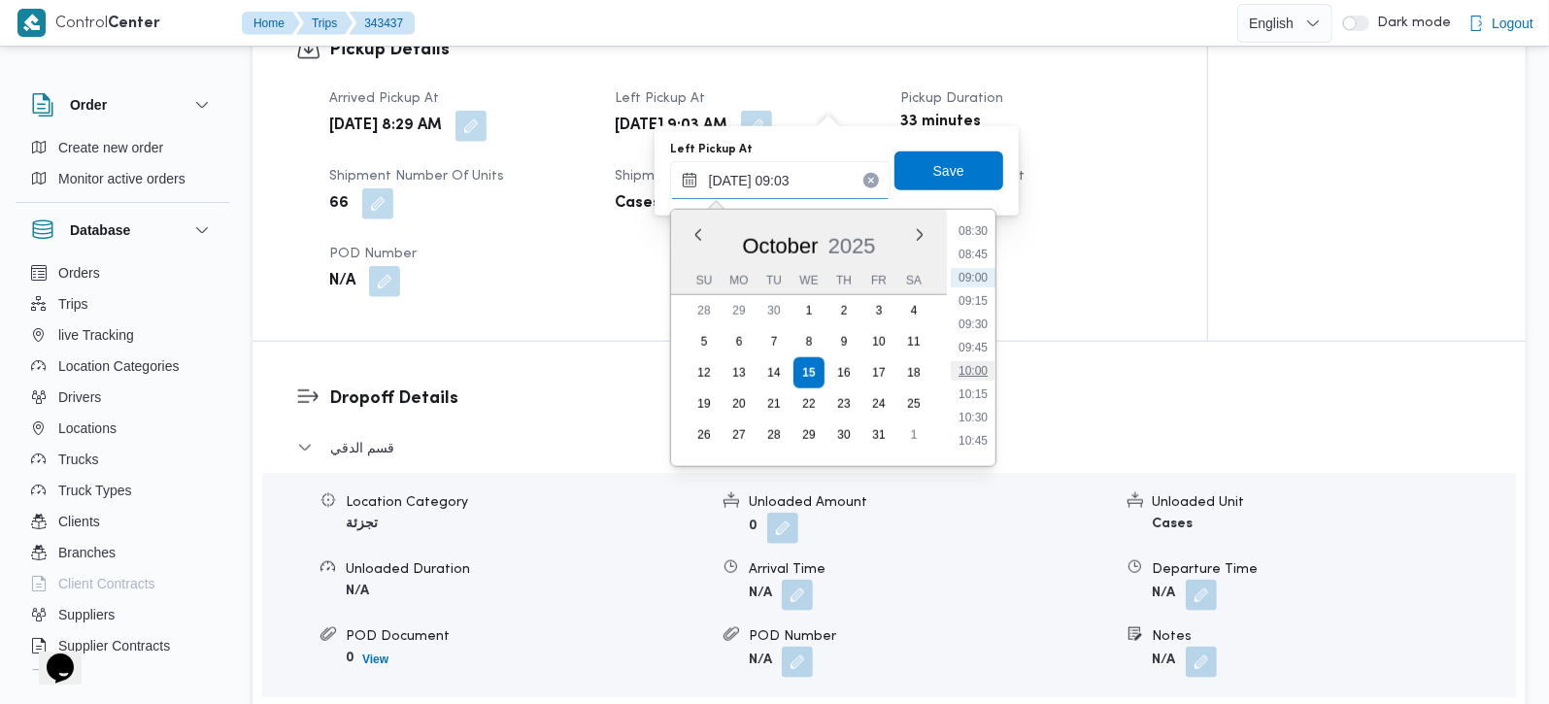
scroll to position [836, 0]
click at [972, 355] on li "10:15" at bounding box center [973, 354] width 45 height 19
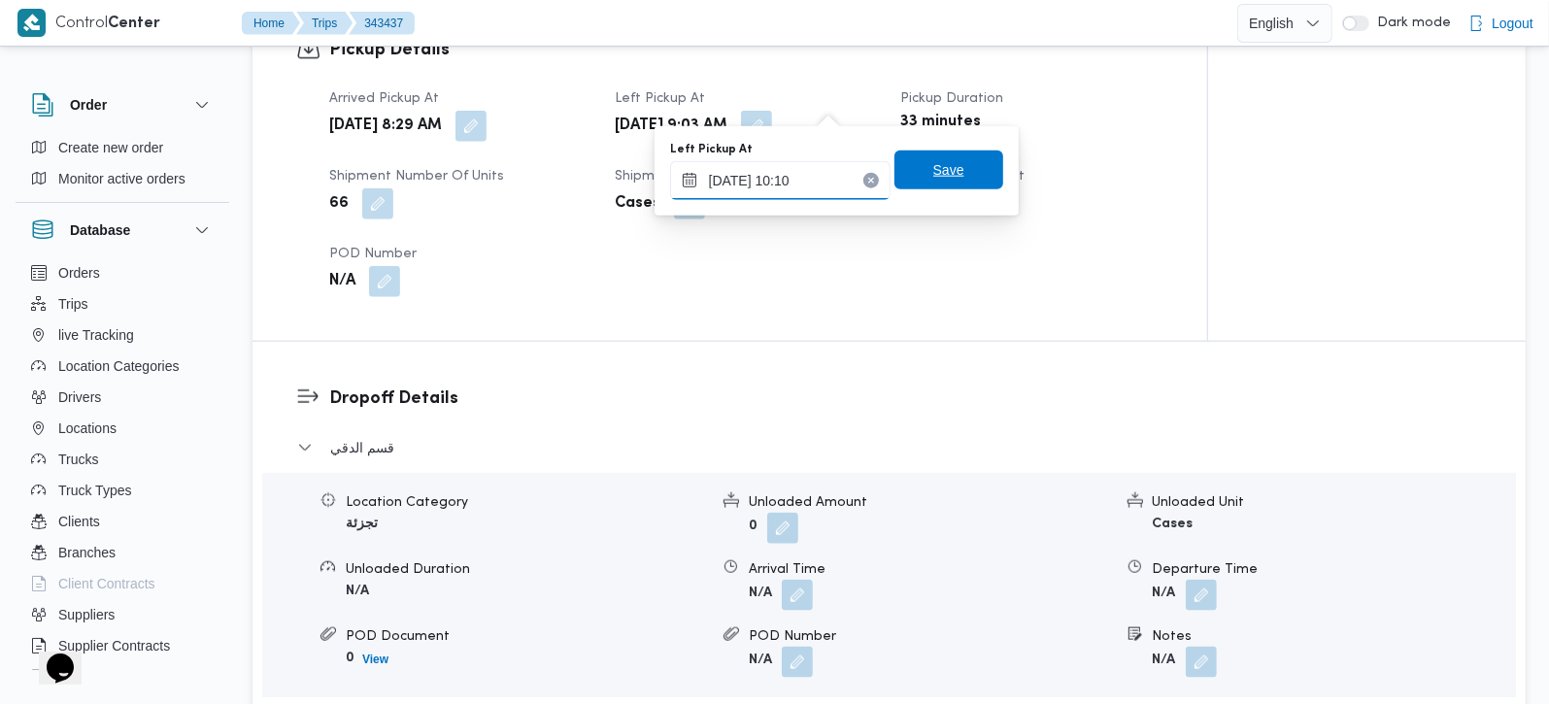
type input "[DATE] 10:10"
click at [914, 162] on span "Save" at bounding box center [949, 170] width 109 height 39
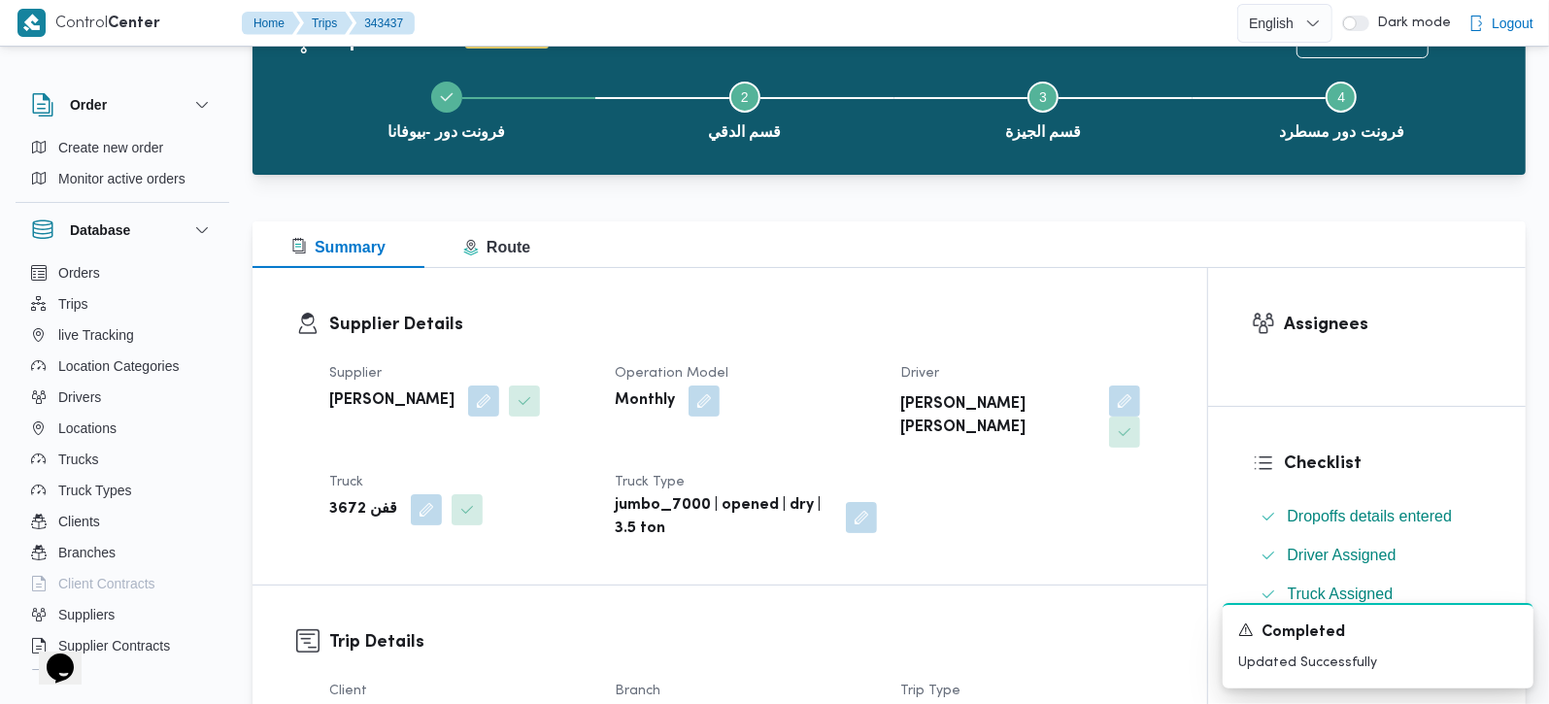
scroll to position [0, 0]
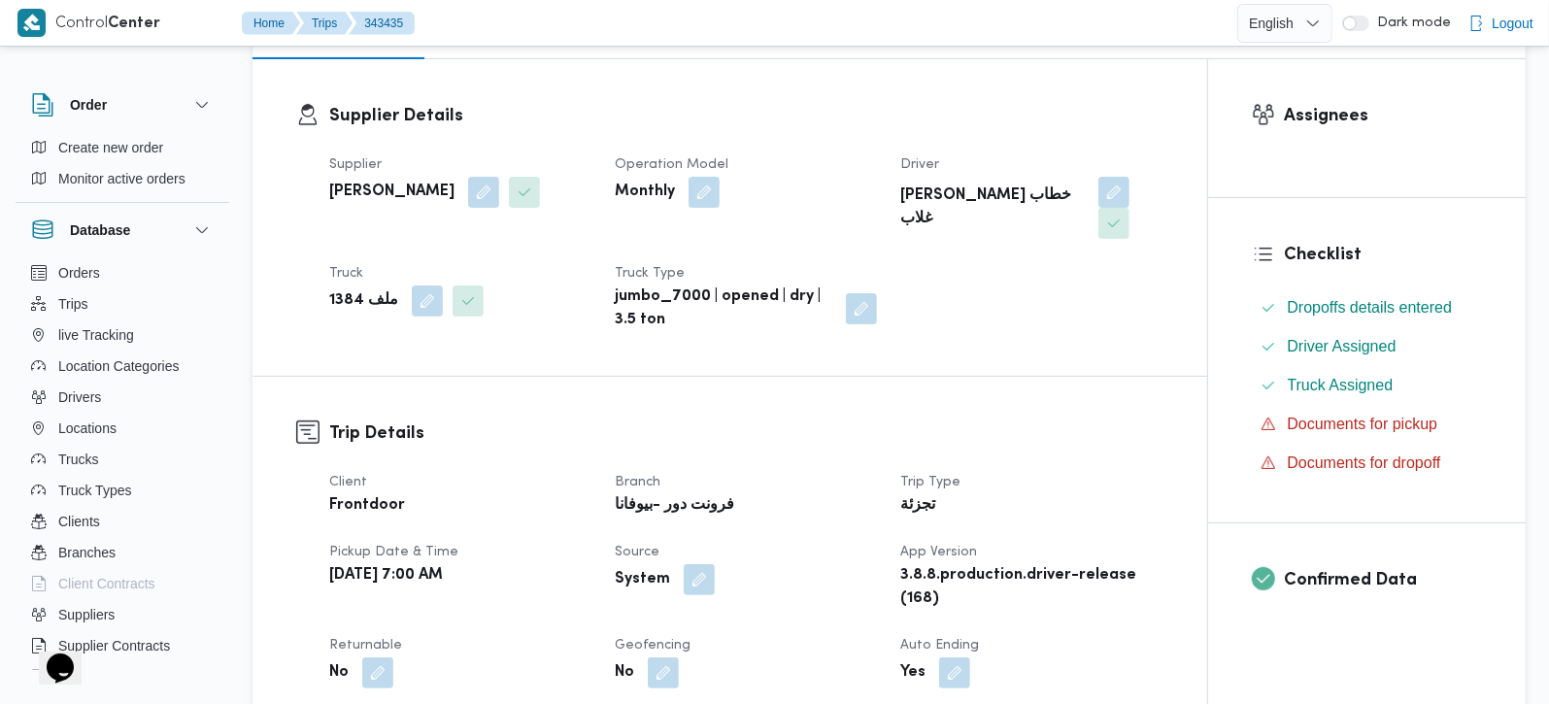
scroll to position [342, 0]
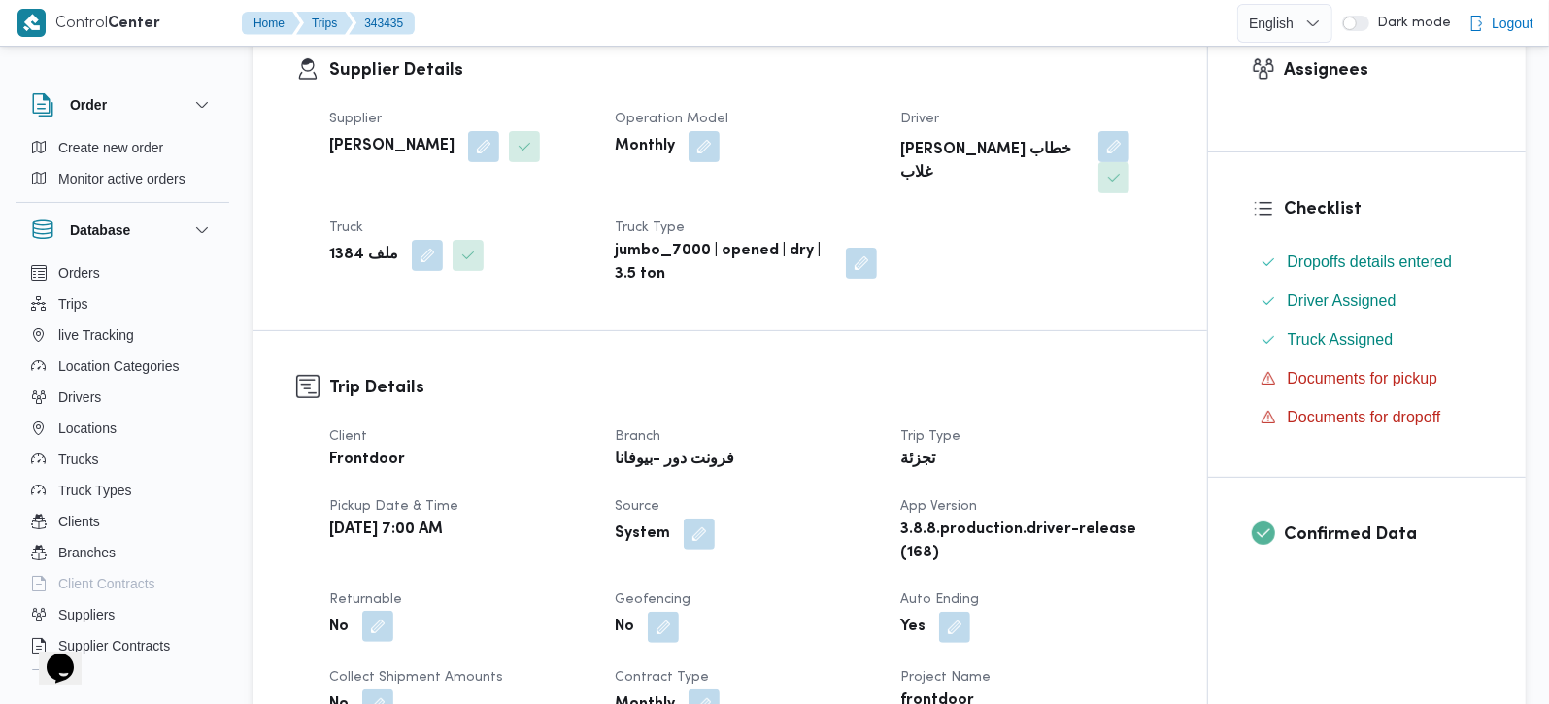
click at [363, 611] on button "button" at bounding box center [377, 626] width 31 height 31
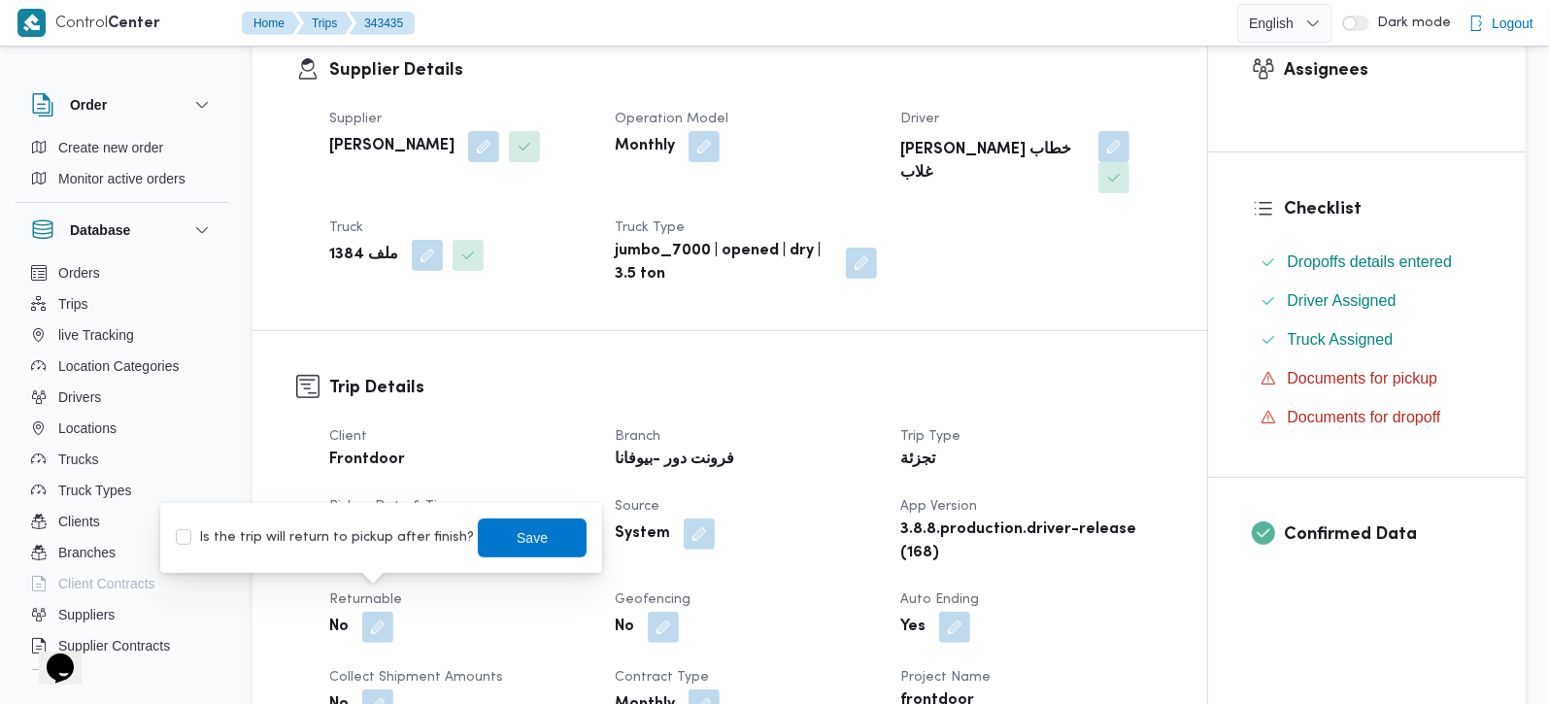
click at [372, 549] on div "Is the trip will return to pickup after finish? Save" at bounding box center [381, 538] width 415 height 43
click at [434, 532] on label "Is the trip will return to pickup after finish?" at bounding box center [325, 538] width 298 height 23
checkbox input "true"
click at [524, 533] on span "Save" at bounding box center [532, 537] width 31 height 23
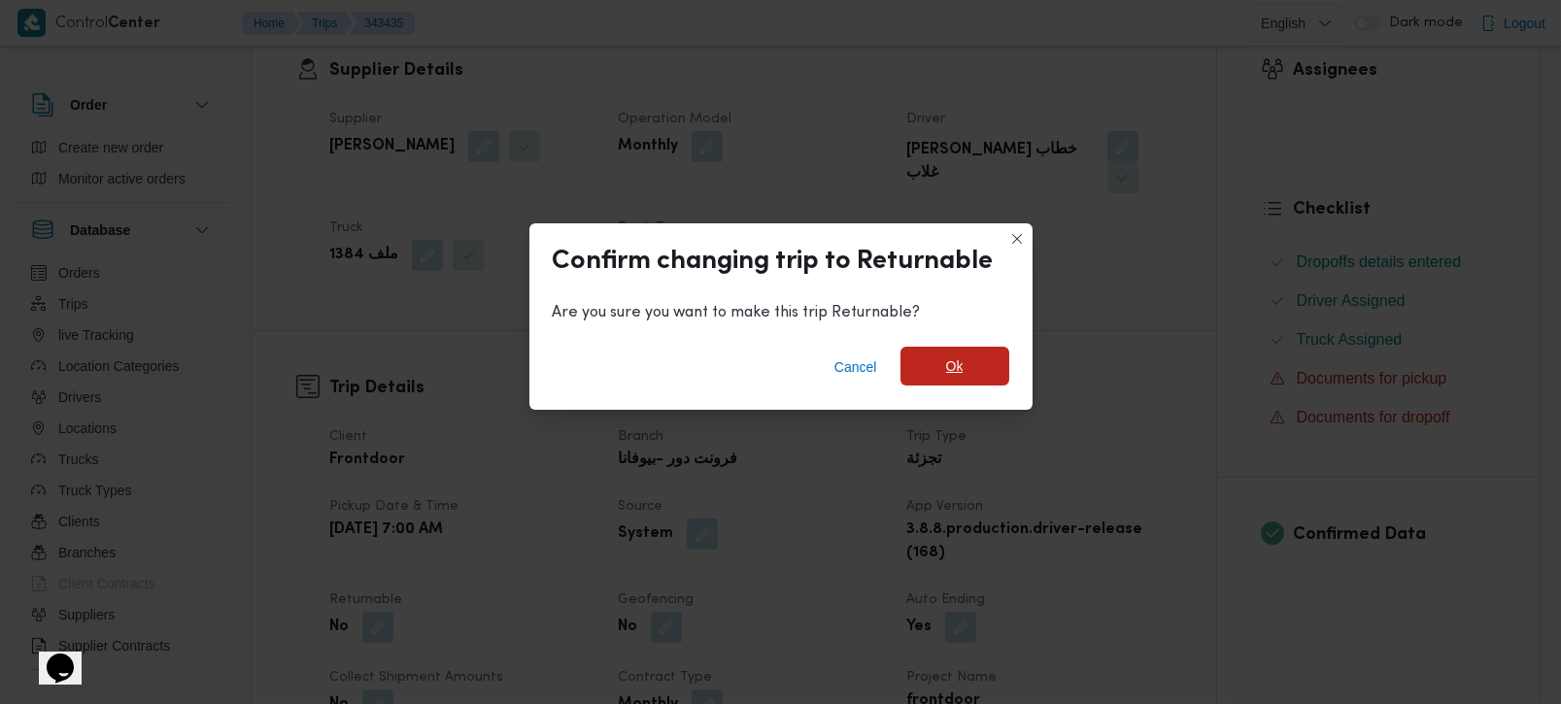
click at [935, 357] on span "Ok" at bounding box center [955, 366] width 109 height 39
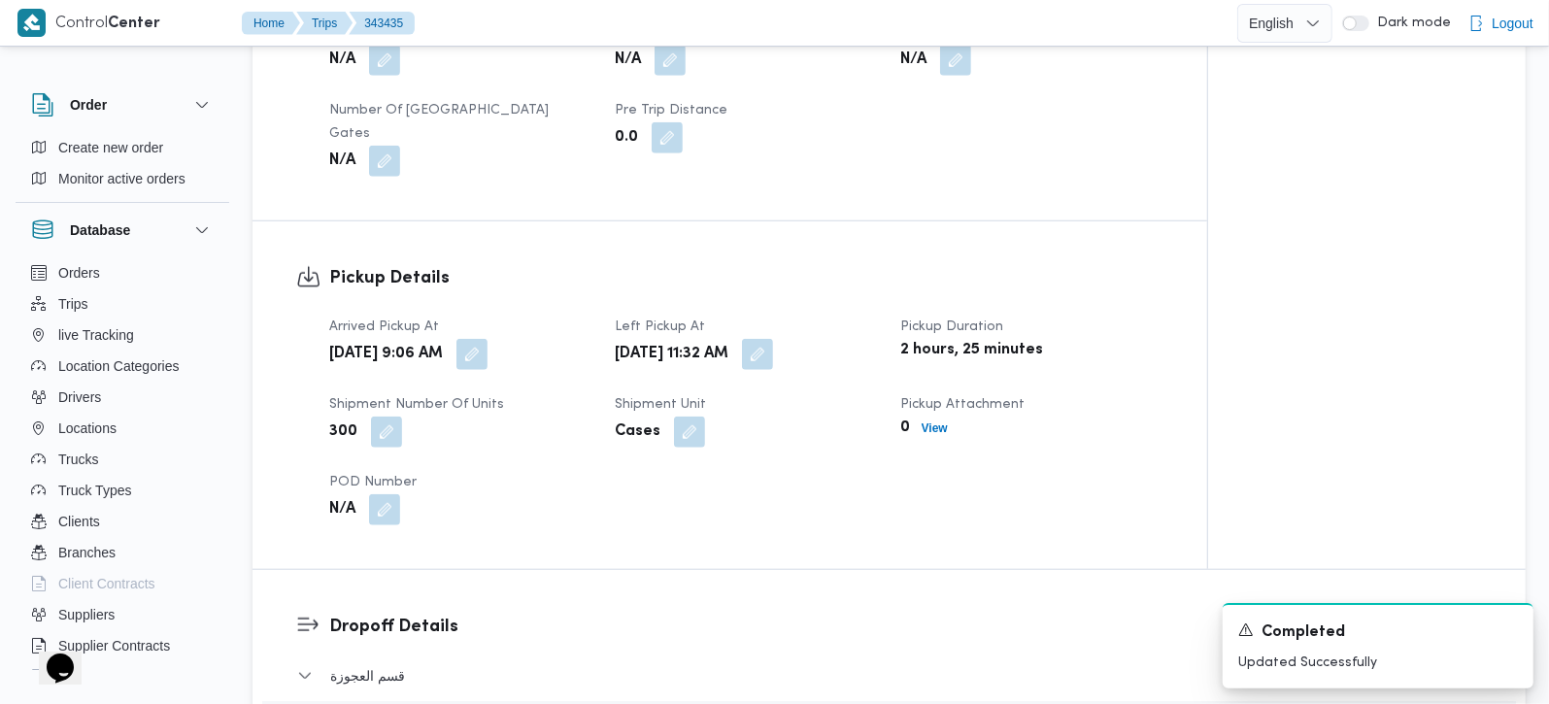
scroll to position [1257, 0]
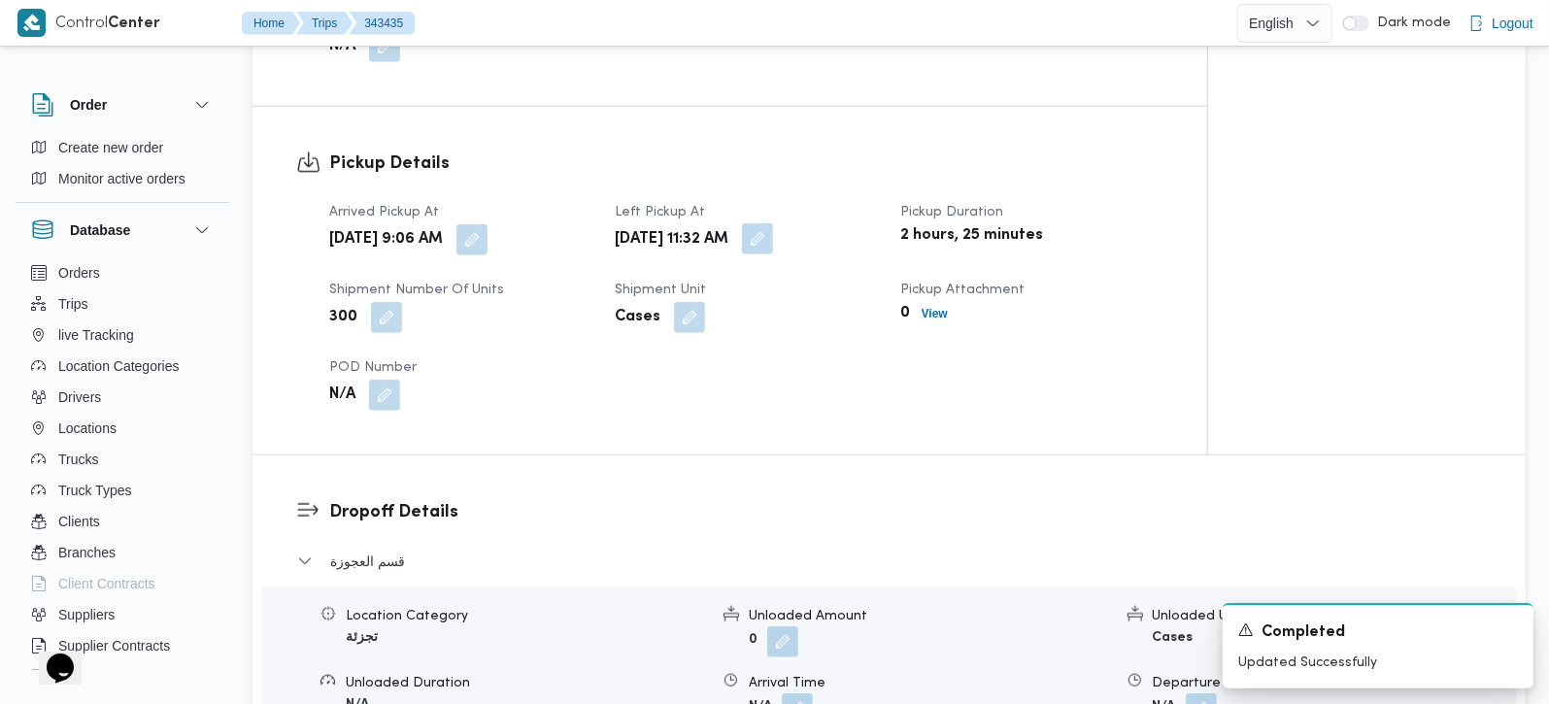
click at [773, 223] on button "button" at bounding box center [757, 238] width 31 height 31
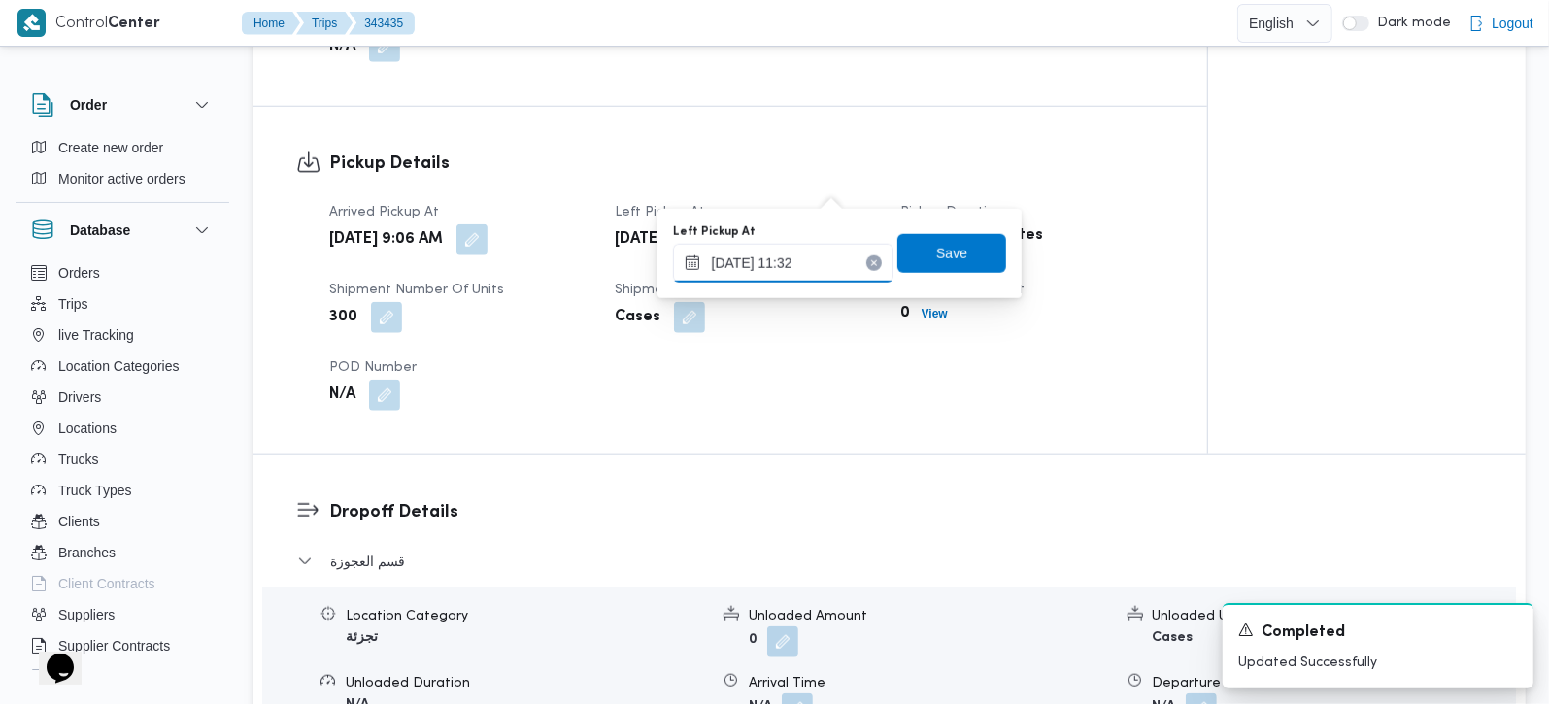
click at [800, 266] on input "15/10/2025 11:32" at bounding box center [783, 263] width 221 height 39
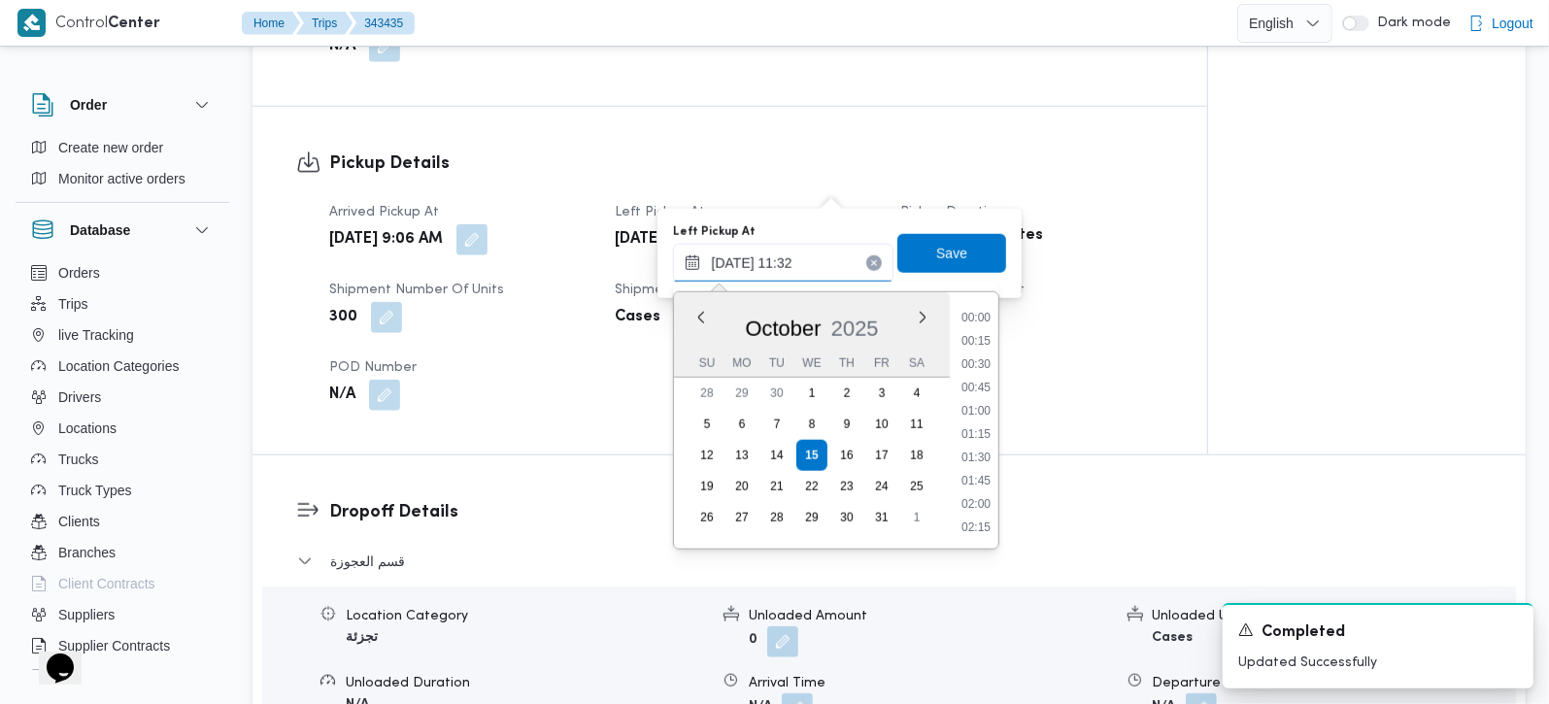
scroll to position [955, 0]
type input "15/10/2025 10:32"
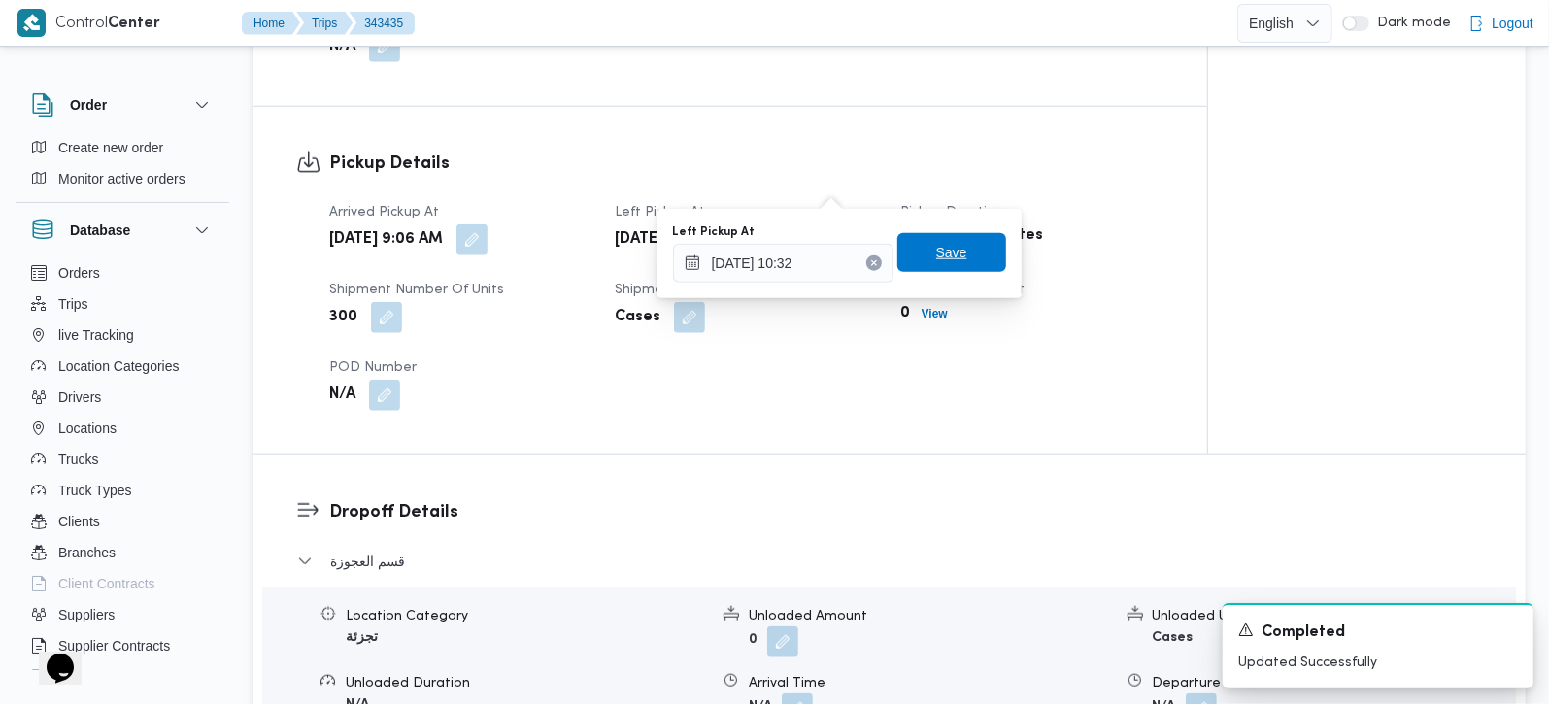
click at [914, 257] on span "Save" at bounding box center [952, 252] width 109 height 39
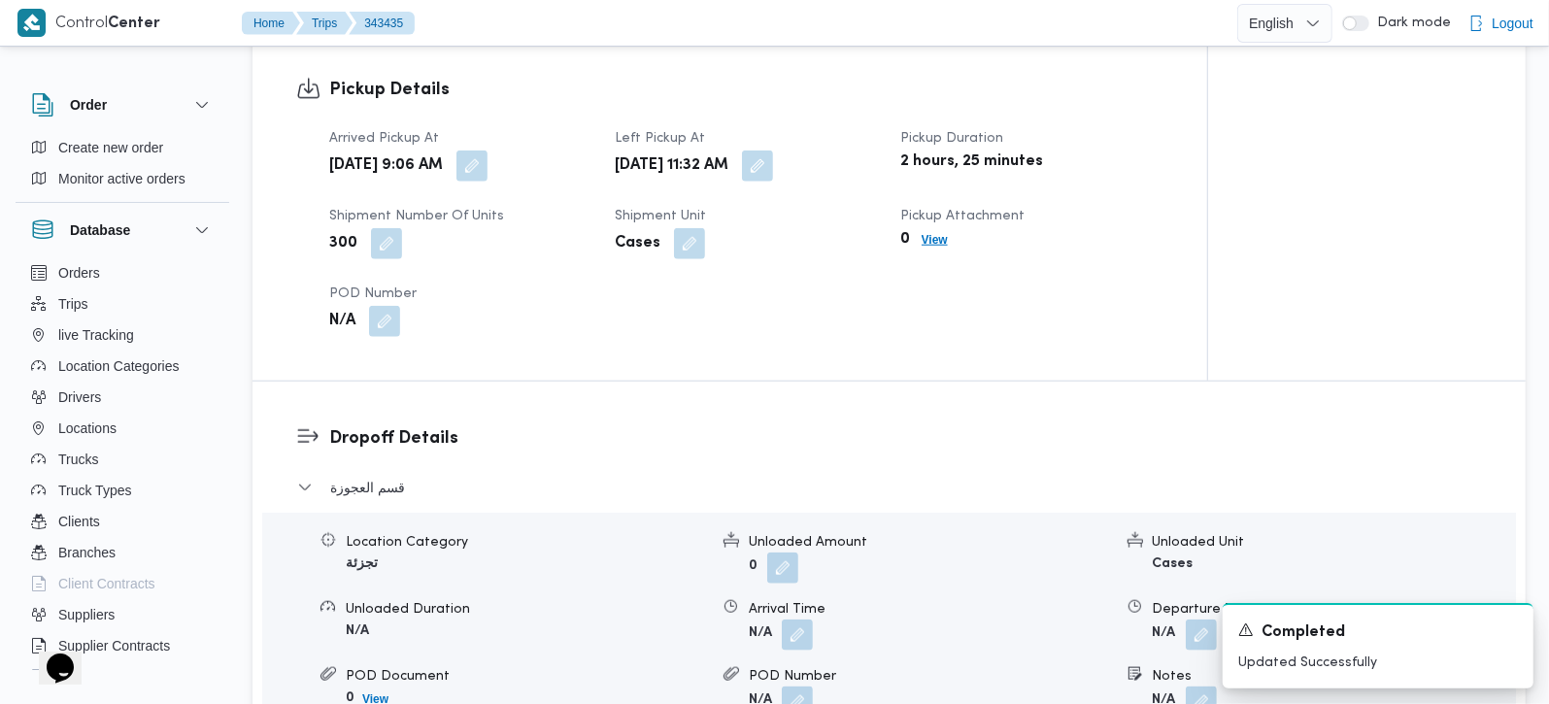
scroll to position [1485, 0]
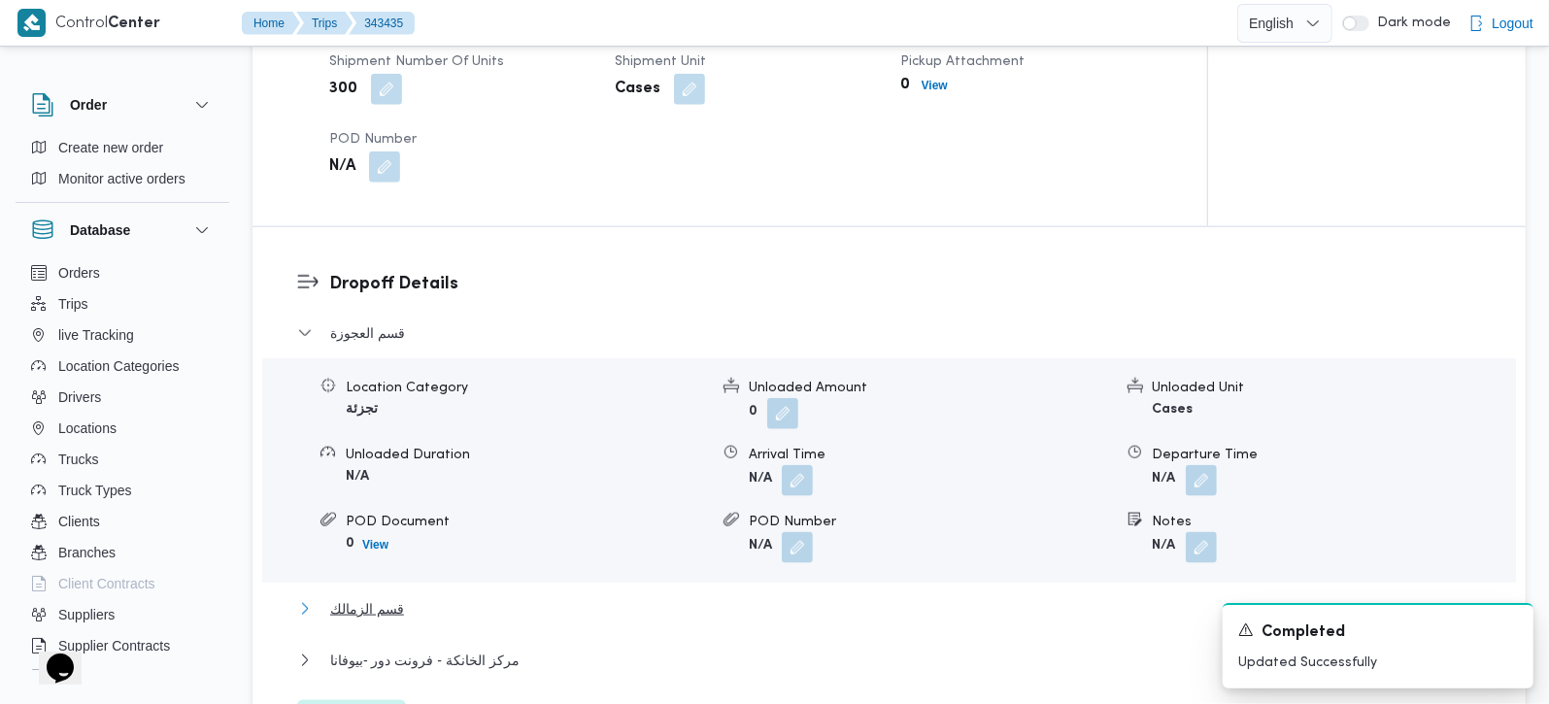
click at [352, 597] on span "قسم الزمالك" at bounding box center [367, 608] width 74 height 23
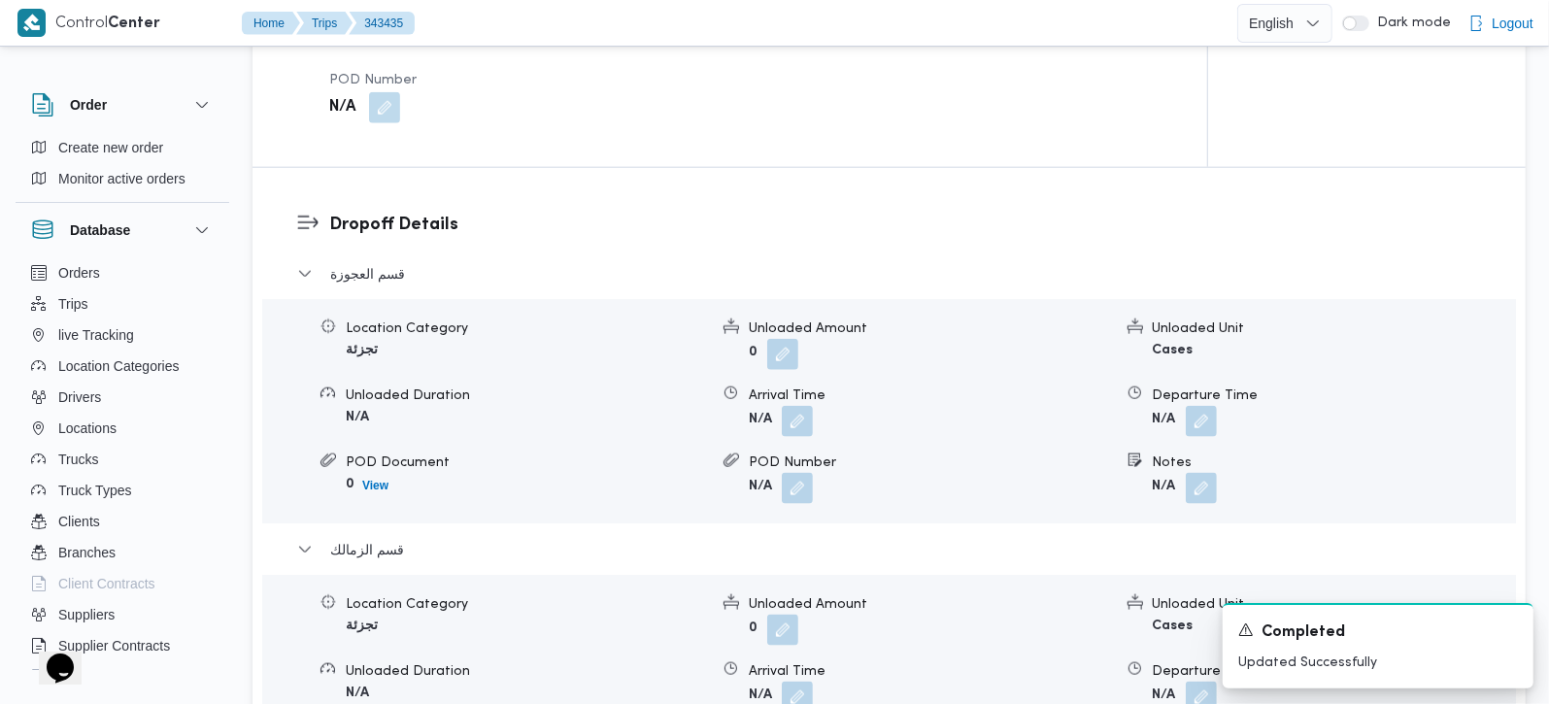
scroll to position [1600, 0]
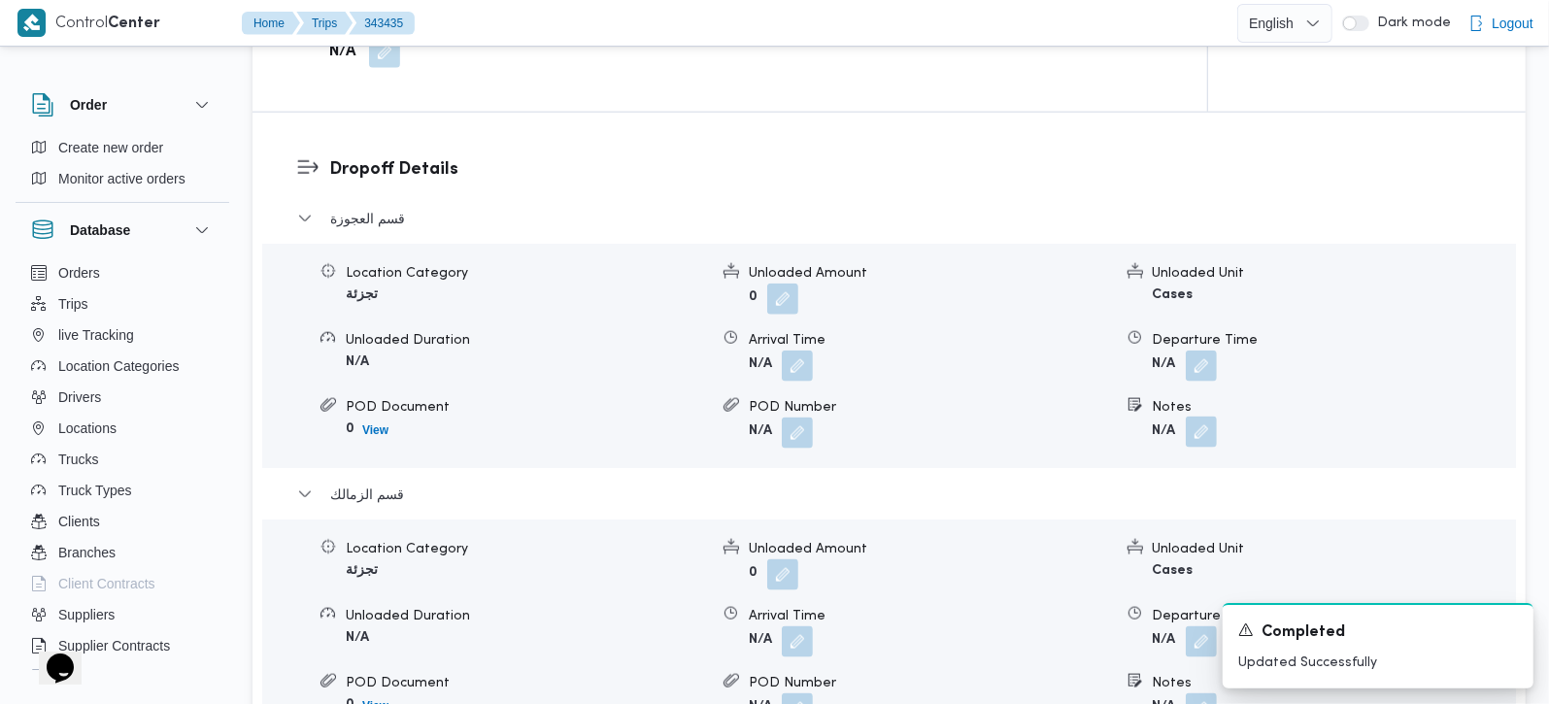
click at [1212, 417] on button "button" at bounding box center [1201, 432] width 31 height 31
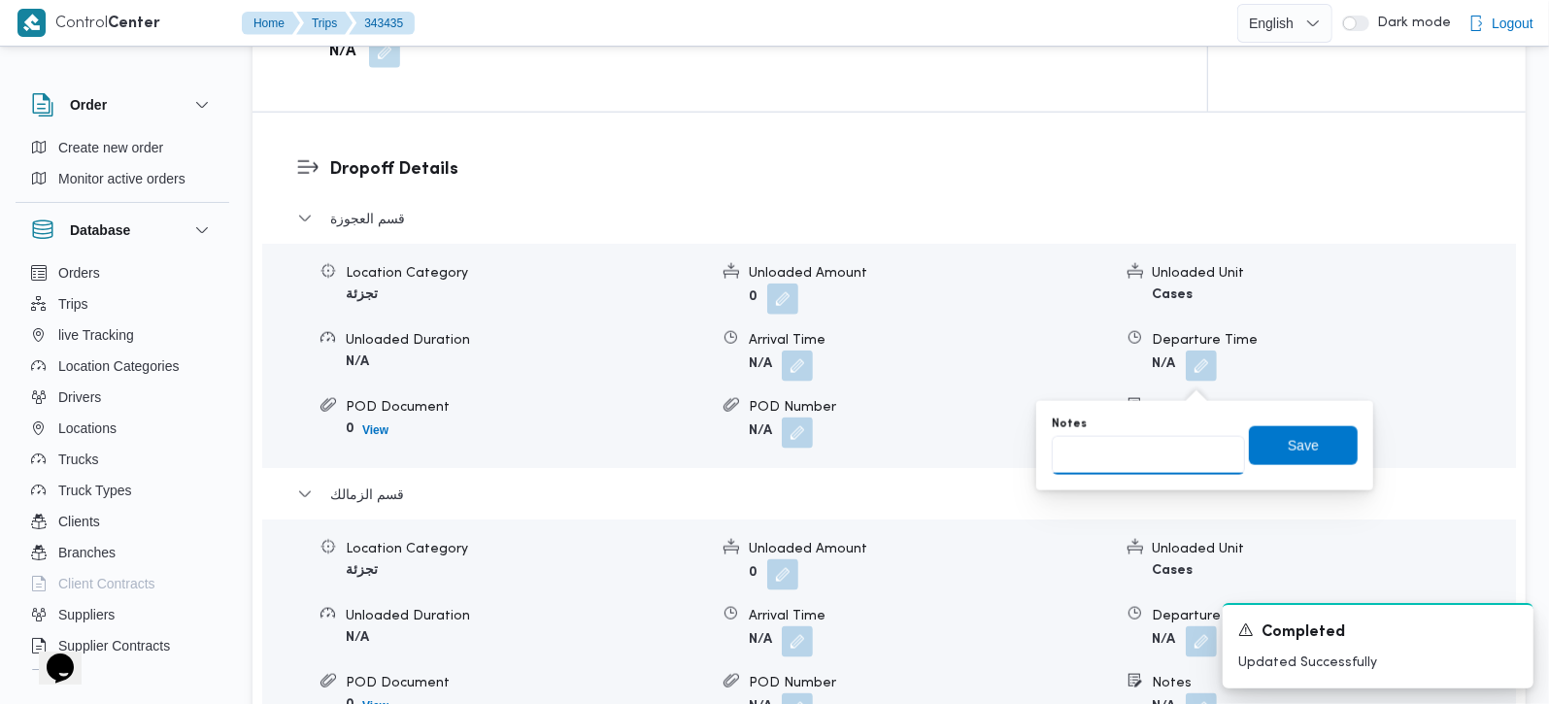
click at [1174, 442] on input "Notes" at bounding box center [1148, 455] width 193 height 39
paste input "المهندسين"
type input "المهندسين"
click at [1290, 435] on span "Save" at bounding box center [1303, 444] width 31 height 23
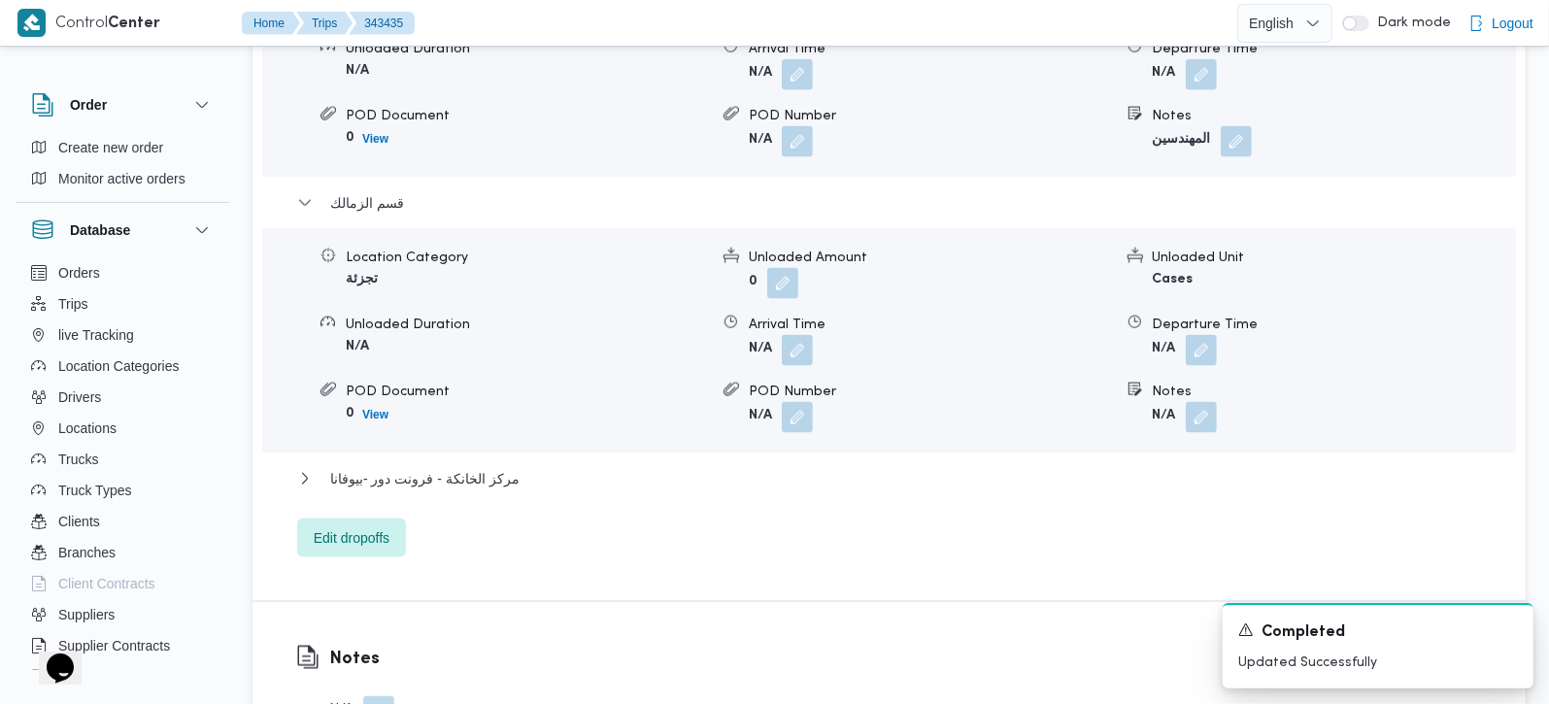
scroll to position [1943, 0]
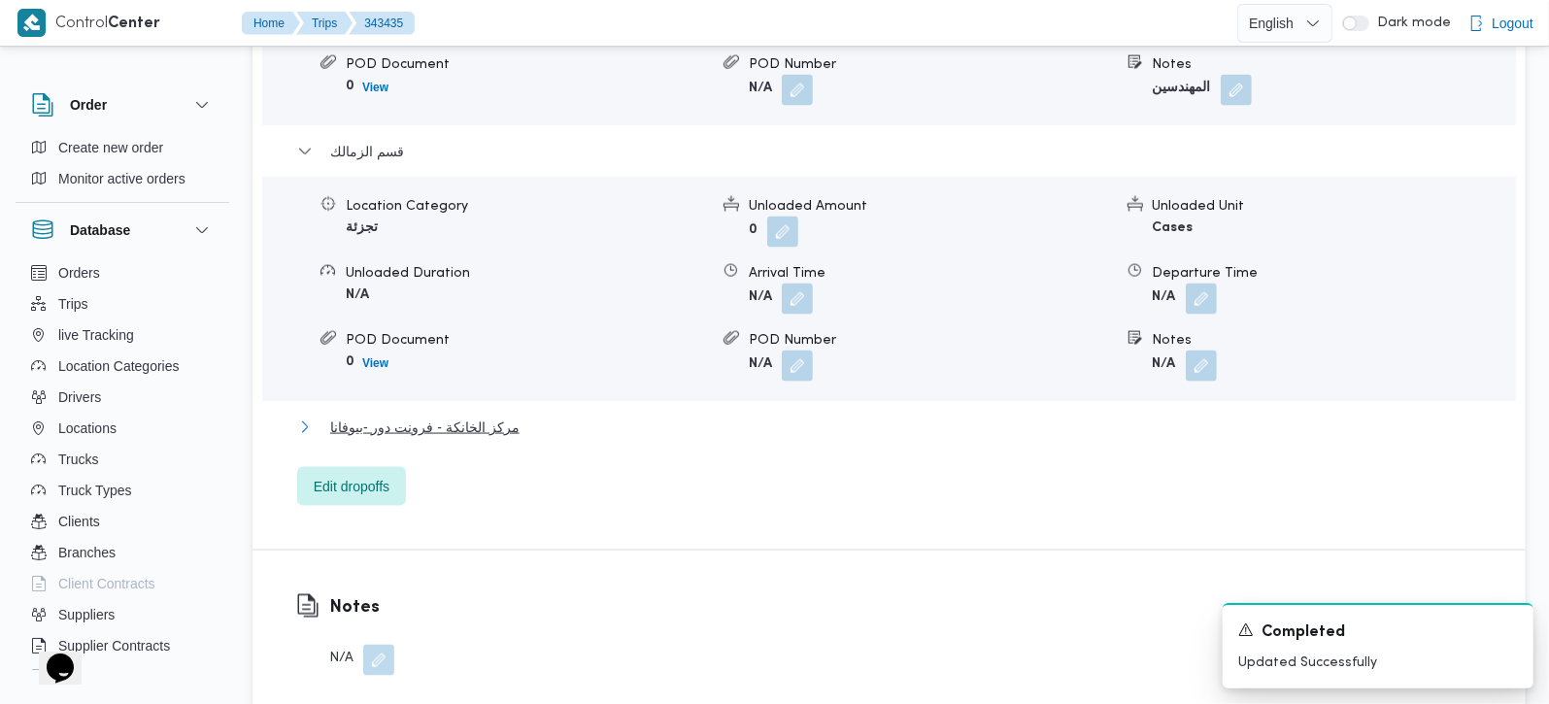
click at [463, 416] on span "مركز الخانكة - فرونت دور -بيوفانا" at bounding box center [424, 427] width 189 height 23
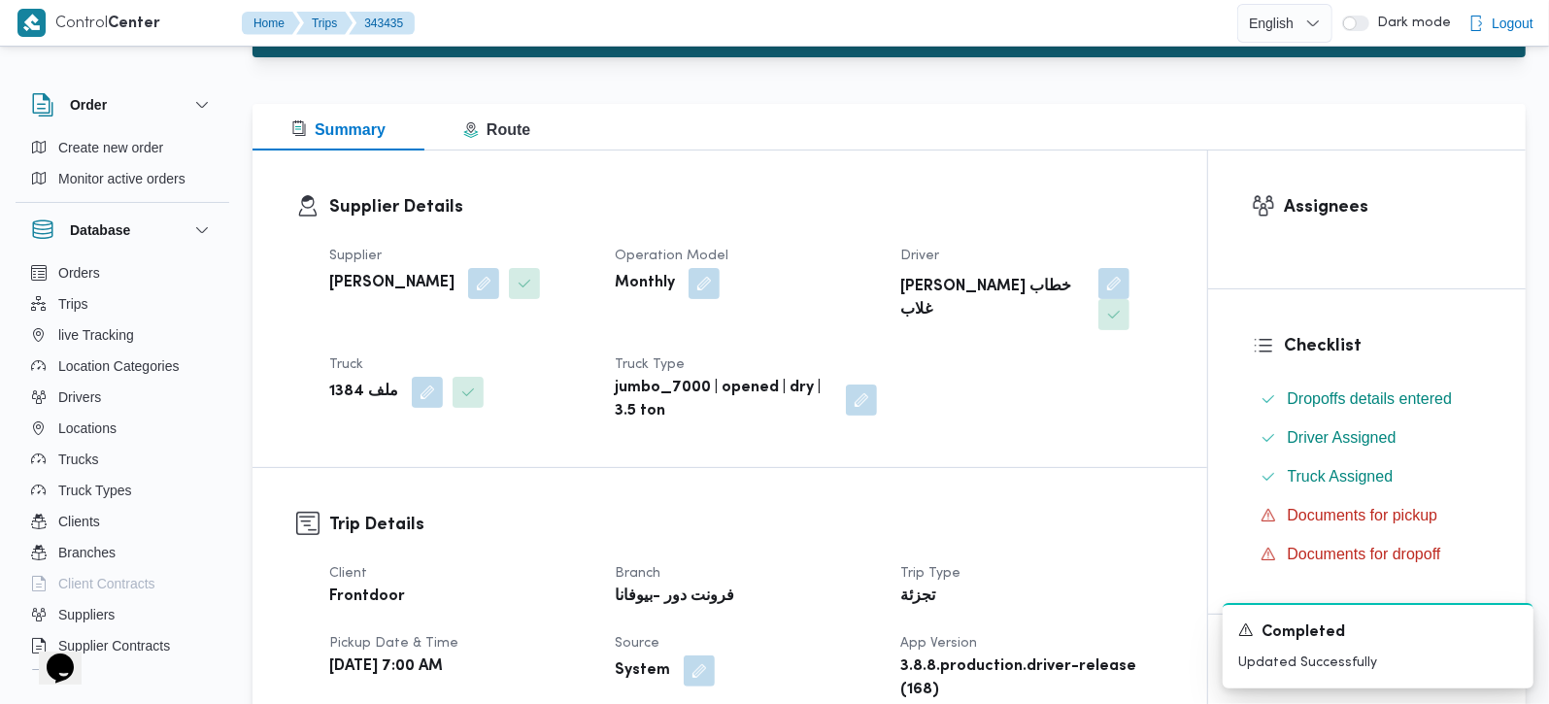
scroll to position [0, 0]
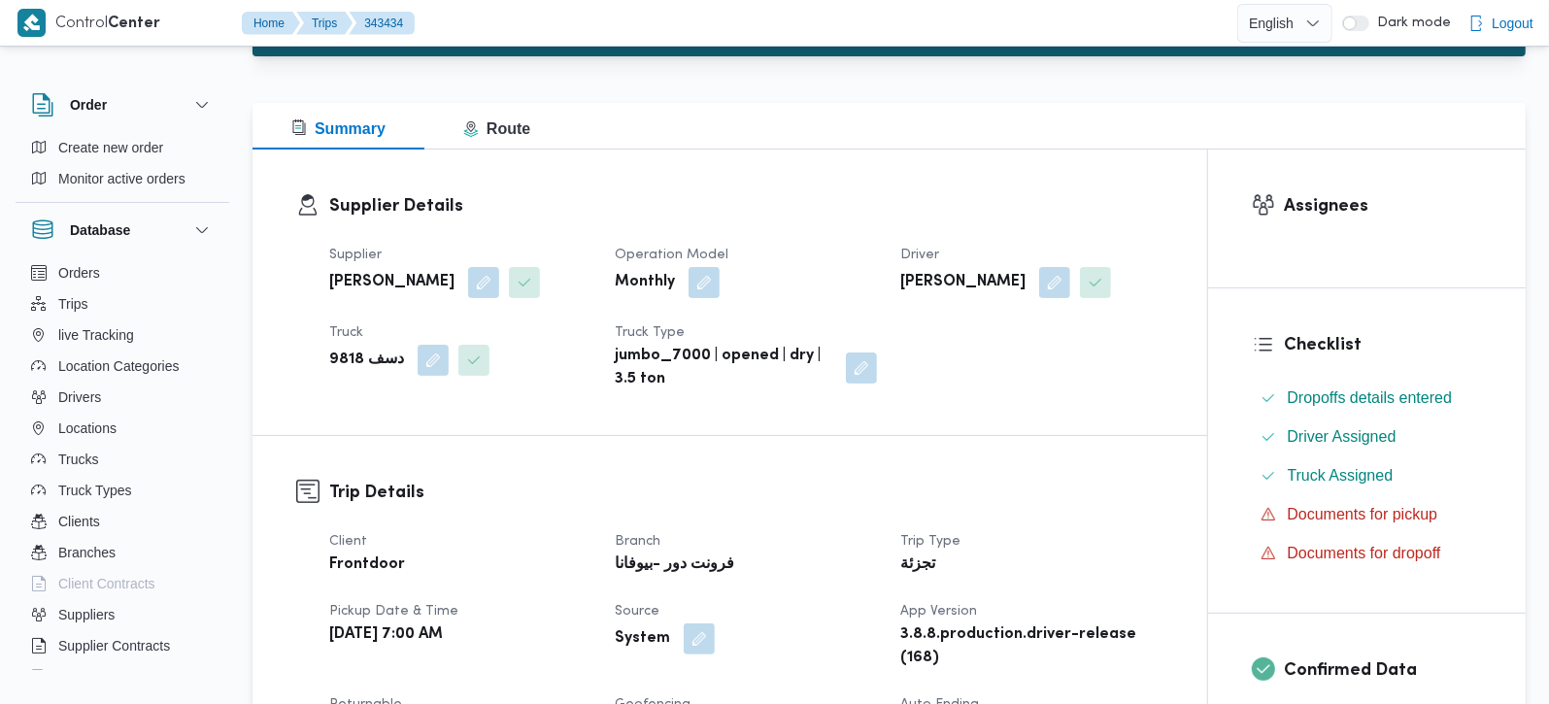
scroll to position [342, 0]
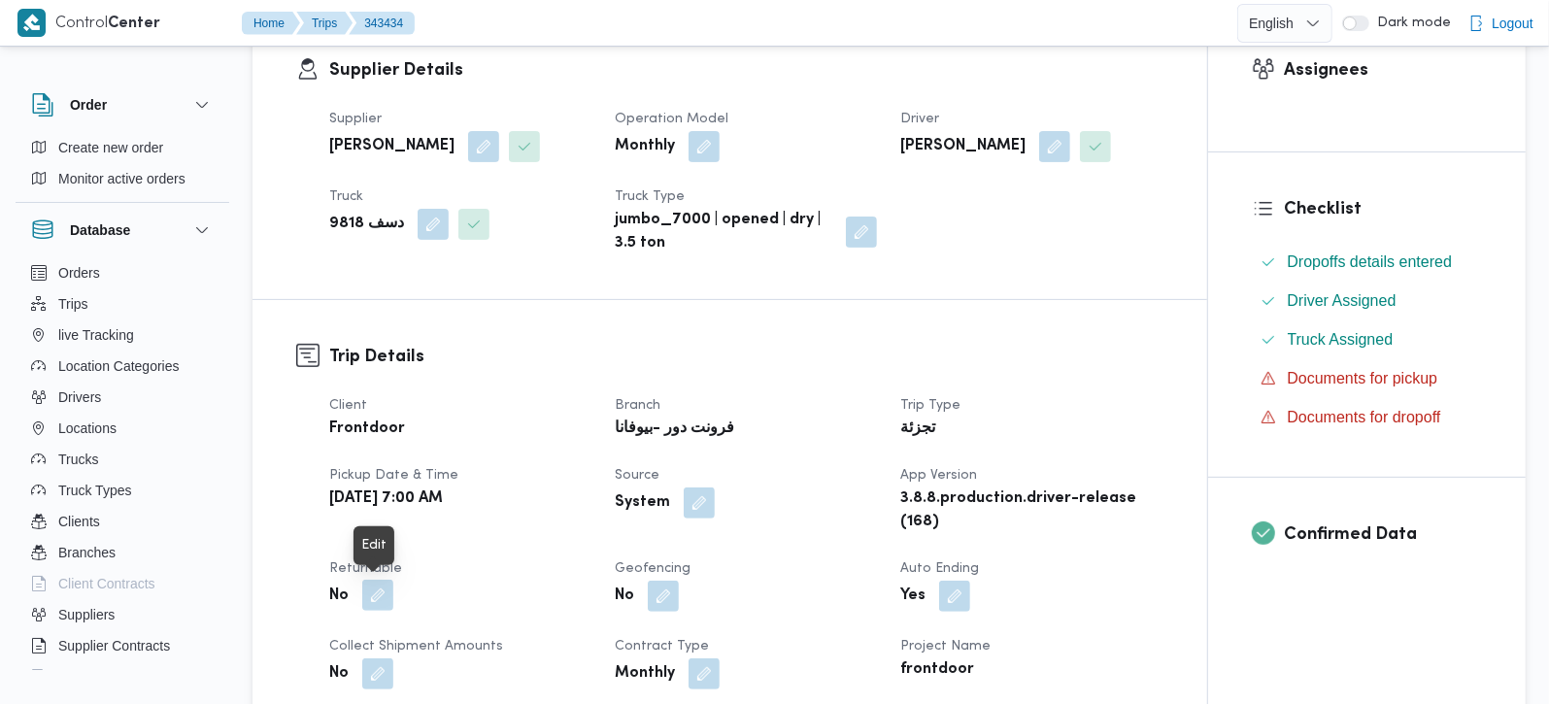
click at [378, 582] on button "button" at bounding box center [377, 595] width 31 height 31
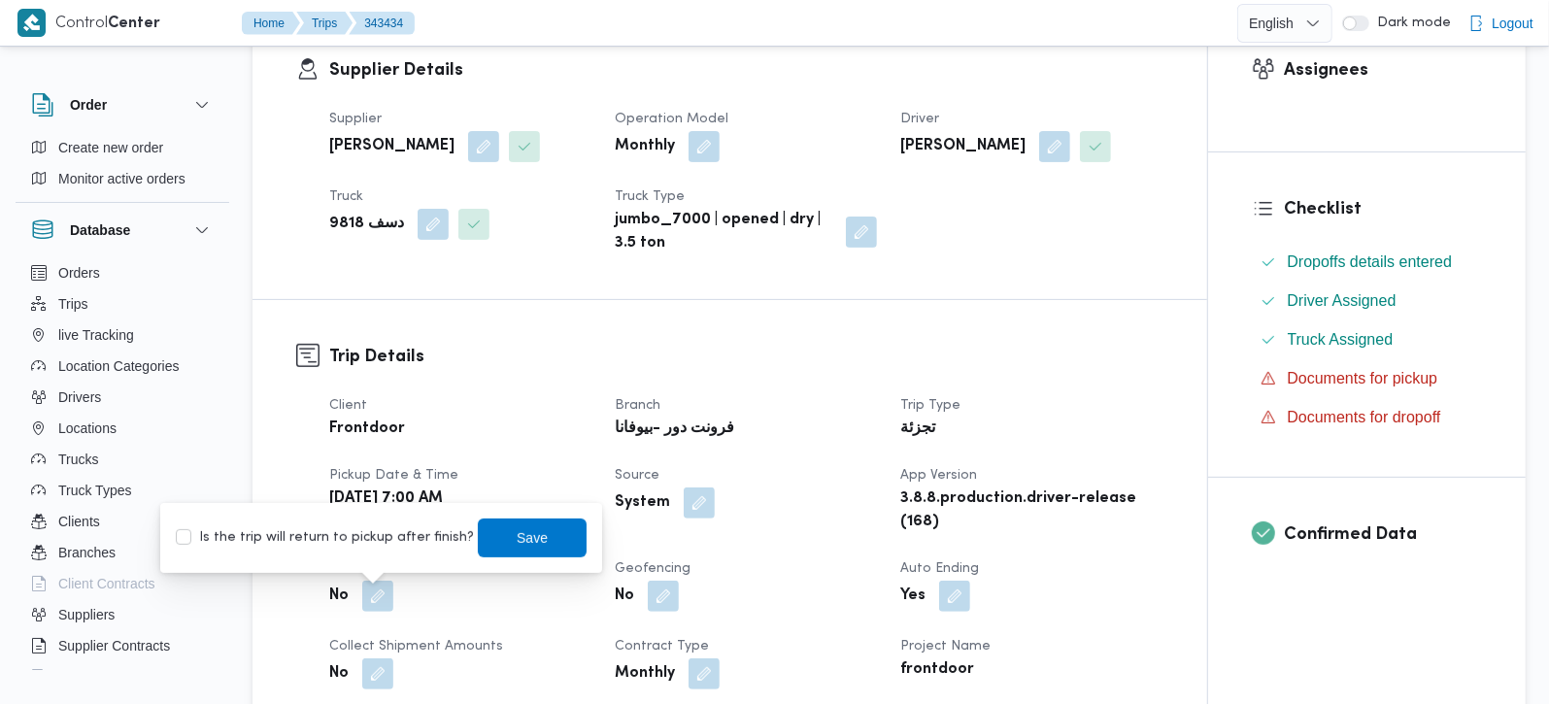
click at [360, 547] on label "Is the trip will return to pickup after finish?" at bounding box center [325, 538] width 298 height 23
checkbox input "true"
click at [527, 534] on span "Save" at bounding box center [532, 537] width 31 height 23
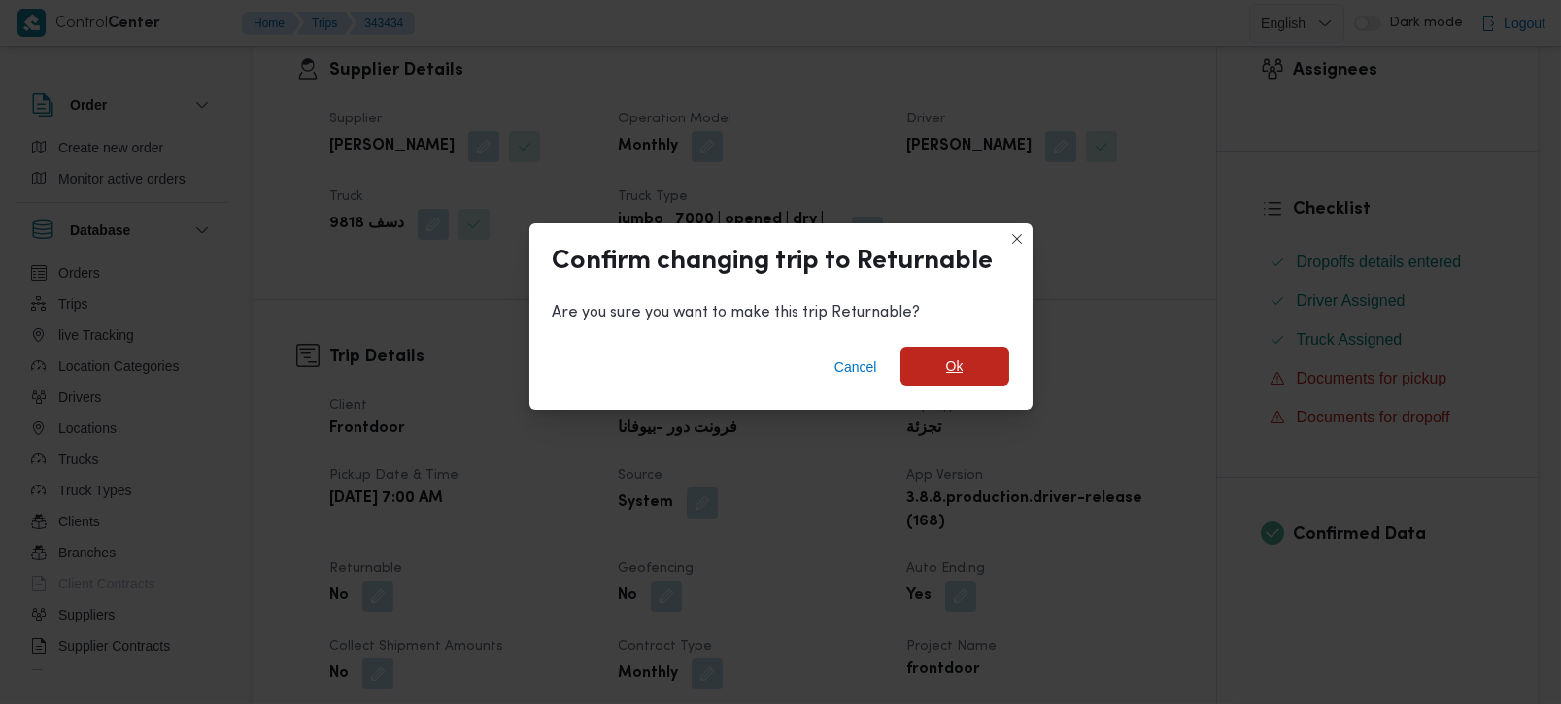
click at [1001, 355] on span "Ok" at bounding box center [955, 366] width 109 height 39
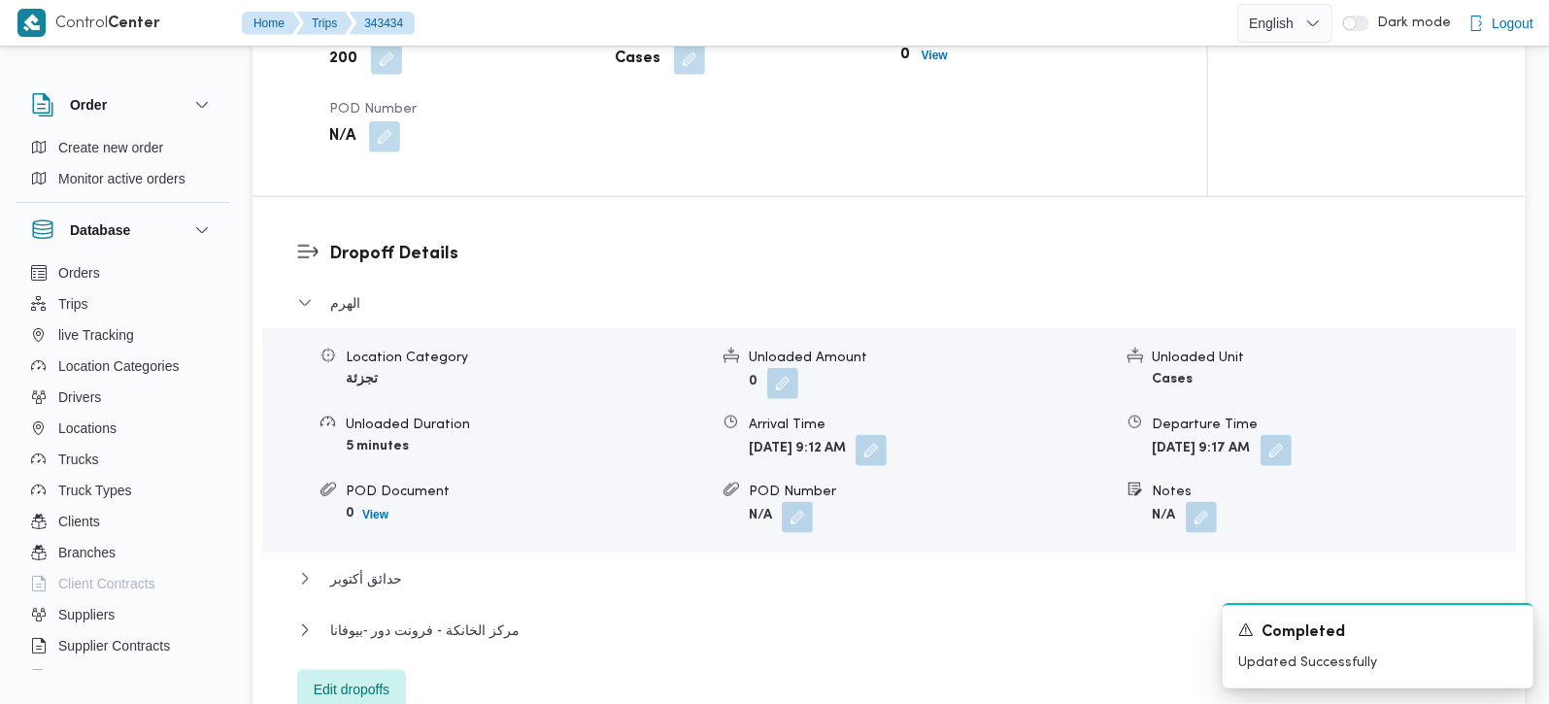
scroll to position [1485, 0]
click at [446, 618] on span "مركز الخانكة - فرونت دور -بيوفانا" at bounding box center [424, 629] width 189 height 23
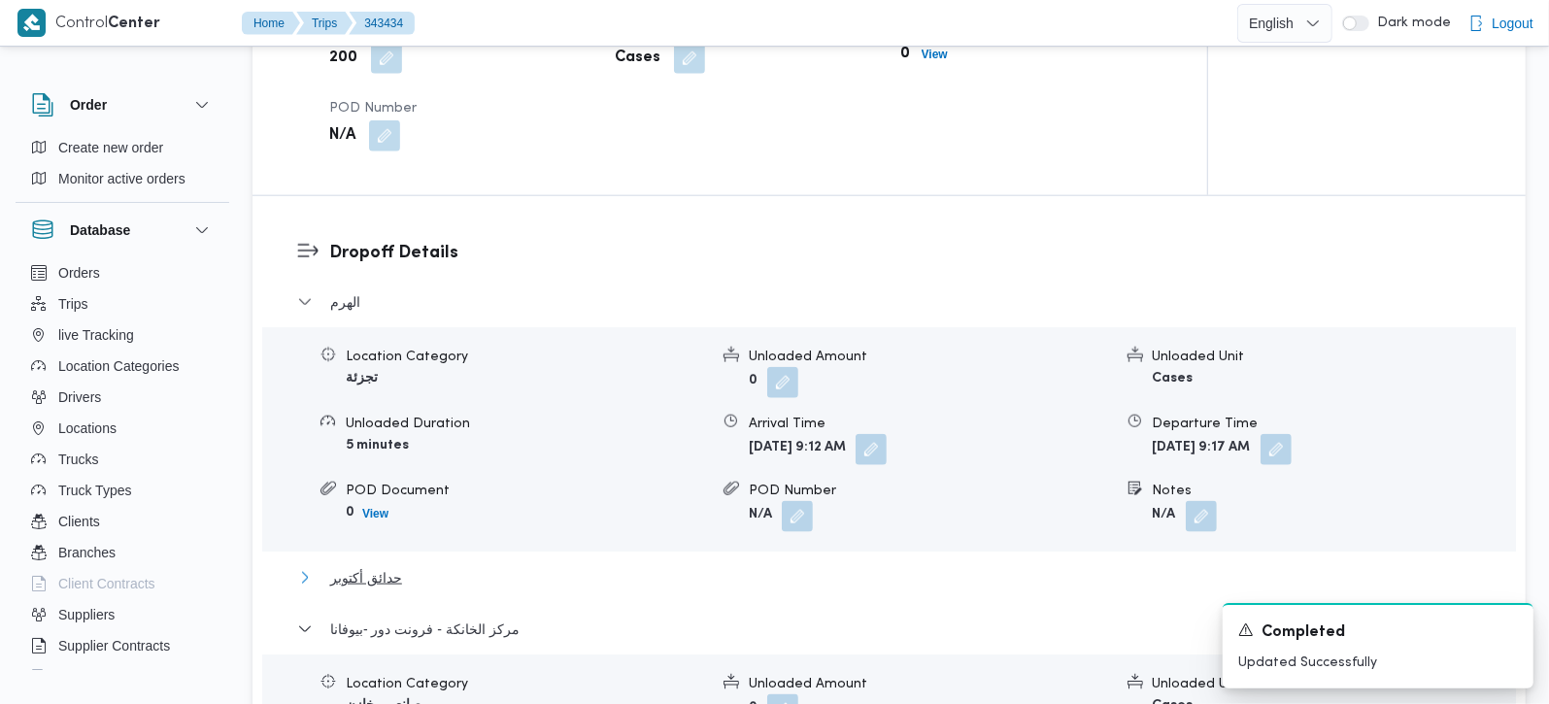
click at [353, 566] on span "حدائق أكتوبر" at bounding box center [366, 577] width 72 height 23
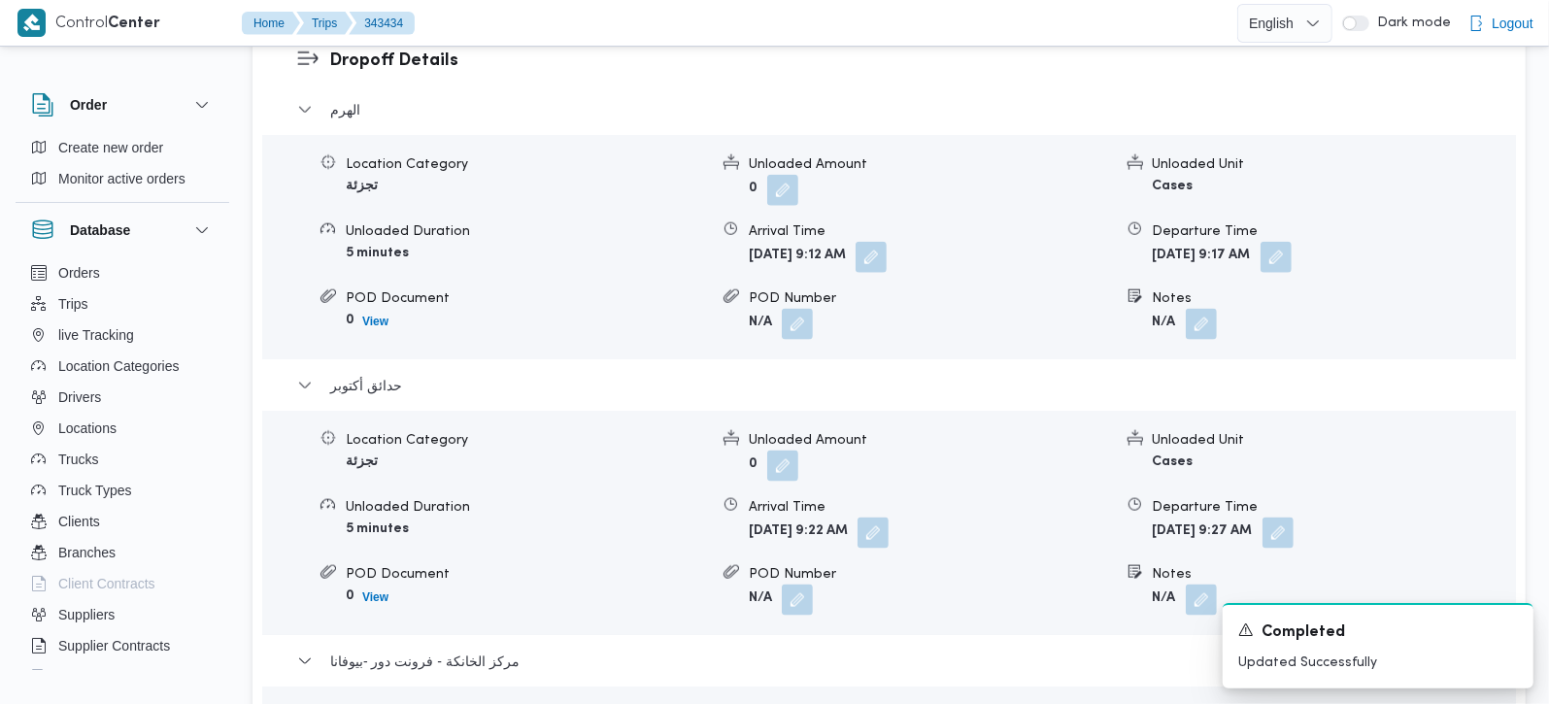
scroll to position [1828, 0]
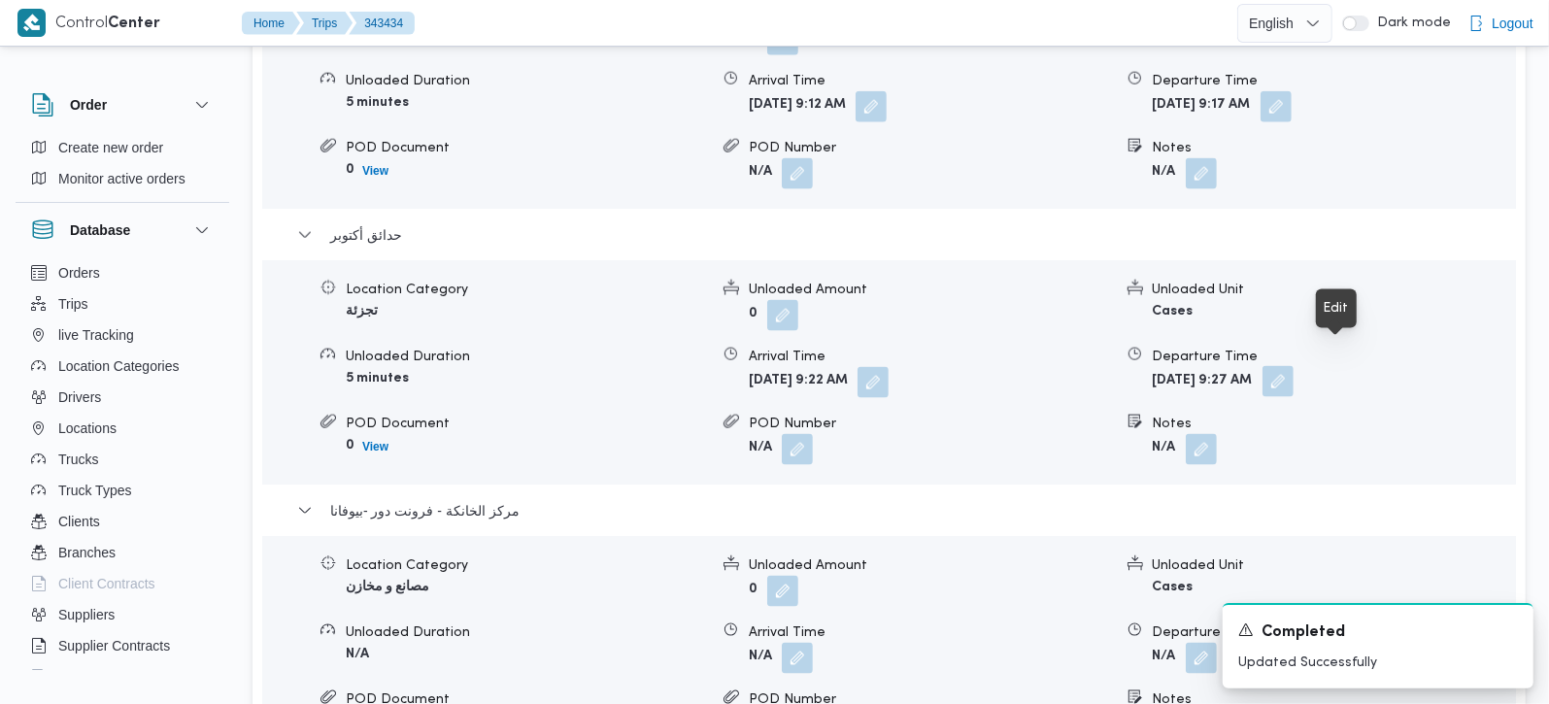
click at [1294, 366] on button "button" at bounding box center [1278, 381] width 31 height 31
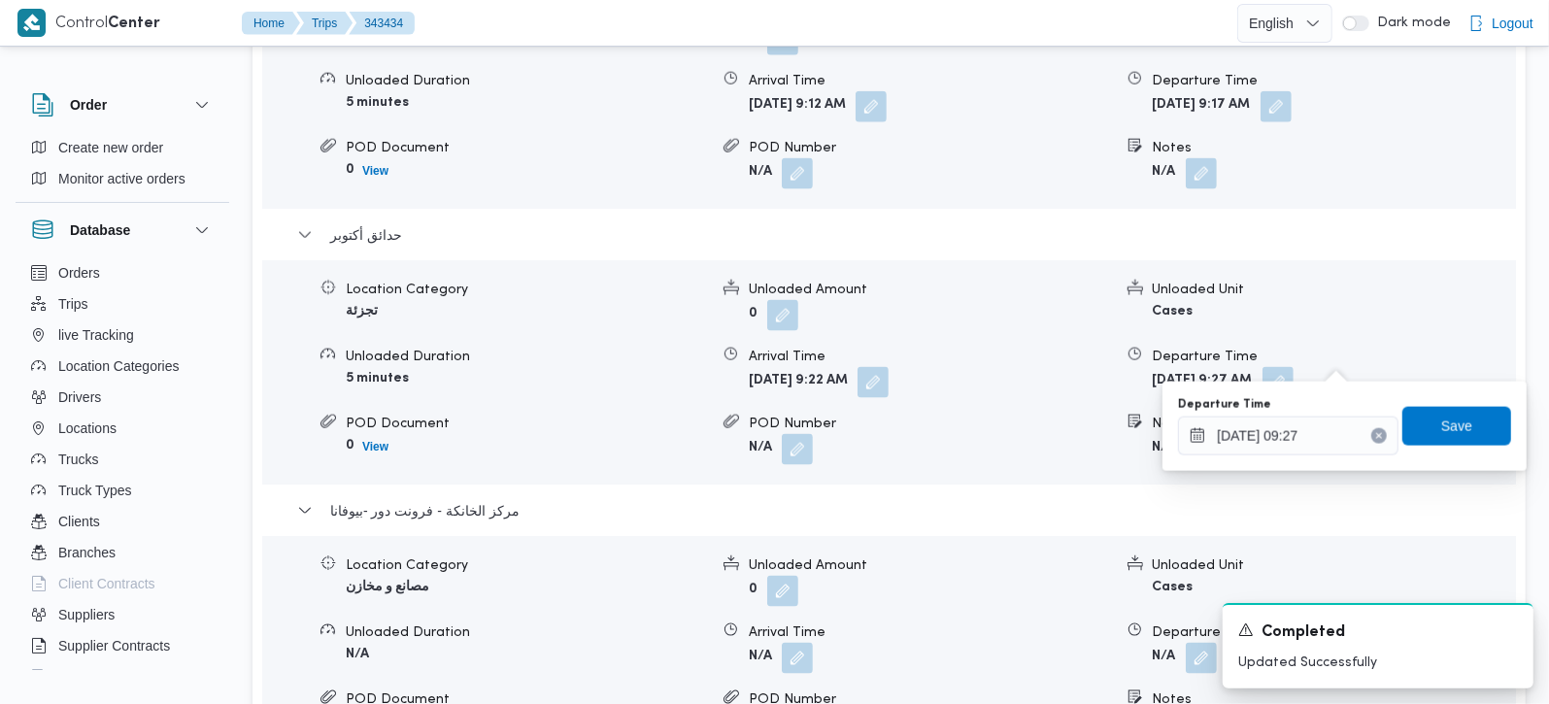
click at [1372, 430] on button "Clear input" at bounding box center [1380, 436] width 16 height 16
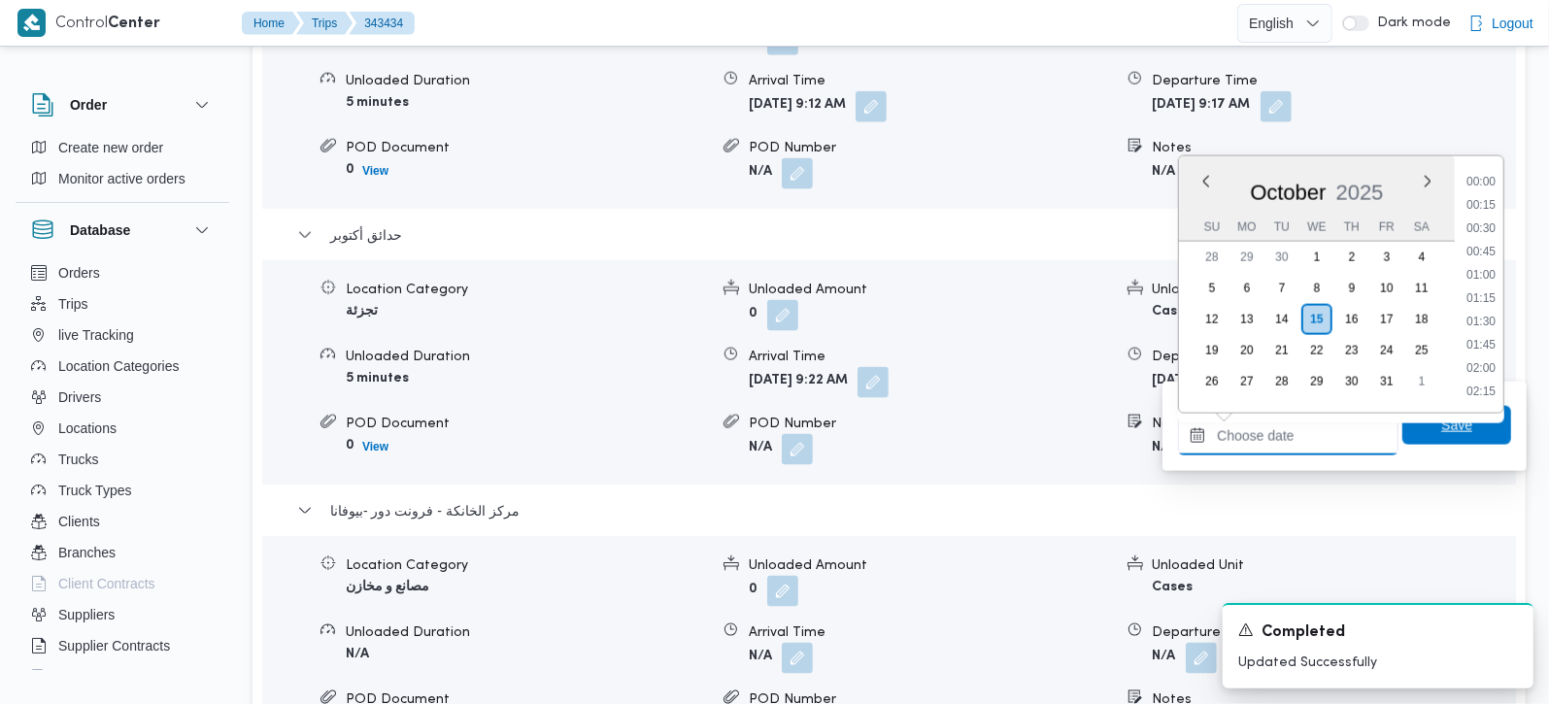
scroll to position [956, 0]
click at [1468, 417] on span "Save" at bounding box center [1457, 425] width 109 height 39
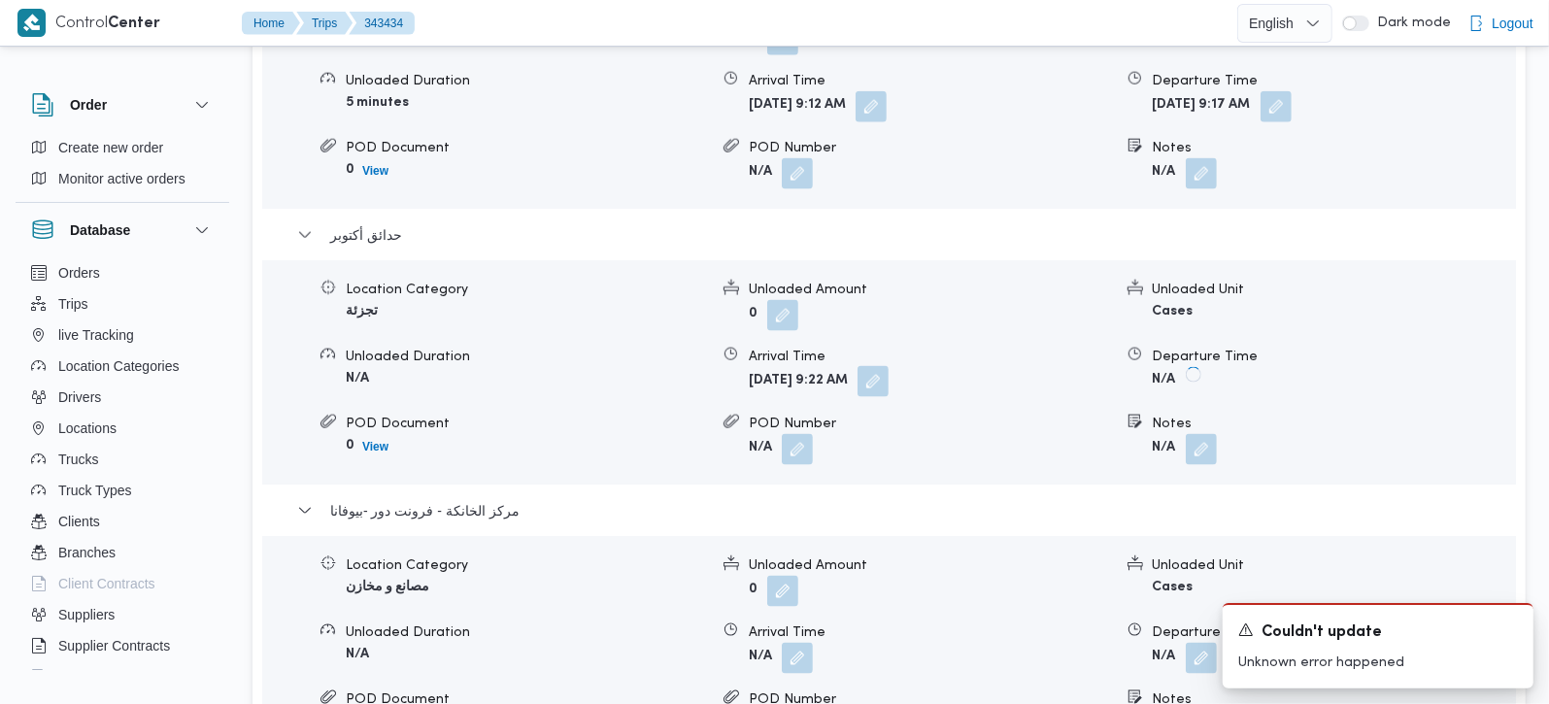
click at [889, 366] on button "button" at bounding box center [873, 381] width 31 height 31
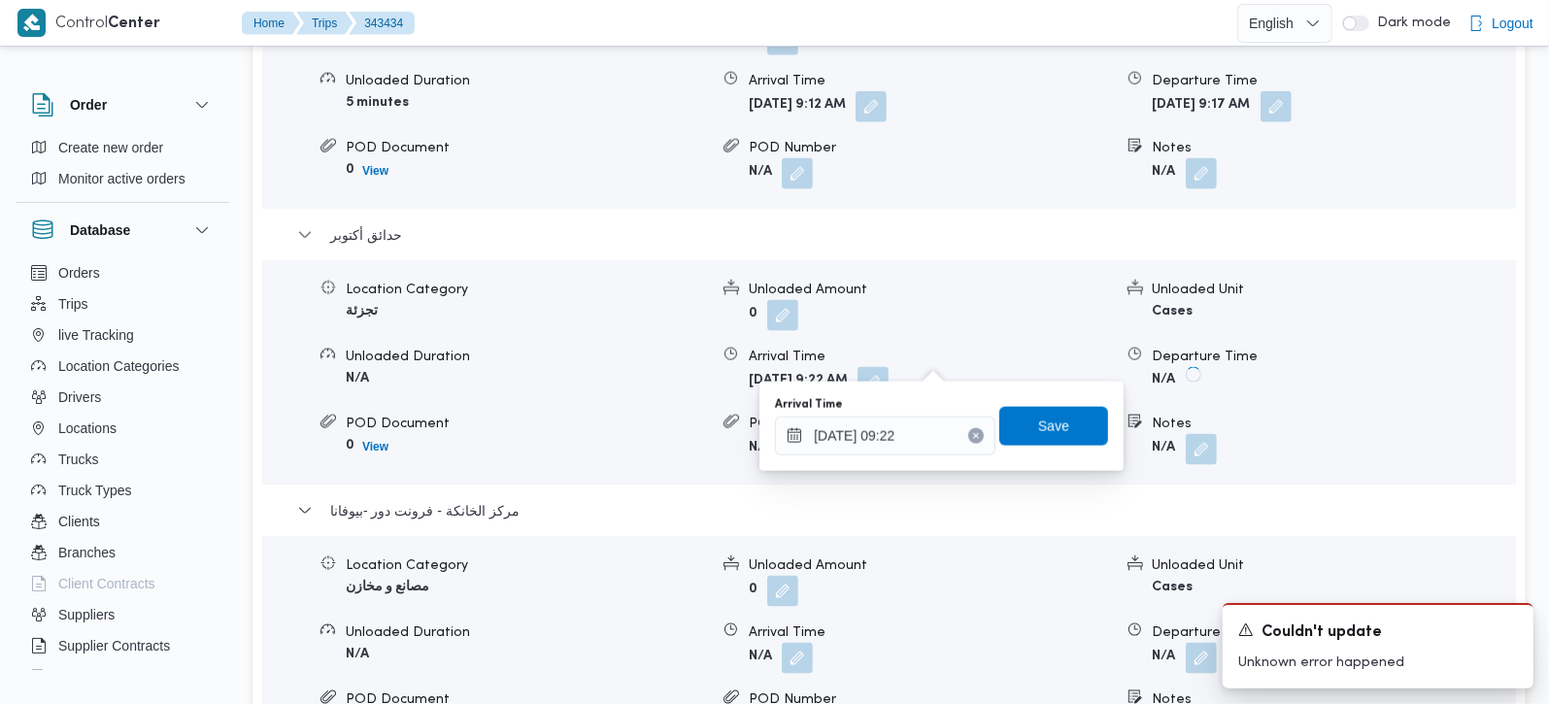
click at [972, 437] on icon "Clear input" at bounding box center [976, 436] width 8 height 8
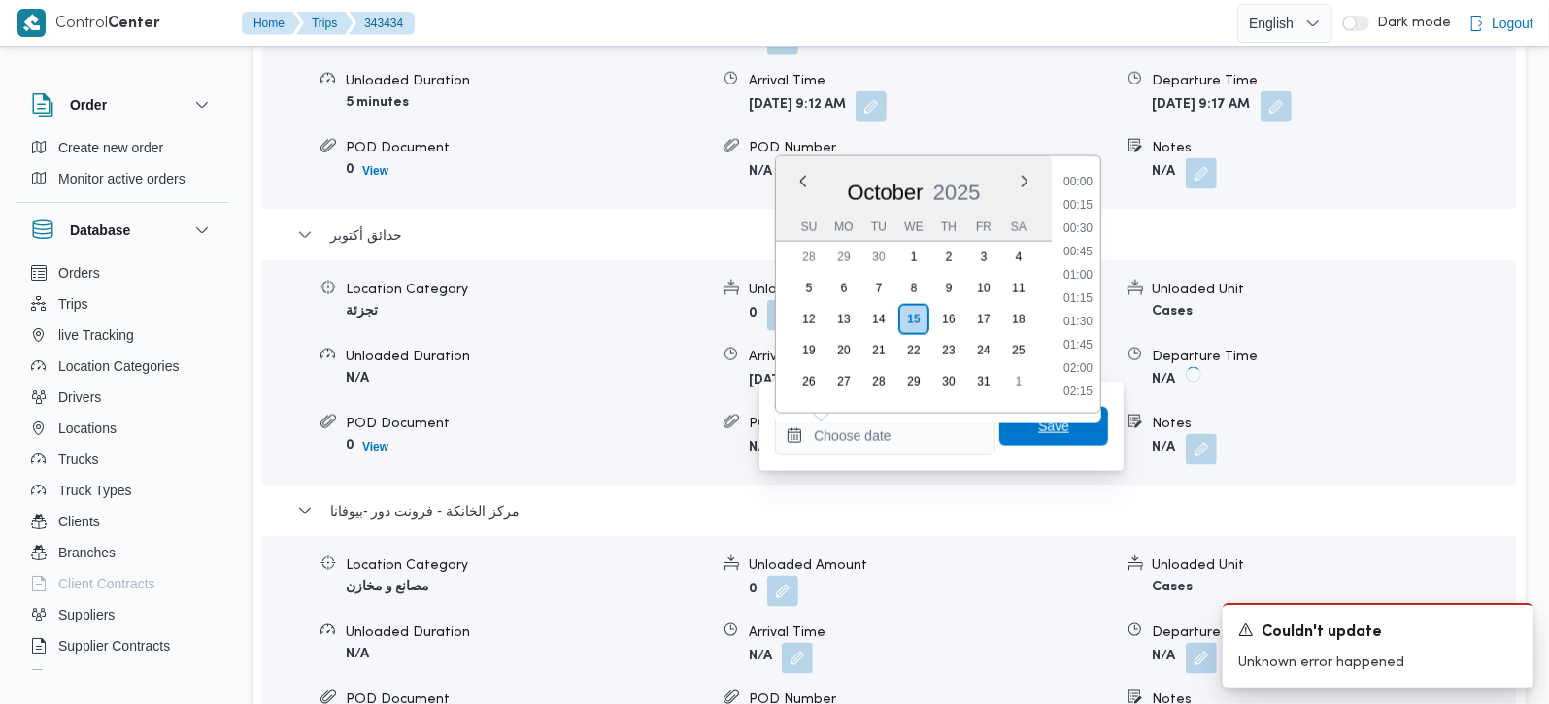
click at [1001, 437] on span "Save" at bounding box center [1054, 426] width 109 height 39
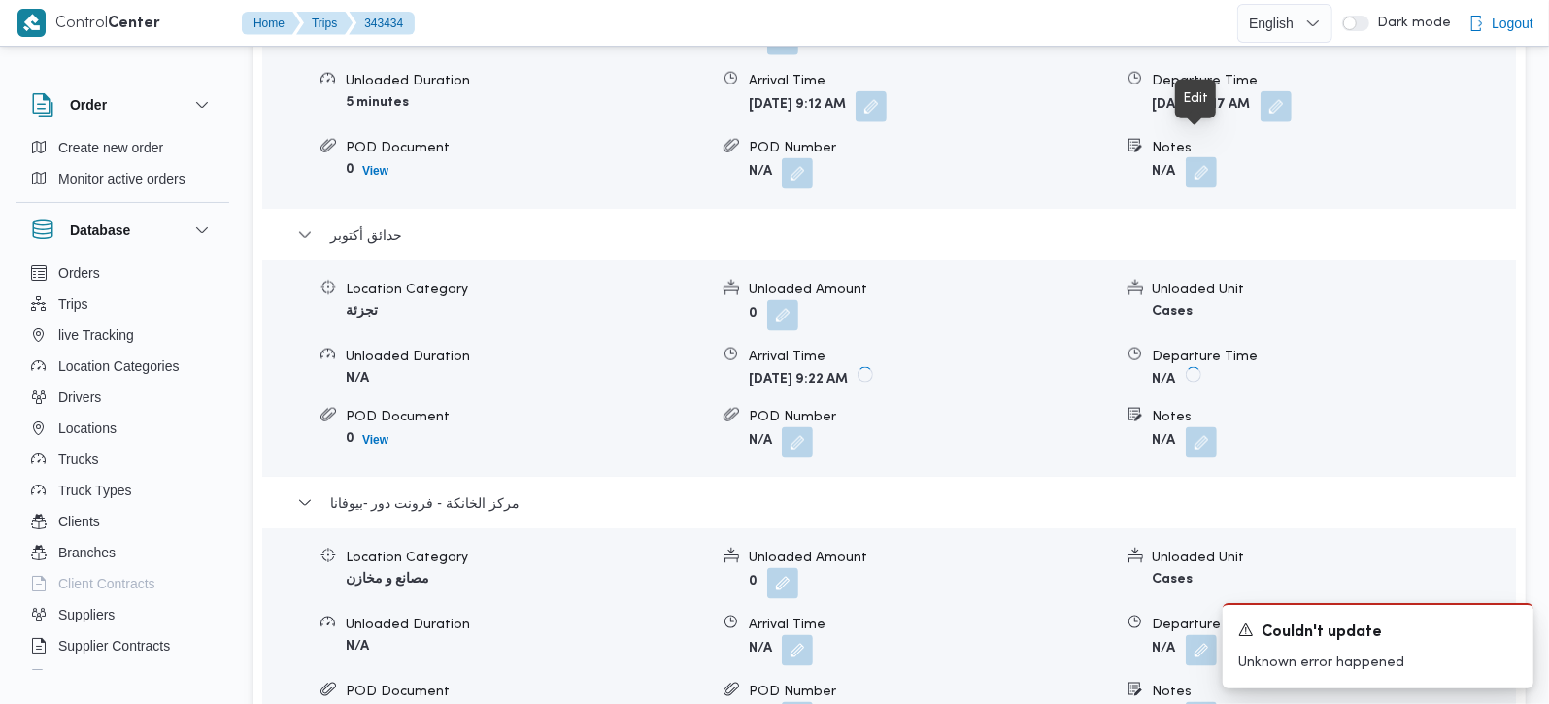
click at [1199, 157] on button "button" at bounding box center [1201, 172] width 31 height 31
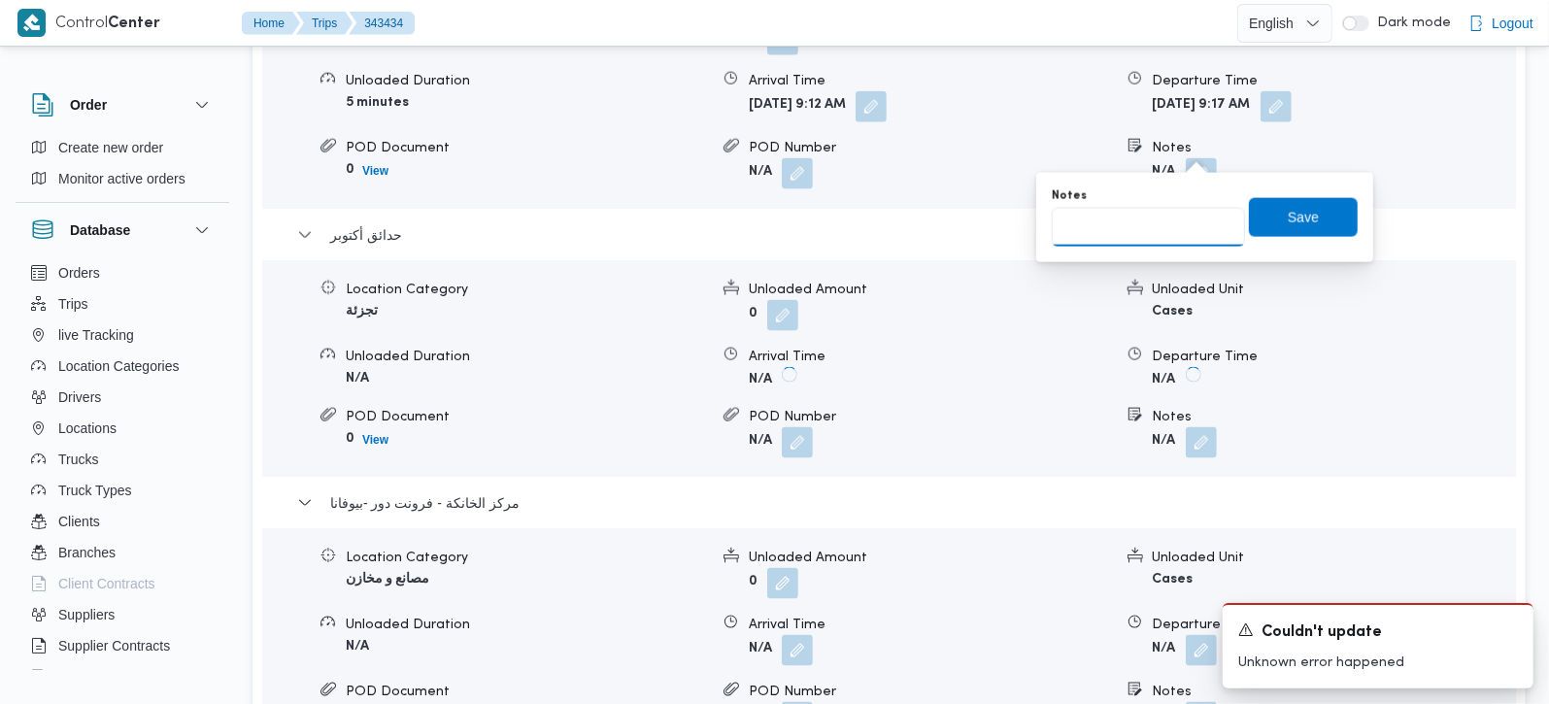
click at [1173, 215] on input "Notes" at bounding box center [1148, 227] width 193 height 39
paste input "حدائق الاهرام"
type input "حدائق الاهرام"
click at [1315, 217] on span "Save" at bounding box center [1303, 216] width 109 height 39
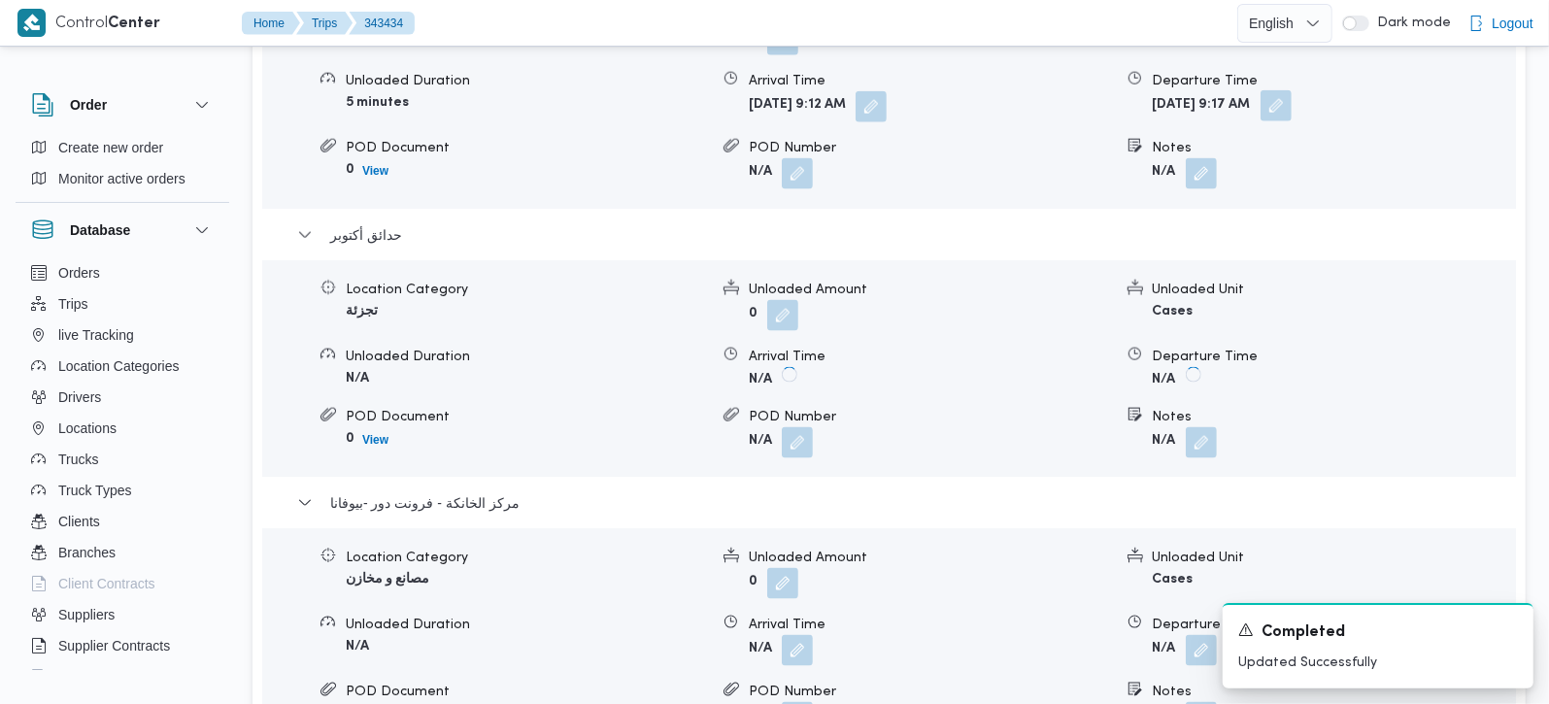
click at [1292, 90] on button "button" at bounding box center [1276, 105] width 31 height 31
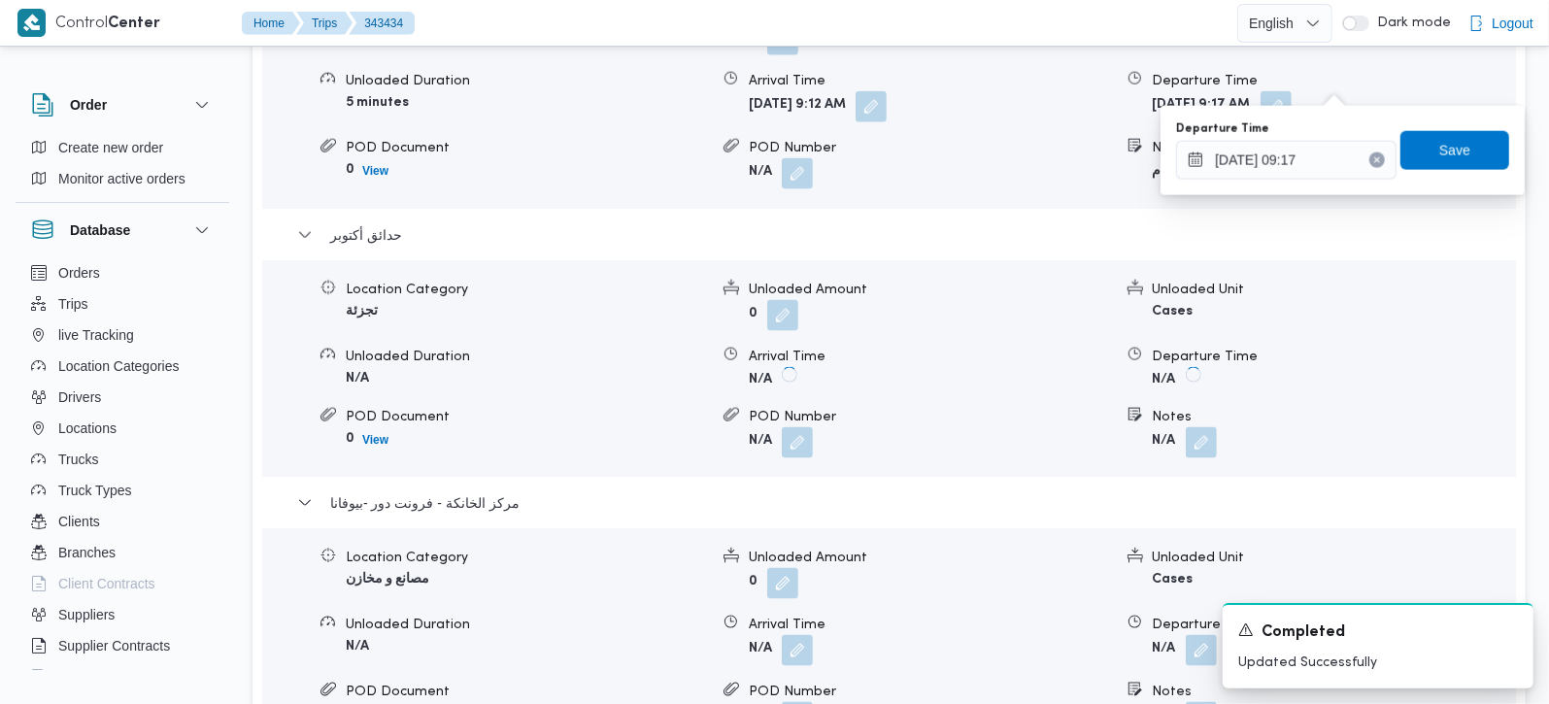
click at [1376, 158] on icon "Clear input" at bounding box center [1378, 160] width 5 height 5
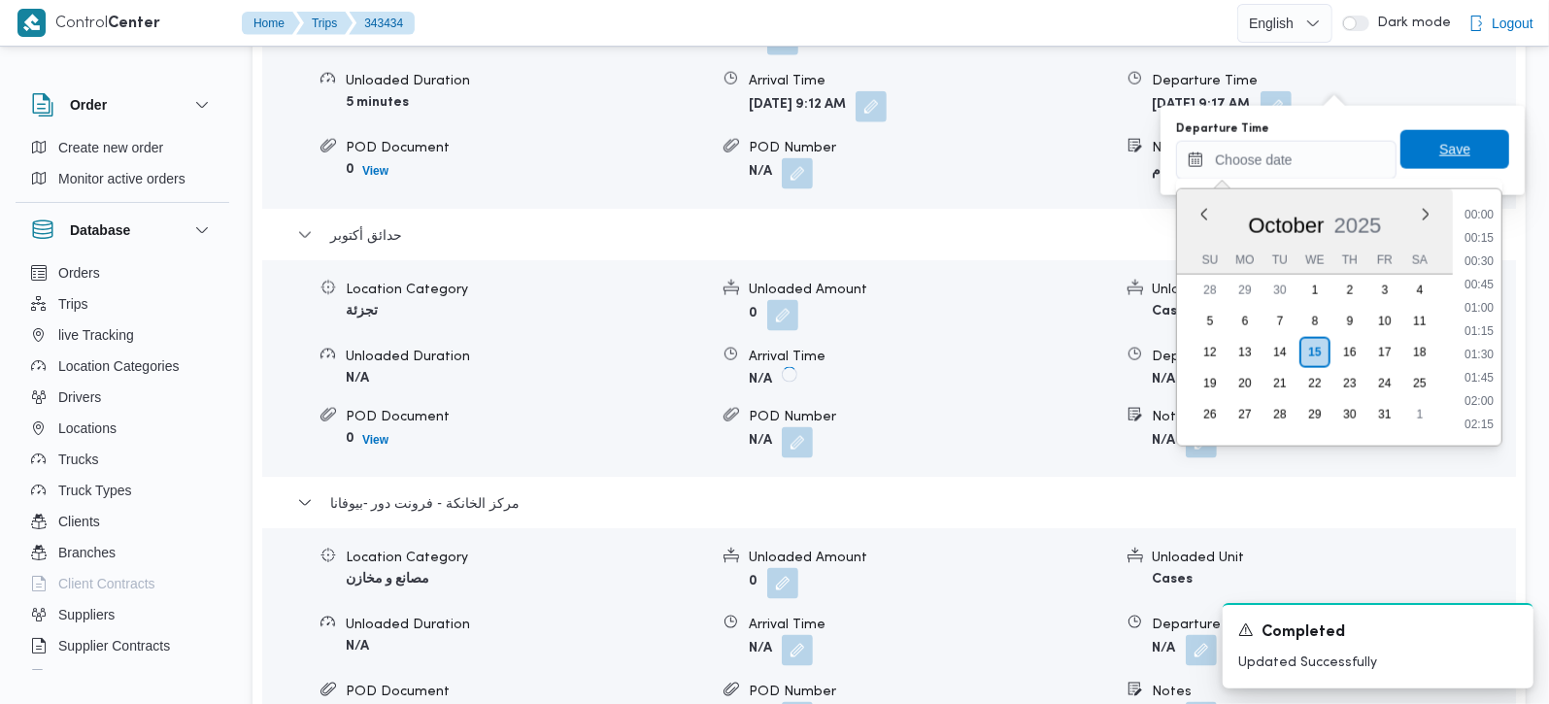
click at [1440, 159] on span "Save" at bounding box center [1455, 149] width 31 height 23
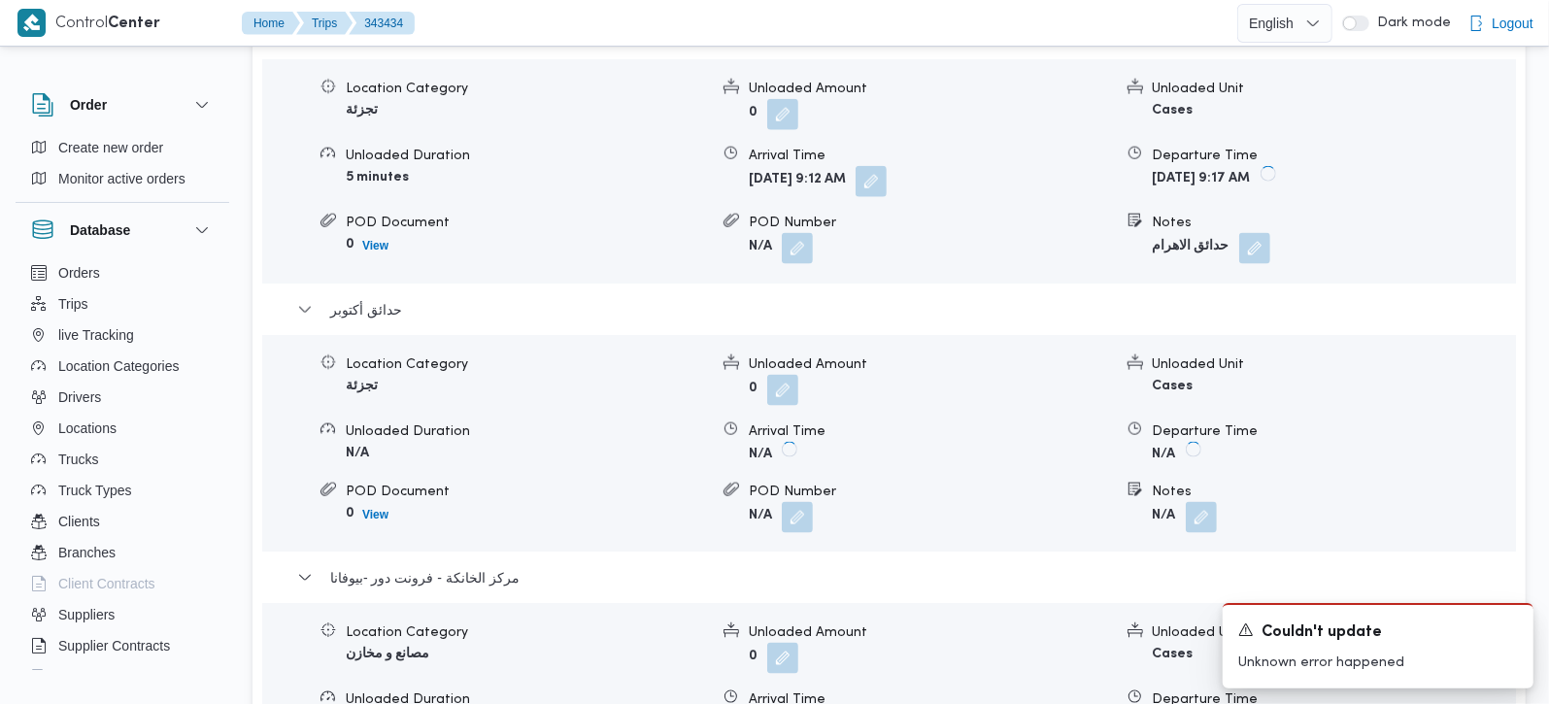
scroll to position [1714, 0]
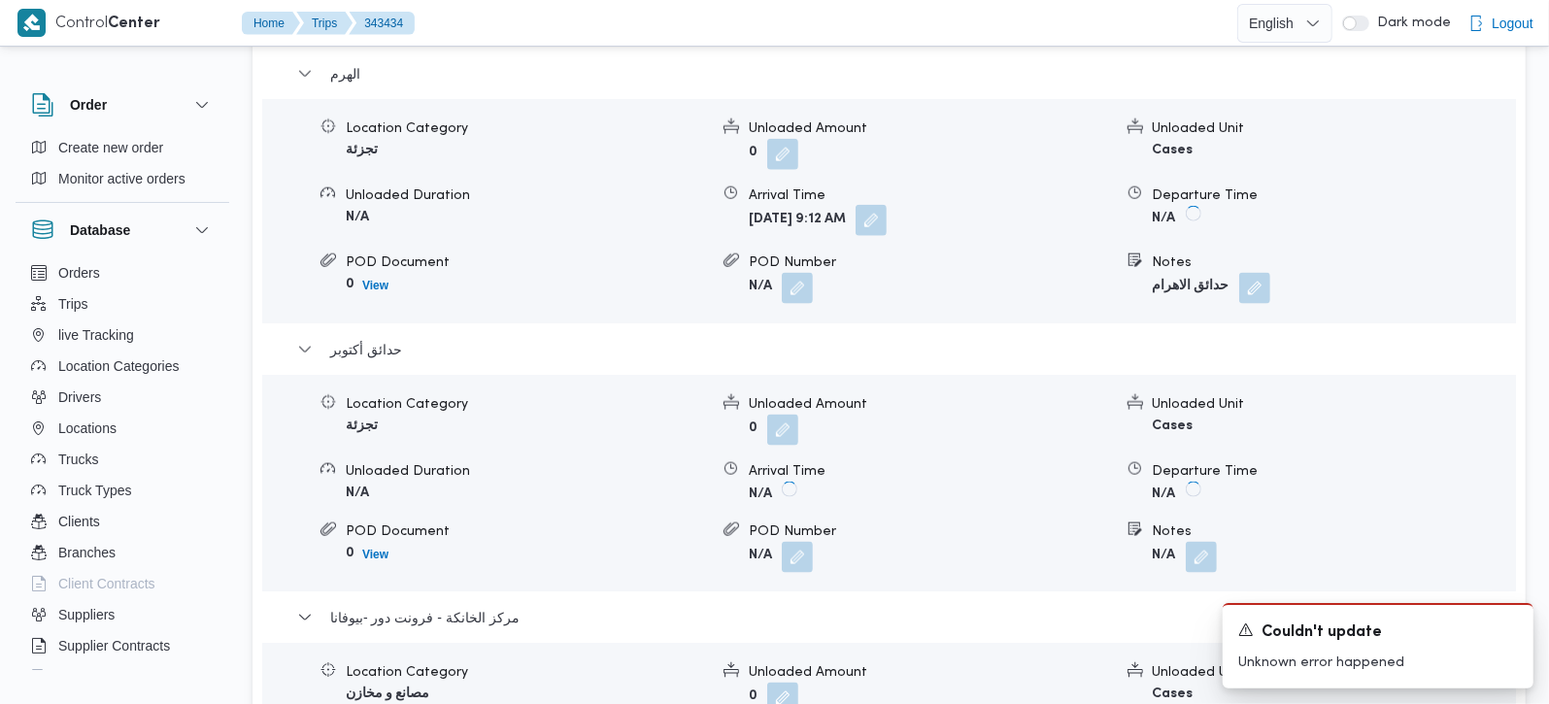
click at [887, 205] on button "button" at bounding box center [871, 220] width 31 height 31
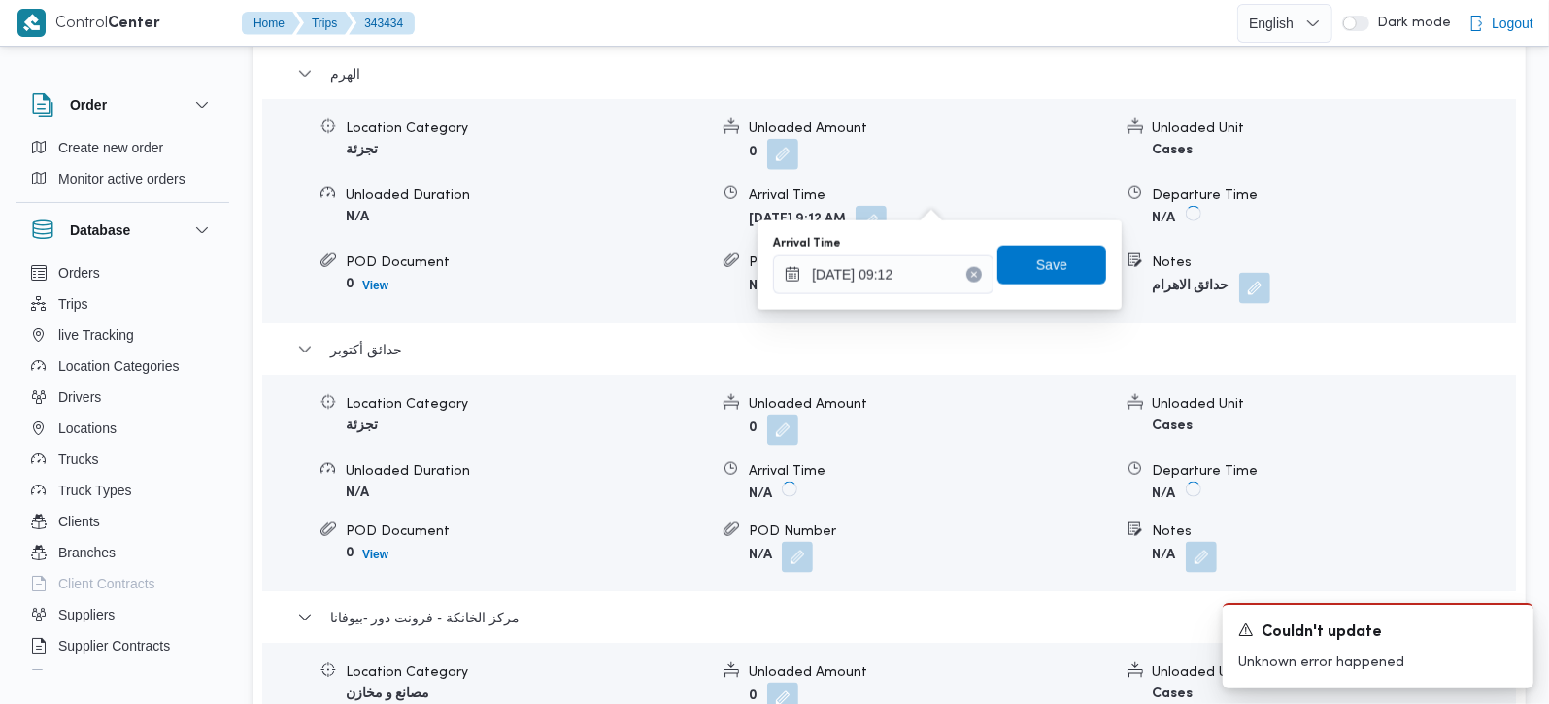
click at [967, 268] on button "Clear input" at bounding box center [975, 275] width 16 height 16
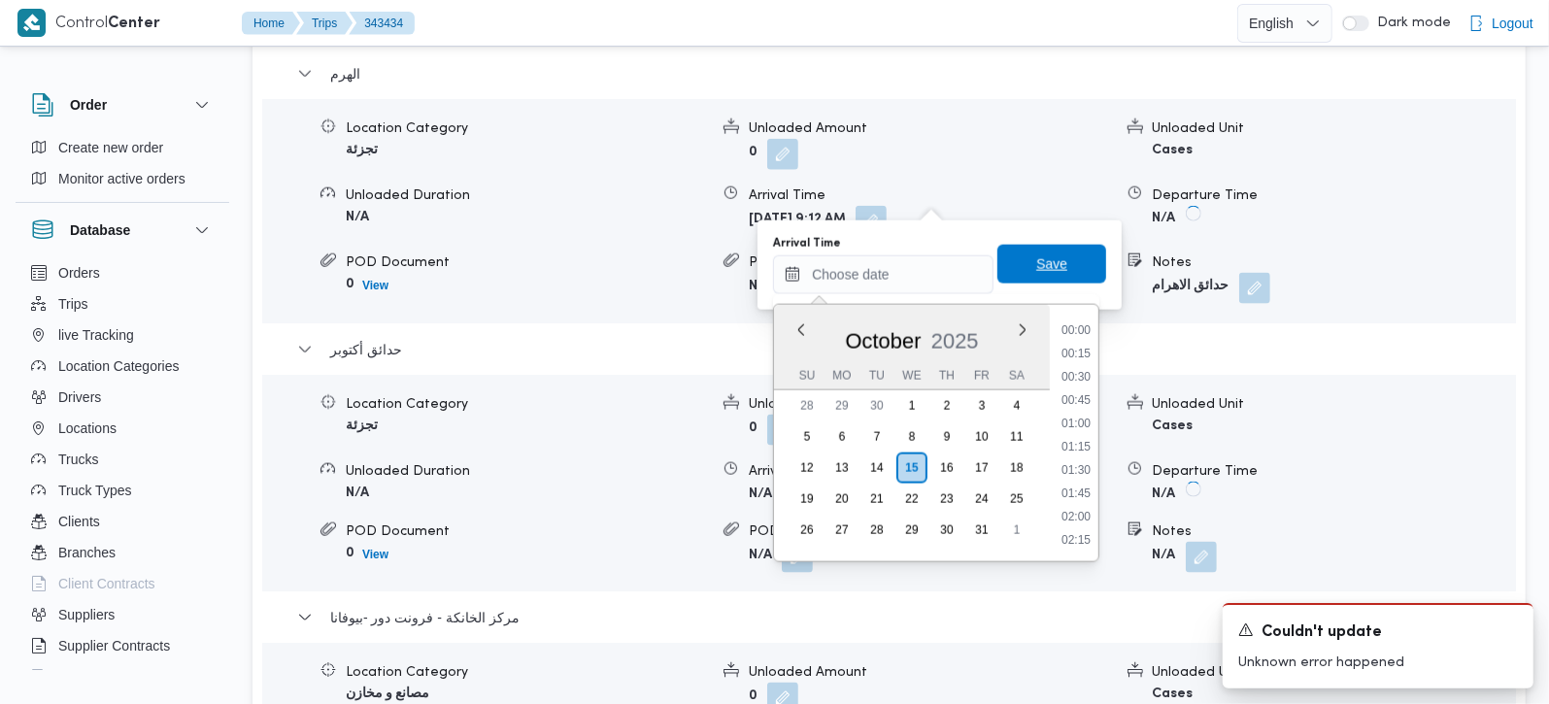
click at [1015, 273] on span "Save" at bounding box center [1052, 264] width 109 height 39
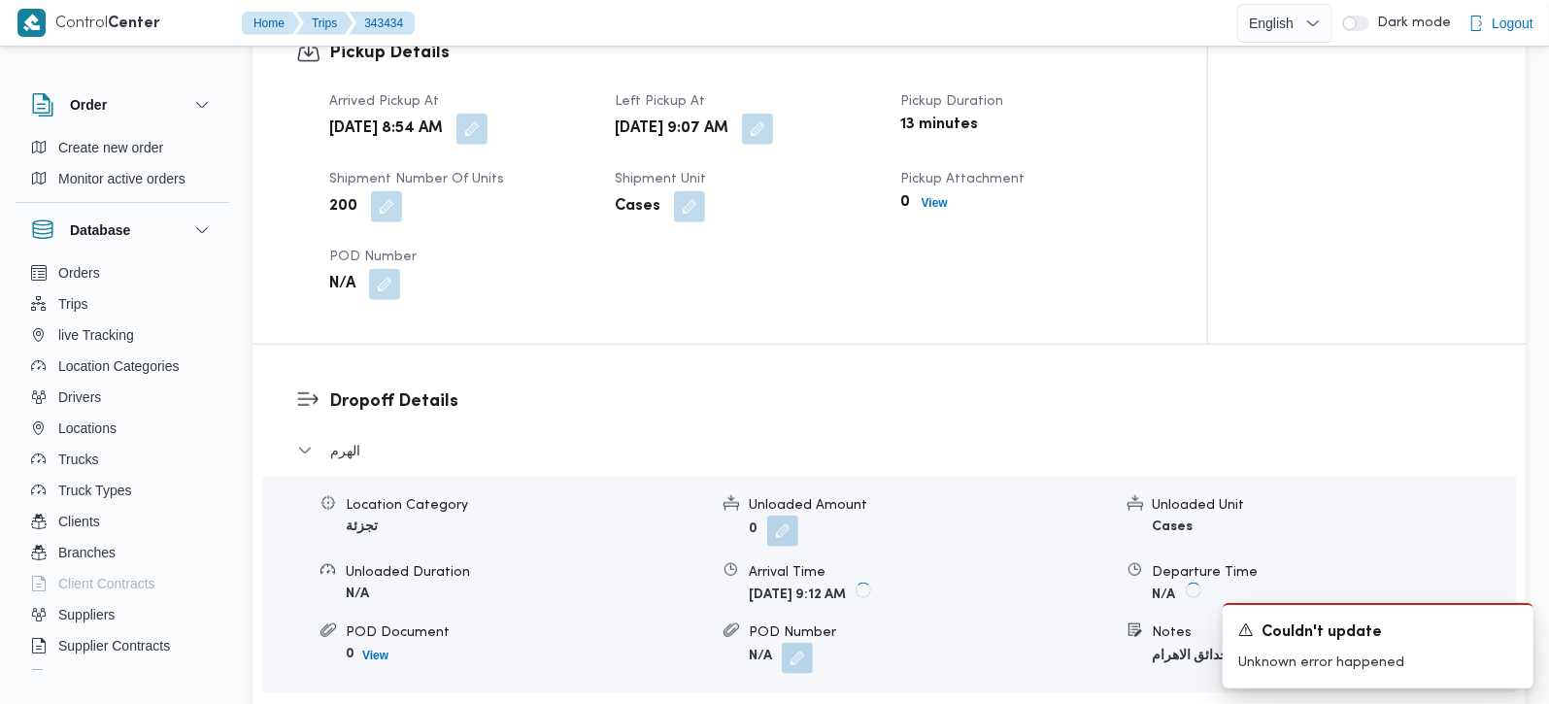
scroll to position [1257, 0]
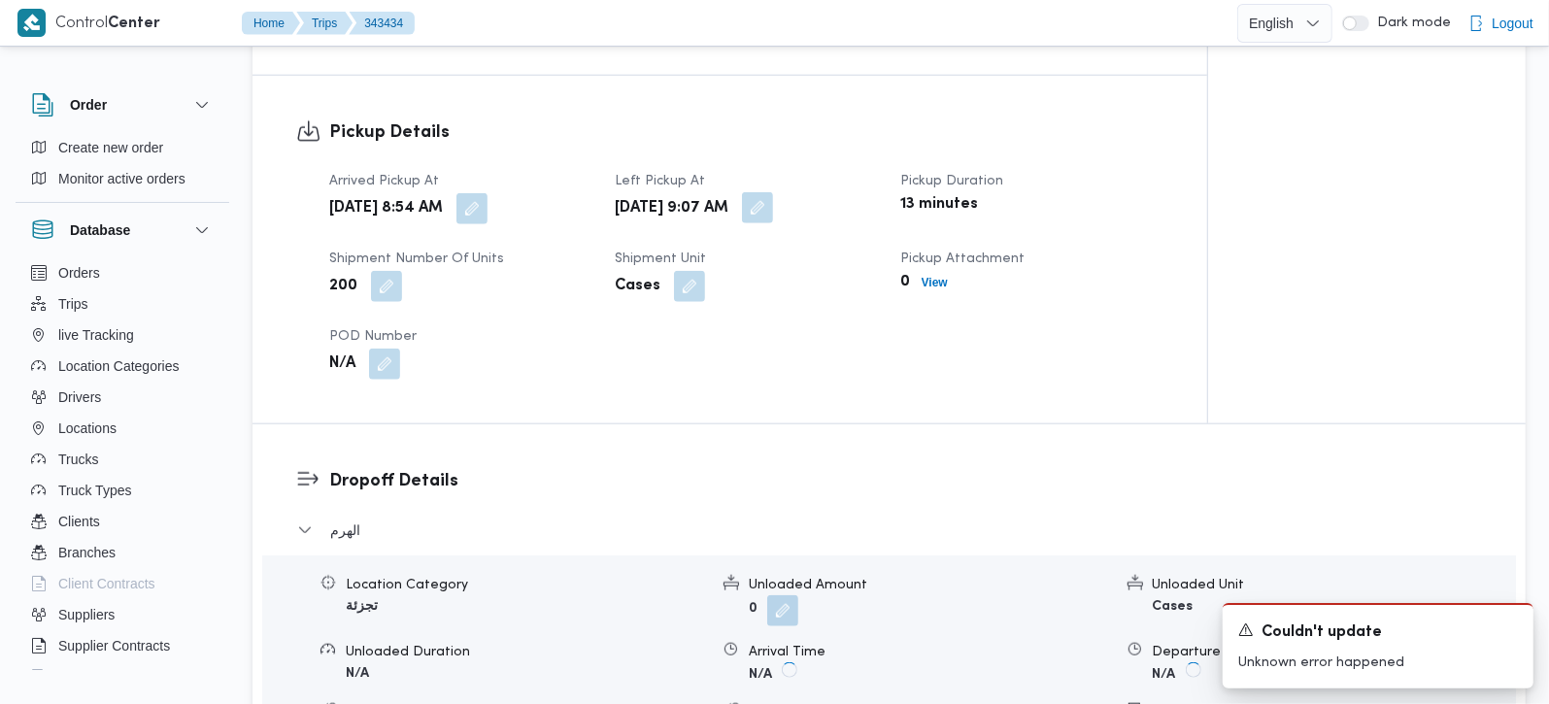
click at [773, 192] on button "button" at bounding box center [757, 207] width 31 height 31
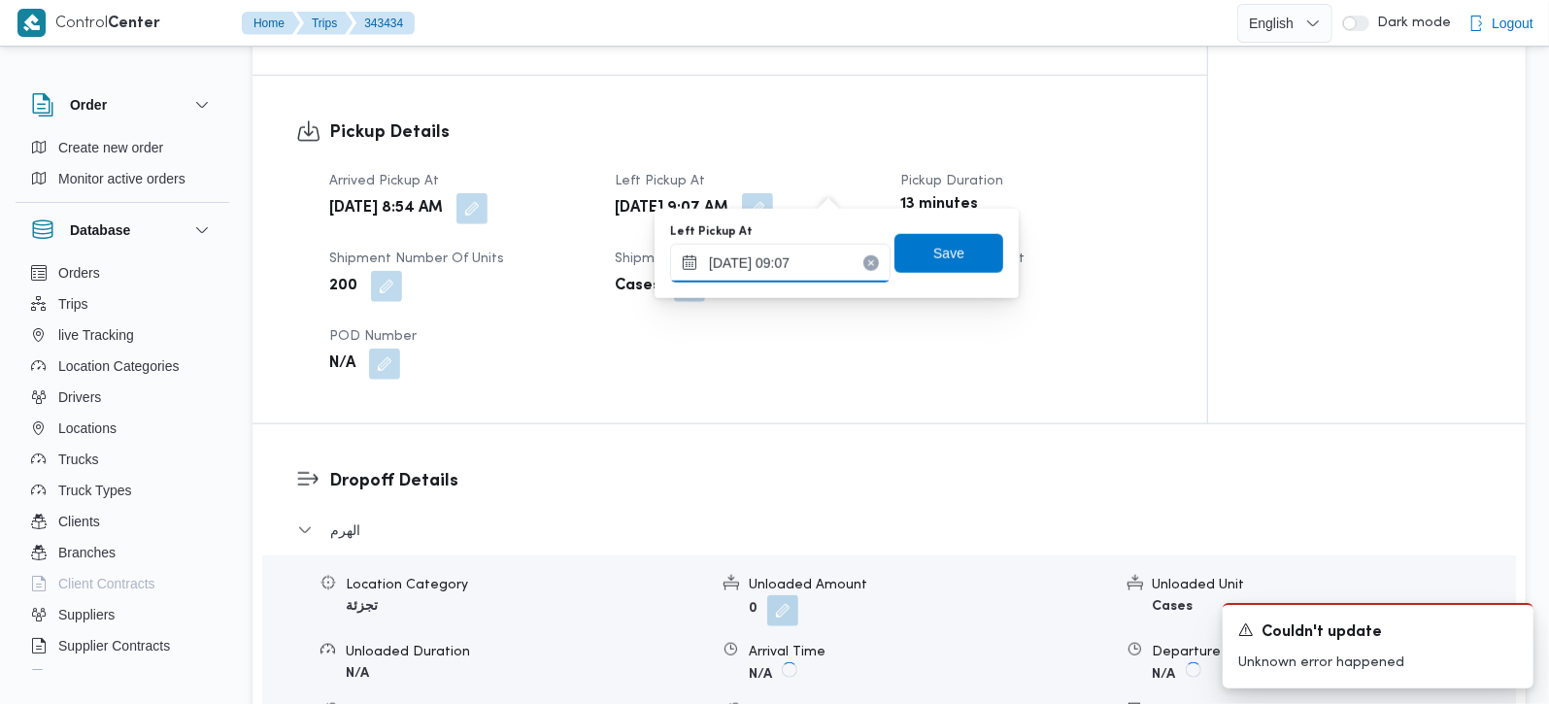
click at [786, 255] on input "15/10/2025 09:07" at bounding box center [780, 263] width 221 height 39
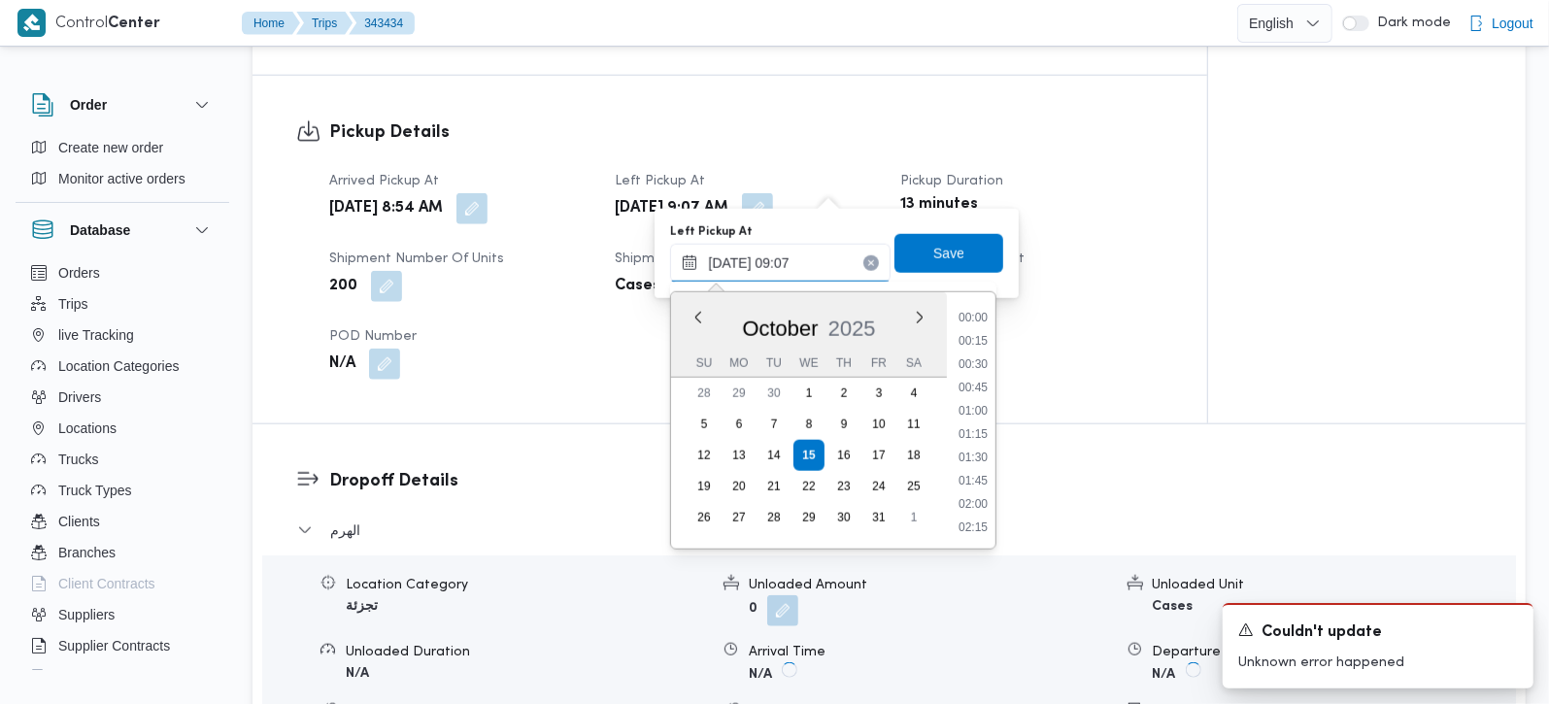
scroll to position [722, 0]
click at [981, 521] on li "10:00" at bounding box center [973, 528] width 45 height 19
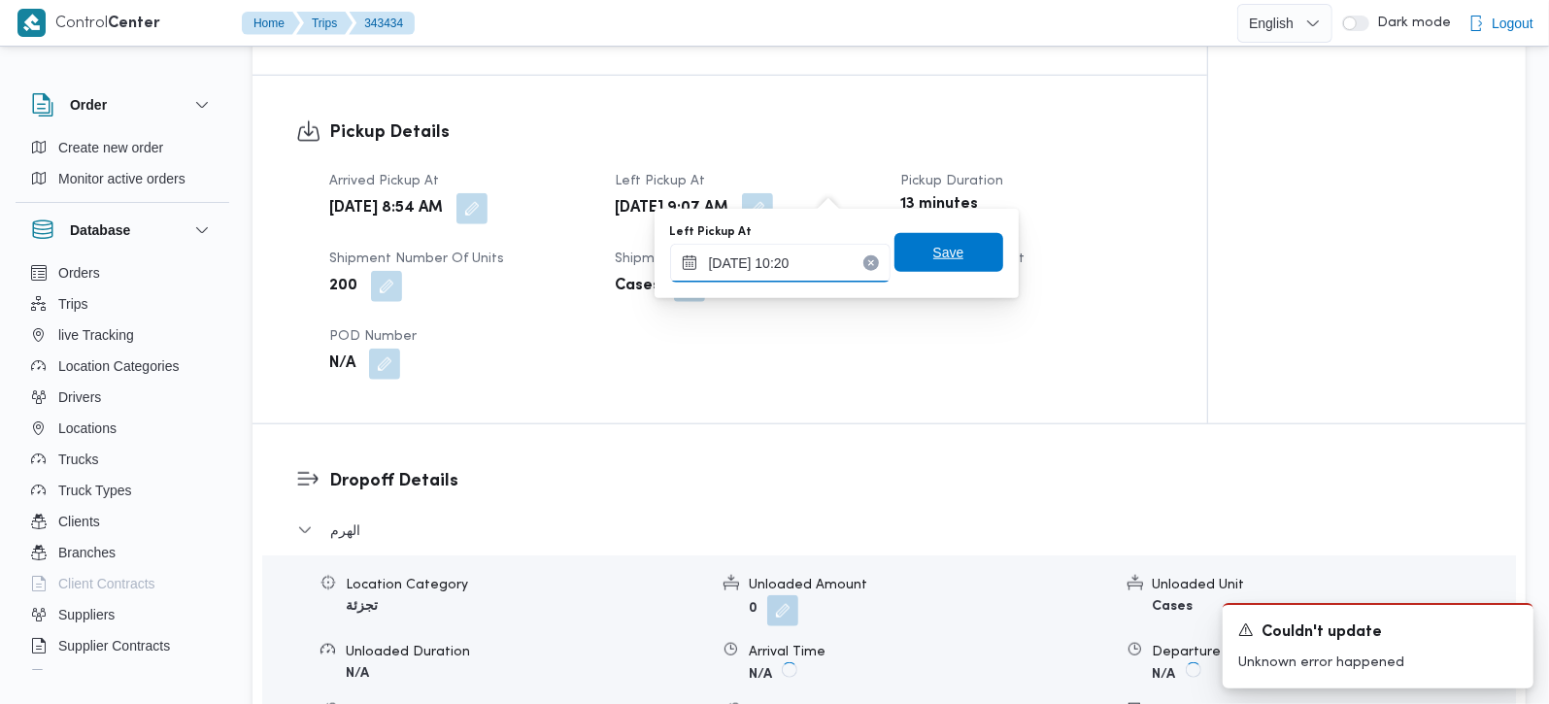
type input "[DATE] 10:20"
click at [961, 254] on span "Save" at bounding box center [949, 252] width 109 height 39
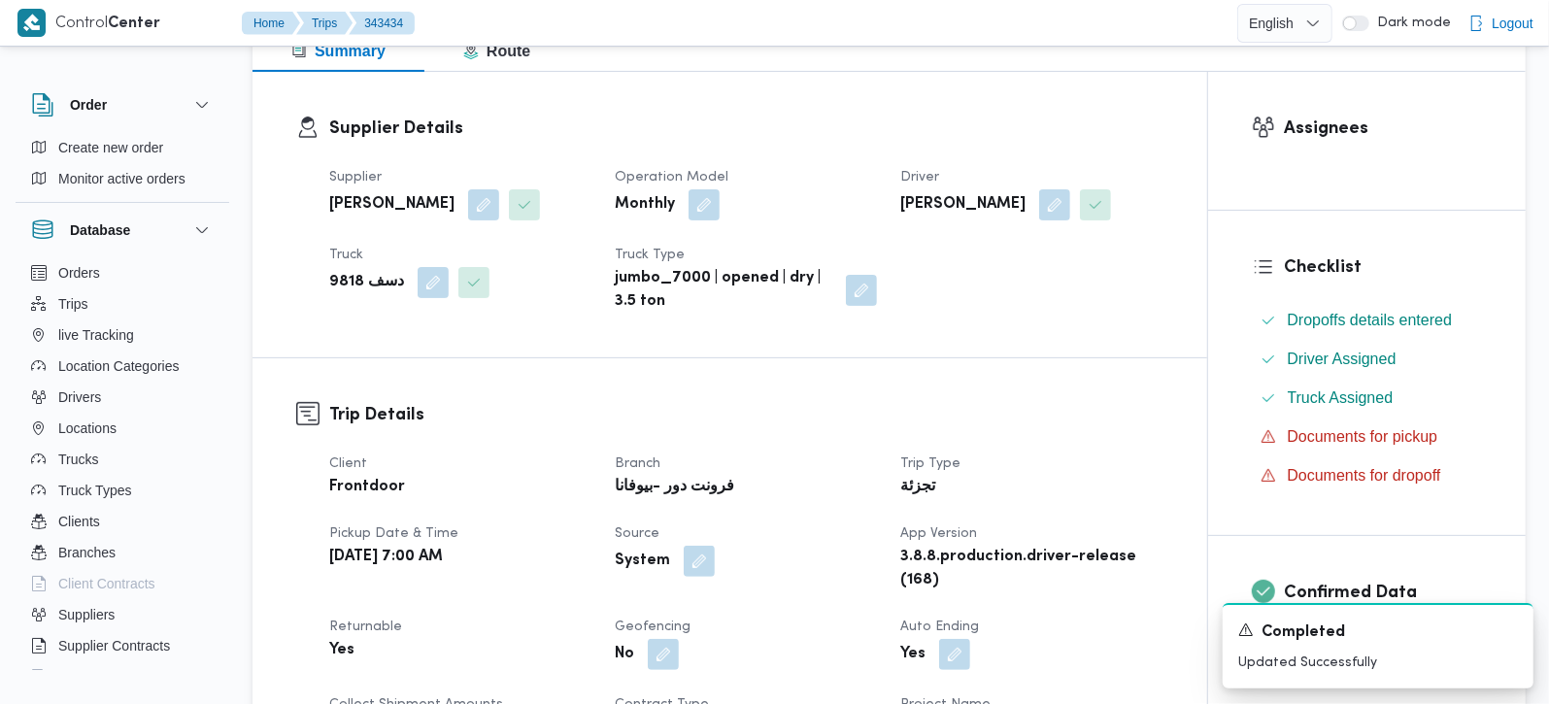
scroll to position [0, 0]
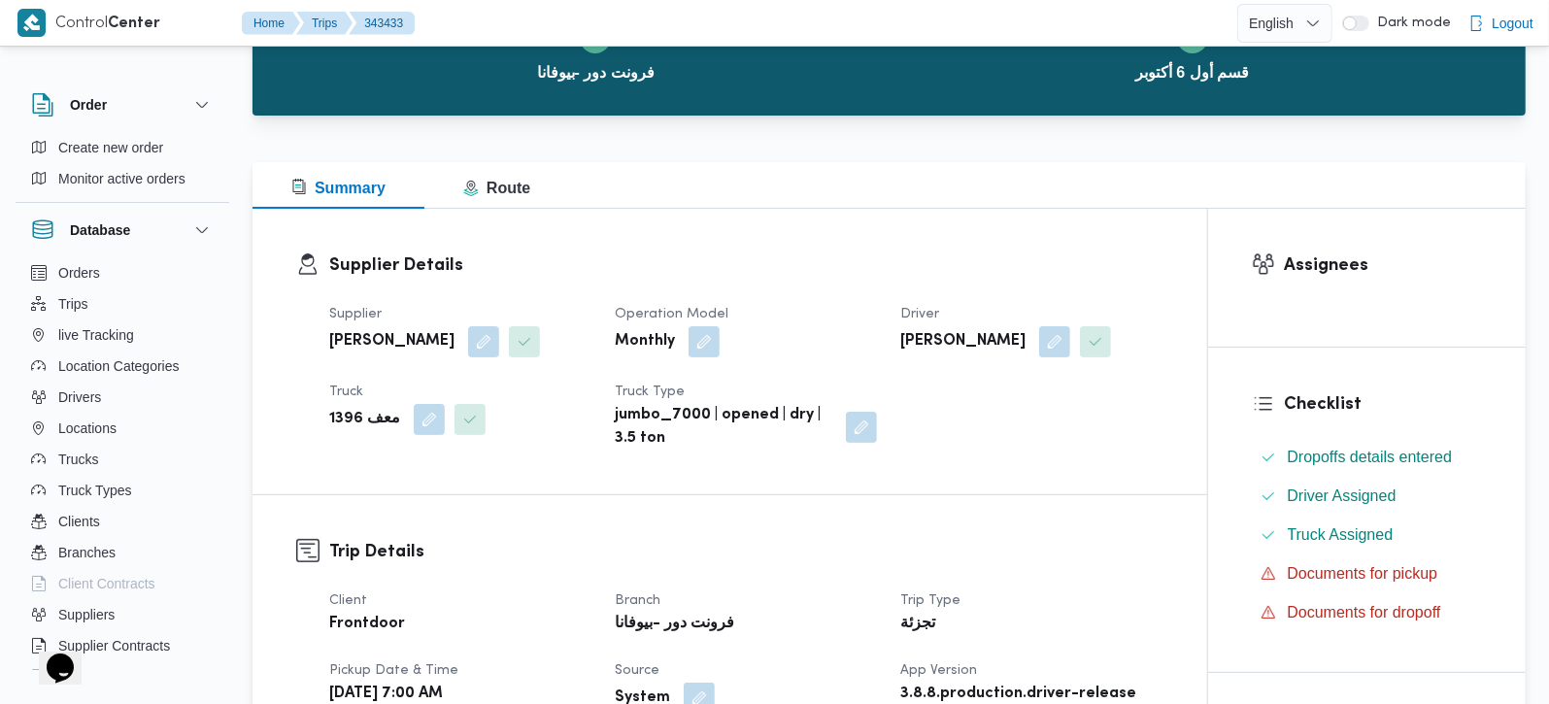
scroll to position [342, 0]
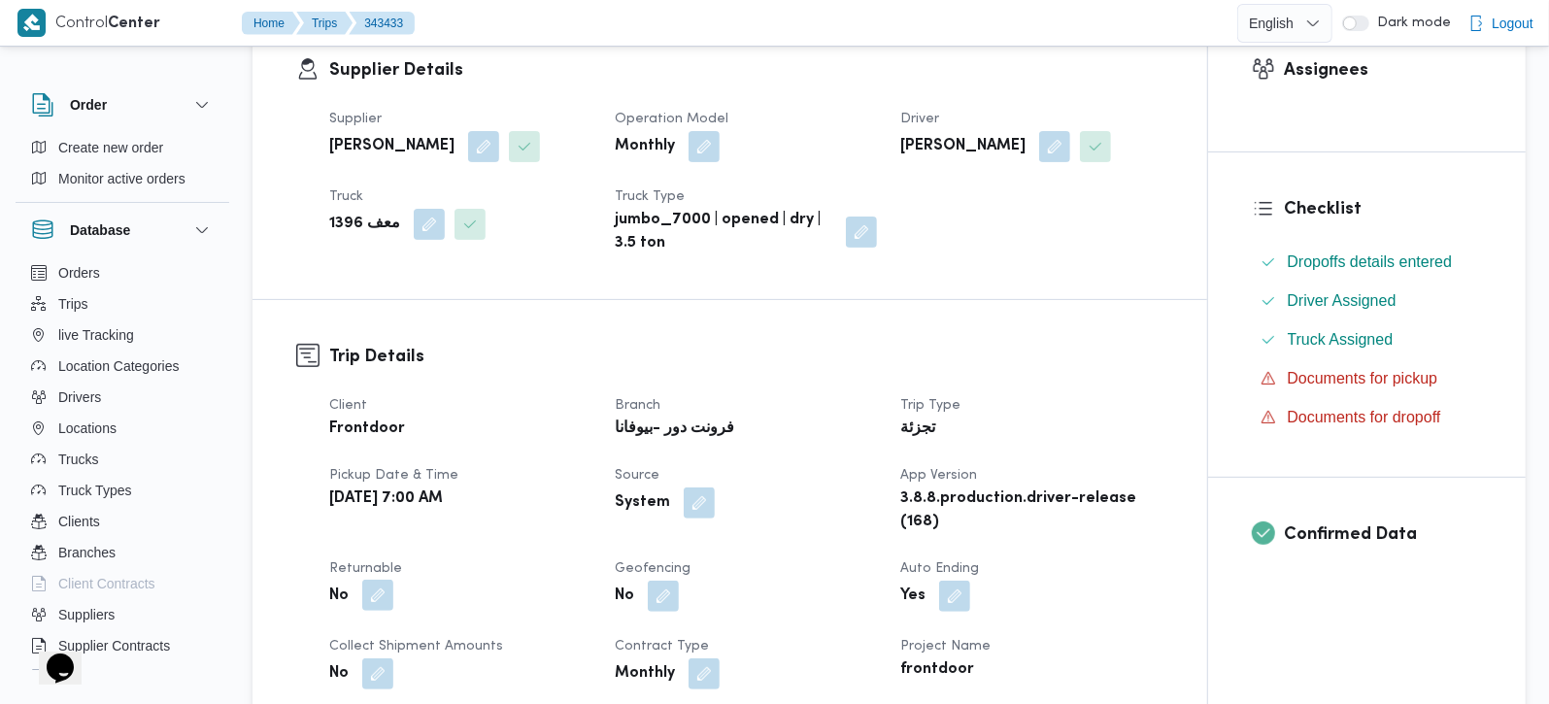
click at [372, 597] on button "button" at bounding box center [377, 595] width 31 height 31
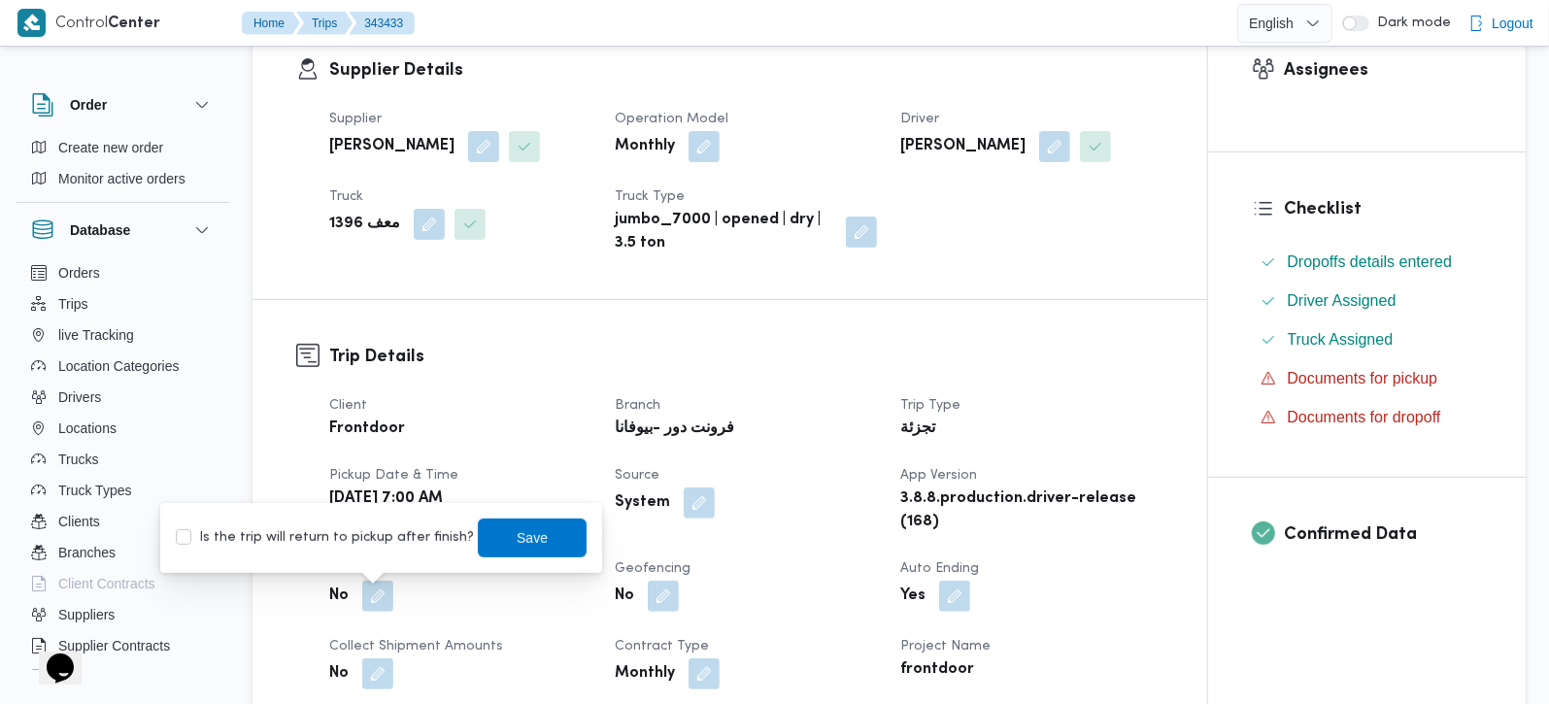
click at [364, 542] on label "Is the trip will return to pickup after finish?" at bounding box center [325, 538] width 298 height 23
checkbox input "true"
click at [517, 536] on span "Save" at bounding box center [532, 537] width 31 height 23
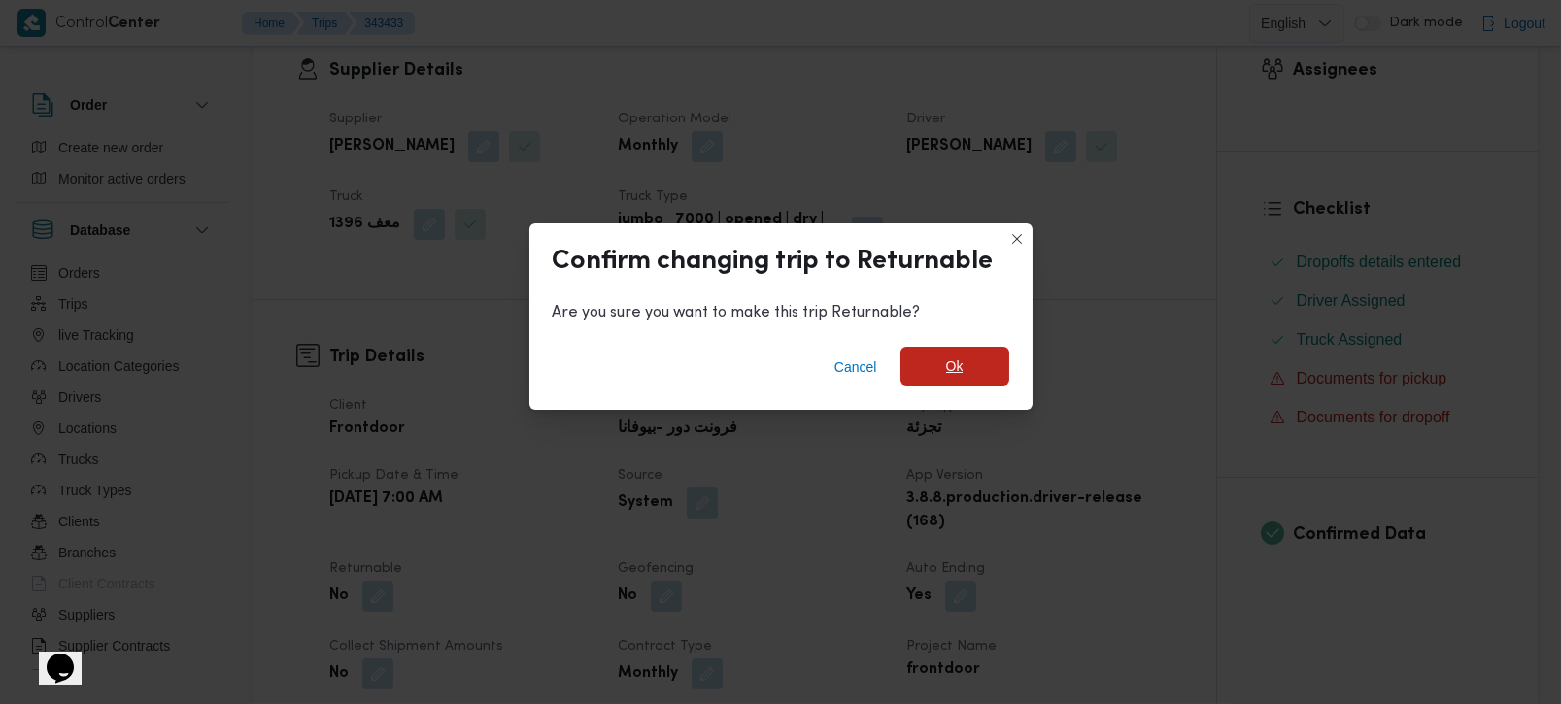
click at [961, 368] on span "Ok" at bounding box center [954, 366] width 17 height 23
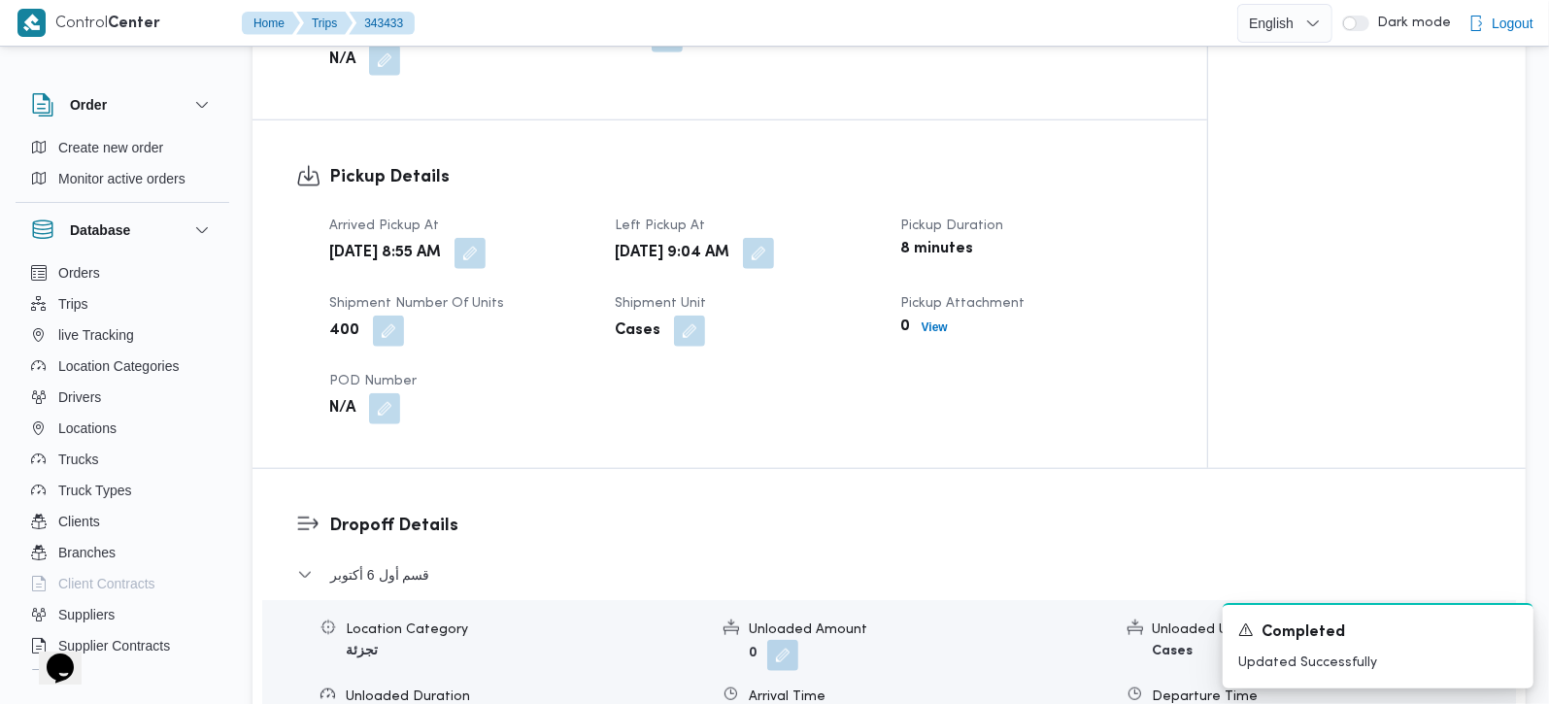
scroll to position [1485, 0]
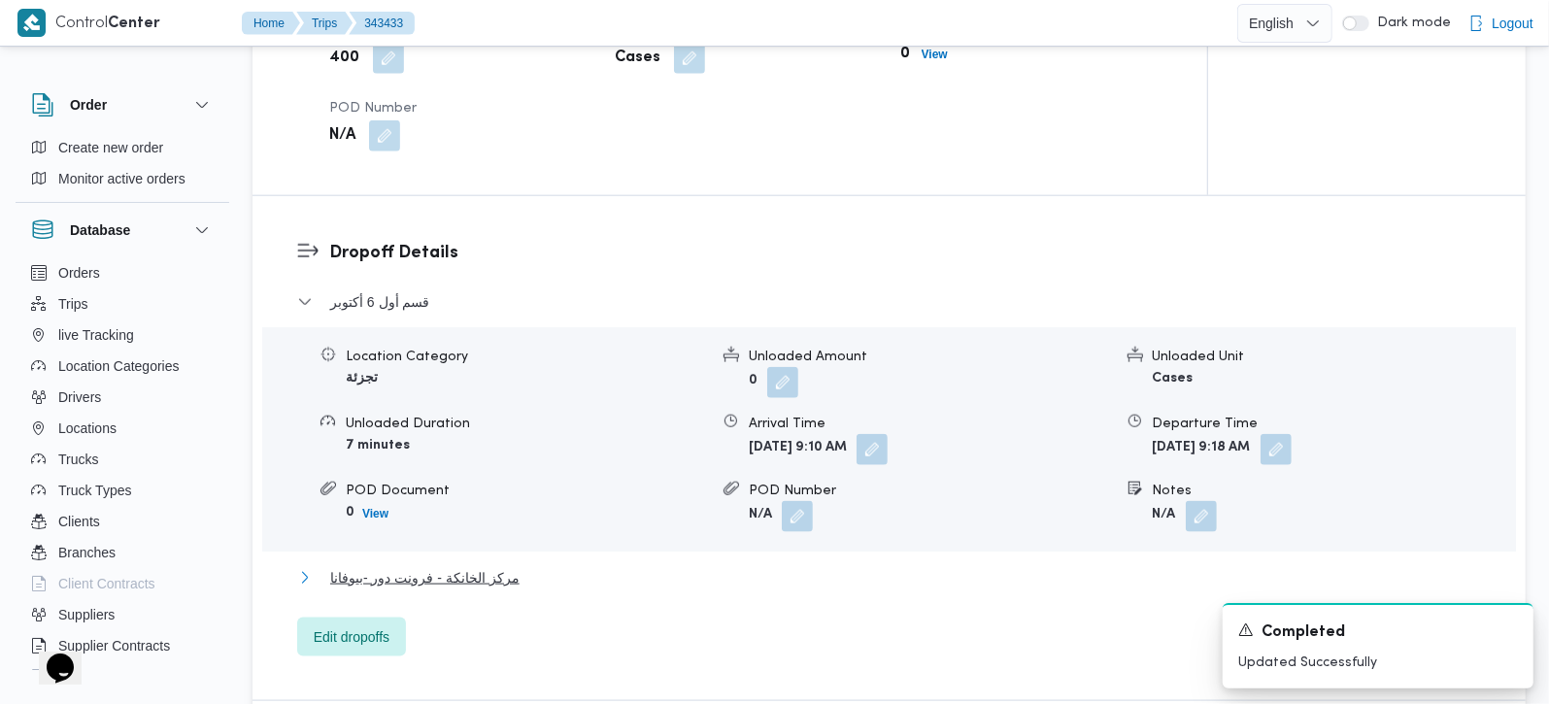
click at [478, 566] on span "مركز الخانكة - فرونت دور -بيوفانا" at bounding box center [424, 577] width 189 height 23
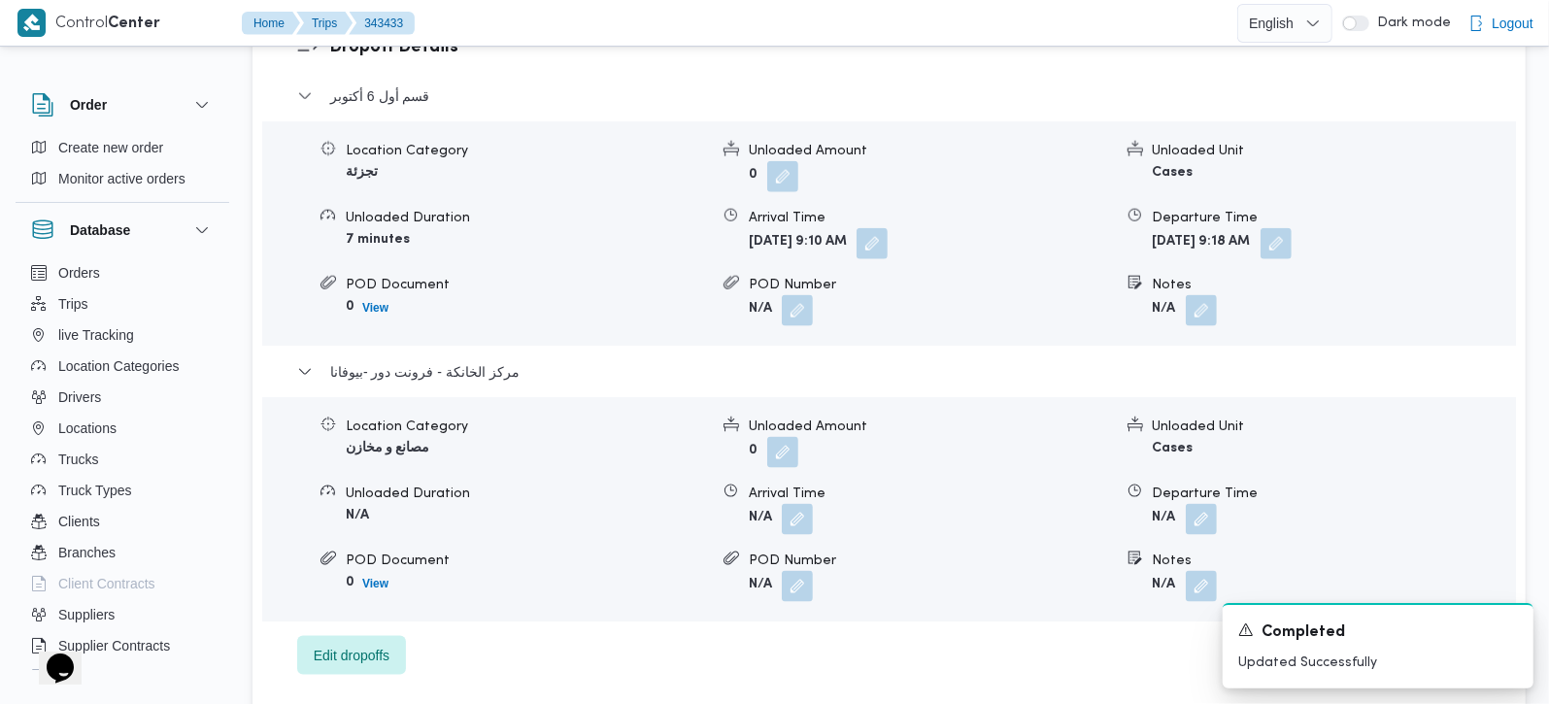
scroll to position [1714, 0]
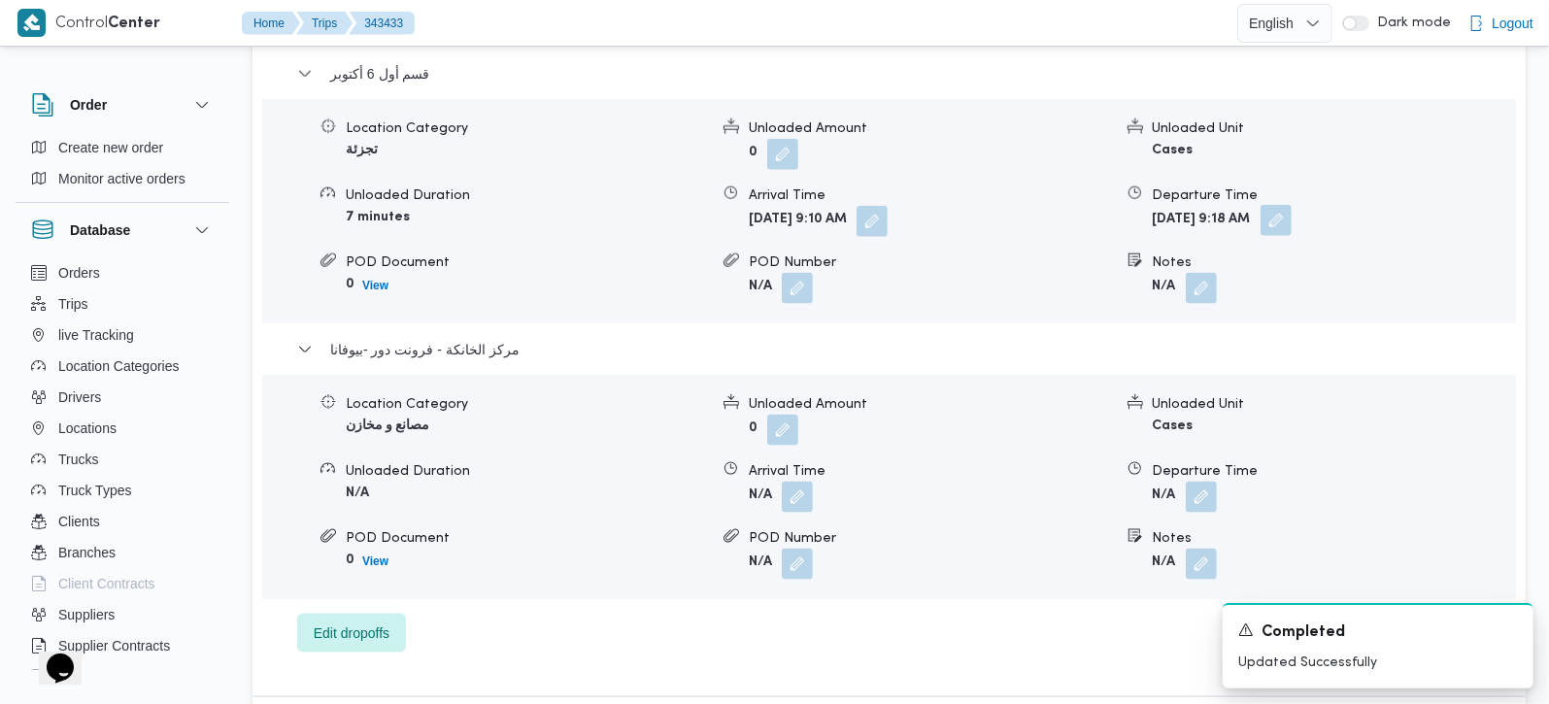
click at [1292, 205] on button "button" at bounding box center [1276, 220] width 31 height 31
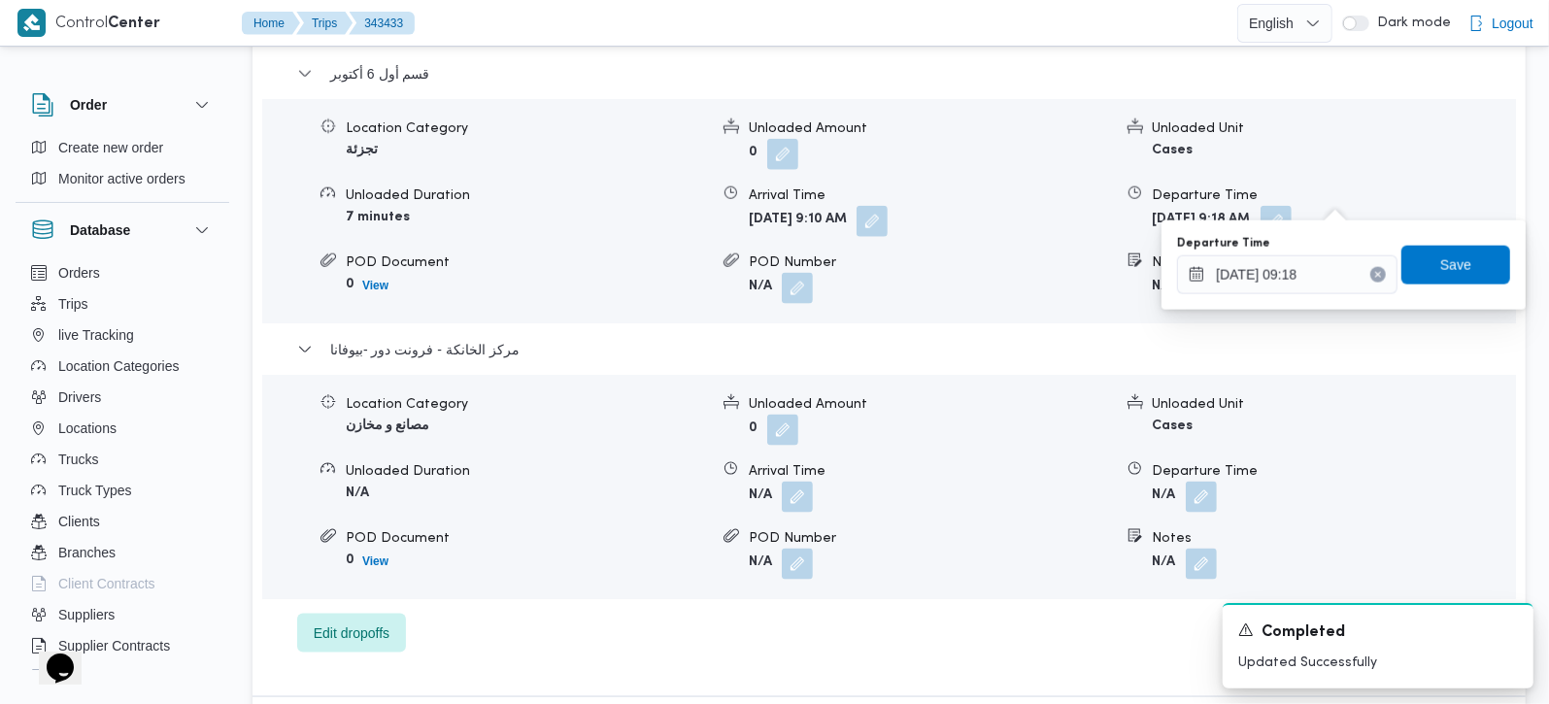
click at [1375, 273] on icon "Clear input" at bounding box center [1379, 275] width 8 height 8
click at [1441, 256] on span "Save" at bounding box center [1456, 264] width 31 height 23
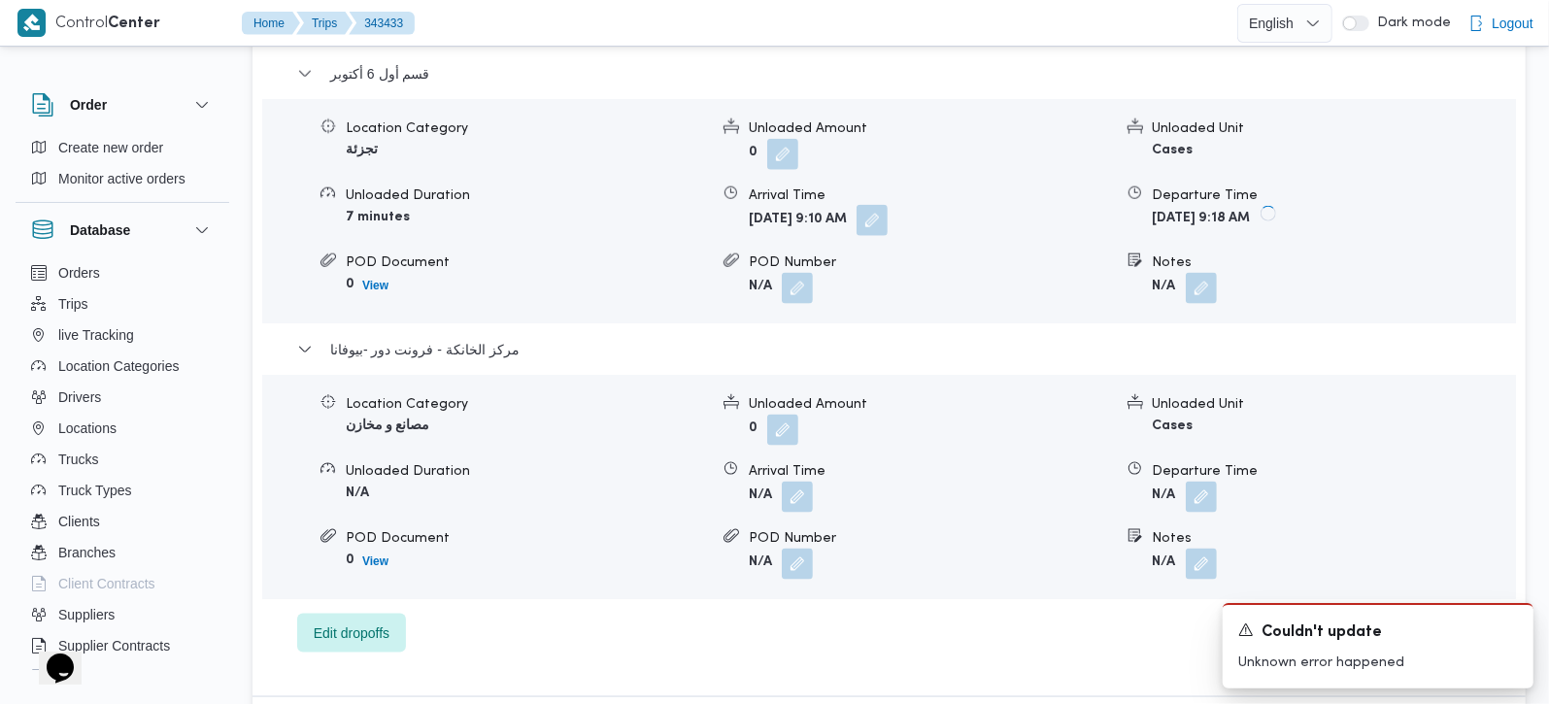
click at [888, 210] on button "button" at bounding box center [872, 220] width 31 height 31
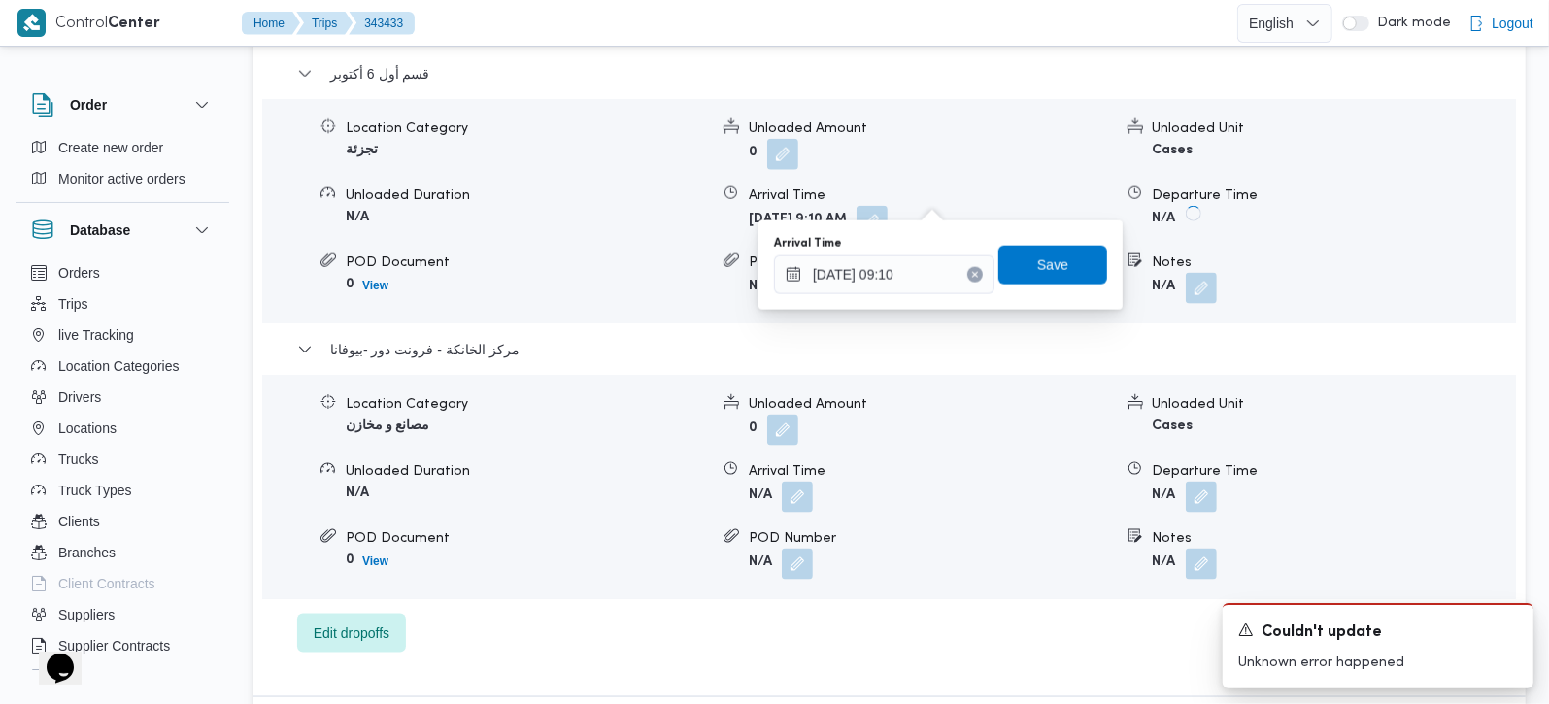
click at [972, 276] on icon "Clear input" at bounding box center [974, 275] width 5 height 5
click at [1019, 277] on span "Save" at bounding box center [1053, 264] width 109 height 39
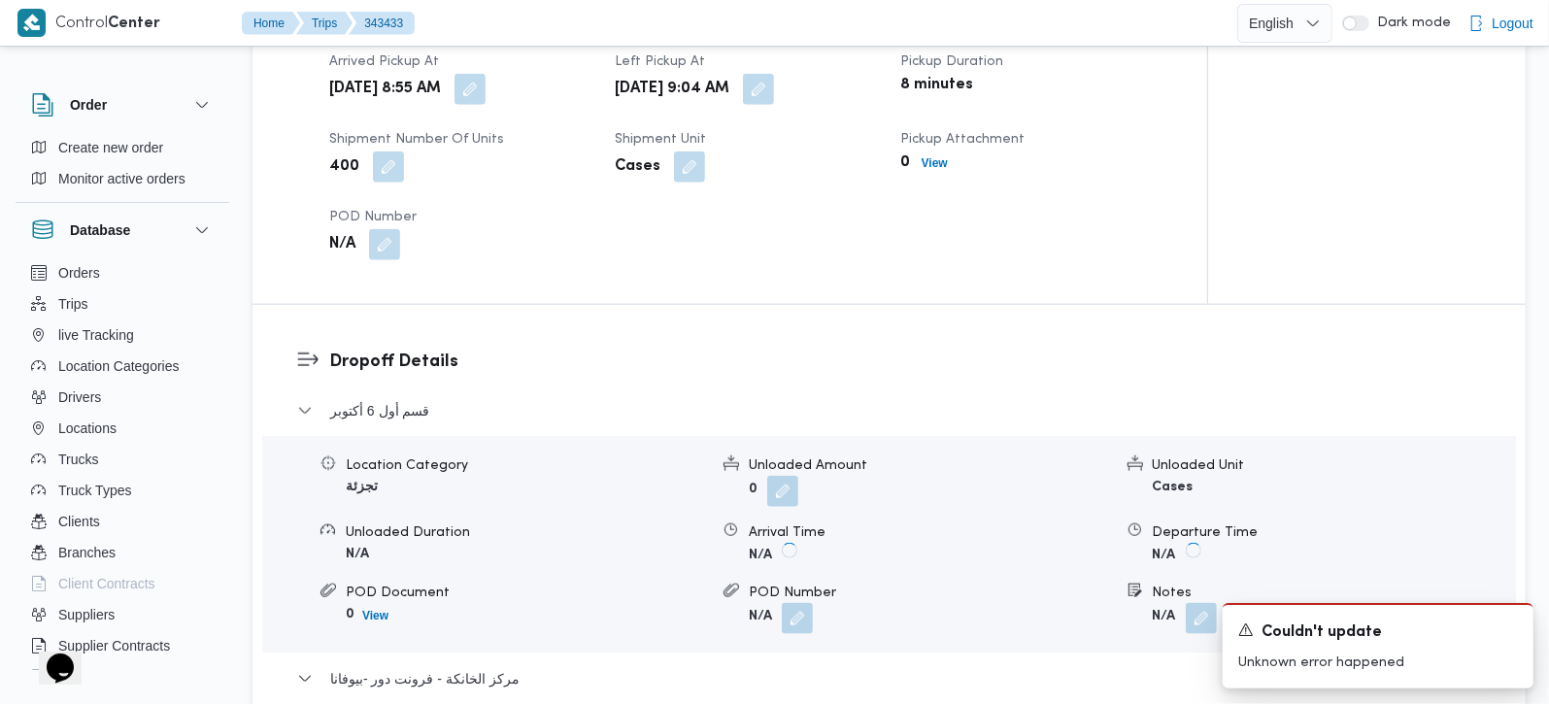
scroll to position [1371, 0]
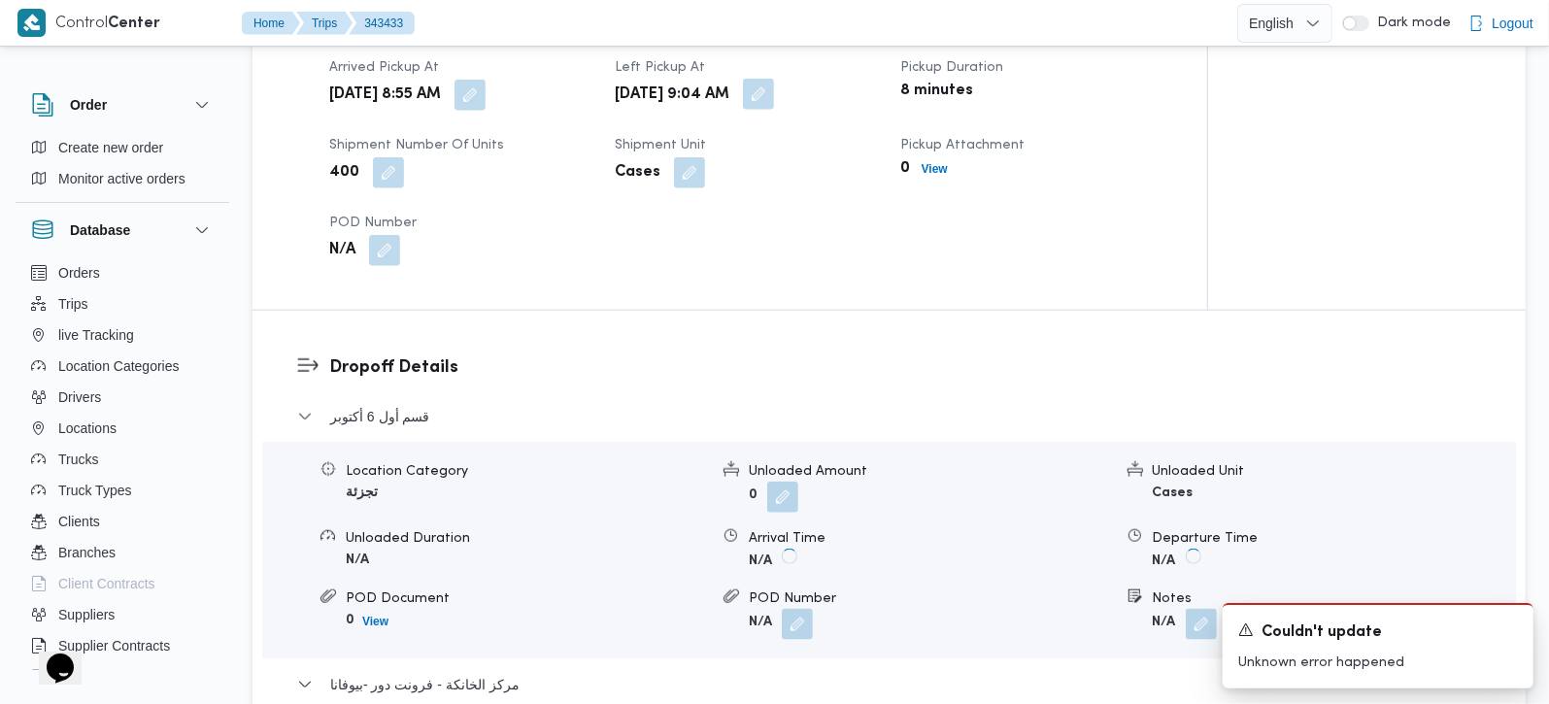
click at [774, 79] on button "button" at bounding box center [758, 94] width 31 height 31
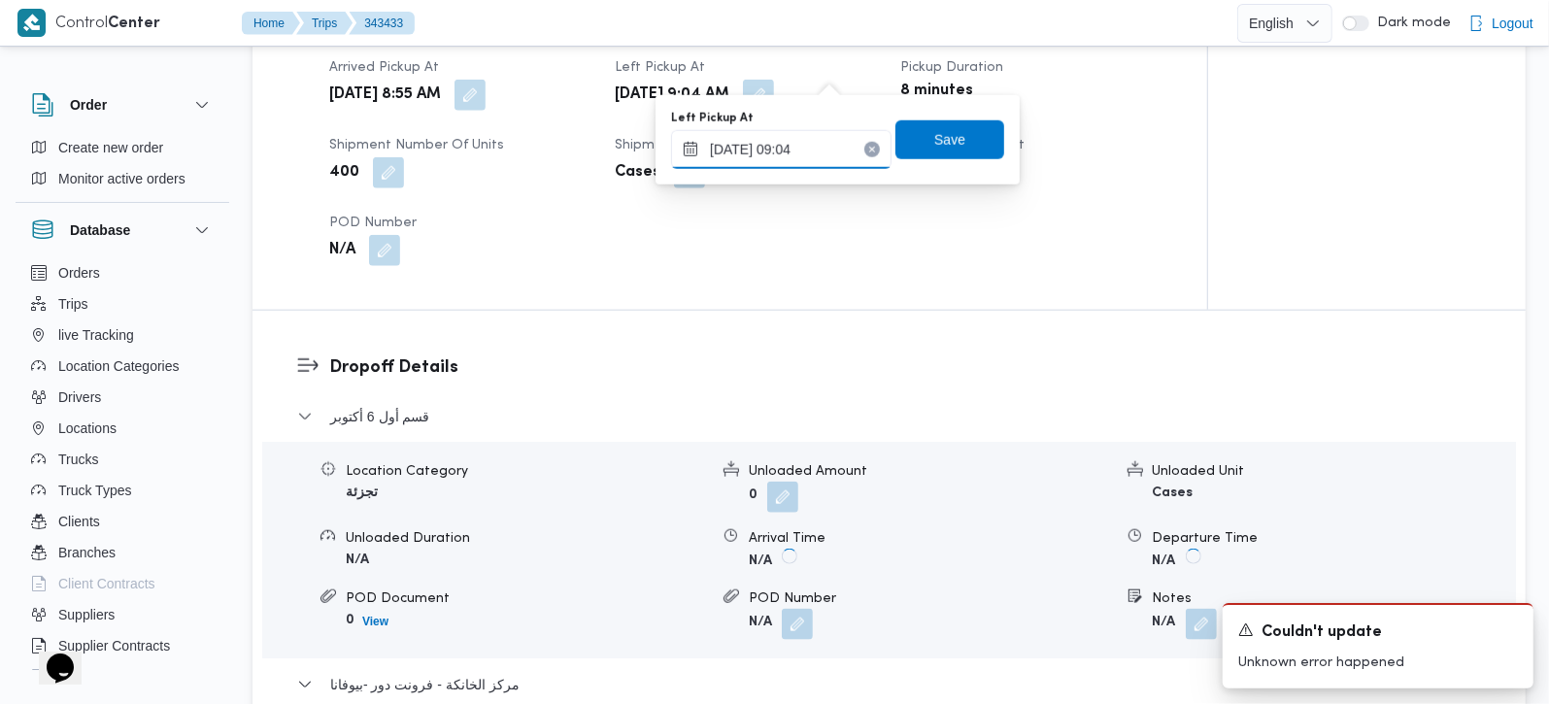
click at [791, 132] on input "15/10/2025 09:04" at bounding box center [781, 149] width 221 height 39
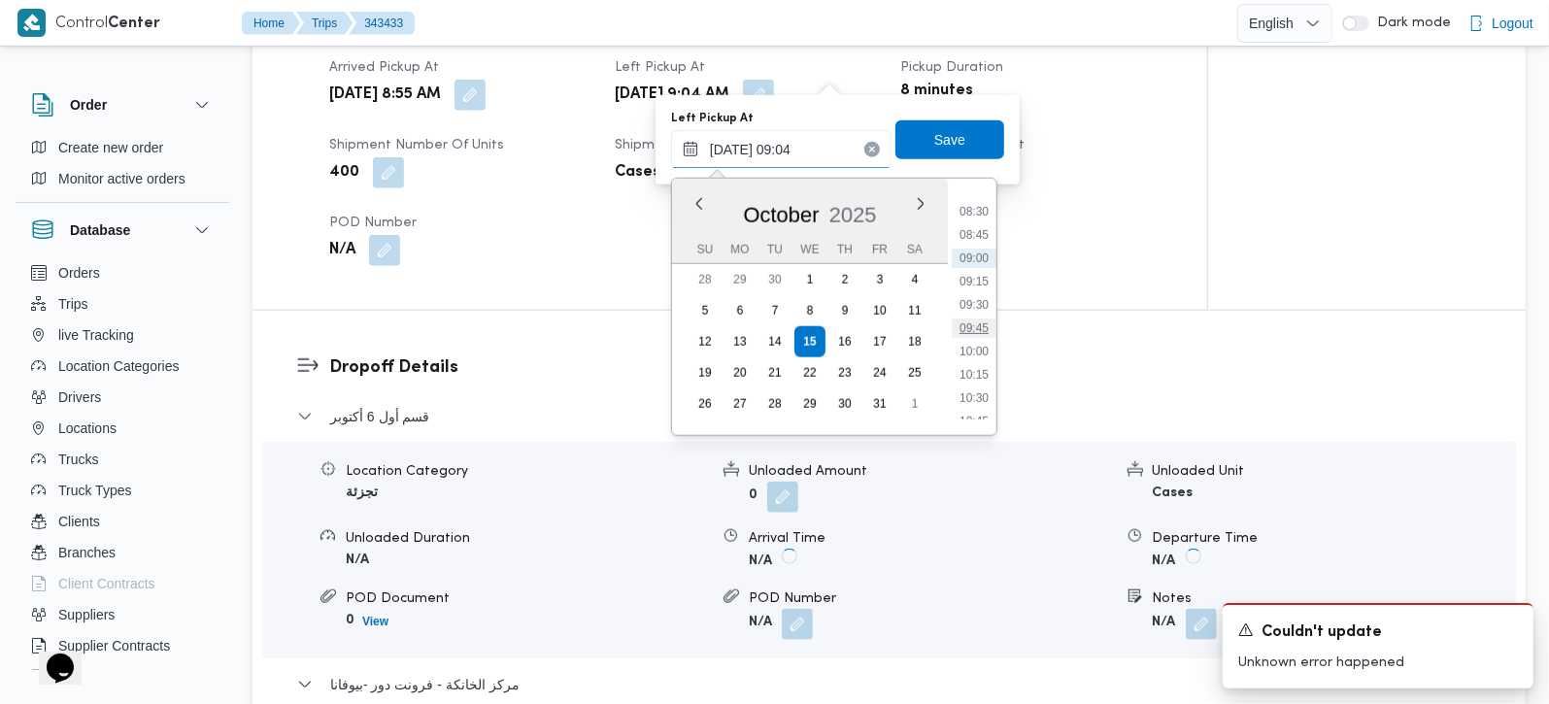
scroll to position [836, 0]
click at [983, 295] on li "10:00" at bounding box center [974, 299] width 45 height 19
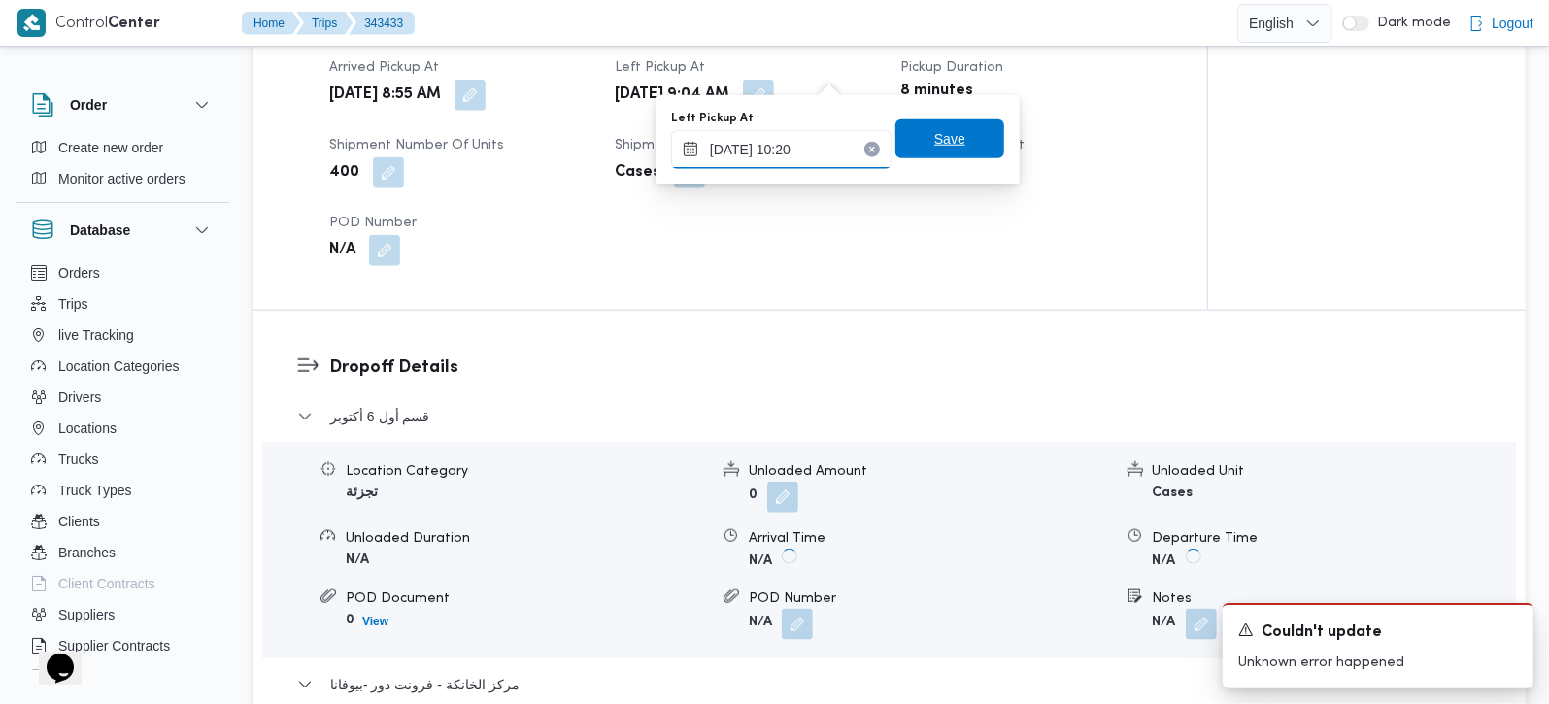
type input "15/10/2025 10:20"
click at [966, 135] on span "Save" at bounding box center [950, 138] width 109 height 39
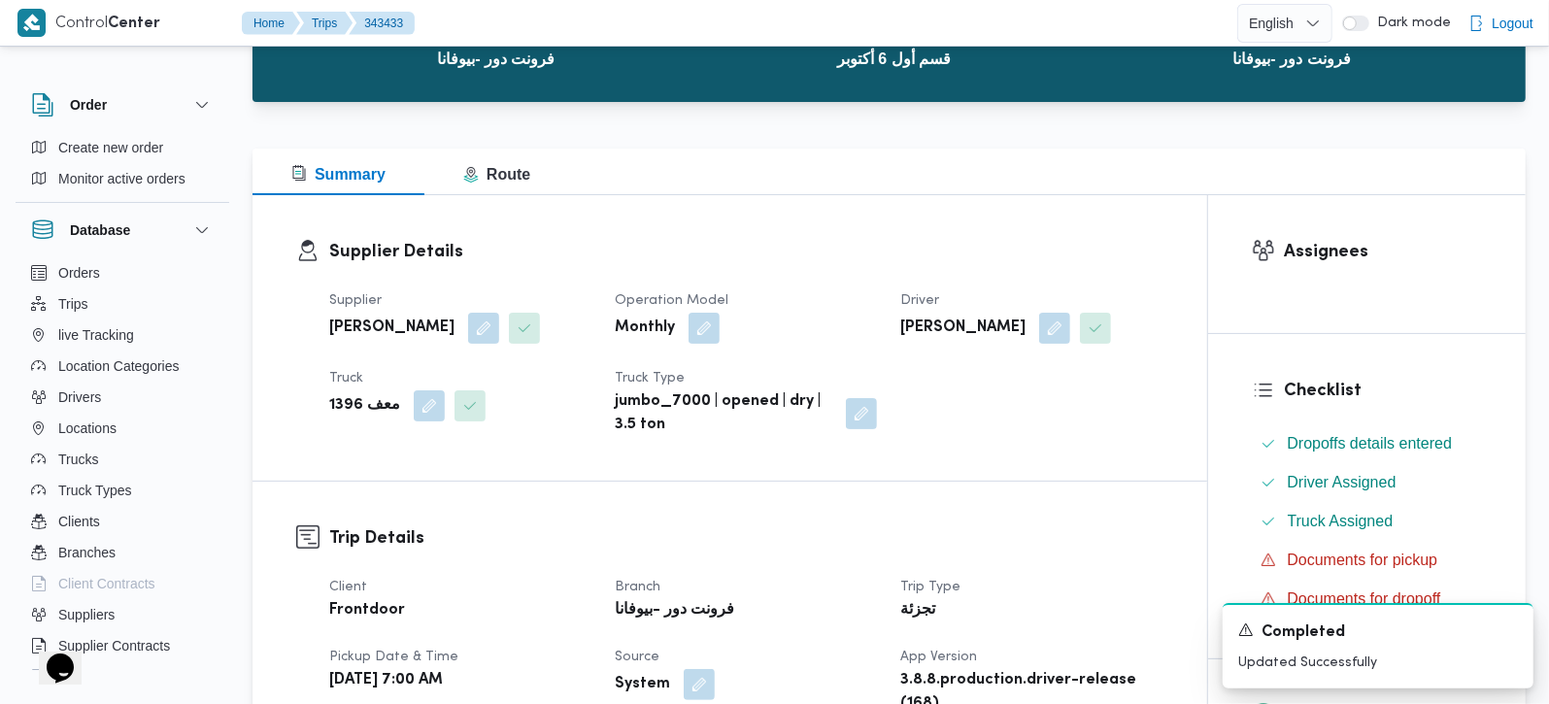
scroll to position [0, 0]
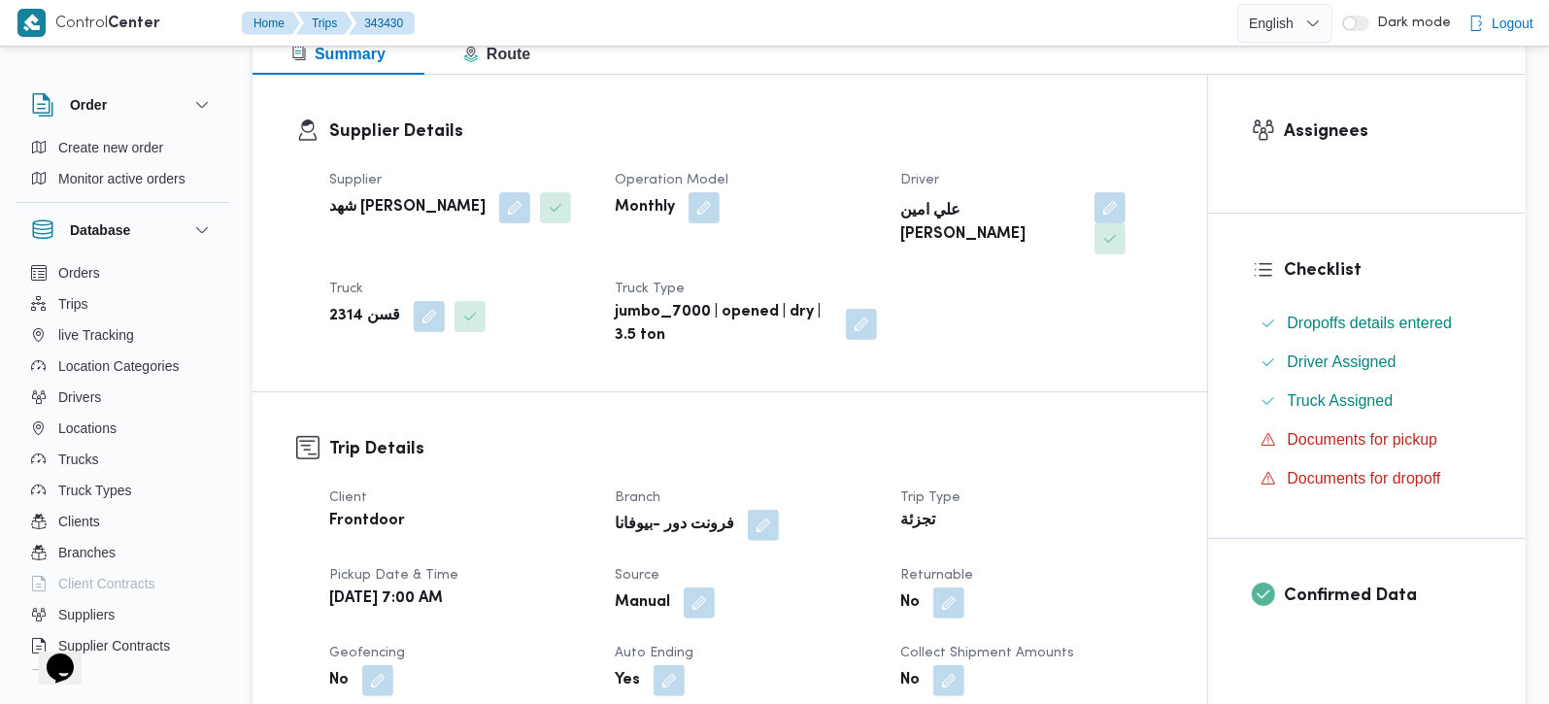
scroll to position [342, 0]
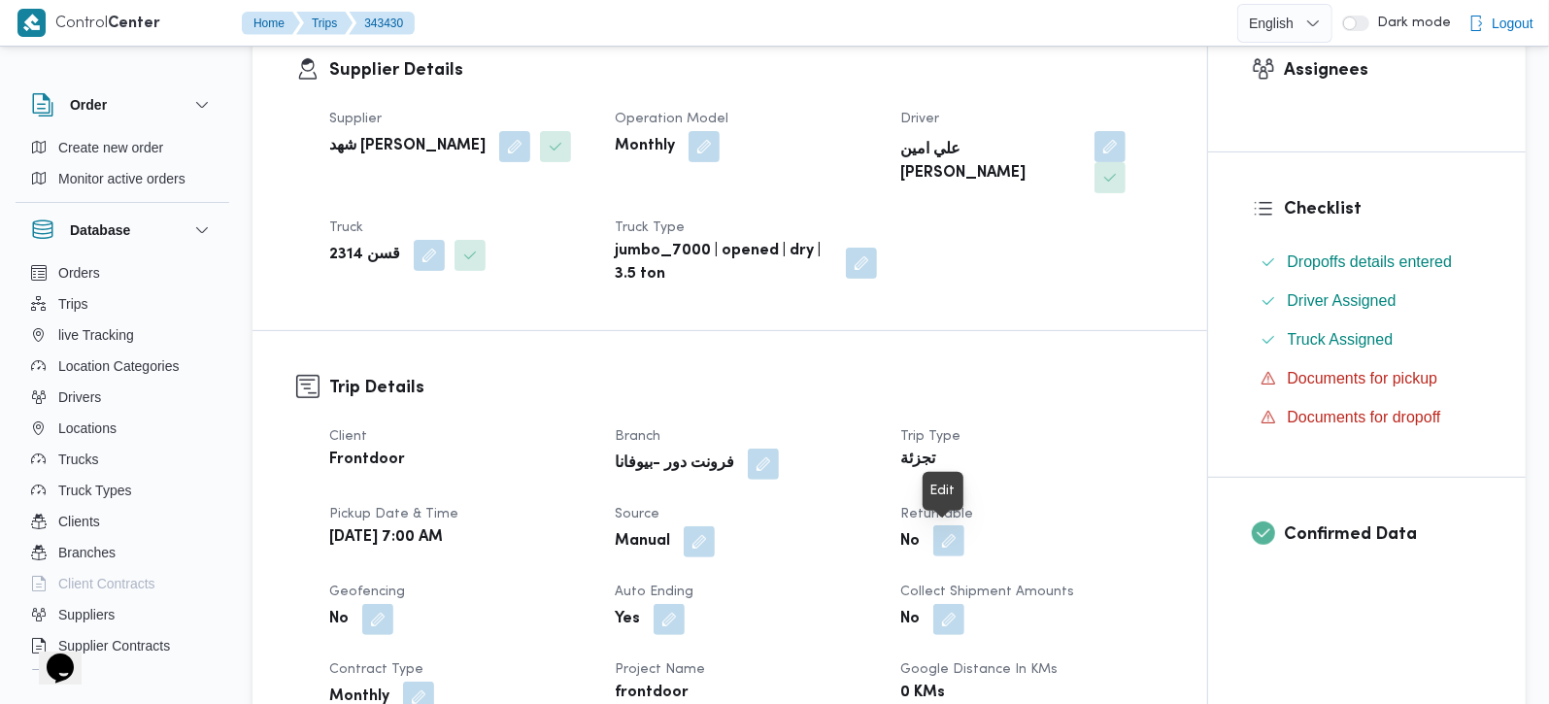
click at [951, 543] on button "button" at bounding box center [949, 541] width 31 height 31
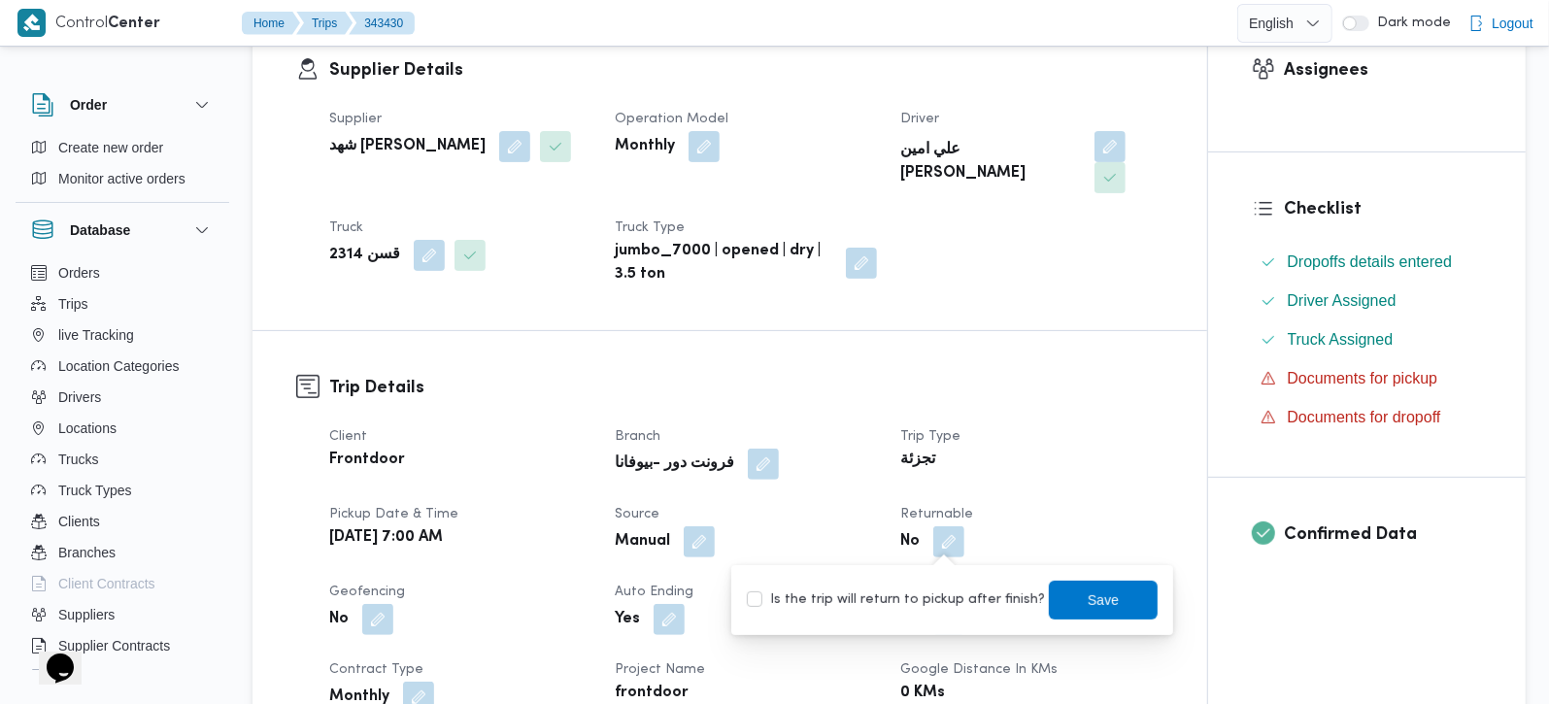
click at [957, 589] on label "Is the trip will return to pickup after finish?" at bounding box center [896, 600] width 298 height 23
checkbox input "true"
click at [1049, 598] on span "Save" at bounding box center [1103, 599] width 109 height 39
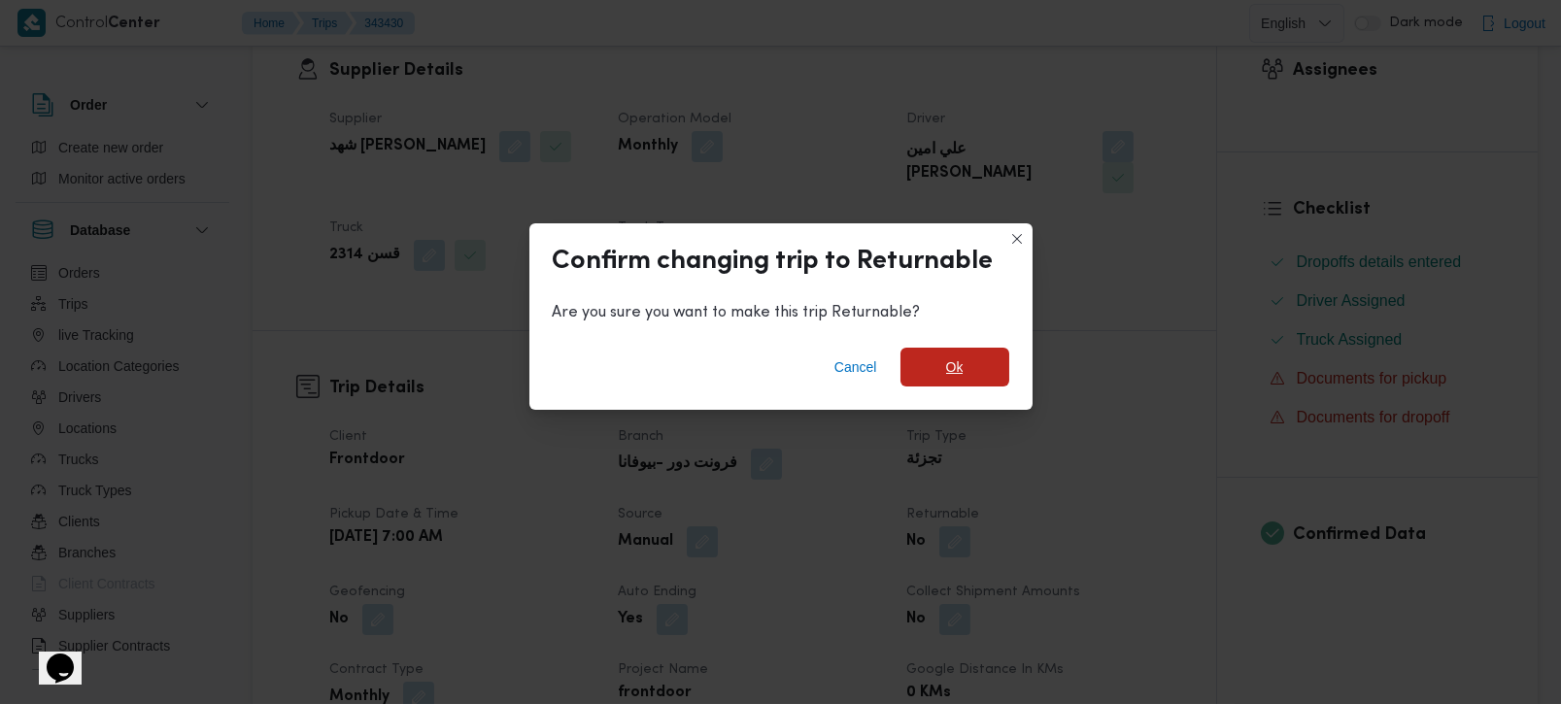
drag, startPoint x: 943, startPoint y: 373, endPoint x: 925, endPoint y: 404, distance: 36.2
click at [942, 373] on span "Ok" at bounding box center [955, 367] width 109 height 39
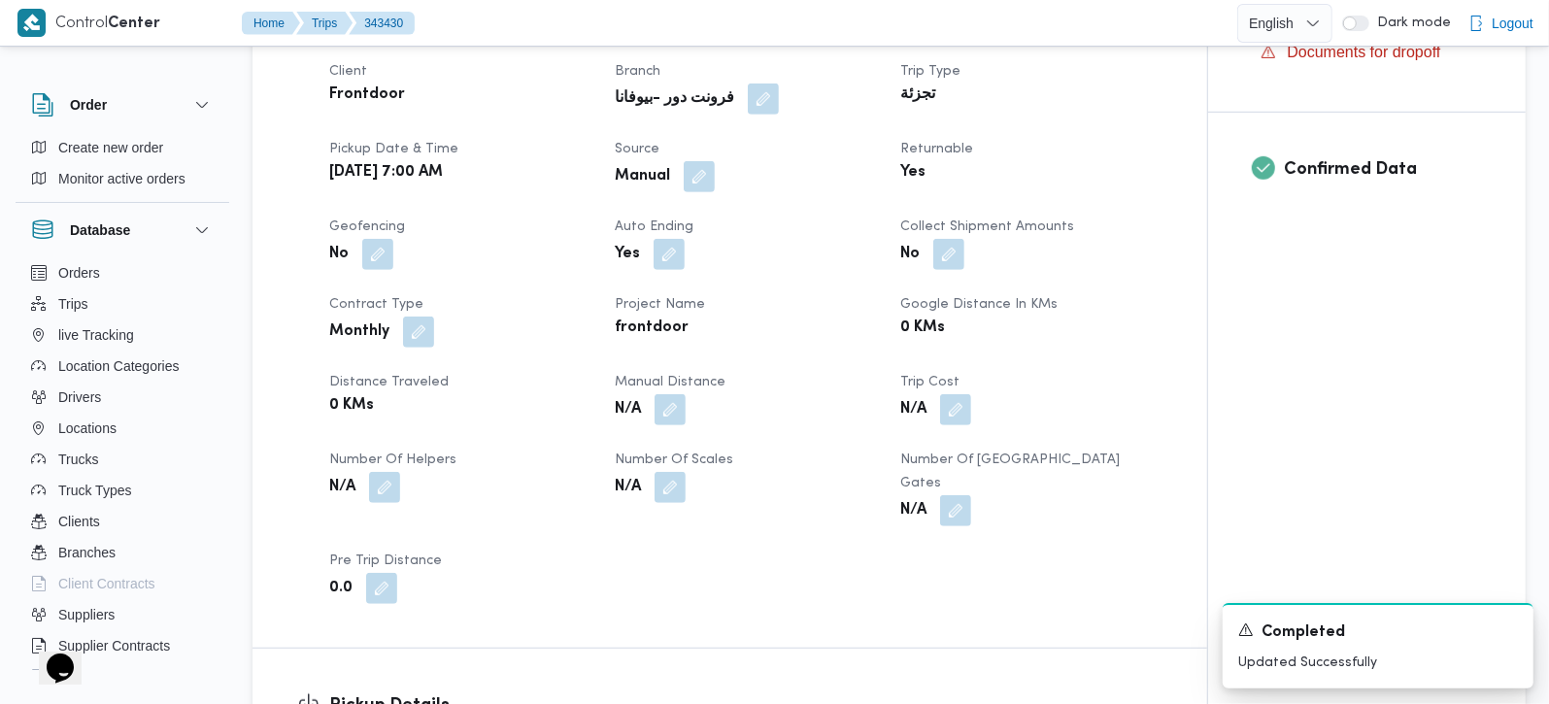
scroll to position [1028, 0]
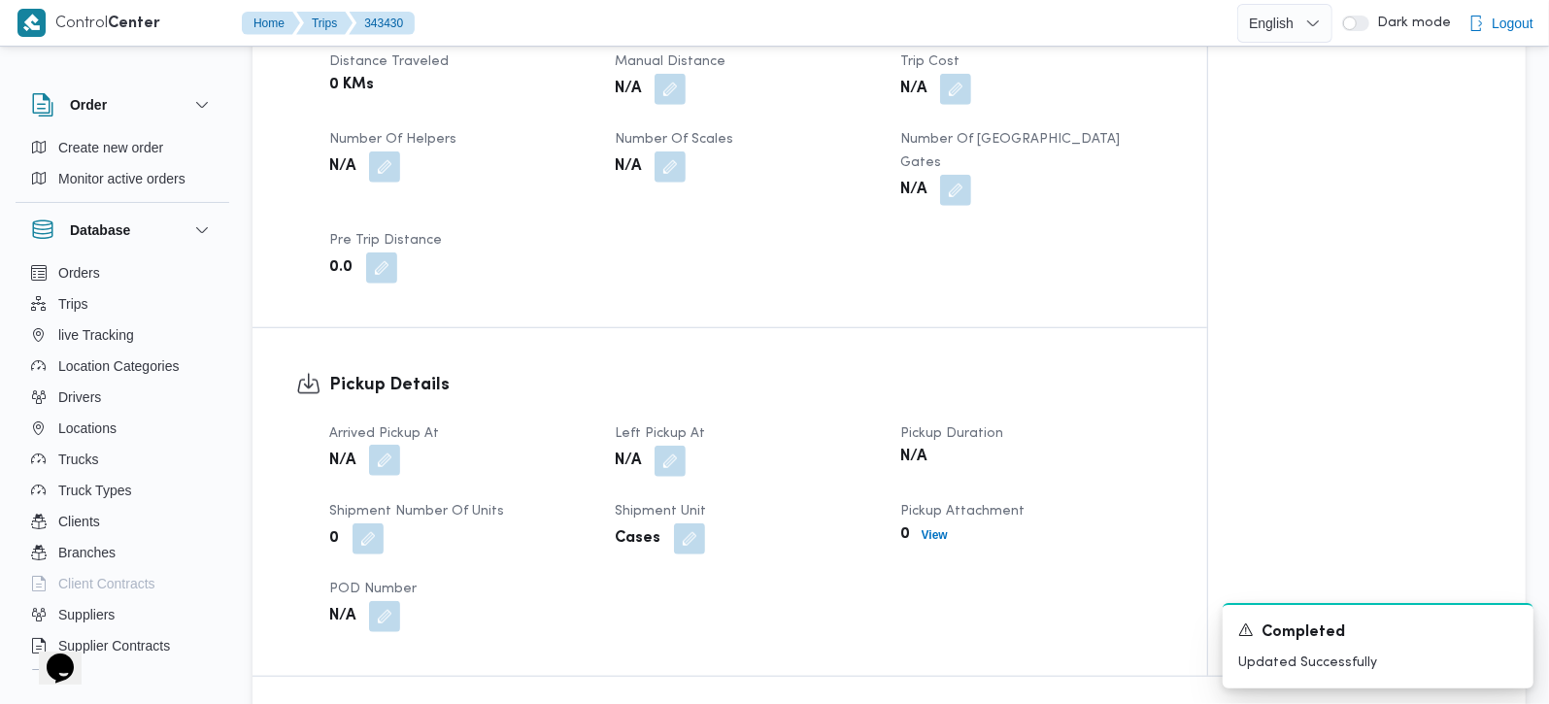
click at [383, 445] on button "button" at bounding box center [384, 460] width 31 height 31
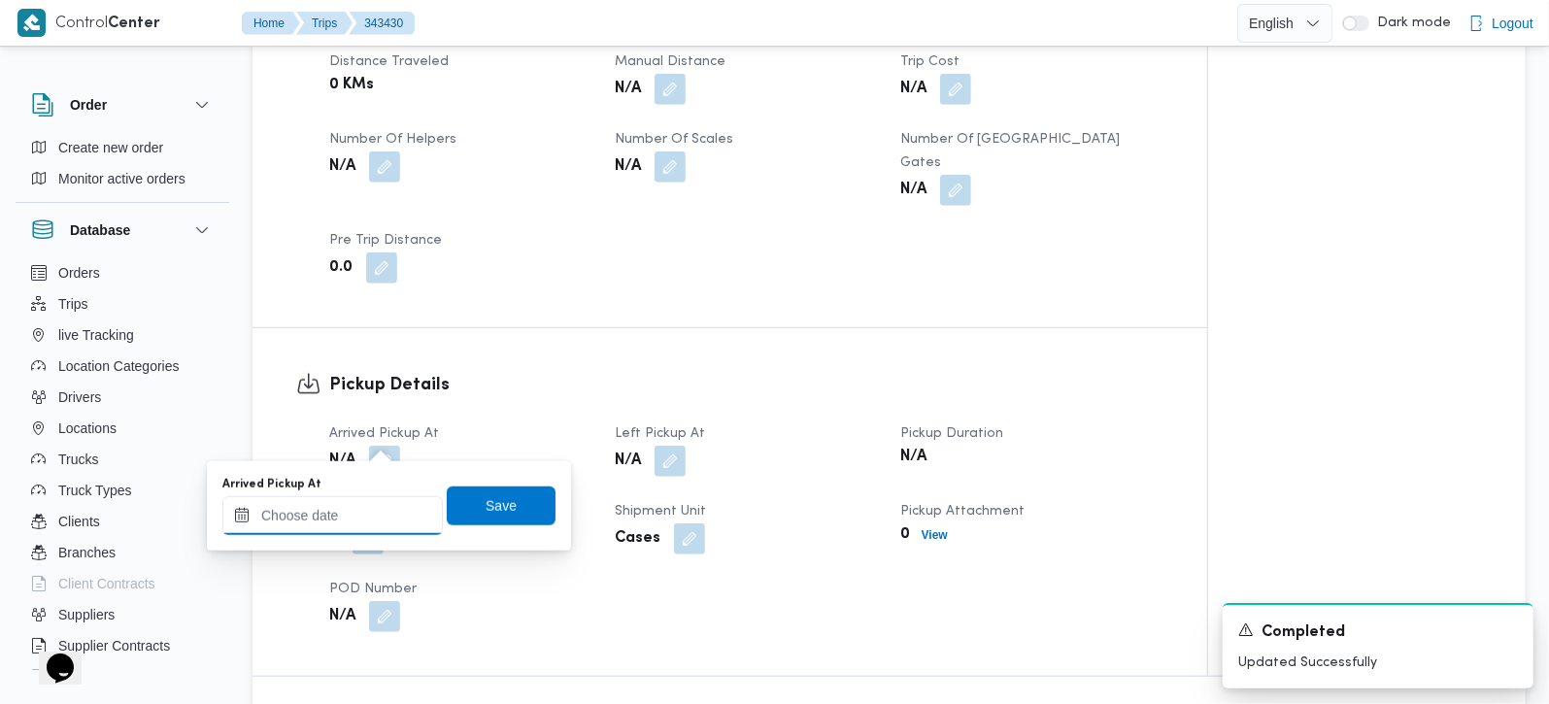
click at [371, 508] on input "Arrived Pickup At" at bounding box center [332, 515] width 221 height 39
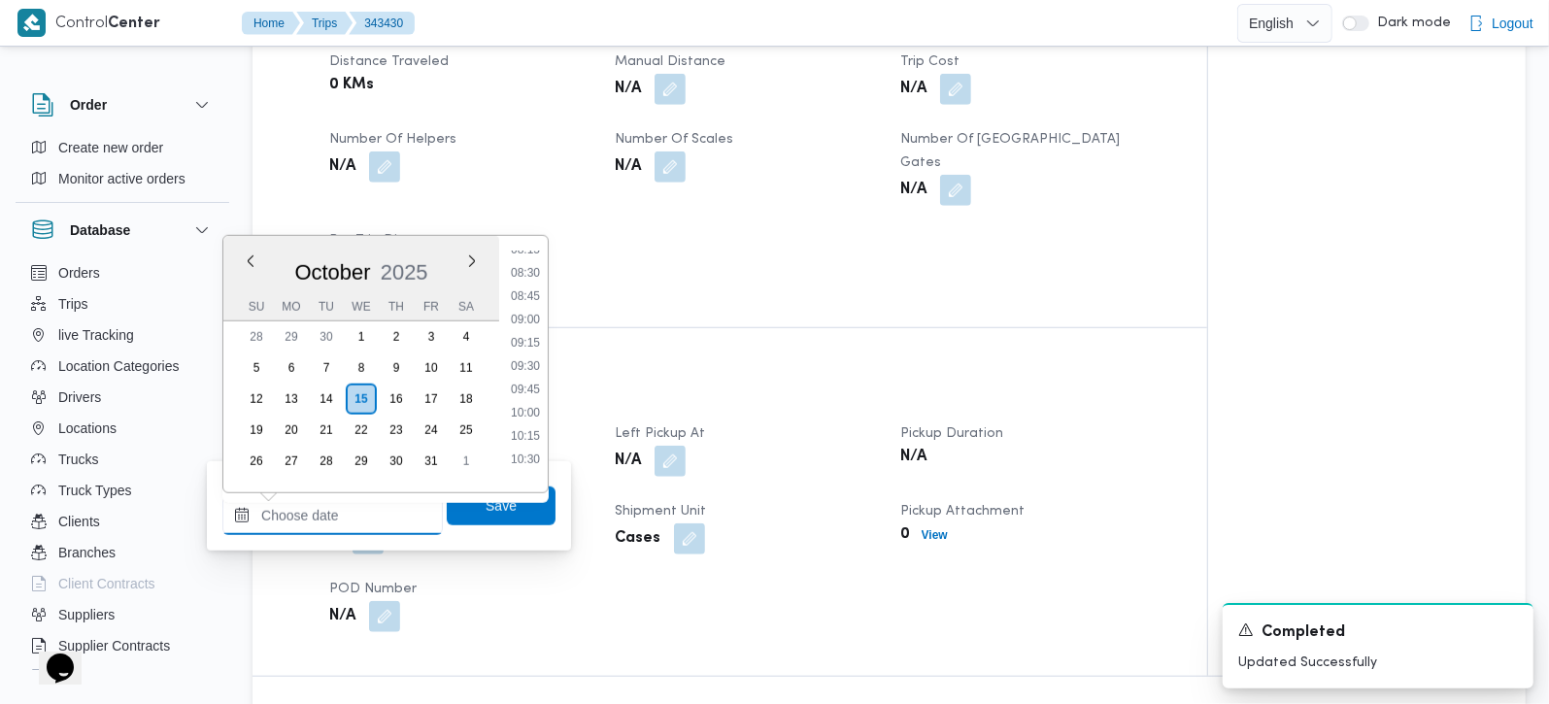
scroll to position [728, 0]
click at [535, 257] on li "07:45" at bounding box center [525, 256] width 45 height 19
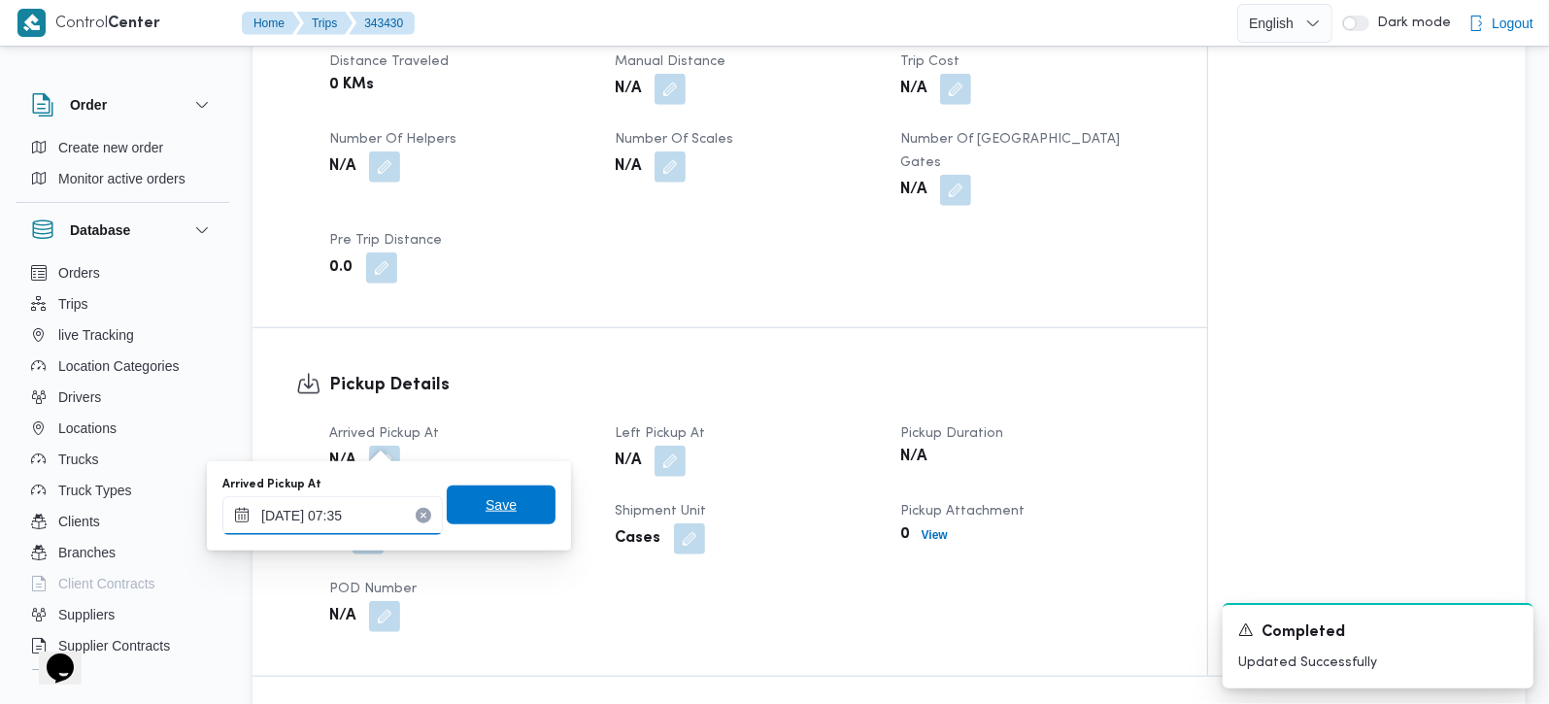
type input "15/10/2025 07:35"
click at [495, 497] on span "Save" at bounding box center [501, 504] width 31 height 23
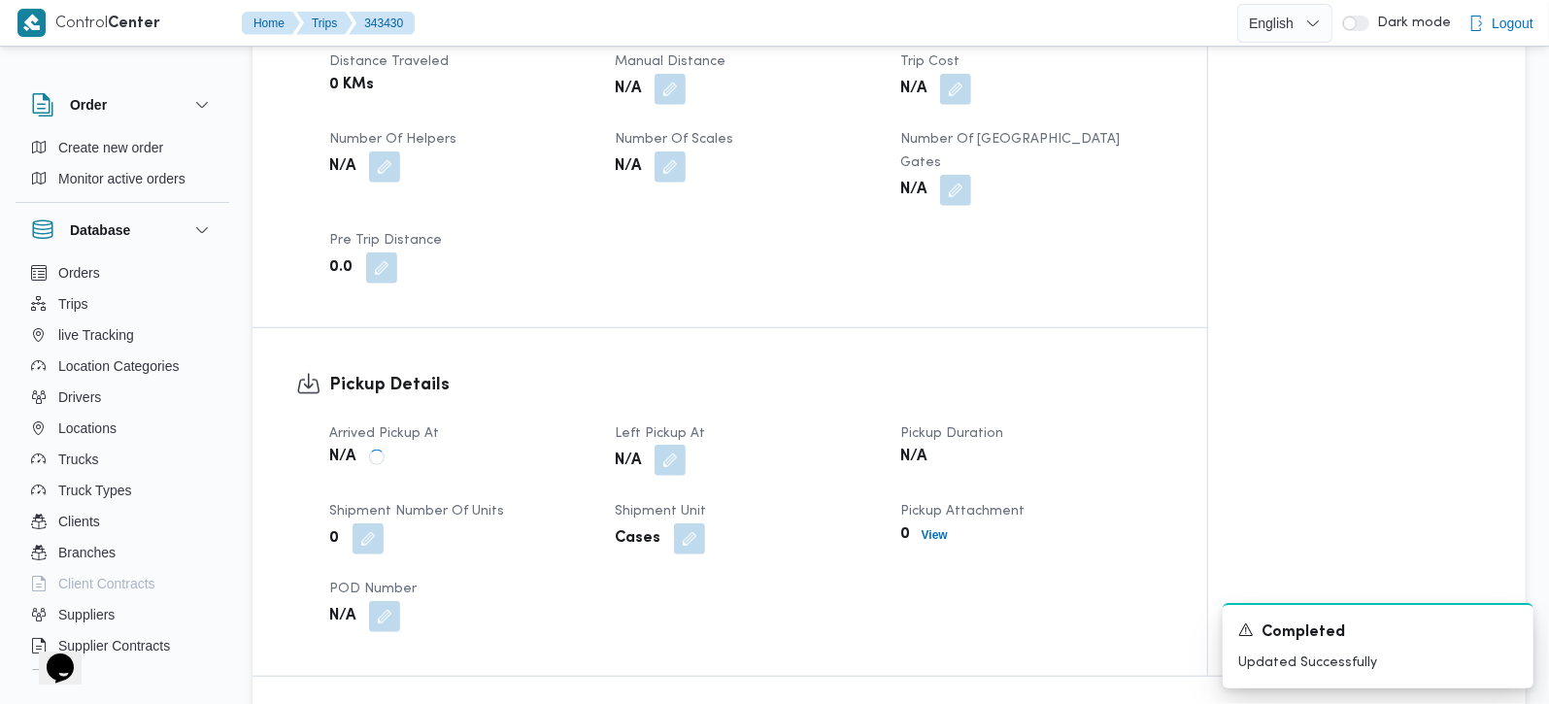
click at [665, 445] on button "button" at bounding box center [670, 460] width 31 height 31
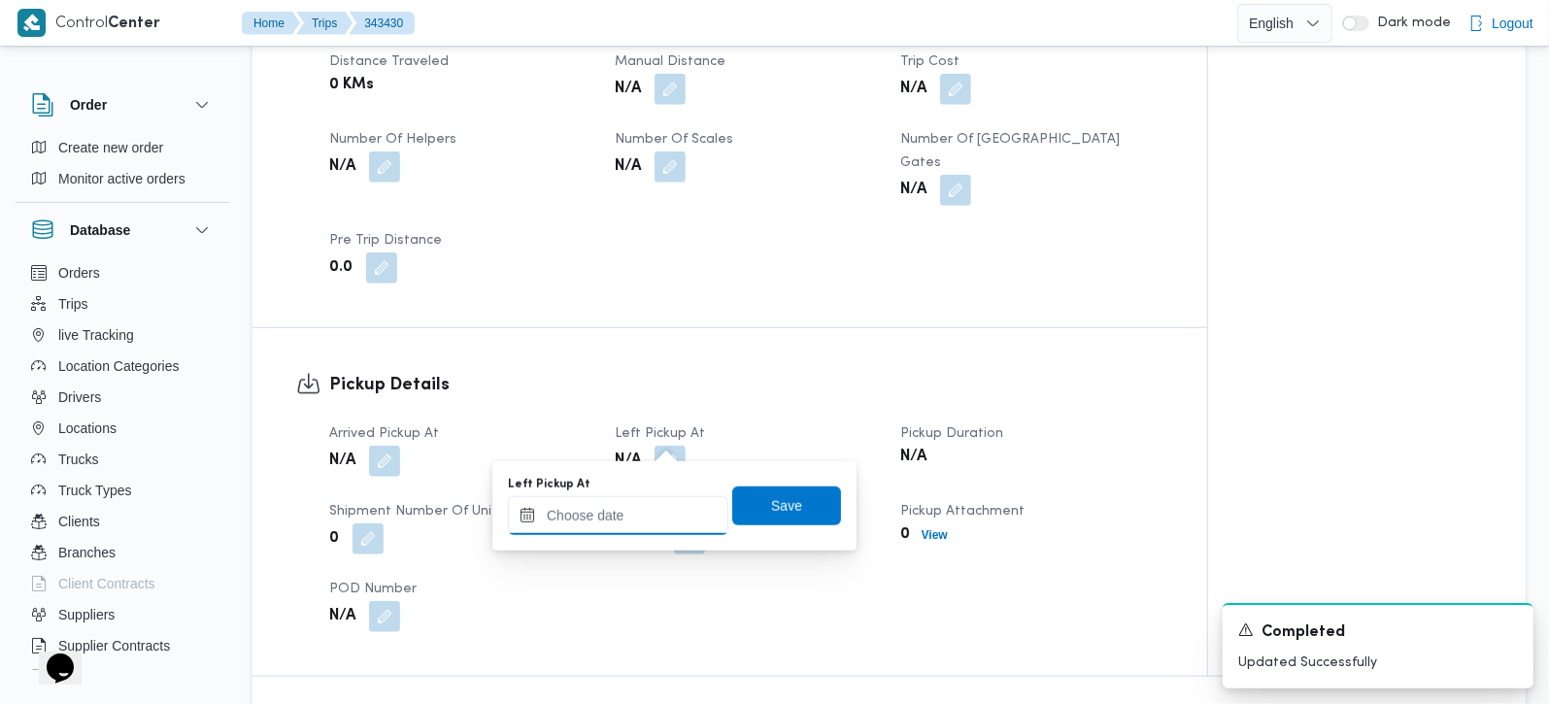
click at [640, 524] on input "Left Pickup At" at bounding box center [618, 515] width 221 height 39
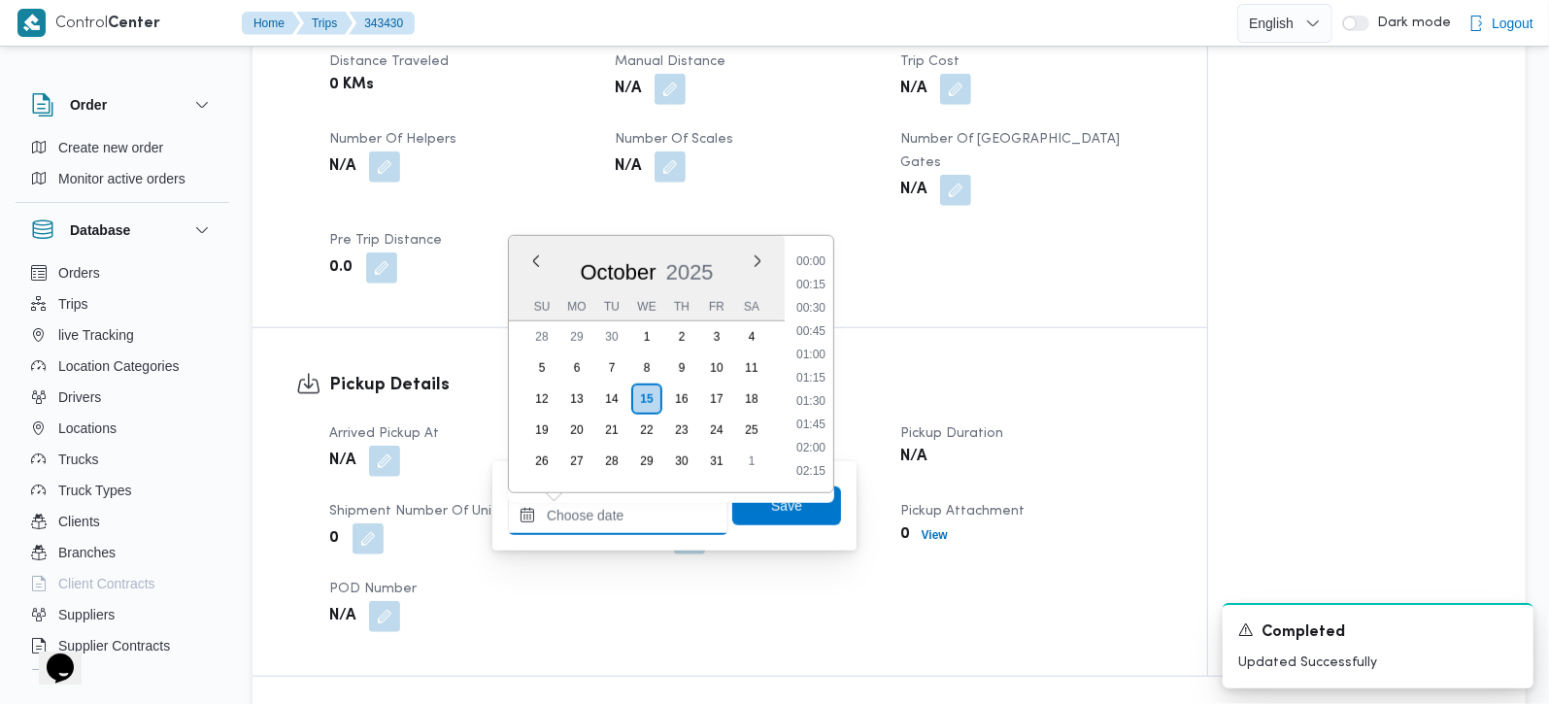
scroll to position [956, 0]
click at [824, 259] on li "10:15" at bounding box center [811, 261] width 45 height 19
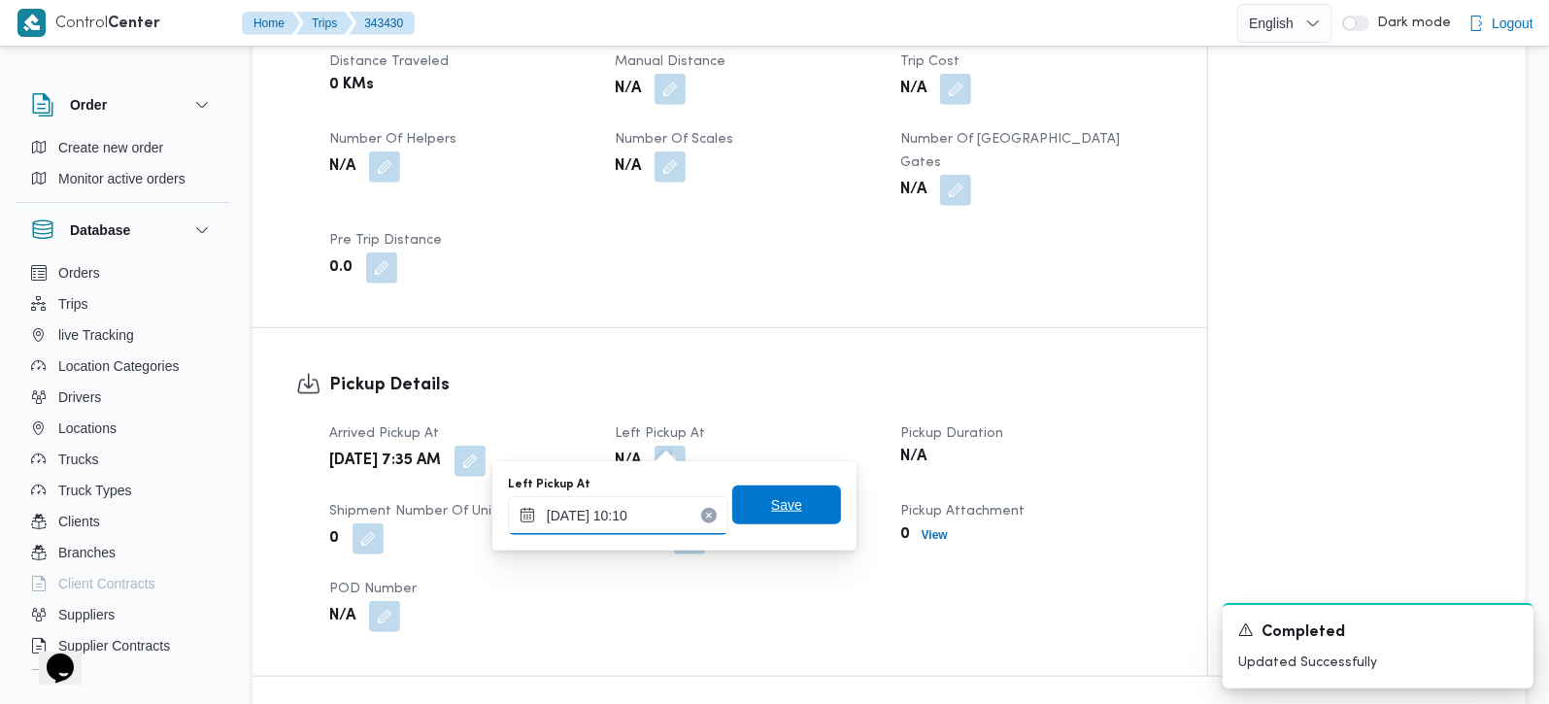
type input "15/10/2025 10:10"
click at [796, 503] on span "Save" at bounding box center [786, 505] width 109 height 39
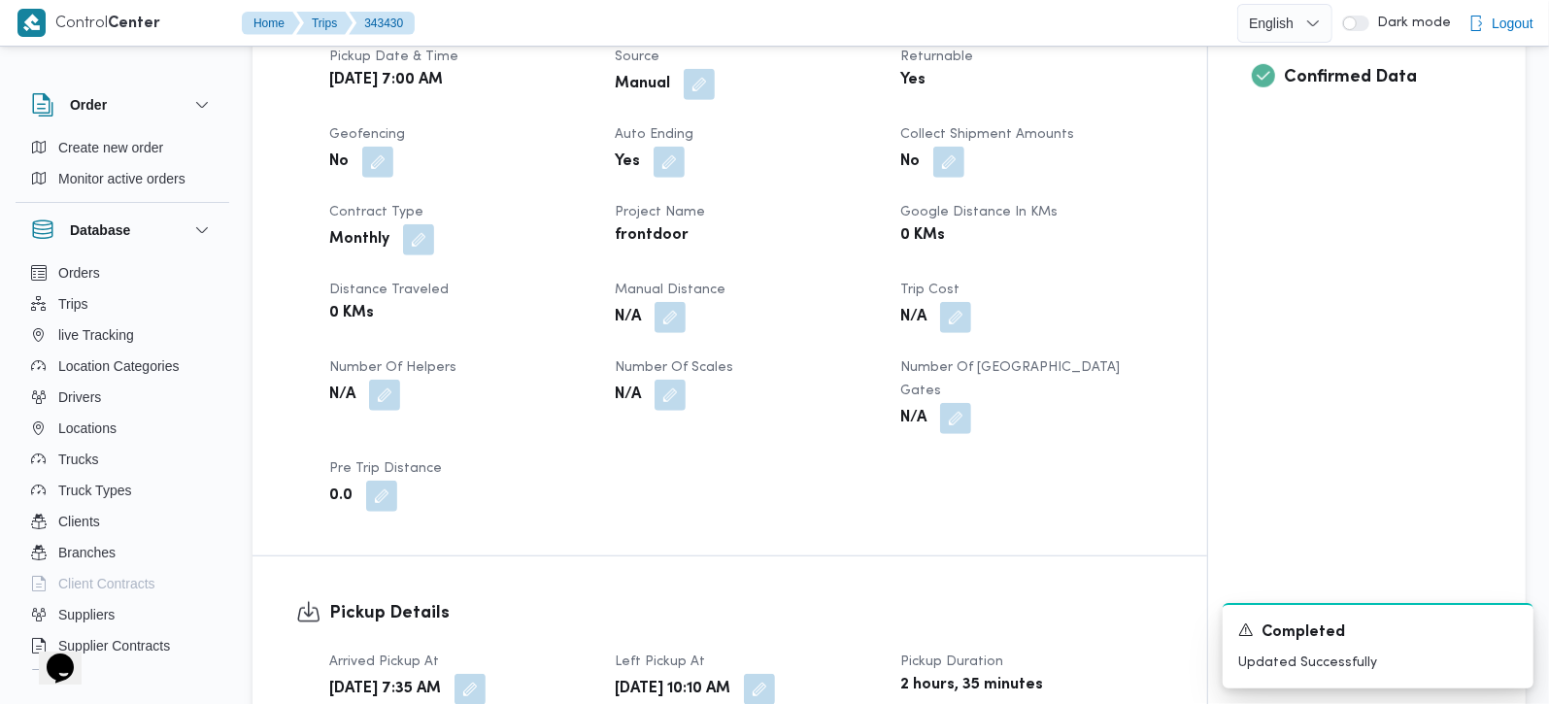
scroll to position [914, 0]
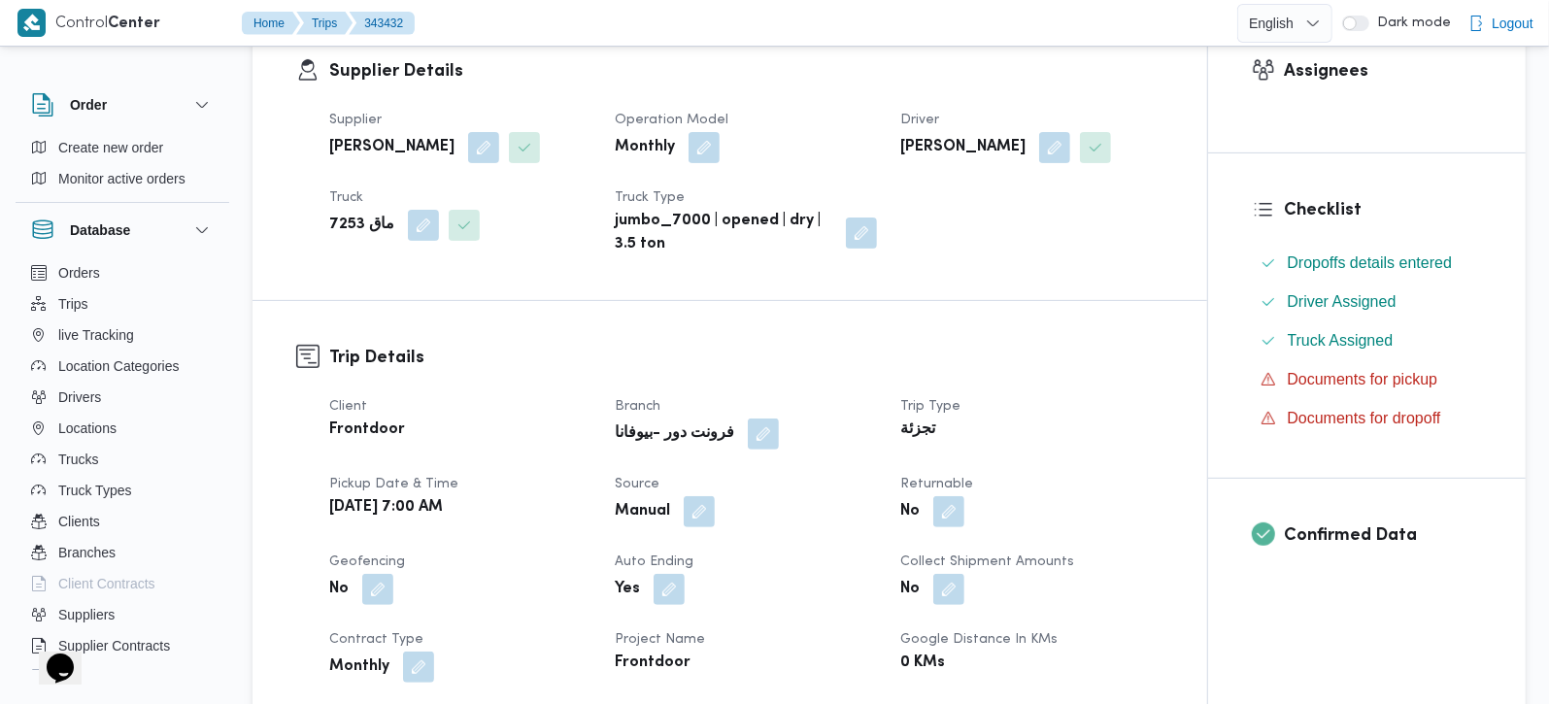
scroll to position [342, 0]
click at [943, 508] on button "button" at bounding box center [949, 509] width 31 height 31
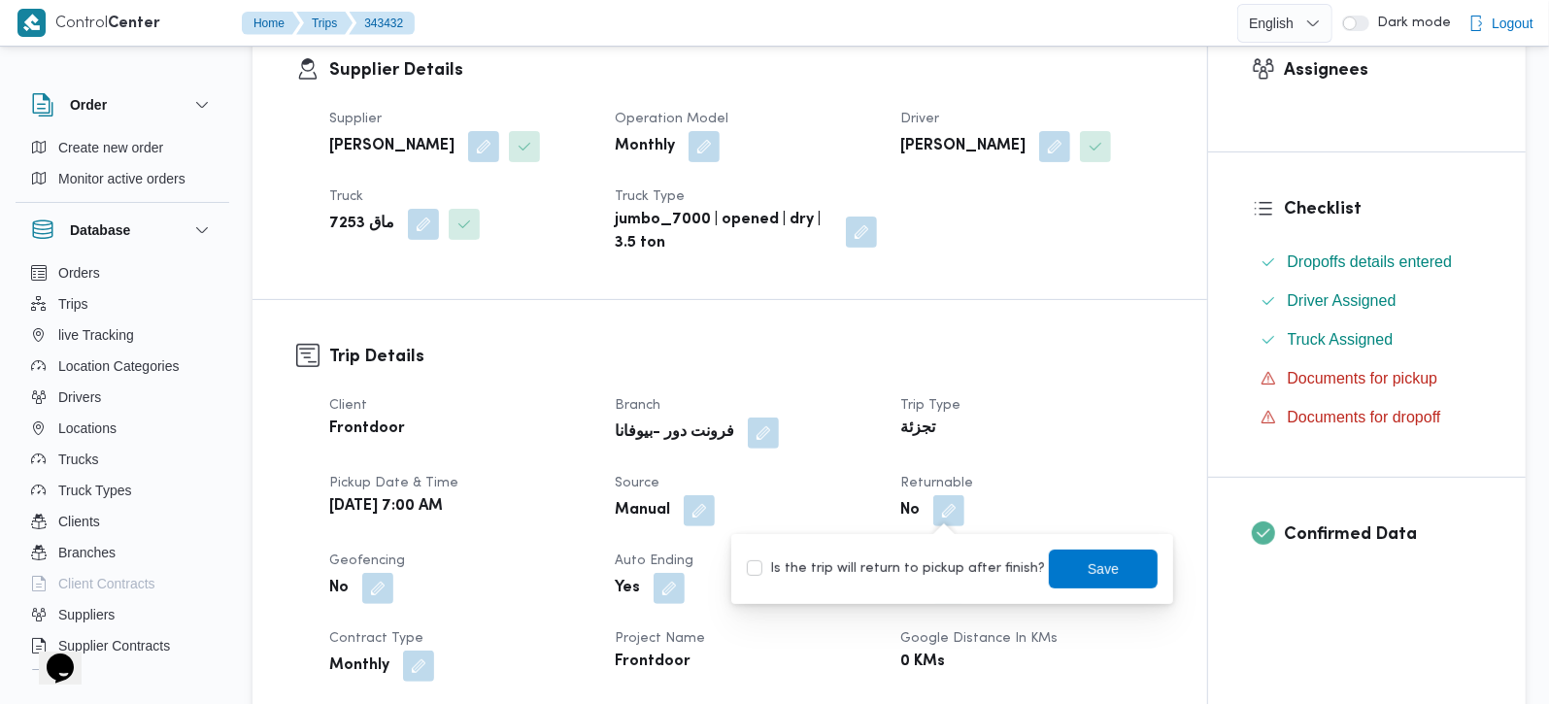
click at [953, 558] on label "Is the trip will return to pickup after finish?" at bounding box center [896, 569] width 298 height 23
checkbox input "true"
click at [1088, 573] on span "Save" at bounding box center [1103, 568] width 31 height 23
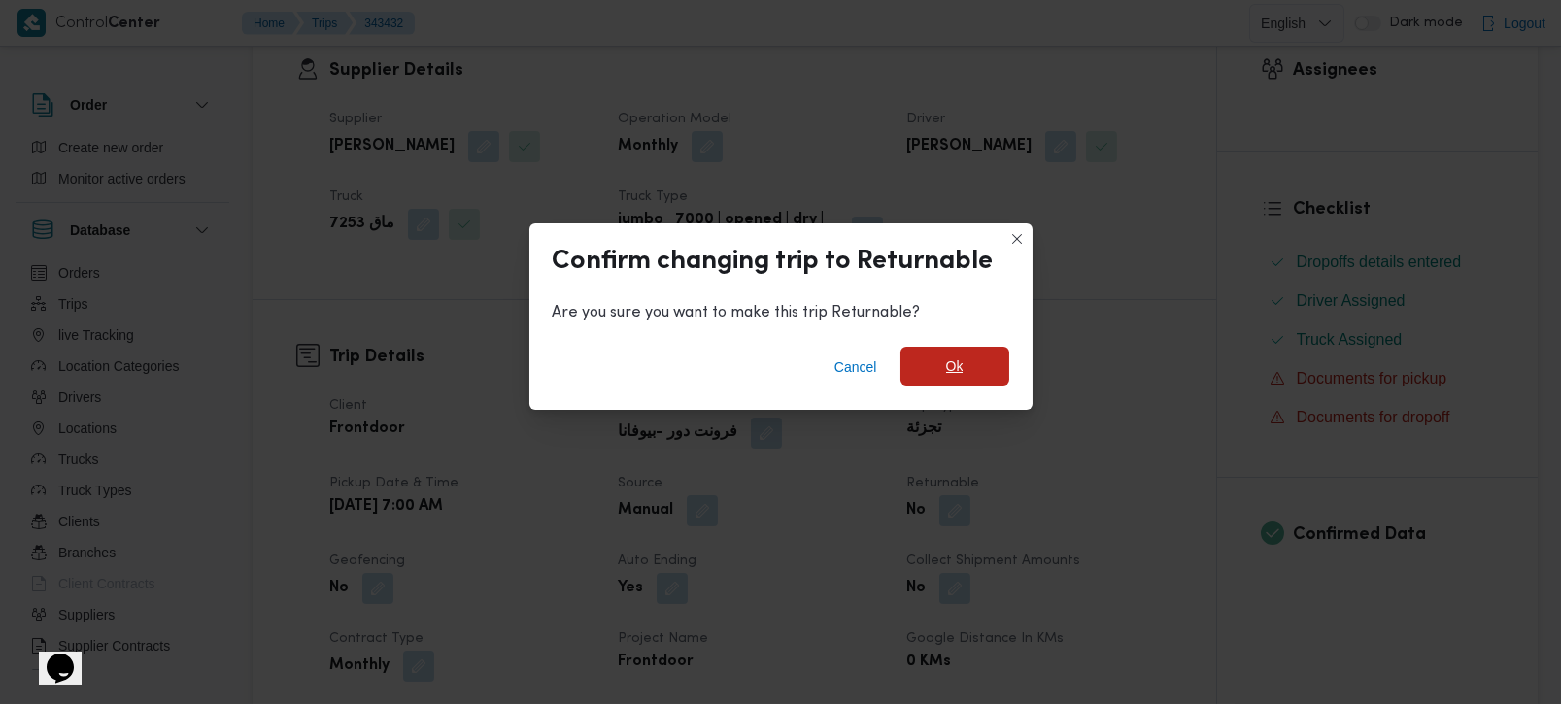
click at [949, 361] on span "Ok" at bounding box center [954, 366] width 17 height 23
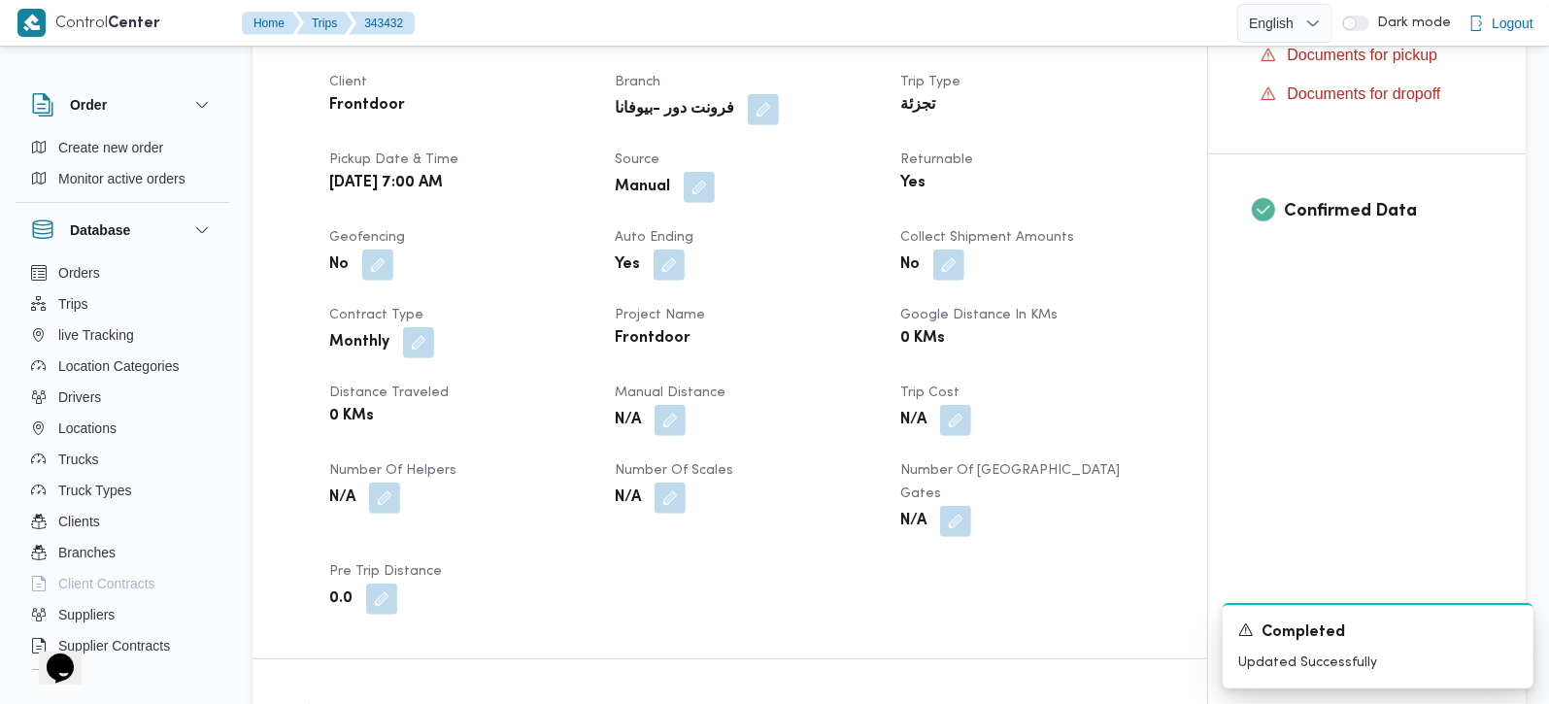
scroll to position [799, 0]
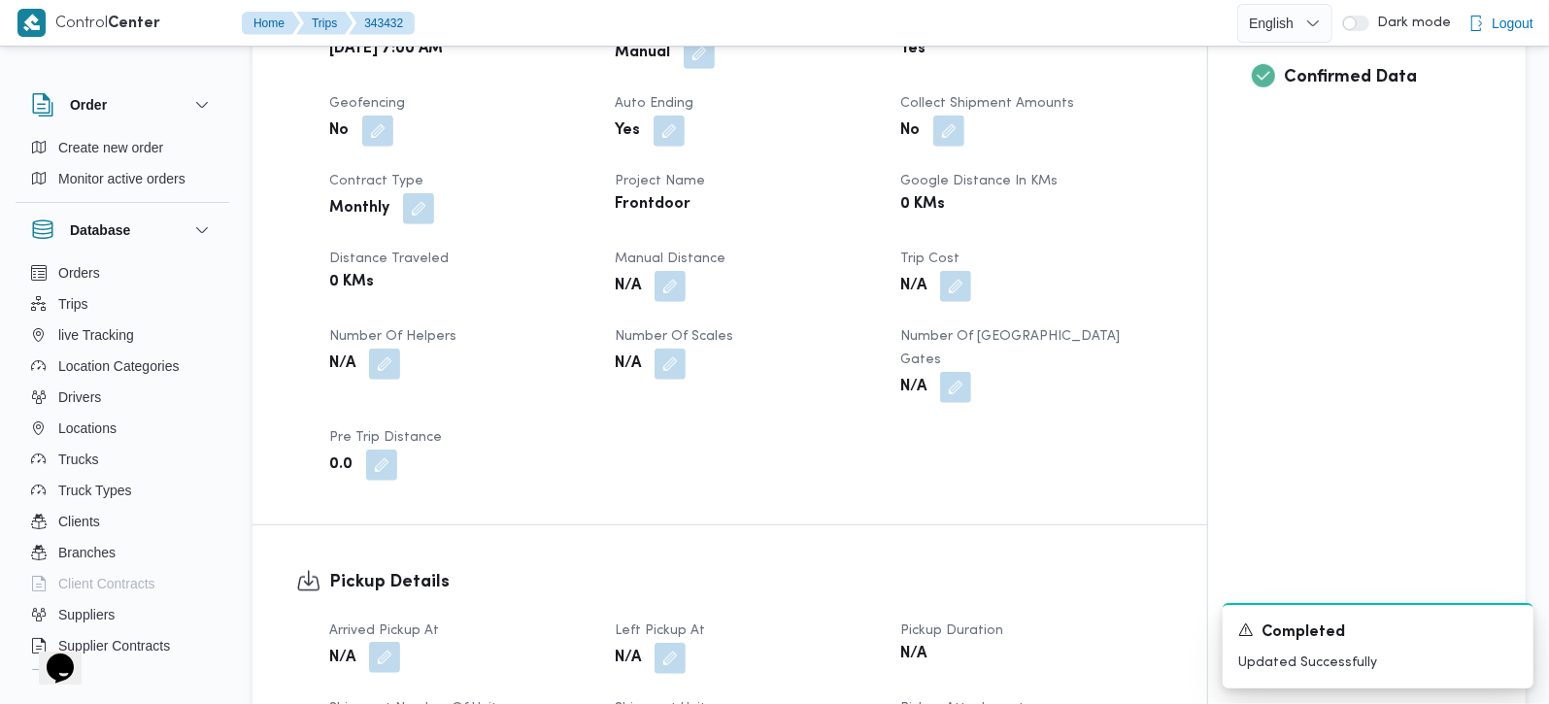
click at [391, 642] on button "button" at bounding box center [384, 657] width 31 height 31
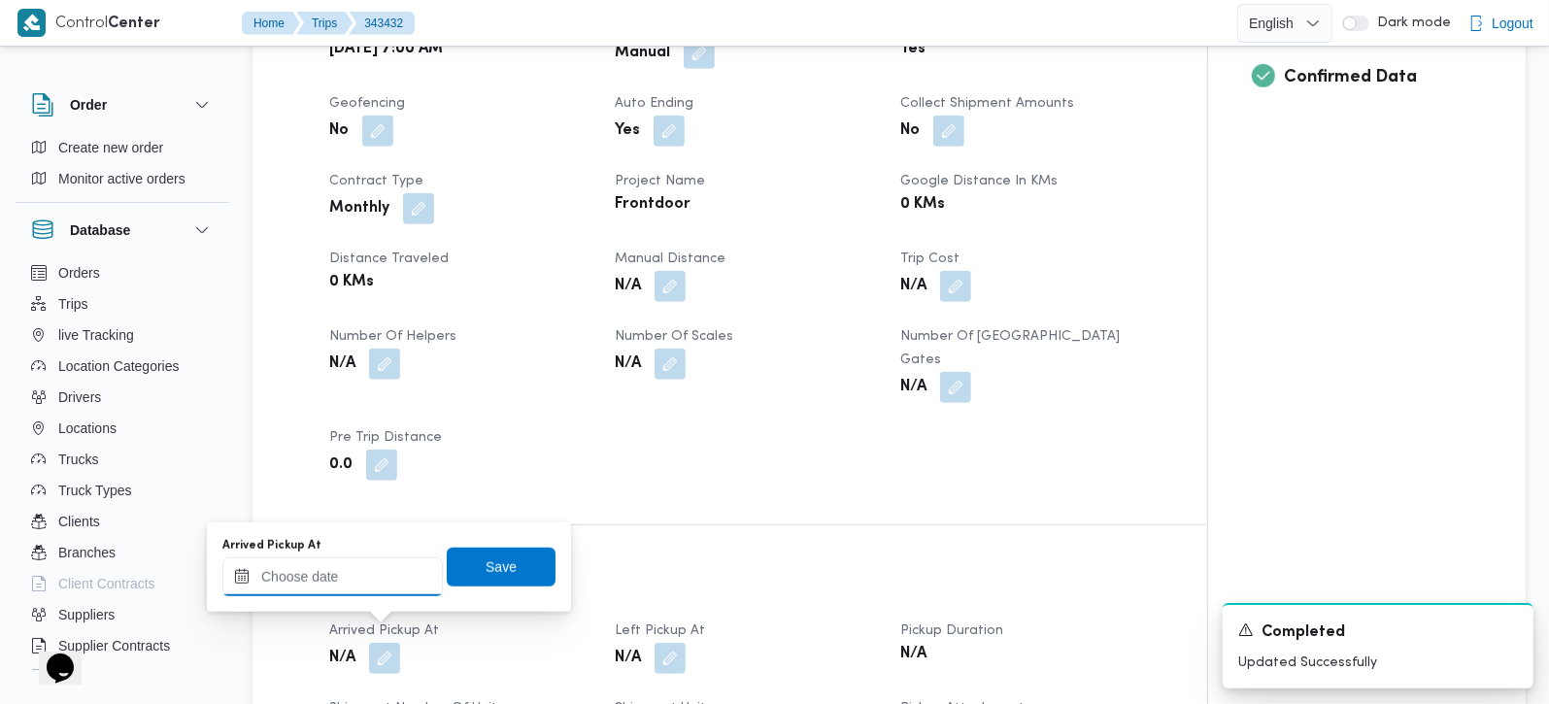
click at [368, 584] on input "Arrived Pickup At" at bounding box center [332, 577] width 221 height 39
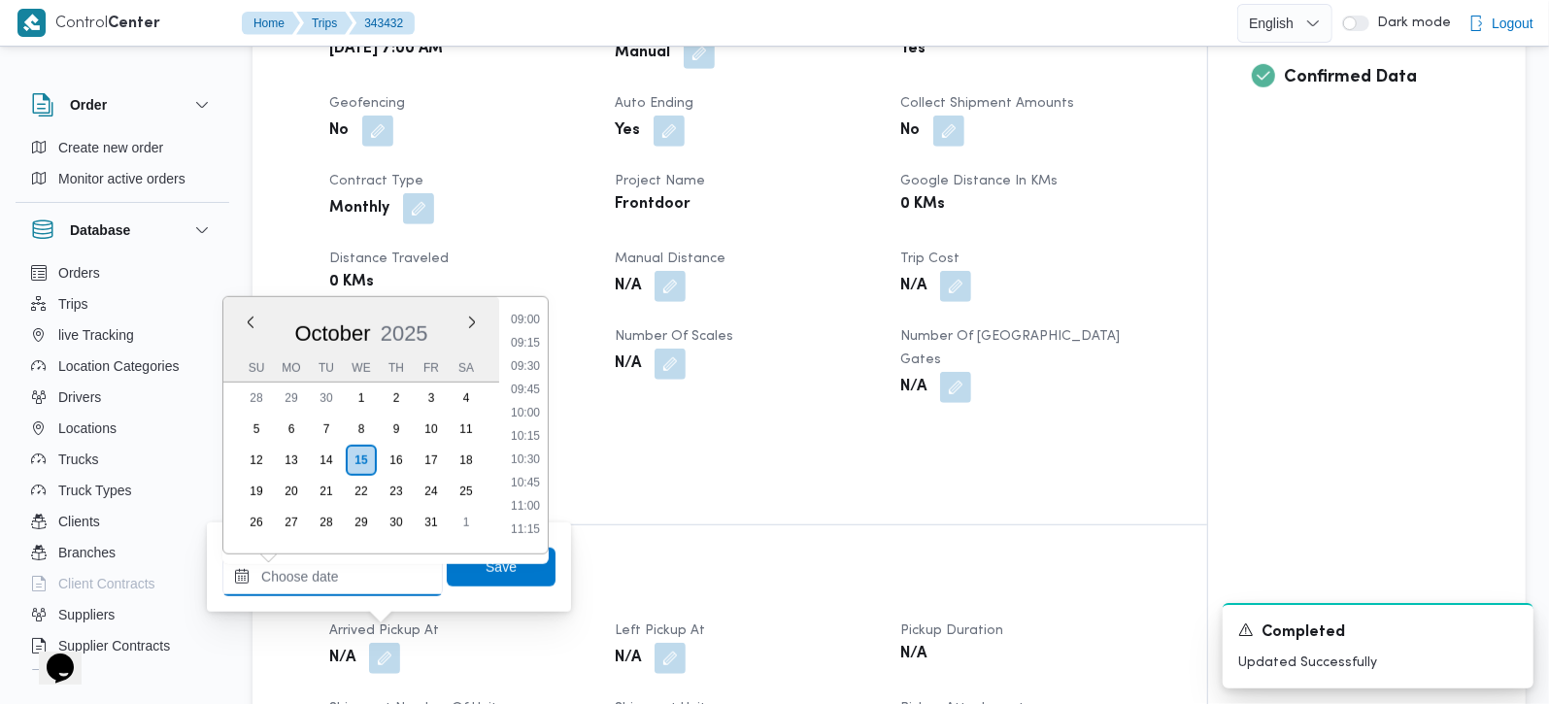
scroll to position [728, 0]
click at [540, 411] on li "08:45" at bounding box center [525, 410] width 45 height 19
type input "[DATE] 08:45"
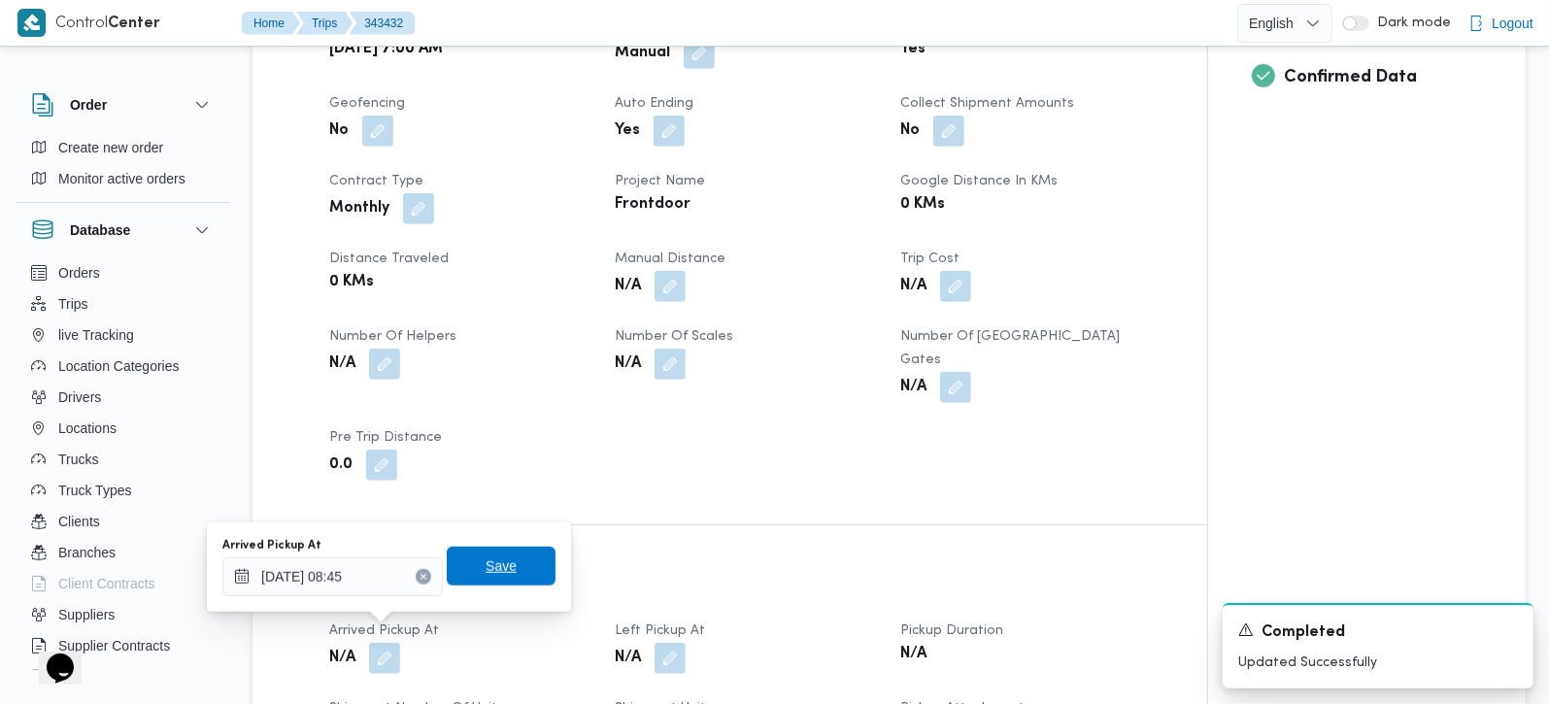
click at [503, 560] on span "Save" at bounding box center [501, 566] width 109 height 39
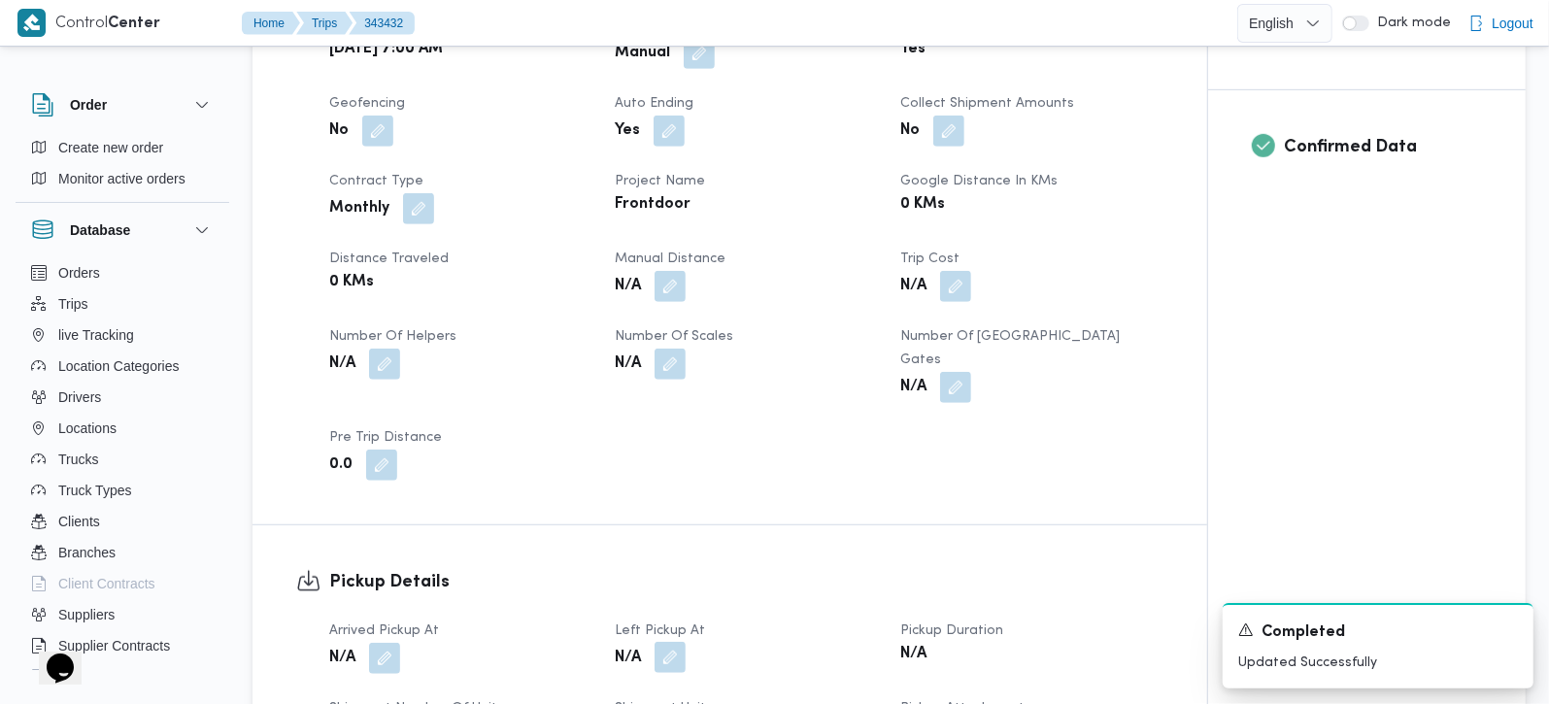
click at [672, 642] on button "button" at bounding box center [670, 657] width 31 height 31
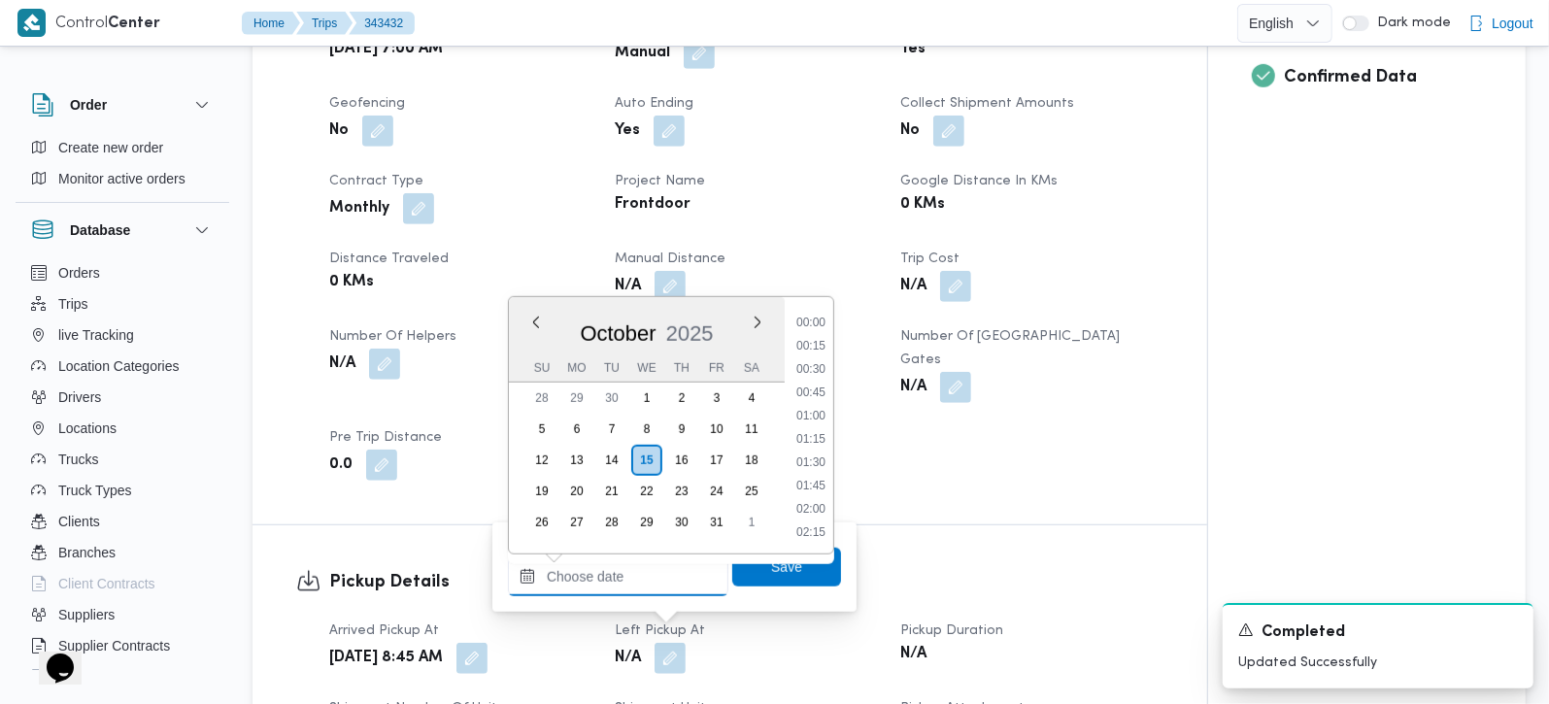
click at [623, 582] on input "Left Pickup At" at bounding box center [618, 577] width 221 height 39
click at [821, 344] on li "10:30" at bounding box center [811, 345] width 45 height 19
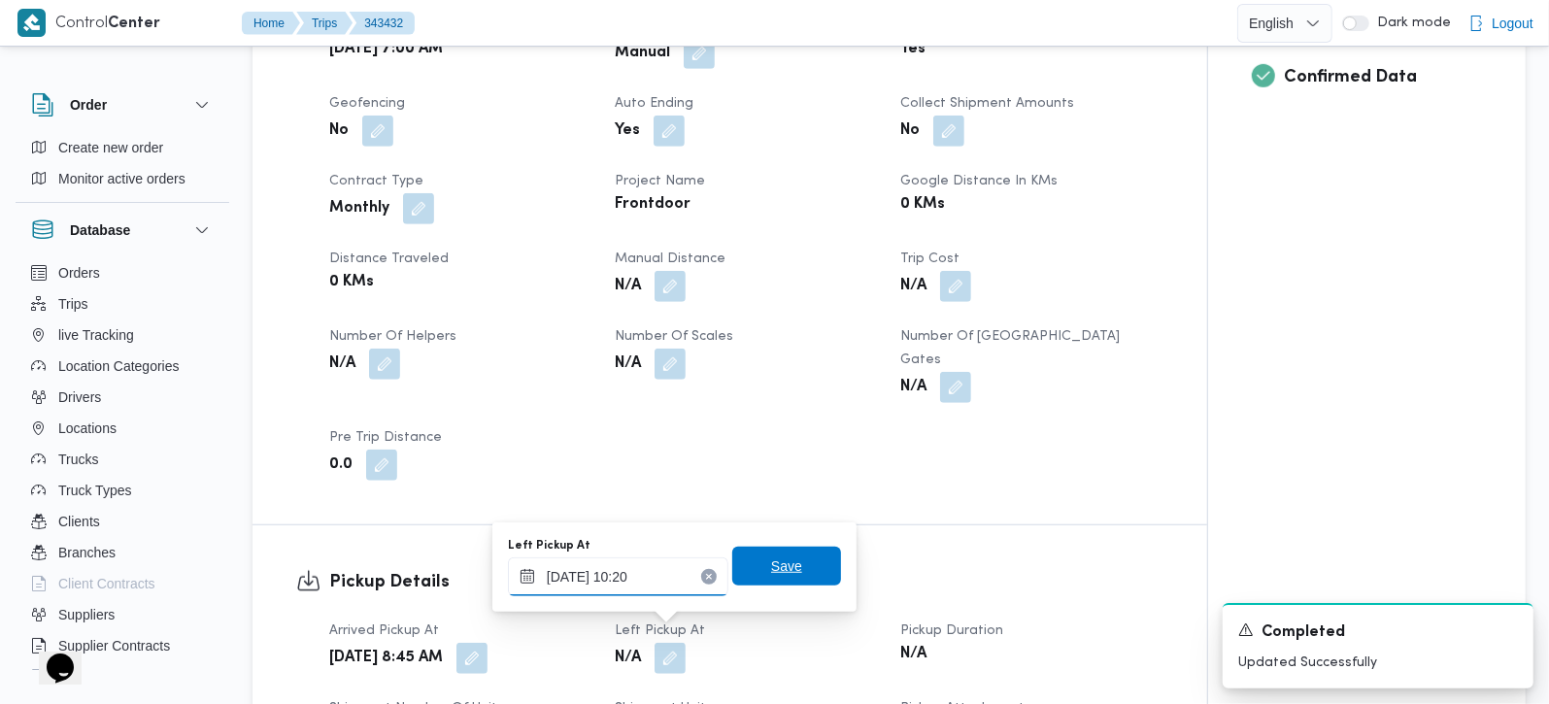
type input "15/10/2025 10:20"
click at [771, 565] on span "Save" at bounding box center [786, 566] width 31 height 23
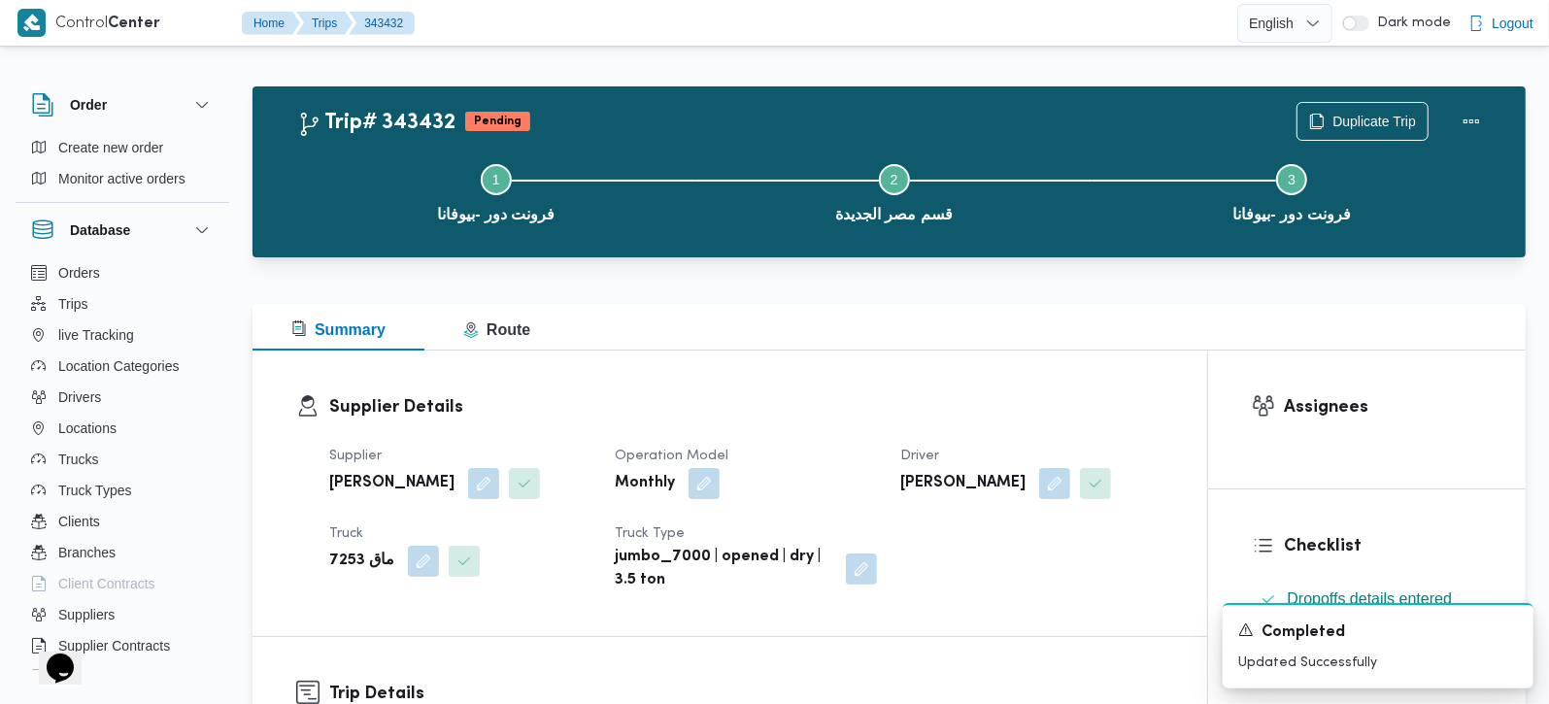
scroll to position [0, 0]
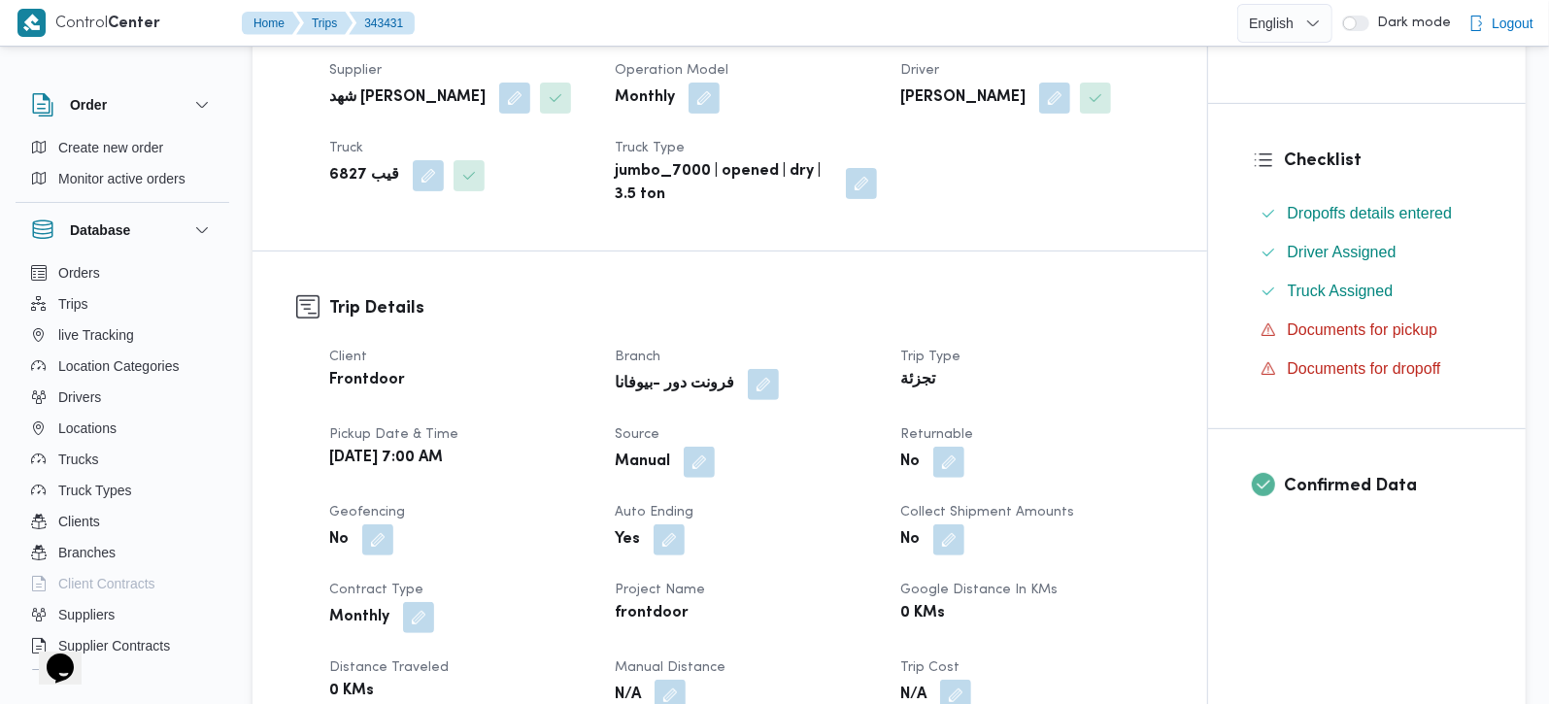
scroll to position [457, 0]
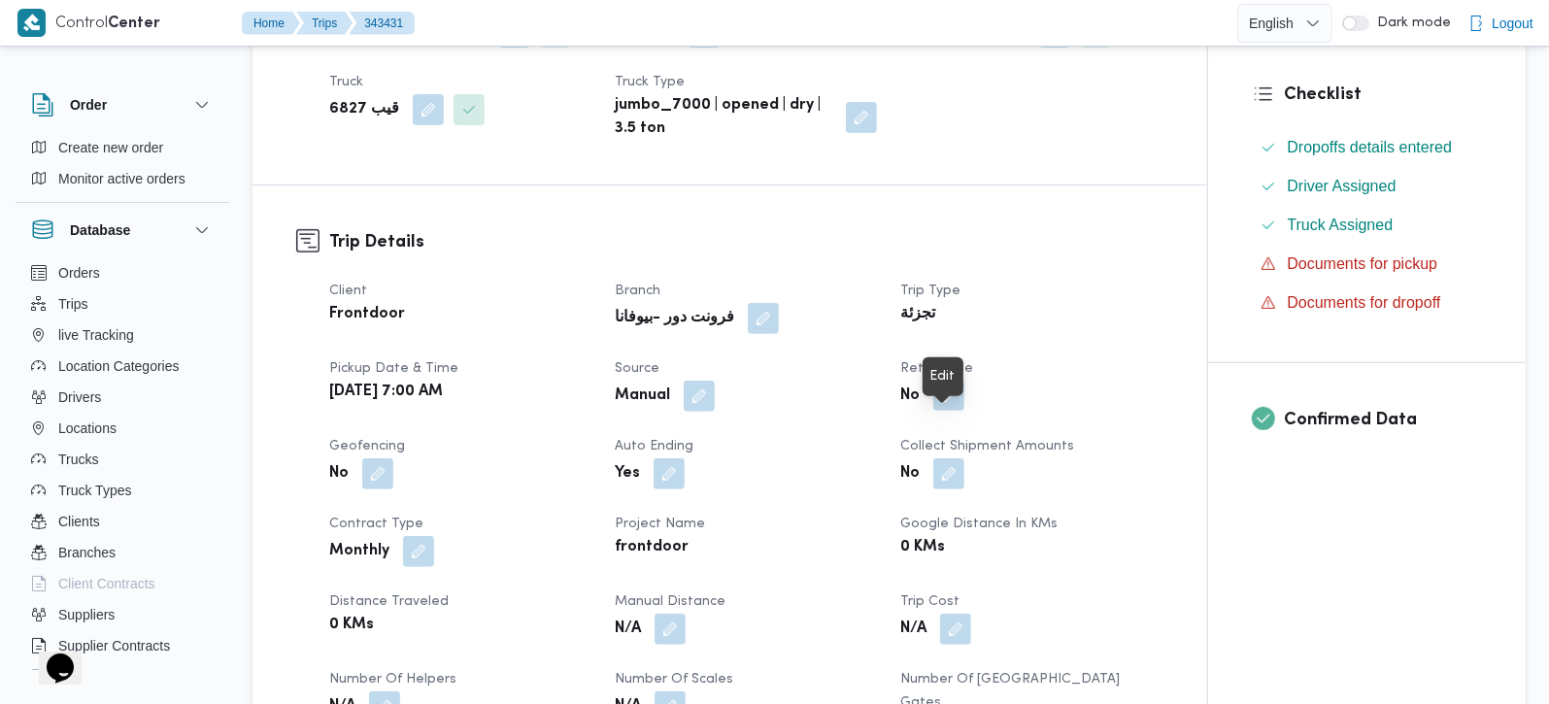
click at [940, 411] on button "button" at bounding box center [949, 395] width 31 height 31
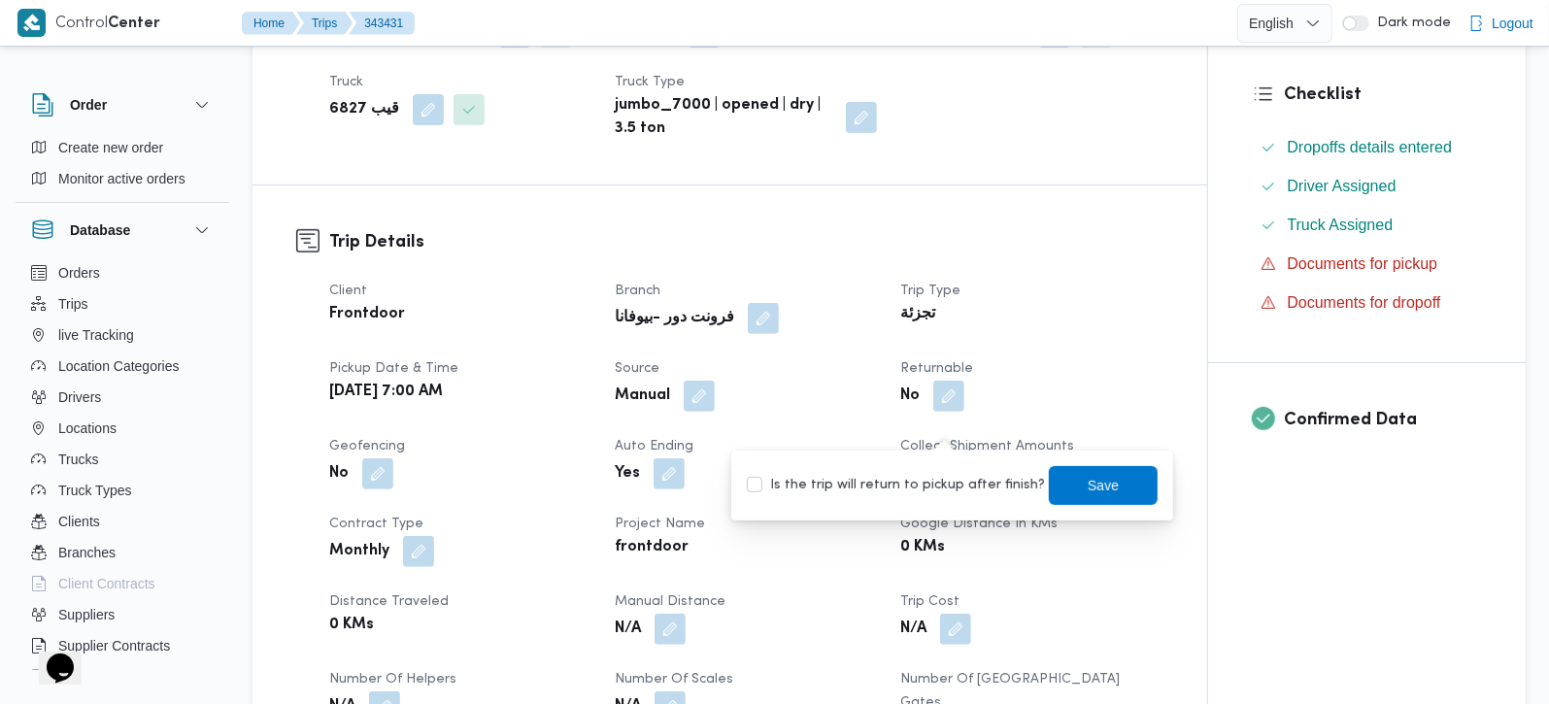
click at [950, 476] on label "Is the trip will return to pickup after finish?" at bounding box center [896, 485] width 298 height 23
checkbox input "true"
click at [1088, 483] on span "Save" at bounding box center [1103, 484] width 31 height 23
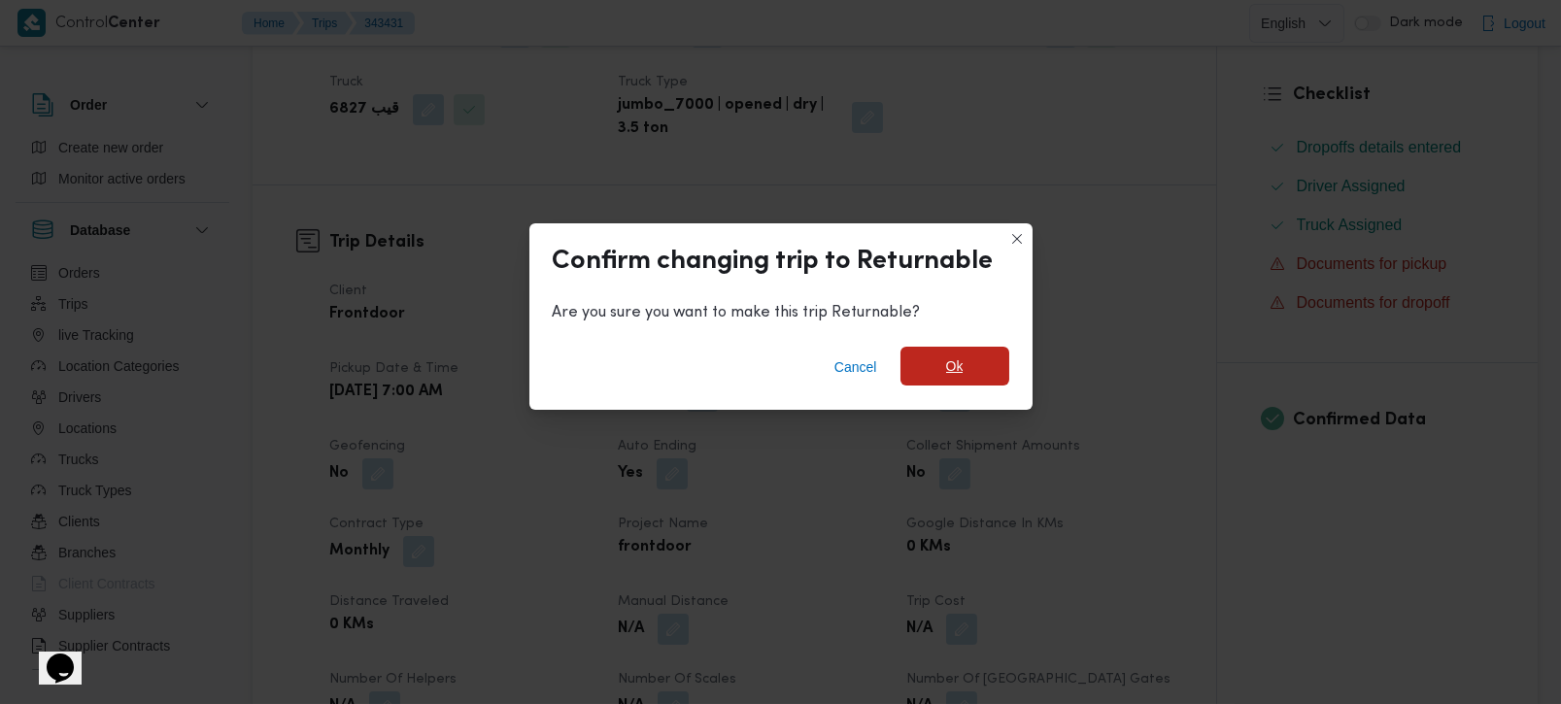
click at [946, 357] on span "Ok" at bounding box center [954, 366] width 17 height 23
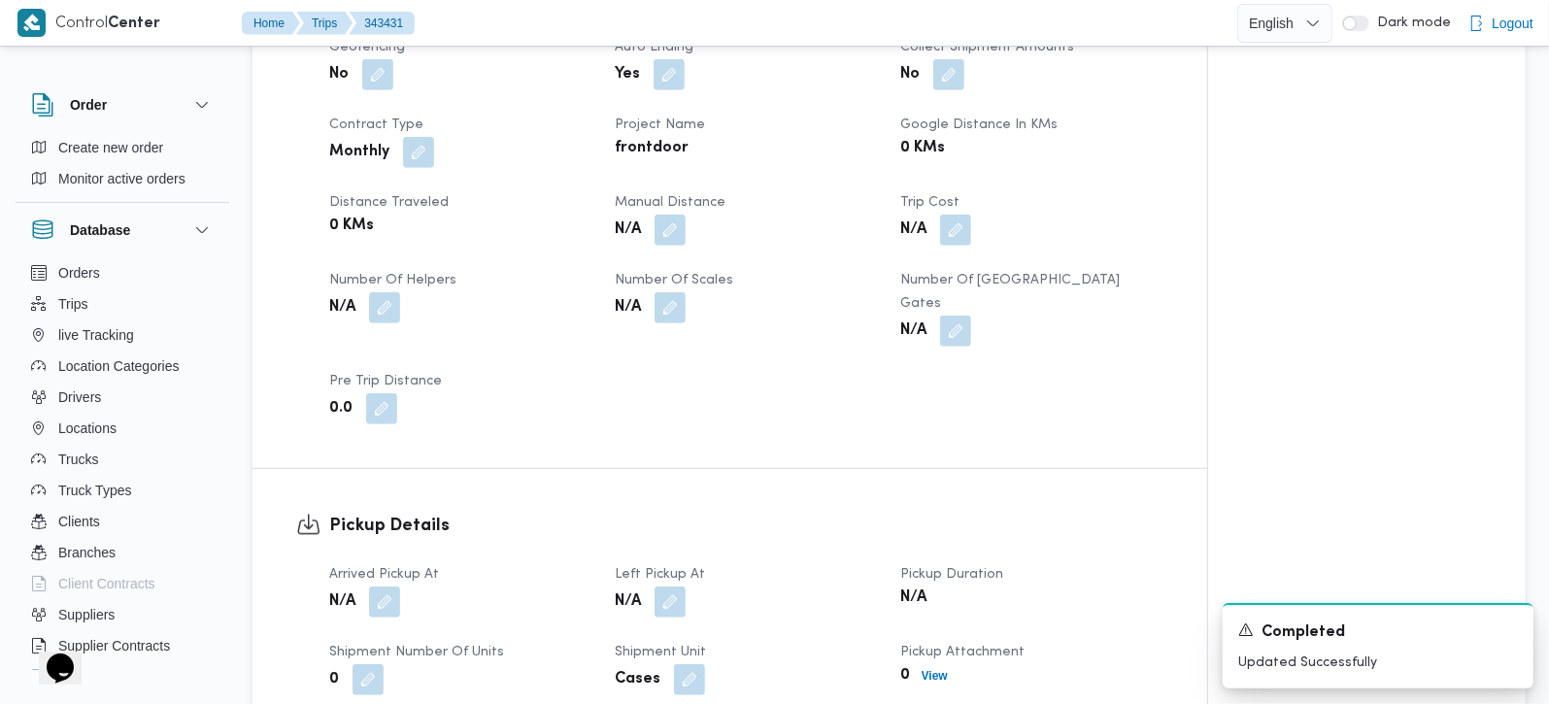
scroll to position [1028, 0]
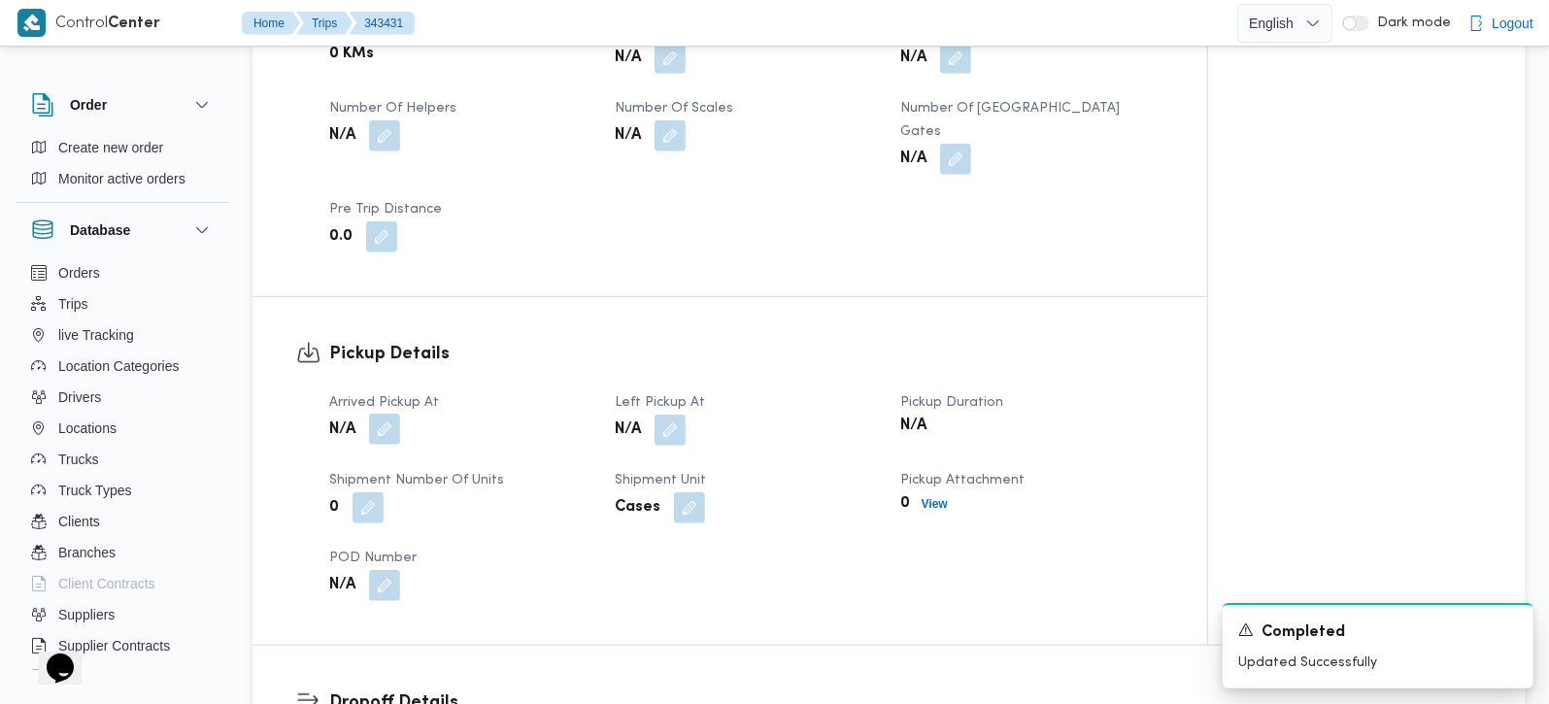
click at [385, 441] on button "button" at bounding box center [384, 429] width 31 height 31
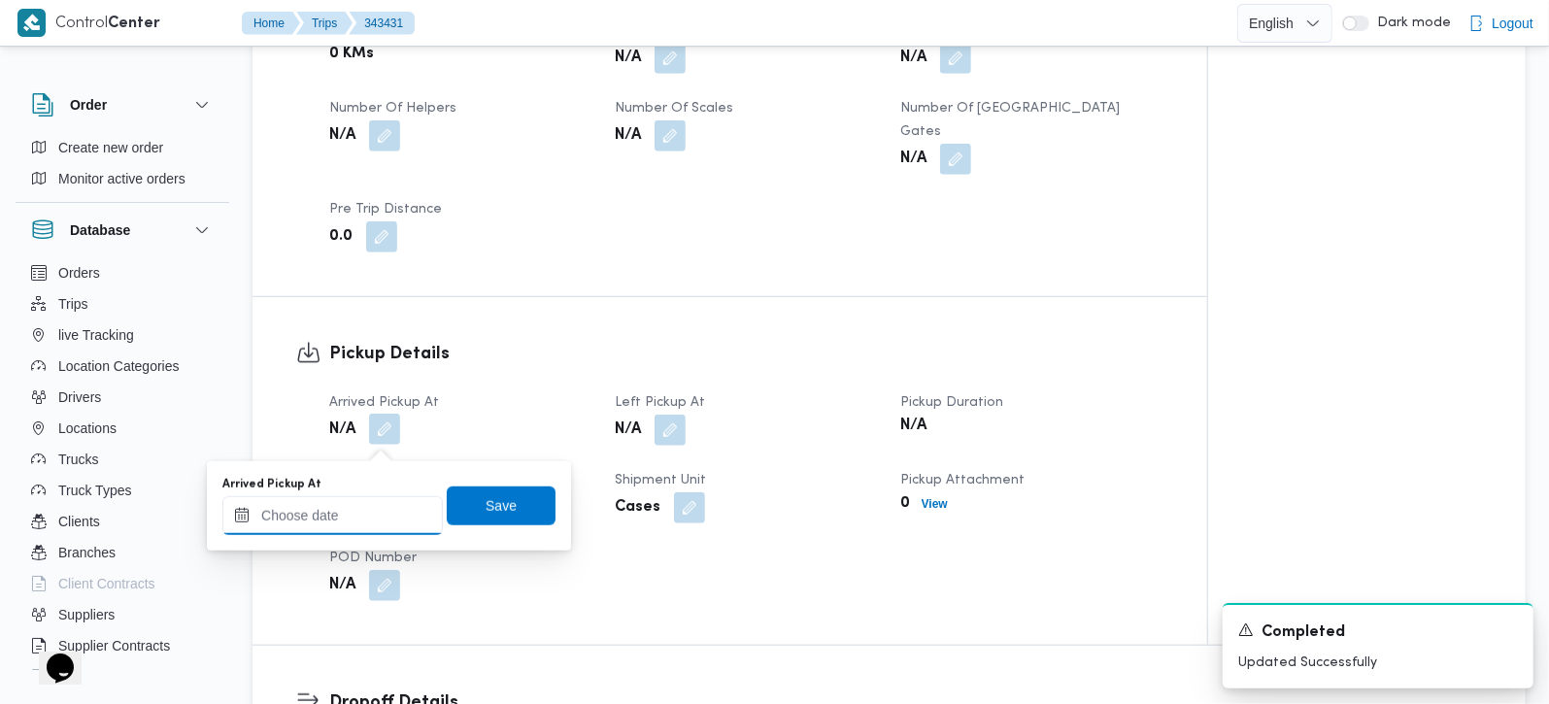
drag, startPoint x: 385, startPoint y: 441, endPoint x: 368, endPoint y: 508, distance: 69.0
click at [359, 517] on input "Arrived Pickup At" at bounding box center [332, 515] width 221 height 39
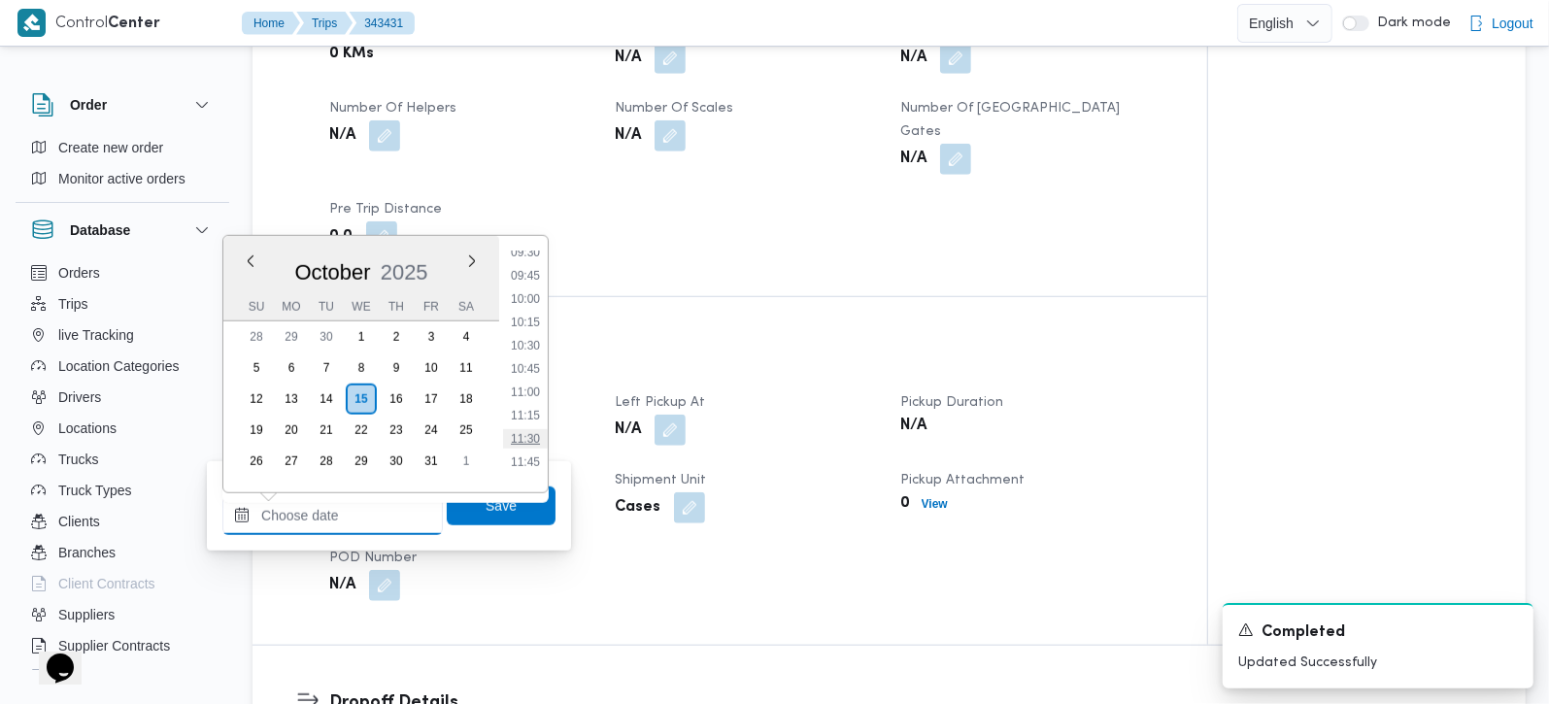
scroll to position [842, 0]
click at [538, 295] on li "09:30" at bounding box center [525, 304] width 45 height 19
type input "15/10/2025 09:30"
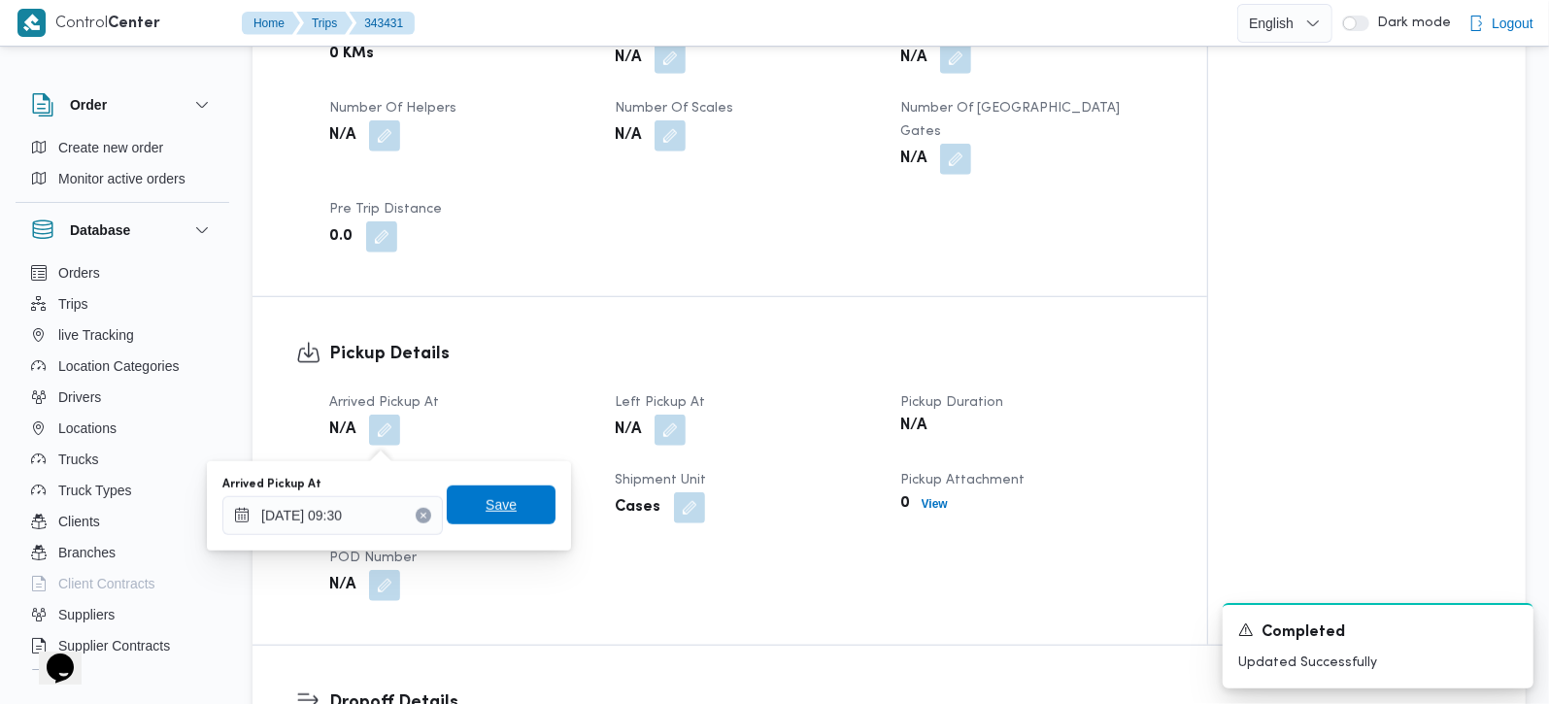
click at [493, 493] on span "Save" at bounding box center [501, 504] width 31 height 23
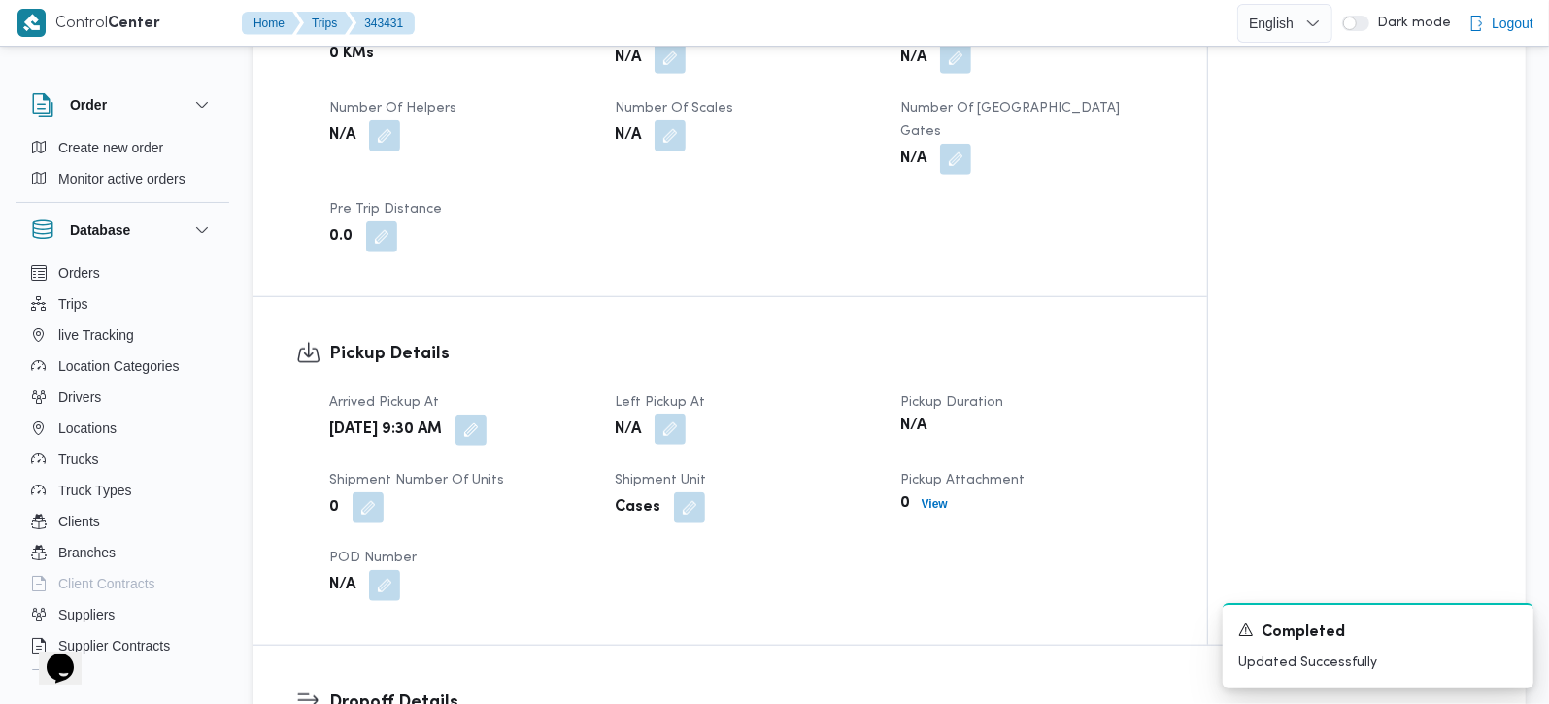
click at [675, 445] on button "button" at bounding box center [670, 429] width 31 height 31
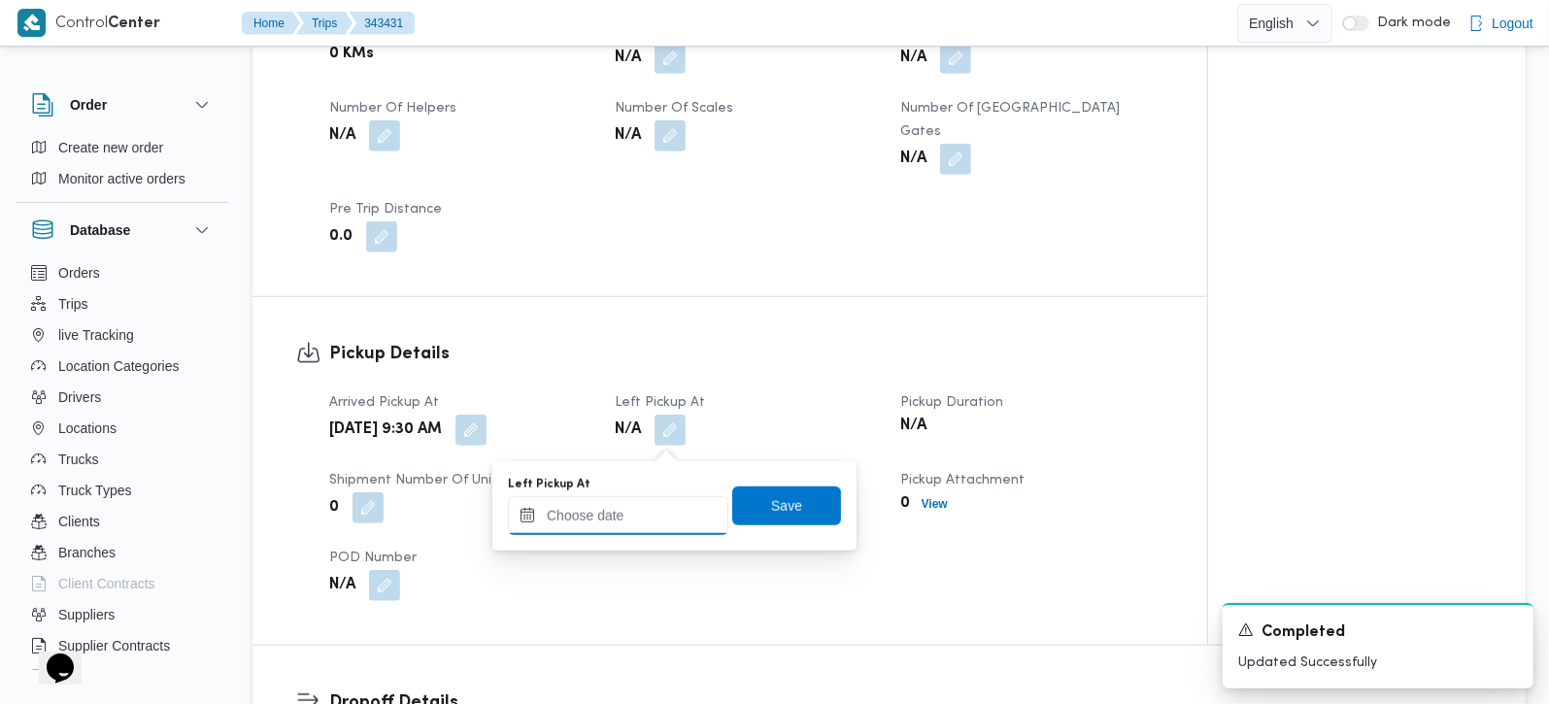
click at [645, 503] on input "Left Pickup At" at bounding box center [618, 515] width 221 height 39
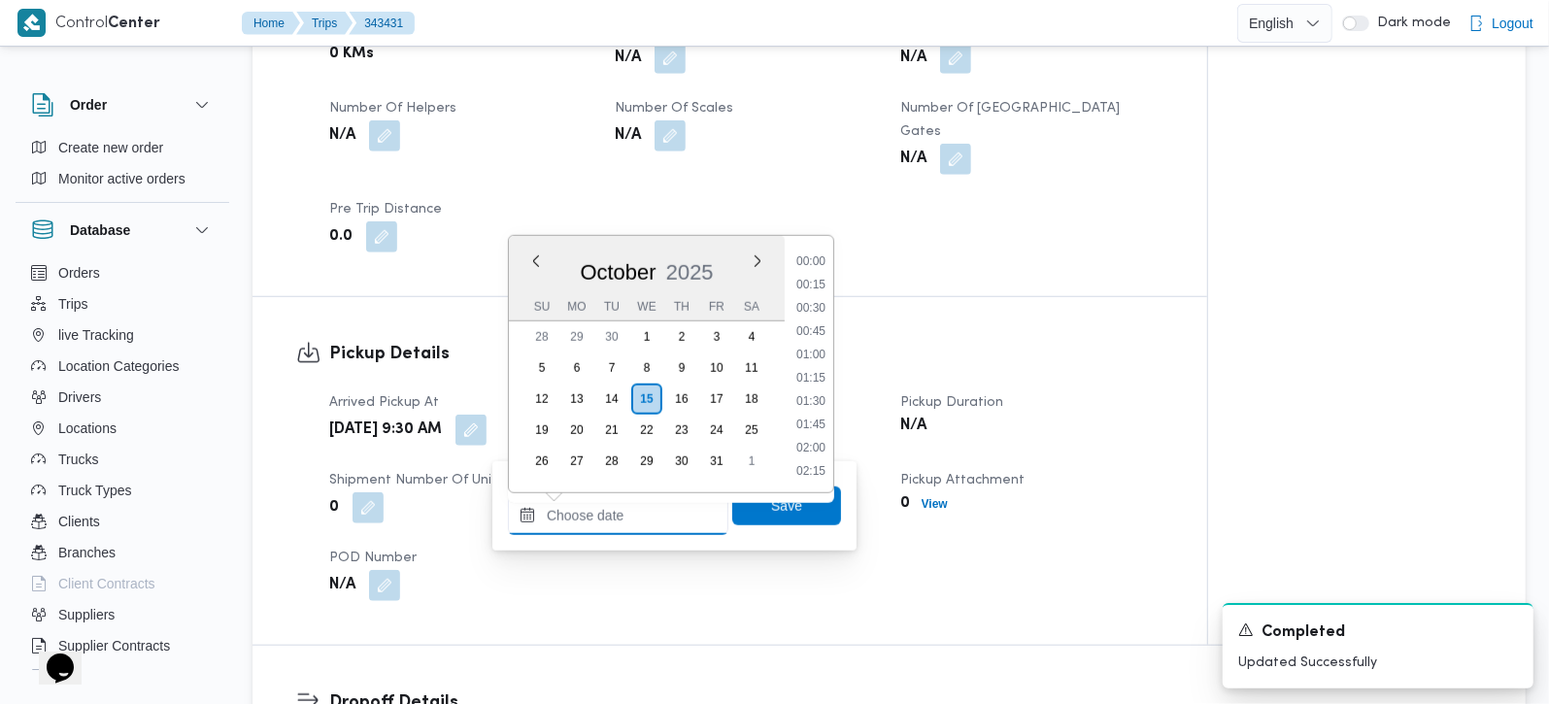
scroll to position [956, 0]
click at [819, 289] on li "10:30" at bounding box center [811, 284] width 45 height 19
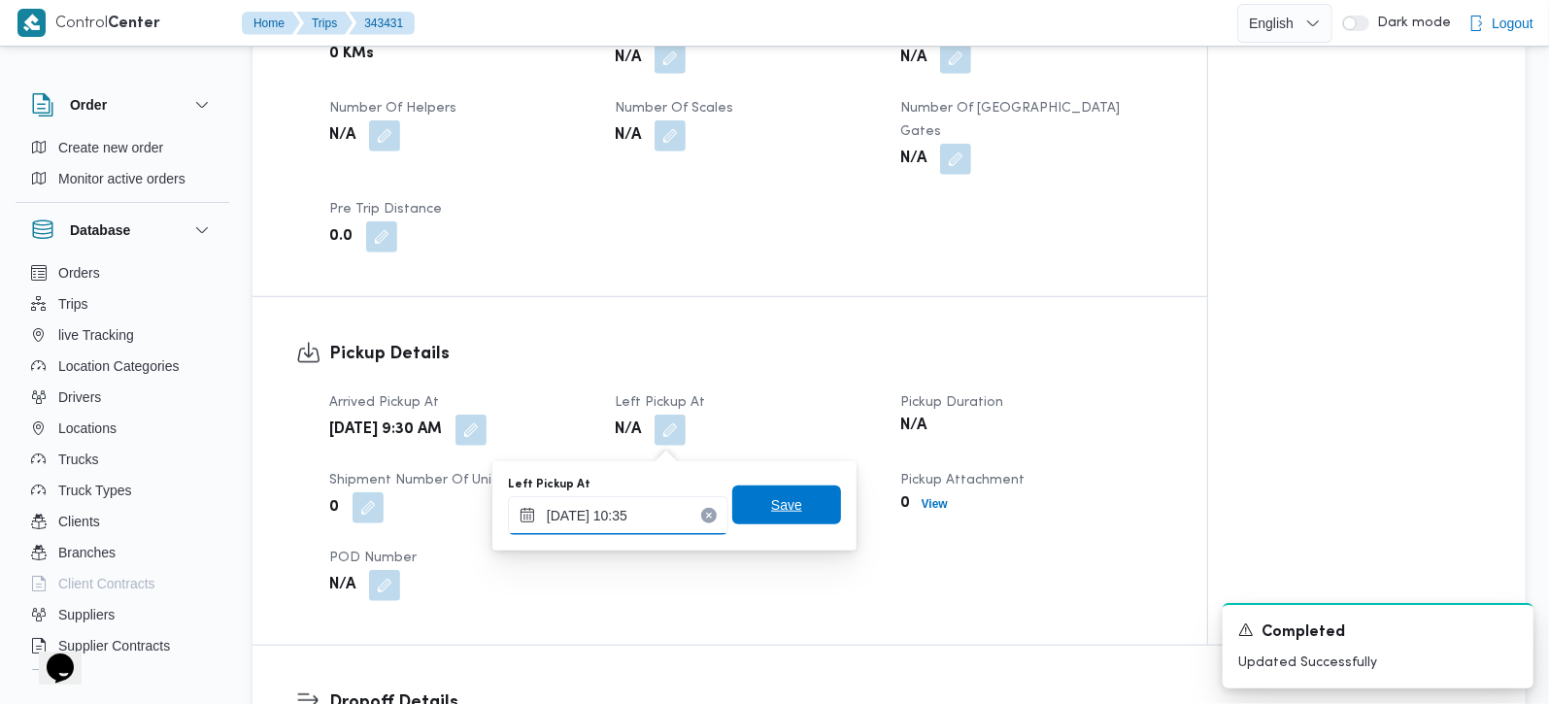
type input "15/10/2025 10:35"
click at [784, 502] on span "Save" at bounding box center [786, 504] width 31 height 23
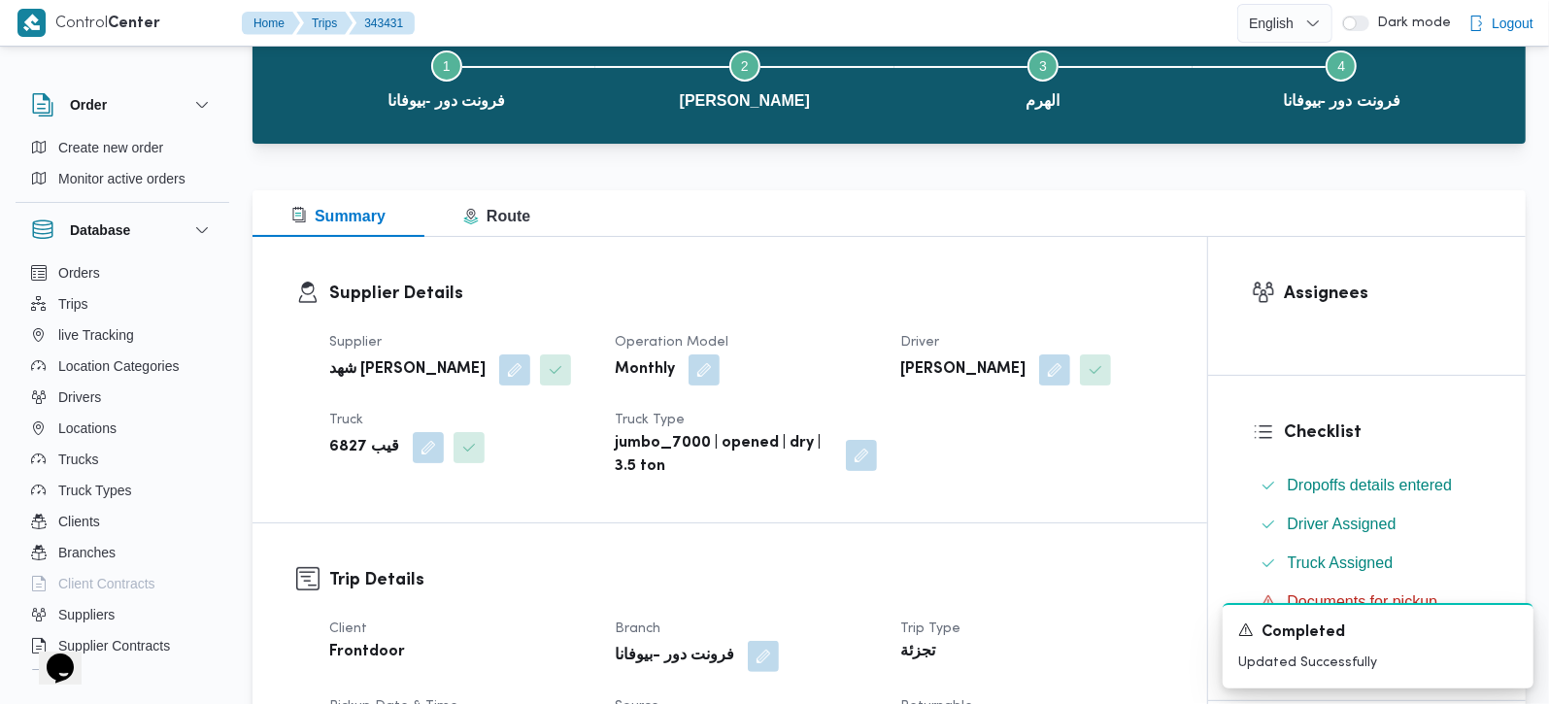
scroll to position [0, 0]
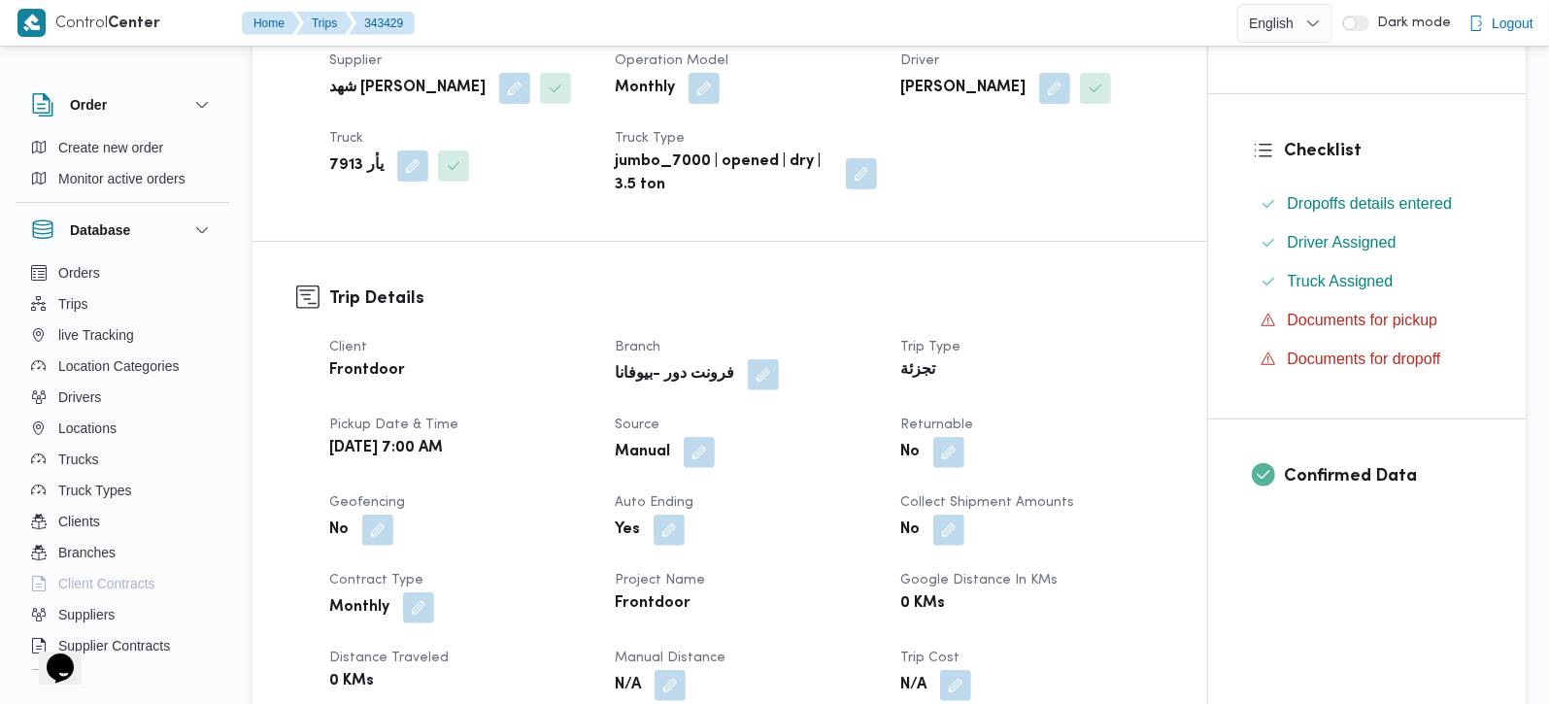
scroll to position [457, 0]
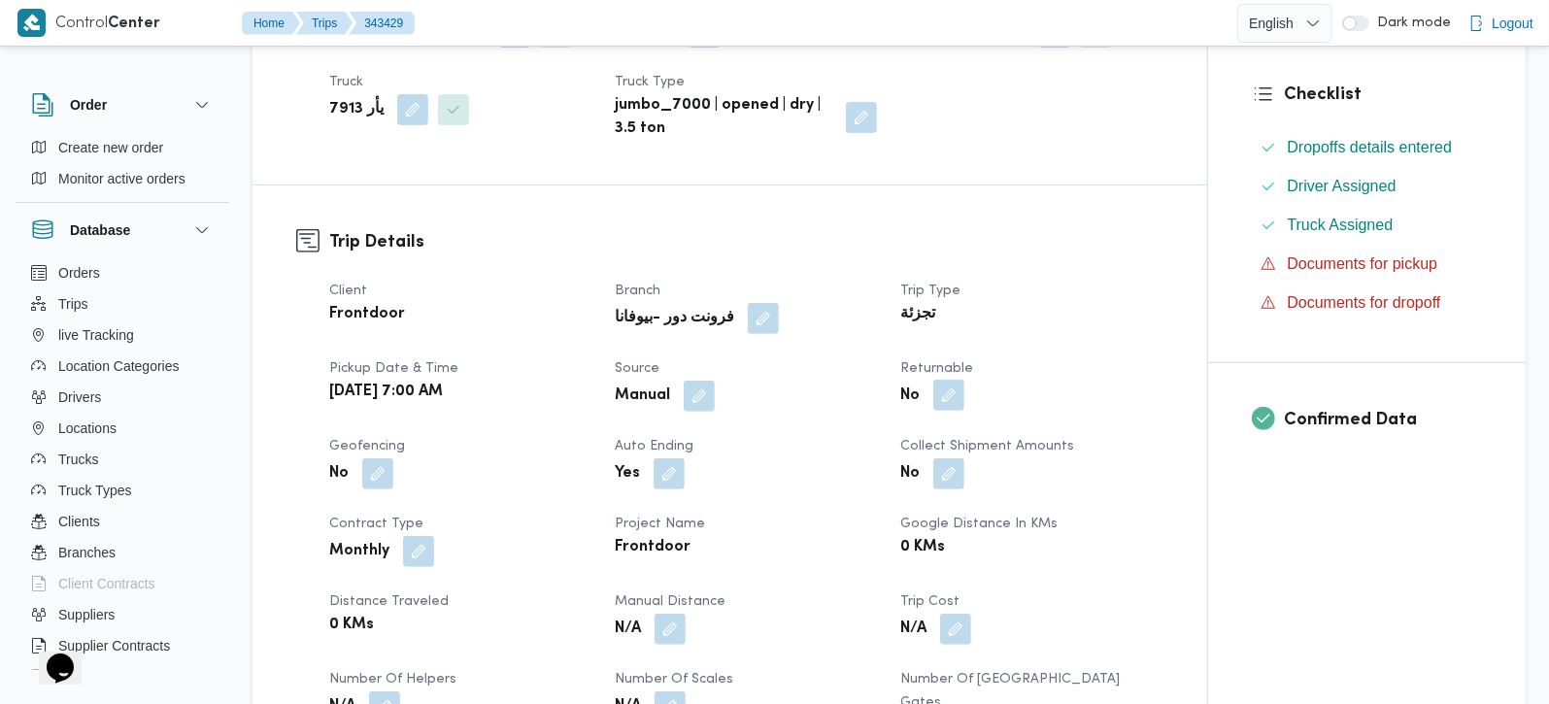
click at [947, 411] on button "button" at bounding box center [949, 395] width 31 height 31
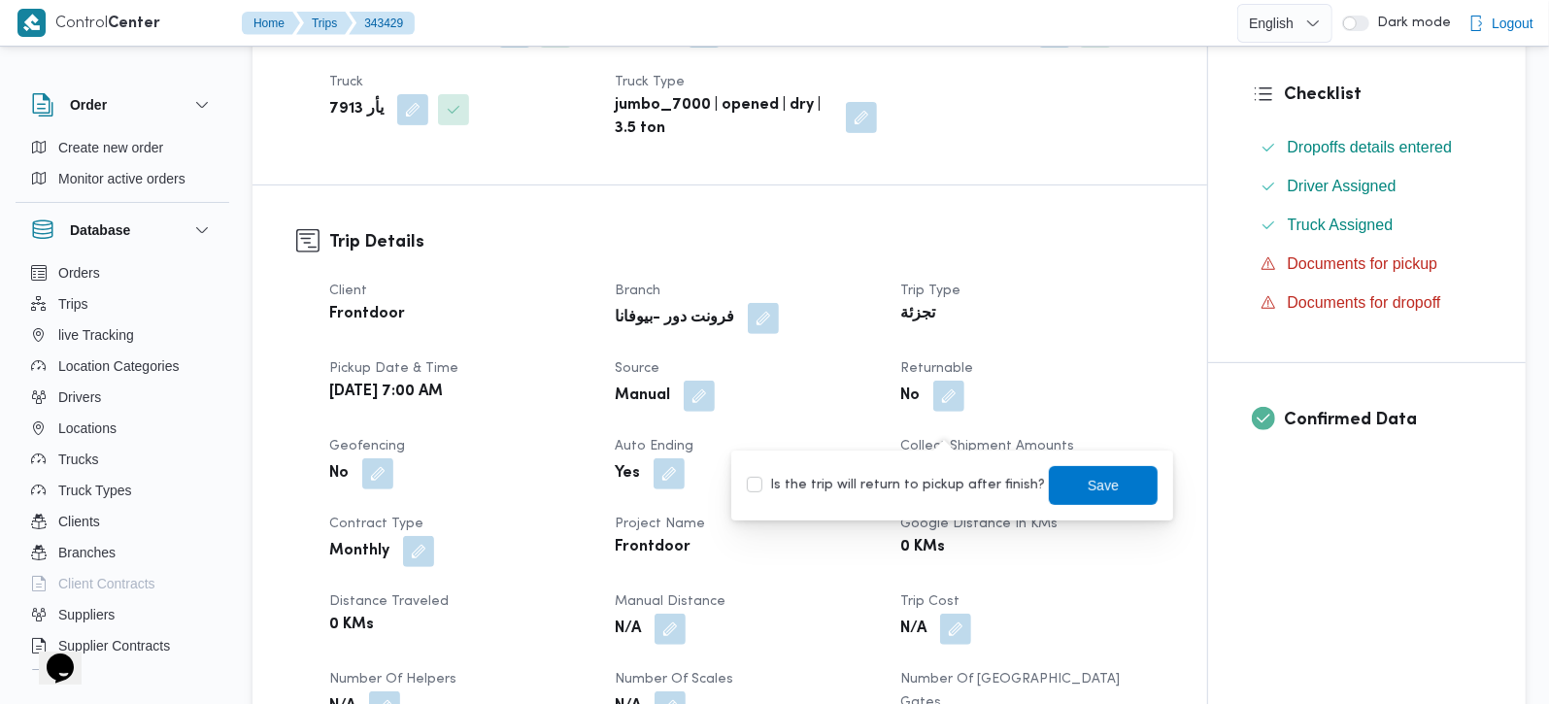
click at [948, 482] on label "Is the trip will return to pickup after finish?" at bounding box center [896, 485] width 298 height 23
checkbox input "true"
click at [1060, 482] on span "Save" at bounding box center [1103, 484] width 109 height 39
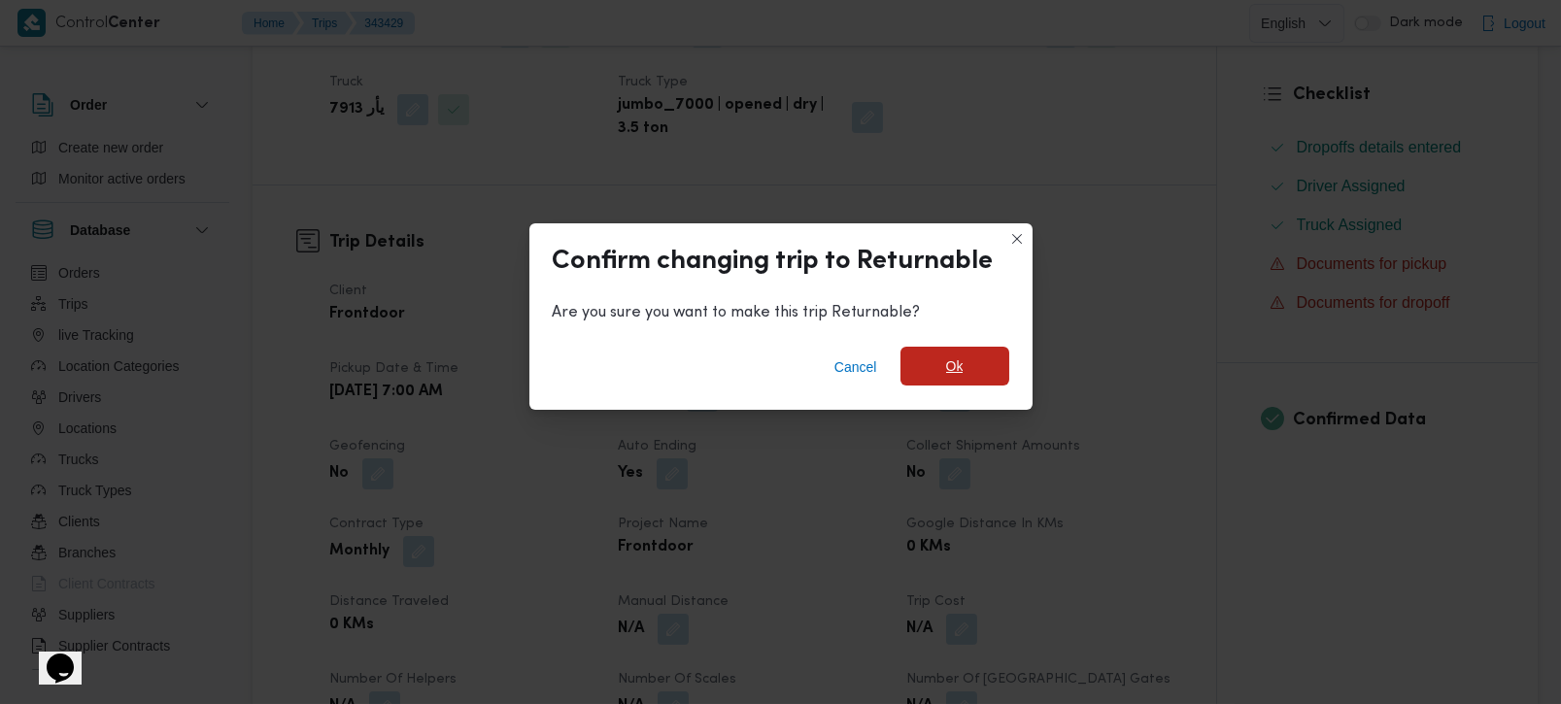
click at [928, 383] on span "Ok" at bounding box center [955, 366] width 109 height 39
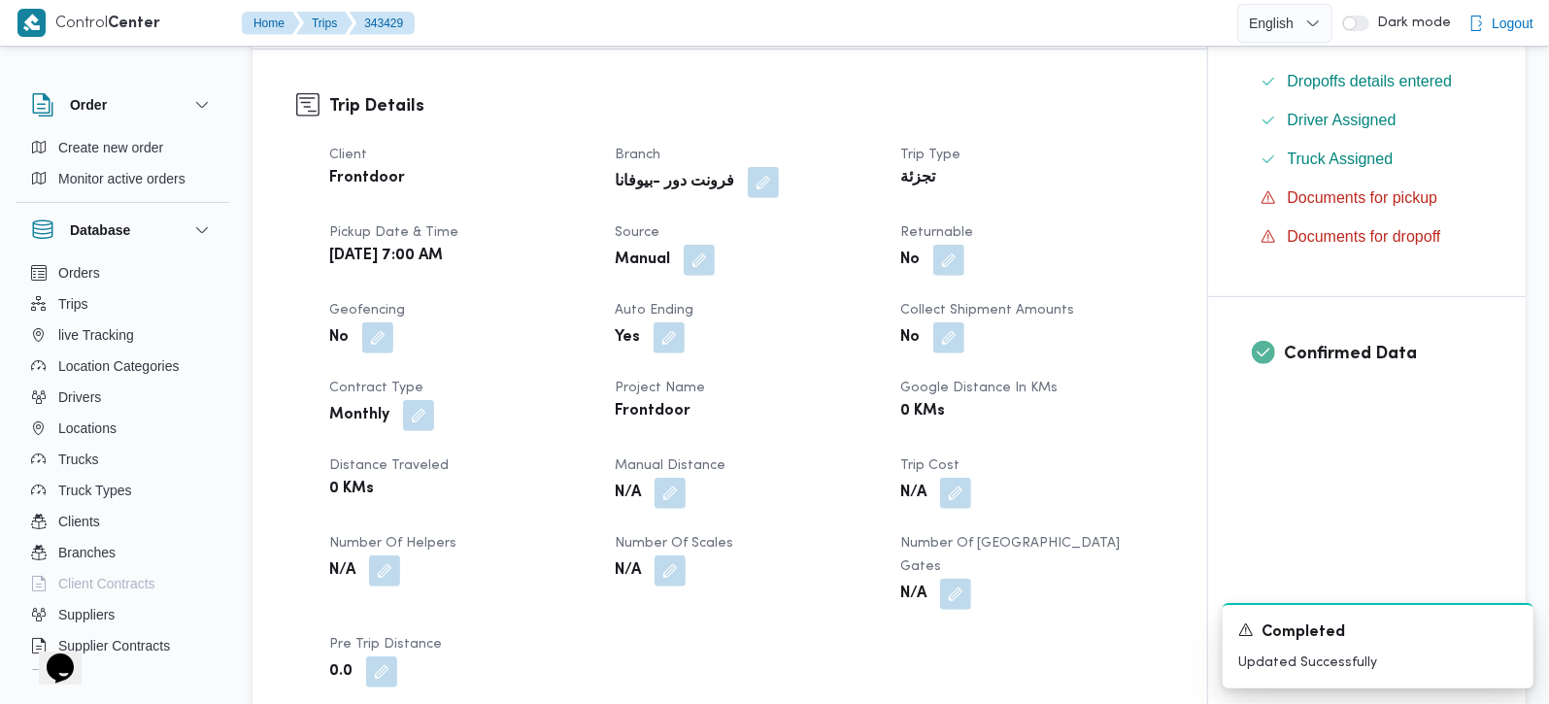
scroll to position [1028, 0]
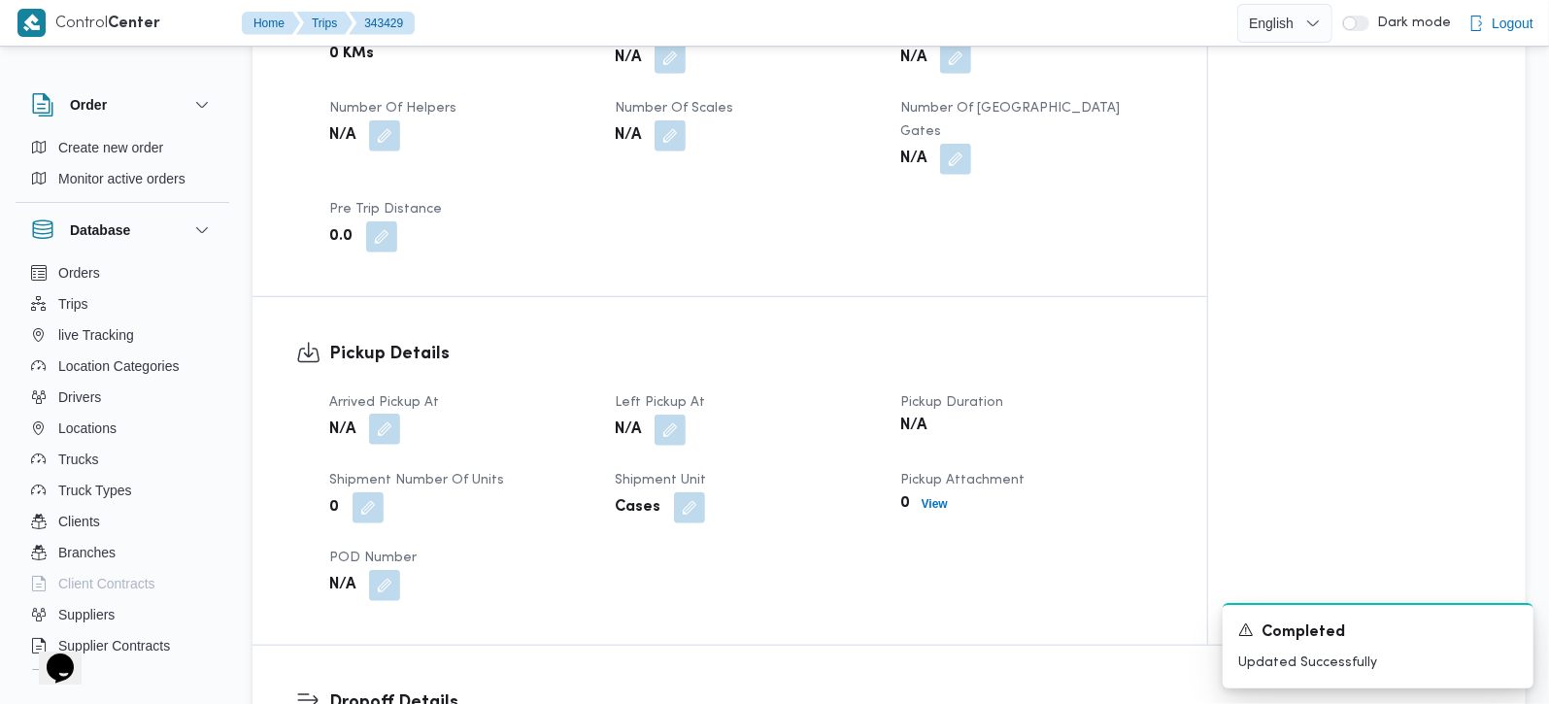
click at [396, 424] on button "button" at bounding box center [384, 429] width 31 height 31
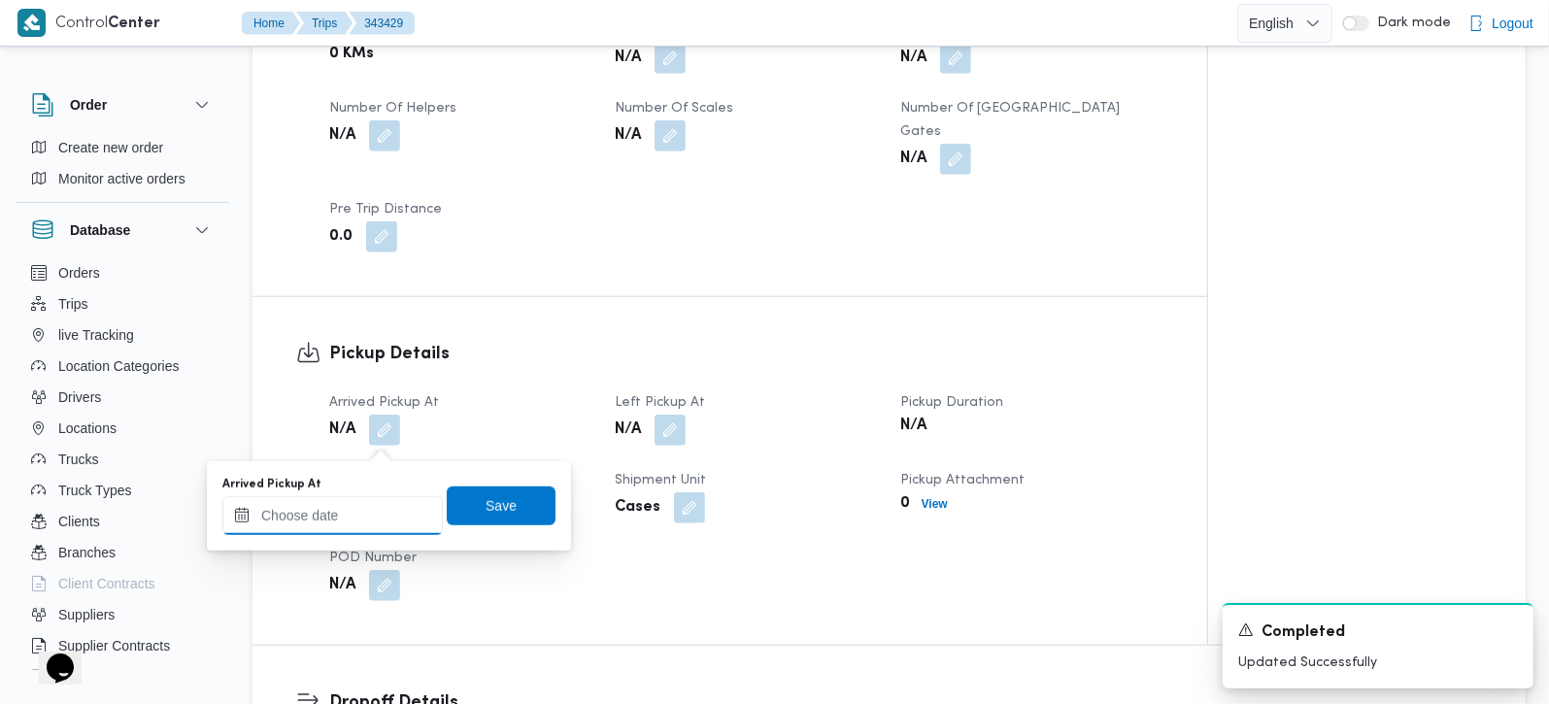
click at [361, 504] on input "Arrived Pickup At" at bounding box center [332, 515] width 221 height 39
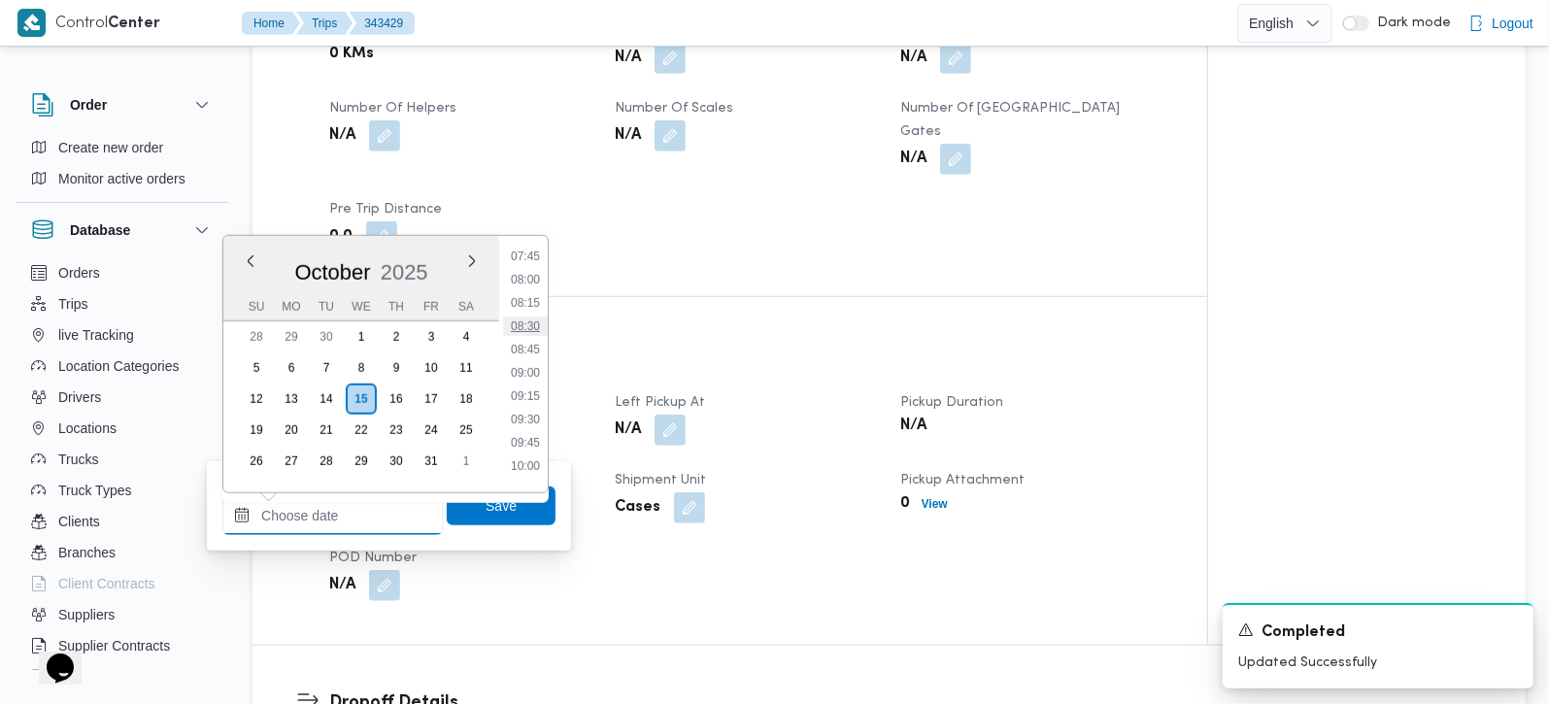
scroll to position [613, 0]
click at [534, 346] on li "07:30" at bounding box center [525, 347] width 45 height 19
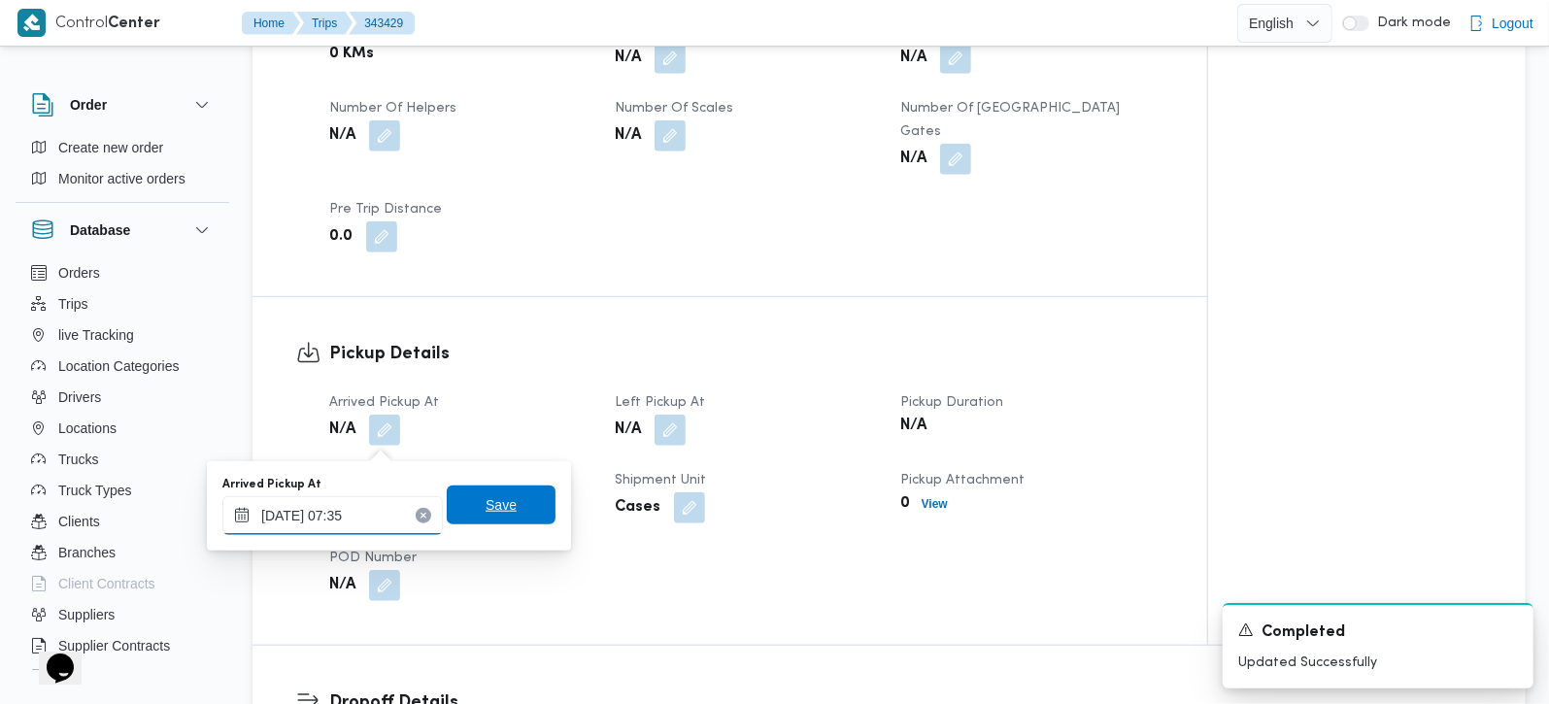
type input "15/10/2025 07:35"
click at [488, 502] on span "Save" at bounding box center [501, 504] width 31 height 23
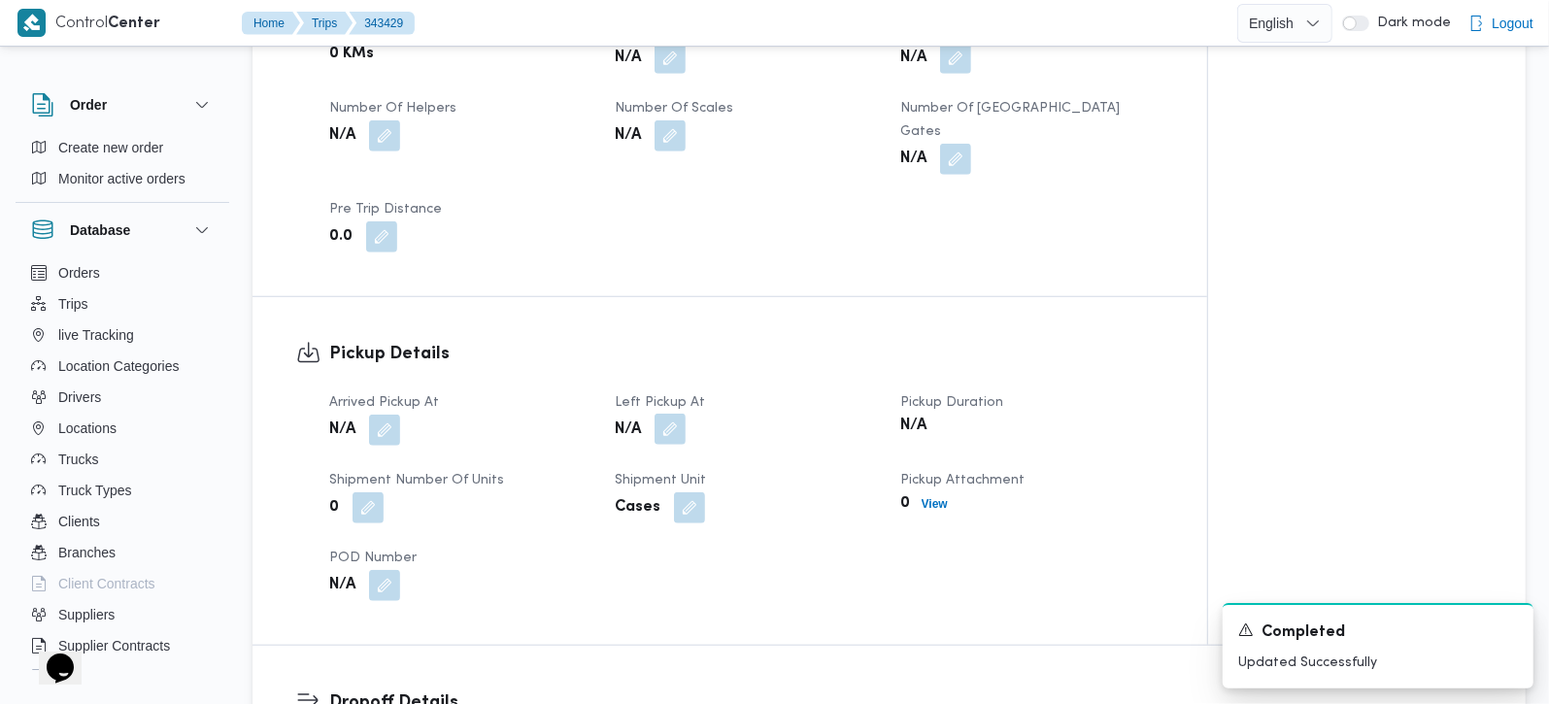
click at [665, 434] on button "button" at bounding box center [670, 429] width 31 height 31
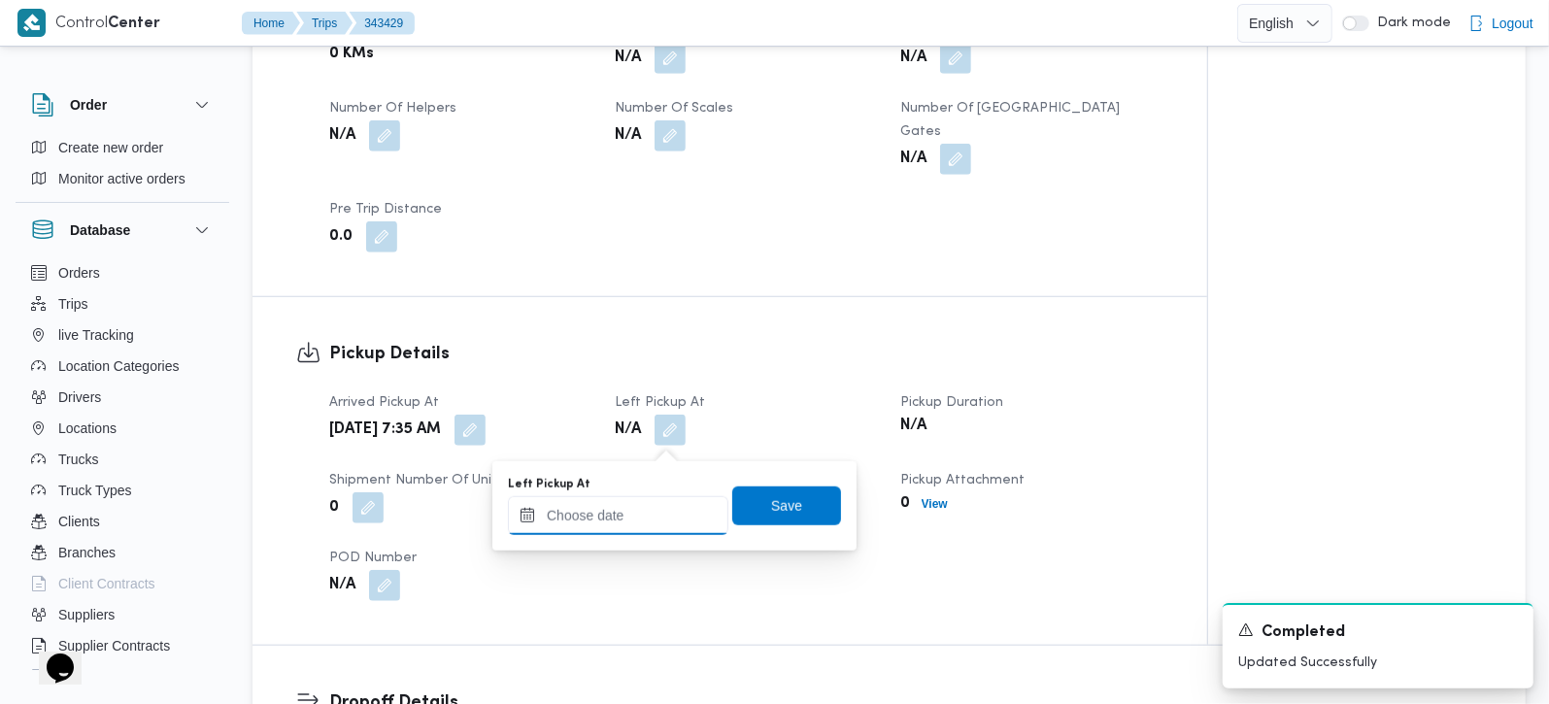
click at [642, 508] on input "Left Pickup At" at bounding box center [618, 515] width 221 height 39
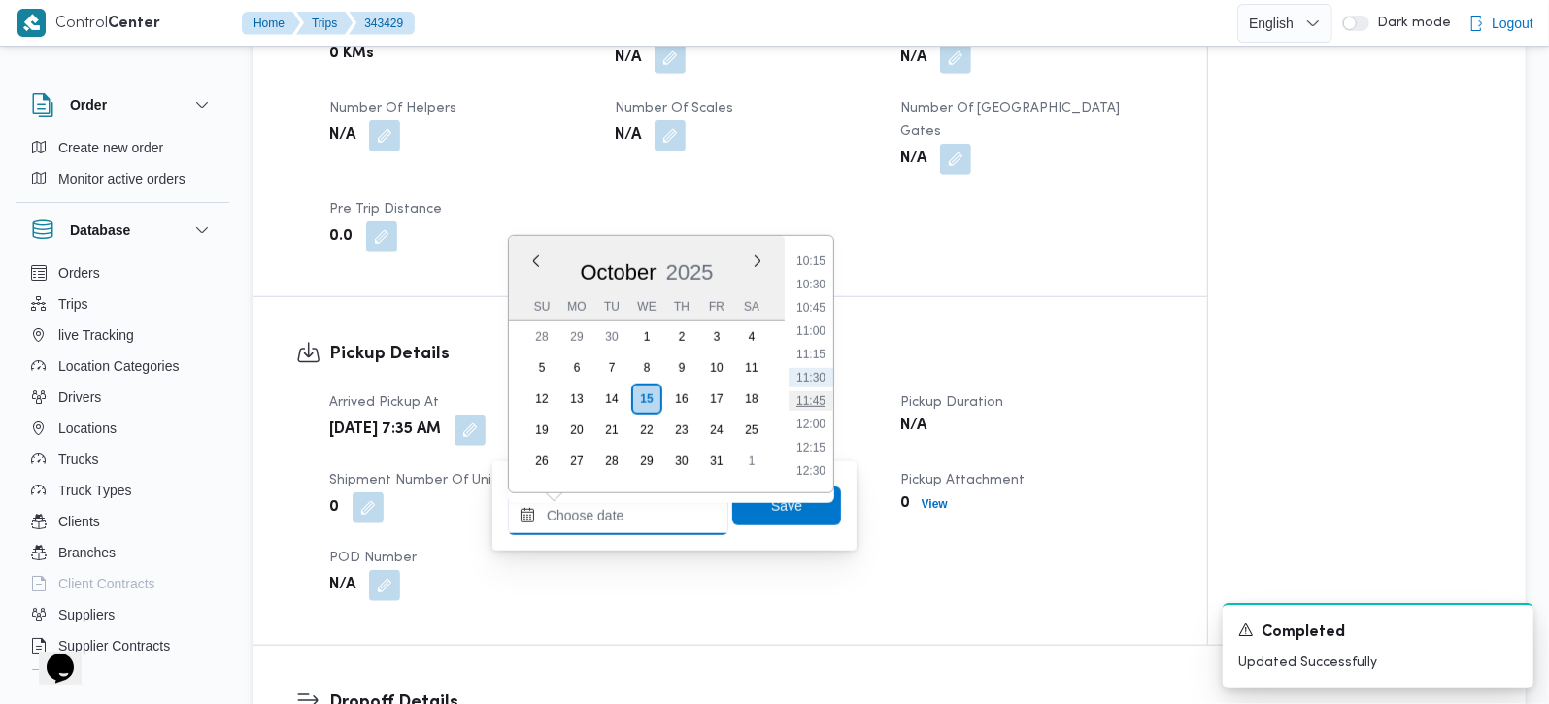
scroll to position [842, 0]
click at [815, 308] on li "09:30" at bounding box center [811, 304] width 45 height 19
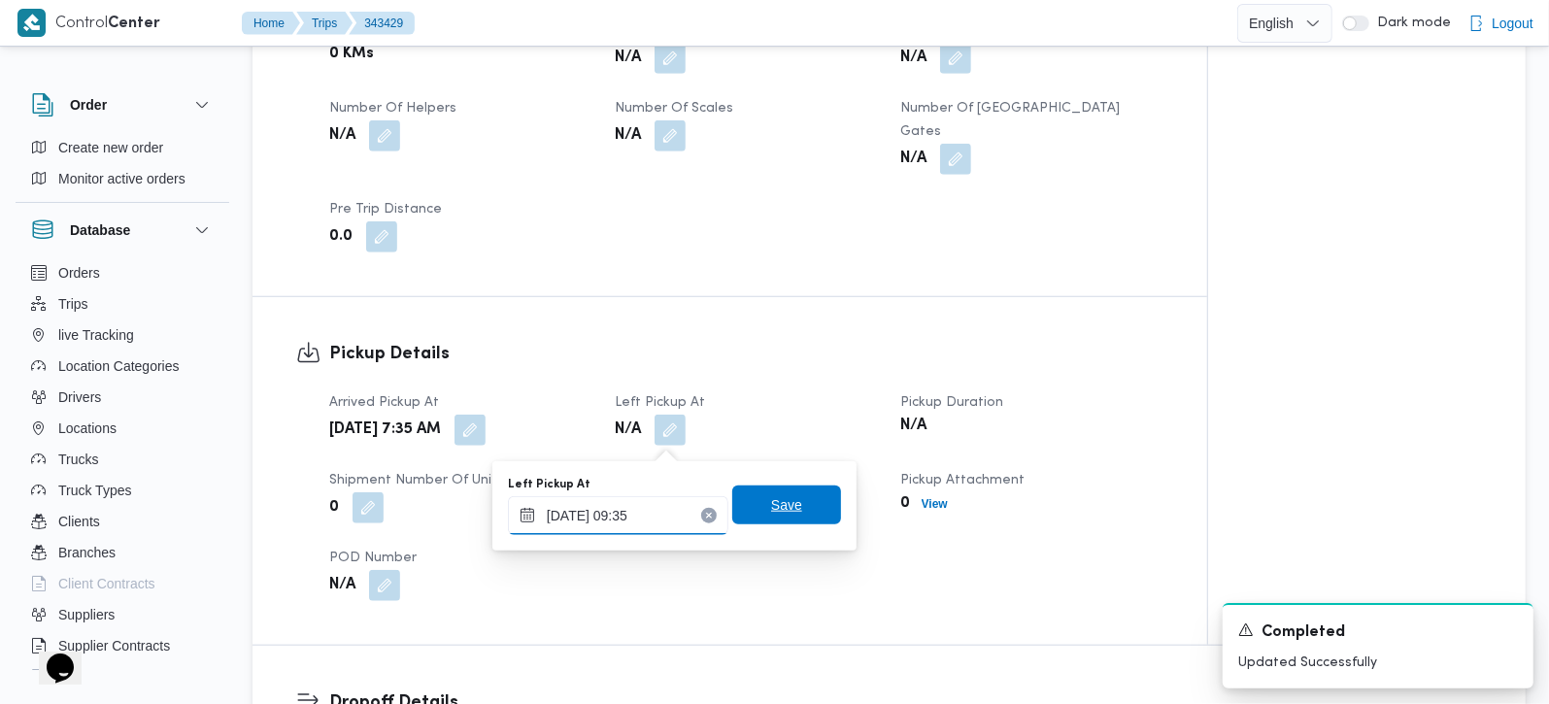
type input "15/10/2025 09:35"
click at [771, 499] on span "Save" at bounding box center [786, 504] width 31 height 23
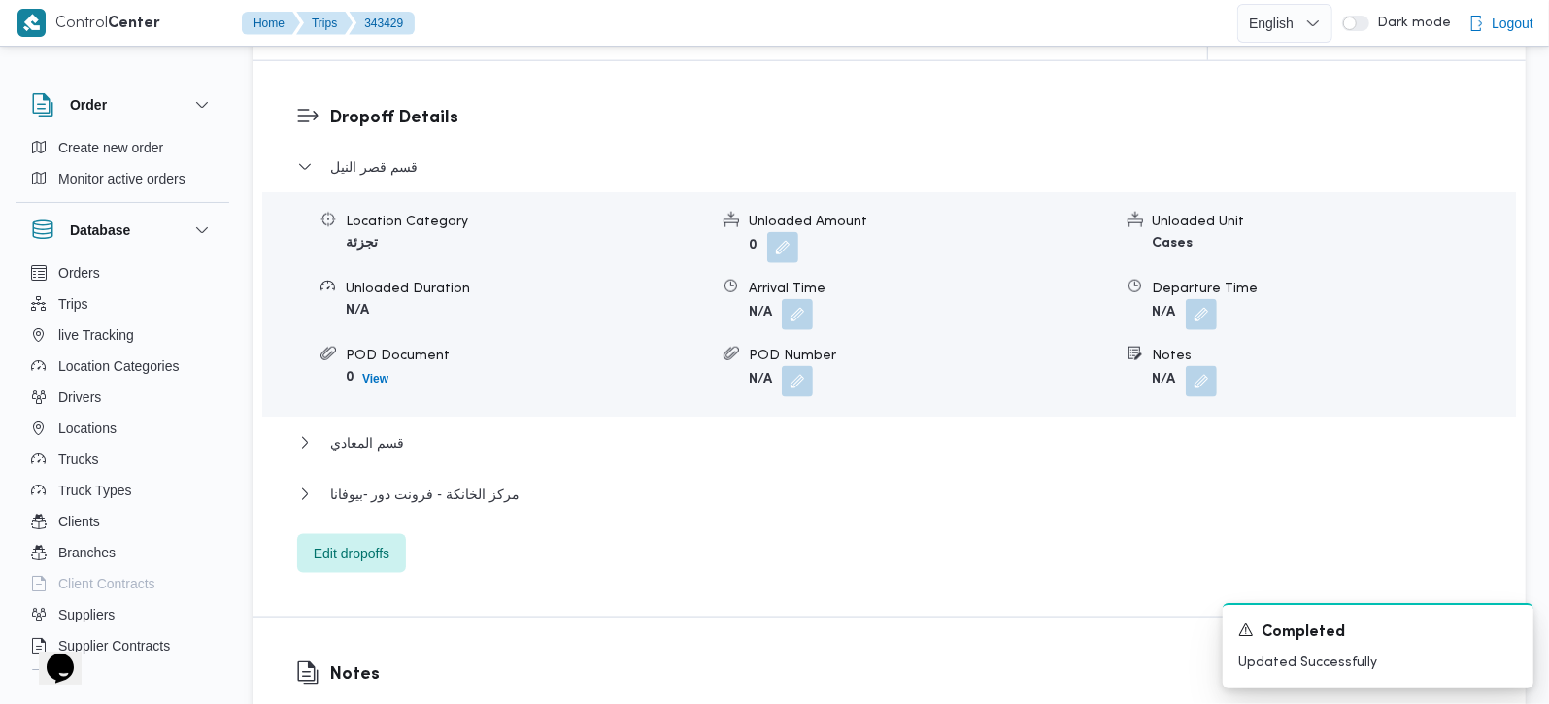
scroll to position [1714, 0]
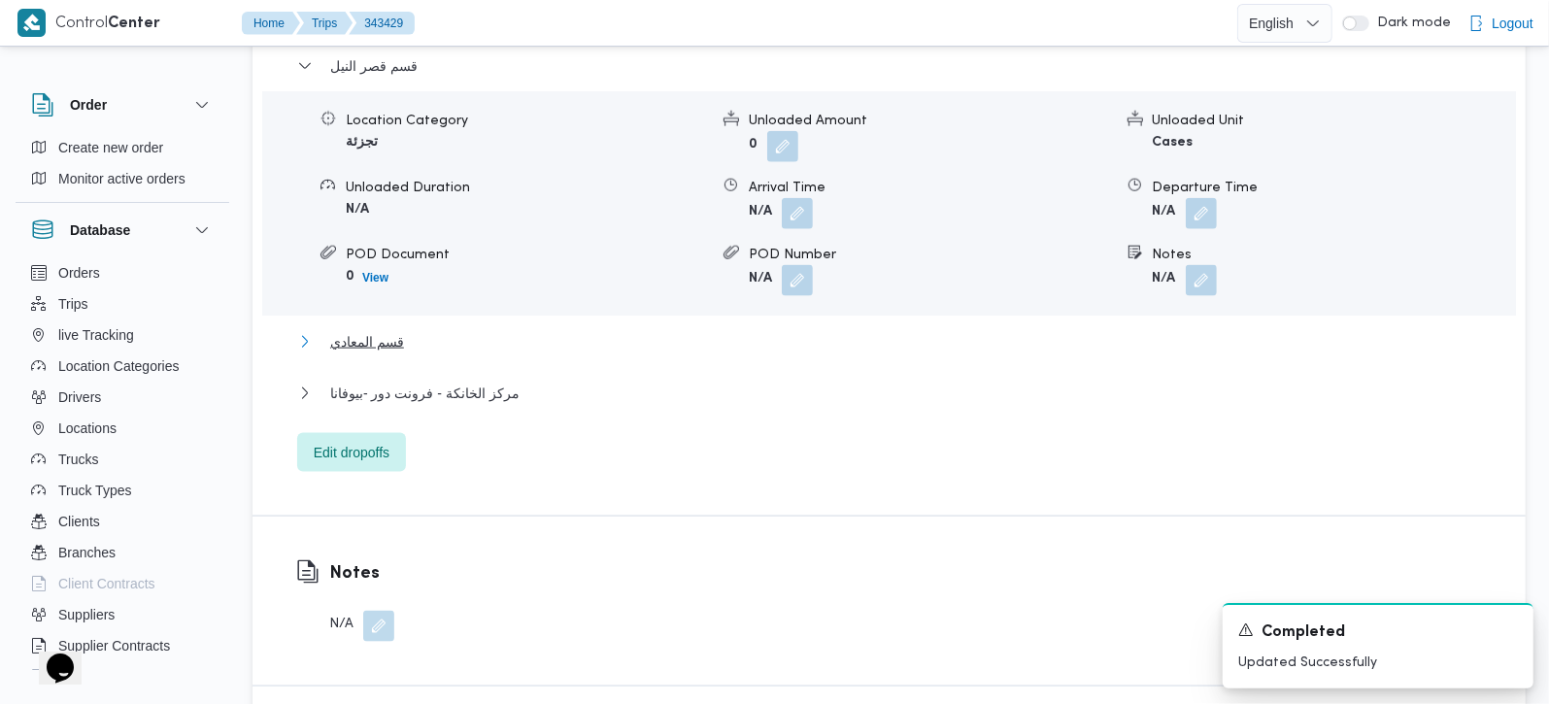
click at [373, 351] on span "قسم المعادي" at bounding box center [367, 341] width 74 height 23
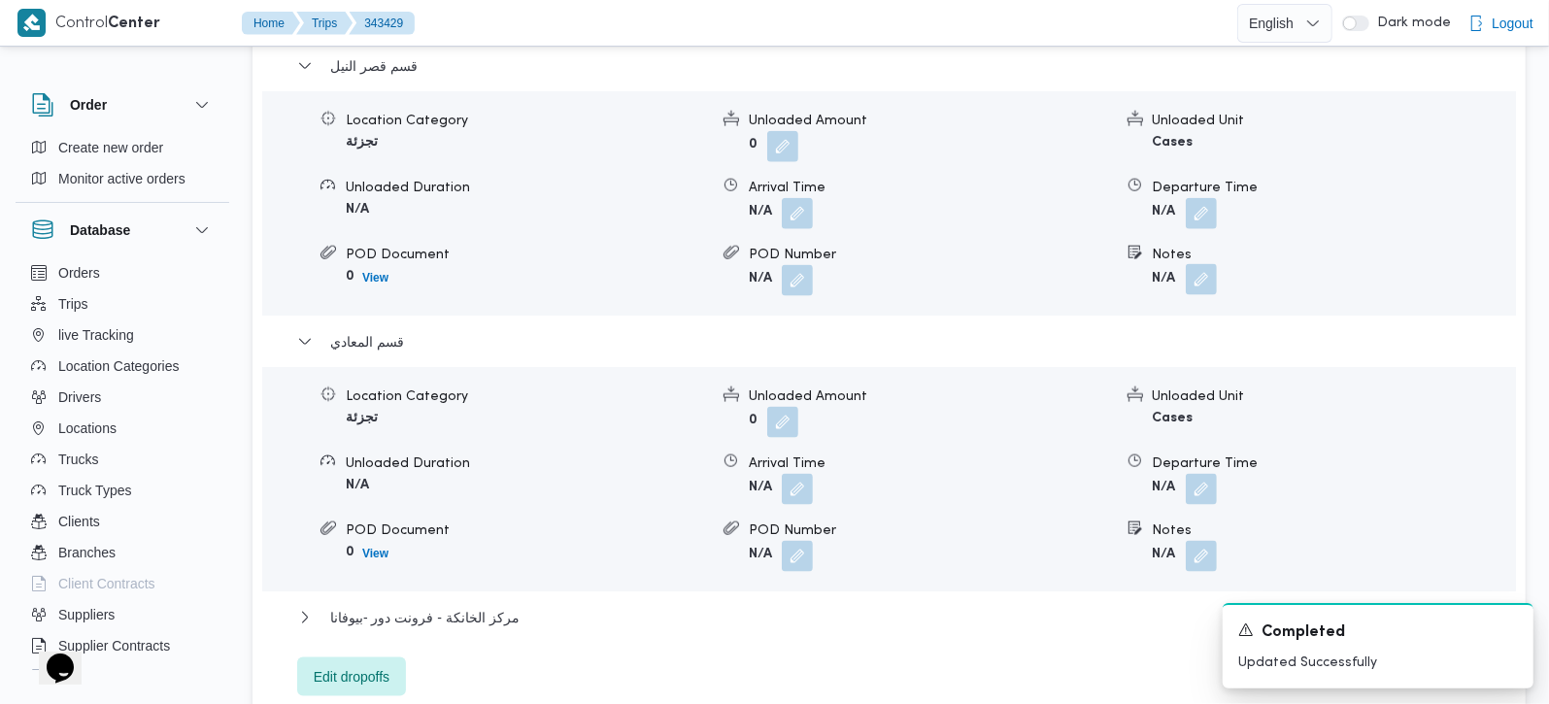
click at [1209, 280] on button "button" at bounding box center [1201, 279] width 31 height 31
click at [1122, 359] on input "Notes" at bounding box center [1148, 365] width 193 height 39
paste input "وسط البلد"
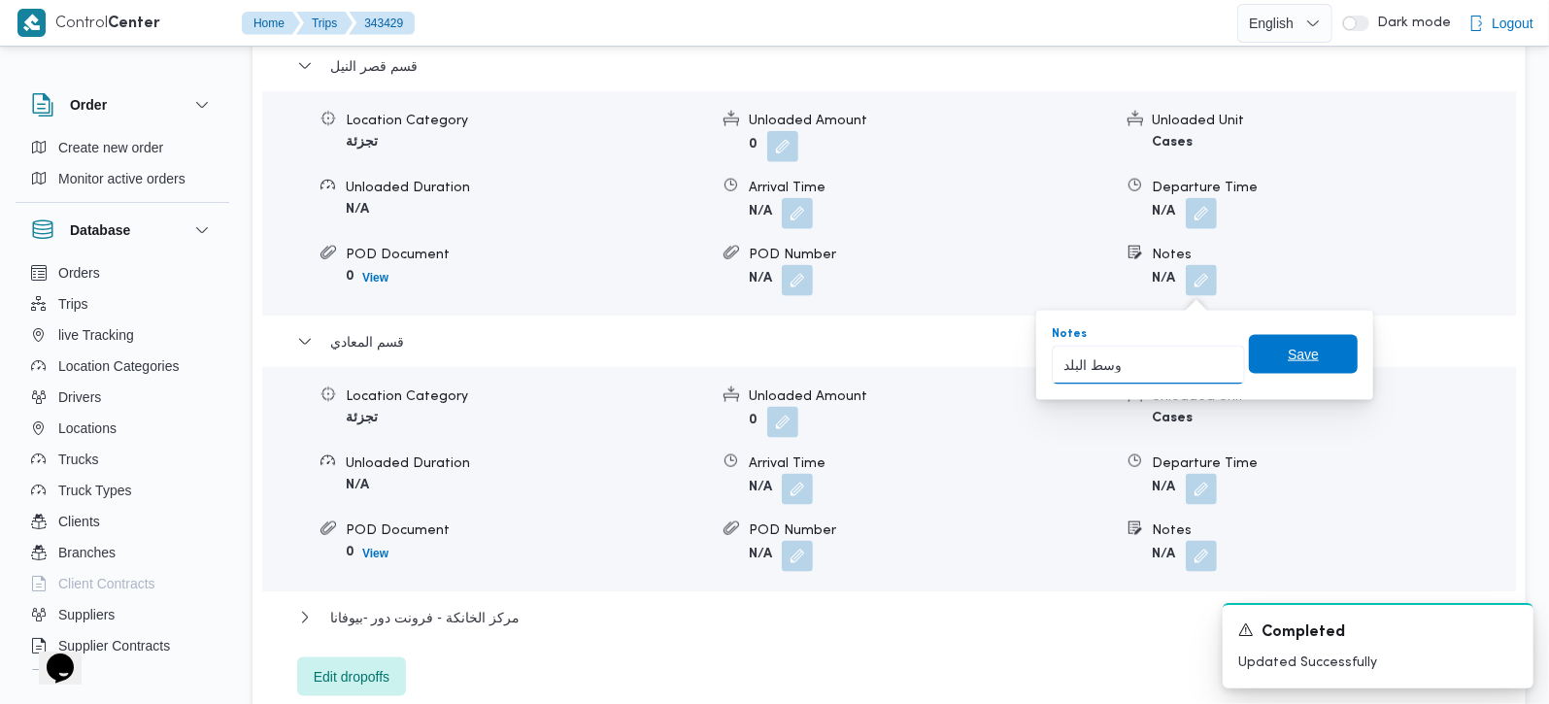
type input "وسط البلد"
click at [1288, 344] on span "Save" at bounding box center [1303, 354] width 31 height 23
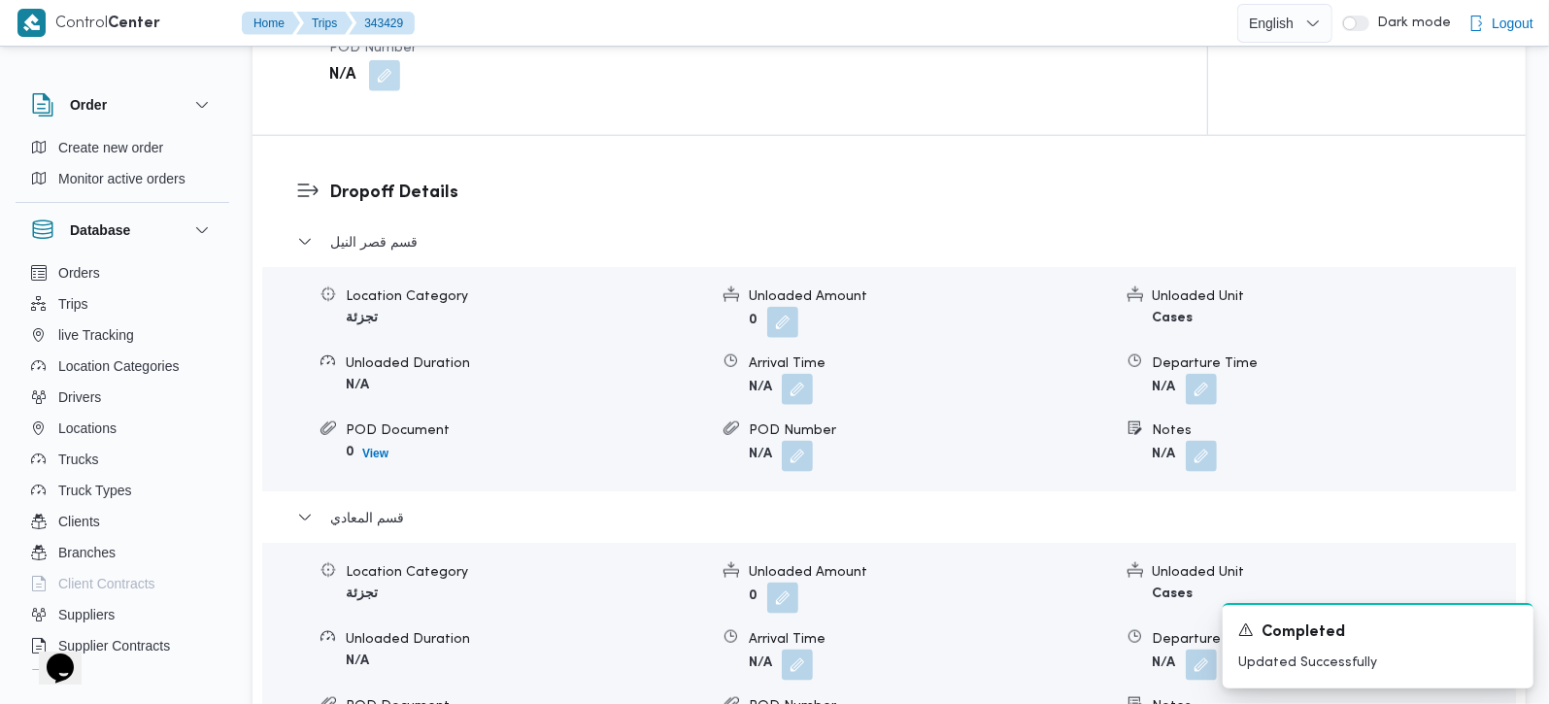
scroll to position [1371, 0]
